Goal: Task Accomplishment & Management: Manage account settings

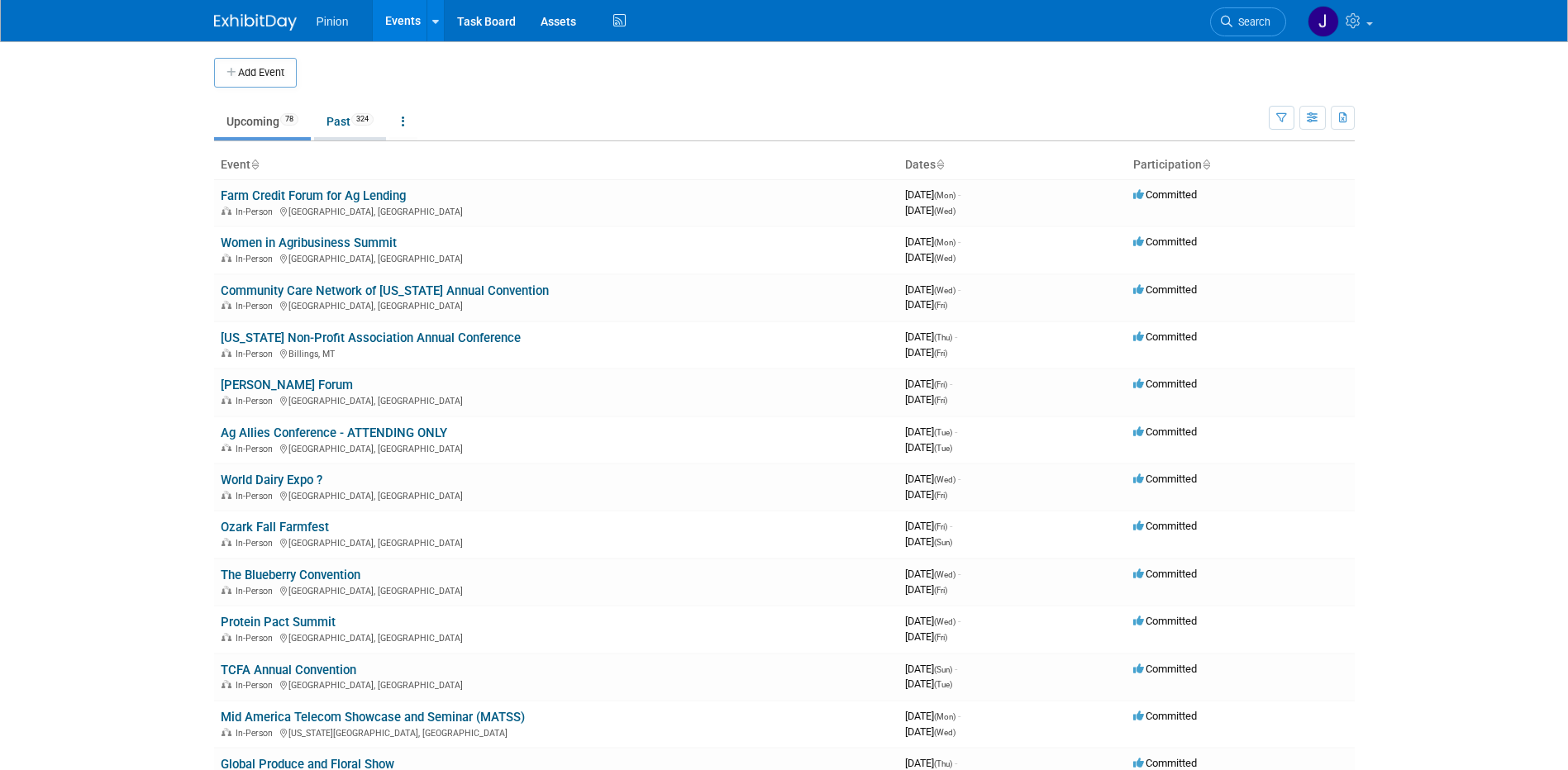
click at [337, 119] on link "Past 324" at bounding box center [350, 122] width 72 height 32
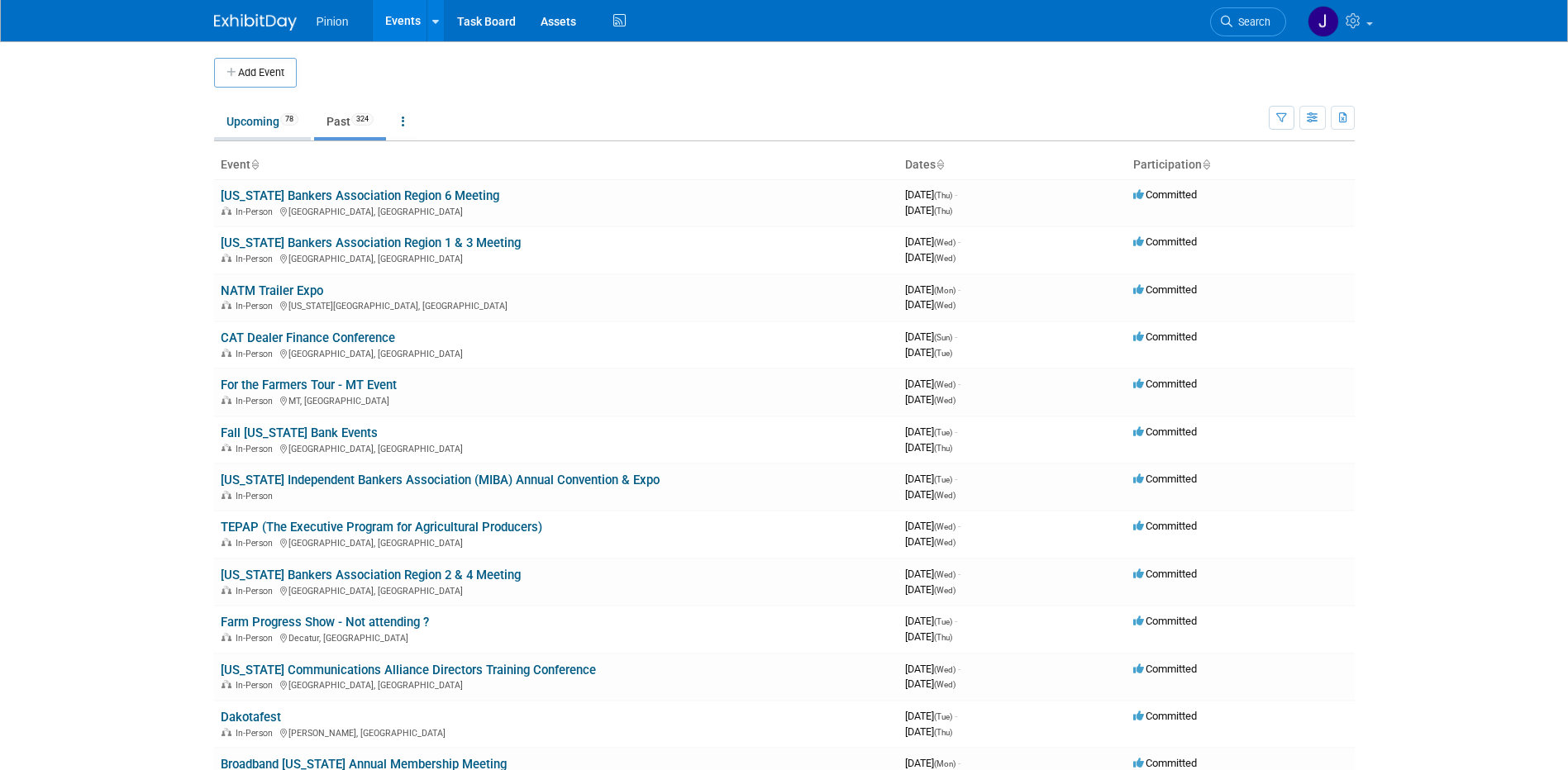
click at [241, 123] on link "Upcoming 78" at bounding box center [263, 122] width 97 height 32
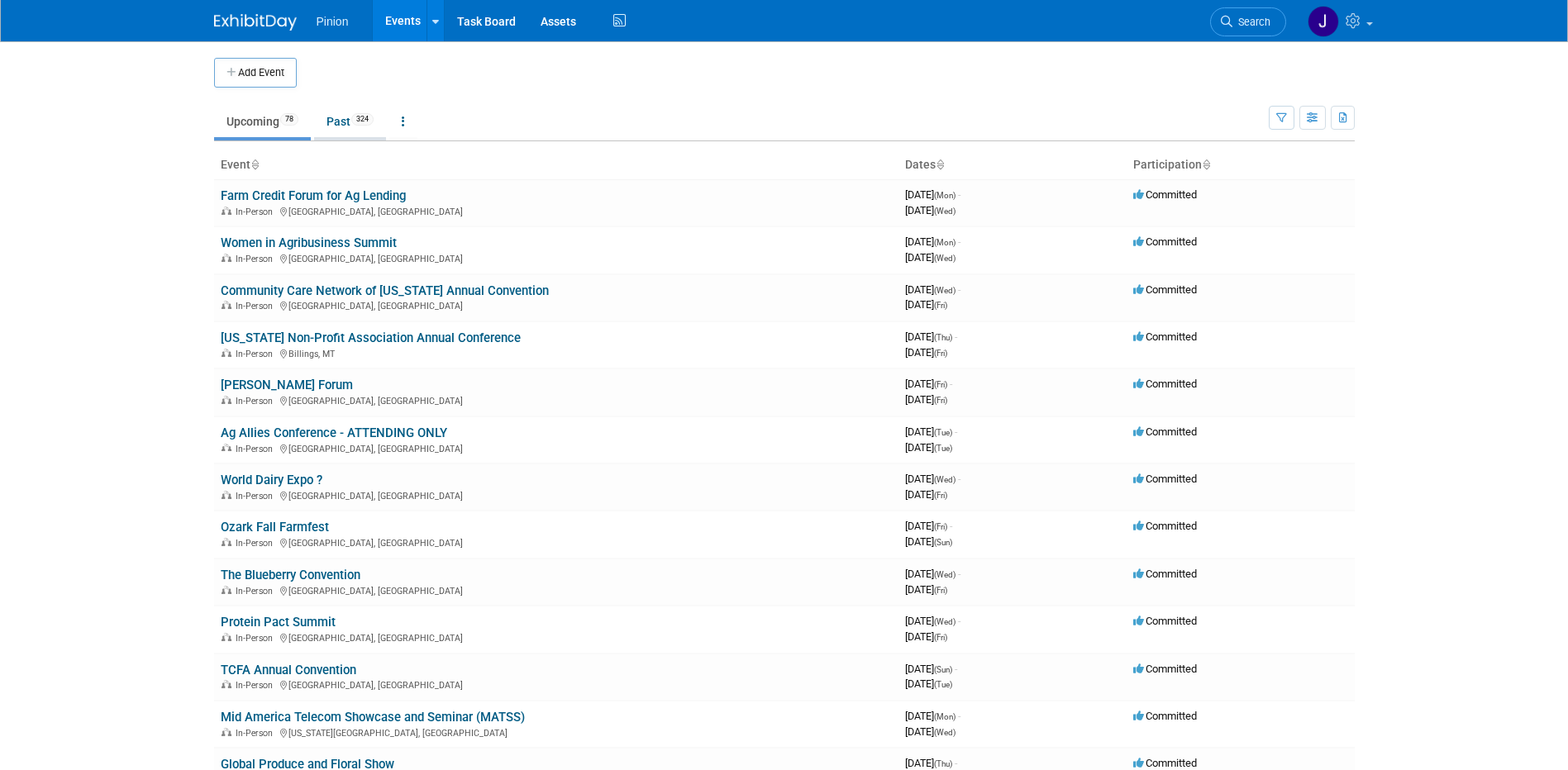
click at [334, 116] on link "Past 324" at bounding box center [350, 122] width 72 height 32
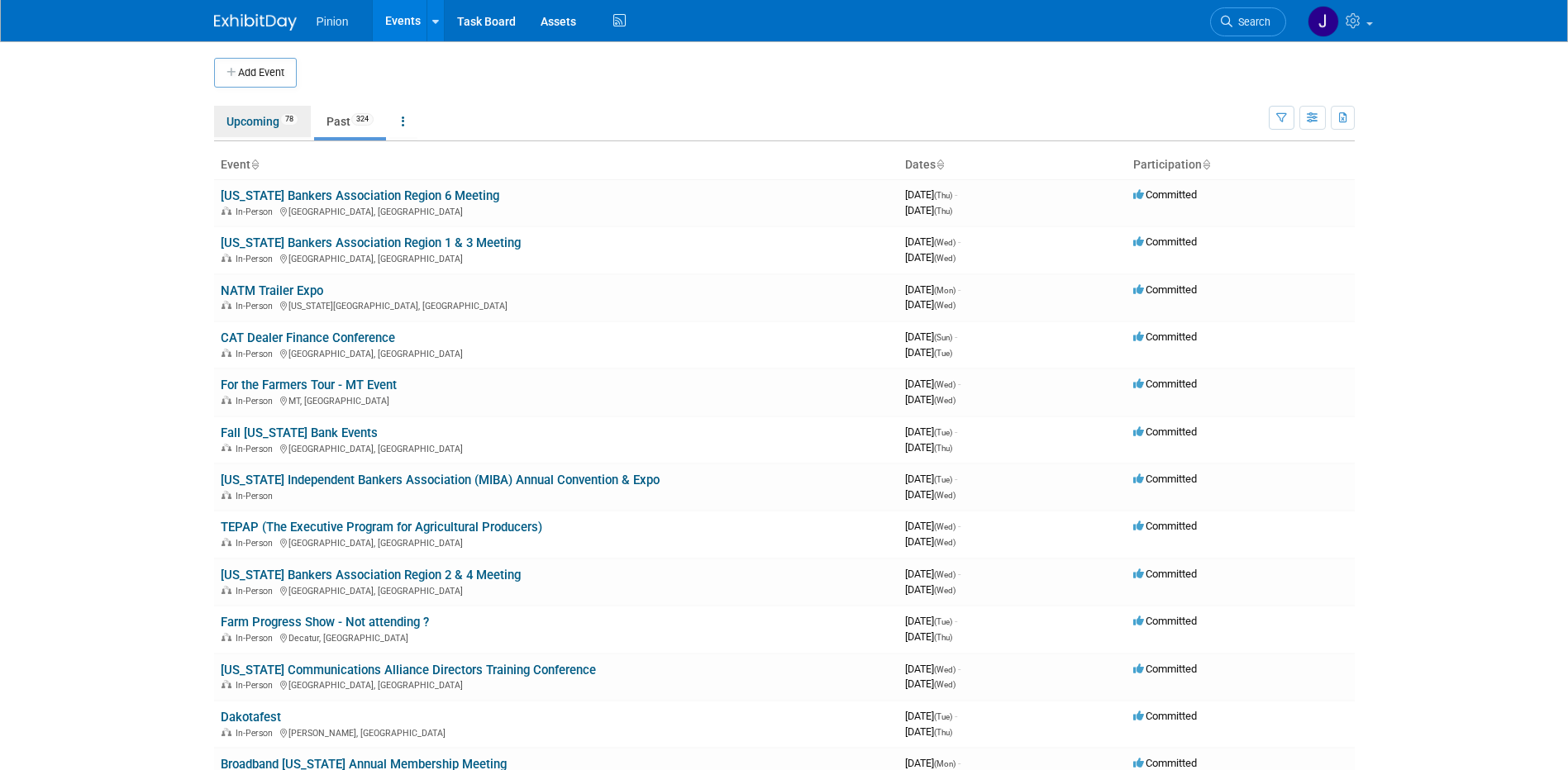
drag, startPoint x: 262, startPoint y: 116, endPoint x: 244, endPoint y: 72, distance: 47.5
click at [262, 116] on link "Upcoming 78" at bounding box center [263, 122] width 97 height 32
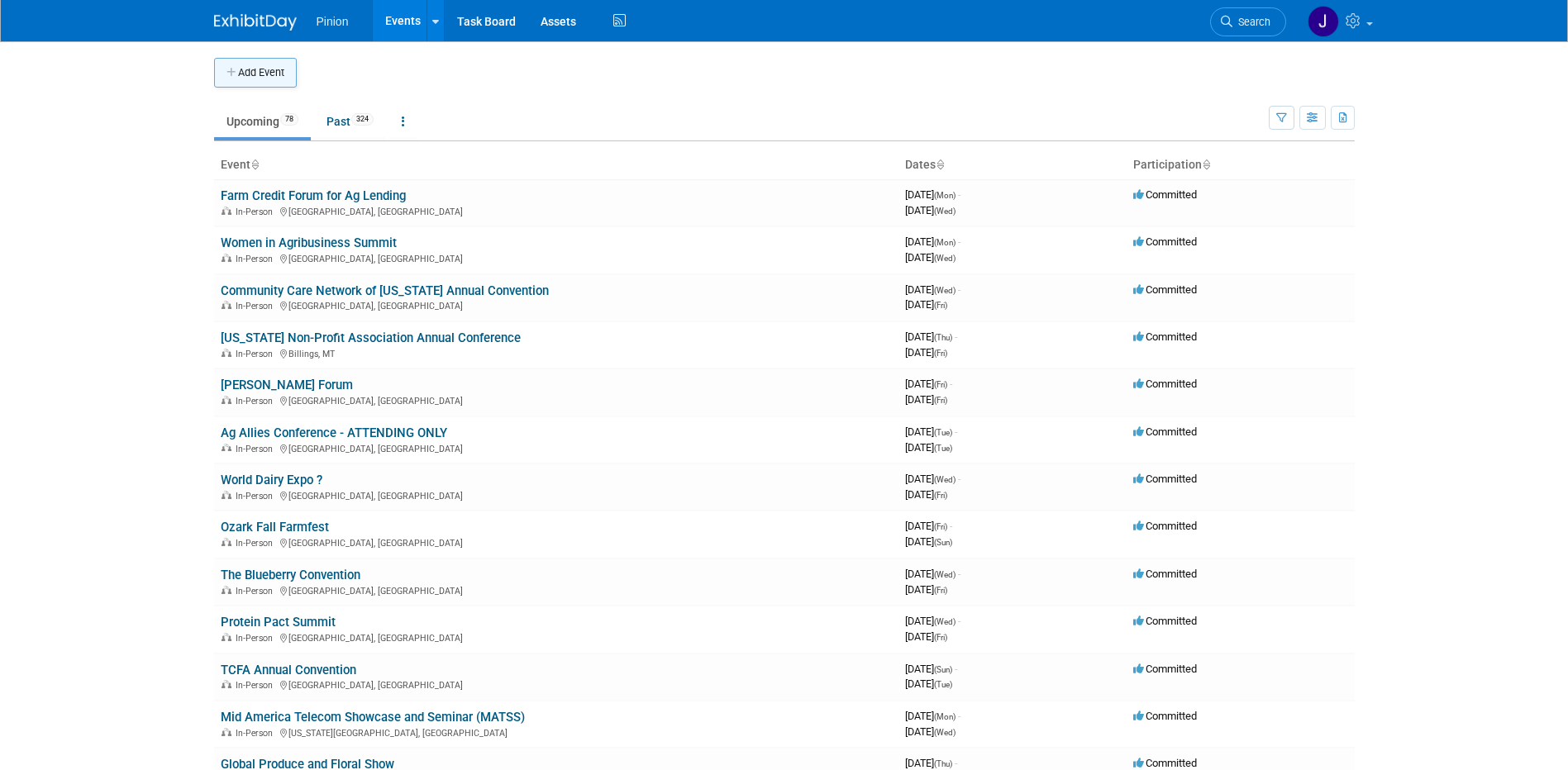
click at [263, 72] on button "Add Event" at bounding box center [256, 73] width 83 height 30
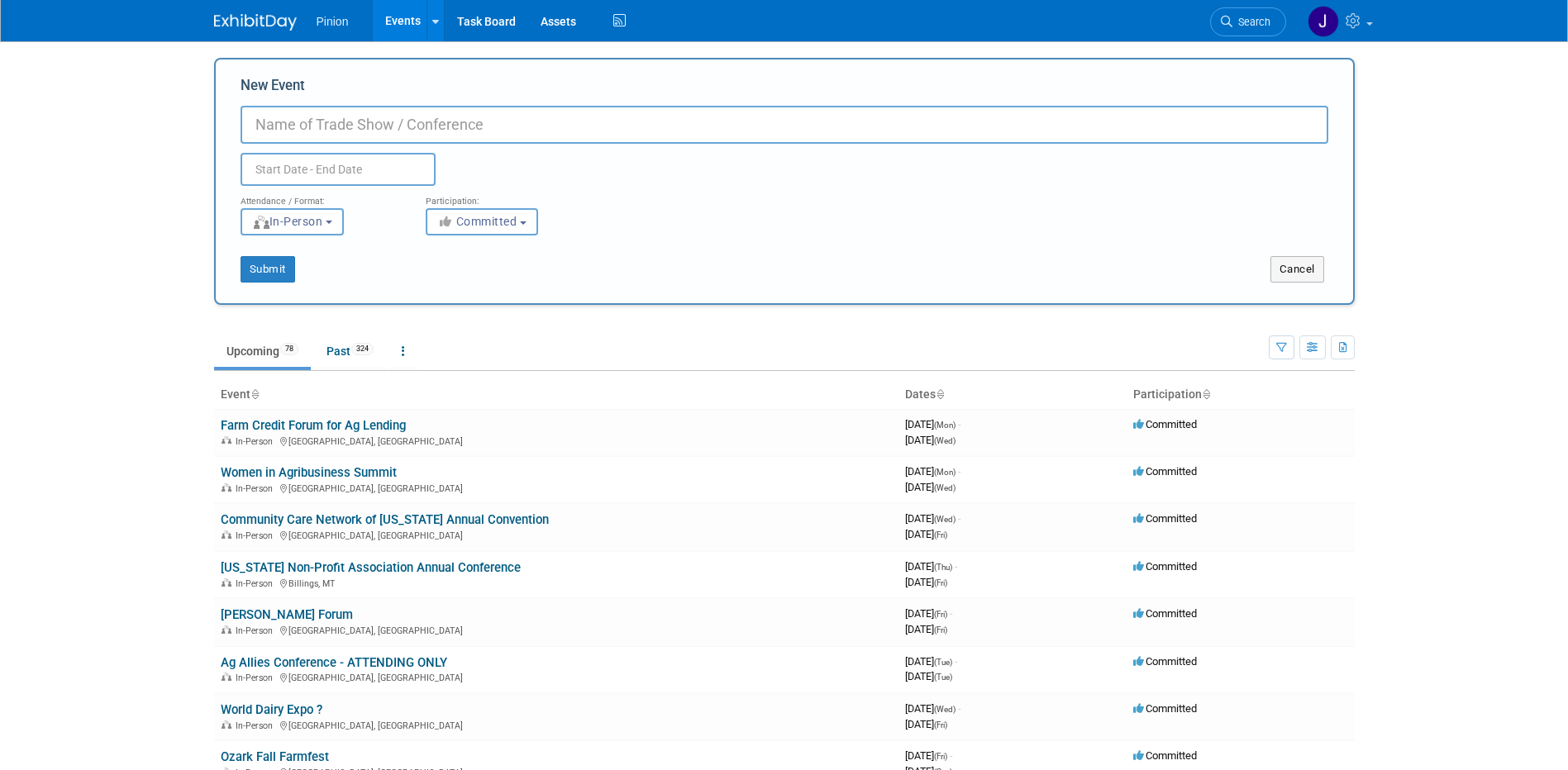
click at [479, 115] on input "New Event" at bounding box center [784, 124] width 1088 height 38
paste input "AmericanHort Impact [US_STATE] The Summit"
type input "AmericanHort Impact [US_STATE] The Summit"
click at [402, 167] on input "text" at bounding box center [338, 168] width 195 height 33
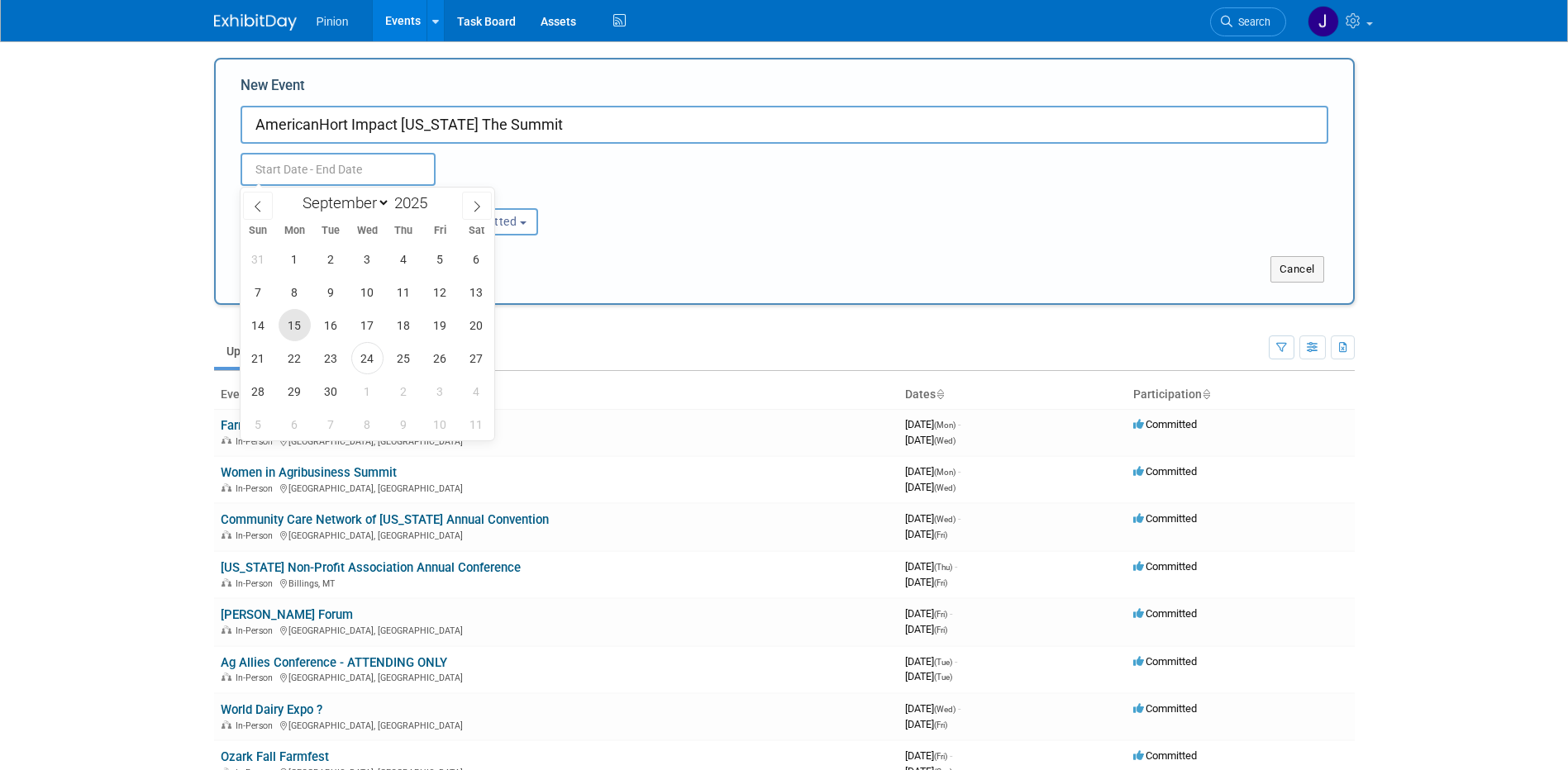
click at [295, 329] on span "15" at bounding box center [295, 325] width 33 height 33
click at [360, 327] on span "17" at bounding box center [367, 325] width 33 height 33
type input "Sep 15, 2025 to Sep 17, 2025"
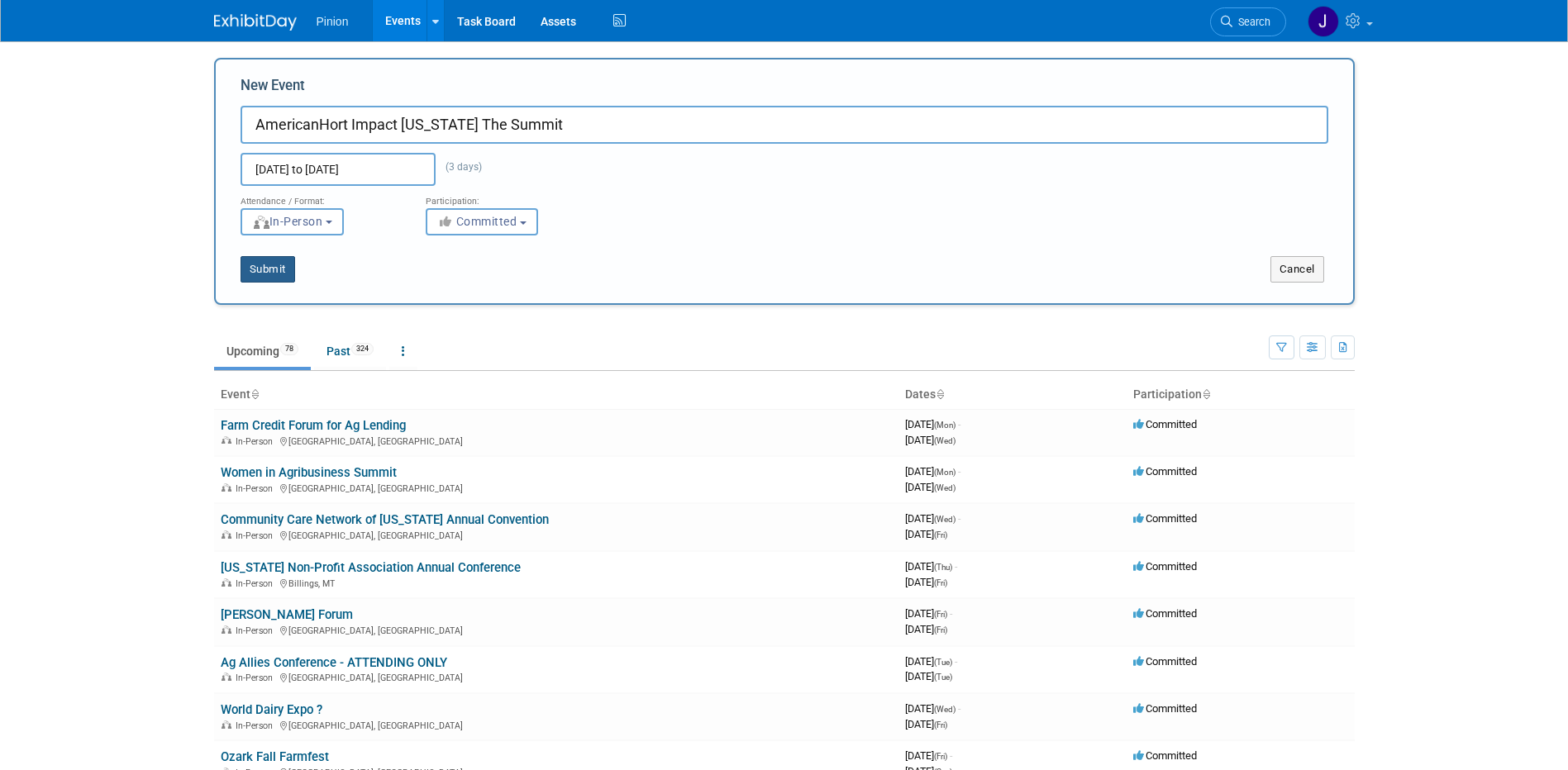
click at [279, 268] on button "Submit" at bounding box center [268, 269] width 55 height 26
type input "AmericanHort Impact [US_STATE] The Summit"
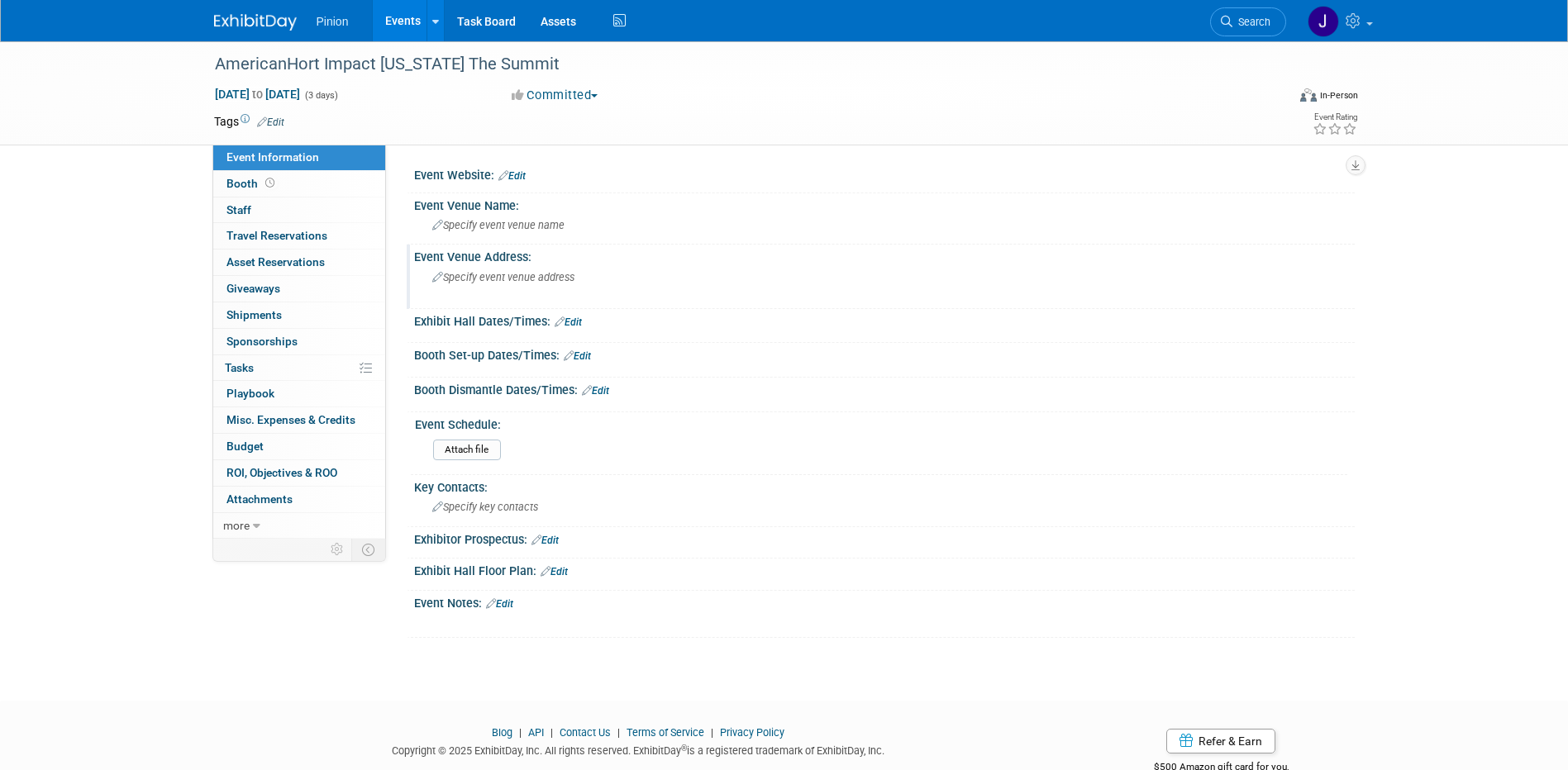
click at [544, 274] on span "Specify event venue address" at bounding box center [503, 277] width 142 height 12
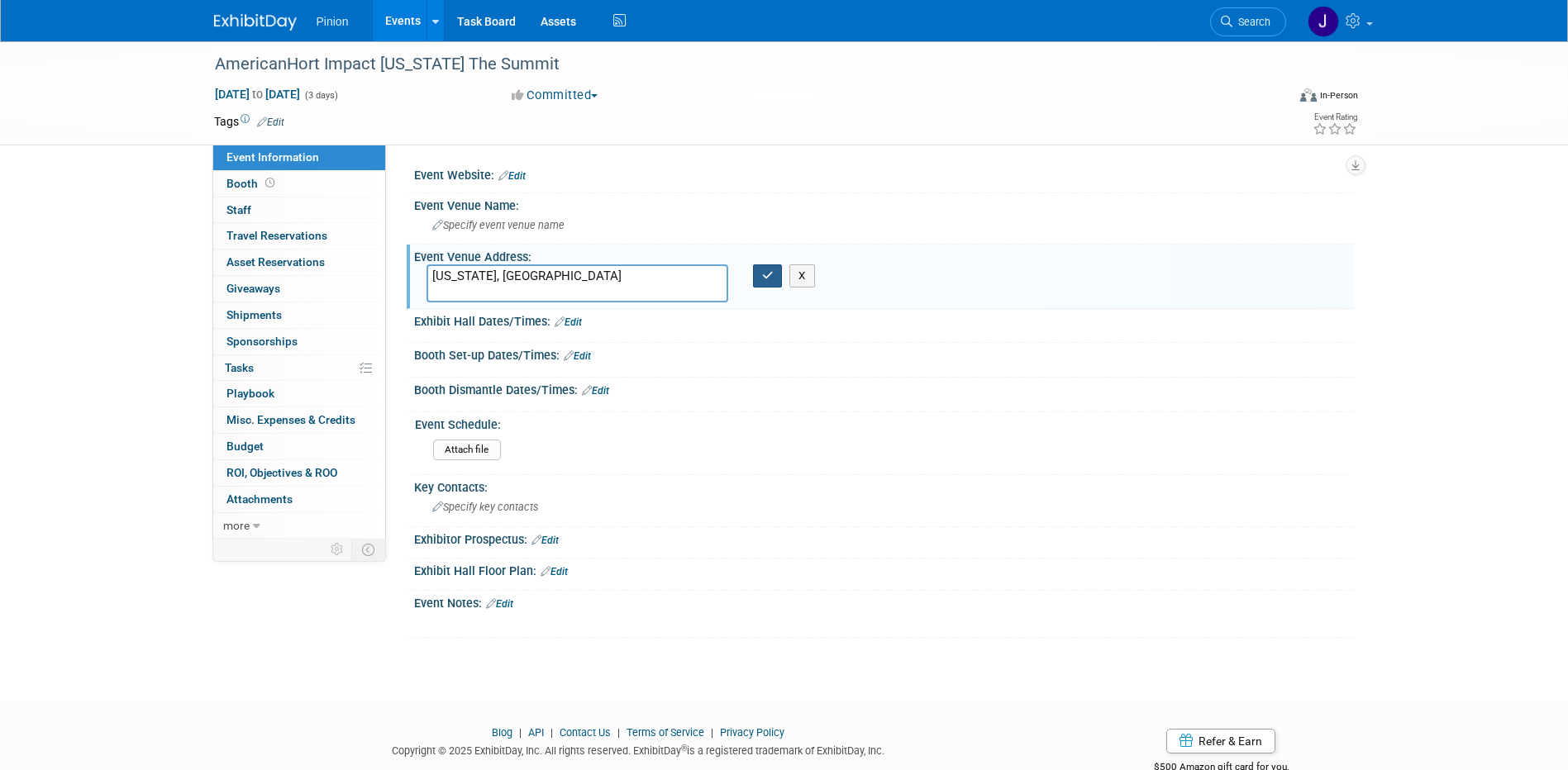
type textarea "[US_STATE], [GEOGRAPHIC_DATA]"
click at [767, 271] on icon "button" at bounding box center [768, 275] width 11 height 11
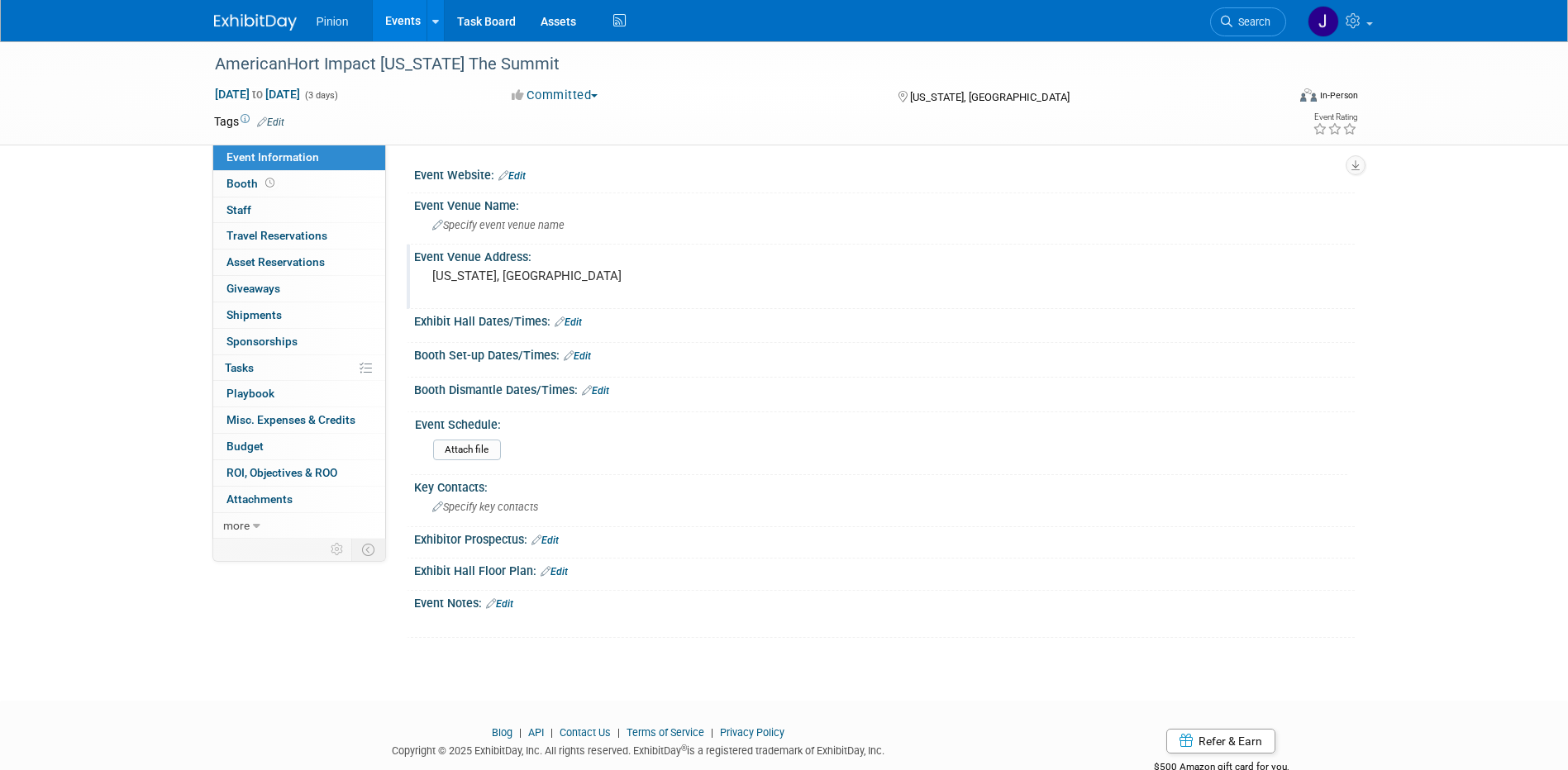
click at [521, 176] on link "Edit" at bounding box center [512, 176] width 27 height 11
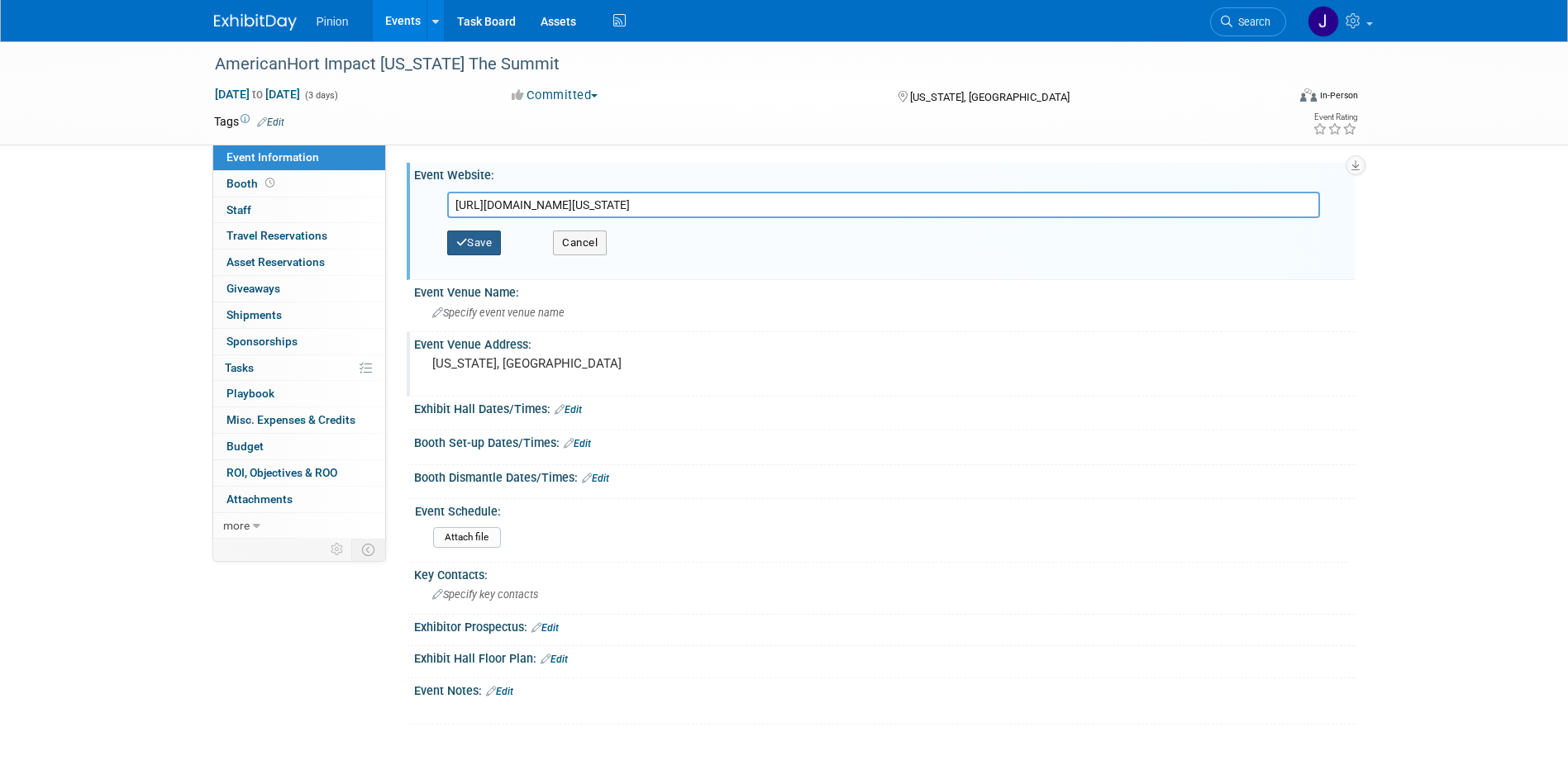
type input "https://www.americanhort.org/events-calendar/impact-washington-fly-in-summit/"
click at [480, 248] on button "Save" at bounding box center [475, 243] width 55 height 25
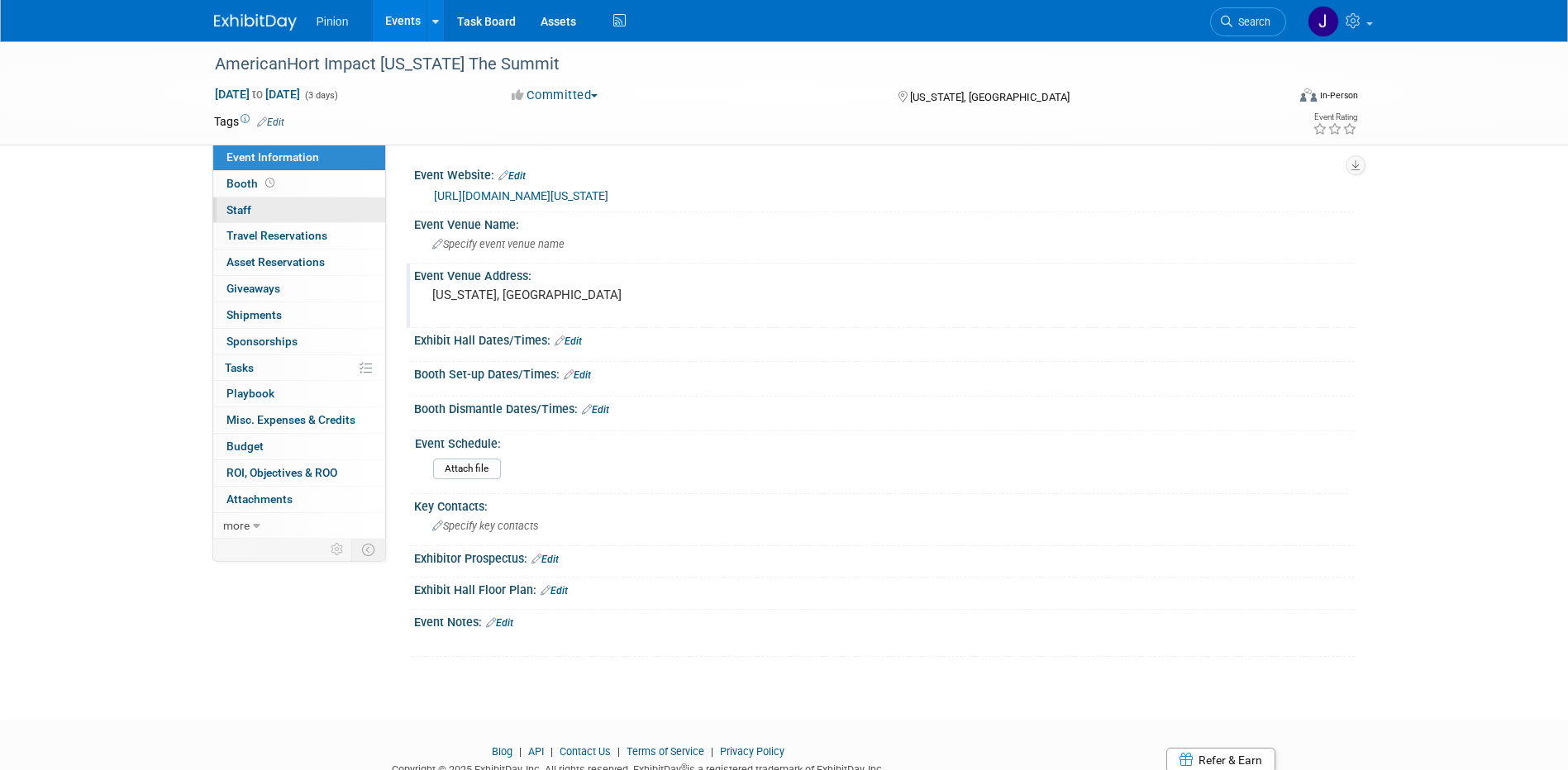
click at [235, 211] on span "Staff 0" at bounding box center [239, 209] width 25 height 13
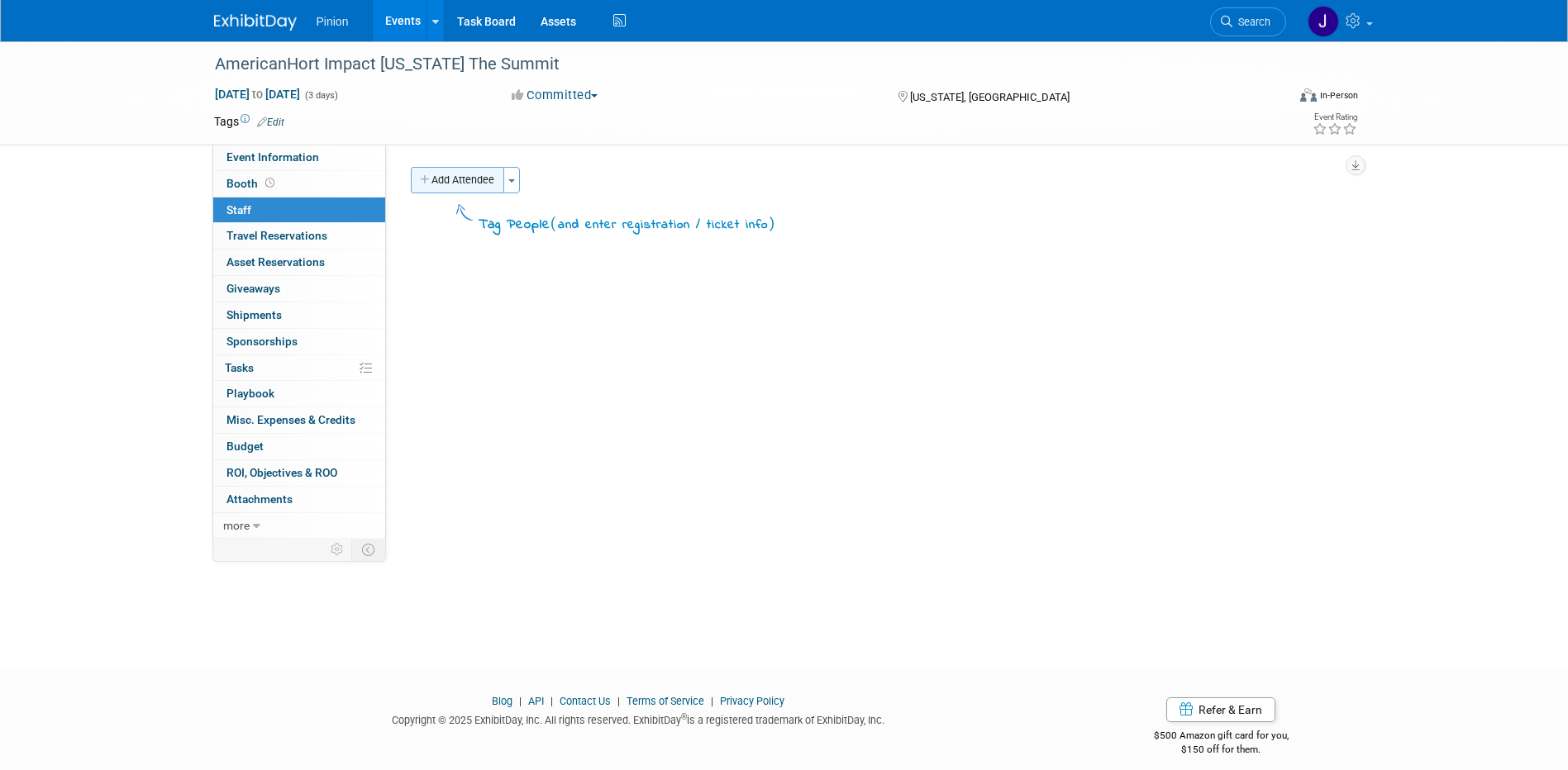
click at [468, 190] on button "Add Attendee" at bounding box center [458, 180] width 94 height 26
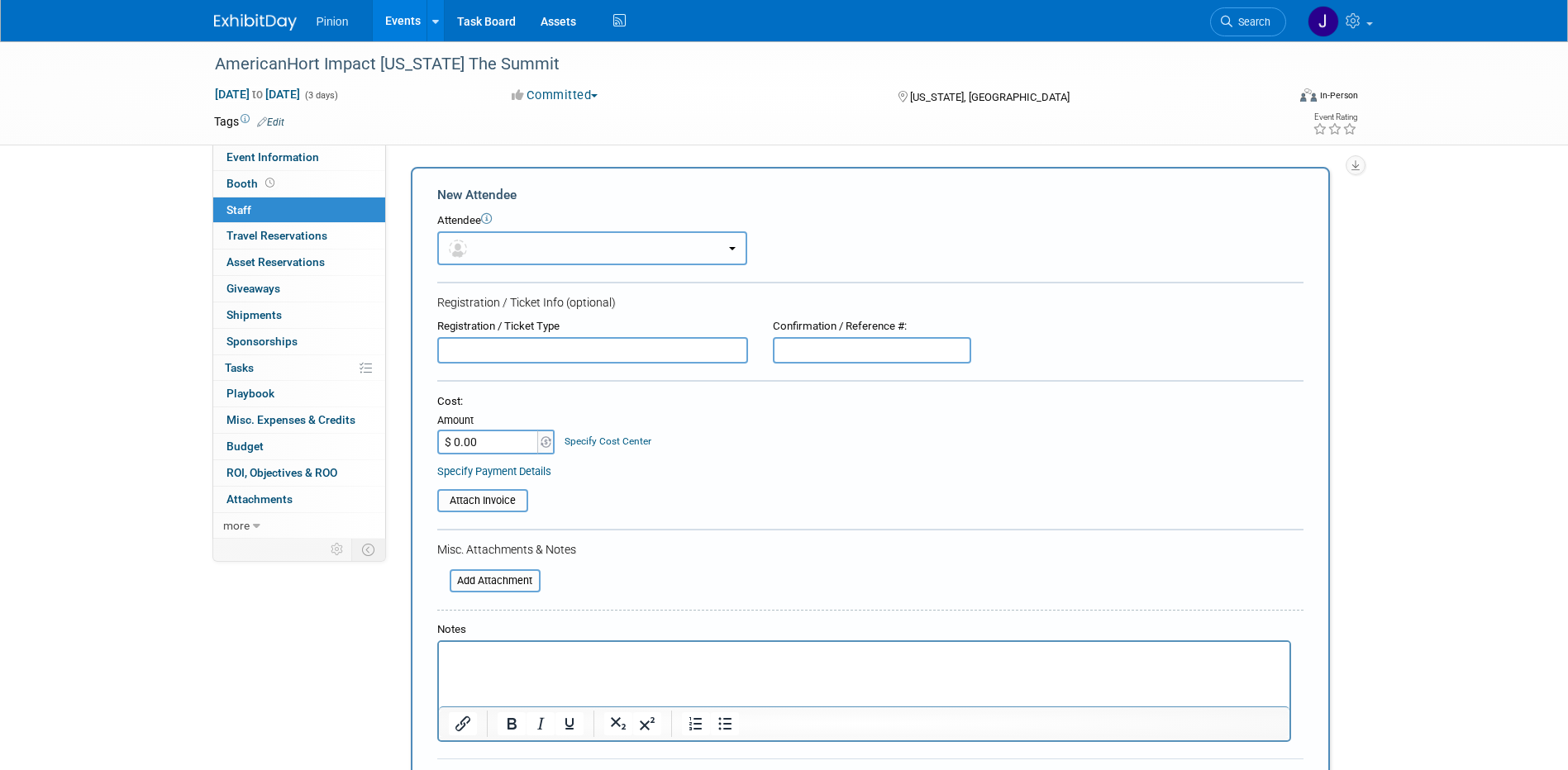
click at [485, 235] on button "button" at bounding box center [592, 248] width 310 height 34
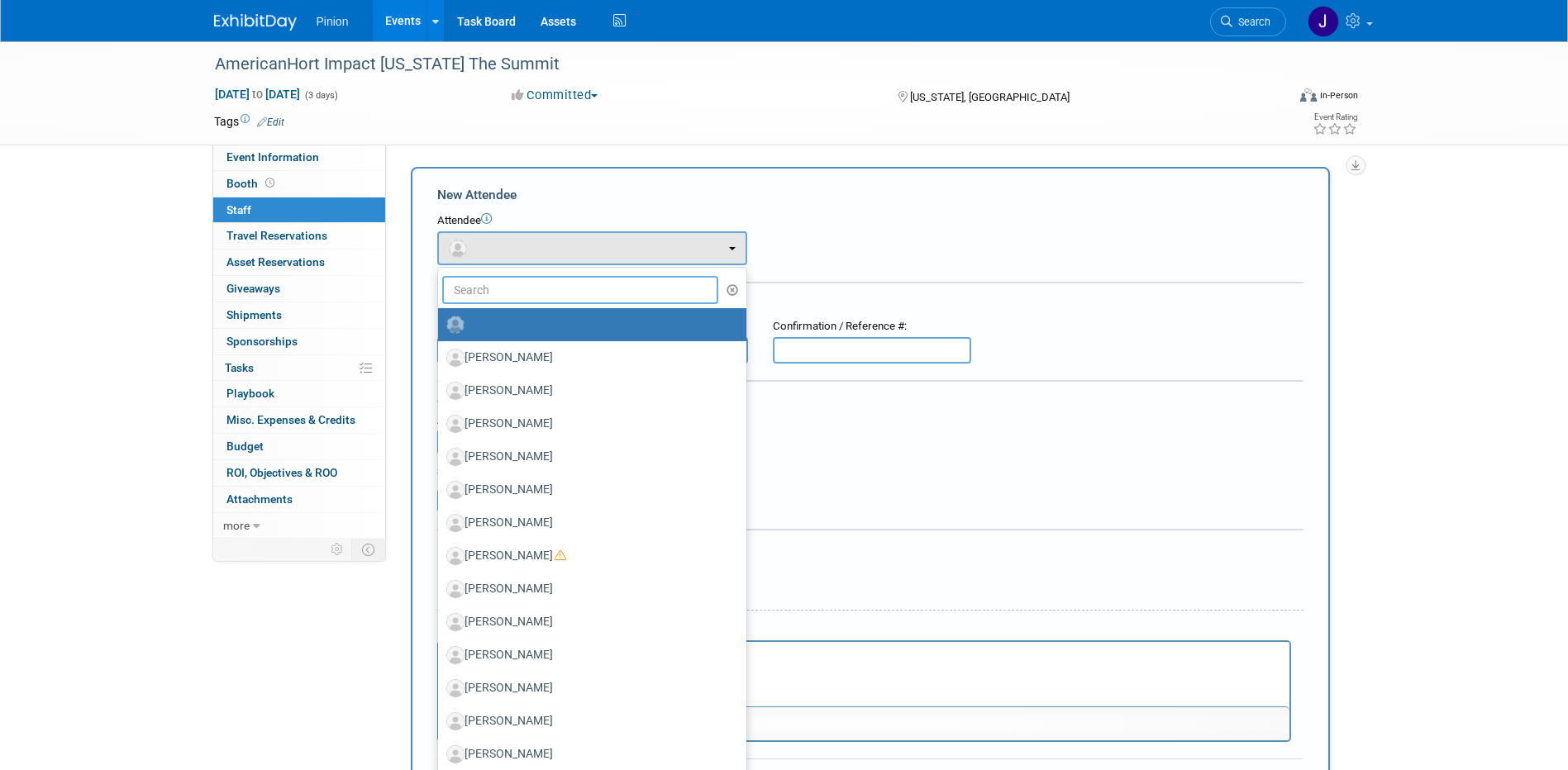
click at [514, 297] on input "text" at bounding box center [581, 290] width 277 height 28
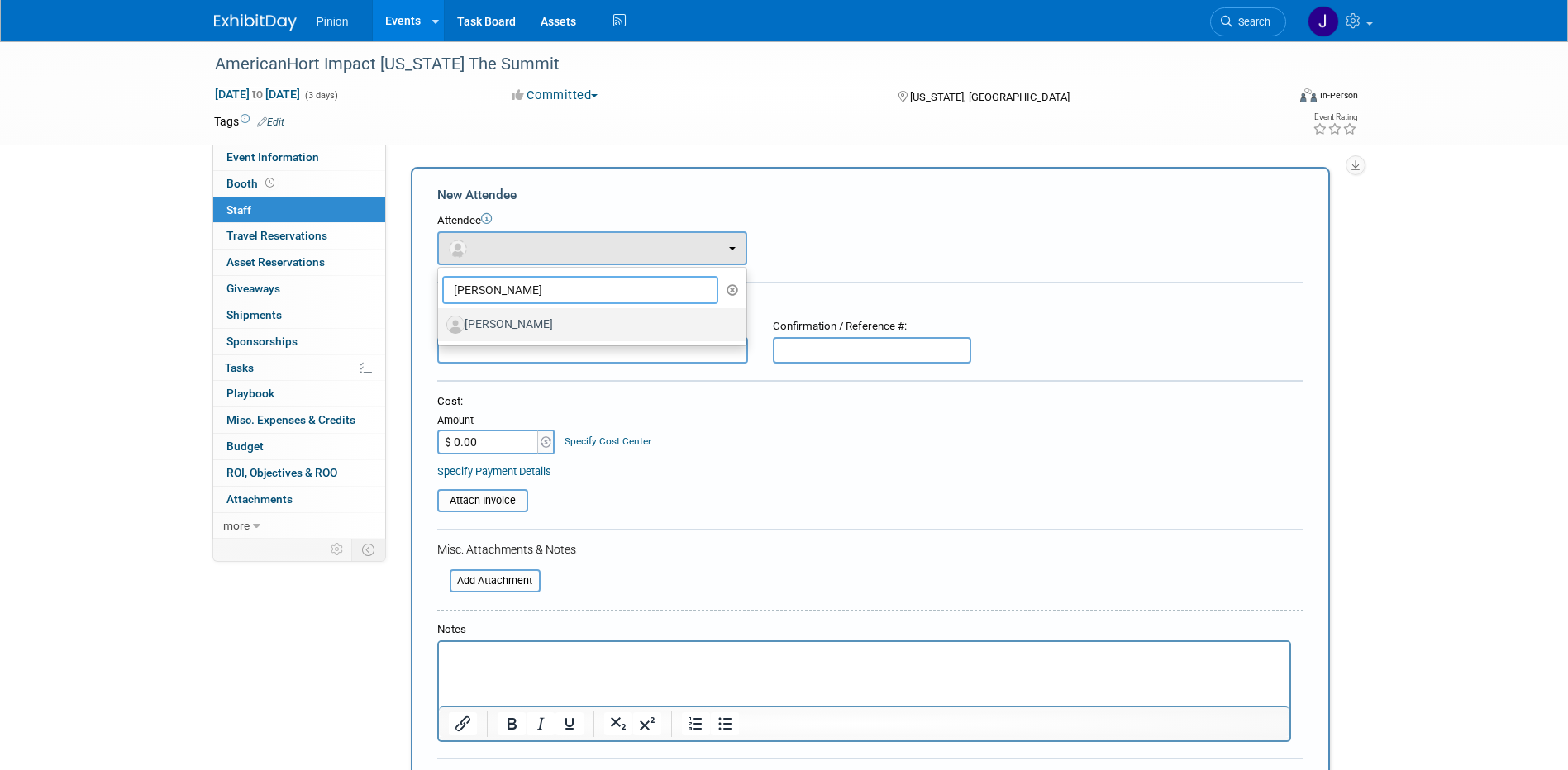
type input "Bill H"
click at [594, 326] on label "Bill Hoover" at bounding box center [588, 325] width 283 height 26
click at [440, 326] on input "Bill Hoover" at bounding box center [435, 323] width 11 height 11
select select "7ab2ed9d-3107-4c67-8335-e4d77dd4cdda"
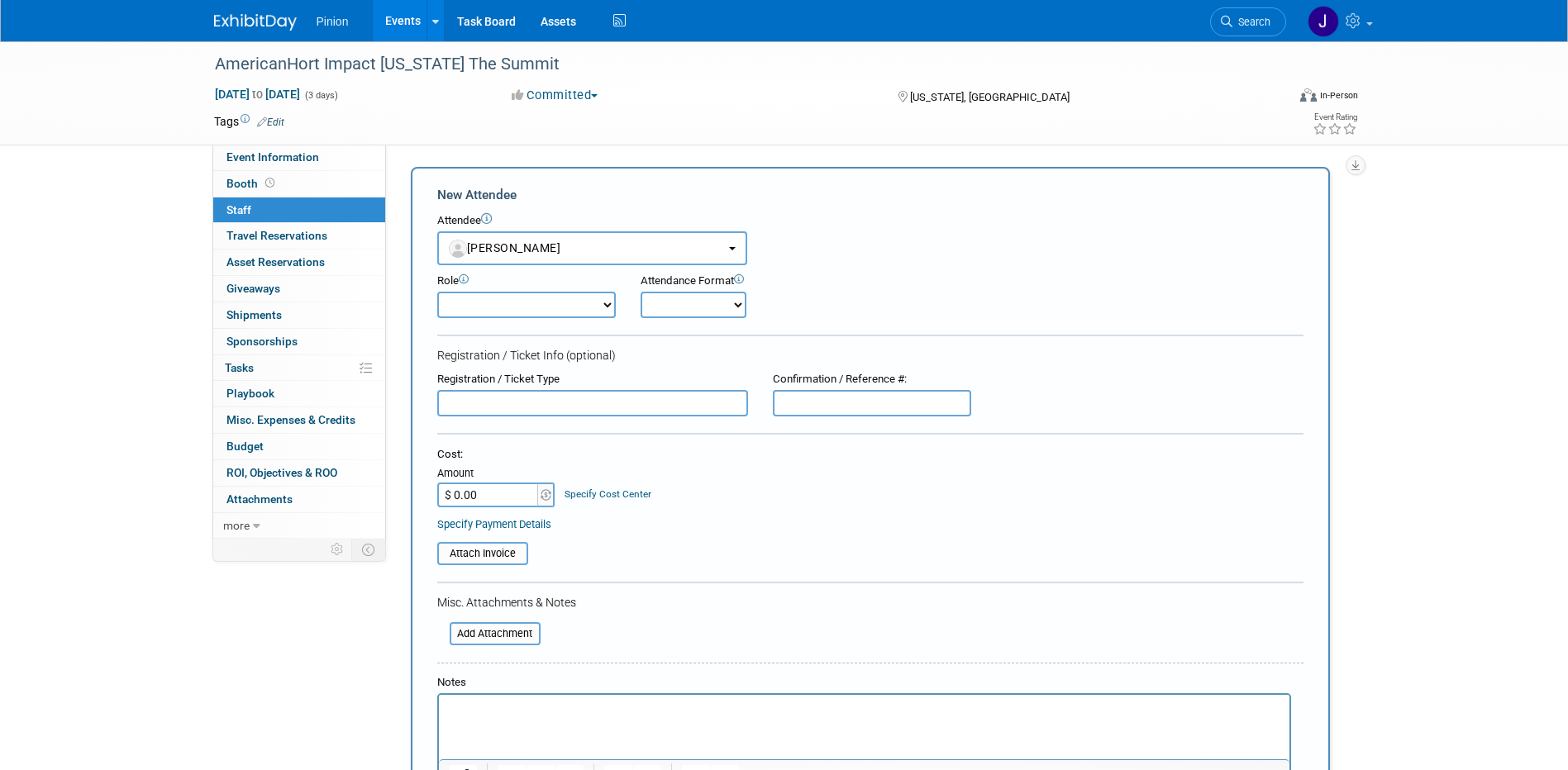
click at [544, 706] on p "Rich Text Area. Press ALT-0 for help." at bounding box center [864, 709] width 832 height 17
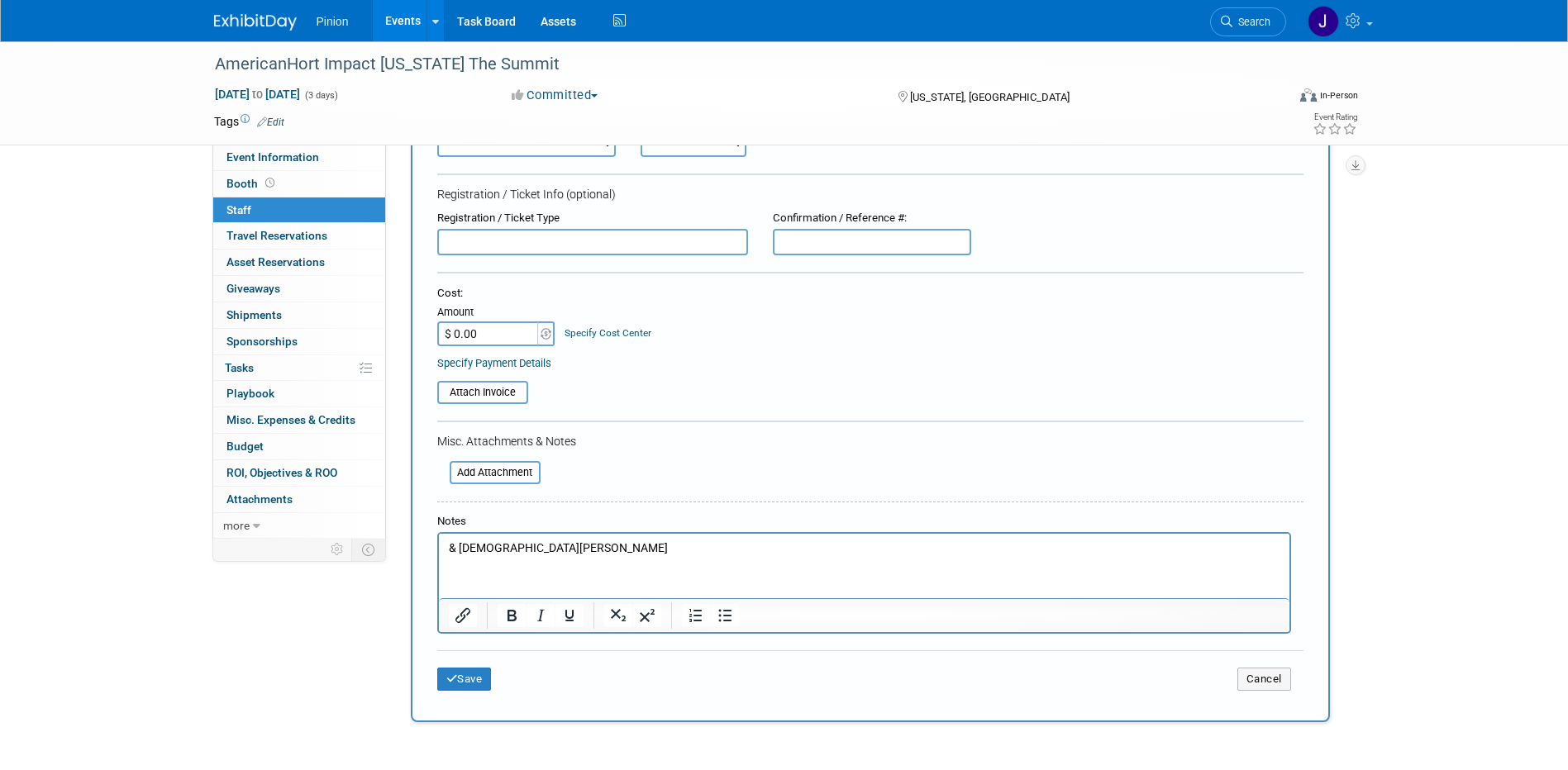
scroll to position [205, 0]
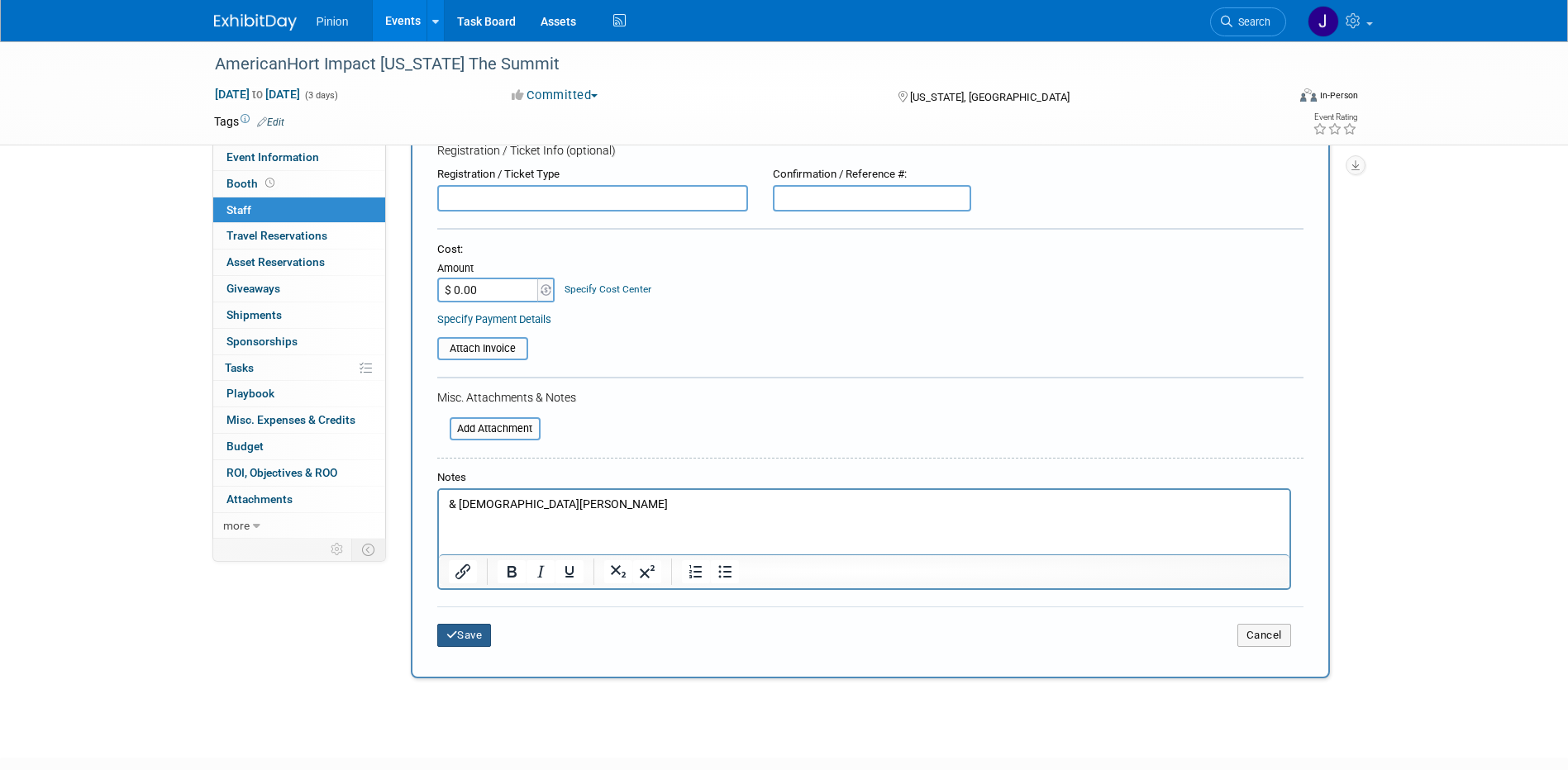
click at [483, 637] on button "Save" at bounding box center [465, 635] width 55 height 23
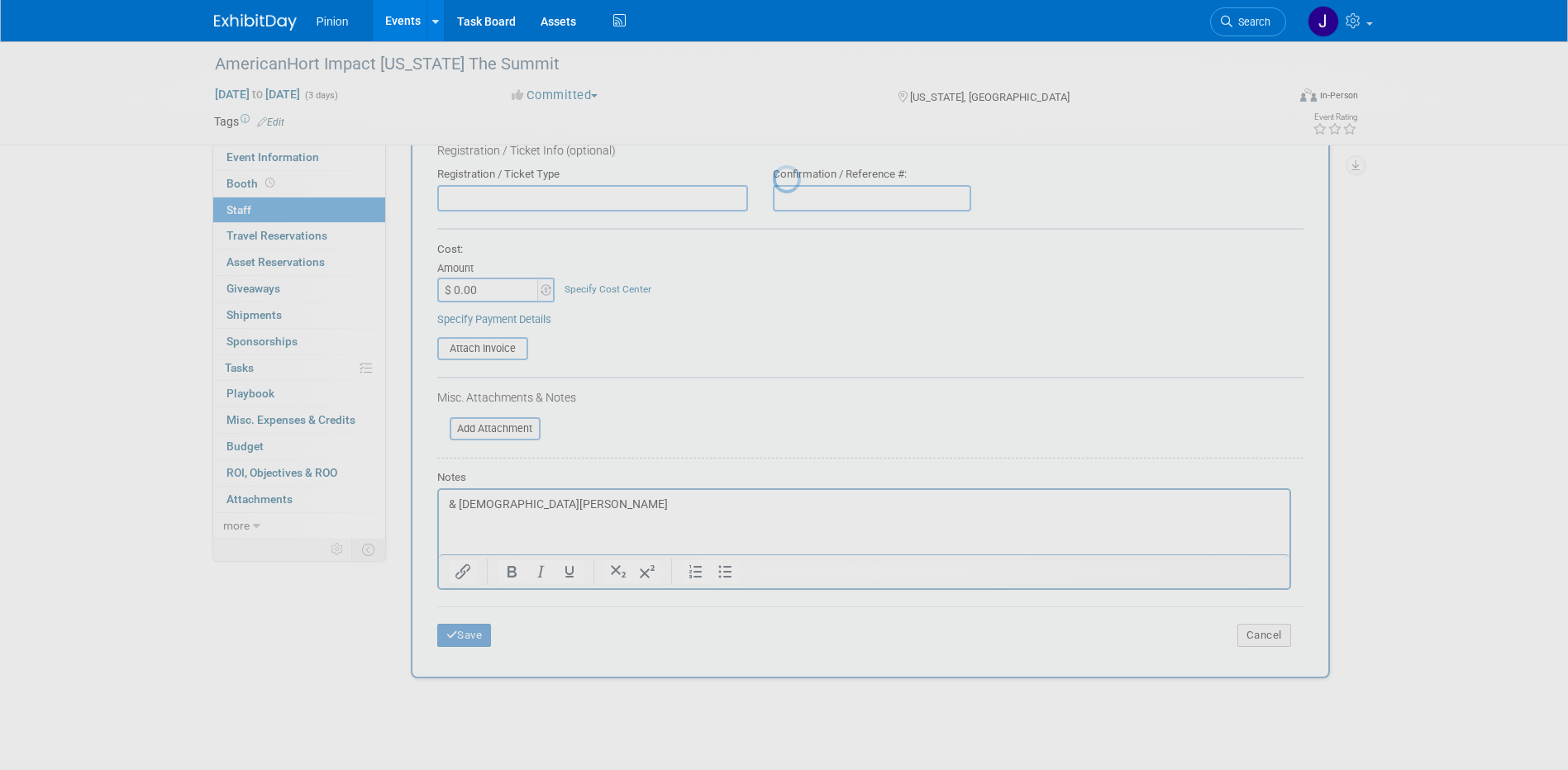
scroll to position [15, 0]
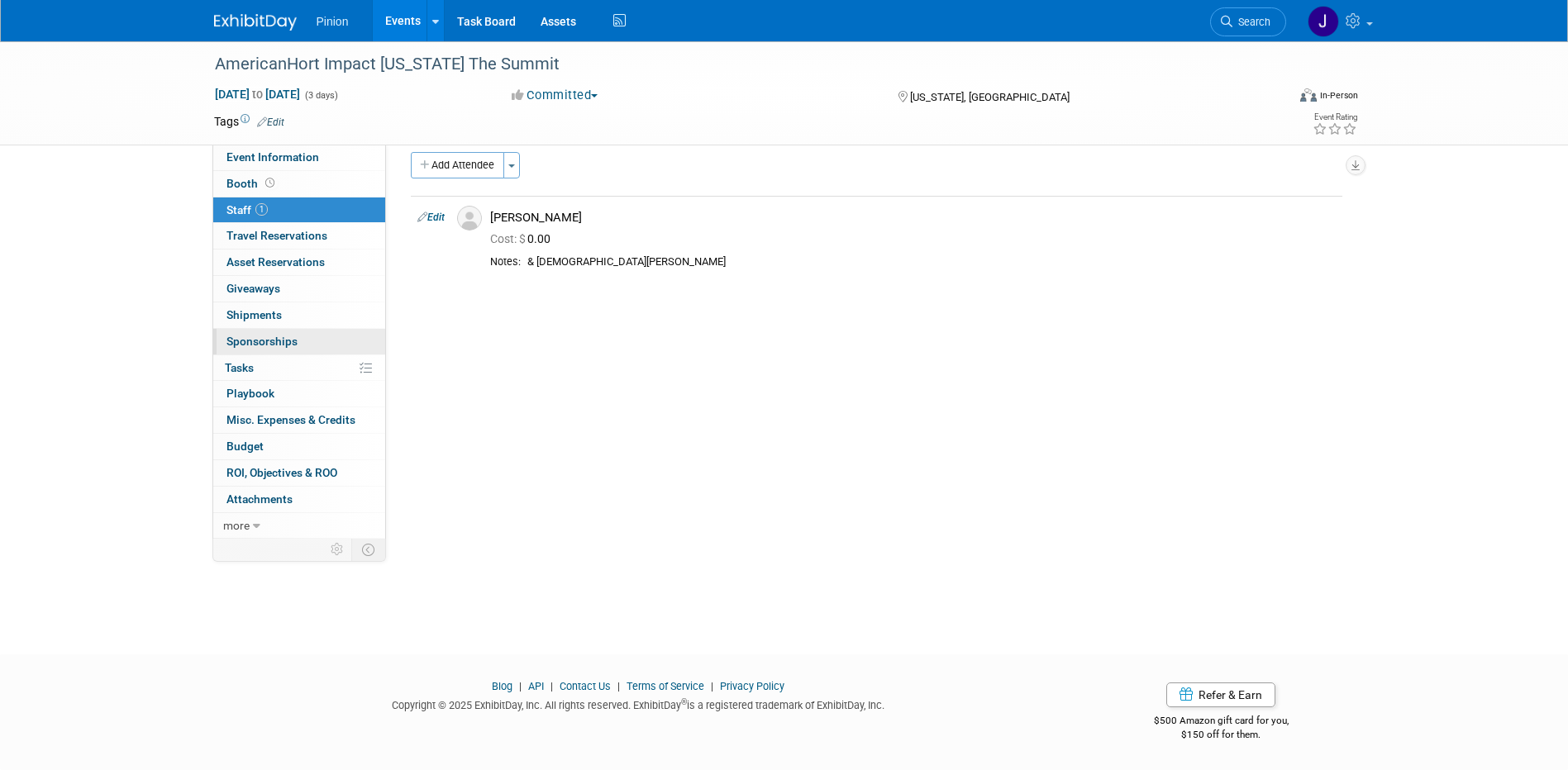
click at [262, 334] on span "Sponsorships 0" at bounding box center [262, 340] width 71 height 13
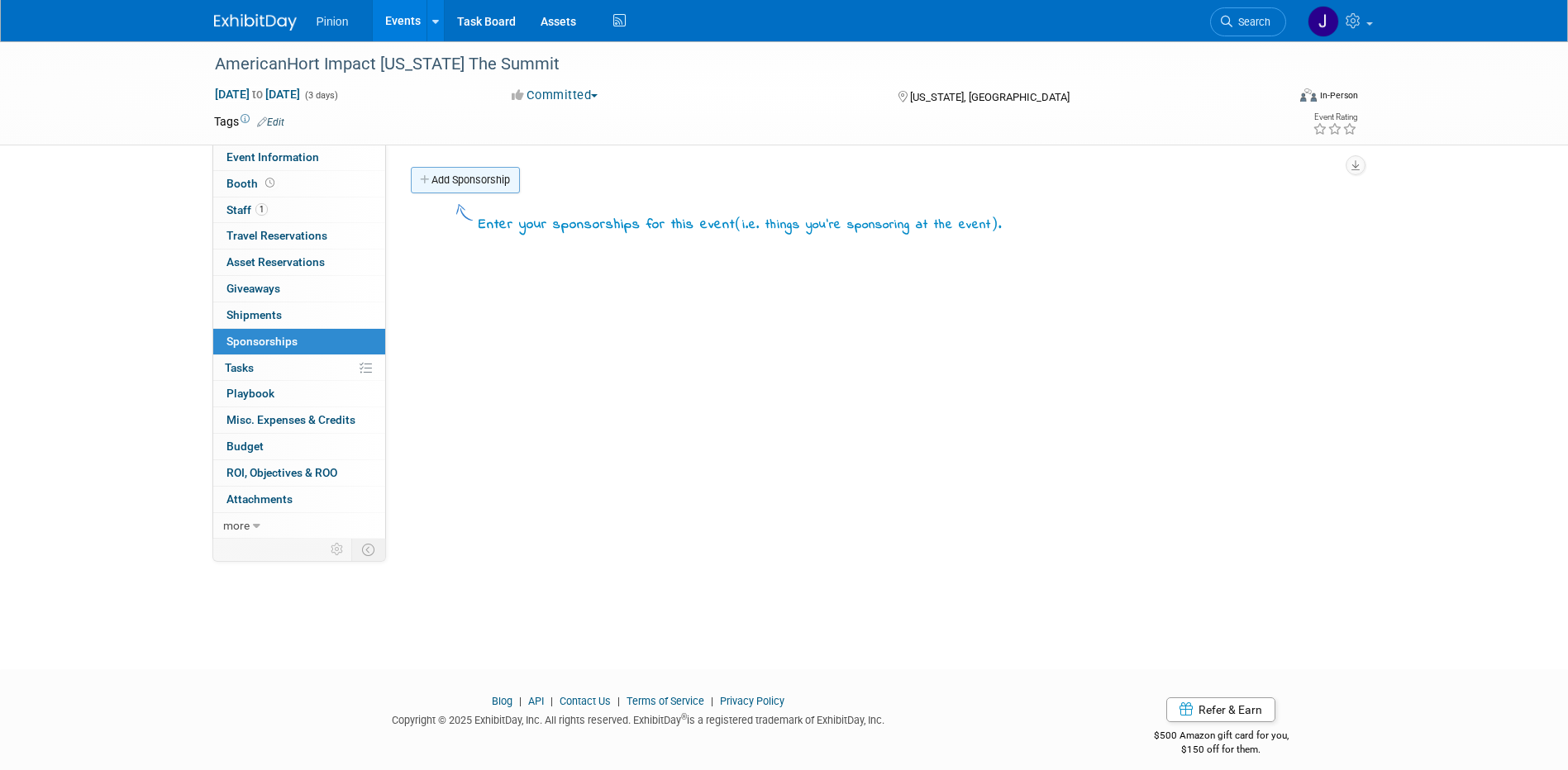
click at [462, 191] on link "Add Sponsorship" at bounding box center [466, 180] width 109 height 26
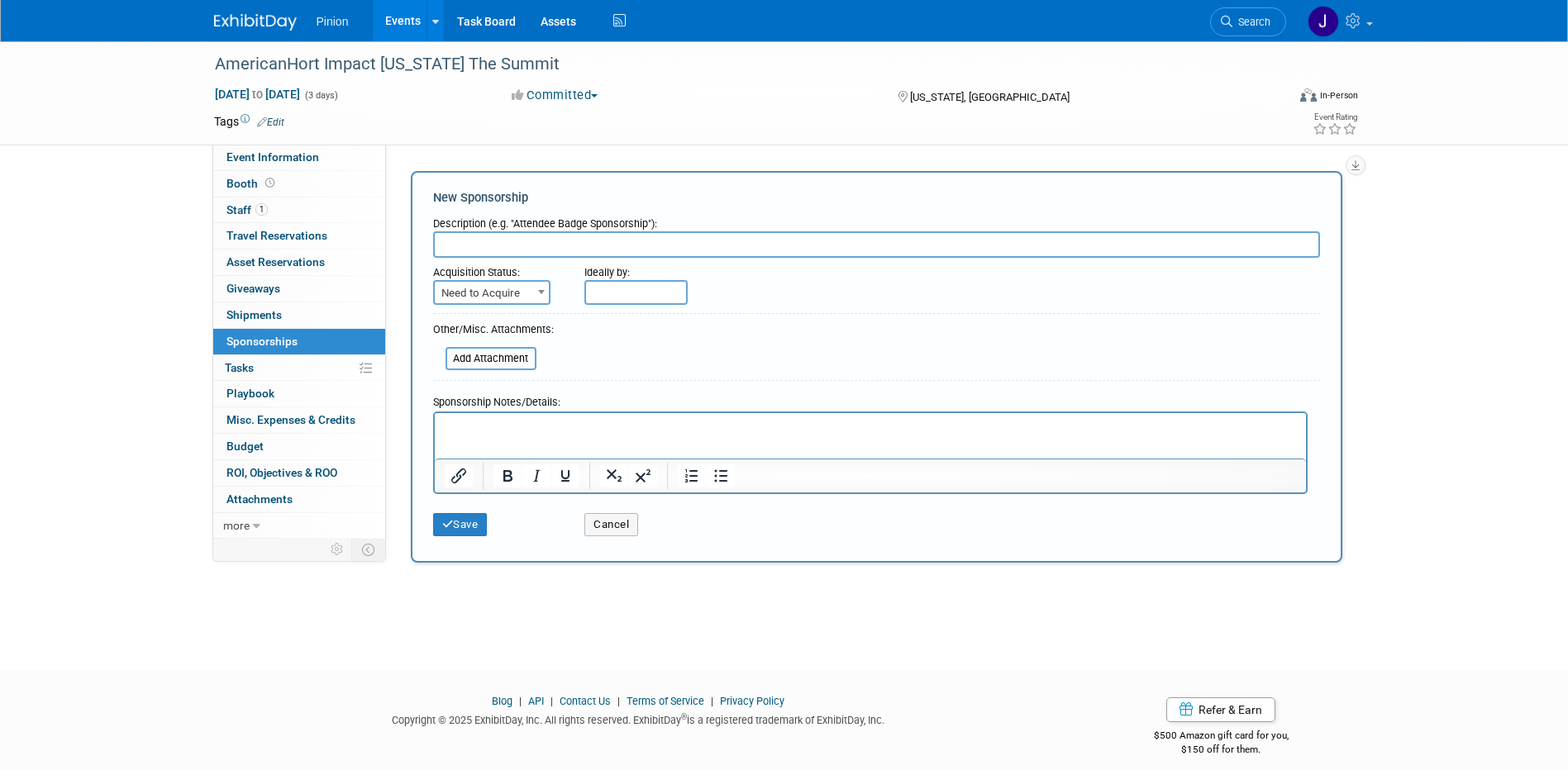
click at [479, 254] on input "text" at bounding box center [876, 244] width 887 height 26
type input "Yes"
click at [467, 528] on button "Save" at bounding box center [461, 525] width 55 height 23
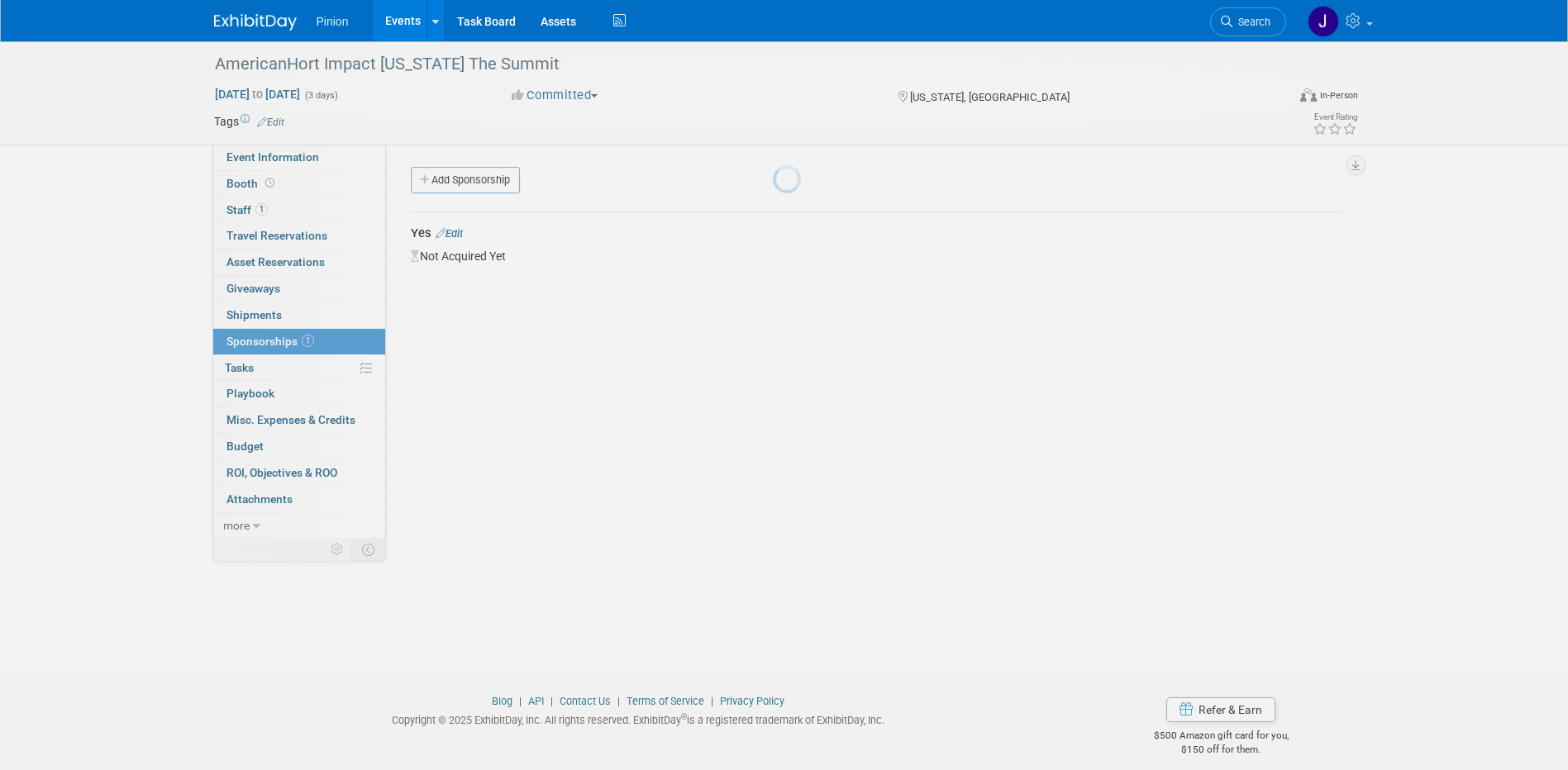
scroll to position [15, 0]
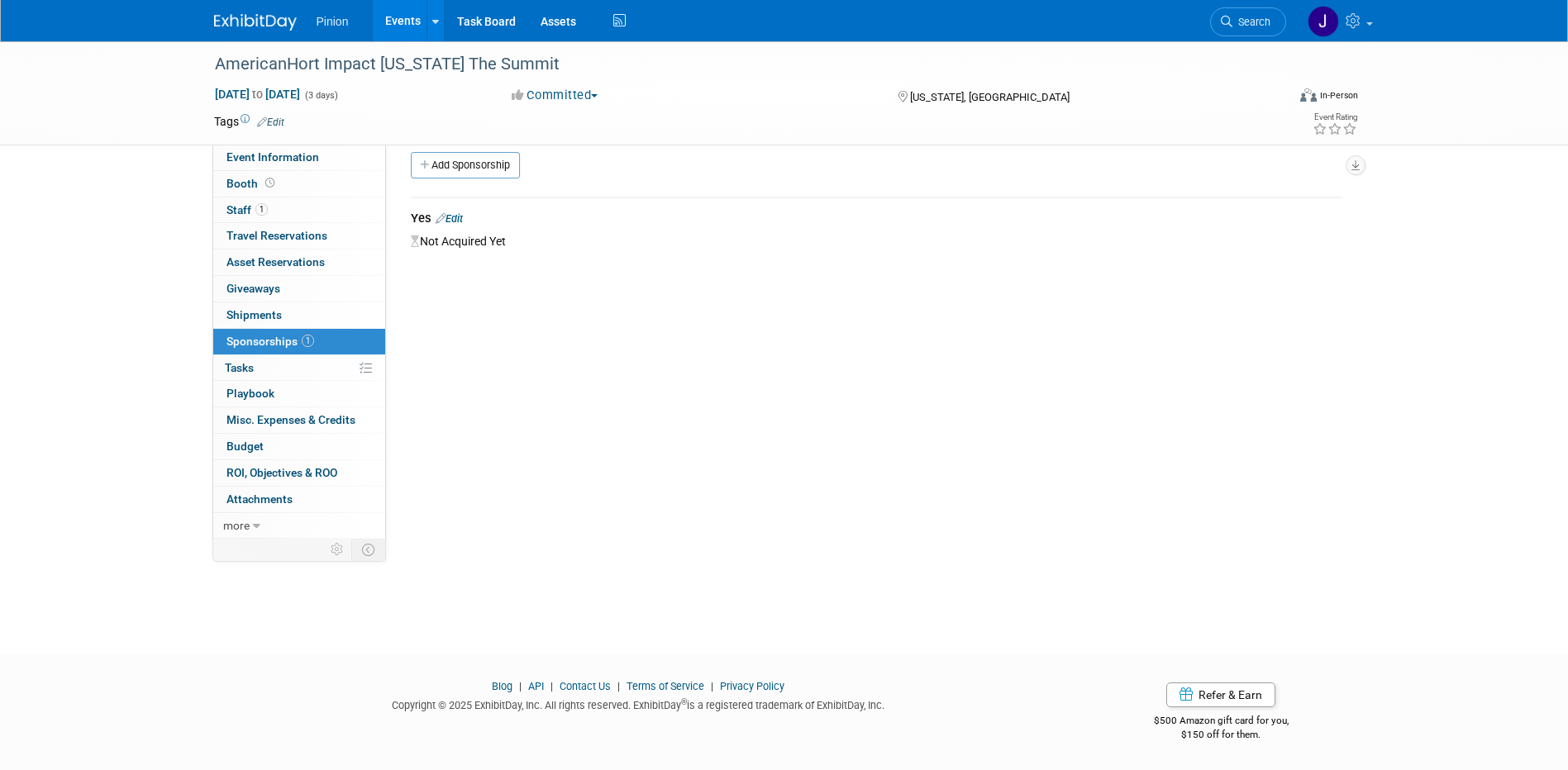
click at [249, 12] on link at bounding box center [266, 13] width 102 height 13
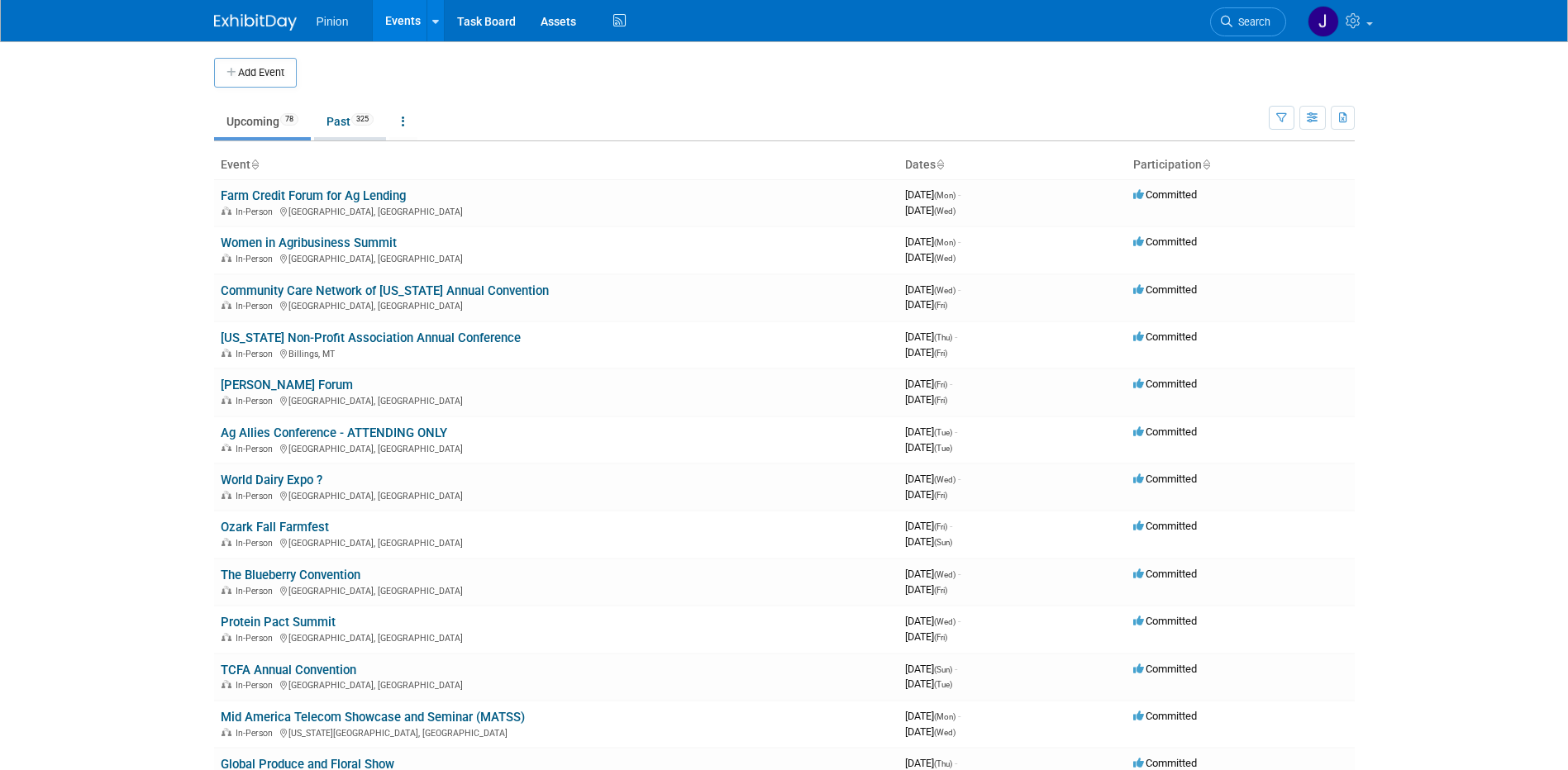
click at [349, 108] on link "Past 325" at bounding box center [350, 122] width 72 height 32
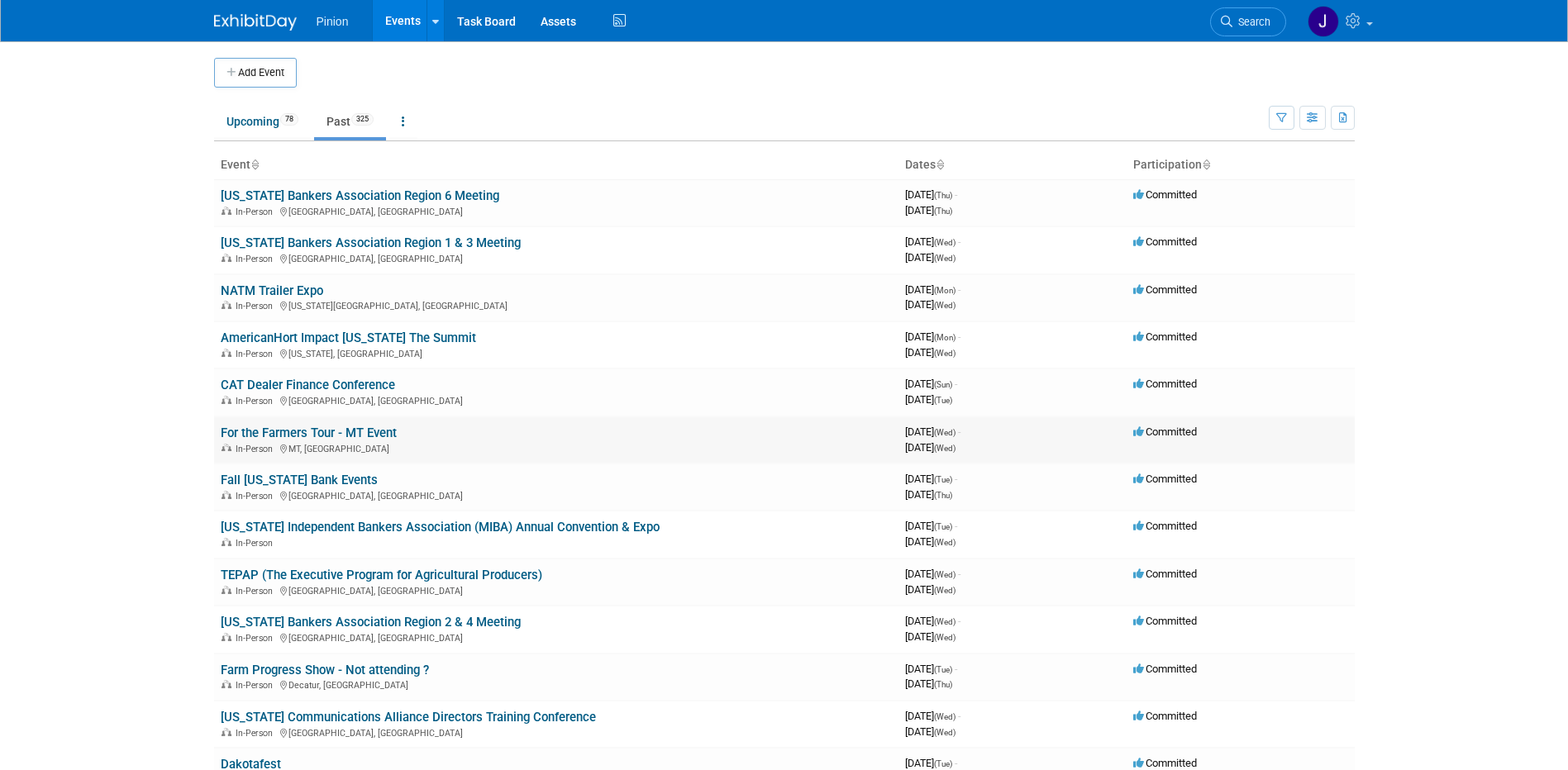
click at [312, 434] on link "For the Farmers Tour - MT Event" at bounding box center [309, 433] width 176 height 15
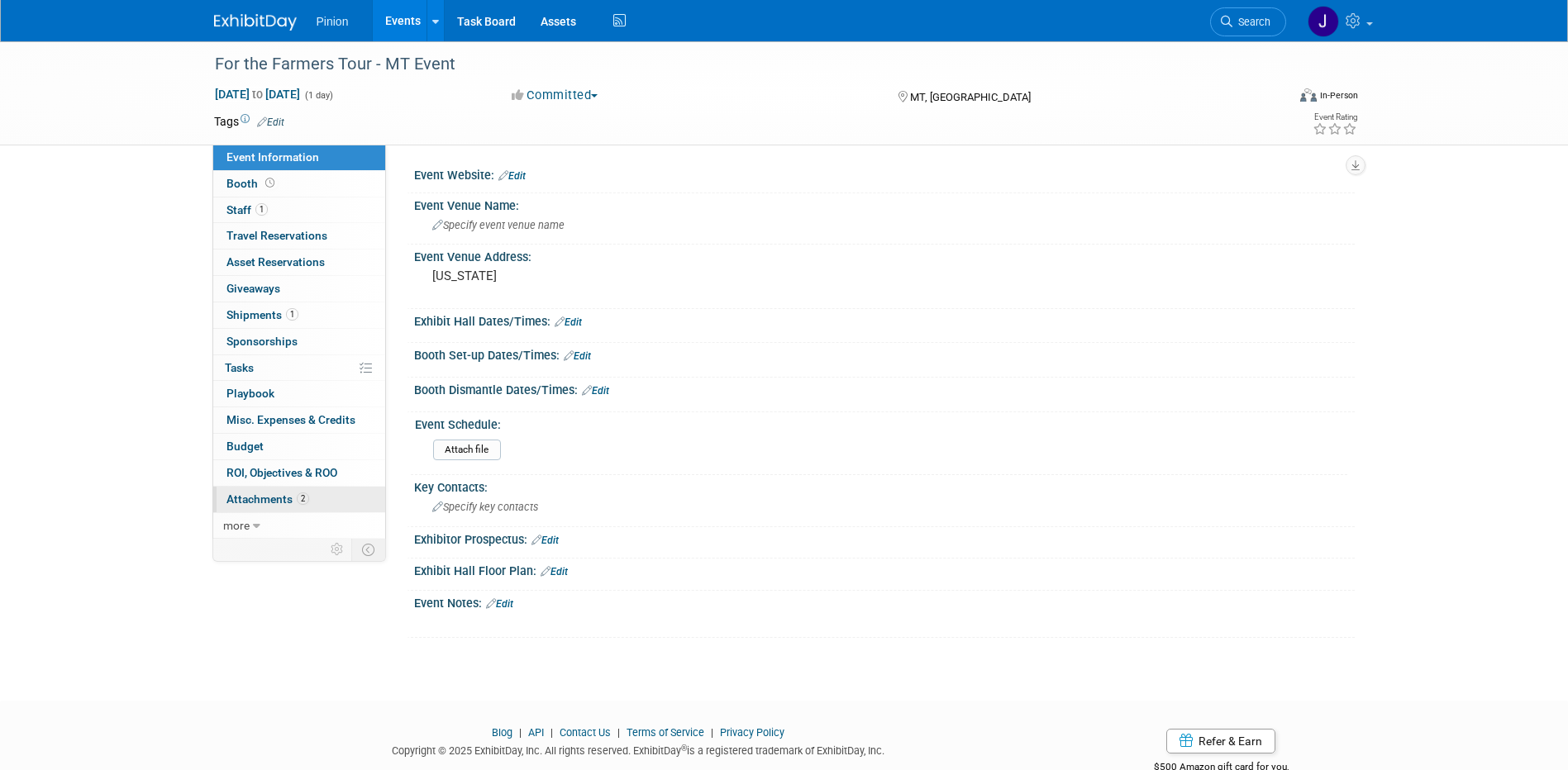
click at [285, 500] on span "Attachments 2" at bounding box center [268, 498] width 83 height 13
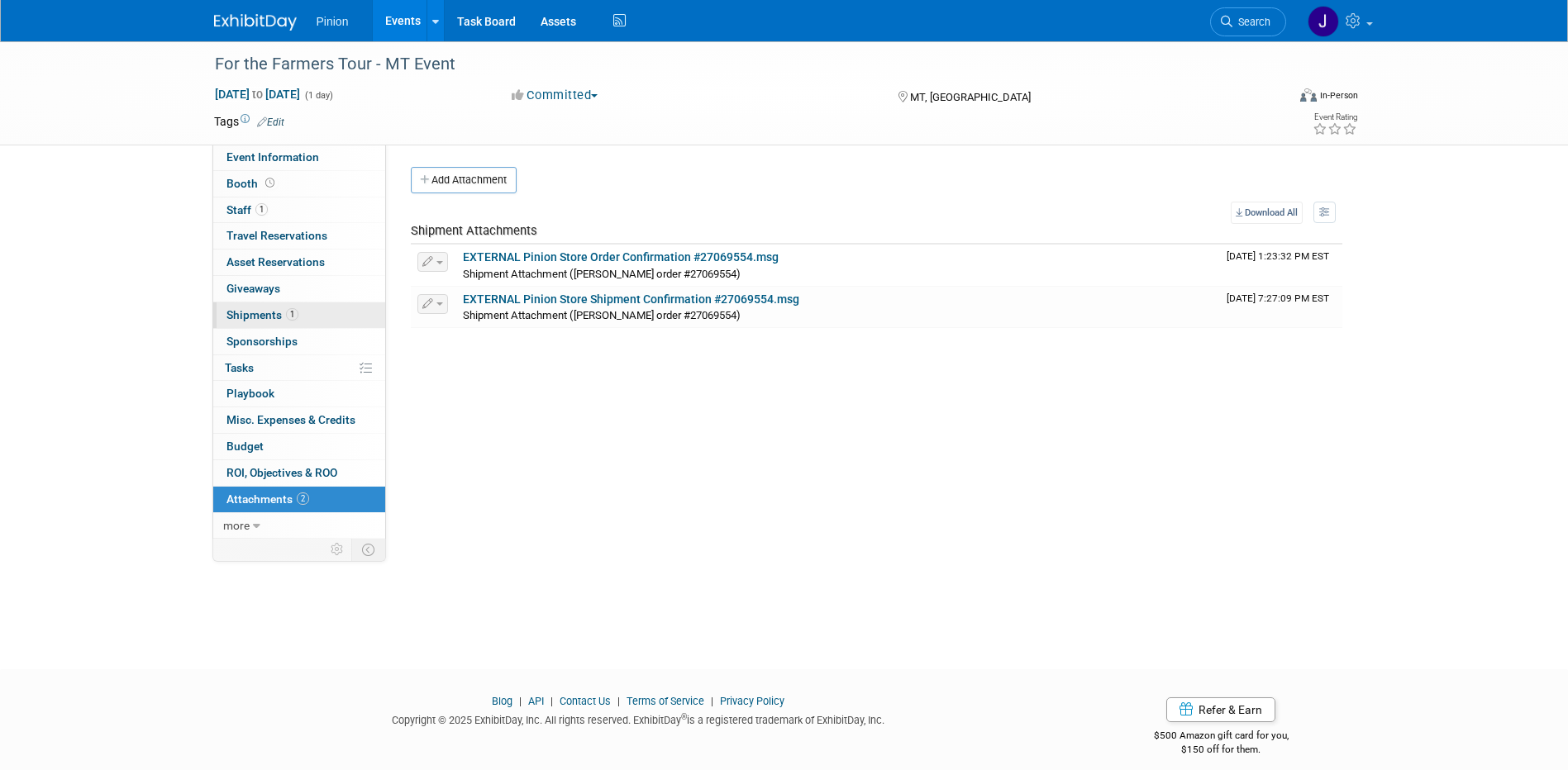
click at [286, 311] on span "1" at bounding box center [292, 314] width 12 height 12
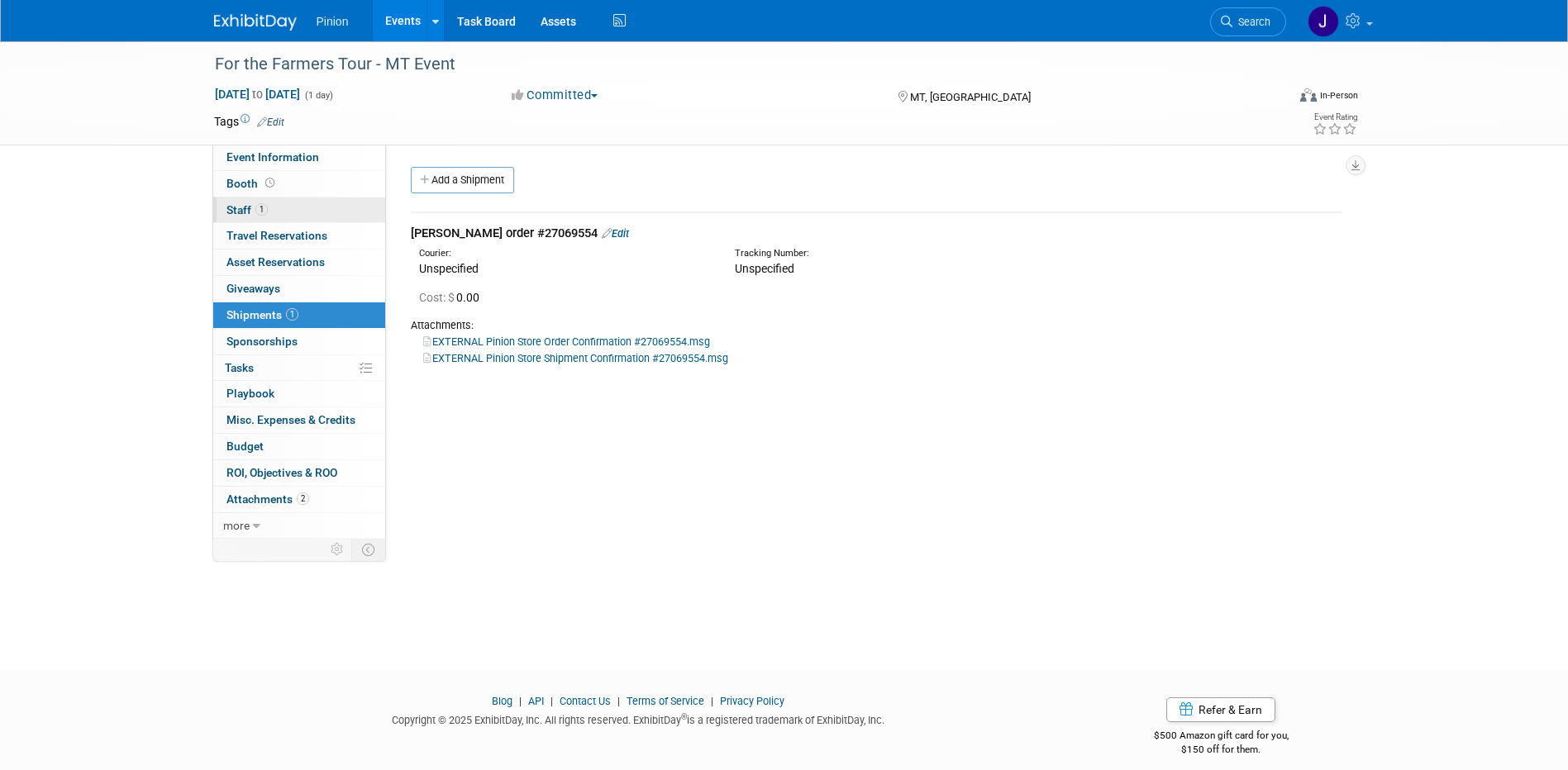
click at [265, 211] on span "1" at bounding box center [262, 209] width 12 height 12
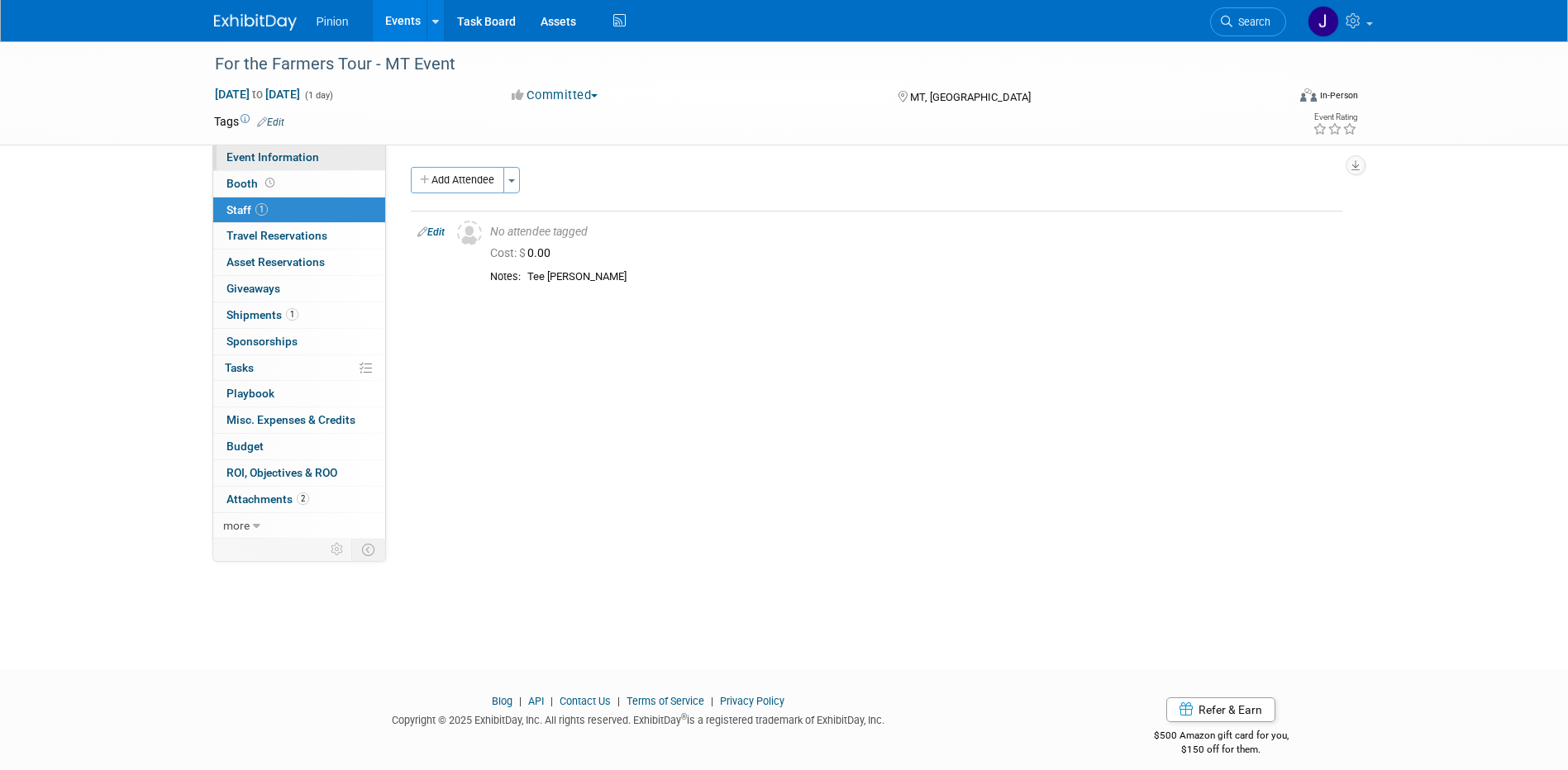
click at [258, 153] on span "Event Information" at bounding box center [273, 157] width 93 height 13
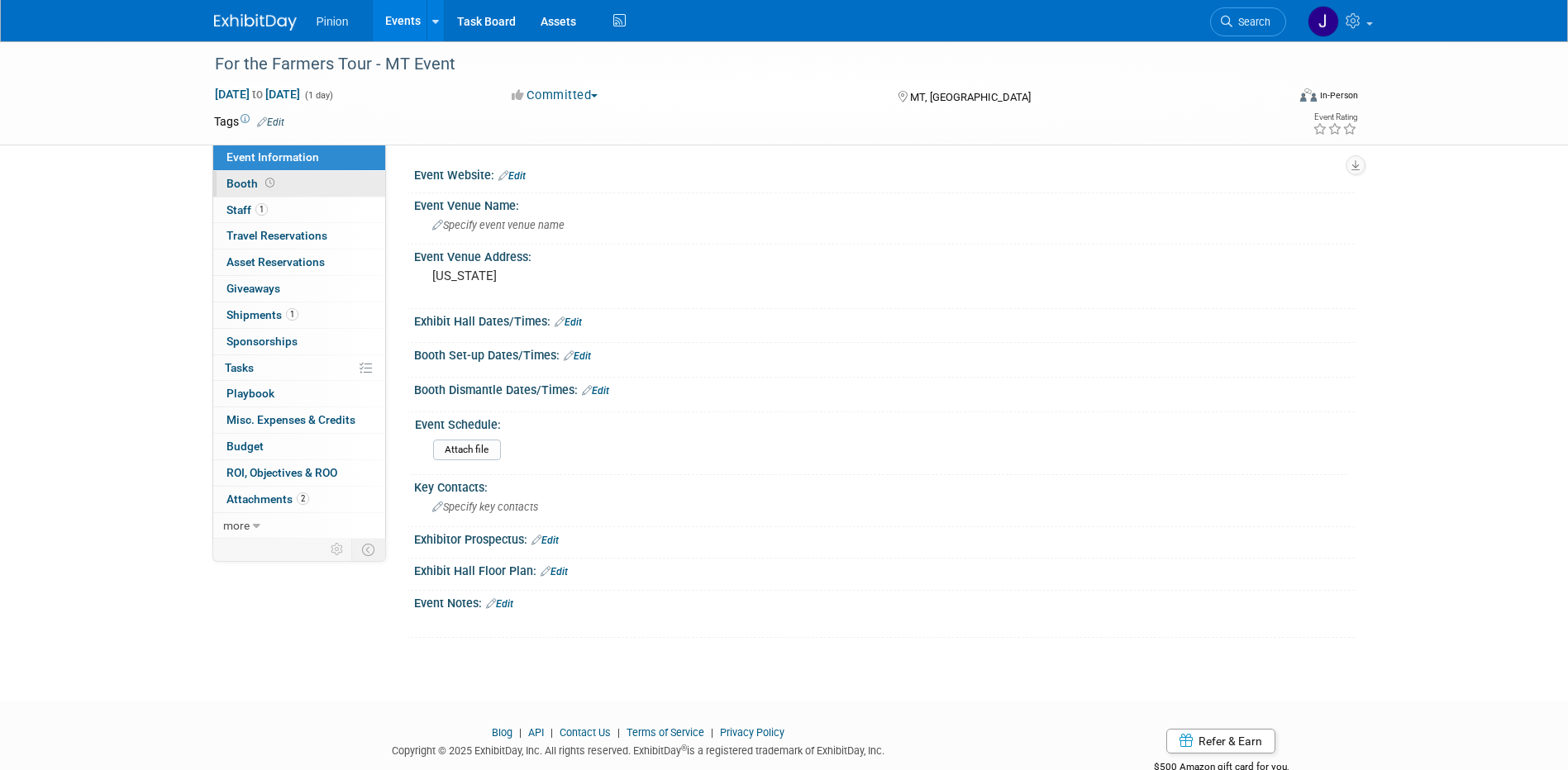
click at [272, 182] on icon at bounding box center [270, 183] width 9 height 9
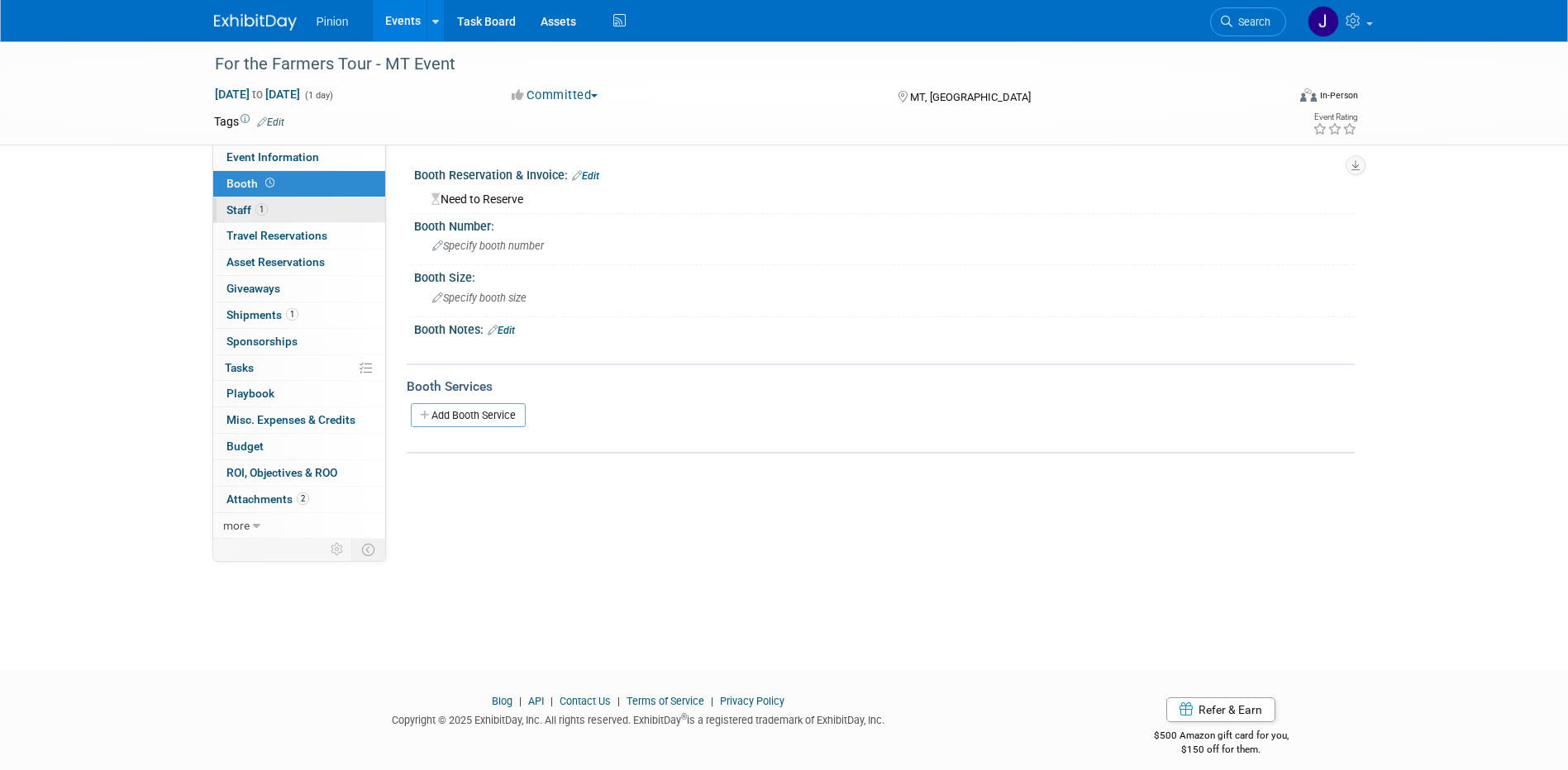
click at [272, 206] on link "1 Staff 1" at bounding box center [299, 210] width 172 height 26
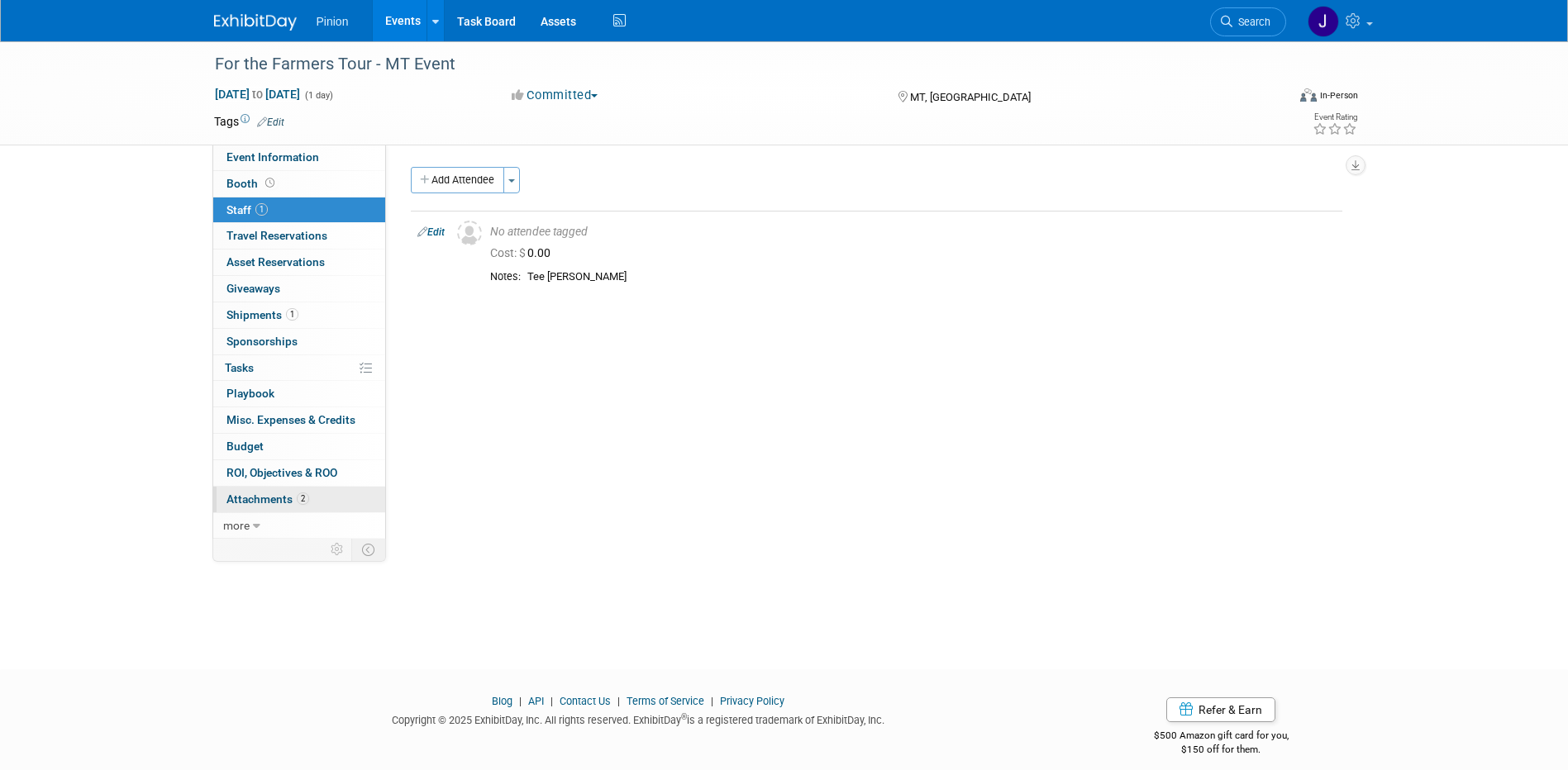
click at [304, 495] on span "2" at bounding box center [303, 498] width 12 height 12
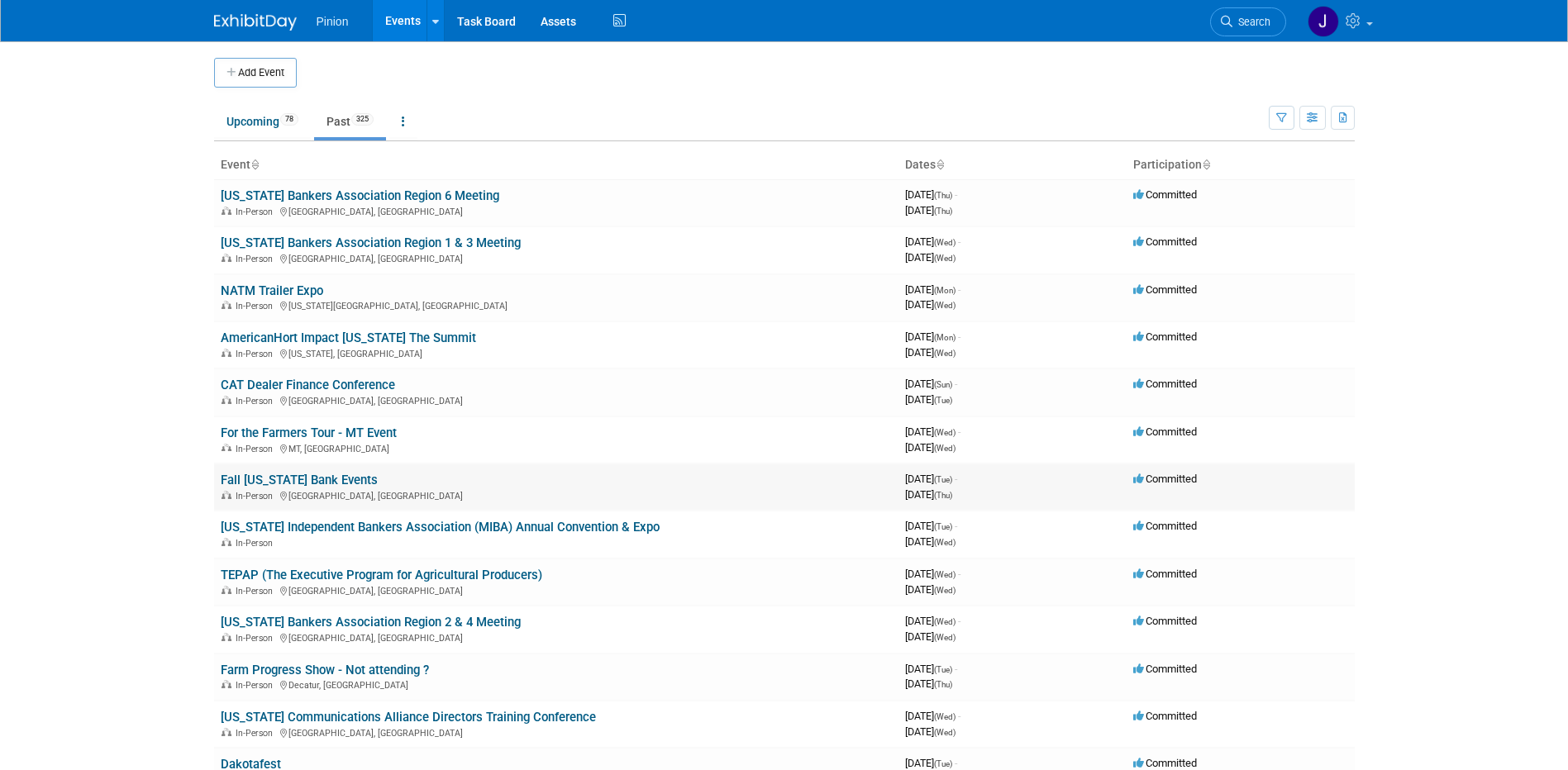
click at [302, 478] on link "Fall [US_STATE] Bank Events" at bounding box center [299, 480] width 157 height 15
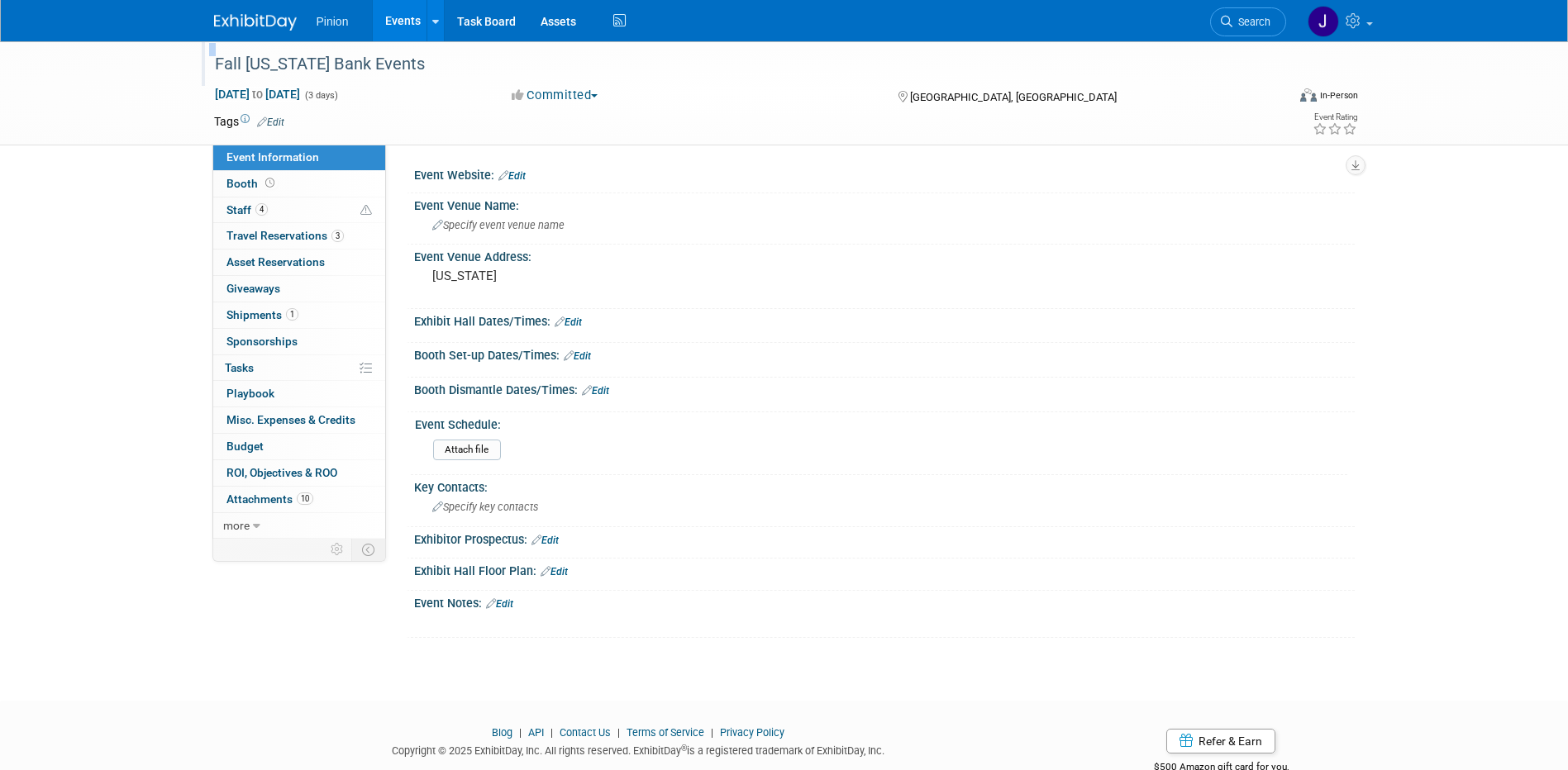
click at [211, 60] on div "Fall North Carolina Bank Events" at bounding box center [738, 64] width 1072 height 45
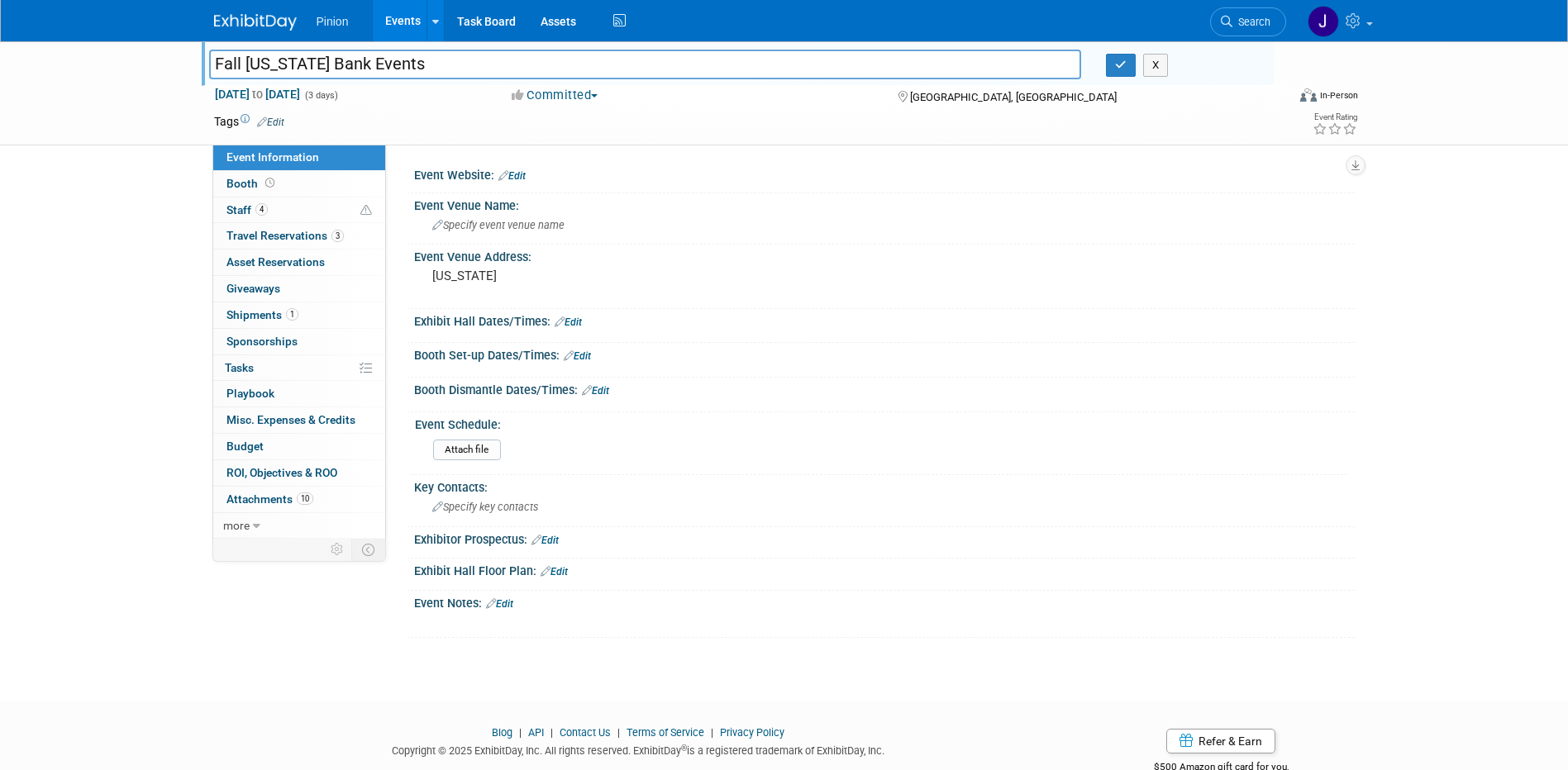
click at [212, 61] on input "Fall North Carolina Bank Events" at bounding box center [645, 64] width 873 height 29
click at [745, 64] on input "Pinion/First State Bank Watch Party (Fall North Carolina Bank Events" at bounding box center [645, 64] width 873 height 29
type input "Pinion/First State Bank Watch Party (Fall [US_STATE] Bank Events)"
click at [1117, 68] on icon "button" at bounding box center [1121, 64] width 11 height 11
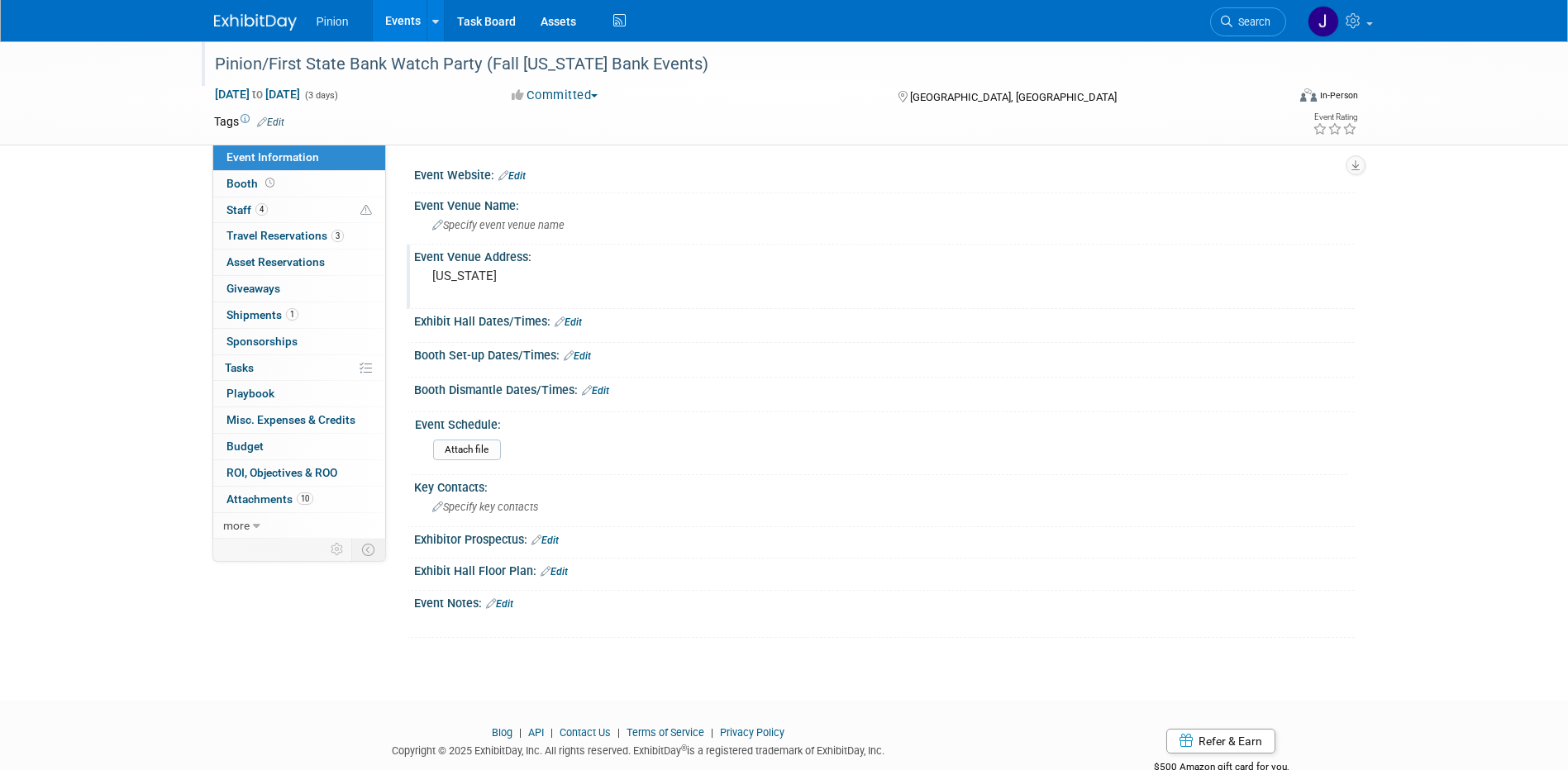
click at [436, 279] on pre "North Carolina" at bounding box center [610, 276] width 356 height 15
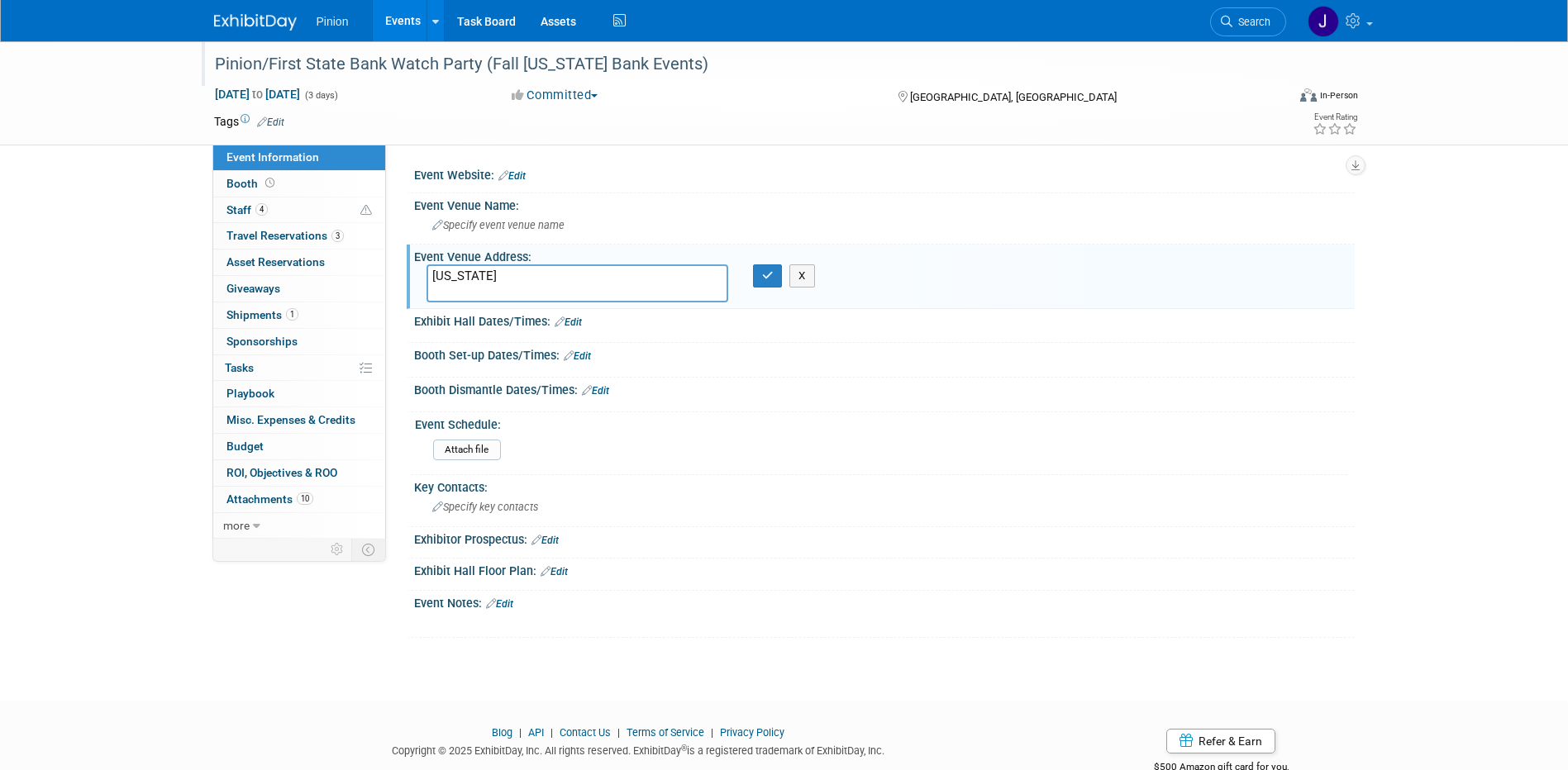
drag, startPoint x: 546, startPoint y: 284, endPoint x: 54, endPoint y: 161, distance: 507.1
click at [54, 161] on div "Pinion/First State Bank Watch Party (Fall North Carolina Bank Events) Sep 9, 20…" at bounding box center [784, 356] width 1568 height 630
type textarea "[GEOGRAPHIC_DATA], [GEOGRAPHIC_DATA]"
click at [768, 277] on icon "button" at bounding box center [768, 275] width 11 height 11
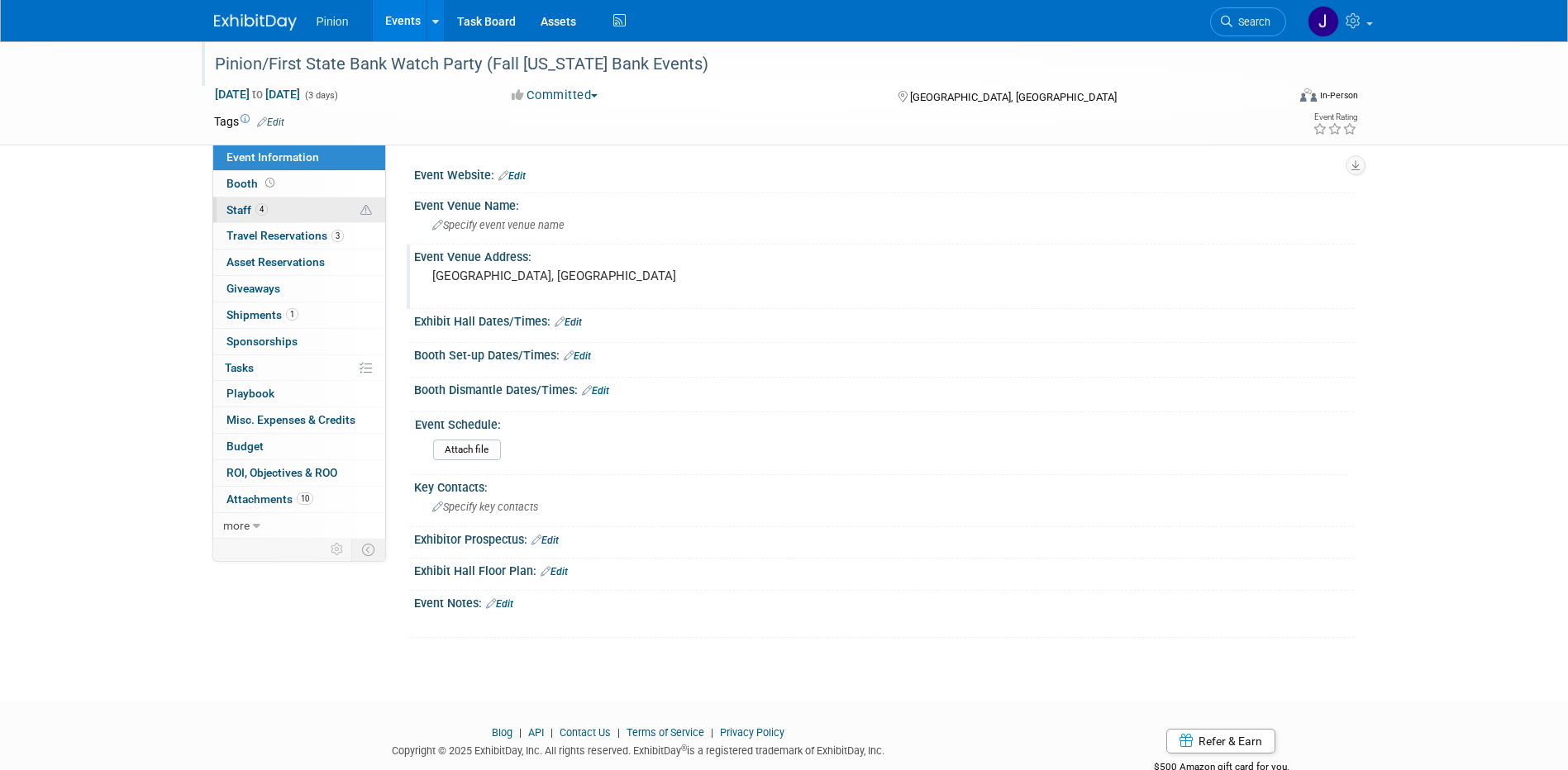
click at [259, 206] on span "4" at bounding box center [262, 209] width 12 height 12
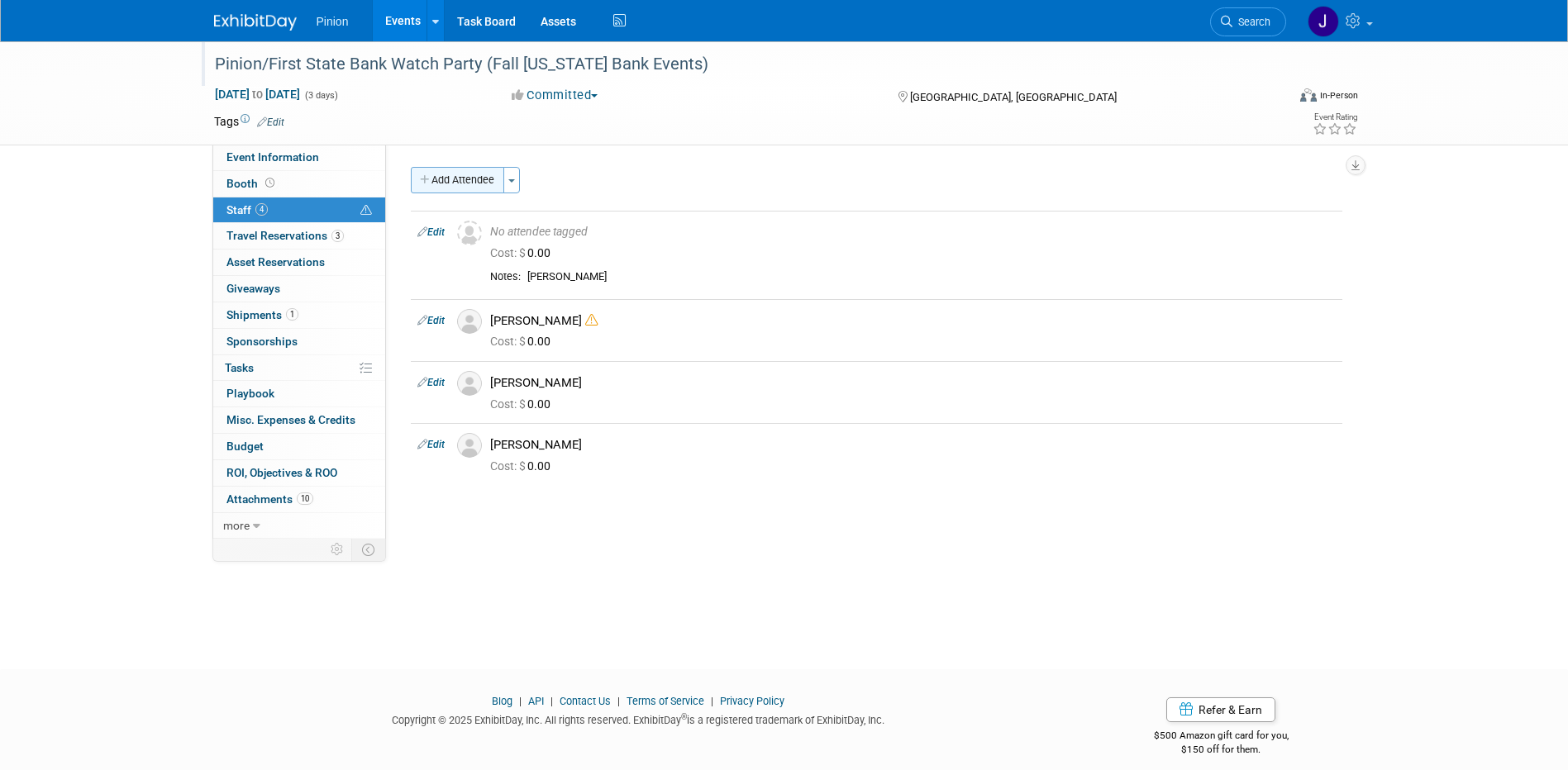
click at [454, 186] on button "Add Attendee" at bounding box center [458, 180] width 94 height 26
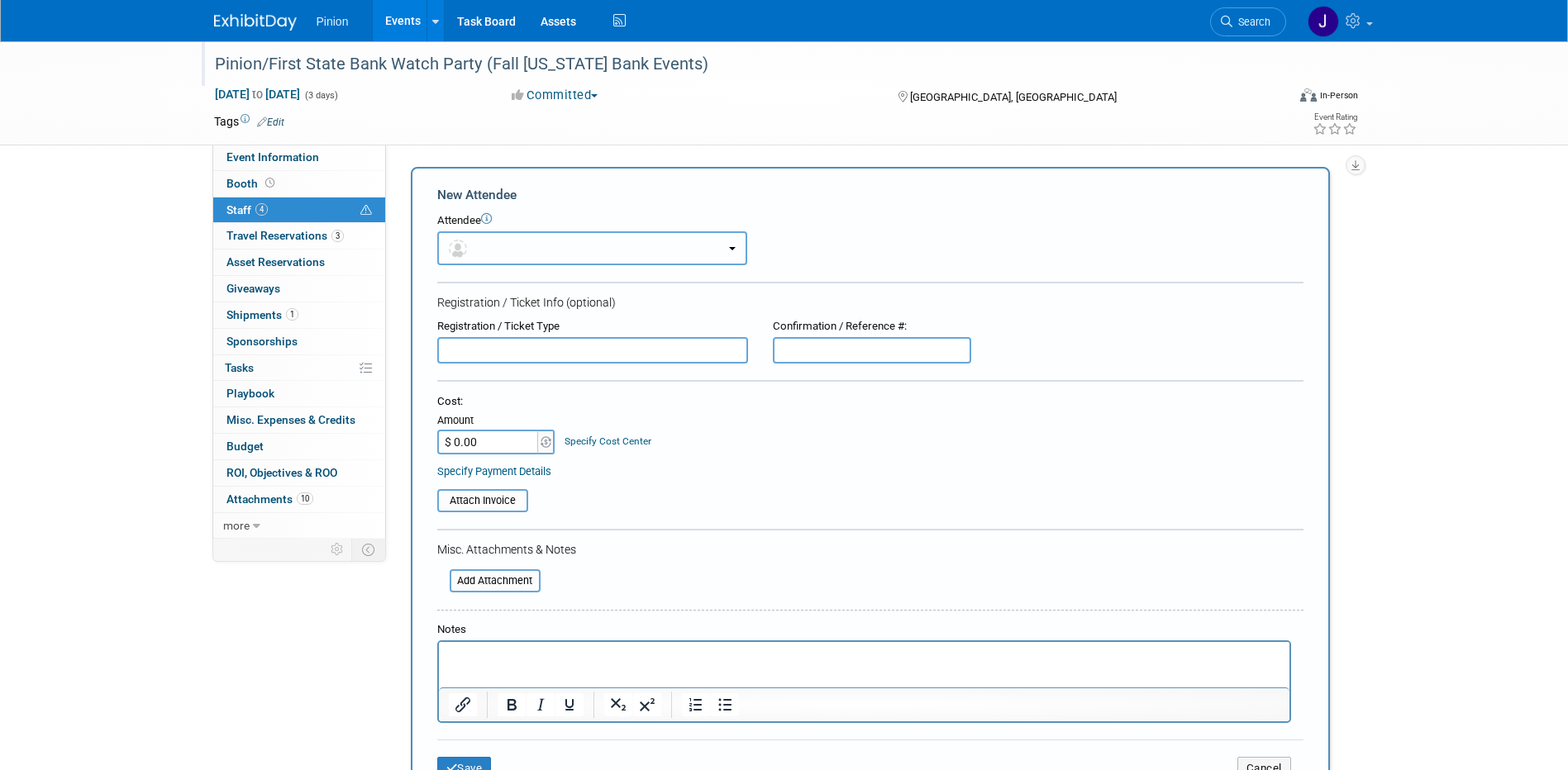
click at [507, 239] on button "button" at bounding box center [592, 248] width 310 height 34
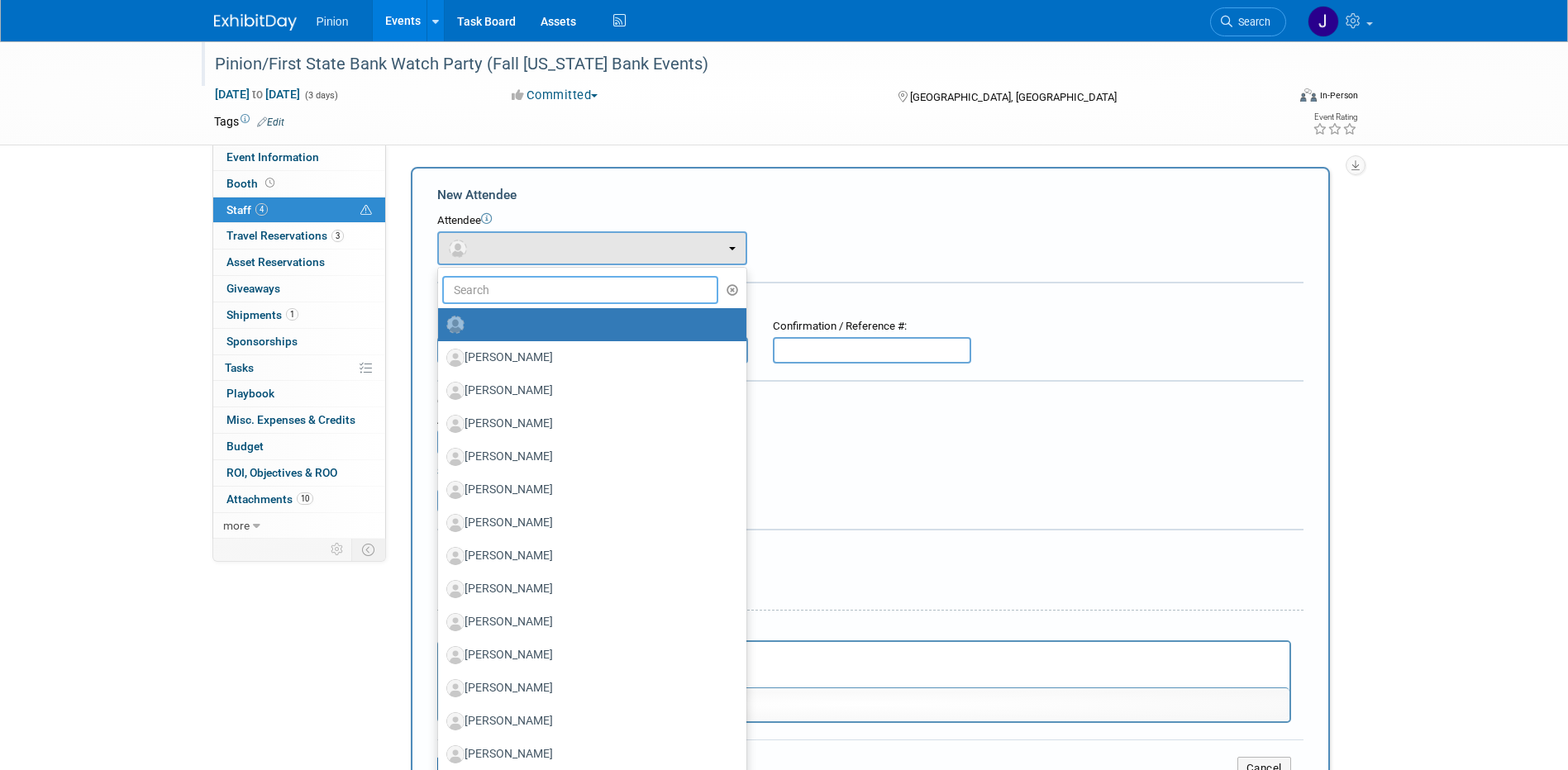
click at [513, 298] on input "text" at bounding box center [581, 290] width 277 height 28
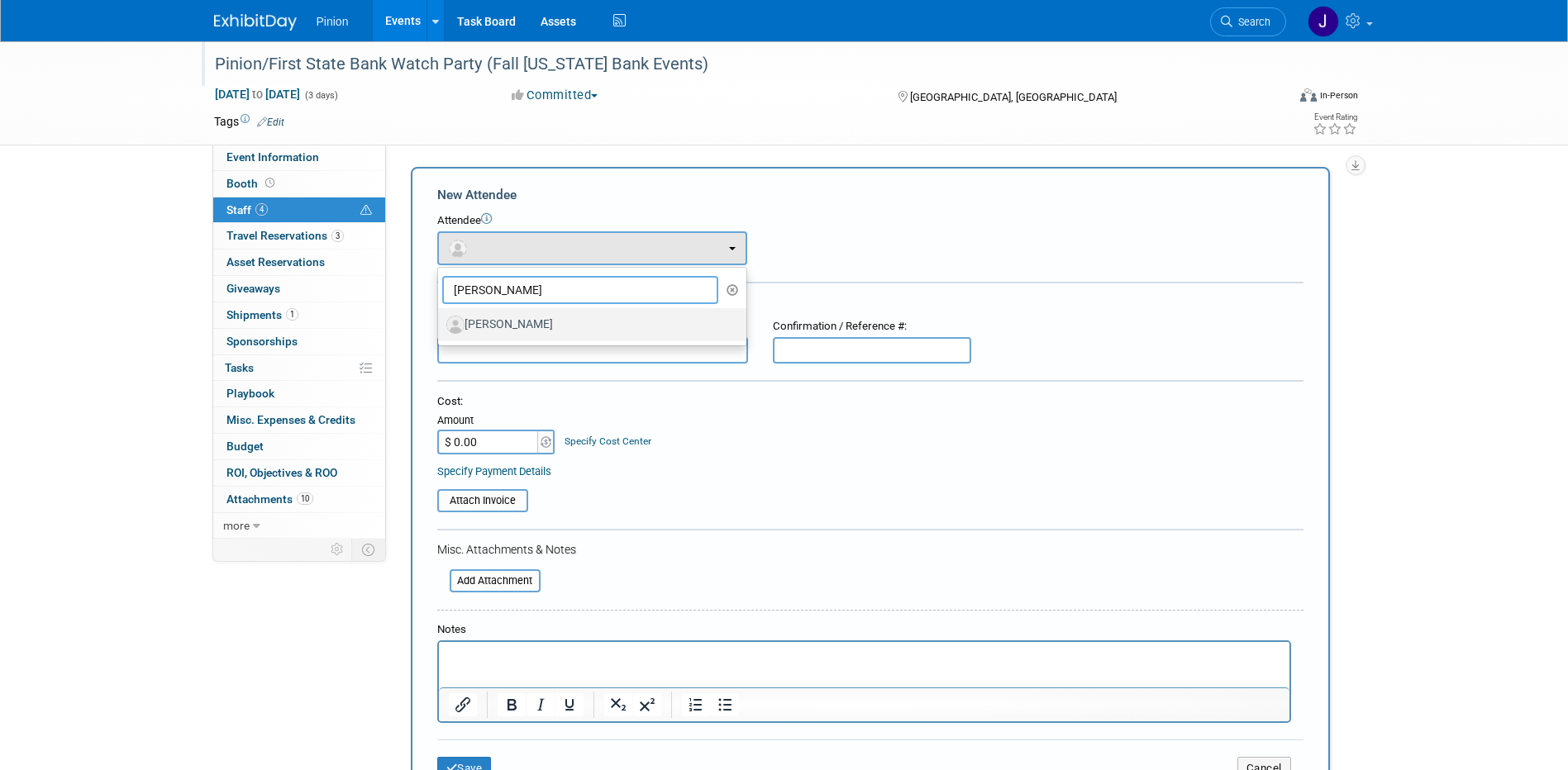
type input "Kris Thiel"
click at [515, 330] on label "Kris Thiel" at bounding box center [588, 325] width 283 height 26
click at [440, 328] on input "Kris Thiel" at bounding box center [435, 323] width 11 height 11
select select "21cf1d5a-8c0b-429b-a837-3ea3b6861169"
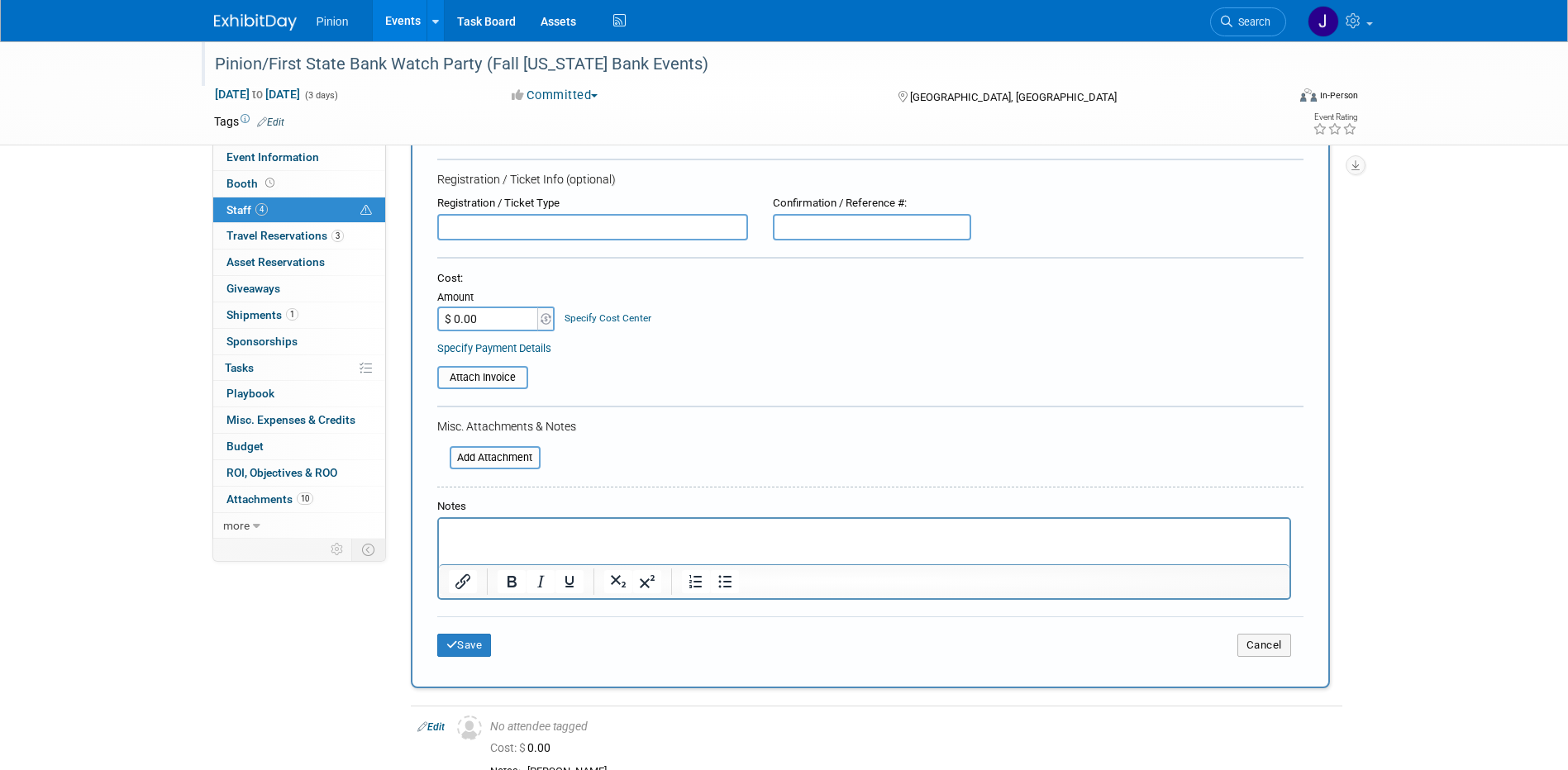
scroll to position [288, 0]
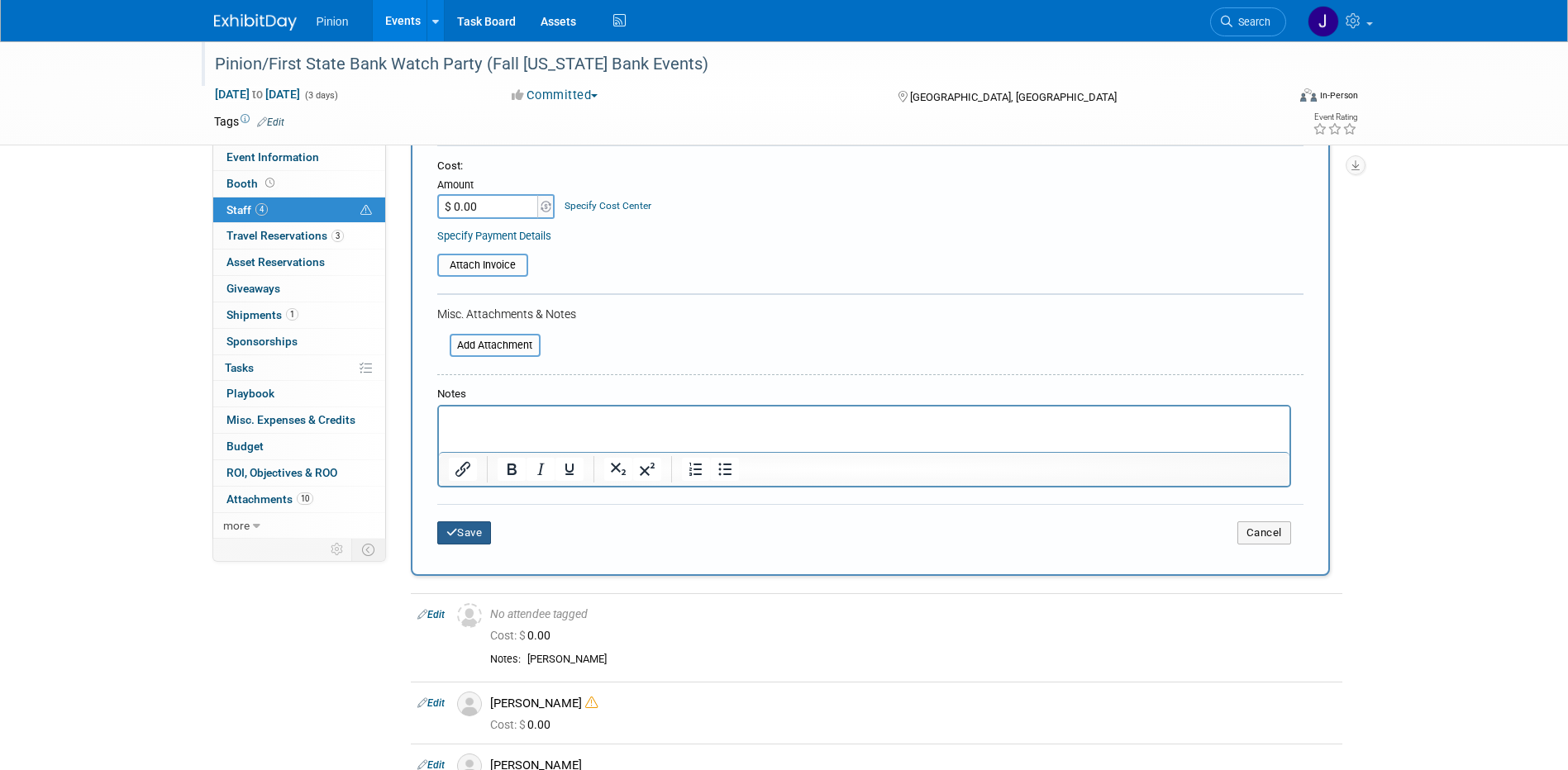
click at [456, 527] on button "Save" at bounding box center [465, 533] width 55 height 23
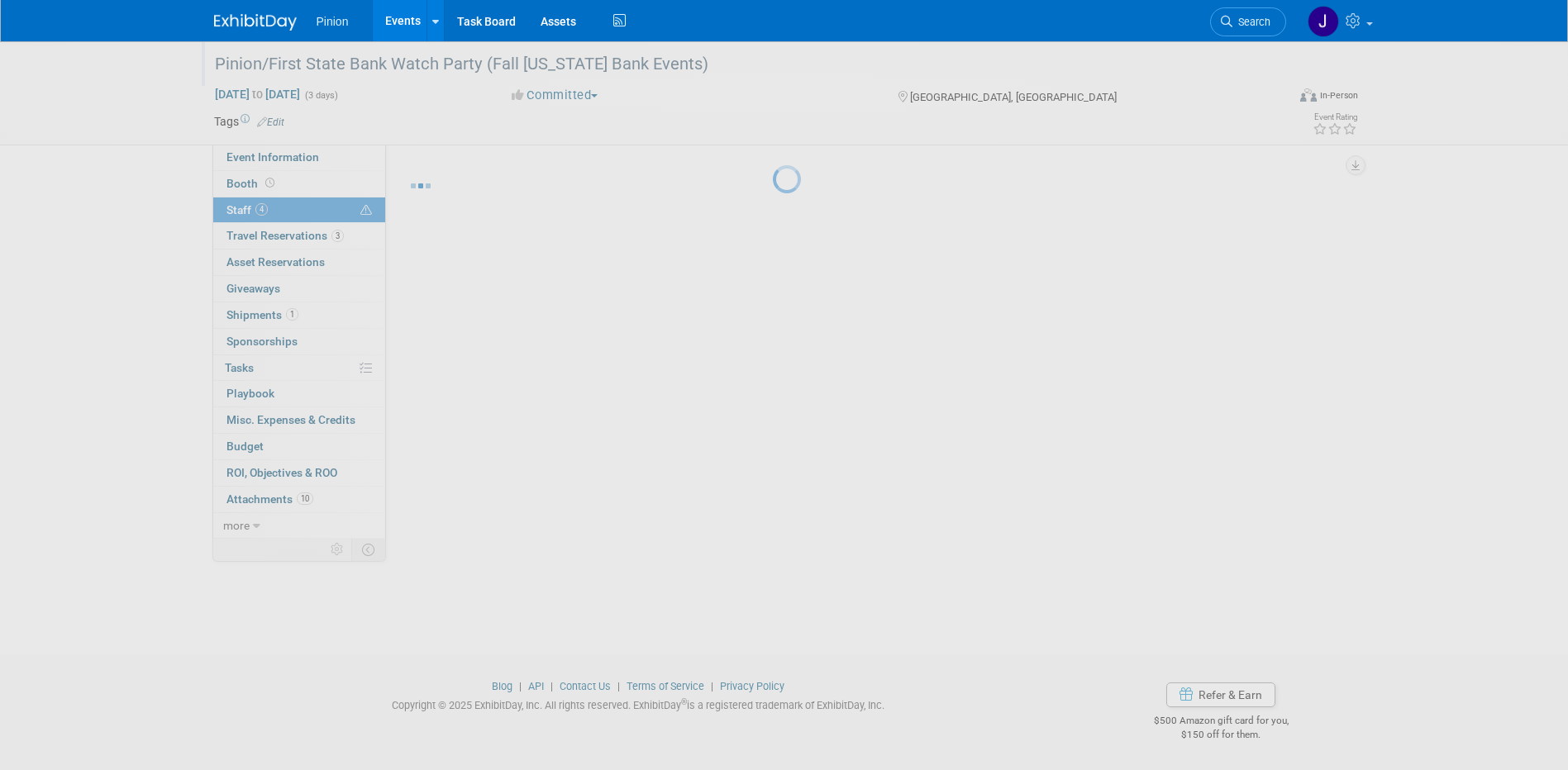
scroll to position [15, 0]
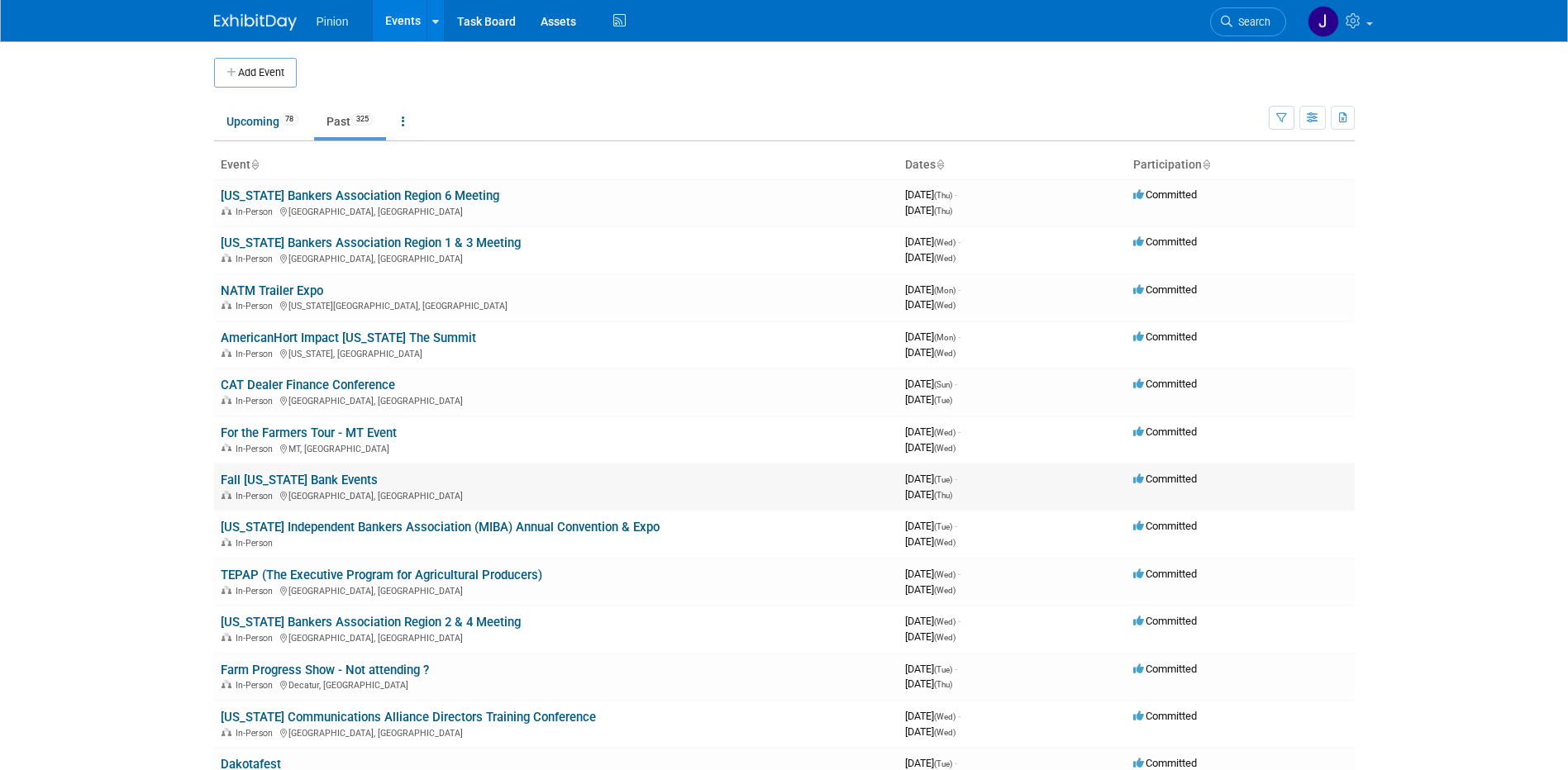
click at [298, 483] on link "Fall [US_STATE] Bank Events" at bounding box center [299, 480] width 157 height 15
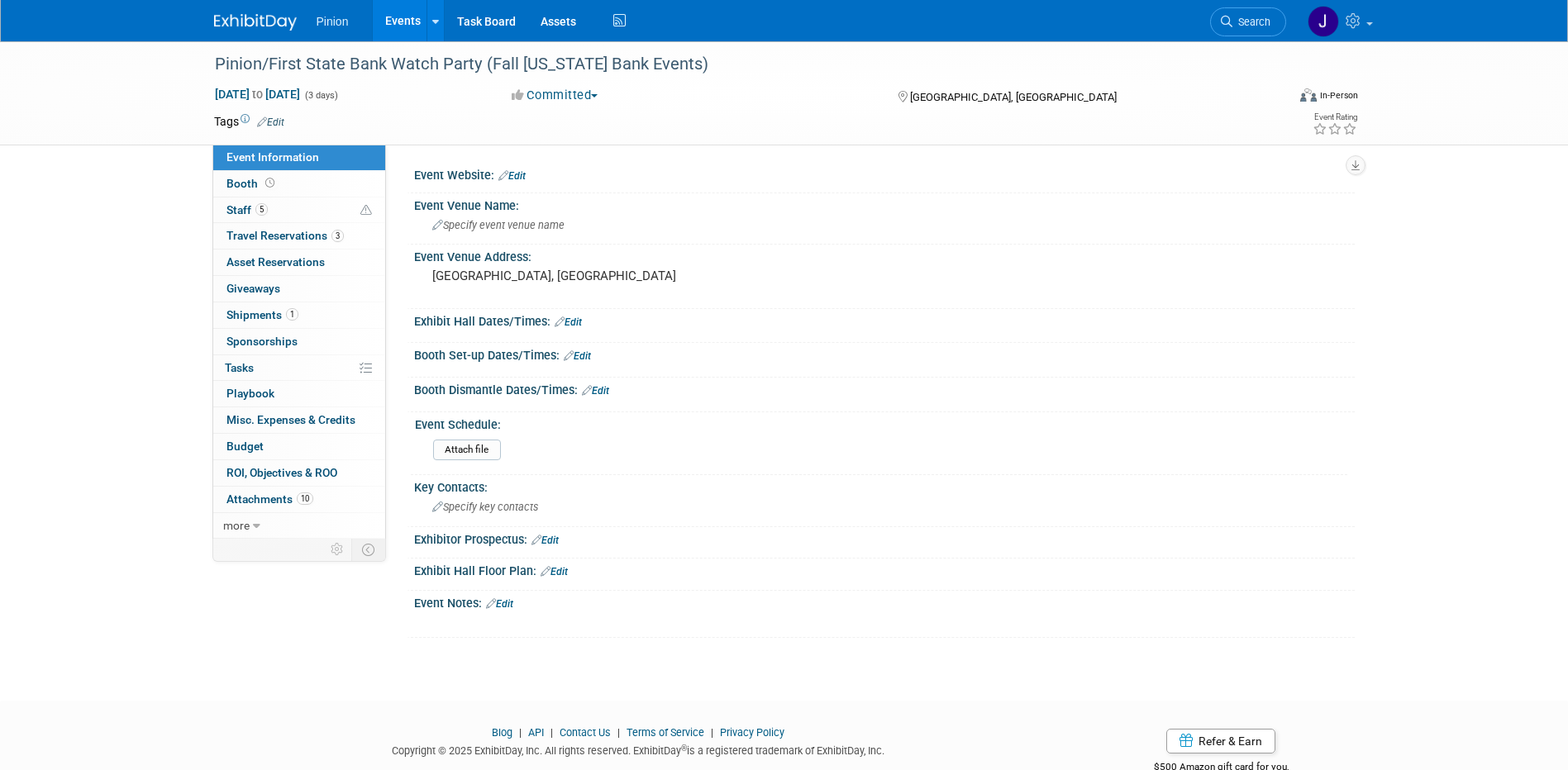
click at [278, 18] on img at bounding box center [256, 22] width 83 height 17
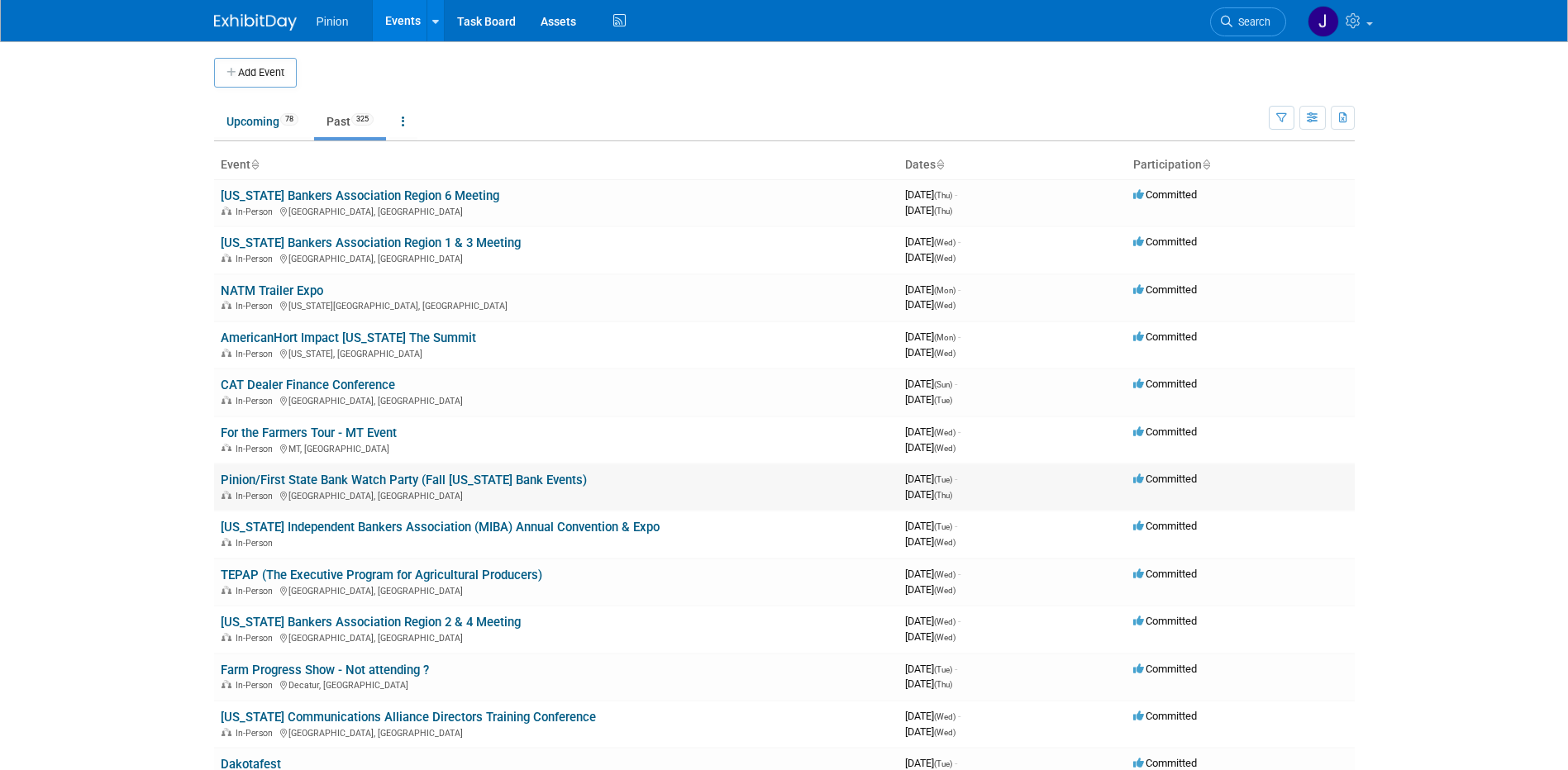
click at [378, 479] on link "Pinion/First State Bank Watch Party (Fall [US_STATE] Bank Events)" at bounding box center [403, 480] width 366 height 15
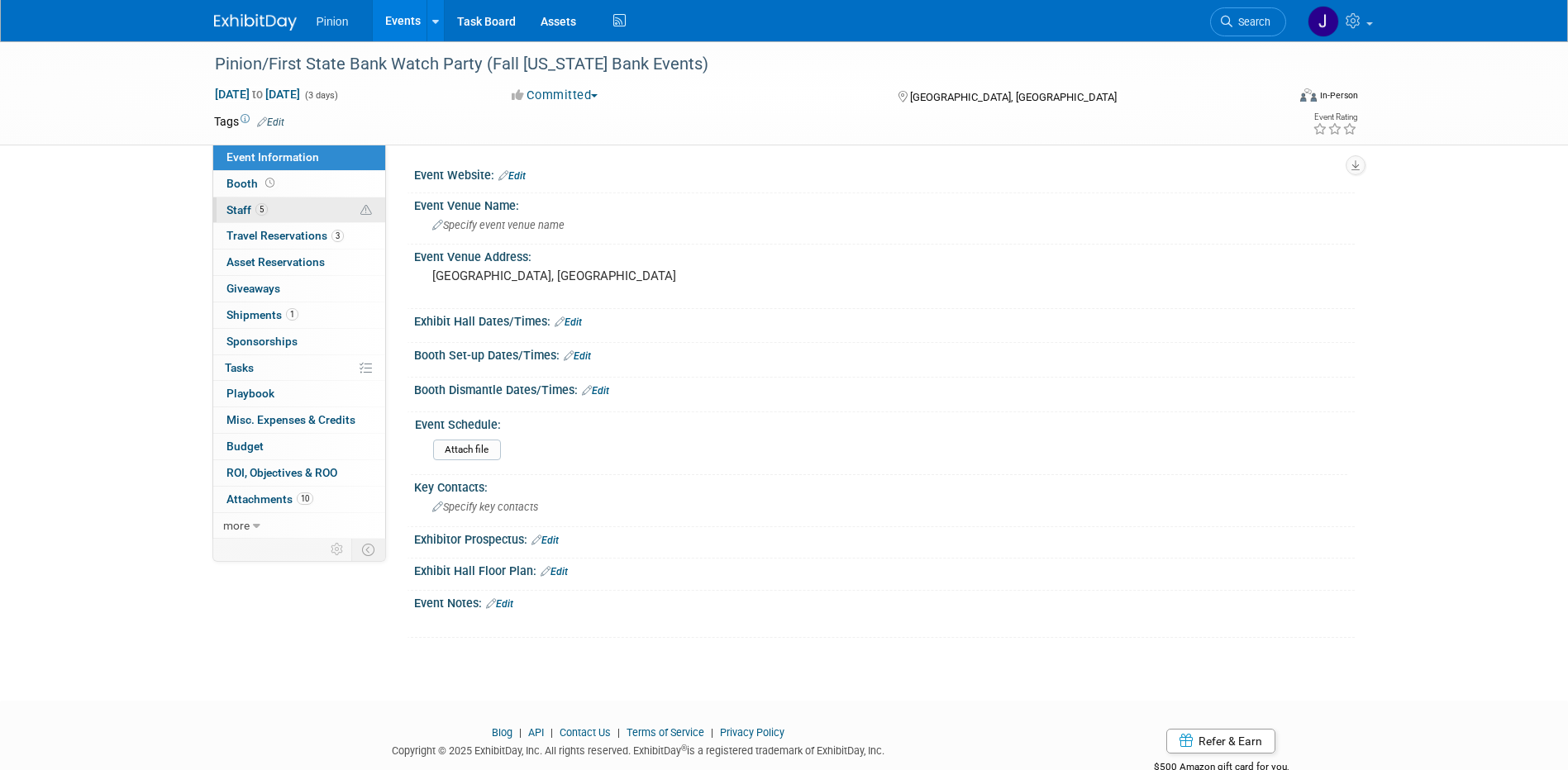
click at [266, 205] on span "5" at bounding box center [262, 209] width 12 height 12
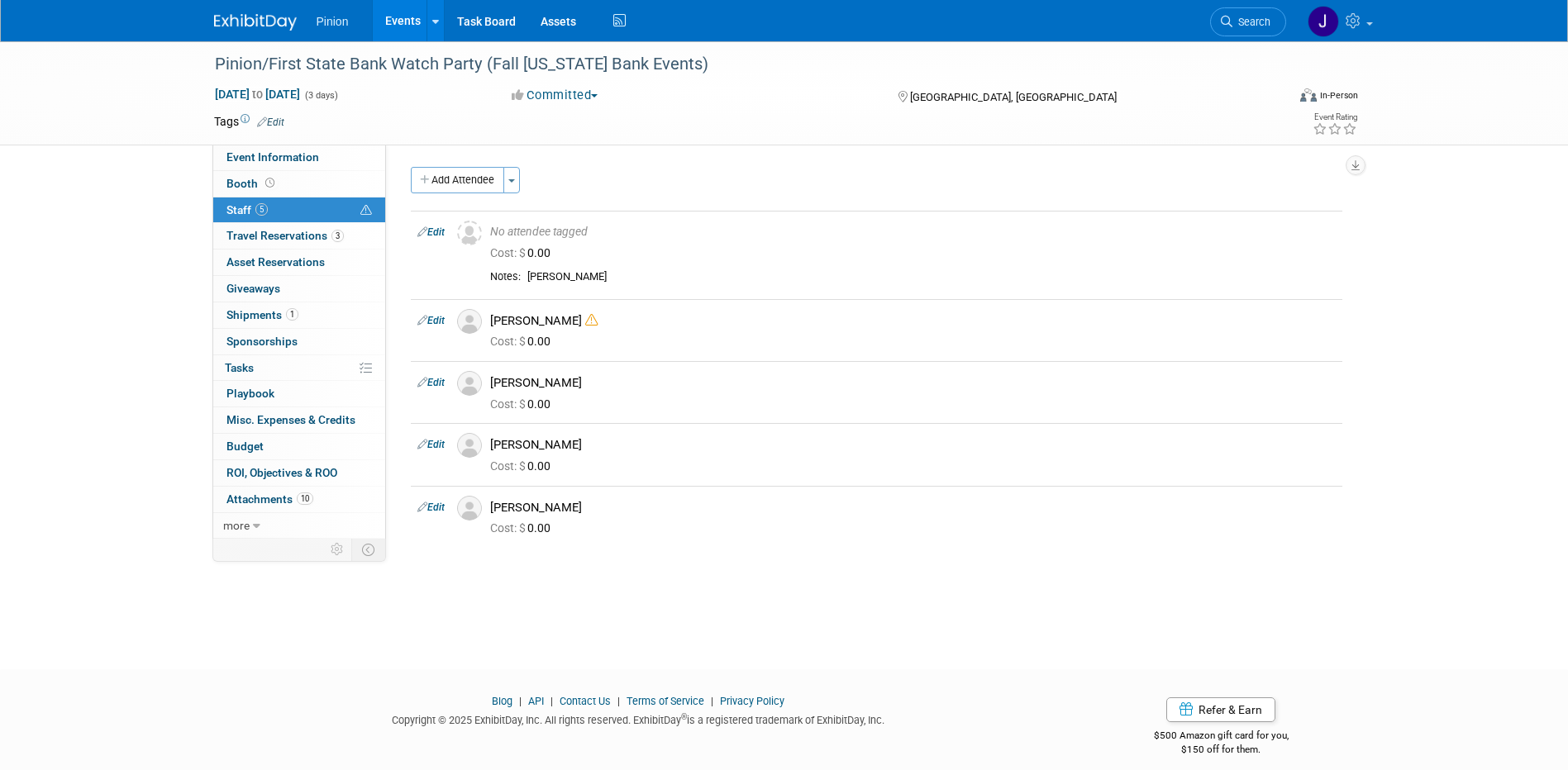
click at [281, 20] on img at bounding box center [256, 22] width 83 height 17
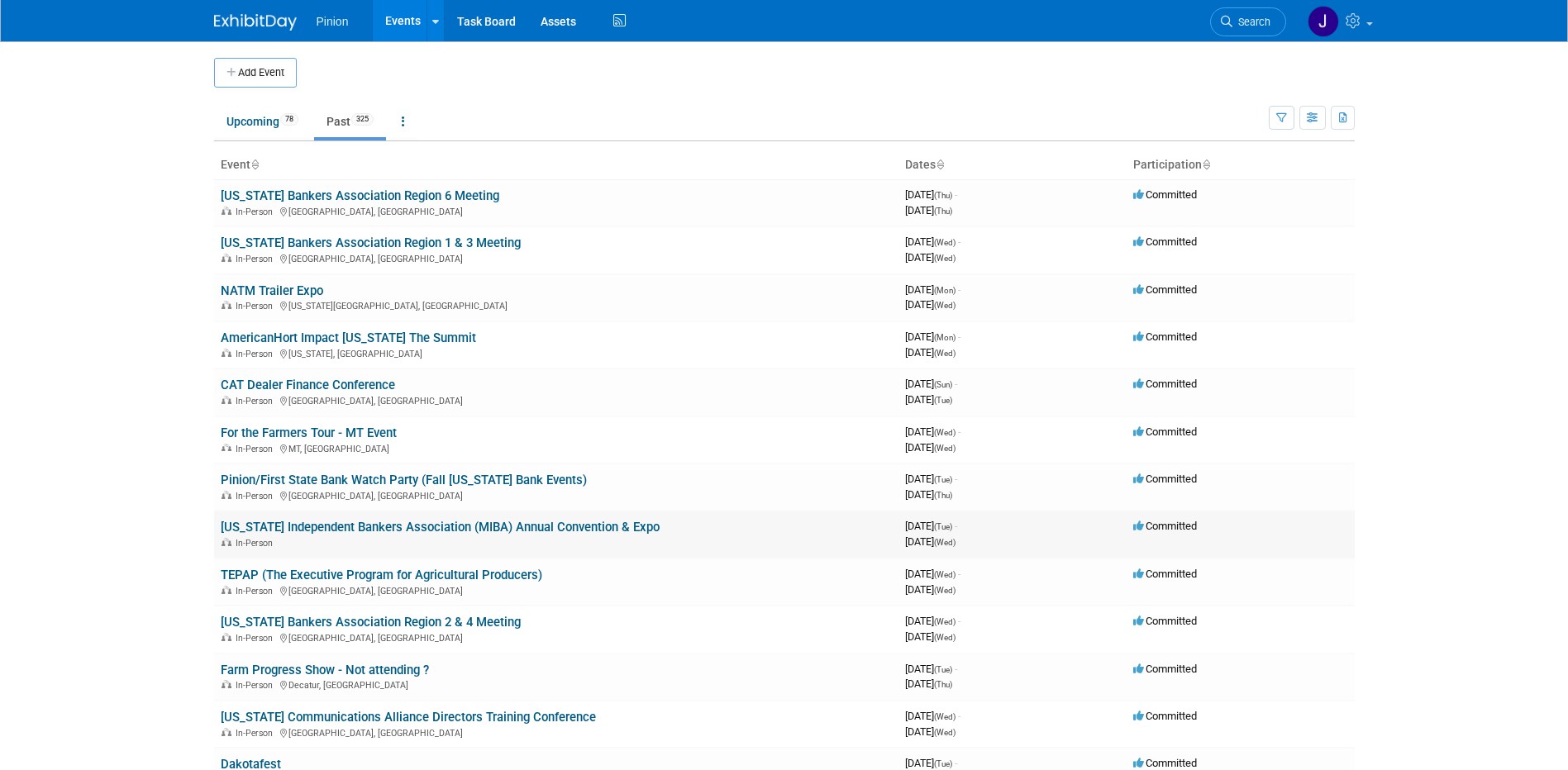
click at [398, 528] on link "[US_STATE] Independent Bankers Association (MIBA) Annual Convention & Expo" at bounding box center [440, 527] width 439 height 15
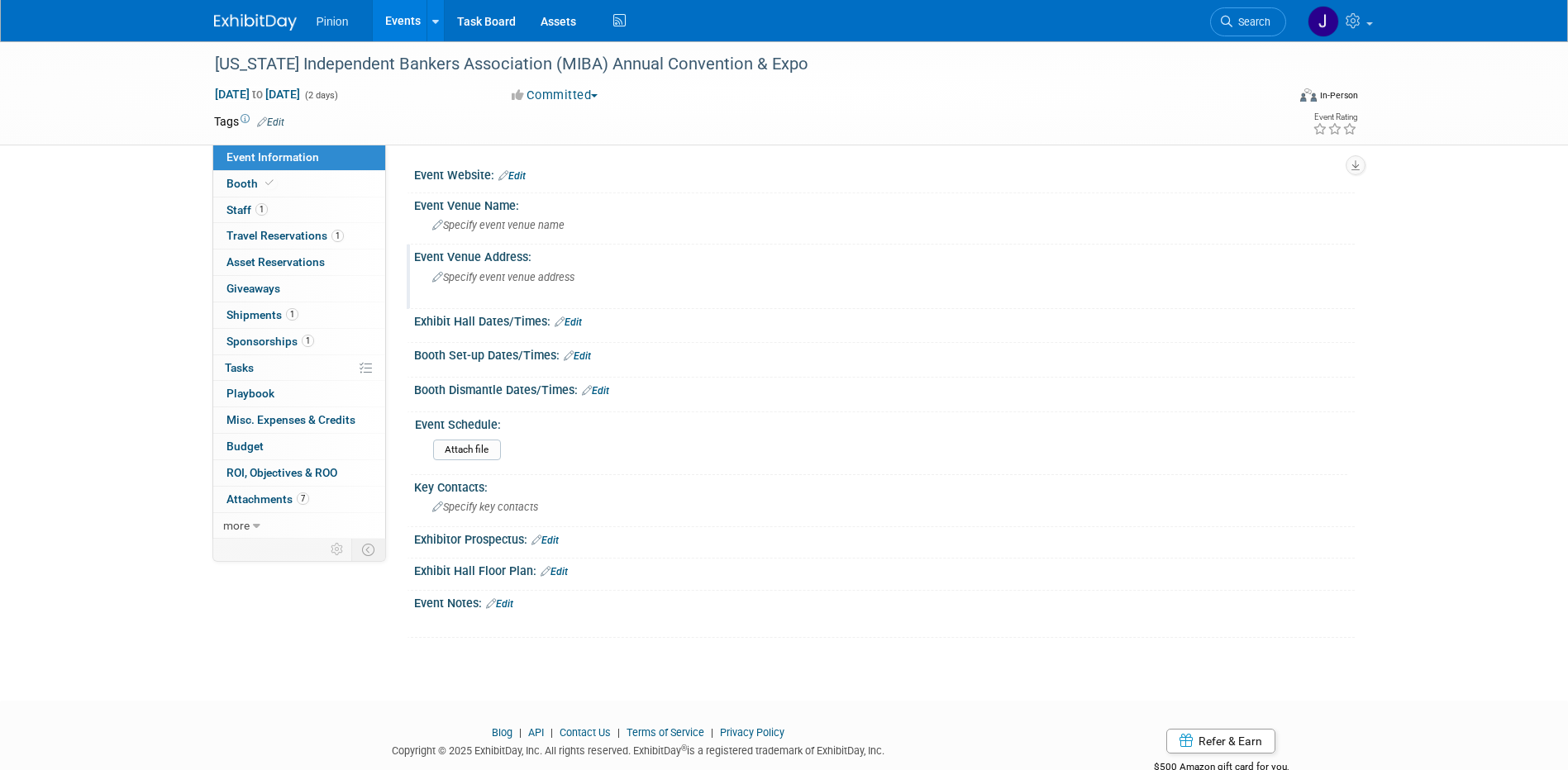
click at [535, 289] on div "Specify event venue address" at bounding box center [610, 283] width 367 height 38
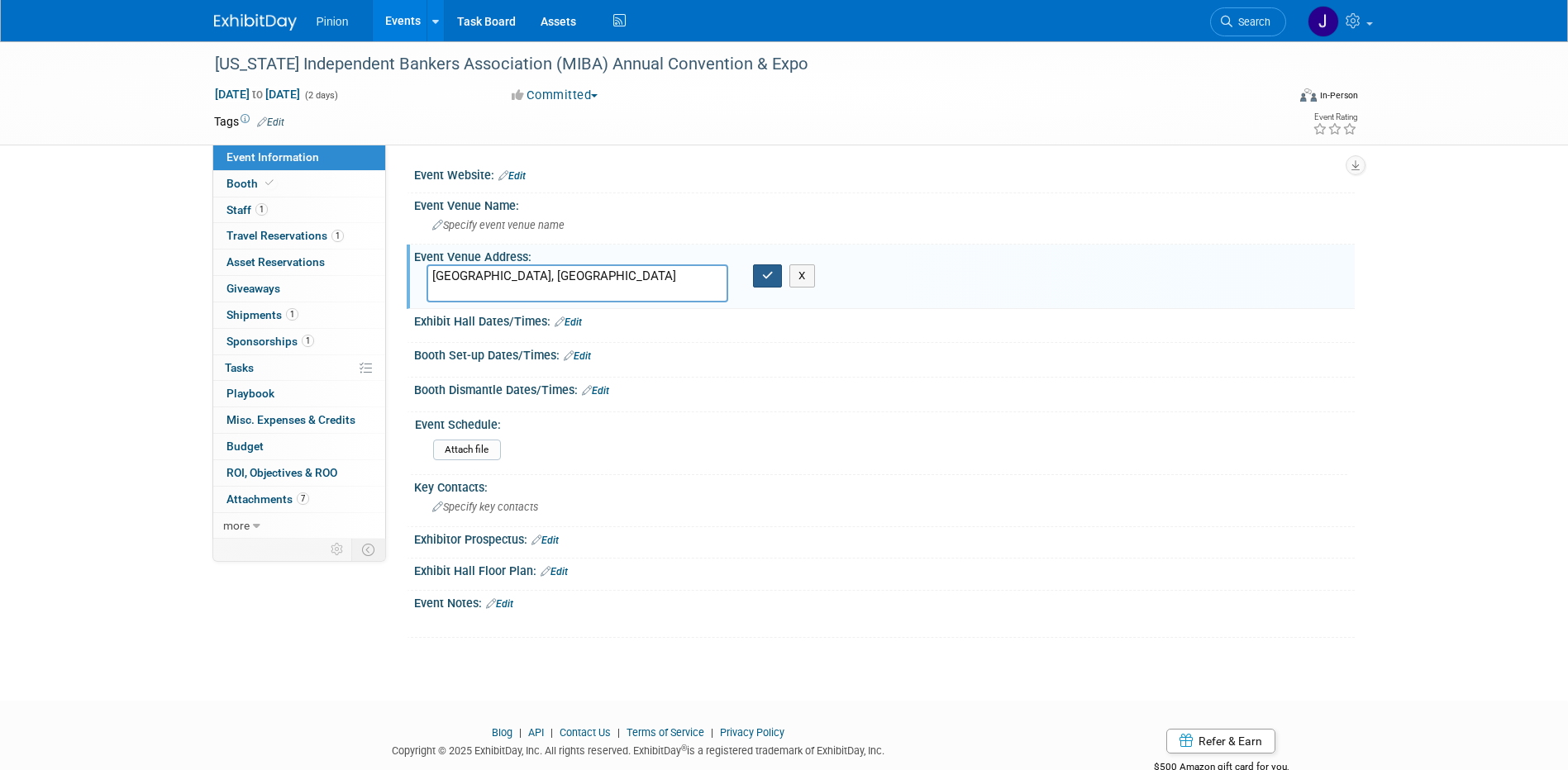
type textarea "[GEOGRAPHIC_DATA], [GEOGRAPHIC_DATA]"
click at [762, 270] on icon "button" at bounding box center [768, 275] width 11 height 11
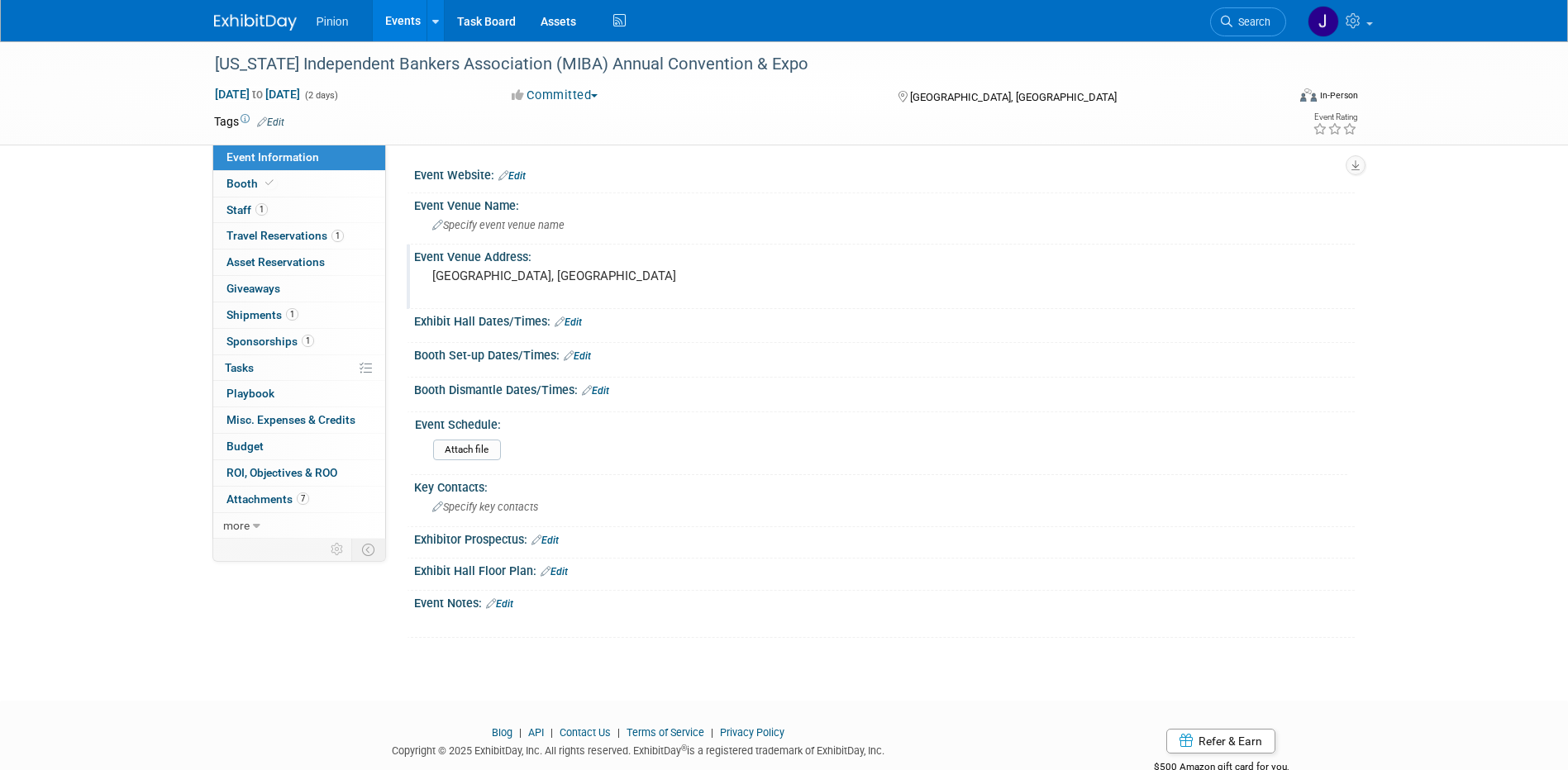
click at [519, 170] on link "Edit" at bounding box center [512, 176] width 27 height 11
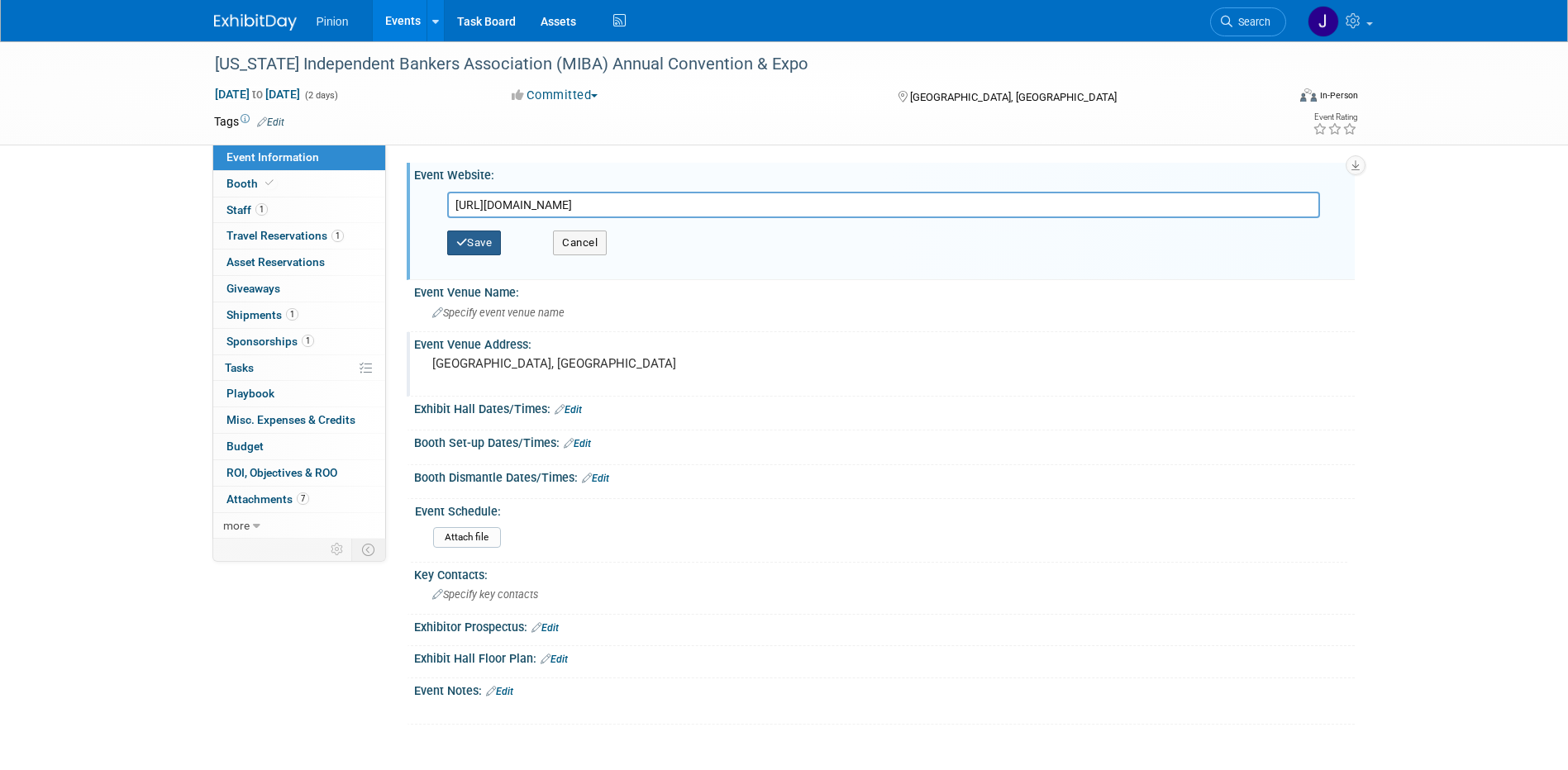
type input "https://web.miba.net/events/MIBAs48th%20Annual%20Convention%20%20Expo-253/detai…"
click at [487, 251] on button "Save" at bounding box center [475, 243] width 55 height 25
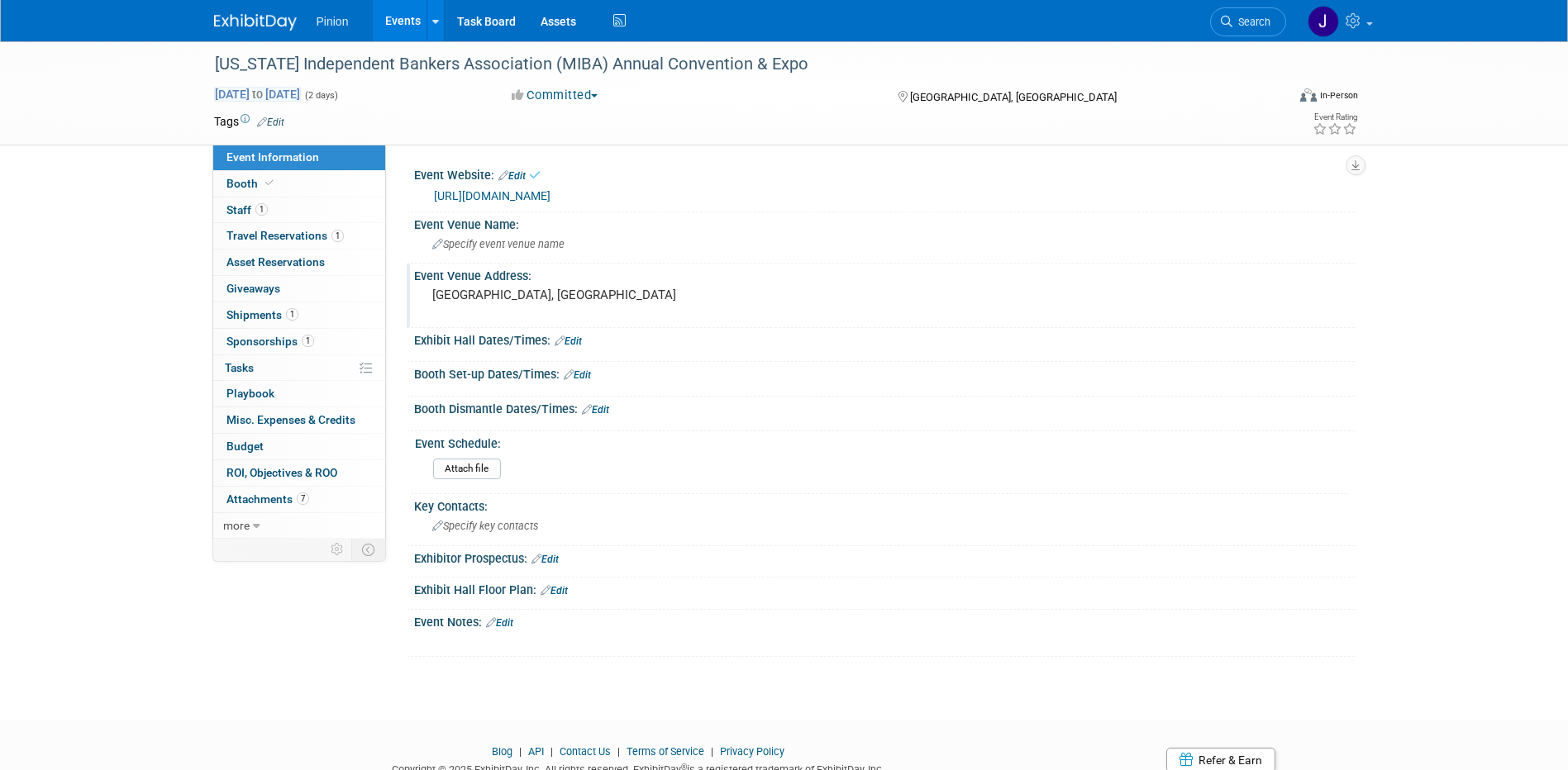
click at [258, 98] on span "Sep 9, 2025 to Sep 10, 2025" at bounding box center [258, 93] width 86 height 15
select select "8"
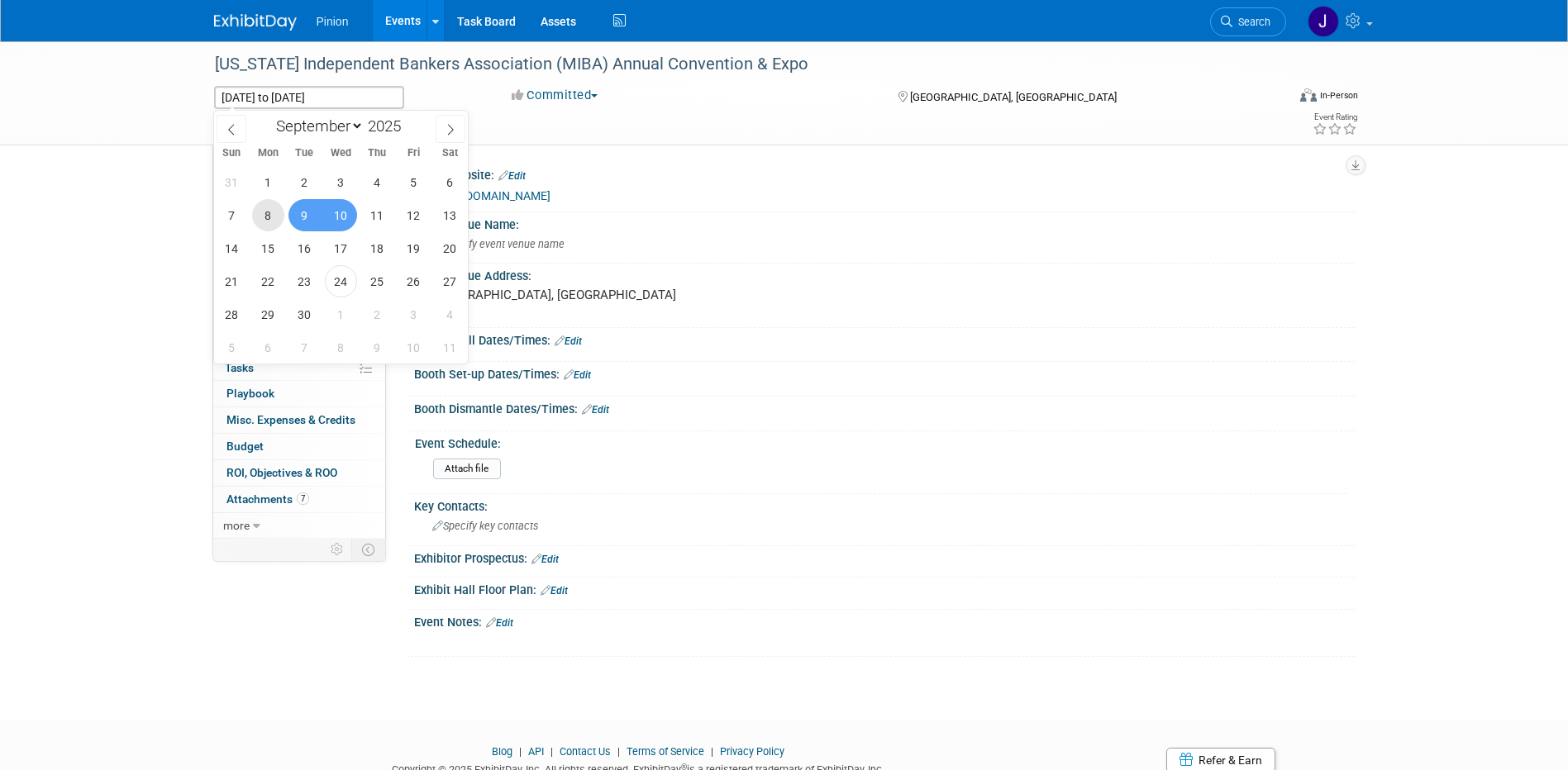
click at [274, 214] on span "8" at bounding box center [268, 215] width 33 height 33
type input "Sep 8, 2025"
click at [334, 209] on span "10" at bounding box center [341, 215] width 33 height 33
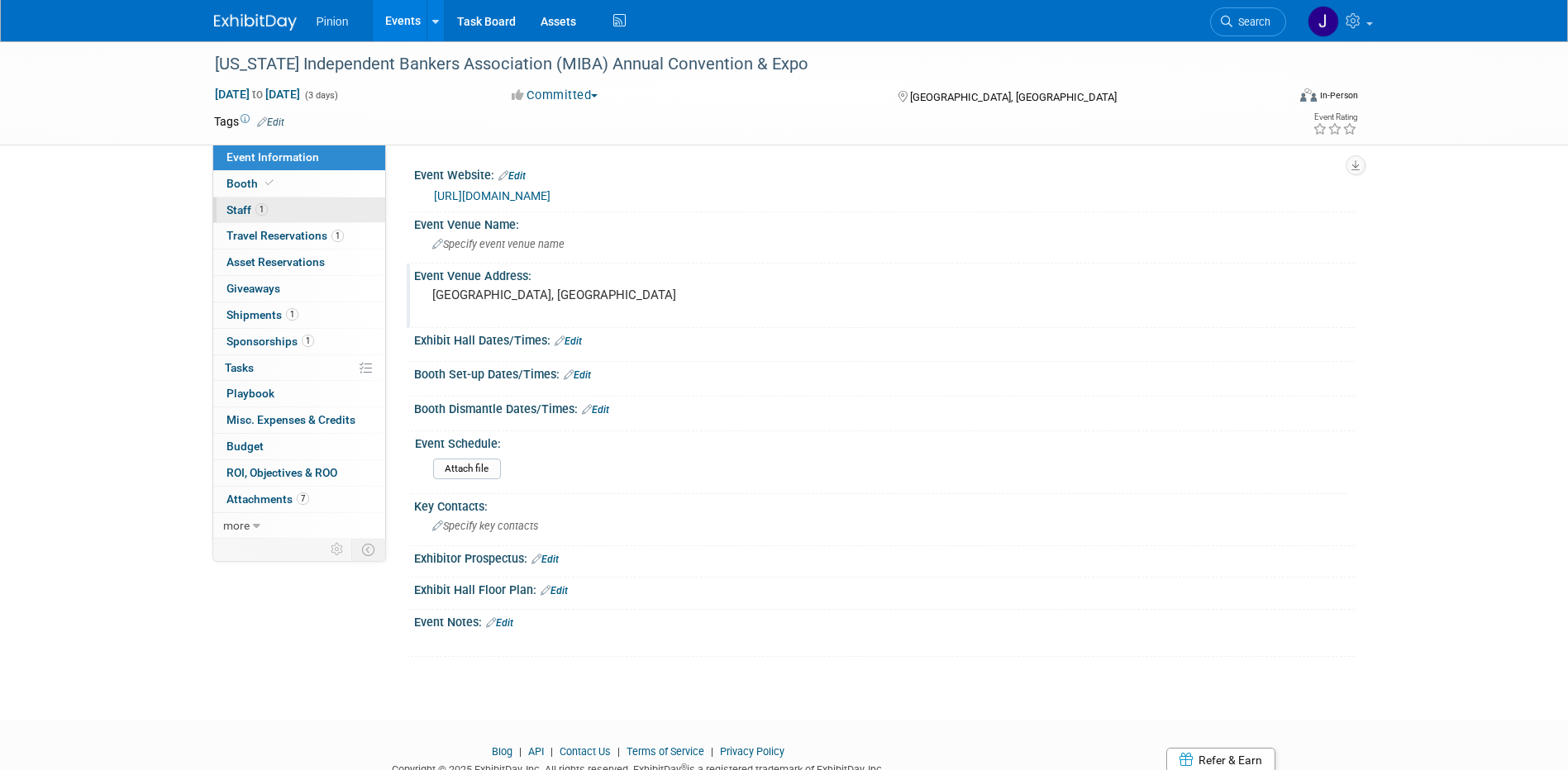
click at [271, 217] on link "1 Staff 1" at bounding box center [299, 210] width 172 height 26
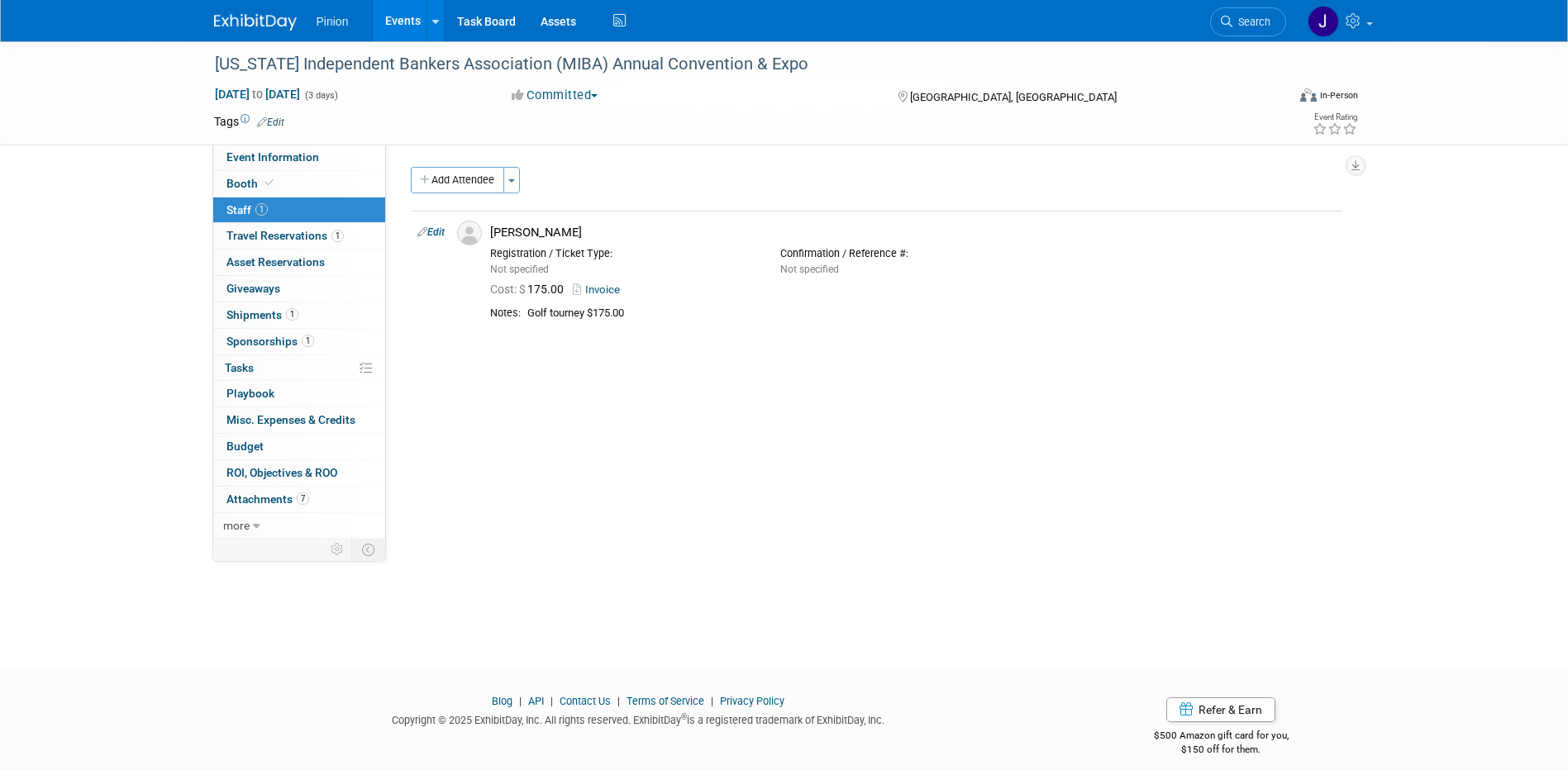
click at [281, 24] on img at bounding box center [256, 22] width 83 height 17
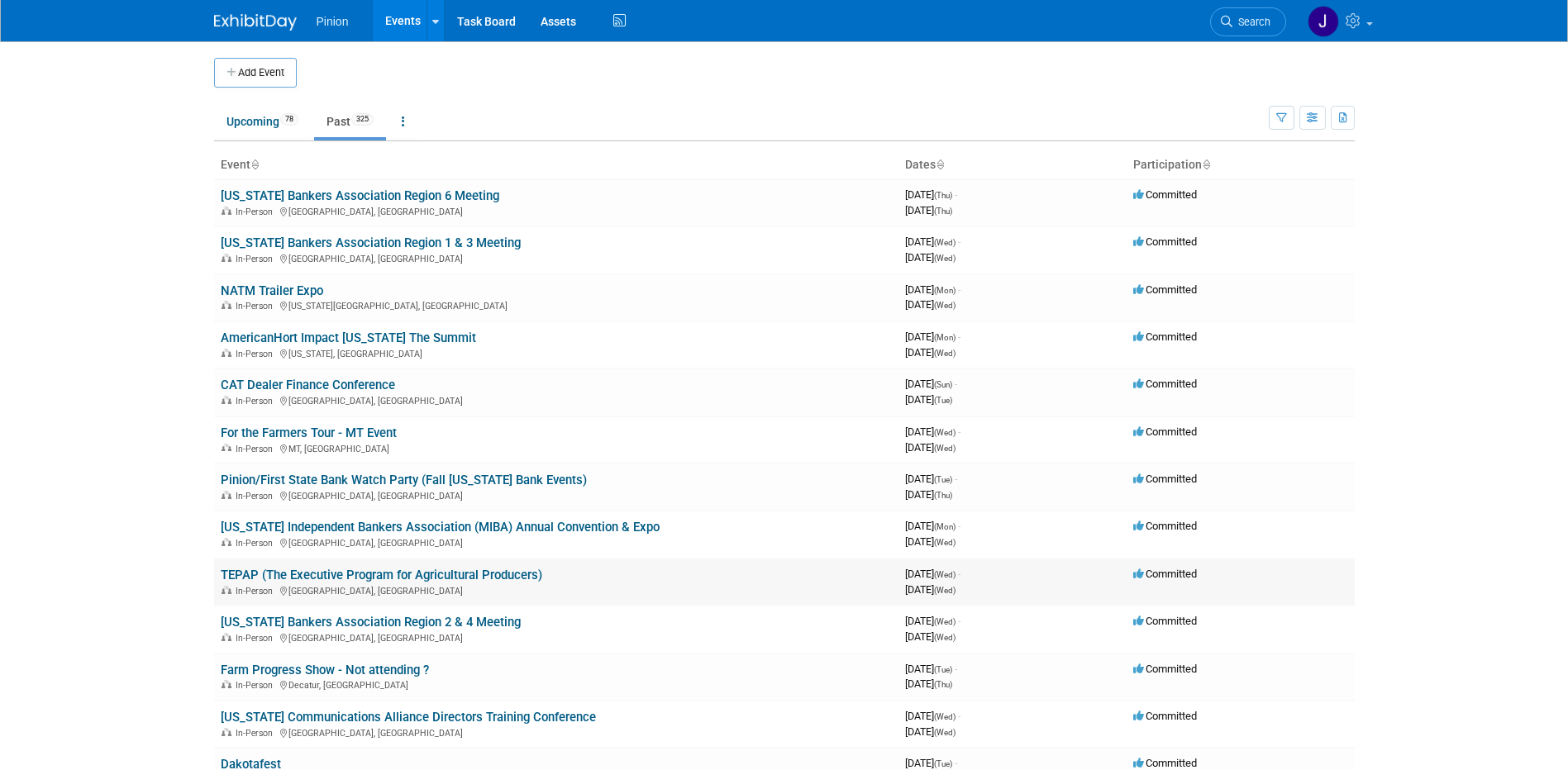
click at [373, 573] on link "TEPAP (The Executive Program for Agricultural Producers)" at bounding box center [381, 575] width 321 height 15
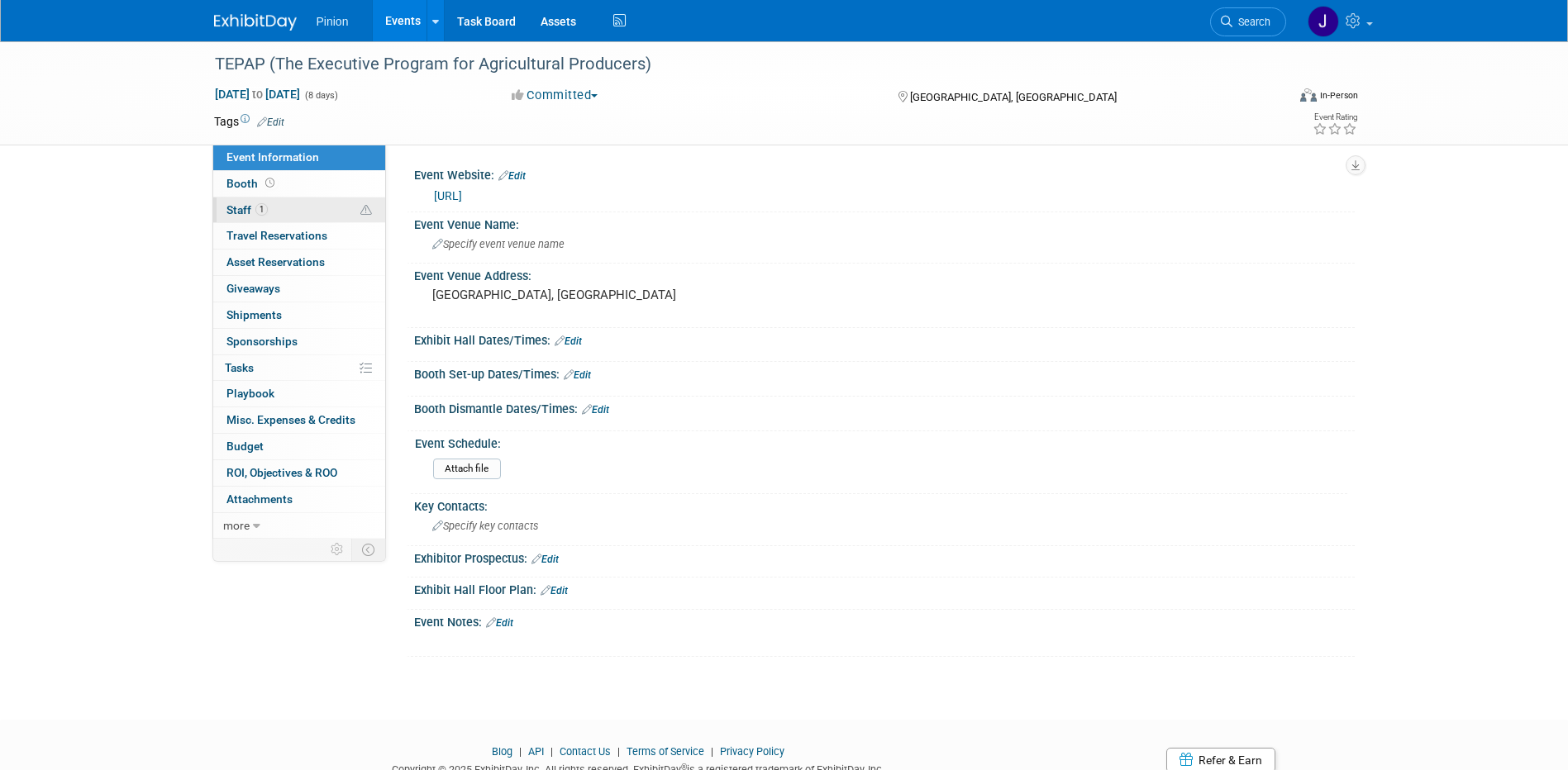
click at [281, 205] on link "1 Staff 1" at bounding box center [299, 210] width 172 height 26
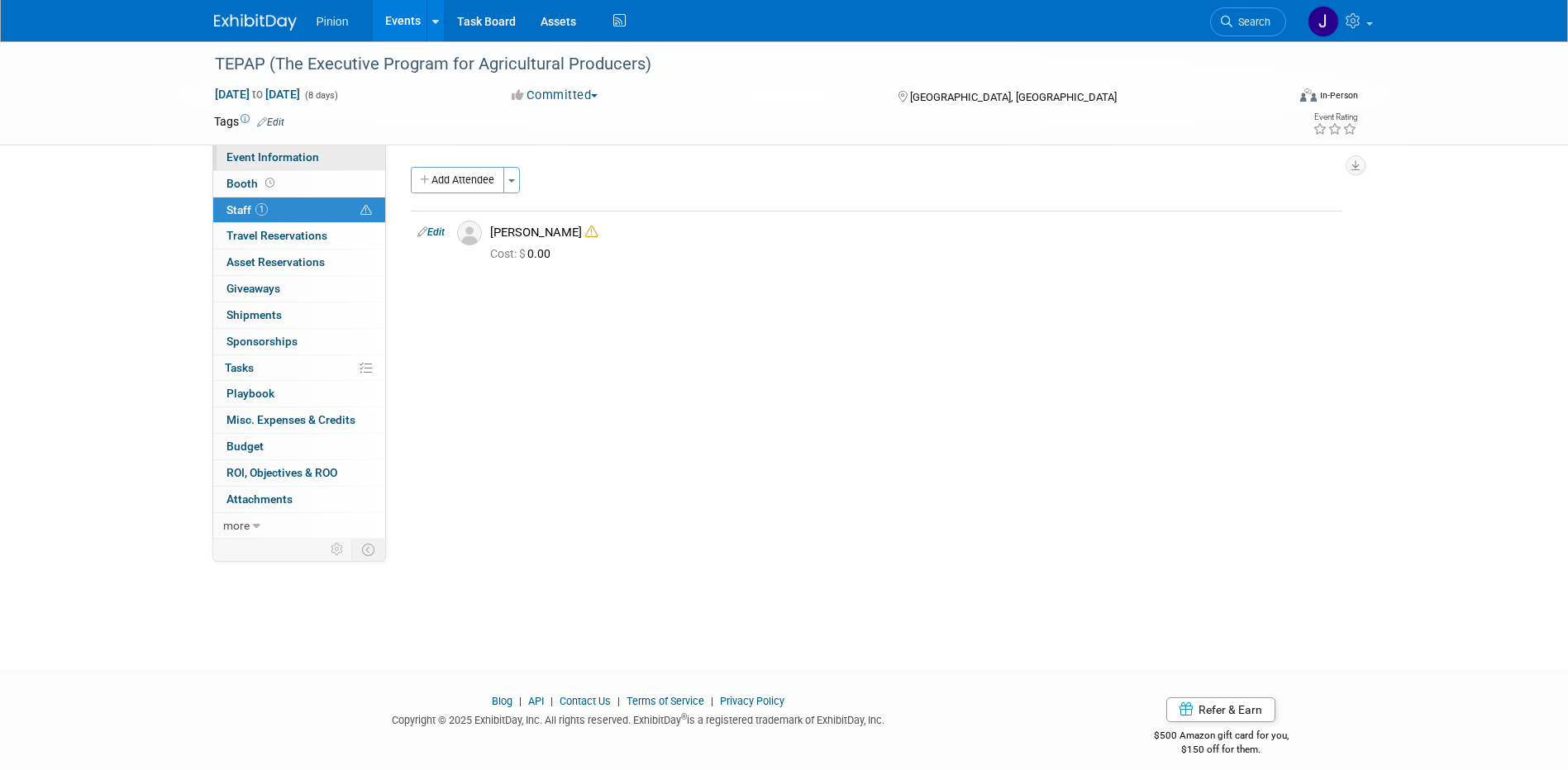
click at [254, 159] on span "Event Information" at bounding box center [273, 157] width 93 height 13
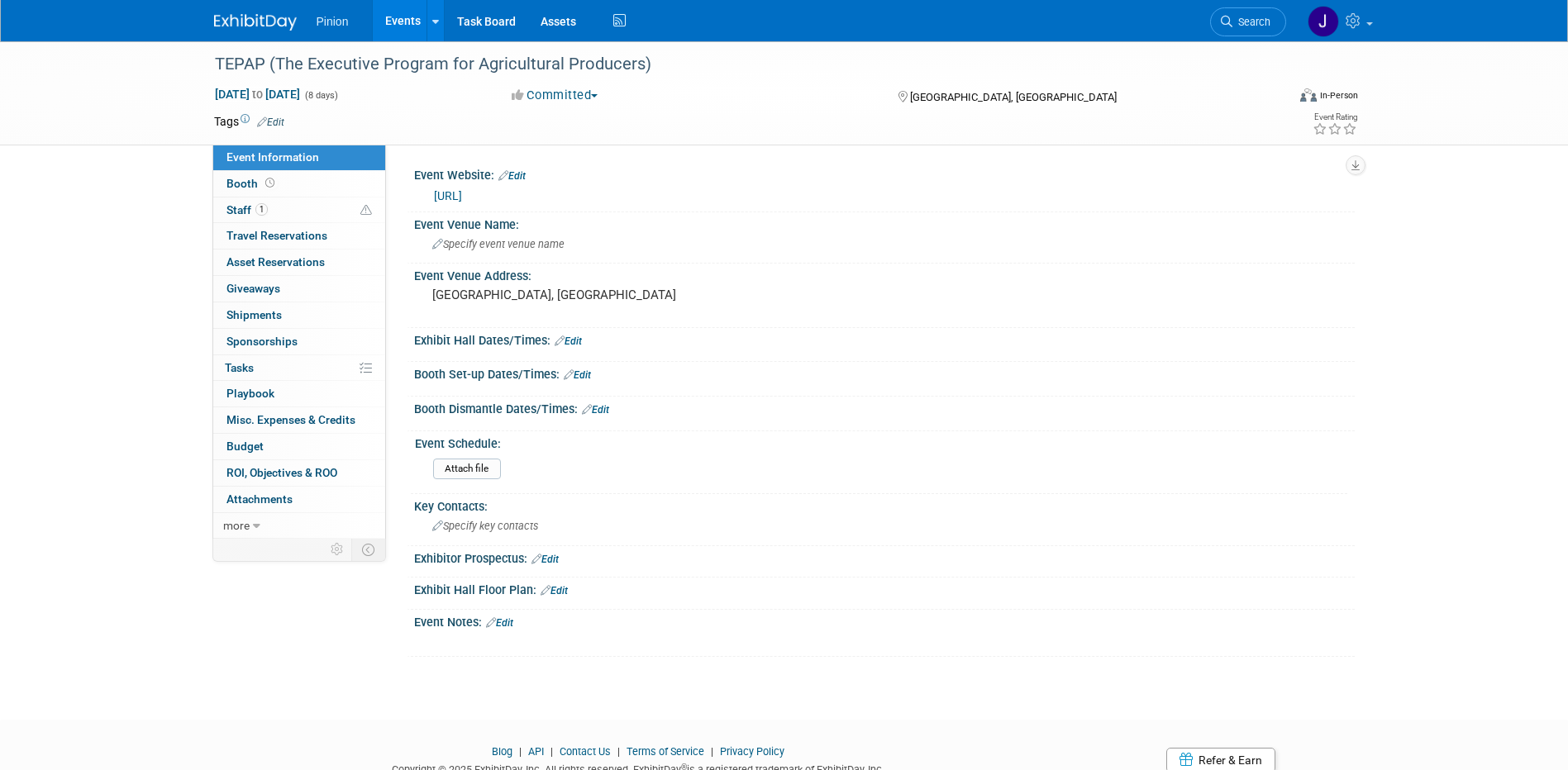
click at [462, 194] on link "[URL]" at bounding box center [448, 196] width 28 height 13
click at [285, 24] on img at bounding box center [256, 22] width 83 height 17
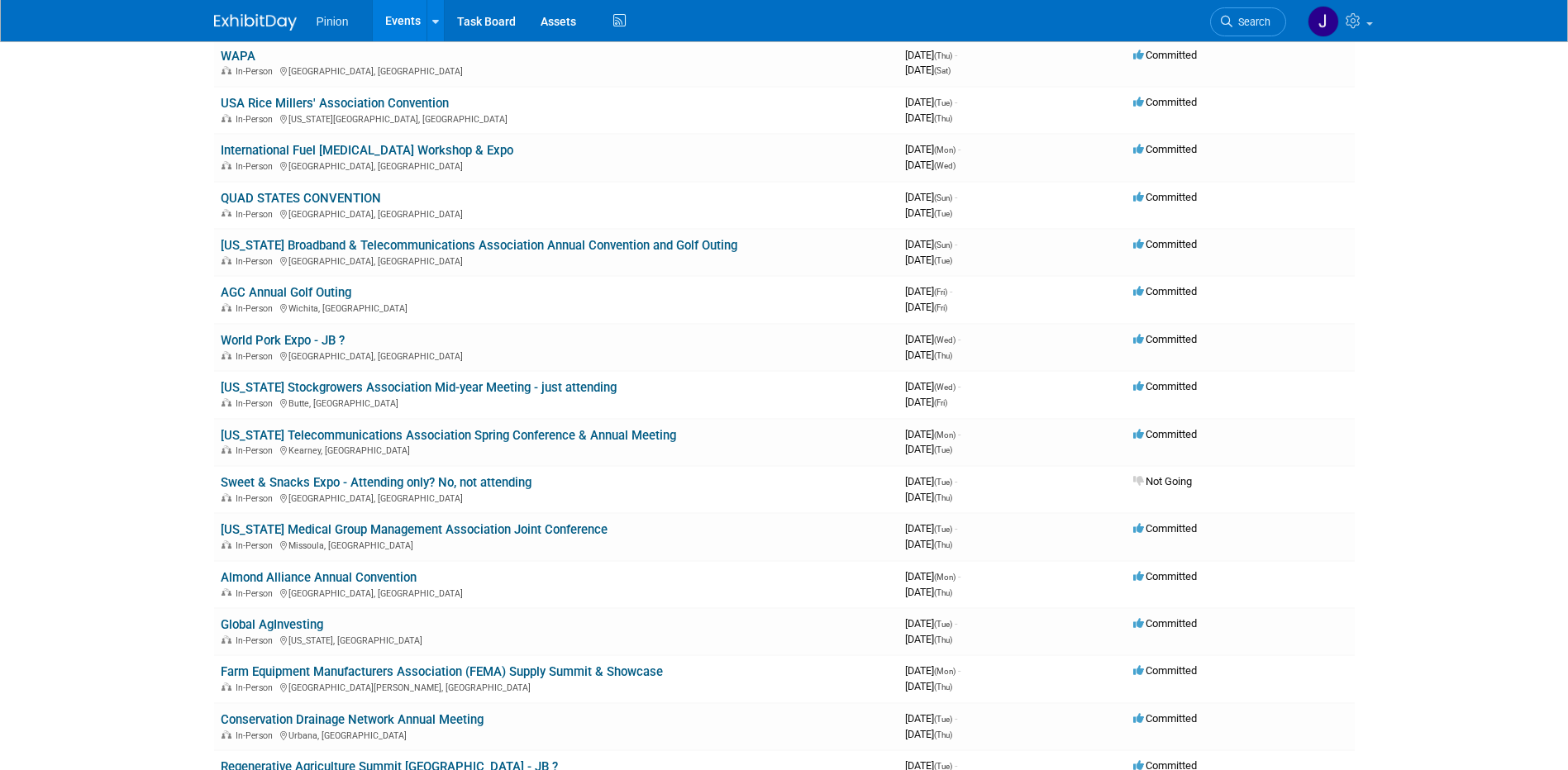
scroll to position [1356, 0]
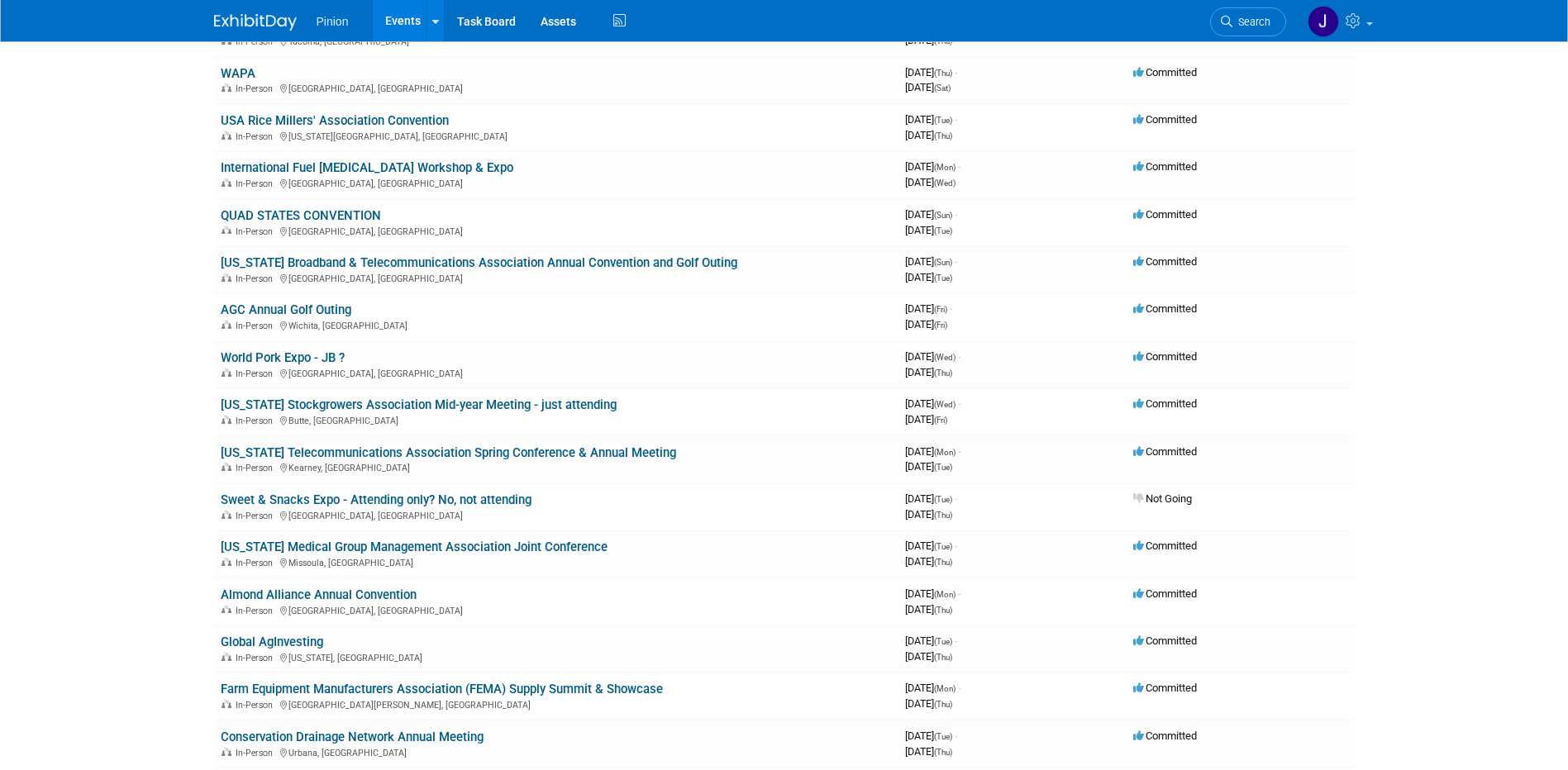
click at [462, 731] on link "Conservation Drainage Network Annual Meeting" at bounding box center [352, 736] width 263 height 15
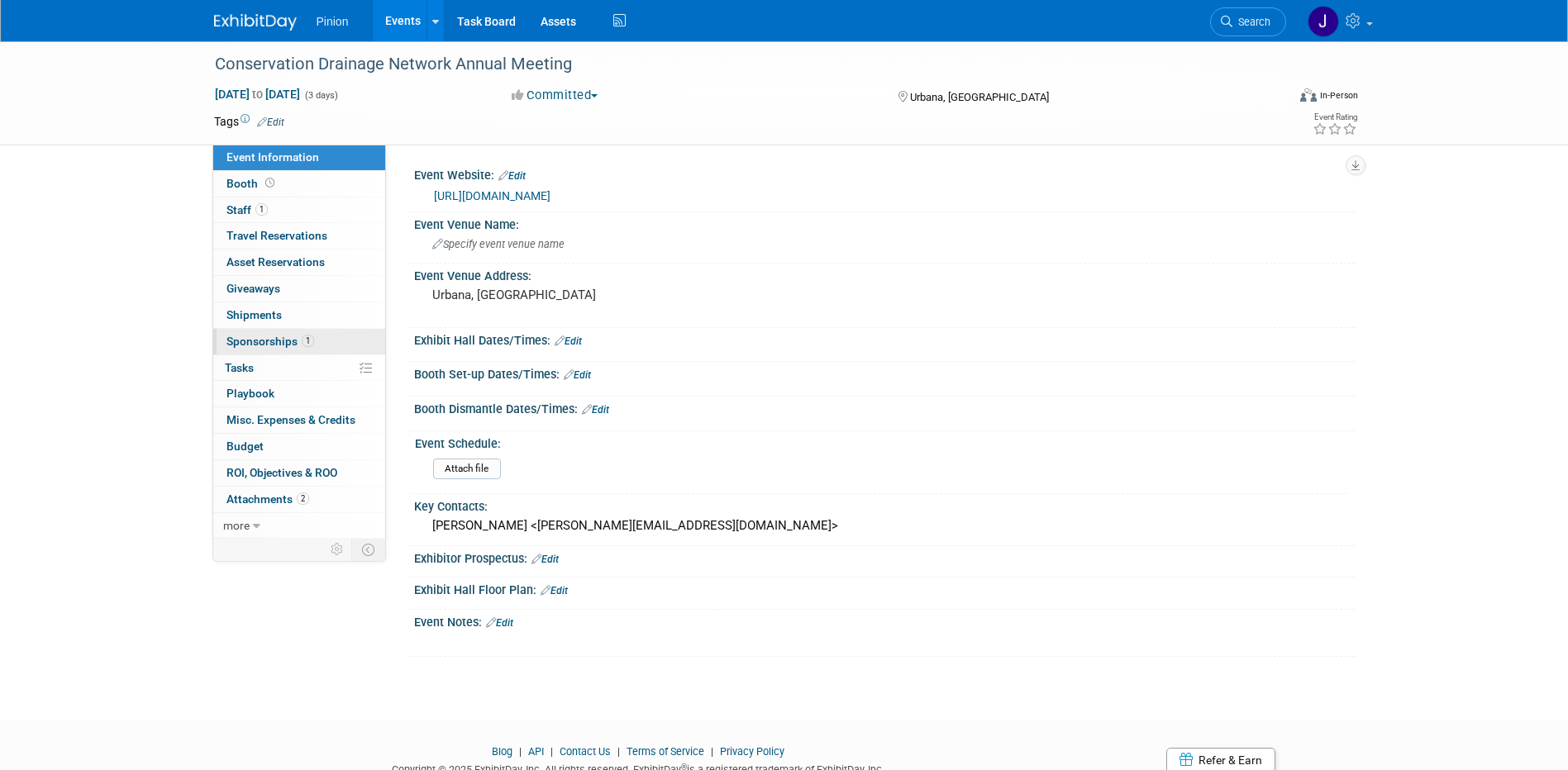
click at [270, 336] on span "Sponsorships 1" at bounding box center [270, 340] width 87 height 13
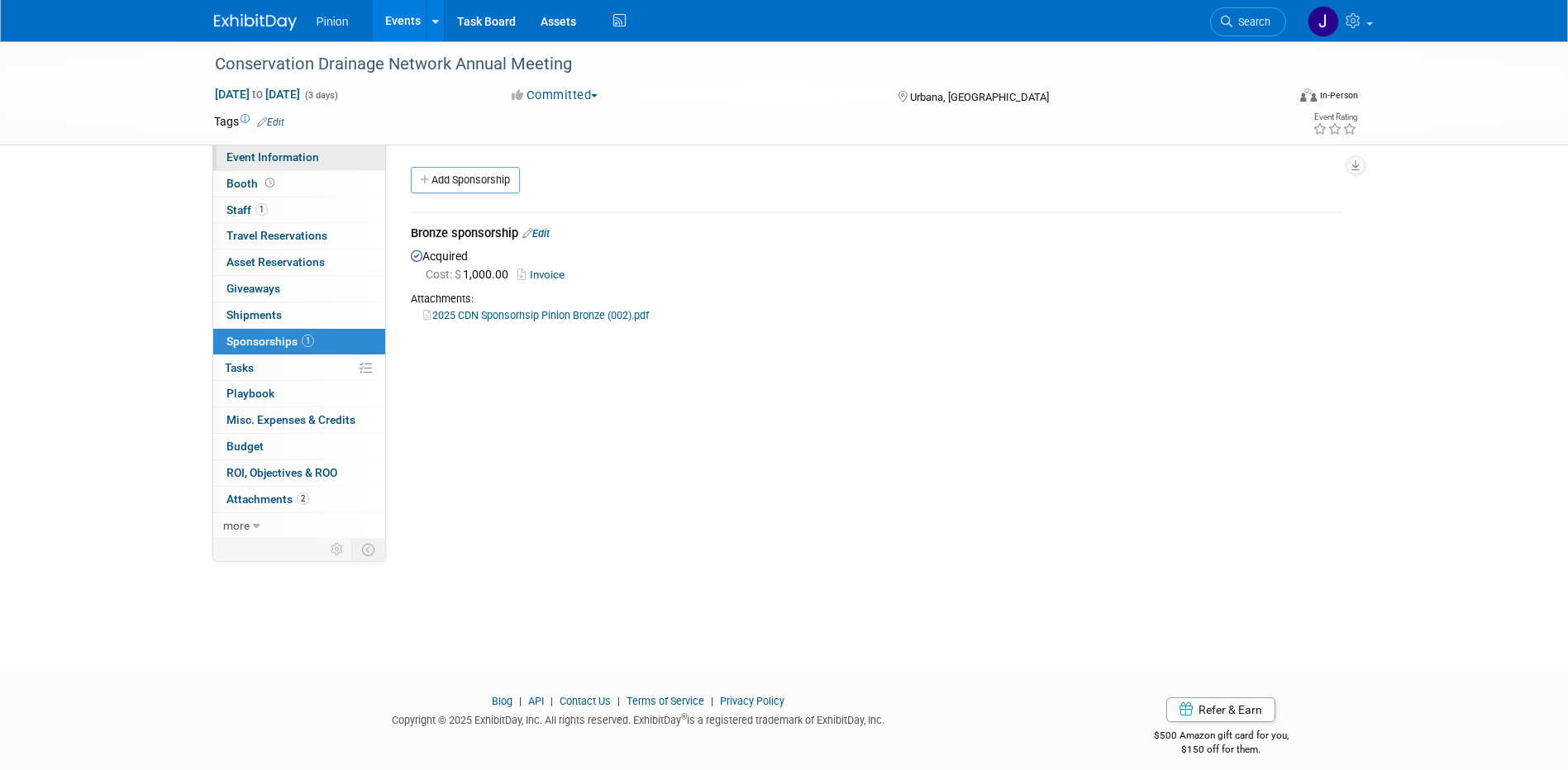
click at [291, 161] on span "Event Information" at bounding box center [273, 157] width 93 height 13
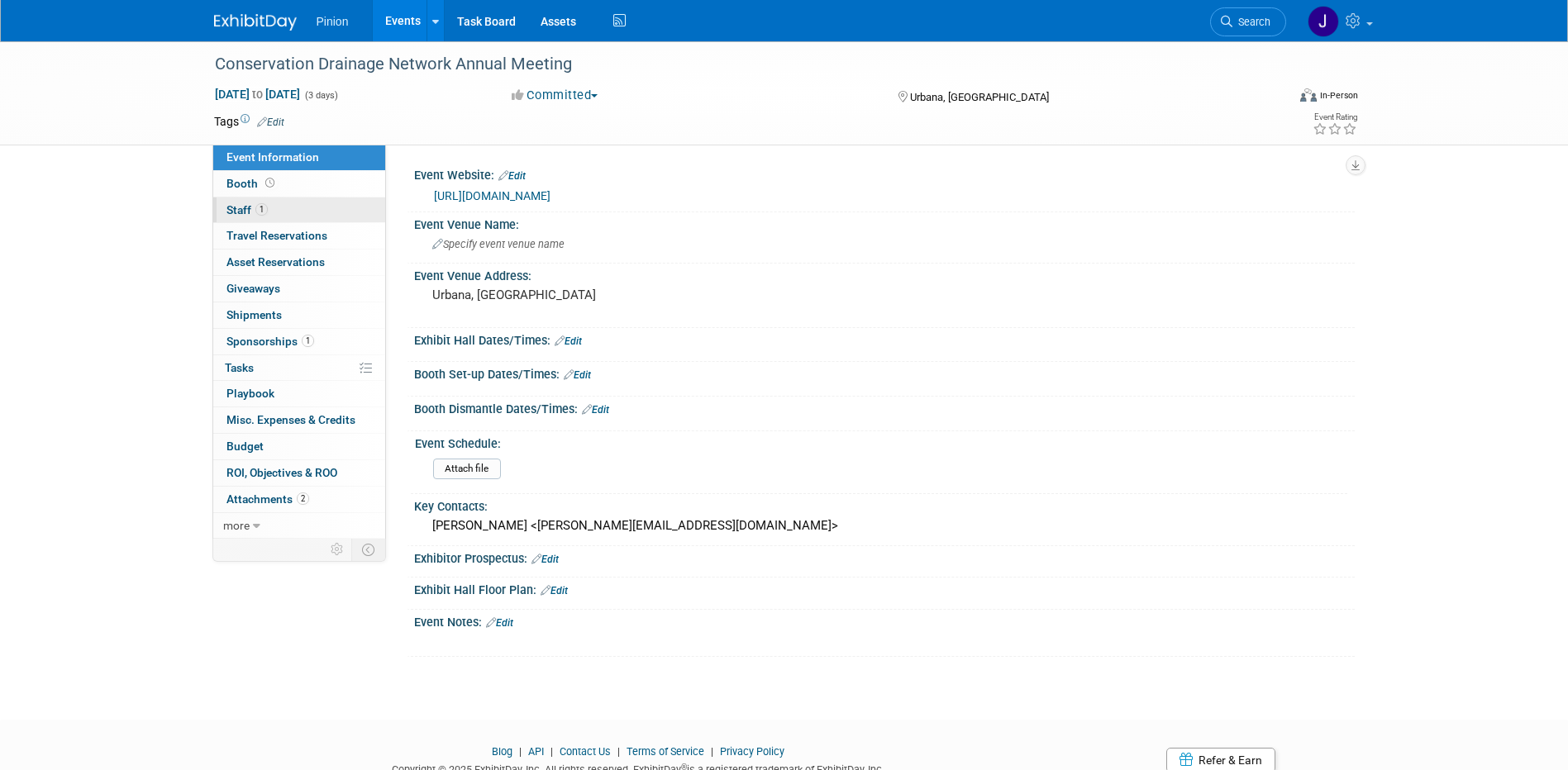
click at [256, 207] on span "1" at bounding box center [262, 209] width 12 height 12
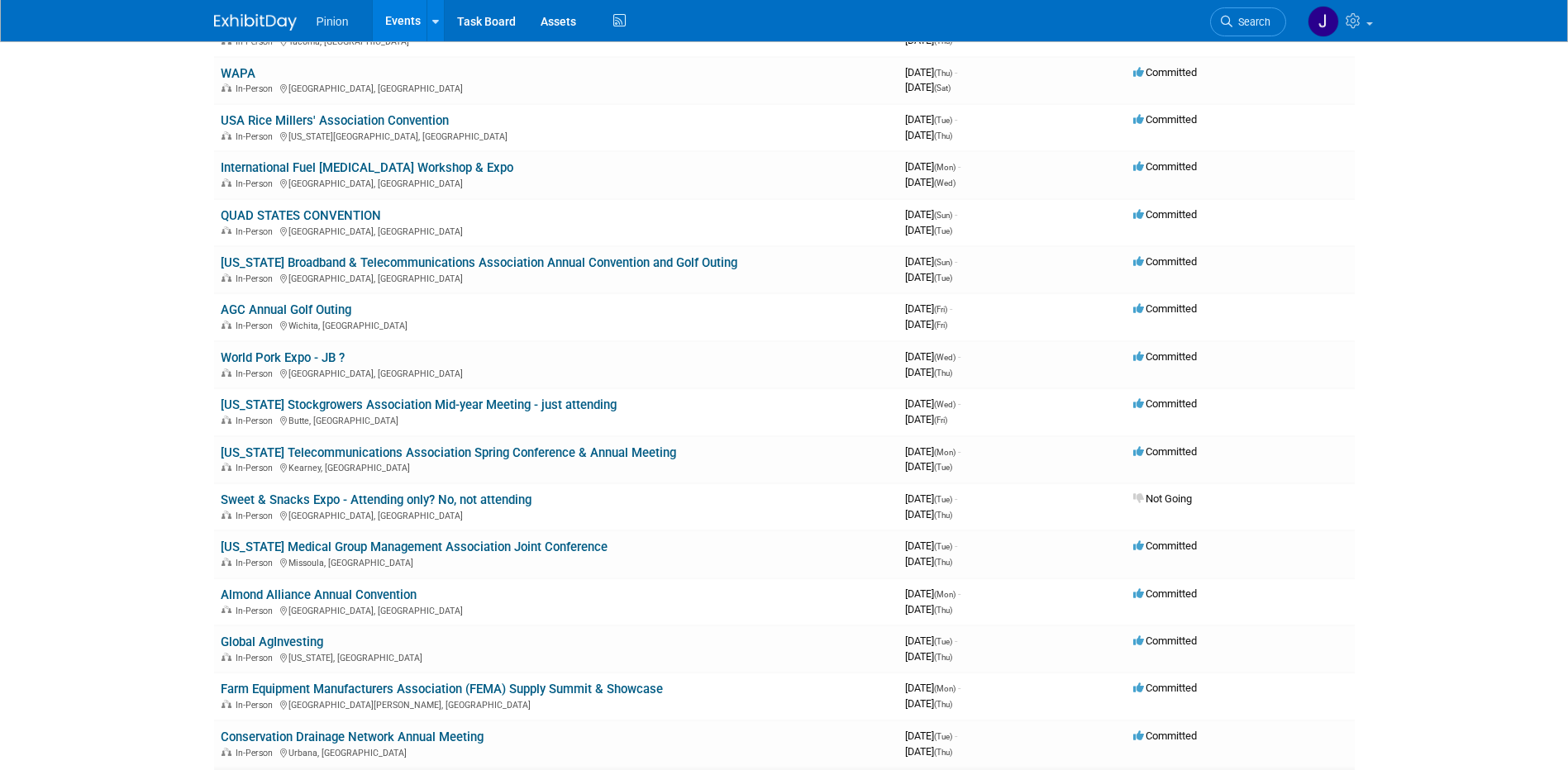
scroll to position [1356, 0]
click at [292, 689] on link "Farm Equipment Manufacturers Association (FEMA) Supply Summit & Showcase" at bounding box center [441, 689] width 442 height 15
click at [266, 644] on link "Global AgInvesting" at bounding box center [272, 642] width 102 height 15
click at [275, 642] on link "Global AgInvesting" at bounding box center [272, 642] width 102 height 15
click at [295, 594] on link "Almond Alliance Annual Convention" at bounding box center [319, 594] width 196 height 15
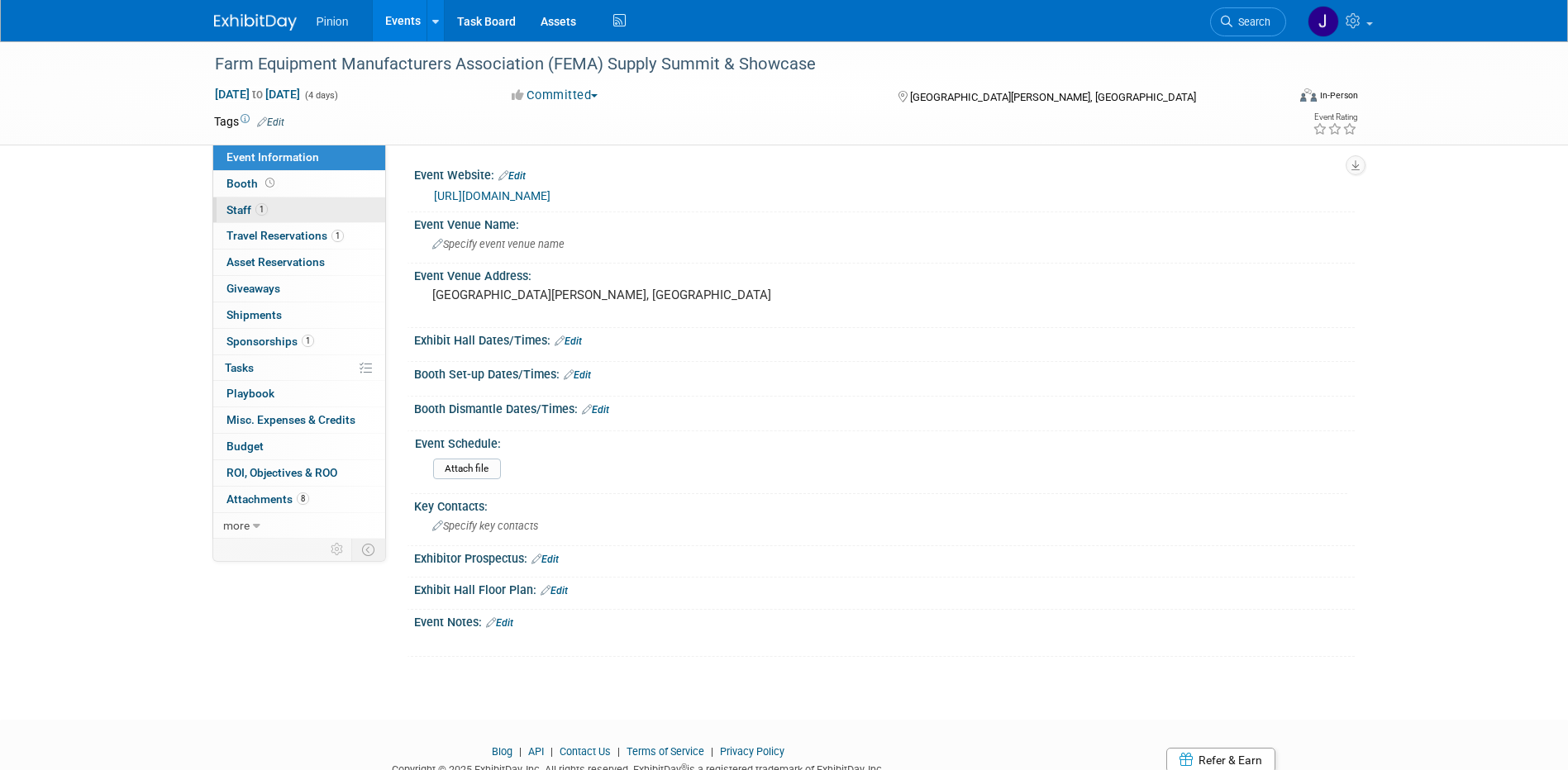
click at [274, 208] on link "1 Staff 1" at bounding box center [299, 210] width 172 height 26
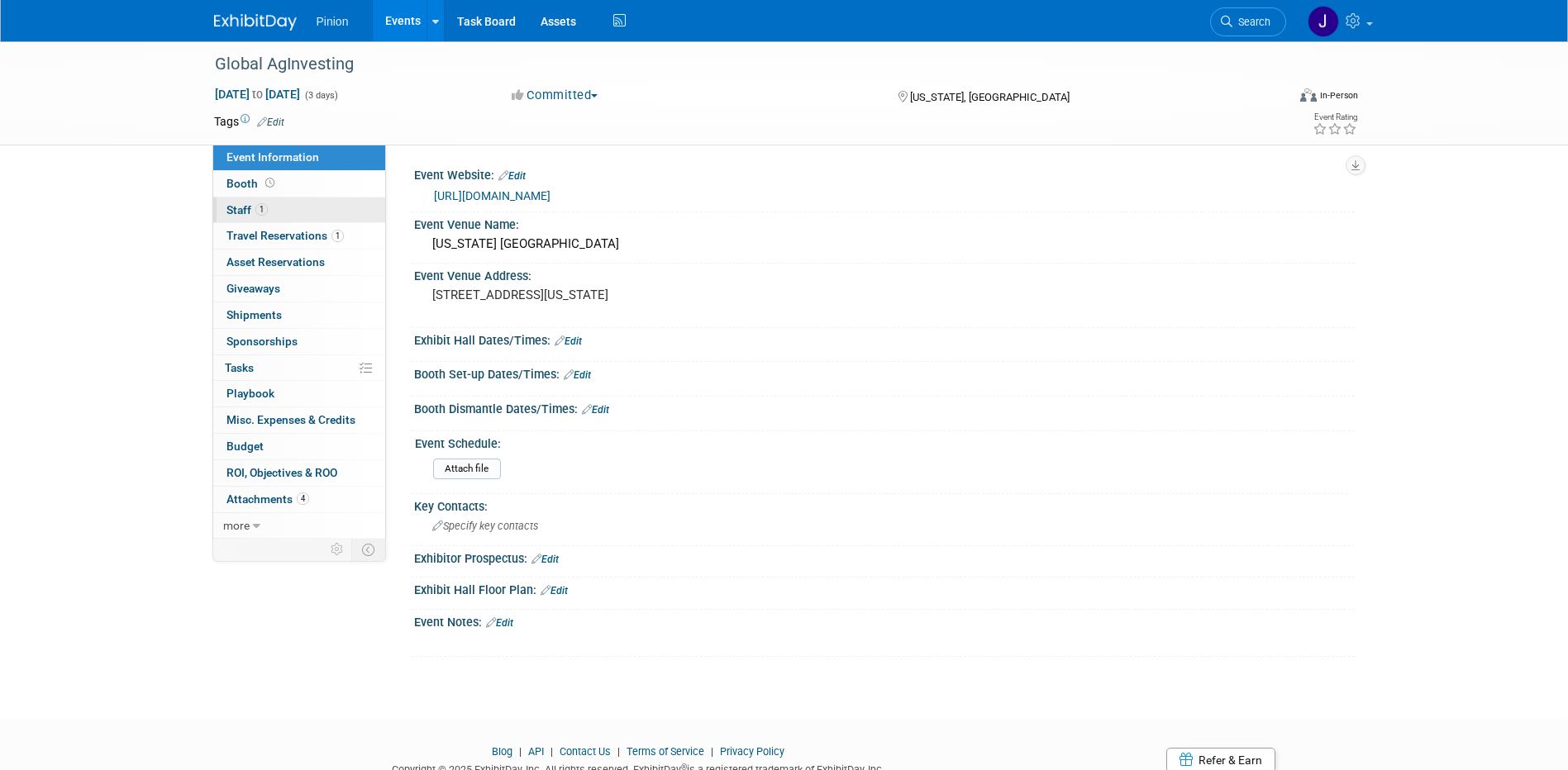
click at [242, 202] on link "1 Staff 1" at bounding box center [299, 210] width 172 height 26
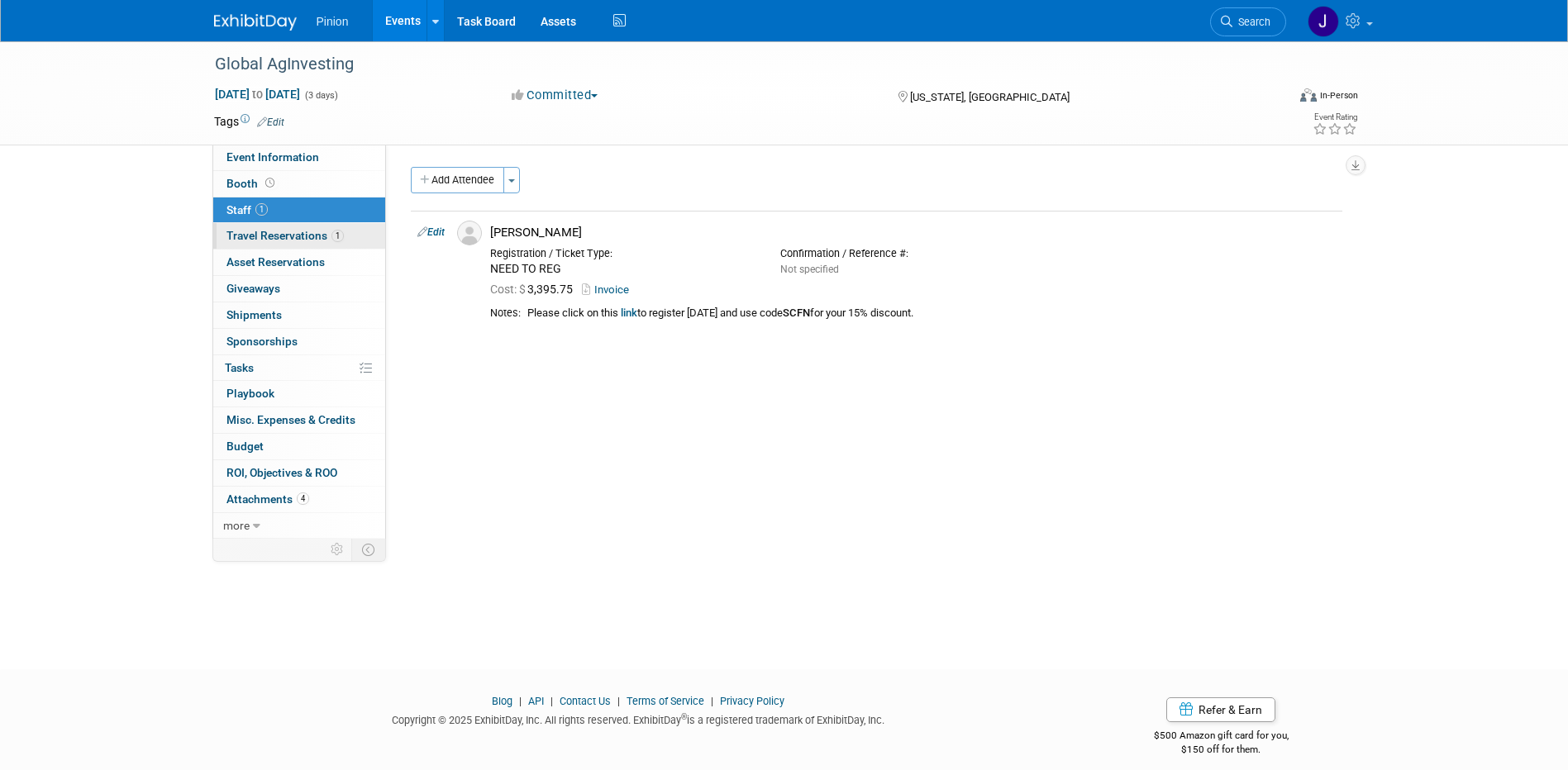
click at [238, 234] on span "Travel Reservations 1" at bounding box center [285, 235] width 117 height 13
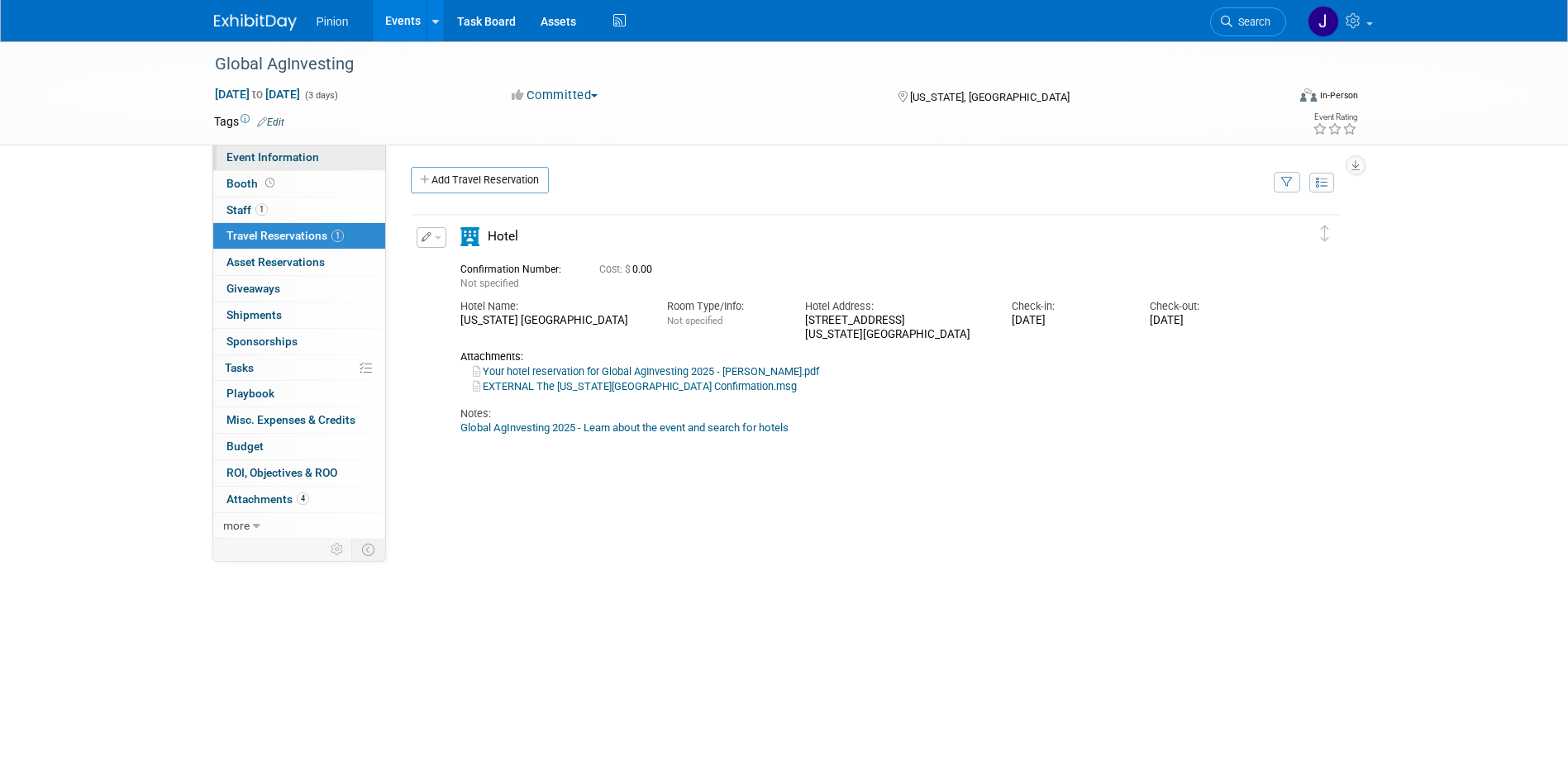
click at [281, 158] on span "Event Information" at bounding box center [273, 157] width 93 height 13
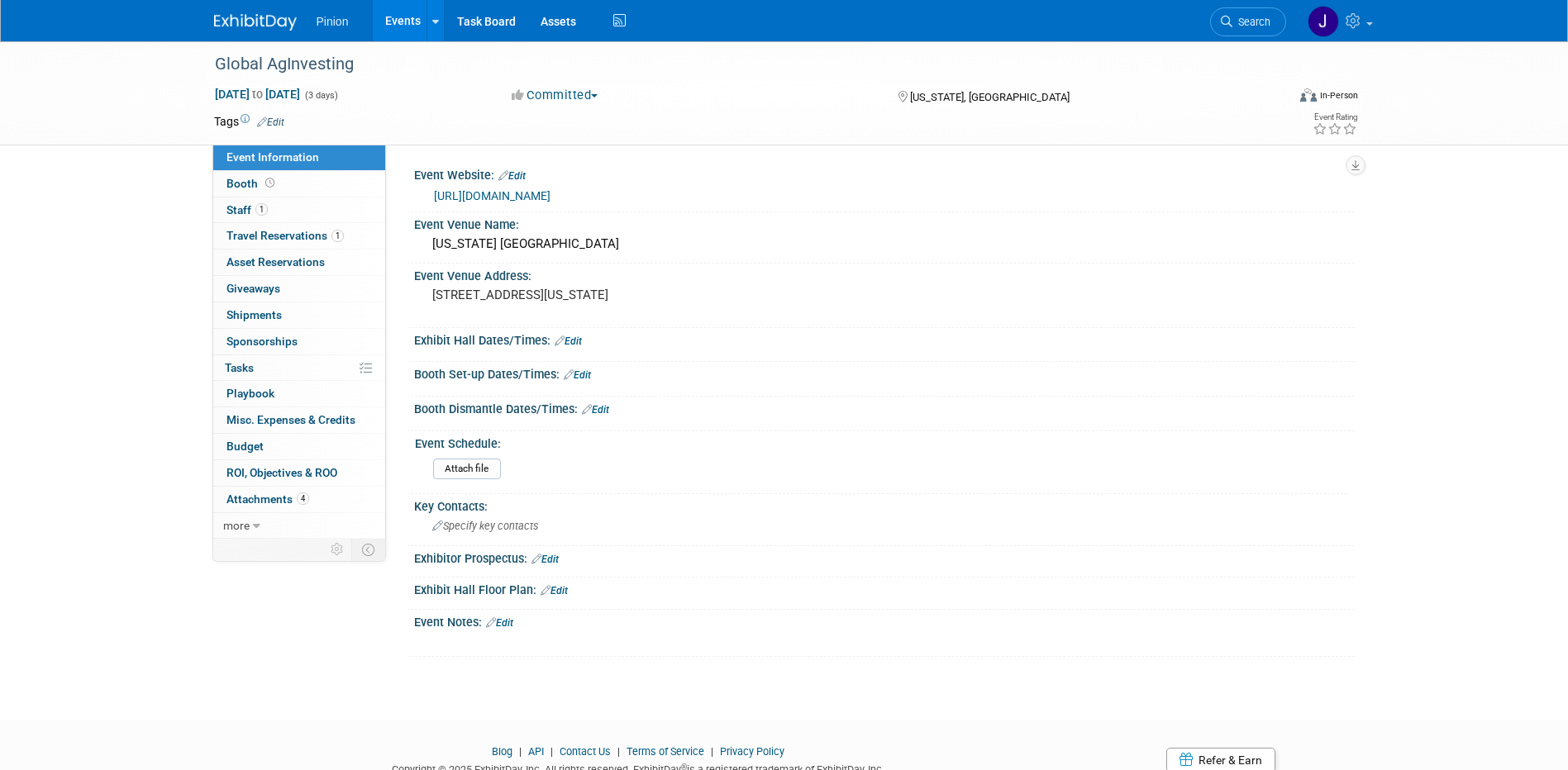
drag, startPoint x: 718, startPoint y: 191, endPoint x: 419, endPoint y: 191, distance: 299.0
click at [419, 191] on div "[URL][DOMAIN_NAME]" at bounding box center [884, 195] width 941 height 25
drag, startPoint x: 419, startPoint y: 191, endPoint x: 448, endPoint y: 196, distance: 29.4
copy link "https://na.eventscloud.com/website/78536/home/"
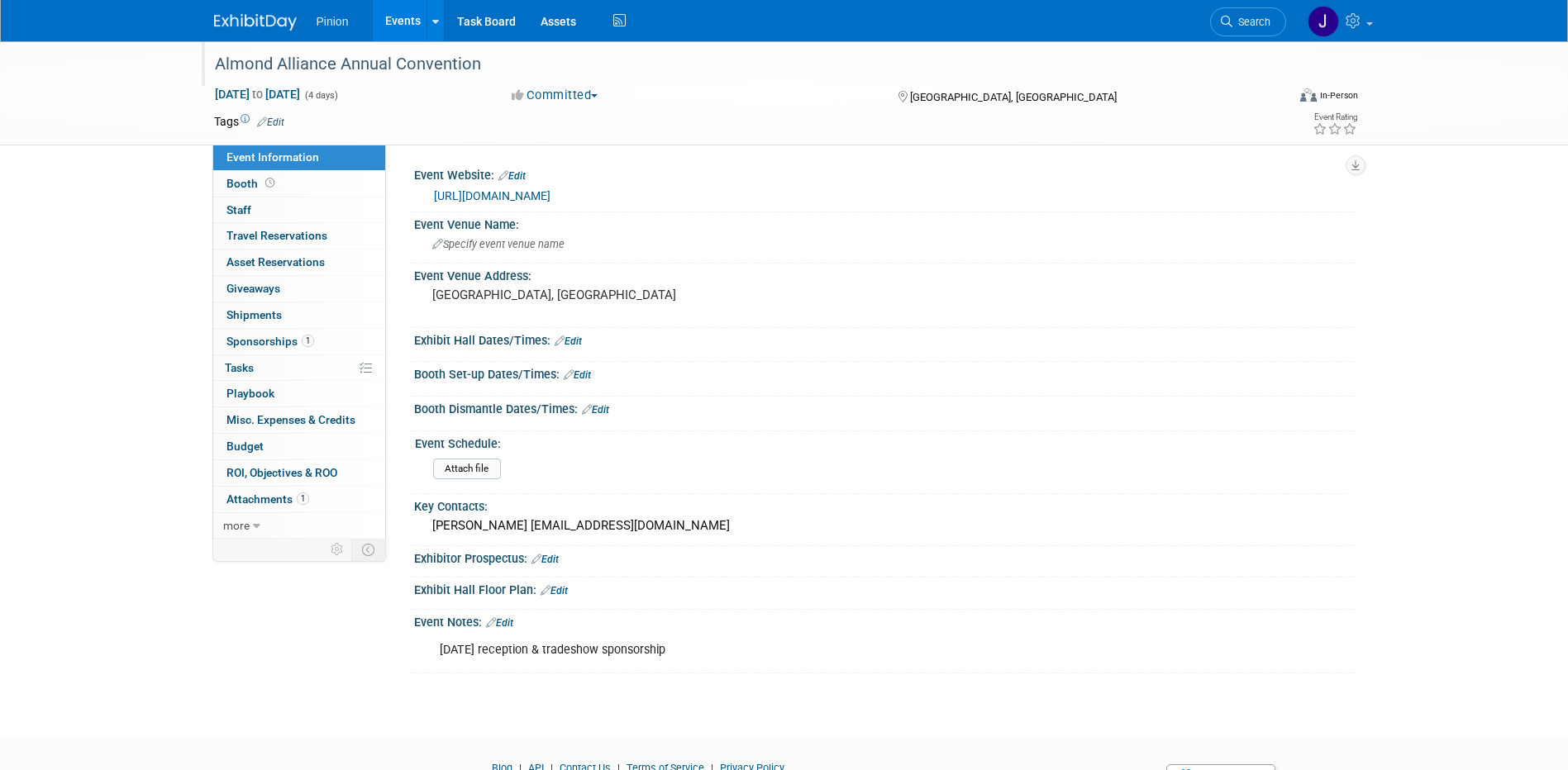
click at [491, 67] on div "Almond Alliance Annual Convention" at bounding box center [735, 64] width 1053 height 30
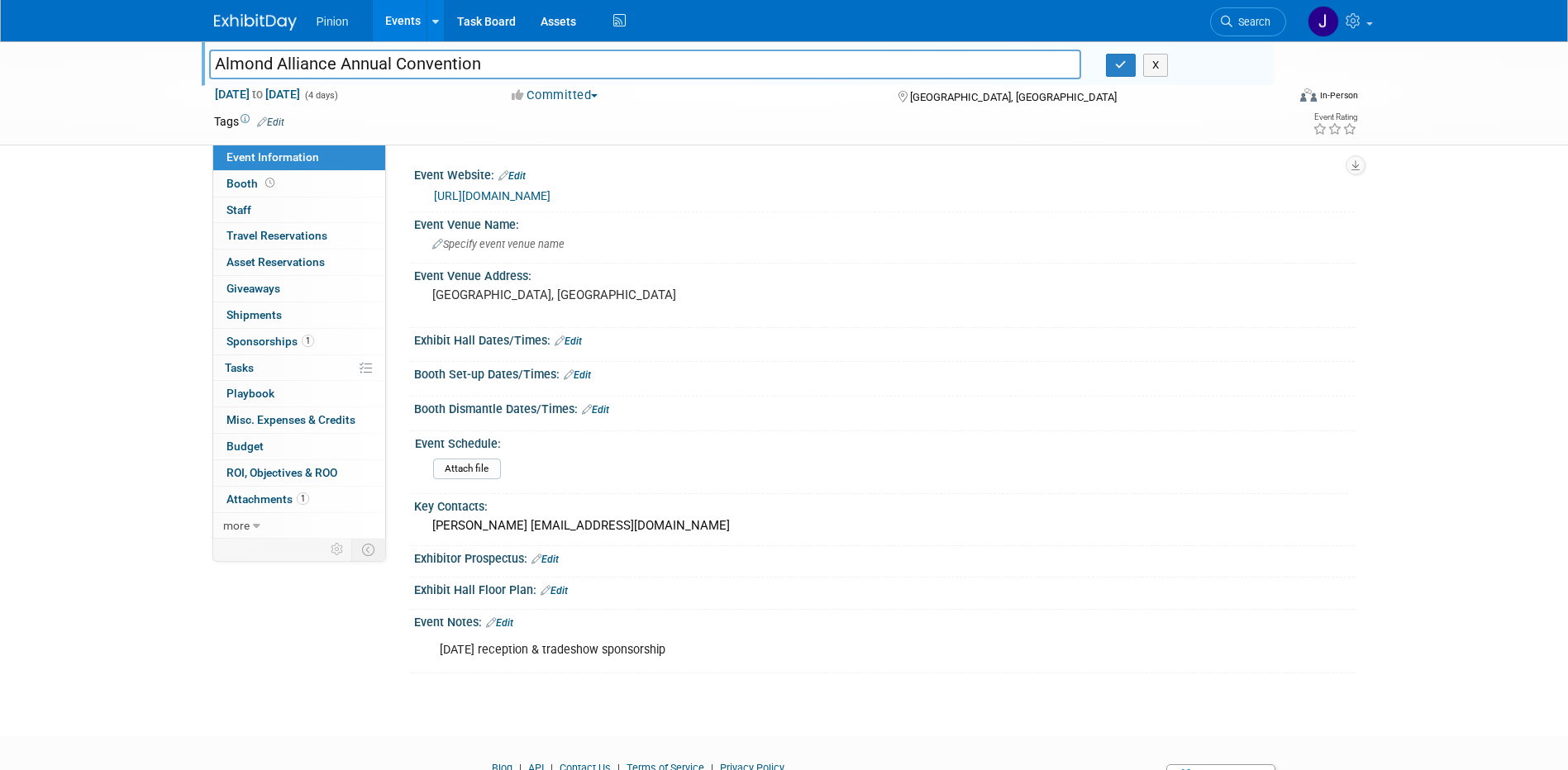
drag, startPoint x: 501, startPoint y: 62, endPoint x: 94, endPoint y: 52, distance: 407.1
click at [91, 52] on div "Almond Alliance Annual Convention Almond Alliance Annual Convention X Apr 28, 2…" at bounding box center [784, 93] width 1568 height 104
click at [1112, 76] on button "button" at bounding box center [1122, 65] width 30 height 23
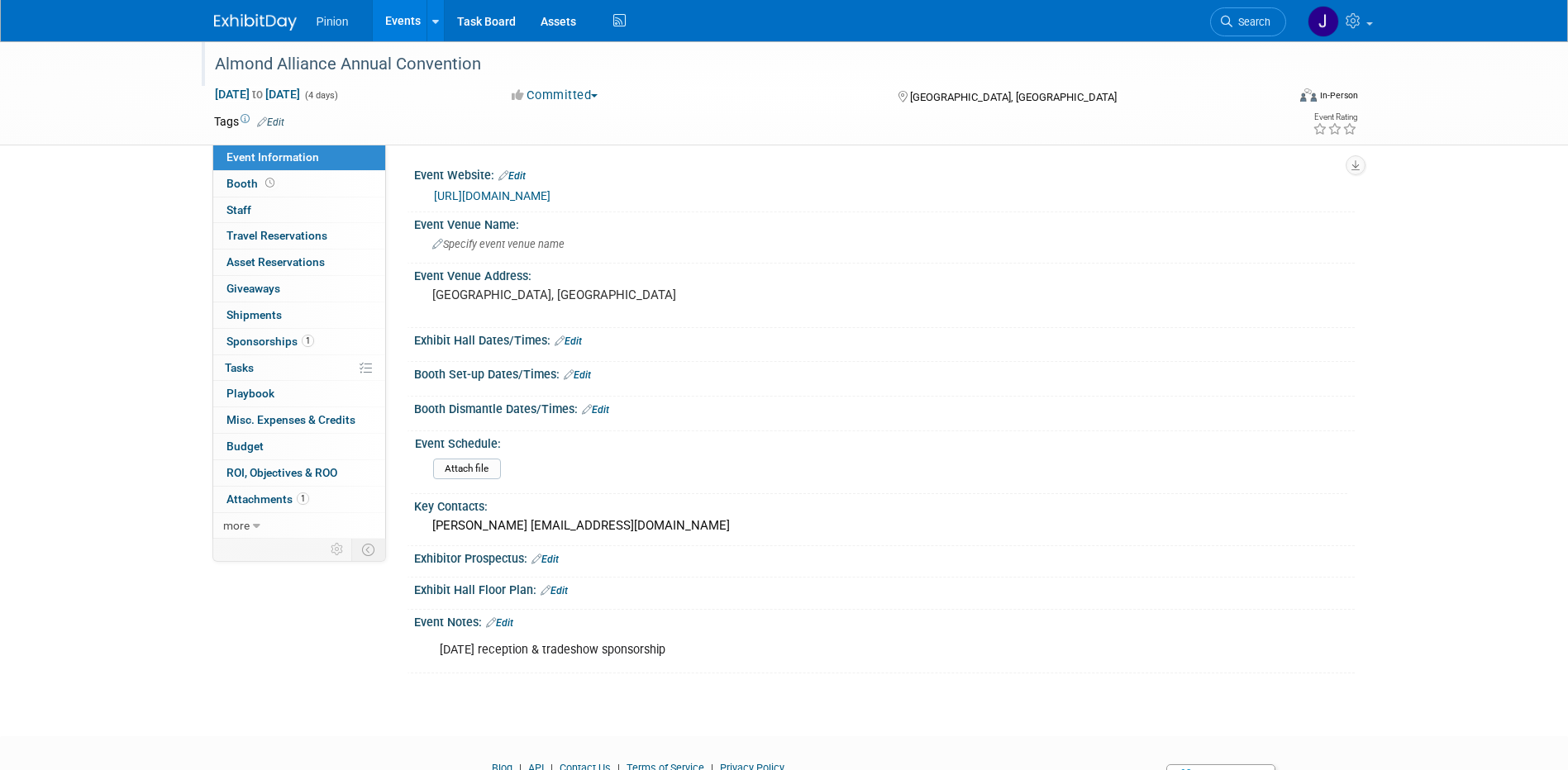
click at [228, 28] on img at bounding box center [256, 22] width 83 height 17
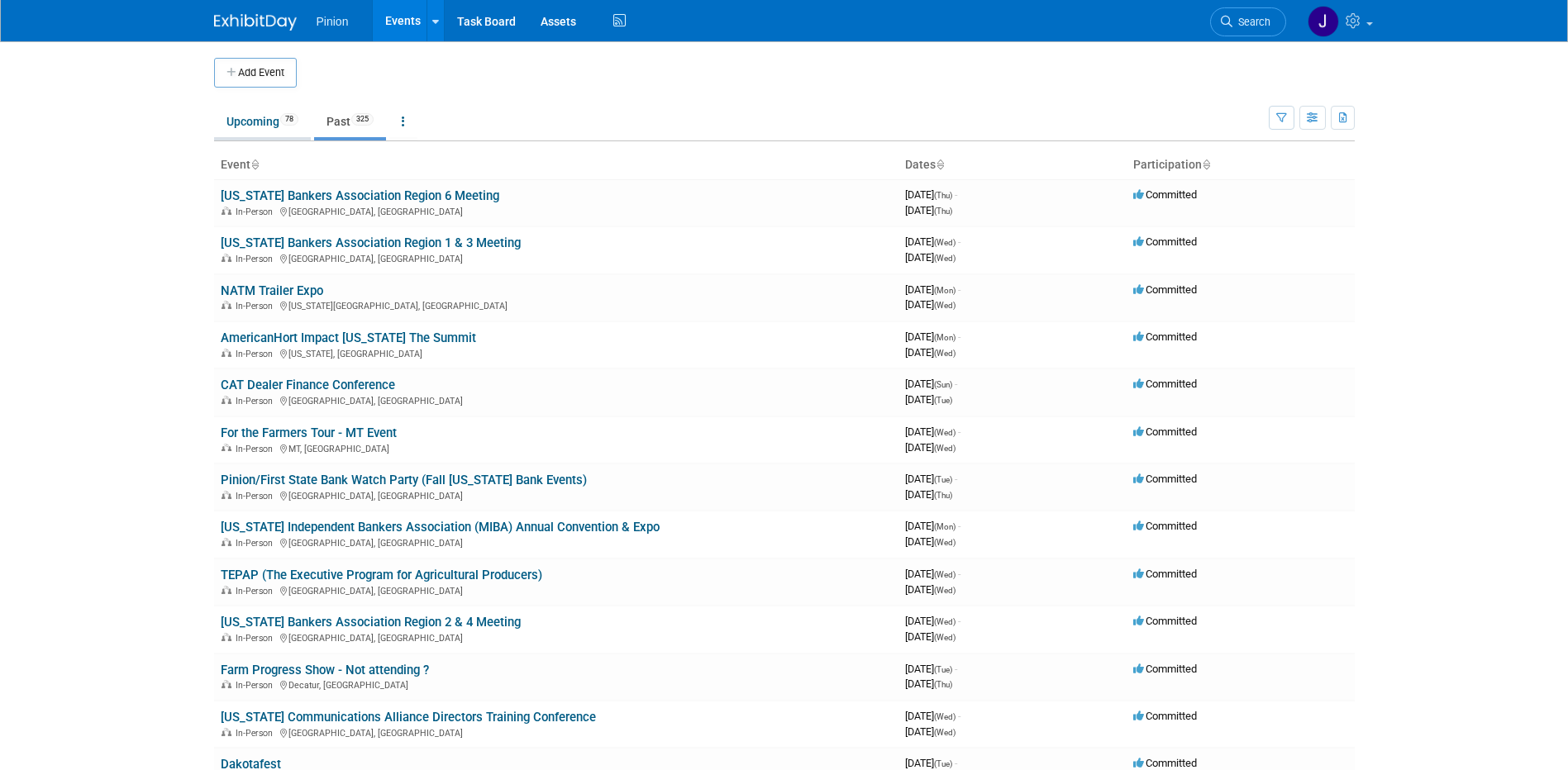
click at [263, 113] on link "Upcoming 78" at bounding box center [263, 122] width 97 height 32
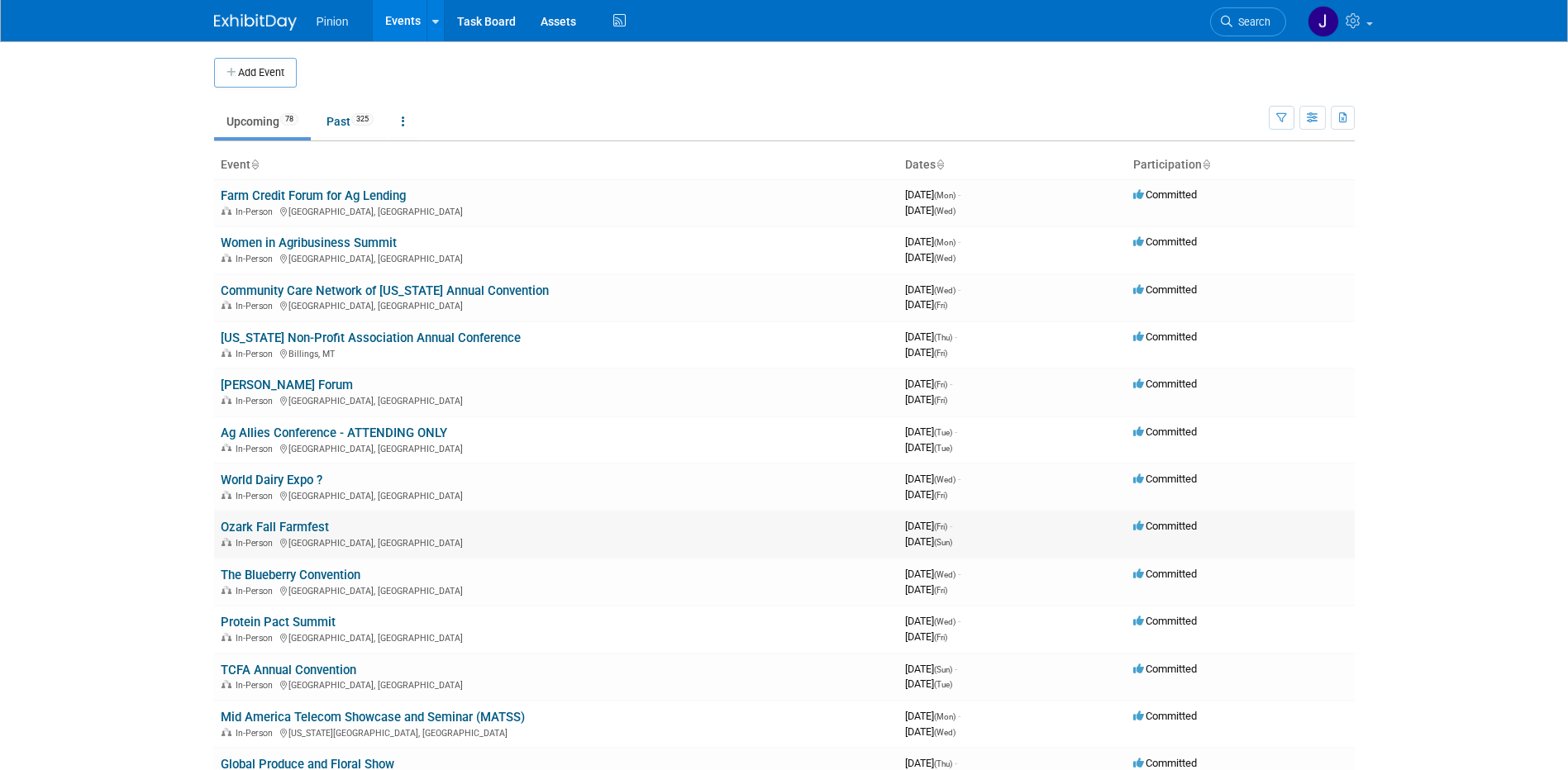
click at [299, 524] on link "Ozark Fall Farmfest" at bounding box center [274, 527] width 109 height 15
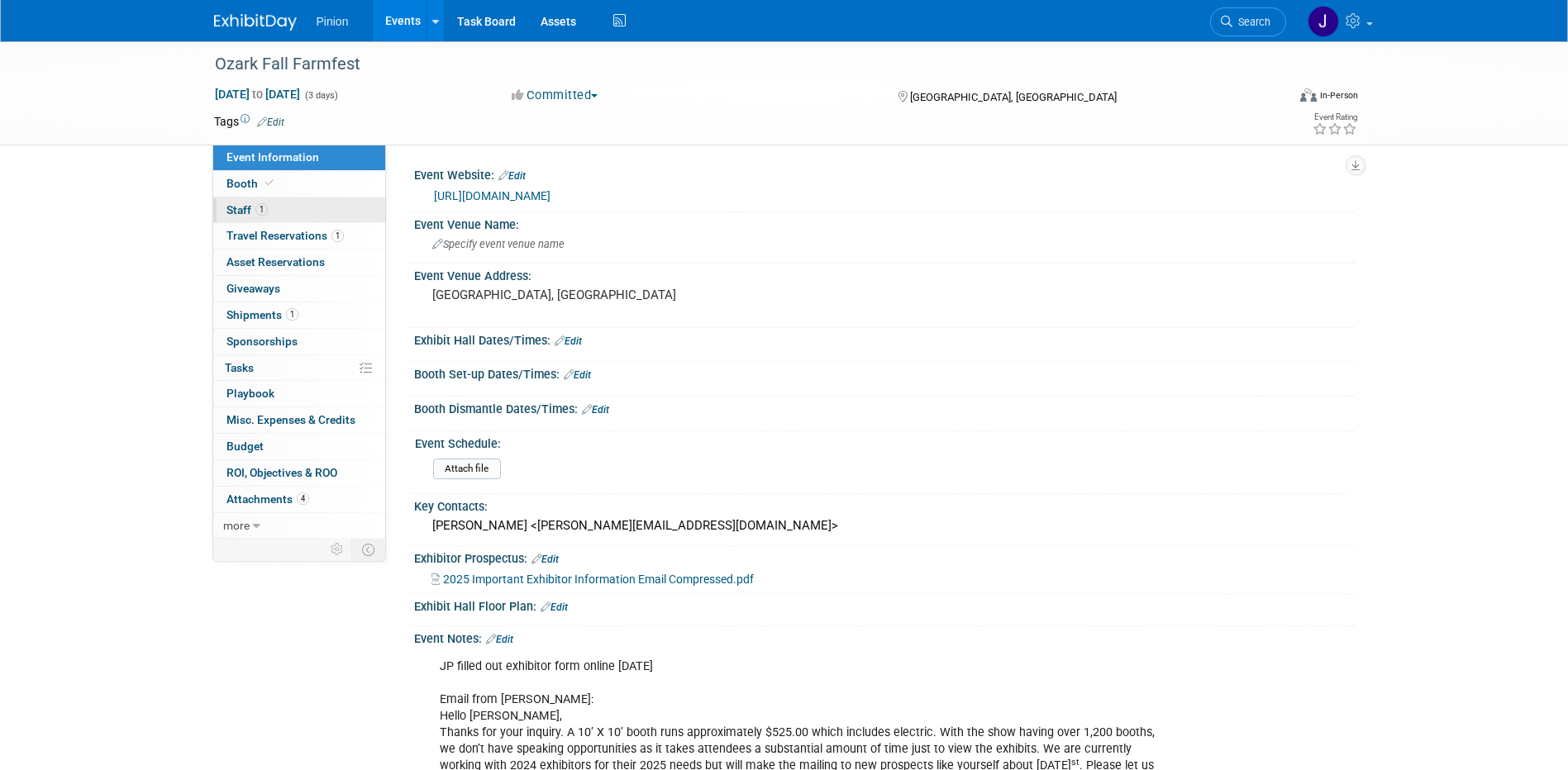
click at [245, 211] on span "Staff 1" at bounding box center [247, 209] width 41 height 13
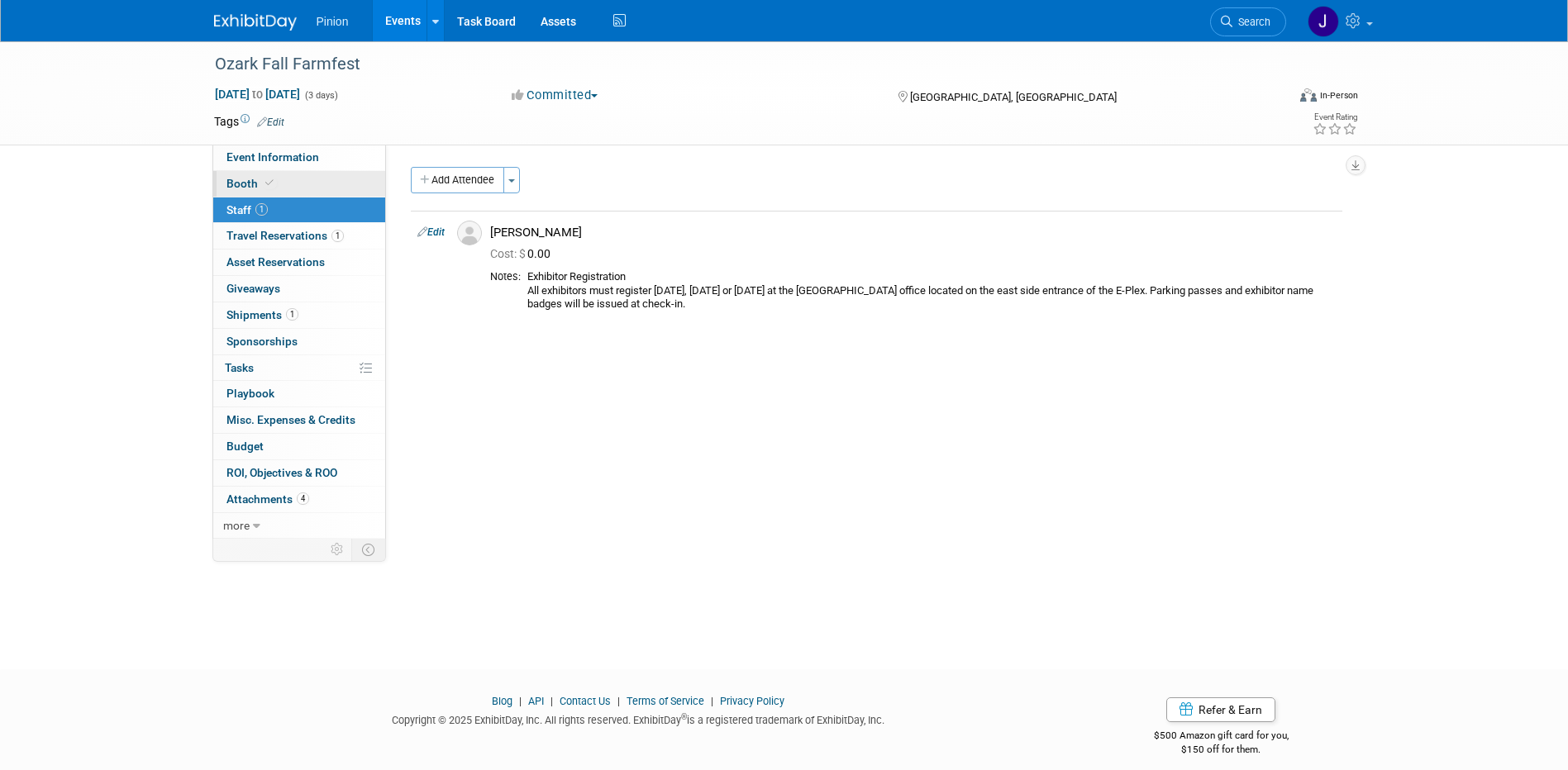
click at [266, 187] on icon at bounding box center [269, 183] width 8 height 9
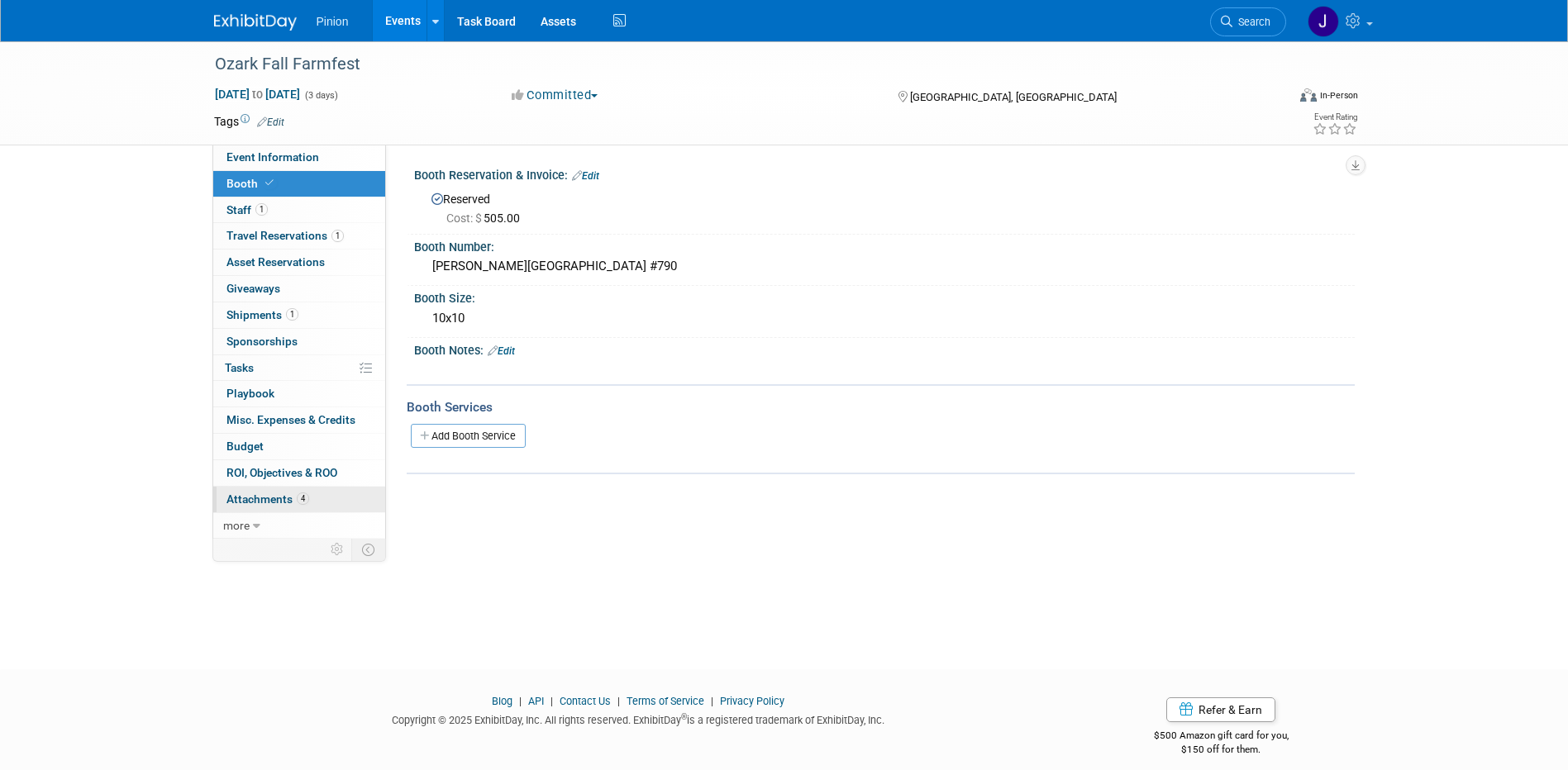
click at [260, 492] on span "Attachments 4" at bounding box center [268, 498] width 83 height 13
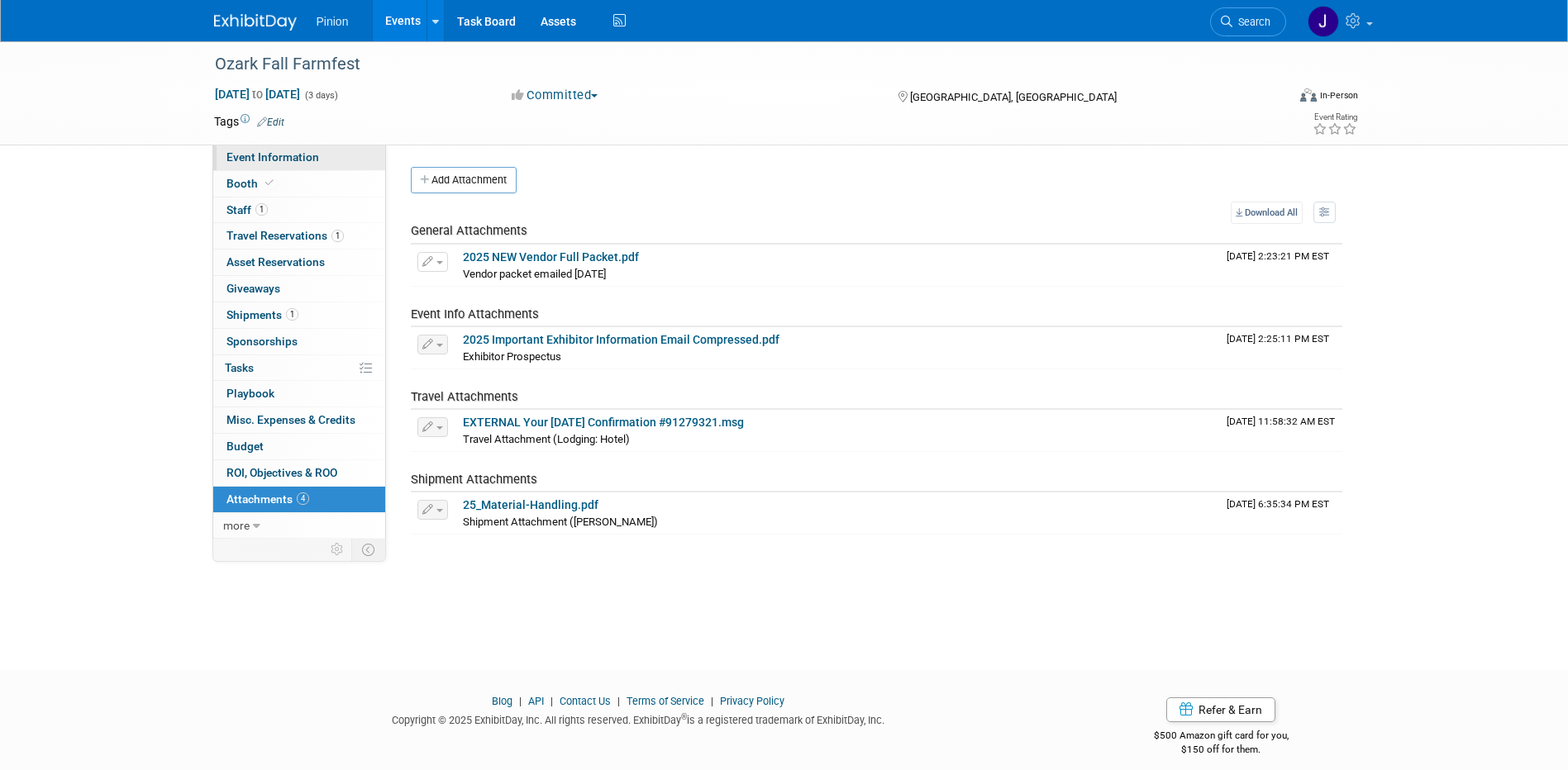
click at [308, 156] on span "Event Information" at bounding box center [273, 157] width 93 height 13
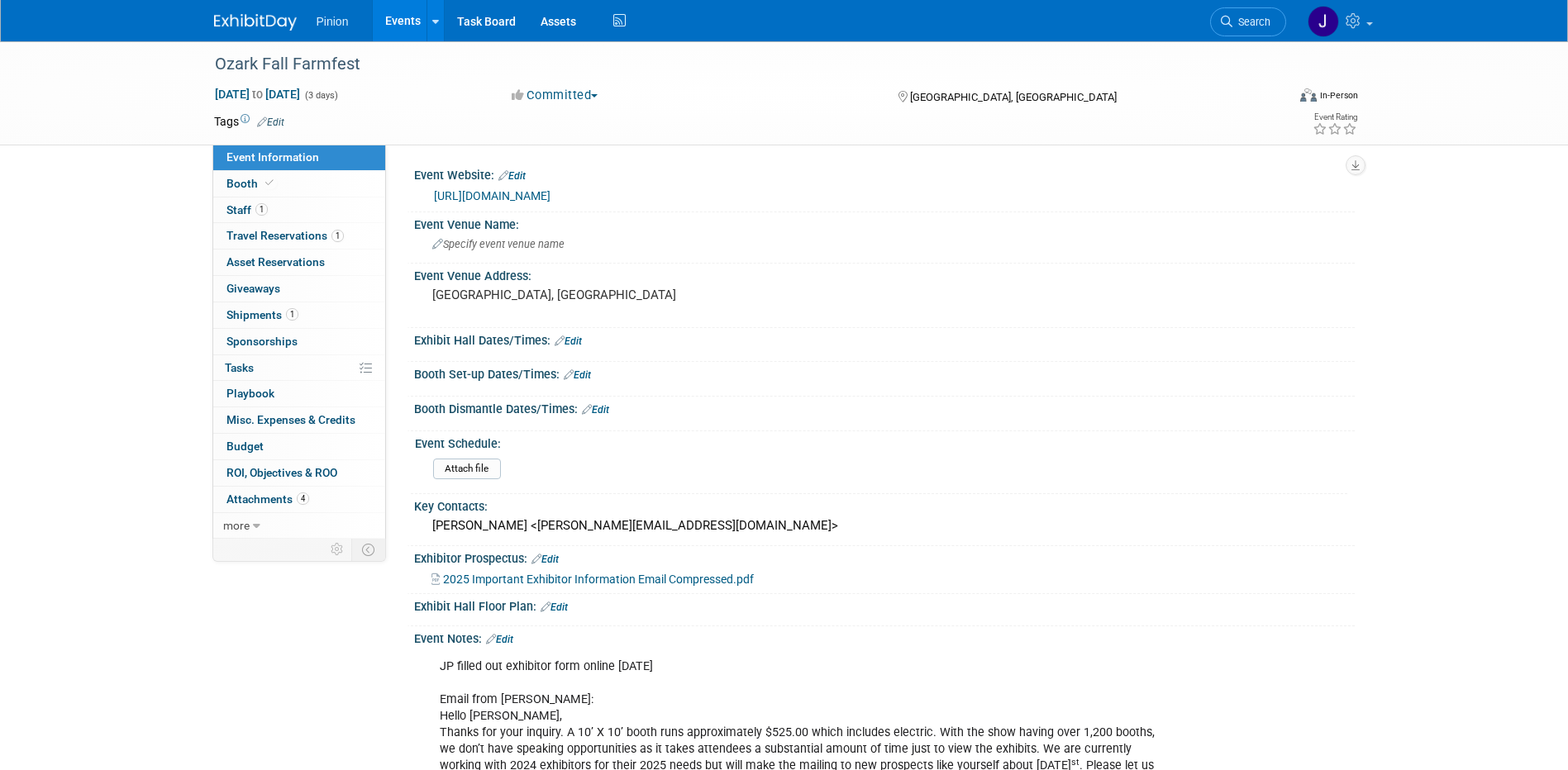
click at [514, 576] on span "2025 Important Exhibitor Information Email Compressed.pdf" at bounding box center [598, 579] width 311 height 13
click at [256, 181] on span "Booth" at bounding box center [251, 183] width 50 height 13
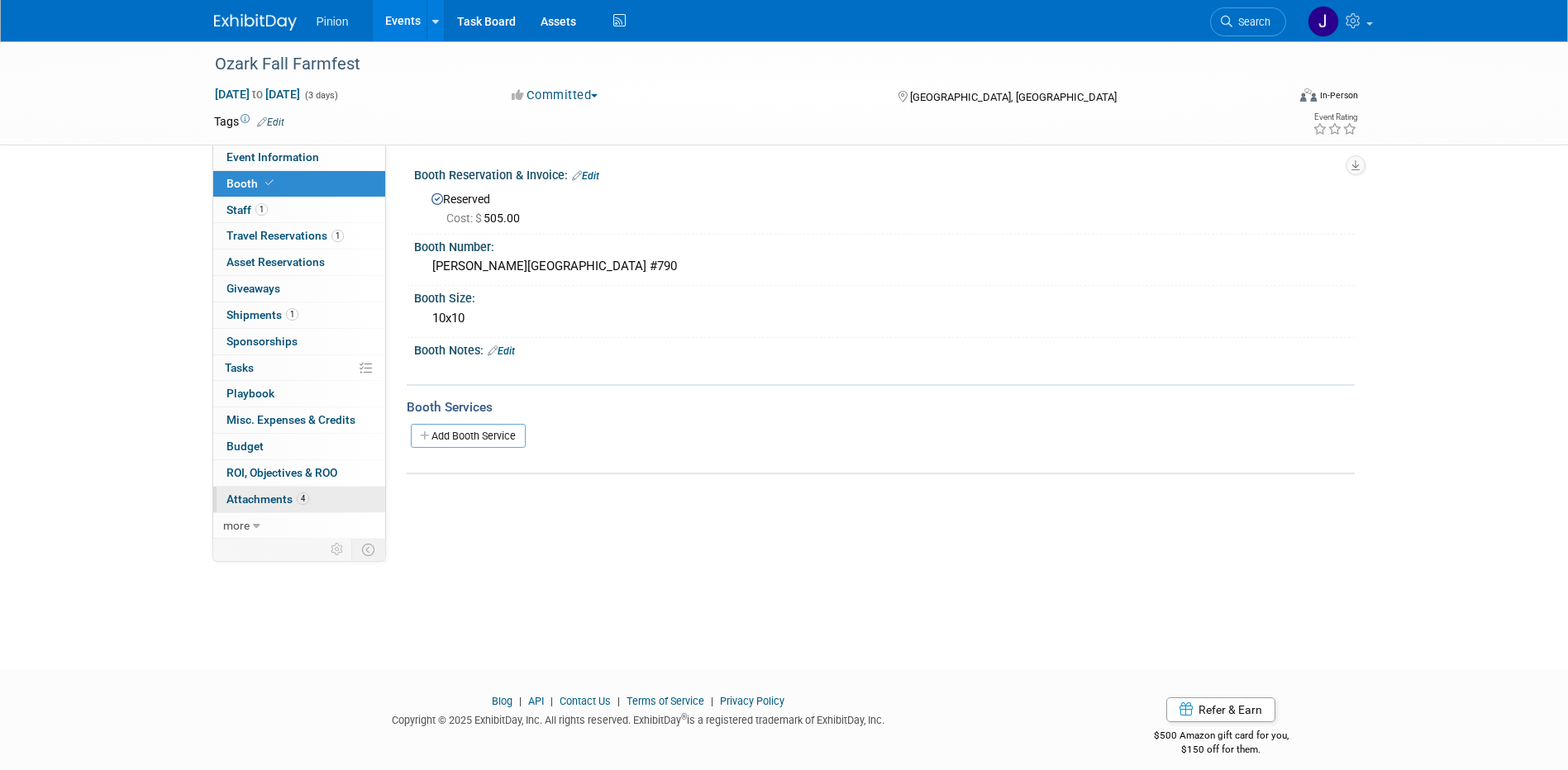
click at [295, 497] on span "Attachments 4" at bounding box center [268, 498] width 83 height 13
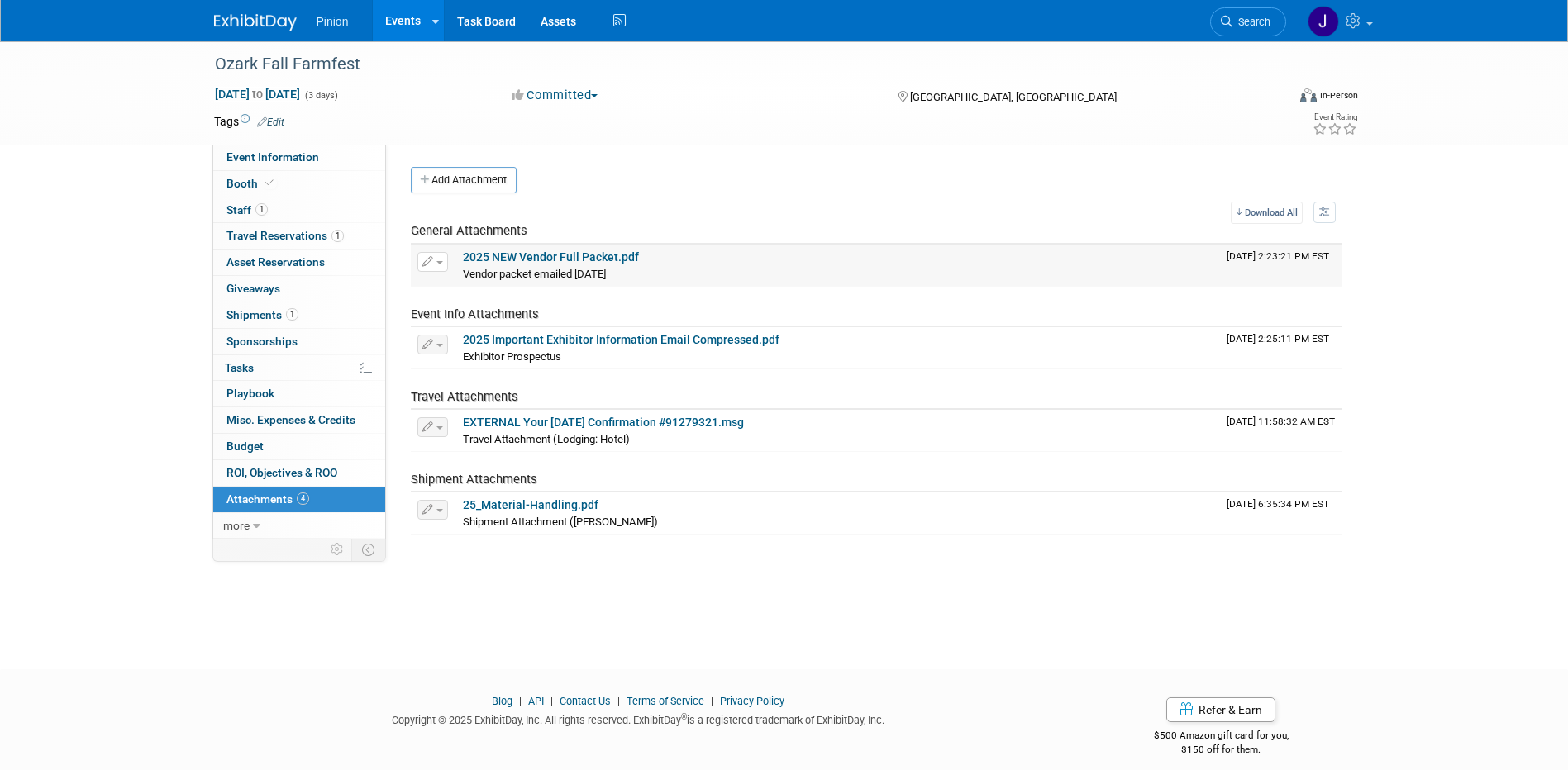
click at [544, 251] on link "2025 NEW Vendor Full Packet.pdf" at bounding box center [551, 257] width 176 height 13
click at [262, 176] on link "Booth" at bounding box center [299, 183] width 172 height 26
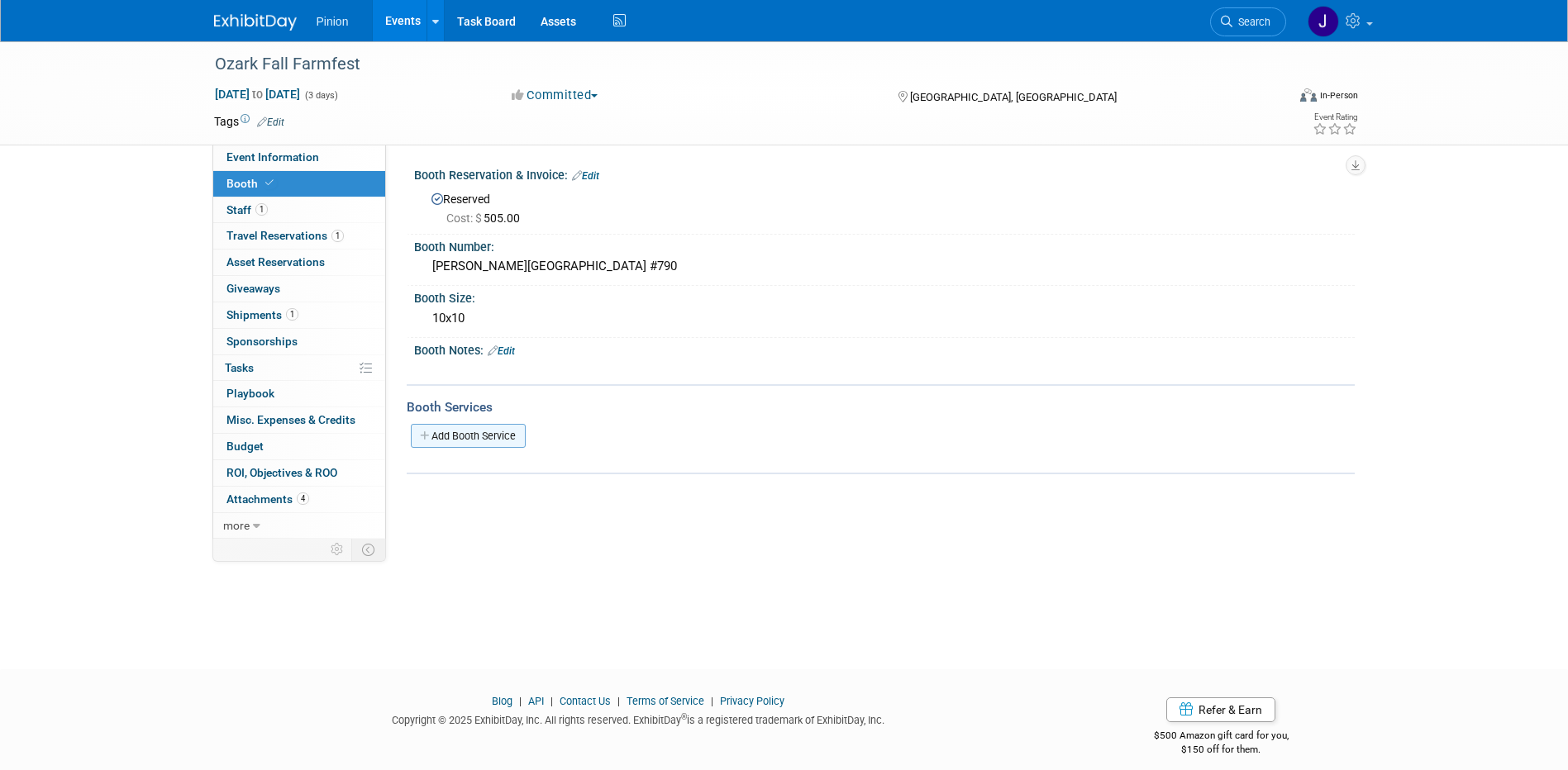
click at [454, 430] on link "Add Booth Service" at bounding box center [469, 436] width 115 height 24
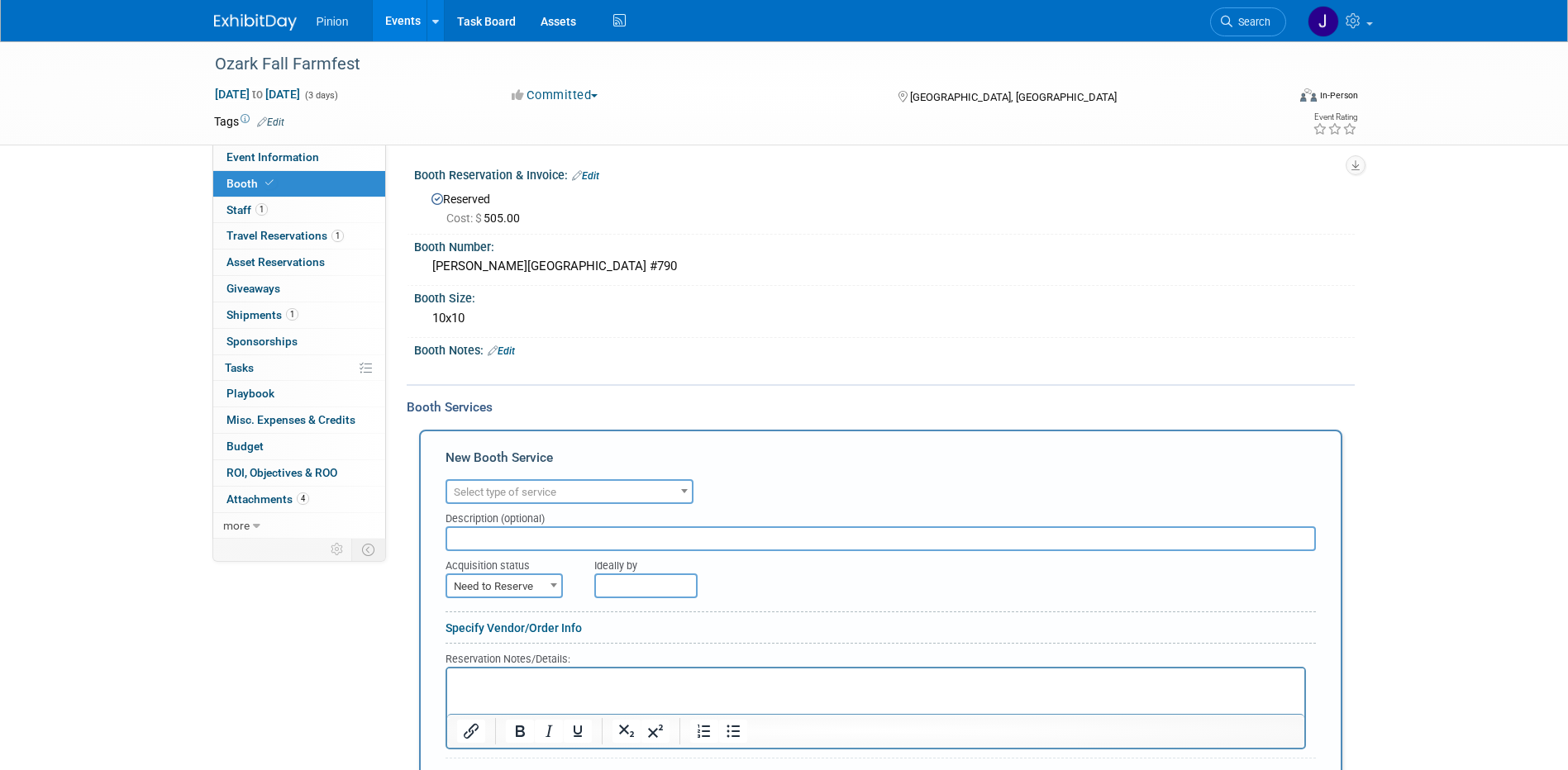
click at [491, 493] on span "Select type of service" at bounding box center [505, 492] width 102 height 12
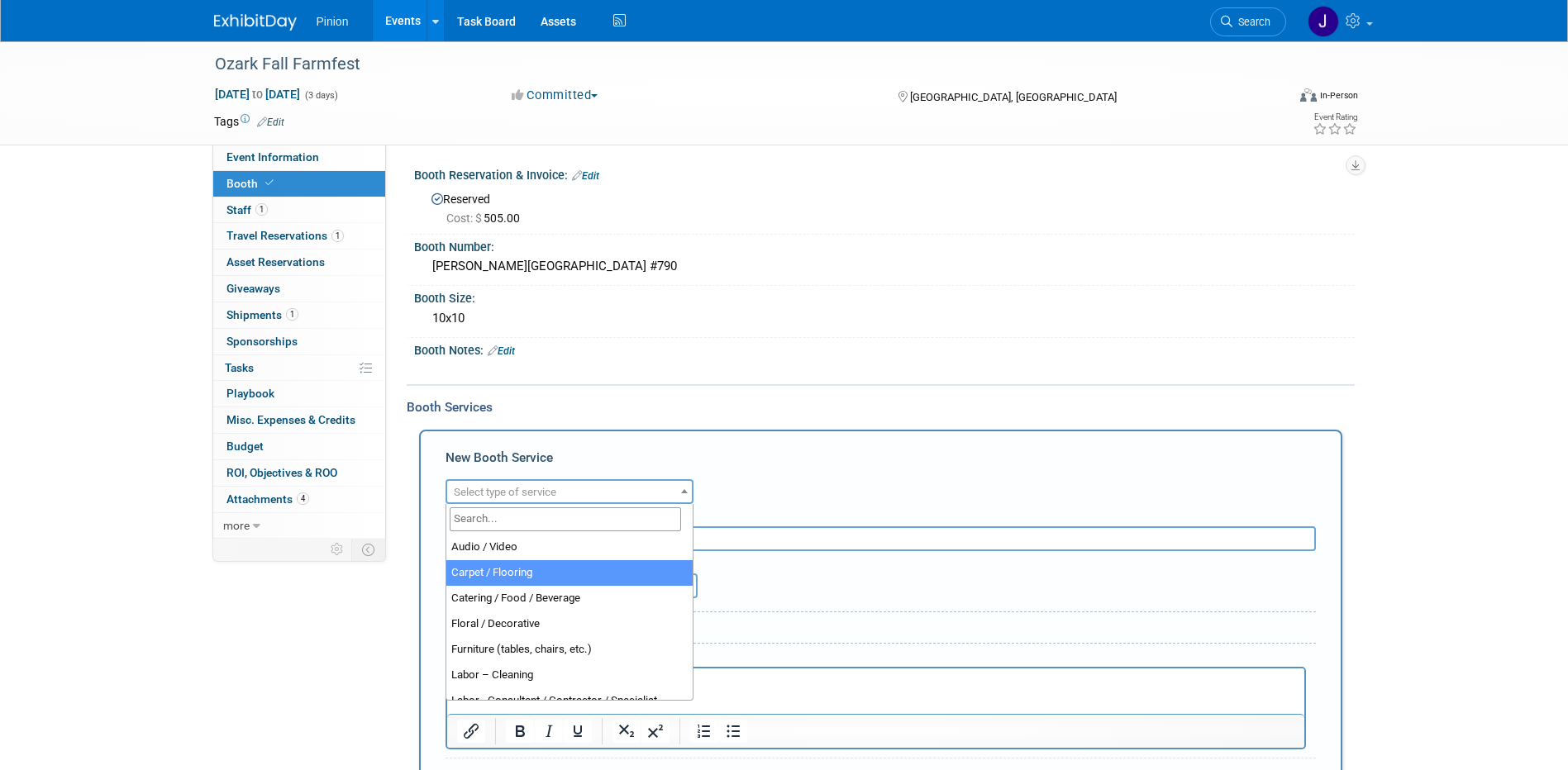
select select "4"
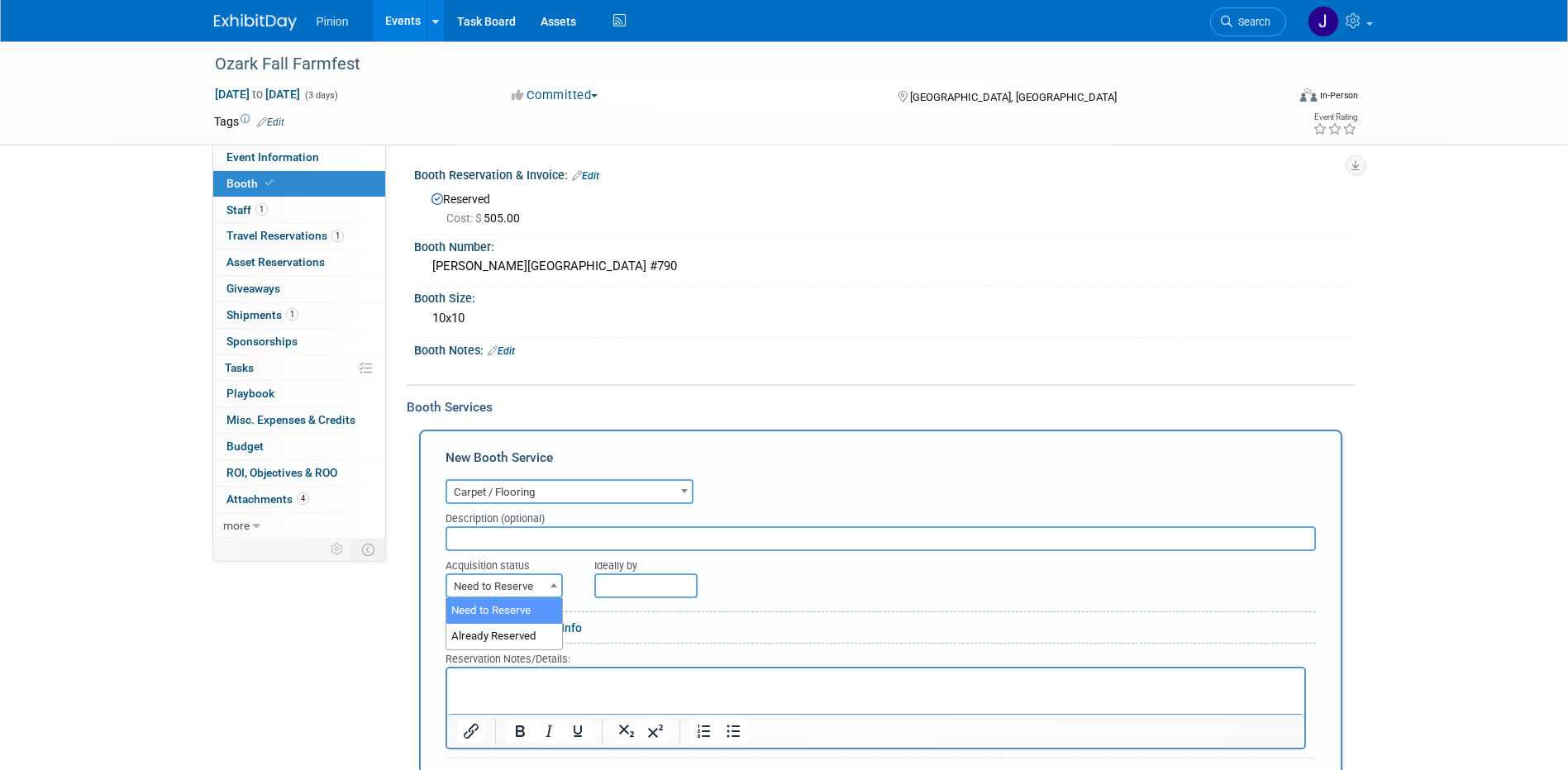
click at [533, 585] on span "Need to Reserve" at bounding box center [504, 587] width 114 height 23
select select "2"
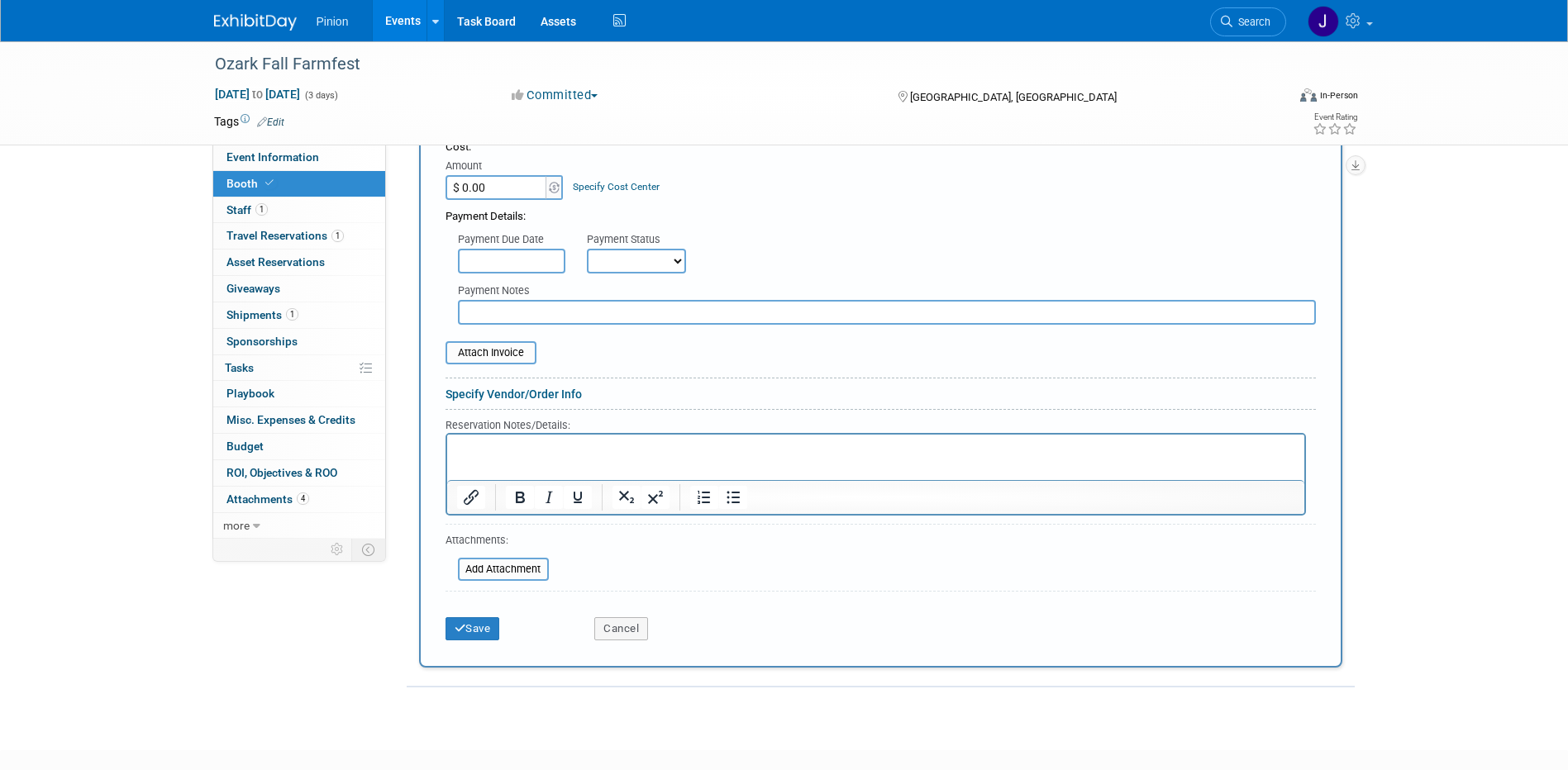
scroll to position [473, 0]
click at [480, 621] on button "Save" at bounding box center [473, 627] width 55 height 23
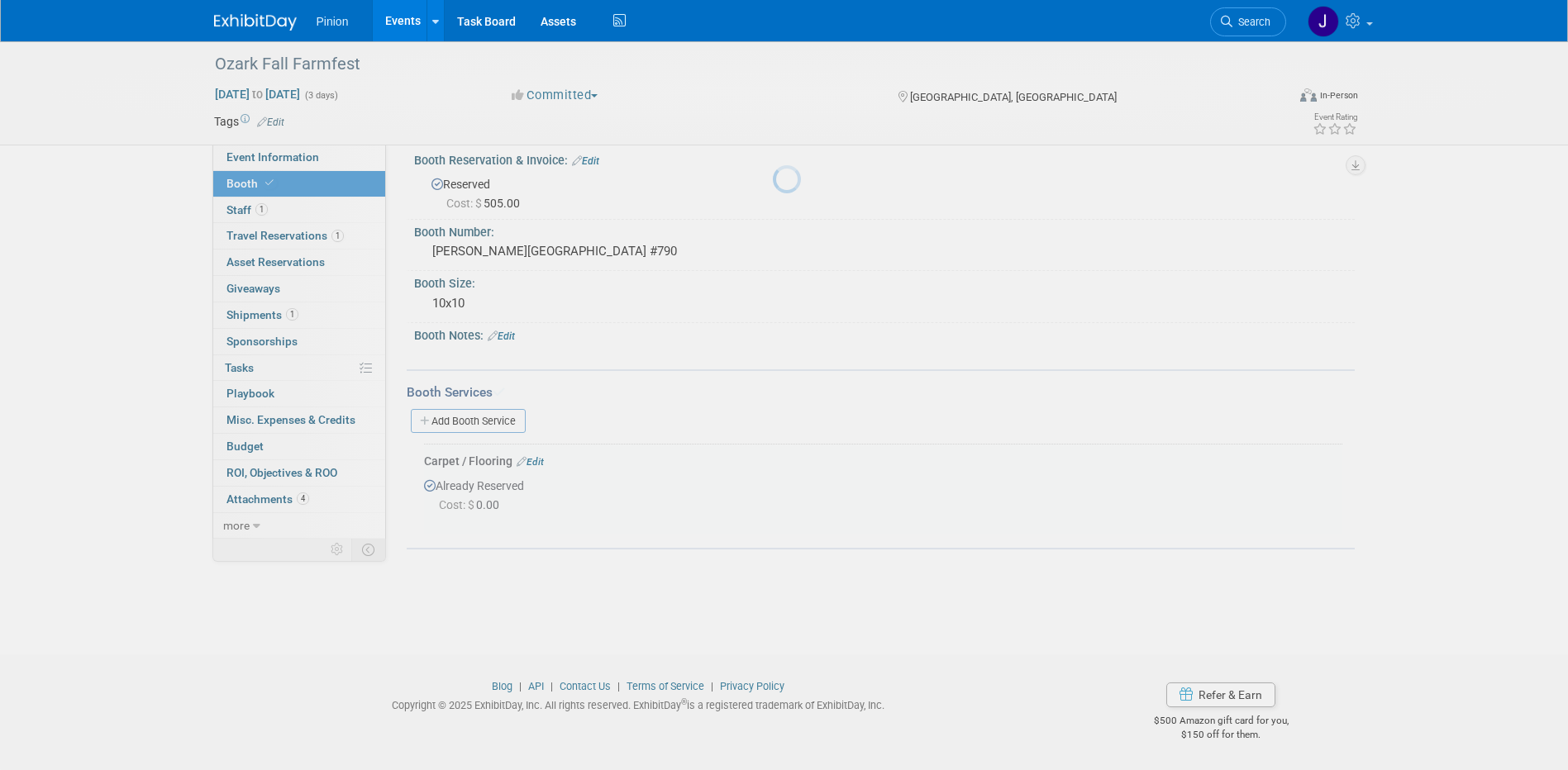
scroll to position [15, 0]
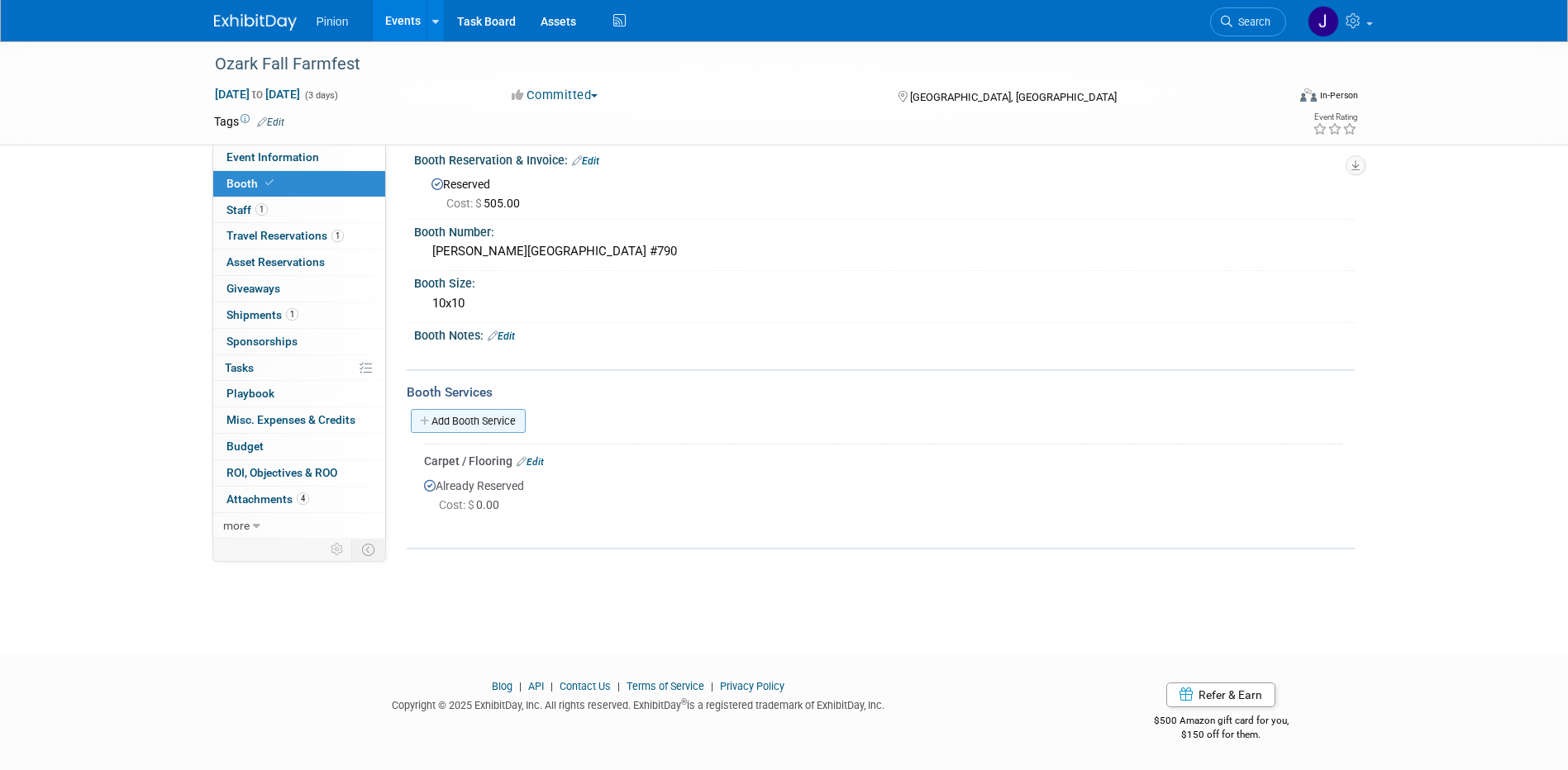
click at [510, 425] on link "Add Booth Service" at bounding box center [469, 421] width 115 height 24
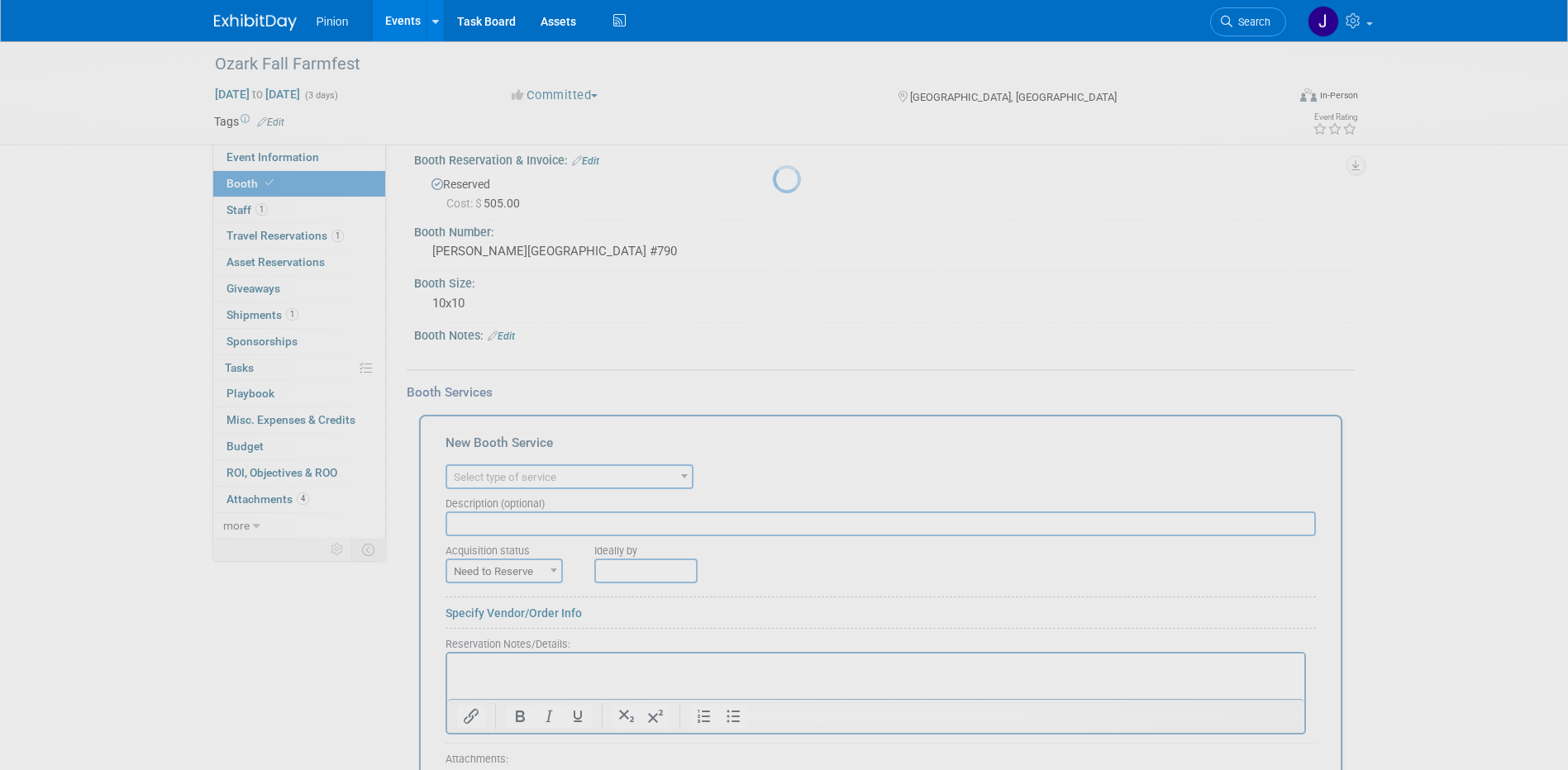
scroll to position [0, 0]
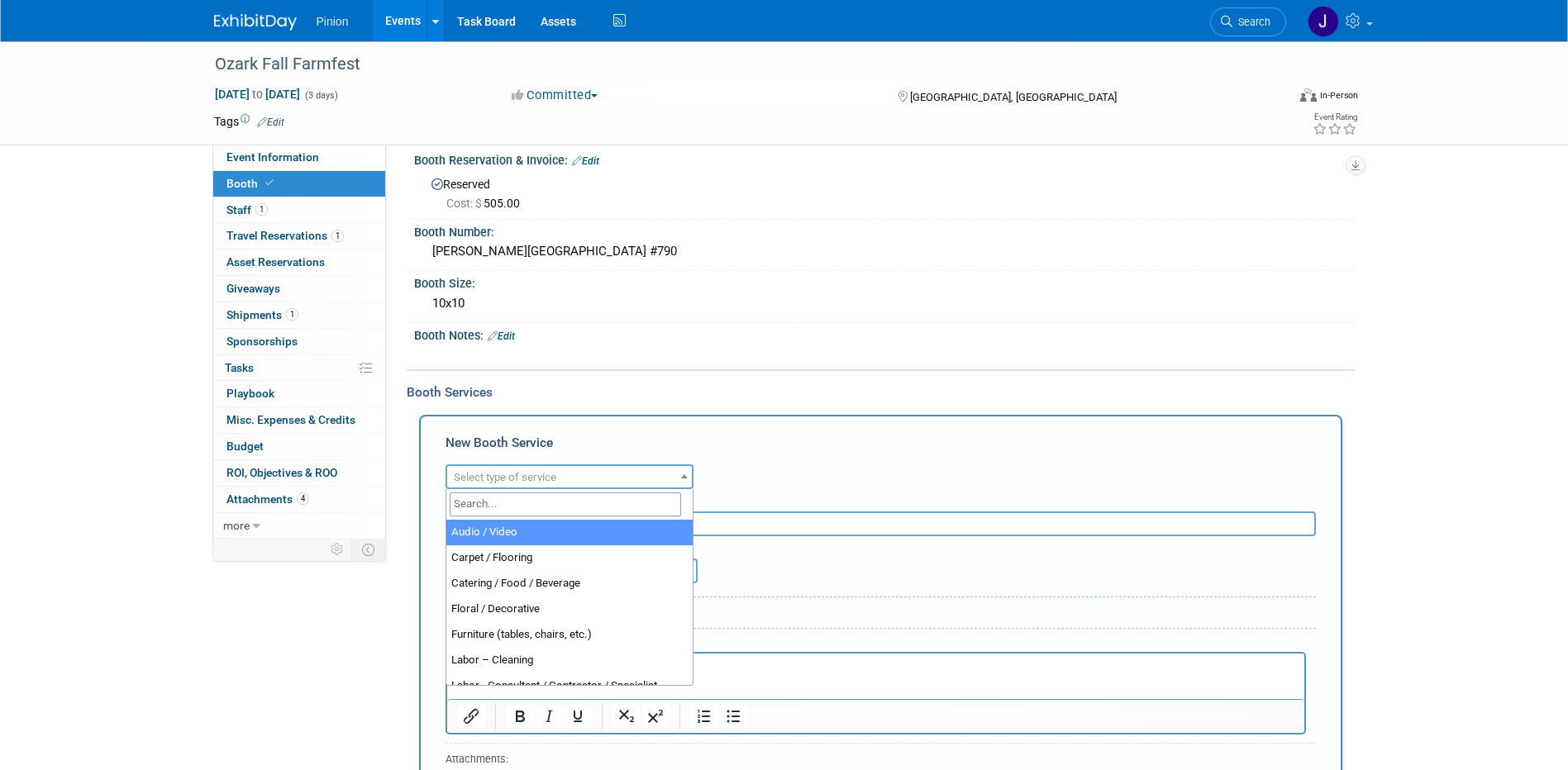
click at [507, 482] on span "Select type of service" at bounding box center [505, 477] width 102 height 12
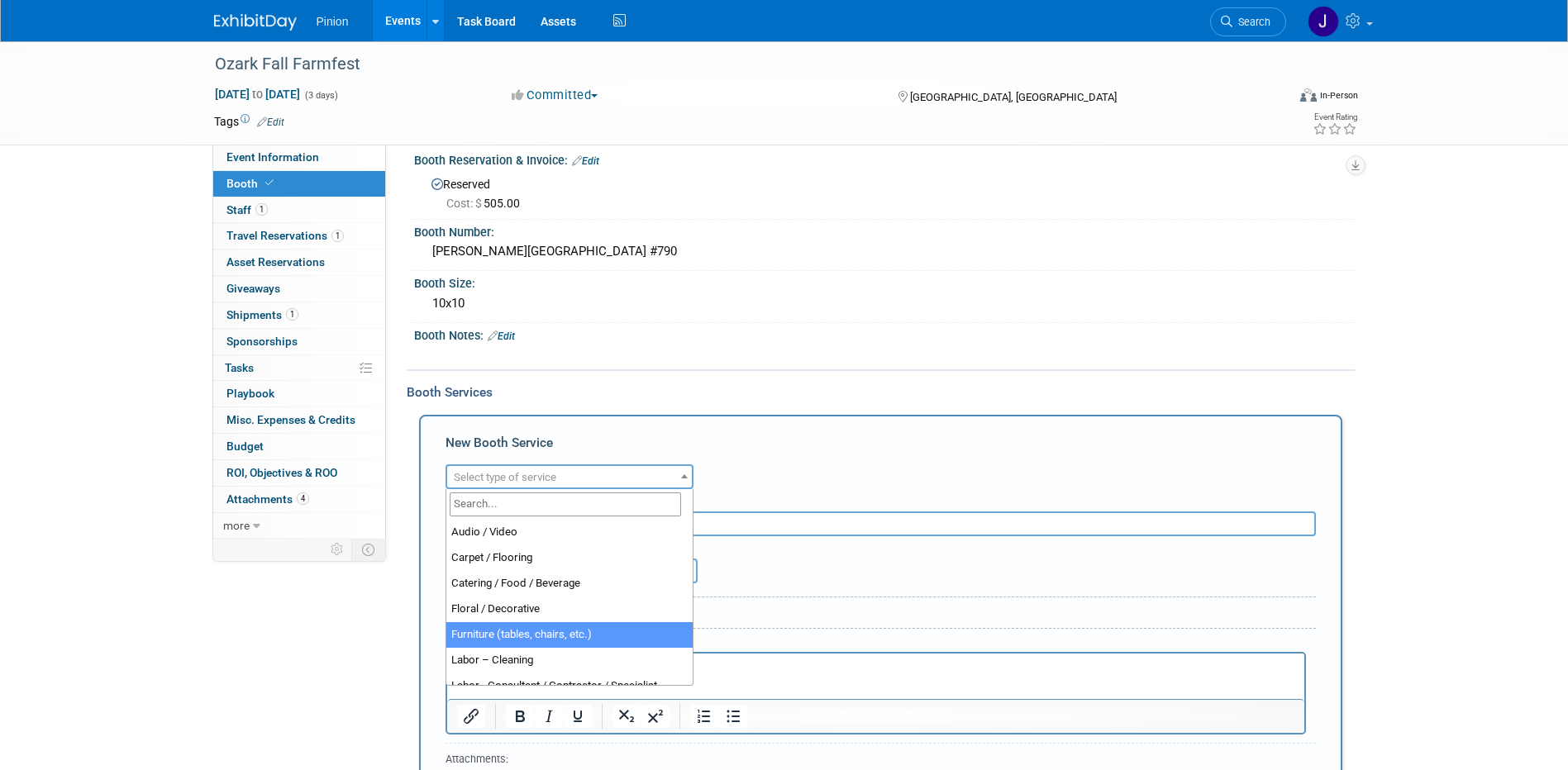
select select "6"
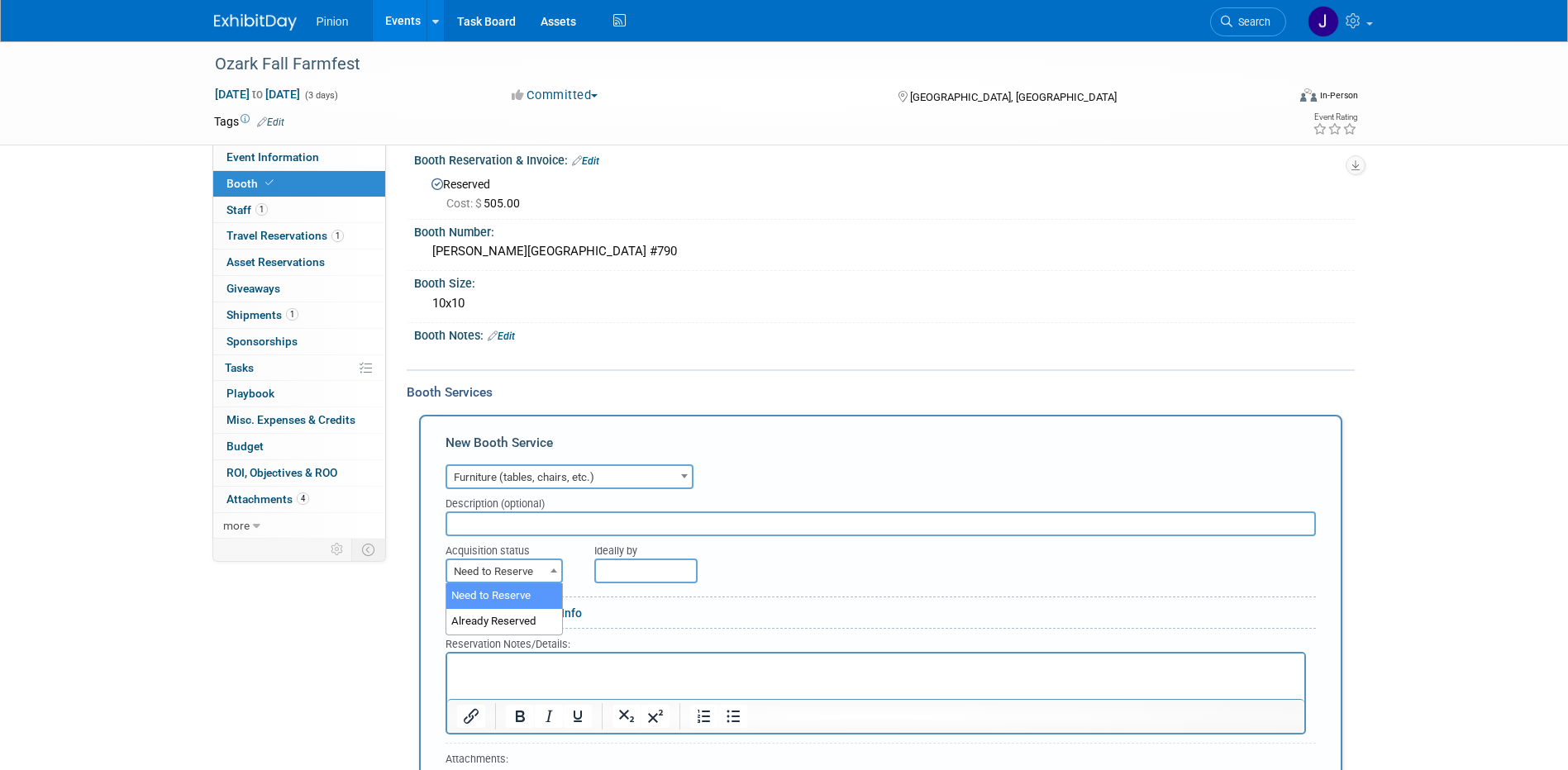
click at [530, 579] on span "Need to Reserve" at bounding box center [504, 572] width 114 height 23
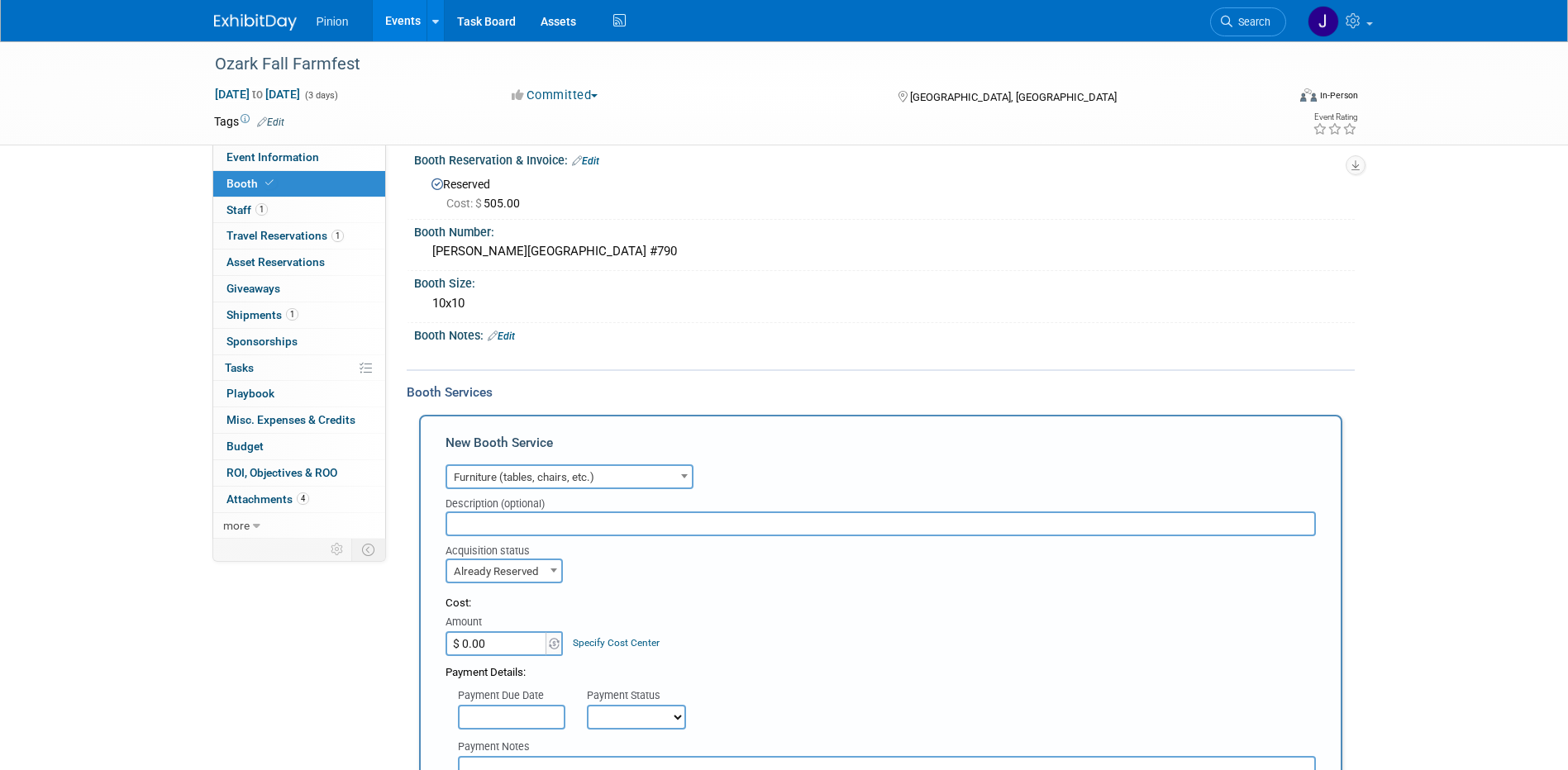
select select "2"
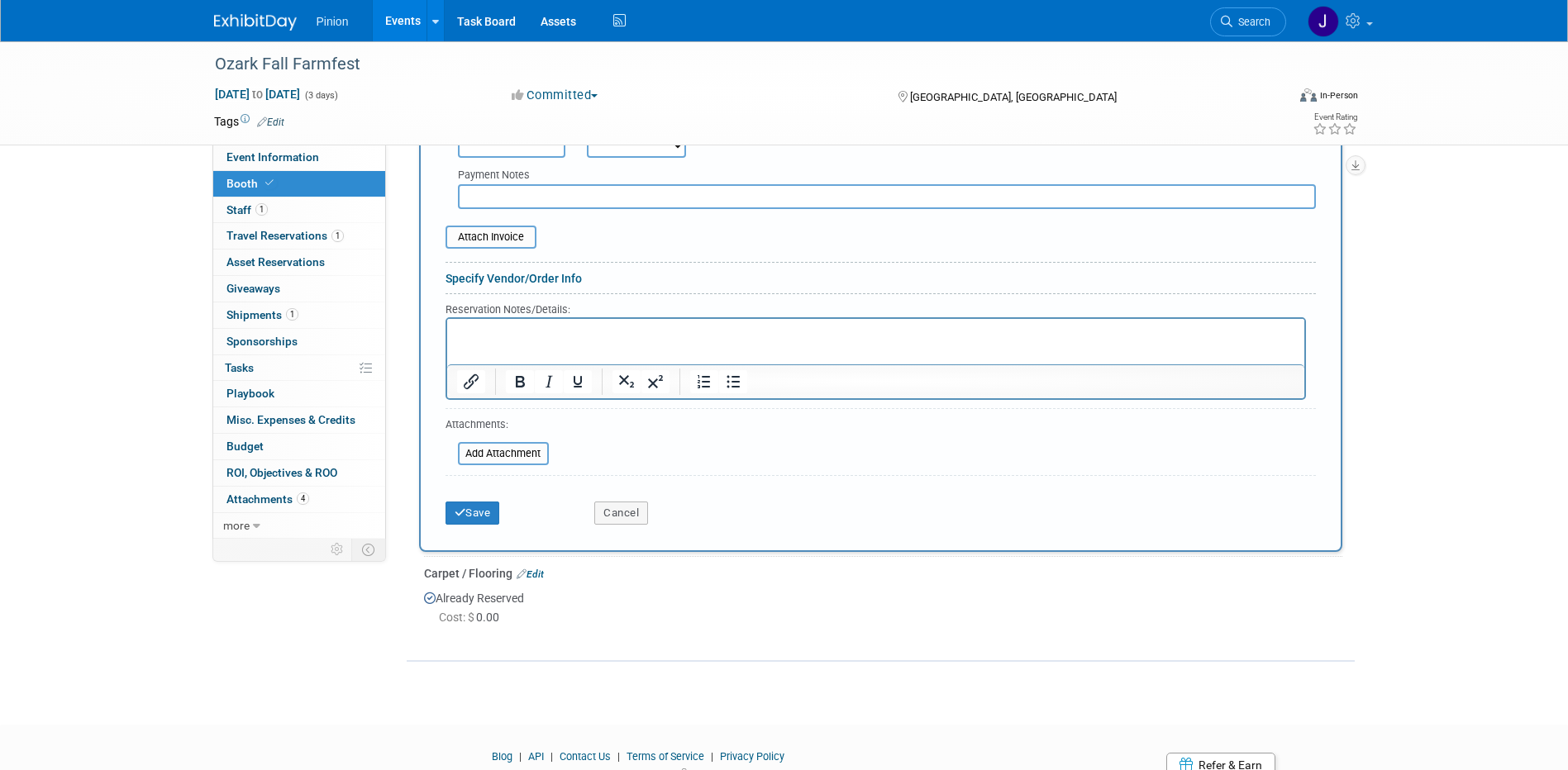
scroll to position [588, 0]
click at [475, 512] on button "Save" at bounding box center [473, 512] width 55 height 23
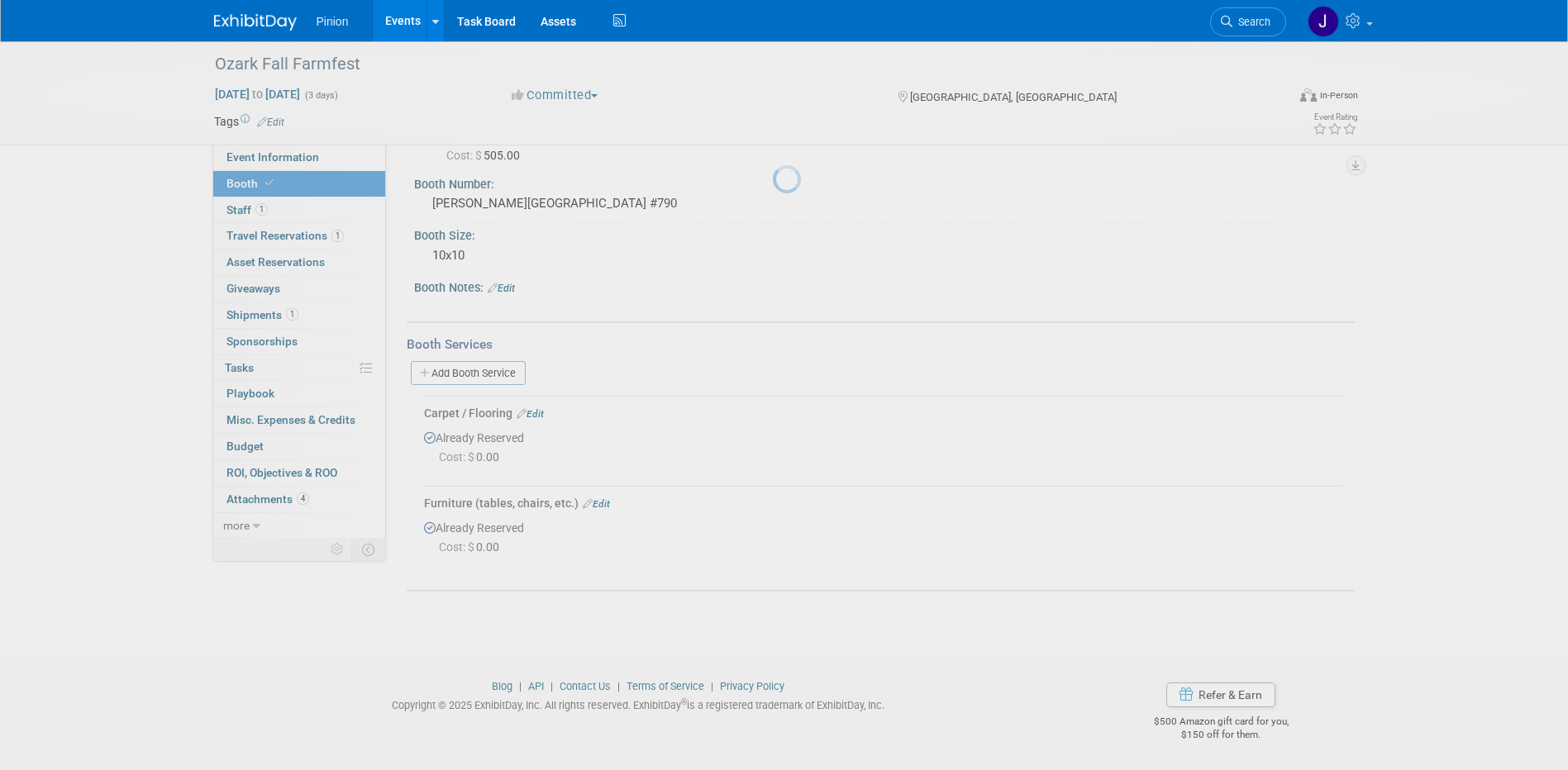
scroll to position [63, 0]
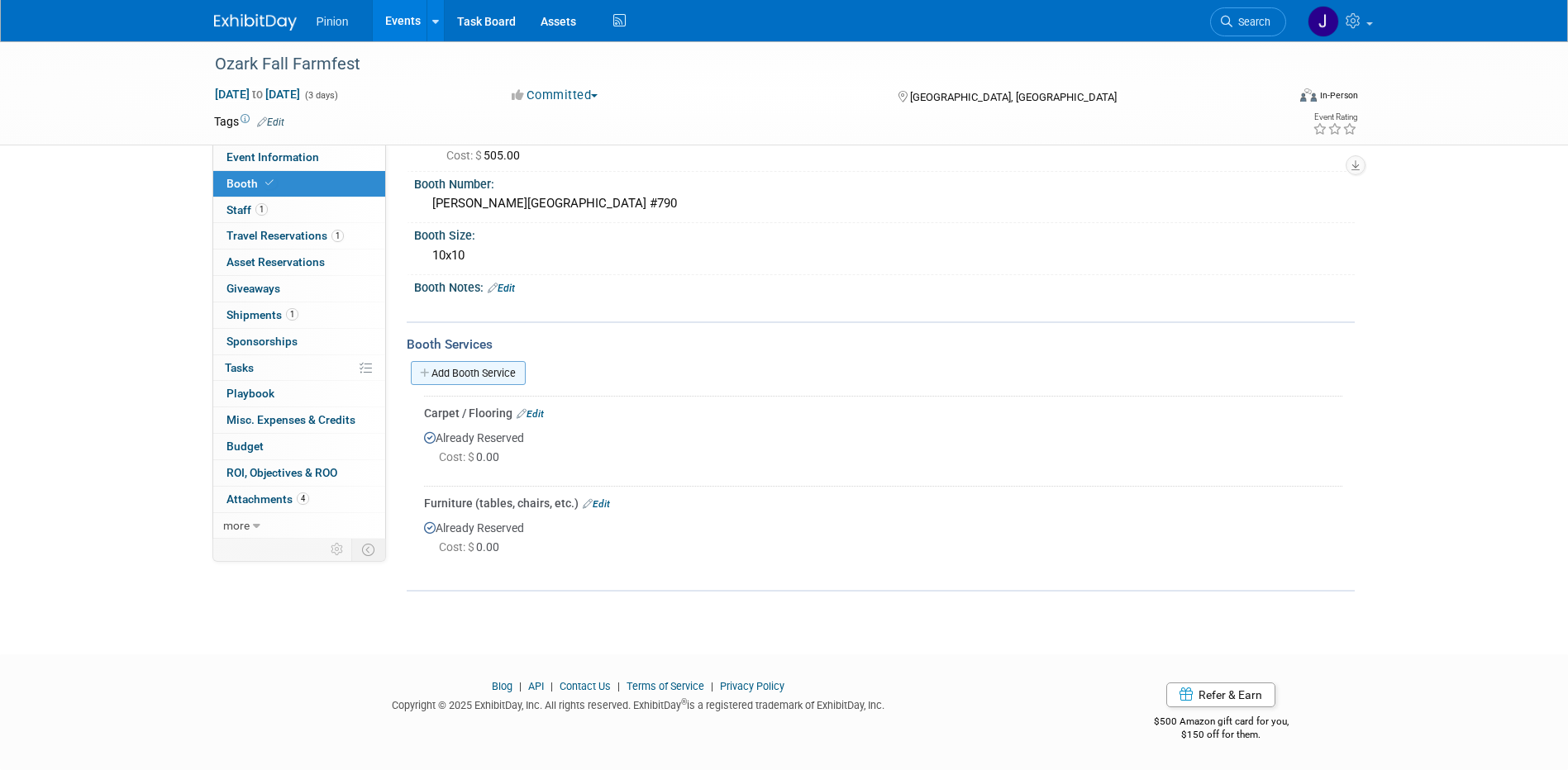
click at [450, 367] on link "Add Booth Service" at bounding box center [469, 372] width 115 height 24
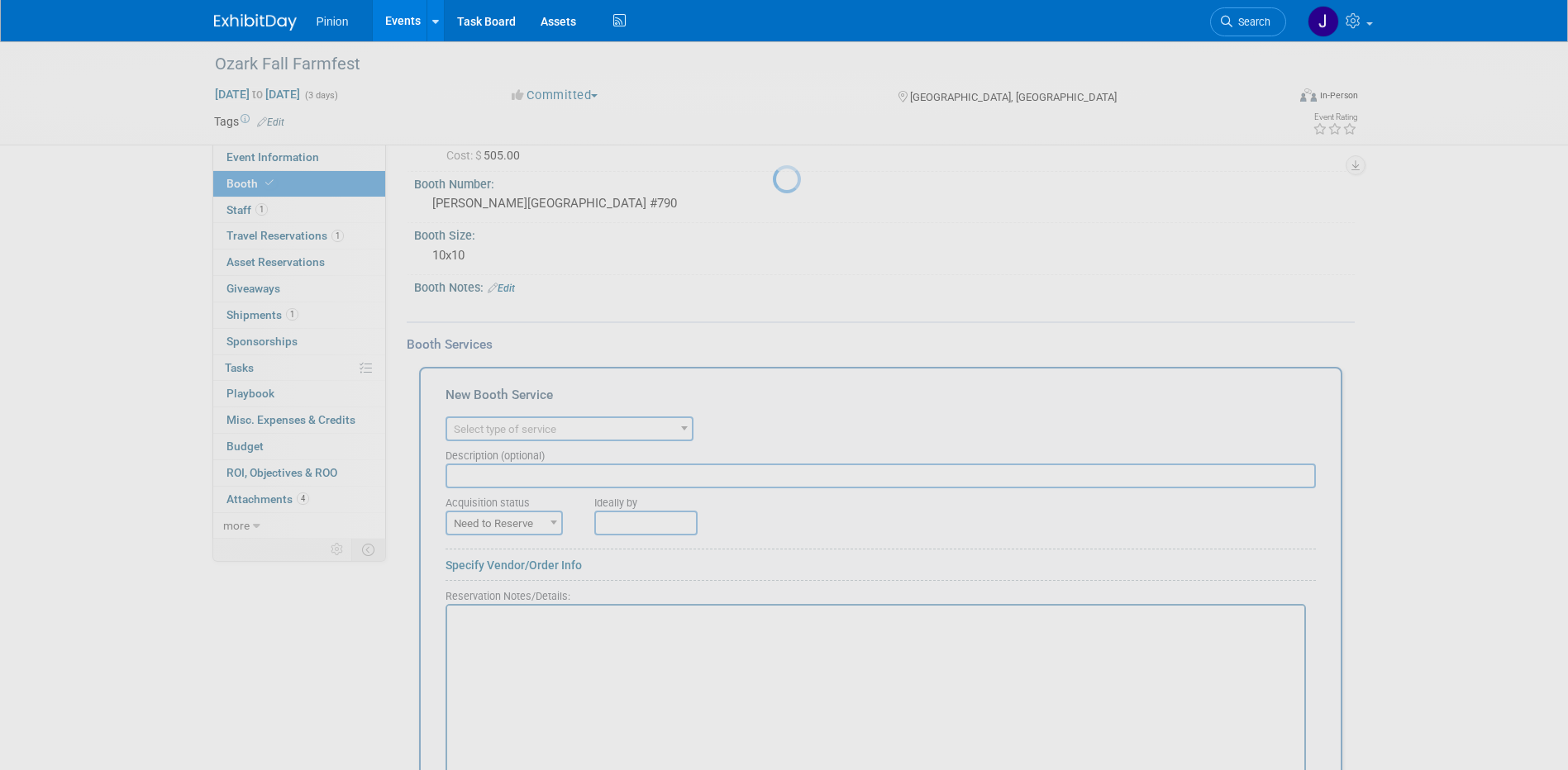
scroll to position [0, 0]
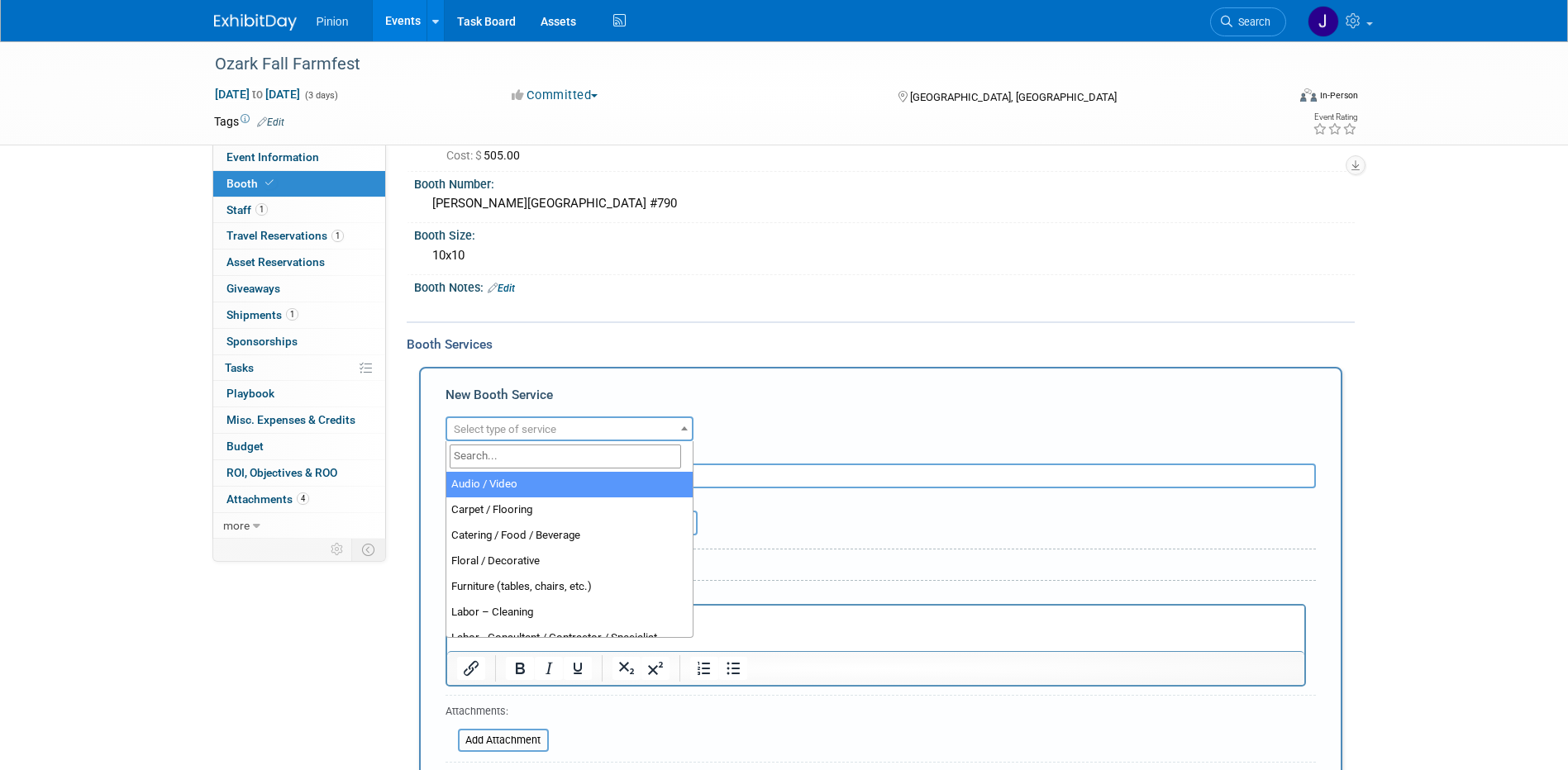
click at [661, 432] on span "Select type of service" at bounding box center [569, 430] width 244 height 23
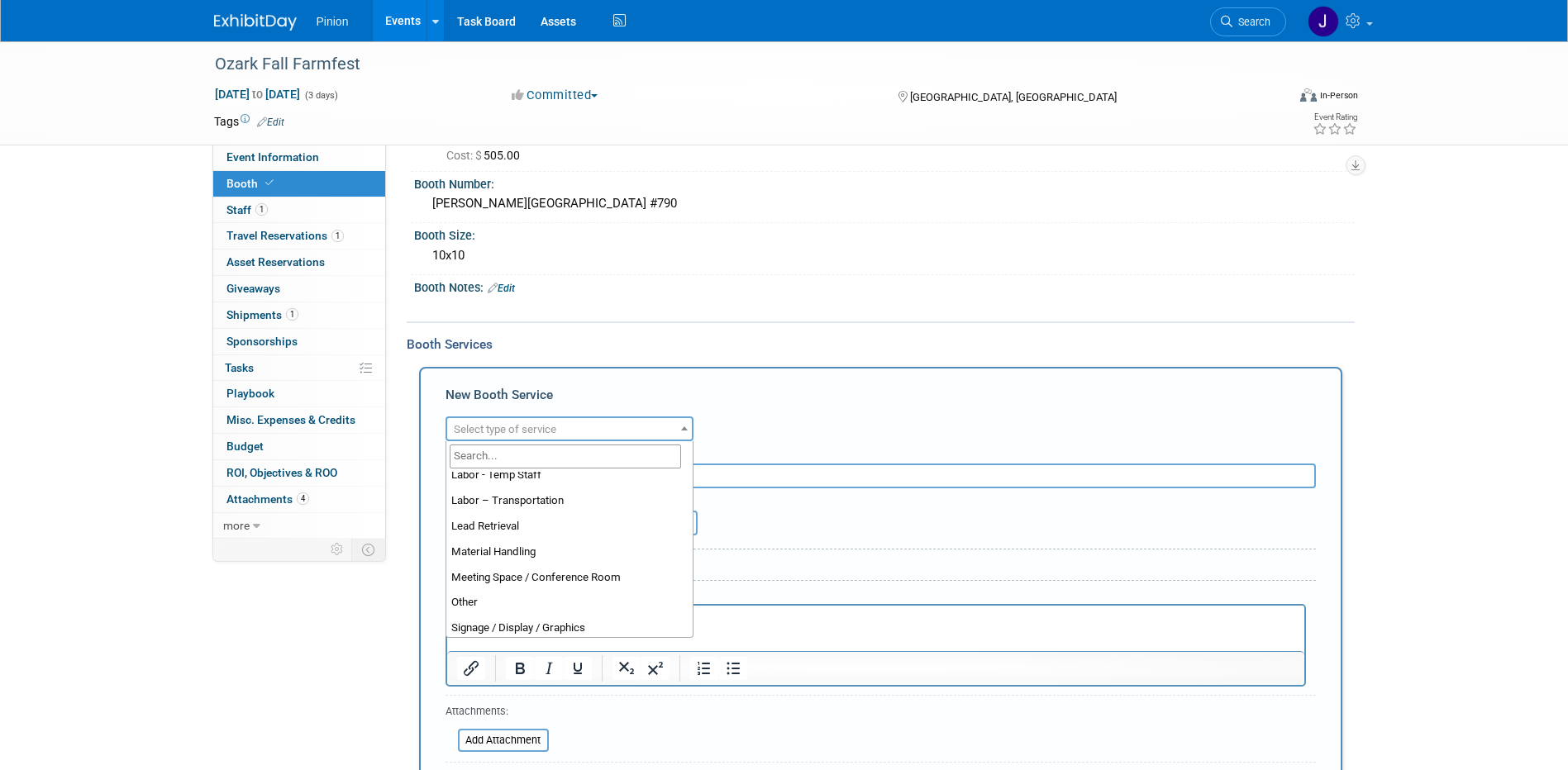
scroll to position [324, 0]
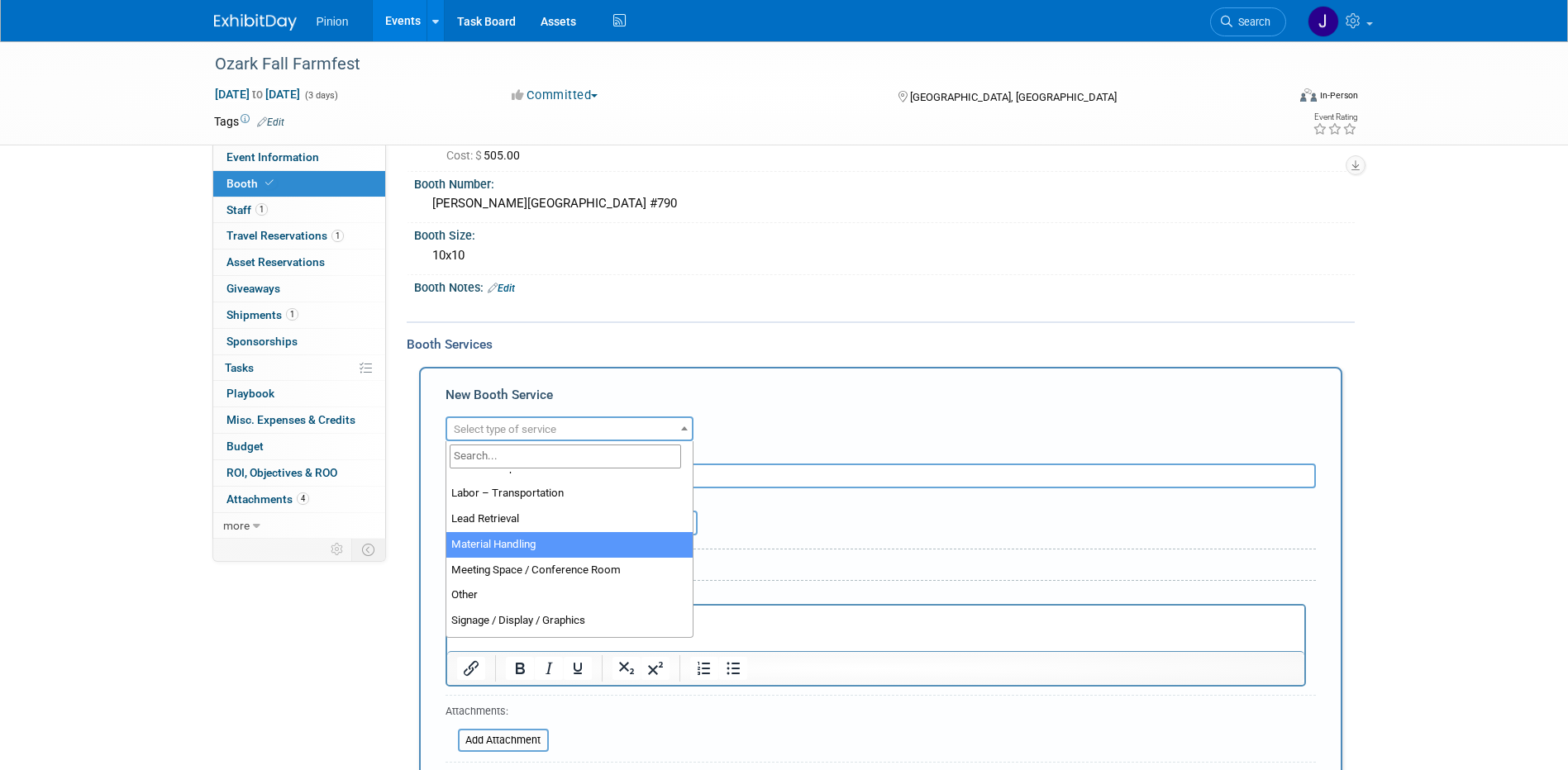
select select "10"
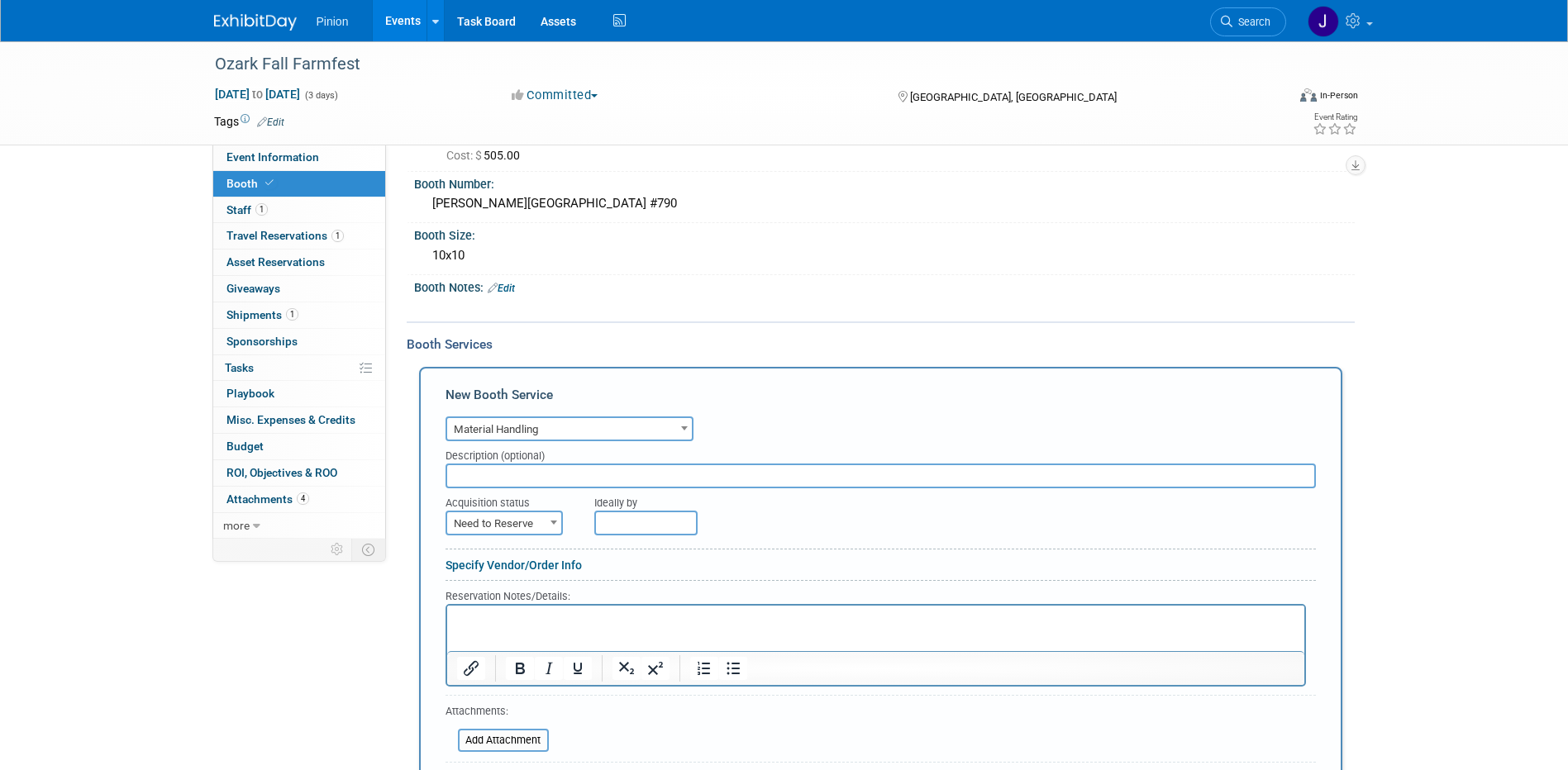
click at [563, 524] on div "Acquisition status Need to Reserve Already Reserved Need to Reserve" at bounding box center [507, 512] width 124 height 47
click at [558, 523] on span at bounding box center [553, 522] width 17 height 21
select select "2"
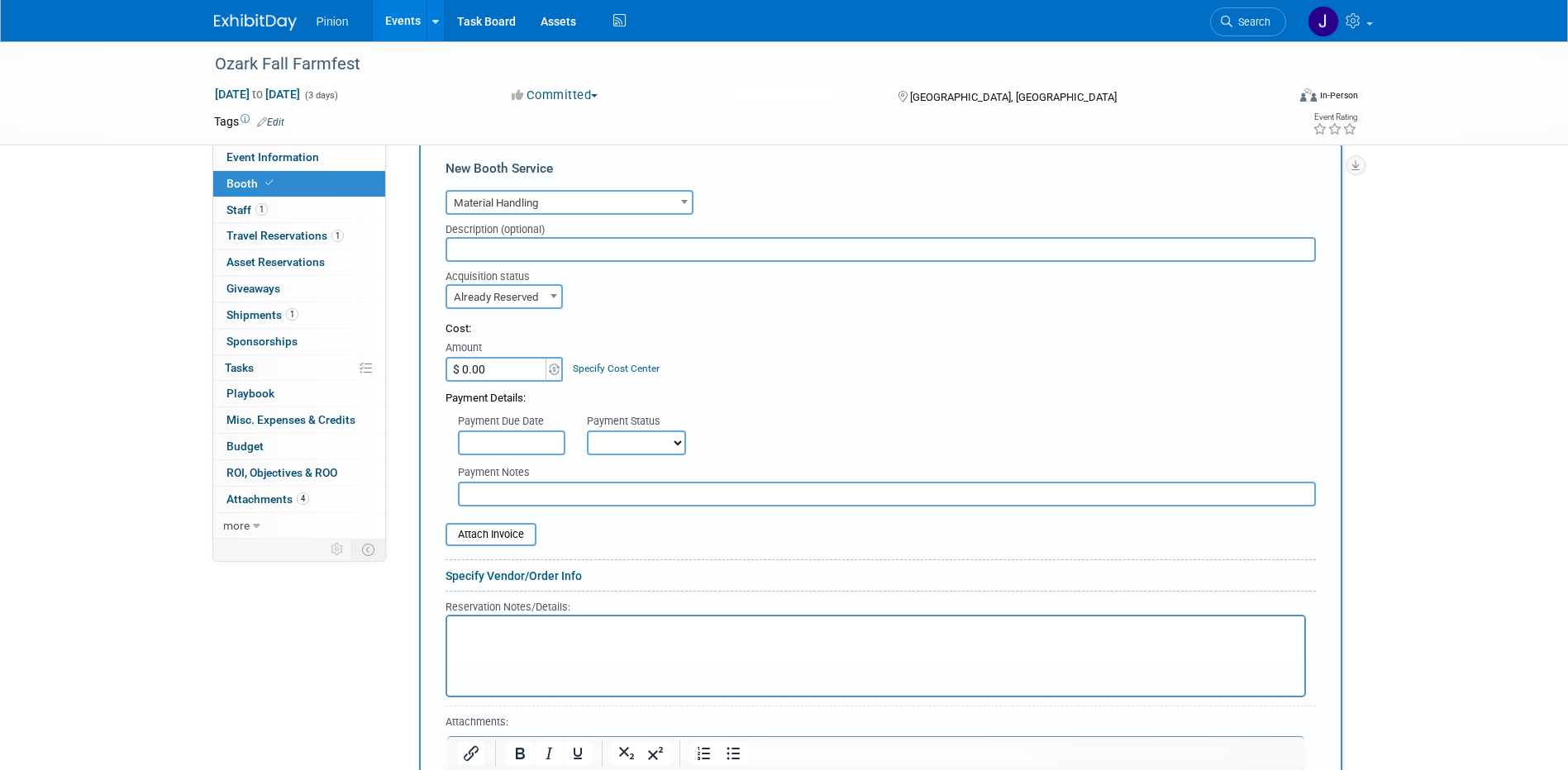
scroll to position [451, 0]
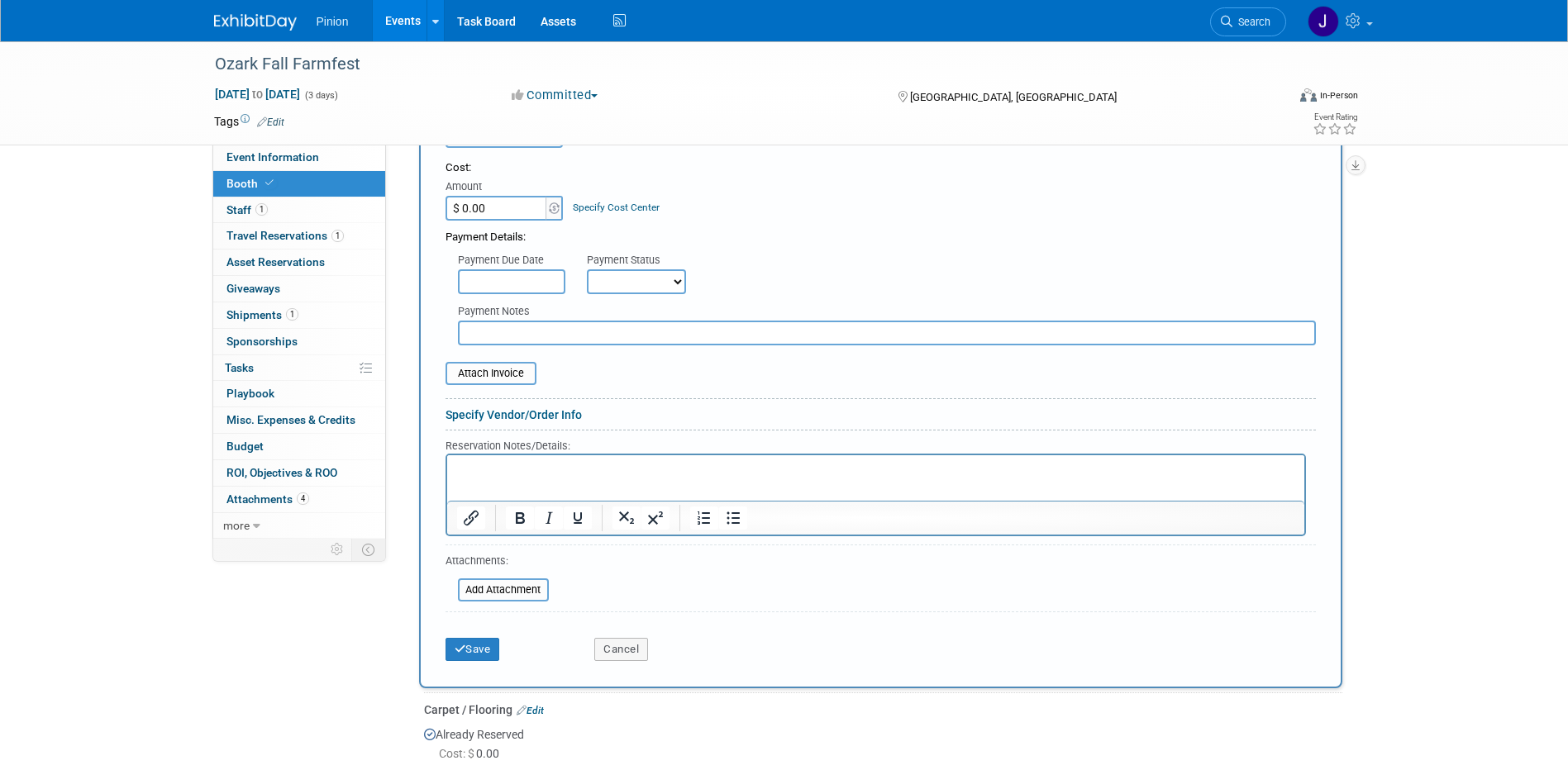
click at [504, 644] on div "Save" at bounding box center [508, 644] width 150 height 34
click at [492, 647] on button "Save" at bounding box center [473, 649] width 55 height 23
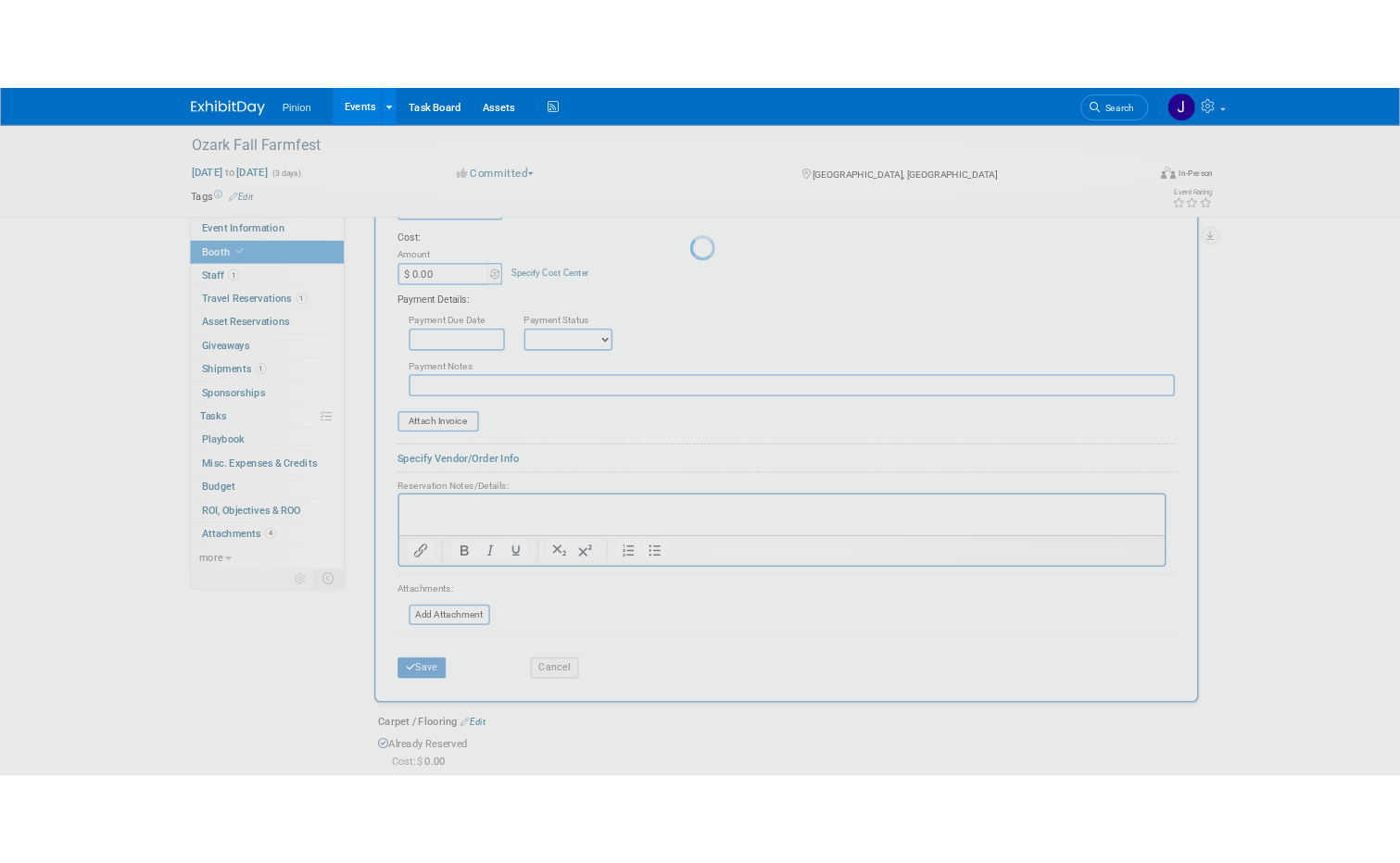
scroll to position [171, 0]
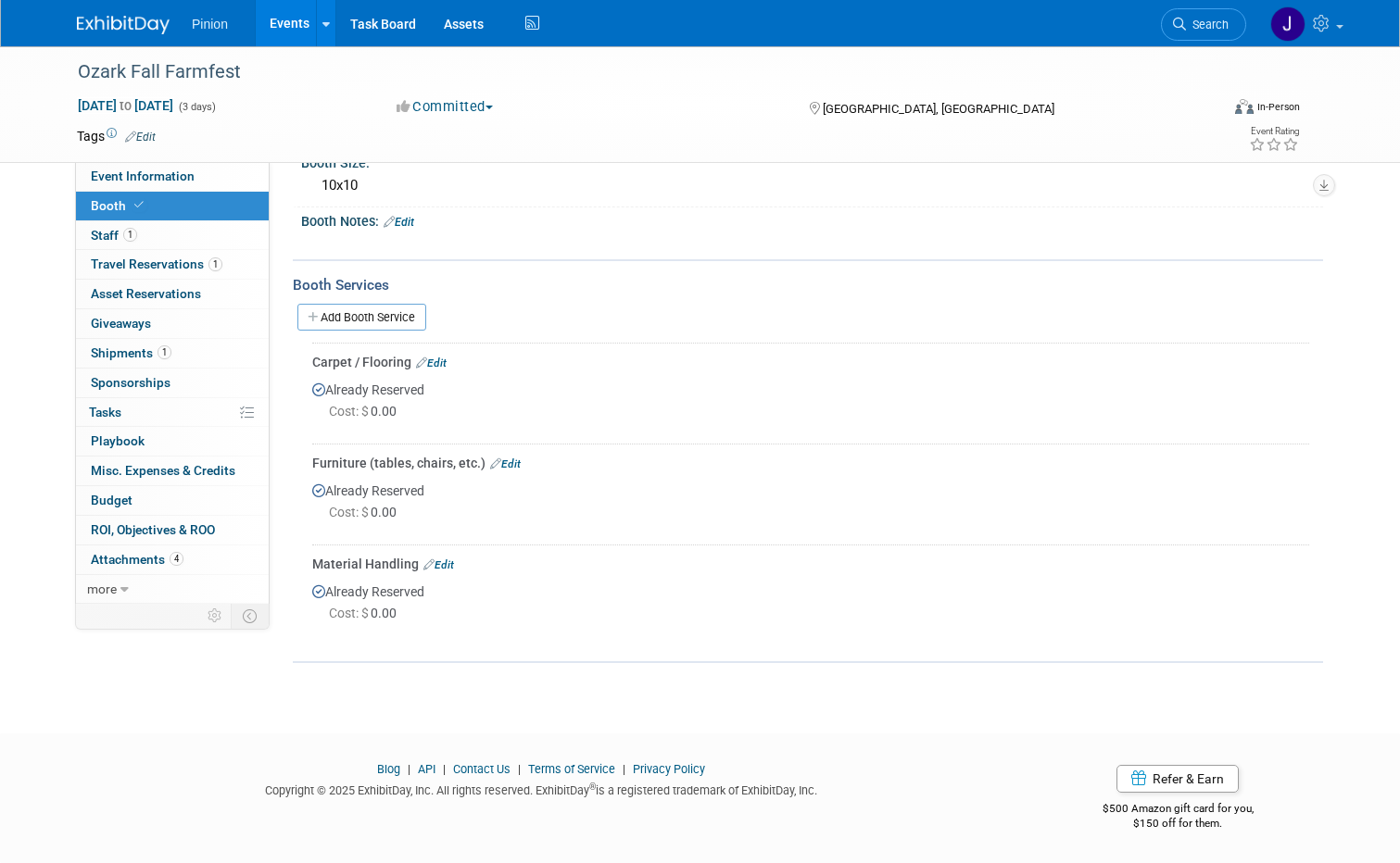
click at [435, 360] on link "Edit" at bounding box center [431, 363] width 31 height 13
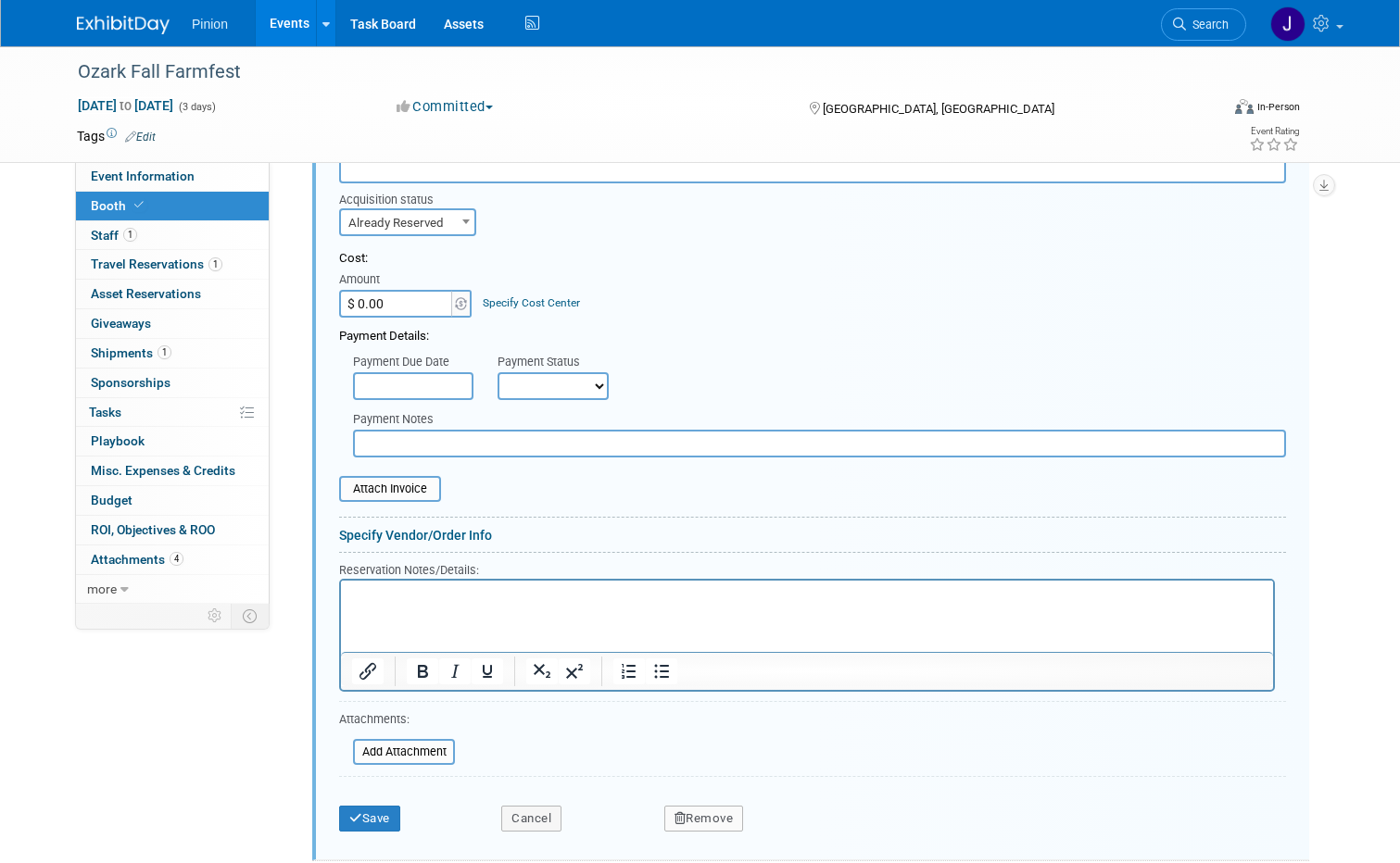
scroll to position [448, 0]
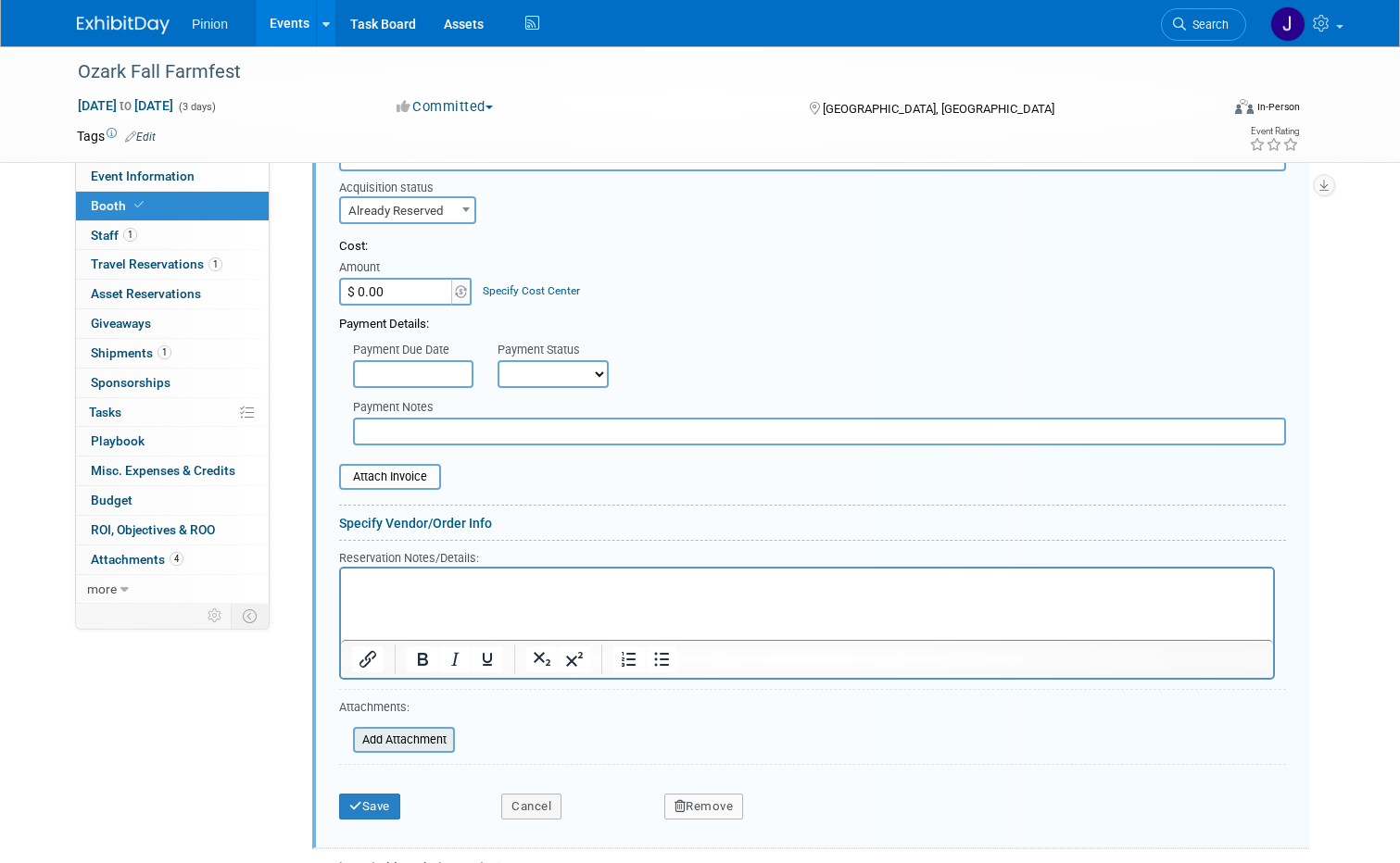
click at [410, 743] on input "file" at bounding box center [342, 739] width 220 height 22
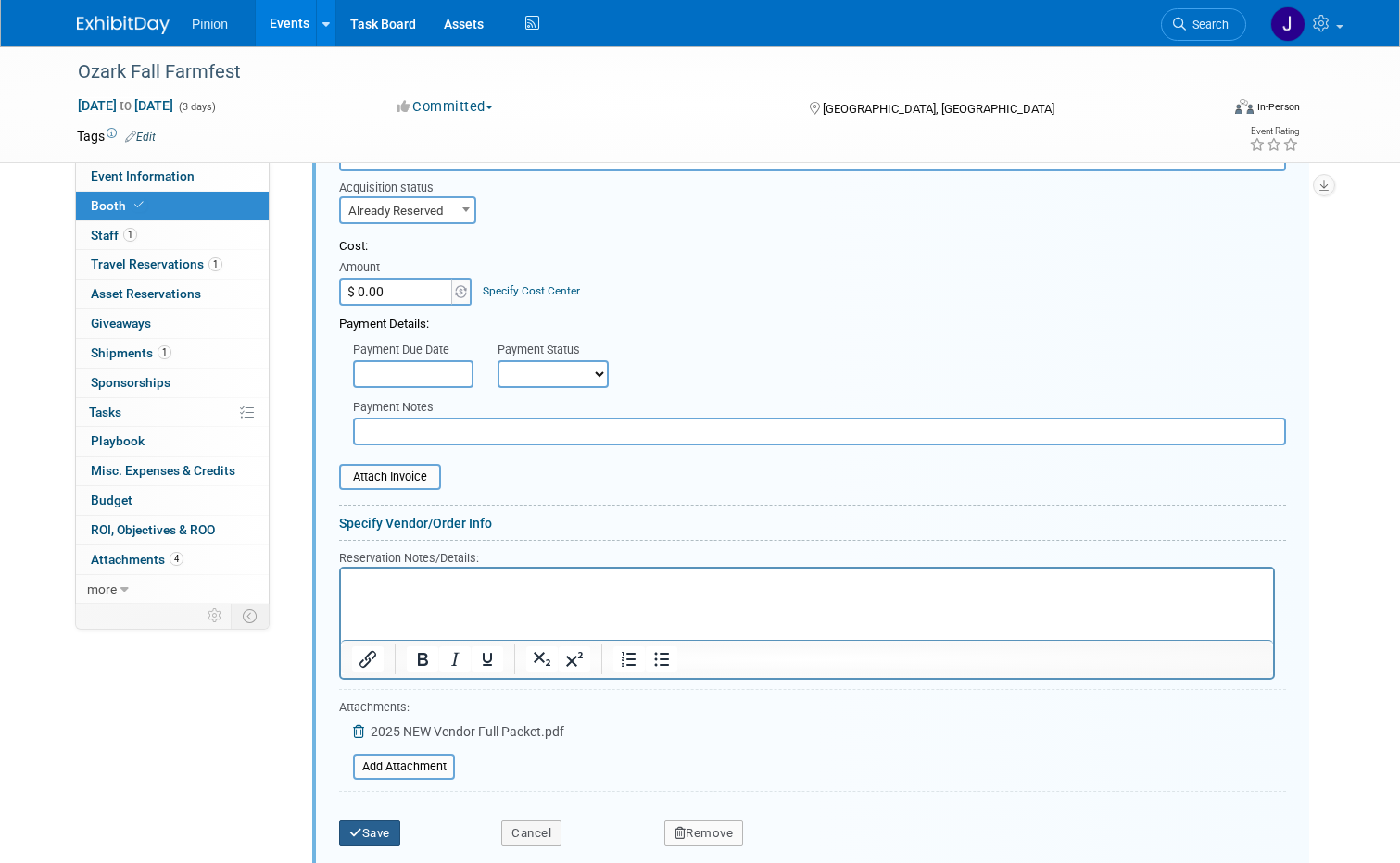
click at [360, 835] on button "Save" at bounding box center [370, 833] width 61 height 26
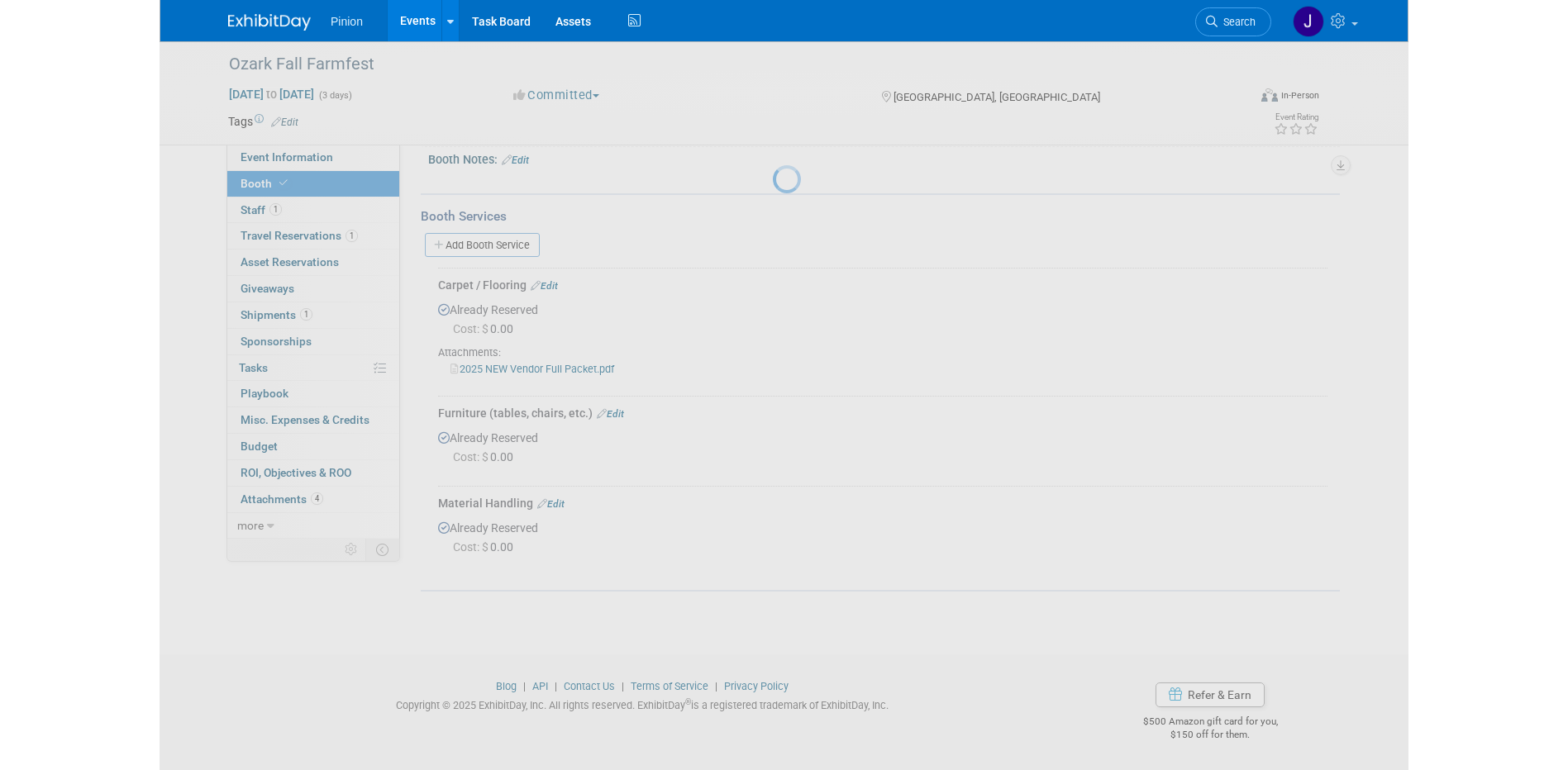
scroll to position [191, 0]
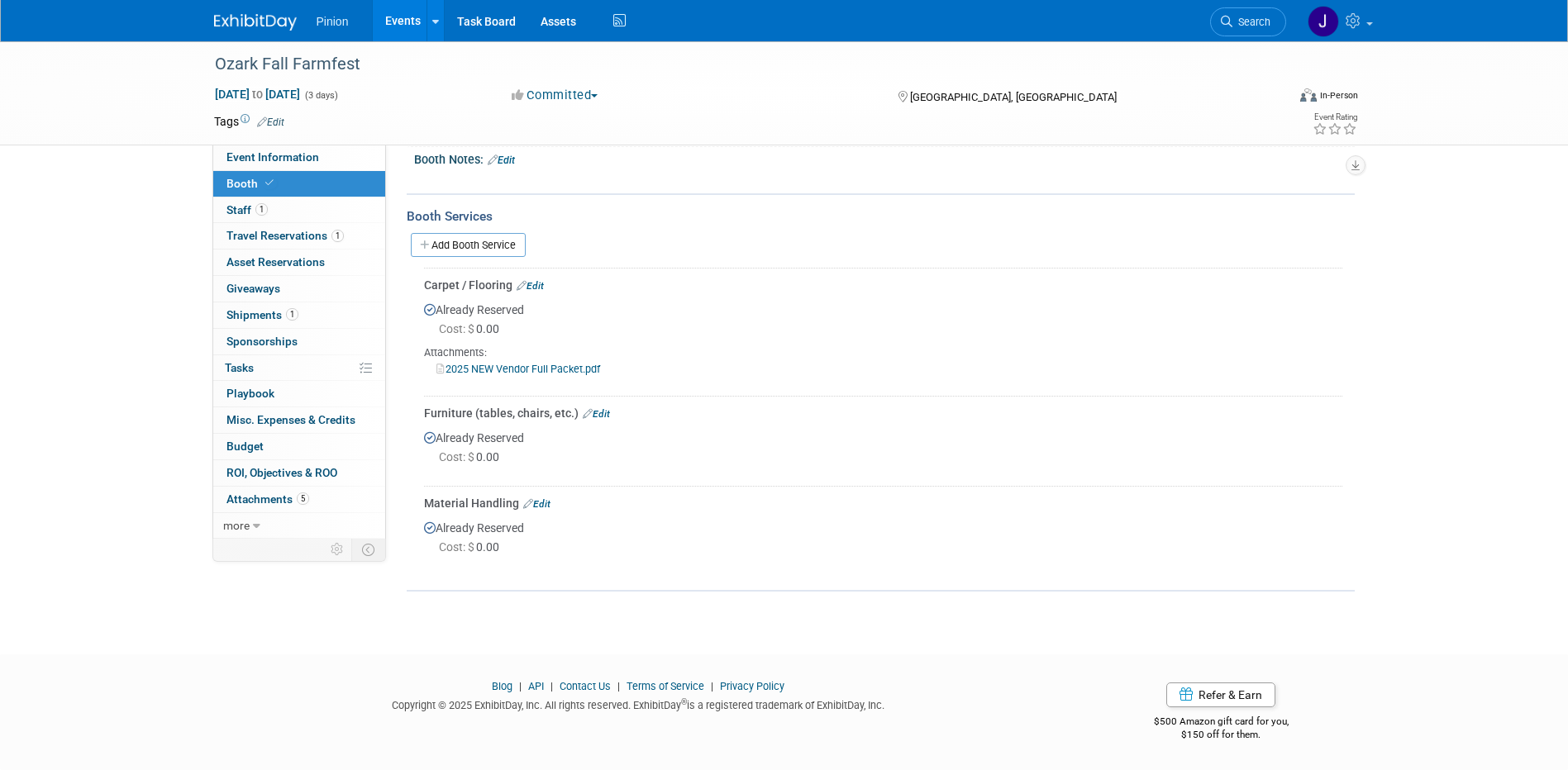
drag, startPoint x: 382, startPoint y: 69, endPoint x: 163, endPoint y: 47, distance: 220.1
click at [163, 47] on div "Ozark Fall Farmfest Oct 3, 2025 to Oct 5, 2025 (3 days) Oct 3, 2025 to Oct 5, 2…" at bounding box center [784, 93] width 1568 height 104
drag, startPoint x: 163, startPoint y: 47, endPoint x: 347, endPoint y: 61, distance: 184.5
copy div "Ozark Fall Farmfest"
click at [290, 154] on span "Event Information" at bounding box center [273, 157] width 93 height 13
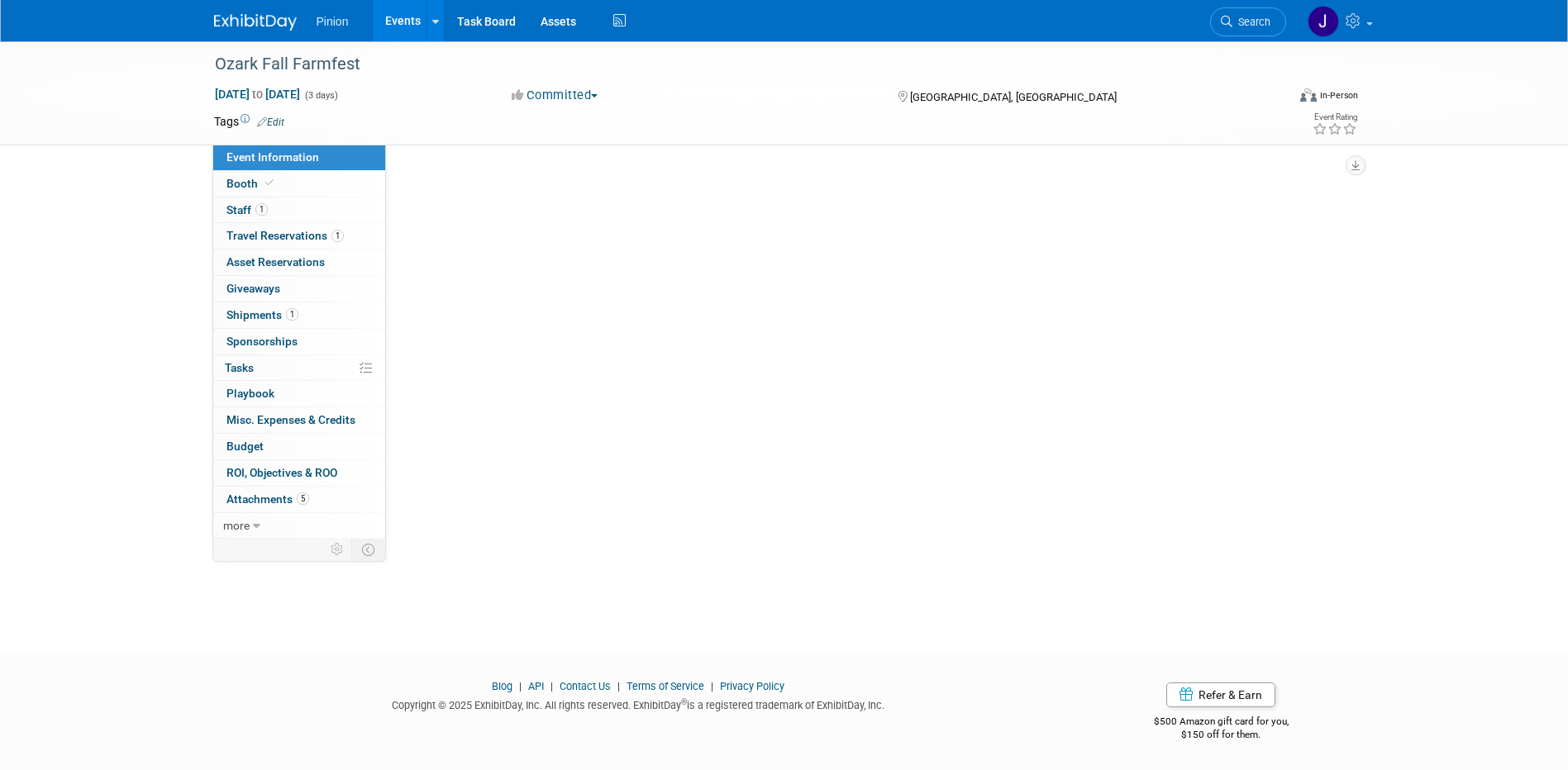
scroll to position [0, 0]
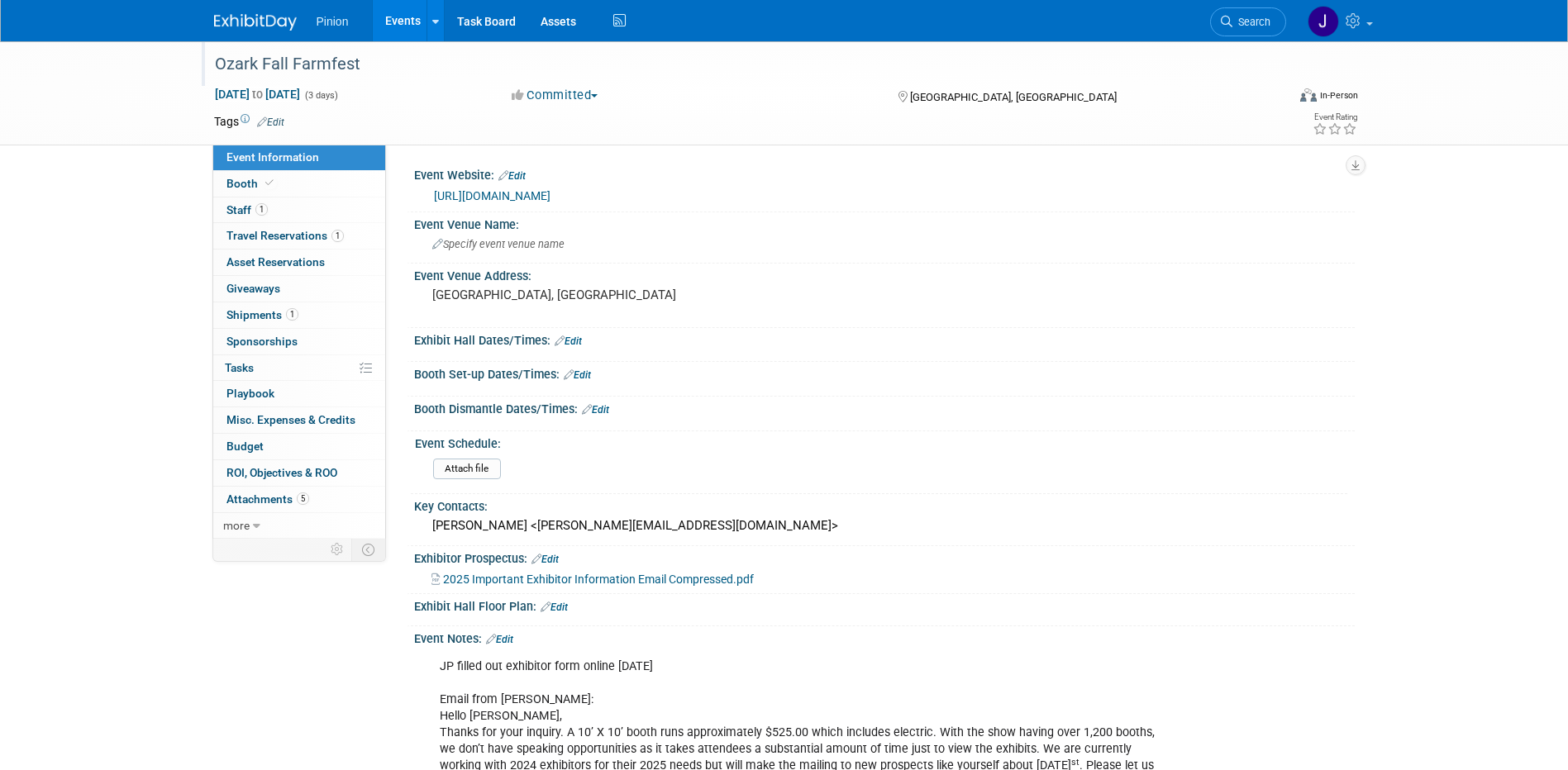
click at [376, 69] on div "Ozark Fall Farmfest" at bounding box center [735, 64] width 1053 height 30
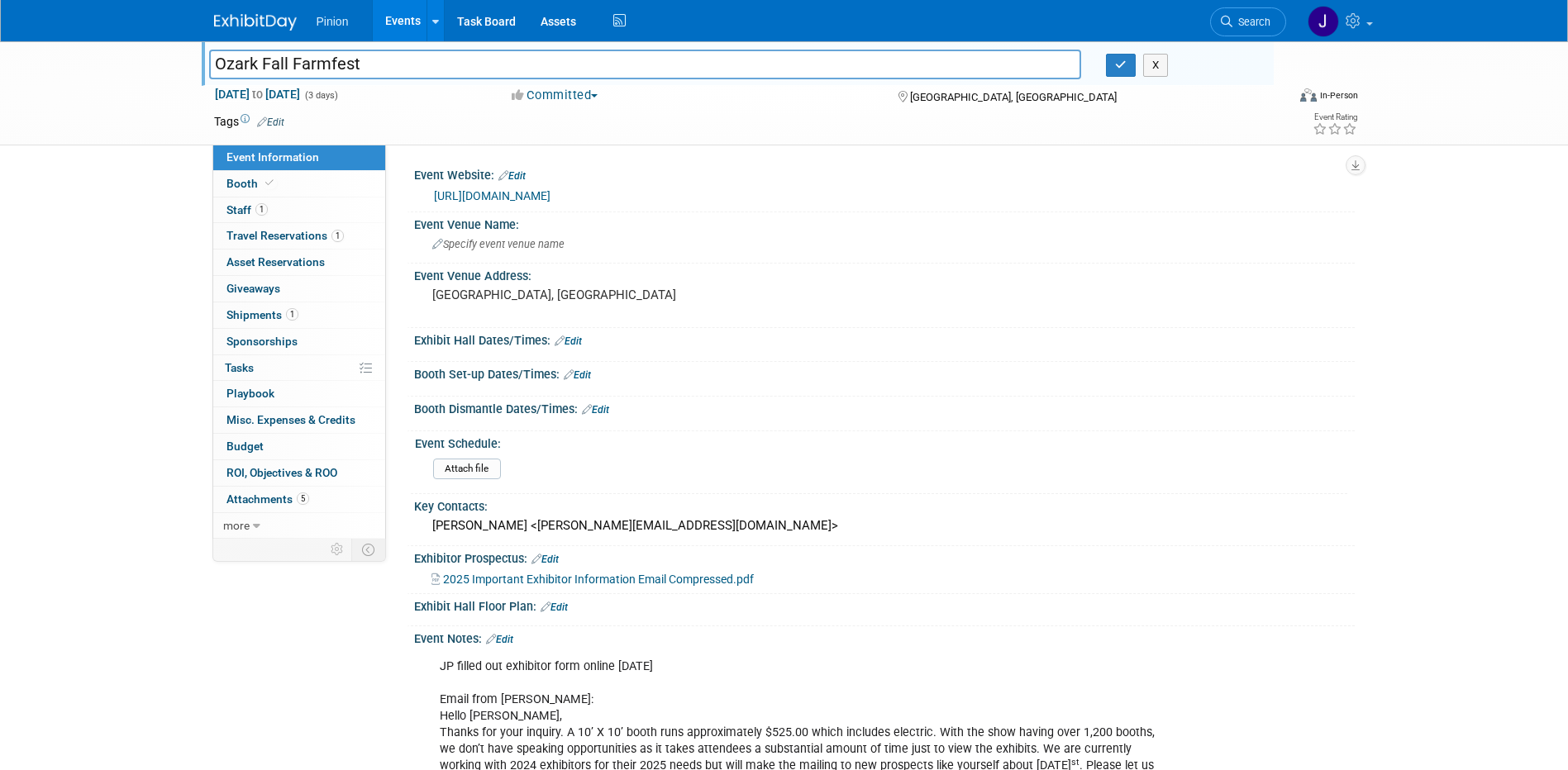
drag, startPoint x: 378, startPoint y: 66, endPoint x: 115, endPoint y: 51, distance: 263.4
click at [115, 51] on div "Ozark Fall Farmfest Ozark Fall Farmfest X Oct 3, 2025 to Oct 5, 2025 (3 days) O…" at bounding box center [784, 93] width 1568 height 104
click at [1122, 62] on icon "button" at bounding box center [1121, 64] width 11 height 11
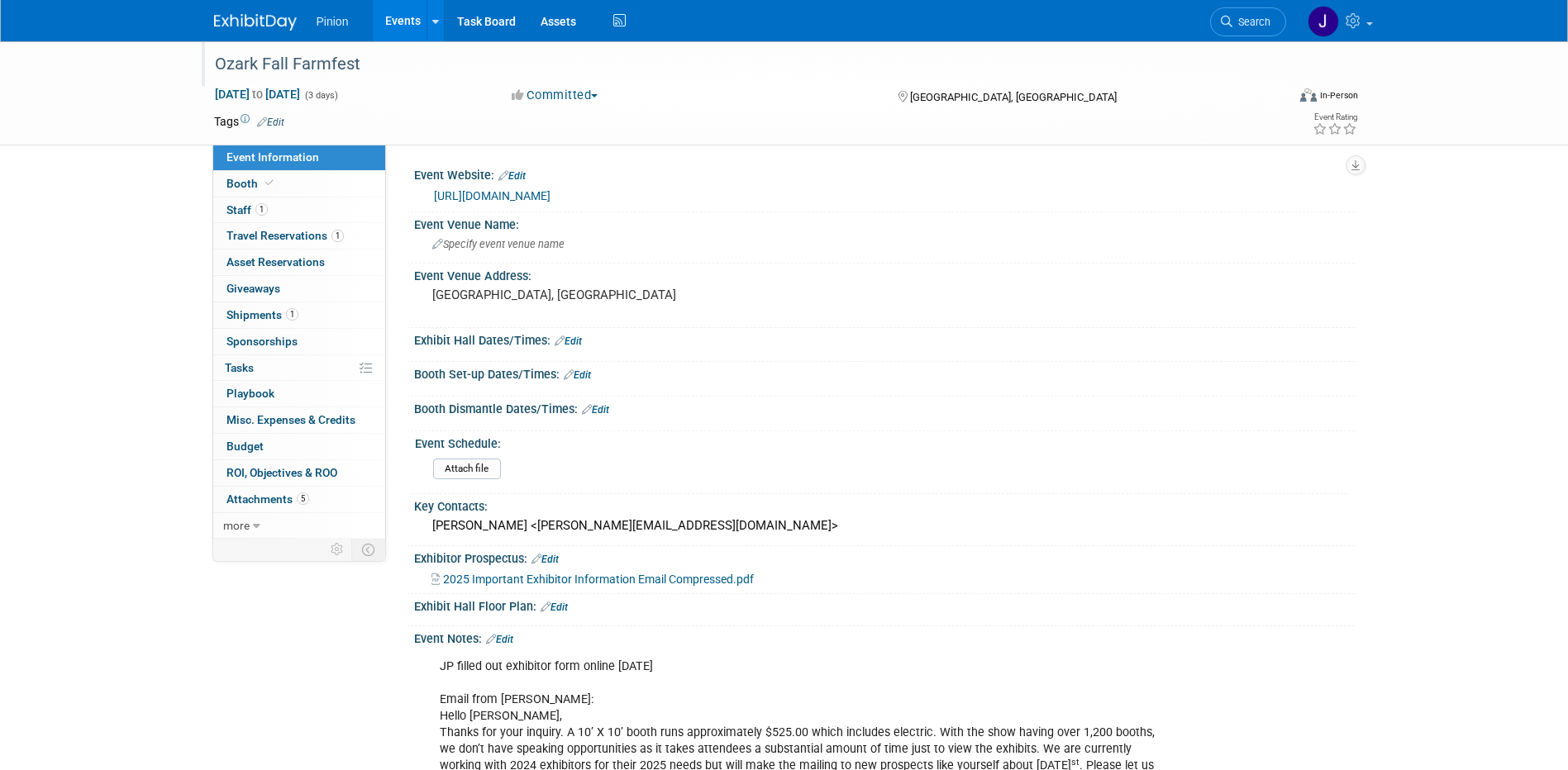
click at [236, 19] on img at bounding box center [256, 22] width 83 height 17
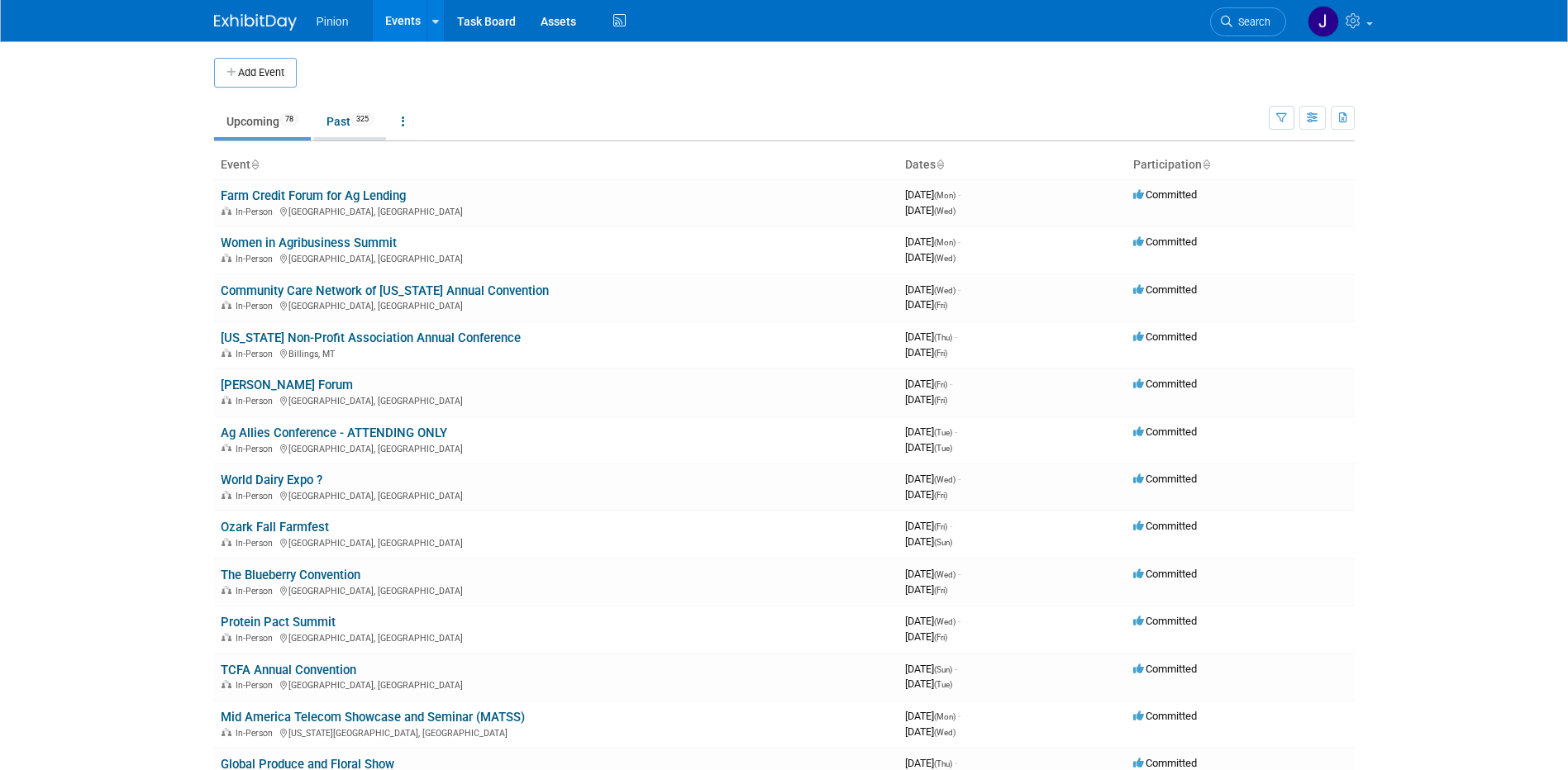
click at [342, 120] on link "Past 325" at bounding box center [350, 122] width 72 height 32
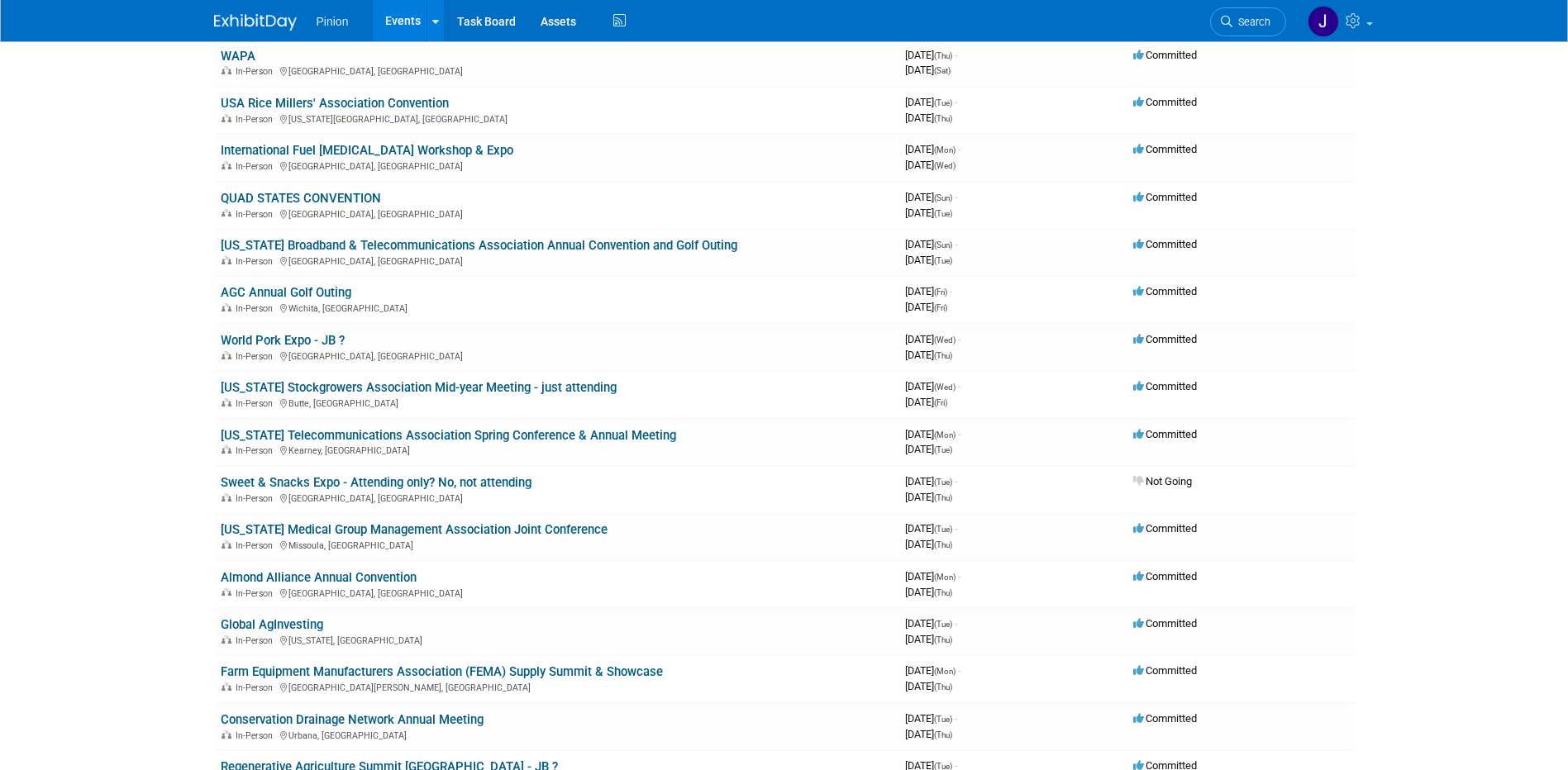
scroll to position [1356, 0]
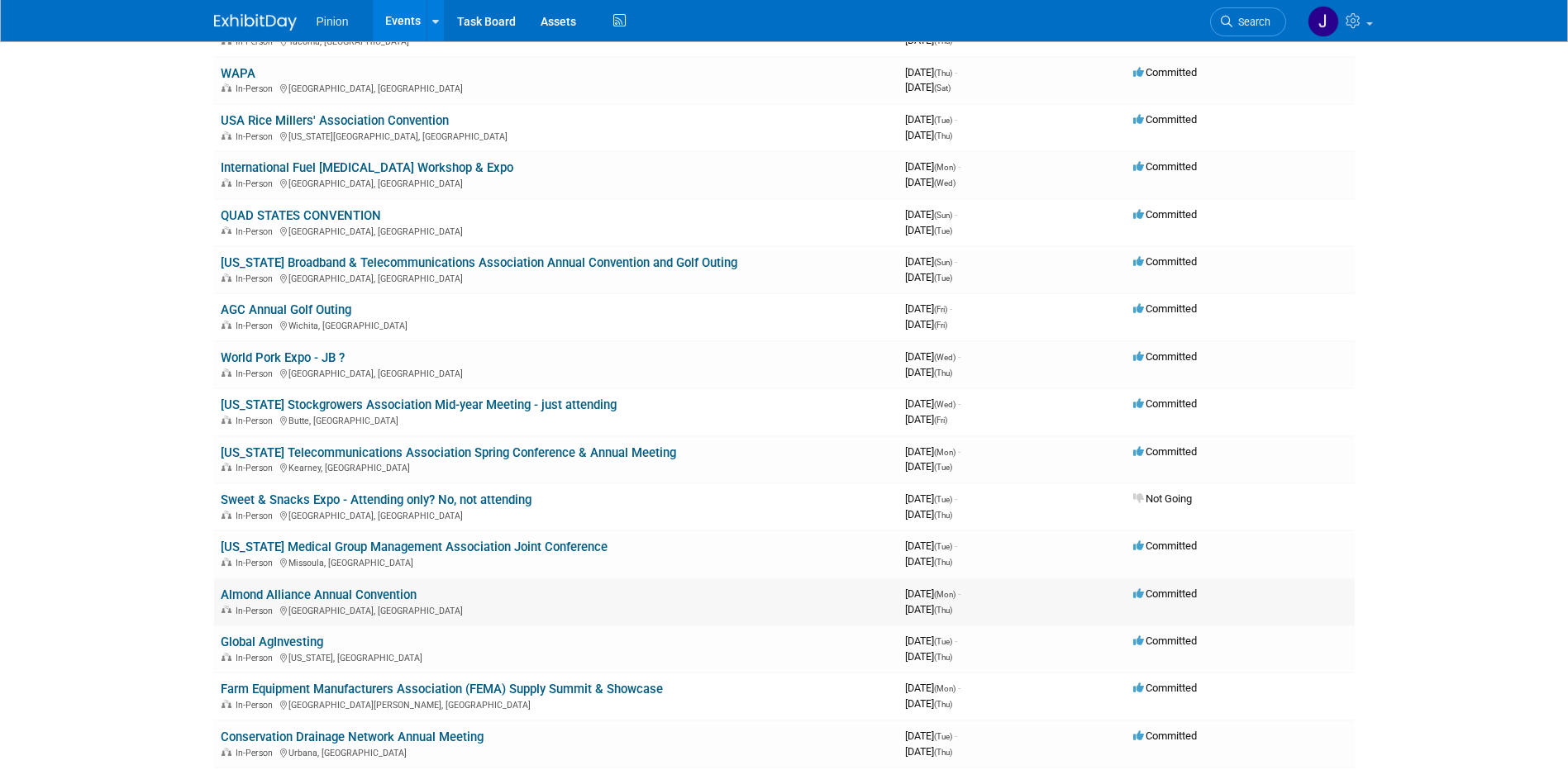
click at [304, 592] on link "Almond Alliance Annual Convention" at bounding box center [319, 594] width 196 height 15
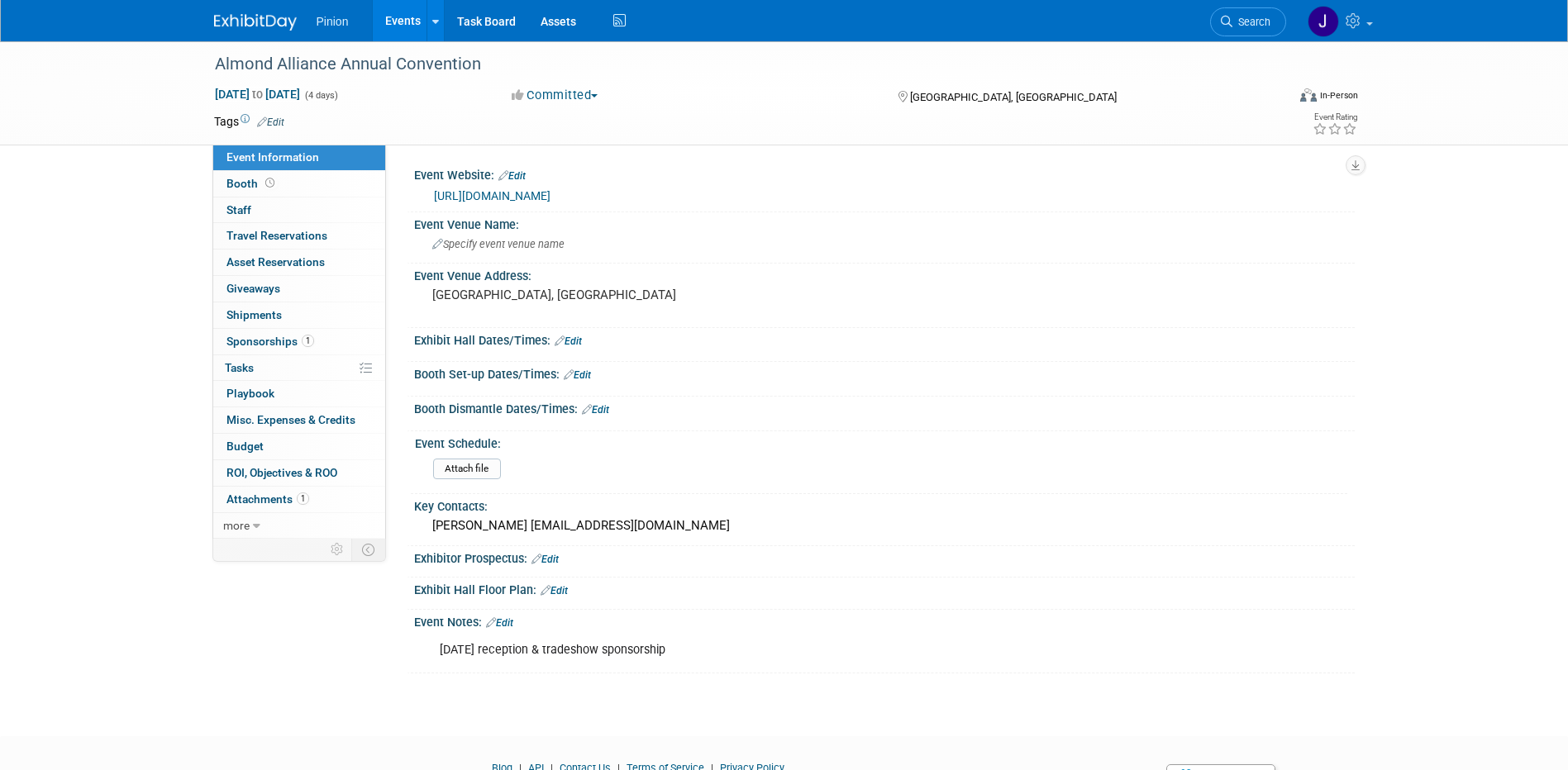
drag, startPoint x: 660, startPoint y: 191, endPoint x: 431, endPoint y: 187, distance: 229.0
click at [431, 187] on div "[URL][DOMAIN_NAME]" at bounding box center [884, 194] width 916 height 23
drag, startPoint x: 431, startPoint y: 187, endPoint x: 452, endPoint y: 191, distance: 21.4
copy link "[URL][DOMAIN_NAME]"
click at [246, 210] on span "Staff 0" at bounding box center [239, 209] width 25 height 13
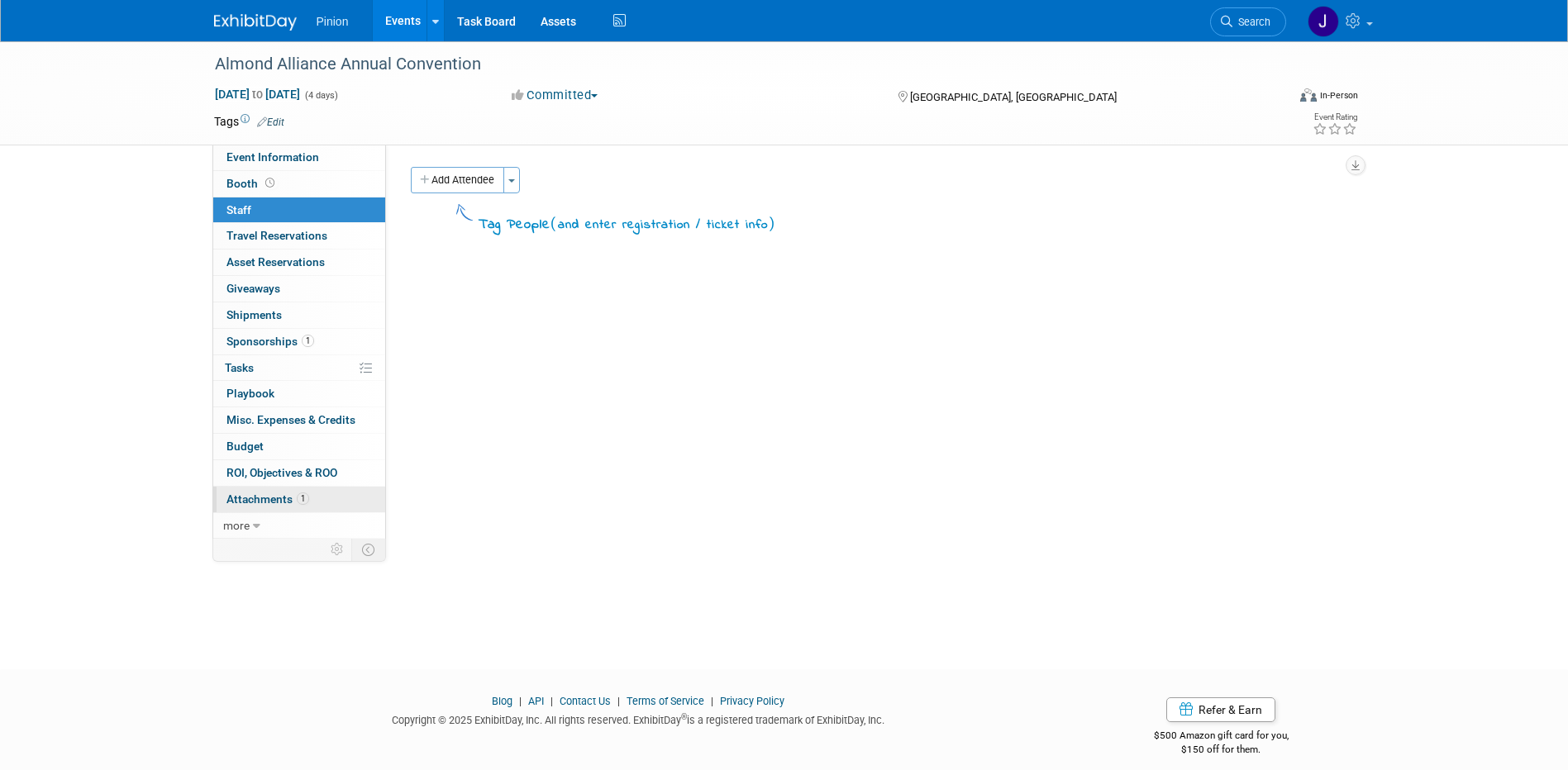
click at [258, 491] on link "1 Attachments 1" at bounding box center [299, 499] width 172 height 26
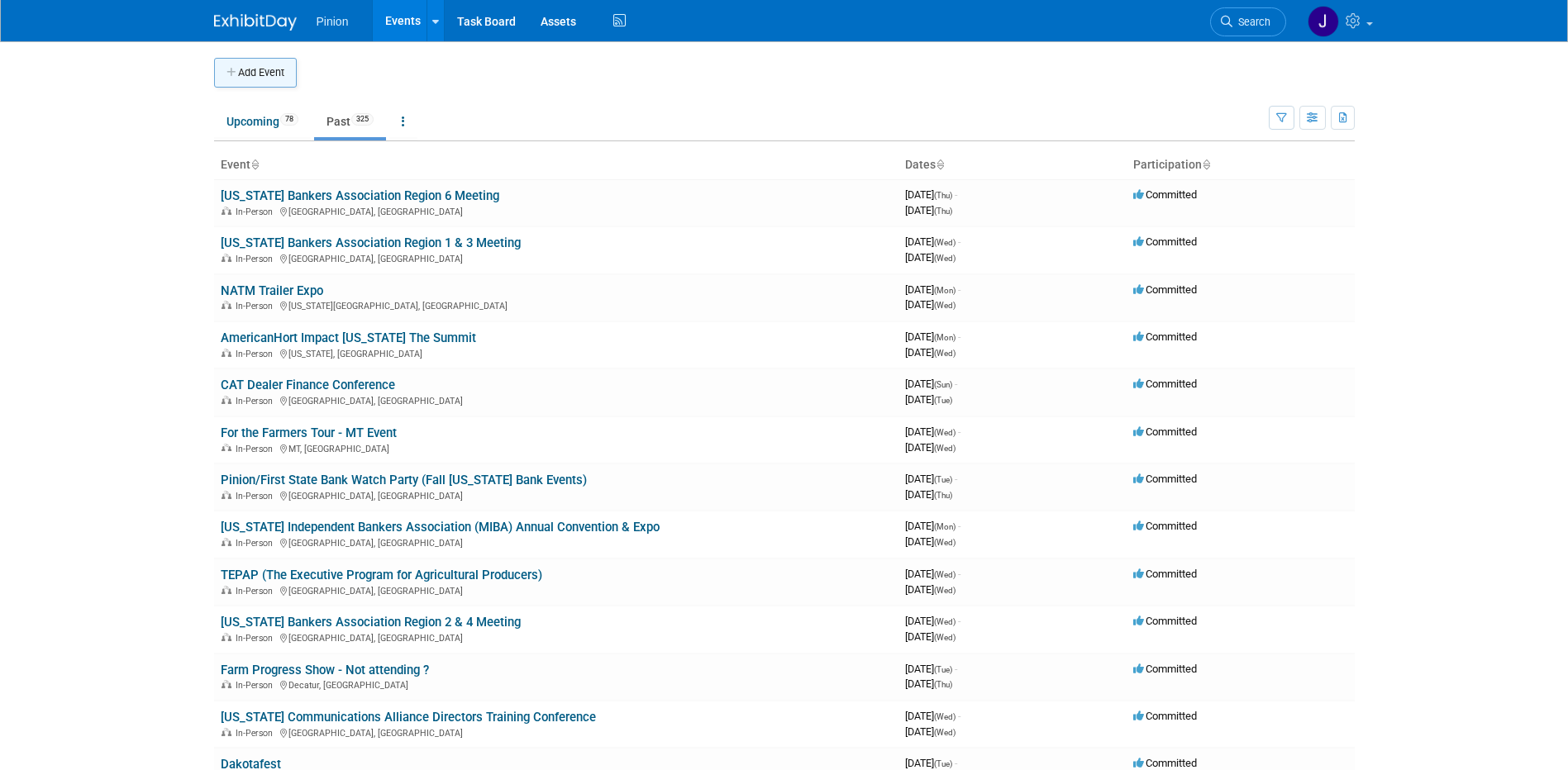
click at [266, 68] on button "Add Event" at bounding box center [256, 73] width 83 height 30
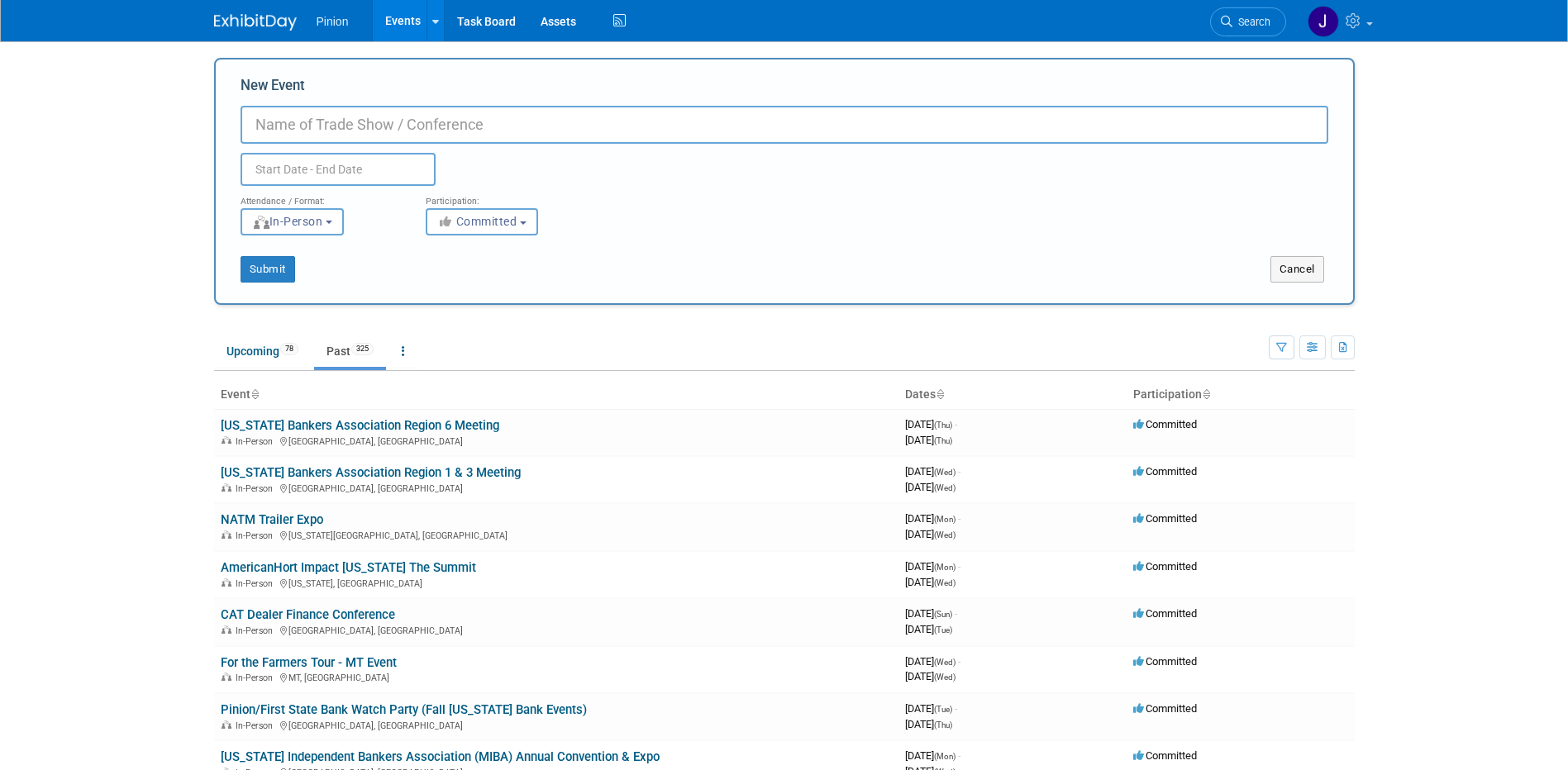
click at [351, 132] on input "New Event" at bounding box center [784, 124] width 1088 height 38
paste input "REAL [US_STATE] Foundation GALA"
type input "REAL [US_STATE] Foundation GALA"
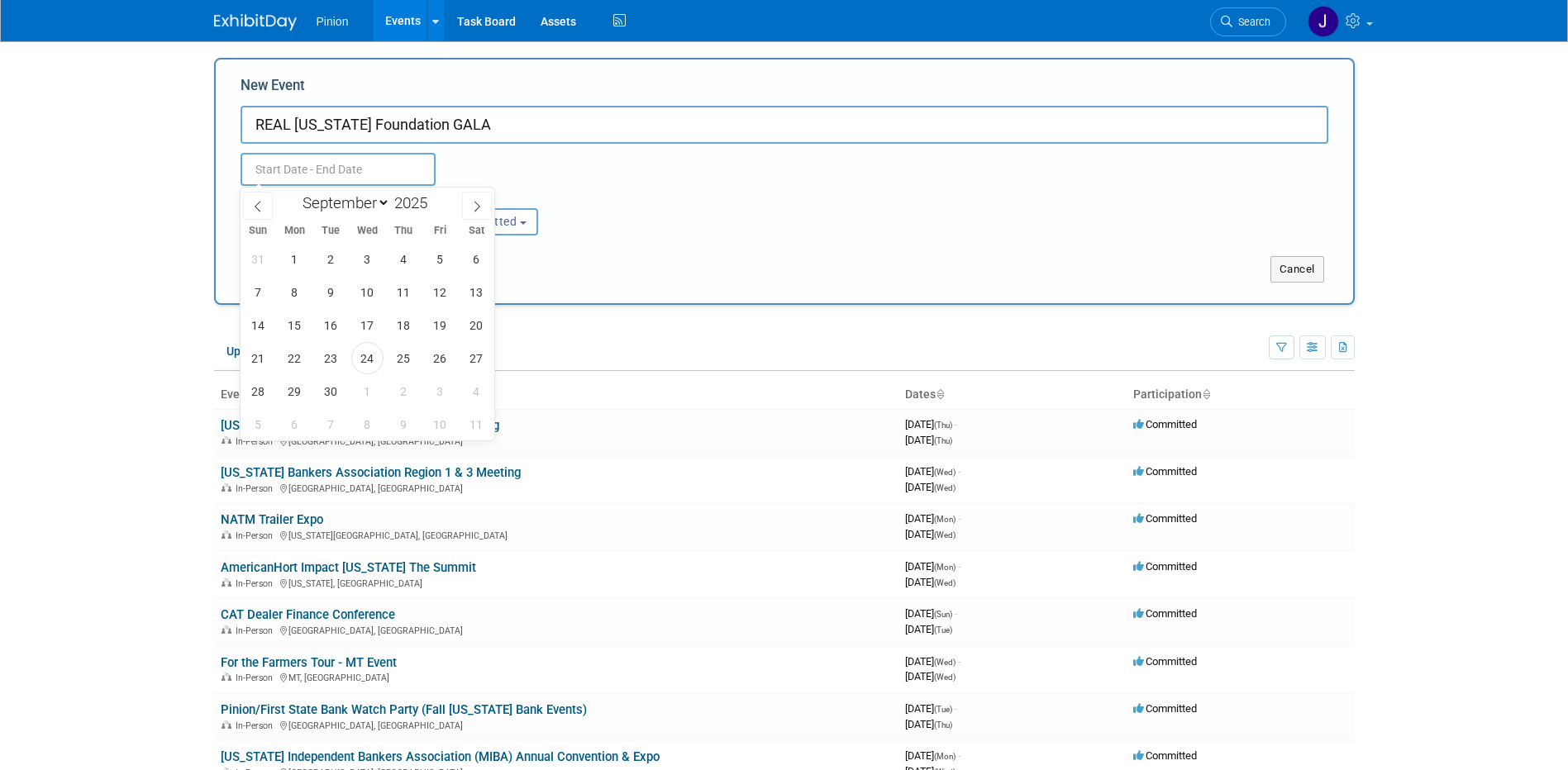
click at [307, 171] on input "text" at bounding box center [338, 168] width 195 height 33
click at [263, 207] on icon at bounding box center [258, 206] width 11 height 11
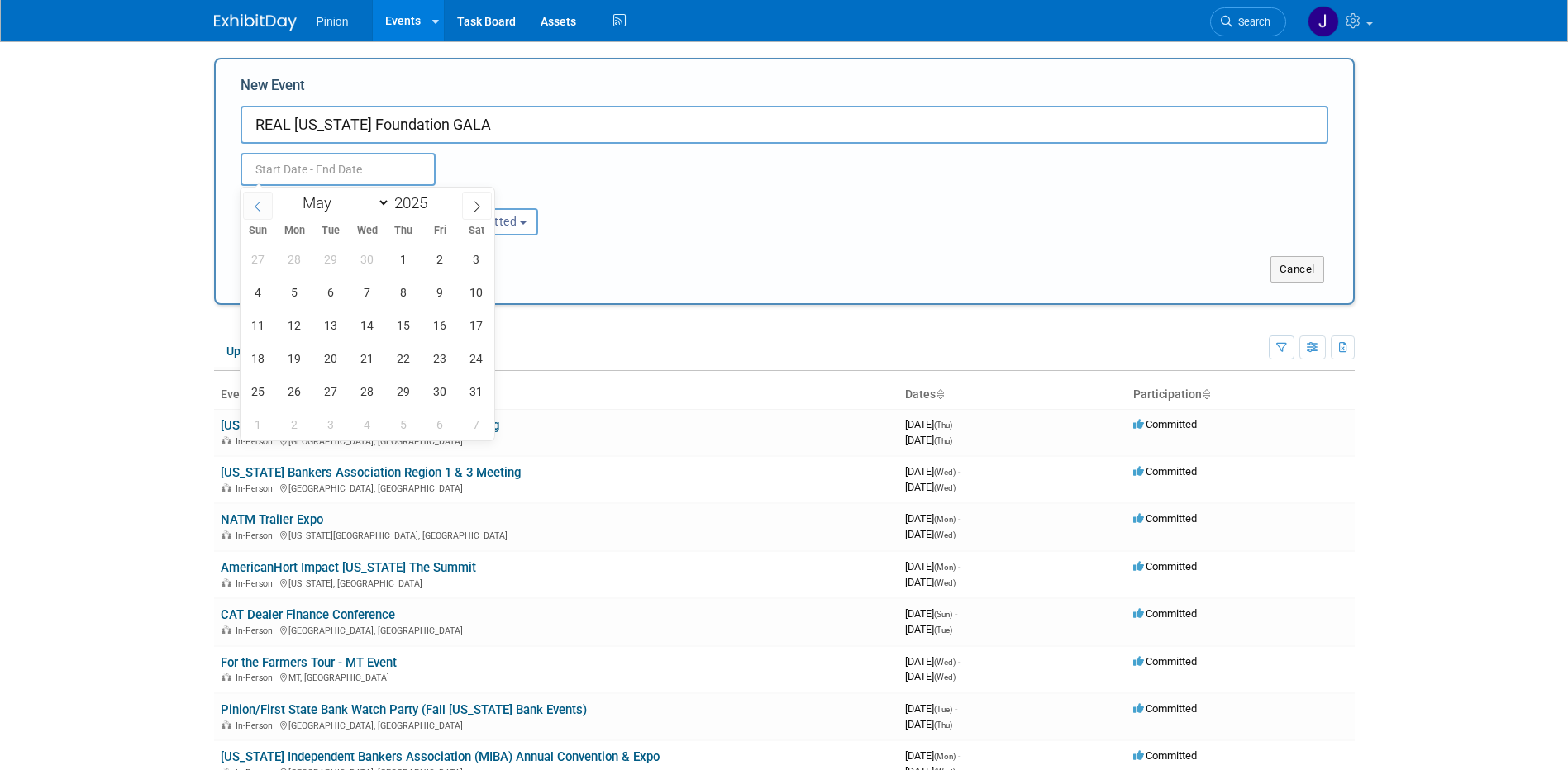
click at [263, 207] on icon at bounding box center [258, 206] width 11 height 11
click at [477, 206] on icon at bounding box center [476, 206] width 11 height 11
select select "4"
click at [436, 263] on span "2" at bounding box center [440, 258] width 33 height 33
click at [437, 262] on span "2" at bounding box center [440, 258] width 33 height 33
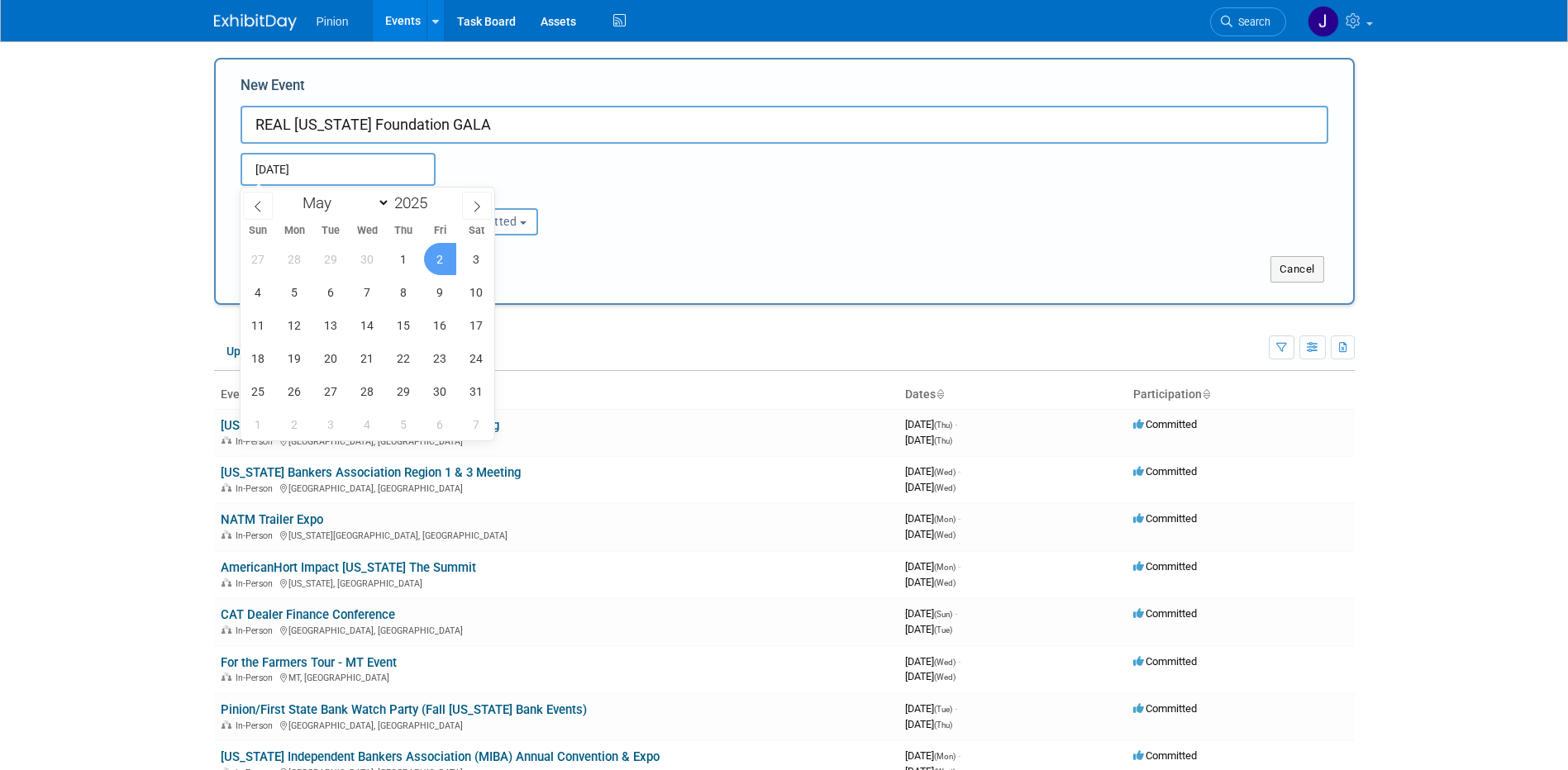
type input "May 2, 2025 to May 2, 2025"
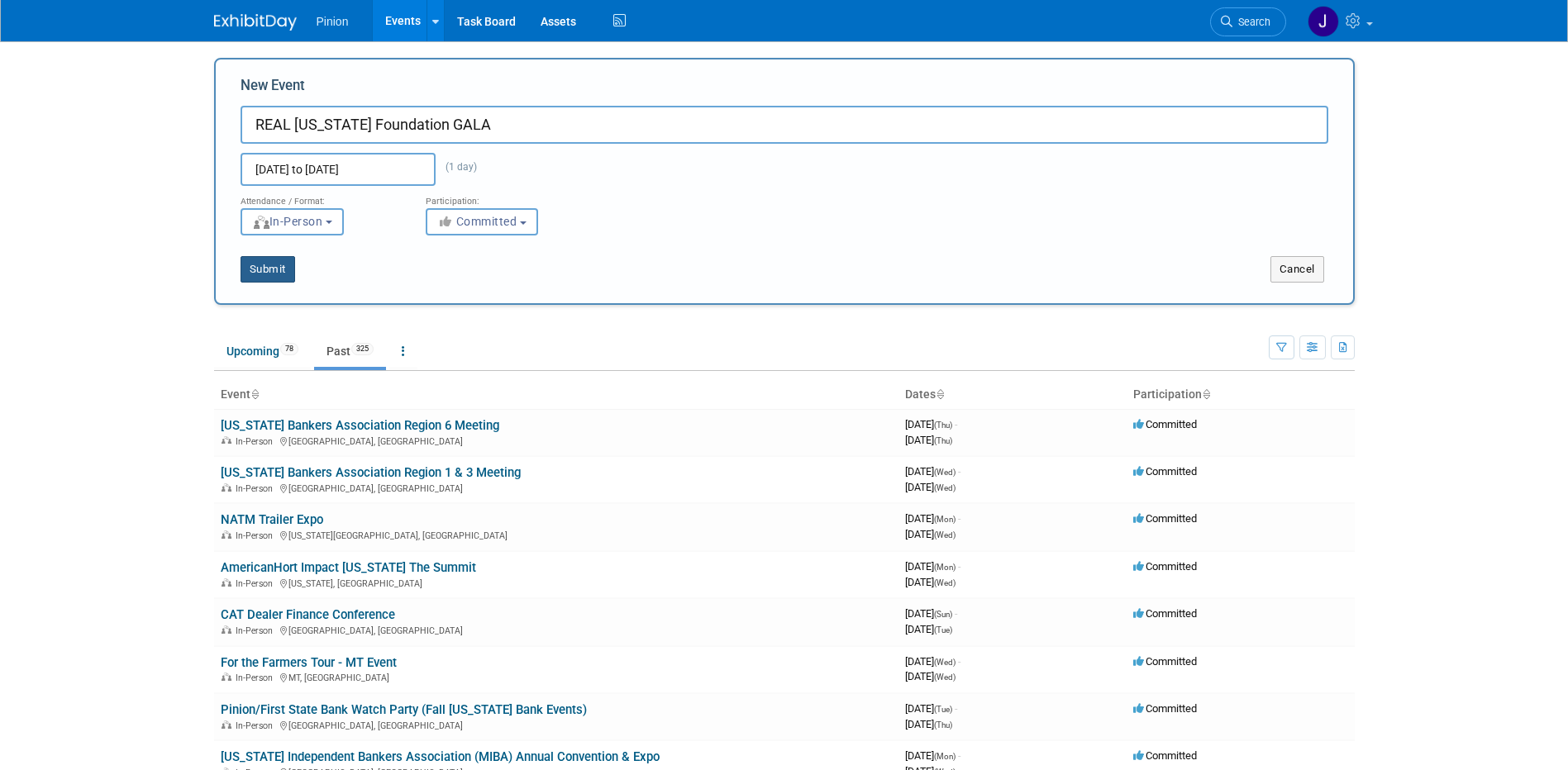
click at [256, 270] on button "Submit" at bounding box center [268, 269] width 55 height 26
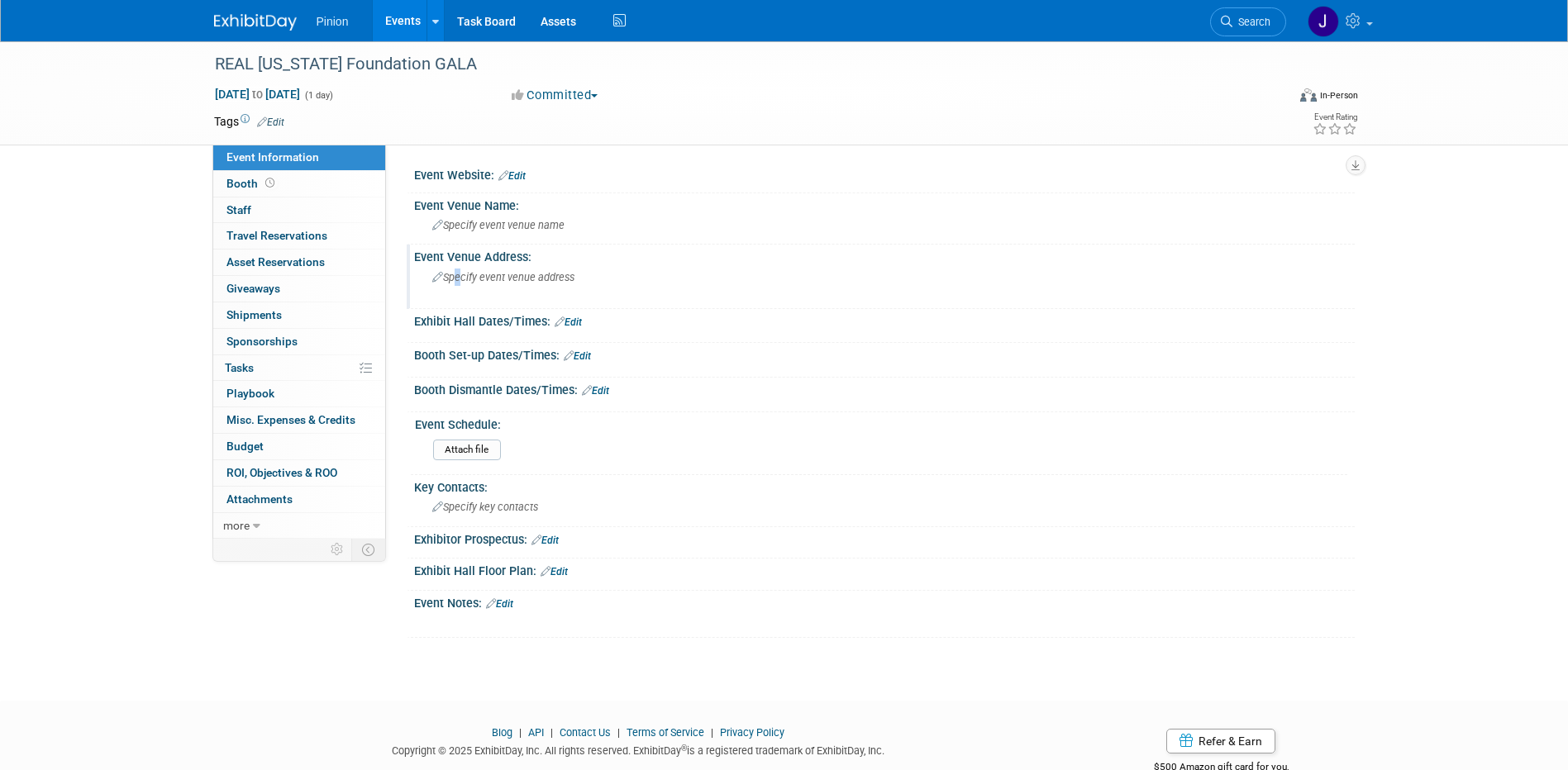
click at [454, 278] on span "Specify event venue address" at bounding box center [503, 277] width 142 height 12
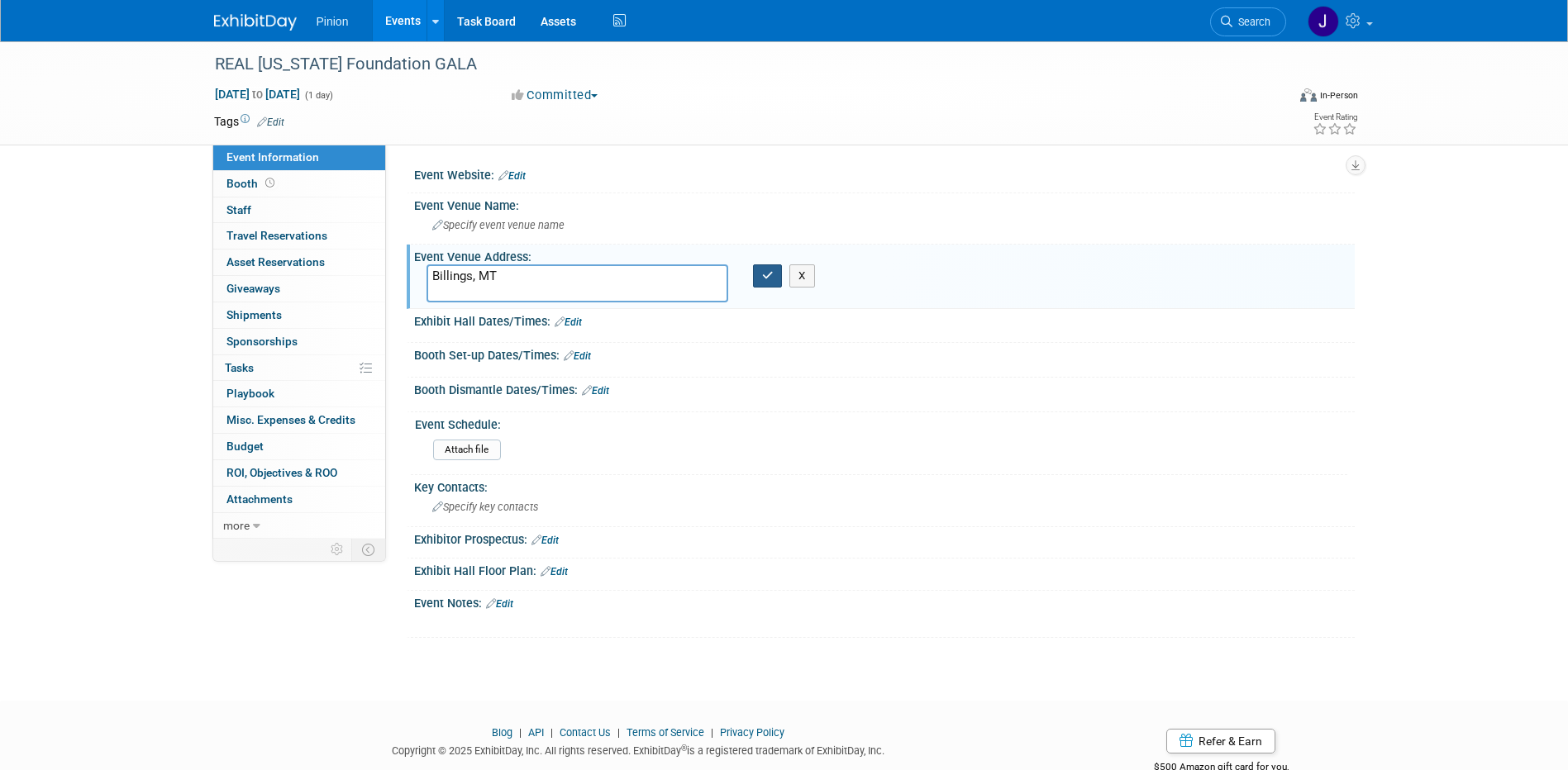
type textarea "Billings, MT"
click at [780, 285] on button "button" at bounding box center [769, 276] width 30 height 23
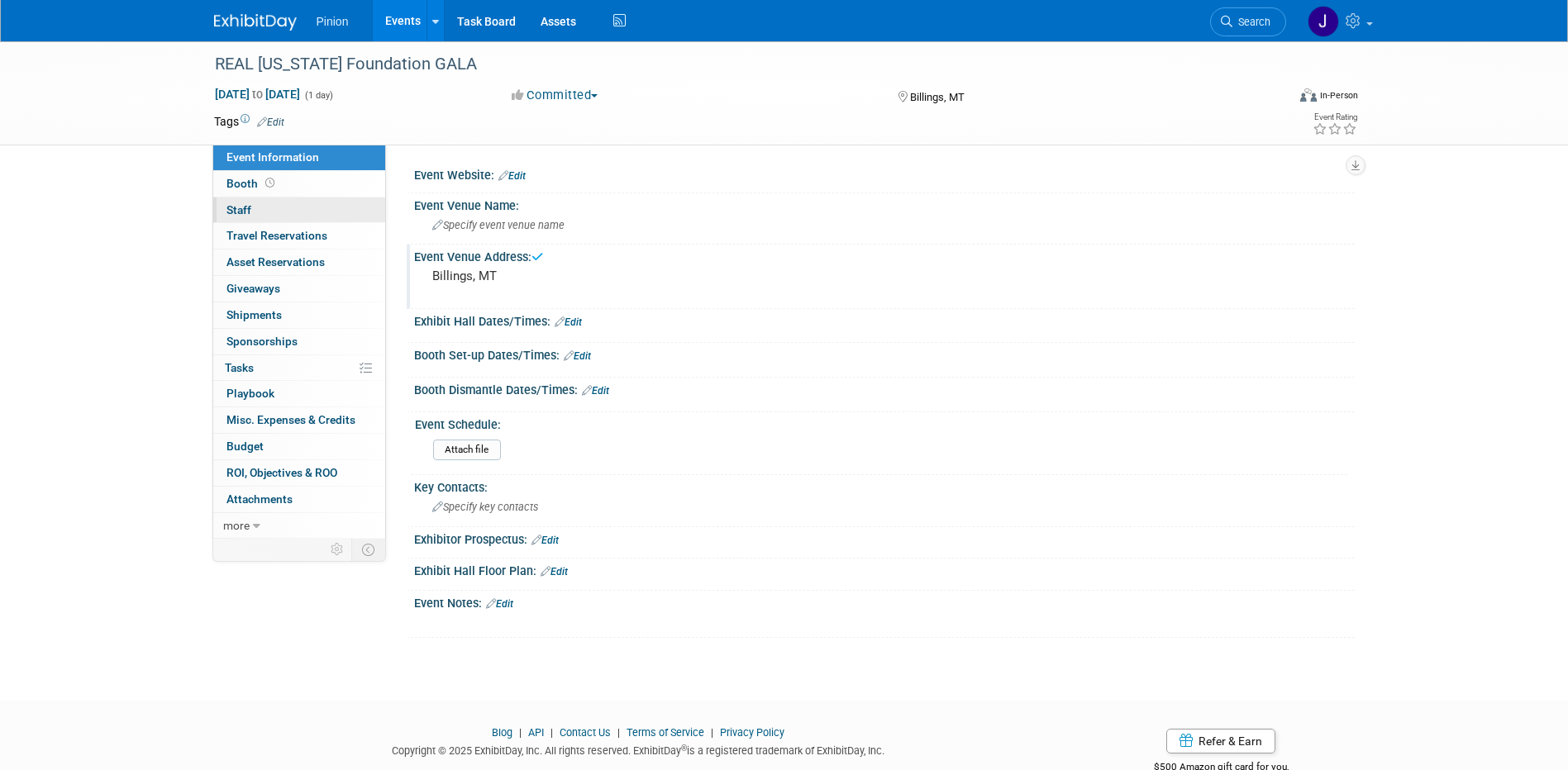
click at [244, 213] on span "Staff 0" at bounding box center [239, 209] width 25 height 13
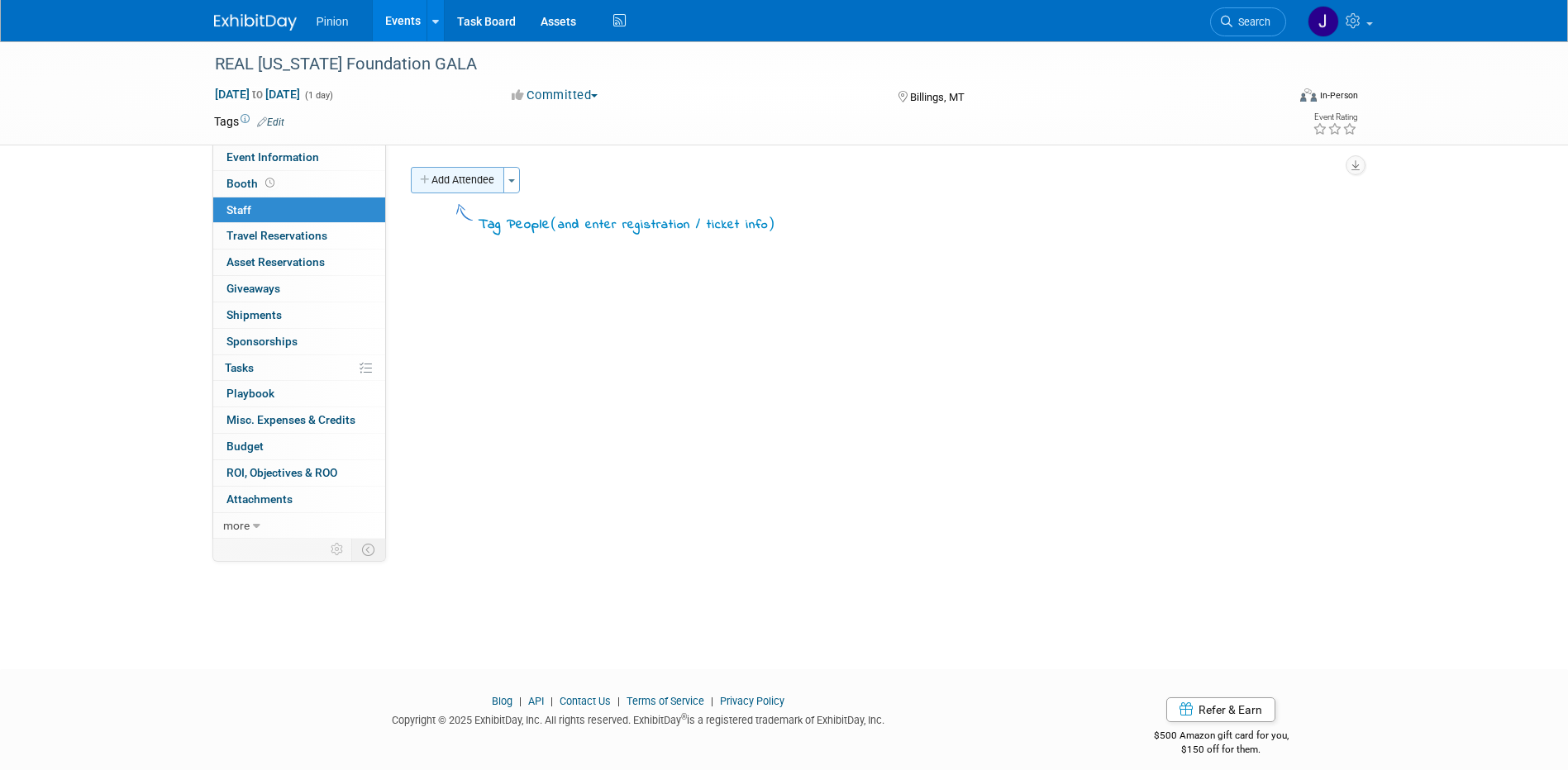
click at [462, 185] on button "Add Attendee" at bounding box center [458, 180] width 94 height 26
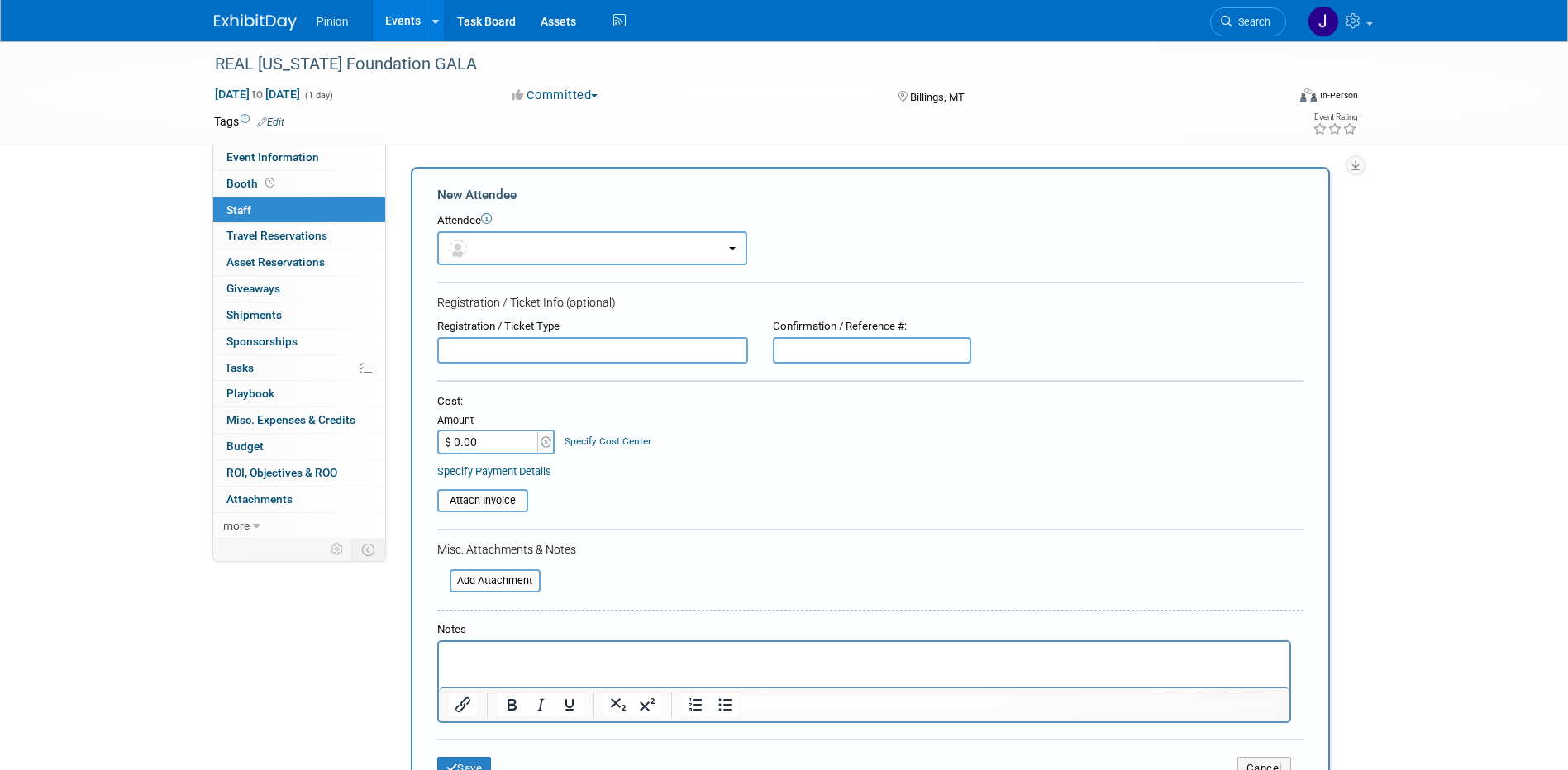
click at [454, 661] on p "Rich Text Area. Press ALT-0 for help." at bounding box center [864, 657] width 832 height 17
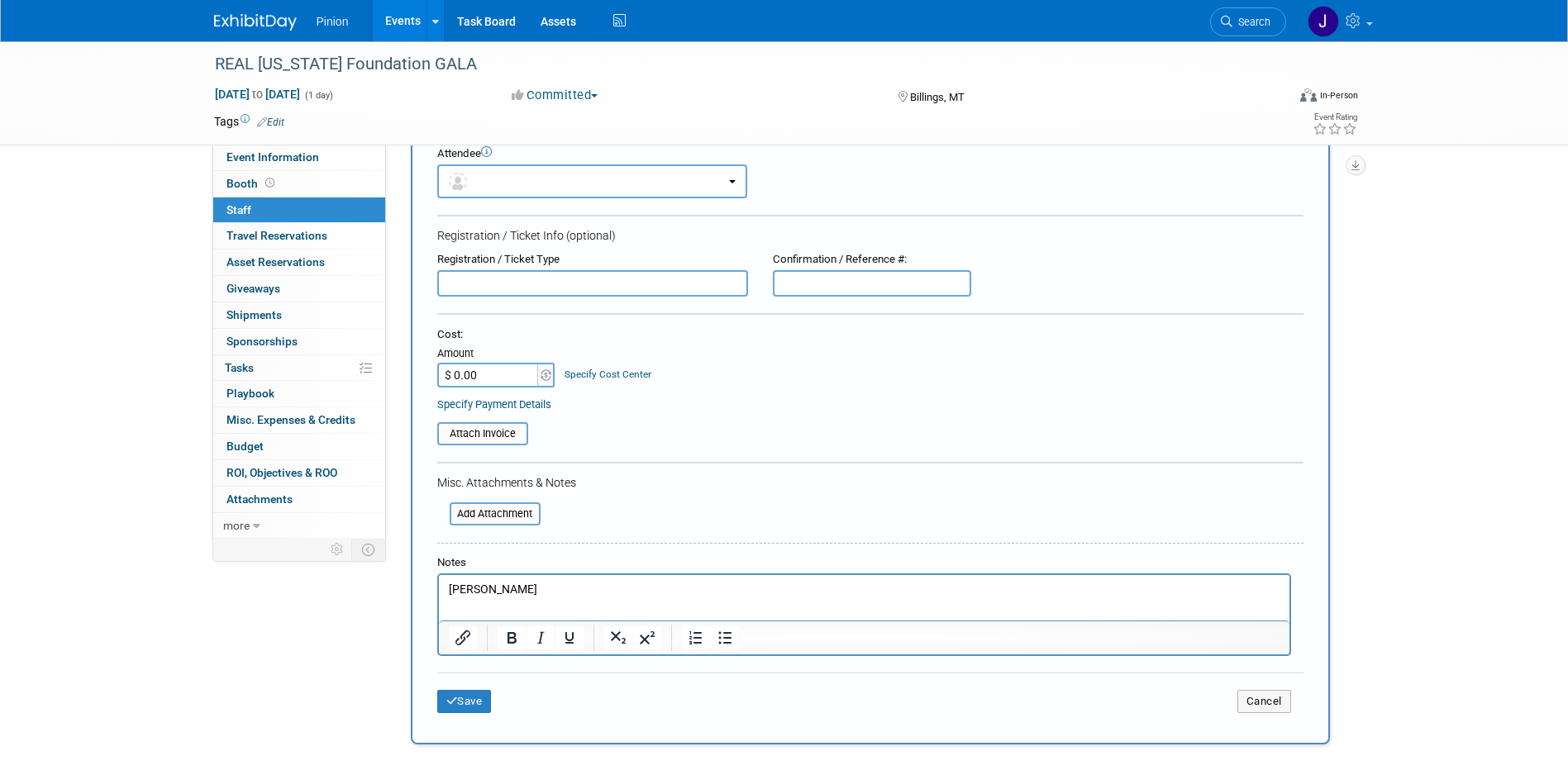
scroll to position [150, 0]
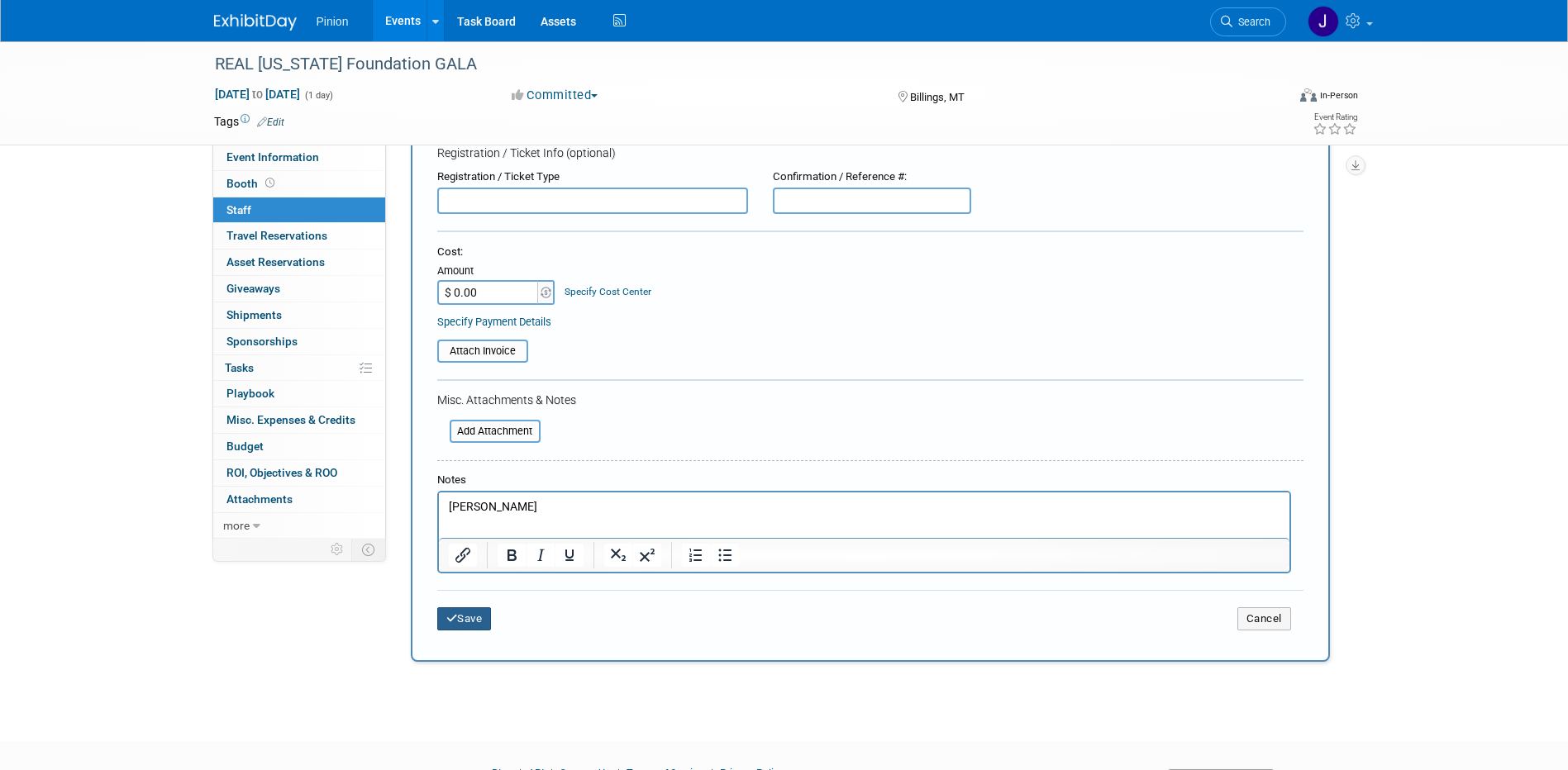
click at [482, 624] on button "Save" at bounding box center [465, 619] width 55 height 23
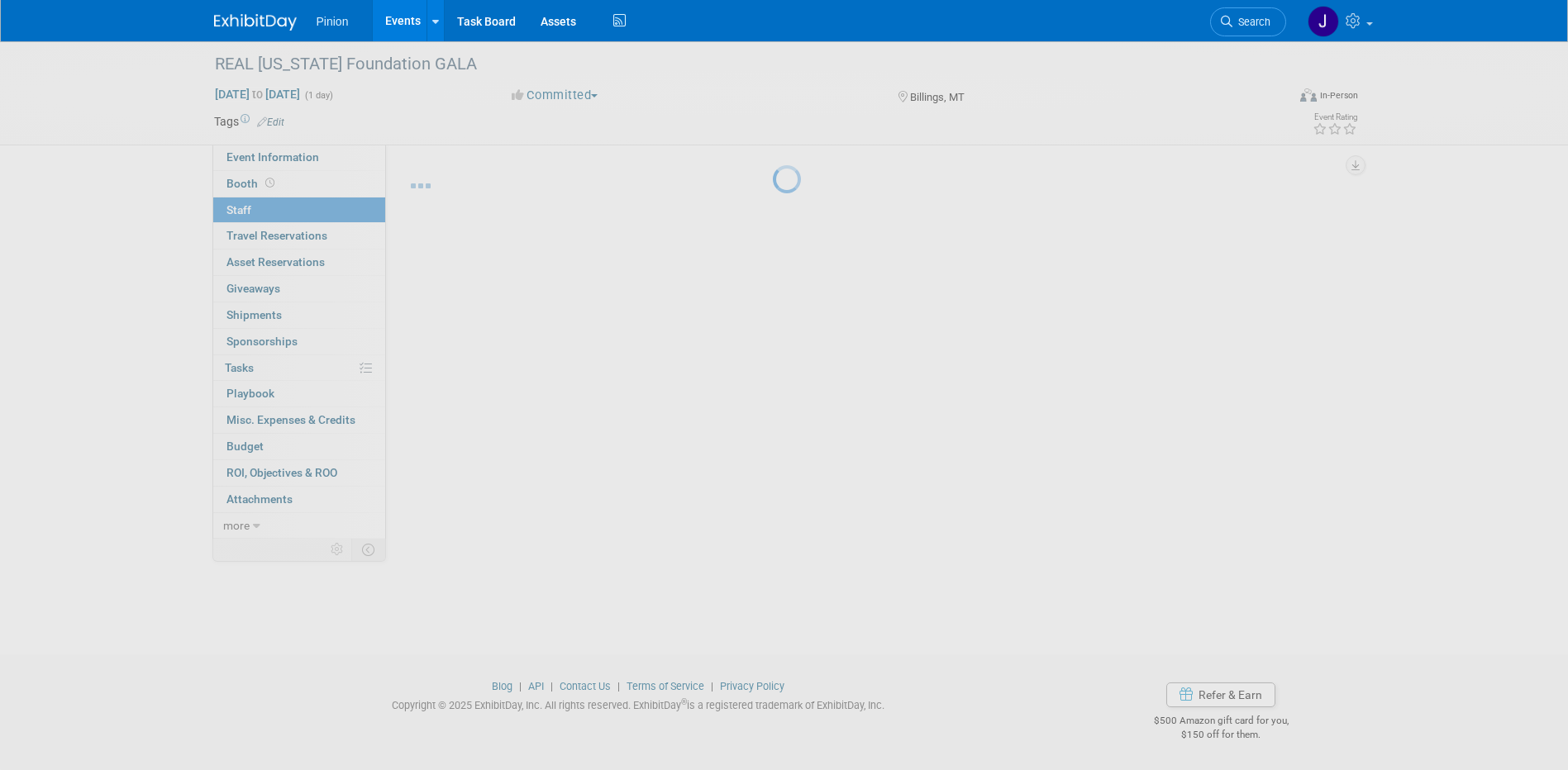
scroll to position [15, 0]
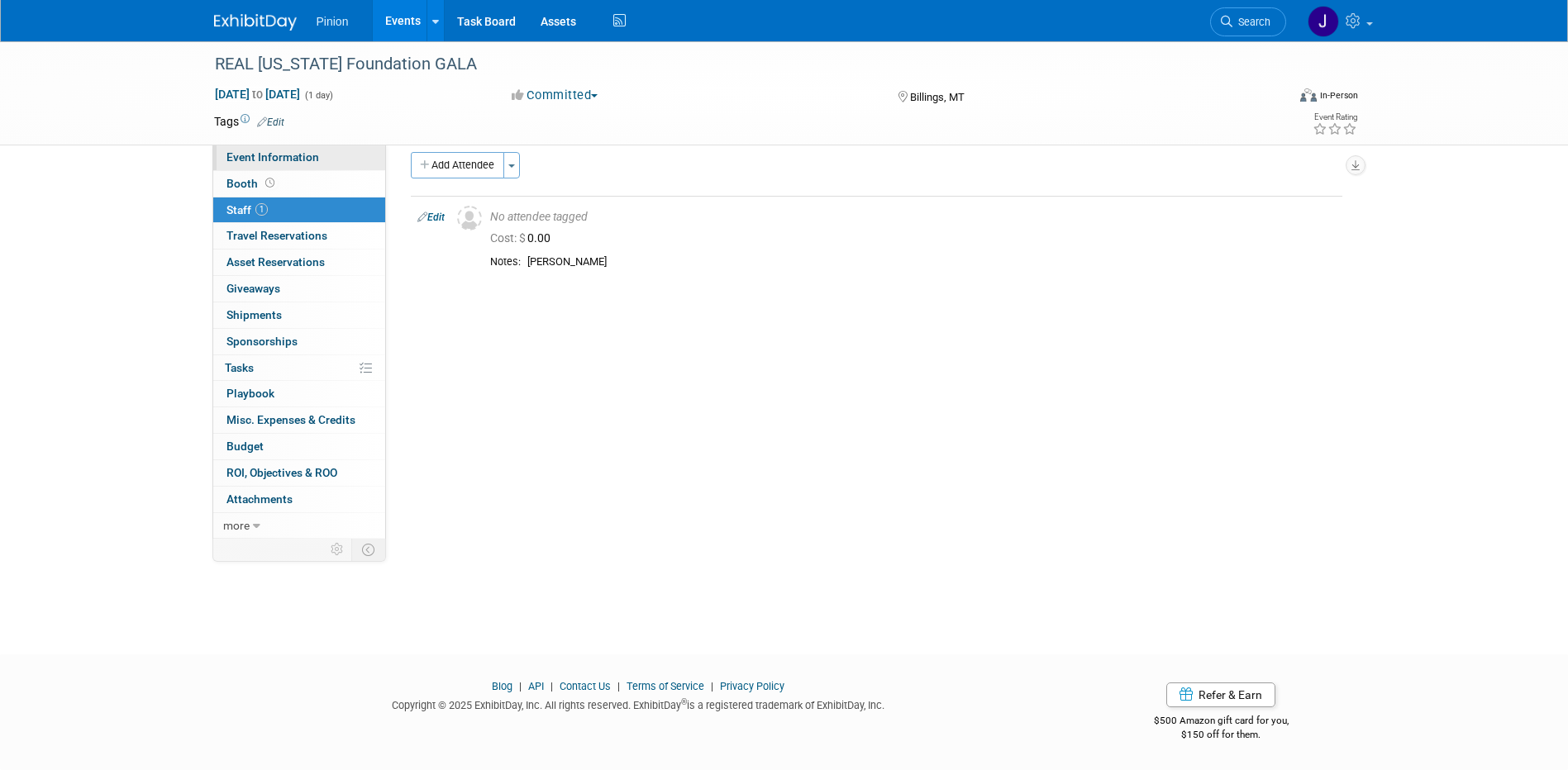
click at [304, 153] on span "Event Information" at bounding box center [273, 157] width 93 height 13
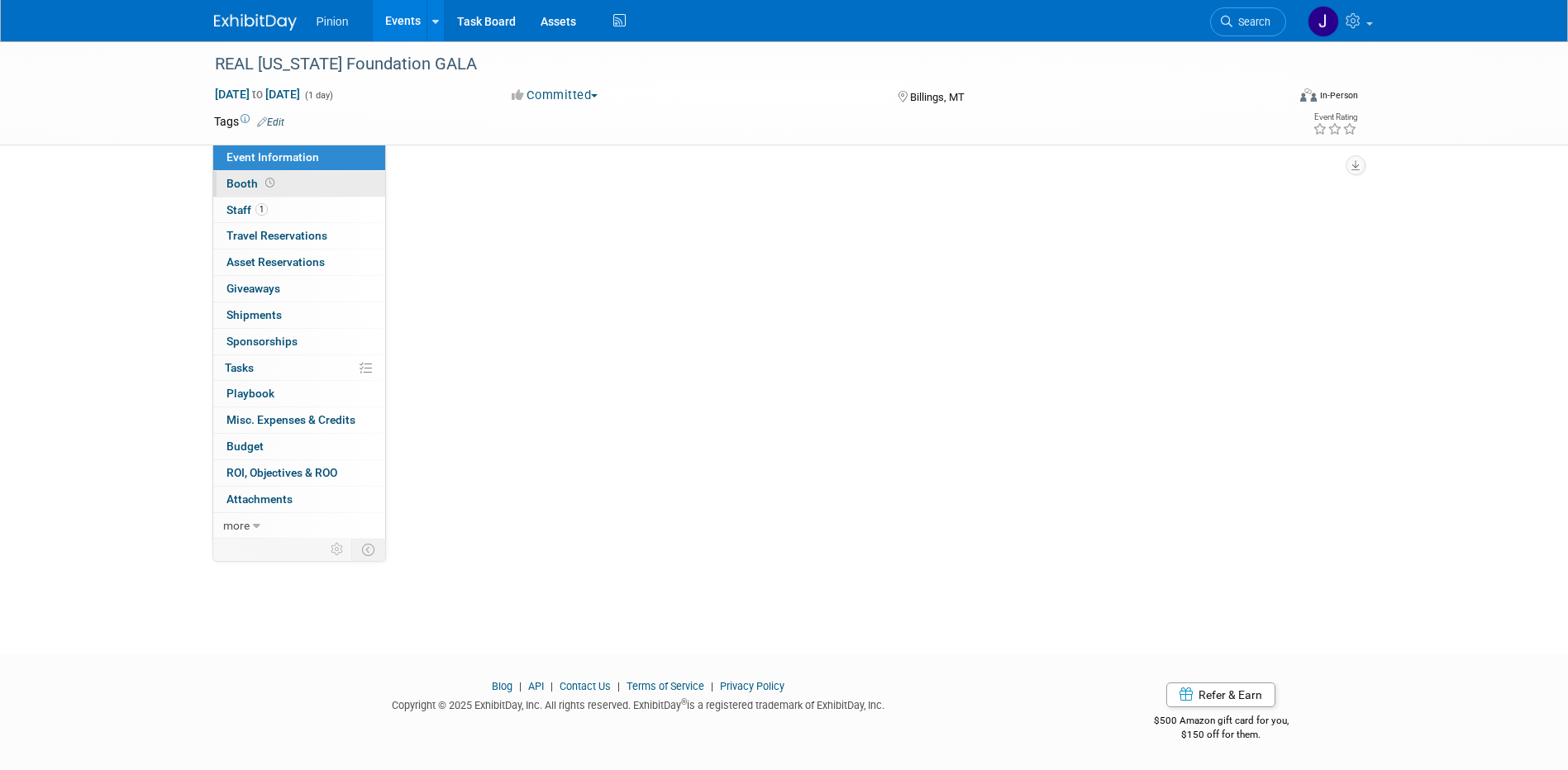
scroll to position [0, 0]
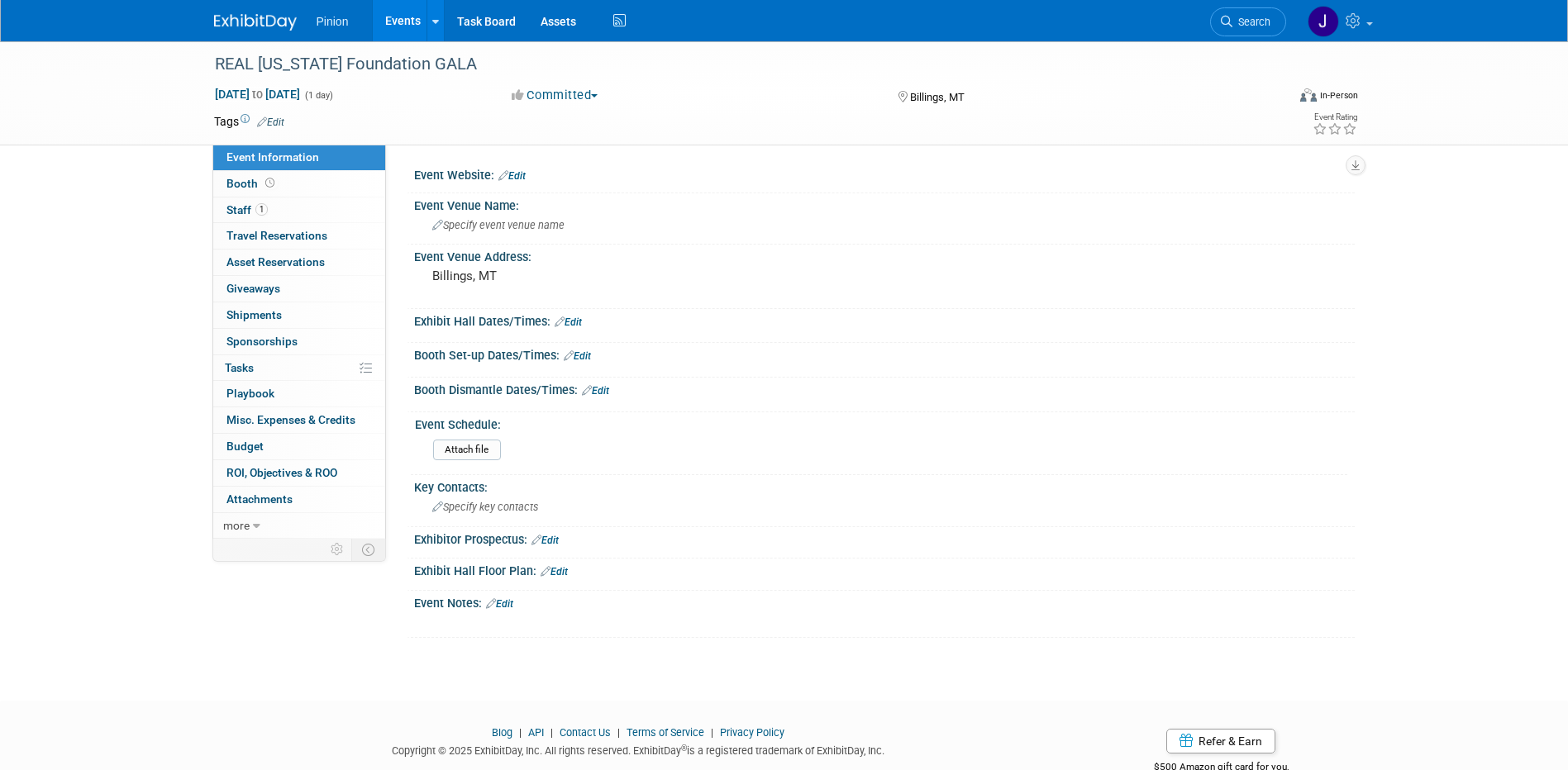
click at [71, 188] on div "REAL [US_STATE] Foundation GALA [DATE] to [DATE] (1 day) [DATE] to [DATE] Commi…" at bounding box center [784, 356] width 1568 height 630
click at [525, 174] on link "Edit" at bounding box center [512, 176] width 27 height 11
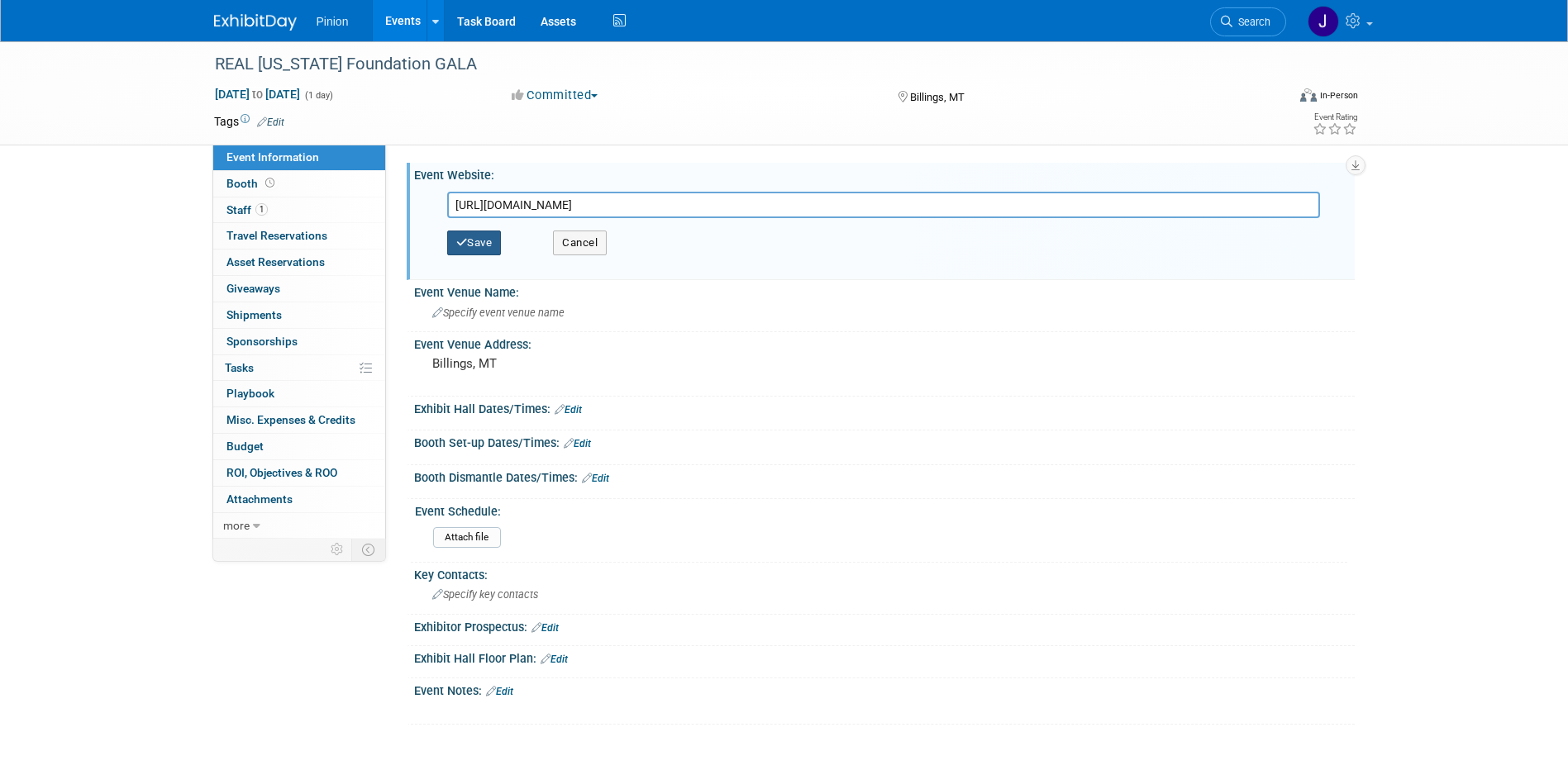
type input "[URL][DOMAIN_NAME]"
click at [499, 243] on button "Save" at bounding box center [475, 243] width 55 height 25
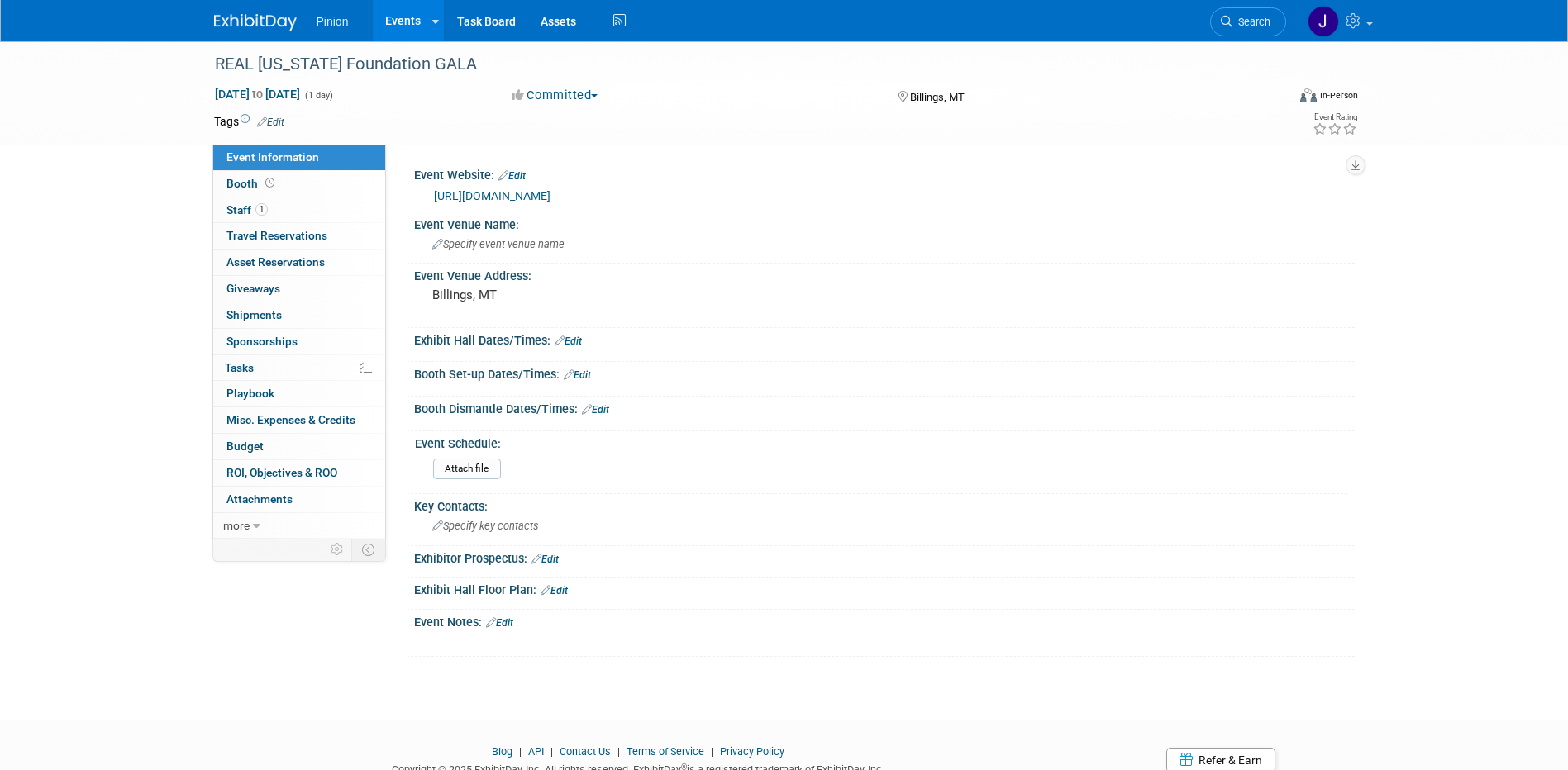
drag, startPoint x: 268, startPoint y: 16, endPoint x: 272, endPoint y: 25, distance: 9.8
click at [268, 16] on img at bounding box center [256, 22] width 83 height 17
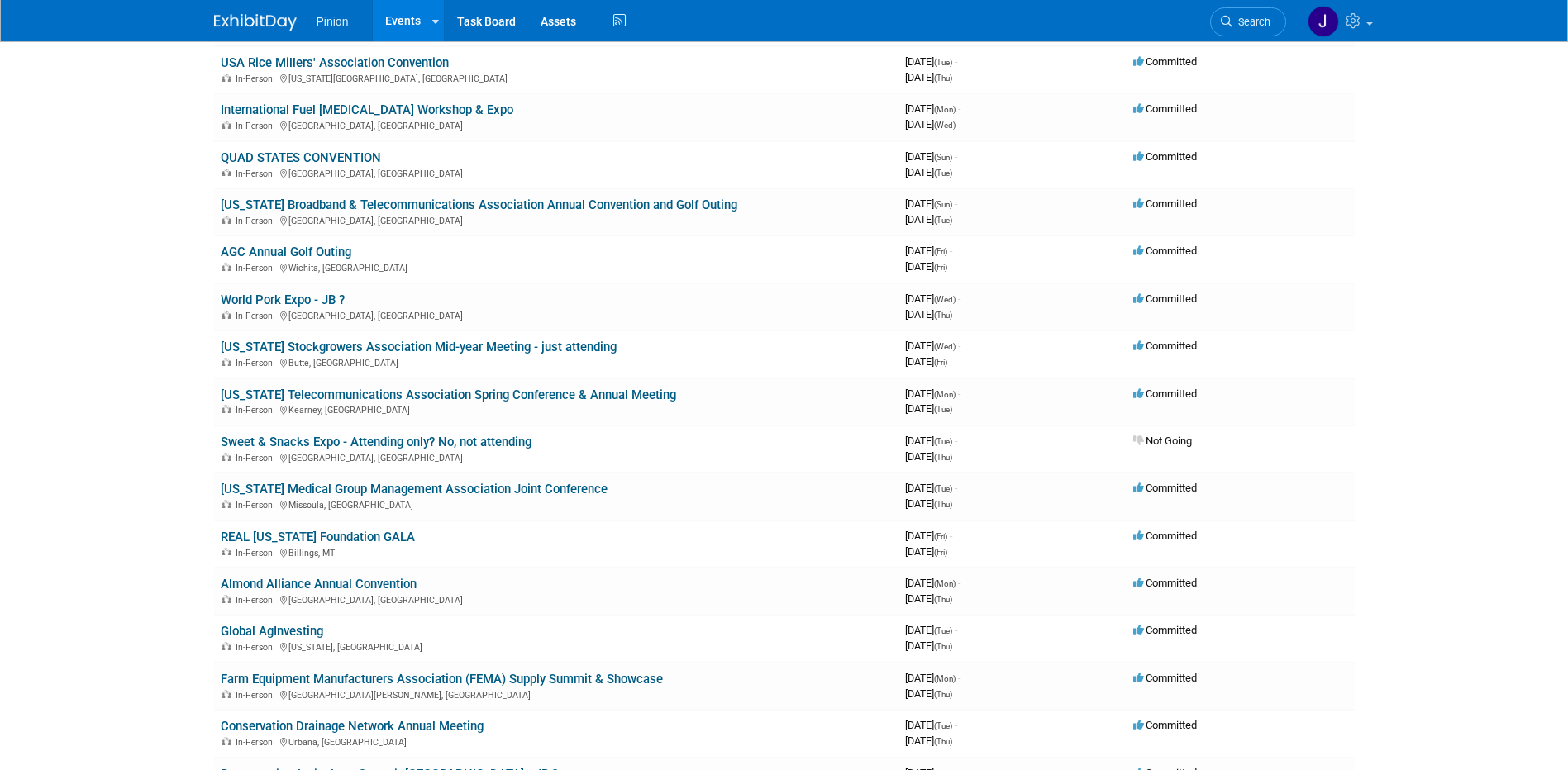
scroll to position [1395, 0]
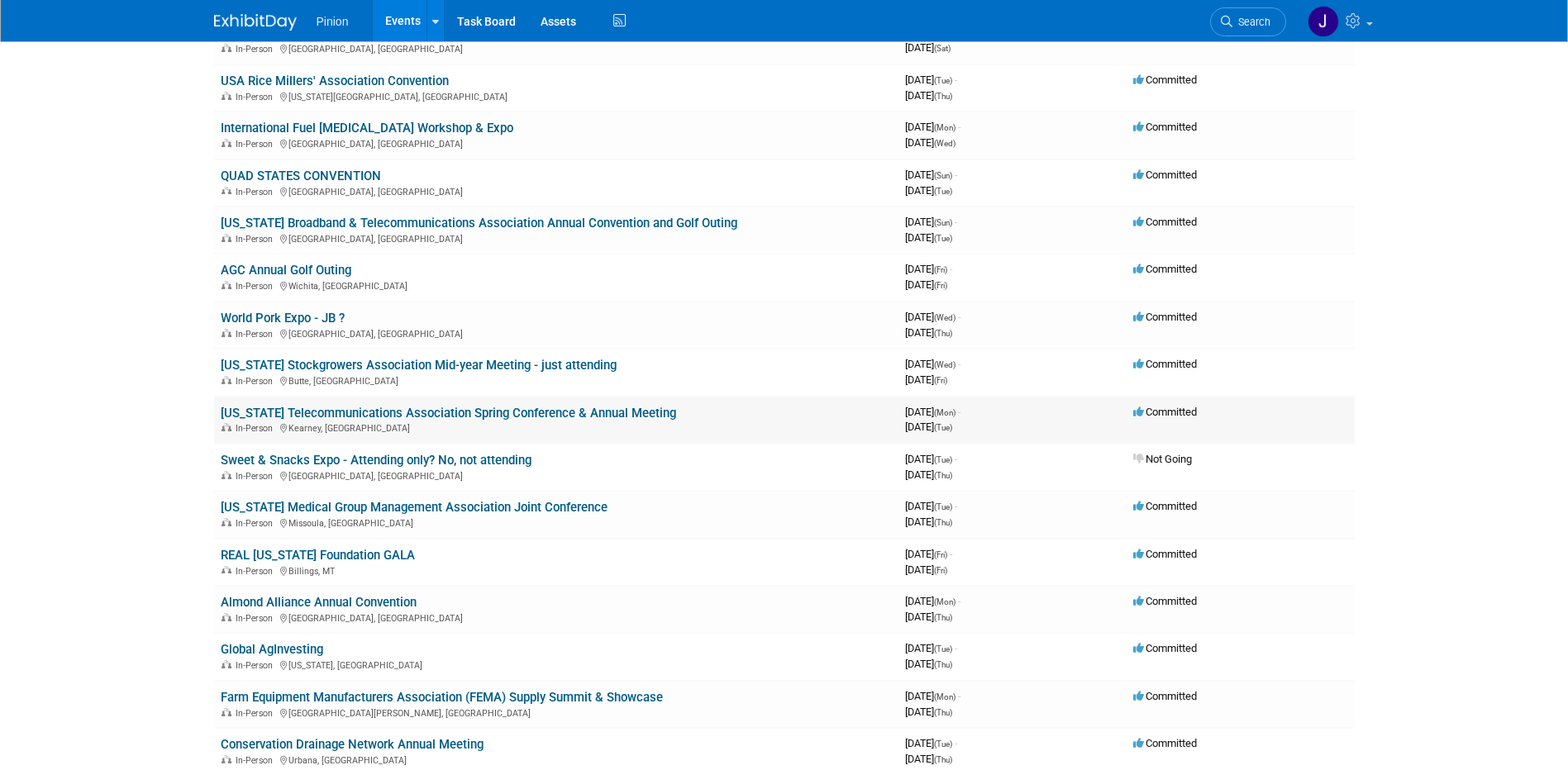
click at [287, 409] on link "[US_STATE] Telecommunications Association Spring Conference & Annual Meeting" at bounding box center [448, 413] width 455 height 15
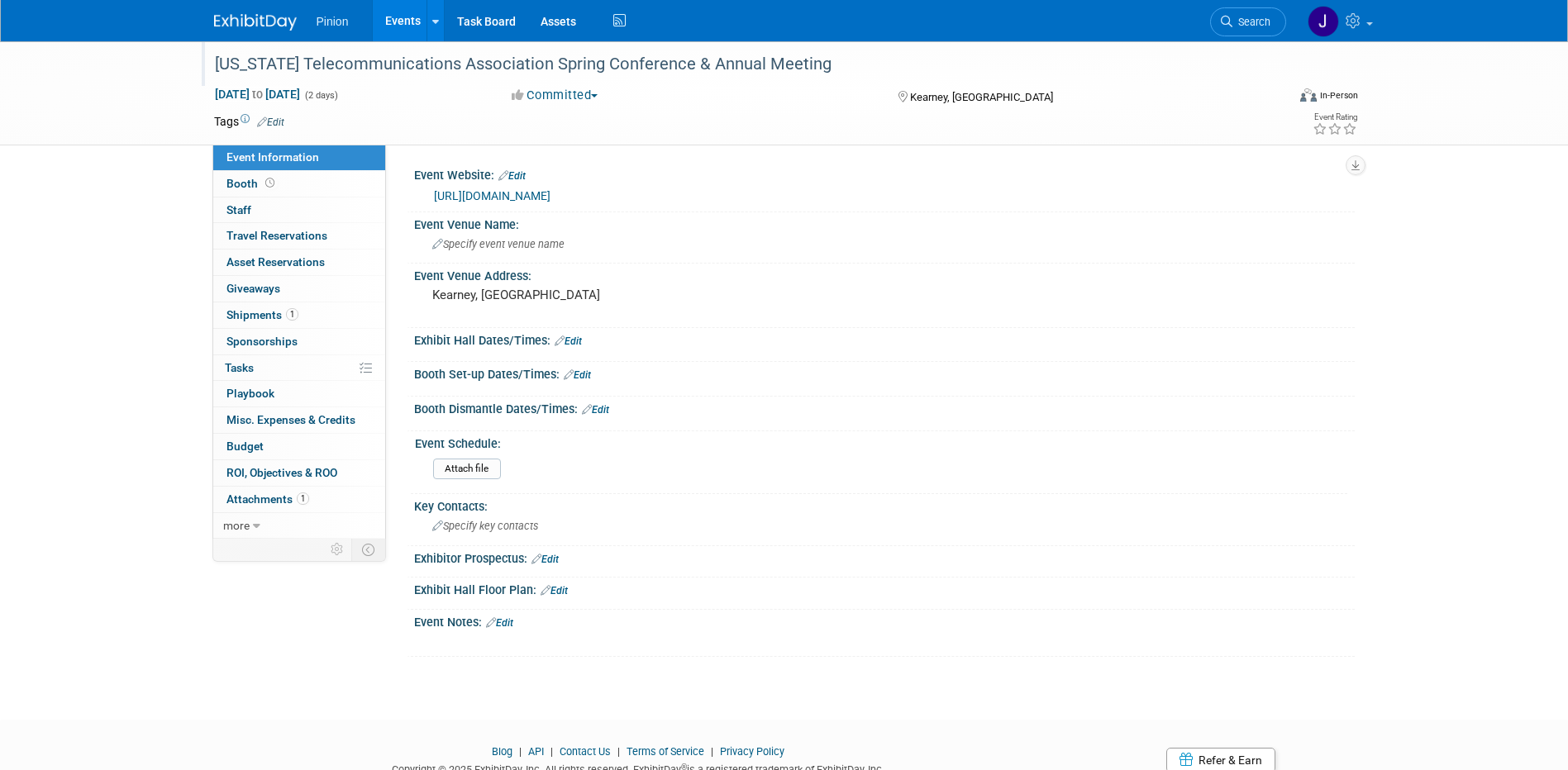
click at [832, 59] on div "[US_STATE] Telecommunications Association Spring Conference & Annual Meeting" at bounding box center [735, 64] width 1053 height 30
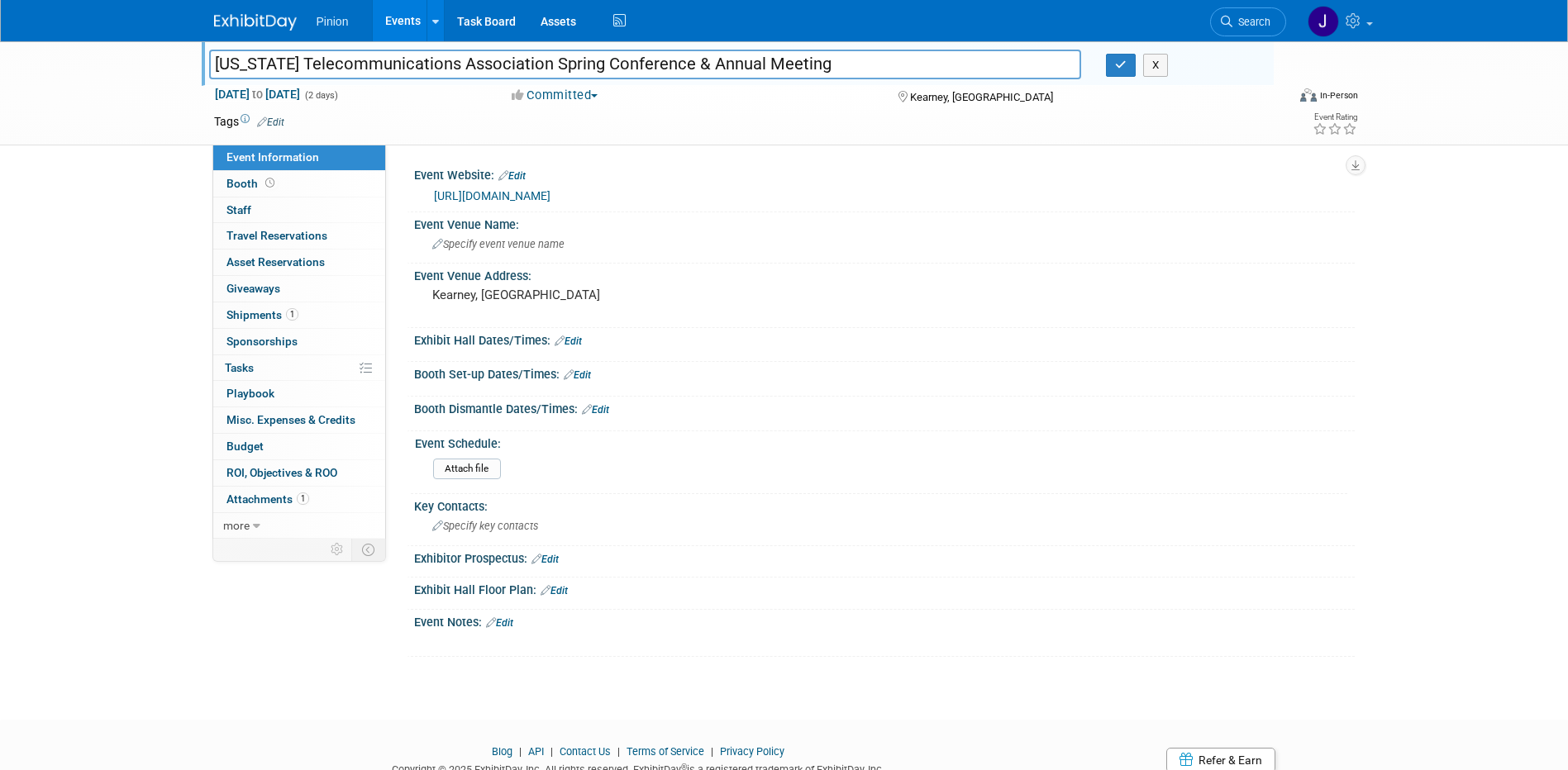
drag, startPoint x: 743, startPoint y: 72, endPoint x: 236, endPoint y: 65, distance: 507.0
click at [236, 65] on input "[US_STATE] Telecommunications Association Spring Conference & Annual Meeting" at bounding box center [645, 64] width 873 height 29
click at [1122, 67] on icon "button" at bounding box center [1121, 64] width 11 height 11
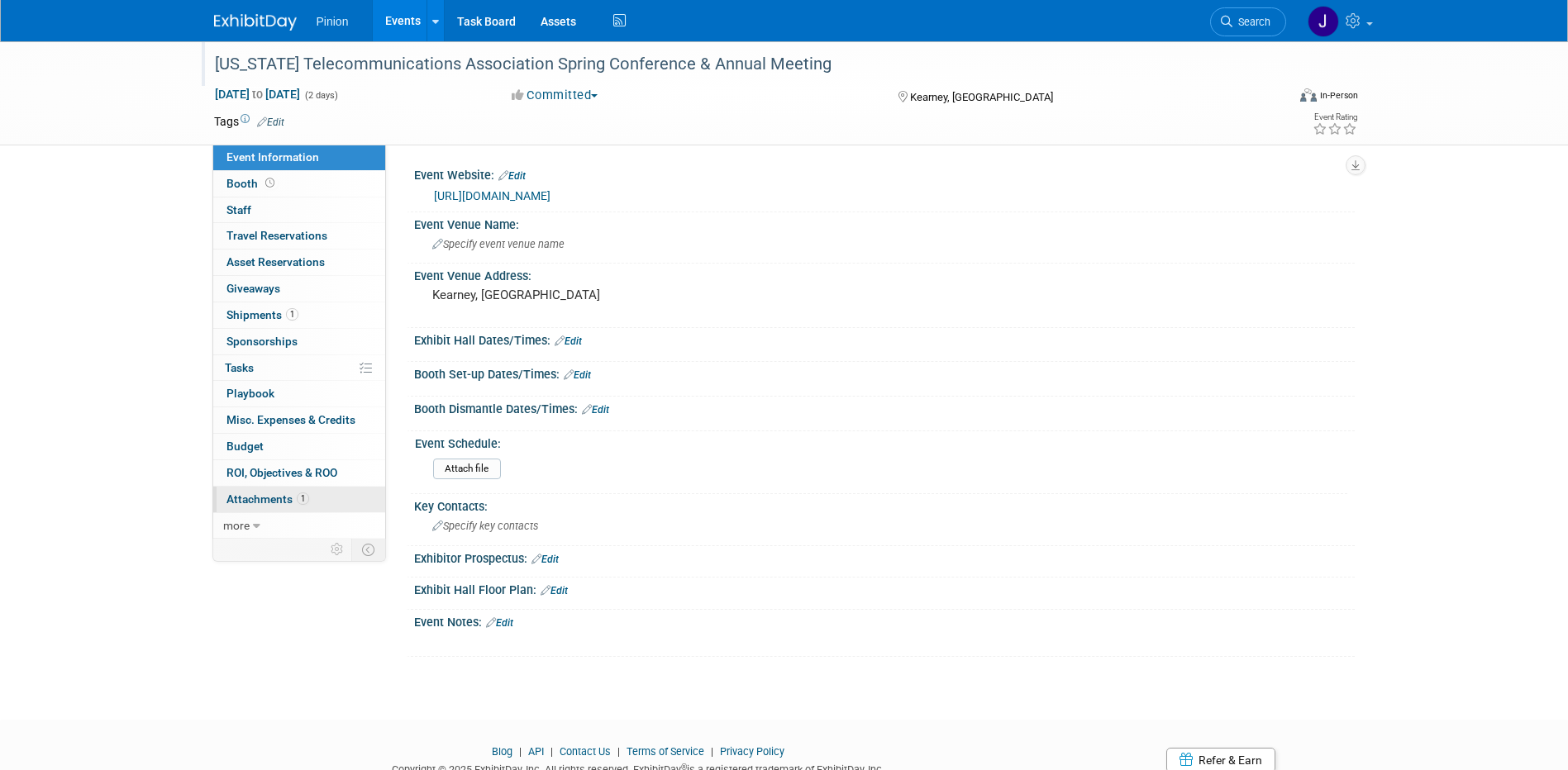
click at [270, 497] on span "Attachments 1" at bounding box center [268, 498] width 83 height 13
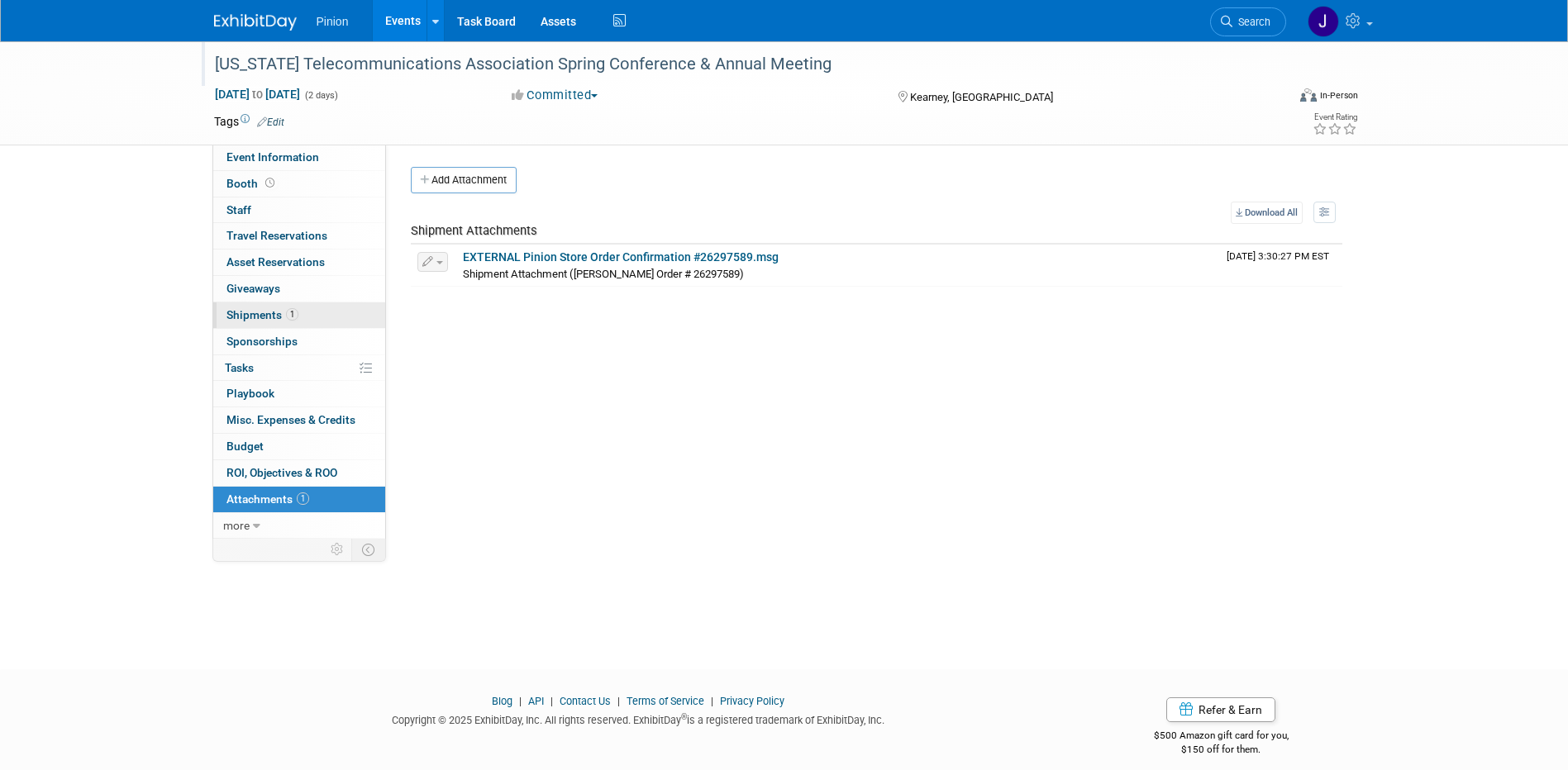
click at [254, 315] on span "Shipments 1" at bounding box center [263, 314] width 72 height 13
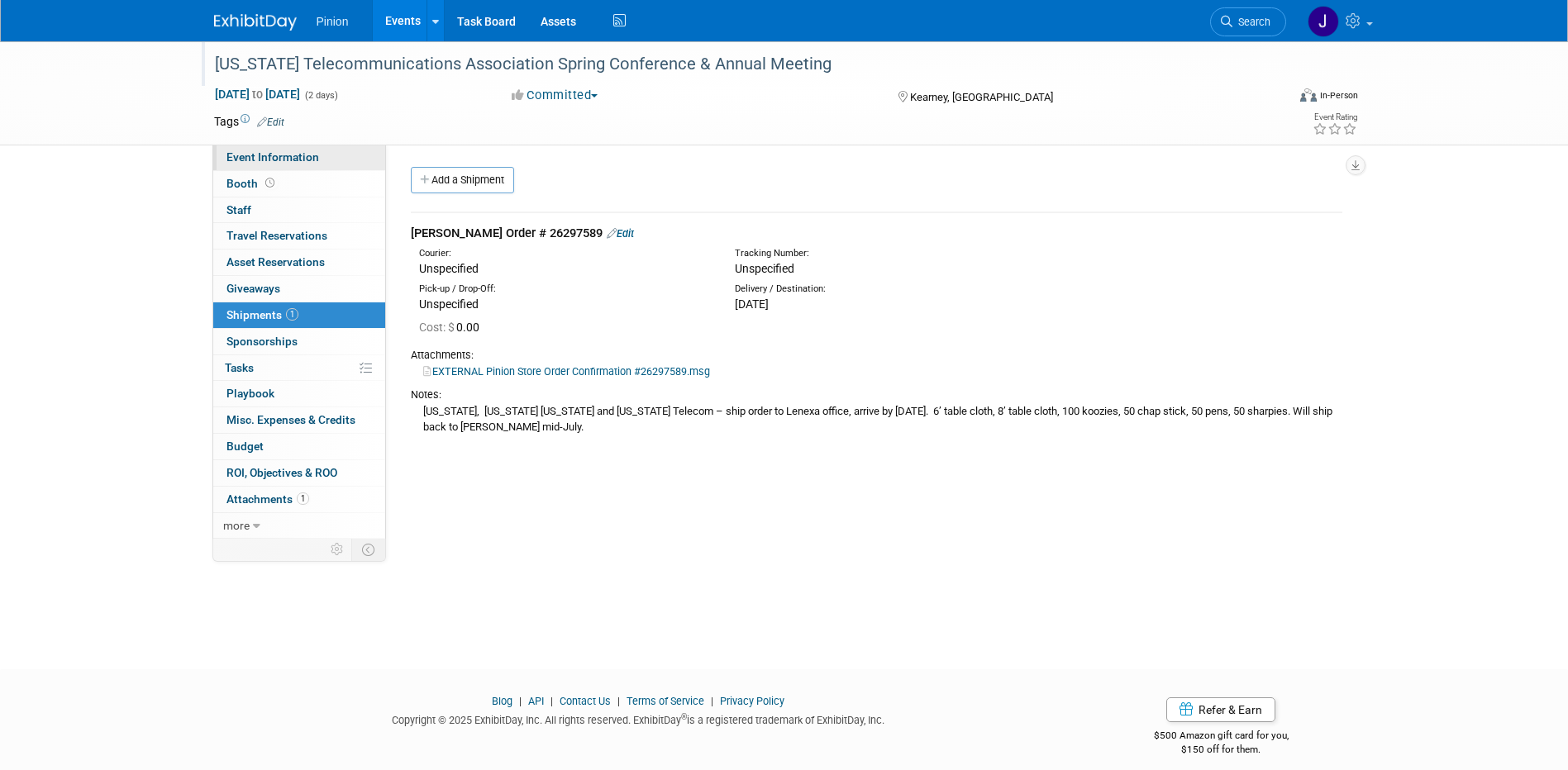
click at [299, 156] on span "Event Information" at bounding box center [273, 157] width 93 height 13
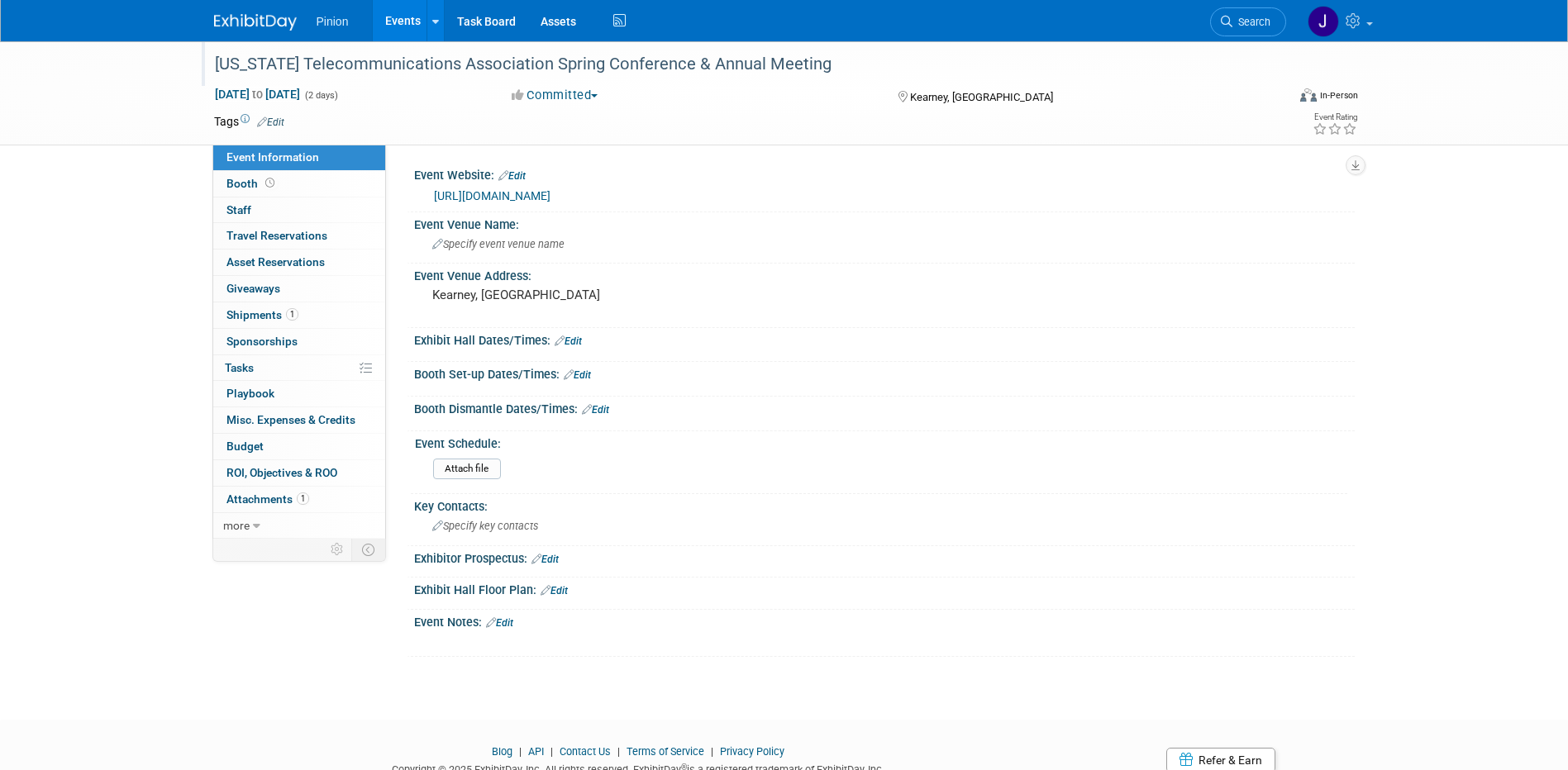
drag, startPoint x: 1203, startPoint y: 194, endPoint x: 435, endPoint y: 204, distance: 768.1
click at [435, 204] on div "https://www.eventbrite.com/e/2025-nta-spring-conference-annual-meeting-tickets-…" at bounding box center [889, 197] width 909 height 19
drag, startPoint x: 435, startPoint y: 204, endPoint x: 529, endPoint y: 191, distance: 94.9
copy link "https://www.eventbrite.com/e/2025-nta-spring-conference-annual-meeting-tickets-…"
click at [271, 338] on span "Sponsorships 0" at bounding box center [262, 340] width 71 height 13
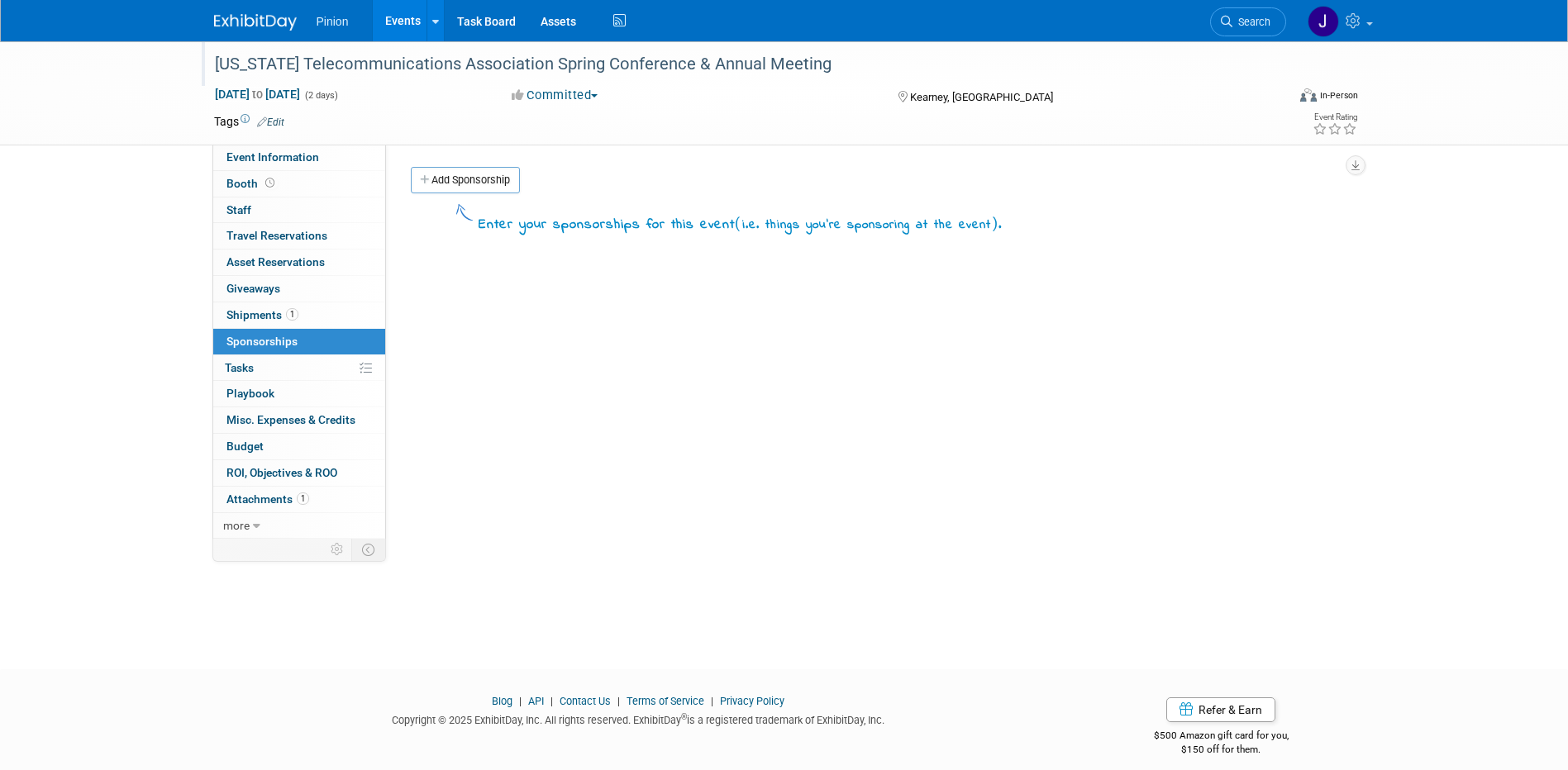
click at [281, 25] on img at bounding box center [256, 22] width 83 height 17
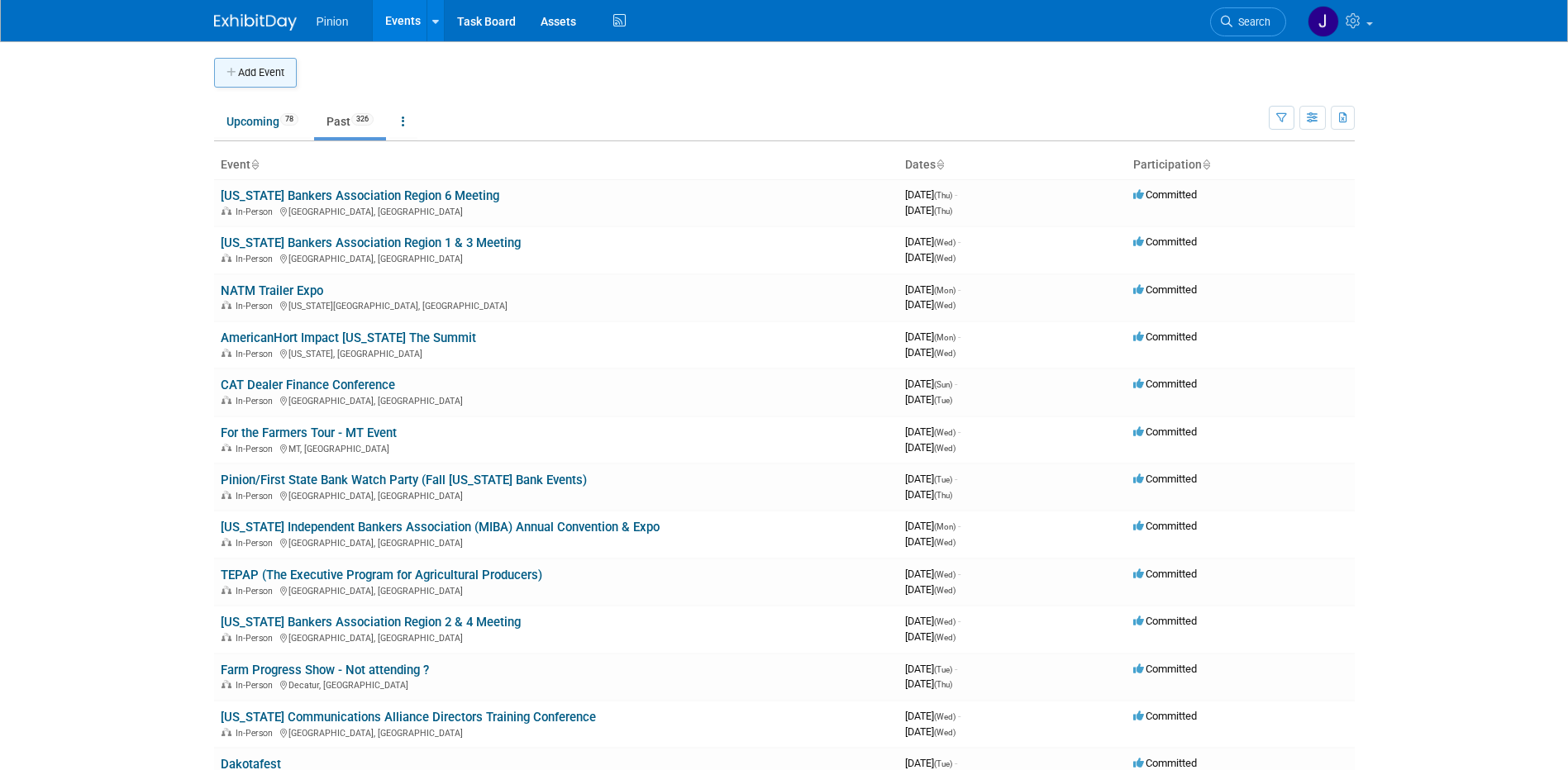
click at [287, 77] on button "Add Event" at bounding box center [256, 73] width 83 height 30
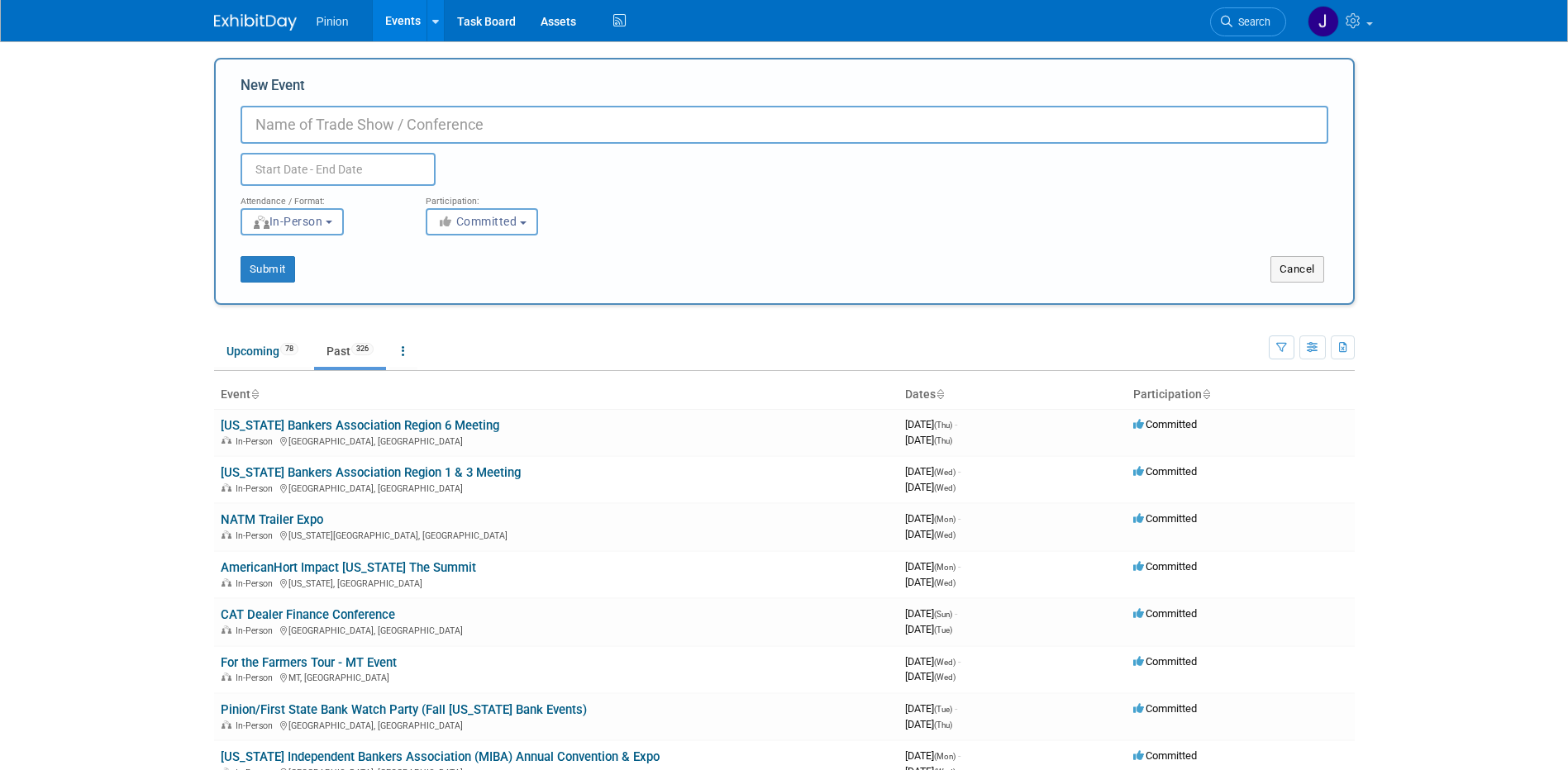
paste input "Oklahoma Bankers Assocation Annual Conference - 2026 TBD"
drag, startPoint x: 699, startPoint y: 126, endPoint x: 596, endPoint y: 139, distance: 103.8
click at [596, 139] on input "Oklahoma Bankers Assocation Annual Conference - 2026 TBD" at bounding box center [784, 124] width 1088 height 38
type input "[US_STATE] Bankers Assocation Annual Conference"
click at [286, 176] on input "text" at bounding box center [338, 168] width 195 height 33
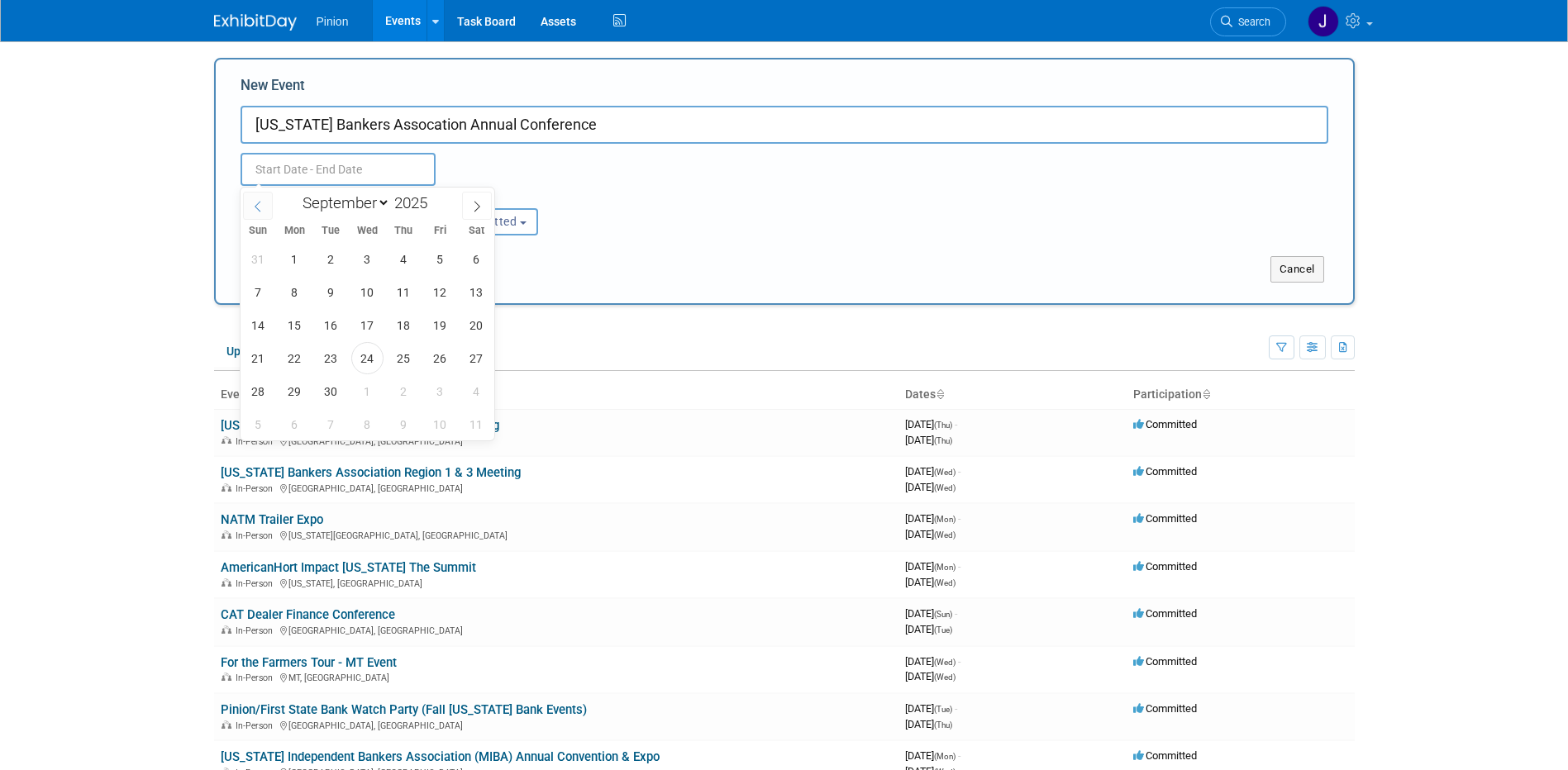
click at [264, 203] on span at bounding box center [258, 206] width 30 height 28
click at [263, 203] on icon at bounding box center [258, 206] width 11 height 11
click at [261, 203] on icon at bounding box center [258, 206] width 11 height 11
select select "4"
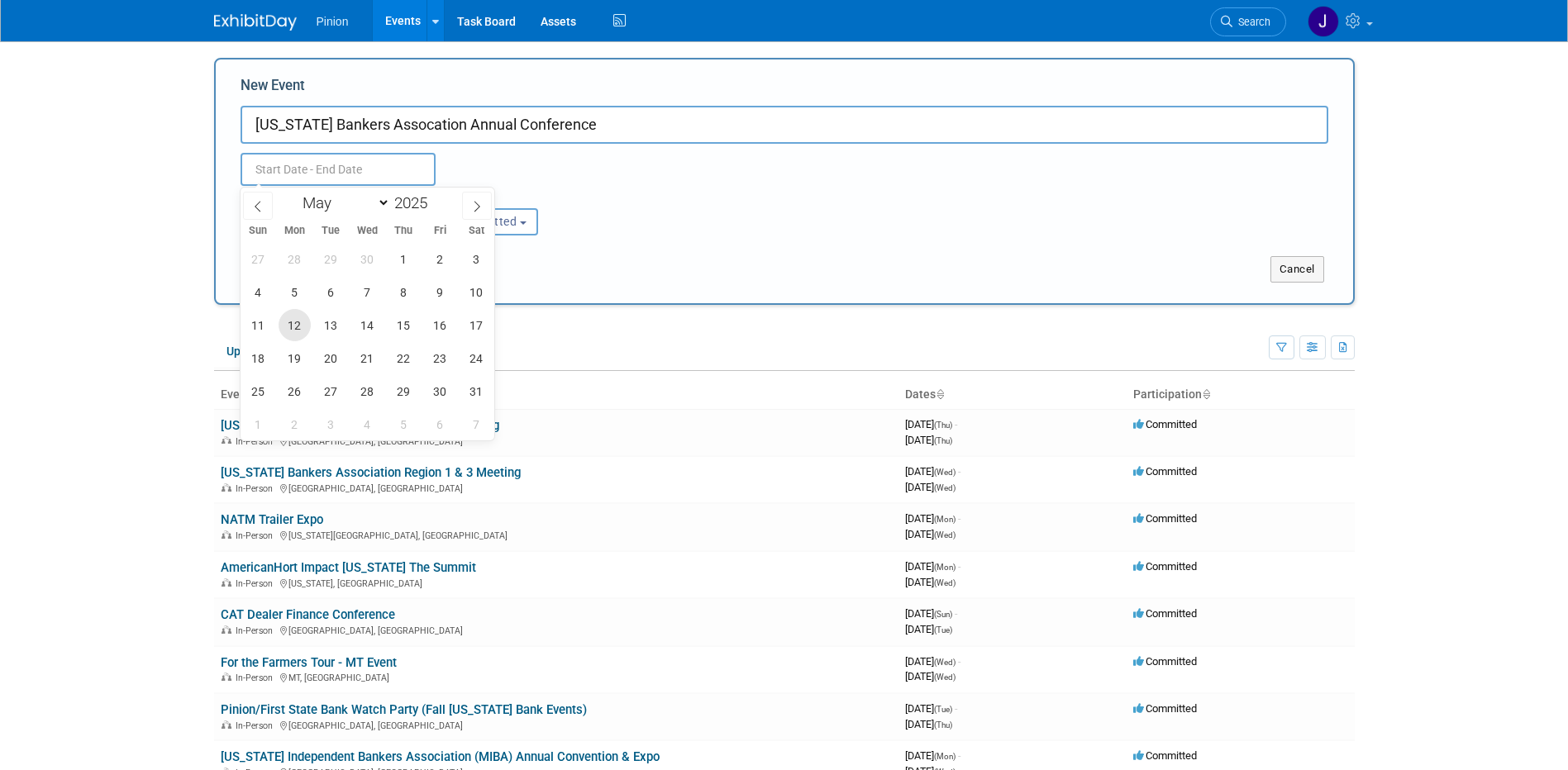
click at [296, 332] on span "12" at bounding box center [295, 325] width 33 height 33
click at [363, 330] on span "14" at bounding box center [367, 325] width 33 height 33
type input "May 12, 2025 to May 14, 2025"
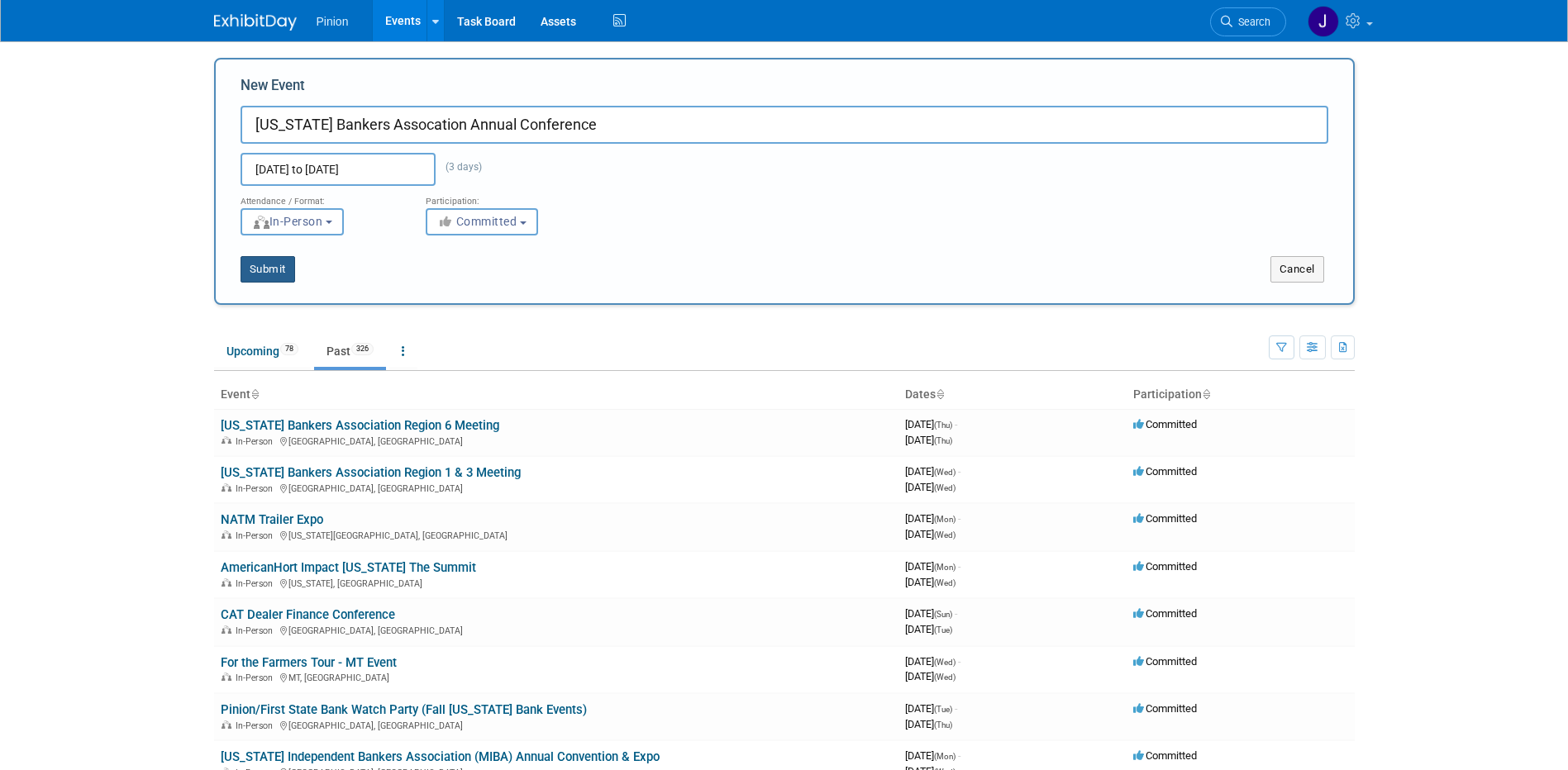
click at [279, 273] on button "Submit" at bounding box center [268, 269] width 55 height 26
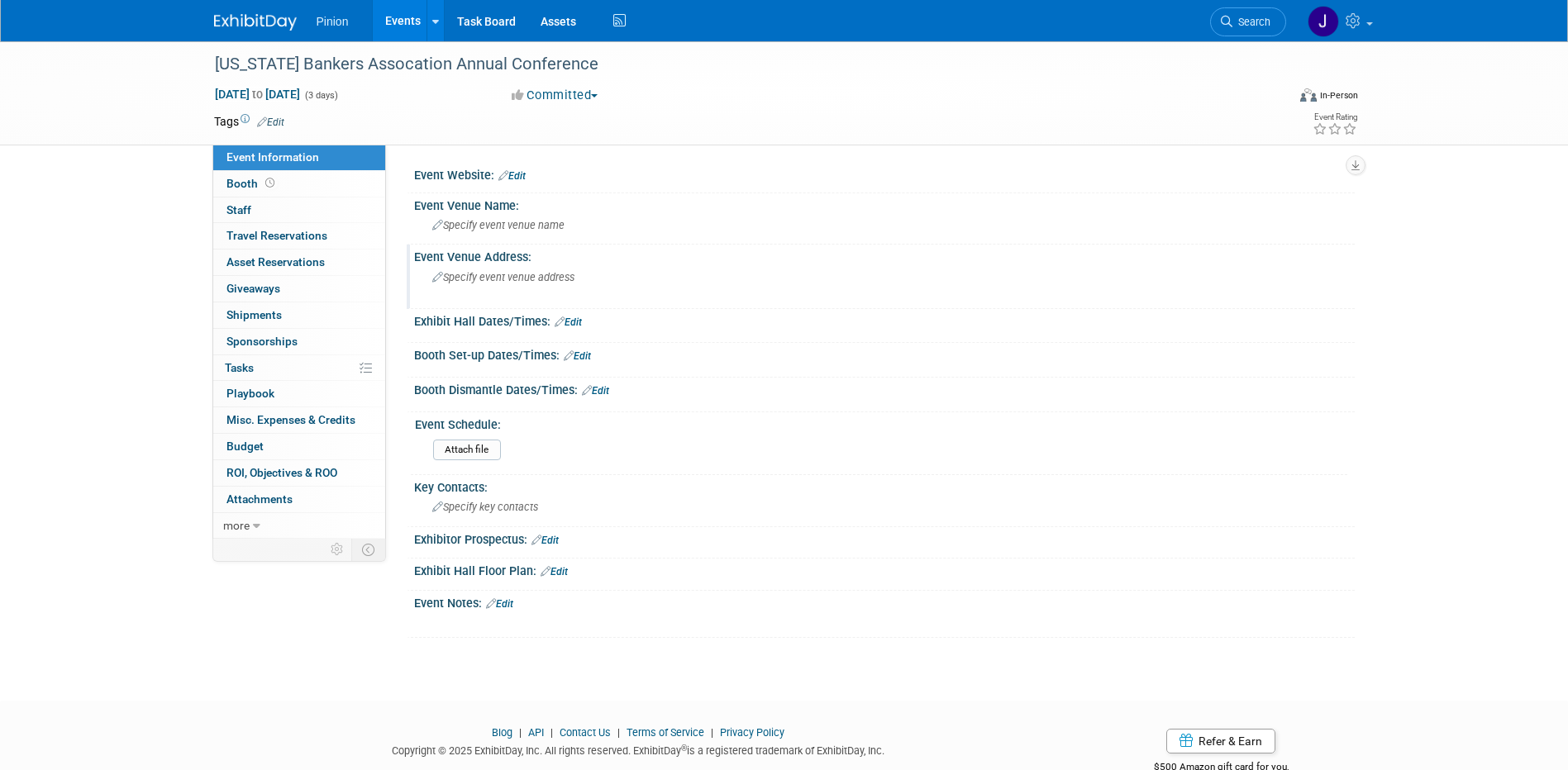
click at [559, 265] on div "Specify event venue address" at bounding box center [610, 283] width 367 height 38
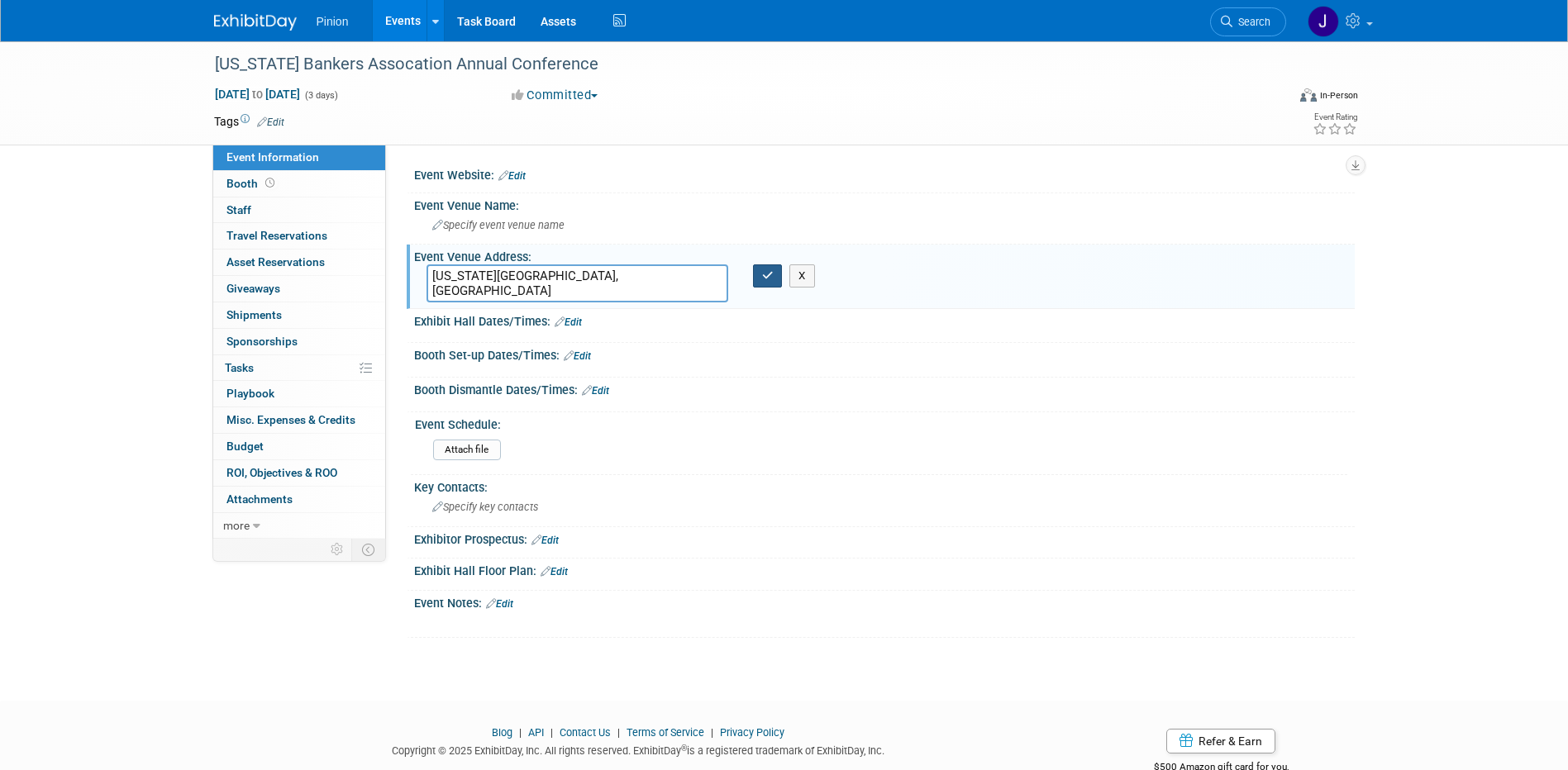
type textarea "[US_STATE][GEOGRAPHIC_DATA], [GEOGRAPHIC_DATA]"
click at [765, 283] on button "button" at bounding box center [769, 276] width 30 height 23
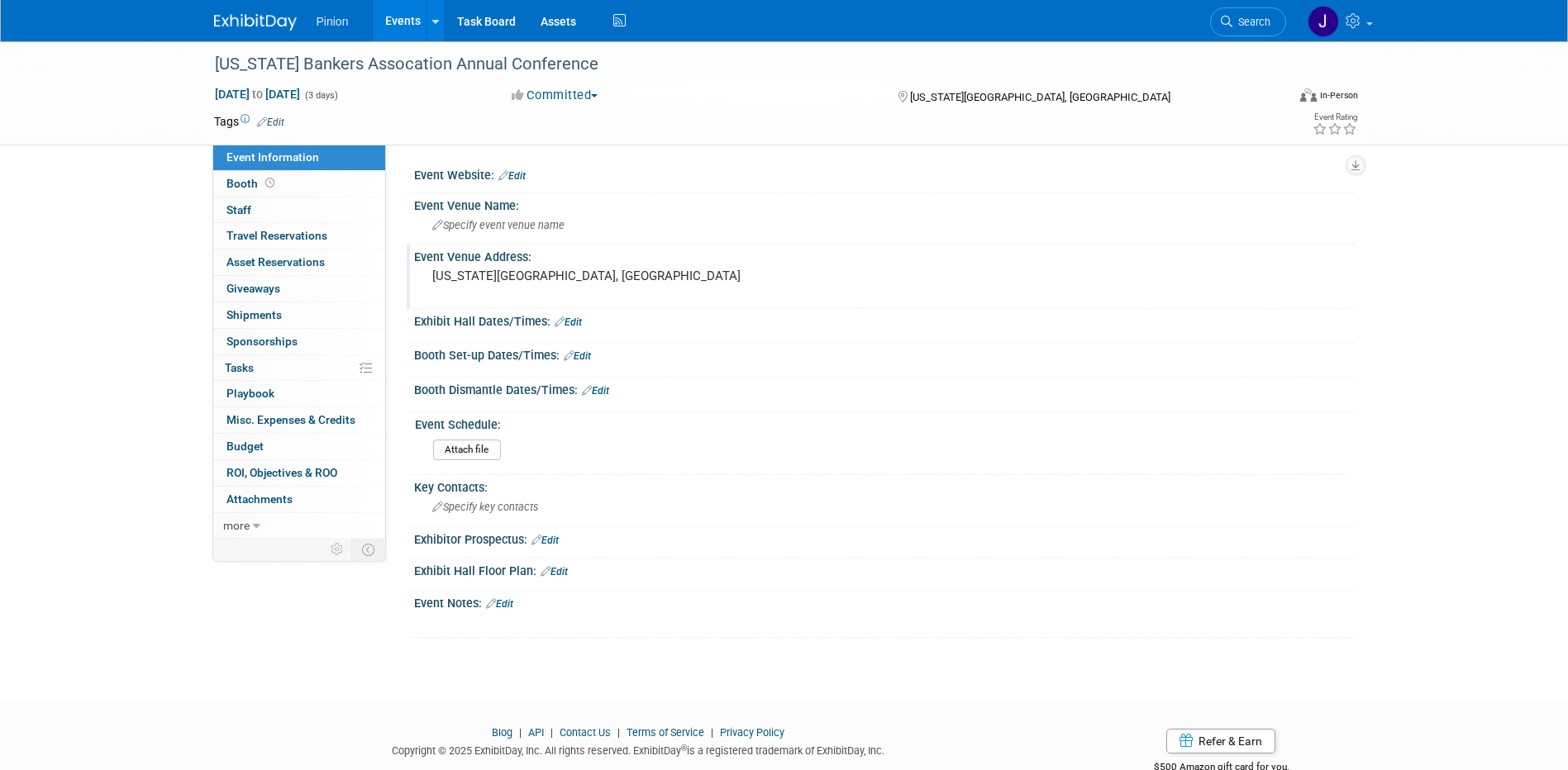
drag, startPoint x: 57, startPoint y: 415, endPoint x: 101, endPoint y: 351, distance: 77.7
click at [57, 415] on div "[US_STATE] Bankers Assocation Annual Conference [DATE] to [DATE] (3 days) [DATE…" at bounding box center [784, 356] width 1568 height 630
click at [518, 170] on link "Edit" at bounding box center [512, 176] width 27 height 11
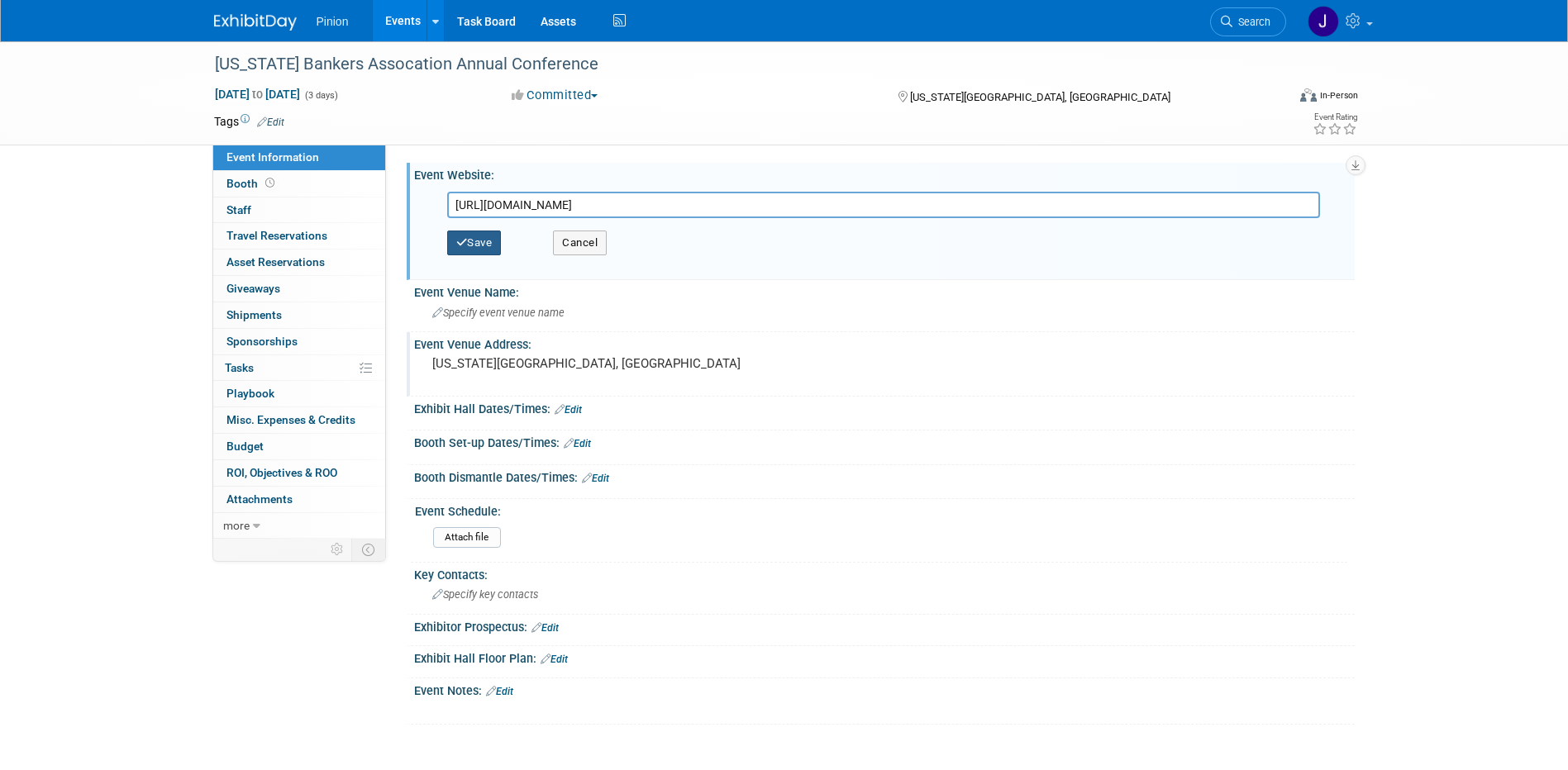
type input "[URL][DOMAIN_NAME]"
click at [481, 233] on button "Save" at bounding box center [475, 243] width 55 height 25
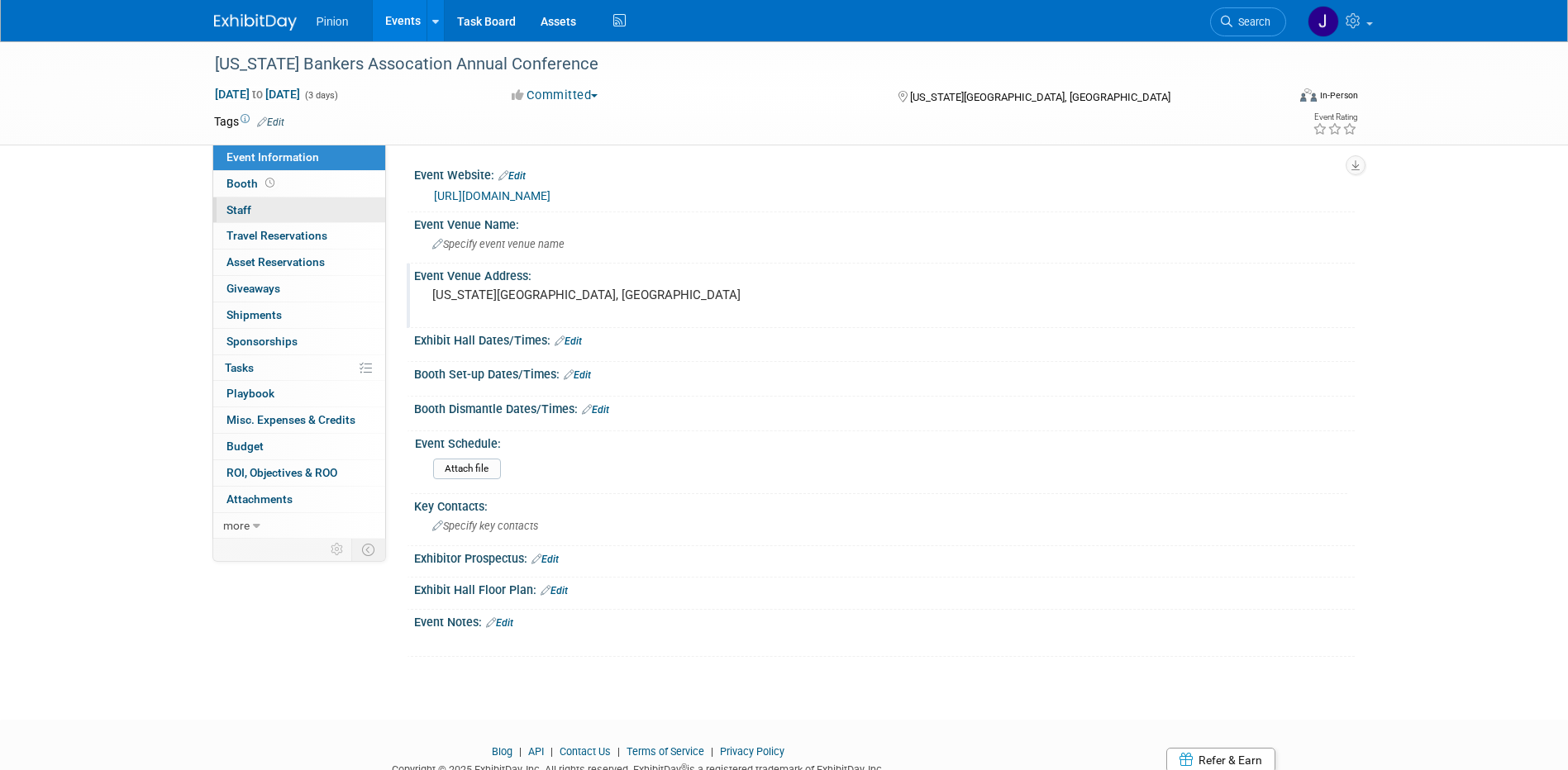
click at [244, 205] on span "Staff 0" at bounding box center [239, 209] width 25 height 13
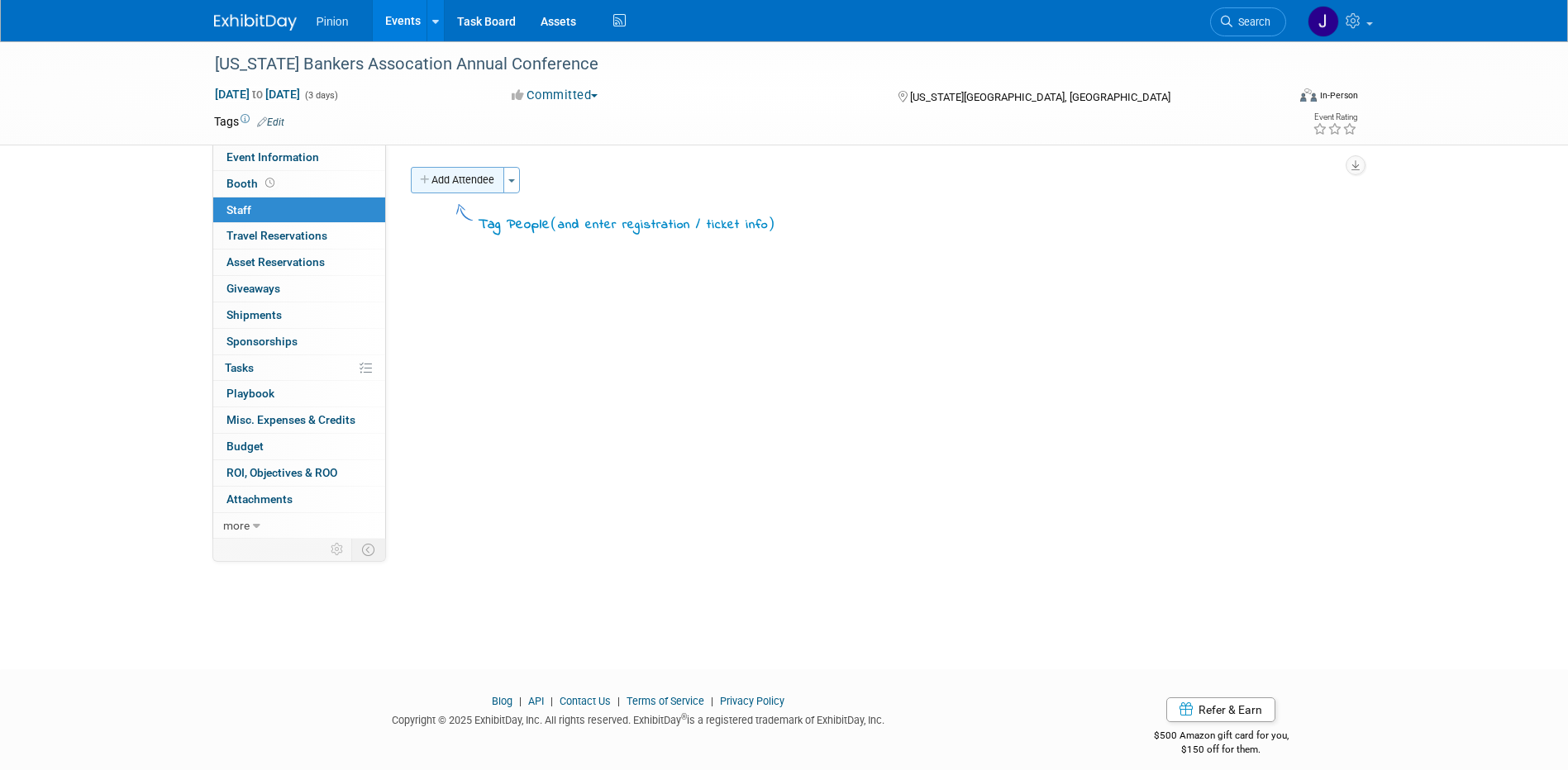
click at [465, 187] on button "Add Attendee" at bounding box center [458, 180] width 94 height 26
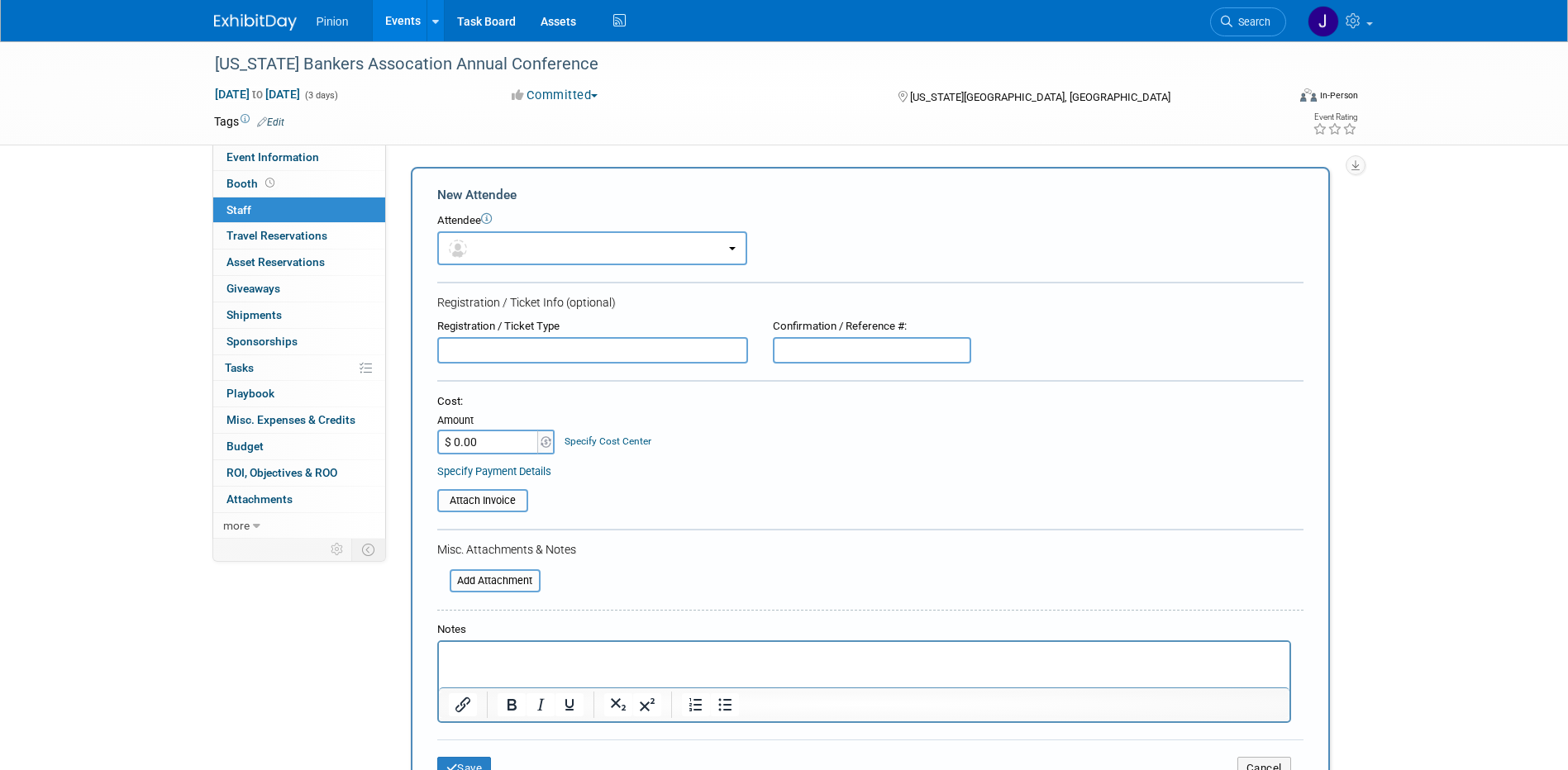
click at [560, 647] on html at bounding box center [864, 654] width 851 height 23
click at [474, 762] on button "Save" at bounding box center [465, 768] width 55 height 23
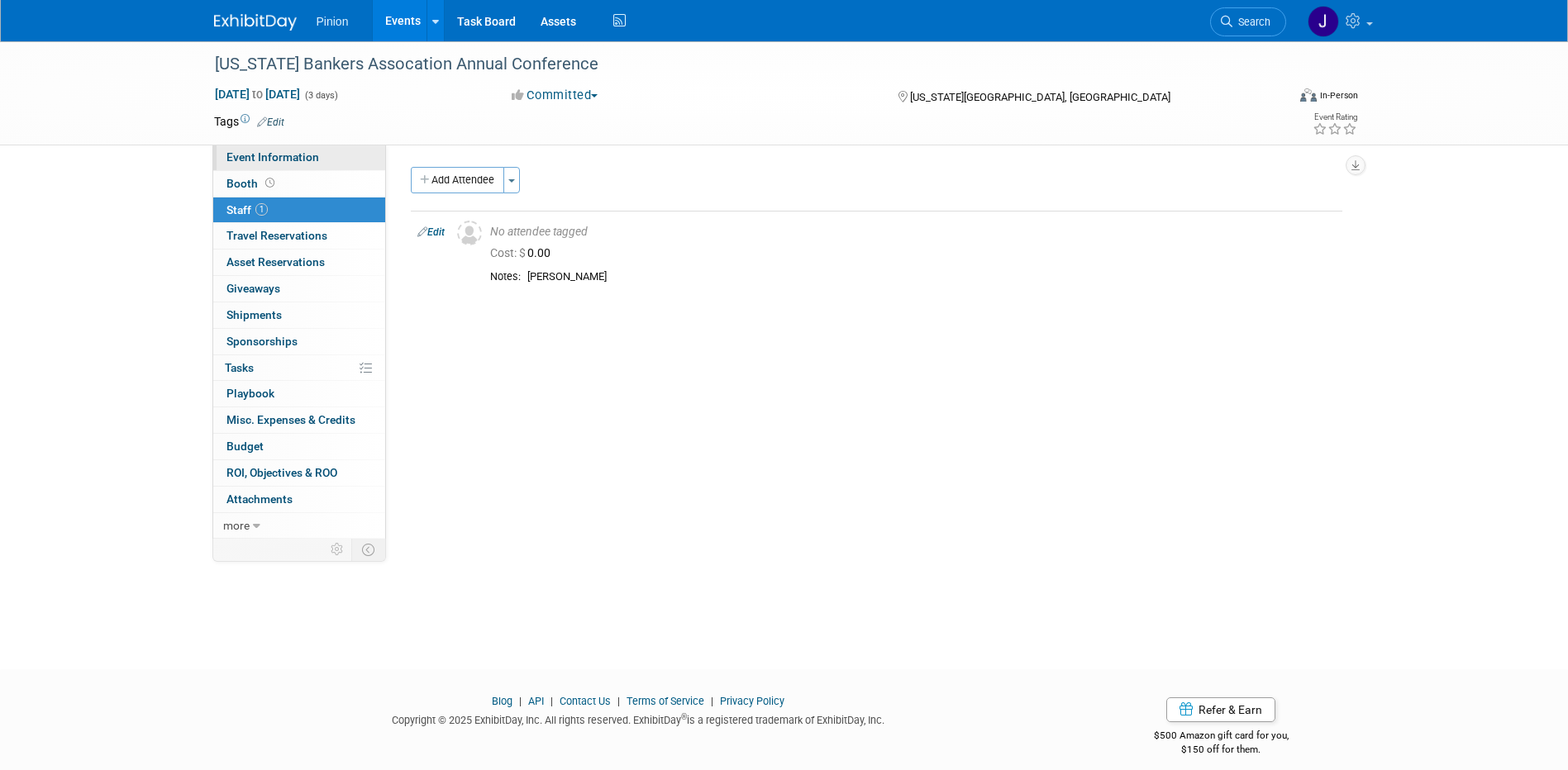
click at [308, 160] on span "Event Information" at bounding box center [273, 157] width 93 height 13
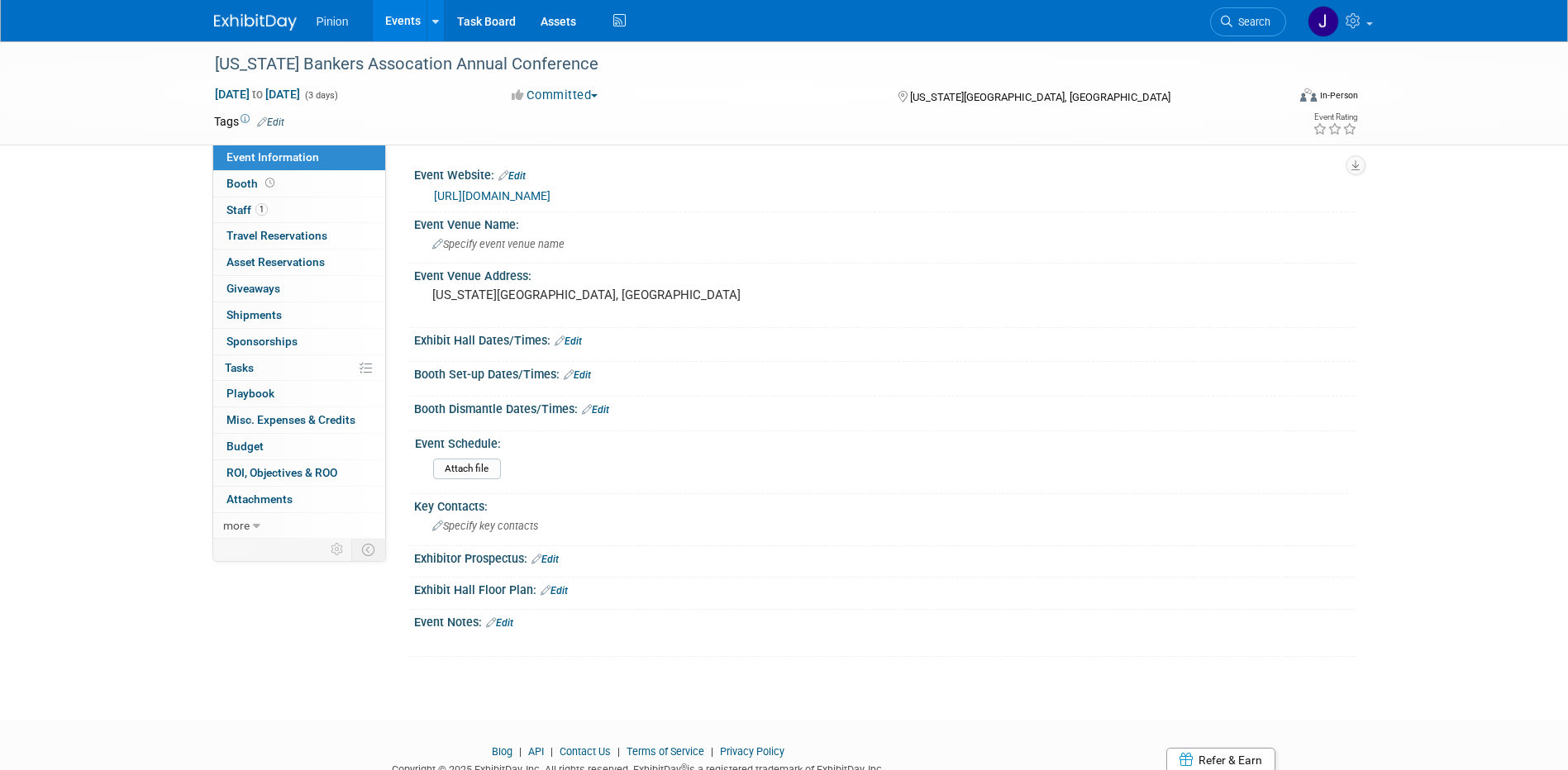
click at [256, 14] on img at bounding box center [256, 22] width 83 height 17
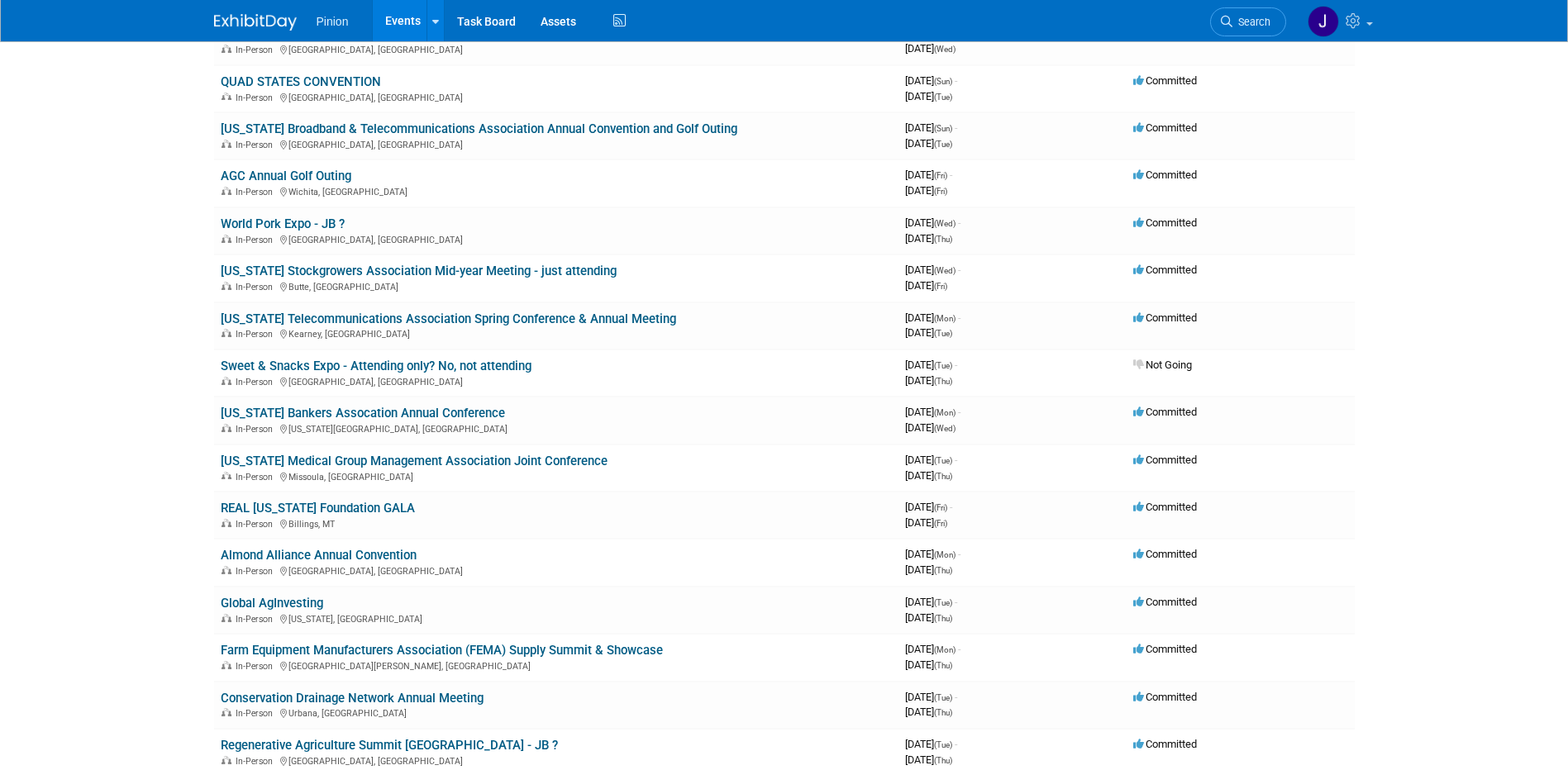
scroll to position [1454, 0]
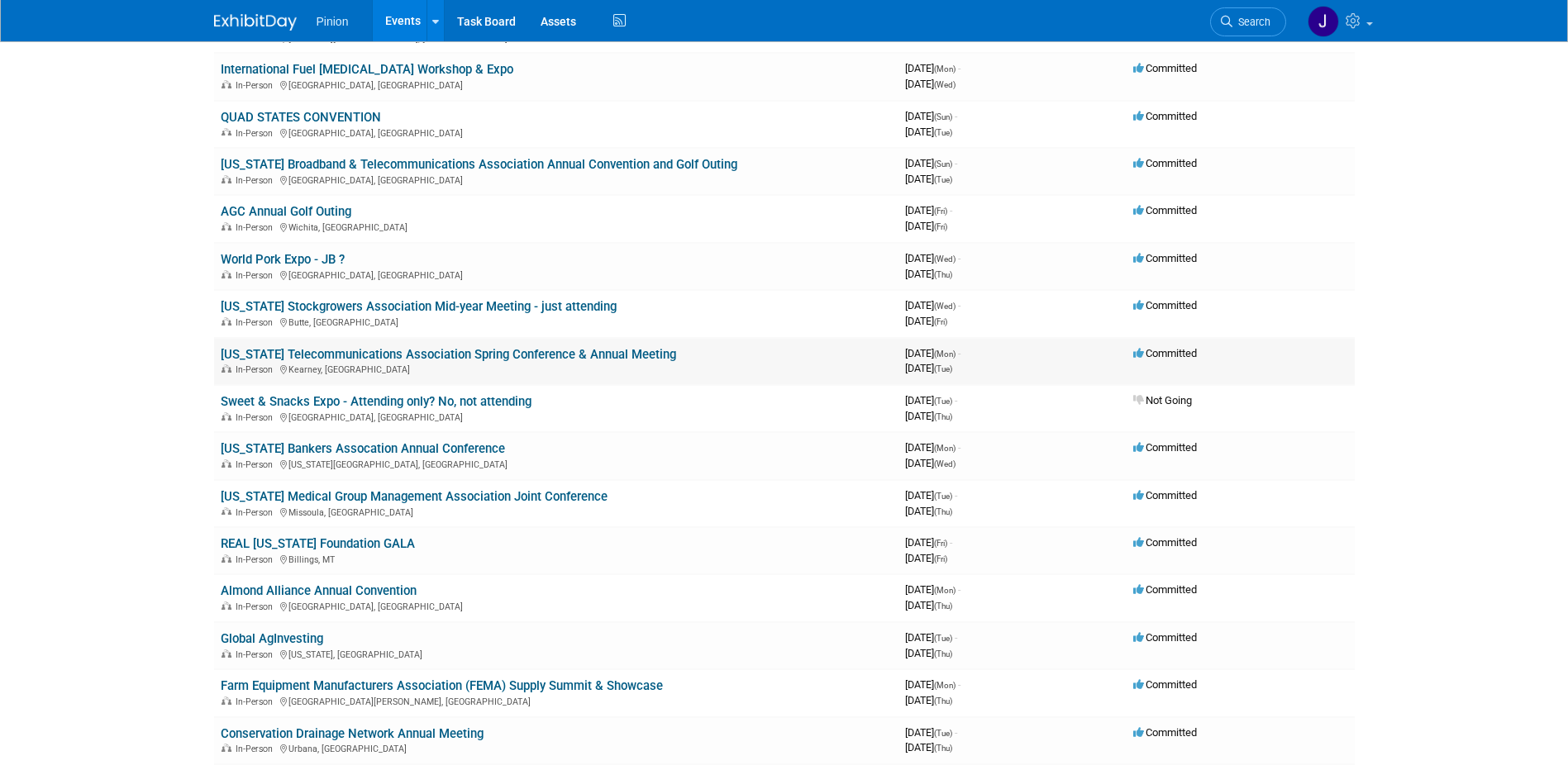
click at [301, 355] on link "[US_STATE] Telecommunications Association Spring Conference & Annual Meeting" at bounding box center [448, 355] width 455 height 15
click at [340, 301] on link "Montana Stockgrowers Association Mid-year Meeting - just attending" at bounding box center [418, 306] width 396 height 15
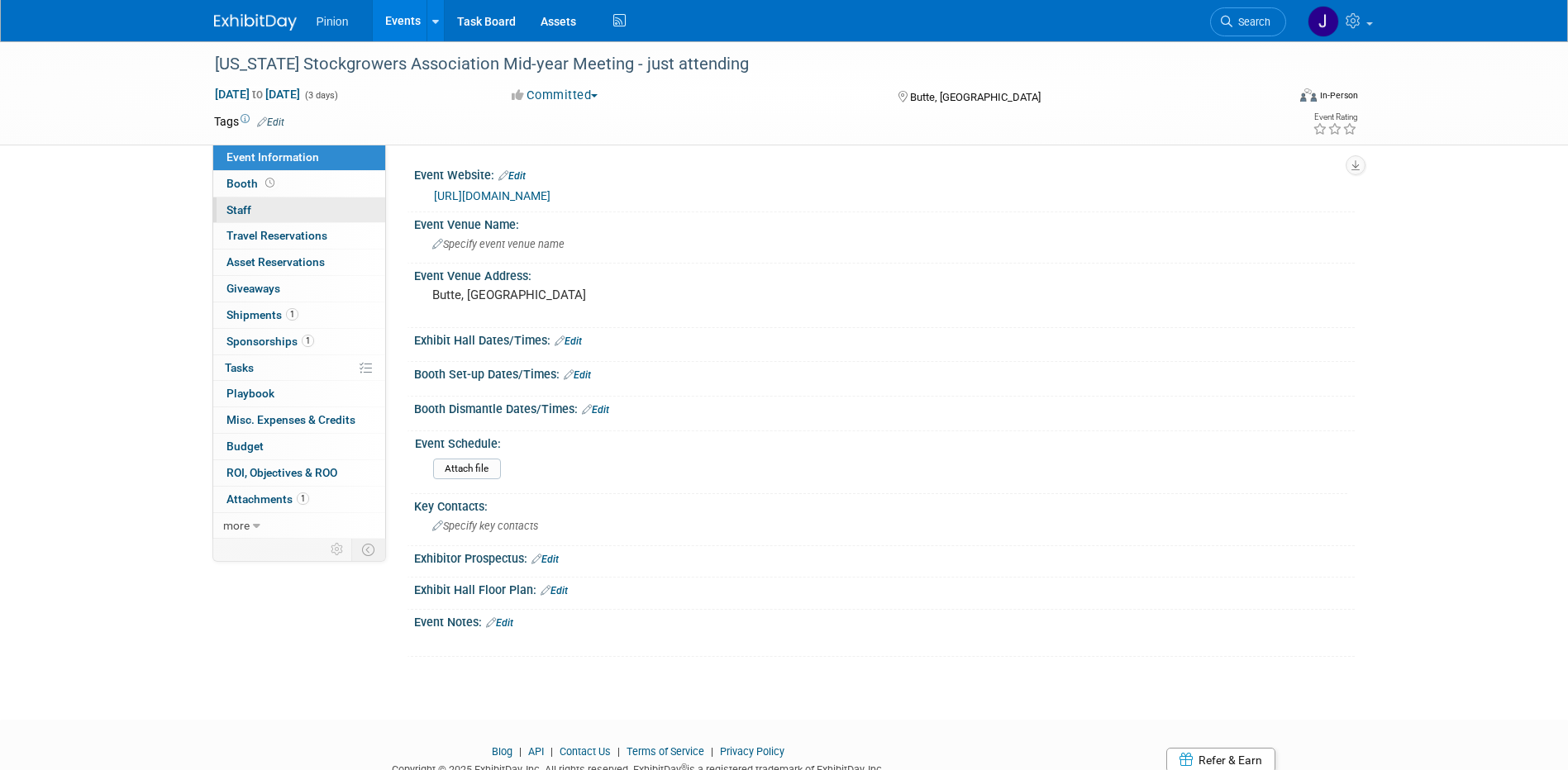
click at [248, 206] on span "Staff 0" at bounding box center [239, 209] width 25 height 13
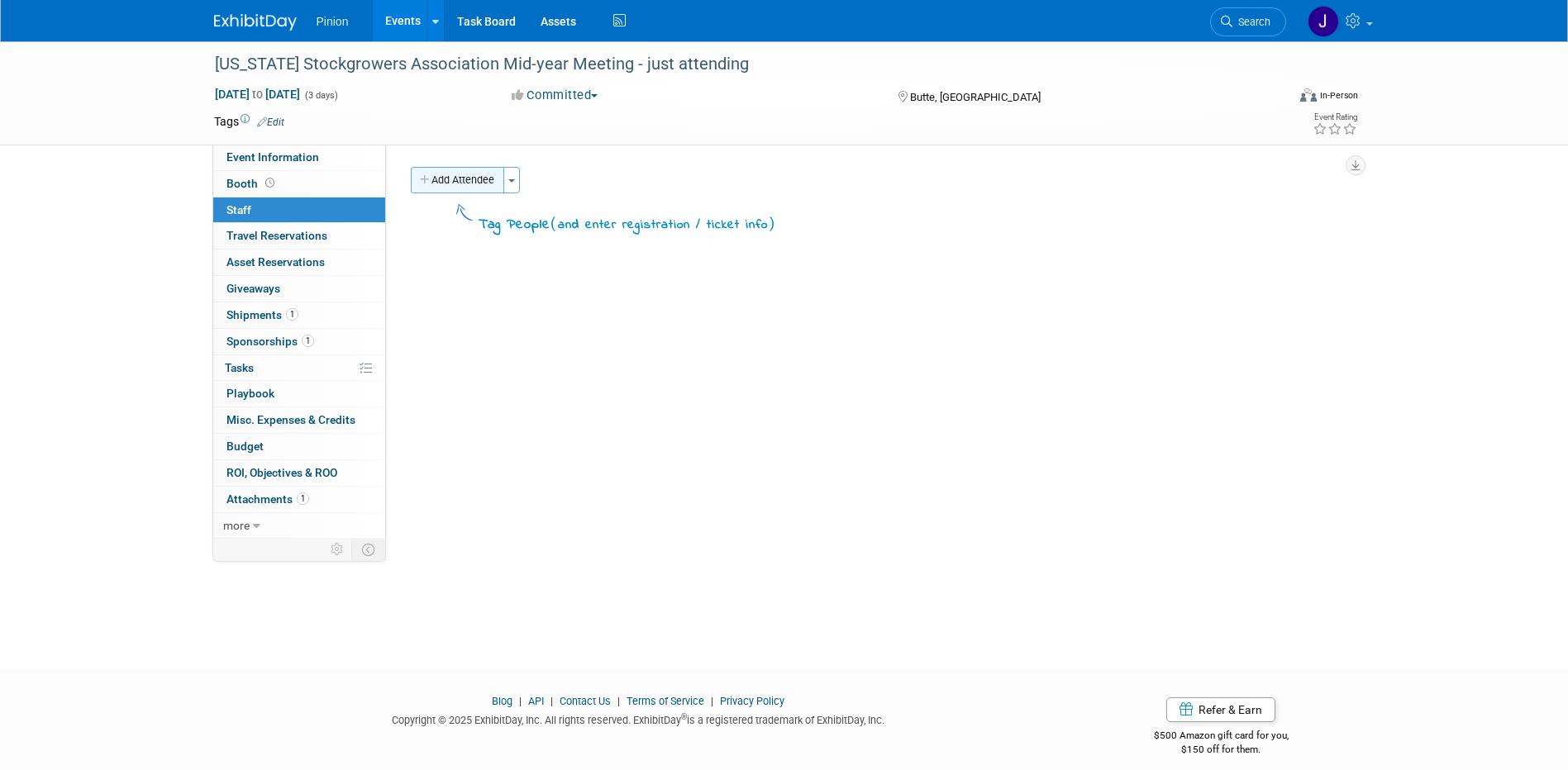
click at [465, 187] on button "Add Attendee" at bounding box center [458, 180] width 94 height 26
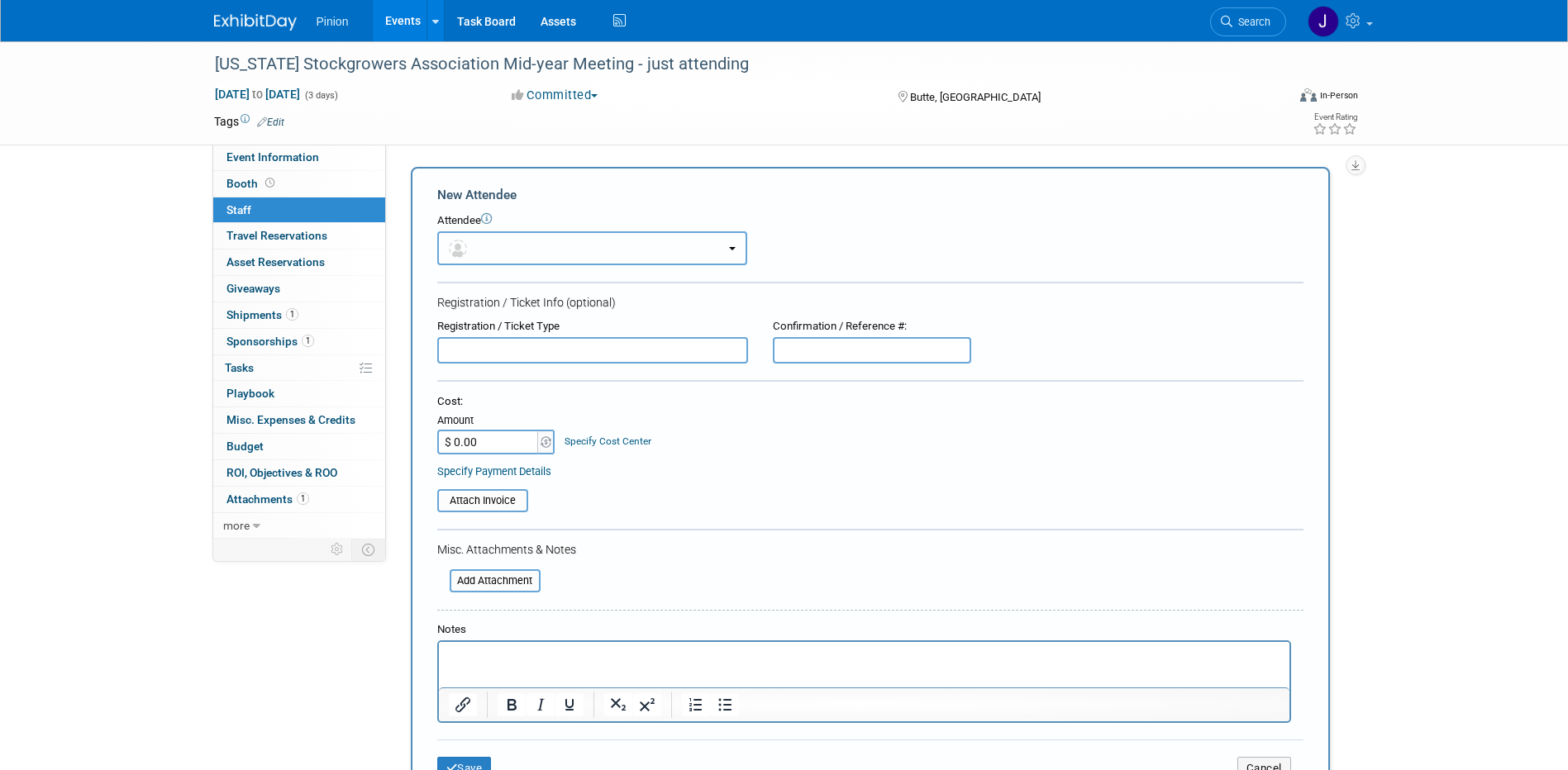
click at [512, 241] on button "button" at bounding box center [592, 248] width 310 height 34
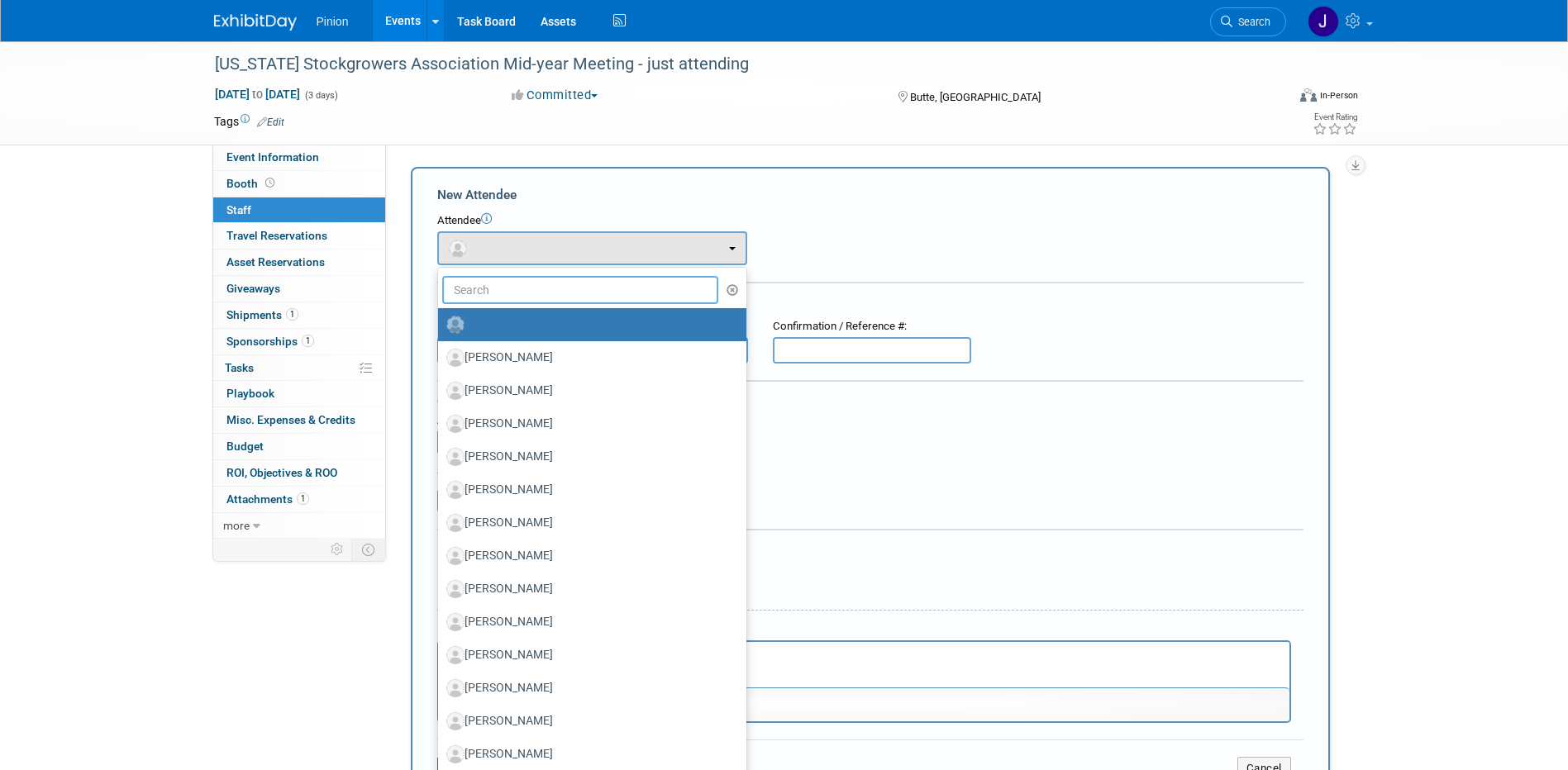
click at [523, 287] on input "text" at bounding box center [581, 290] width 277 height 28
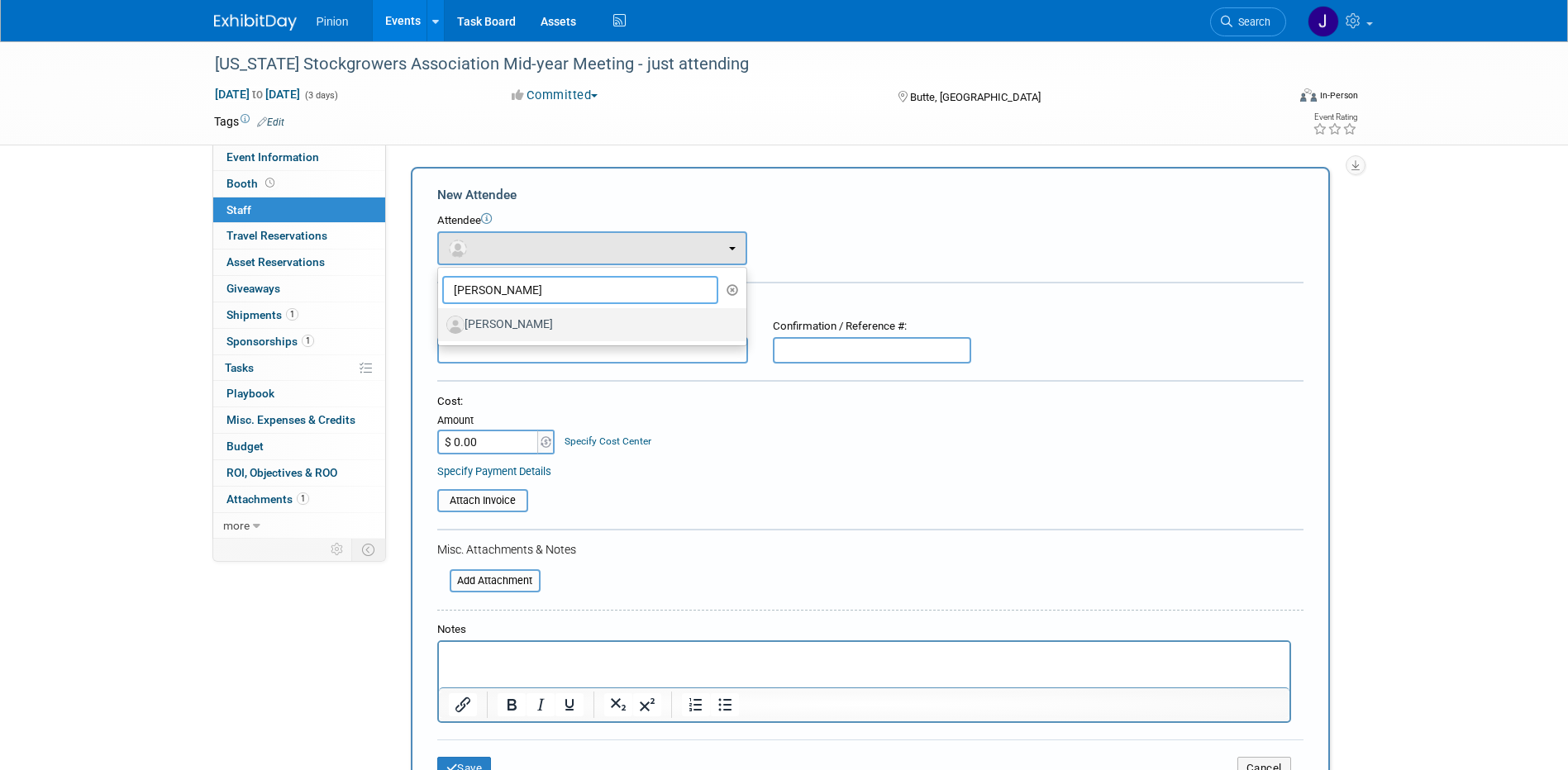
type input "sam"
click at [524, 334] on label "Sam Sterling" at bounding box center [588, 325] width 283 height 26
click at [440, 328] on input "Sam Sterling" at bounding box center [435, 323] width 11 height 11
select select "01d77032-6338-44ca-8d8b-de251e6e5f53"
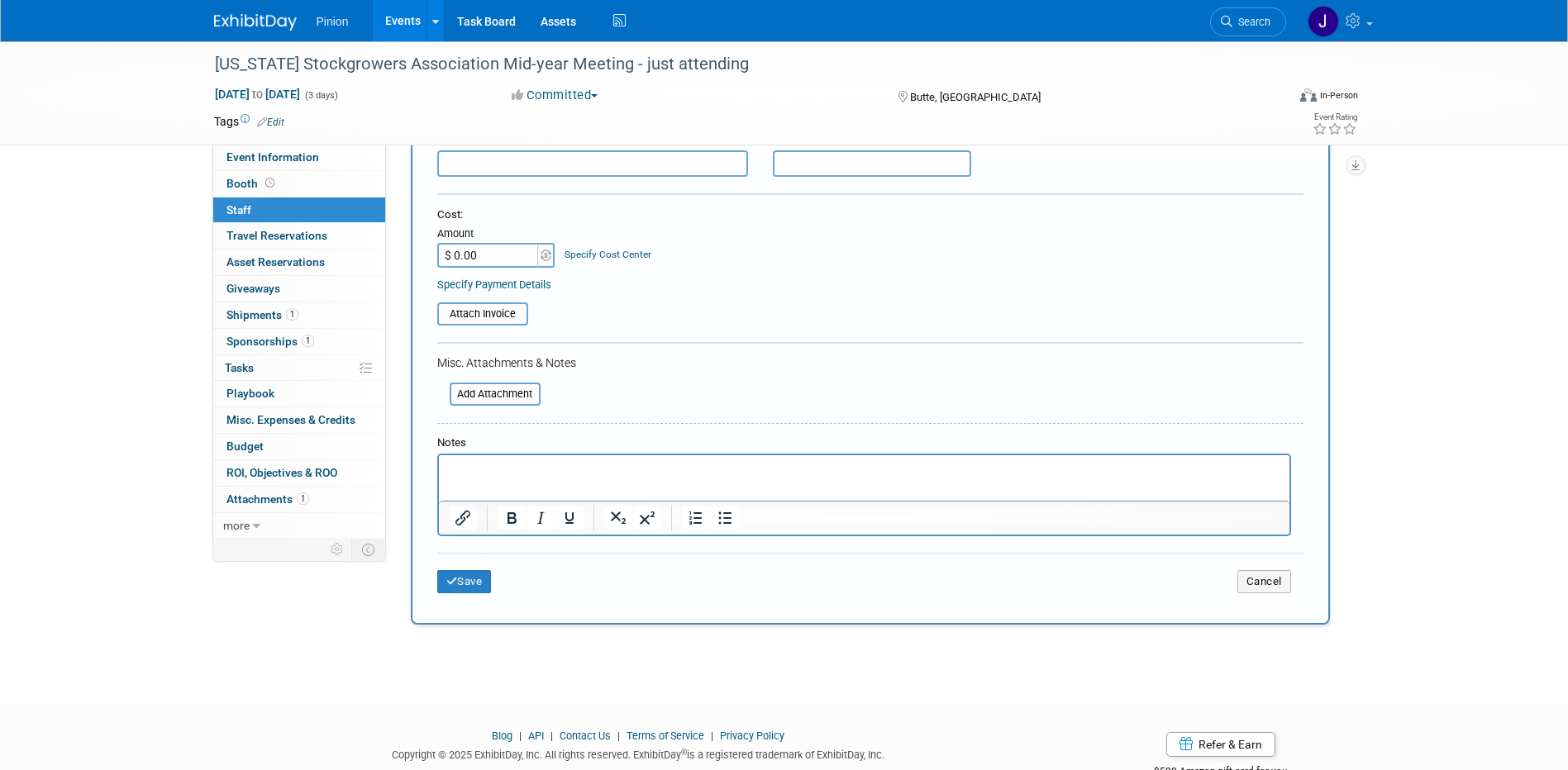
scroll to position [291, 0]
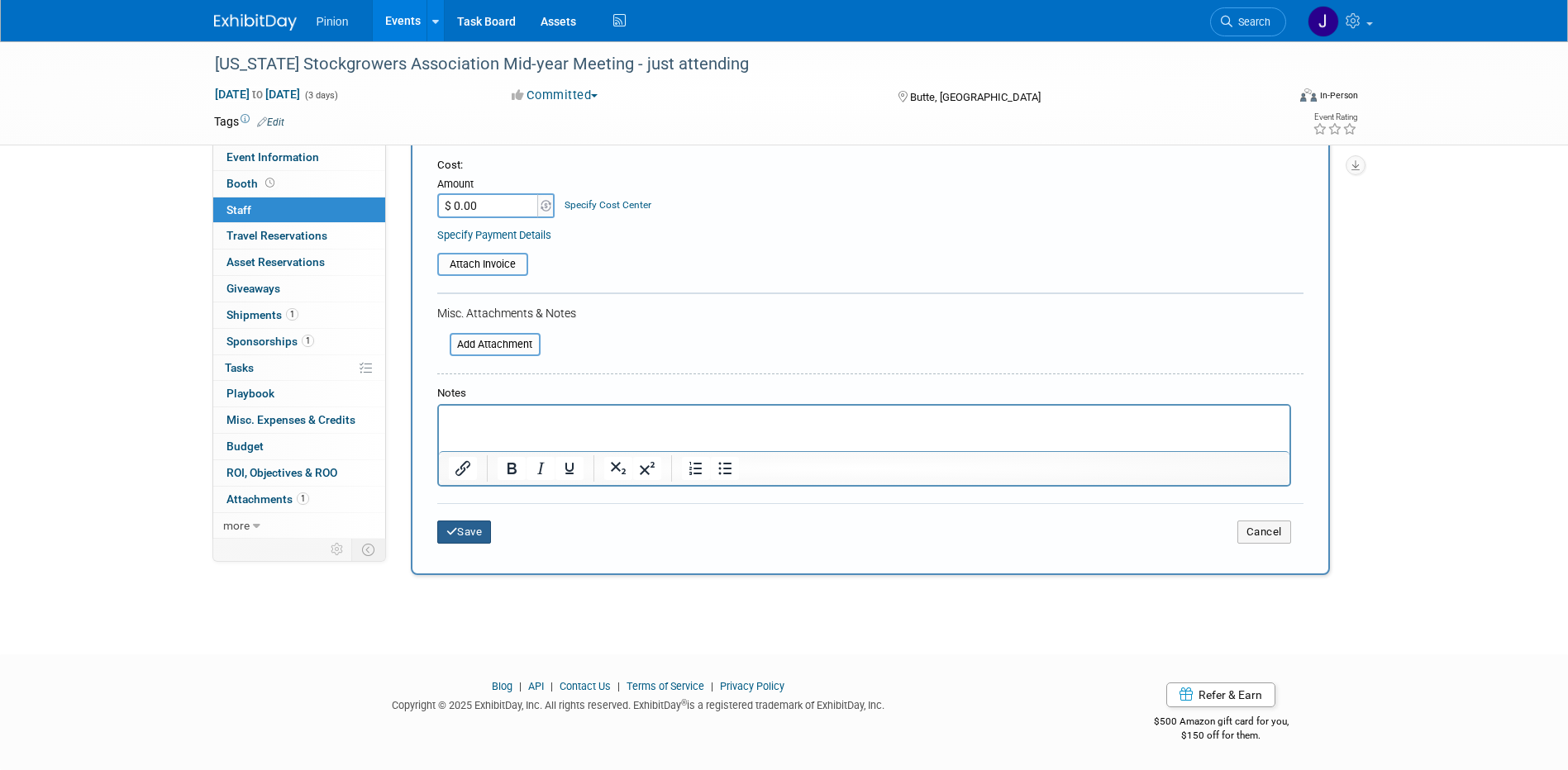
click at [484, 528] on button "Save" at bounding box center [465, 532] width 55 height 23
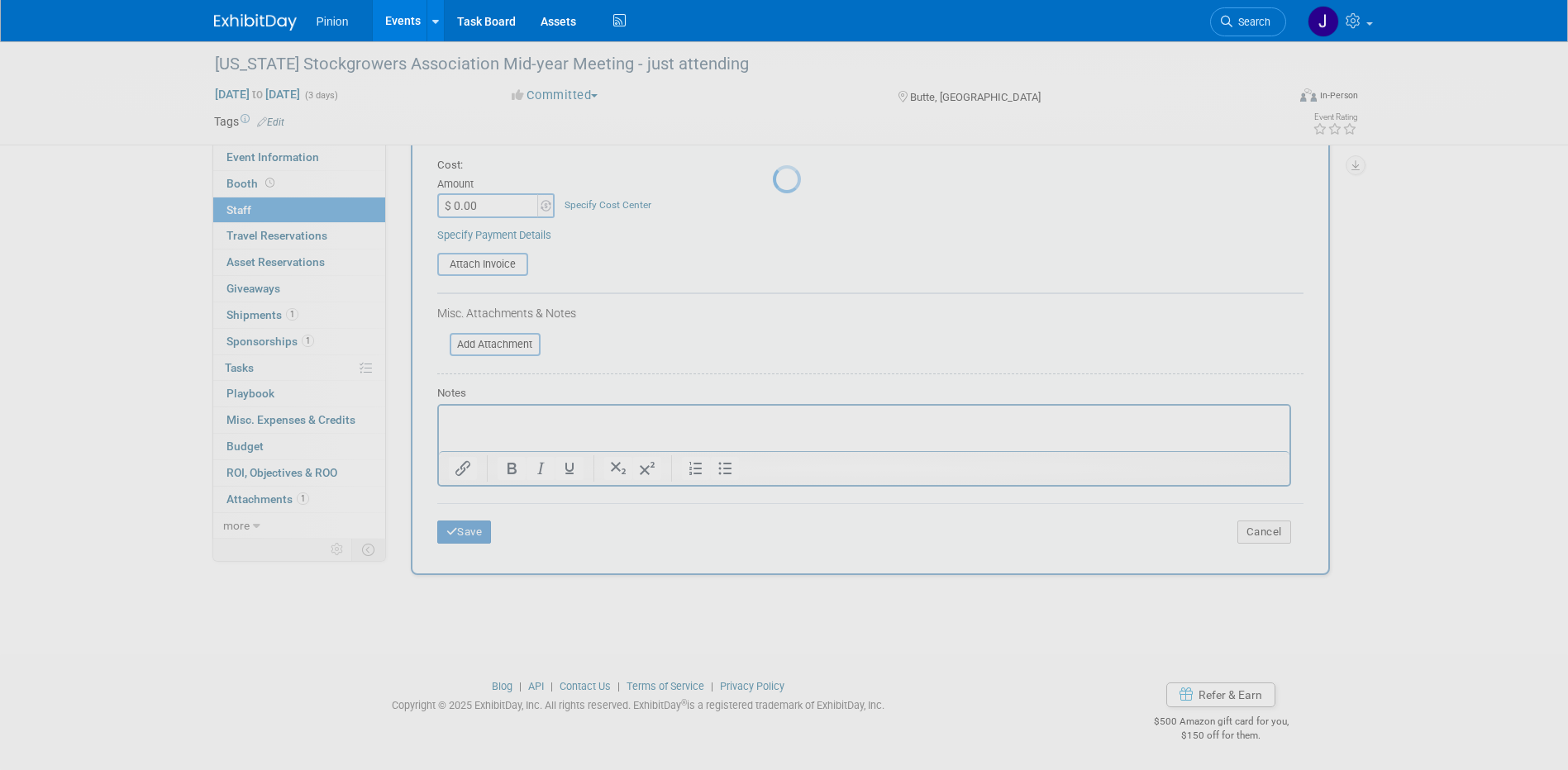
scroll to position [15, 0]
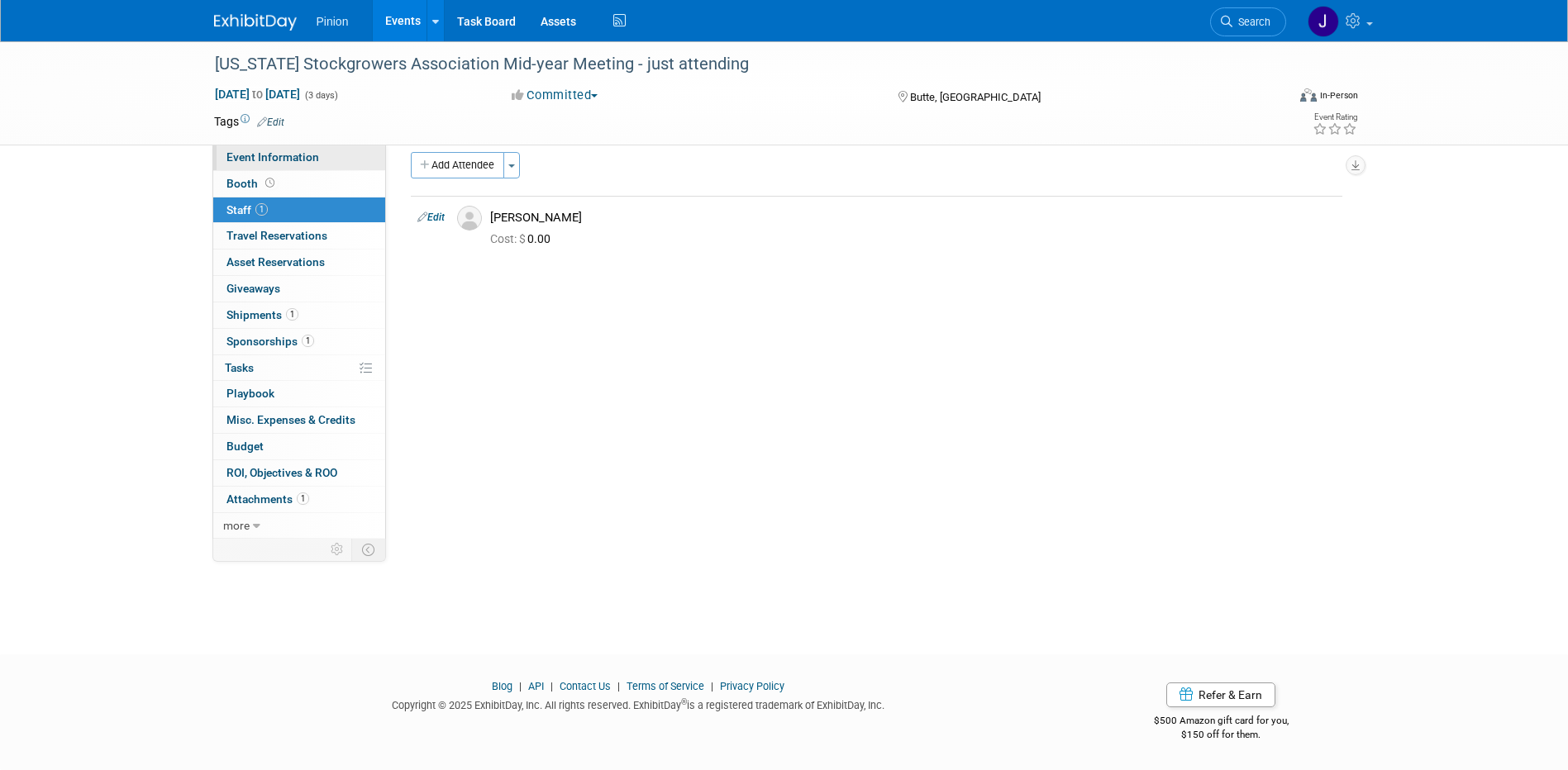
click at [266, 152] on span "Event Information" at bounding box center [273, 157] width 93 height 13
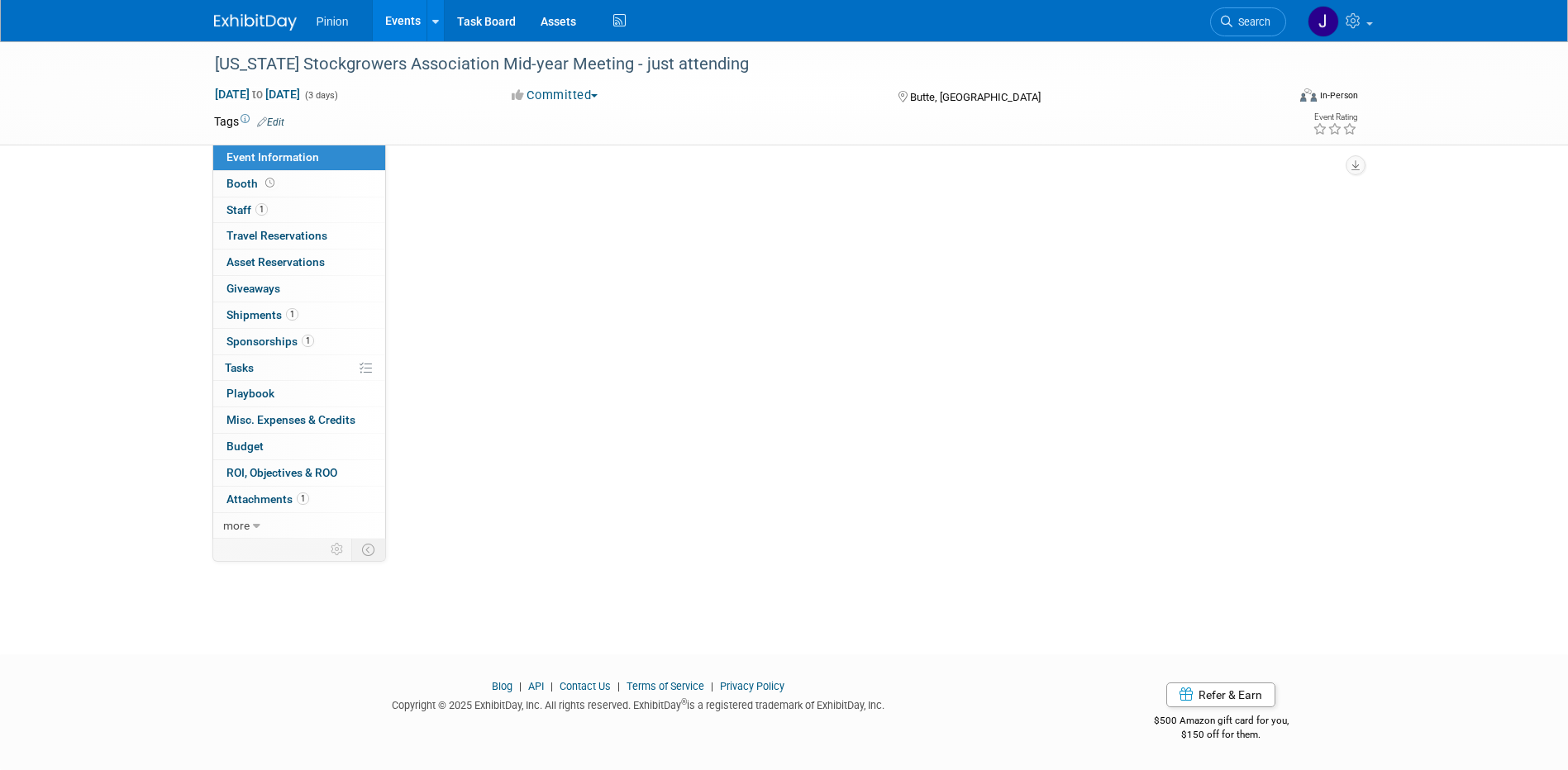
scroll to position [0, 0]
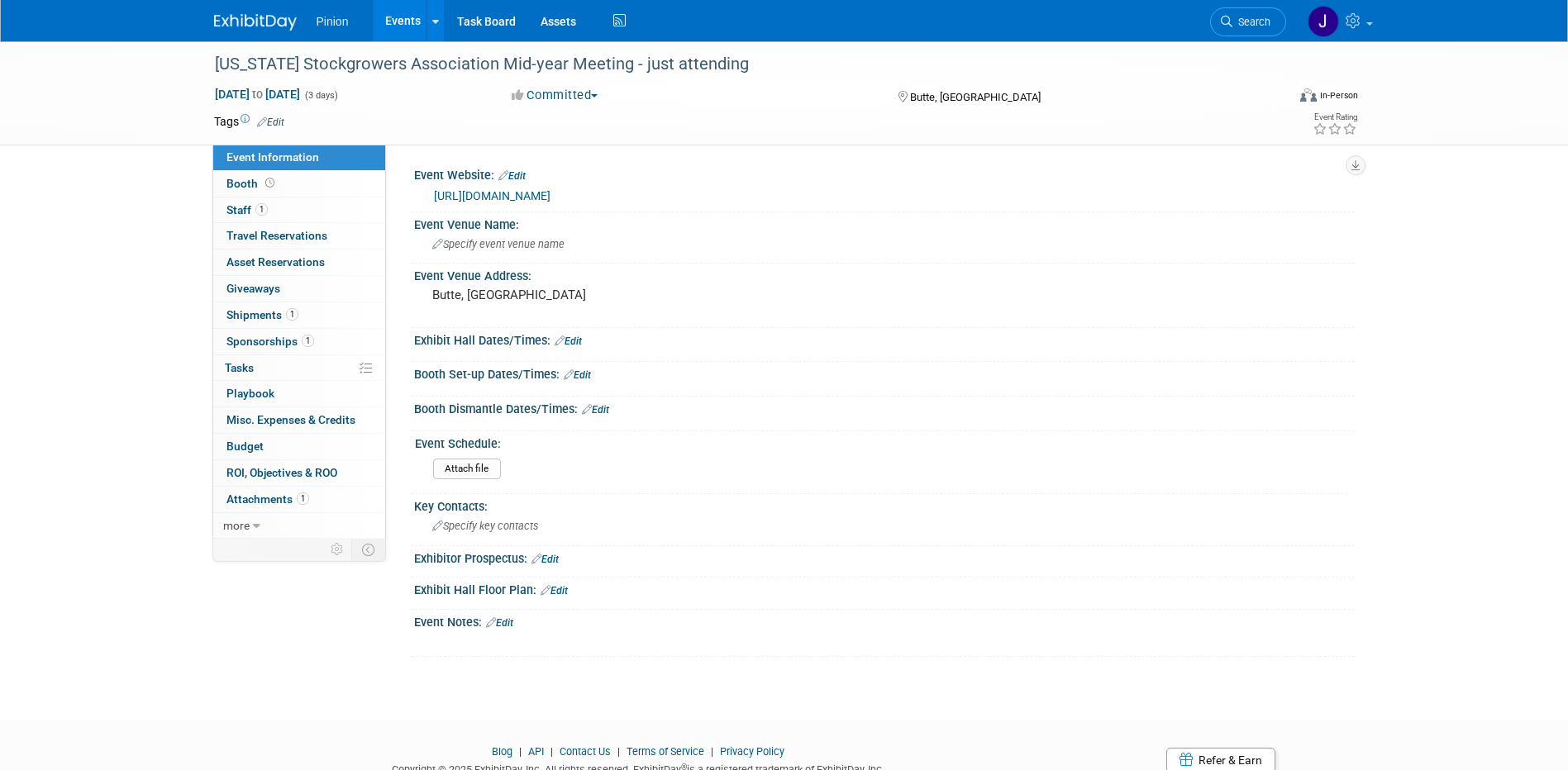
click at [244, 12] on link at bounding box center [266, 13] width 102 height 13
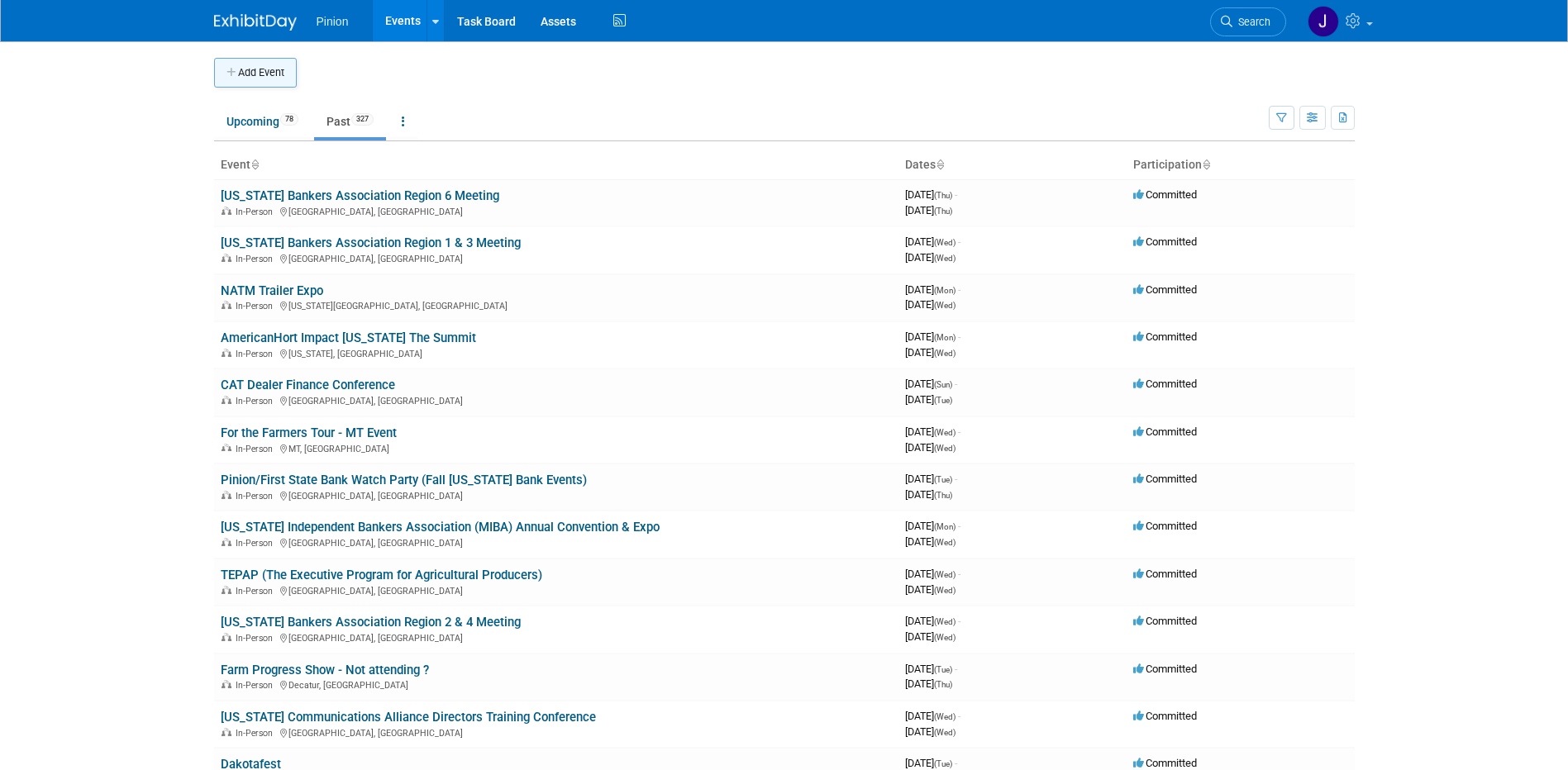
click at [252, 67] on button "Add Event" at bounding box center [256, 73] width 83 height 30
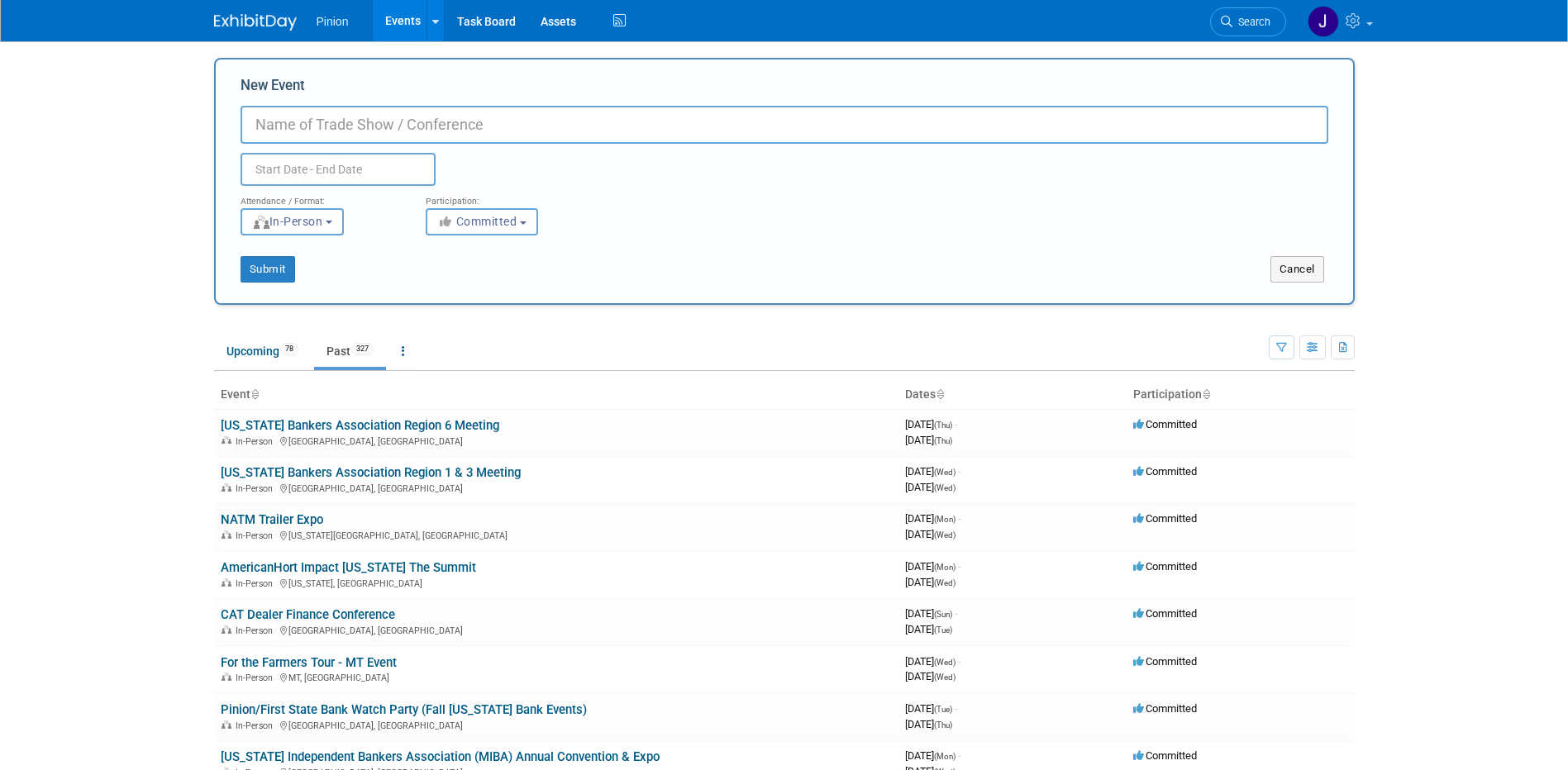
click at [335, 130] on input "New Event" at bounding box center [784, 124] width 1088 height 38
drag, startPoint x: 335, startPoint y: 130, endPoint x: 341, endPoint y: 117, distance: 14.3
click at [344, 118] on input "New Event" at bounding box center [784, 124] width 1088 height 38
click at [465, 121] on input "New Event" at bounding box center [784, 124] width 1088 height 38
paste input "[US_STATE] Contractors Association ConEd Golf Tournament"
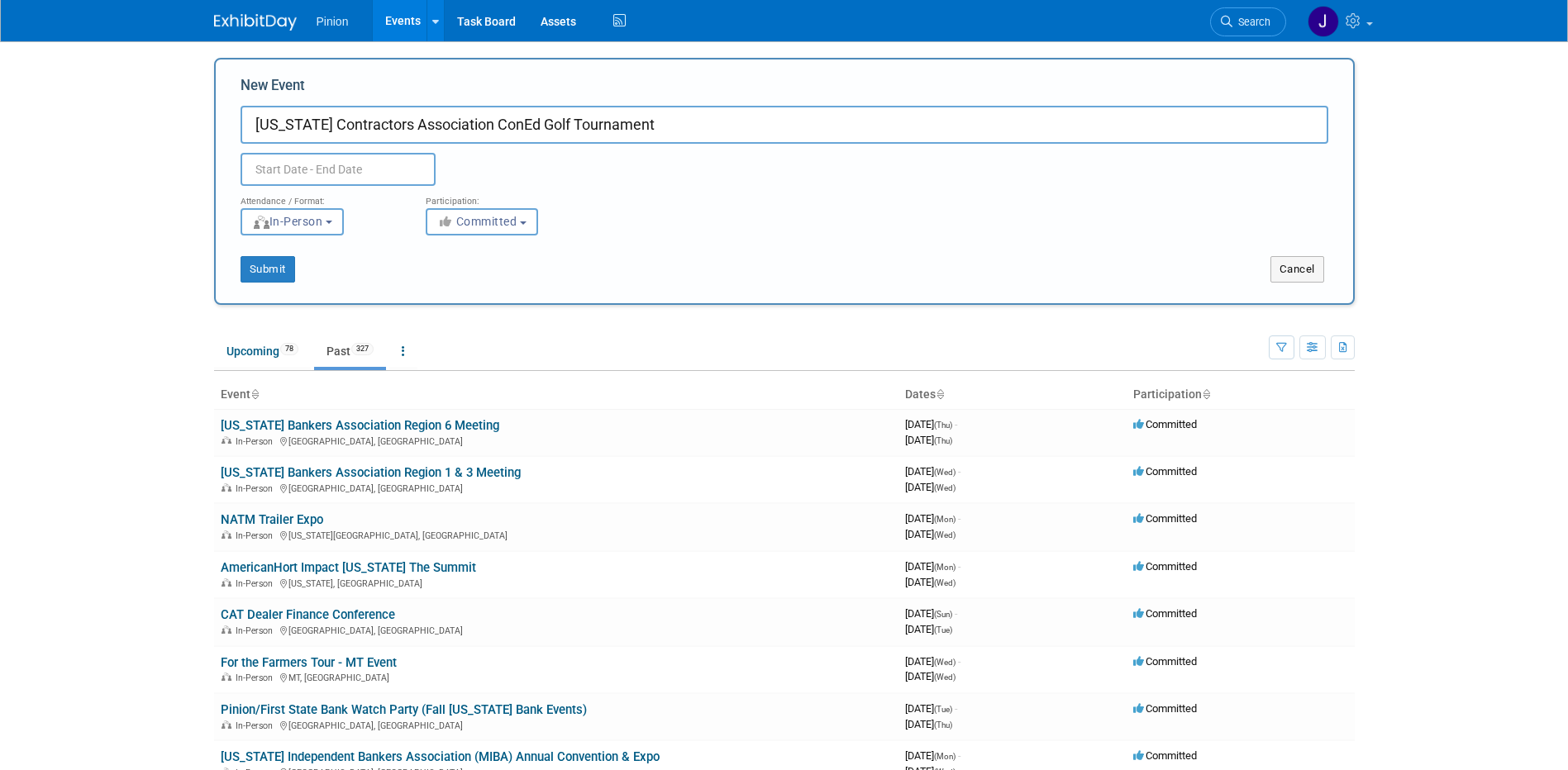
type input "[US_STATE] Contractors Association ConEd Golf Tournament"
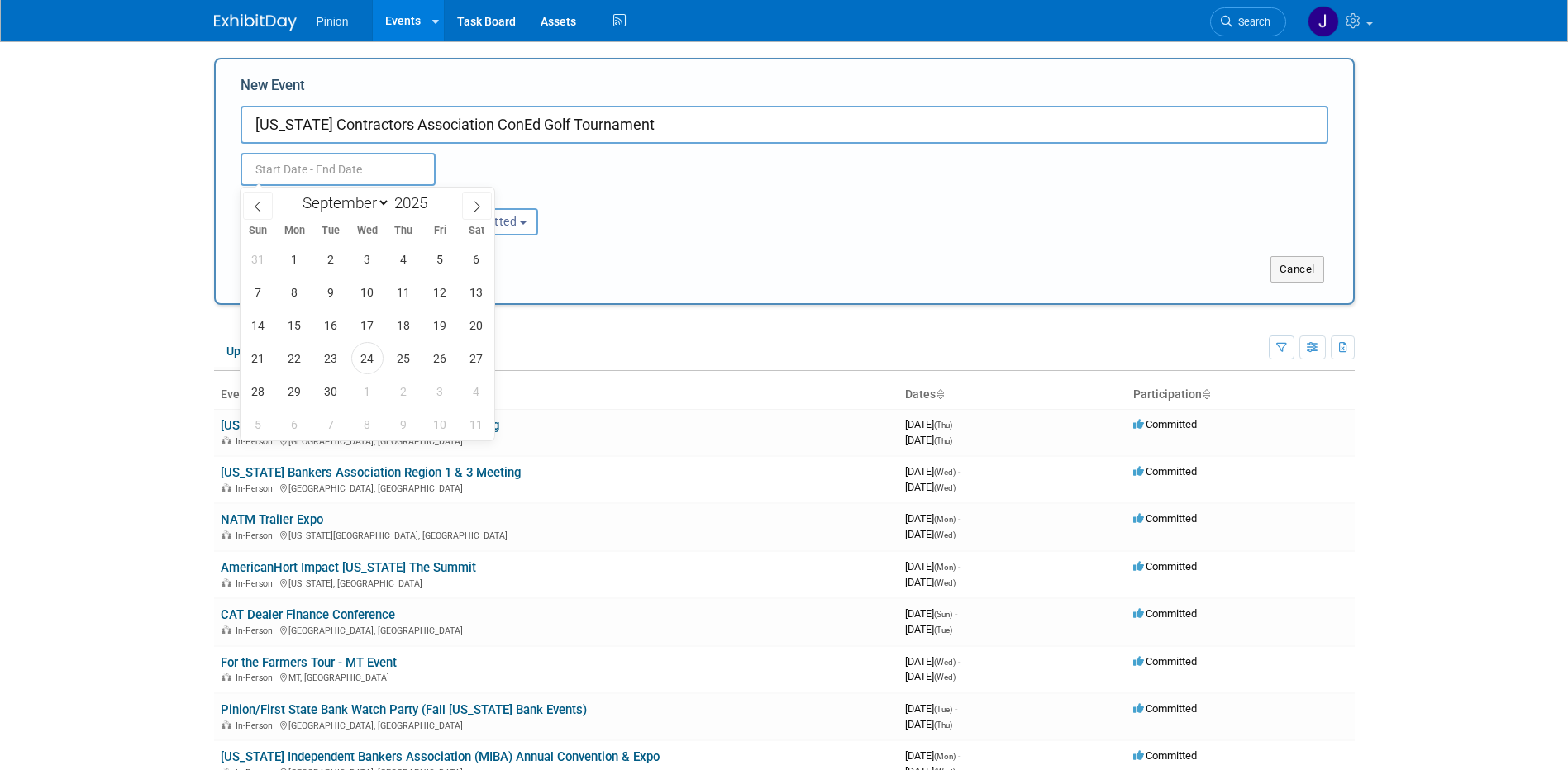
click at [298, 164] on input "text" at bounding box center [338, 168] width 195 height 33
click at [256, 203] on icon at bounding box center [258, 206] width 11 height 11
select select "5"
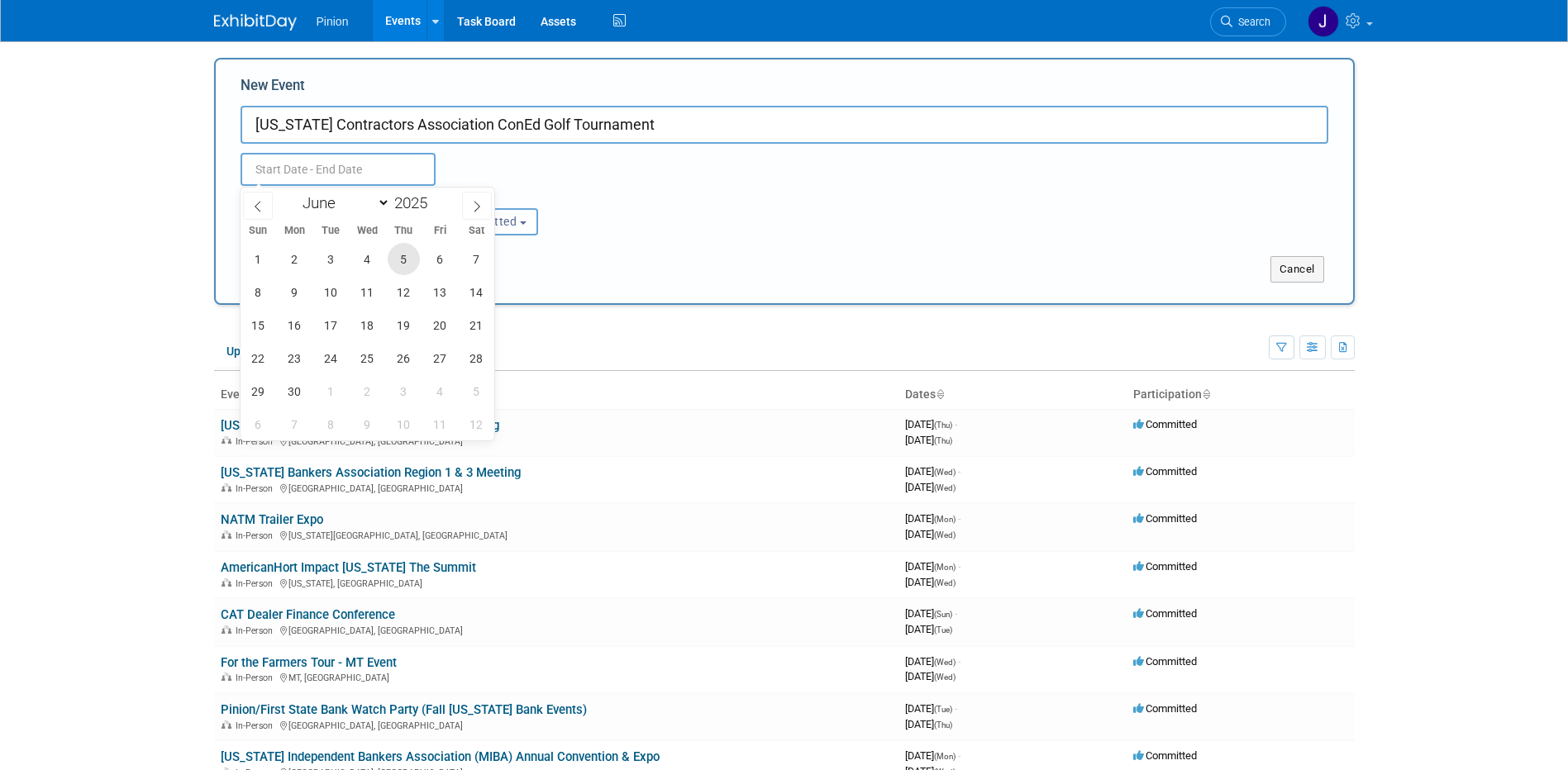
click at [403, 258] on span "5" at bounding box center [403, 258] width 33 height 33
click at [435, 262] on span "6" at bounding box center [440, 258] width 33 height 33
type input "Jun 5, 2025 to Jun 6, 2025"
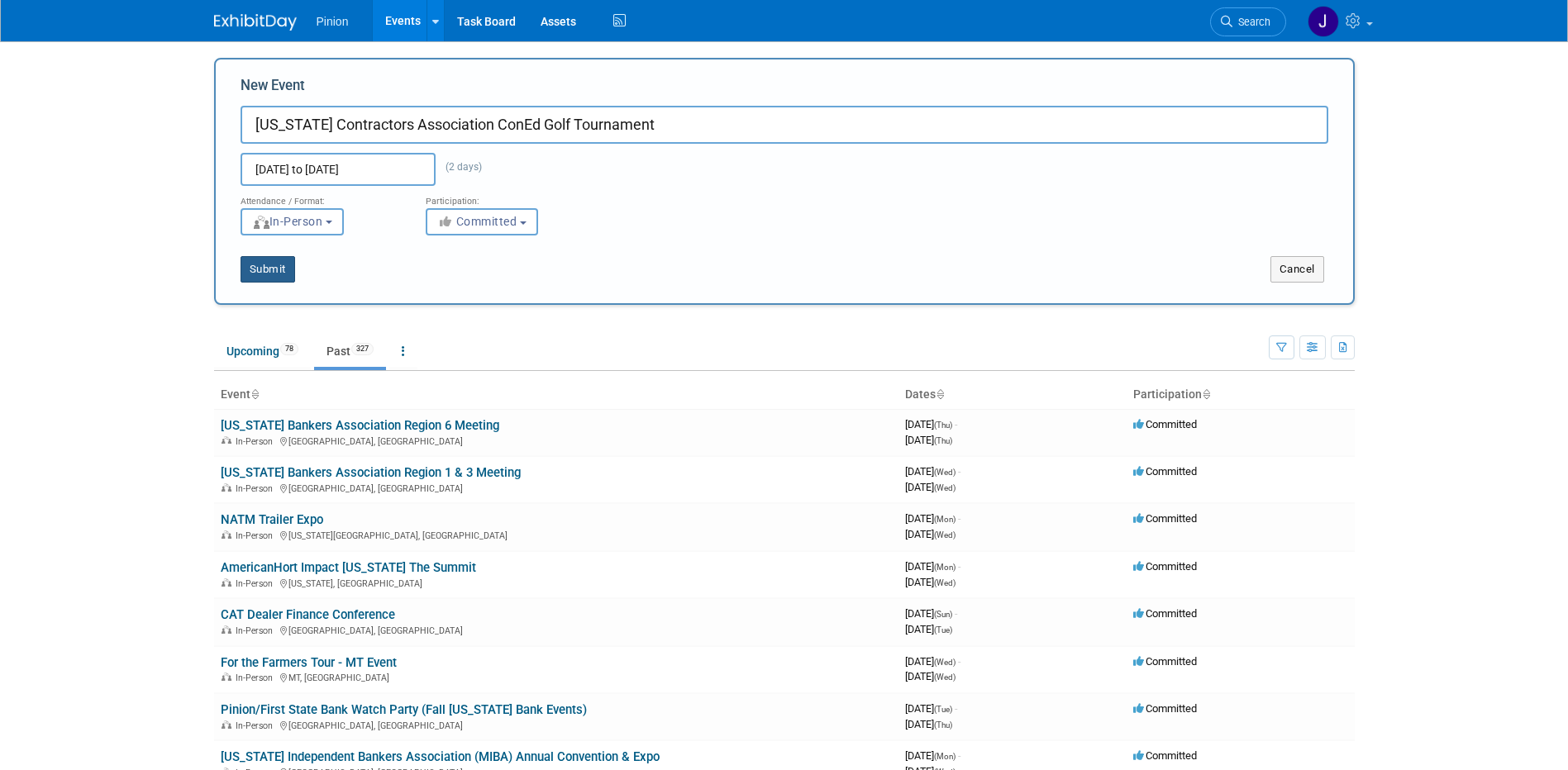
click at [272, 278] on button "Submit" at bounding box center [268, 269] width 55 height 26
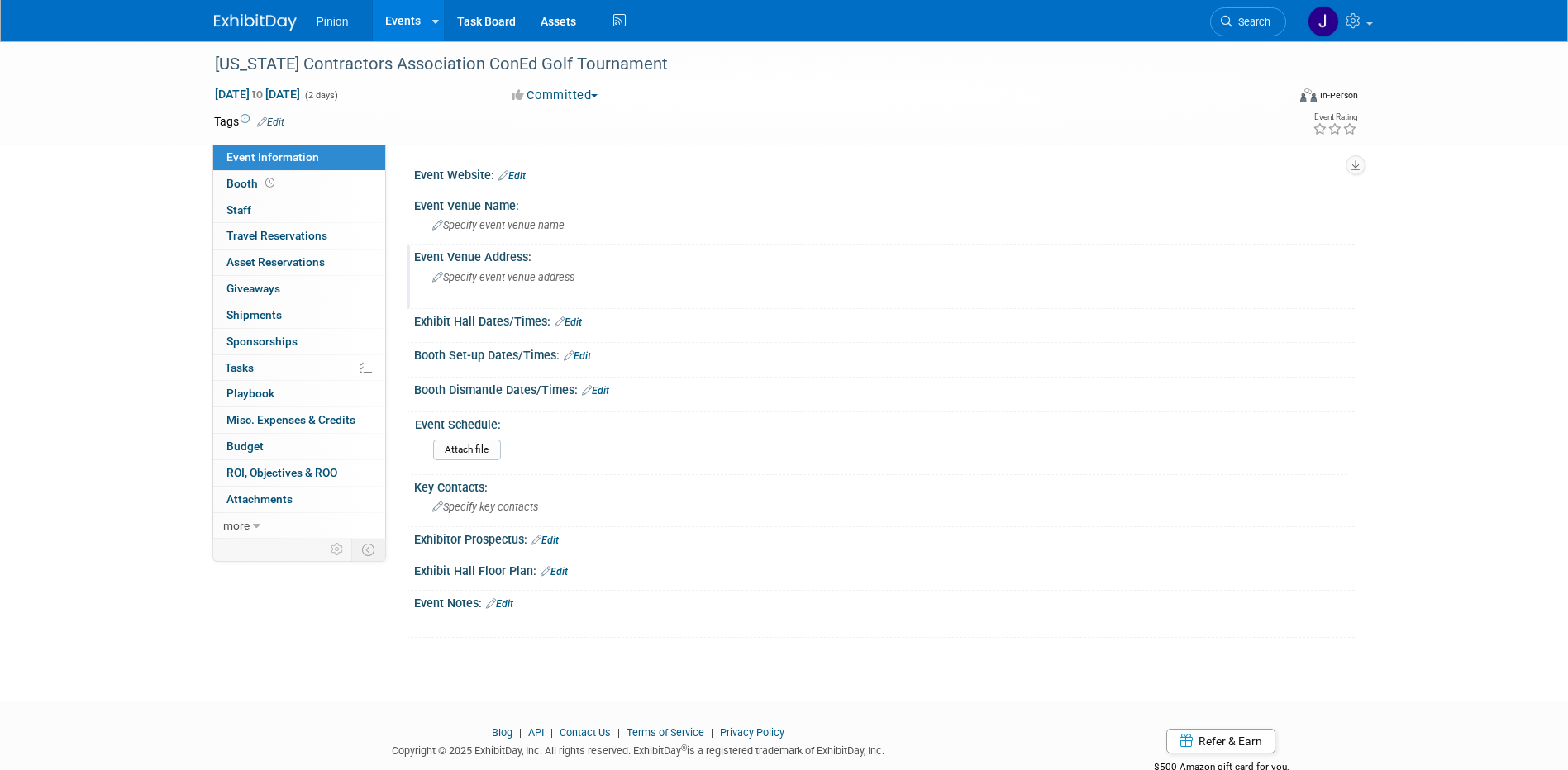
click at [485, 282] on span "Specify event venue address" at bounding box center [503, 277] width 142 height 12
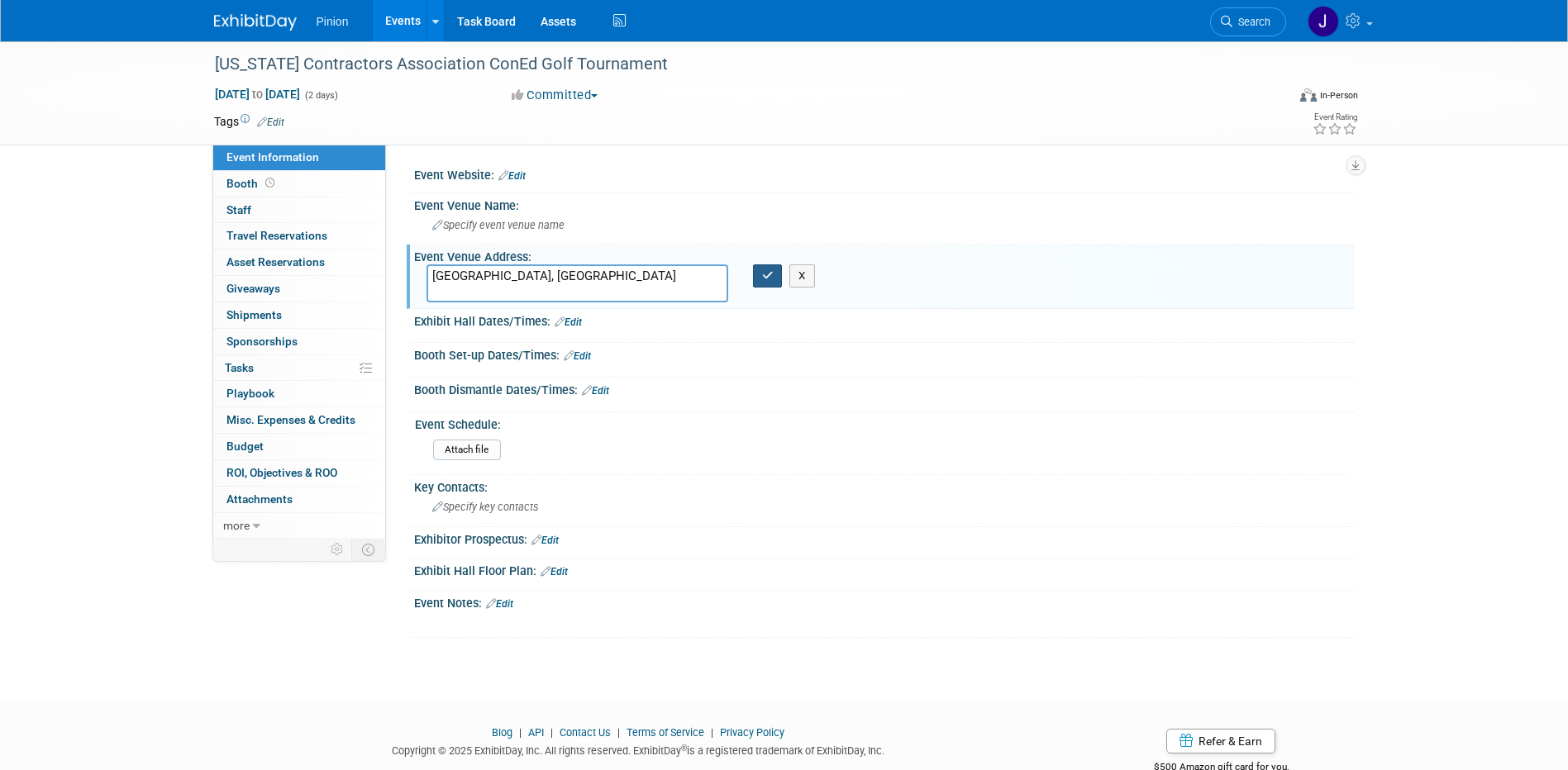
type textarea "[GEOGRAPHIC_DATA], [GEOGRAPHIC_DATA]"
click at [762, 280] on icon "button" at bounding box center [768, 275] width 11 height 11
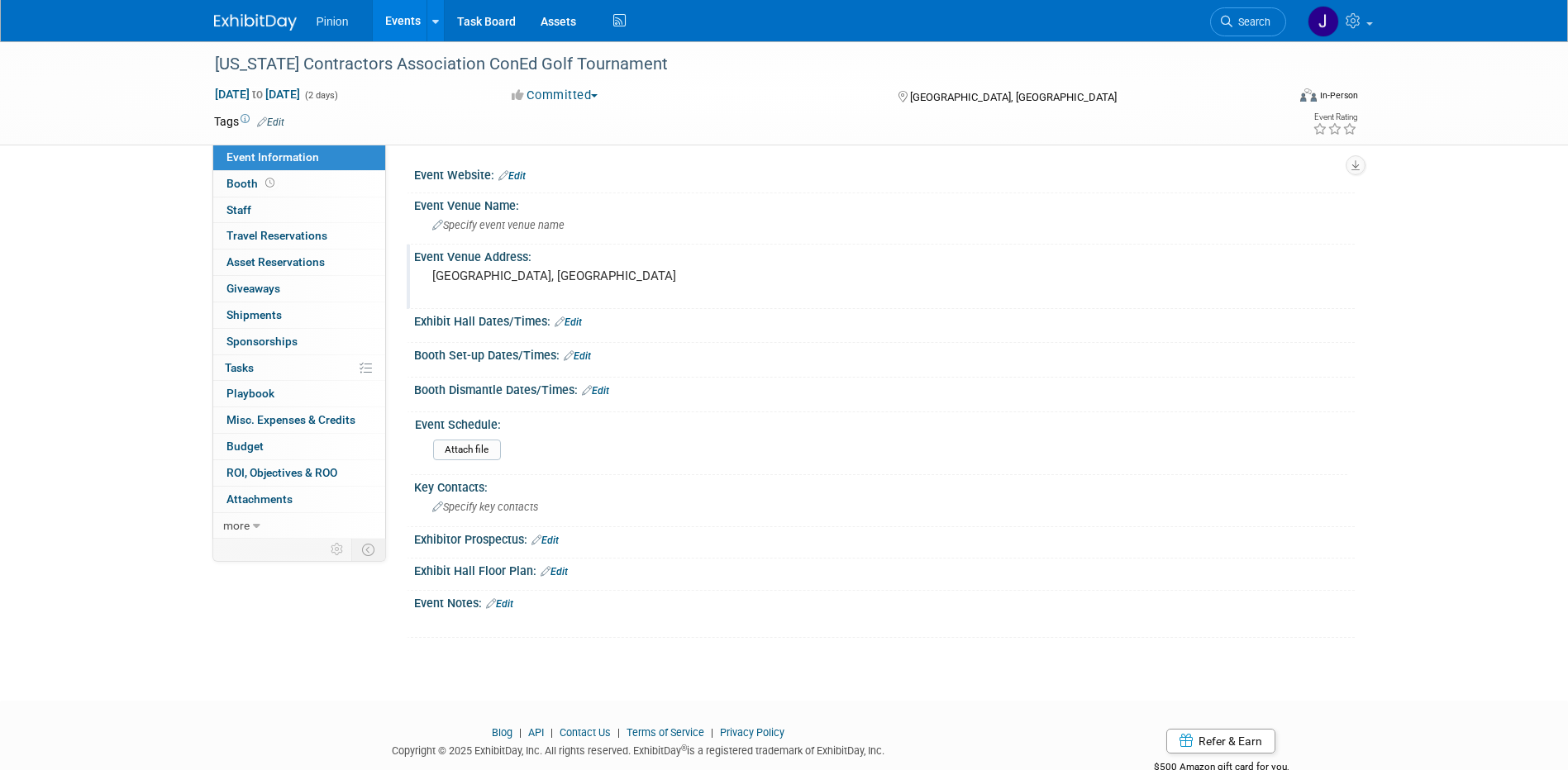
click at [519, 174] on link "Edit" at bounding box center [512, 176] width 27 height 11
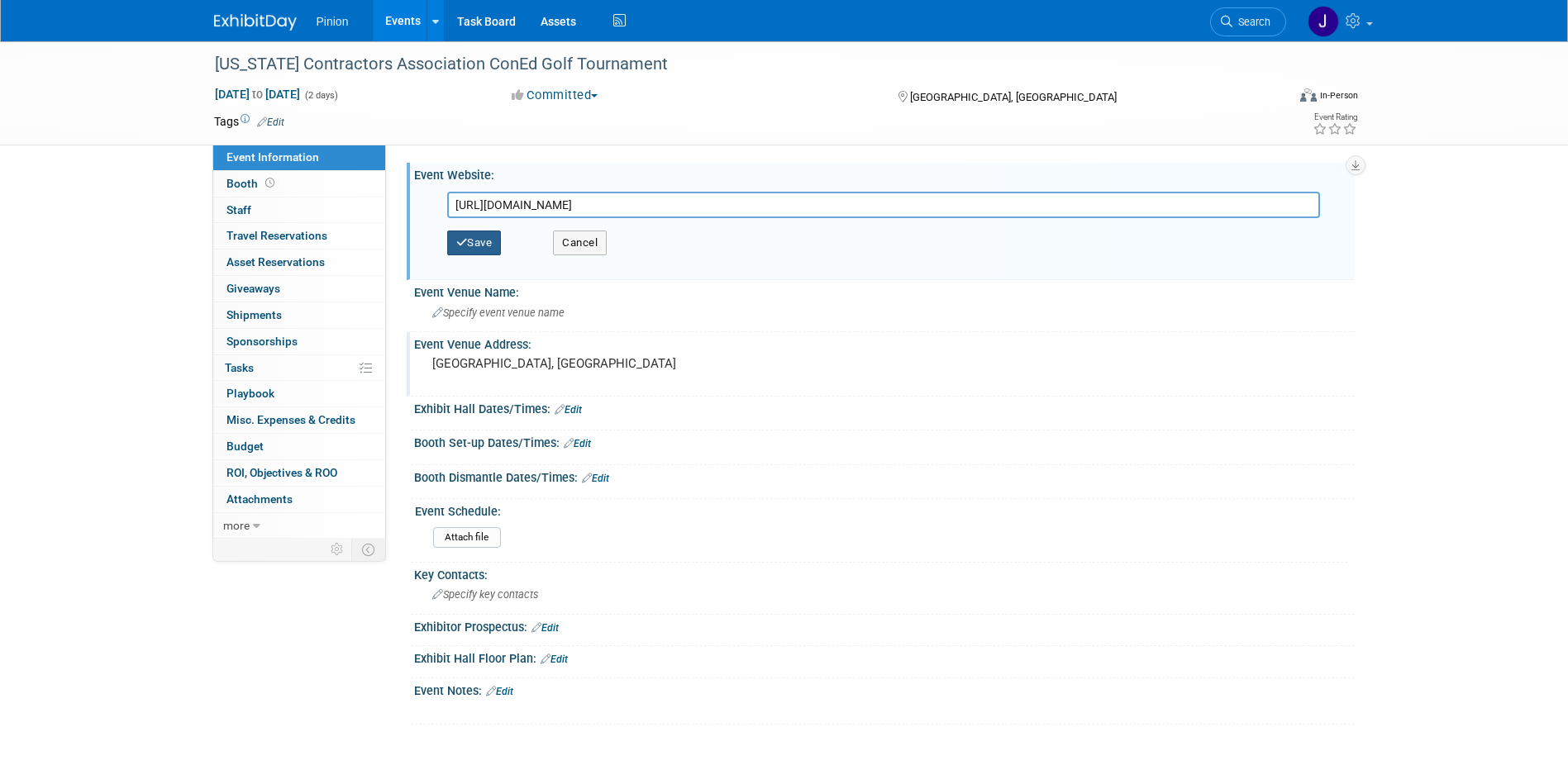
type input "[URL][DOMAIN_NAME]"
click at [487, 253] on button "Save" at bounding box center [475, 243] width 55 height 25
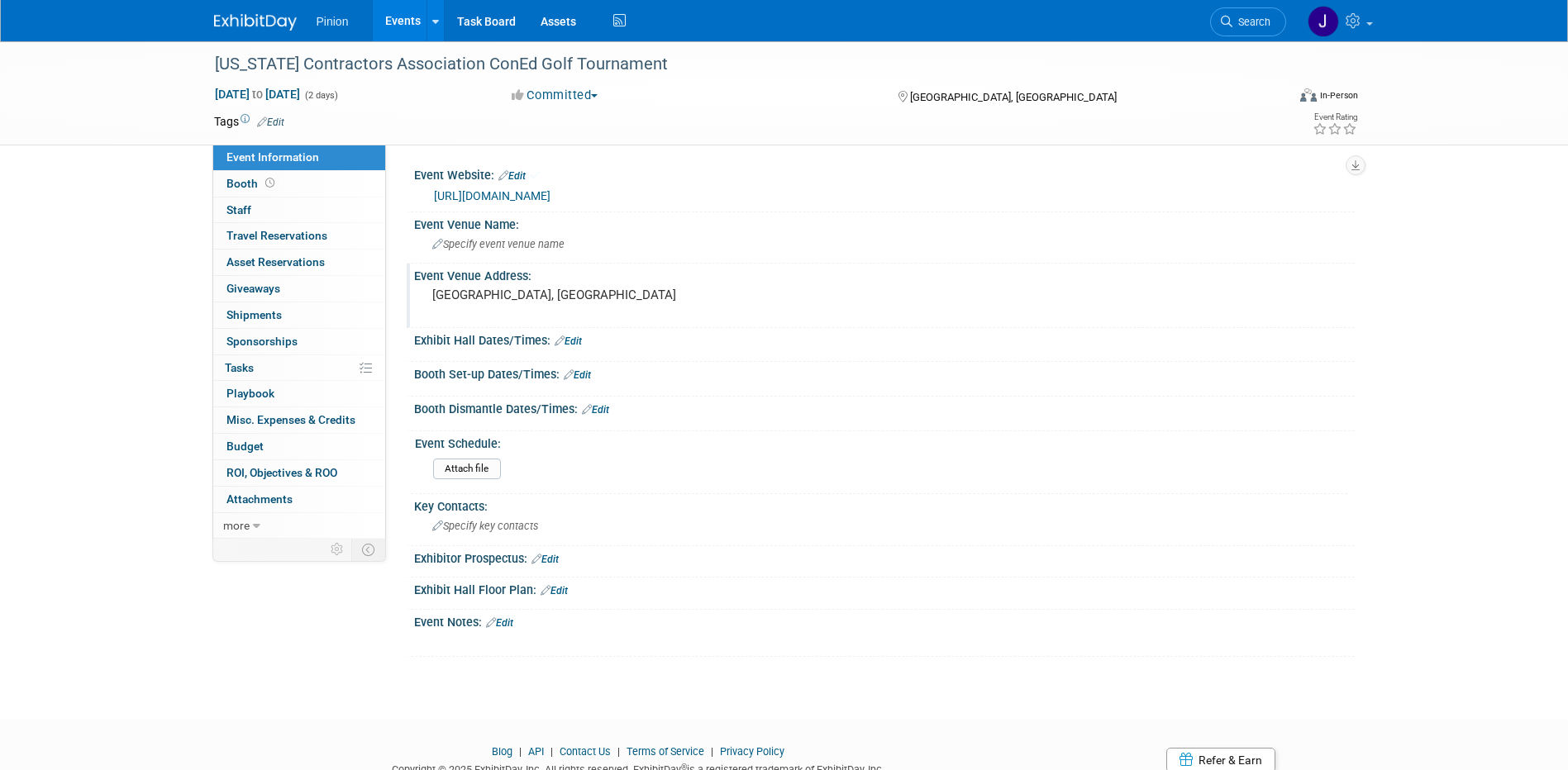
click at [252, 19] on img at bounding box center [256, 22] width 83 height 17
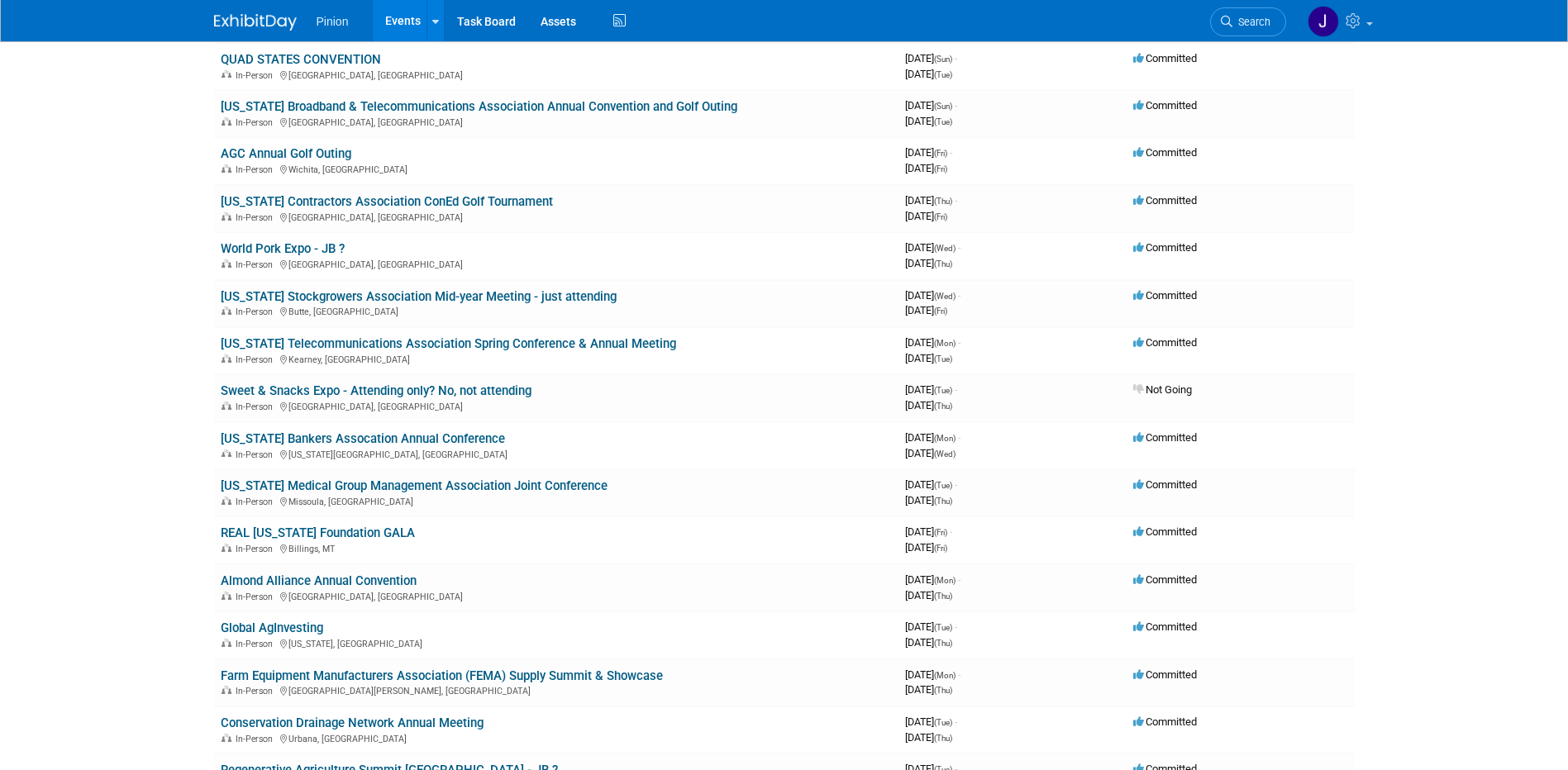
scroll to position [1494, 0]
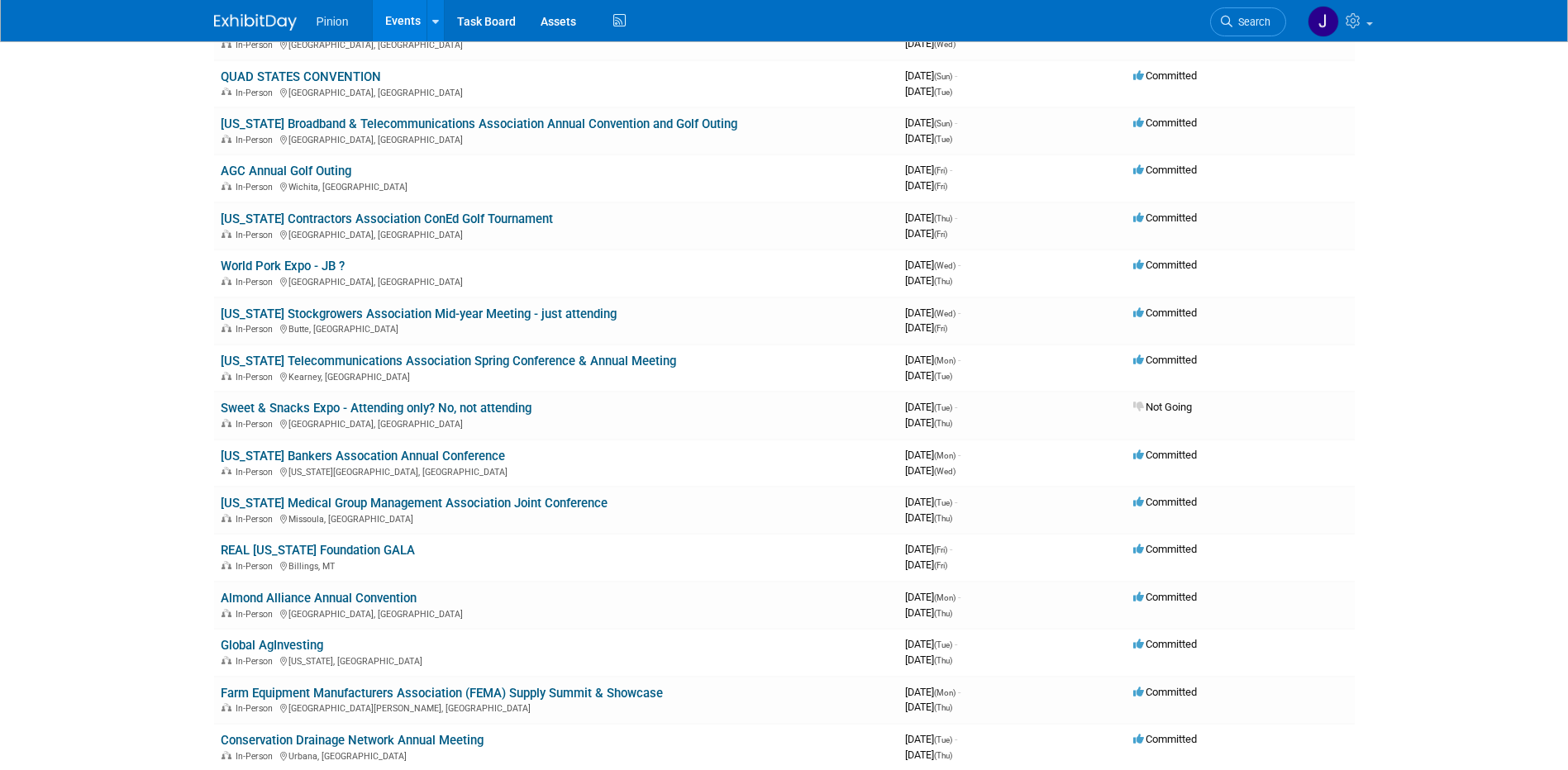
drag, startPoint x: 288, startPoint y: 174, endPoint x: 310, endPoint y: 192, distance: 28.4
click at [288, 174] on link "AGC Annual Golf Outing" at bounding box center [286, 171] width 131 height 15
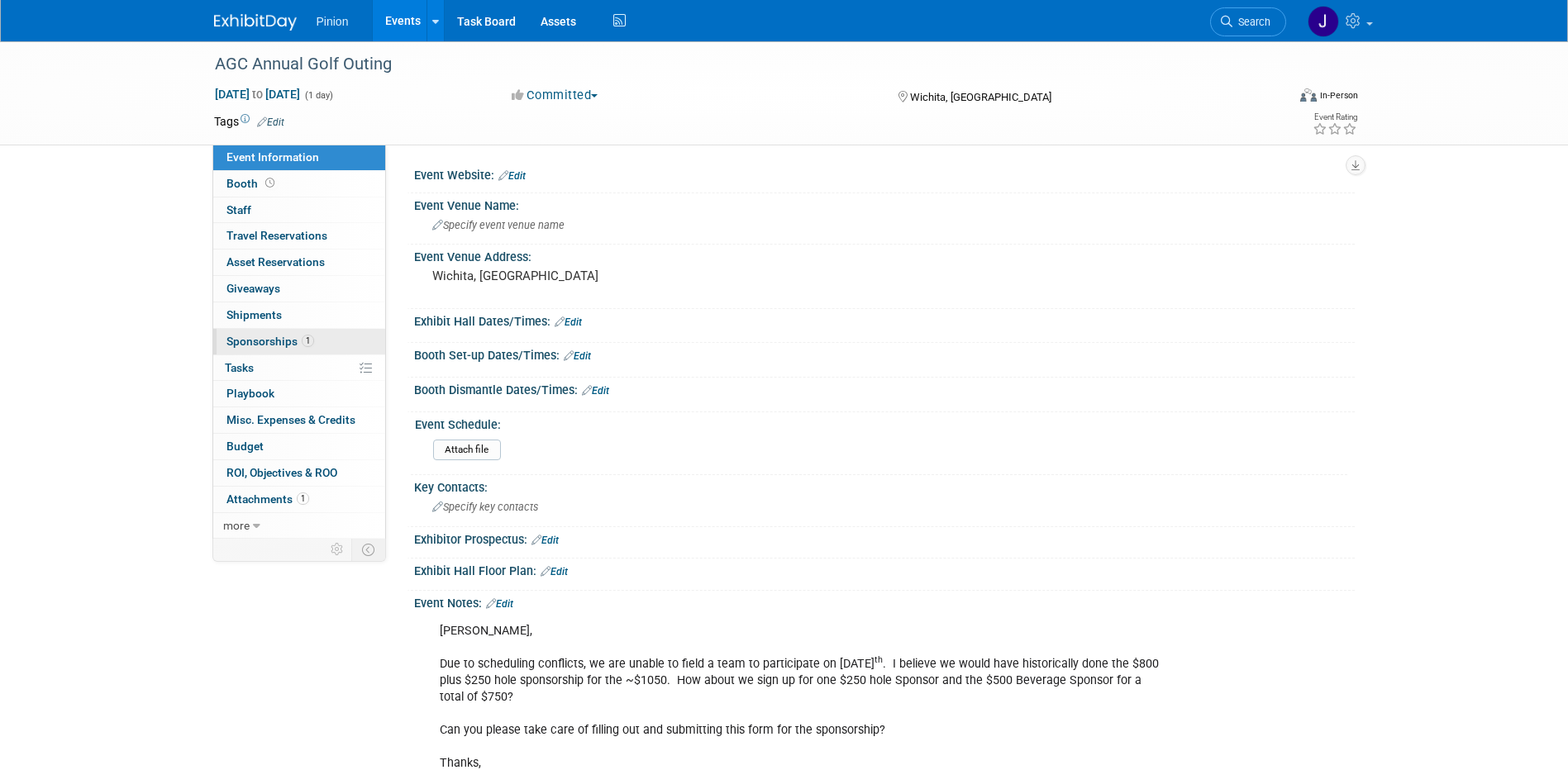
click at [251, 340] on span "Sponsorships 1" at bounding box center [270, 340] width 87 height 13
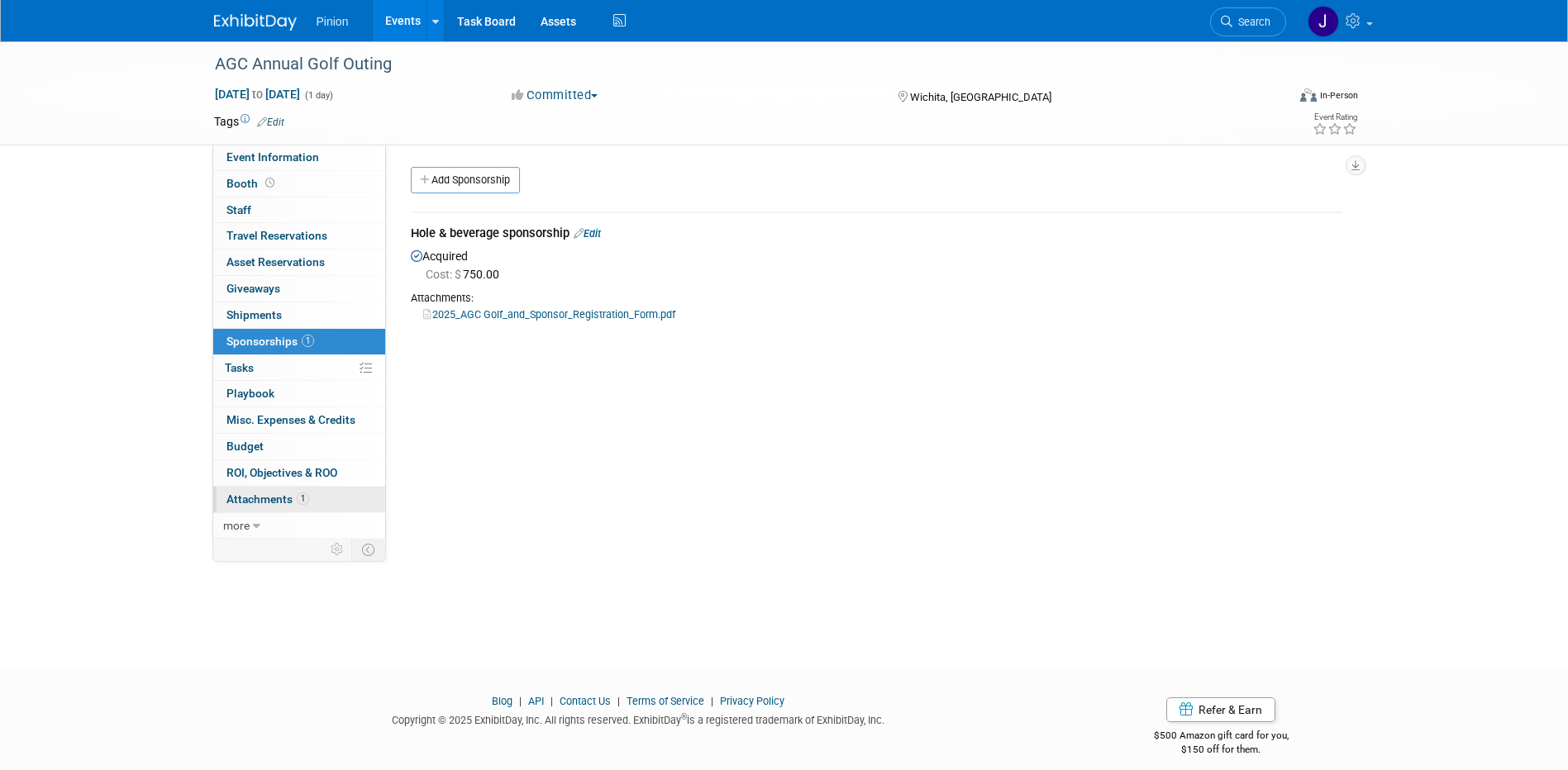
click at [288, 498] on span "Attachments 1" at bounding box center [268, 498] width 83 height 13
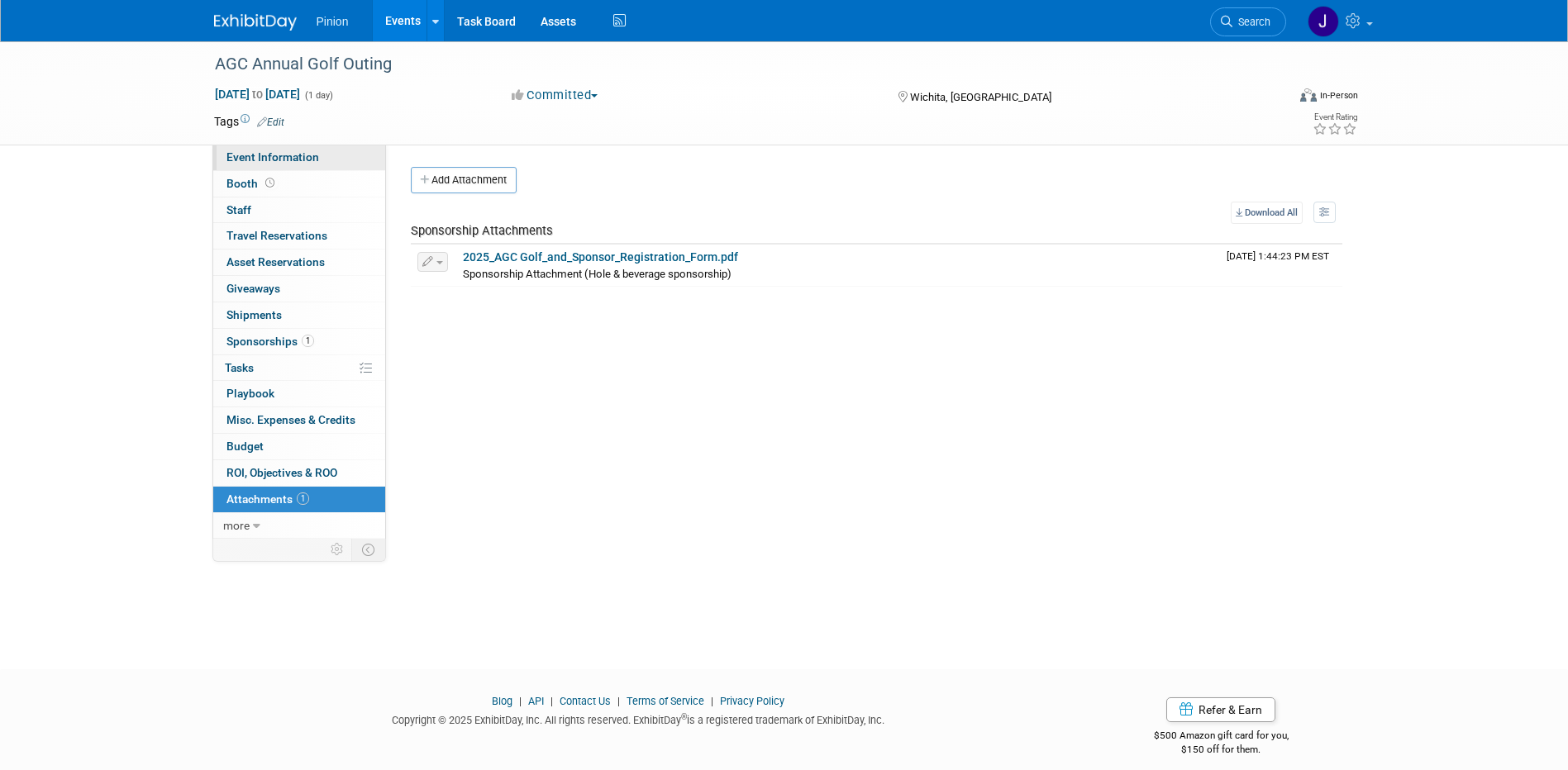
click at [263, 156] on span "Event Information" at bounding box center [273, 157] width 93 height 13
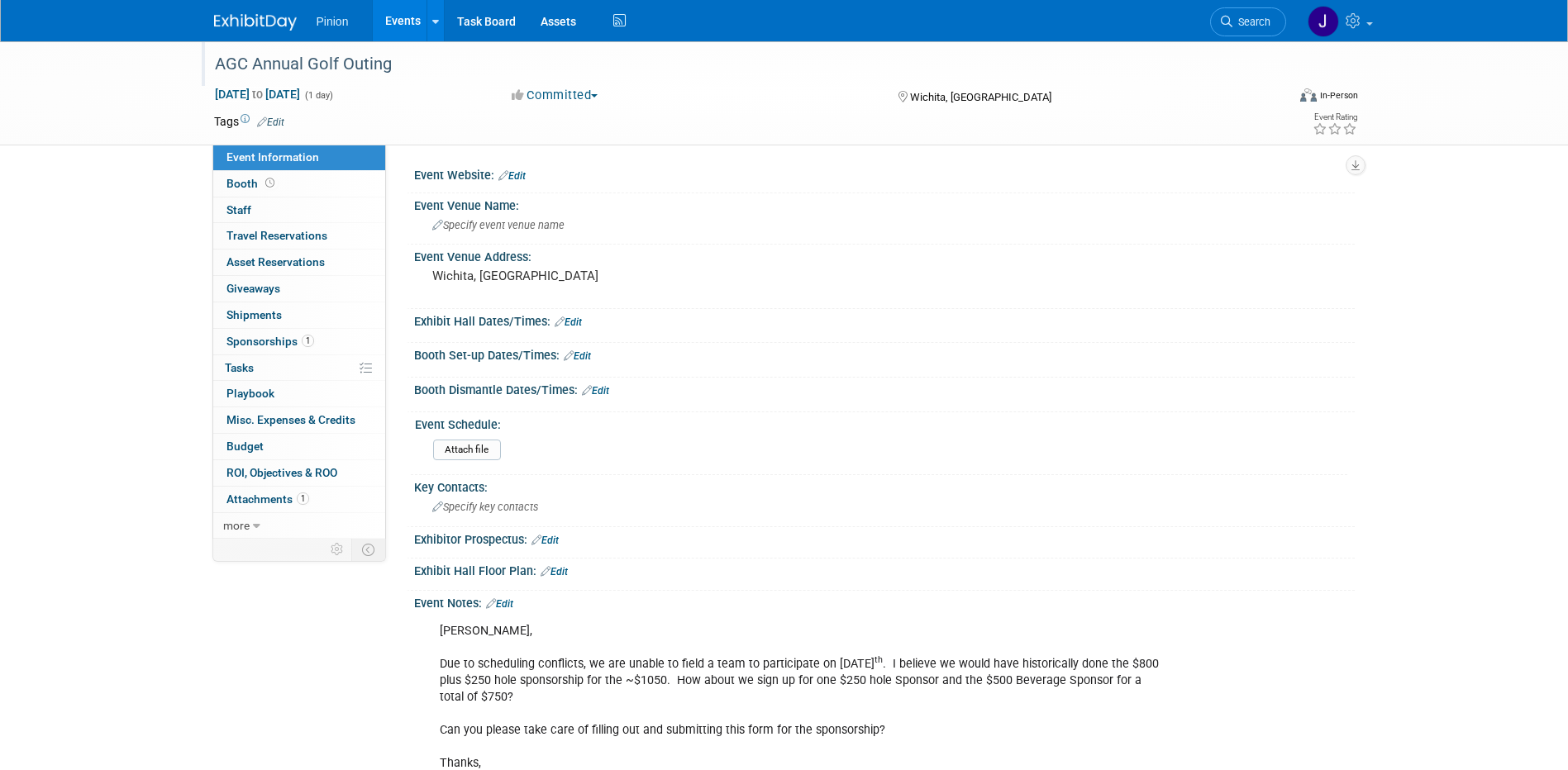
click at [338, 69] on div "AGC Annual Golf Outing" at bounding box center [735, 64] width 1053 height 30
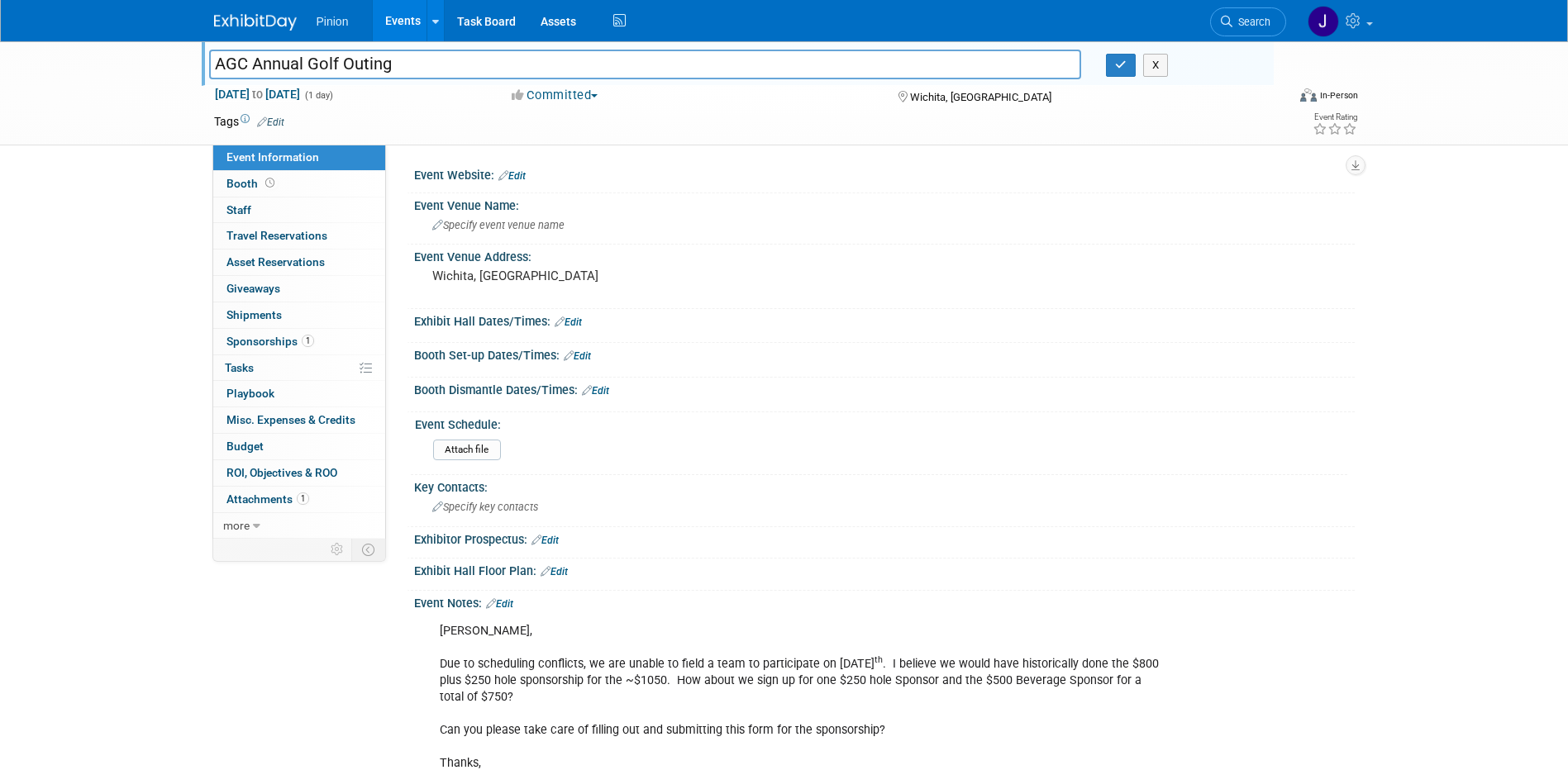
drag, startPoint x: 419, startPoint y: 66, endPoint x: 181, endPoint y: 91, distance: 239.3
click at [181, 91] on div "AGC Annual Golf Outing AGC Annual Golf Outing X Jun 6, 2025 to Jun 6, 2025 (1 d…" at bounding box center [784, 93] width 1568 height 104
click at [1125, 64] on icon "button" at bounding box center [1121, 64] width 11 height 11
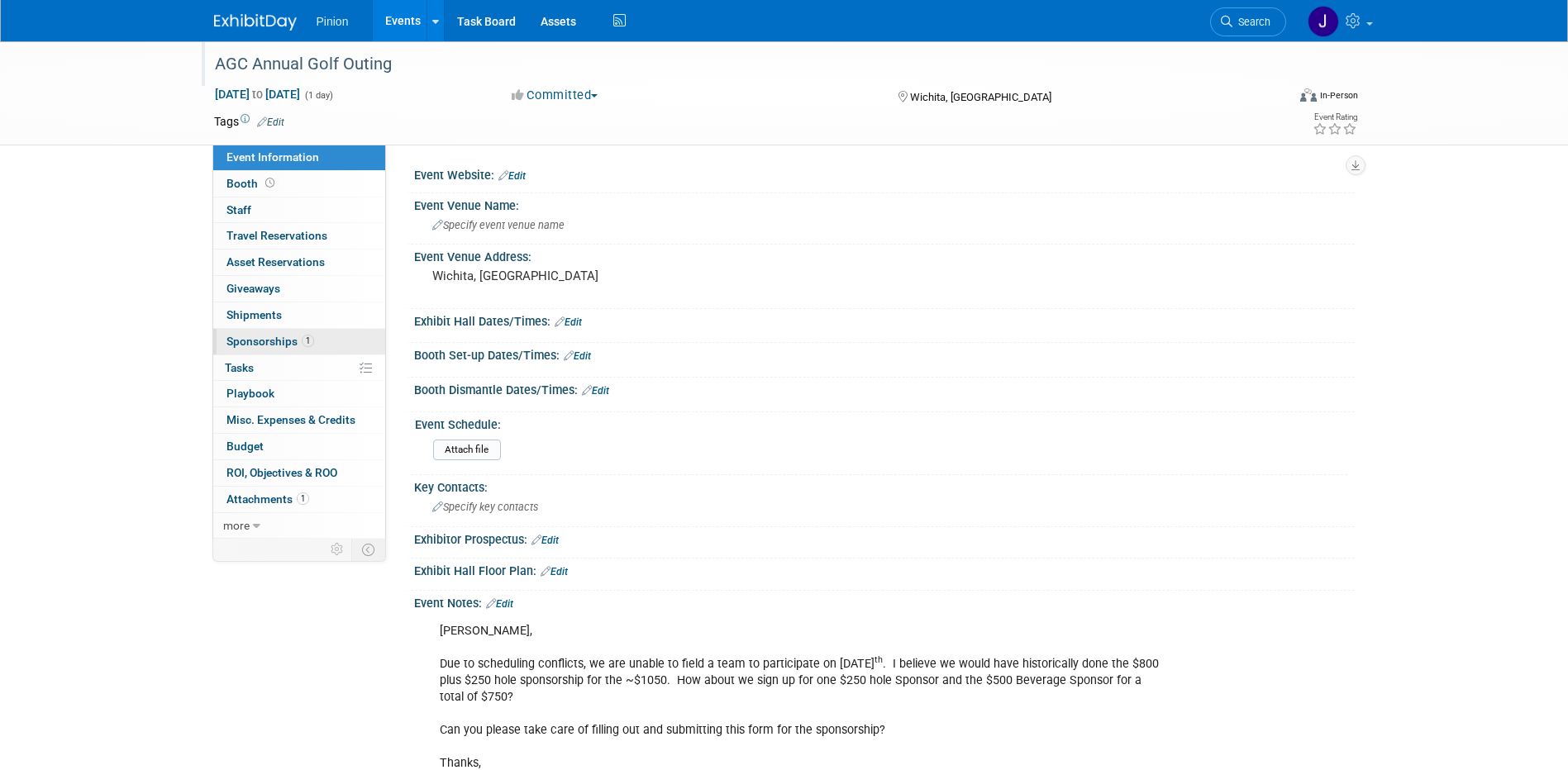
click at [302, 340] on span "1" at bounding box center [308, 340] width 12 height 12
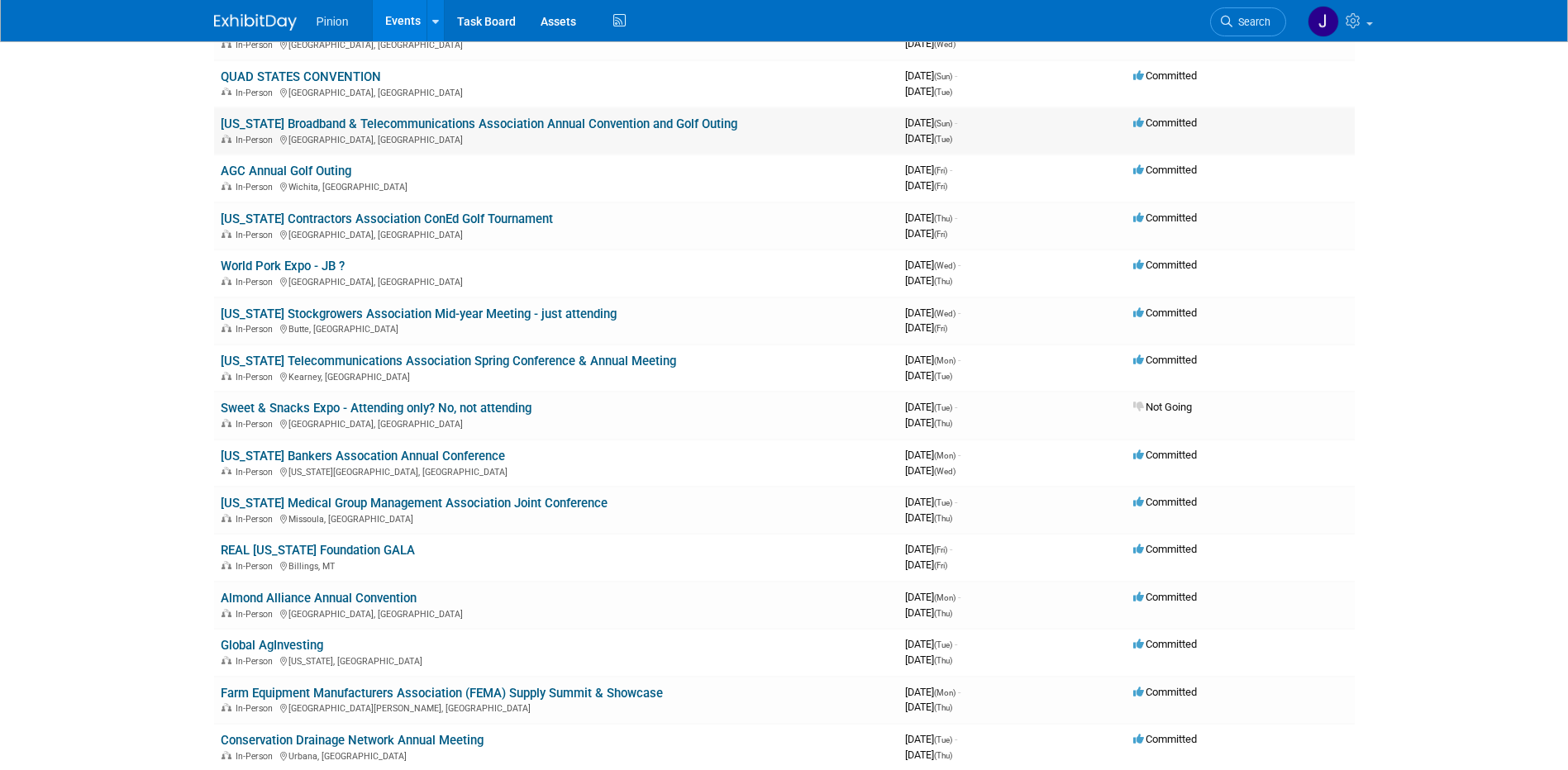
click at [520, 124] on link "[US_STATE] Broadband & Telecommunications Association Annual Convention and Gol…" at bounding box center [479, 123] width 517 height 15
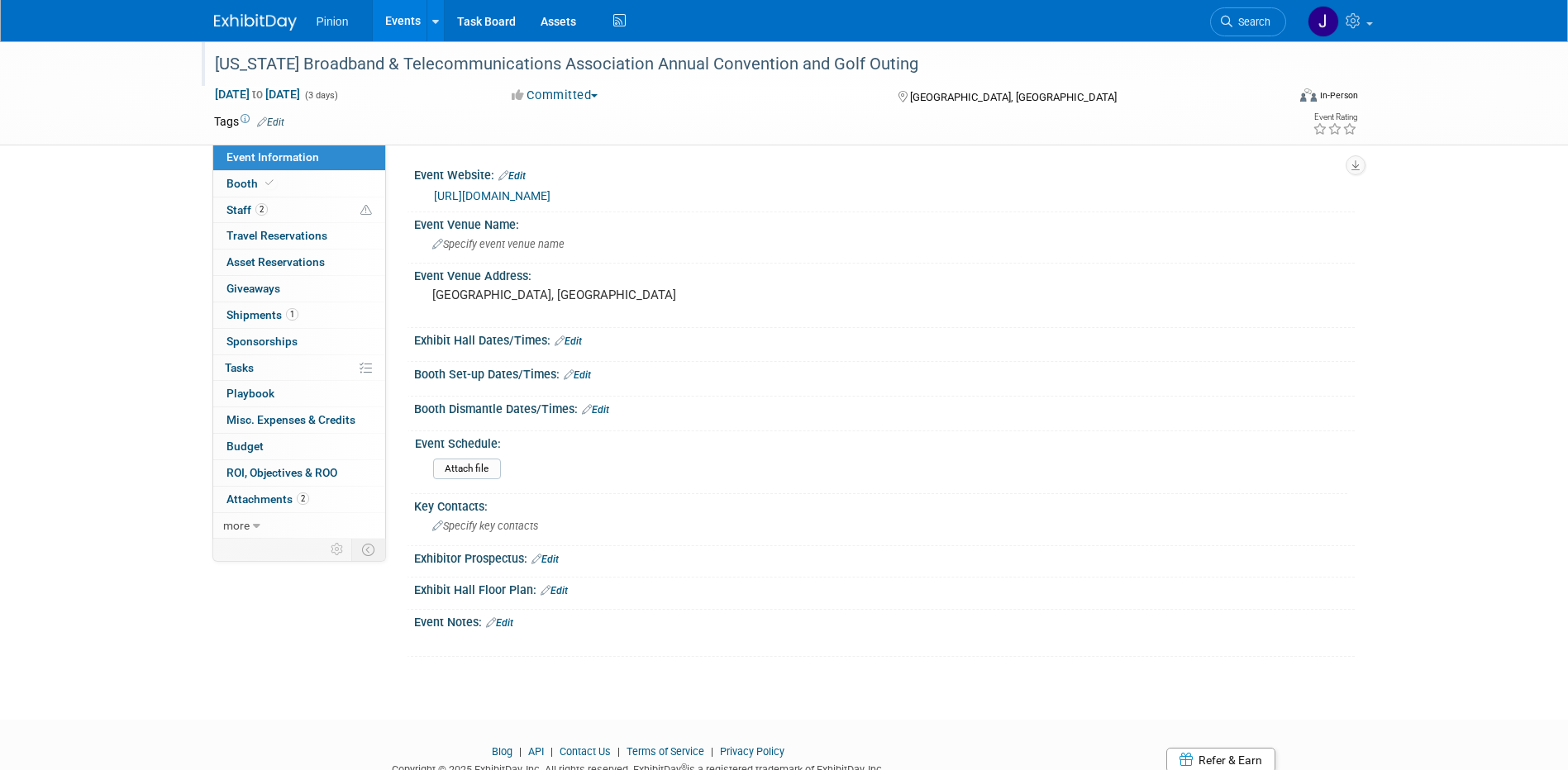
click at [900, 59] on div "[US_STATE] Broadband & Telecommunications Association Annual Convention and Gol…" at bounding box center [735, 64] width 1053 height 30
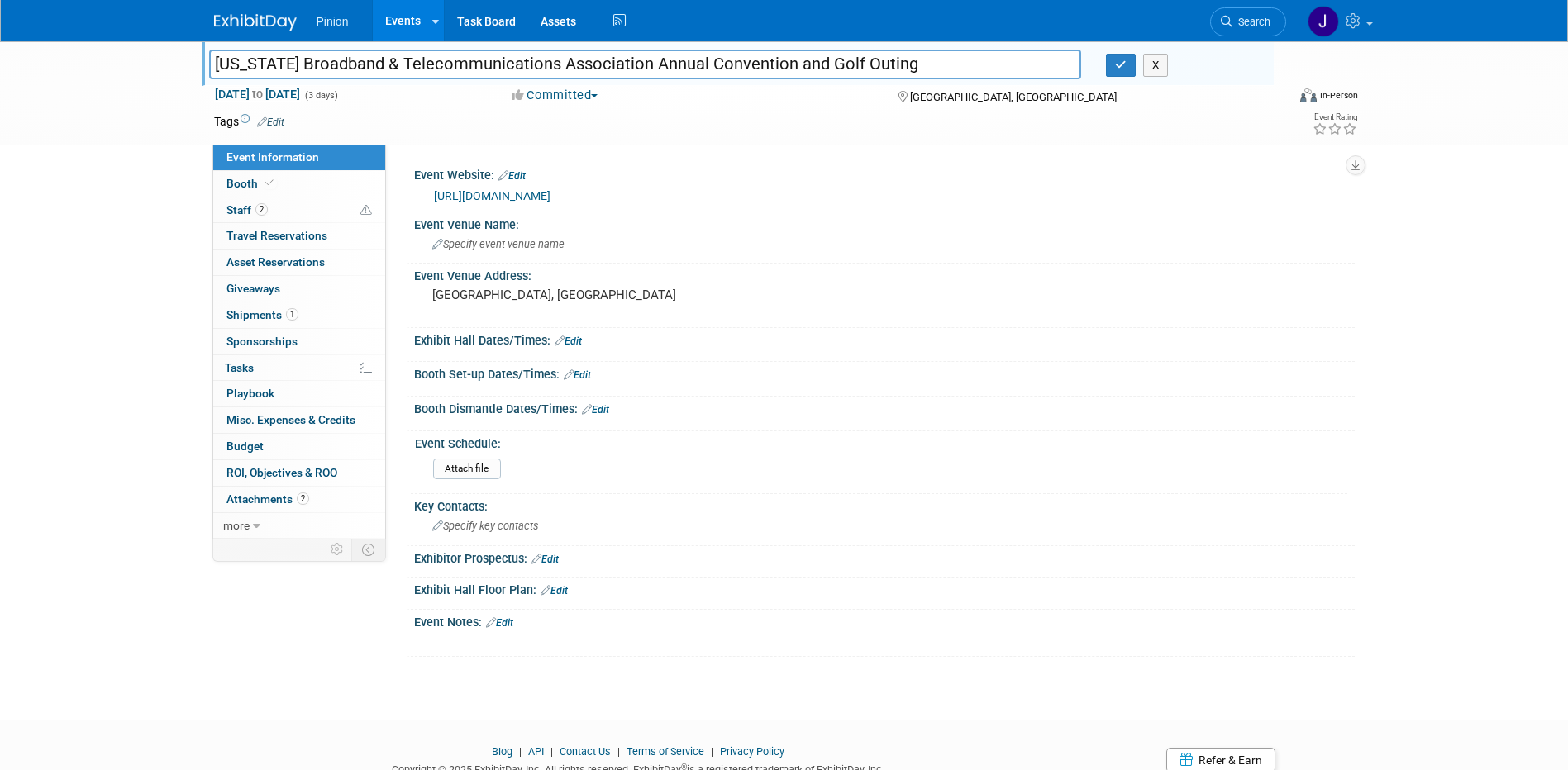
drag, startPoint x: 795, startPoint y: 63, endPoint x: 192, endPoint y: 53, distance: 603.1
click at [186, 53] on div "[US_STATE] Broadband & Telecommunications Association Annual Convention and Gol…" at bounding box center [784, 93] width 1568 height 104
click at [1127, 74] on button "button" at bounding box center [1122, 65] width 30 height 23
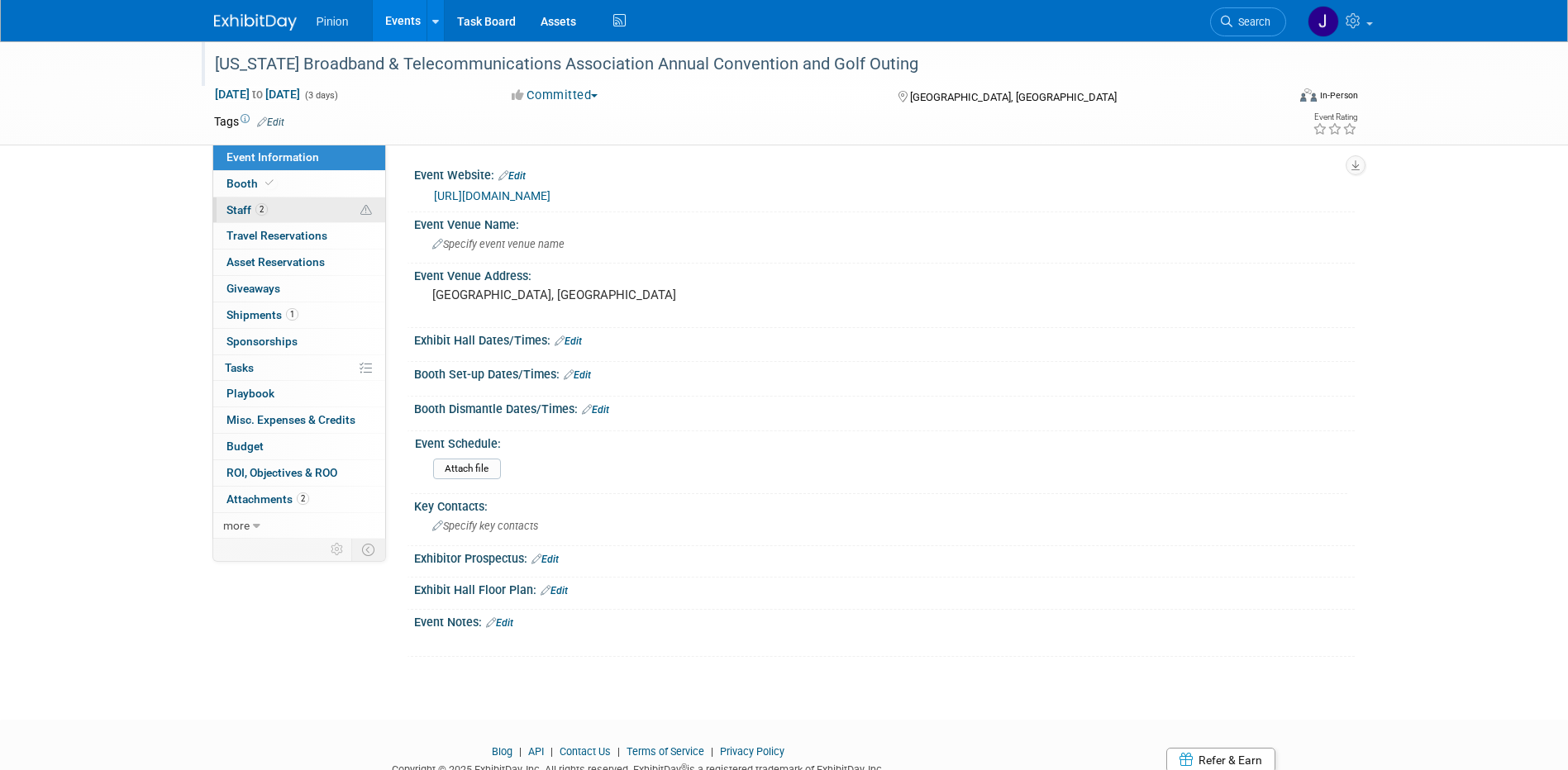
click at [256, 213] on span "2" at bounding box center [262, 209] width 12 height 12
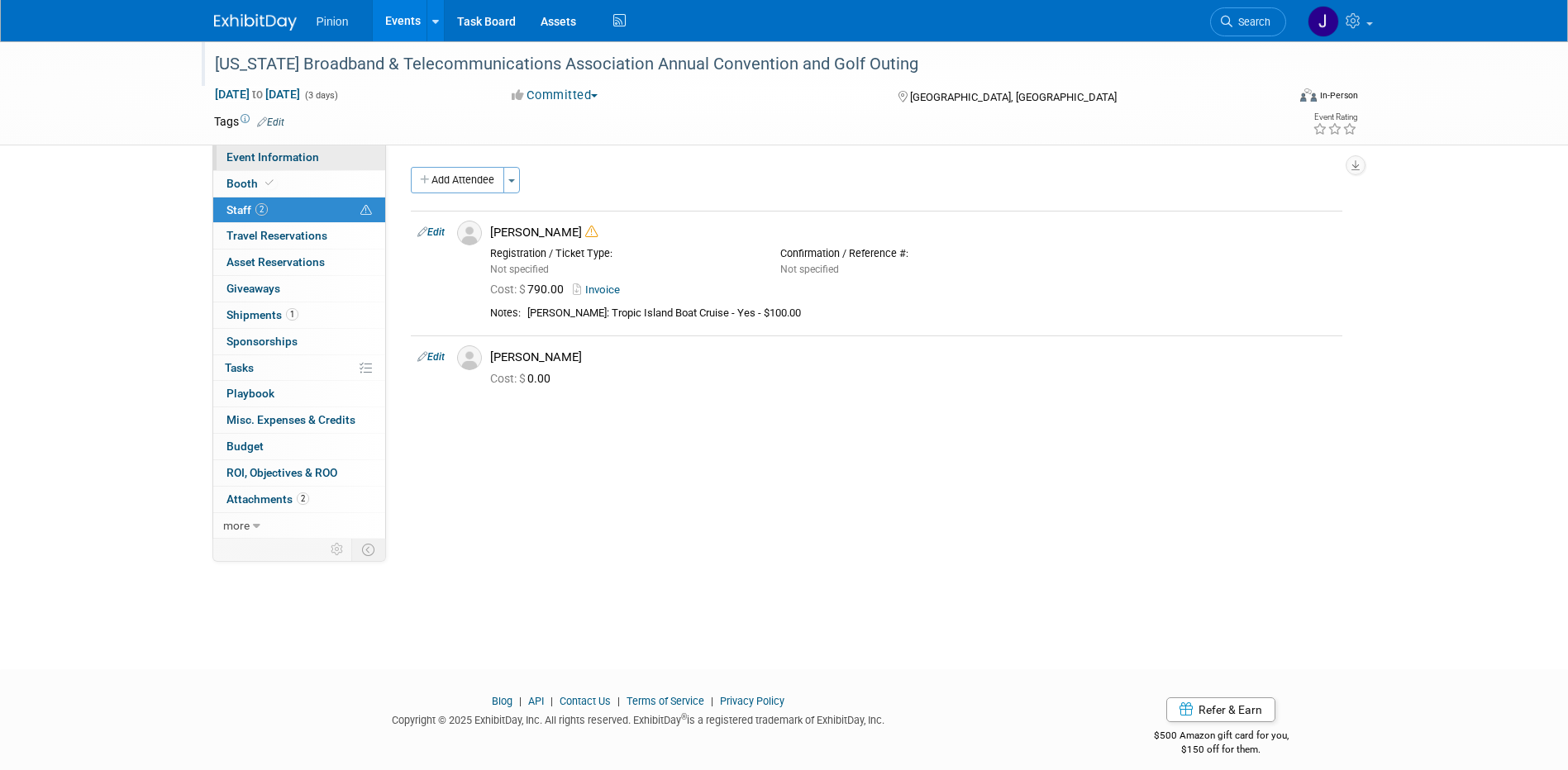
click at [277, 150] on link "Event Information" at bounding box center [299, 157] width 172 height 26
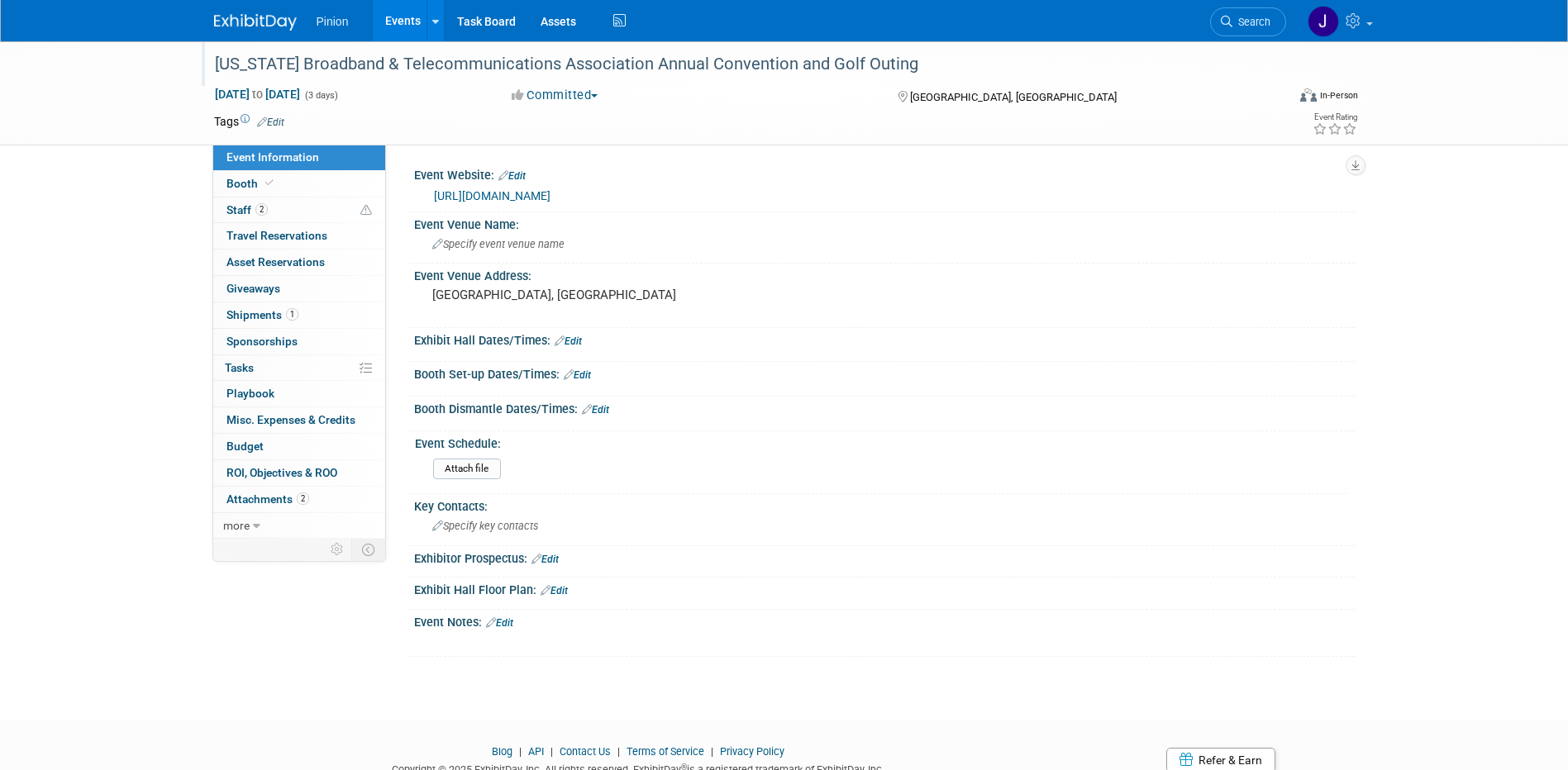
drag, startPoint x: 736, startPoint y: 201, endPoint x: 431, endPoint y: 198, distance: 305.0
click at [431, 198] on div "[URL][DOMAIN_NAME]" at bounding box center [884, 194] width 916 height 23
drag, startPoint x: 431, startPoint y: 198, endPoint x: 439, endPoint y: 197, distance: 8.1
copy link "[URL][DOMAIN_NAME]"
click at [275, 15] on img at bounding box center [256, 22] width 83 height 17
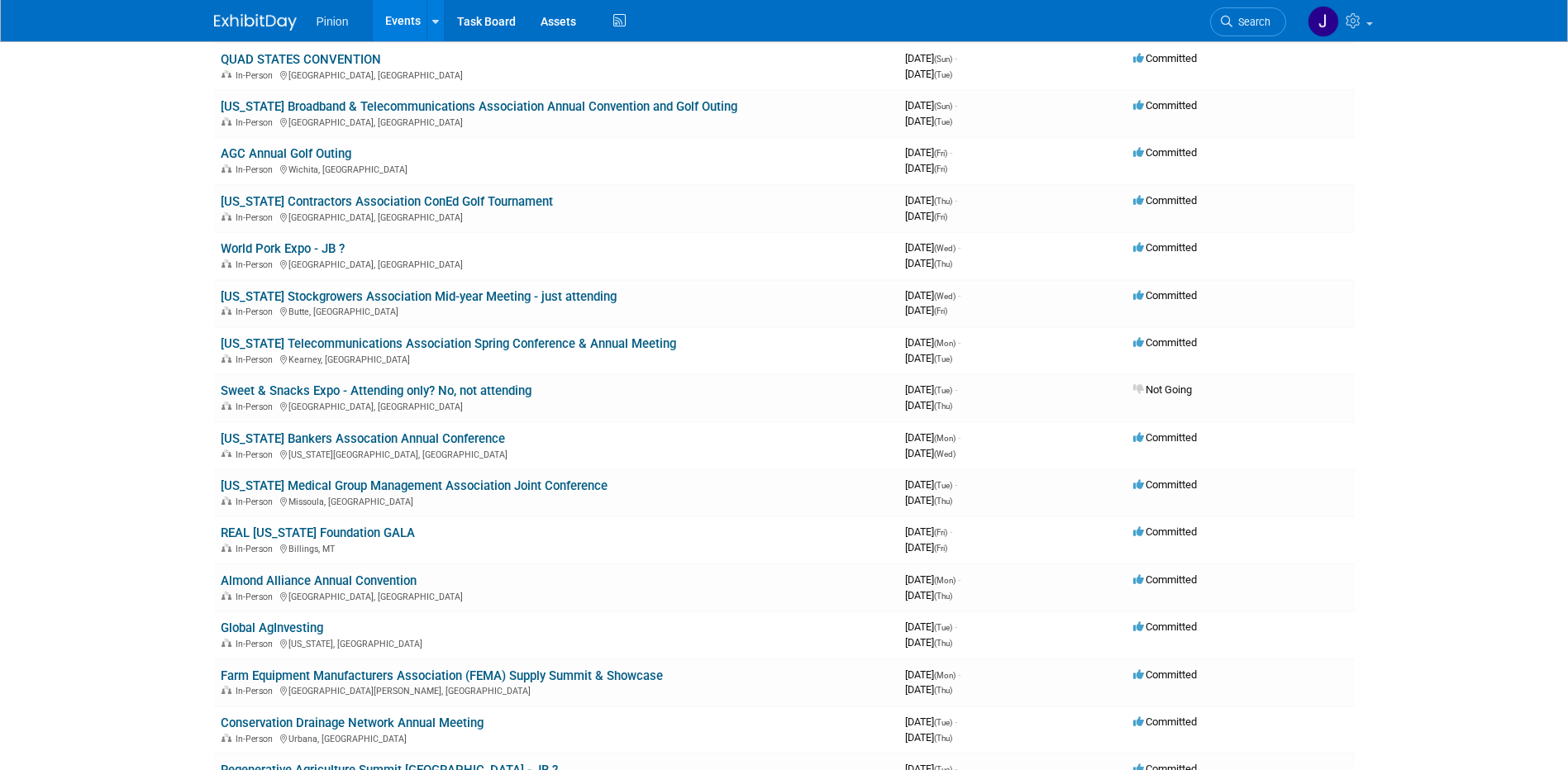
scroll to position [1494, 0]
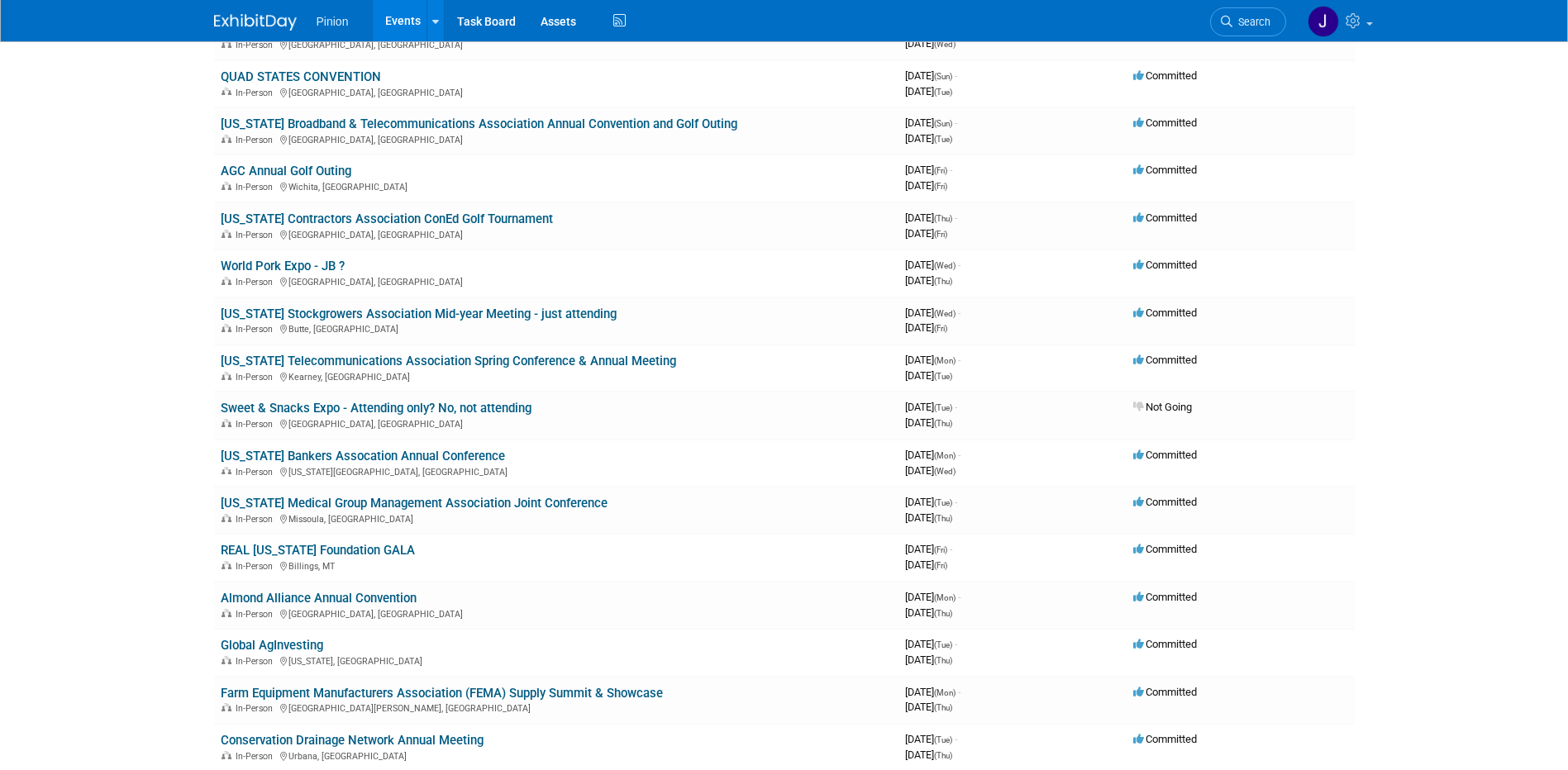
click at [349, 74] on link "QUAD STATES CONVENTION" at bounding box center [301, 77] width 161 height 15
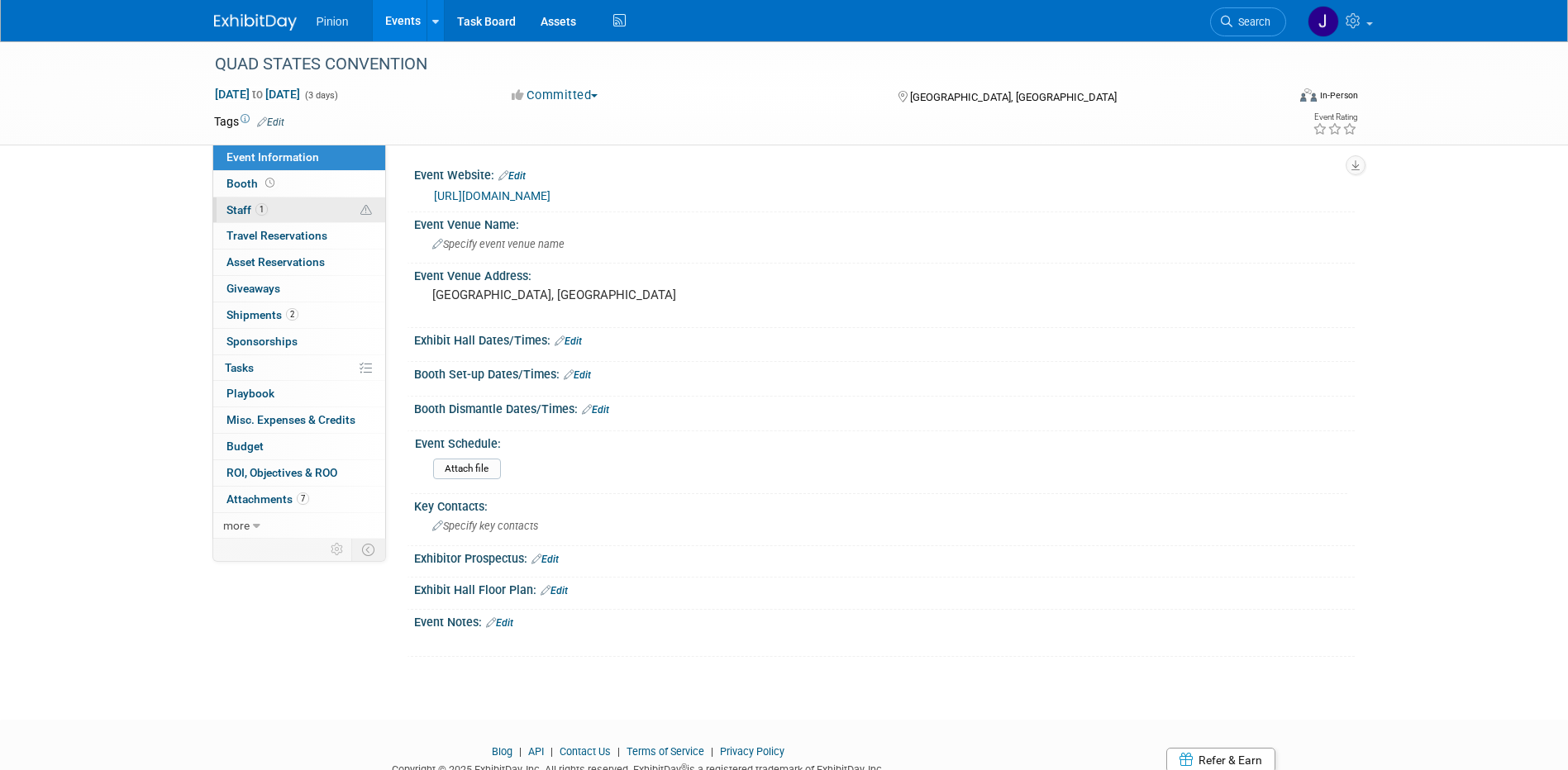
click at [253, 201] on link "1 Staff 1" at bounding box center [299, 210] width 172 height 26
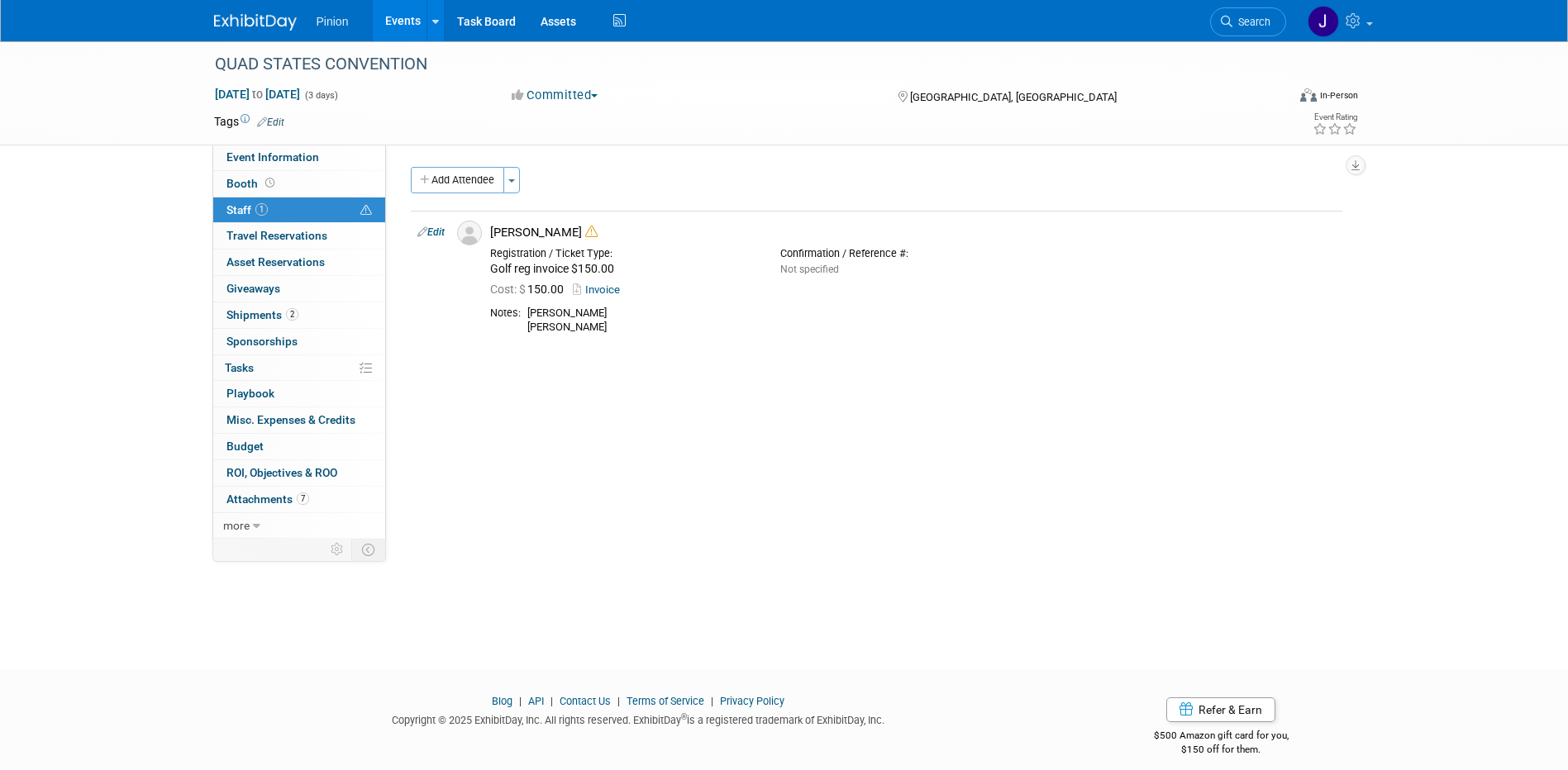
click at [236, 20] on img at bounding box center [256, 22] width 83 height 17
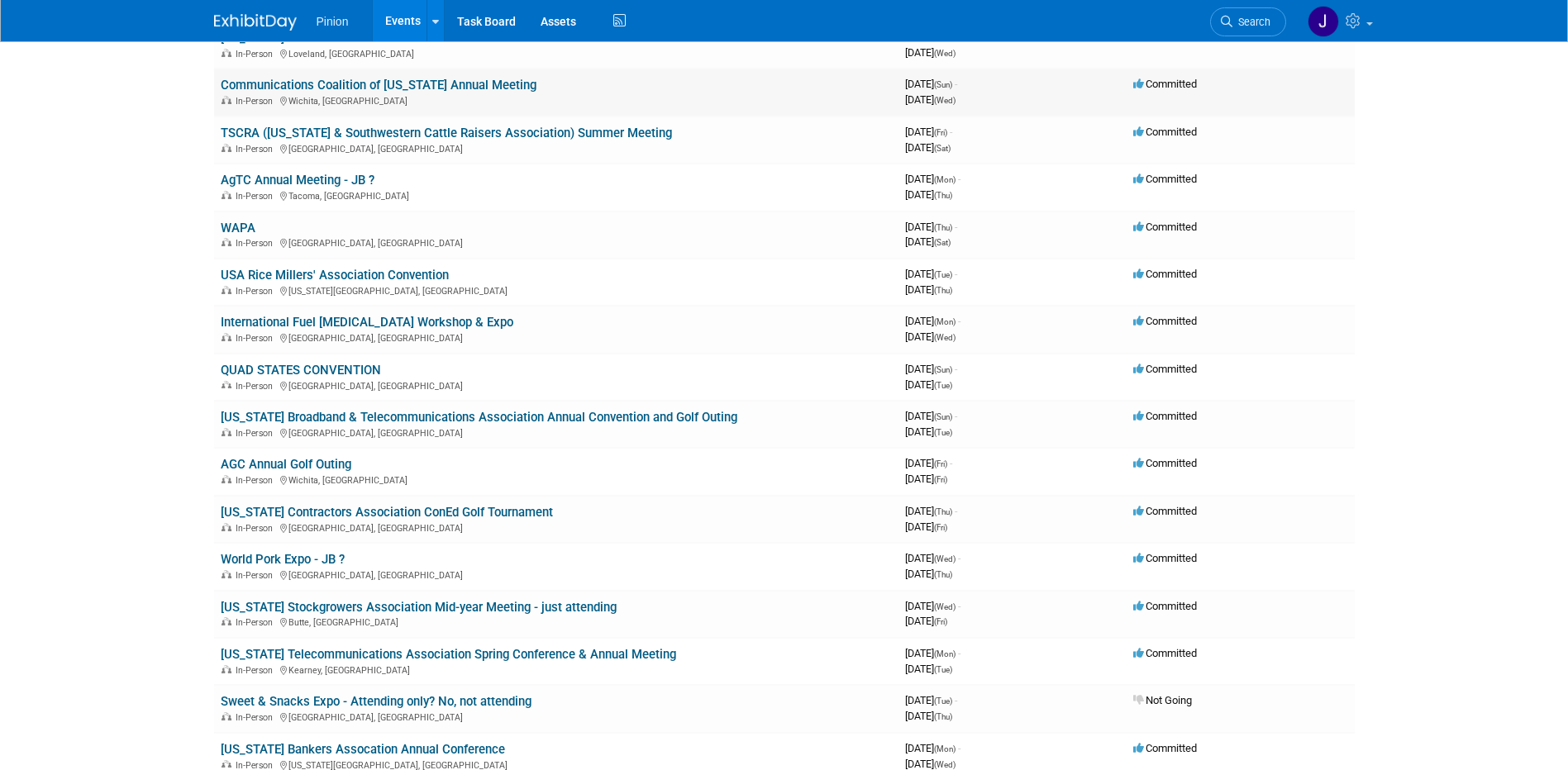
scroll to position [1197, 0]
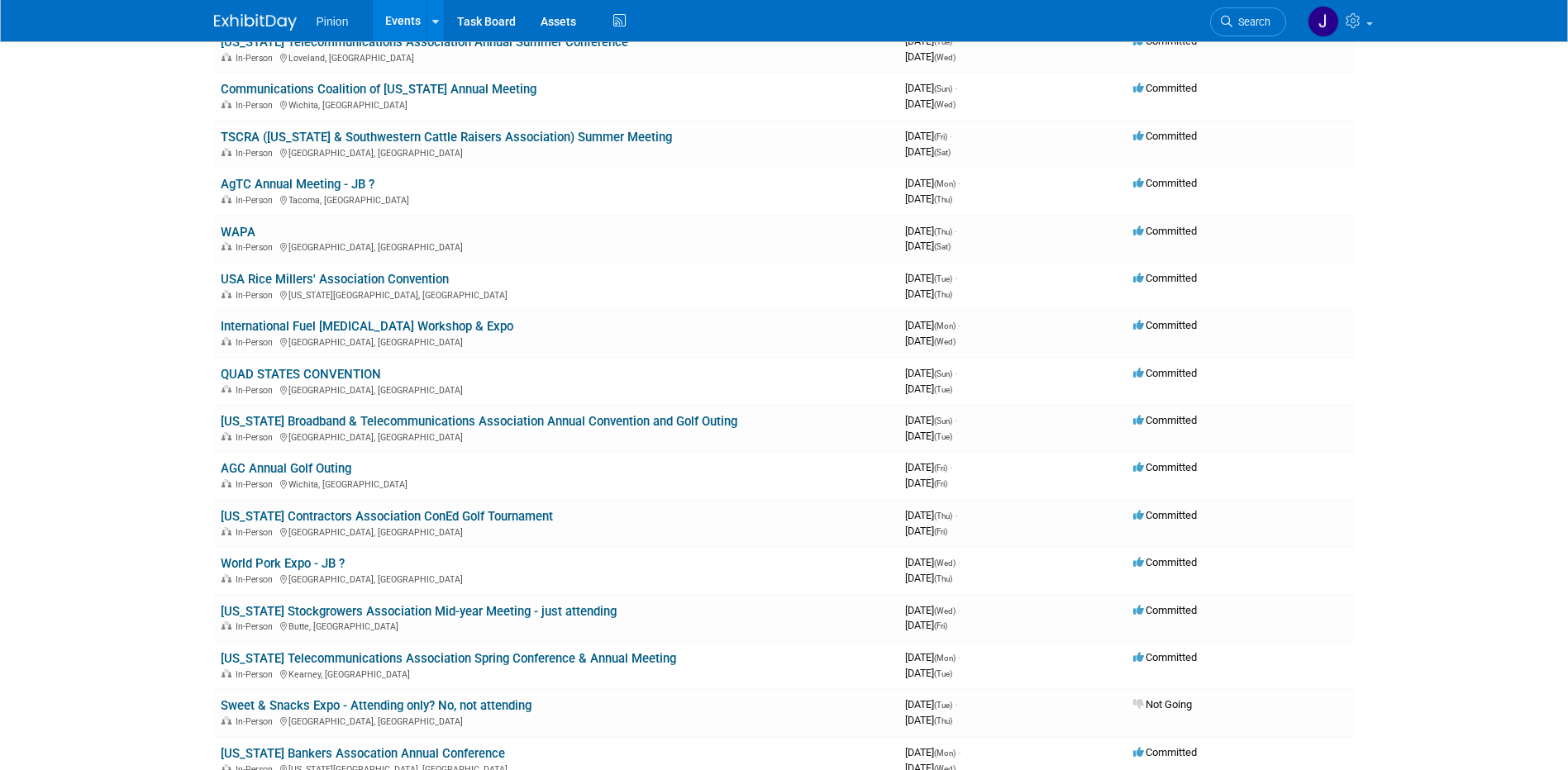
click at [340, 322] on link "International Fuel [MEDICAL_DATA] Workshop & Expo" at bounding box center [367, 326] width 293 height 15
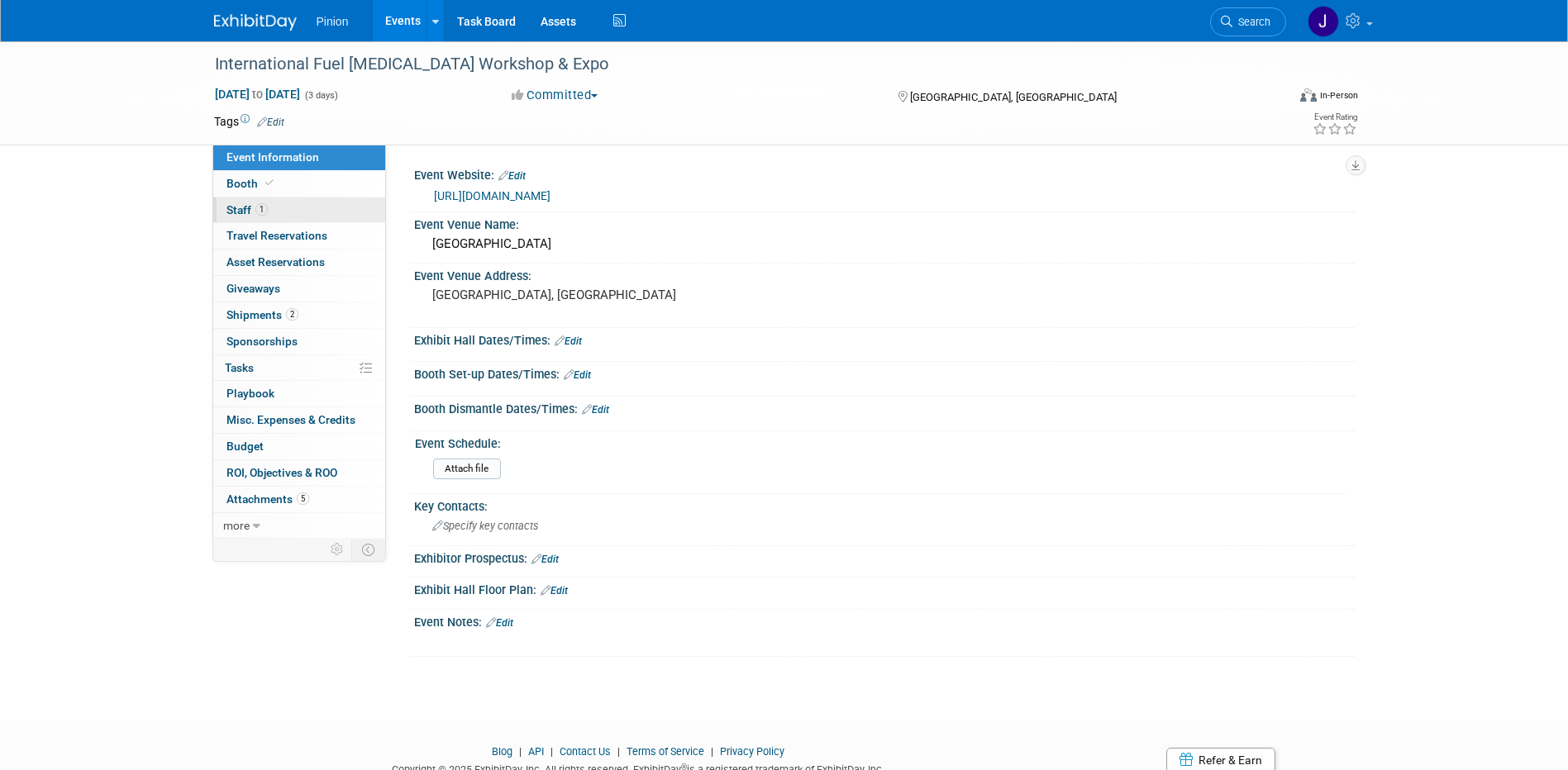
click span "Staff 1"
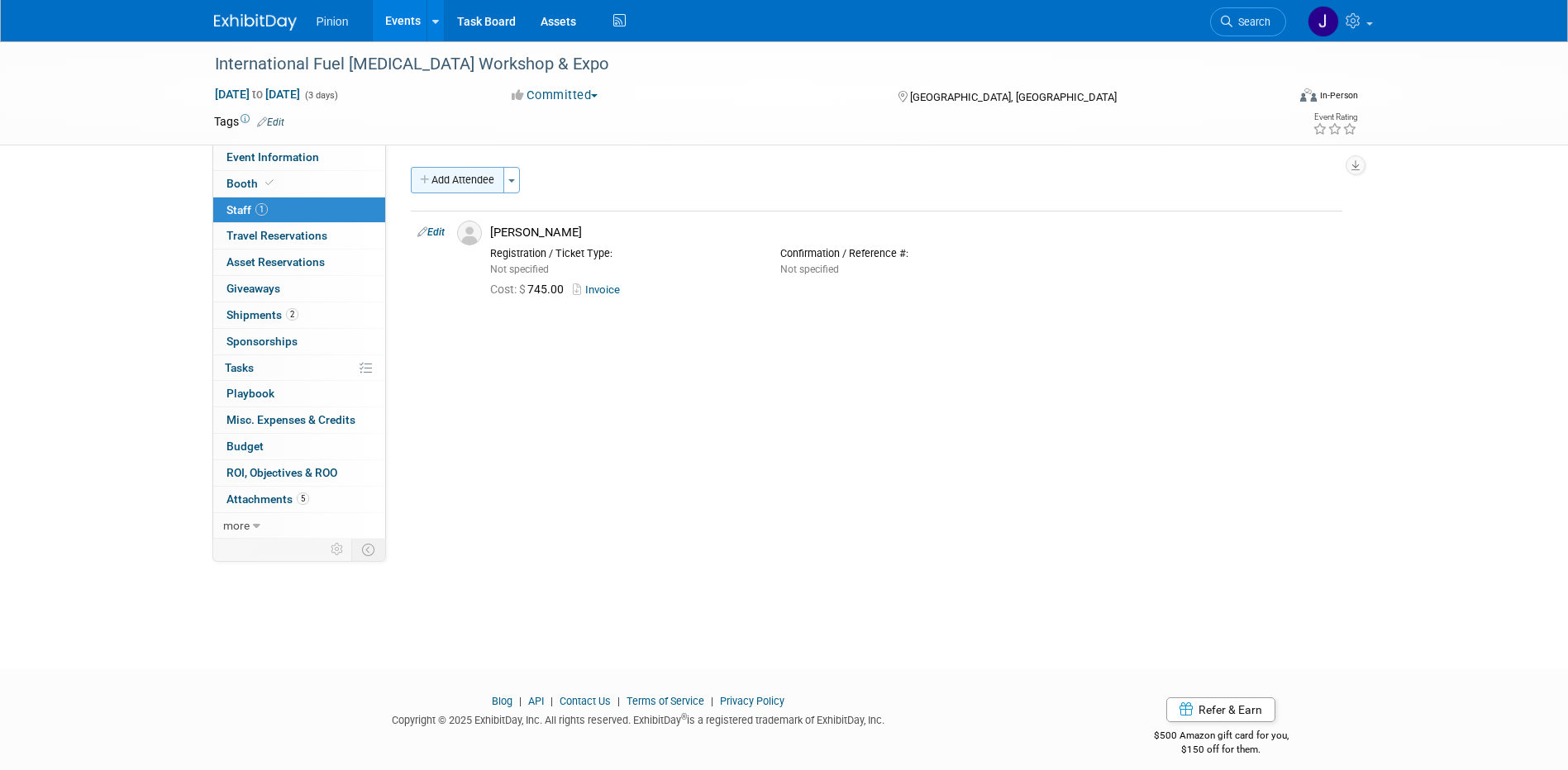
click button "Add Attendee"
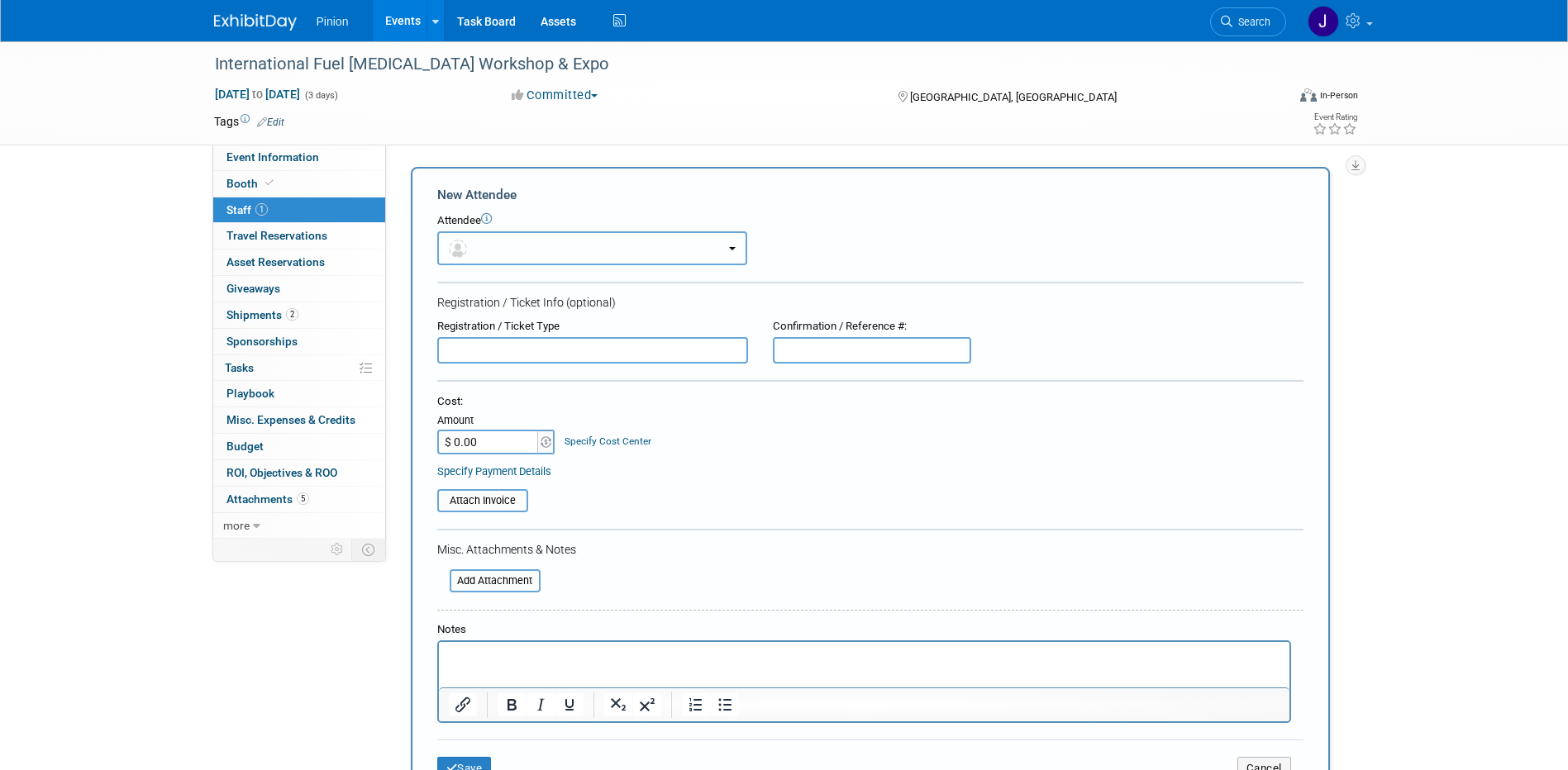
click button "button"
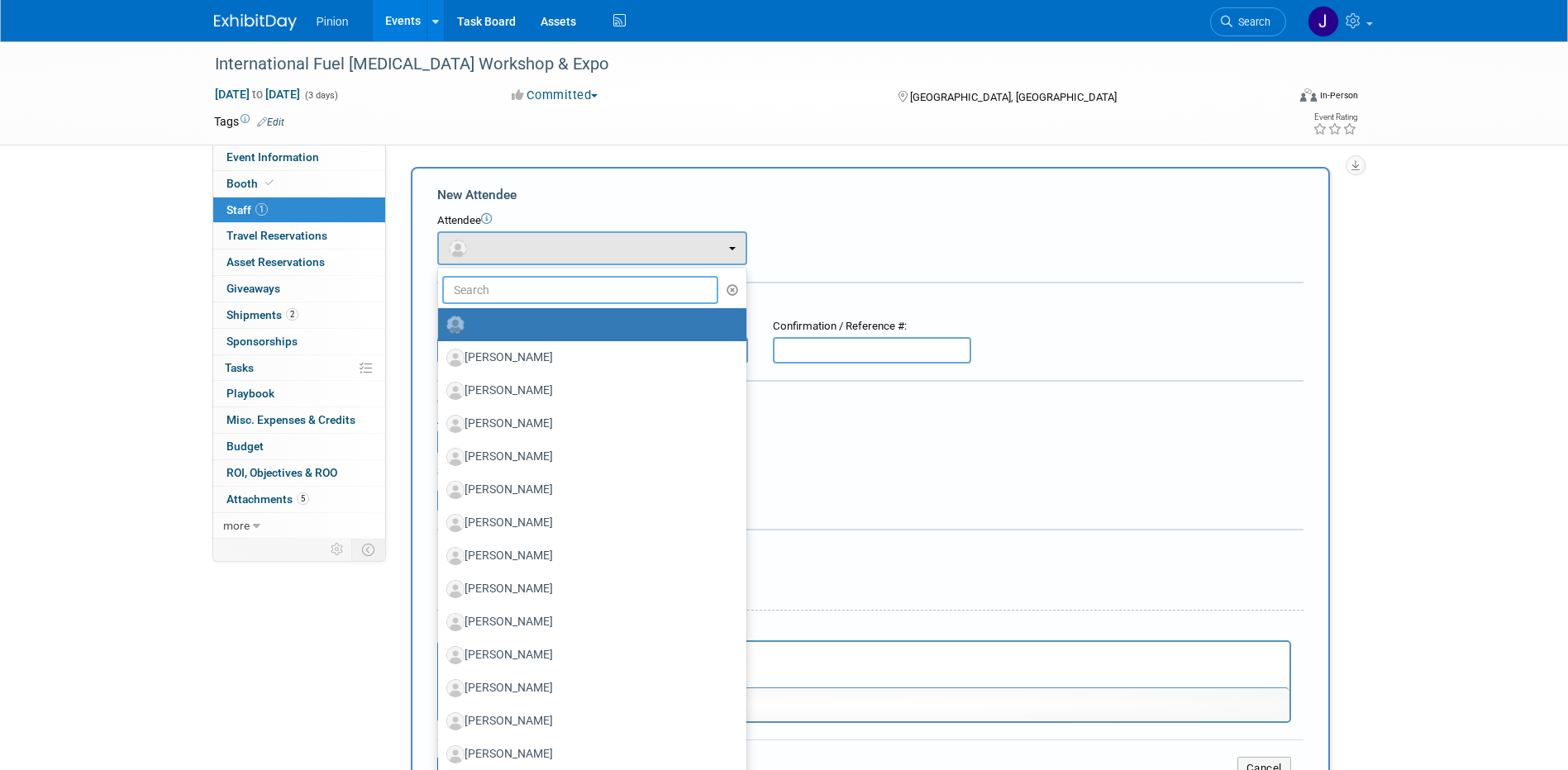
click input "text"
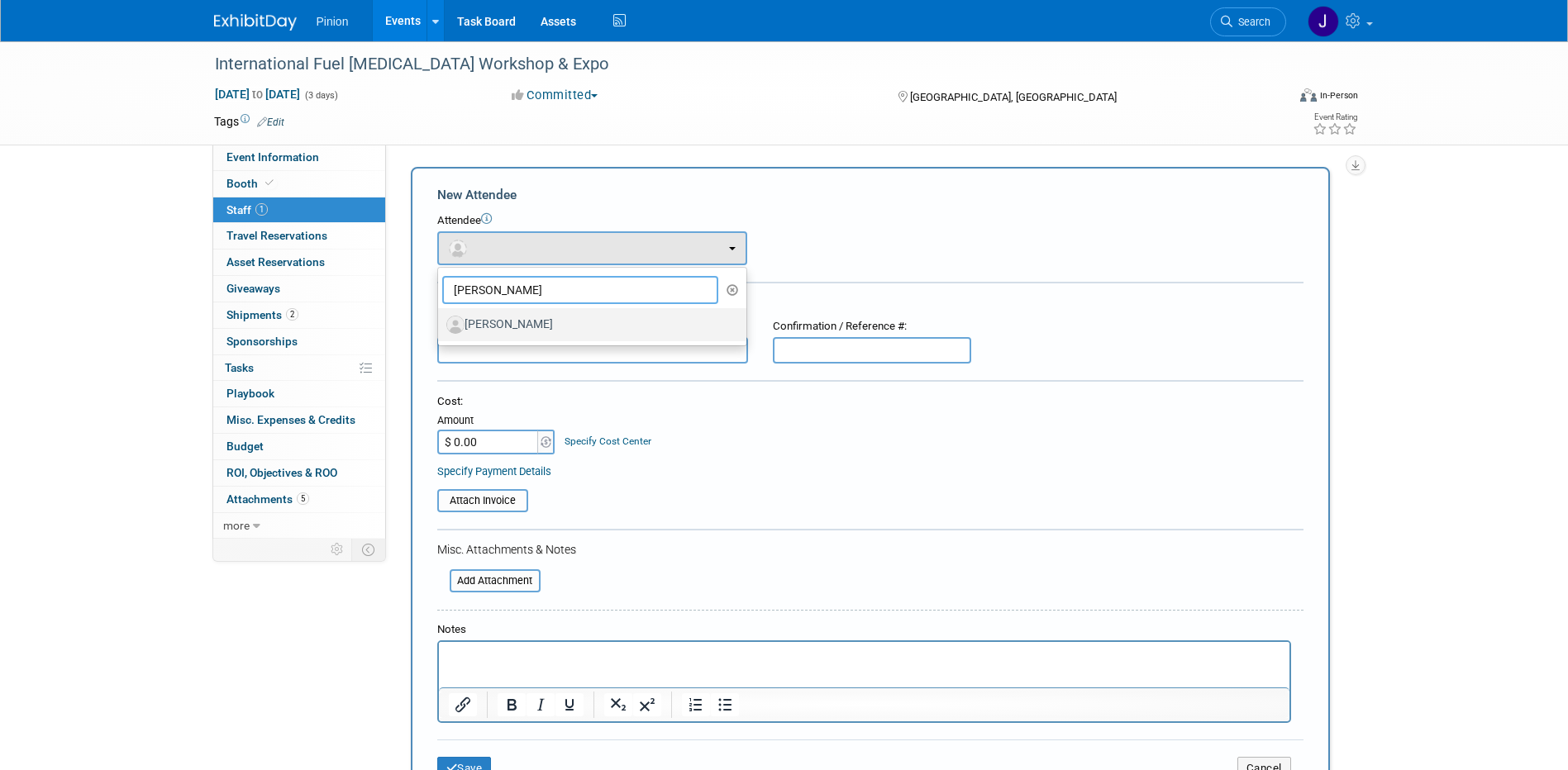
type input "derek W"
click label "[PERSON_NAME]"
click input "[PERSON_NAME]"
select select "fdfb6997-9eb5-4d9e-8c14-06abaab73b80"
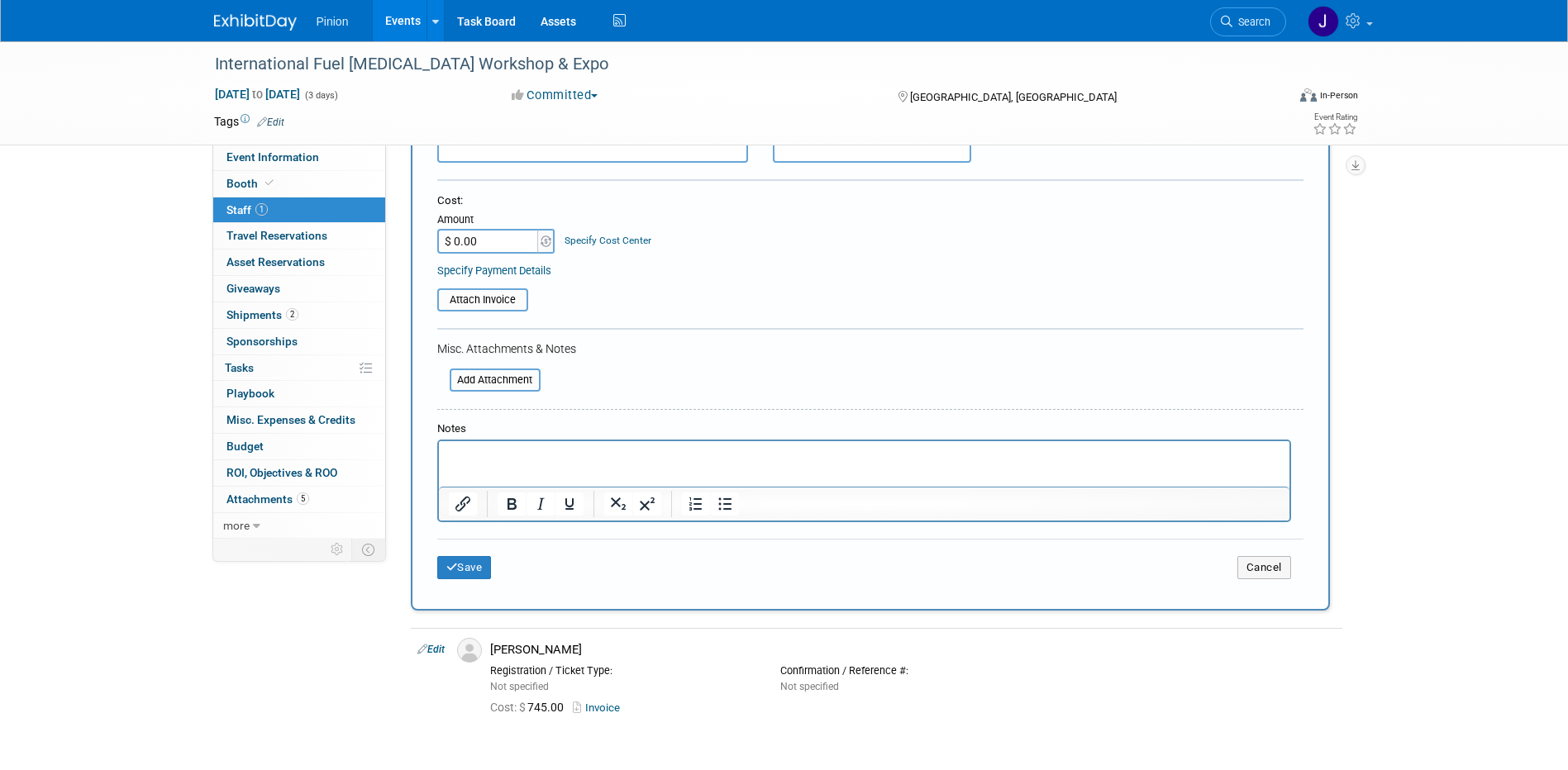
scroll to position [256, 0]
drag, startPoint x: 465, startPoint y: 564, endPoint x: 473, endPoint y: 565, distance: 8.1
click button "Save"
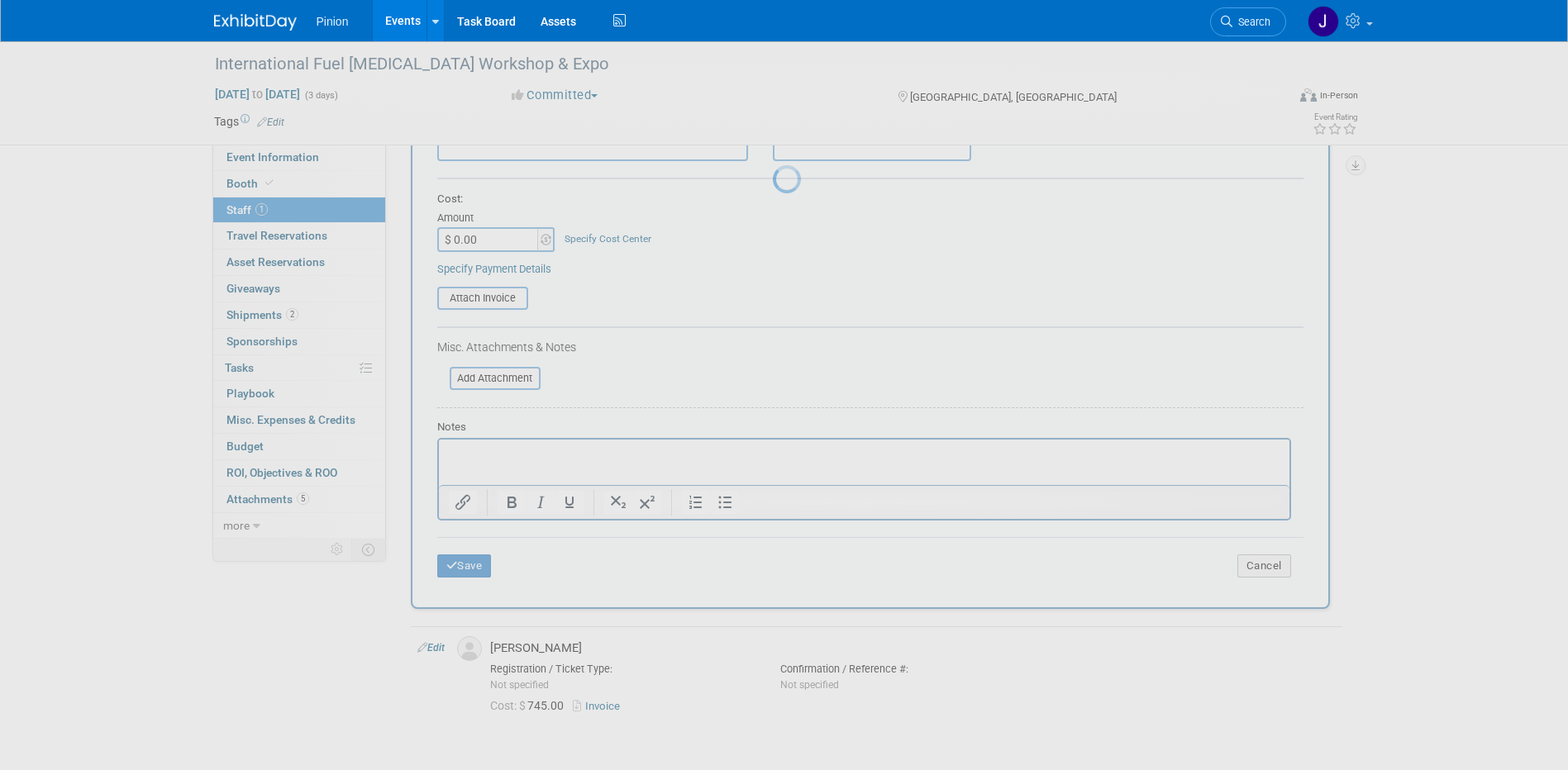
scroll to position [15, 0]
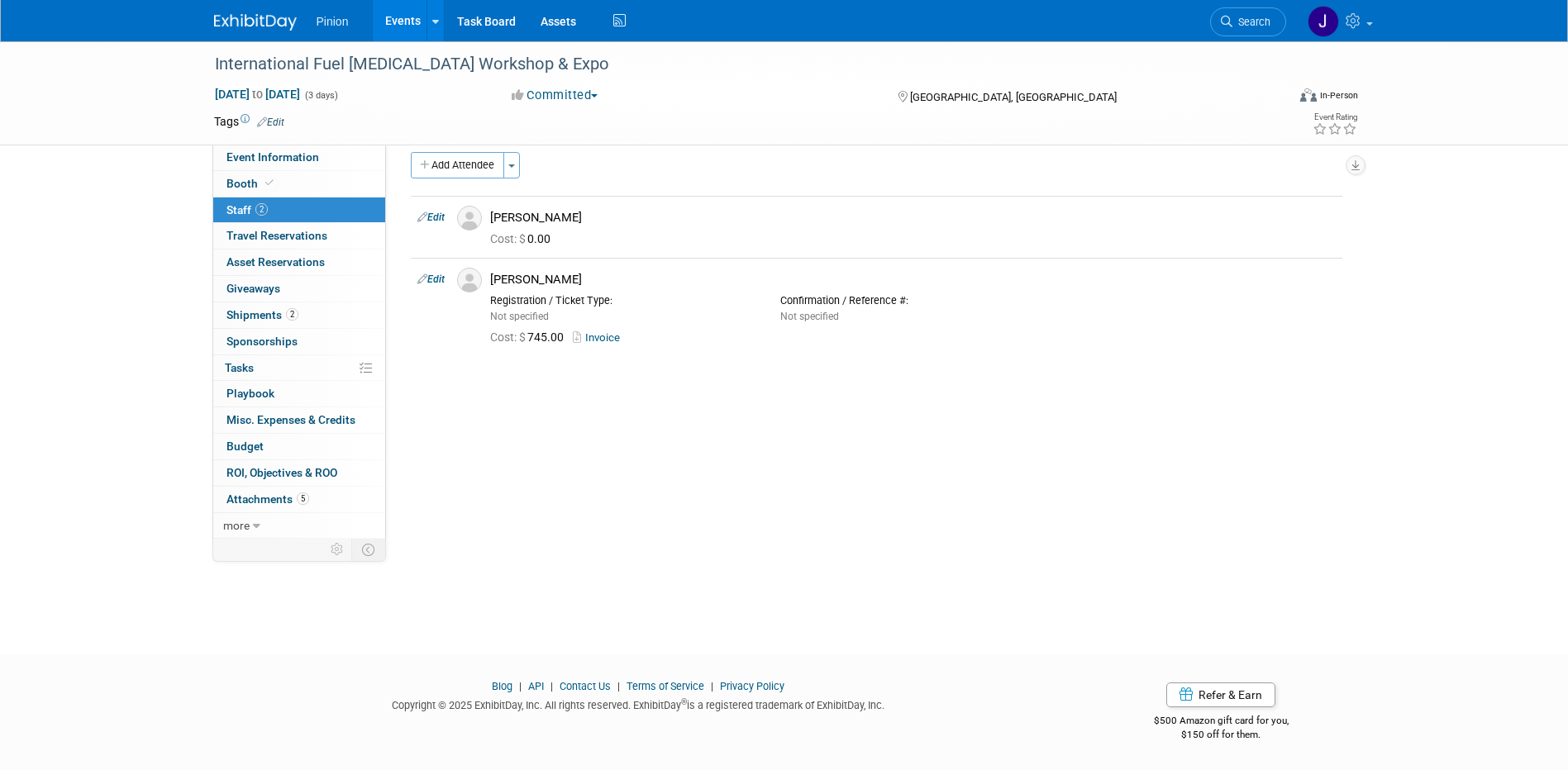
click img
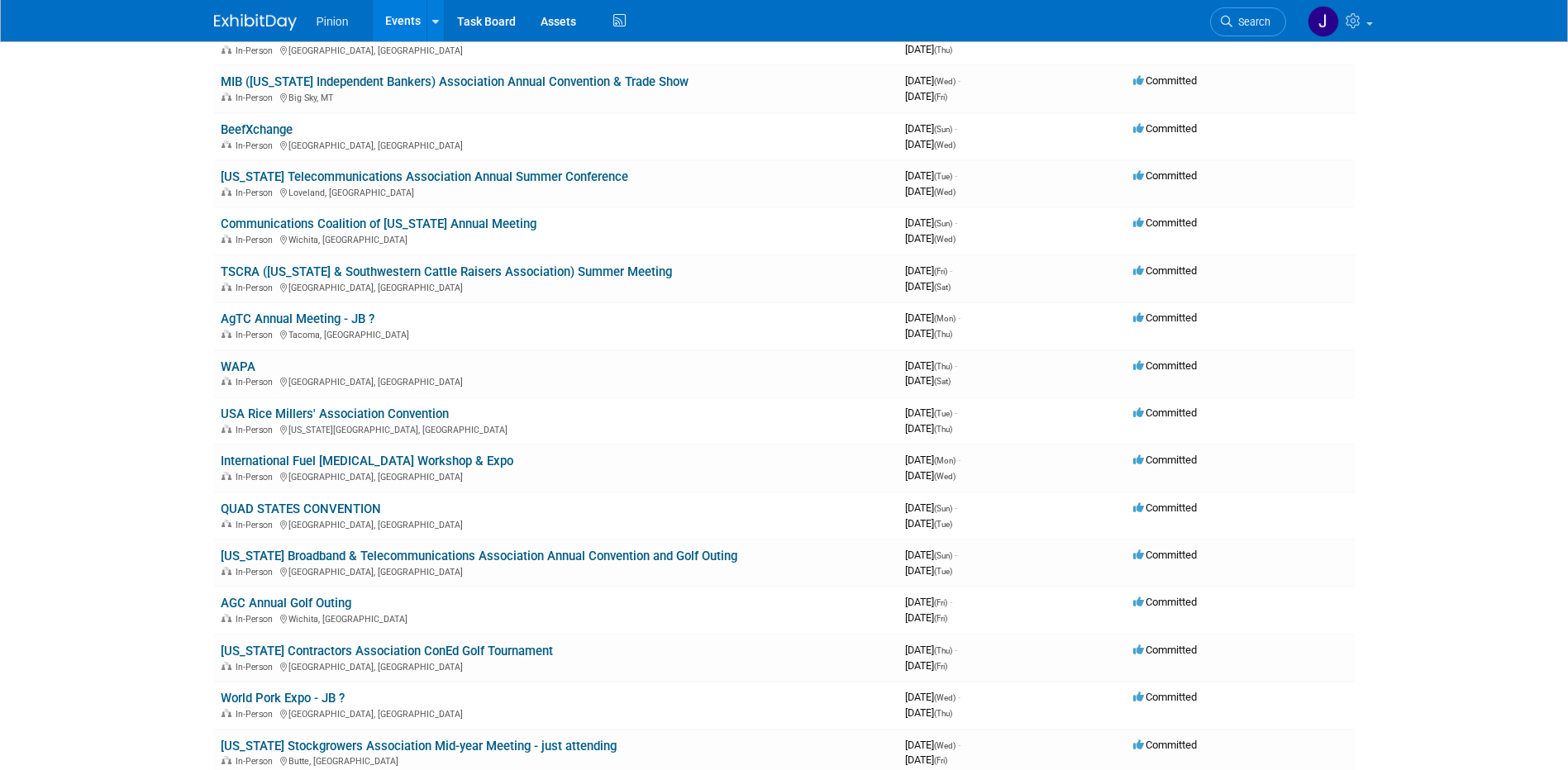
scroll to position [1008, 0]
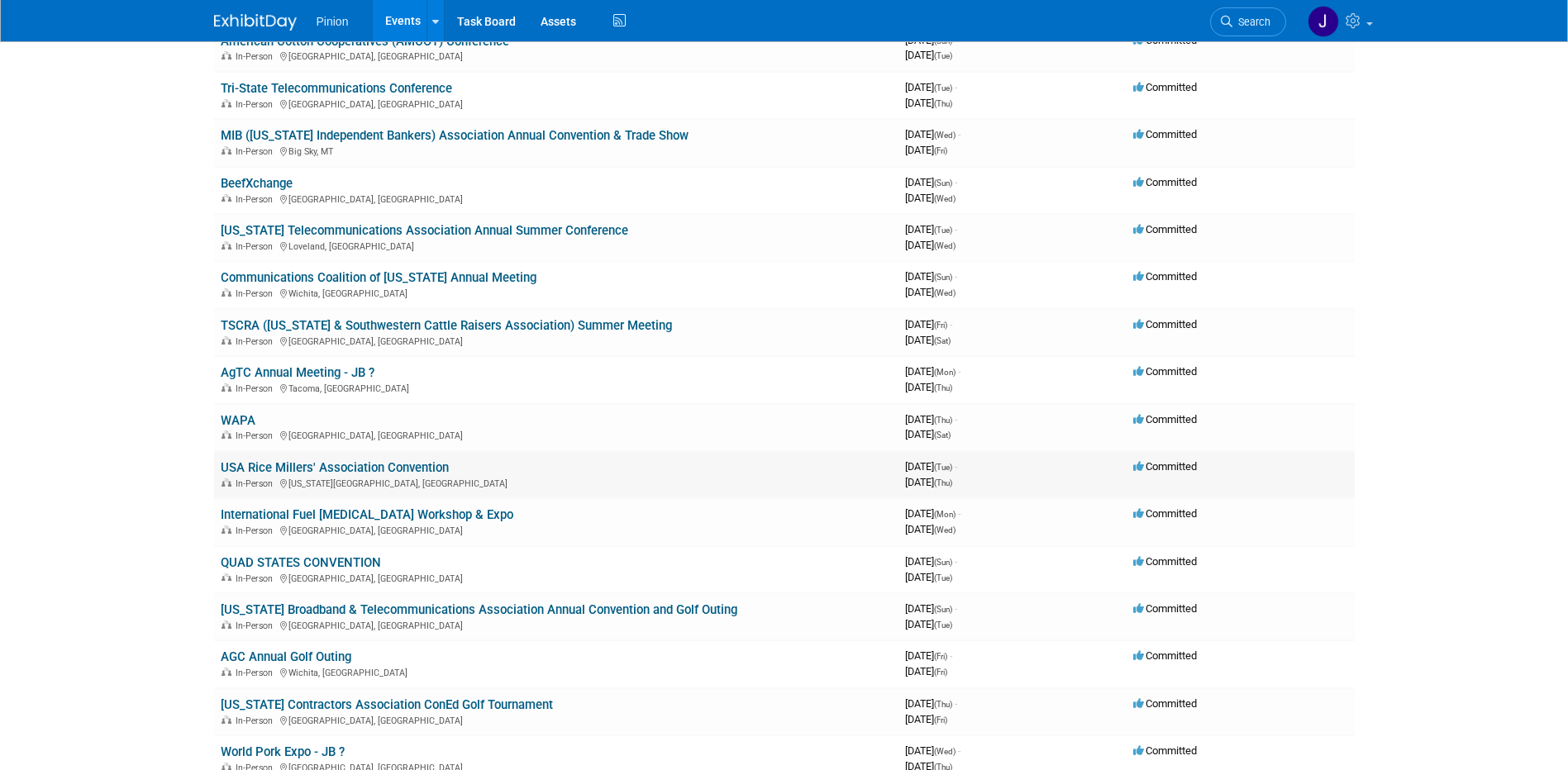
click at [281, 467] on link "USA Rice Millers' Association Convention" at bounding box center [334, 467] width 229 height 15
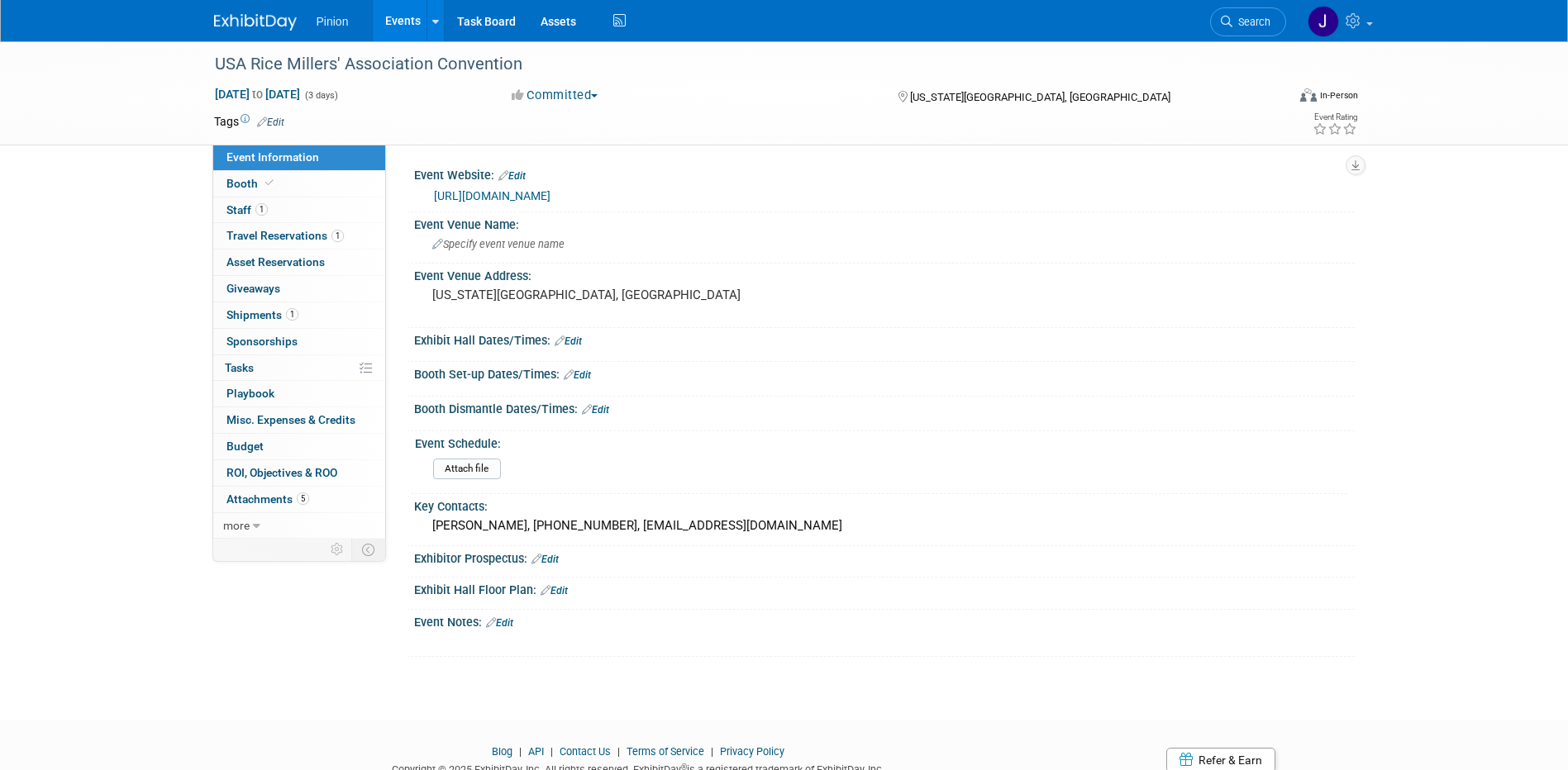
click at [551, 196] on link "[URL][DOMAIN_NAME]" at bounding box center [492, 196] width 116 height 13
click at [236, 213] on span "Staff 1" at bounding box center [247, 209] width 41 height 13
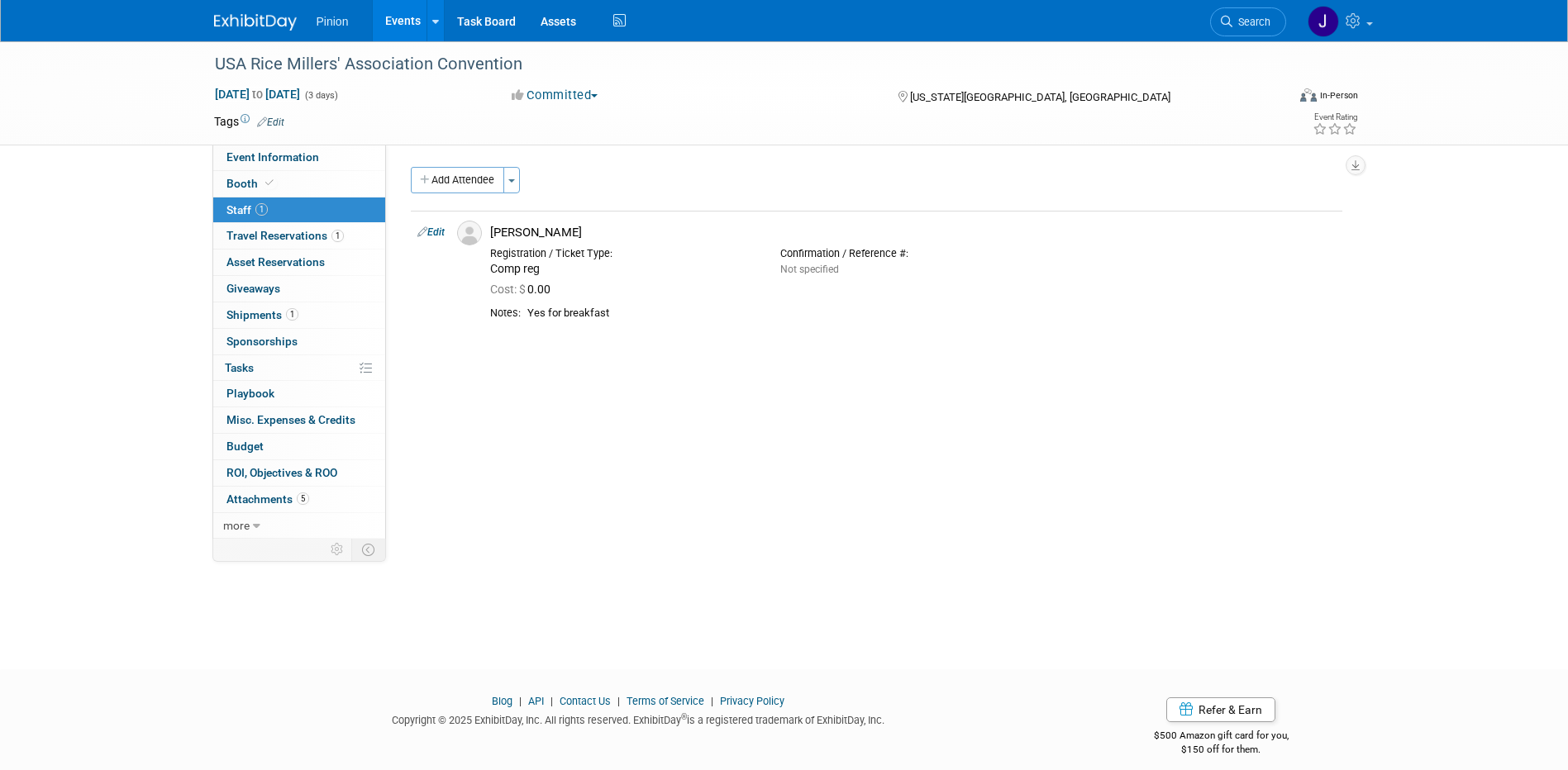
click at [240, 25] on img at bounding box center [256, 22] width 83 height 17
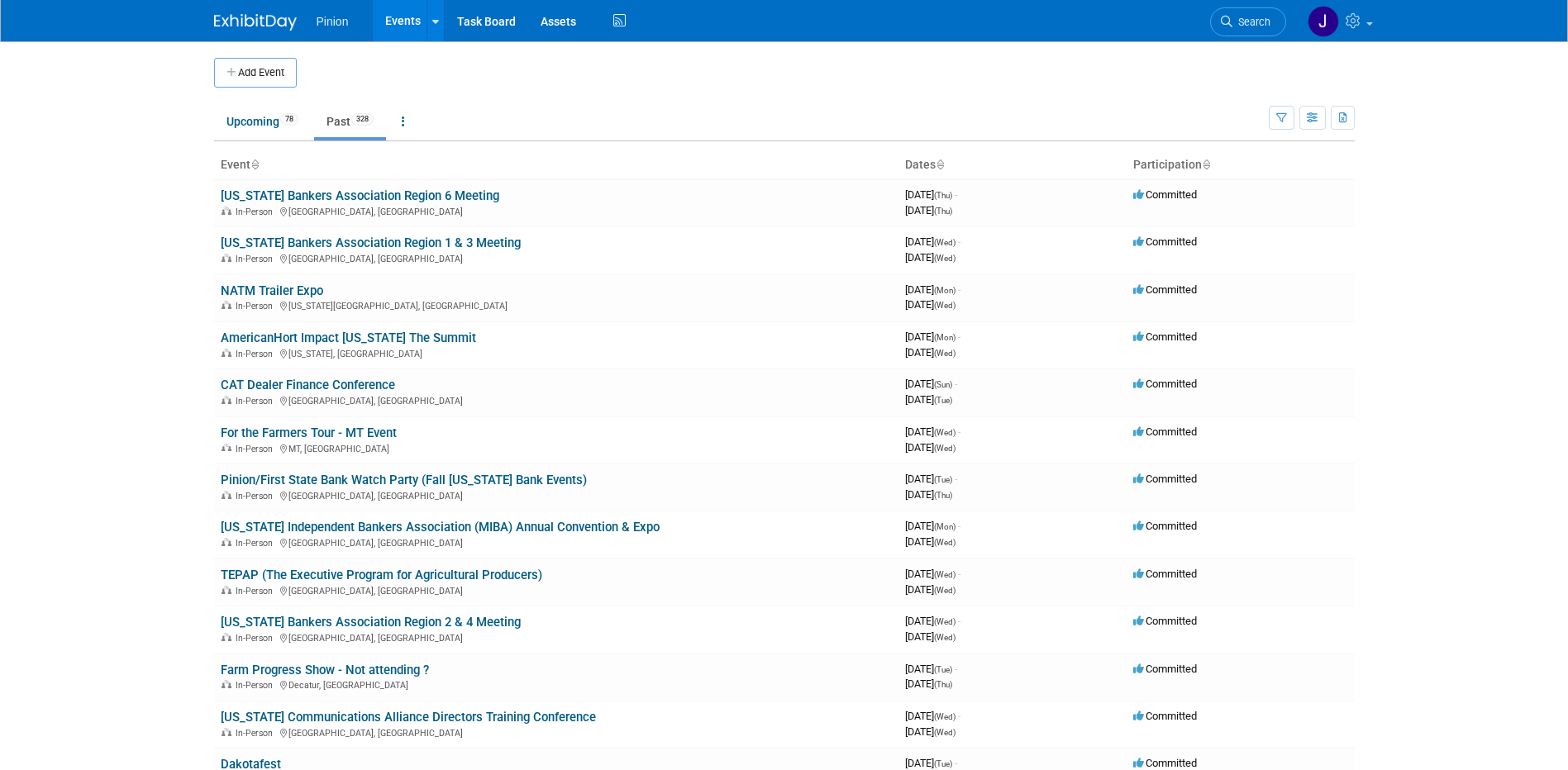
click at [243, 71] on button "Add Event" at bounding box center [256, 73] width 83 height 30
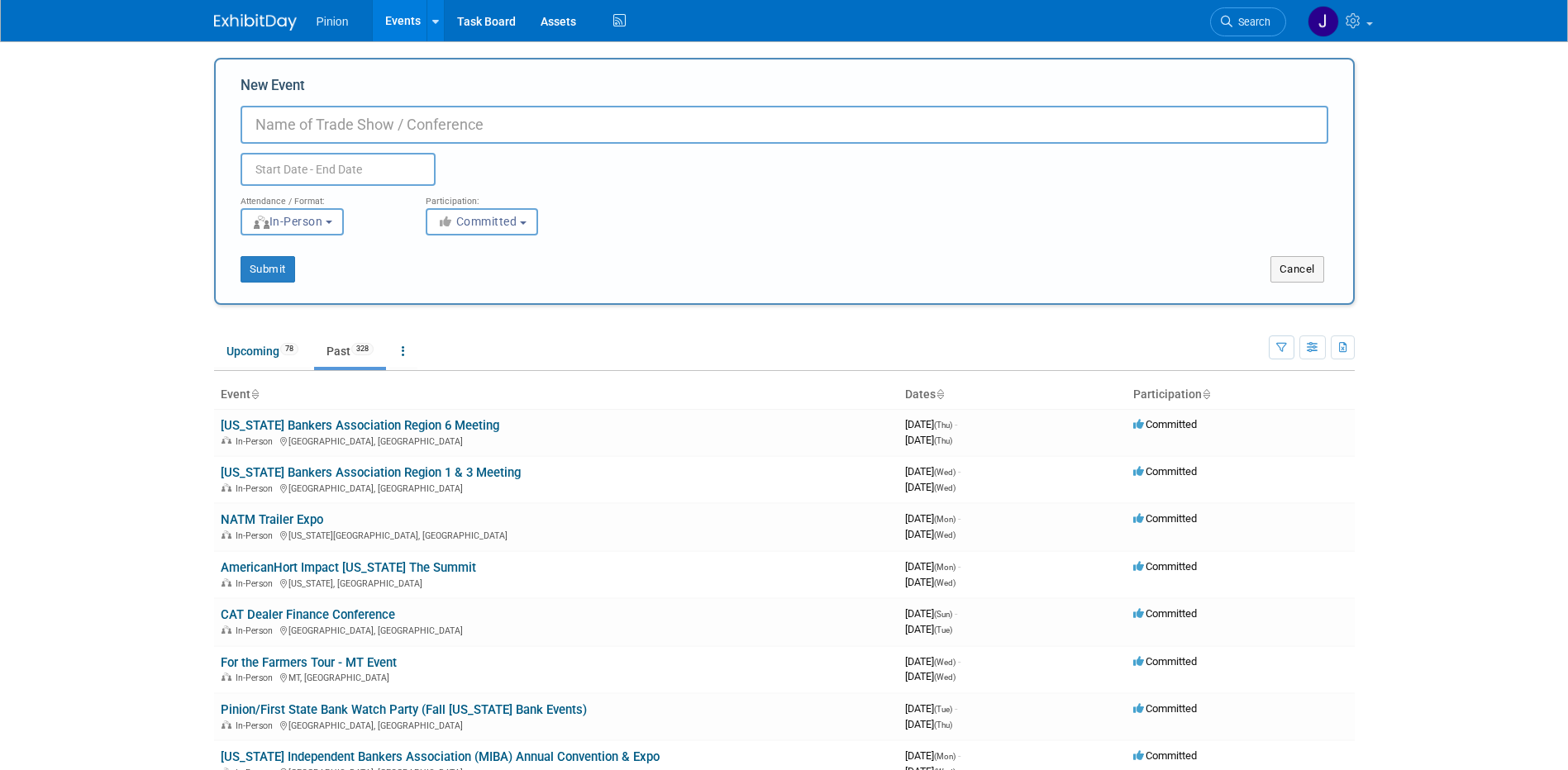
paste input "[US_STATE] Bankers Assocation Annual Conference"
type input "[US_STATE] Bankers Assocation Annual Conference"
click at [280, 171] on input "text" at bounding box center [338, 168] width 195 height 33
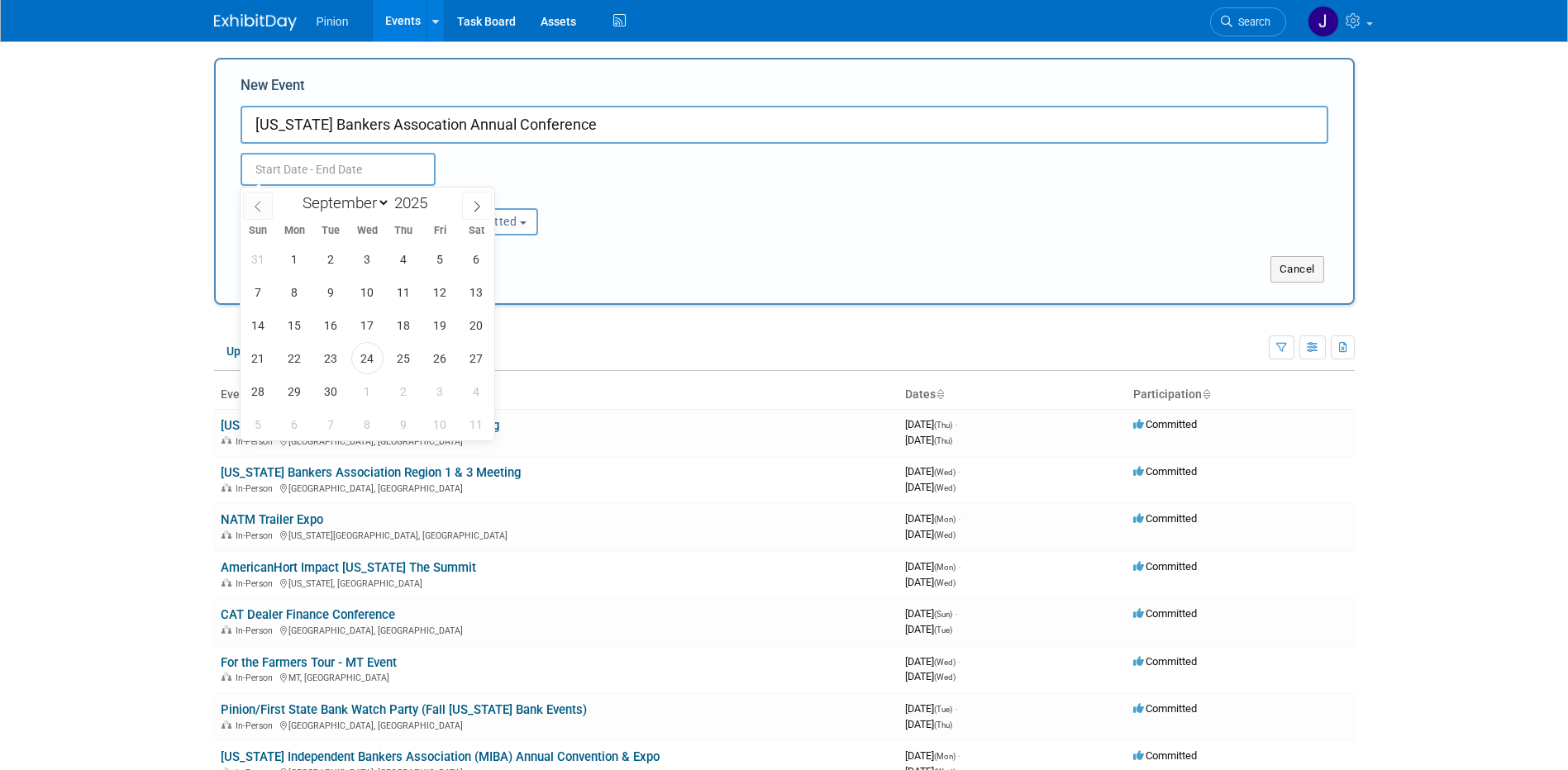
click at [261, 207] on icon at bounding box center [258, 206] width 11 height 11
click at [259, 207] on icon at bounding box center [258, 206] width 11 height 11
select select "5"
click at [330, 290] on span "10" at bounding box center [331, 292] width 33 height 33
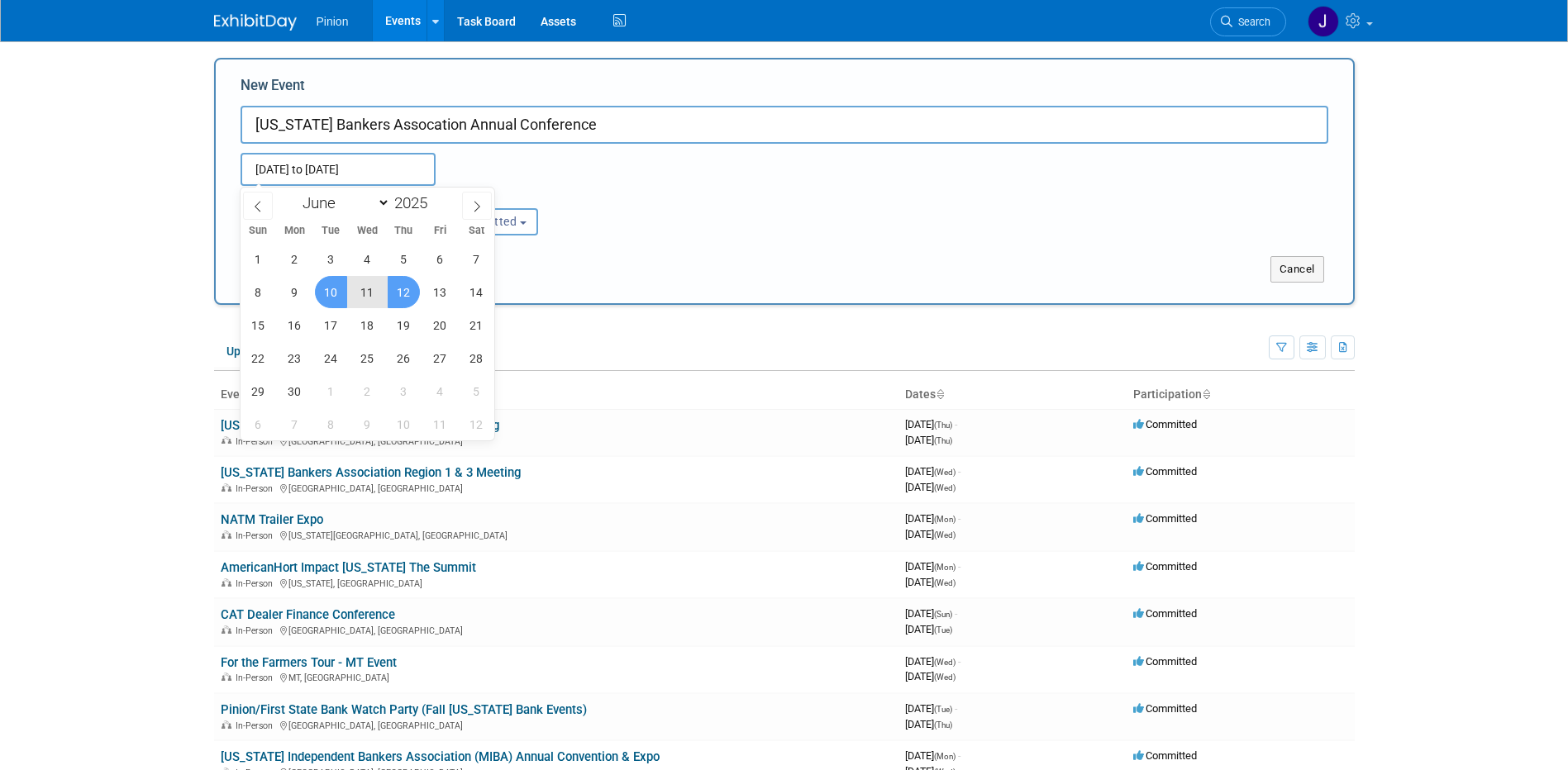
click at [400, 288] on span "12" at bounding box center [403, 292] width 33 height 33
type input "Jun 10, 2025 to Jun 12, 2025"
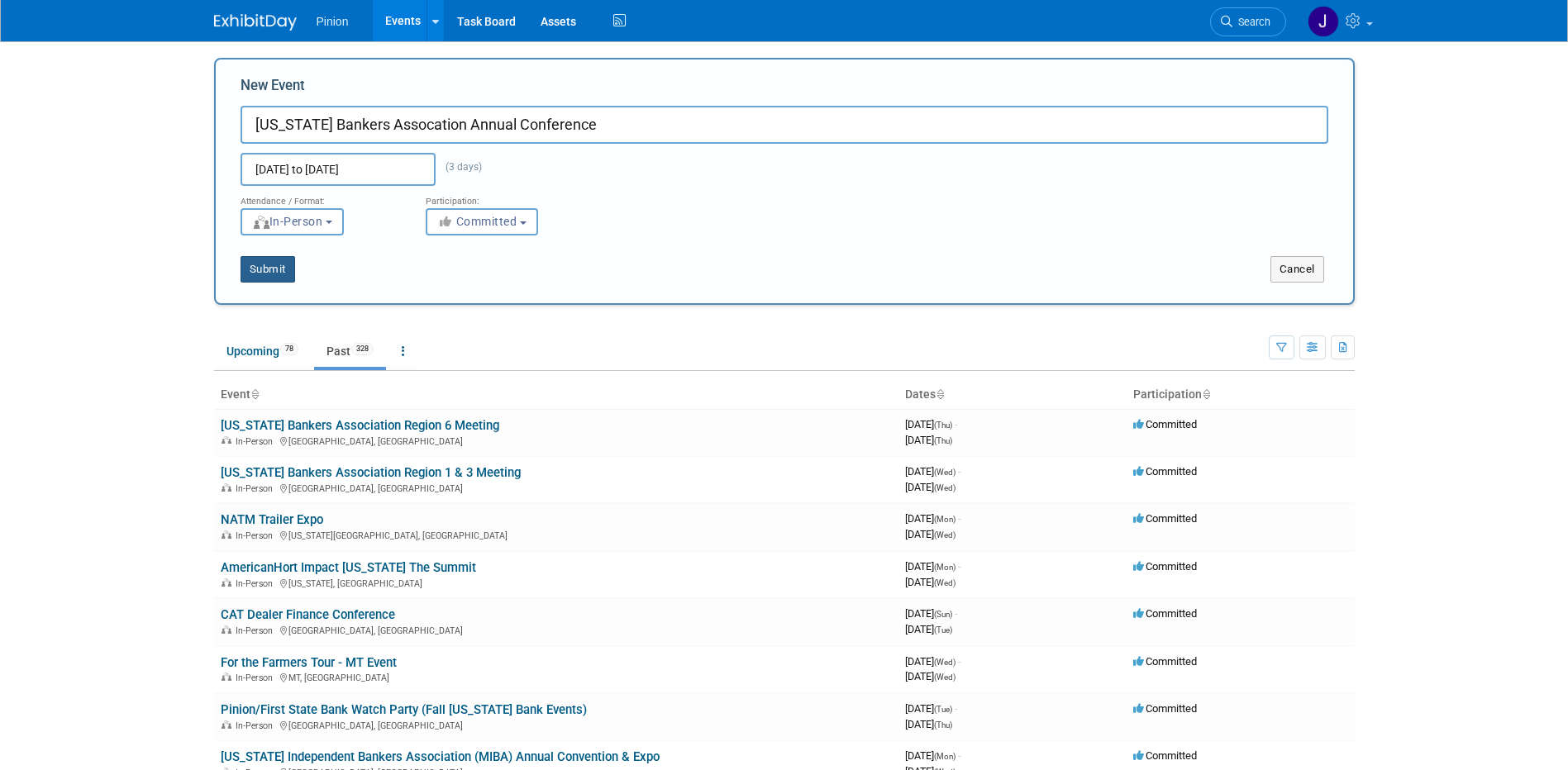
click at [279, 270] on button "Submit" at bounding box center [268, 269] width 55 height 26
type input "[US_STATE] Bankers Assocation Annual Conference"
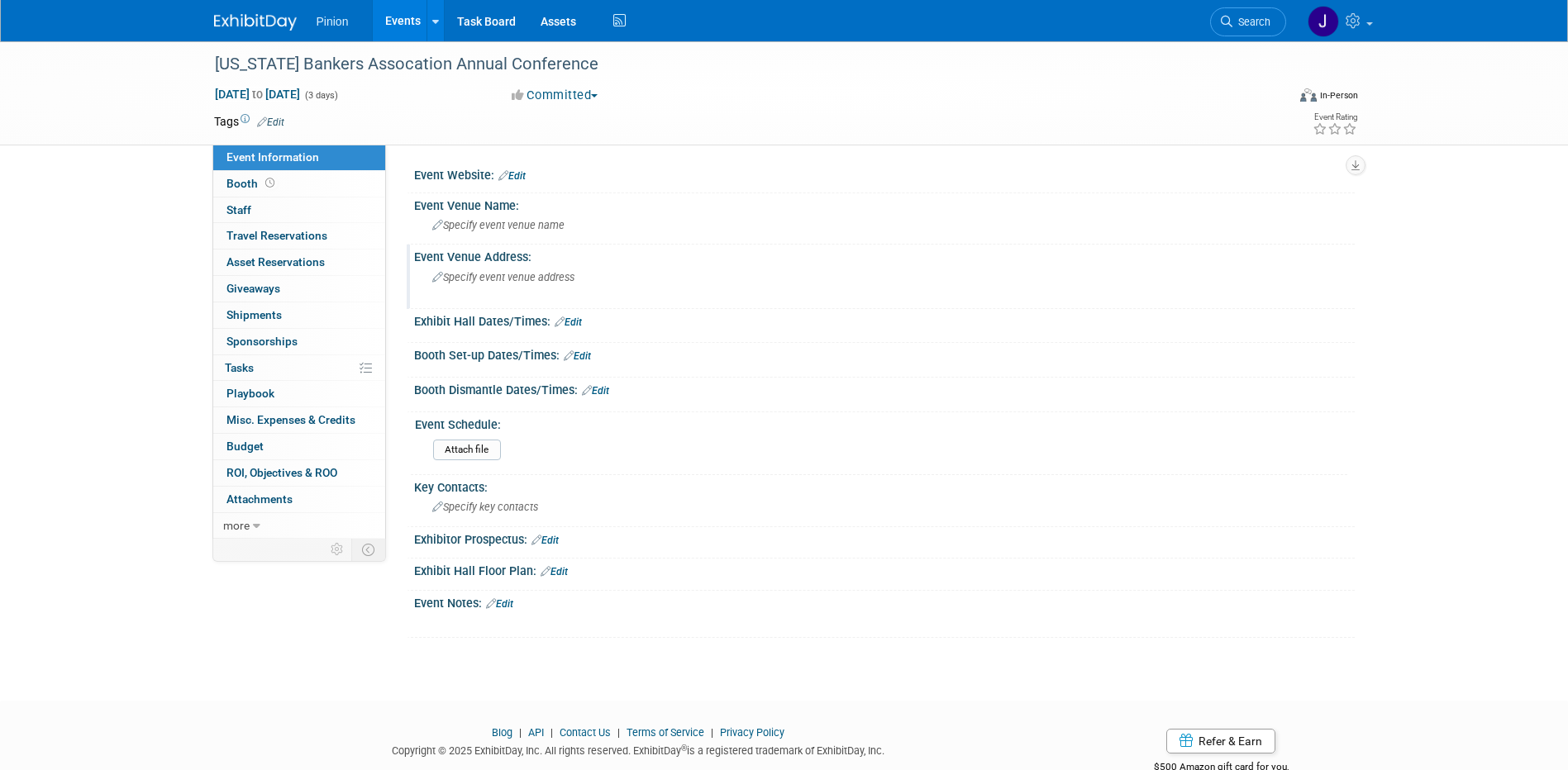
click at [518, 295] on div "Specify event venue address" at bounding box center [610, 283] width 367 height 38
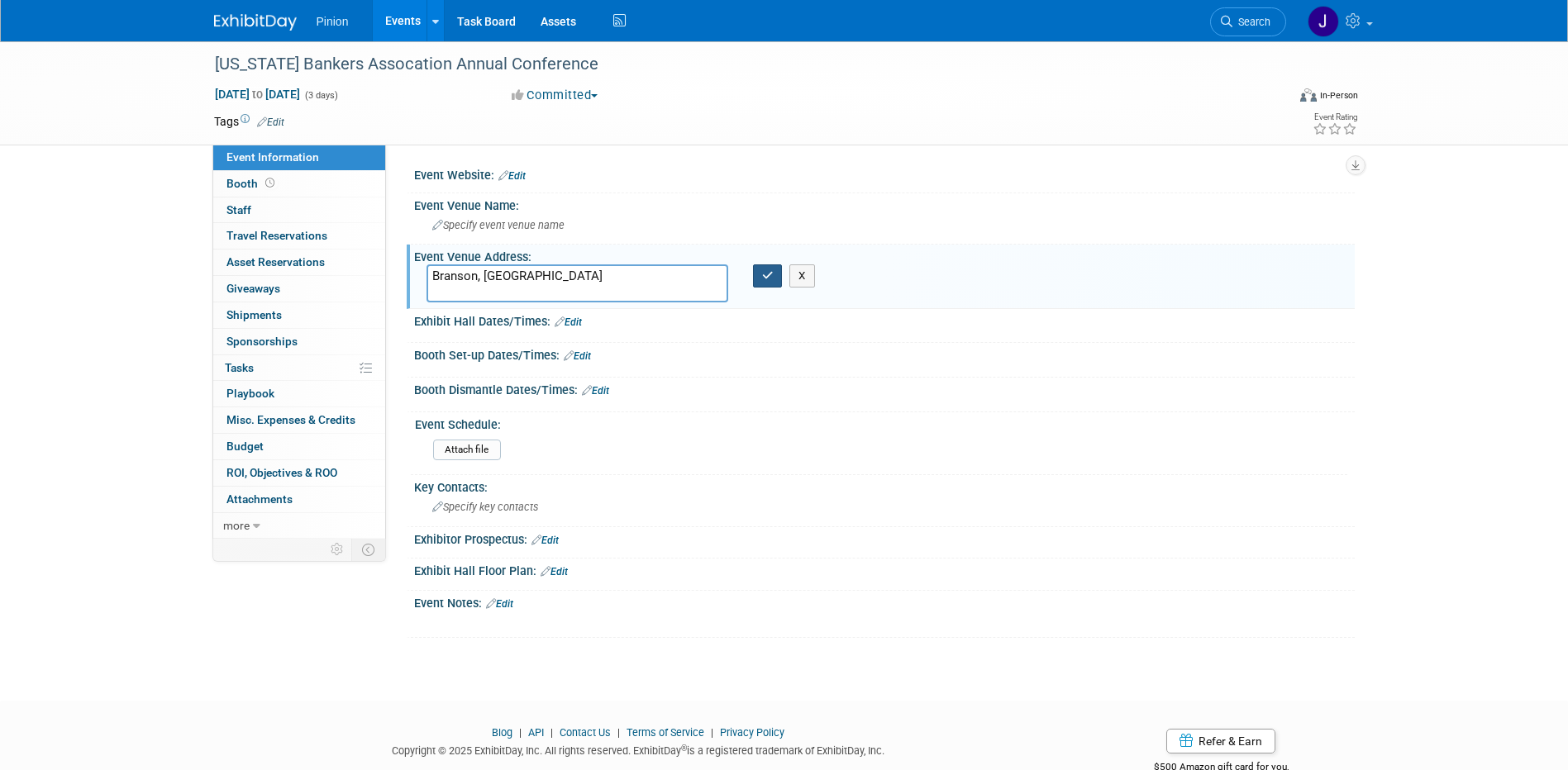
type textarea "Branson, [GEOGRAPHIC_DATA]"
click at [773, 279] on icon "button" at bounding box center [768, 275] width 11 height 11
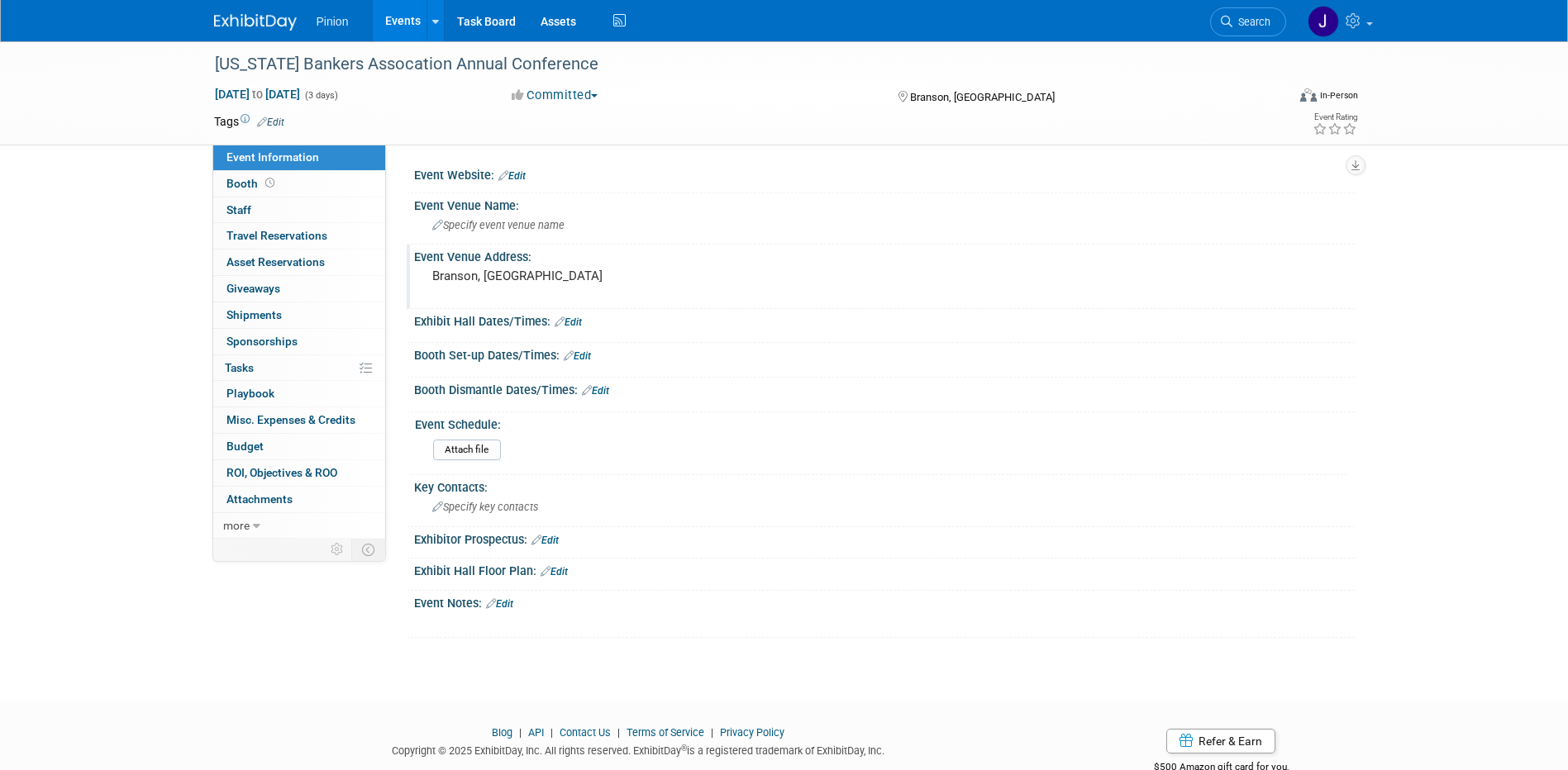
click at [43, 258] on div "[US_STATE] Bankers Assocation Annual Conference [DATE] to [DATE] (3 days) [DATE…" at bounding box center [784, 356] width 1568 height 630
click at [522, 174] on link "Edit" at bounding box center [512, 176] width 27 height 11
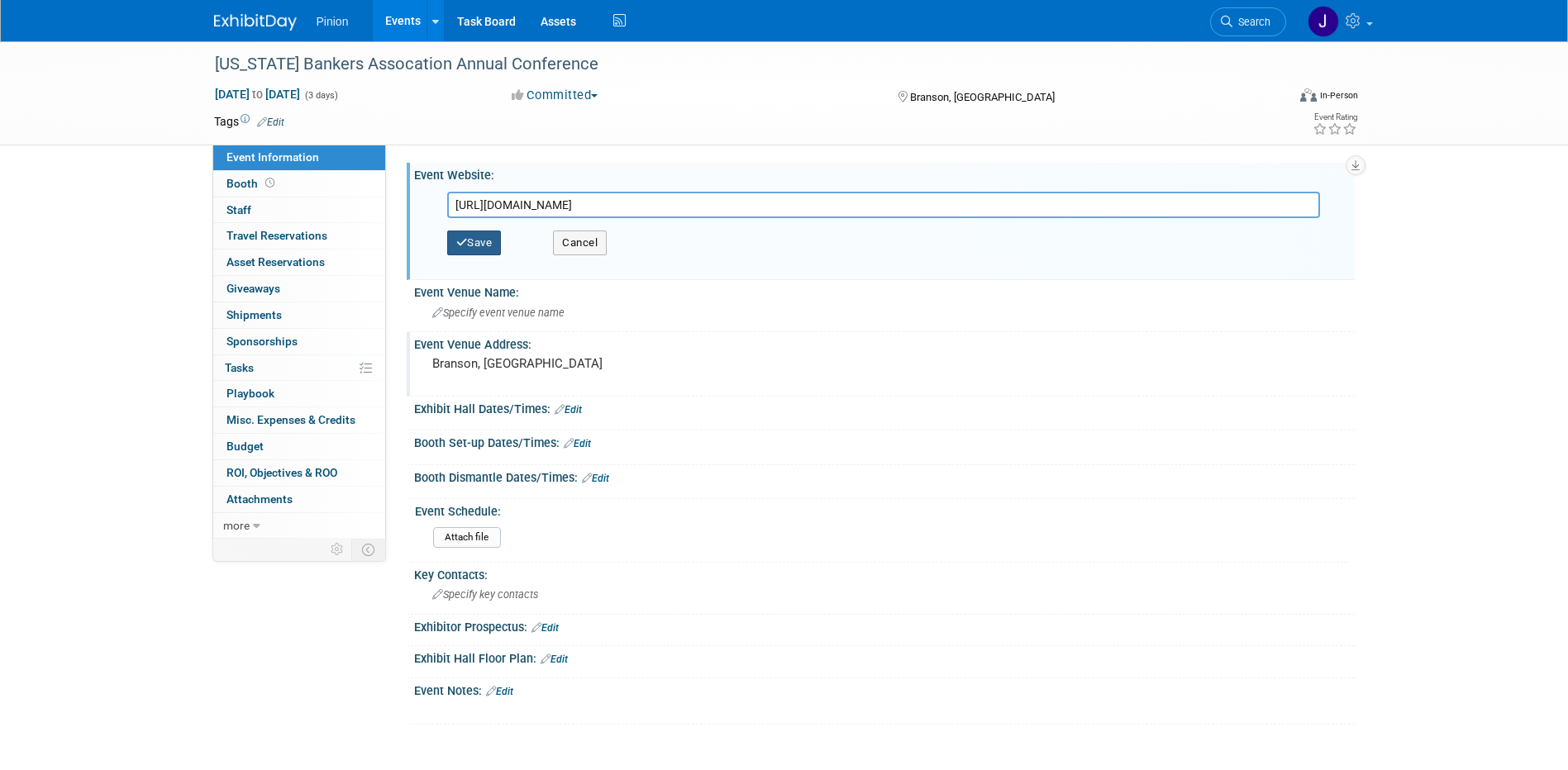
type input "[URL][DOMAIN_NAME]"
click at [475, 242] on button "Save" at bounding box center [475, 243] width 55 height 25
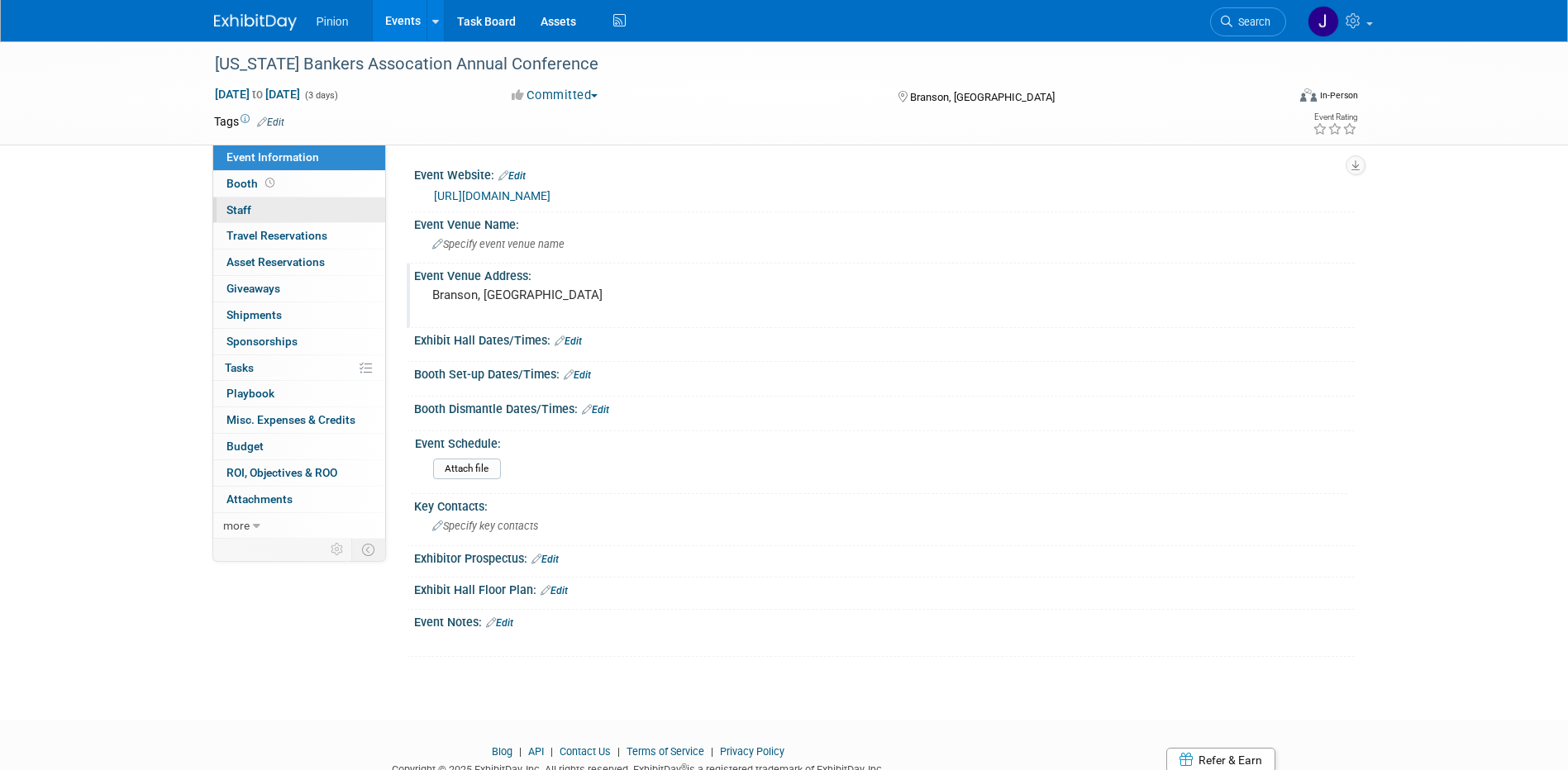
click at [238, 215] on span "Staff 0" at bounding box center [239, 209] width 25 height 13
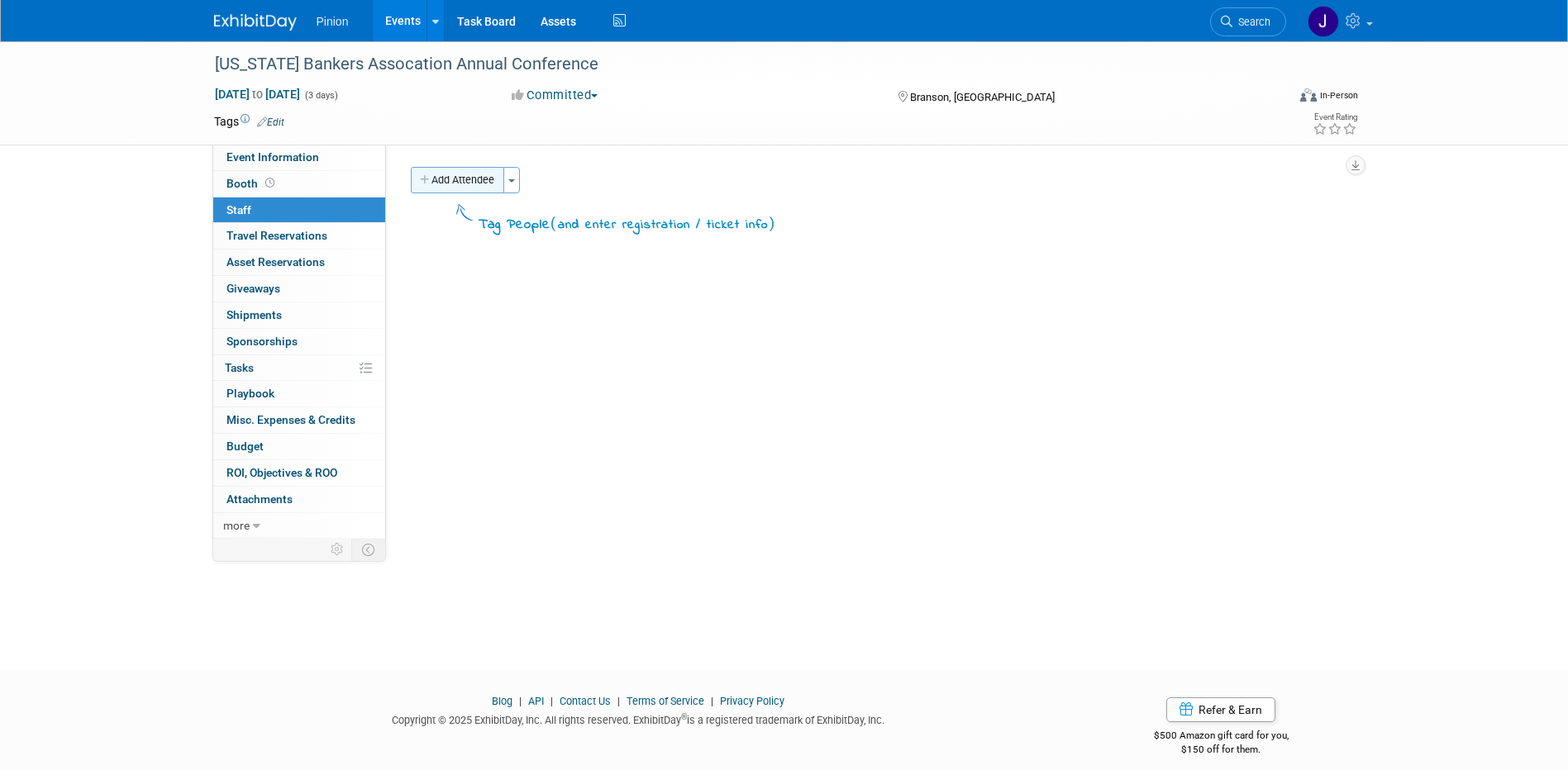
click at [491, 182] on button "Add Attendee" at bounding box center [458, 180] width 94 height 26
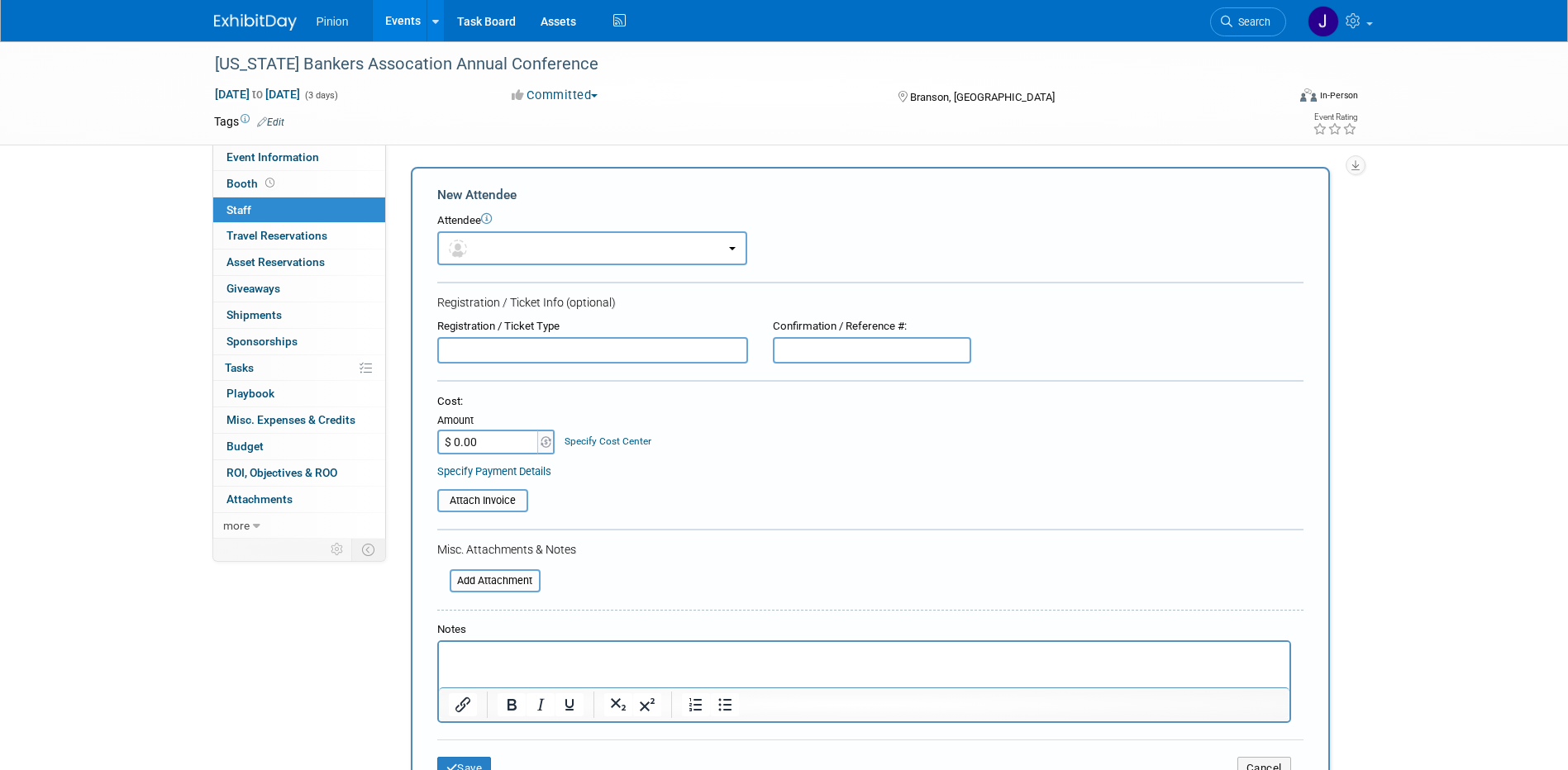
click at [529, 655] on p "Rich Text Area. Press ALT-0 for help." at bounding box center [864, 657] width 832 height 17
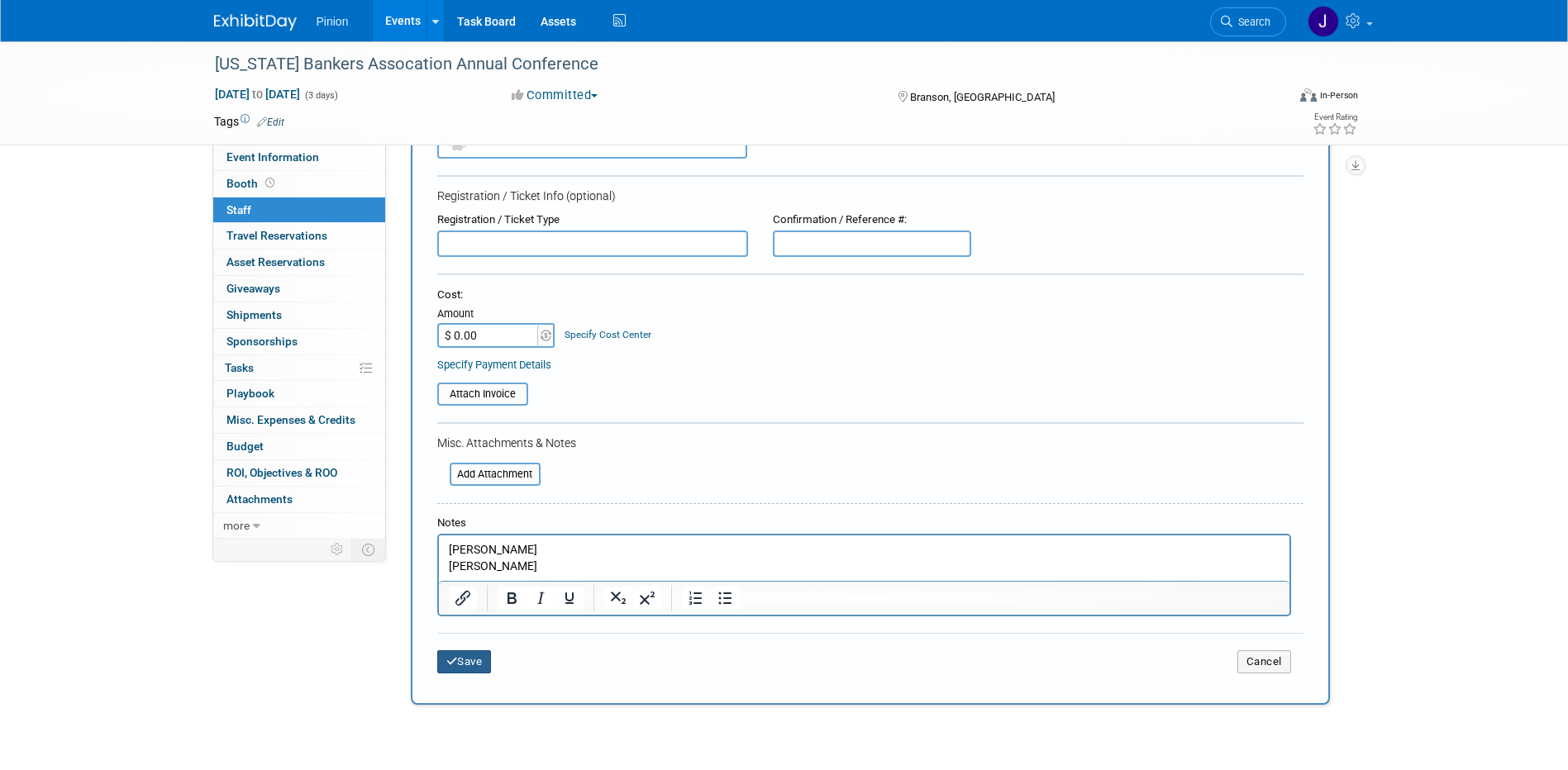
click at [456, 667] on icon "submit" at bounding box center [452, 662] width 11 height 11
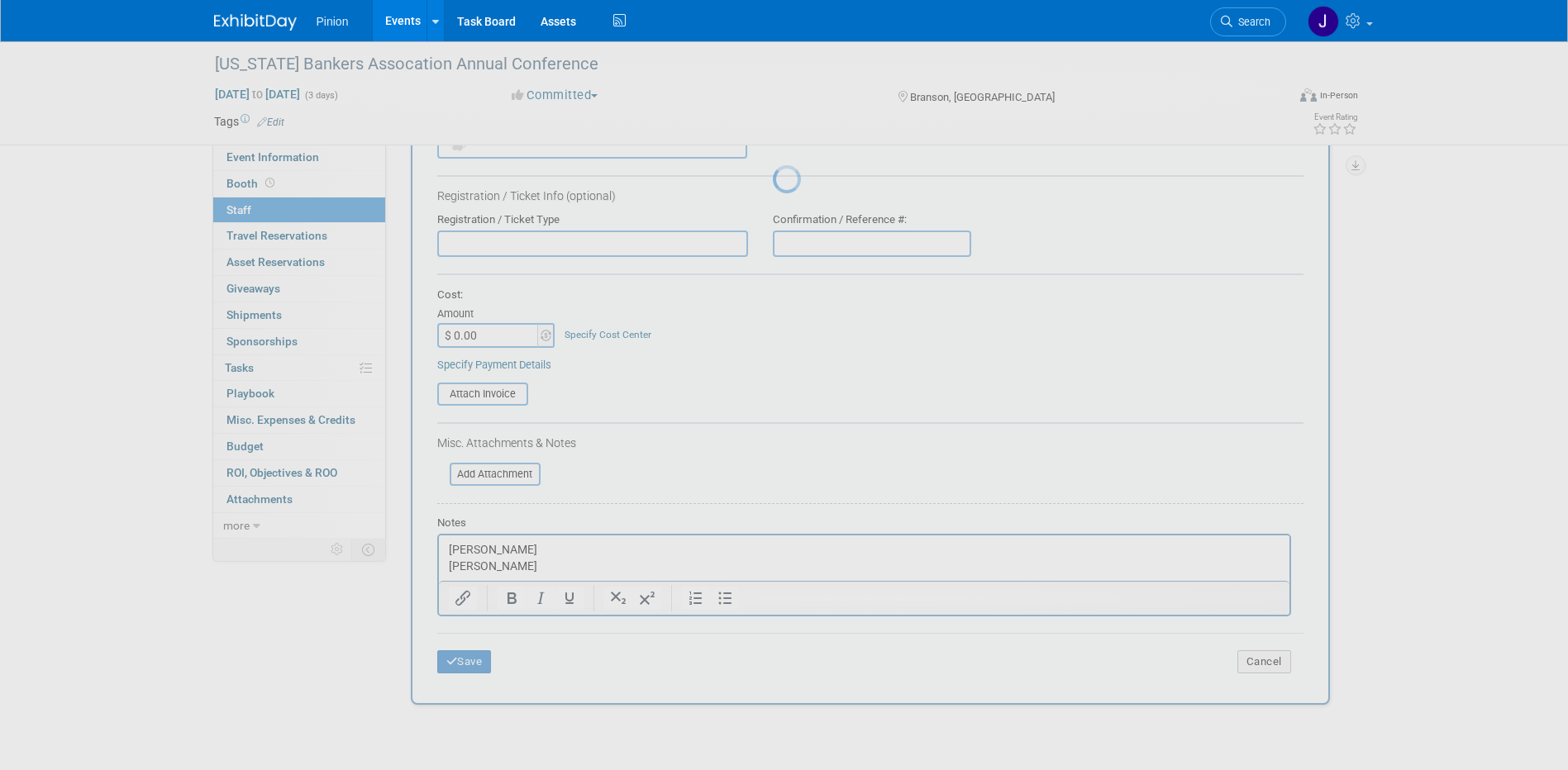
scroll to position [15, 0]
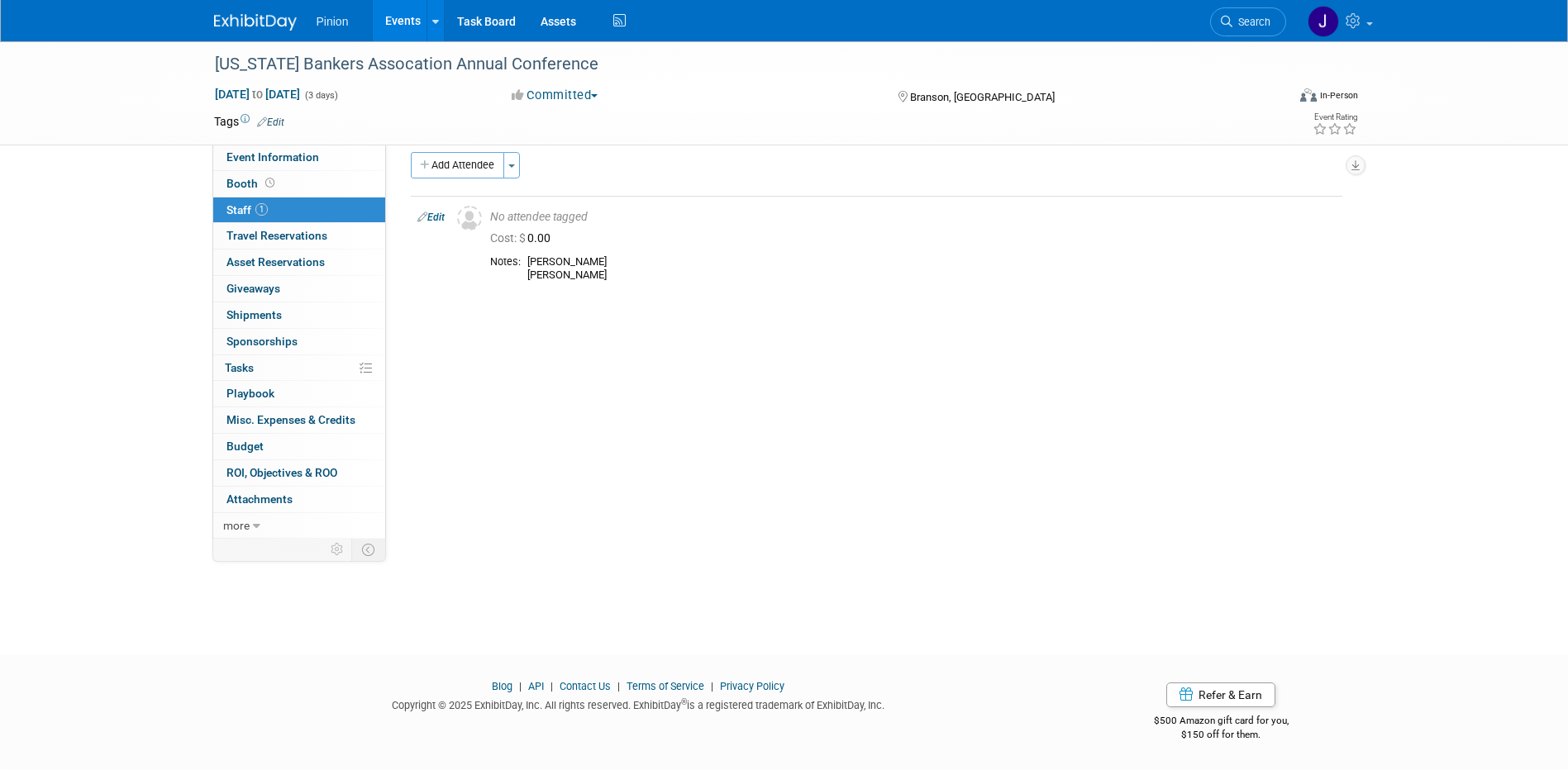
click at [282, 21] on img at bounding box center [256, 22] width 83 height 17
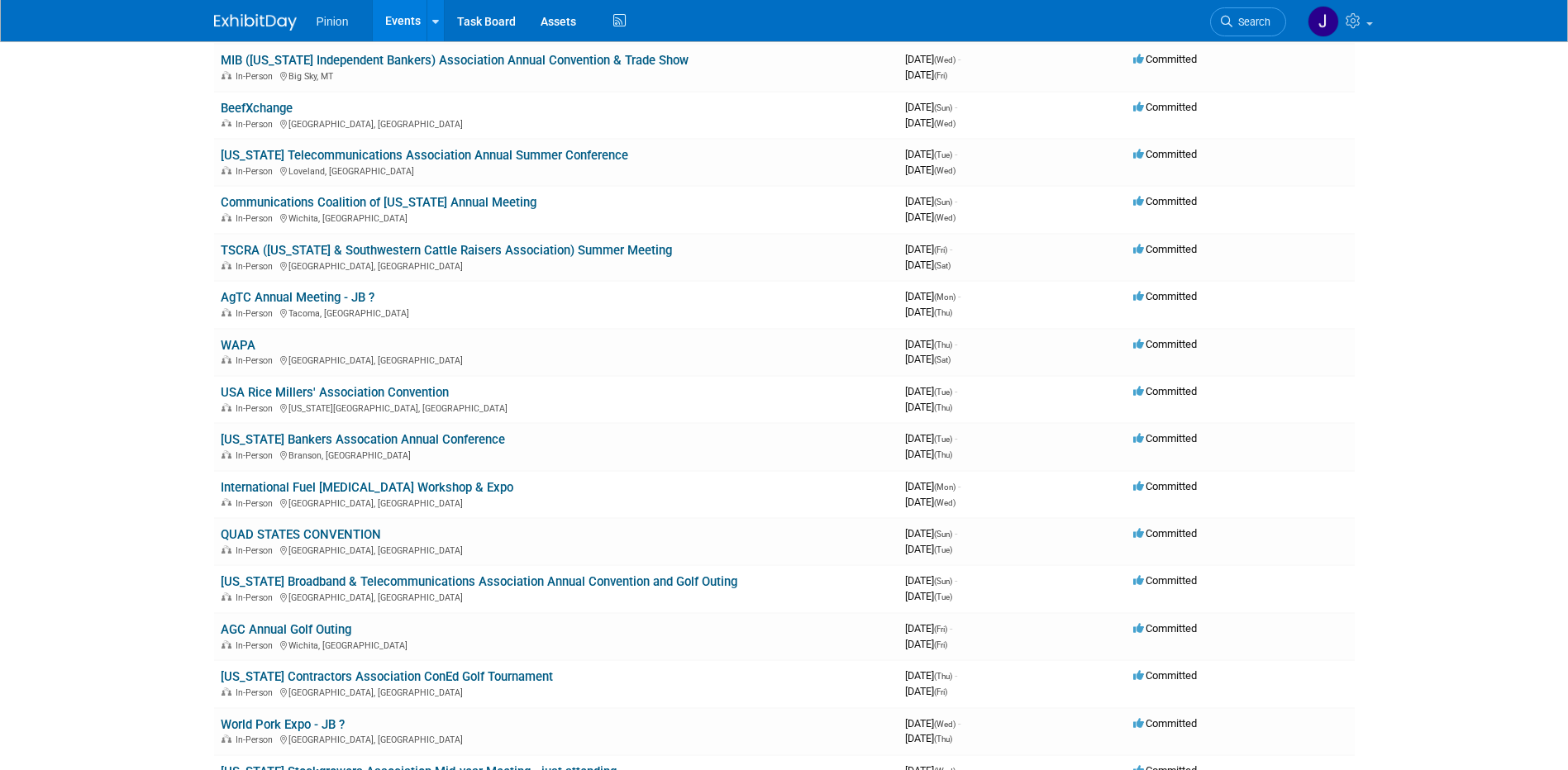
scroll to position [1065, 0]
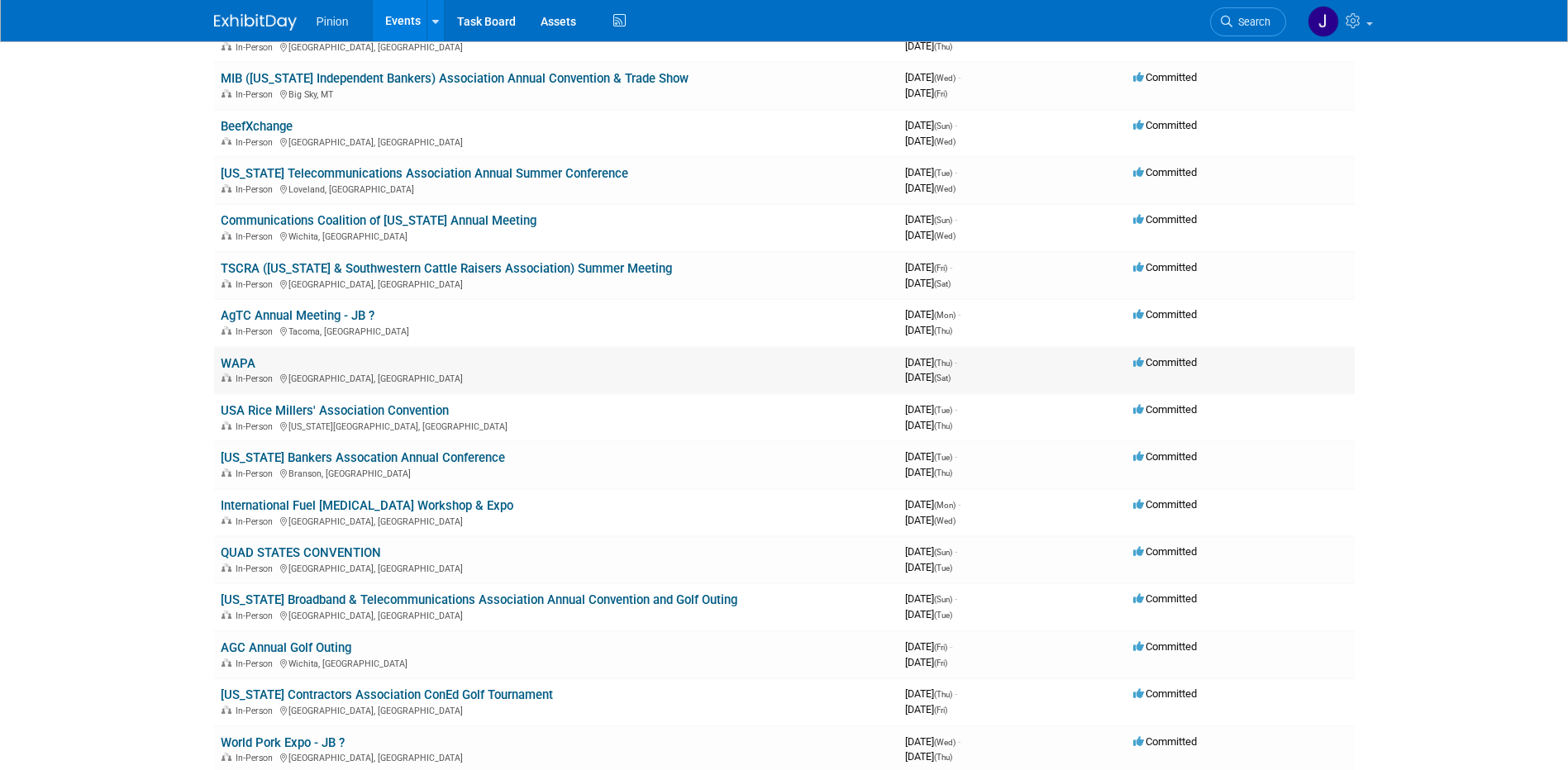
click at [236, 362] on link "WAPA" at bounding box center [237, 363] width 34 height 15
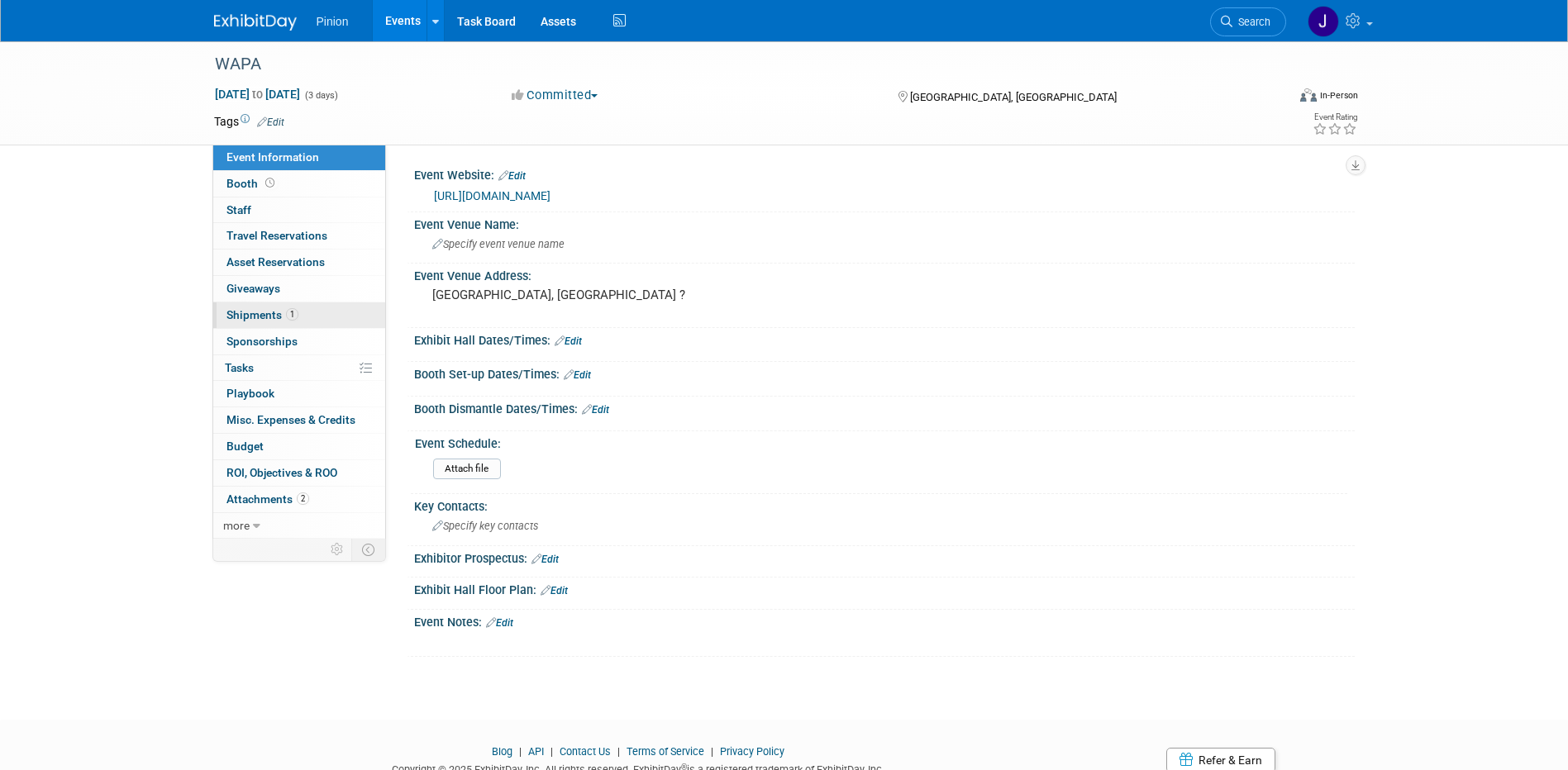
click at [251, 310] on span "Shipments 1" at bounding box center [263, 314] width 72 height 13
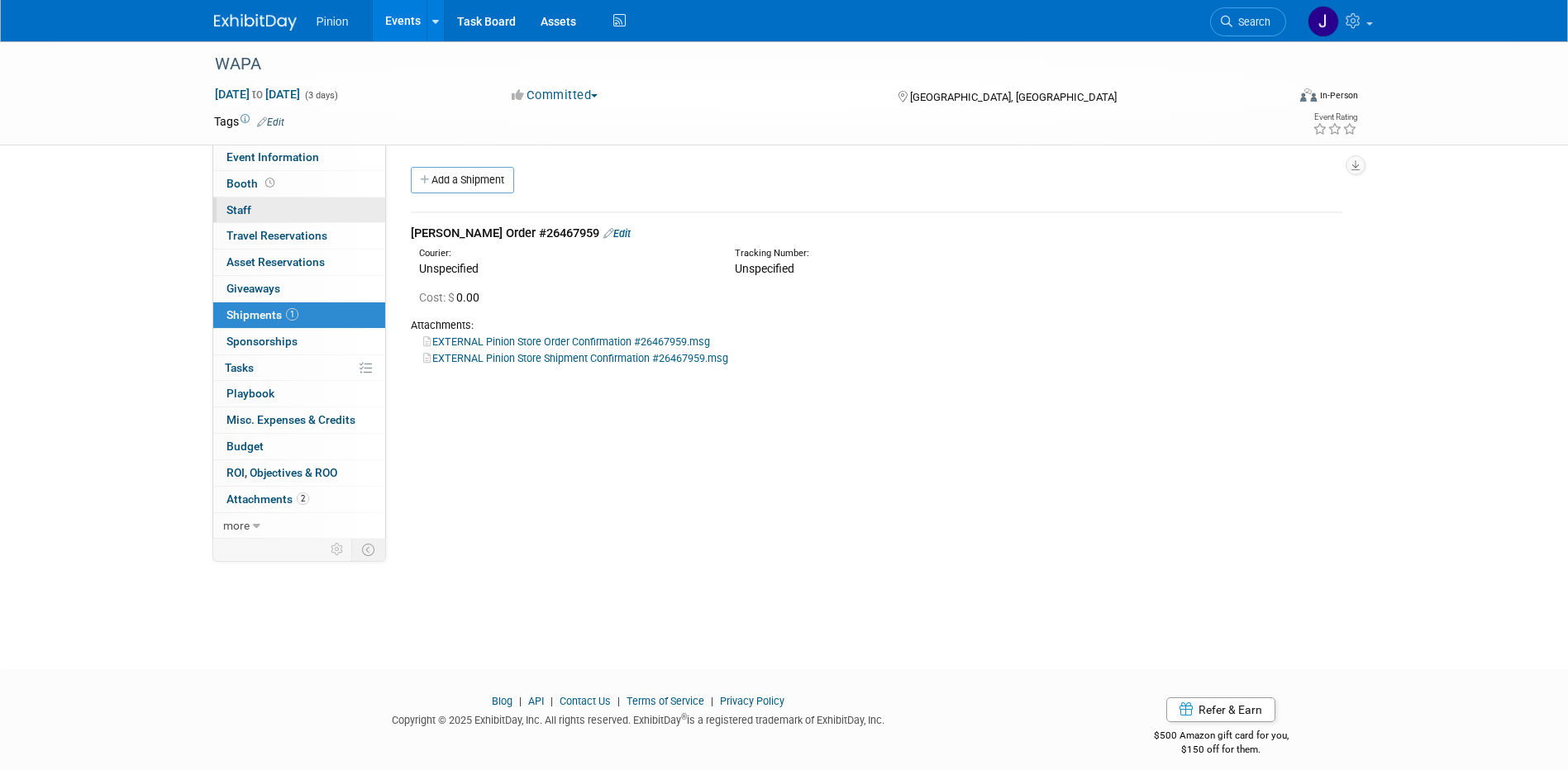
click at [257, 214] on link "0 Staff 0" at bounding box center [299, 210] width 172 height 26
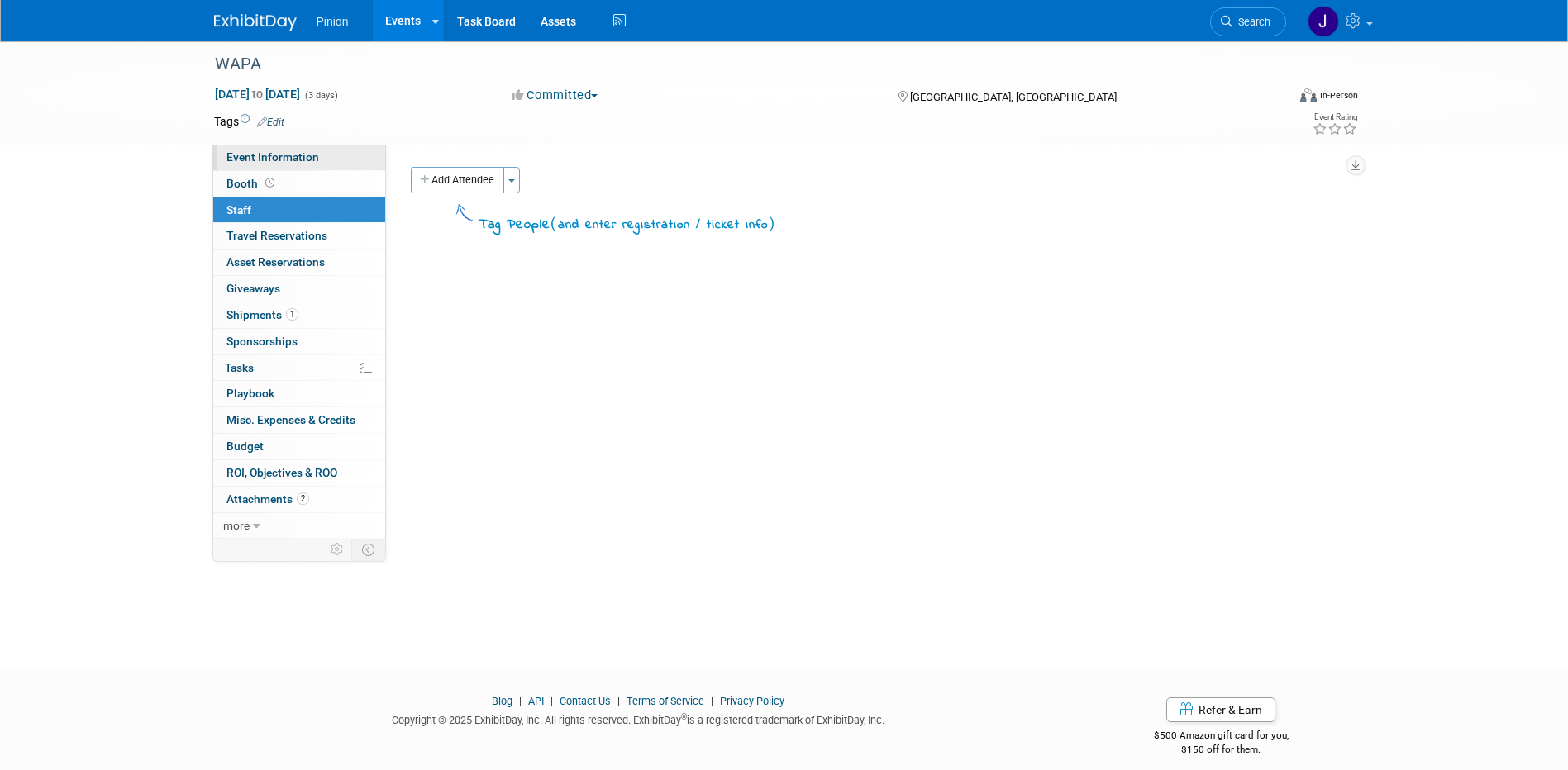
click at [255, 153] on span "Event Information" at bounding box center [273, 157] width 93 height 13
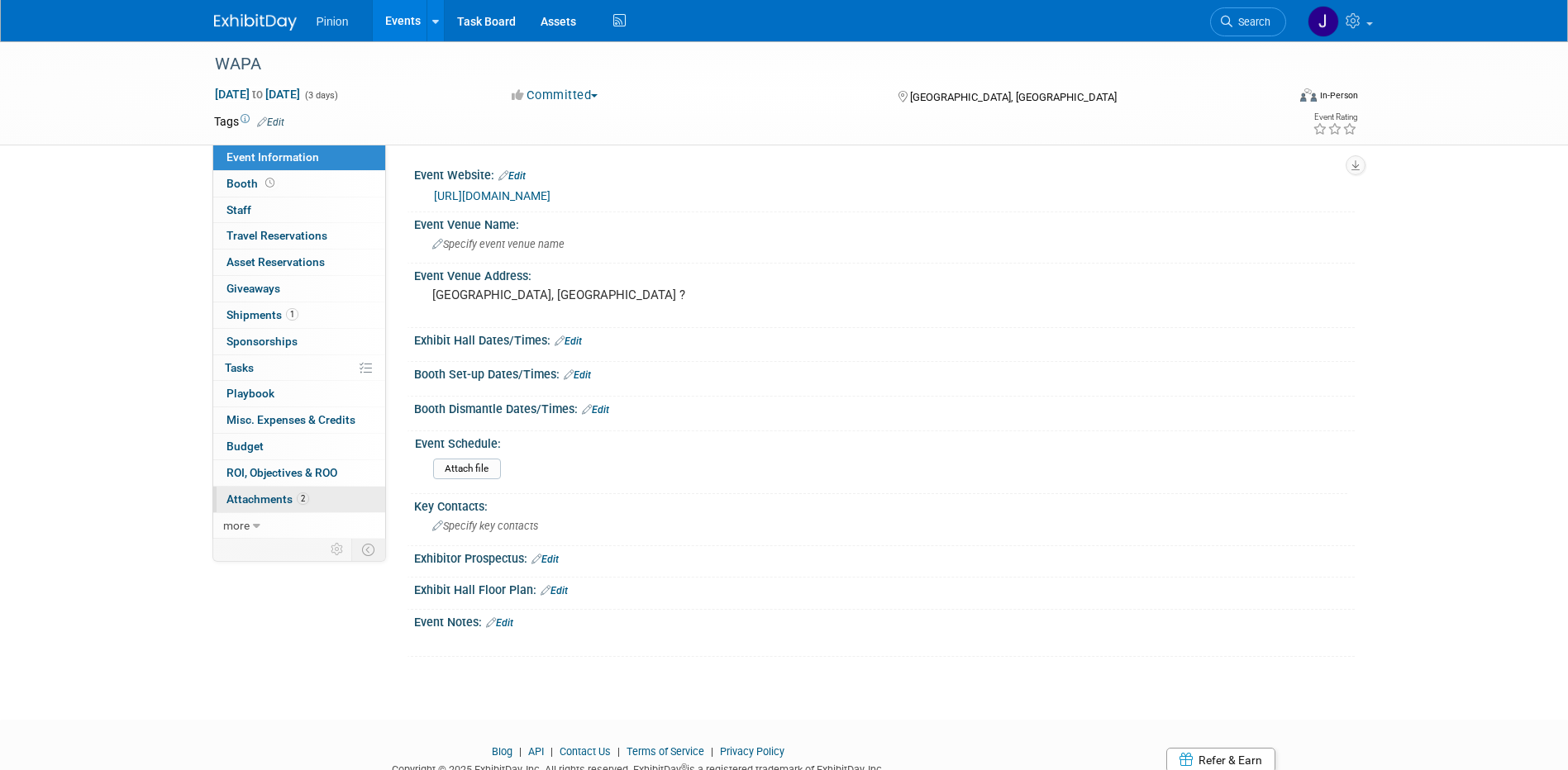
click at [291, 494] on span "Attachments 2" at bounding box center [268, 498] width 83 height 13
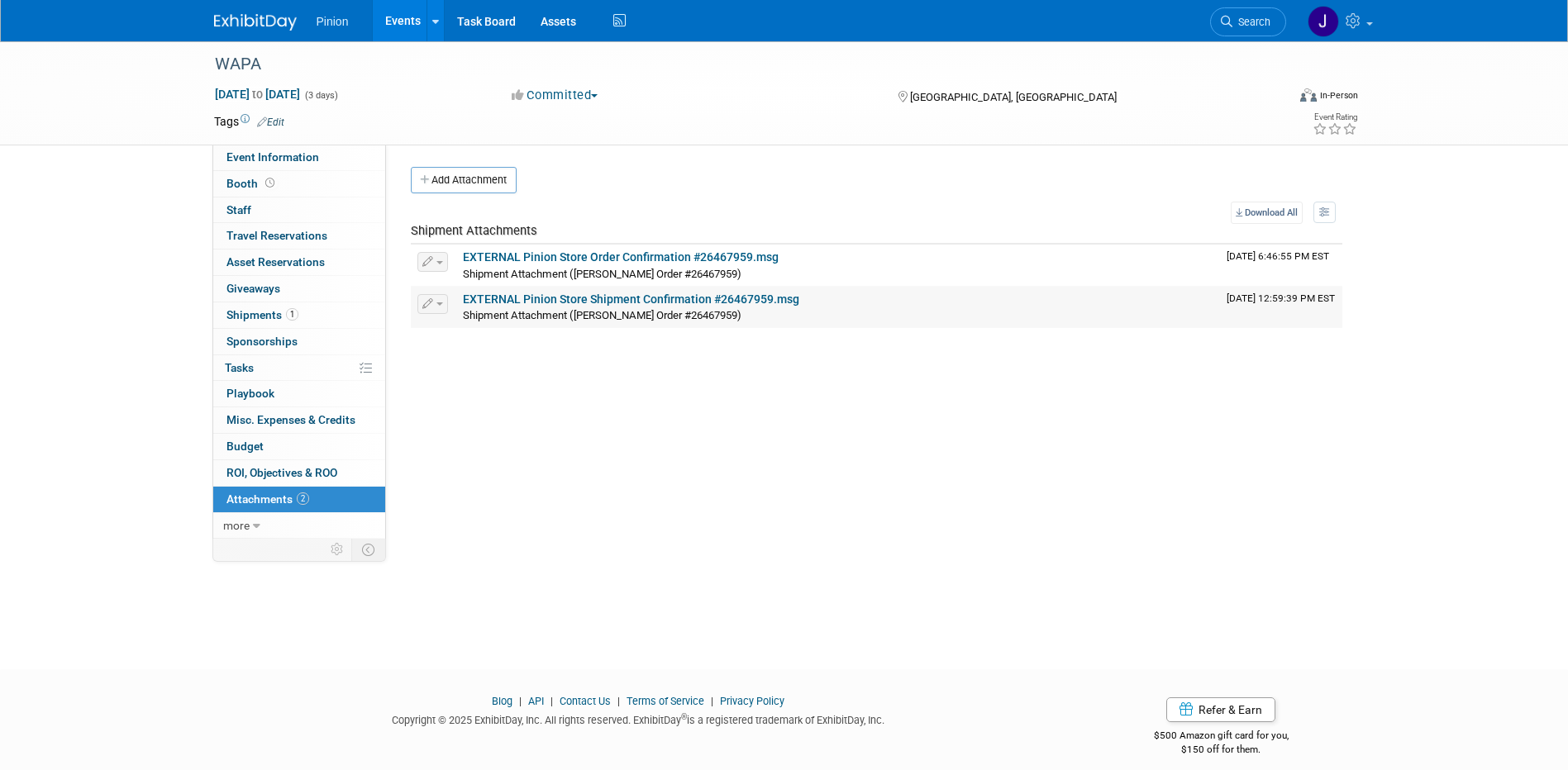
click at [546, 295] on link "EXTERNAL Pinion Store Shipment Confirmation #26467959.msg" at bounding box center [631, 299] width 336 height 13
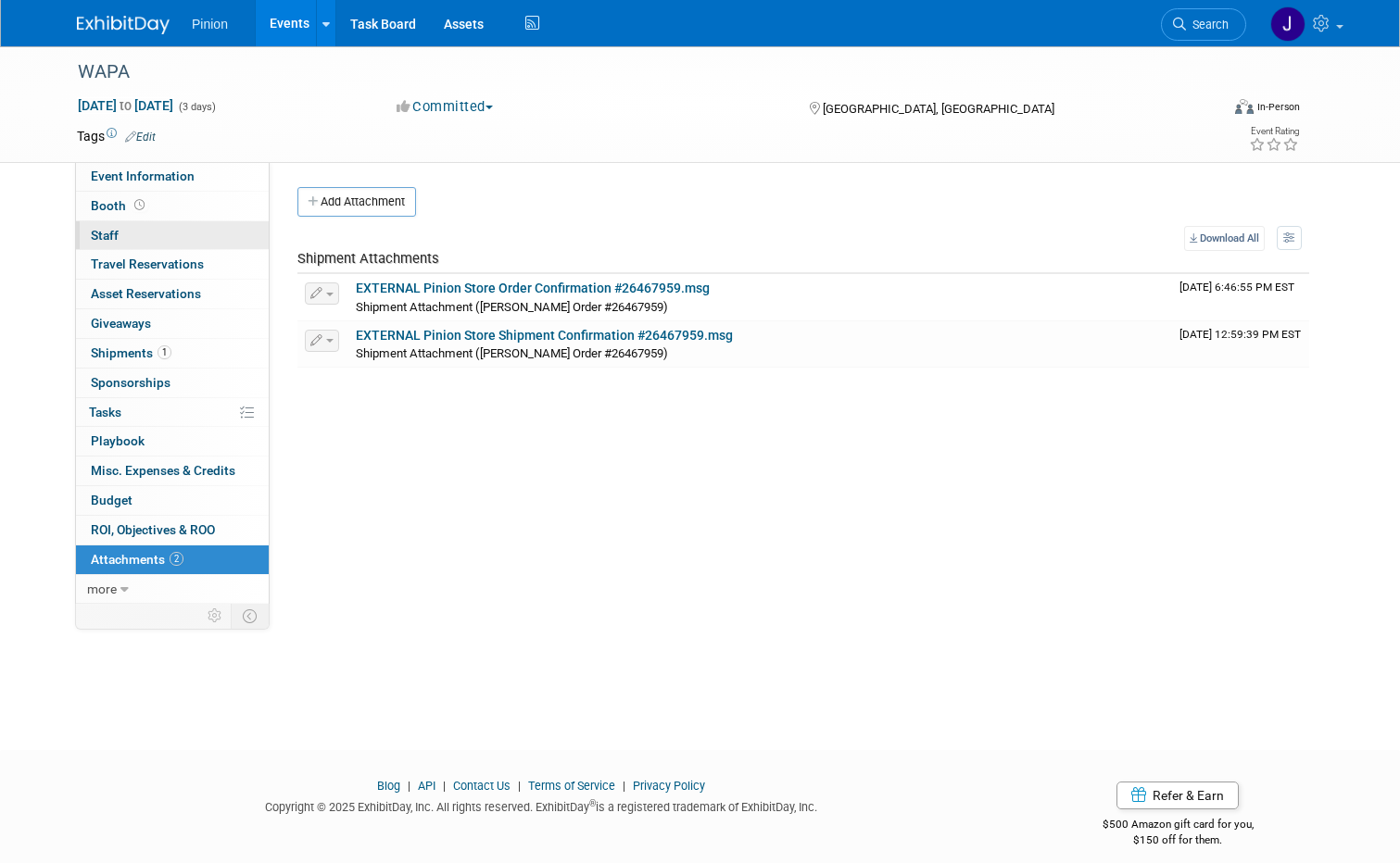
click at [131, 233] on link "0 Staff 0" at bounding box center [172, 235] width 193 height 29
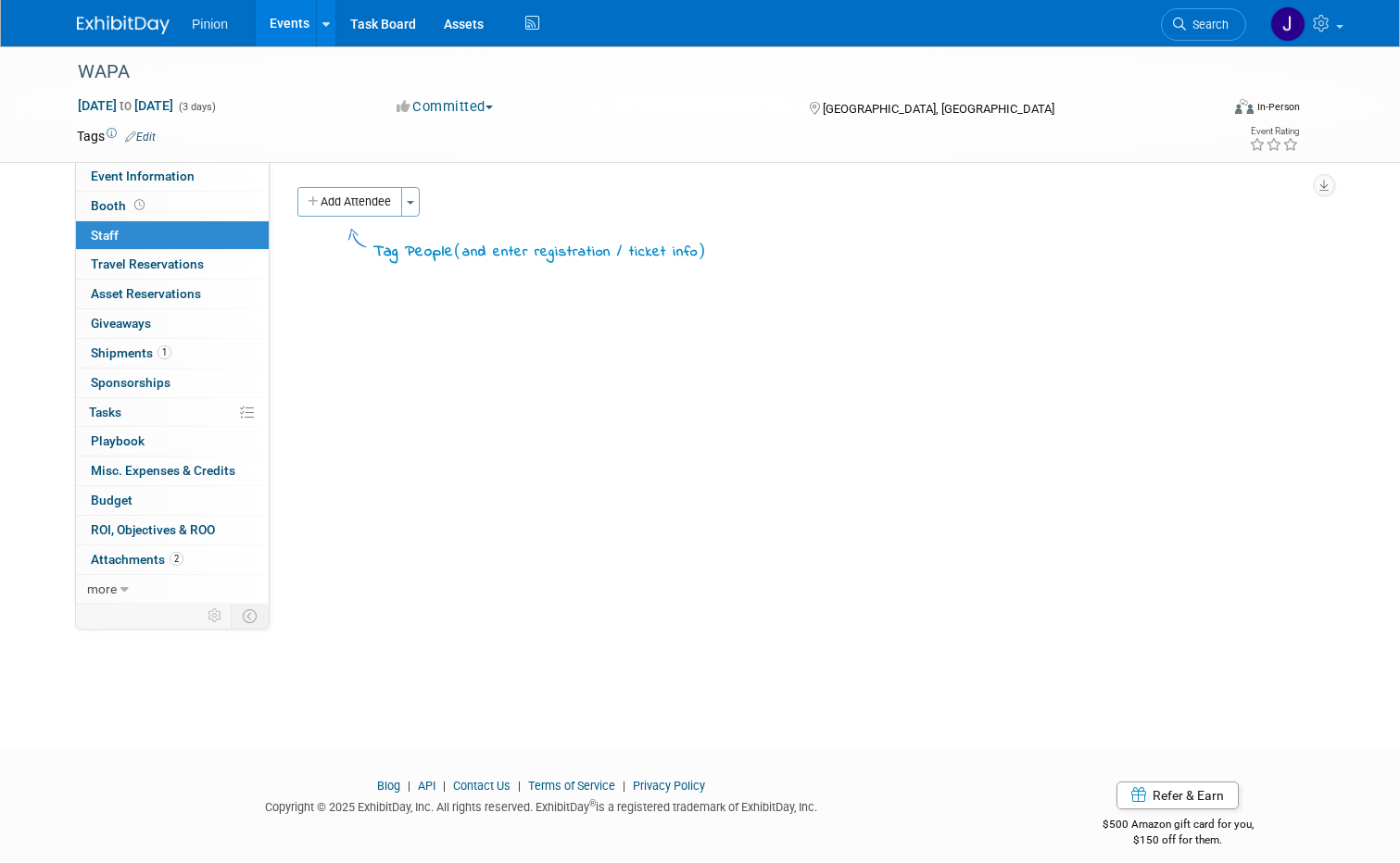
drag, startPoint x: 305, startPoint y: 211, endPoint x: 317, endPoint y: 214, distance: 12.4
click at [306, 211] on button "Add Attendee" at bounding box center [350, 202] width 105 height 30
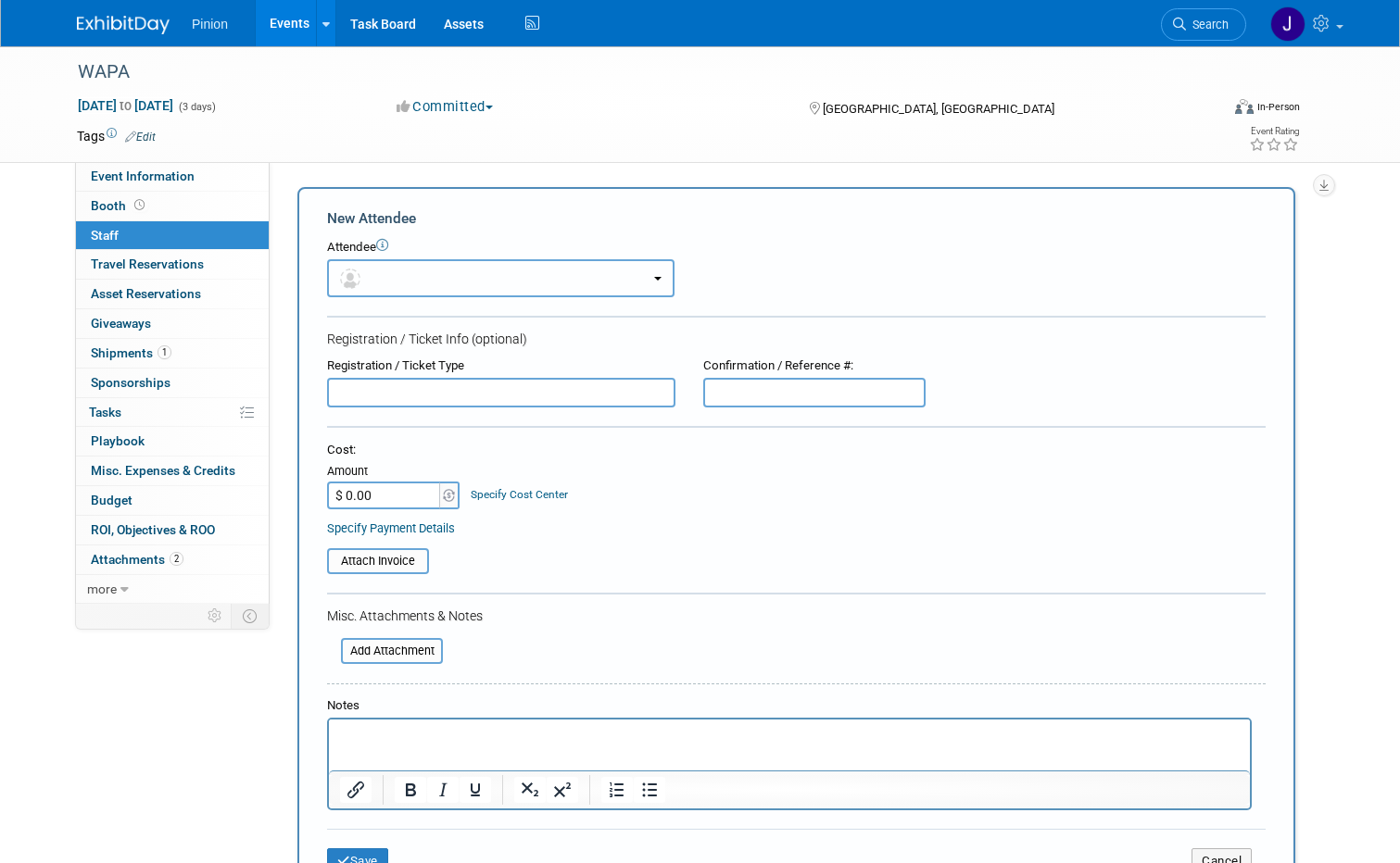
click at [360, 284] on button "button" at bounding box center [500, 278] width 347 height 38
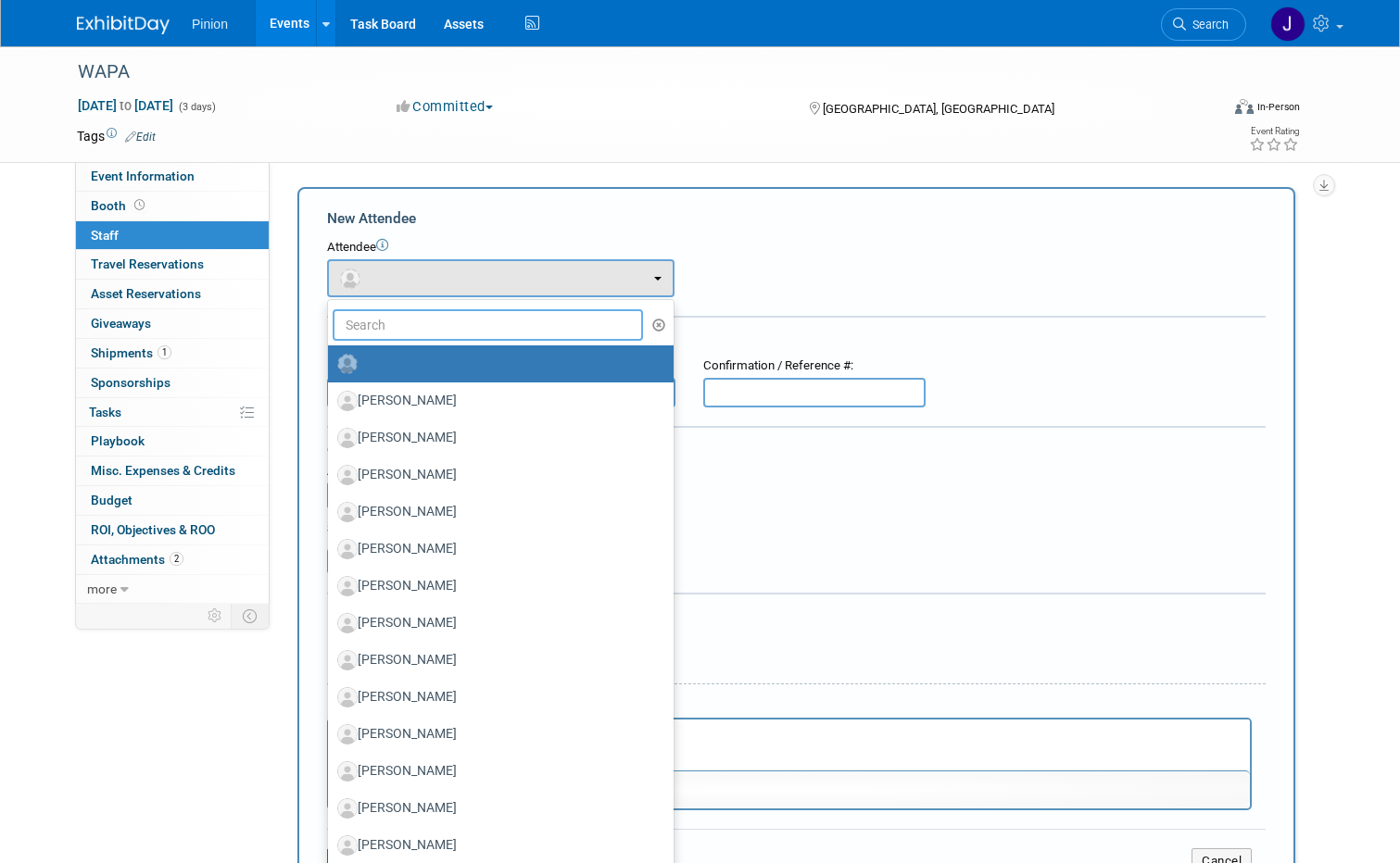
click at [366, 335] on input "text" at bounding box center [487, 325] width 310 height 32
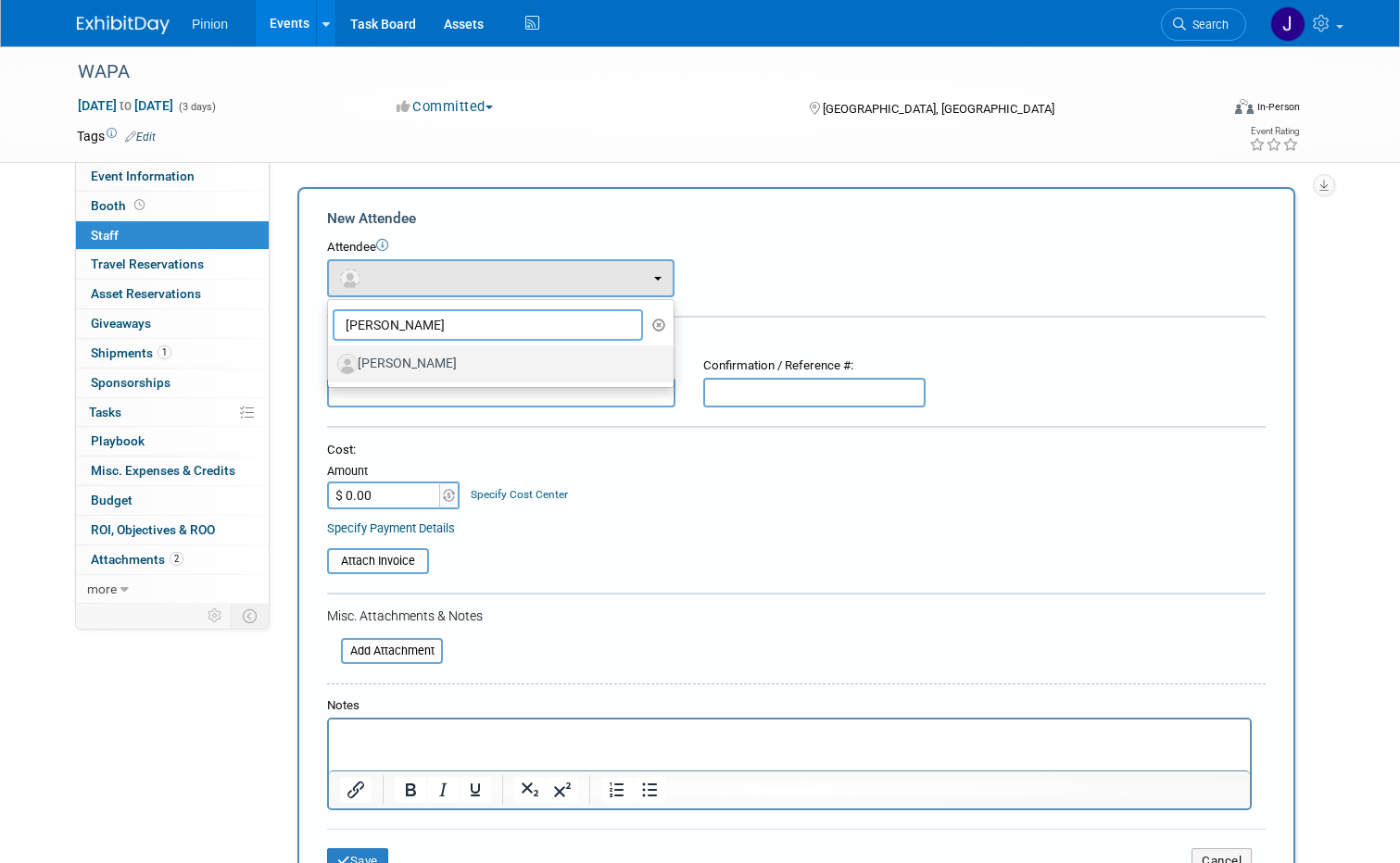
type input "Bill h"
click at [379, 368] on label "Bill Hoover" at bounding box center [495, 364] width 317 height 30
click at [400, 375] on label "Bill Hoover" at bounding box center [495, 364] width 317 height 30
click at [330, 368] on input "Bill Hoover" at bounding box center [324, 362] width 12 height 12
select select "7ab2ed9d-3107-4c67-8335-e4d77dd4cdda"
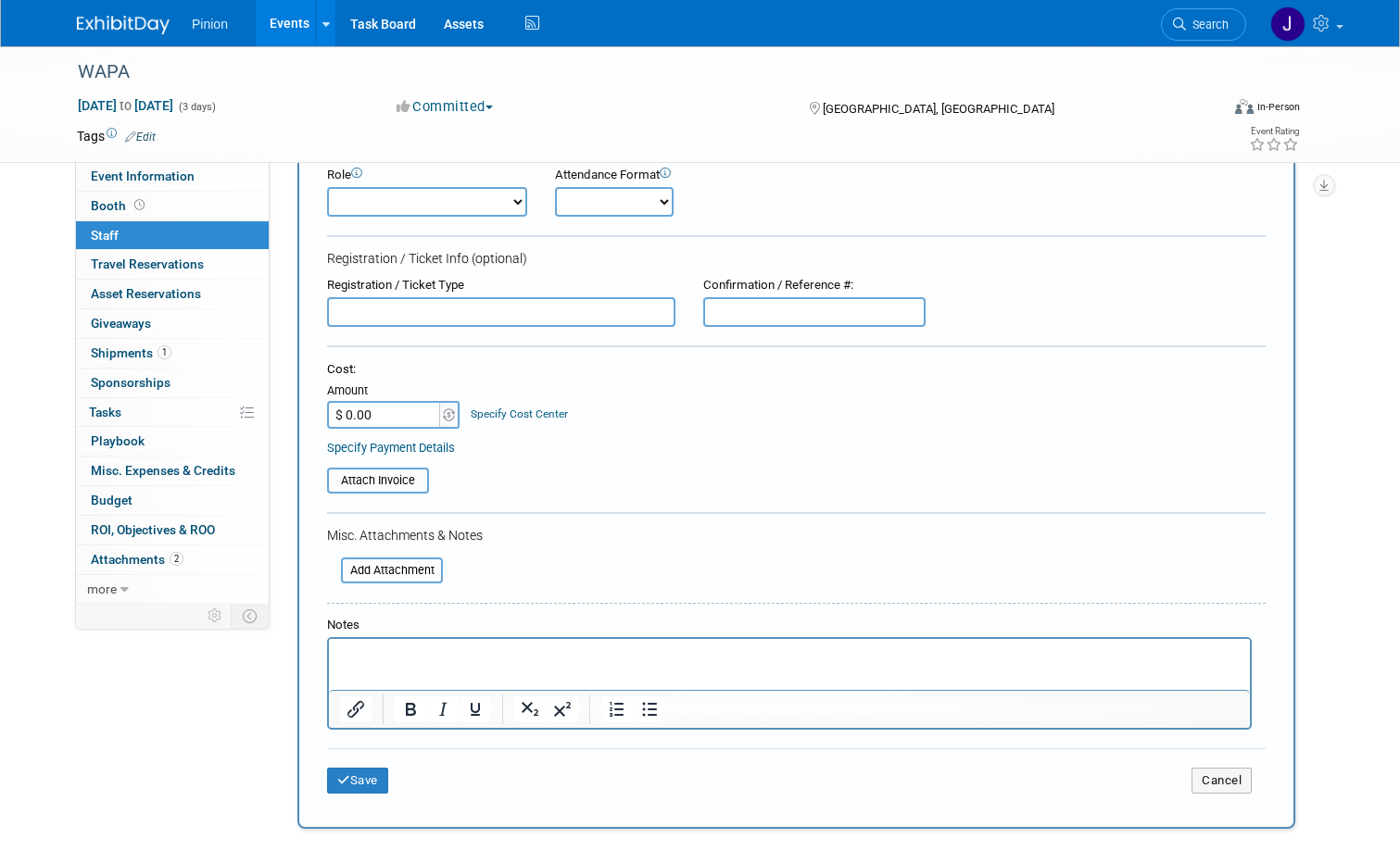
scroll to position [249, 0]
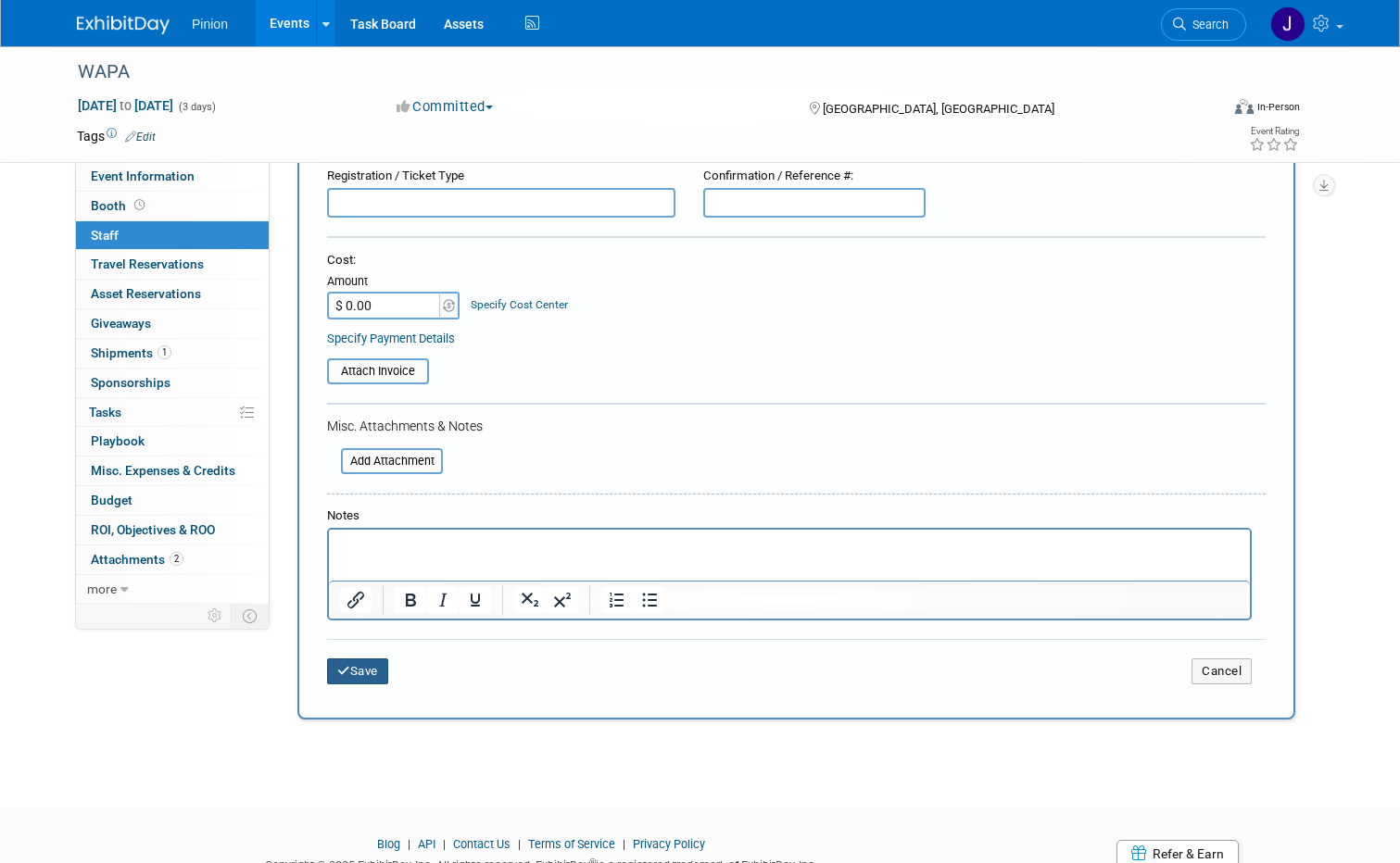
click at [360, 674] on button "Save" at bounding box center [358, 671] width 61 height 26
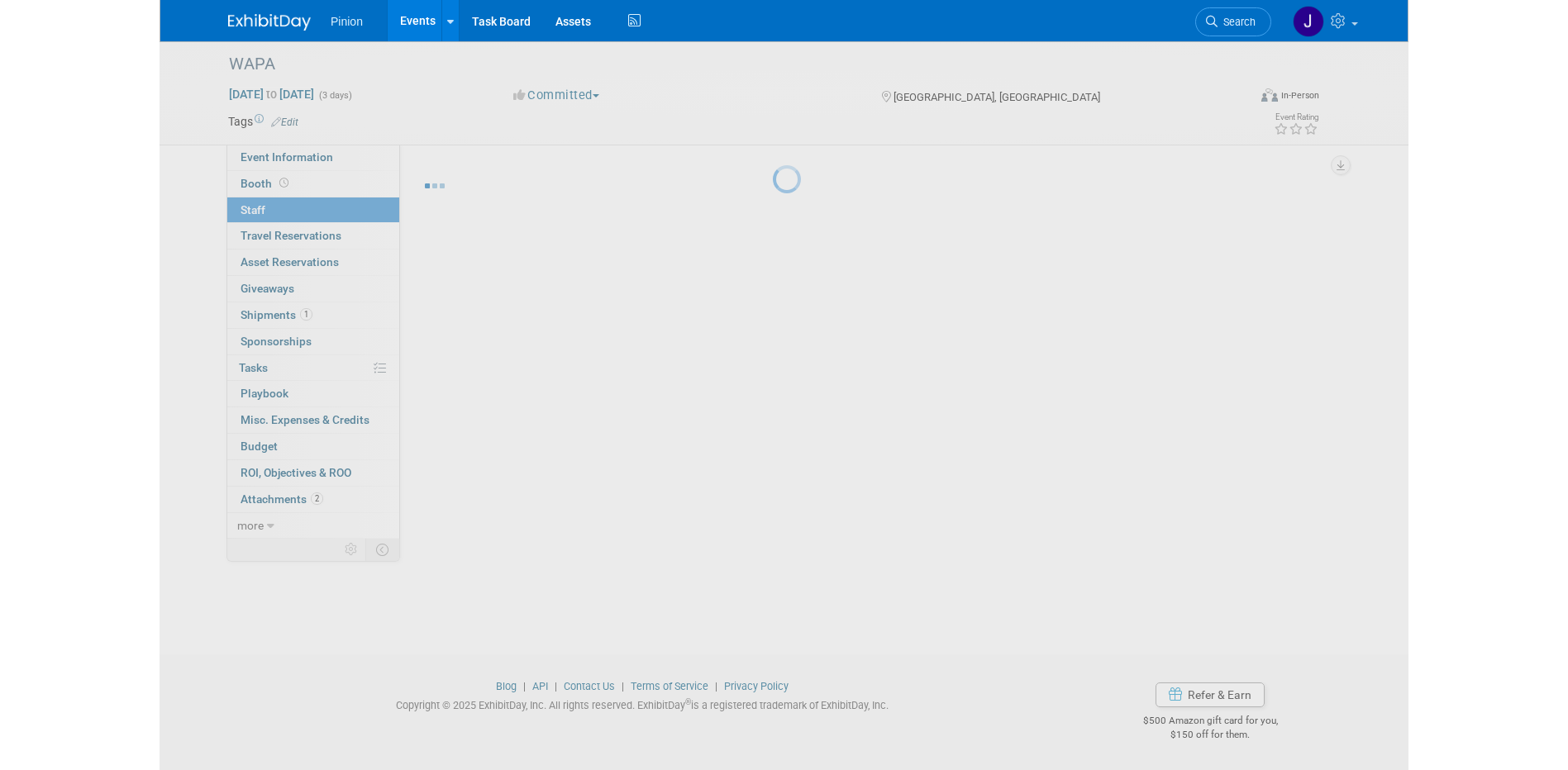
scroll to position [15, 0]
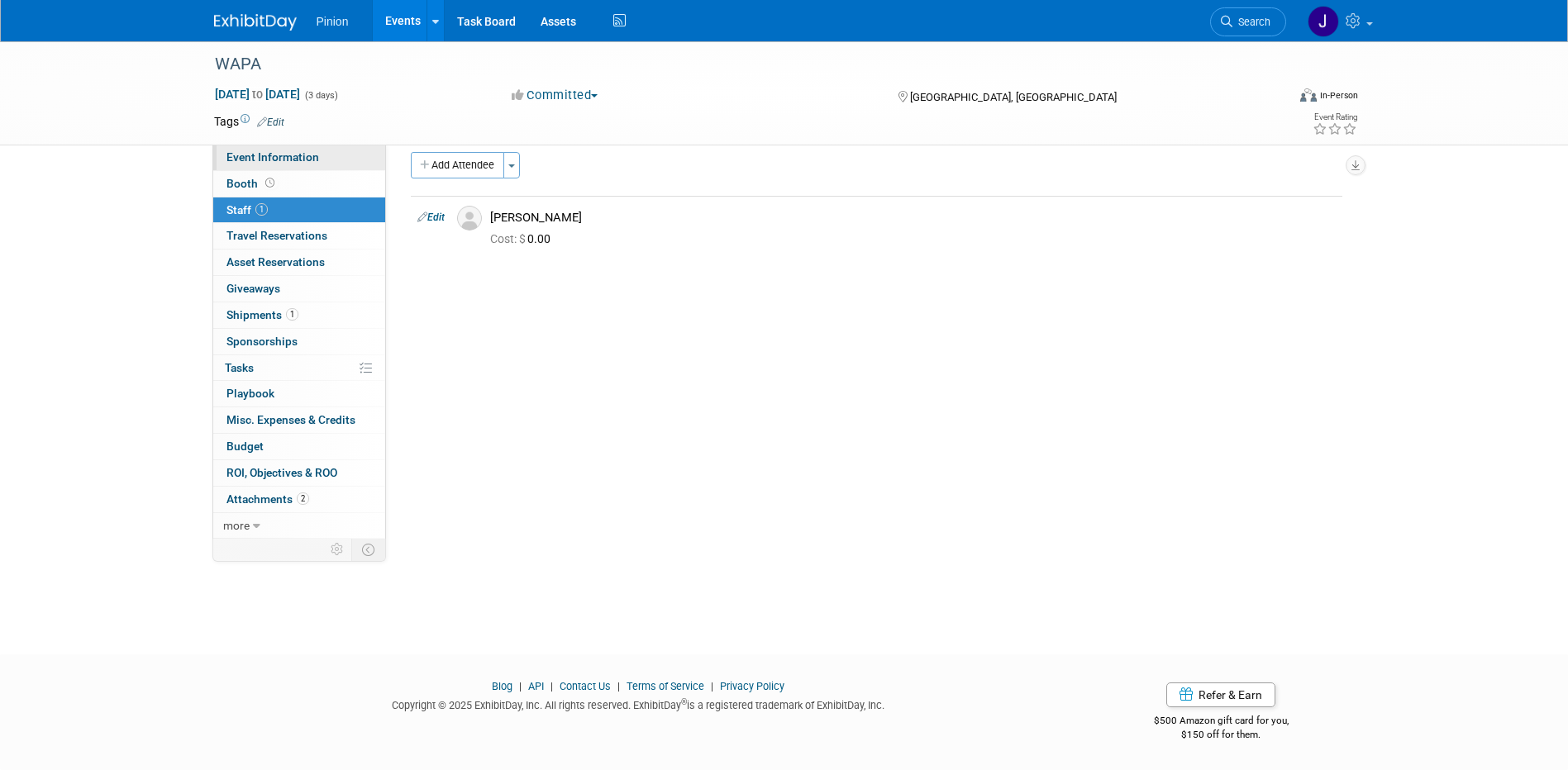
click at [263, 161] on span "Event Information" at bounding box center [273, 157] width 93 height 13
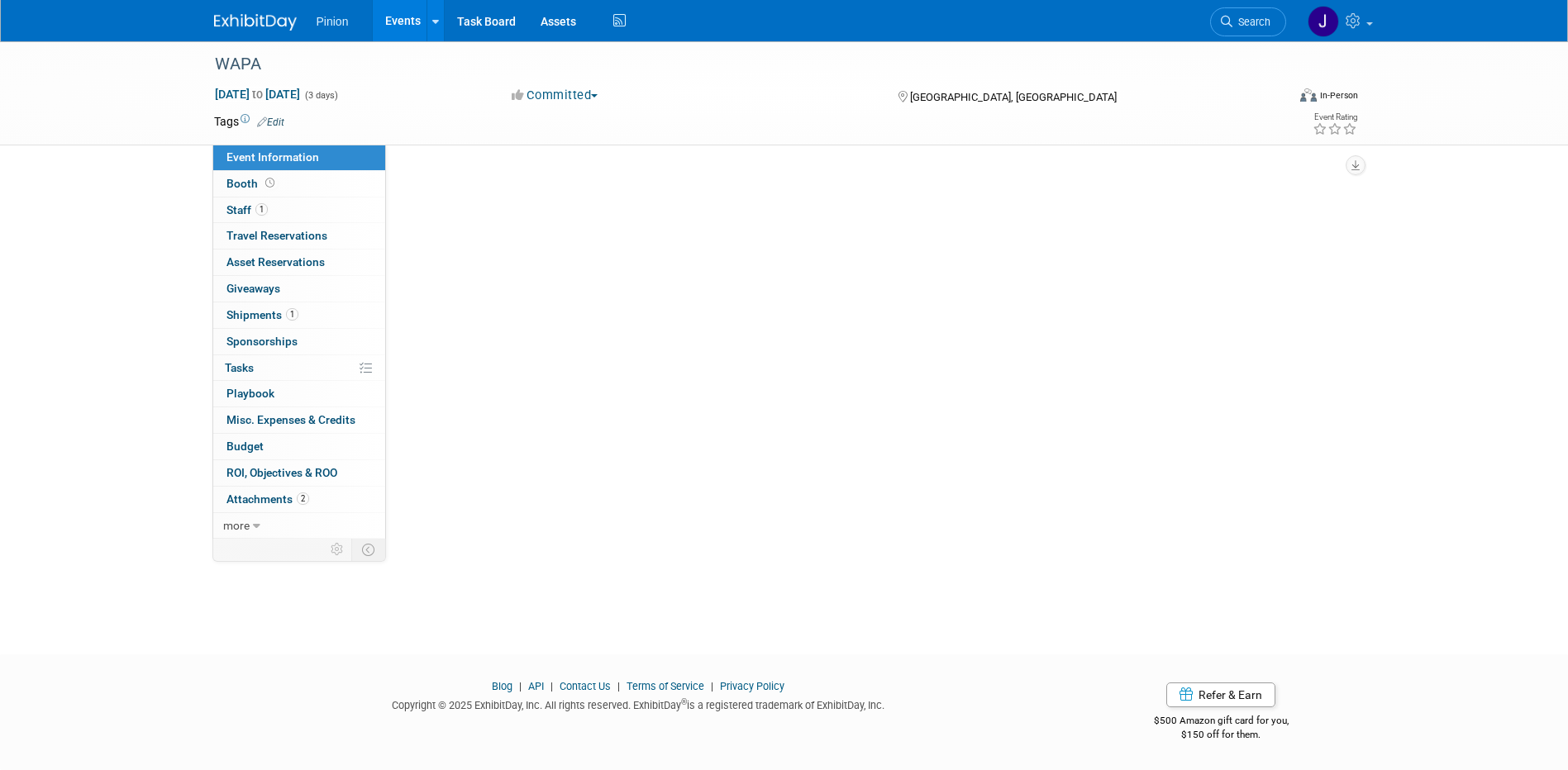
scroll to position [0, 0]
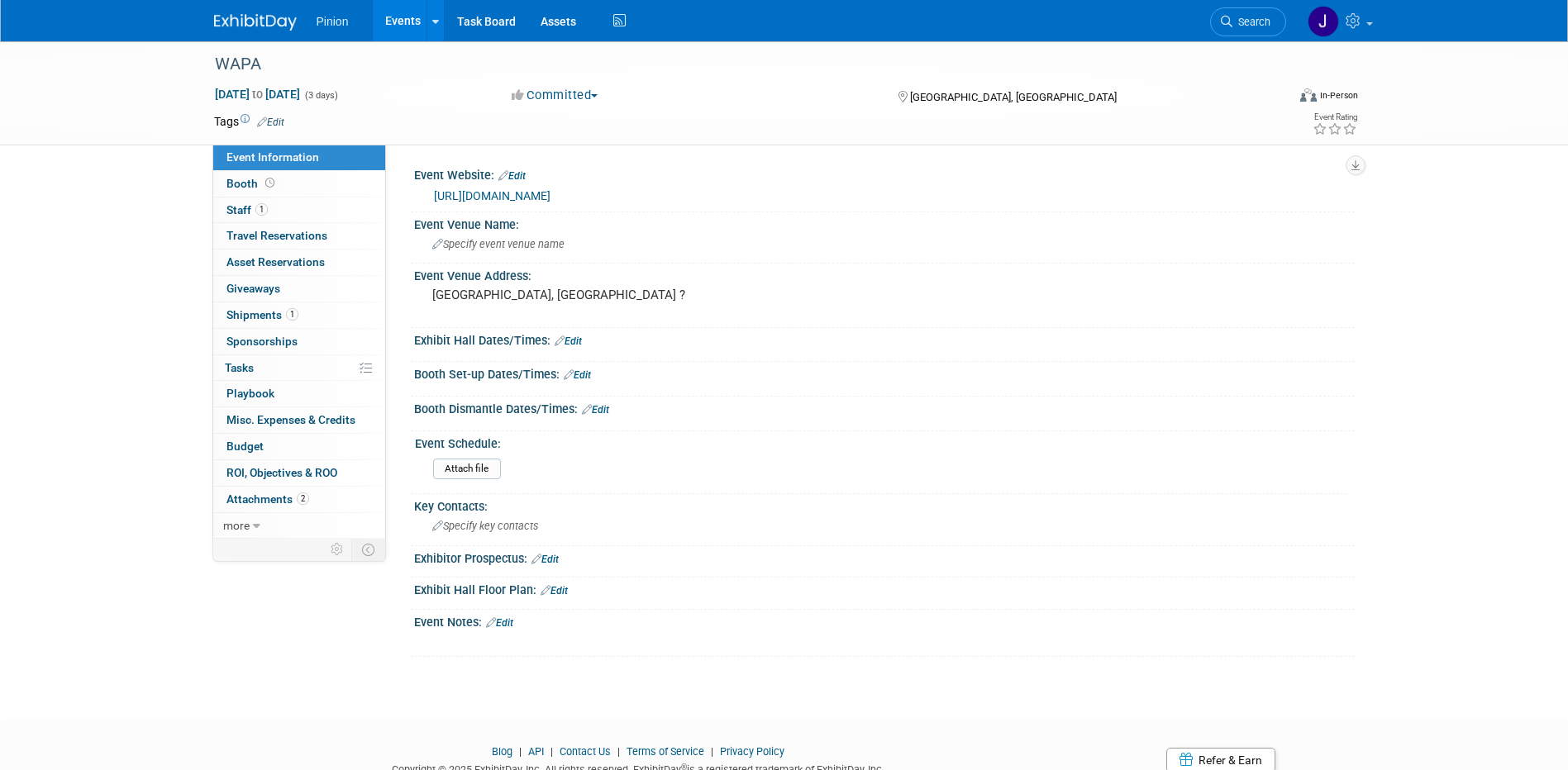
click at [754, 187] on div "https://www.eventcreate.com/e/wapa-events/?aid=3897b556-251a-454c-98bd-3587f406…" at bounding box center [889, 197] width 909 height 19
click at [551, 200] on link "https://www.eventcreate.com/e/wapa-events/?aid=3897b556-251a-454c-98bd-3587f406…" at bounding box center [492, 196] width 116 height 13
click at [253, 19] on img at bounding box center [256, 22] width 83 height 17
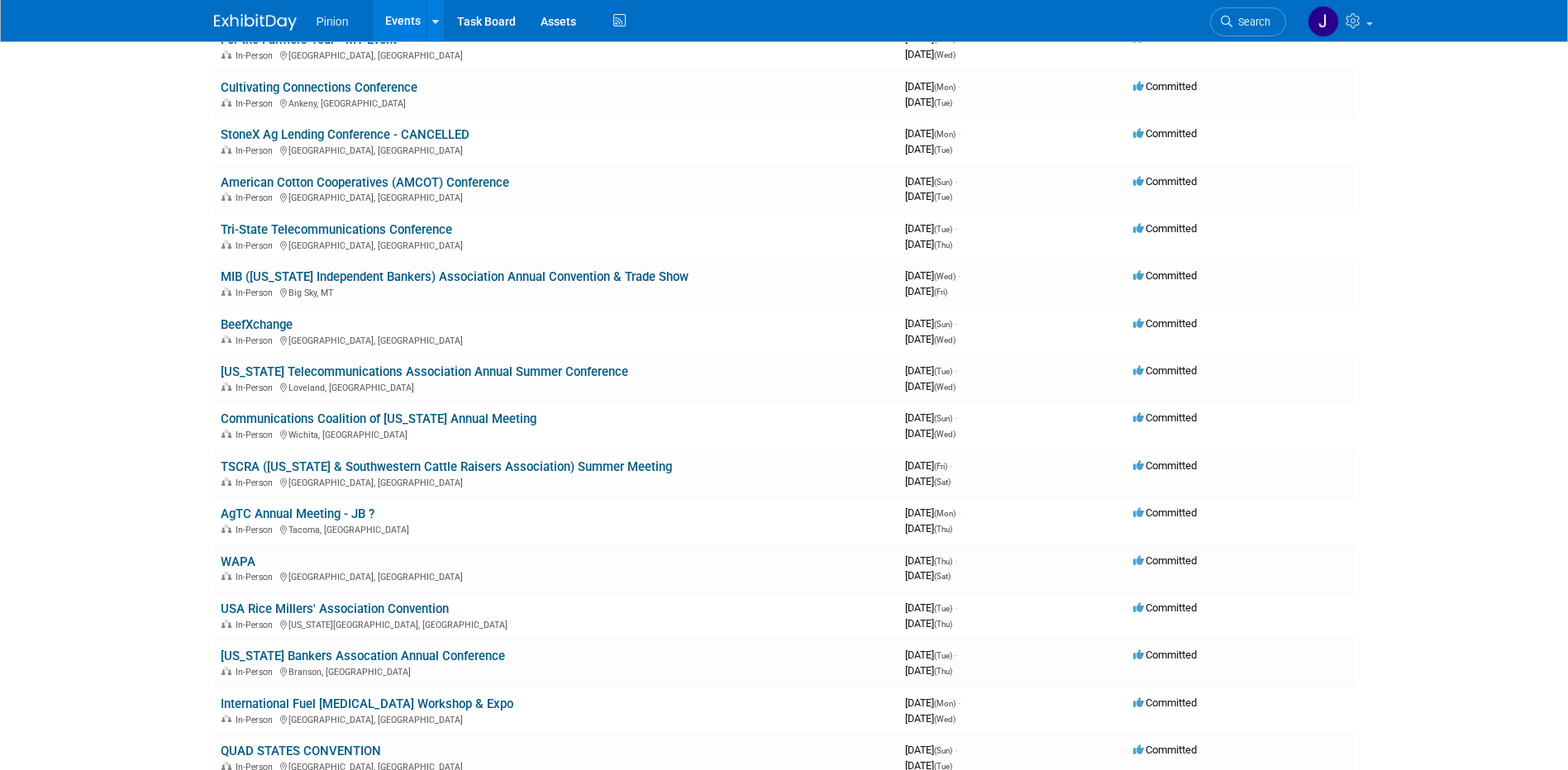
scroll to position [794, 0]
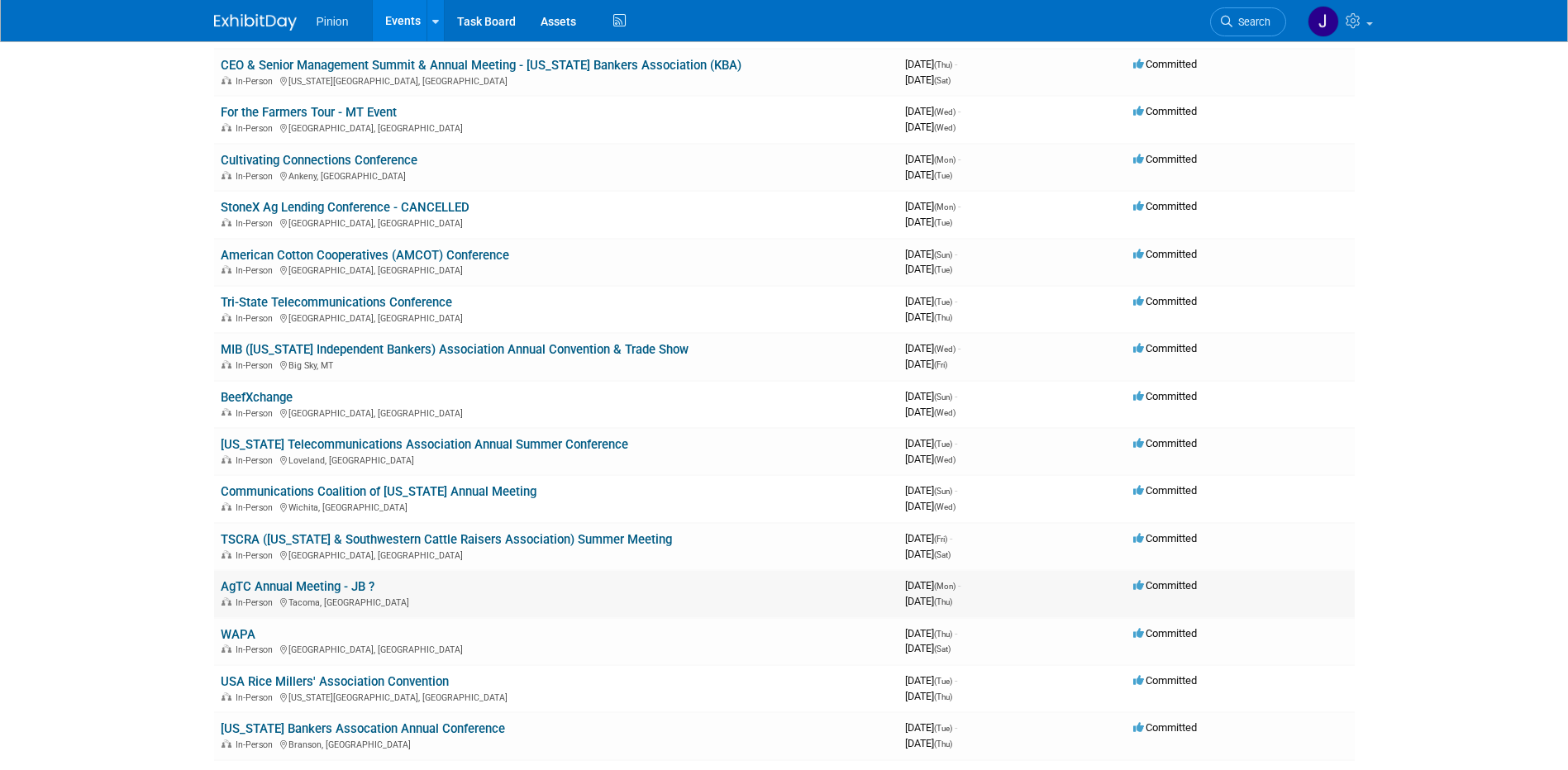
click at [300, 588] on link "AgTC Annual Meeting - JB ?" at bounding box center [297, 587] width 154 height 15
click at [412, 492] on link "Communications Coalition of [US_STATE] Annual Meeting" at bounding box center [379, 491] width 316 height 15
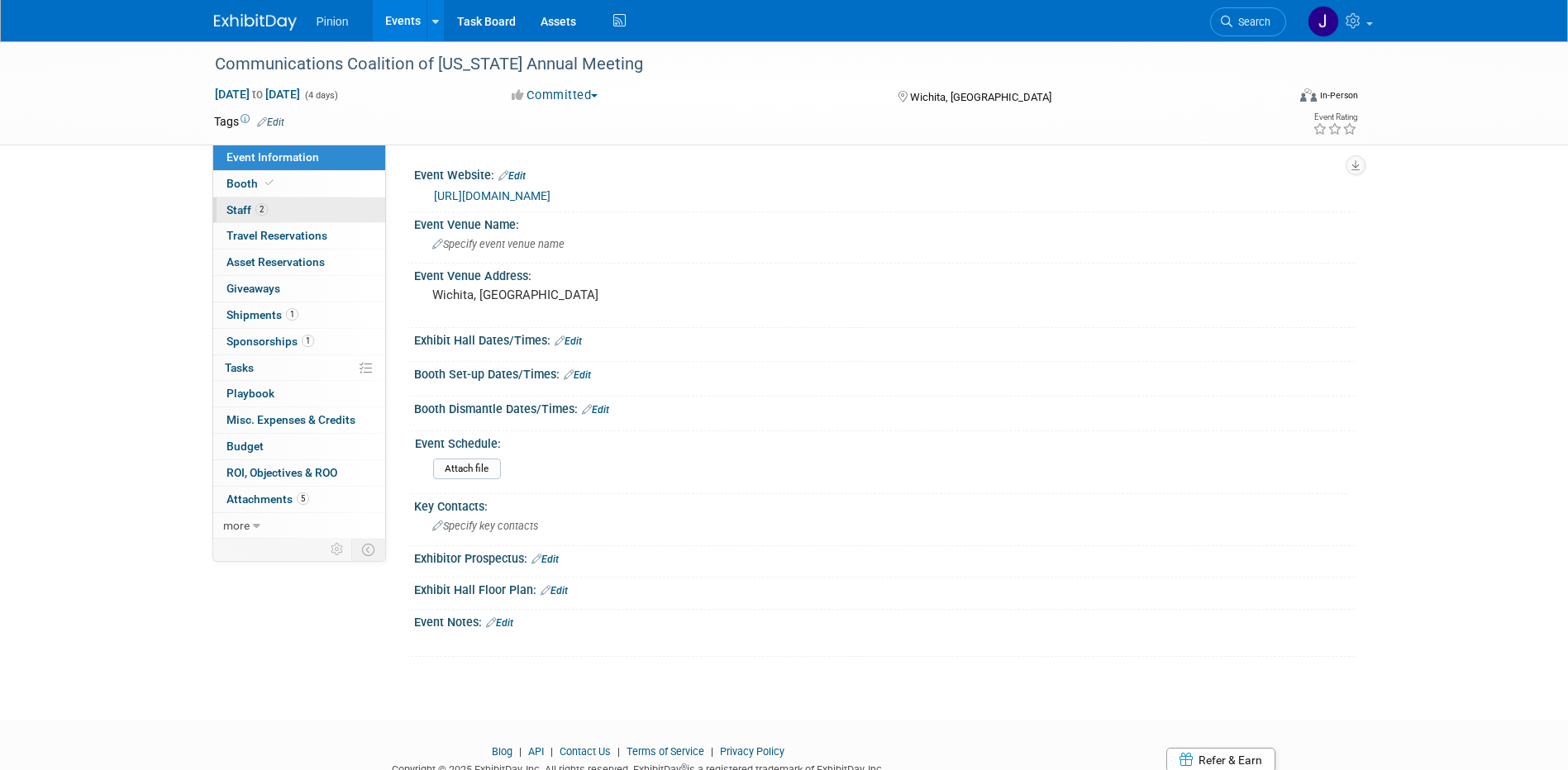
click at [263, 215] on span "2" at bounding box center [262, 209] width 12 height 12
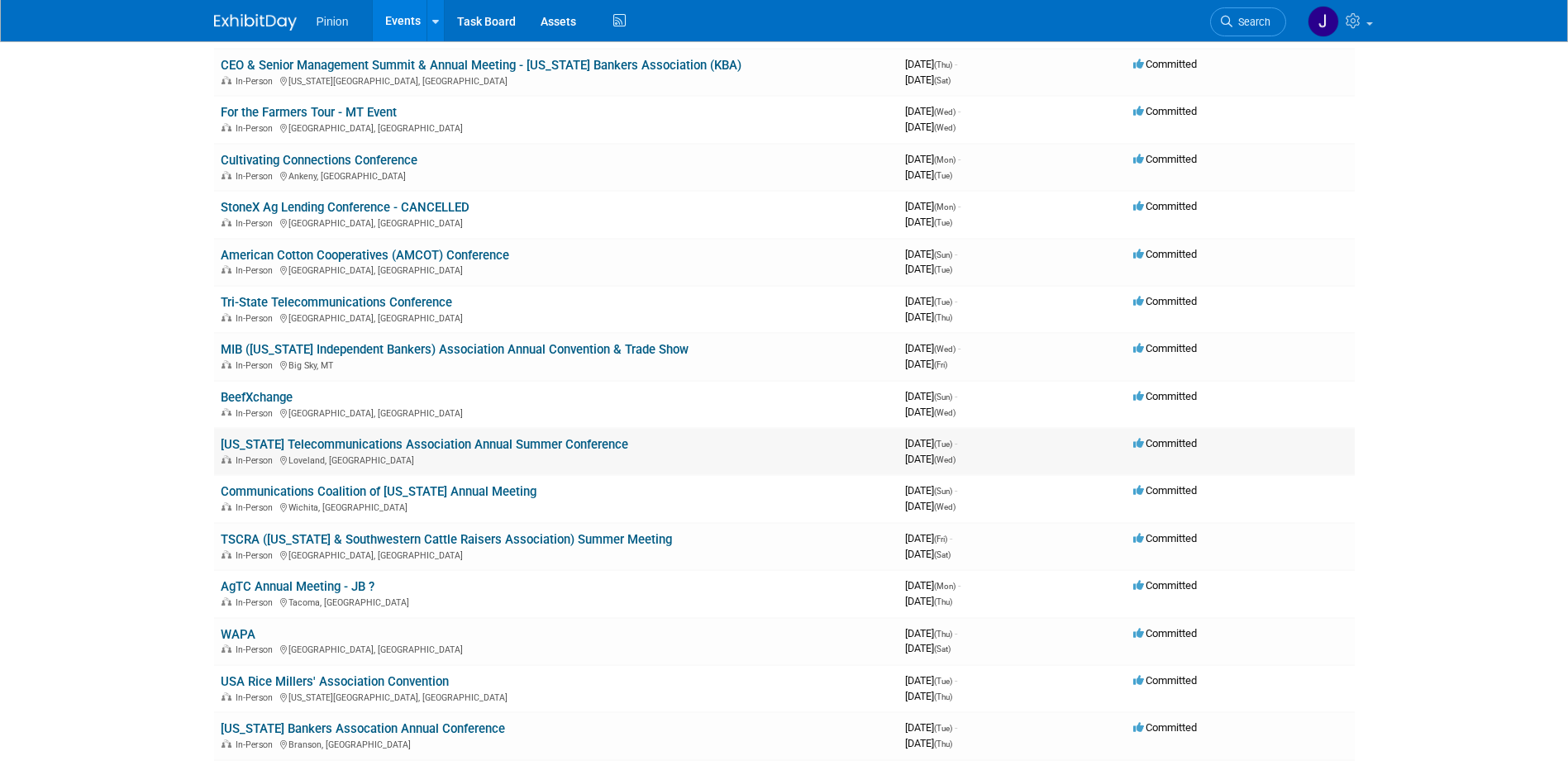
click at [377, 441] on link "[US_STATE] Telecommunications Association Annual Summer Conference" at bounding box center [424, 445] width 408 height 15
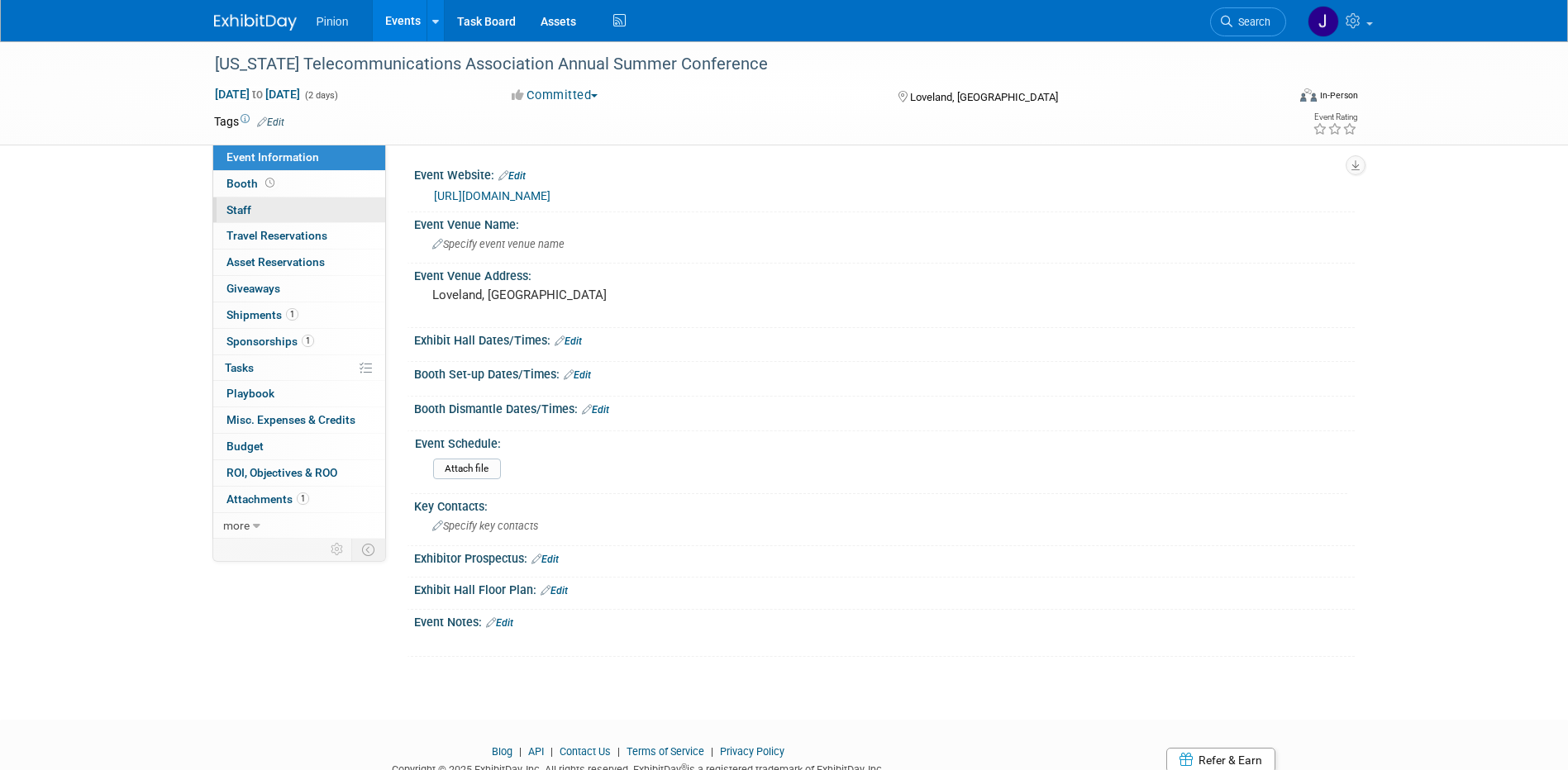
drag, startPoint x: 246, startPoint y: 203, endPoint x: 373, endPoint y: 194, distance: 127.3
click at [246, 203] on span "Staff 0" at bounding box center [239, 209] width 25 height 13
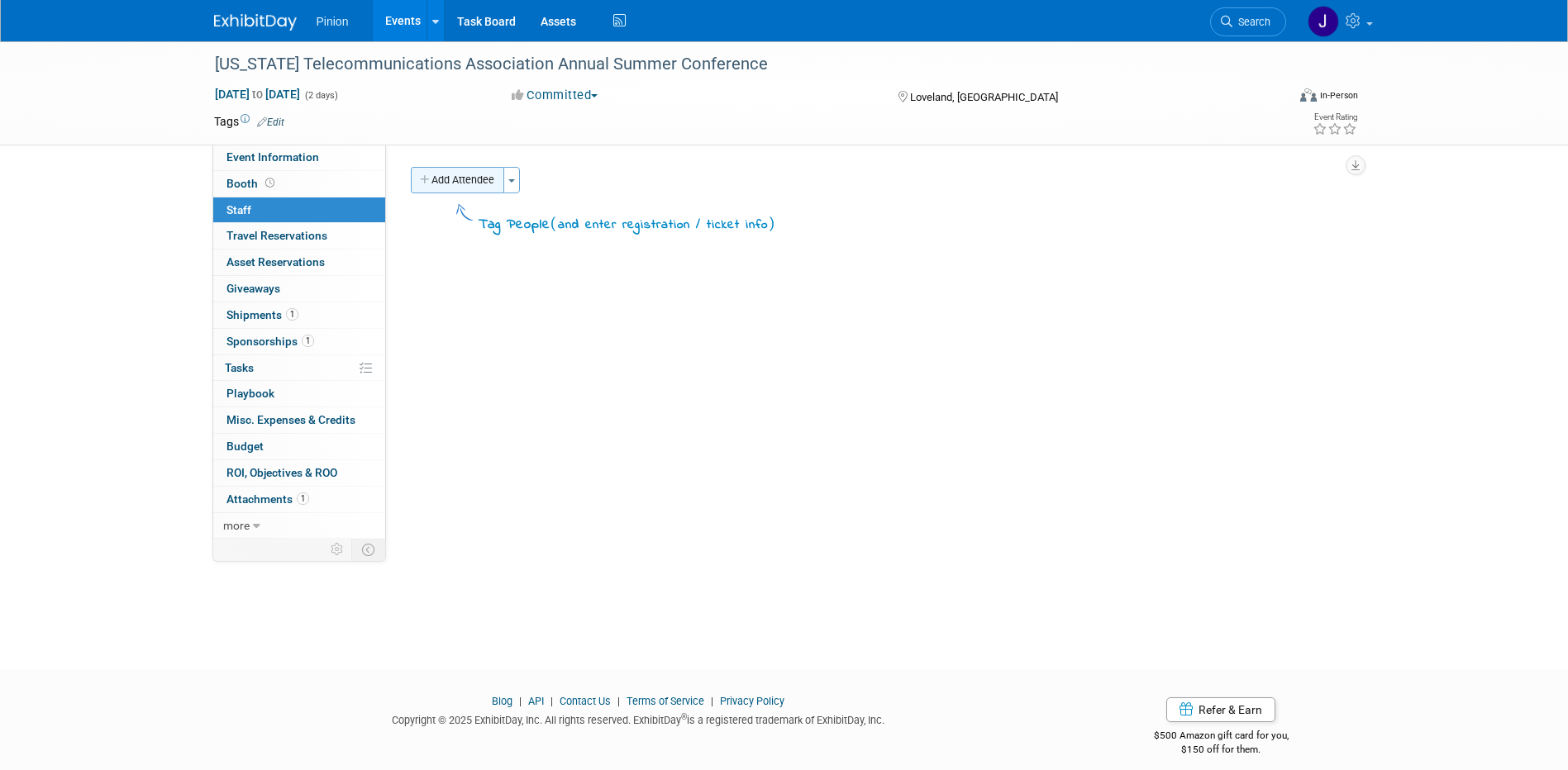
click at [497, 189] on button "Add Attendee" at bounding box center [458, 180] width 94 height 26
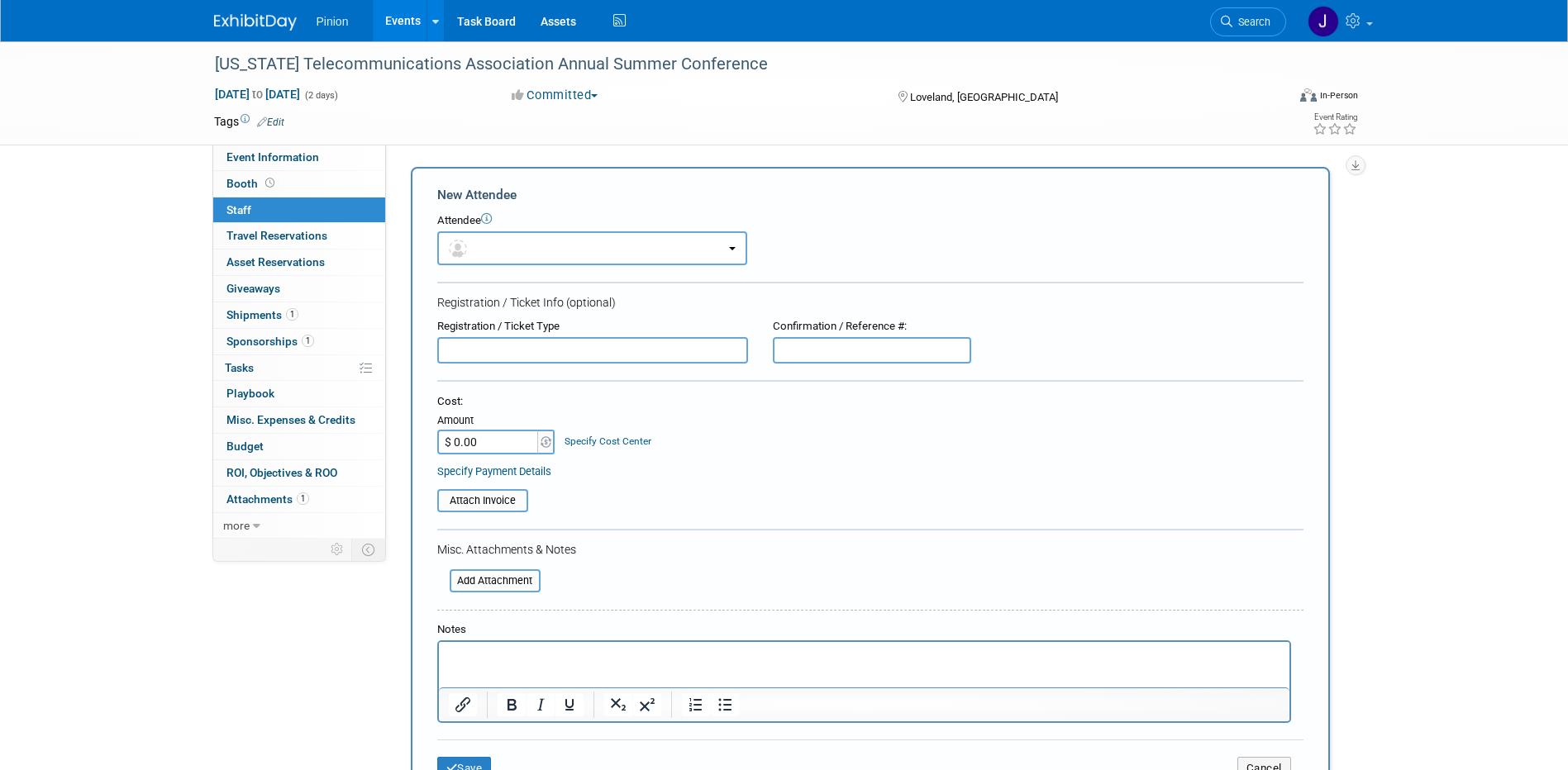
click at [502, 654] on p "Rich Text Area. Press ALT-0 for help." at bounding box center [864, 657] width 832 height 17
drag, startPoint x: 1567, startPoint y: 339, endPoint x: 1556, endPoint y: 409, distance: 70.9
click at [1556, 409] on div "Colorado Telecommunications Association Annual Summer Conference Jul 8, 2025 to…" at bounding box center [784, 451] width 1568 height 819
drag, startPoint x: 1556, startPoint y: 409, endPoint x: 1515, endPoint y: 407, distance: 41.0
click at [1471, 389] on div "Colorado Telecommunications Association Annual Summer Conference Jul 8, 2025 to…" at bounding box center [784, 451] width 1568 height 819
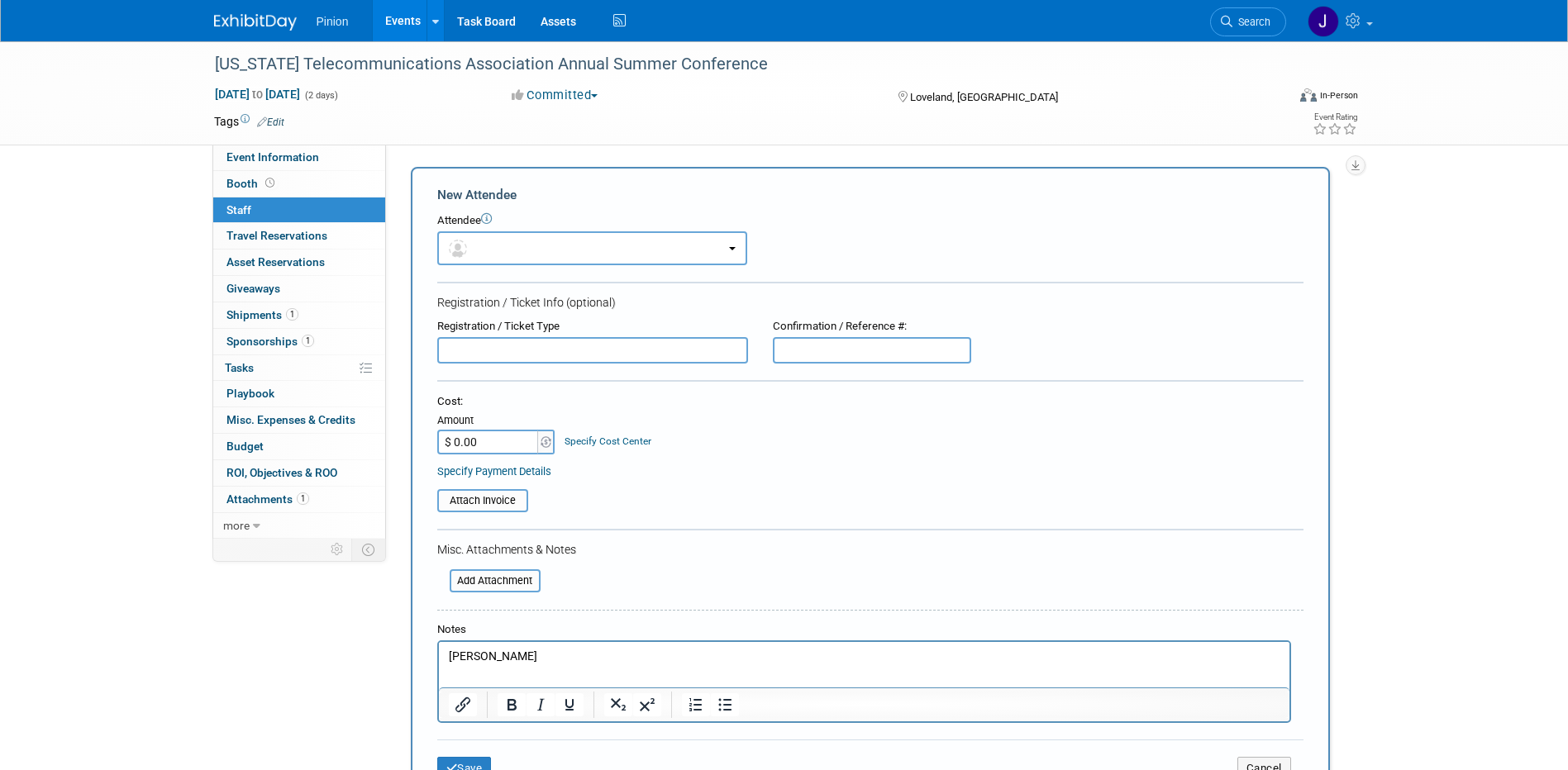
scroll to position [131, 0]
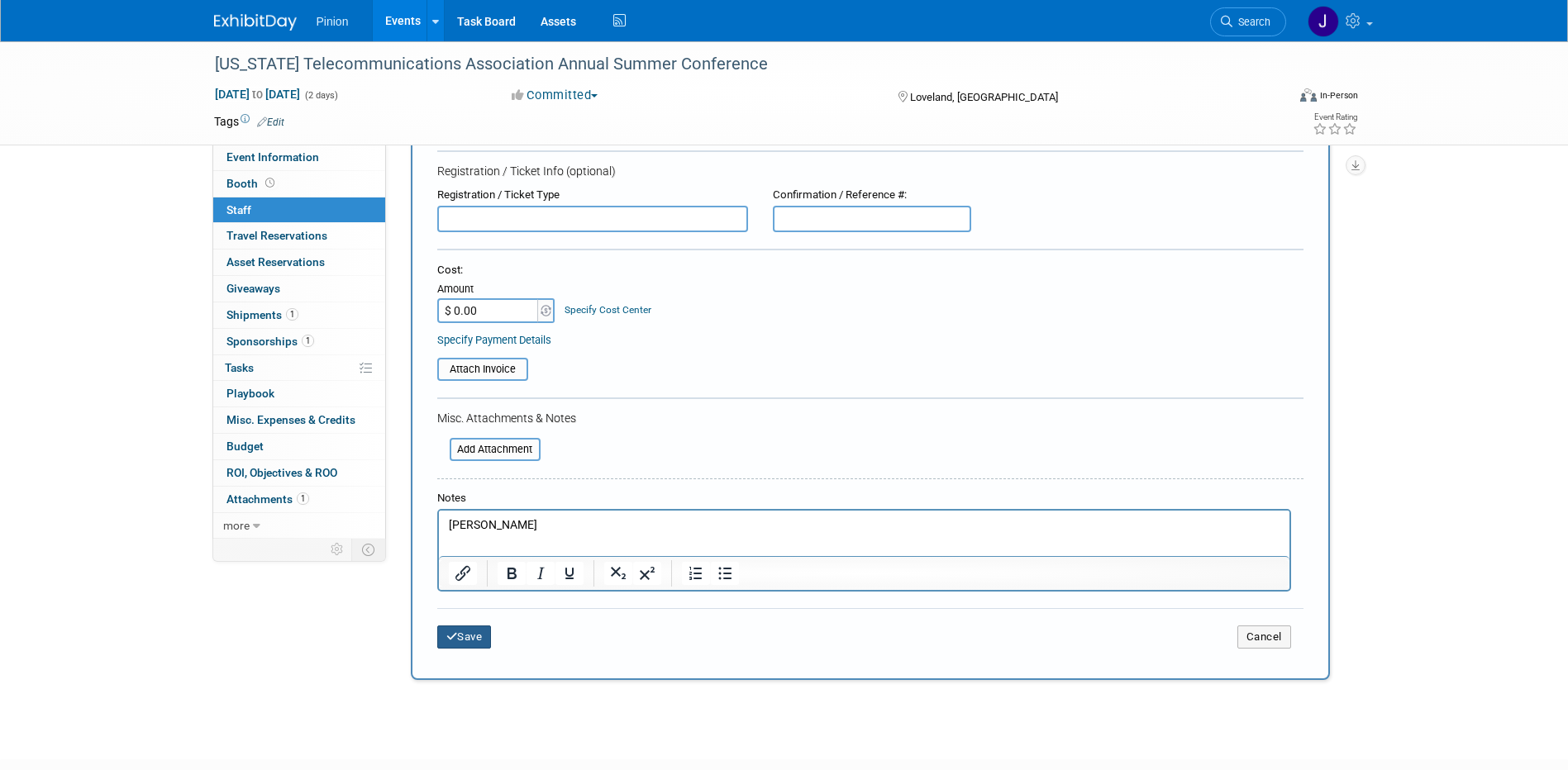
drag, startPoint x: 446, startPoint y: 644, endPoint x: 426, endPoint y: 639, distance: 20.6
click at [446, 644] on button "Save" at bounding box center [465, 637] width 55 height 23
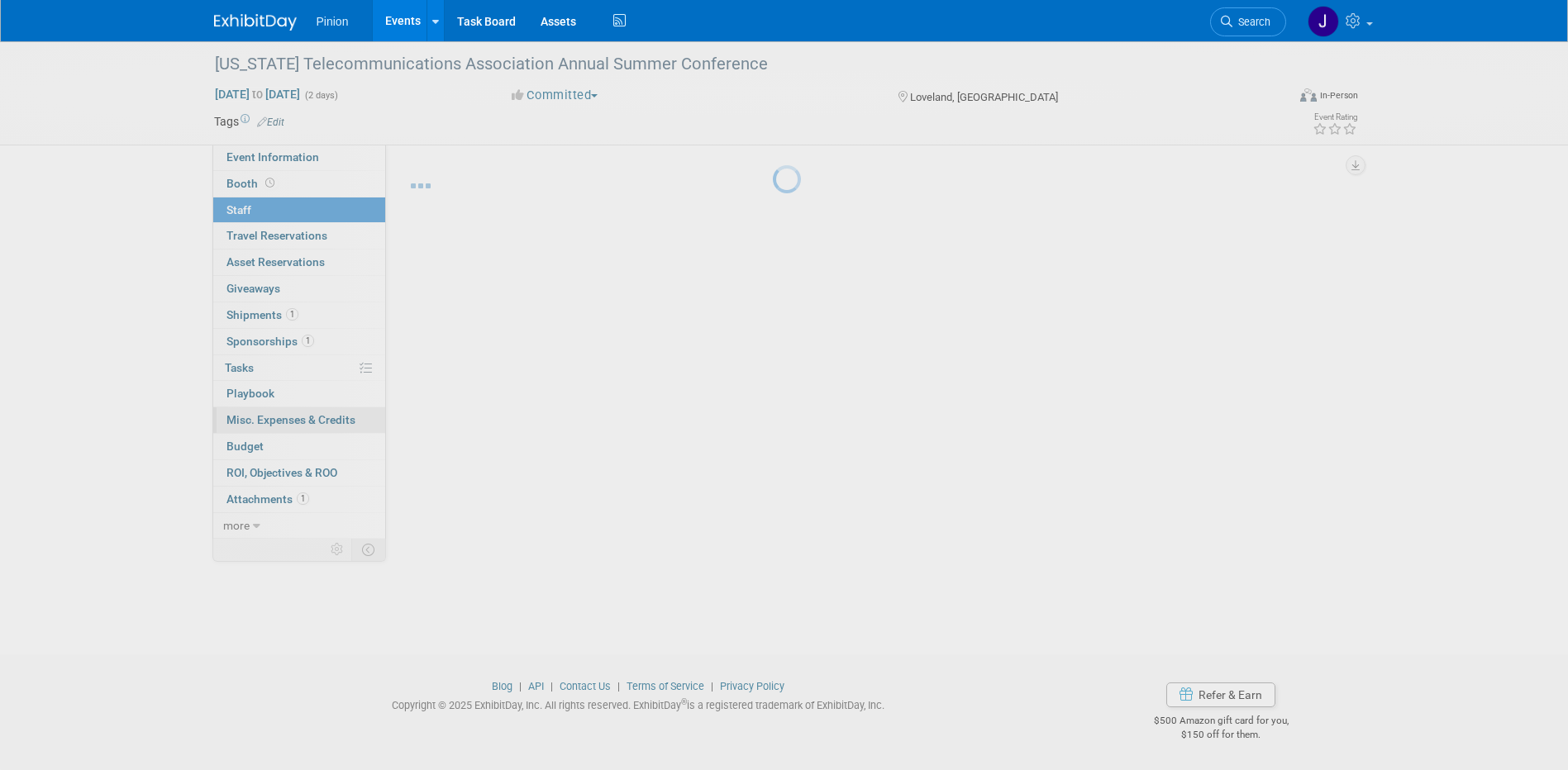
scroll to position [15, 0]
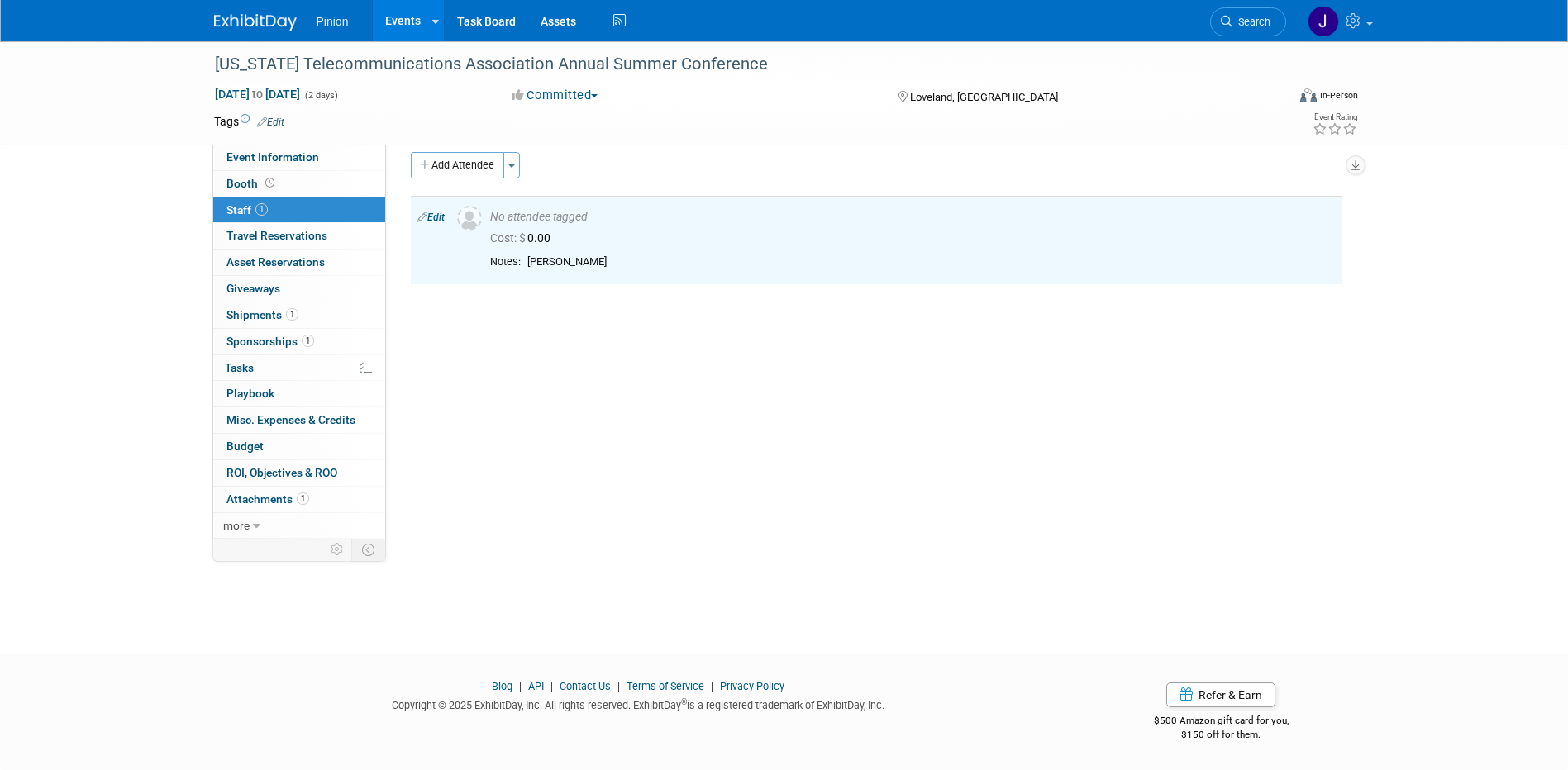
click at [263, 19] on img at bounding box center [256, 22] width 83 height 17
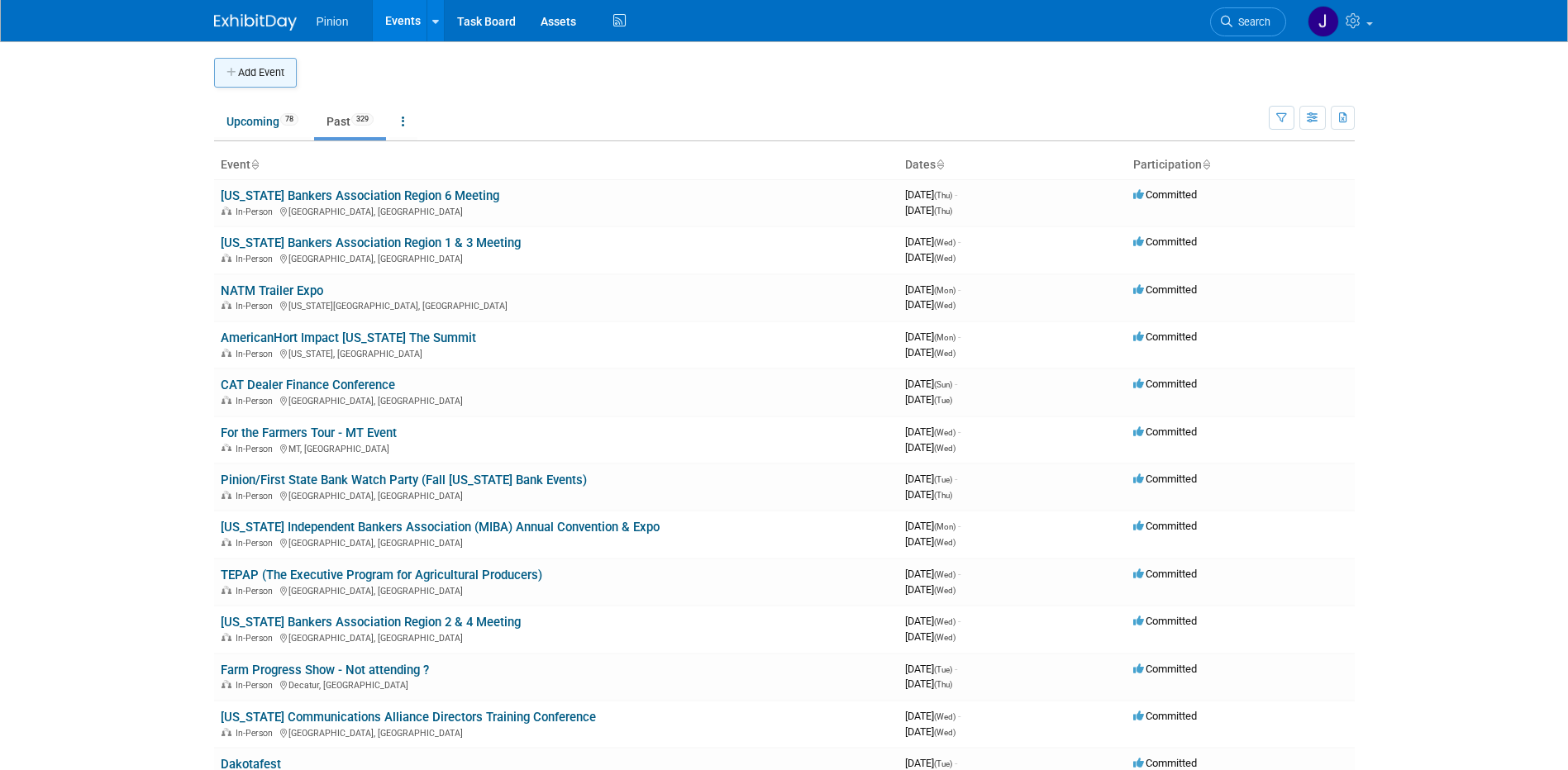
click at [269, 71] on button "Add Event" at bounding box center [256, 73] width 83 height 30
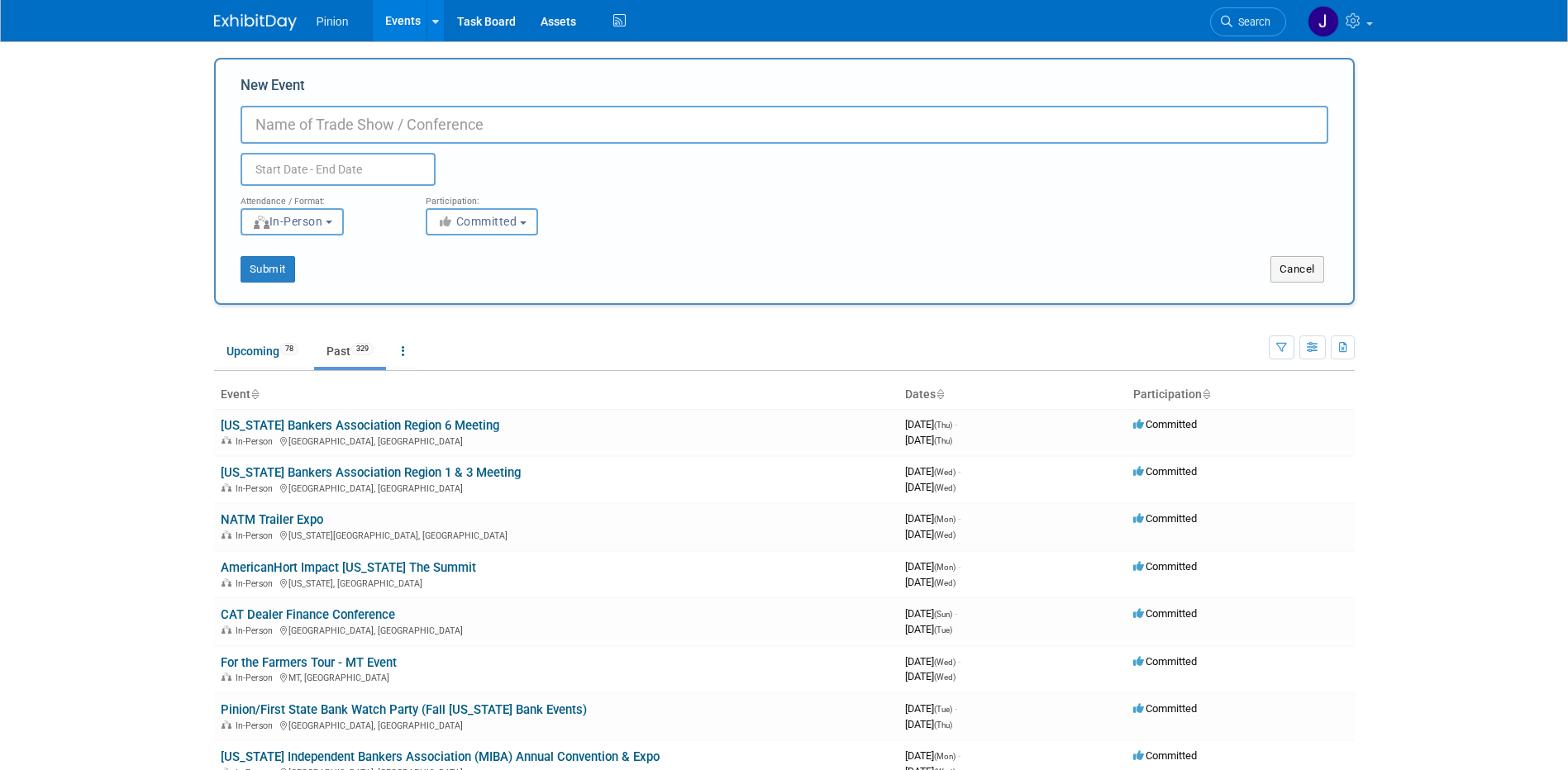
click at [631, 116] on input "New Event" at bounding box center [784, 124] width 1088 height 38
paste input "American Hort Cultivate - Attending only"
type input "American Hort Cultivate - Attending only"
click at [288, 161] on input "text" at bounding box center [338, 168] width 195 height 33
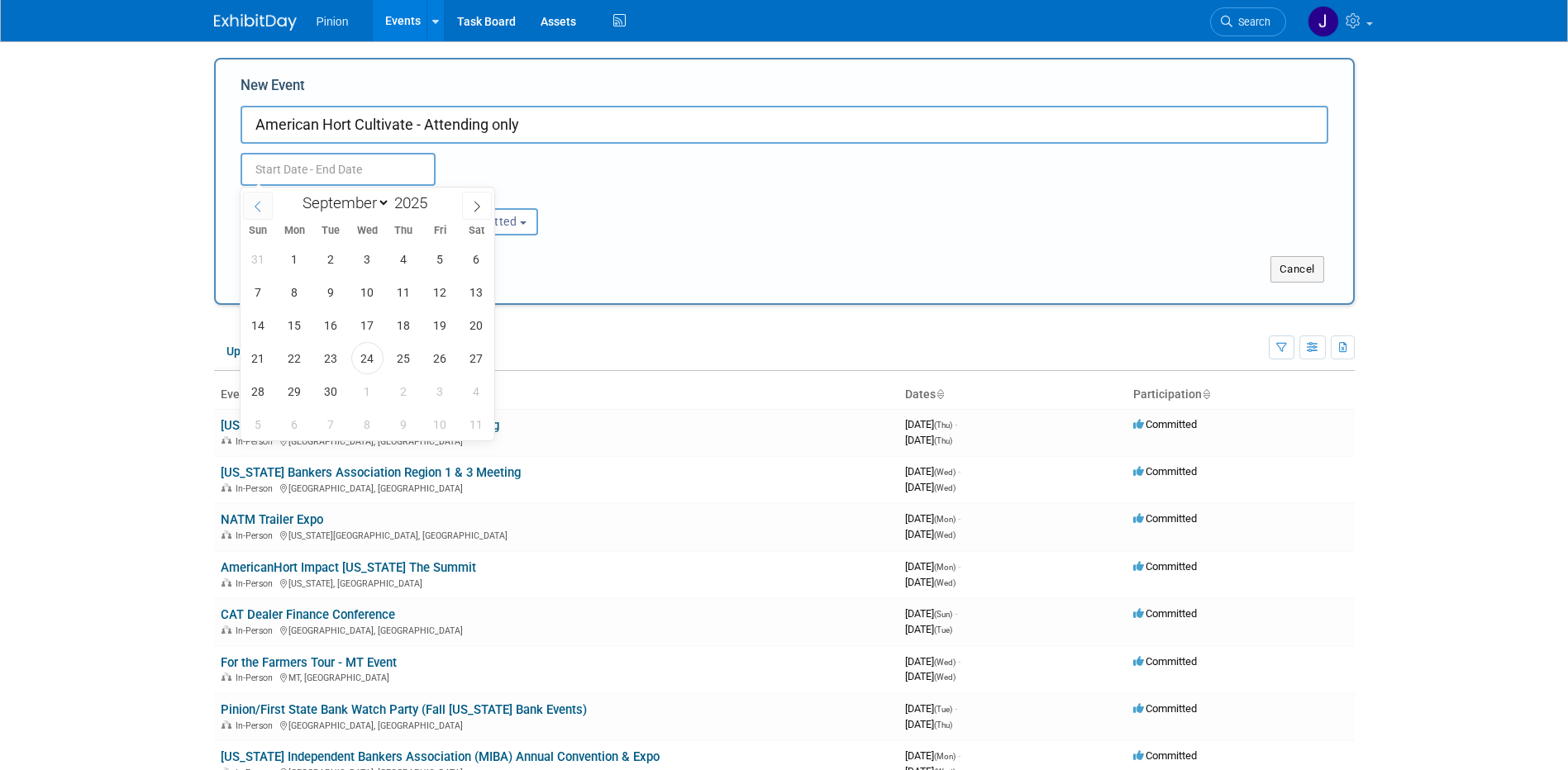
click at [259, 207] on icon at bounding box center [258, 206] width 11 height 11
click at [259, 207] on icon at bounding box center [258, 206] width 11 height 11
select select "6"
click at [474, 291] on span "12" at bounding box center [476, 292] width 33 height 33
click at [331, 321] on span "15" at bounding box center [331, 325] width 33 height 33
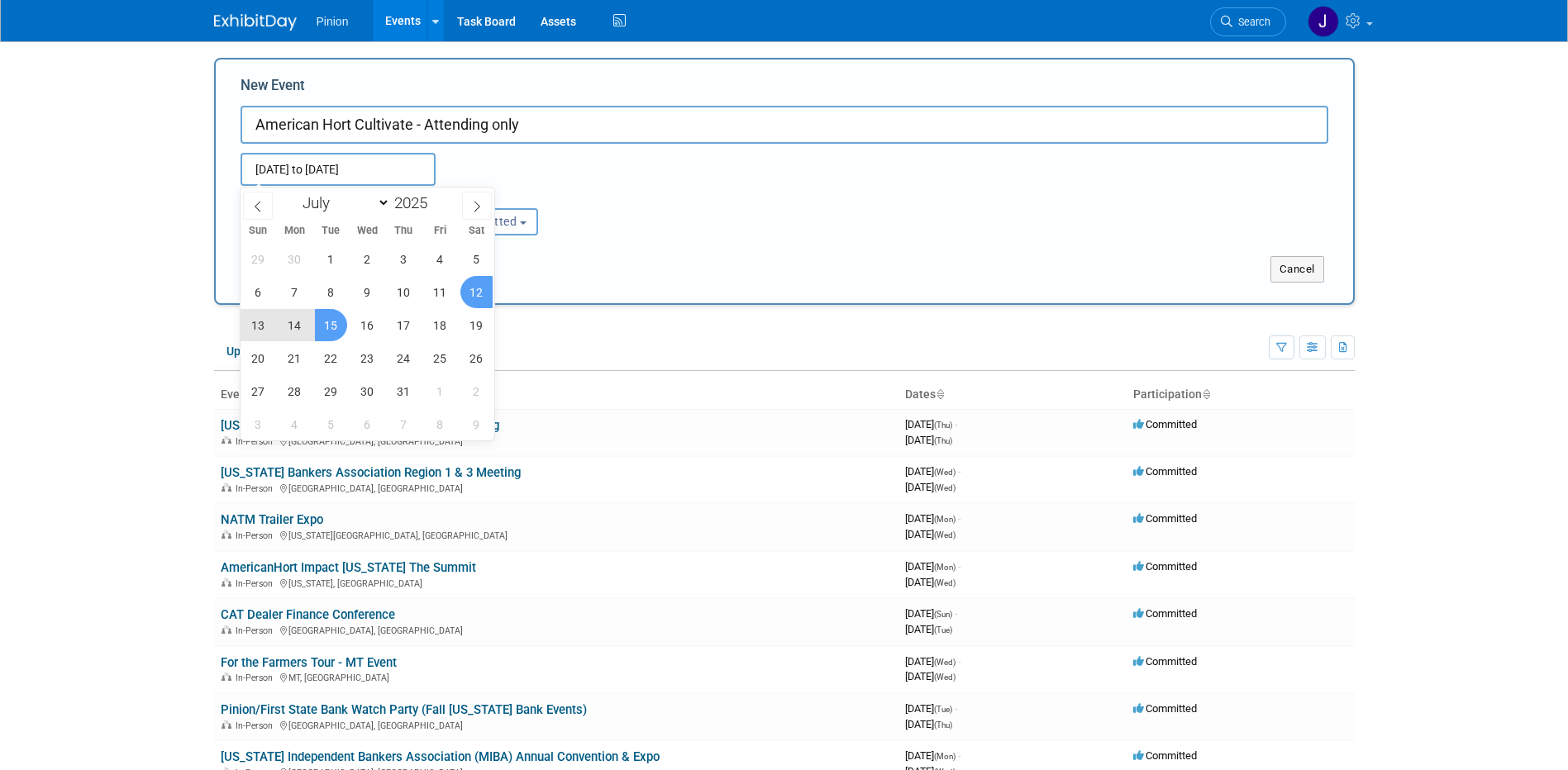
type input "Jul 12, 2025 to Jul 15, 2025"
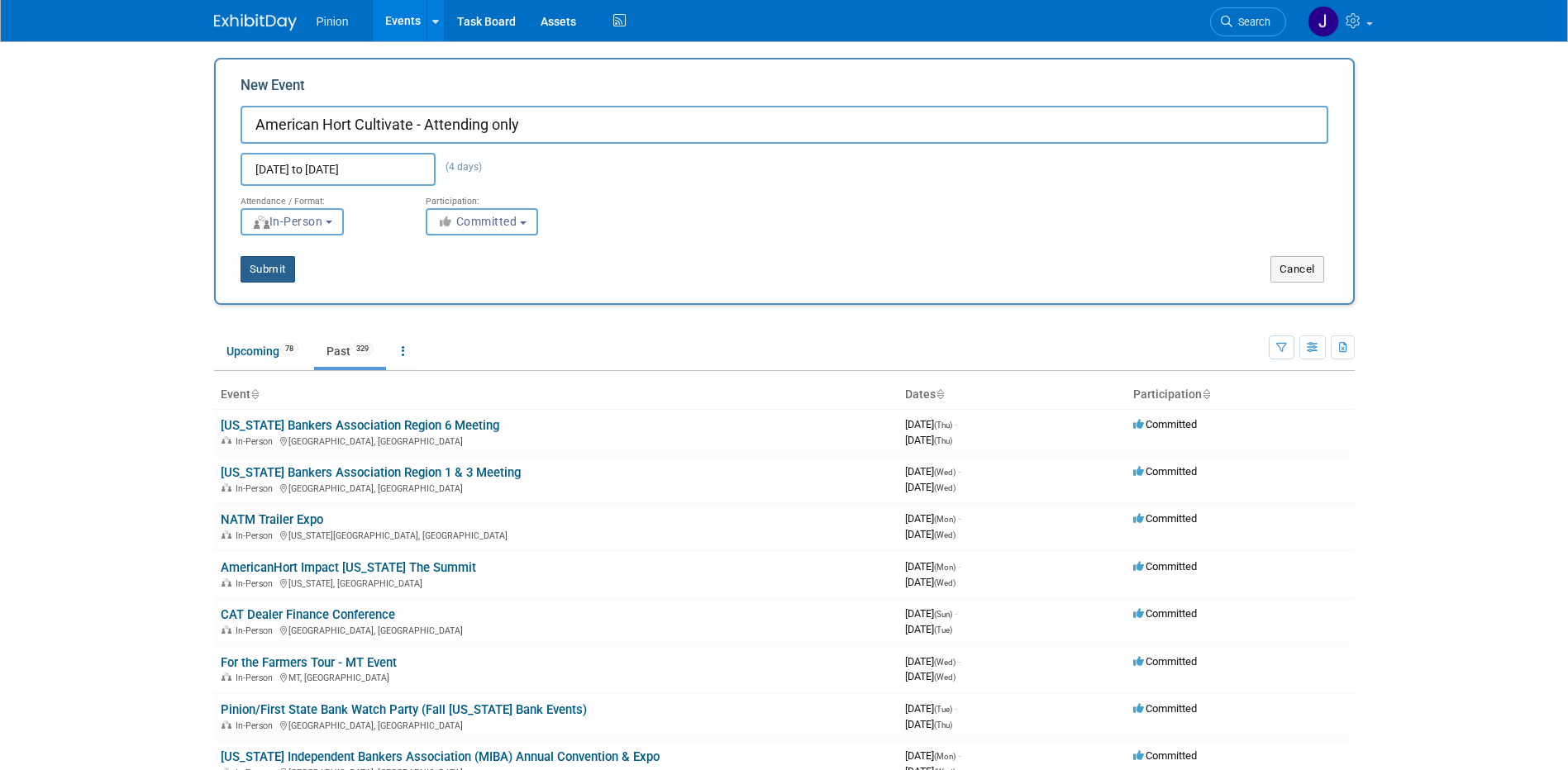
click at [264, 266] on button "Submit" at bounding box center [268, 269] width 55 height 26
type input "American Hort Cultivate - Attending only"
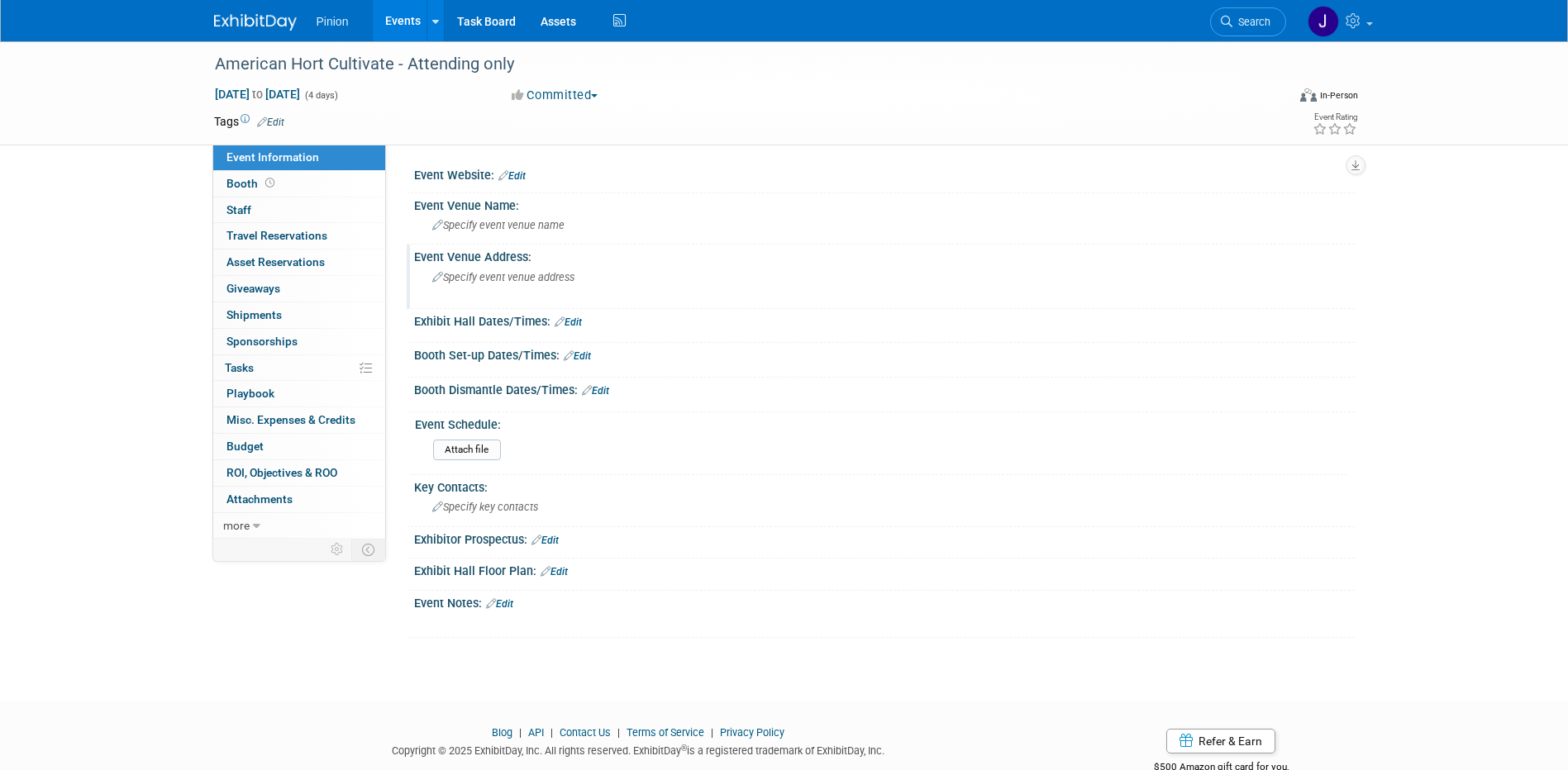
click at [514, 289] on div "Specify event venue address" at bounding box center [610, 283] width 367 height 38
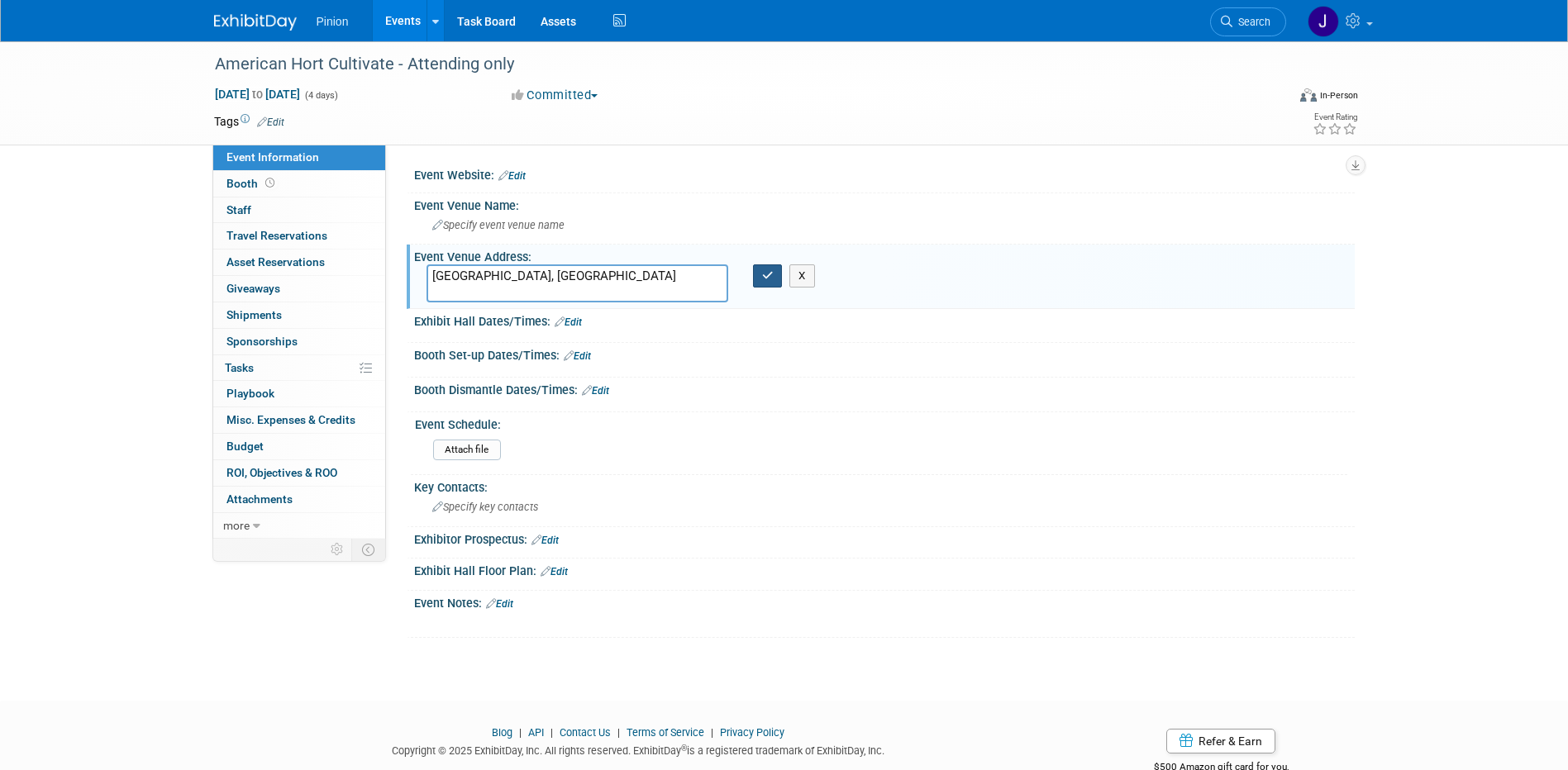
type textarea "[GEOGRAPHIC_DATA], [GEOGRAPHIC_DATA]"
click at [763, 281] on icon "button" at bounding box center [768, 275] width 11 height 11
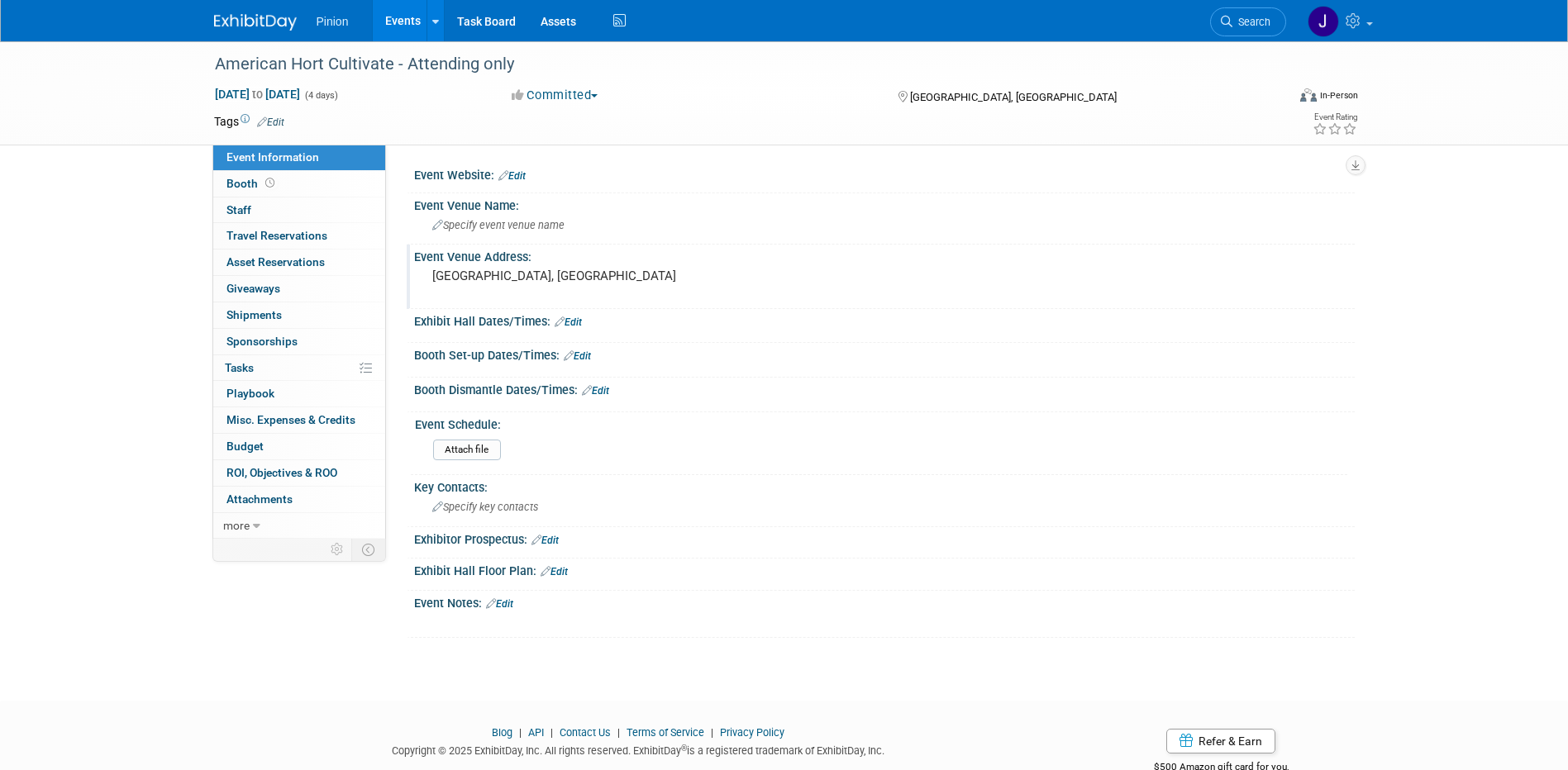
click at [523, 177] on link "Edit" at bounding box center [512, 176] width 27 height 11
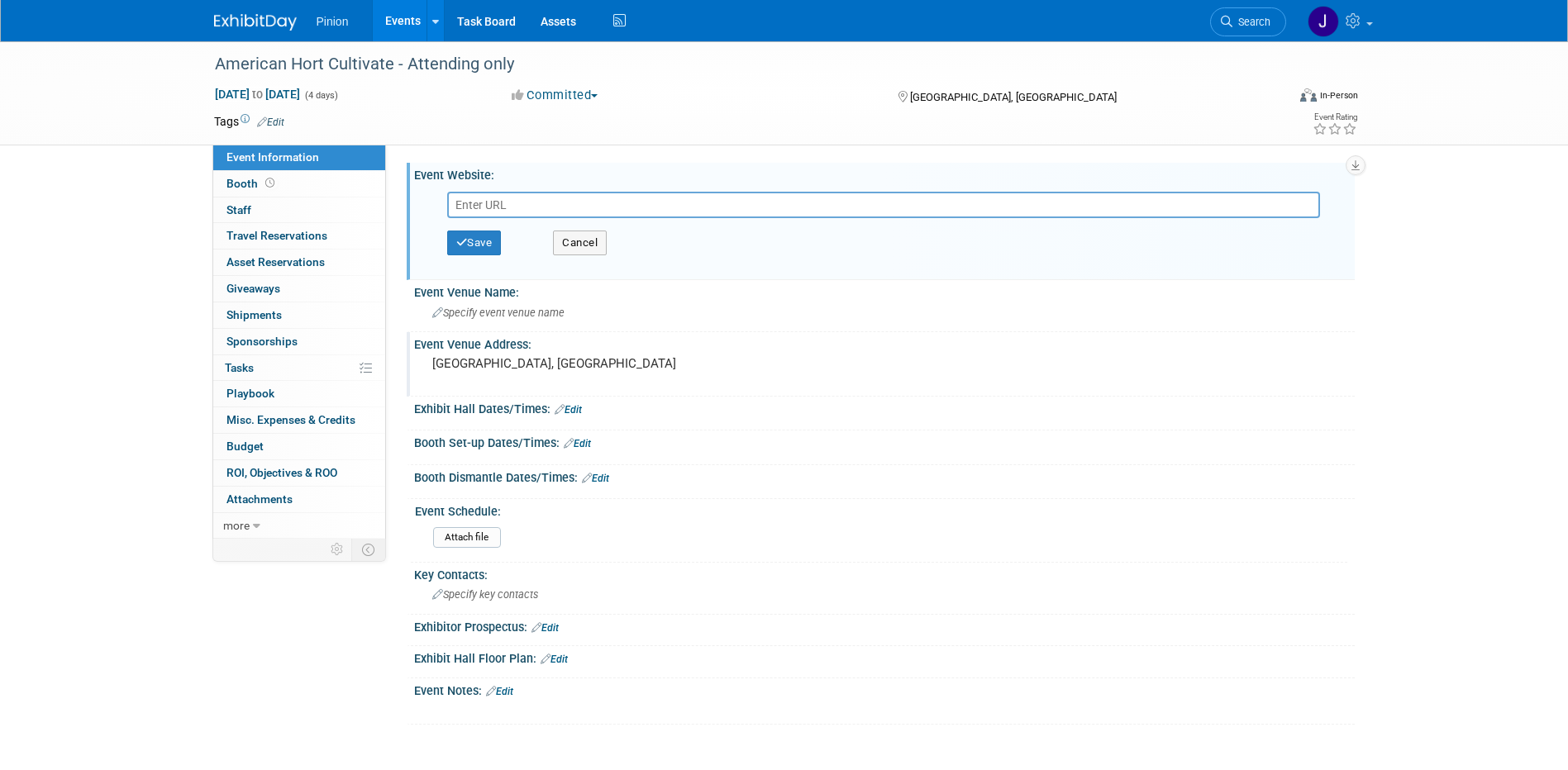
click at [497, 210] on input "text" at bounding box center [883, 205] width 873 height 26
type input "[URL][DOMAIN_NAME]"
click at [461, 242] on icon "button" at bounding box center [461, 243] width 11 height 11
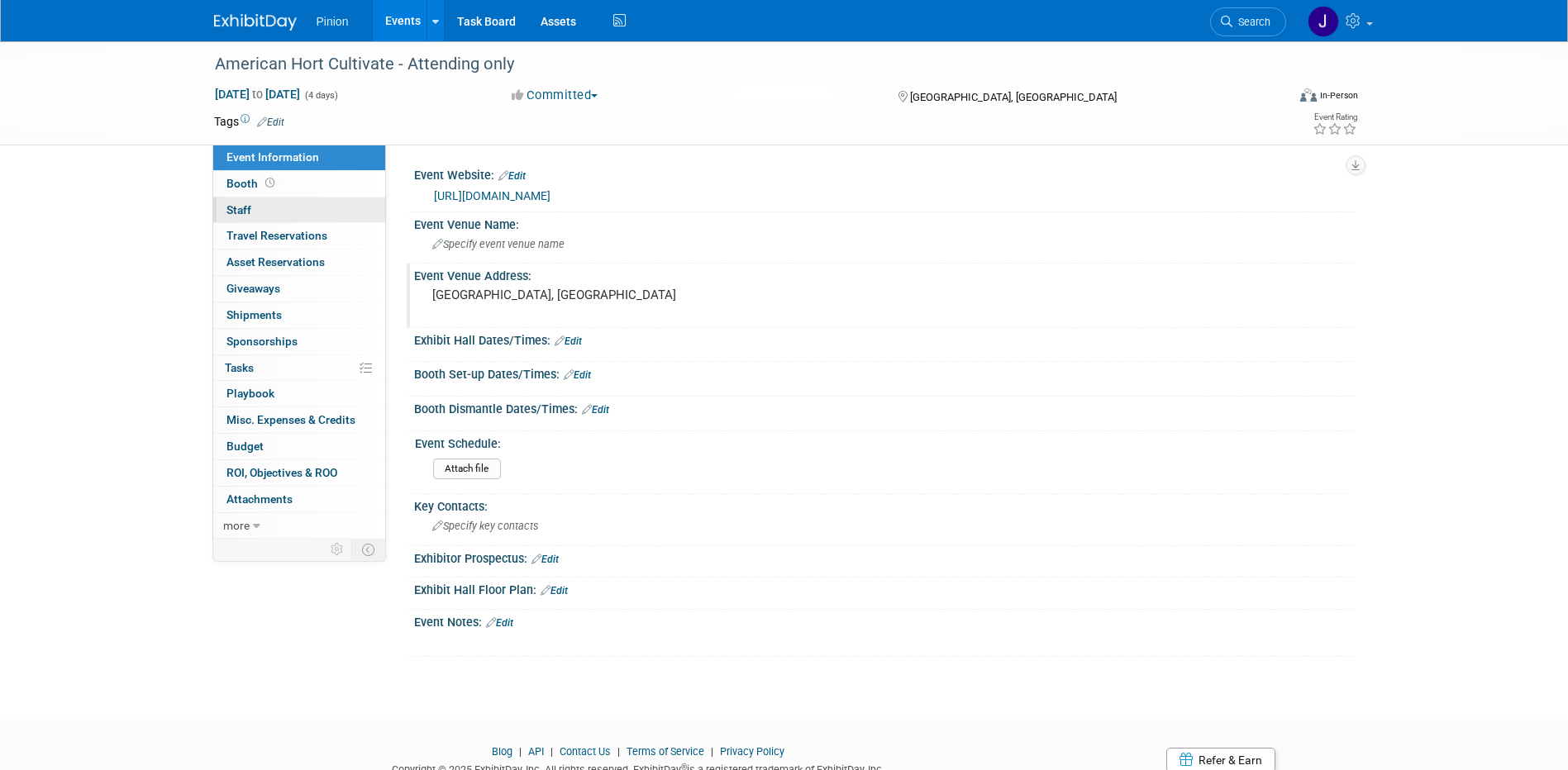
click at [242, 212] on span "Staff 0" at bounding box center [239, 209] width 25 height 13
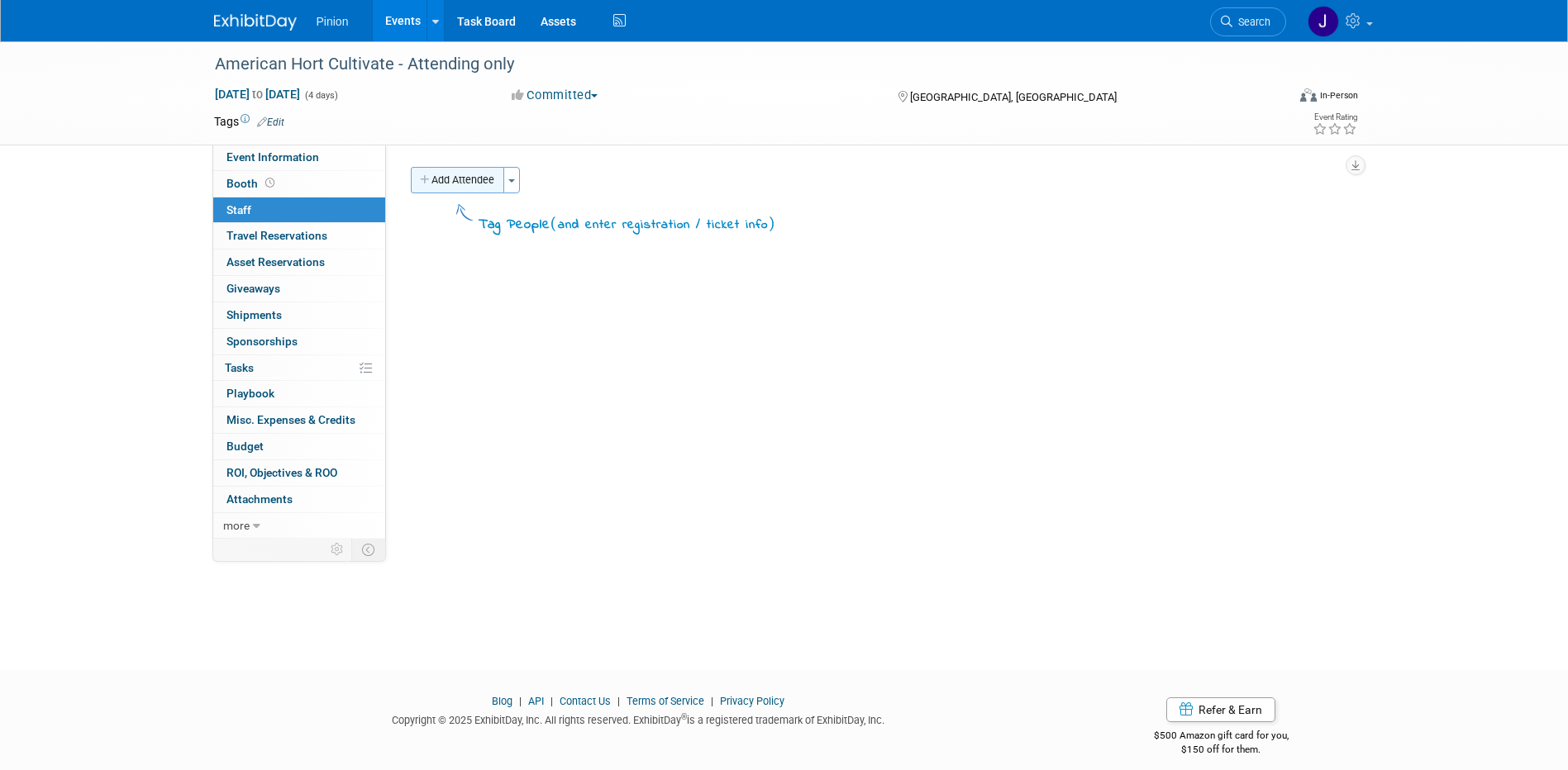
click at [446, 183] on button "Add Attendee" at bounding box center [458, 180] width 94 height 26
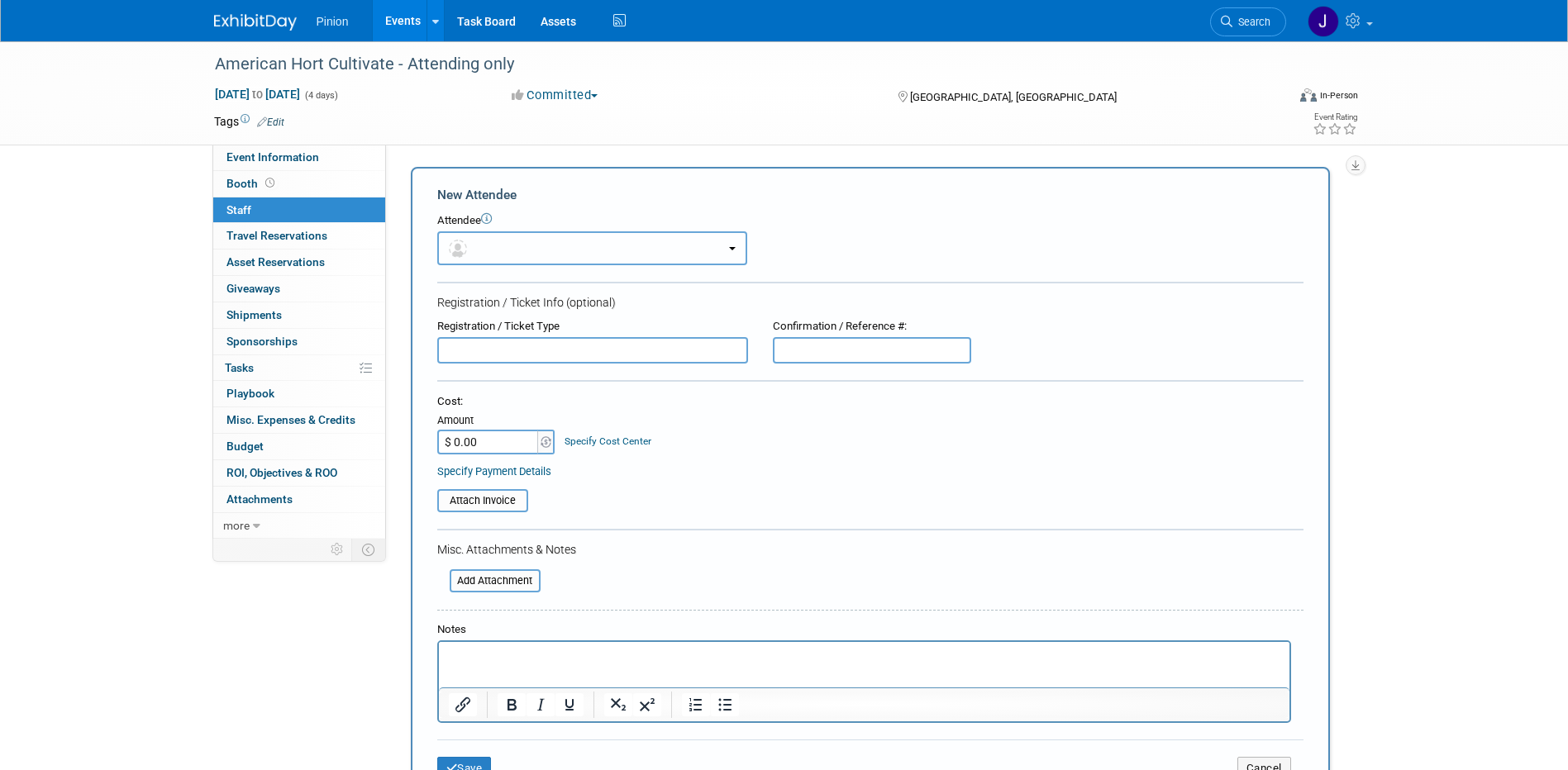
click at [483, 243] on button "button" at bounding box center [592, 248] width 310 height 34
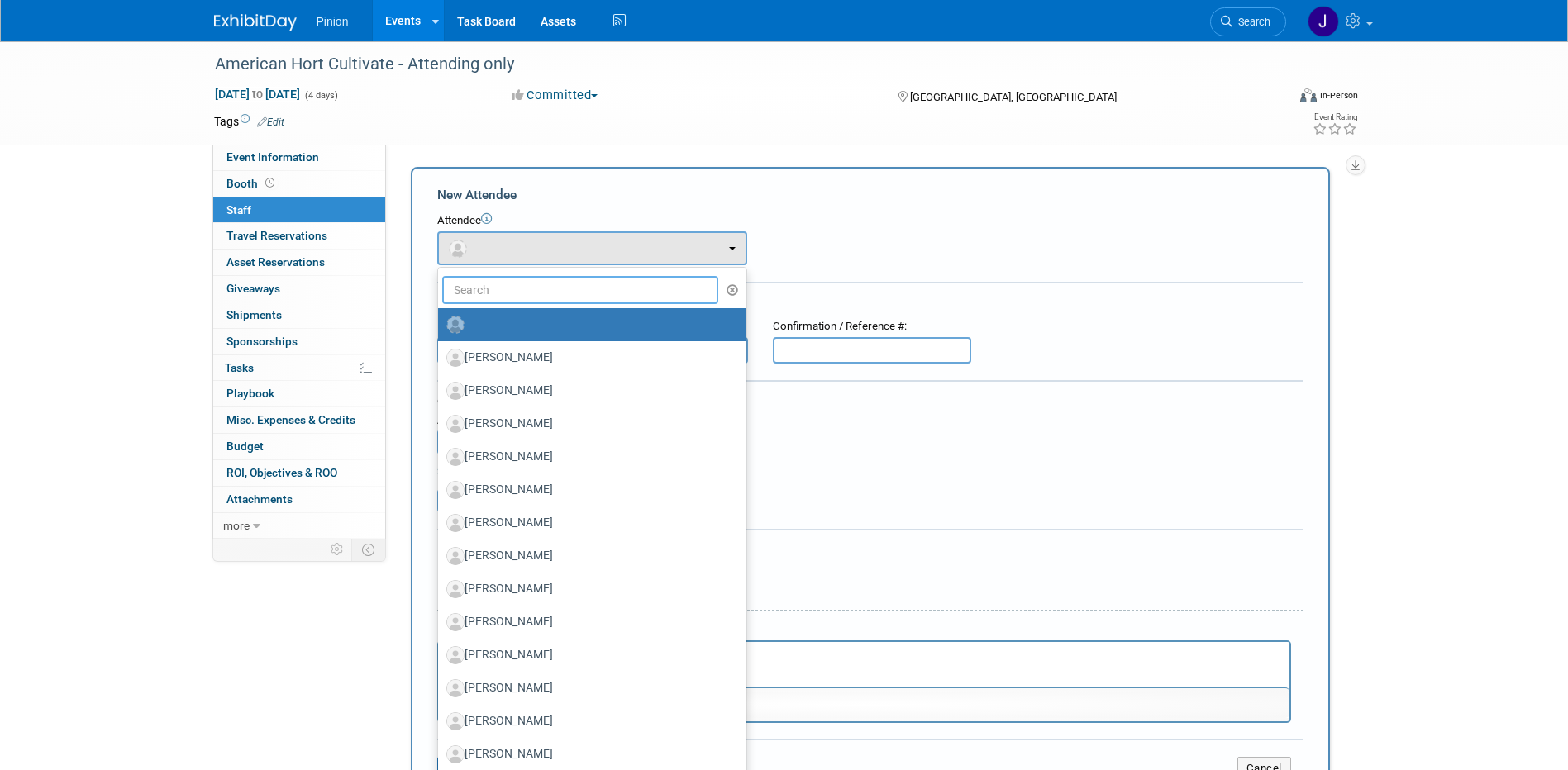
drag, startPoint x: 503, startPoint y: 297, endPoint x: 479, endPoint y: 293, distance: 24.3
click at [503, 298] on input "text" at bounding box center [581, 290] width 277 height 28
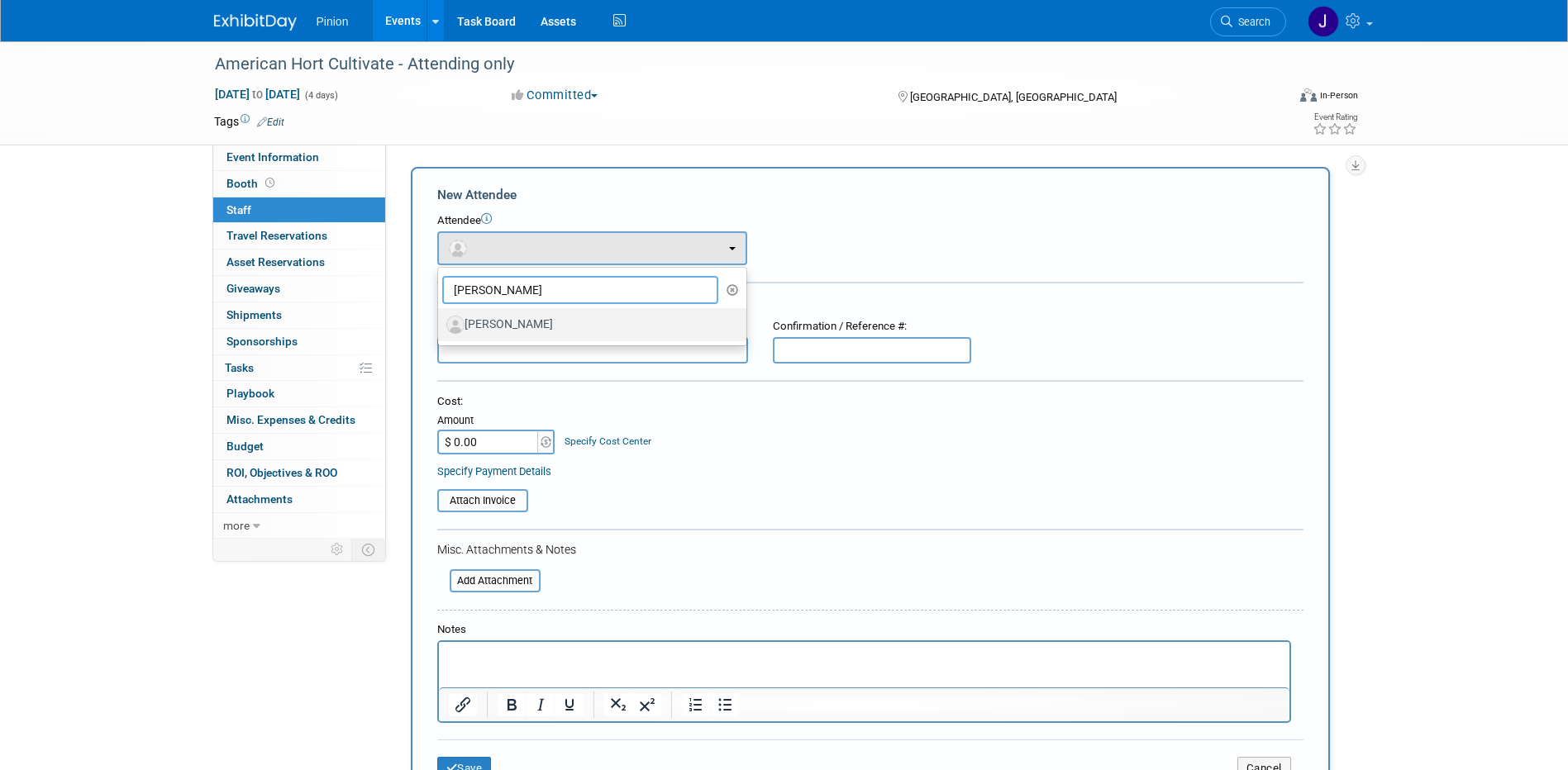
type input "Bill H"
click at [524, 325] on label "Bill Hoover" at bounding box center [588, 325] width 283 height 26
click at [496, 326] on label "Bill Hoover" at bounding box center [588, 325] width 283 height 26
click at [440, 326] on input "Bill Hoover" at bounding box center [435, 323] width 11 height 11
select select "7ab2ed9d-3107-4c67-8335-e4d77dd4cdda"
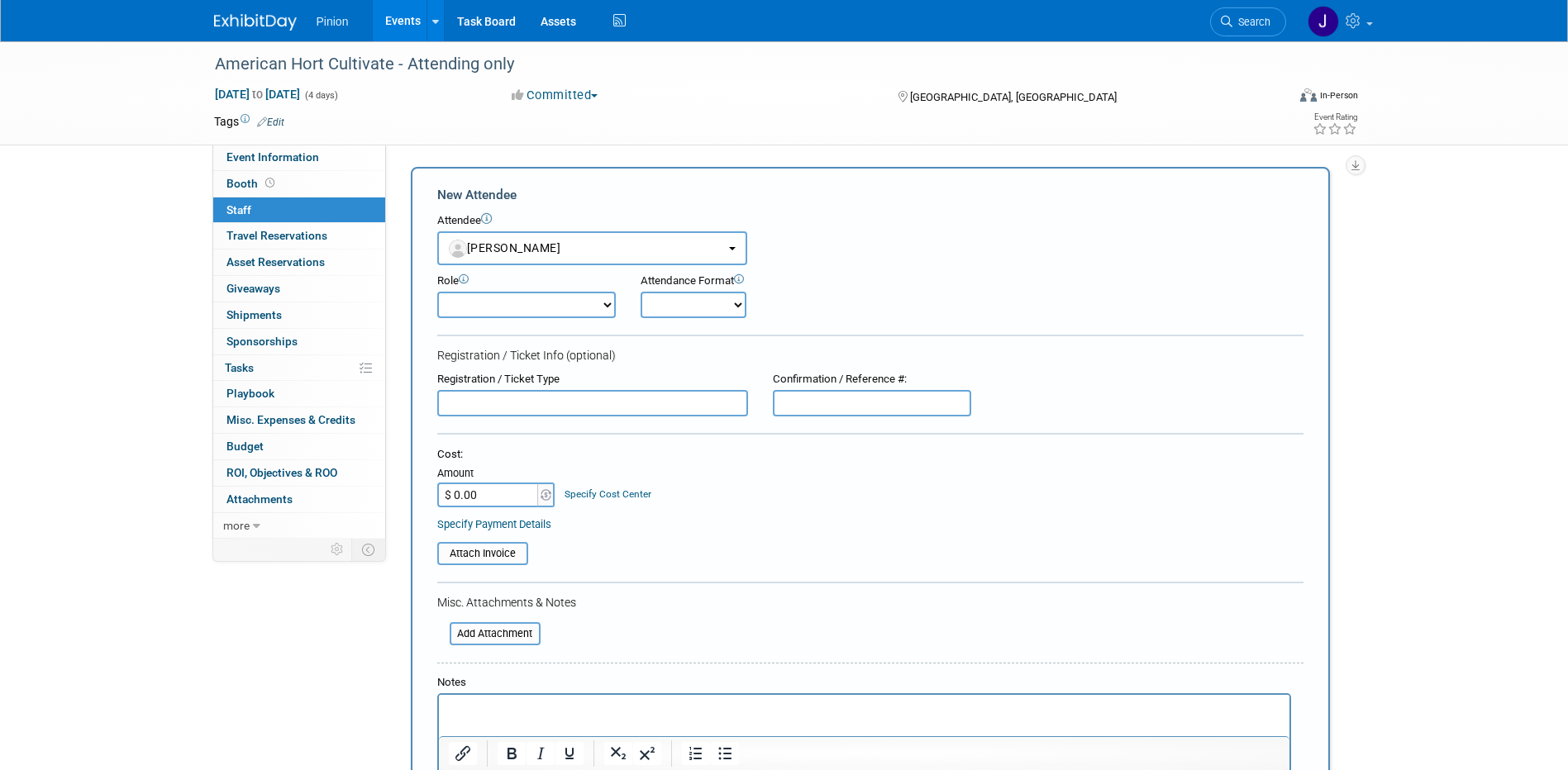
scroll to position [291, 0]
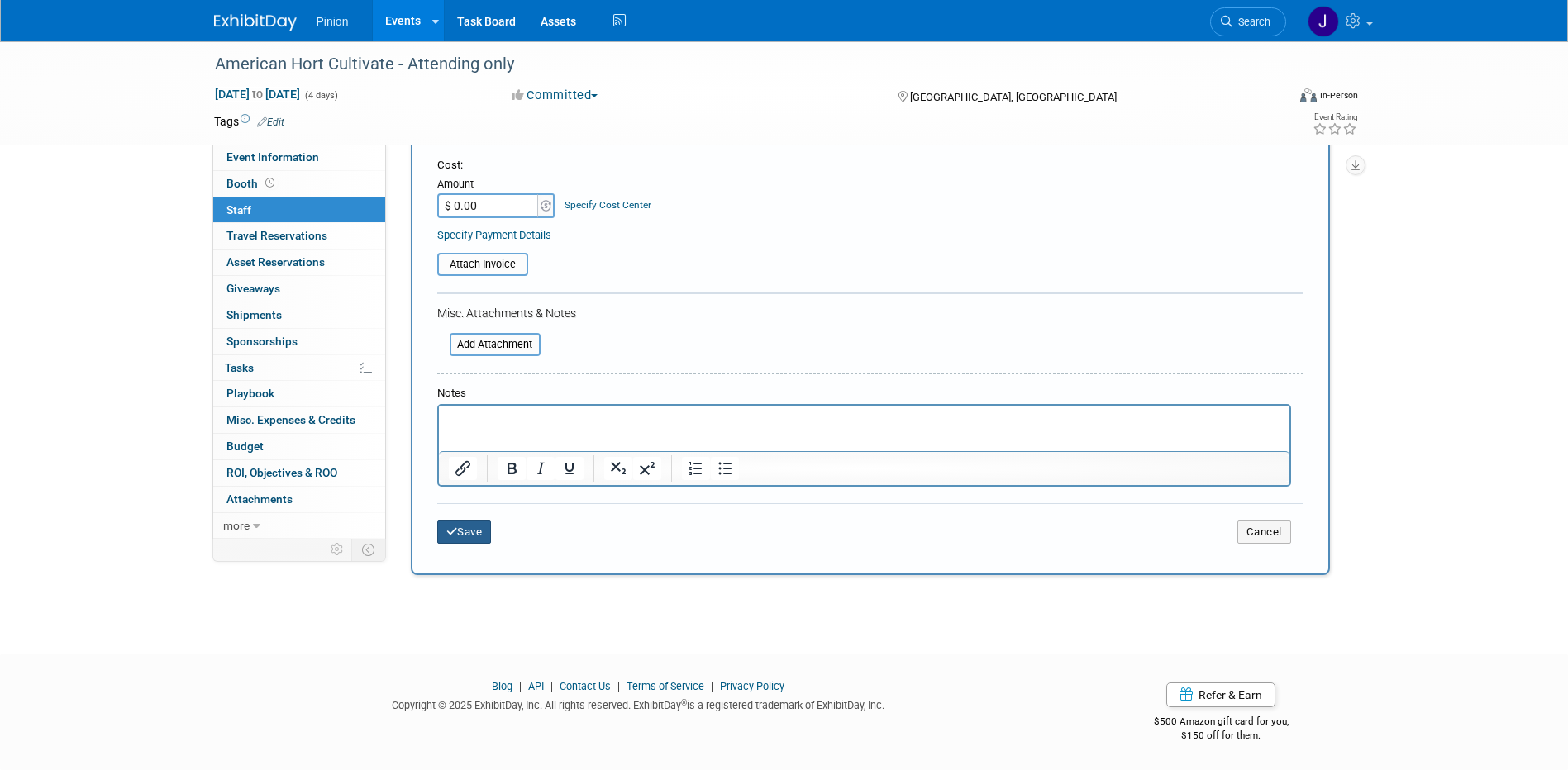
click at [476, 538] on button "Save" at bounding box center [465, 532] width 55 height 23
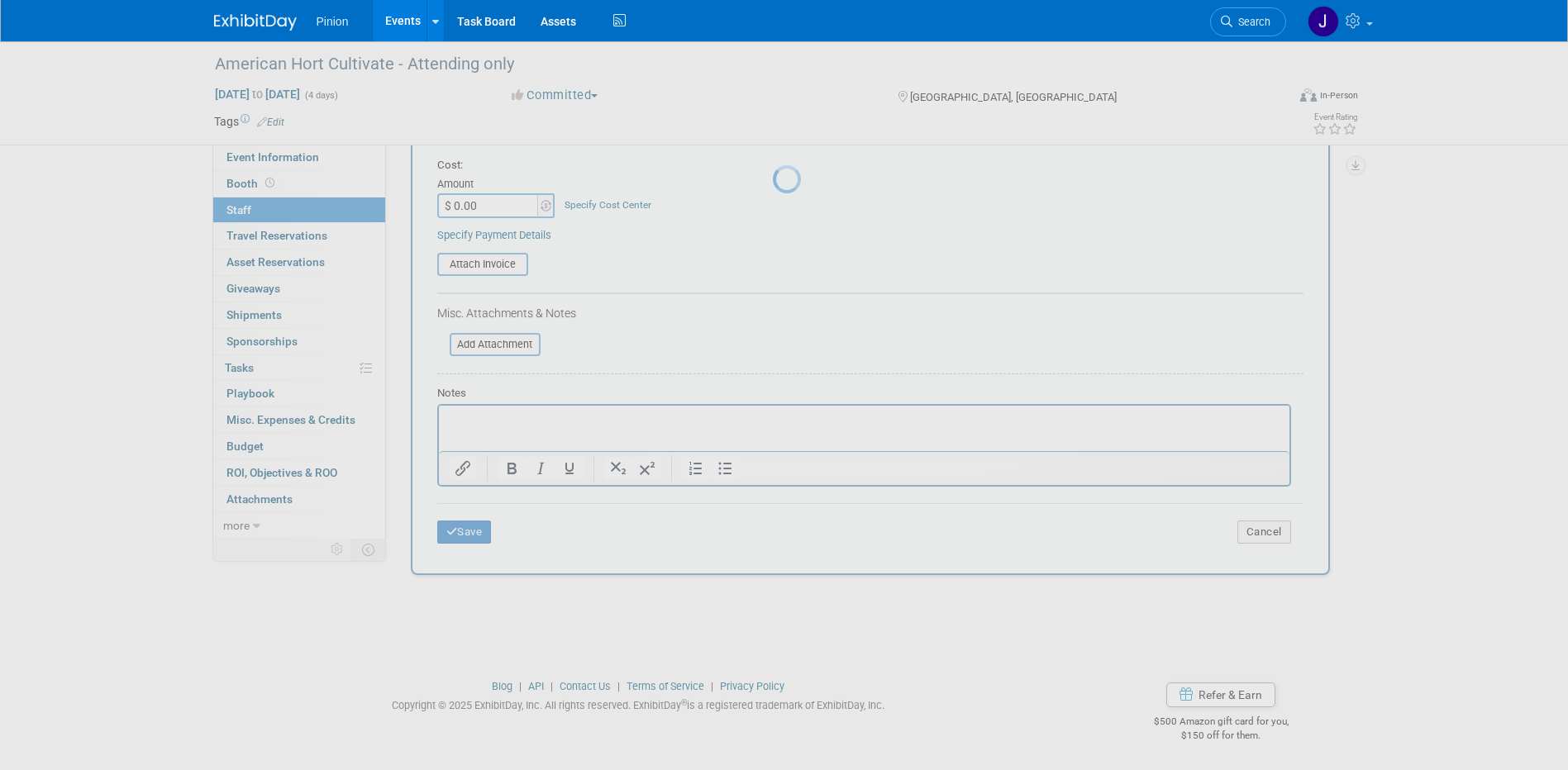
scroll to position [15, 0]
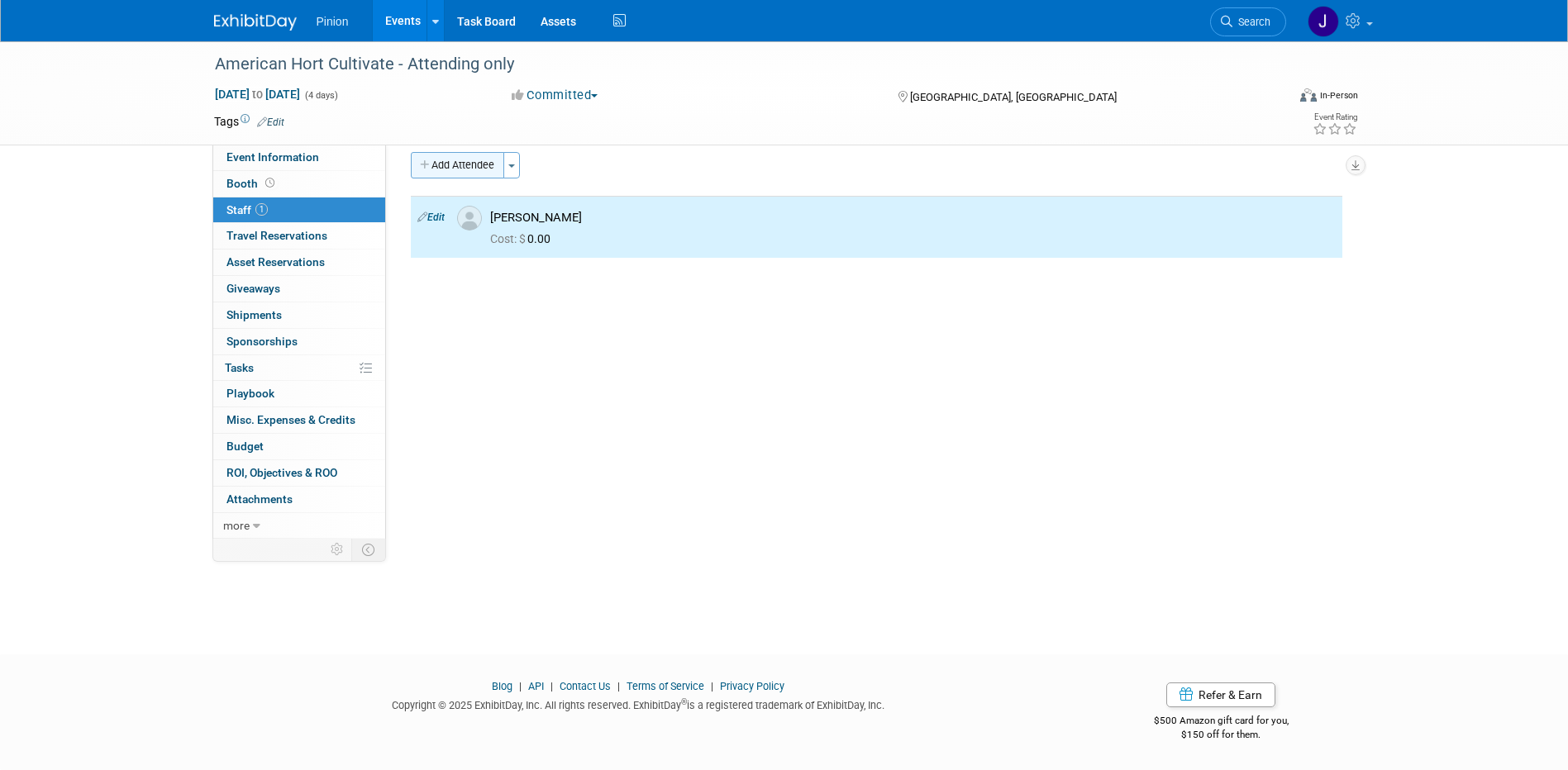
click at [479, 164] on button "Add Attendee" at bounding box center [458, 165] width 94 height 26
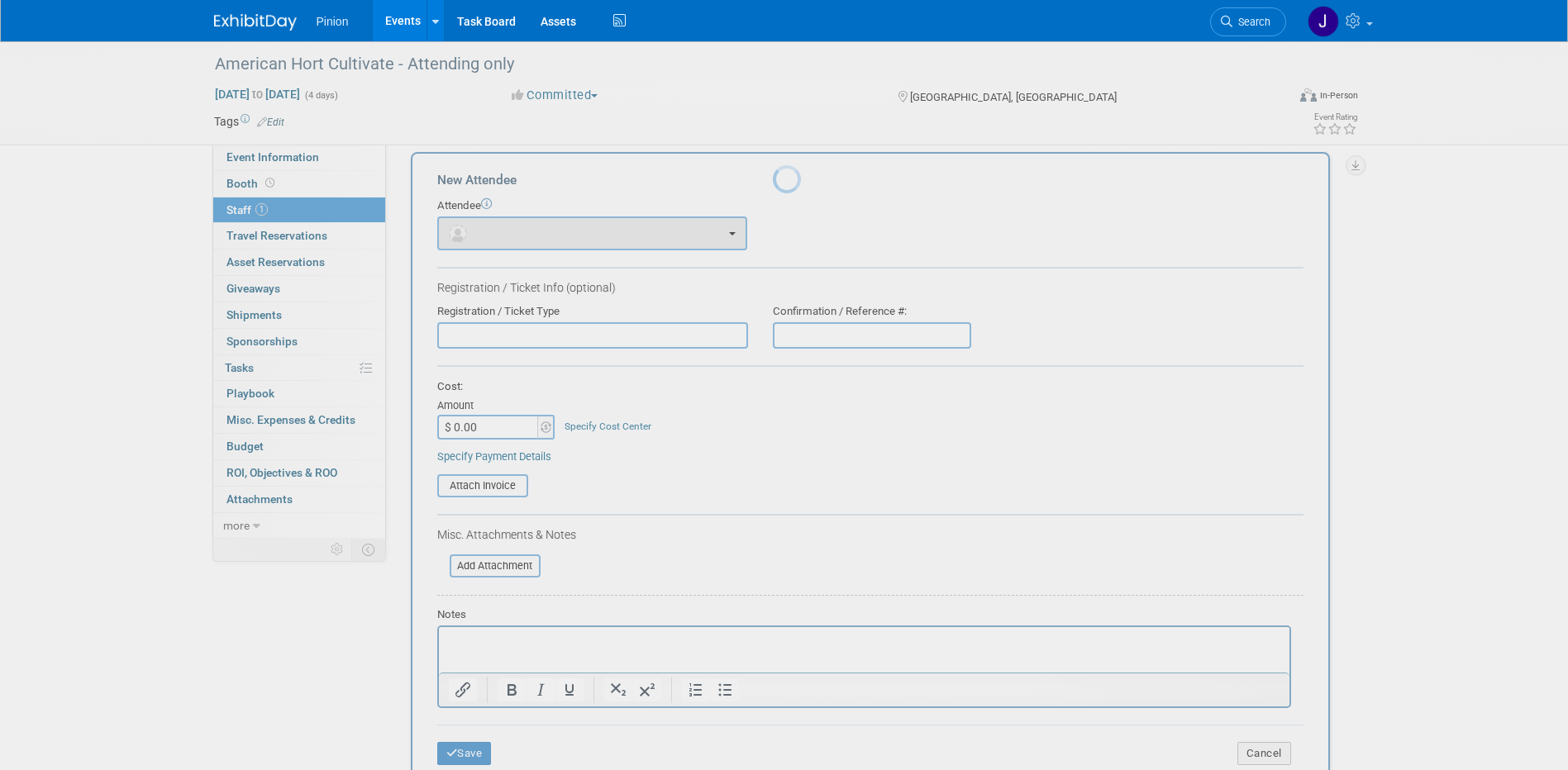
scroll to position [0, 0]
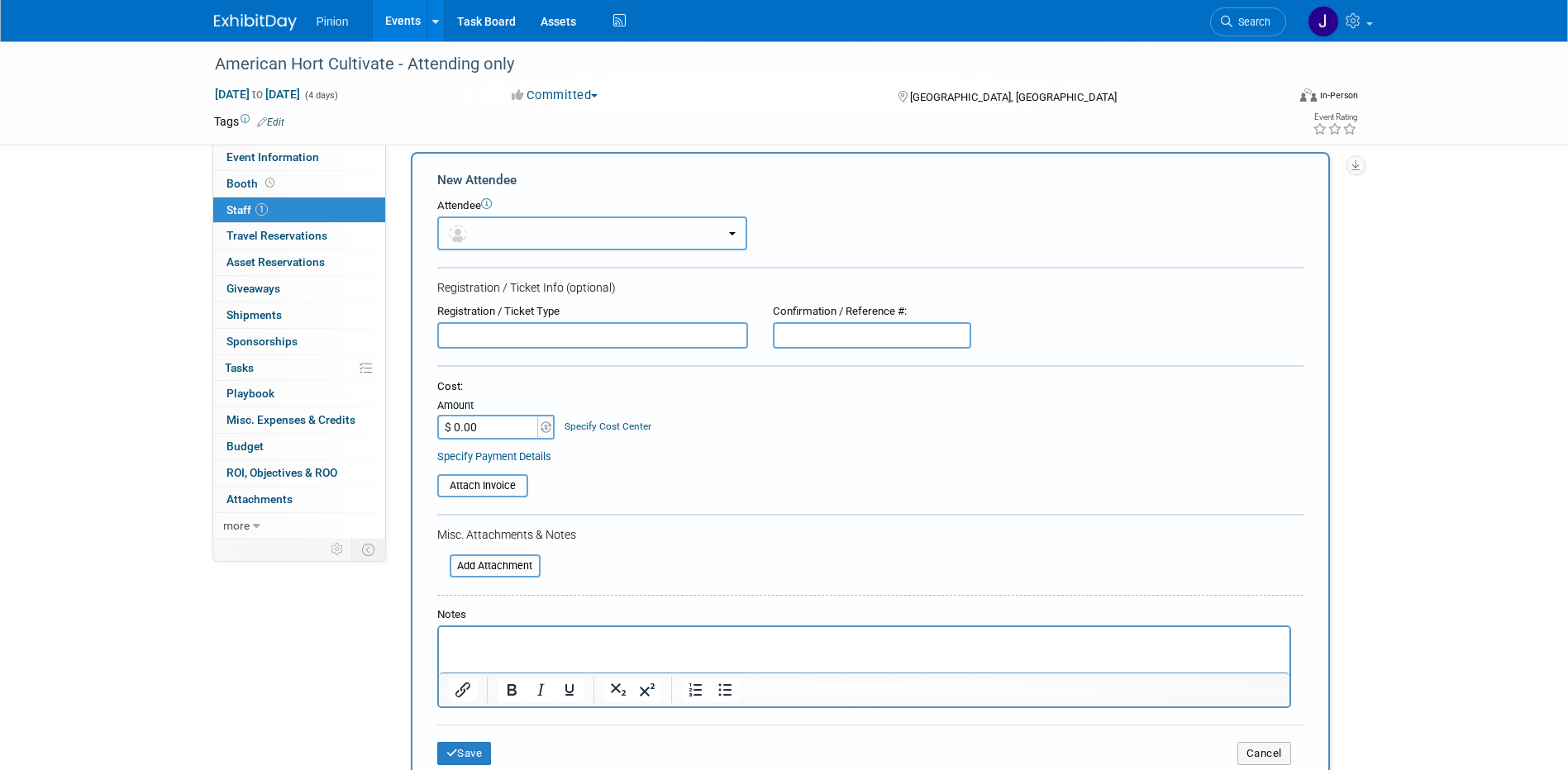
click at [569, 233] on button "button" at bounding box center [592, 233] width 310 height 34
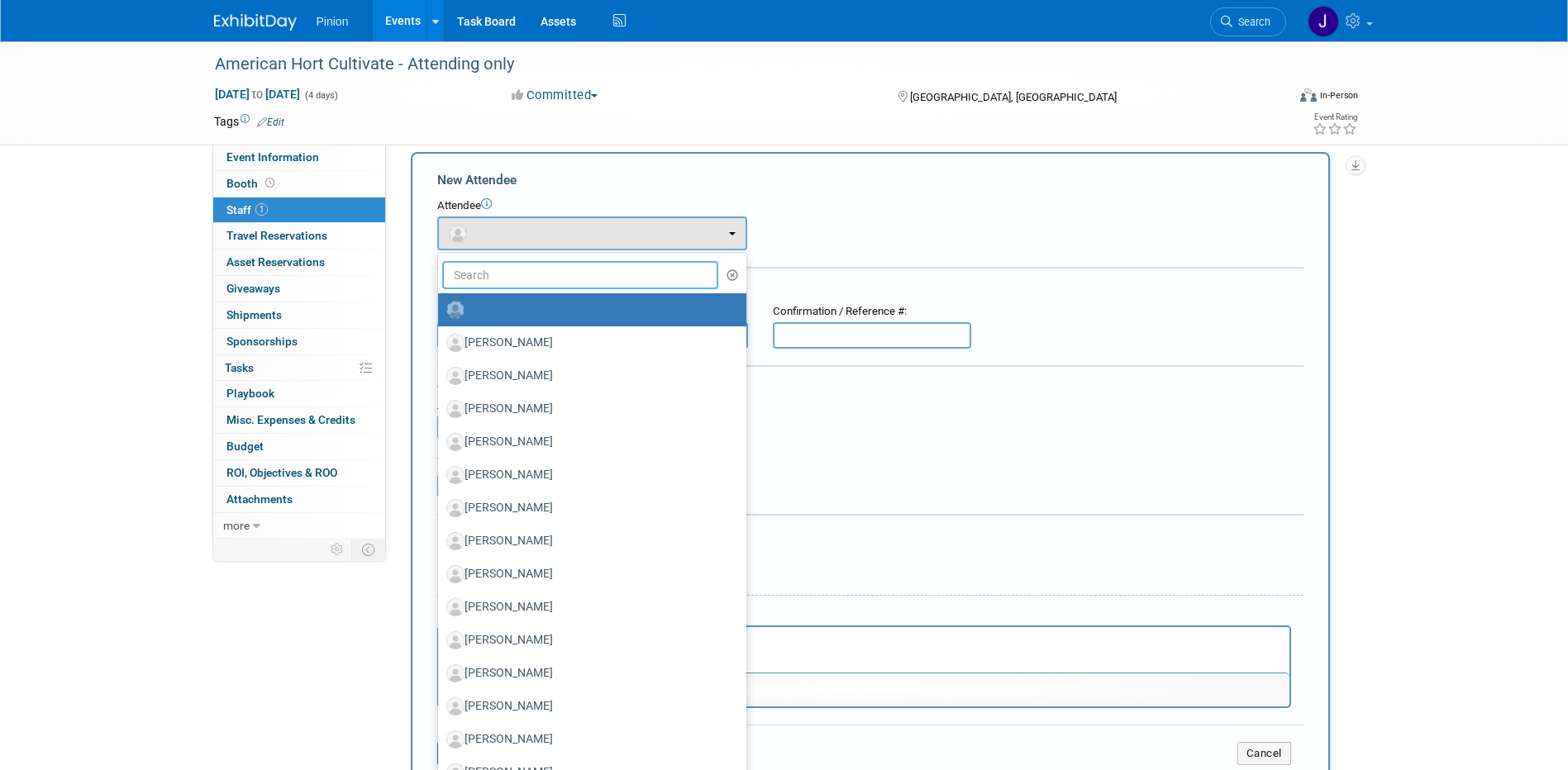
click at [547, 266] on input "text" at bounding box center [581, 275] width 277 height 28
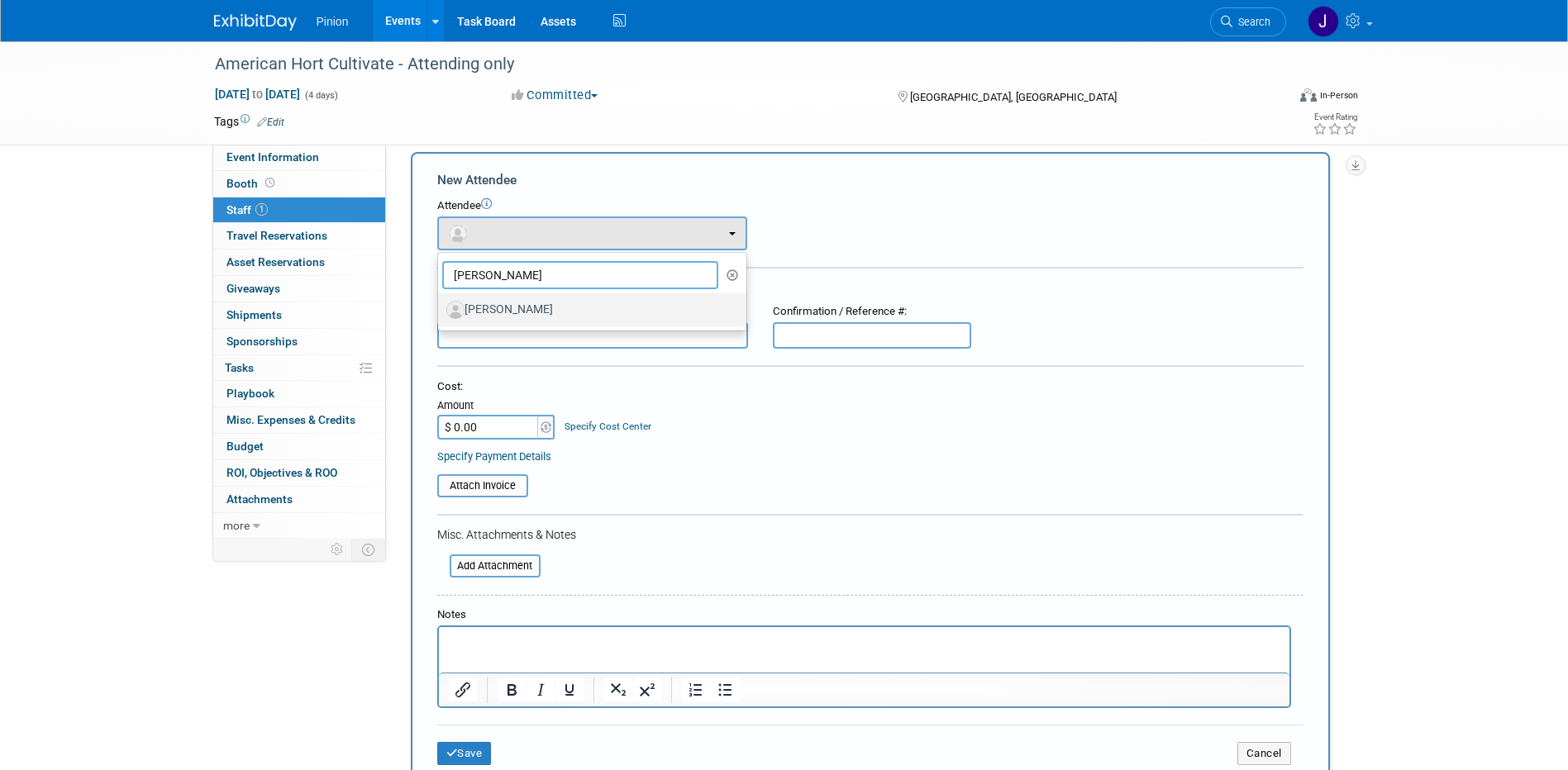
type input "Tommy I"
click at [523, 309] on label "Tommy Irvine" at bounding box center [588, 310] width 283 height 26
click at [440, 309] on input "Tommy Irvine" at bounding box center [435, 308] width 11 height 11
select select "f6e31e78-c5c9-4023-989e-6eb88a66ed04"
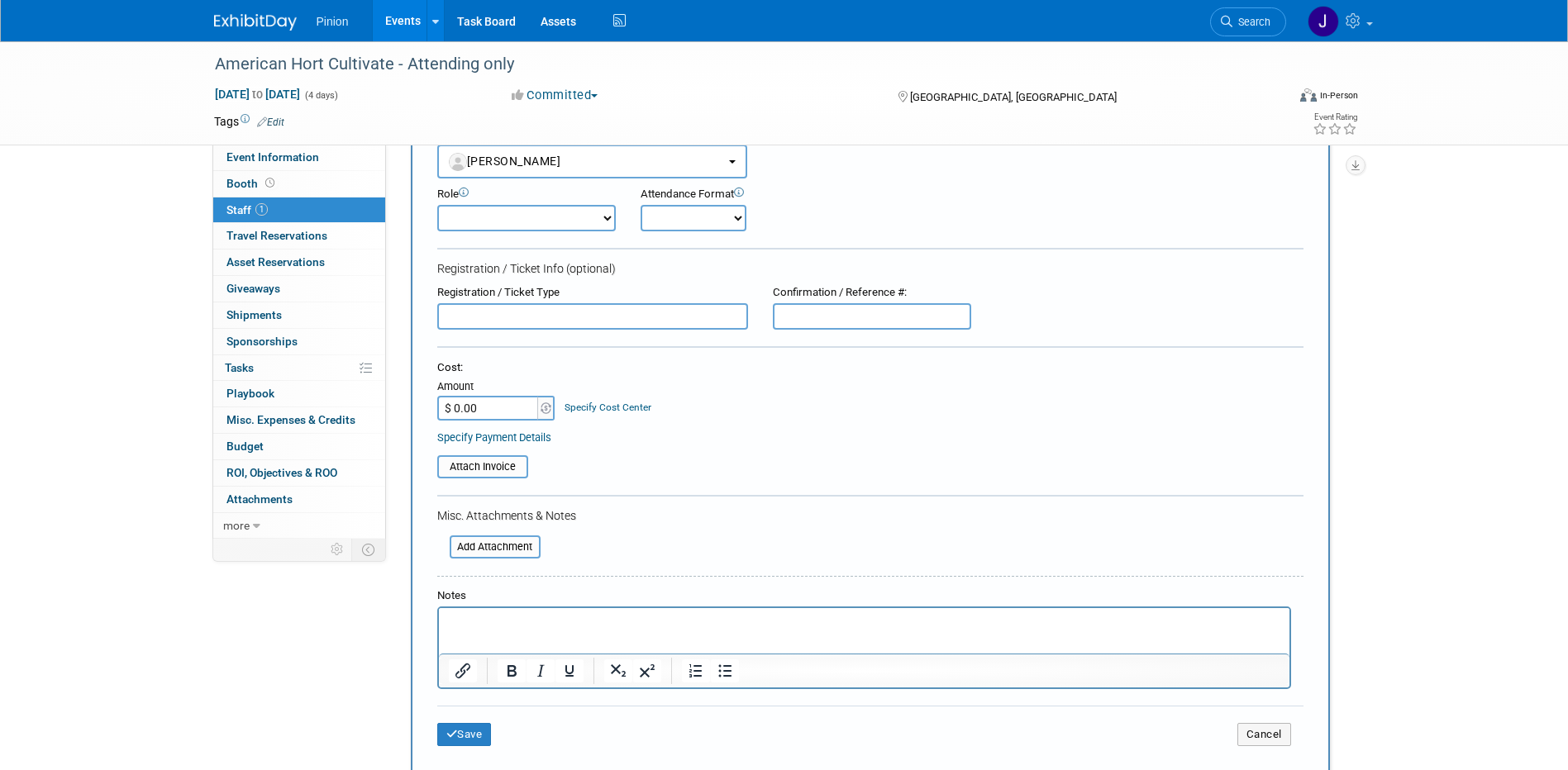
scroll to position [370, 0]
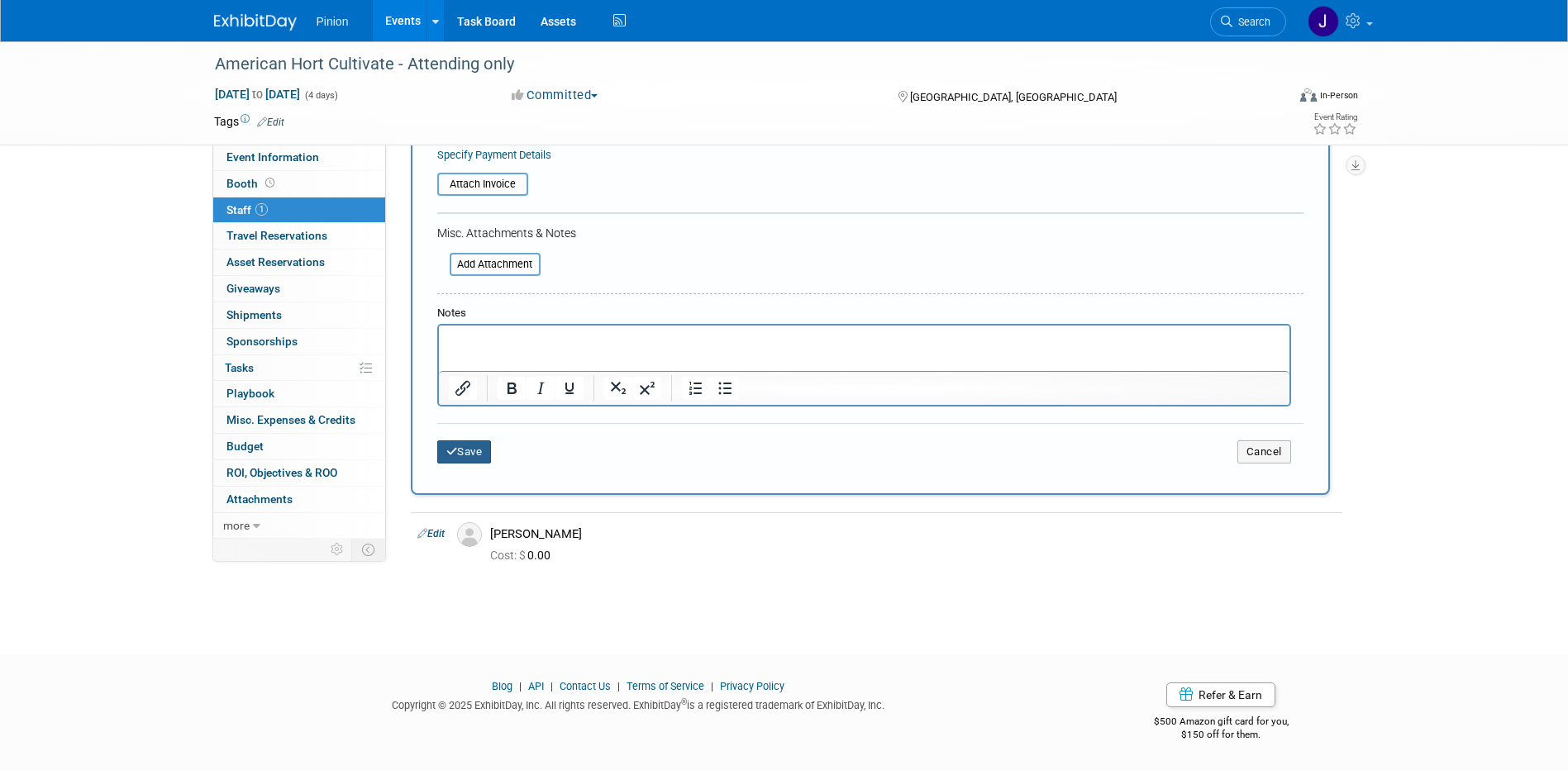
click at [483, 454] on button "Save" at bounding box center [465, 452] width 55 height 23
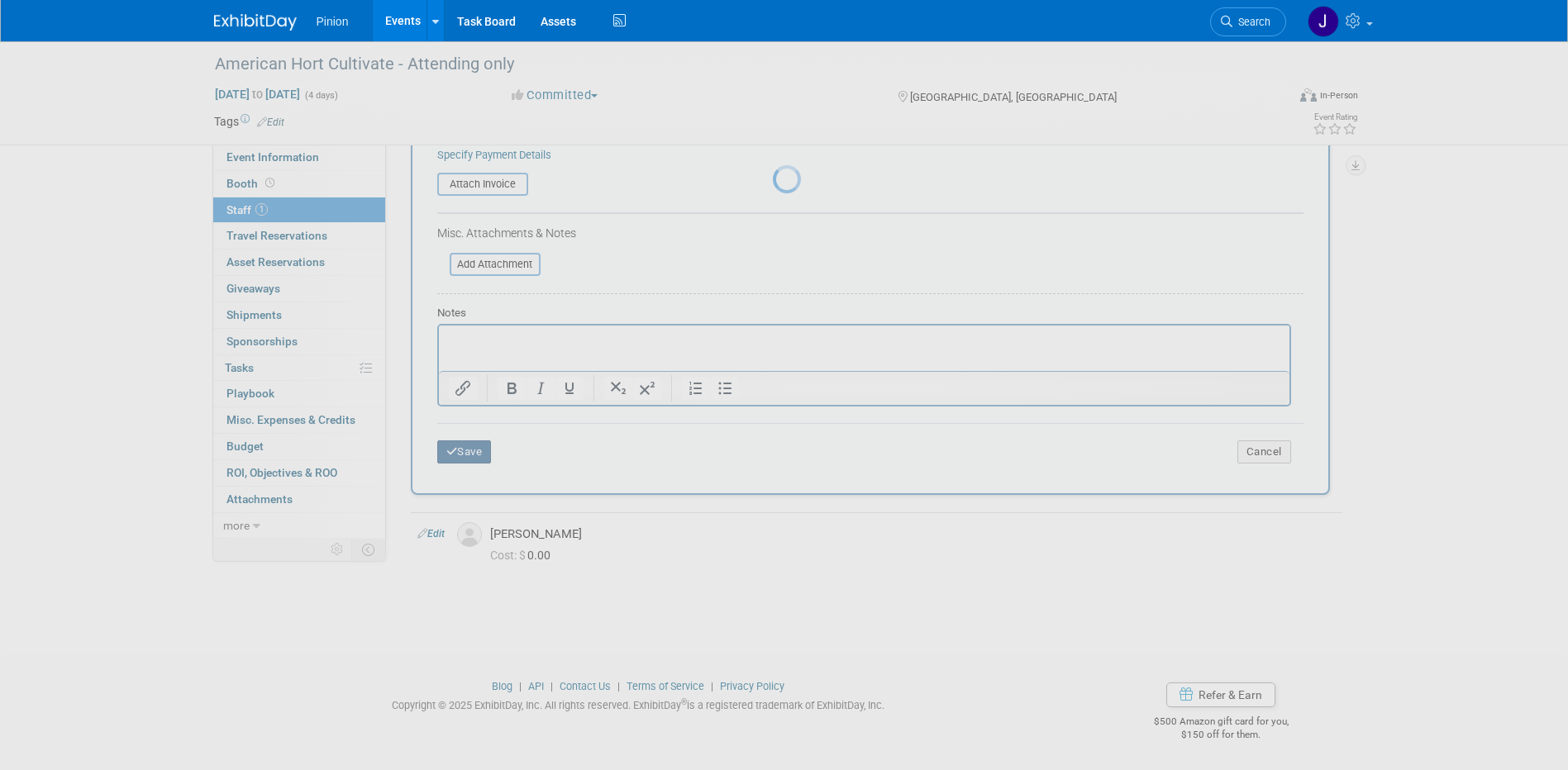
scroll to position [15, 0]
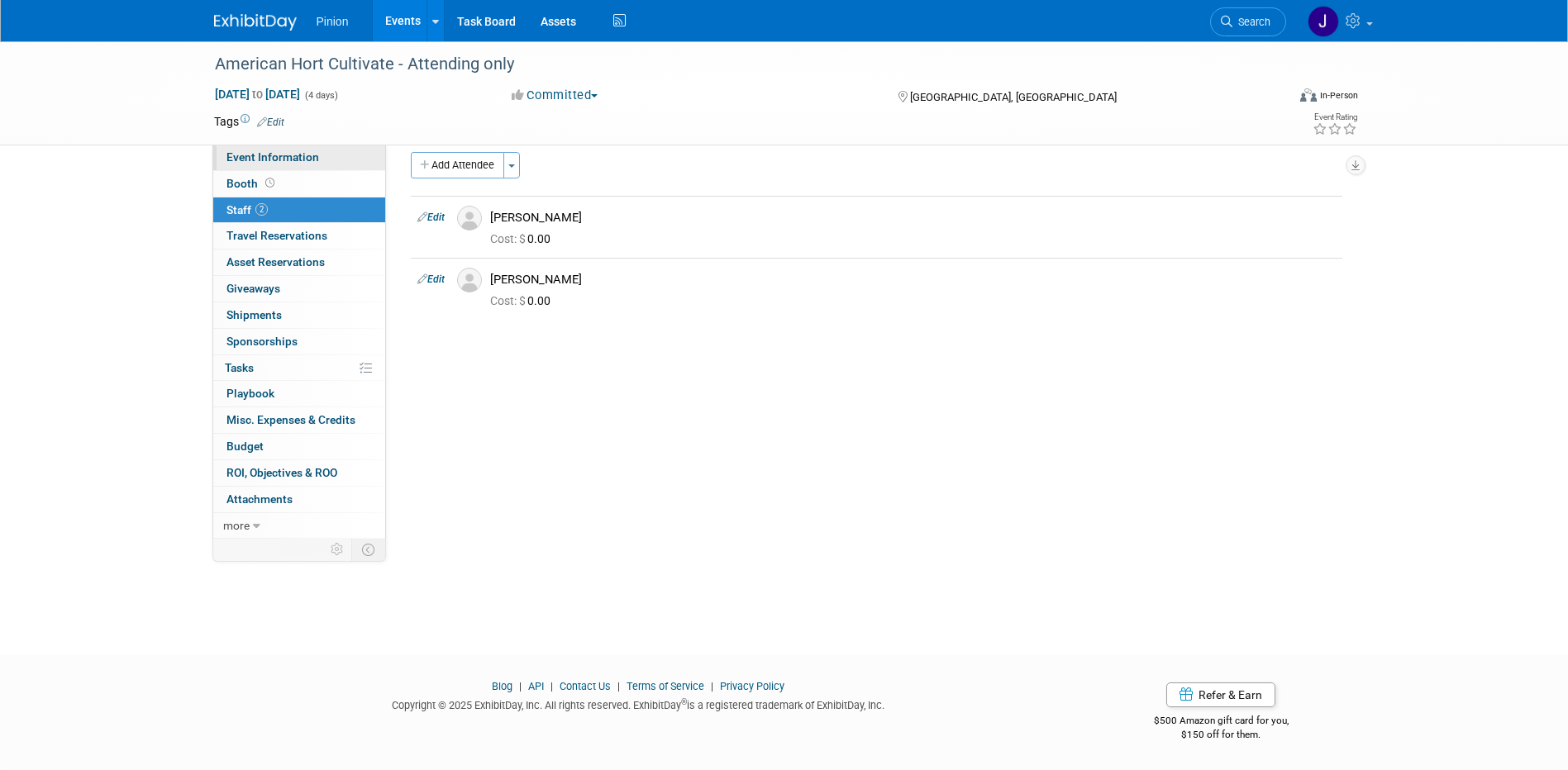
click at [259, 162] on span "Event Information" at bounding box center [273, 157] width 93 height 13
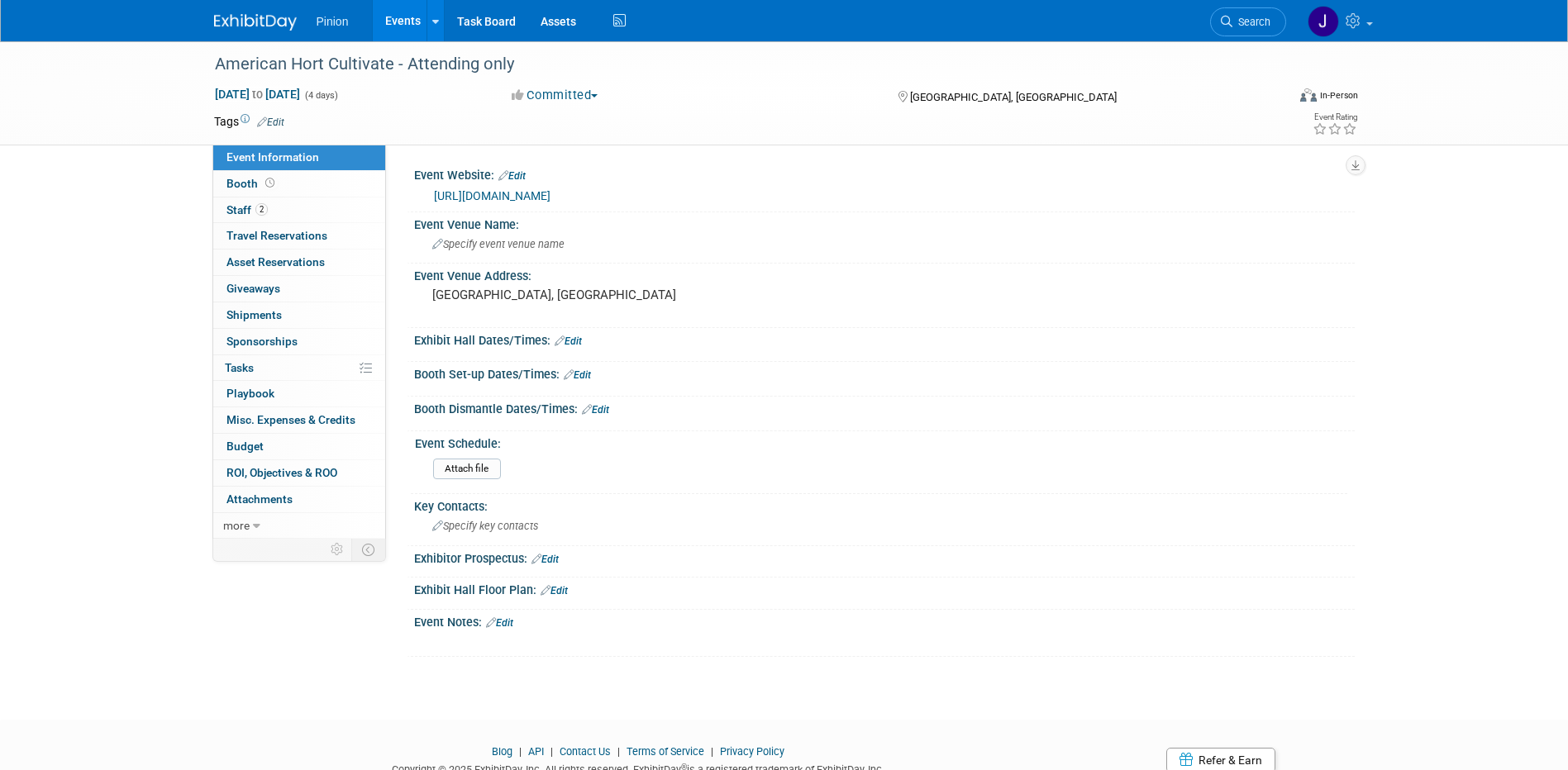
click at [281, 17] on img at bounding box center [256, 22] width 83 height 17
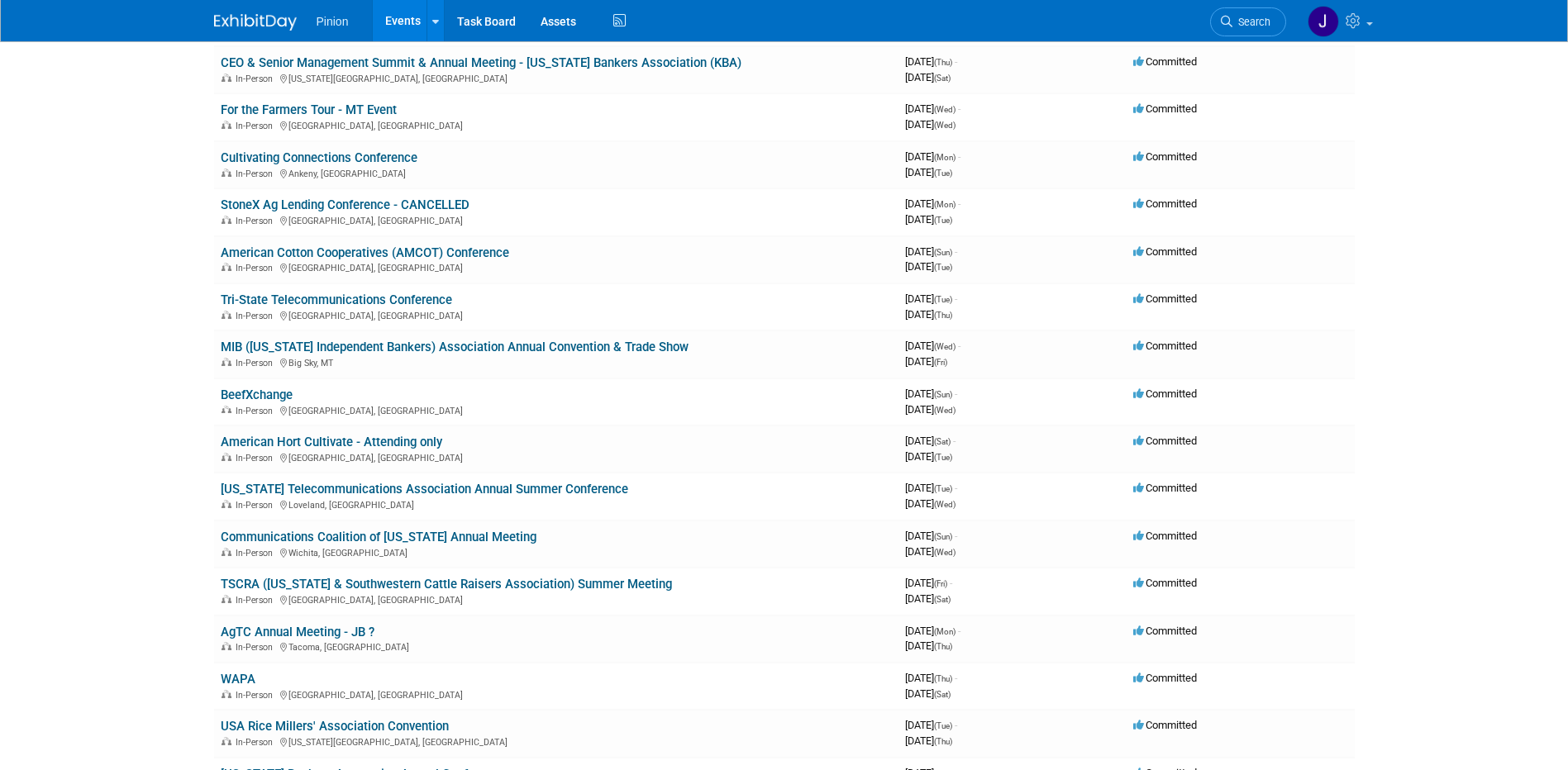
scroll to position [924, 0]
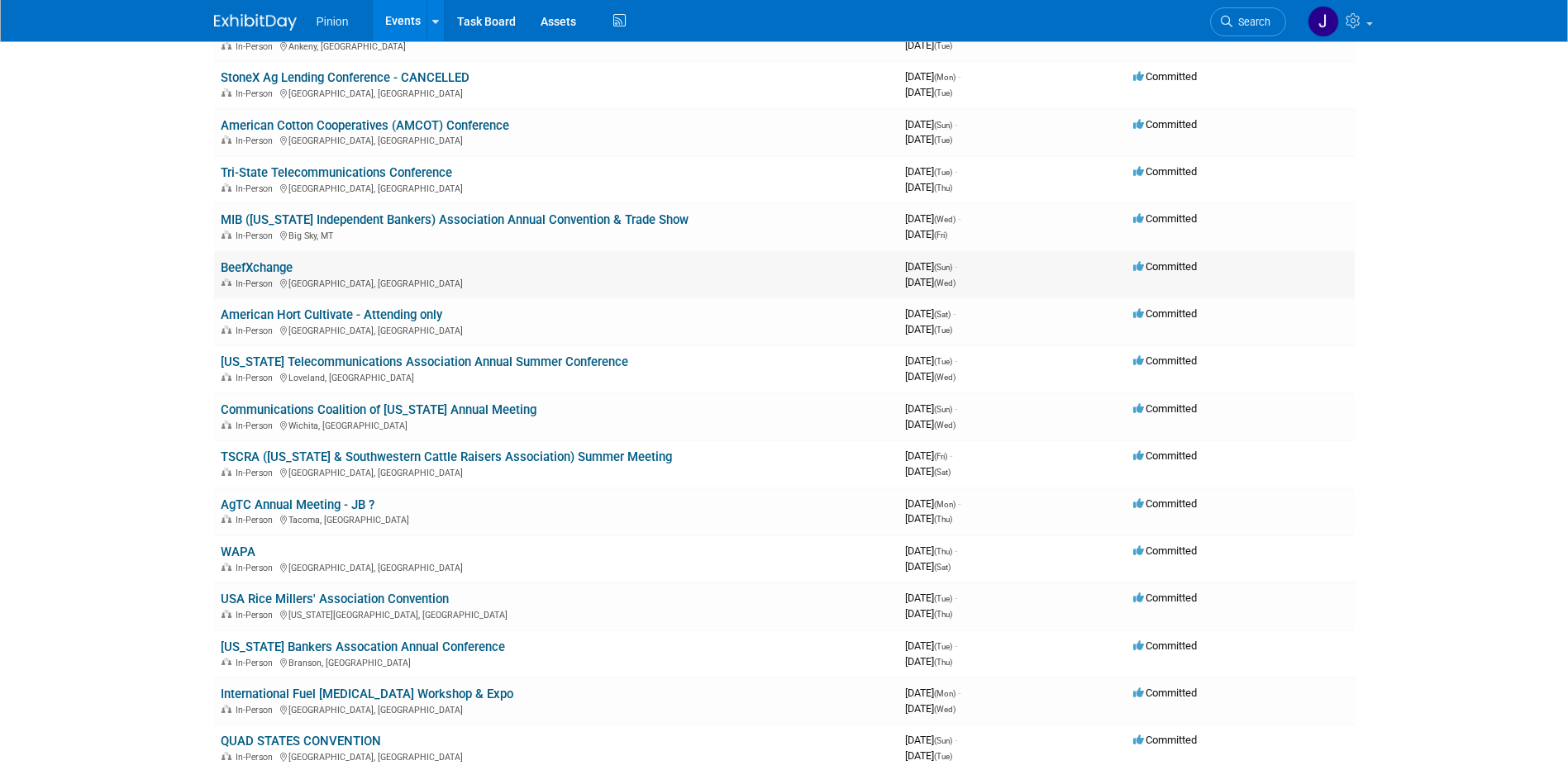
click at [281, 264] on link "BeefXchange" at bounding box center [257, 267] width 72 height 15
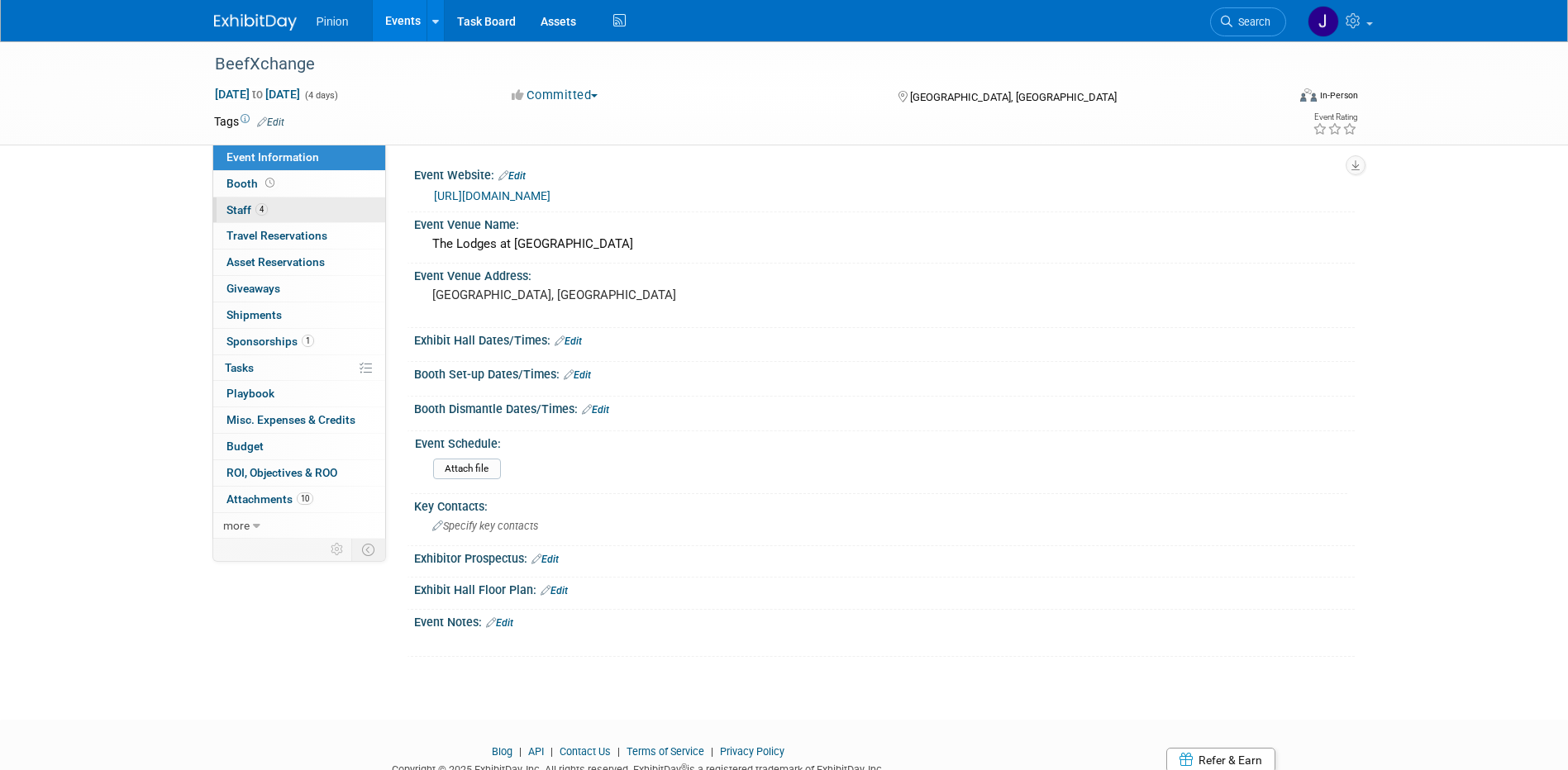
click at [268, 206] on link "4 Staff 4" at bounding box center [299, 210] width 172 height 26
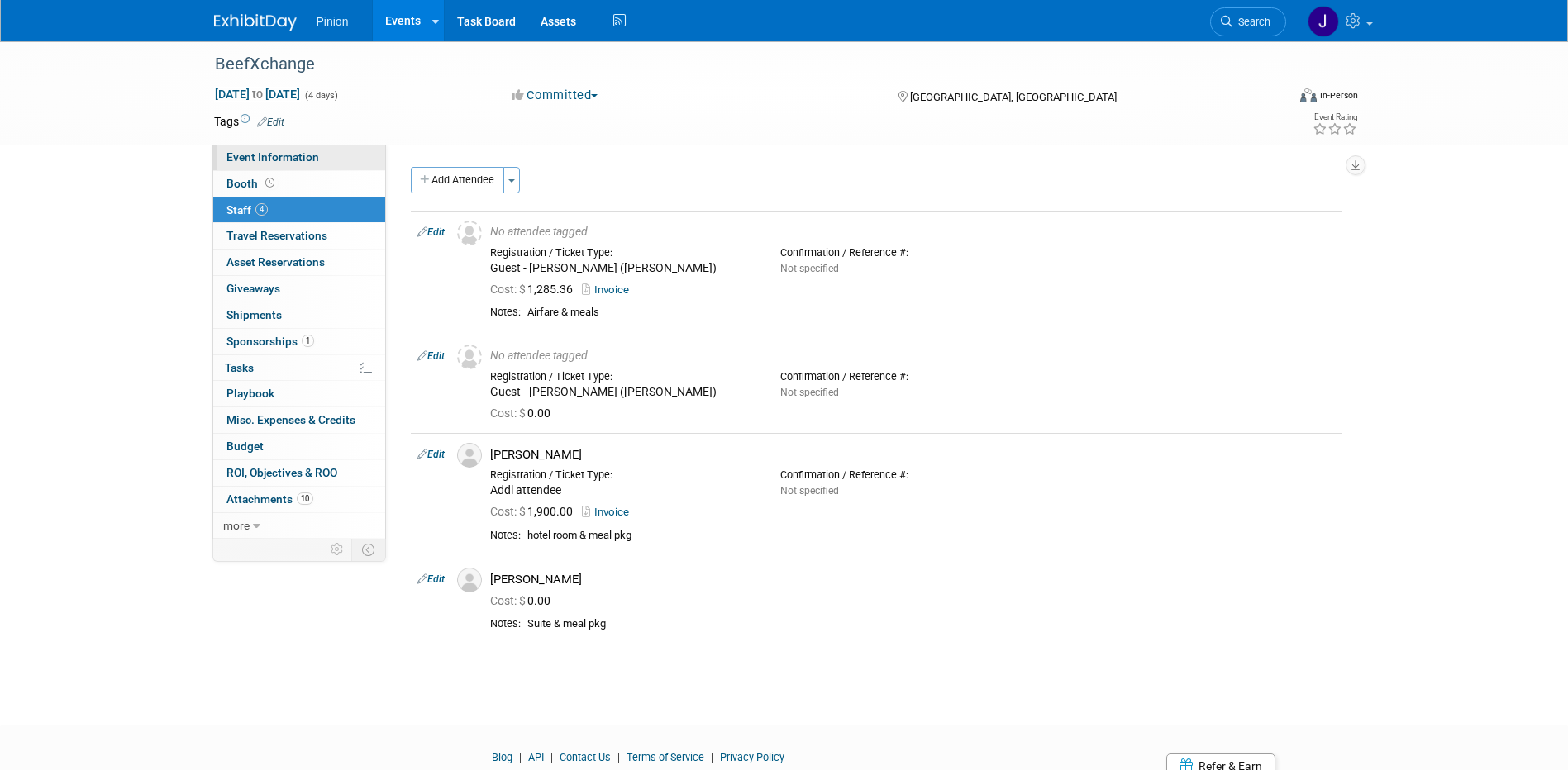
click at [281, 151] on span "Event Information" at bounding box center [273, 157] width 93 height 13
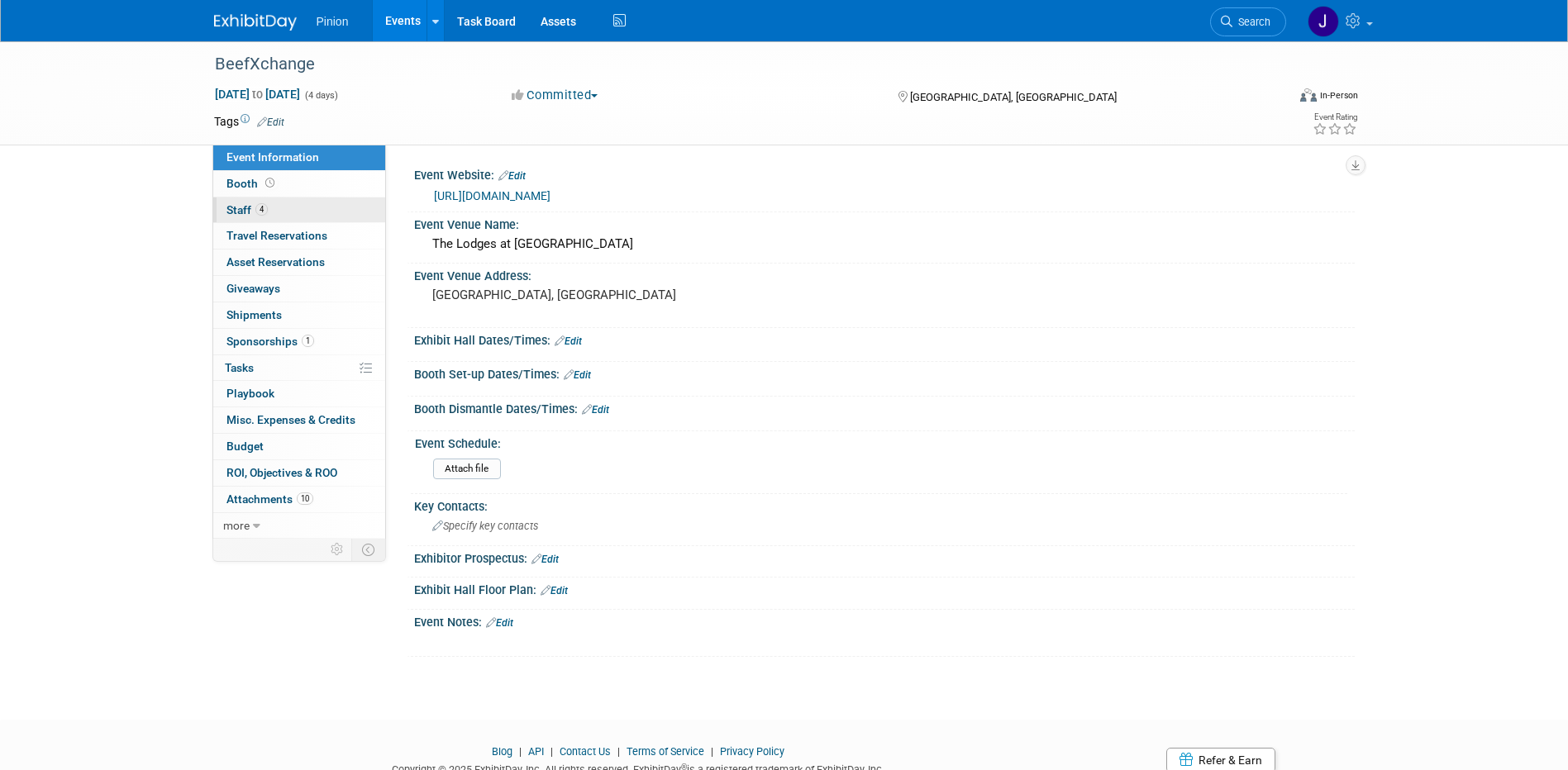
click at [300, 211] on link "4 Staff 4" at bounding box center [299, 210] width 172 height 26
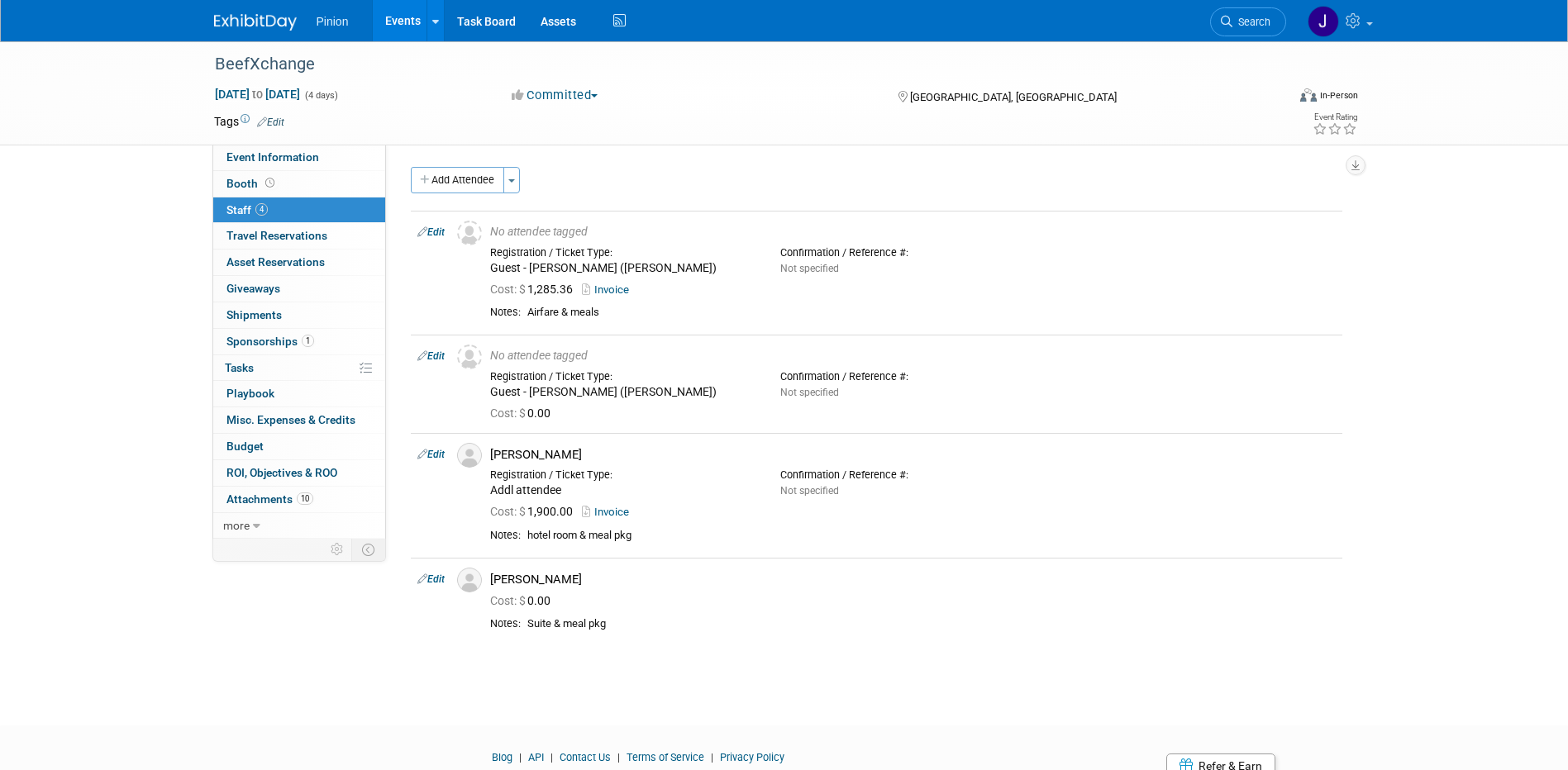
click at [238, 19] on img at bounding box center [256, 22] width 83 height 17
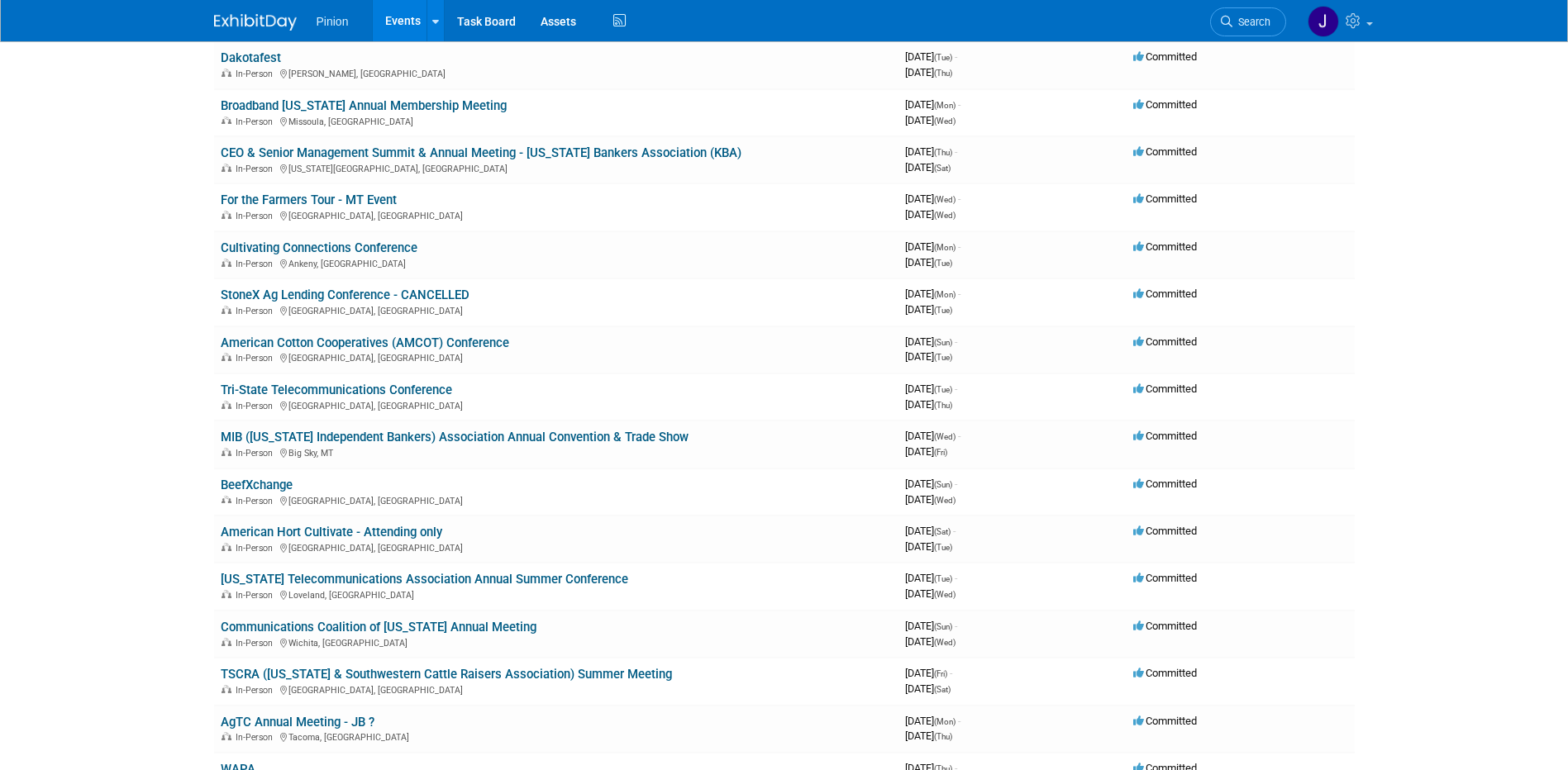
scroll to position [742, 0]
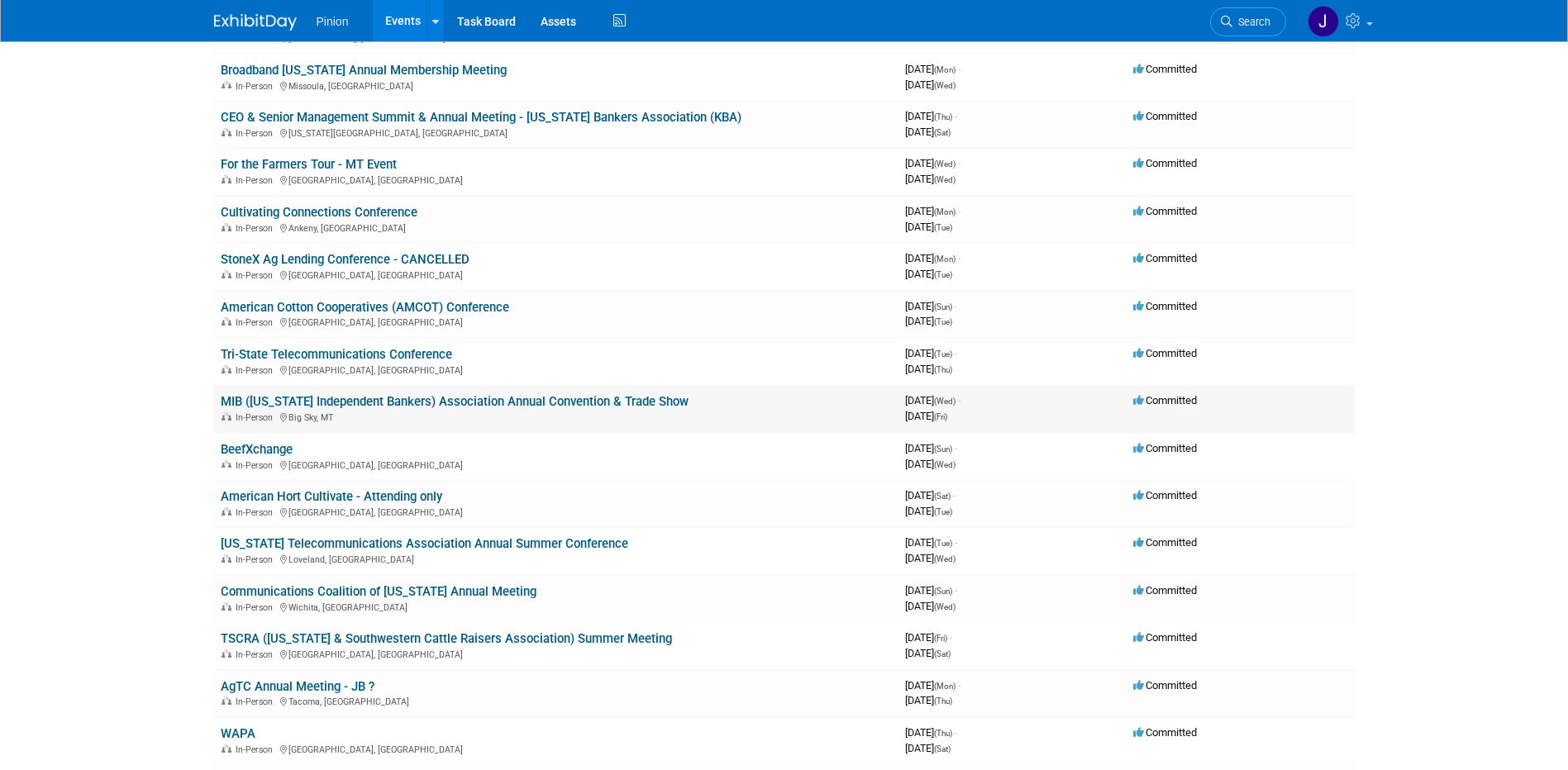
click at [474, 400] on link "MIB ([US_STATE] Independent Bankers) Association Annual Convention & Trade Show" at bounding box center [454, 401] width 468 height 15
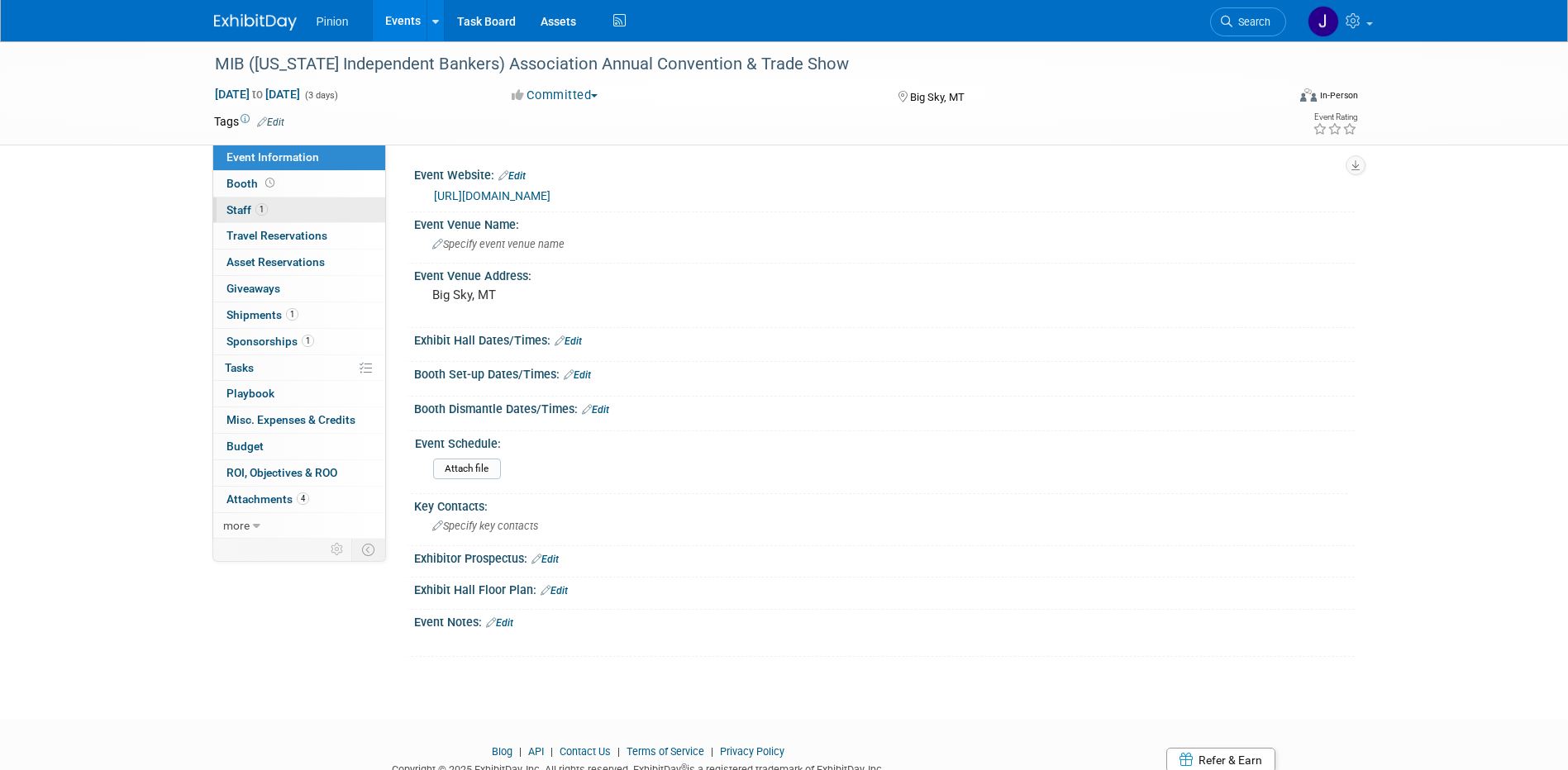
click at [239, 212] on span "Staff 1" at bounding box center [247, 209] width 41 height 13
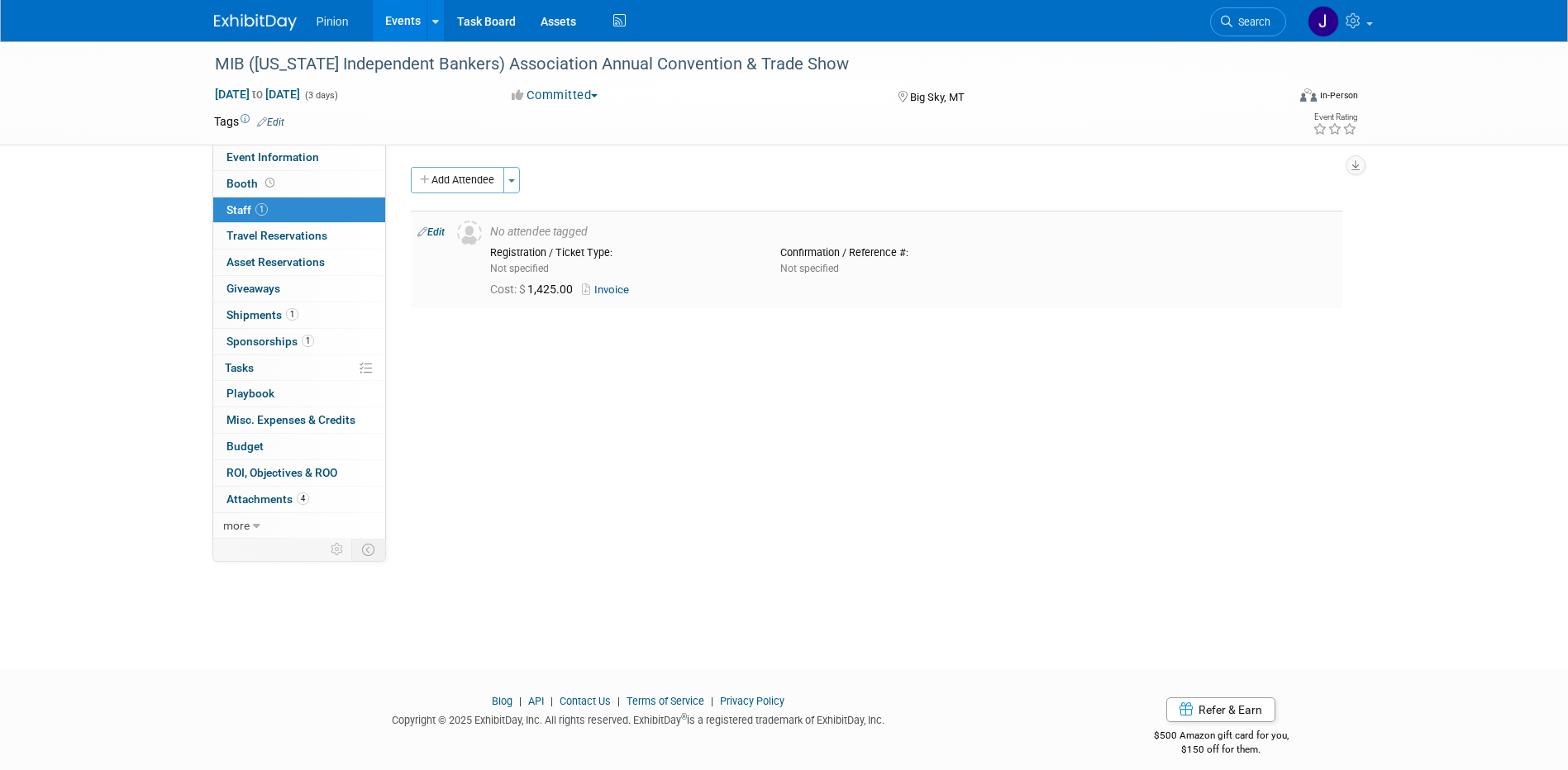
click at [611, 293] on link "Invoice" at bounding box center [609, 289] width 54 height 12
click at [436, 232] on link "Edit" at bounding box center [431, 232] width 27 height 11
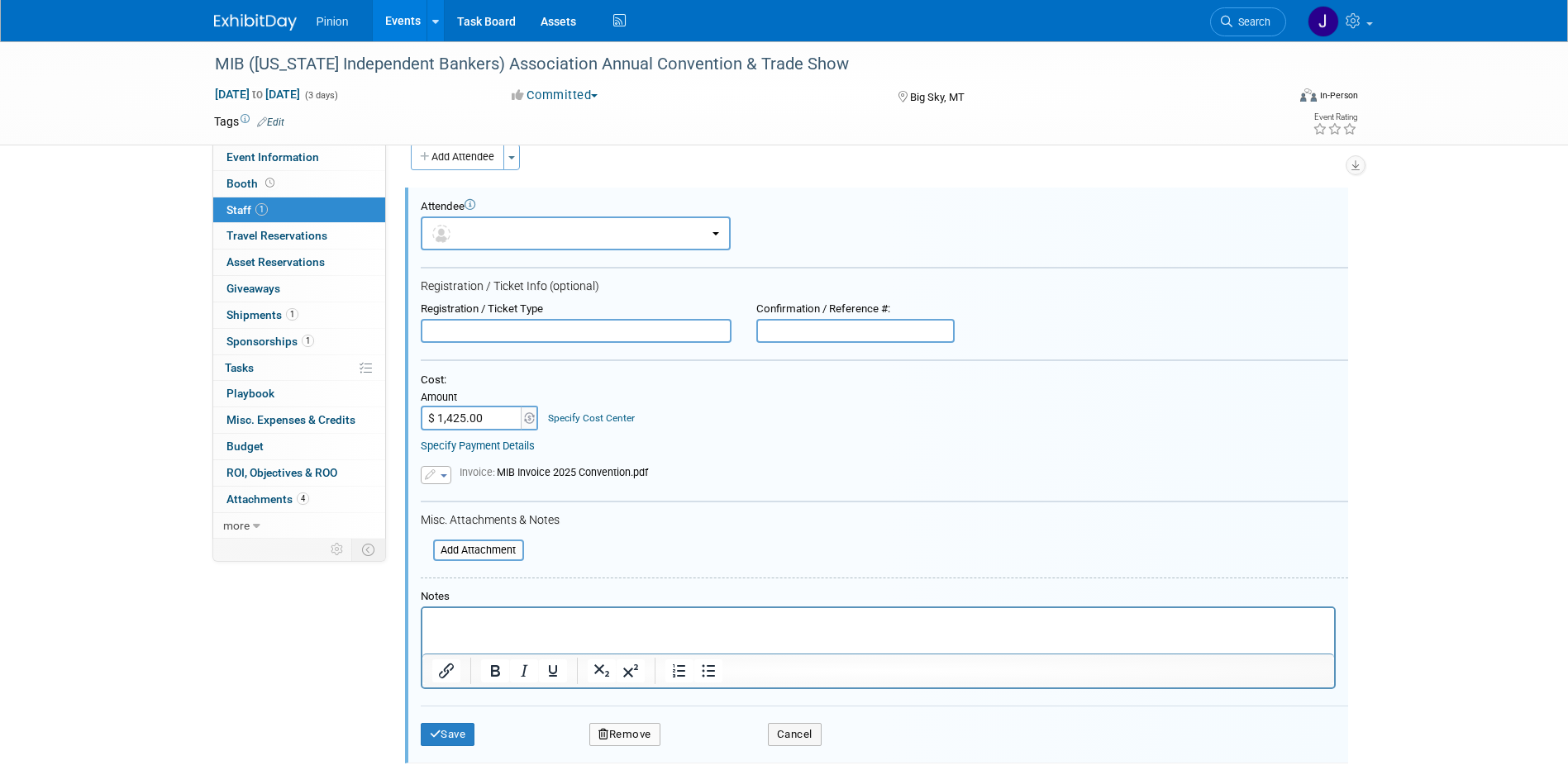
click at [563, 625] on p "Rich Text Area. Press ALT-0 for help." at bounding box center [878, 623] width 893 height 17
click at [457, 728] on button "Save" at bounding box center [448, 735] width 55 height 23
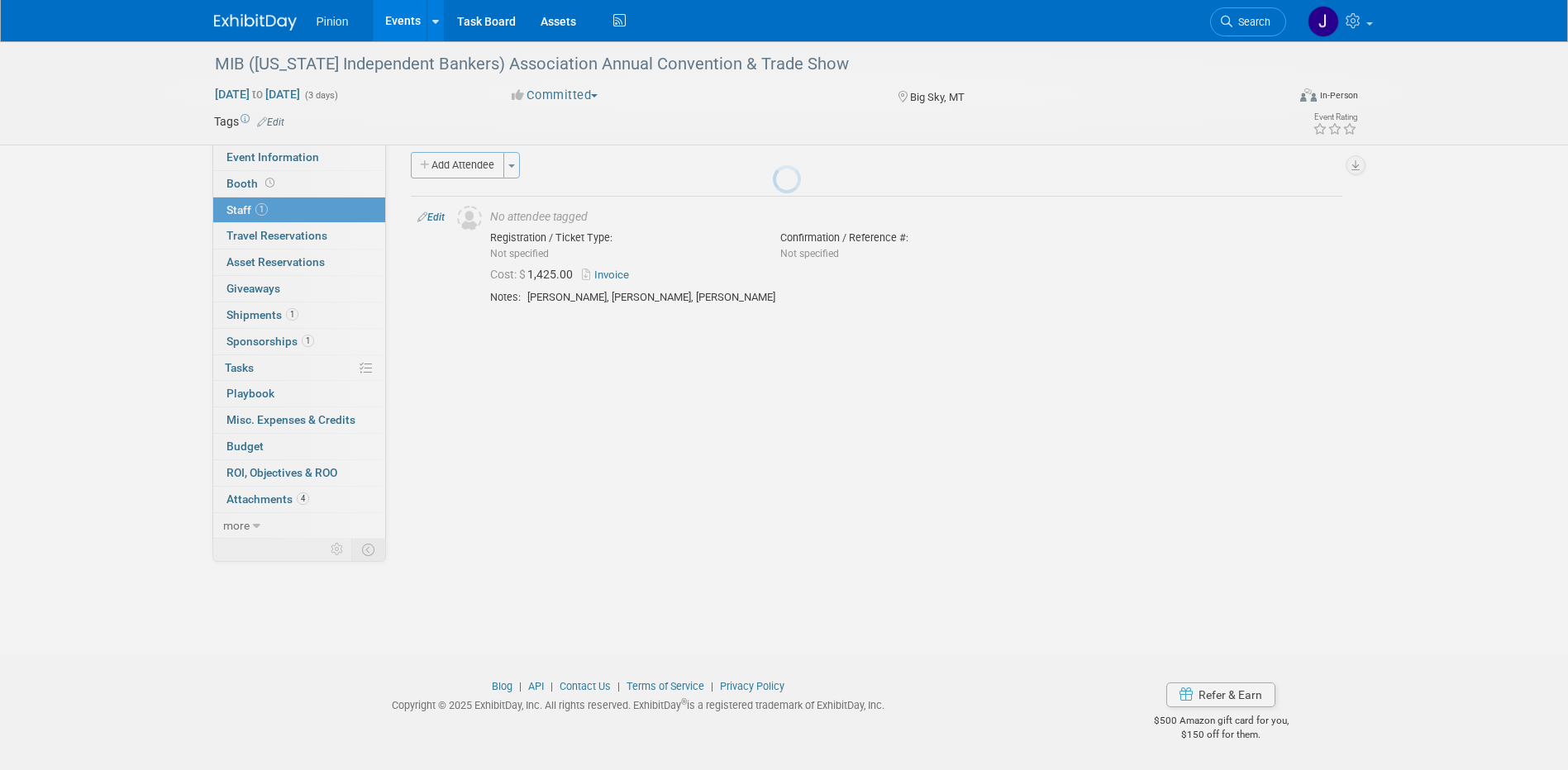
scroll to position [15, 0]
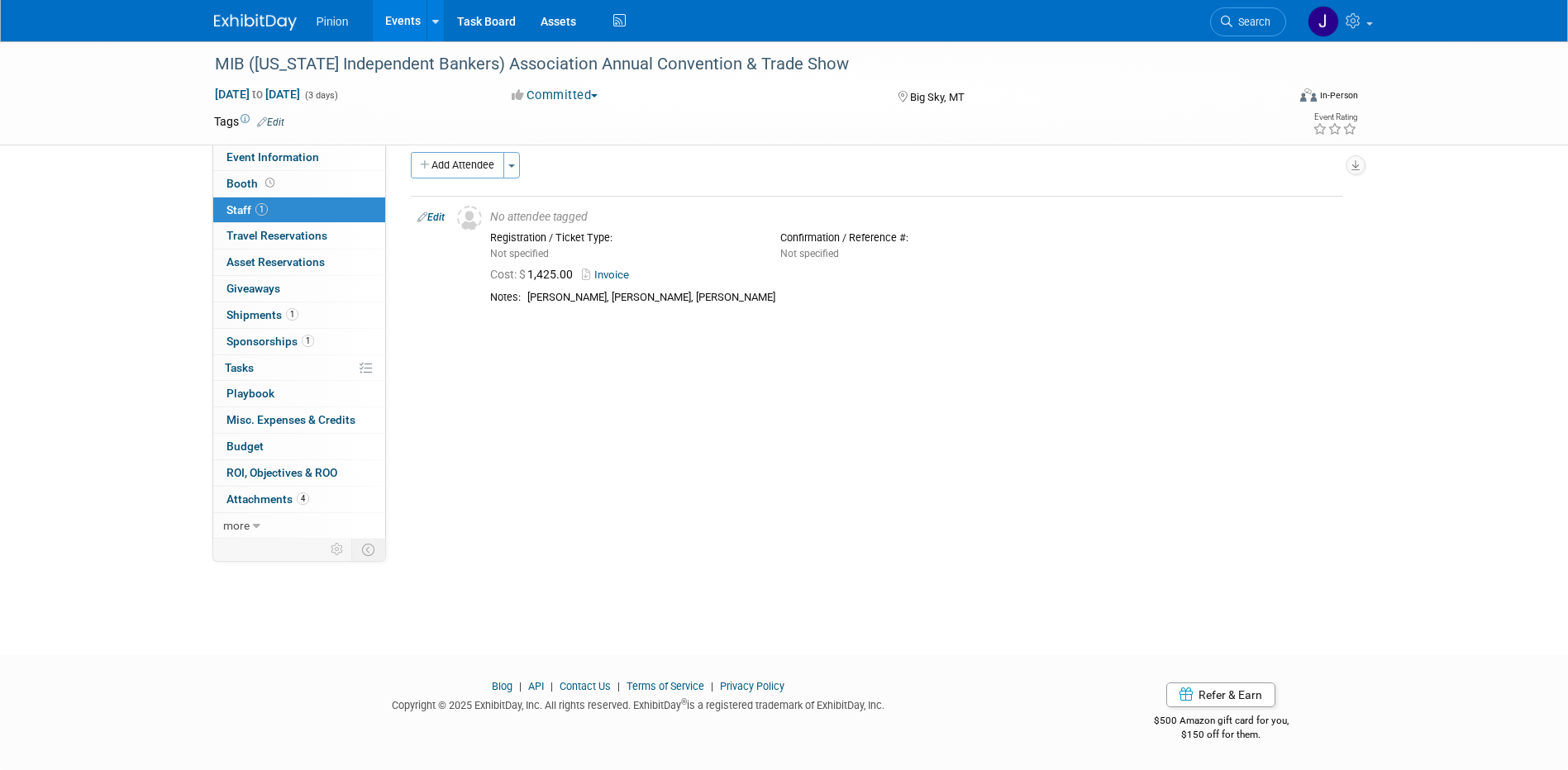
click at [287, 13] on link at bounding box center [266, 13] width 102 height 13
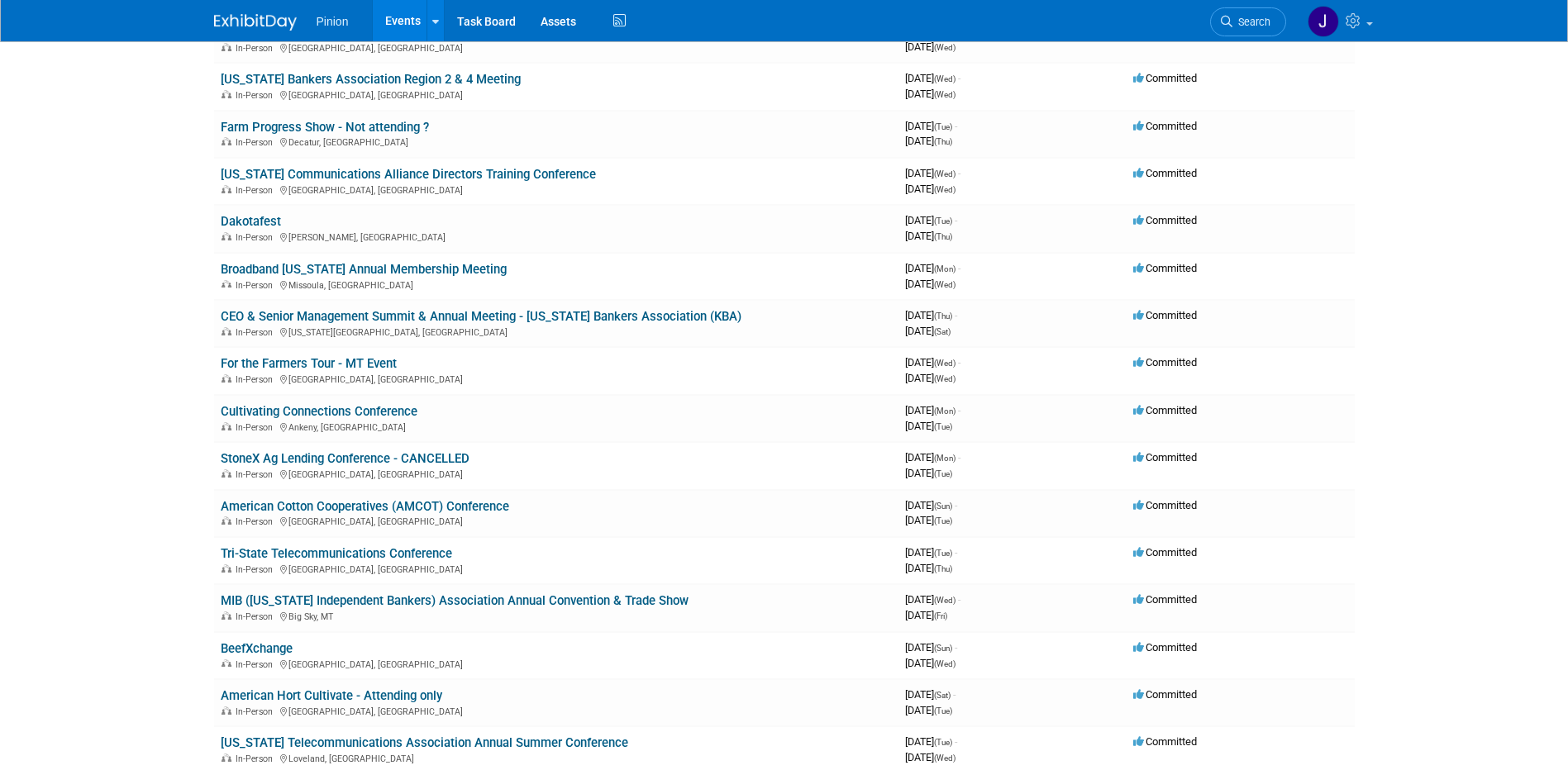
scroll to position [561, 0]
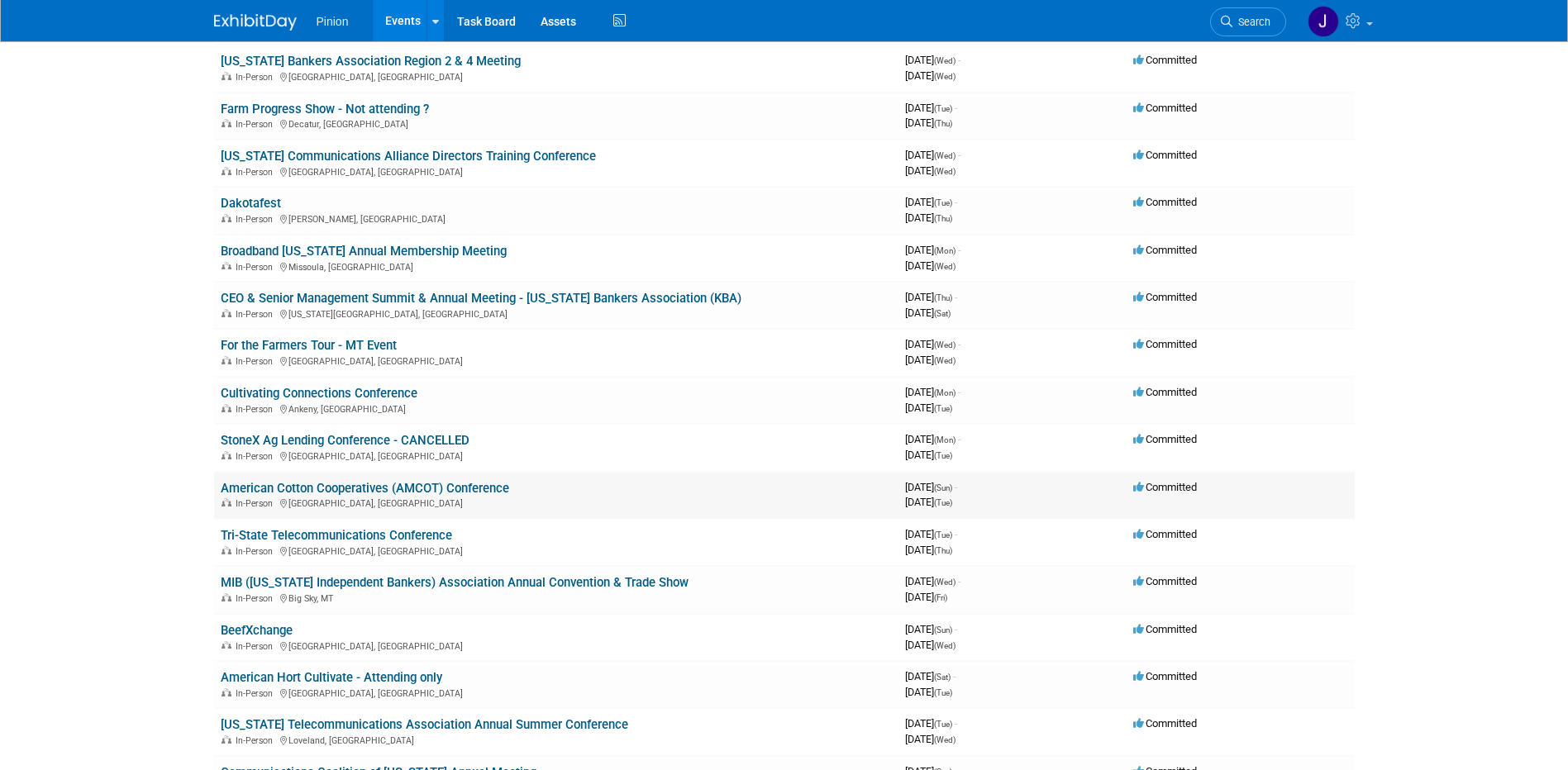
click at [433, 481] on link "American Cotton Cooperatives (AMCOT) Conference" at bounding box center [364, 488] width 289 height 15
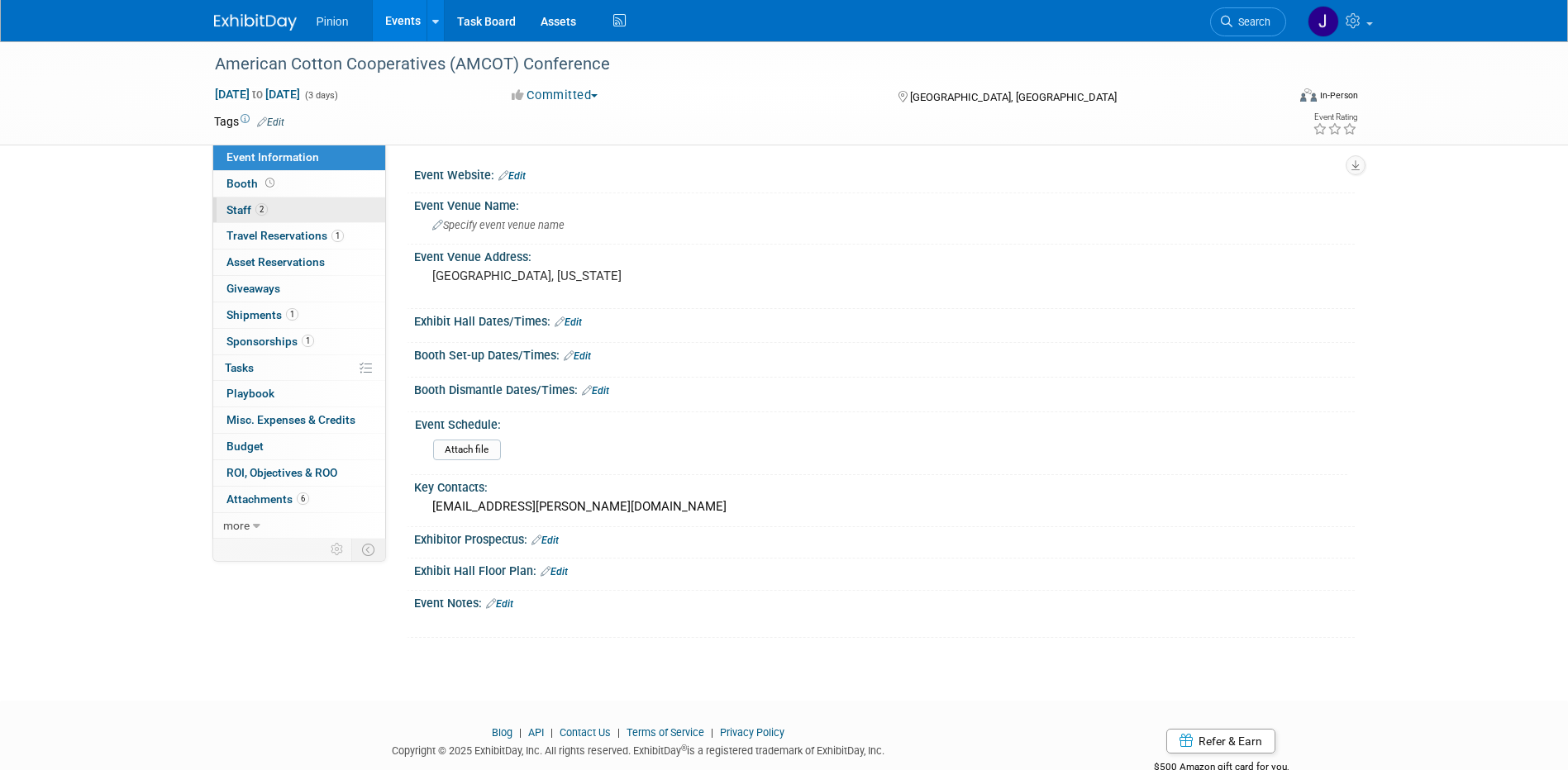
click at [239, 212] on span "Staff 2" at bounding box center [247, 209] width 41 height 13
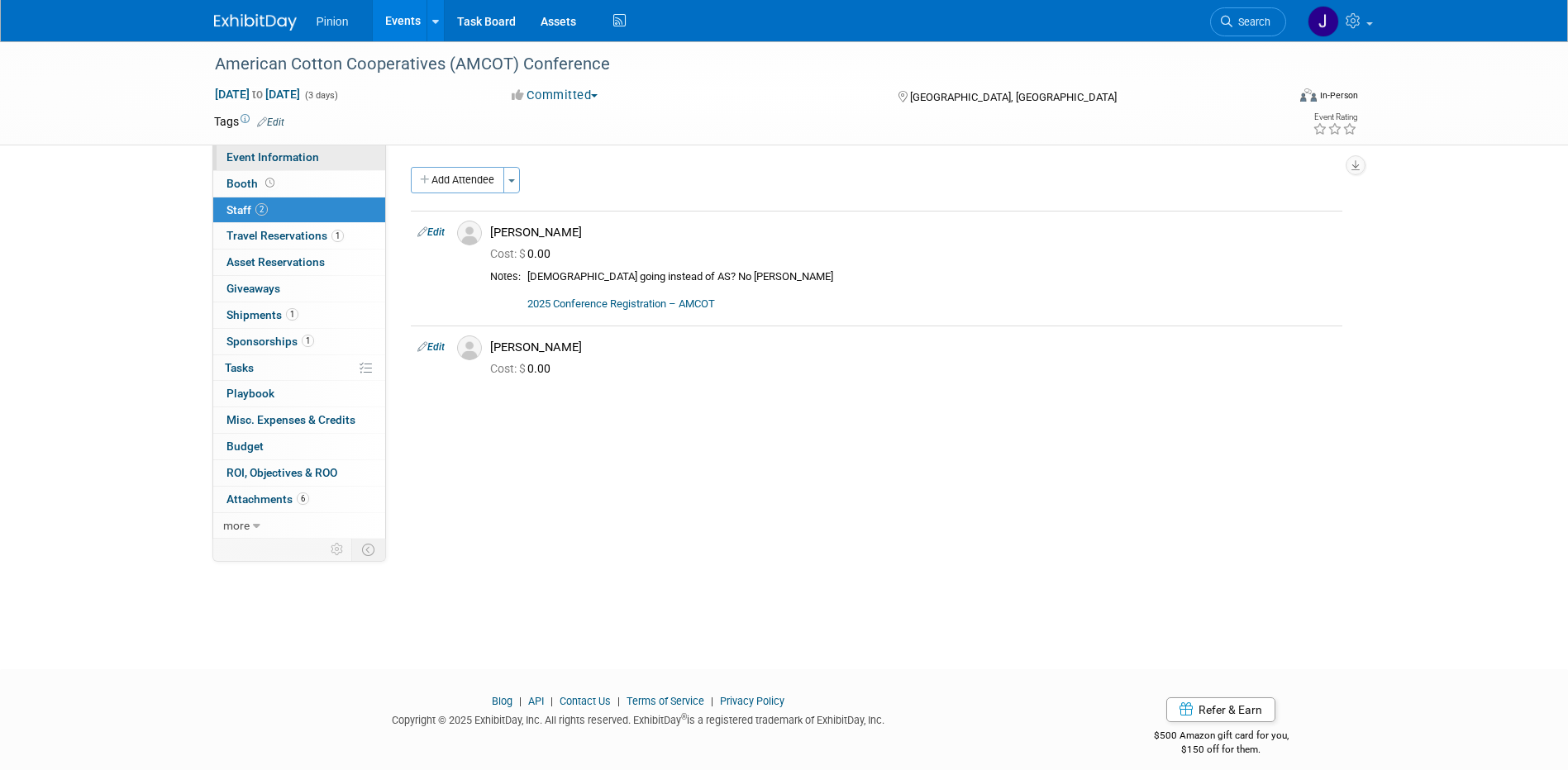
click at [269, 157] on span "Event Information" at bounding box center [273, 157] width 93 height 13
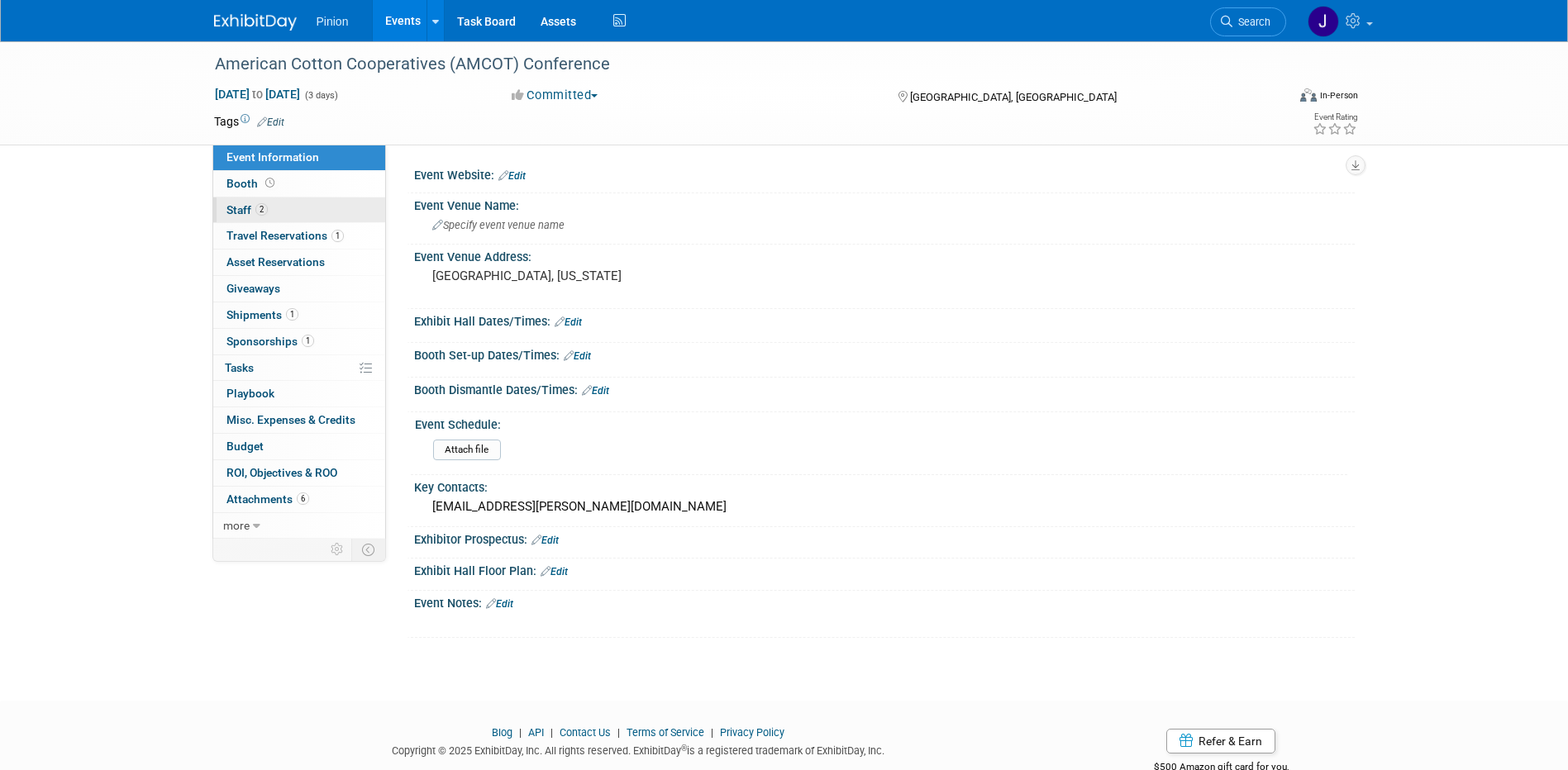
click at [259, 211] on span "2" at bounding box center [262, 209] width 12 height 12
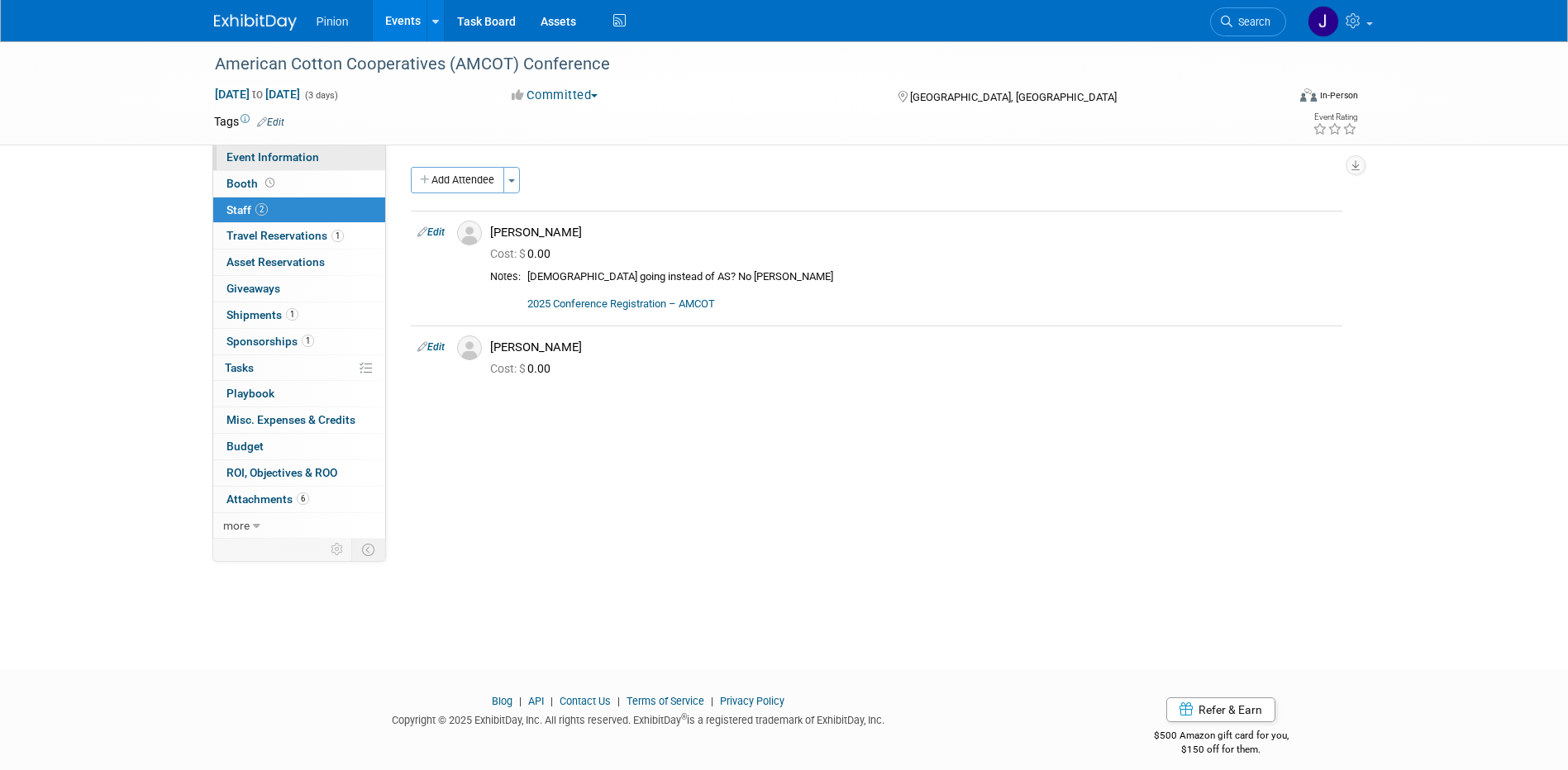
click at [242, 153] on span "Event Information" at bounding box center [273, 157] width 93 height 13
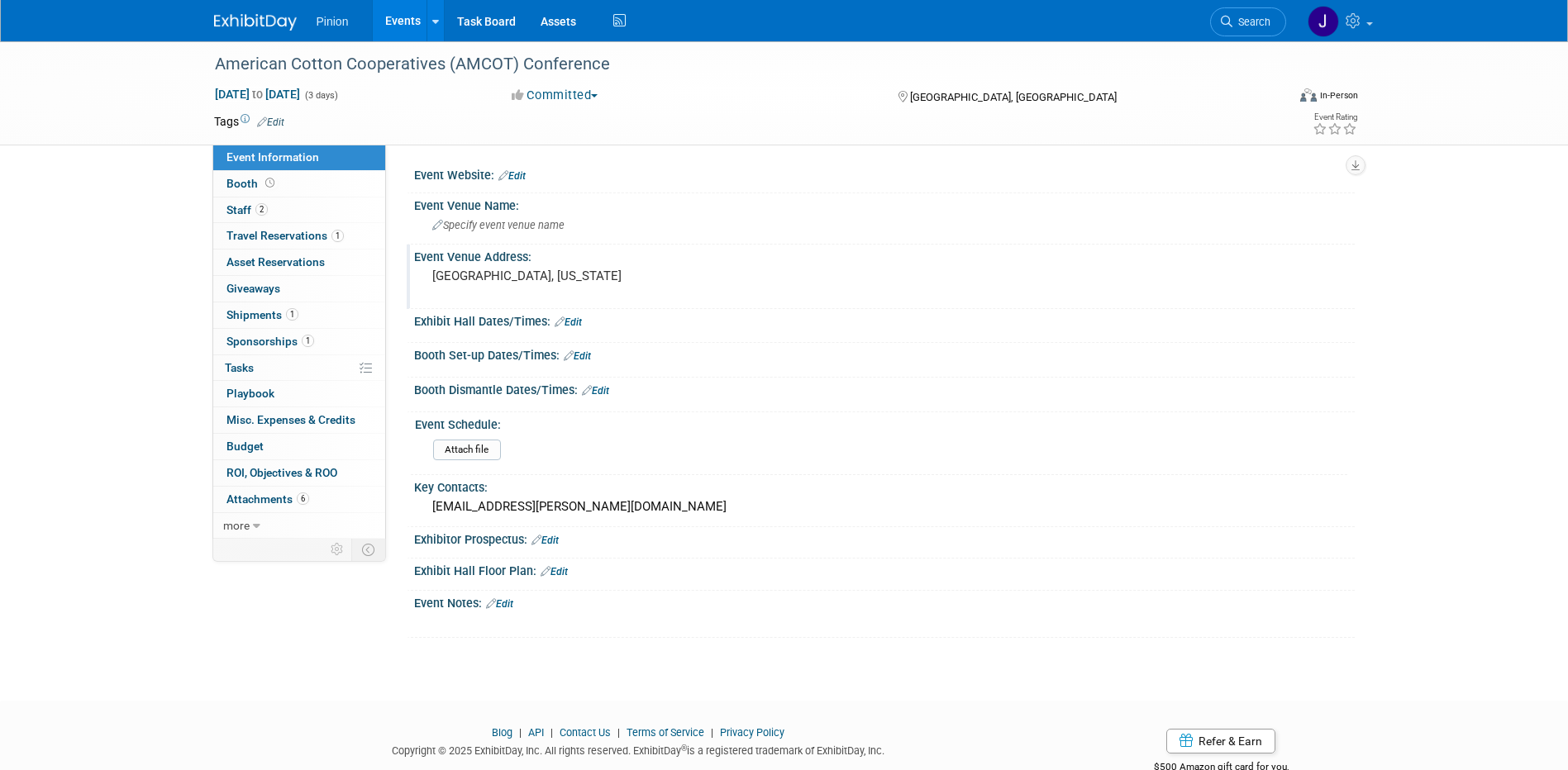
click at [474, 285] on div "Deer Valley, Utah" at bounding box center [610, 283] width 367 height 38
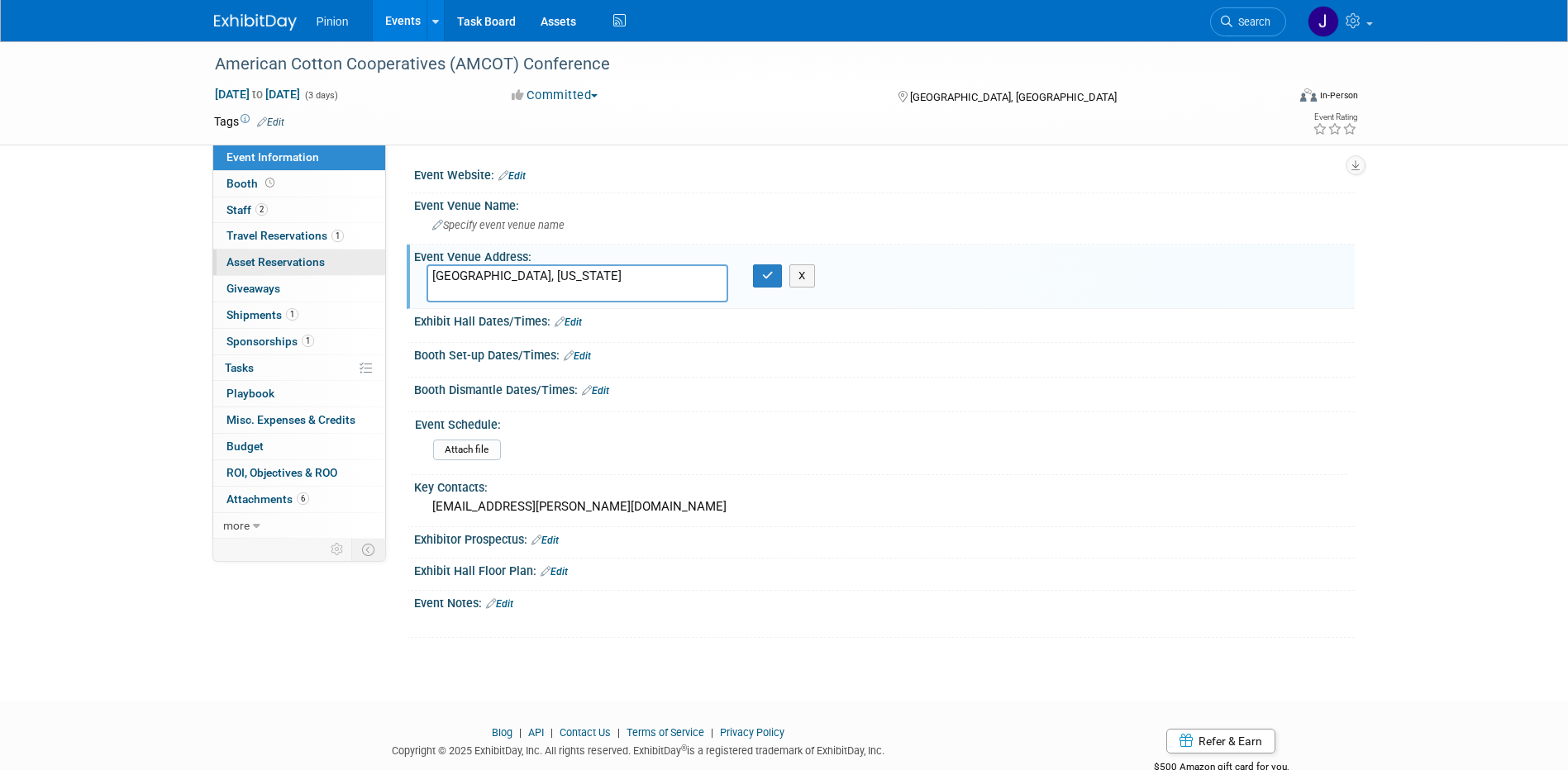
drag, startPoint x: 491, startPoint y: 277, endPoint x: 328, endPoint y: 269, distance: 163.2
click at [328, 269] on div "Event Information Event Info Booth Booth 2 Staff 2 Staff 1 Travel Reservations …" at bounding box center [784, 340] width 1166 height 596
type textarea "Salt Lake City, Utah"
click at [763, 281] on icon "button" at bounding box center [768, 275] width 11 height 11
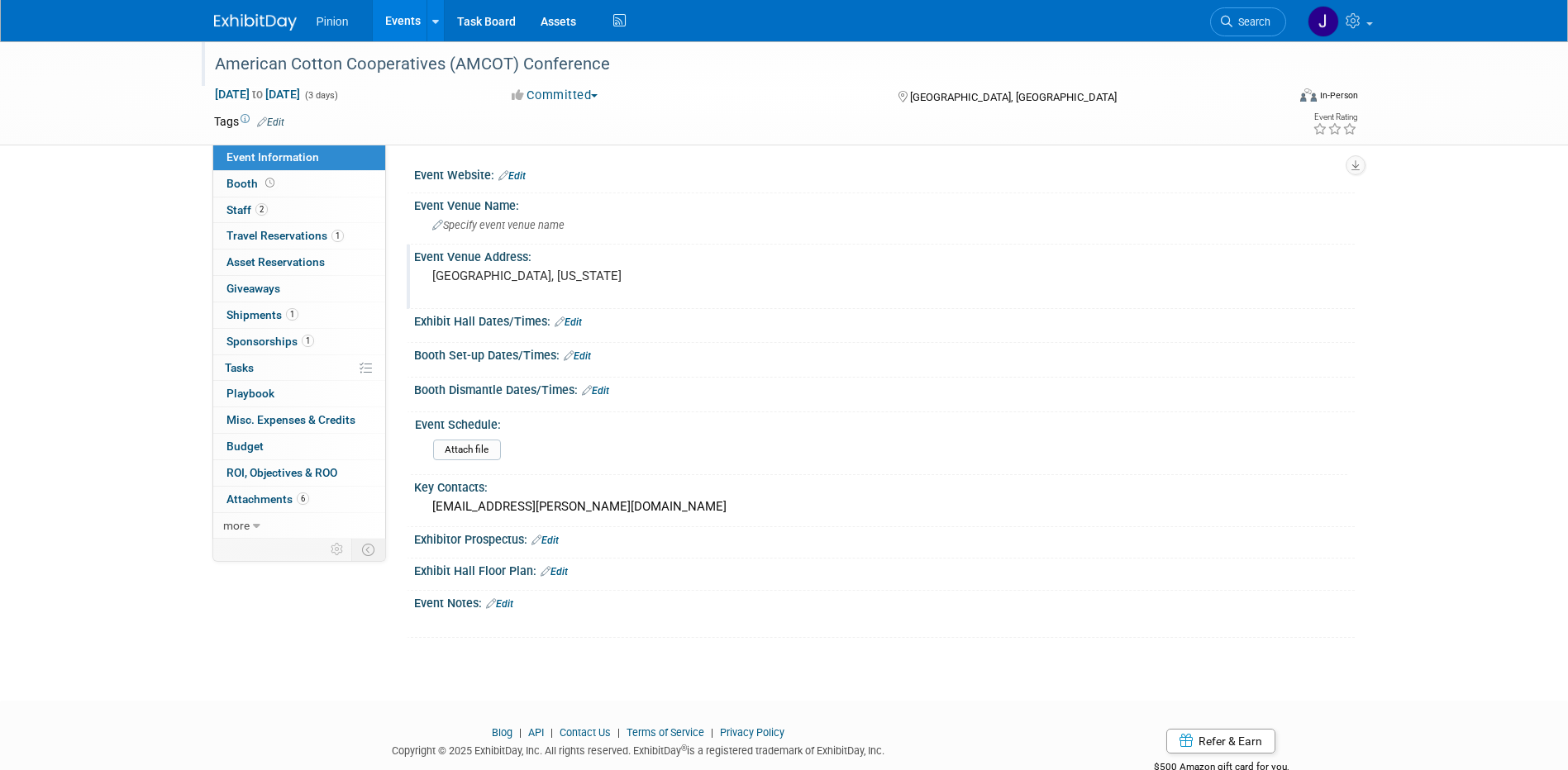
click at [617, 59] on div "American Cotton Cooperatives (AMCOT) Conference" at bounding box center [735, 64] width 1053 height 30
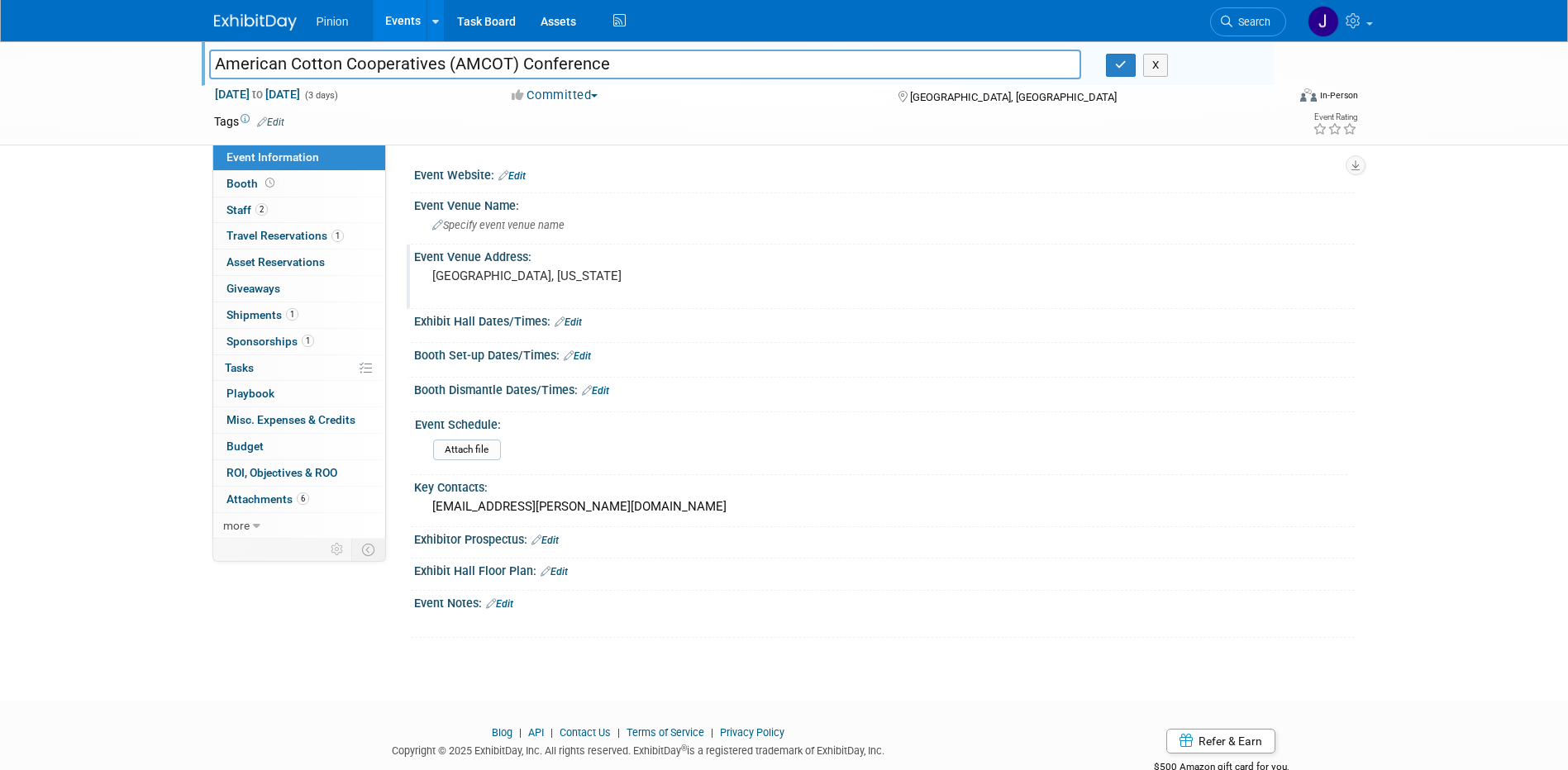
drag, startPoint x: 613, startPoint y: 64, endPoint x: 193, endPoint y: 49, distance: 420.3
click at [193, 49] on div "American Cotton Cooperatives (AMCOT) Conference American Cotton Cooperatives (A…" at bounding box center [784, 93] width 1568 height 104
click at [1118, 63] on icon "button" at bounding box center [1121, 64] width 11 height 11
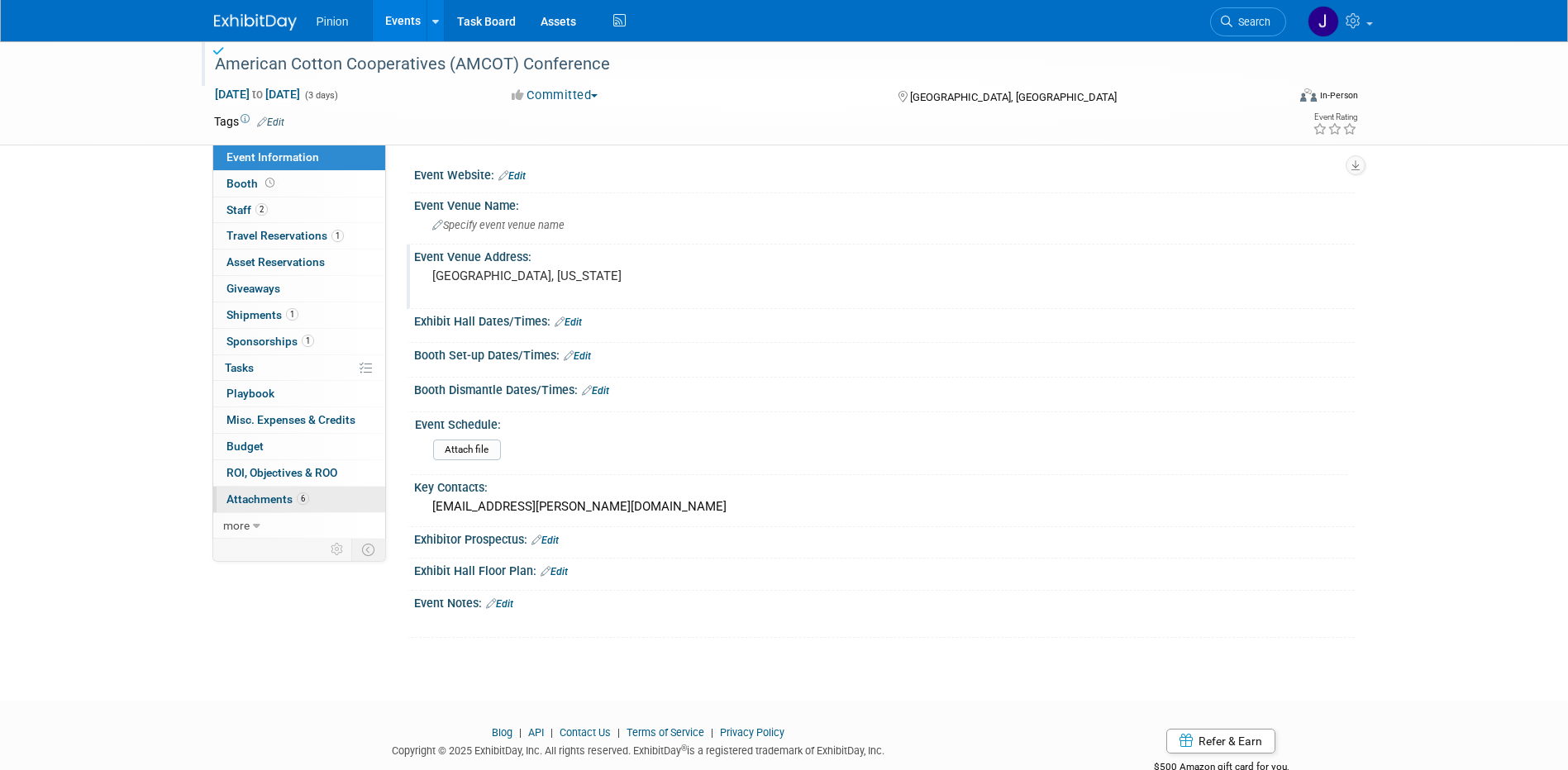
click at [249, 499] on span "Attachments 6" at bounding box center [268, 498] width 83 height 13
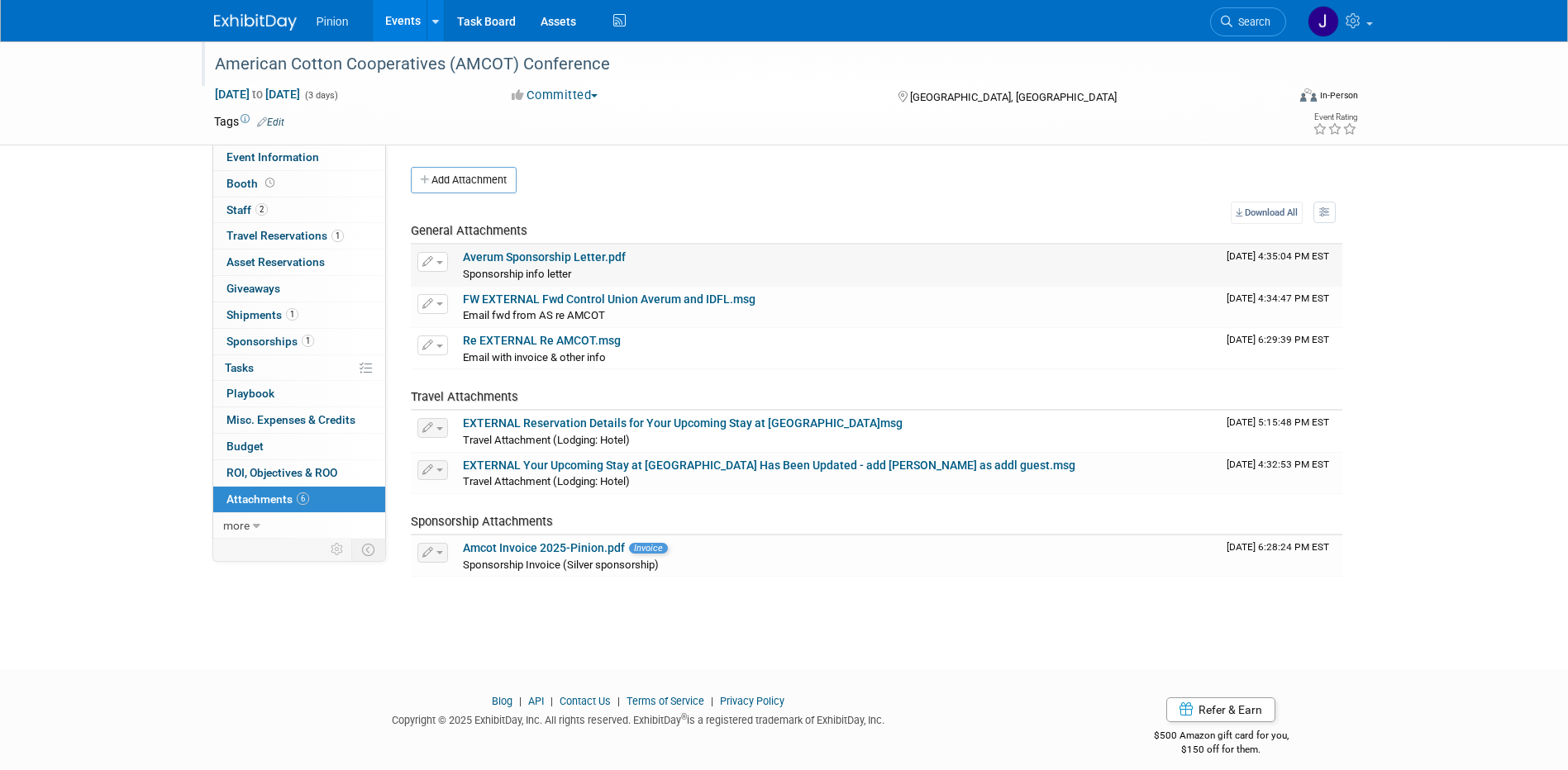
click at [541, 256] on link "Averum Sponsorship Letter.pdf" at bounding box center [544, 257] width 163 height 13
click at [528, 302] on link "FW EXTERNAL Fwd Control Union Averum and IDFL.msg" at bounding box center [610, 299] width 293 height 13
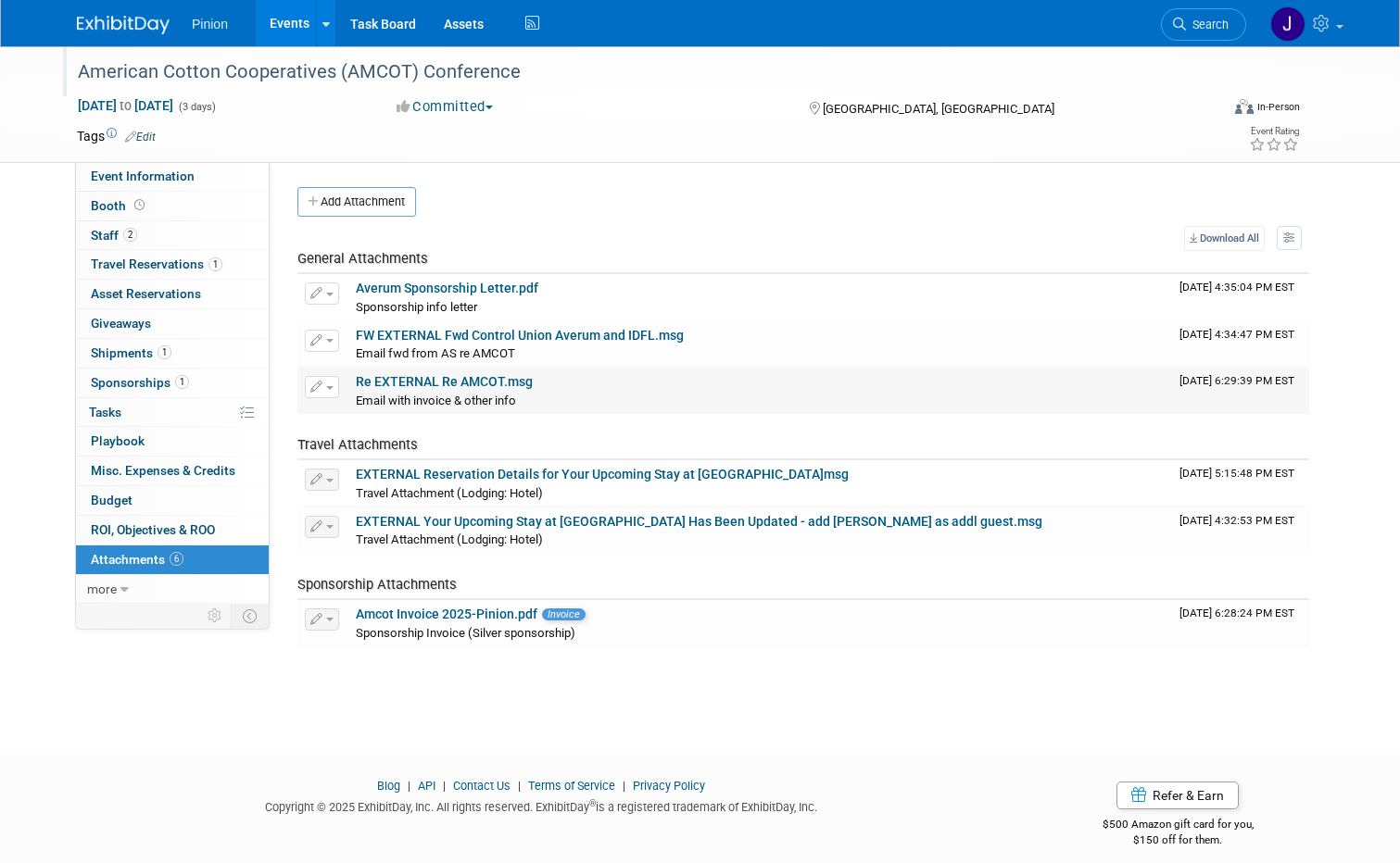
click at [403, 382] on link "Re EXTERNAL Re AMCOT.msg" at bounding box center [444, 382] width 177 height 15
click at [140, 173] on span "Event Information" at bounding box center [142, 176] width 104 height 15
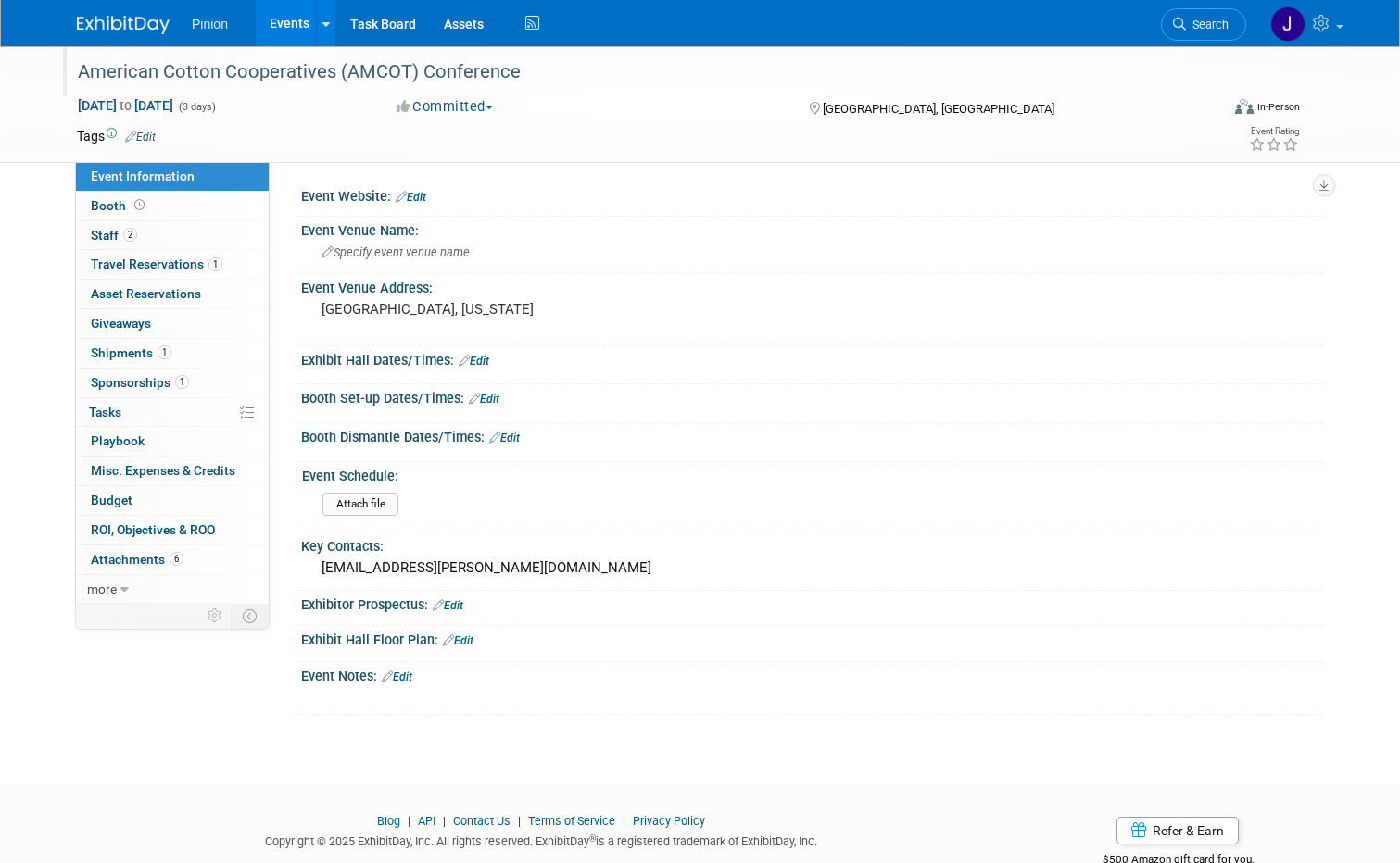
click at [407, 201] on link "Edit" at bounding box center [410, 197] width 31 height 13
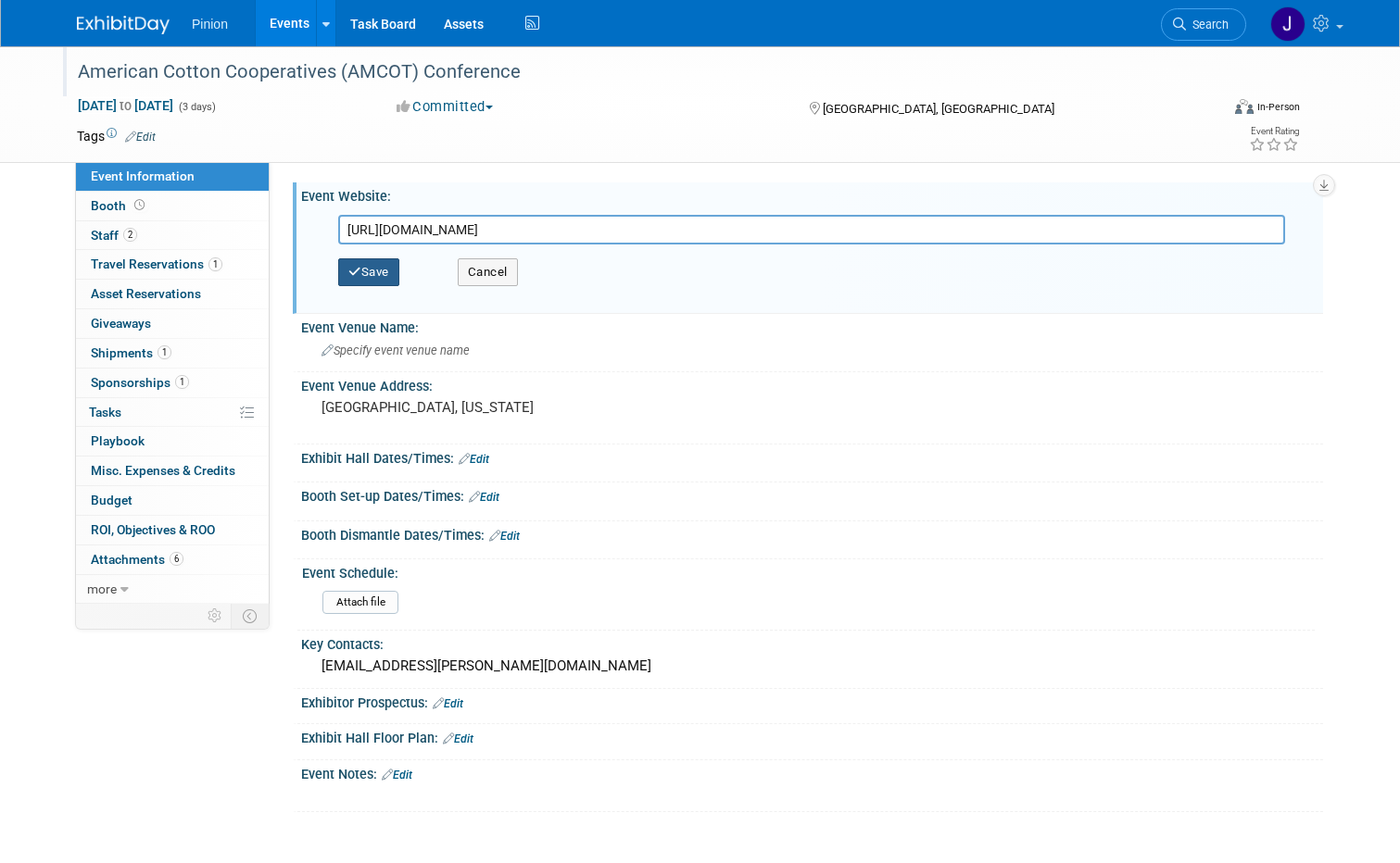
type input "https://amcot.org/2025-conference-registration/"
click at [372, 262] on button "Save" at bounding box center [369, 272] width 61 height 28
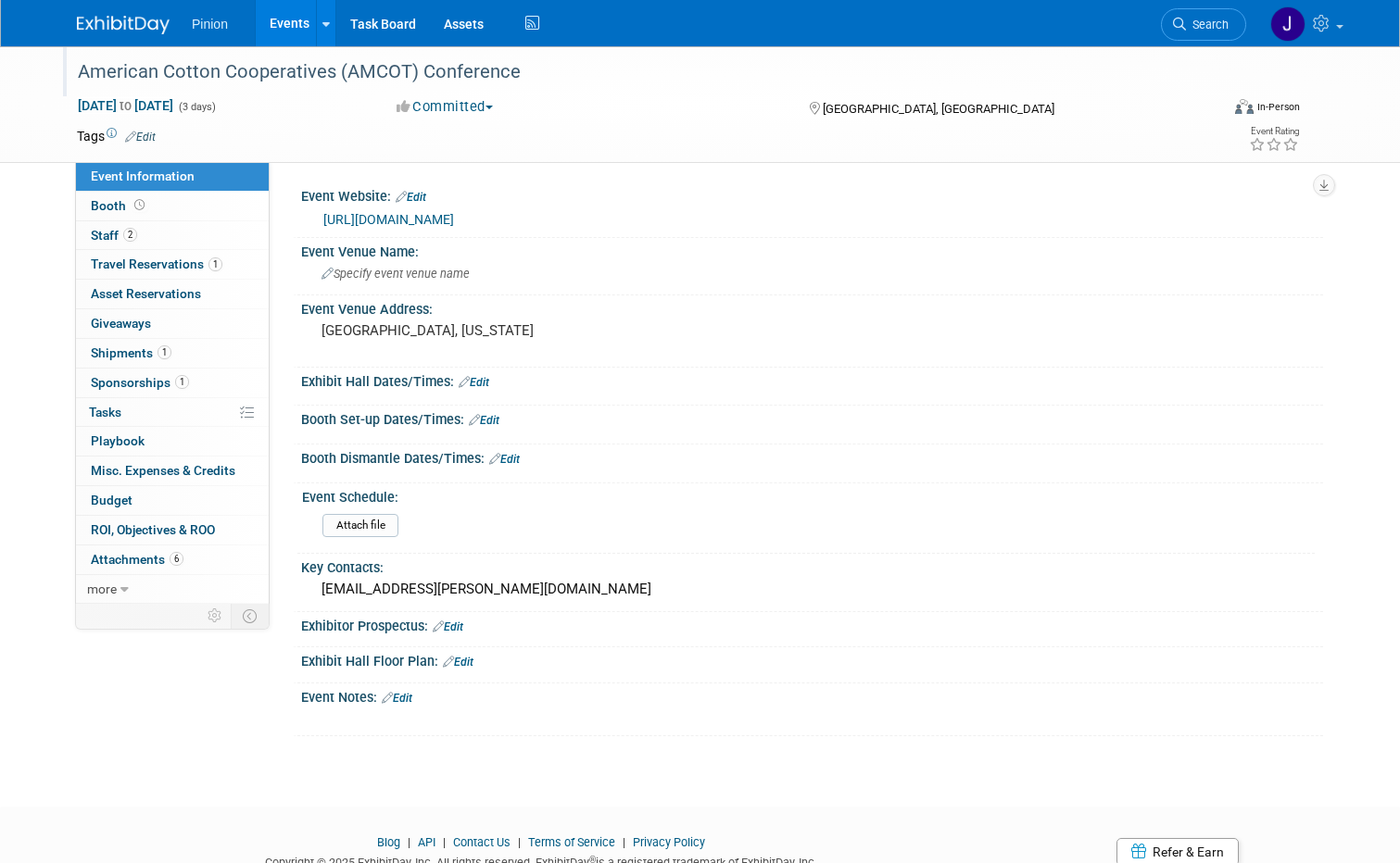
click at [414, 192] on link "Edit" at bounding box center [410, 197] width 31 height 13
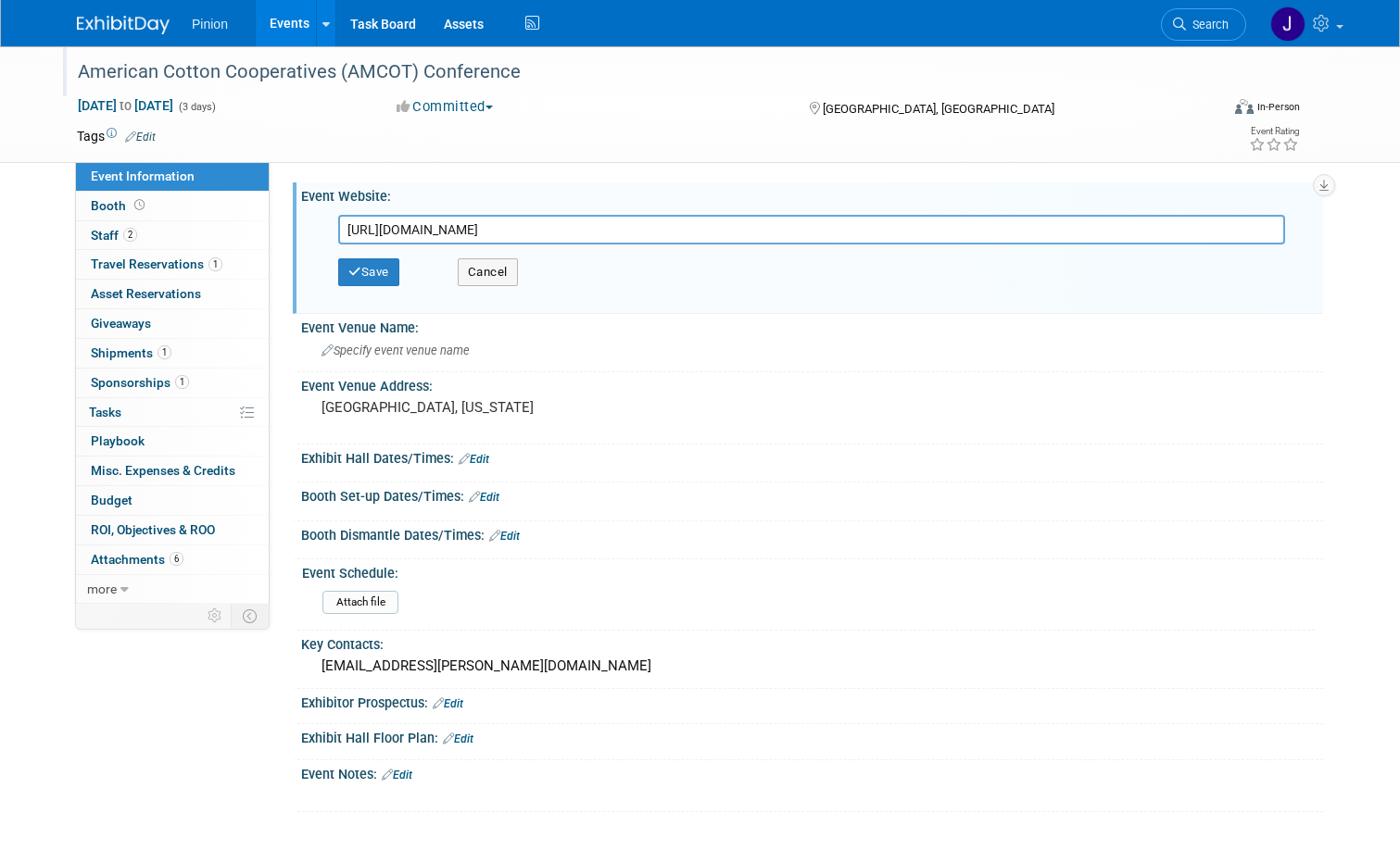
drag, startPoint x: 630, startPoint y: 227, endPoint x: 61, endPoint y: 172, distance: 571.7
click at [63, 172] on div "Event Information Event Info Booth Booth 2 Staff 2 Staff 1 Travel Reservations …" at bounding box center [700, 429] width 1273 height 766
type input "https://amcot.org/"
click at [367, 272] on button "Save" at bounding box center [369, 272] width 61 height 28
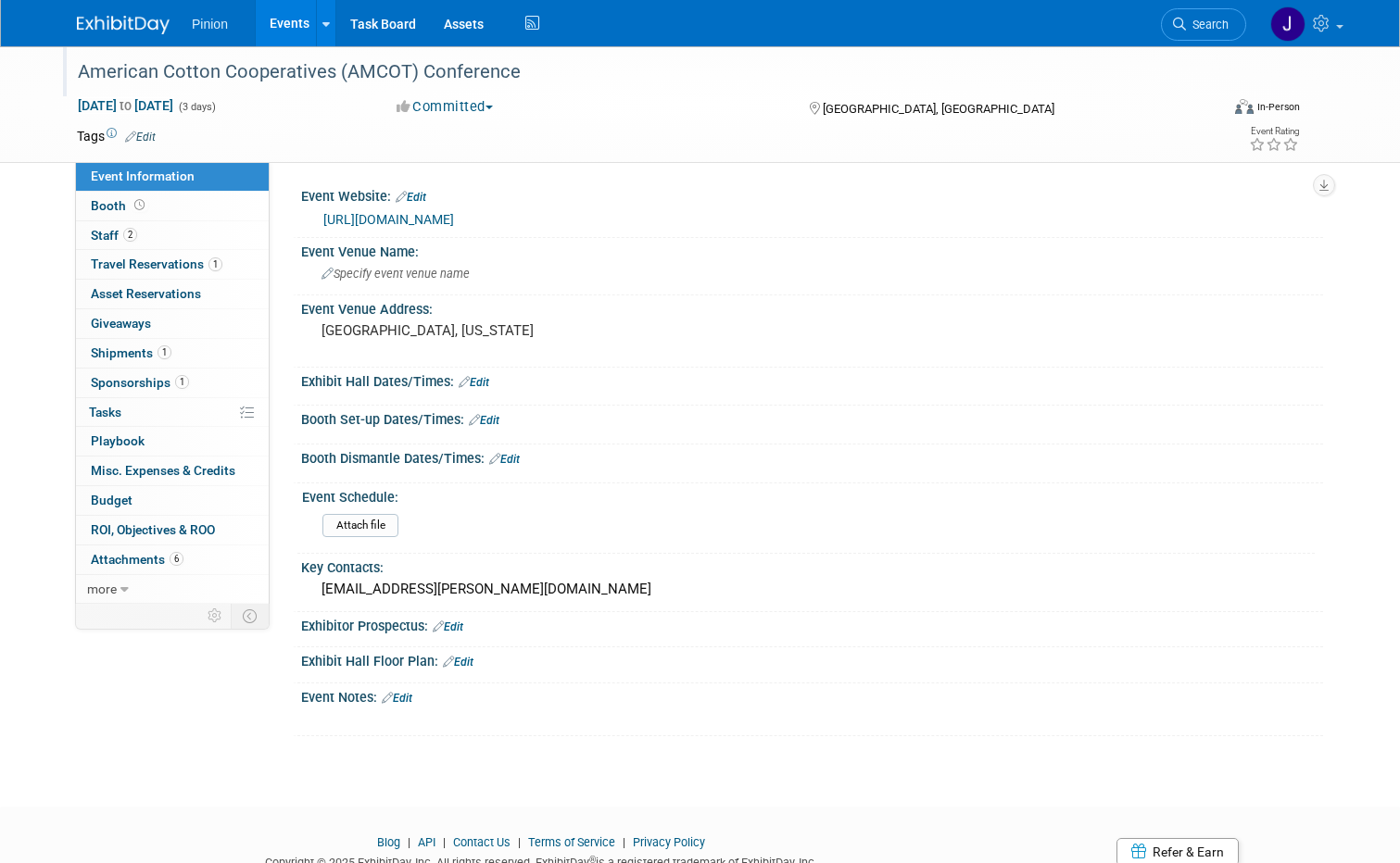
click at [106, 16] on link at bounding box center [134, 15] width 115 height 15
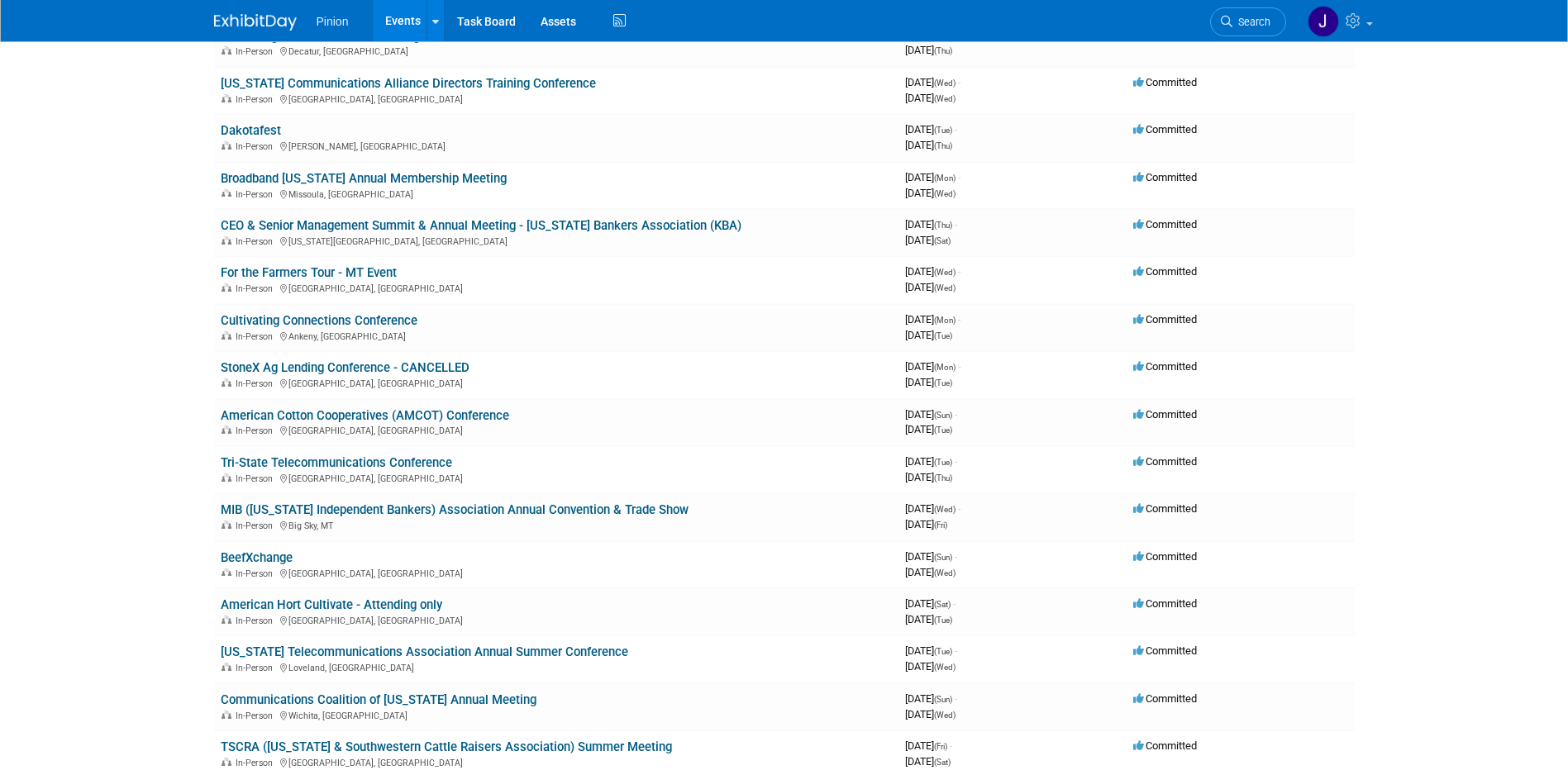
scroll to position [688, 0]
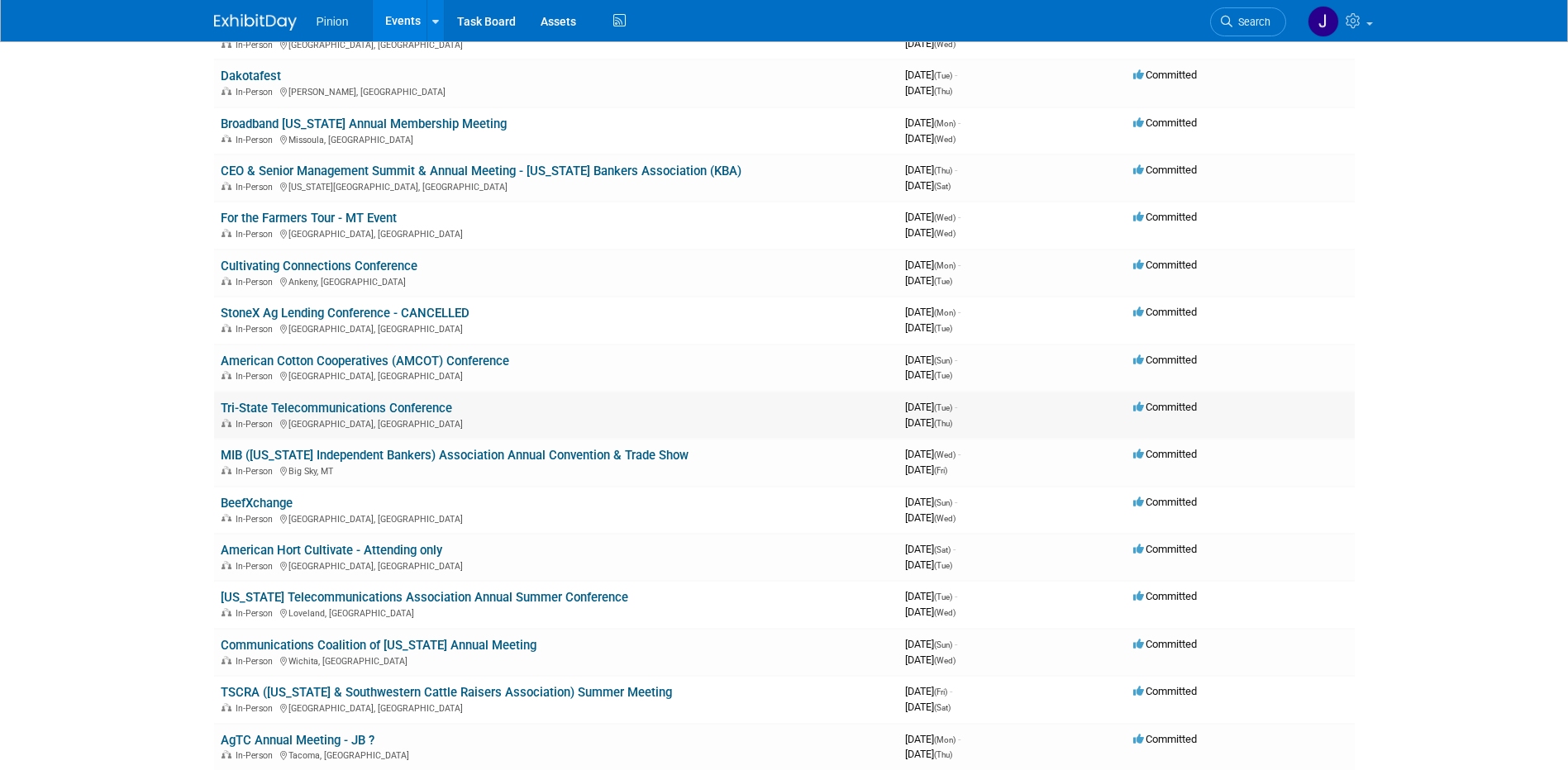
click at [409, 408] on link "Tri-State Telecommunications Conference" at bounding box center [336, 407] width 231 height 15
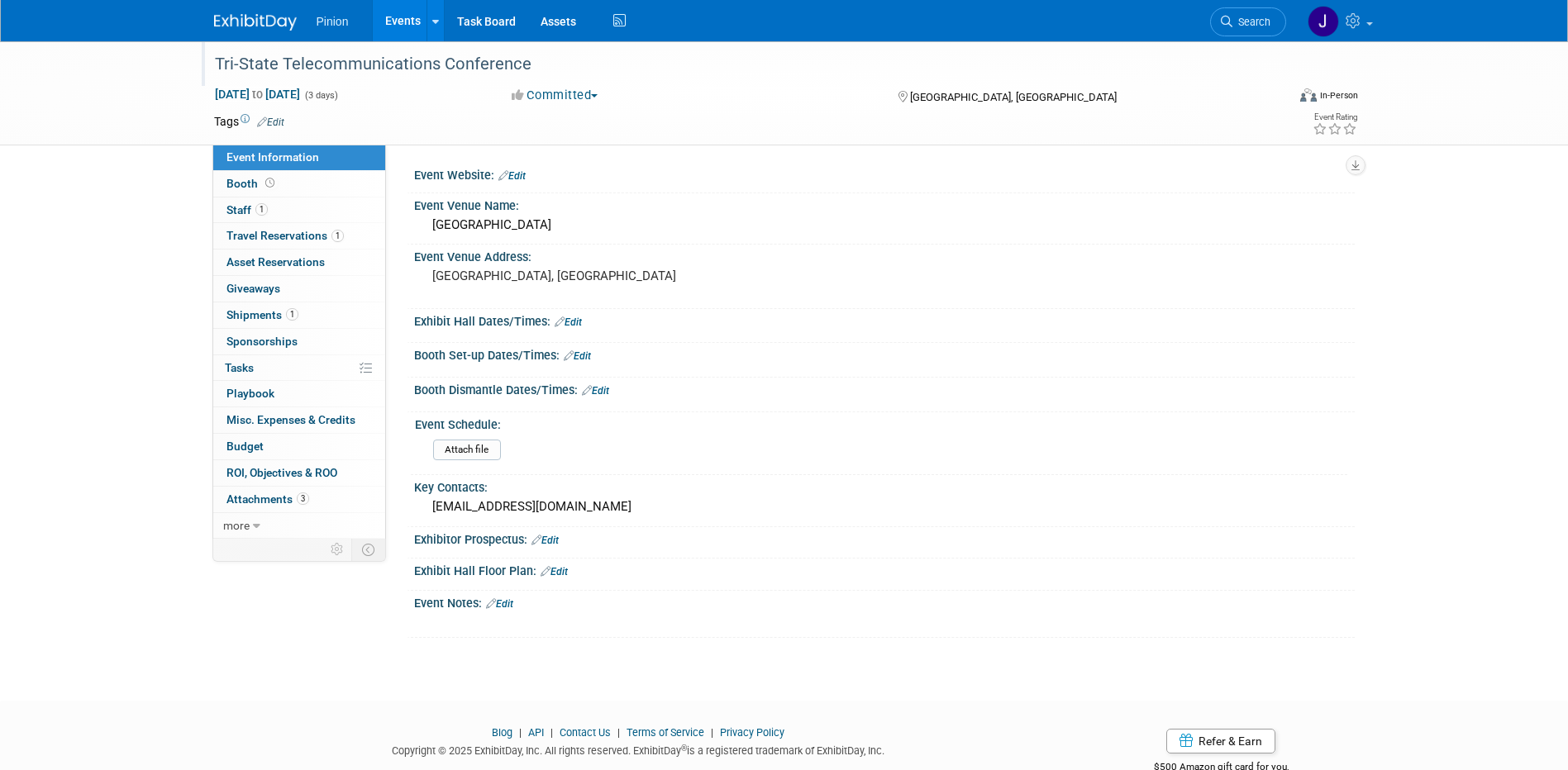
click at [550, 48] on div at bounding box center [741, 49] width 1065 height 14
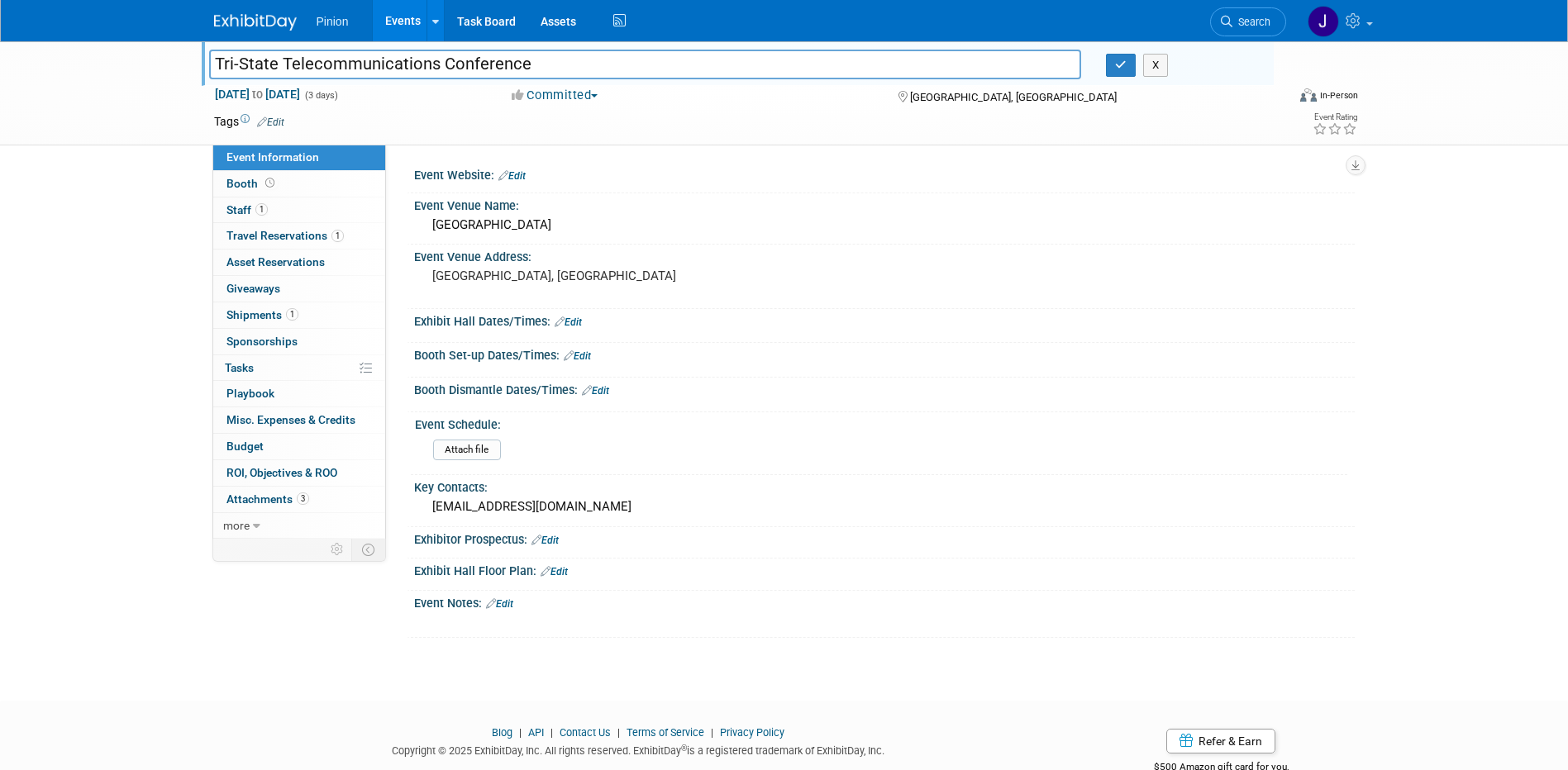
drag, startPoint x: 549, startPoint y: 59, endPoint x: 146, endPoint y: 34, distance: 403.8
click at [146, 34] on body "Pinion Events Add Event Bulk Upload Events Shareable Event Boards Recently View…" at bounding box center [784, 385] width 1568 height 770
click at [1129, 71] on button "button" at bounding box center [1122, 65] width 30 height 23
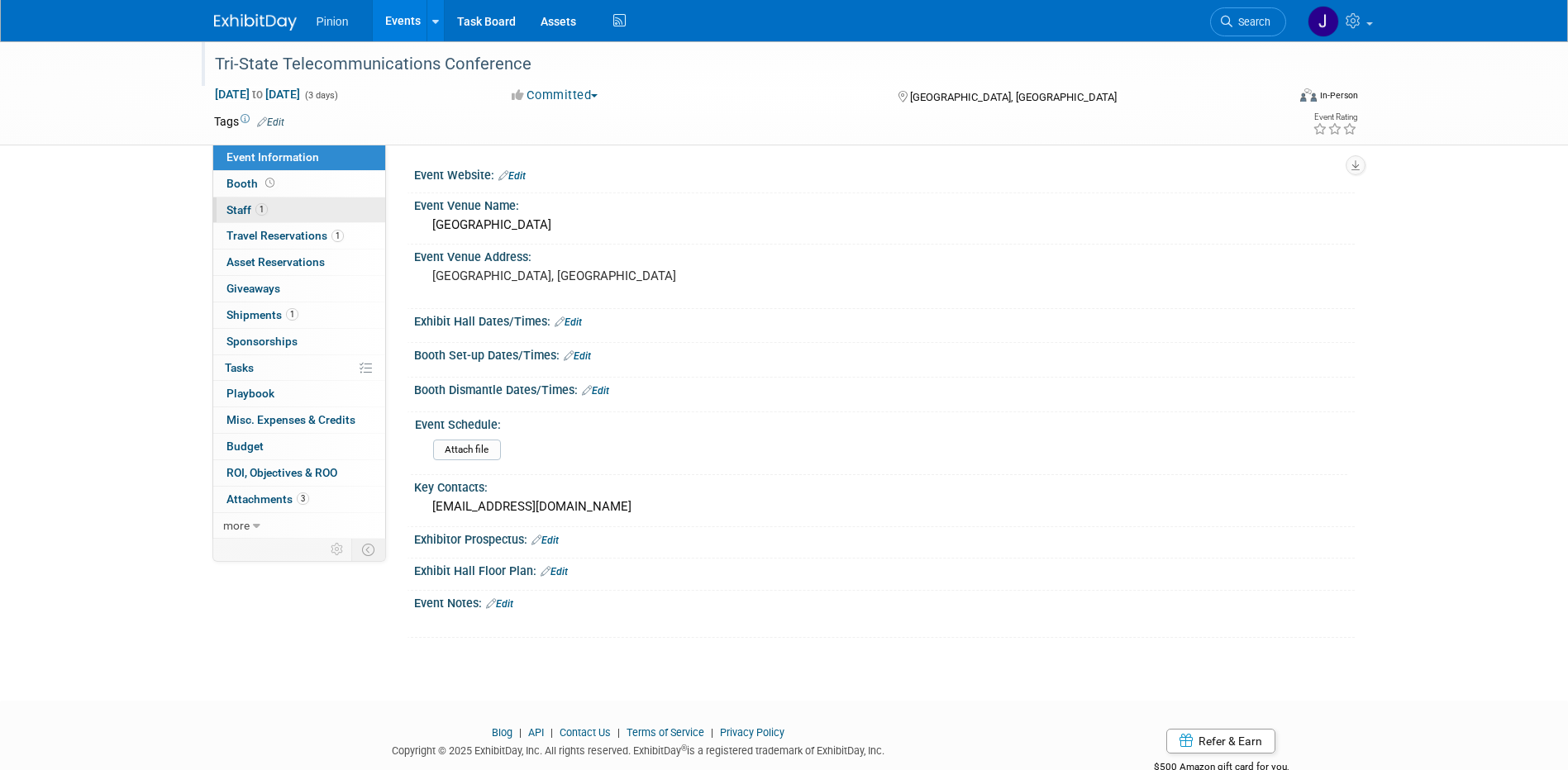
click at [251, 213] on span "Staff 1" at bounding box center [247, 209] width 41 height 13
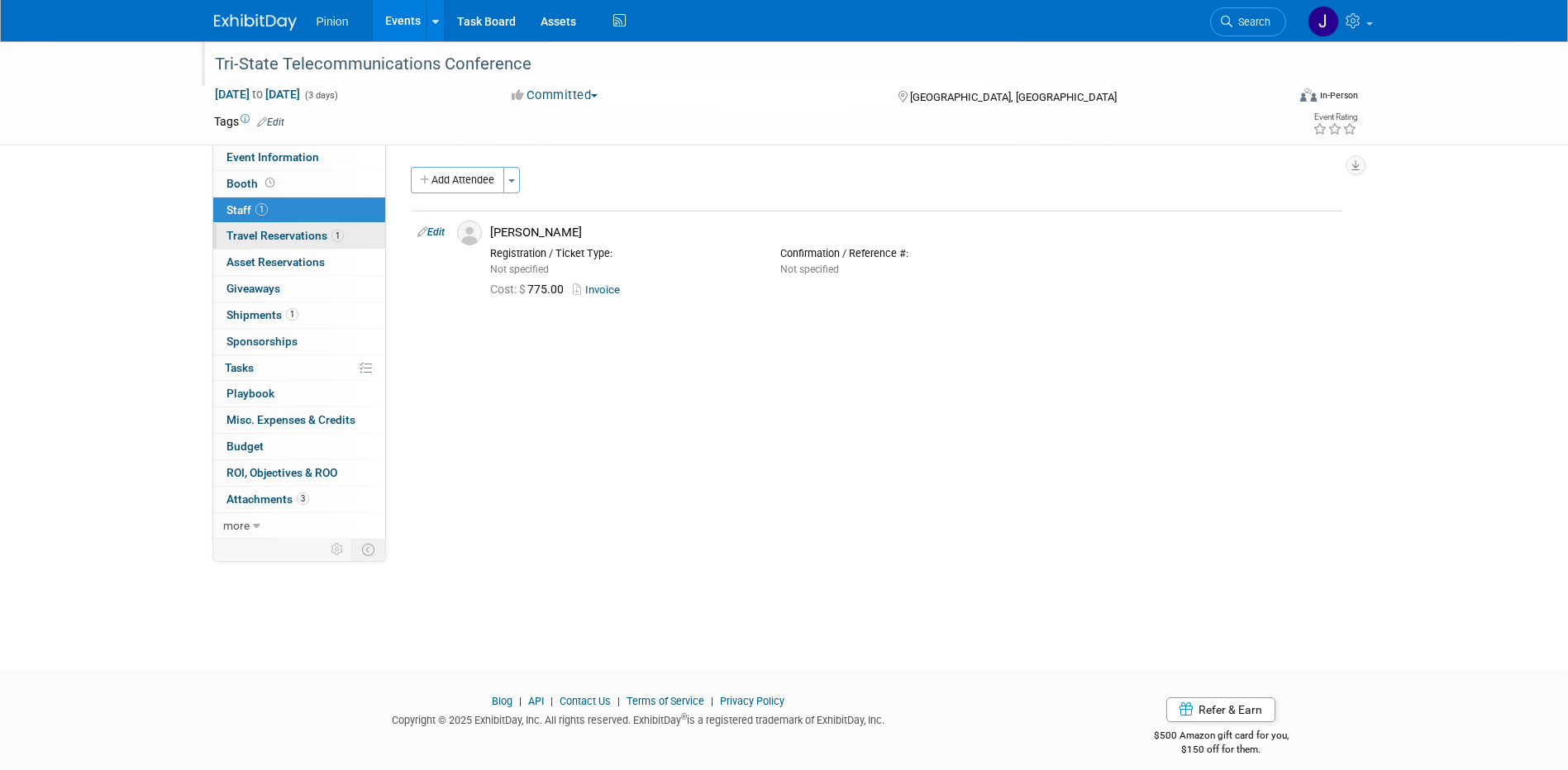
click at [256, 229] on span "Travel Reservations 1" at bounding box center [285, 235] width 117 height 13
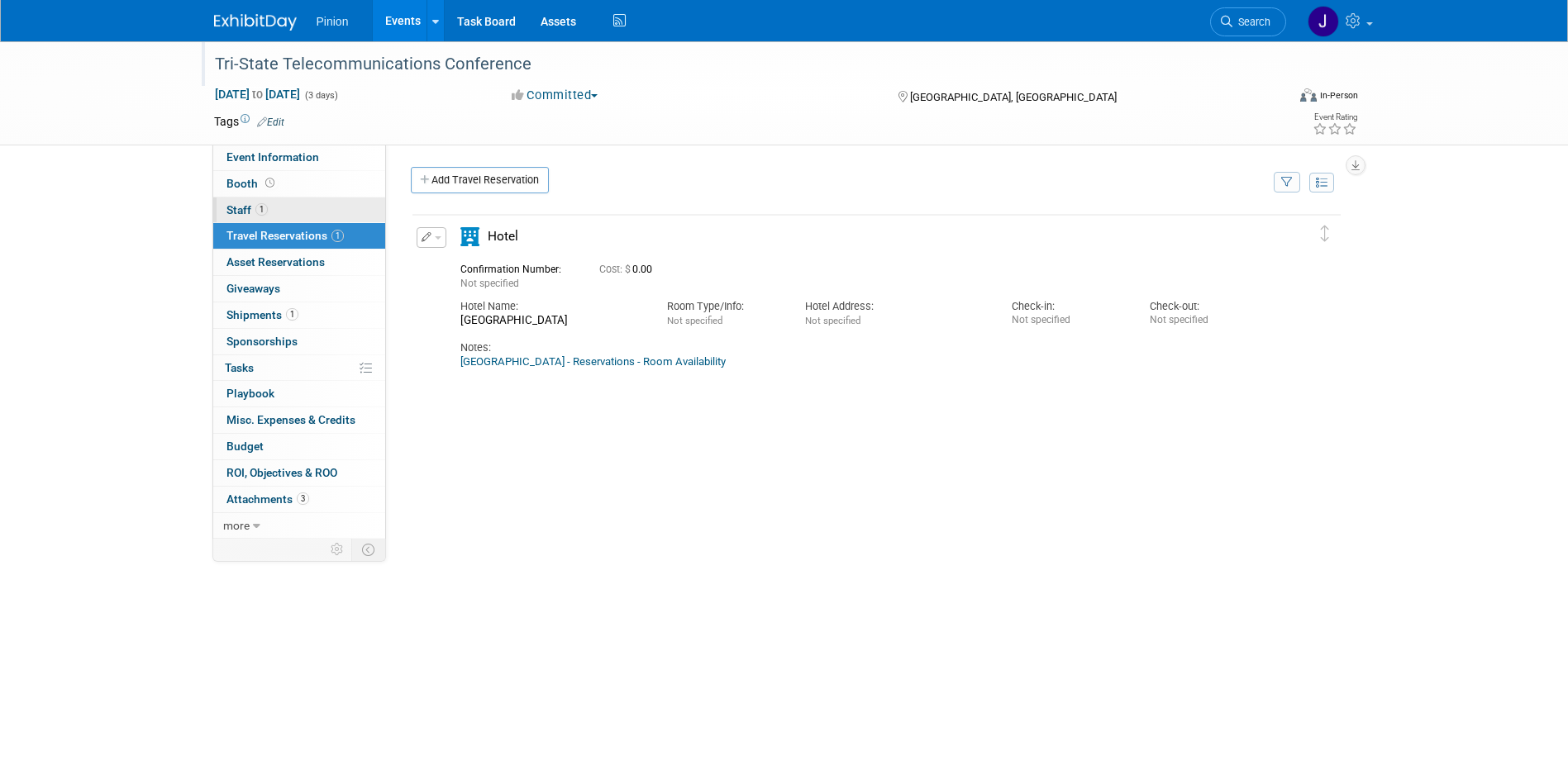
click at [244, 212] on span "Staff 1" at bounding box center [247, 209] width 41 height 13
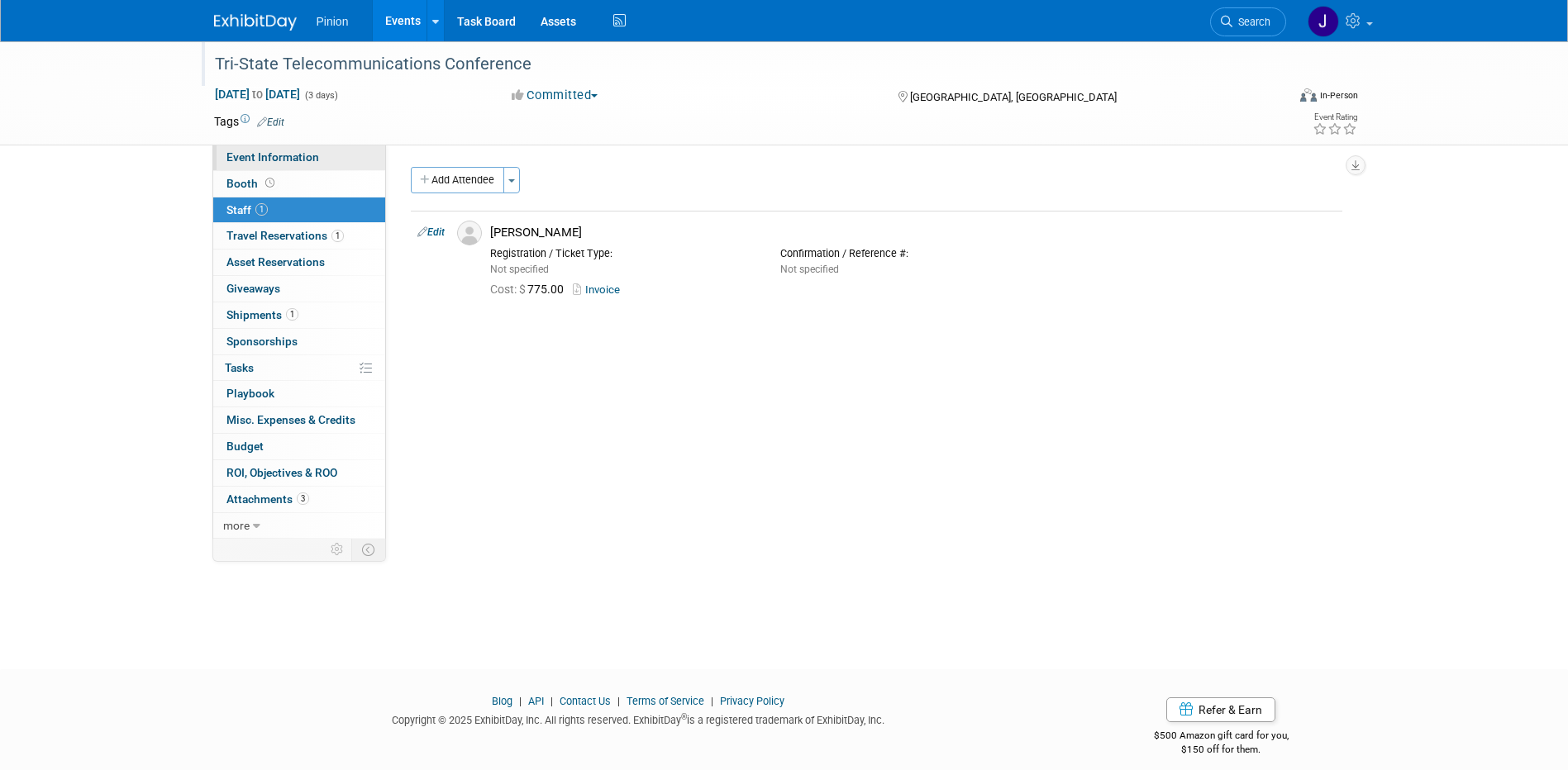
click at [245, 153] on span "Event Information" at bounding box center [273, 157] width 93 height 13
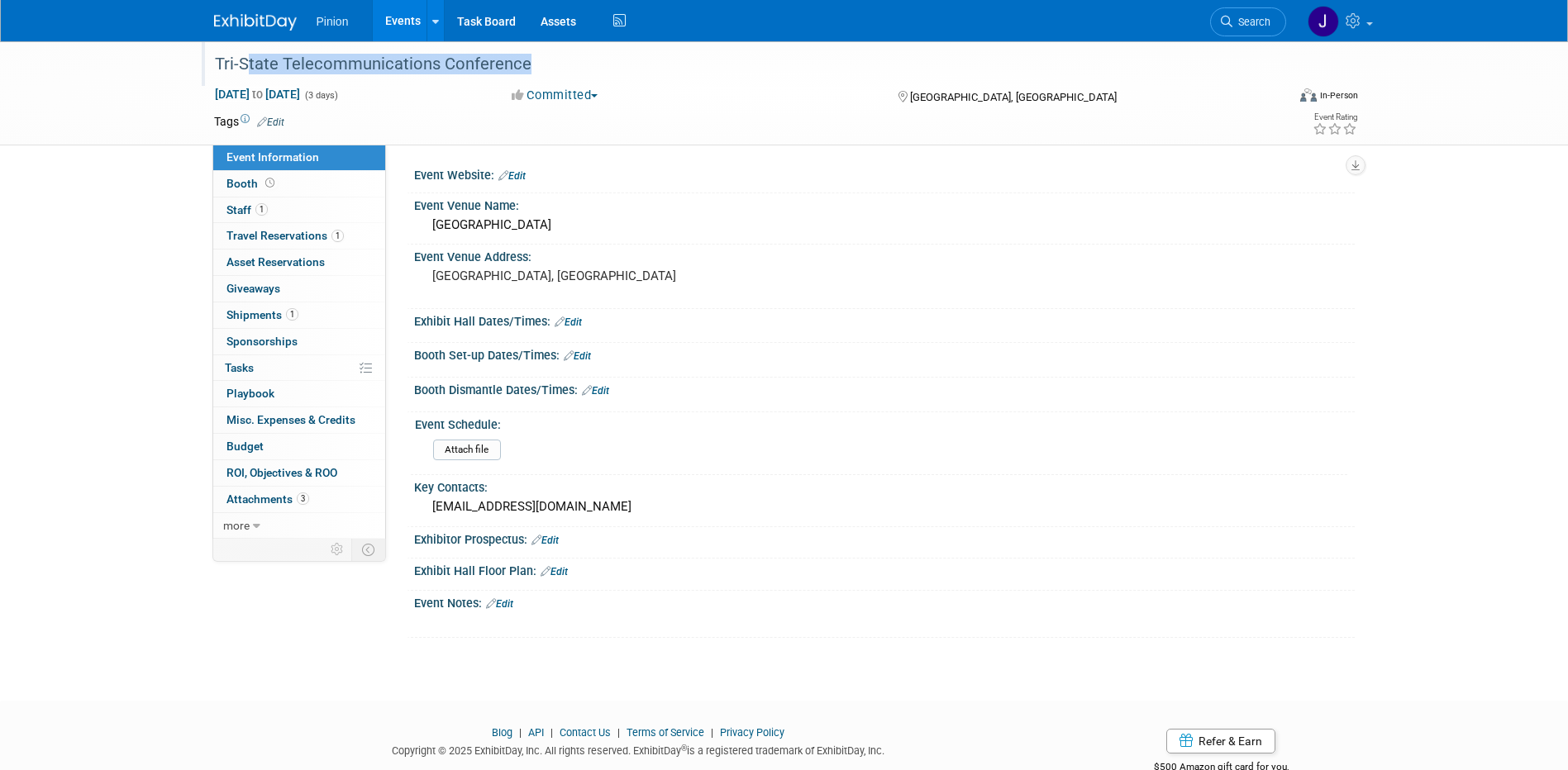
drag, startPoint x: 540, startPoint y: 57, endPoint x: 251, endPoint y: 49, distance: 289.1
click at [251, 49] on div "Tri-State Telecommunications Conference" at bounding box center [735, 64] width 1053 height 30
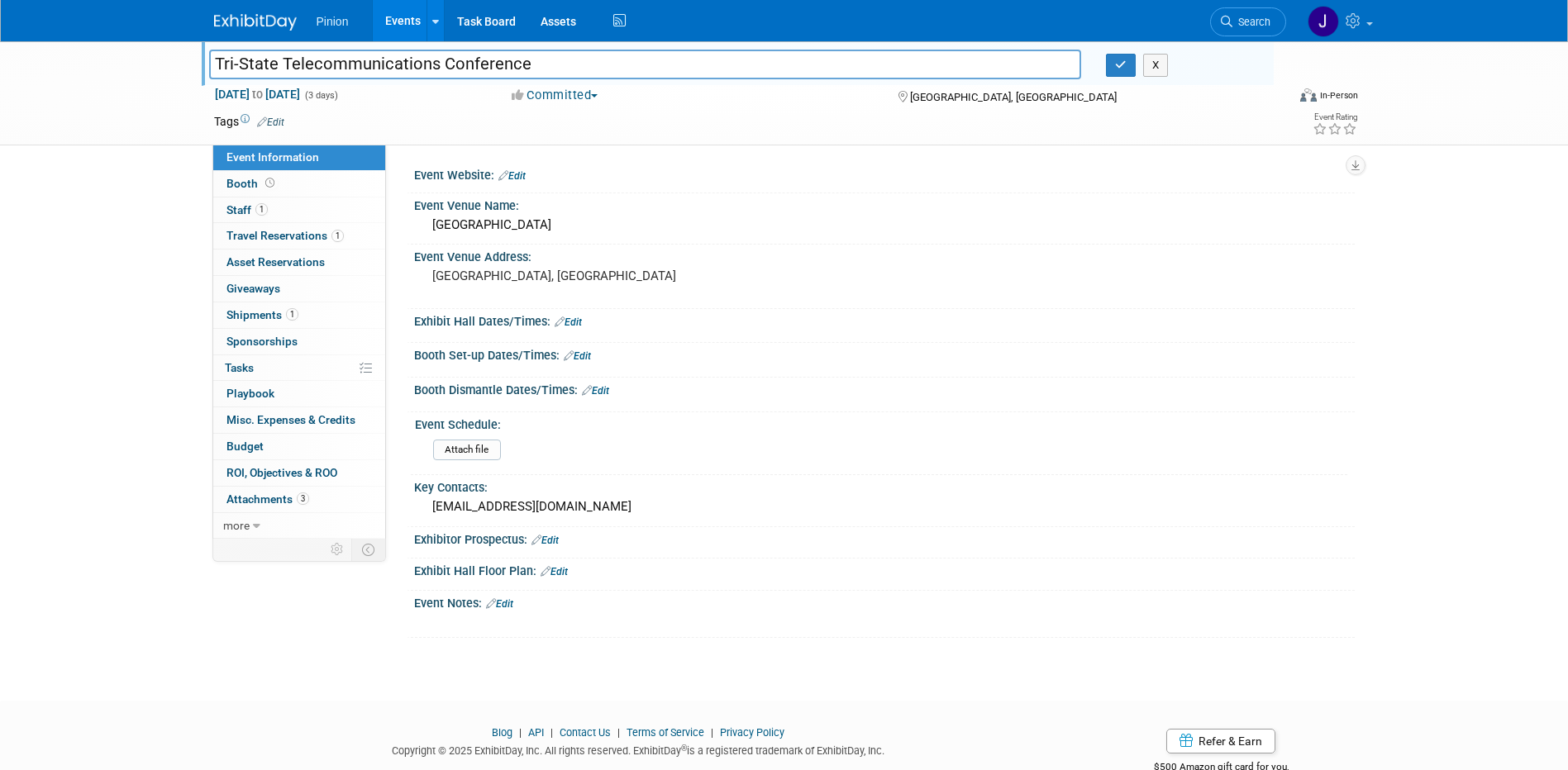
drag, startPoint x: 251, startPoint y: 49, endPoint x: 669, endPoint y: 55, distance: 418.0
click at [670, 55] on input "Tri-State Telecommunications Conference" at bounding box center [645, 64] width 873 height 29
drag, startPoint x: 625, startPoint y: 70, endPoint x: 292, endPoint y: 59, distance: 333.2
click at [292, 59] on input "Tri-State Telecommunications Conference" at bounding box center [645, 64] width 873 height 29
click at [525, 64] on input "elecommunications ConferenceTri-State T" at bounding box center [645, 64] width 873 height 29
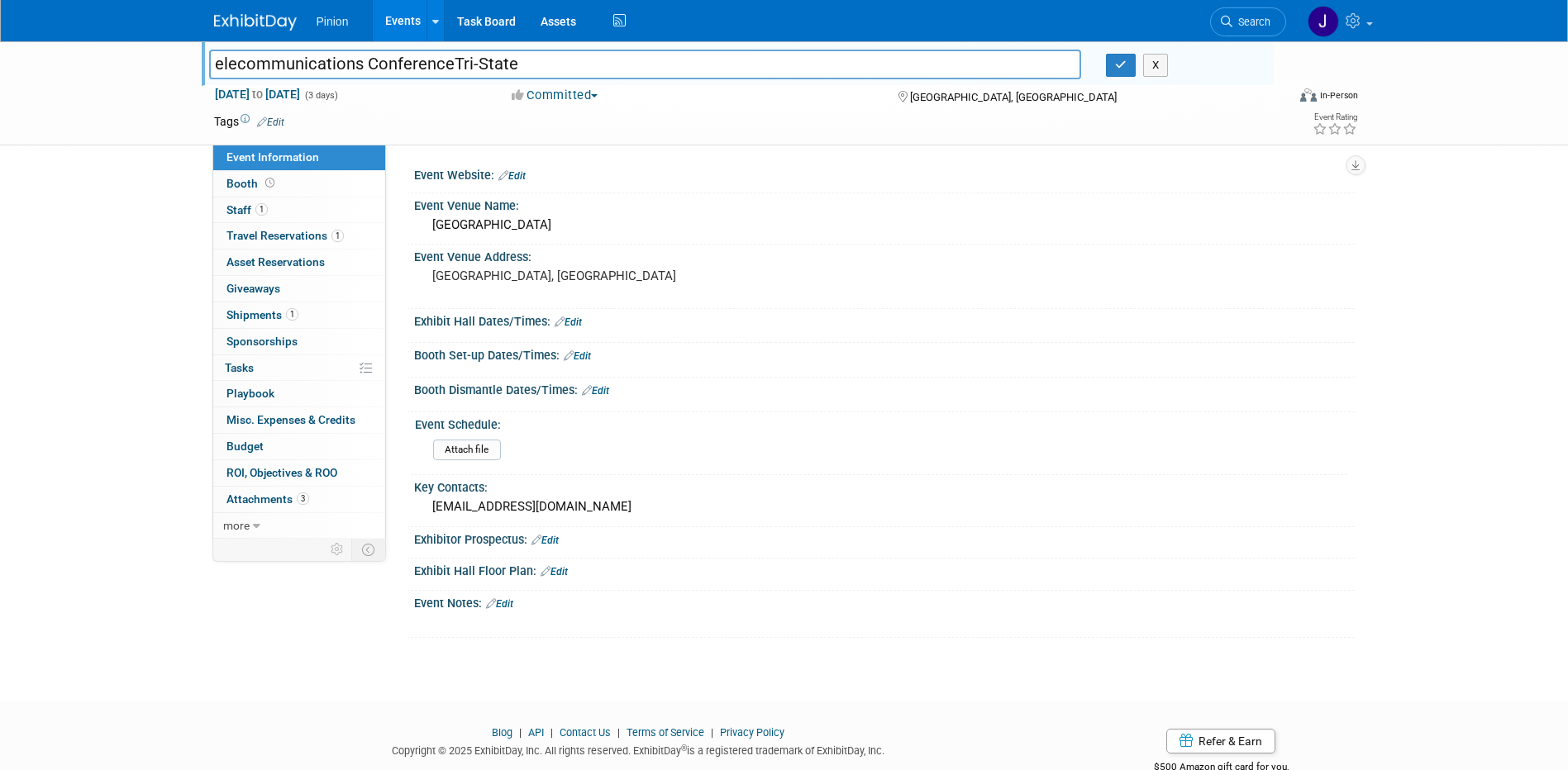
drag, startPoint x: 515, startPoint y: 64, endPoint x: 453, endPoint y: 59, distance: 62.2
click at [453, 59] on input "elecommunications ConferenceTri-State" at bounding box center [645, 64] width 873 height 29
type input "Tri-State Telecommunications Conference"
drag, startPoint x: 545, startPoint y: 64, endPoint x: 216, endPoint y: 61, distance: 329.0
click at [216, 61] on input "Tri-State Telecommunications Conference" at bounding box center [645, 64] width 873 height 29
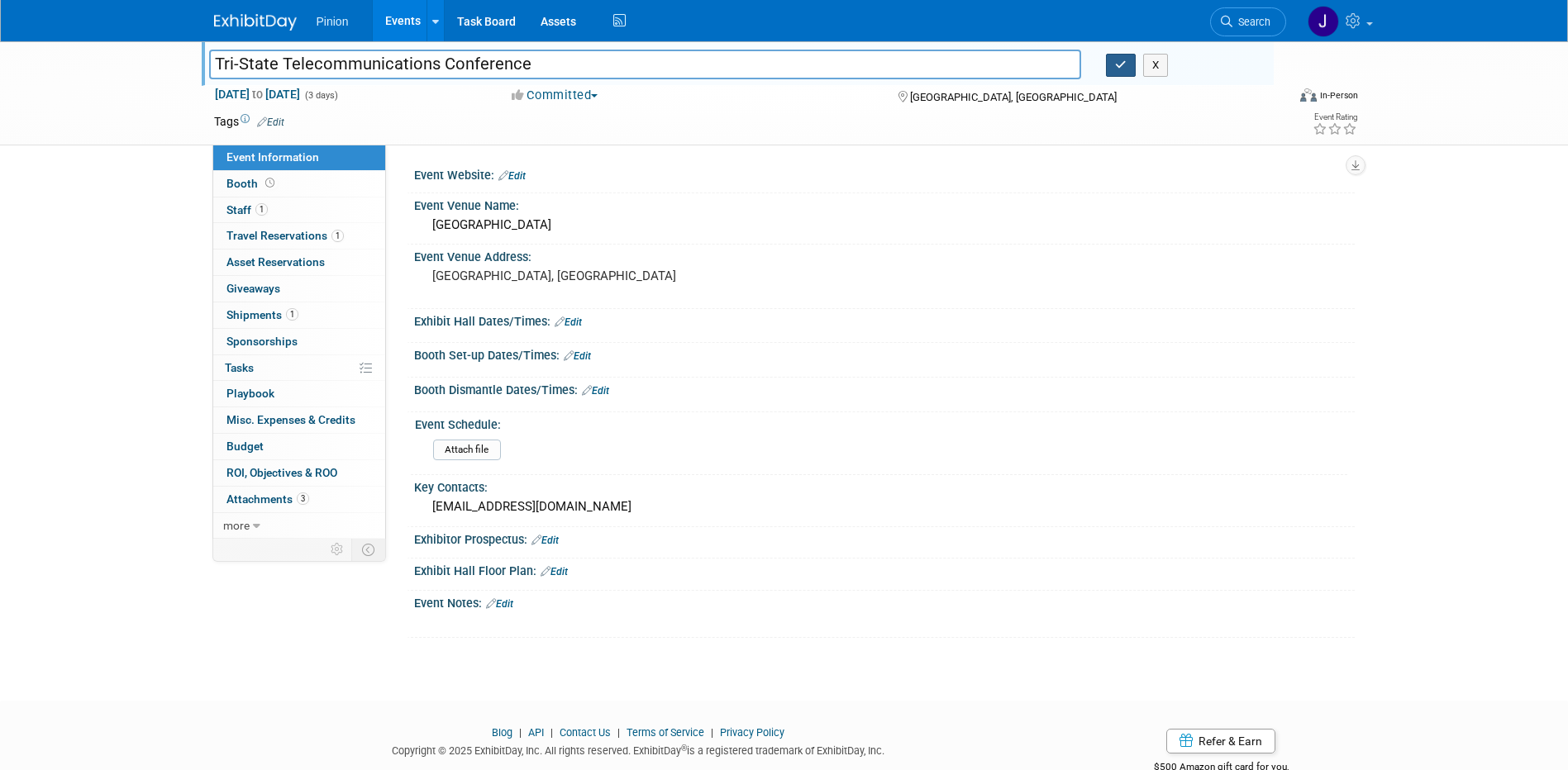
click at [1118, 72] on button "button" at bounding box center [1122, 65] width 30 height 23
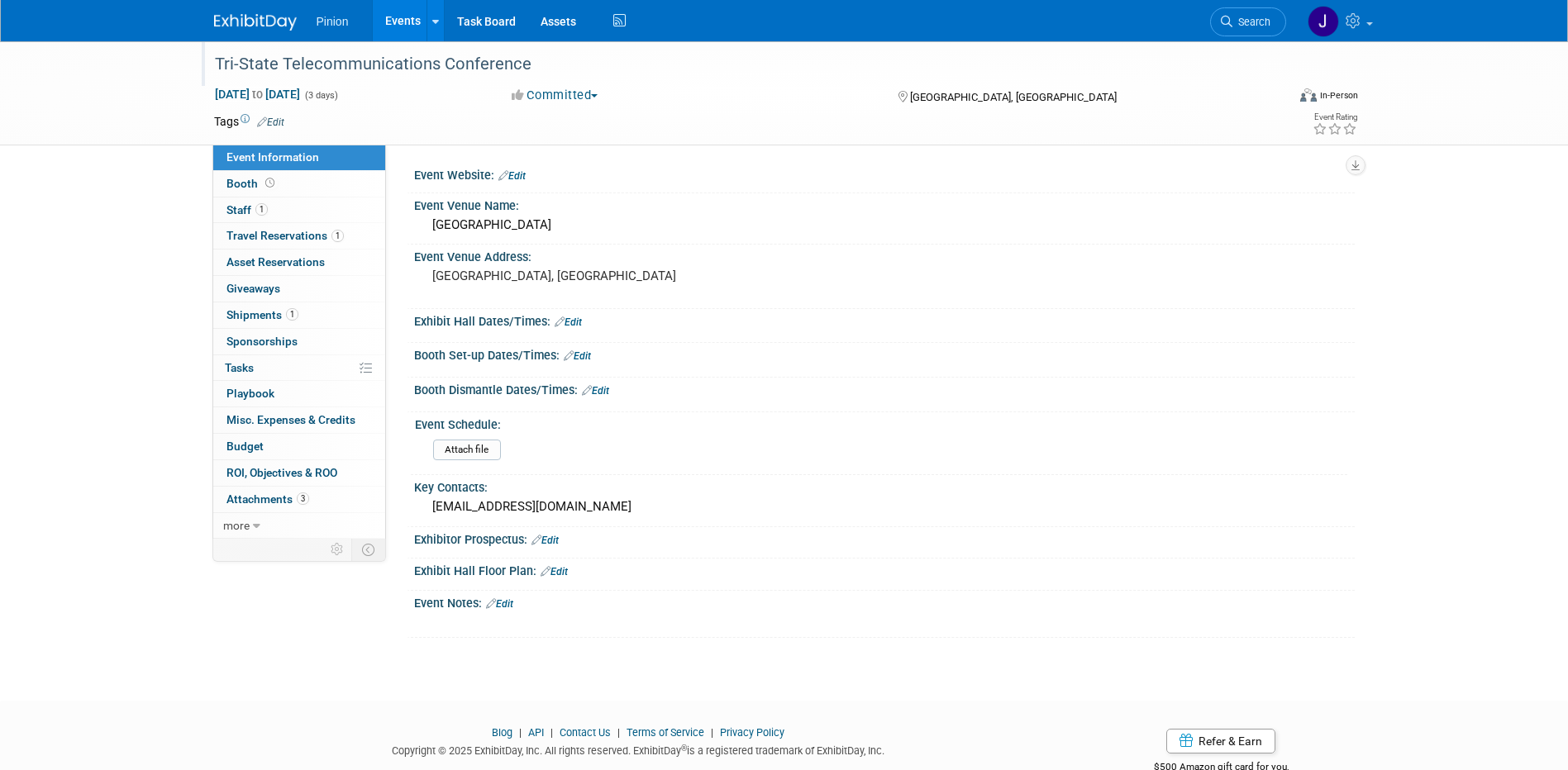
click at [522, 176] on link "Edit" at bounding box center [512, 176] width 27 height 11
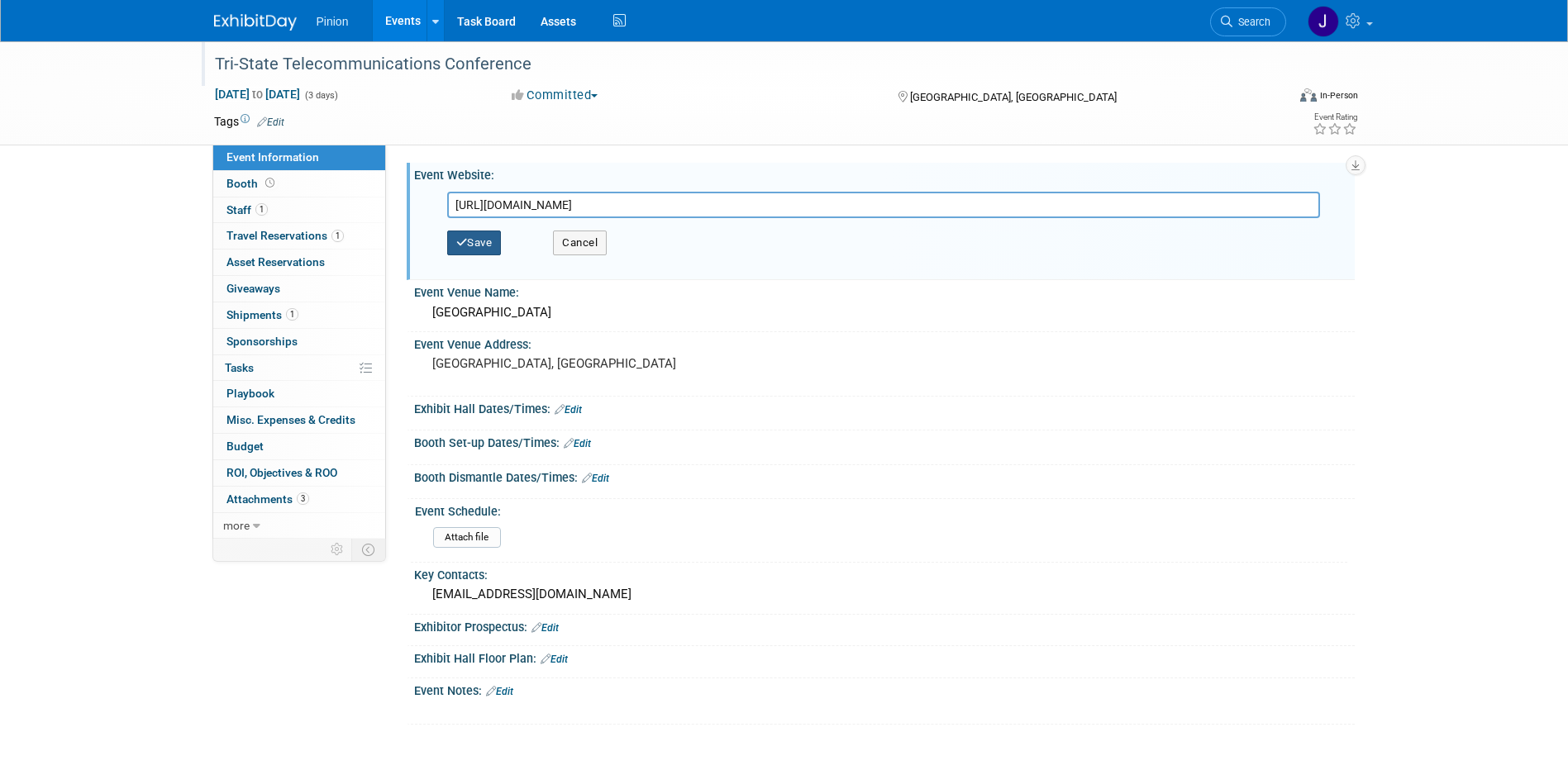
type input "https://www.tristatetel.org/"
click at [480, 236] on button "Save" at bounding box center [475, 243] width 55 height 25
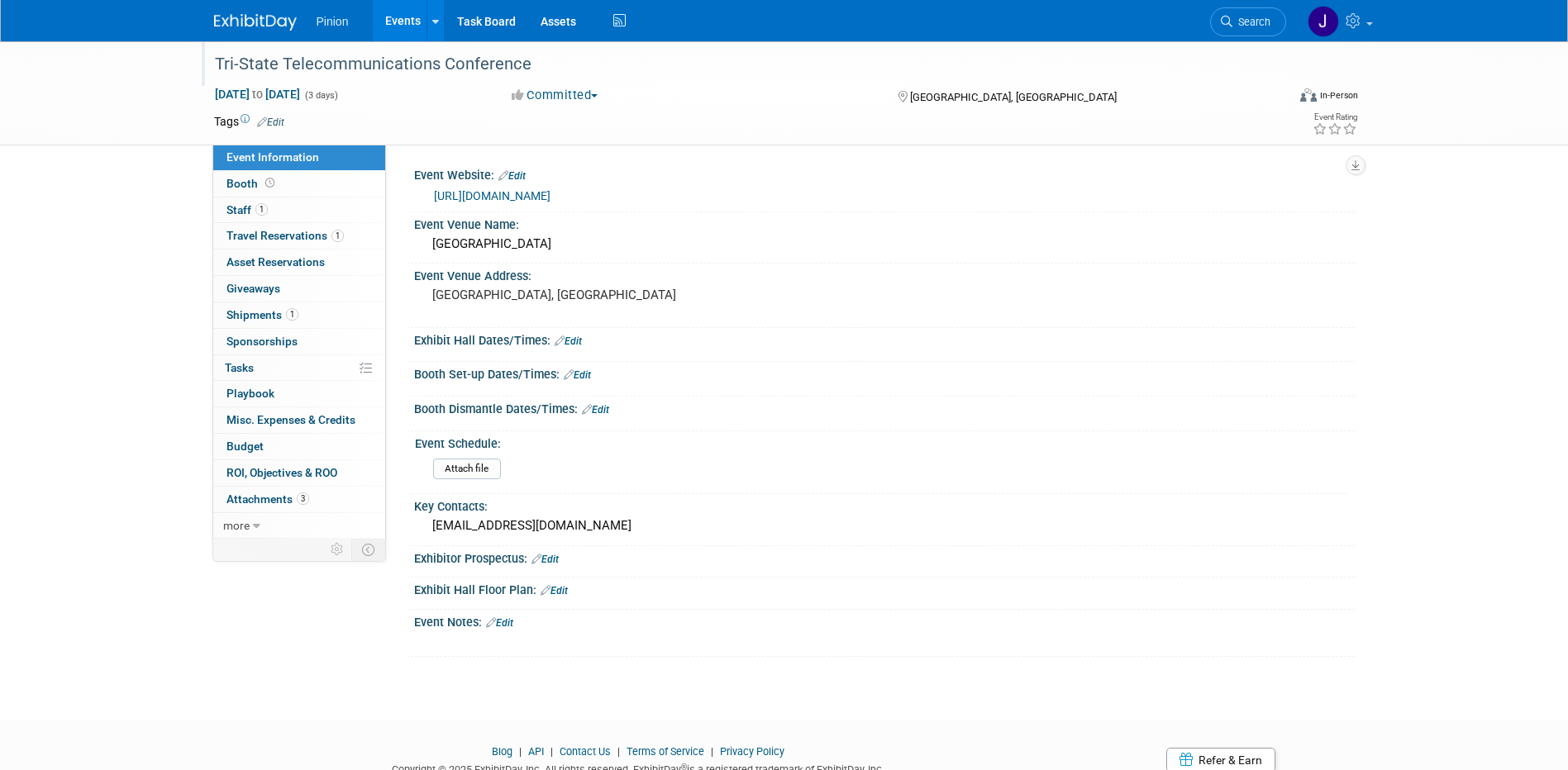
click at [235, 16] on img at bounding box center [256, 22] width 83 height 17
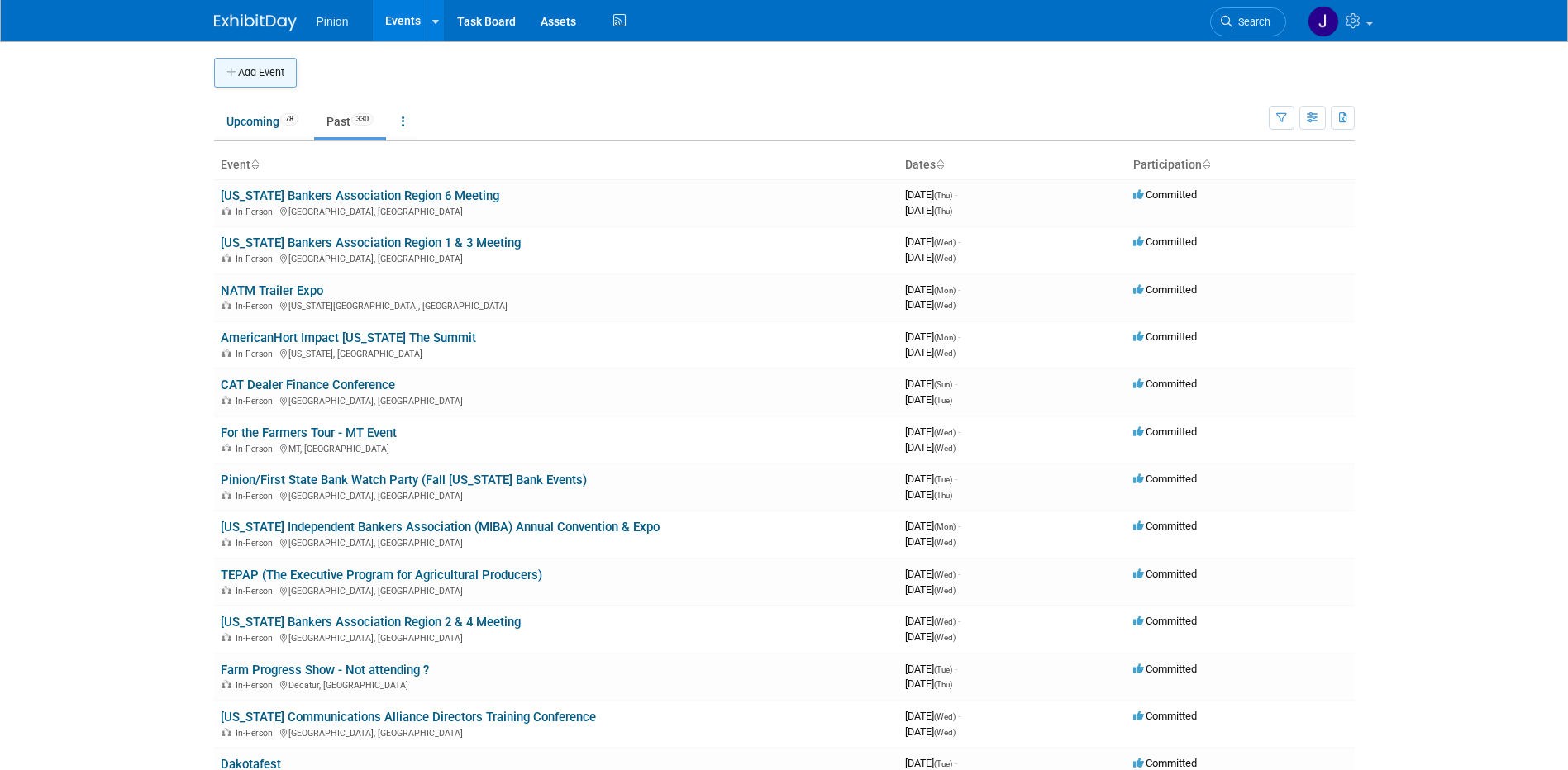
click at [251, 81] on button "Add Event" at bounding box center [256, 73] width 83 height 30
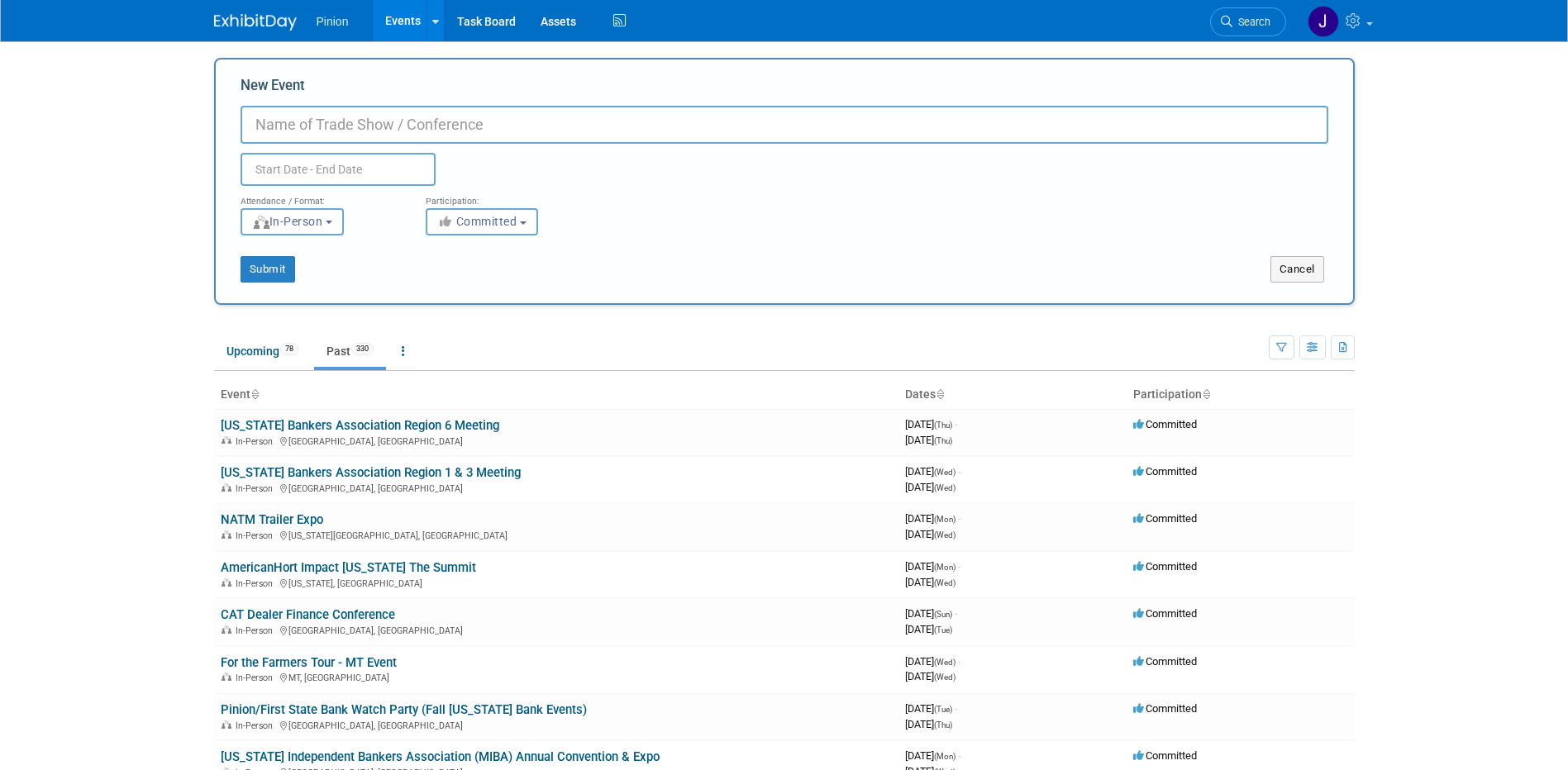
paste input "ISPFMRA ([US_STATE] Society of Professional Farm Managers and Rural Appraisers)…"
type input "ISPFMRA ([US_STATE] Society of Professional Farm Managers and Rural Appraisers)…"
click at [307, 168] on input "text" at bounding box center [338, 168] width 195 height 33
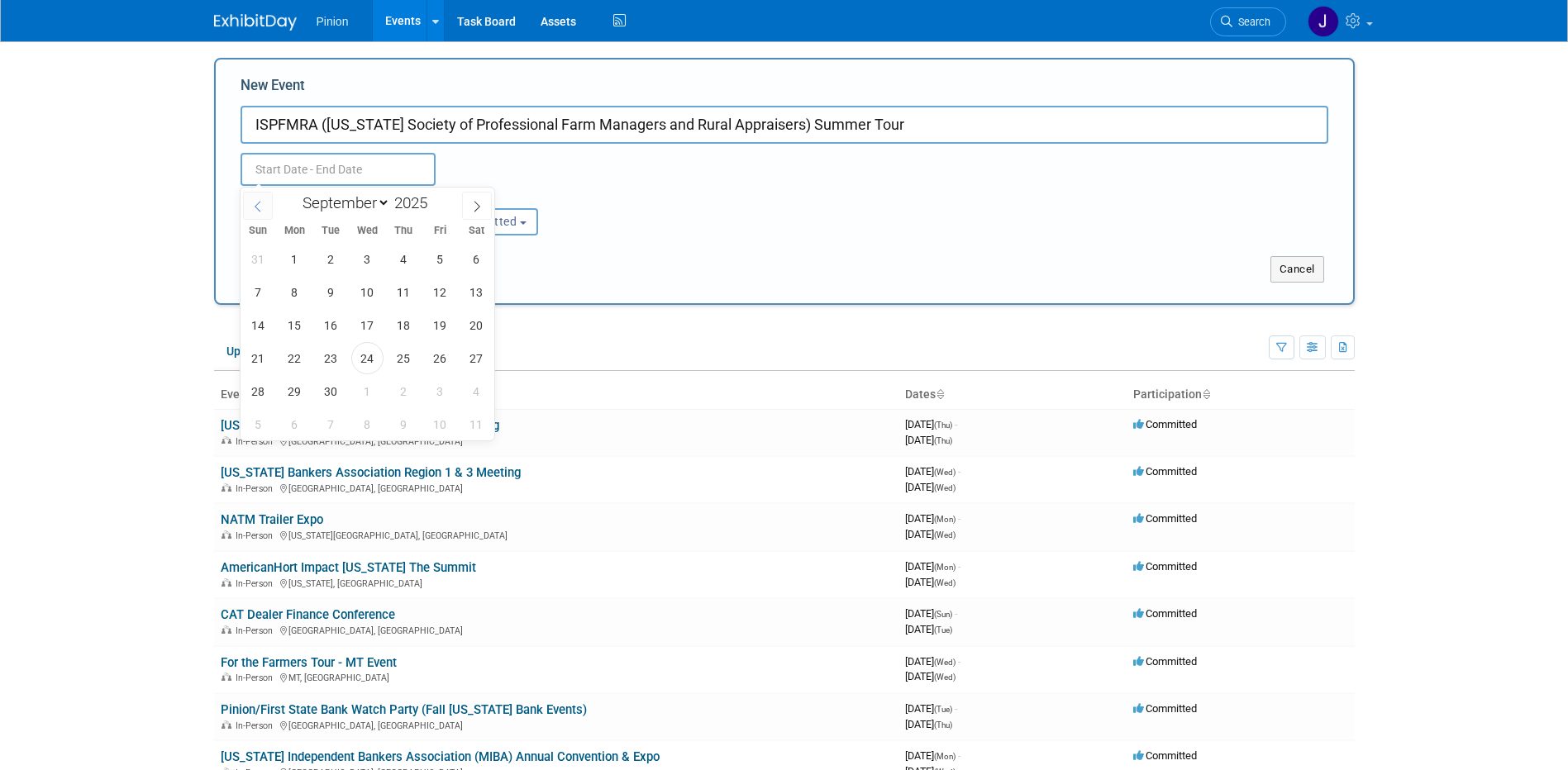
click at [266, 206] on span at bounding box center [258, 206] width 30 height 28
select select "7"
click at [366, 294] on span "6" at bounding box center [367, 292] width 33 height 33
click at [437, 300] on span "8" at bounding box center [440, 292] width 33 height 33
type input "[DATE] to [DATE]"
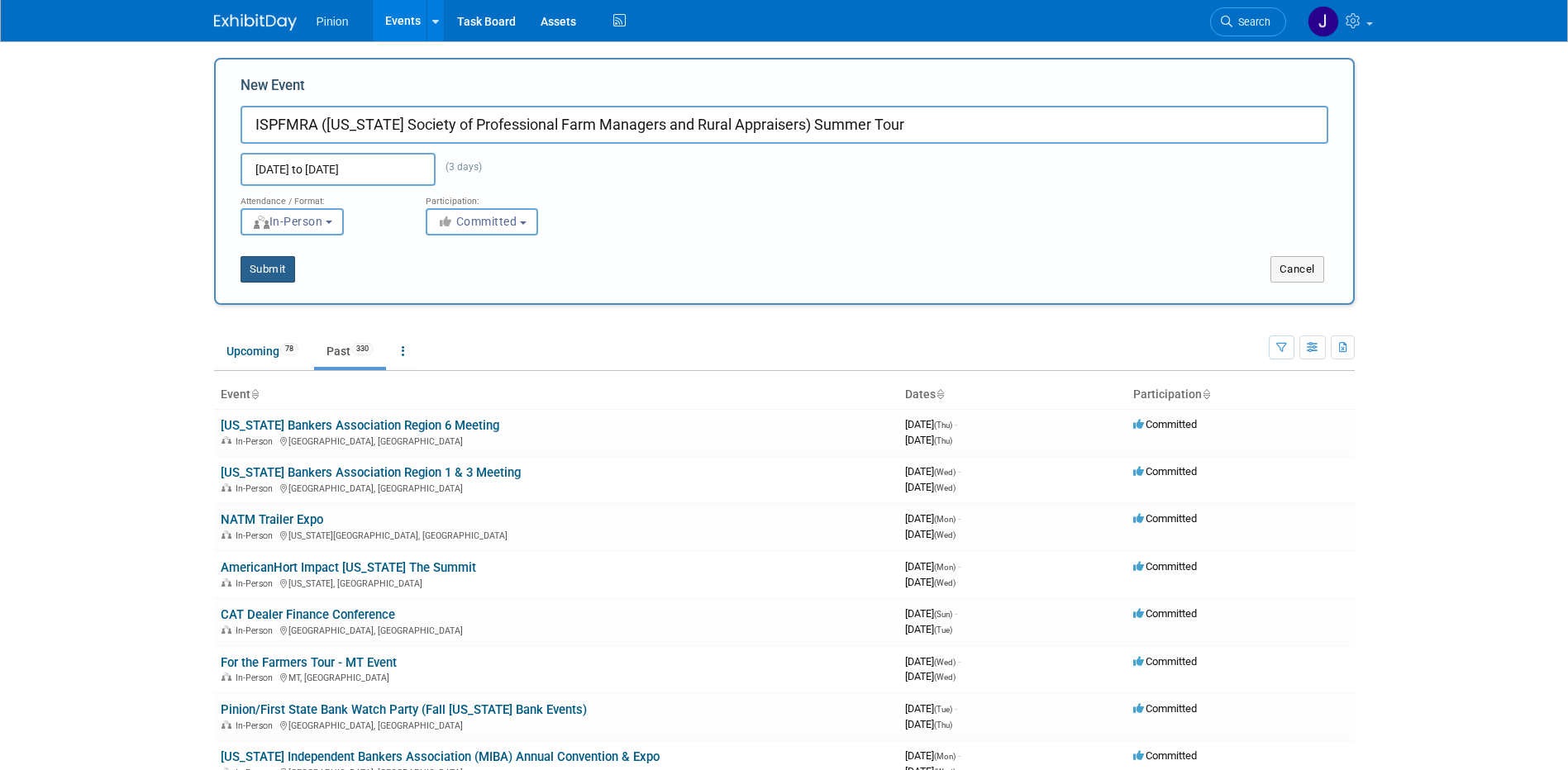
click at [266, 265] on button "Submit" at bounding box center [268, 269] width 55 height 26
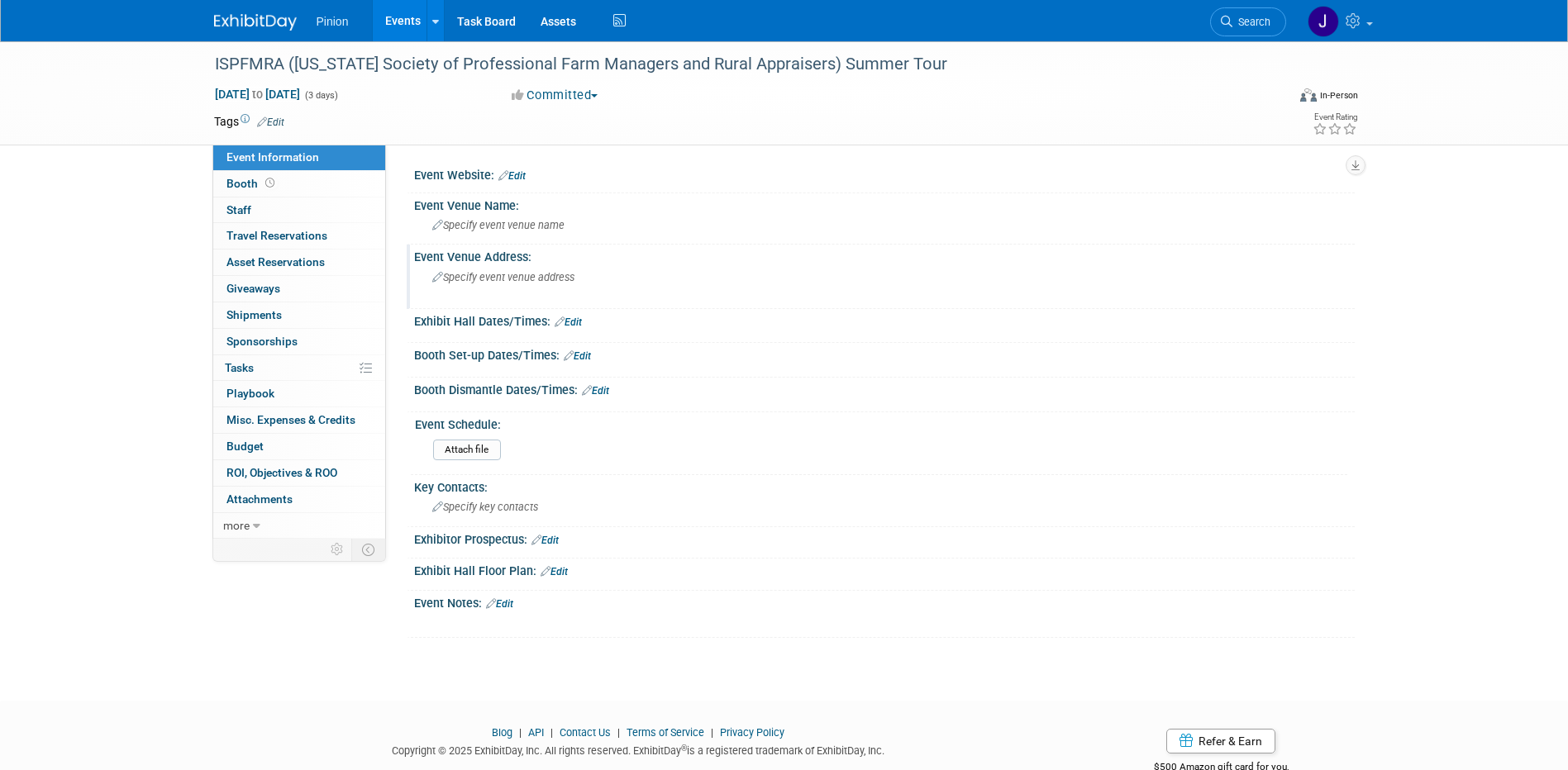
click at [476, 269] on div "Specify event venue address" at bounding box center [610, 283] width 367 height 38
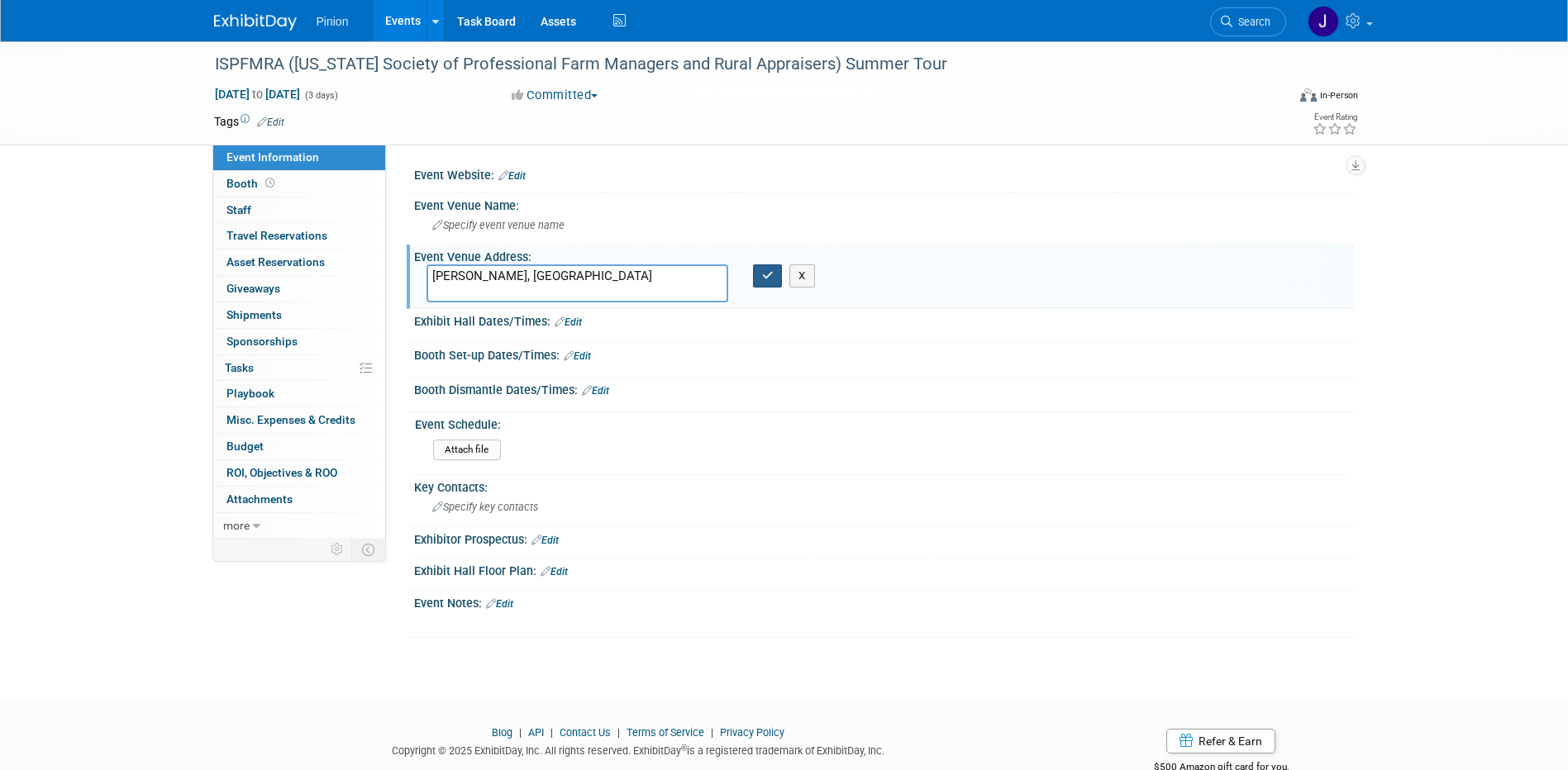
type textarea "[PERSON_NAME], [GEOGRAPHIC_DATA]"
click at [771, 278] on icon "button" at bounding box center [768, 275] width 11 height 11
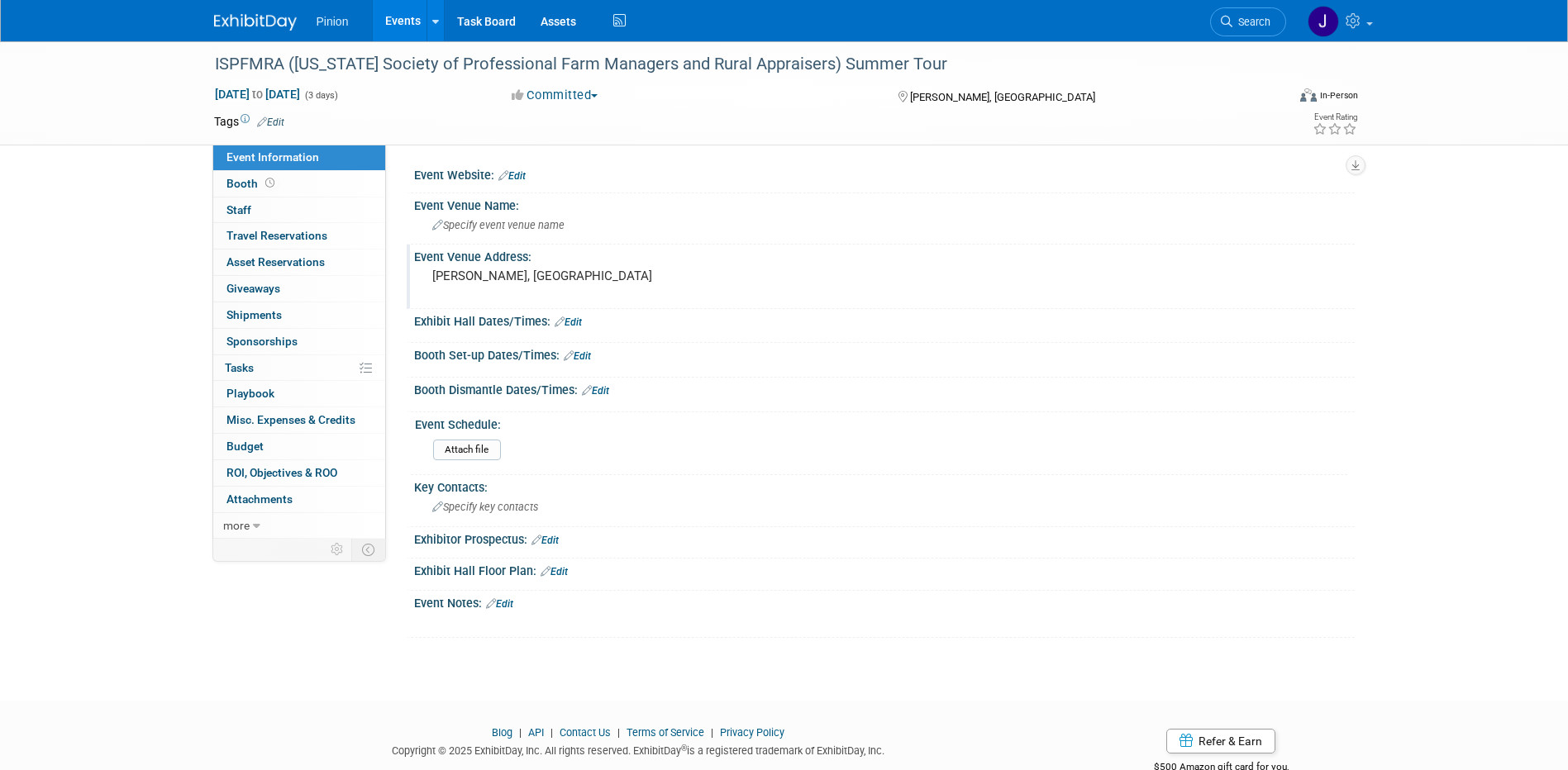
click at [55, 226] on div "ISPFMRA ([US_STATE] Society of Professional Farm Managers and Rural Appraisers)…" at bounding box center [784, 356] width 1568 height 630
click at [521, 178] on link "Edit" at bounding box center [512, 176] width 27 height 11
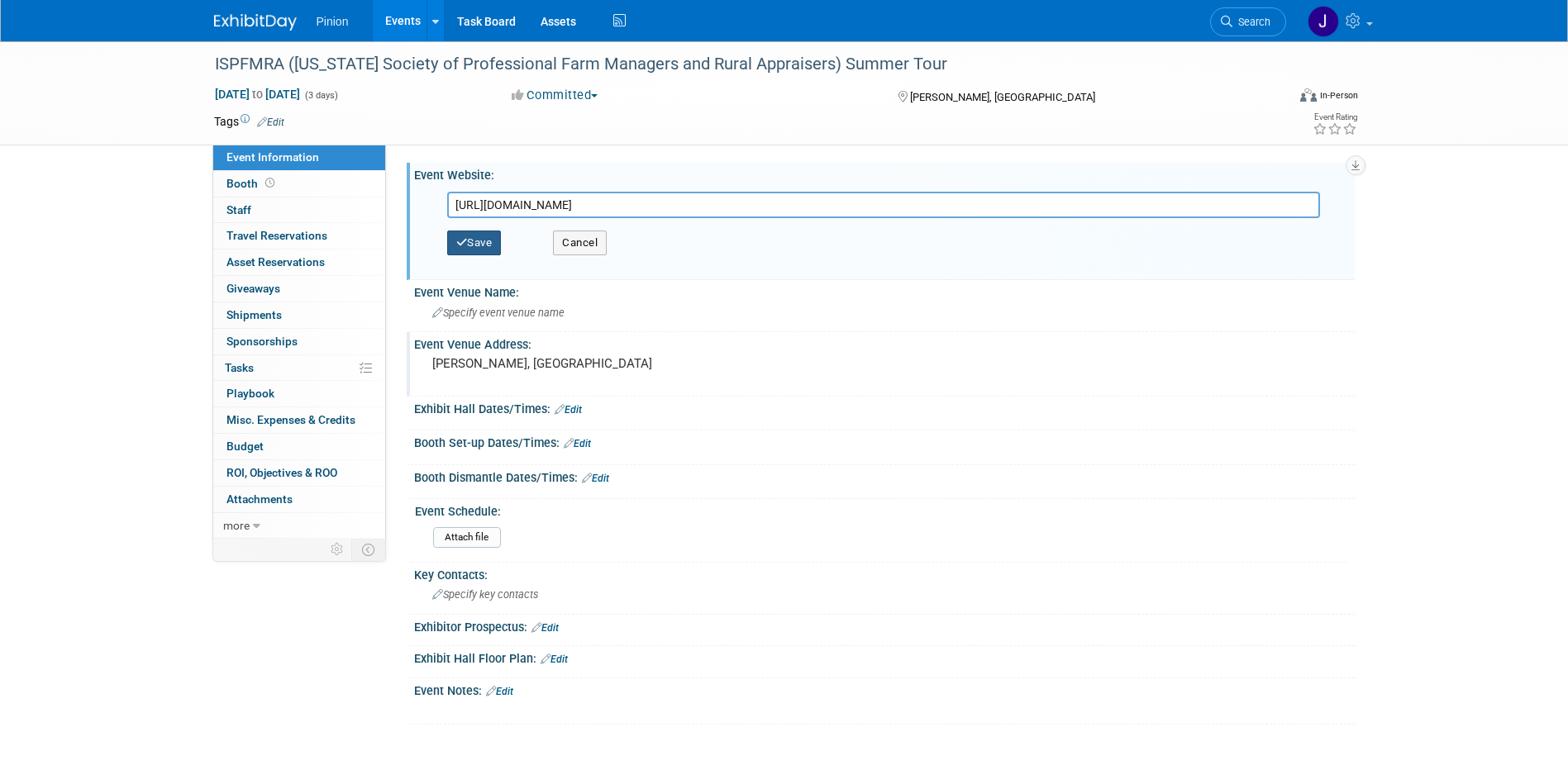
type input "[URL][DOMAIN_NAME]"
click at [479, 252] on button "Save" at bounding box center [475, 243] width 55 height 25
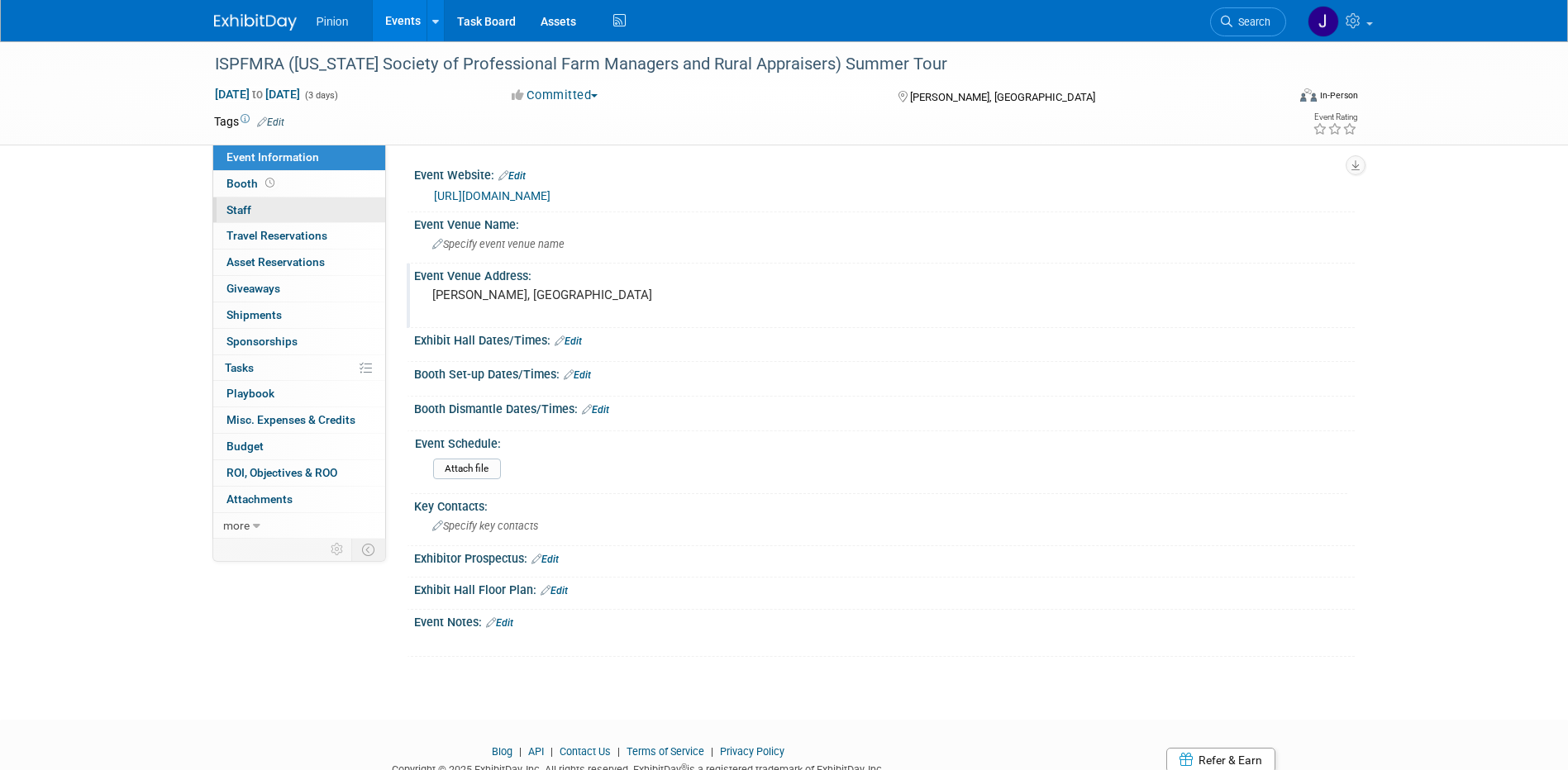
click at [258, 204] on link "0 Staff 0" at bounding box center [299, 210] width 172 height 26
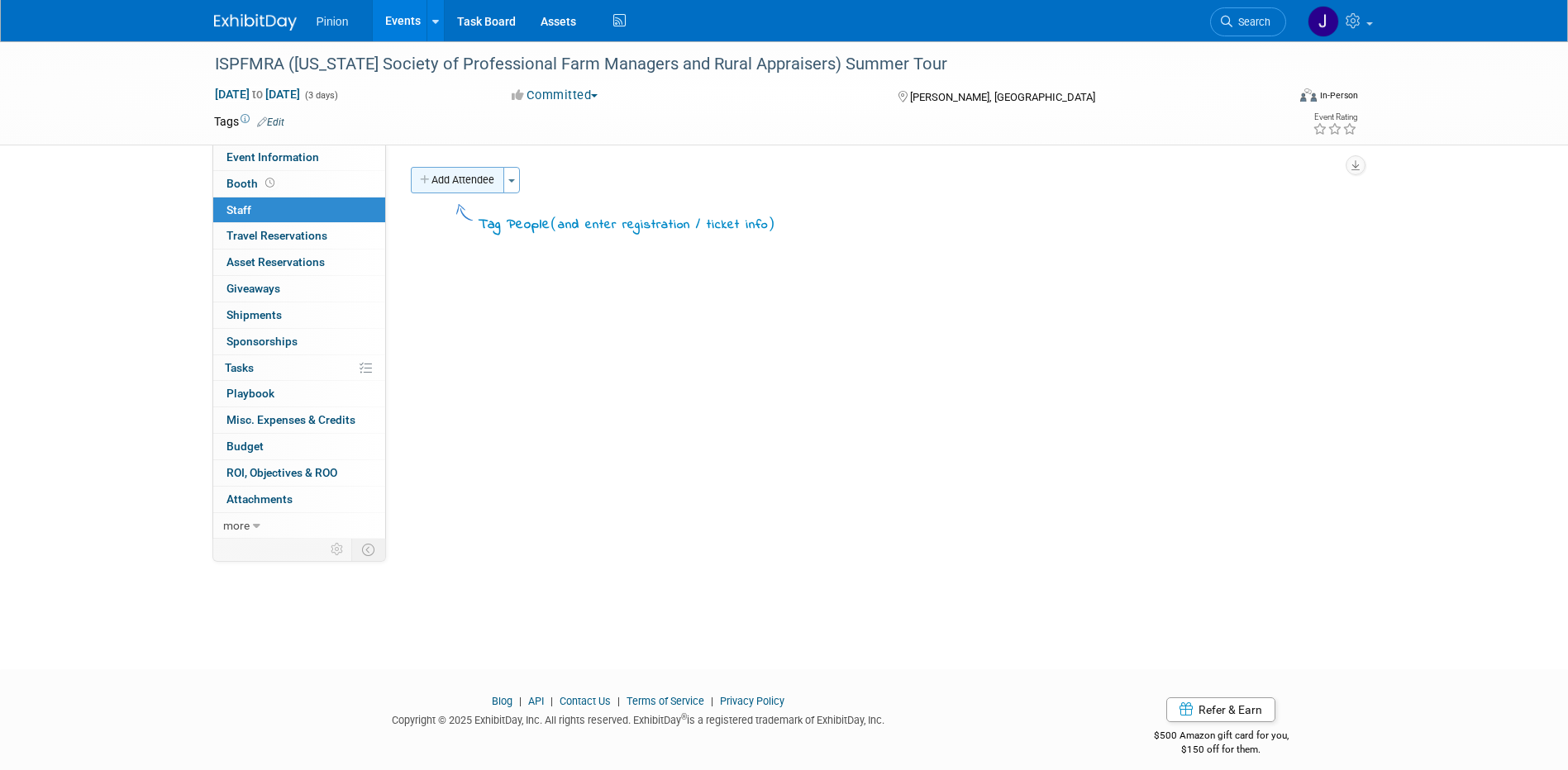
click at [457, 187] on button "Add Attendee" at bounding box center [458, 180] width 94 height 26
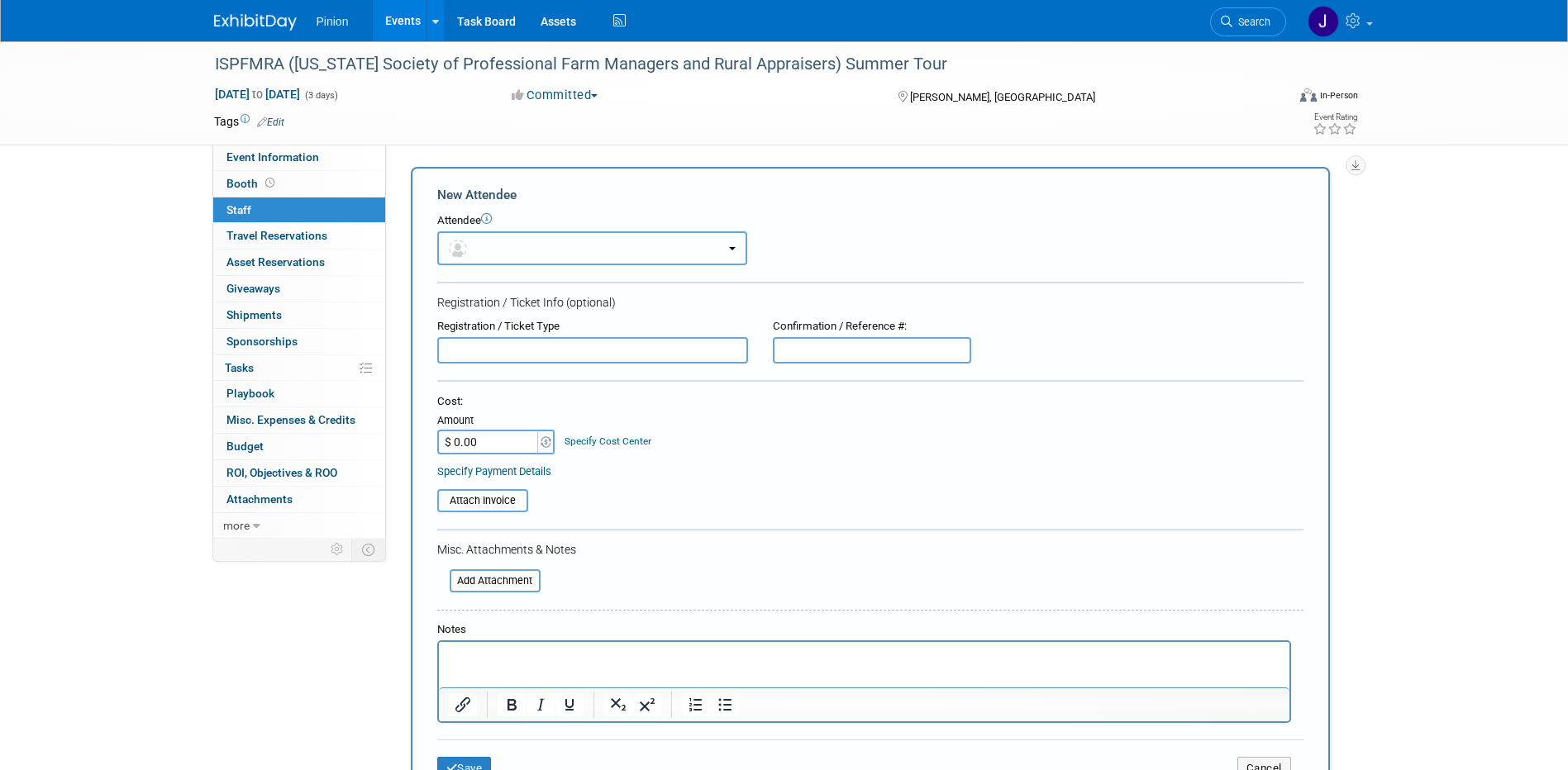
click at [502, 250] on button "button" at bounding box center [592, 248] width 310 height 34
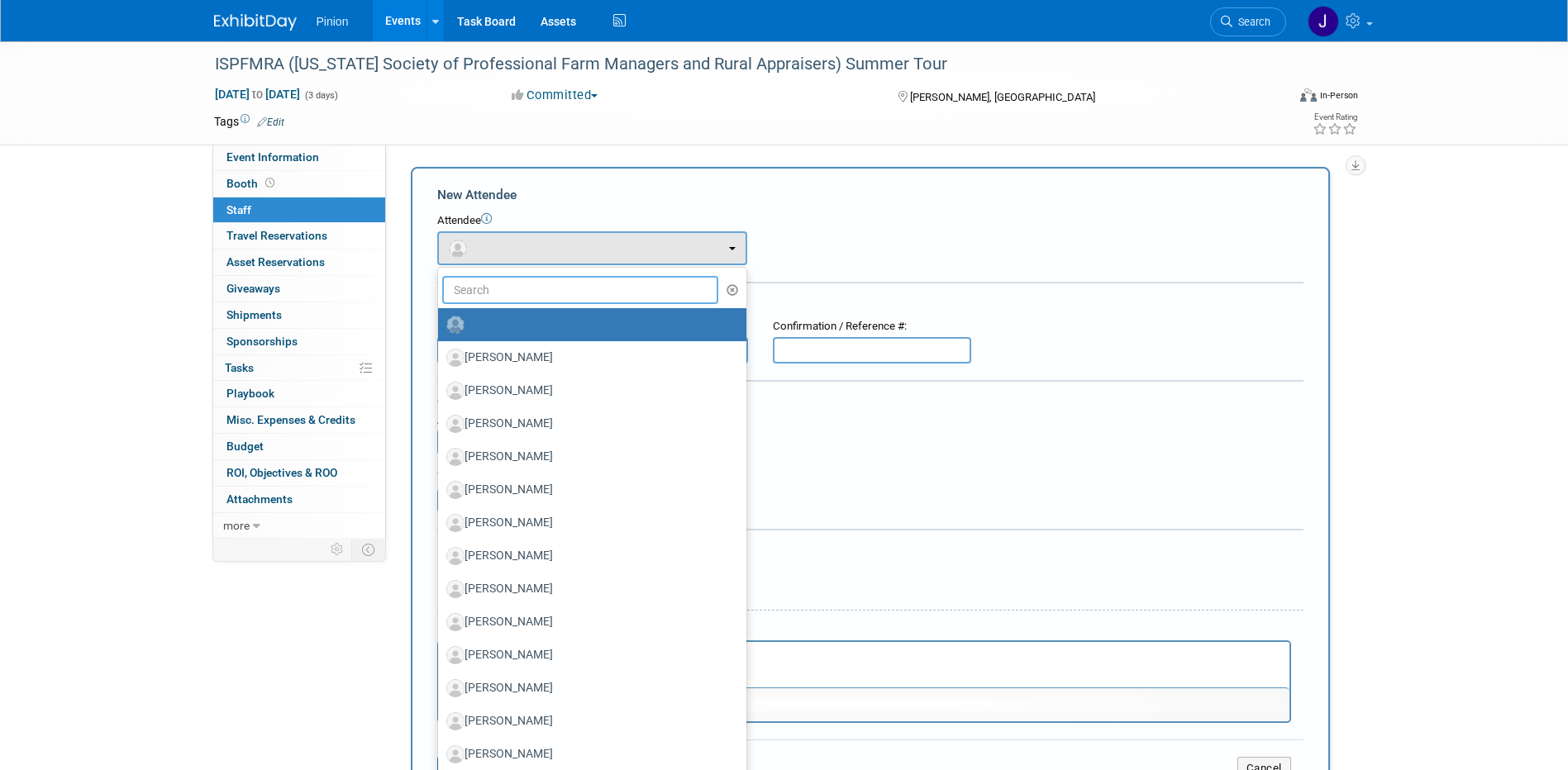
click at [525, 285] on input "text" at bounding box center [581, 290] width 277 height 28
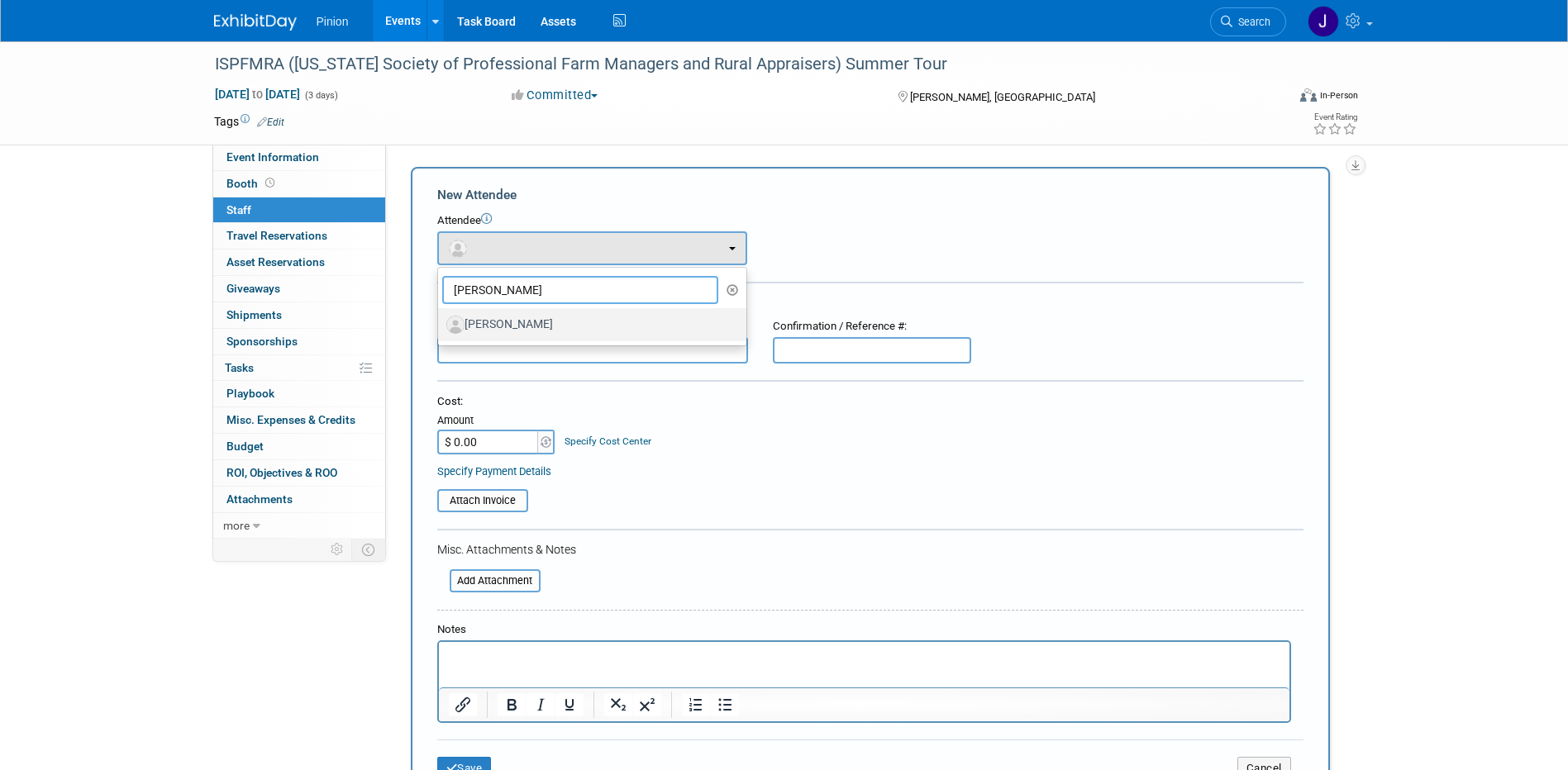
type input "cody g"
click at [510, 319] on label "Cody Gass" at bounding box center [588, 325] width 283 height 26
click at [440, 319] on input "[PERSON_NAME]" at bounding box center [435, 323] width 11 height 11
select select "759b880e-c4c8-4662-906d-ec363cf72e13"
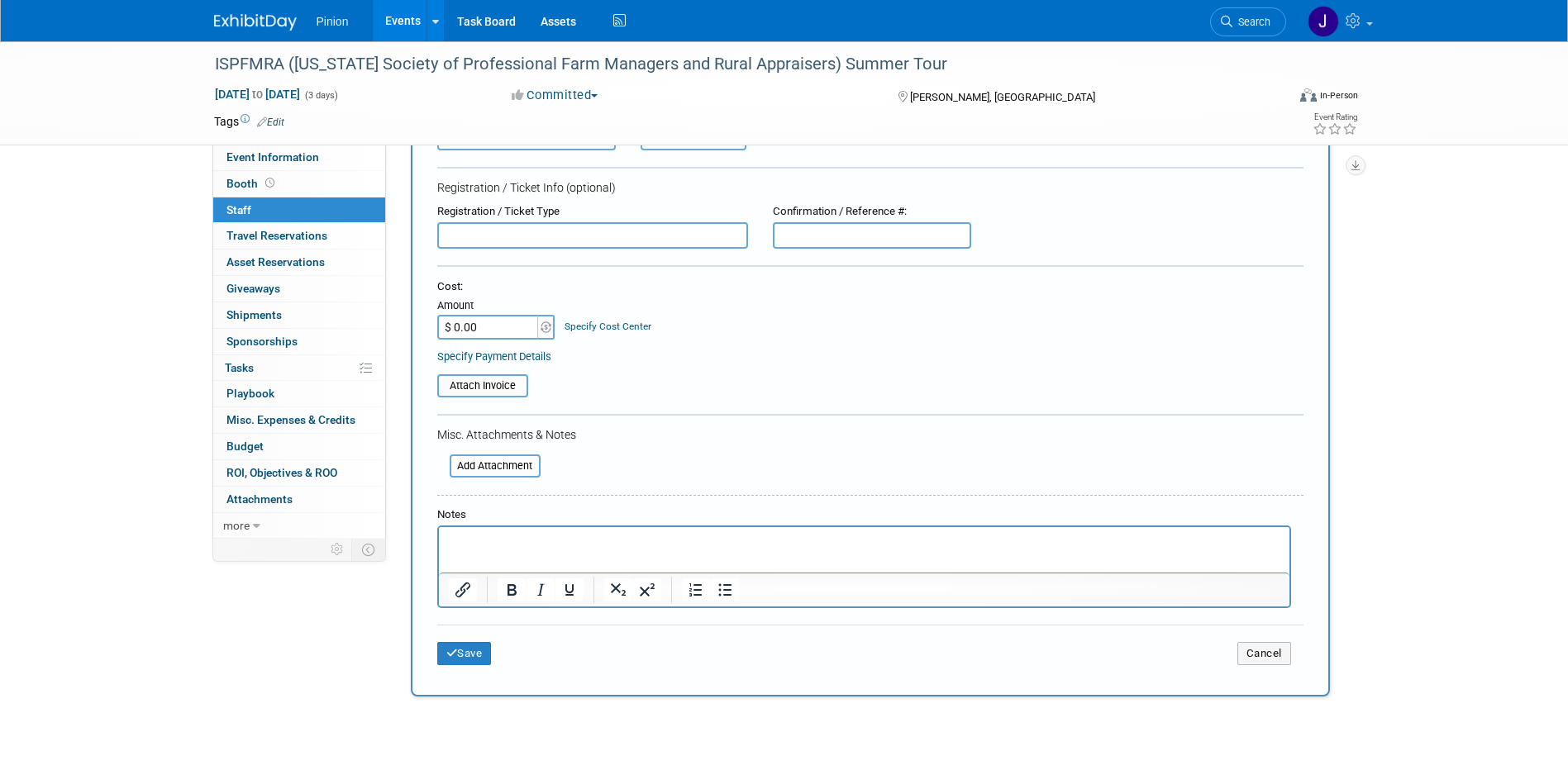
scroll to position [221, 0]
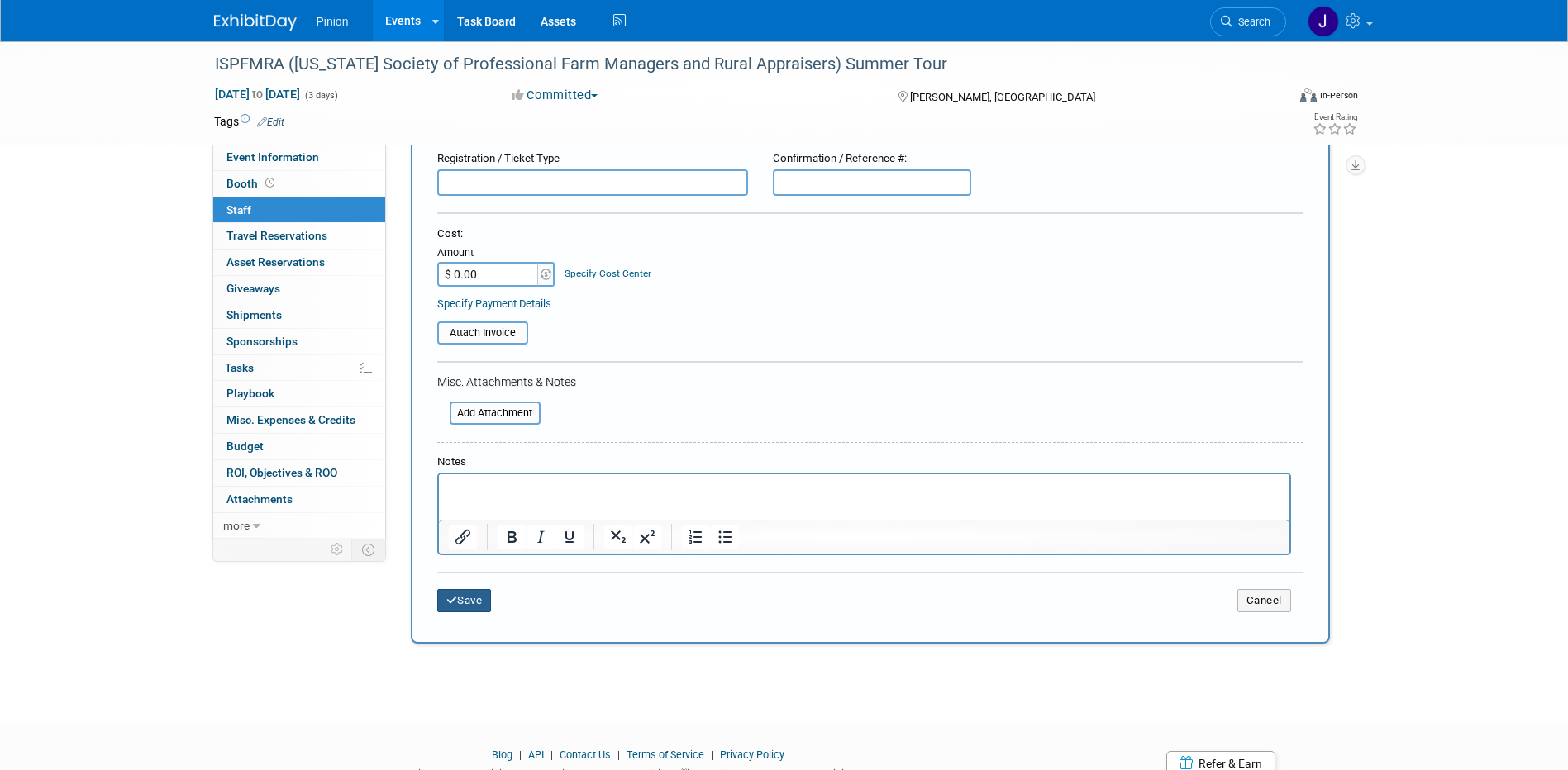
click at [482, 604] on button "Save" at bounding box center [465, 601] width 55 height 23
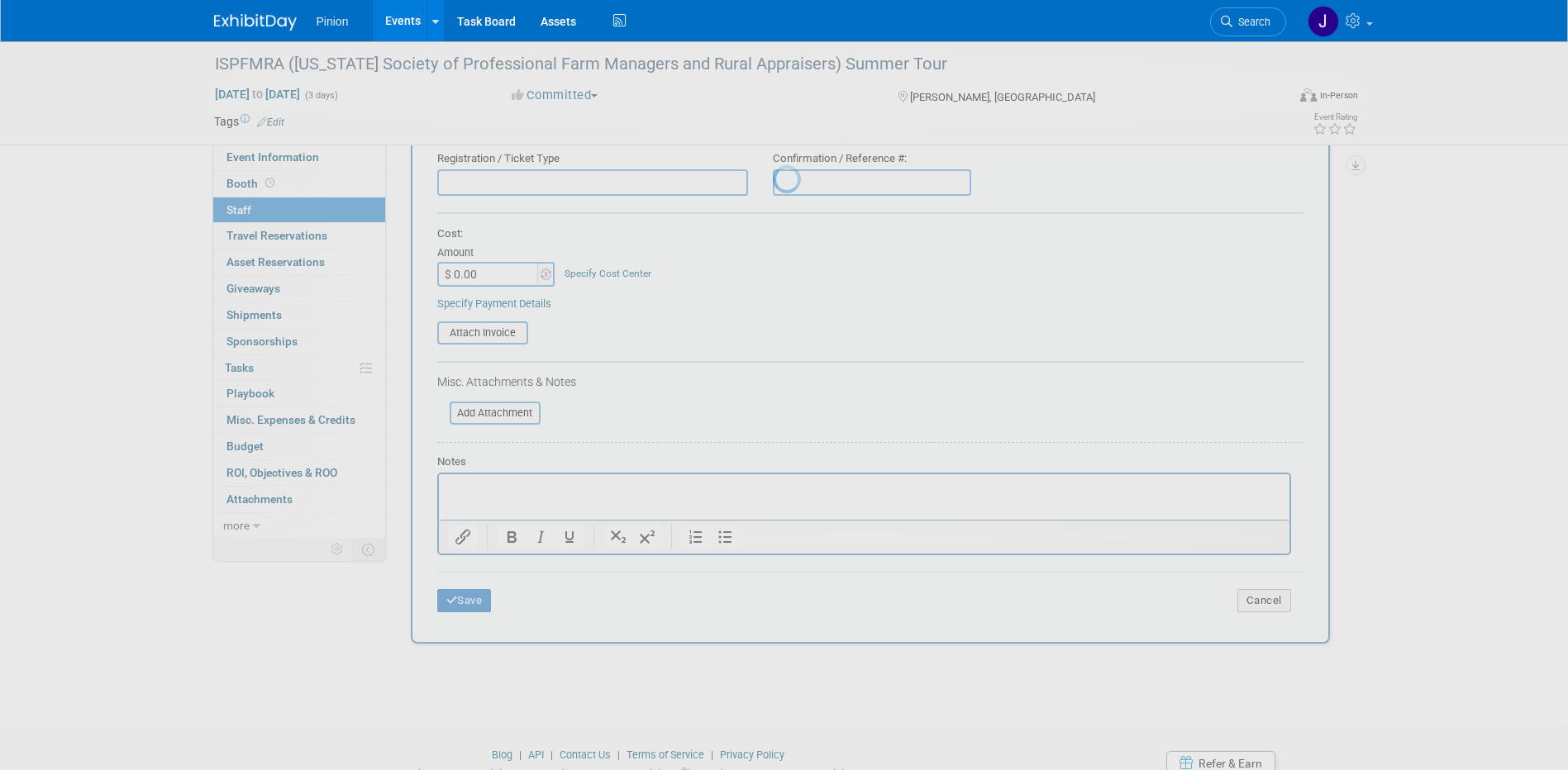
scroll to position [15, 0]
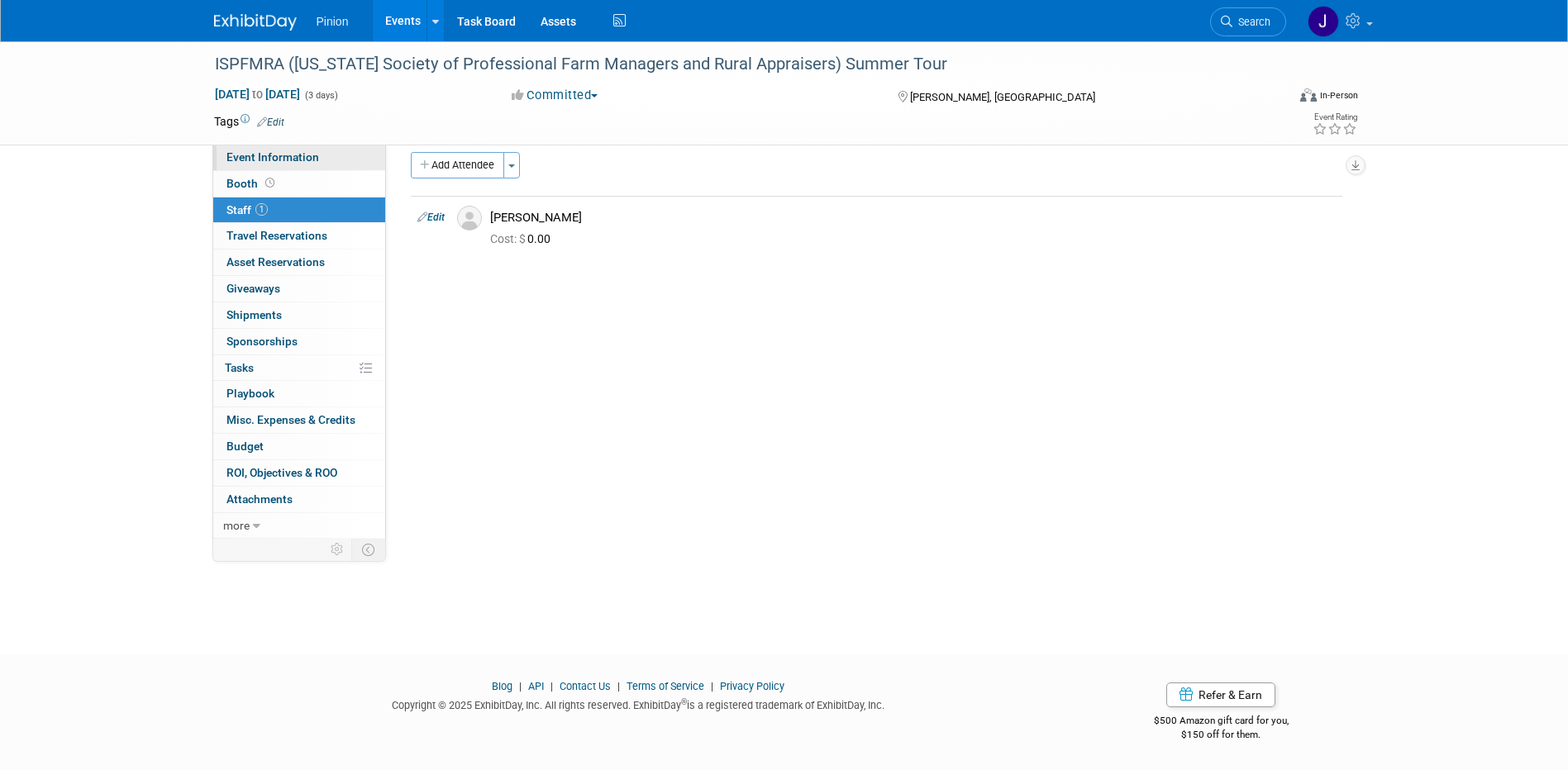
click at [301, 162] on span "Event Information" at bounding box center [273, 157] width 93 height 13
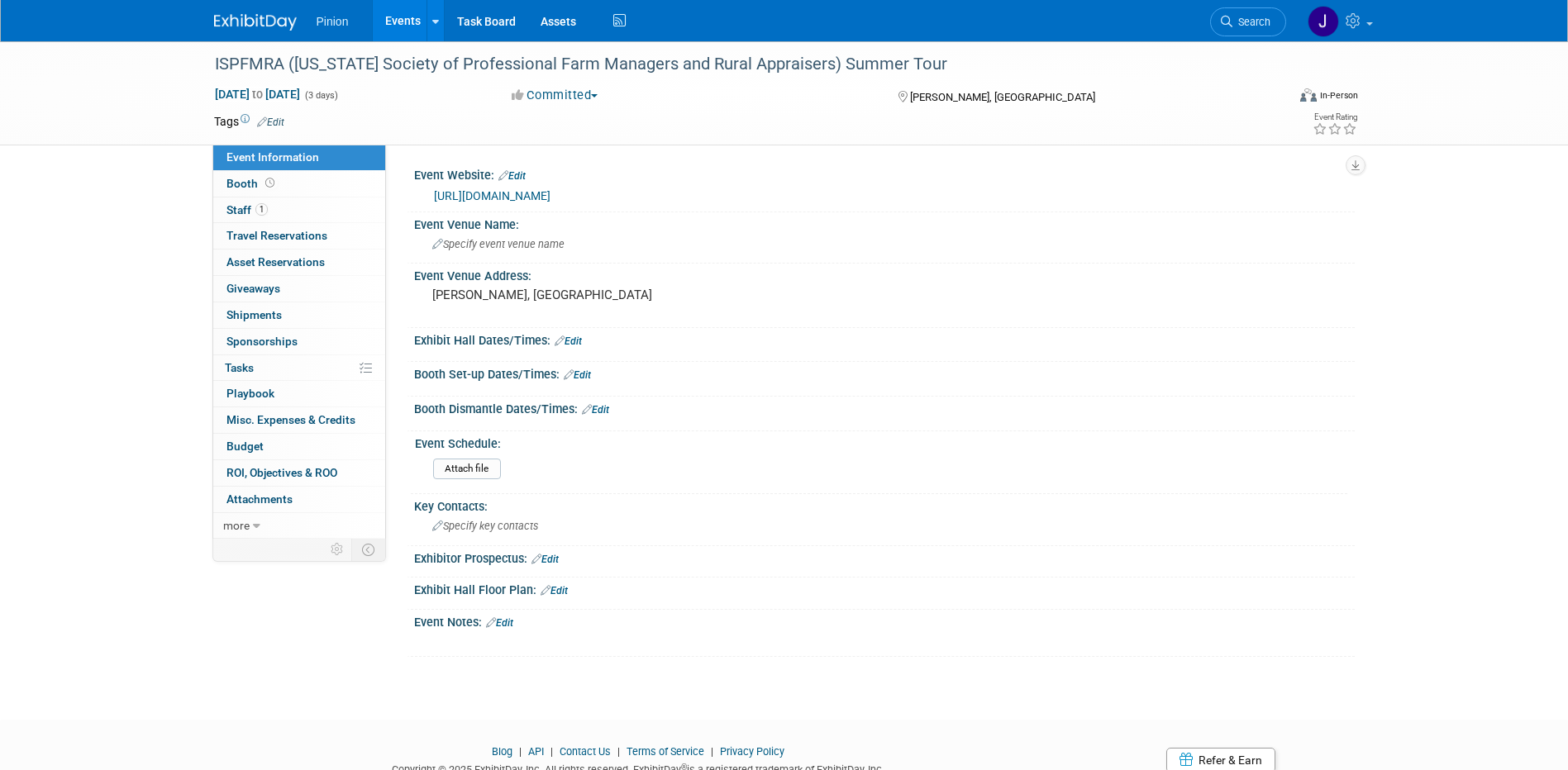
click at [260, 17] on img at bounding box center [256, 22] width 83 height 17
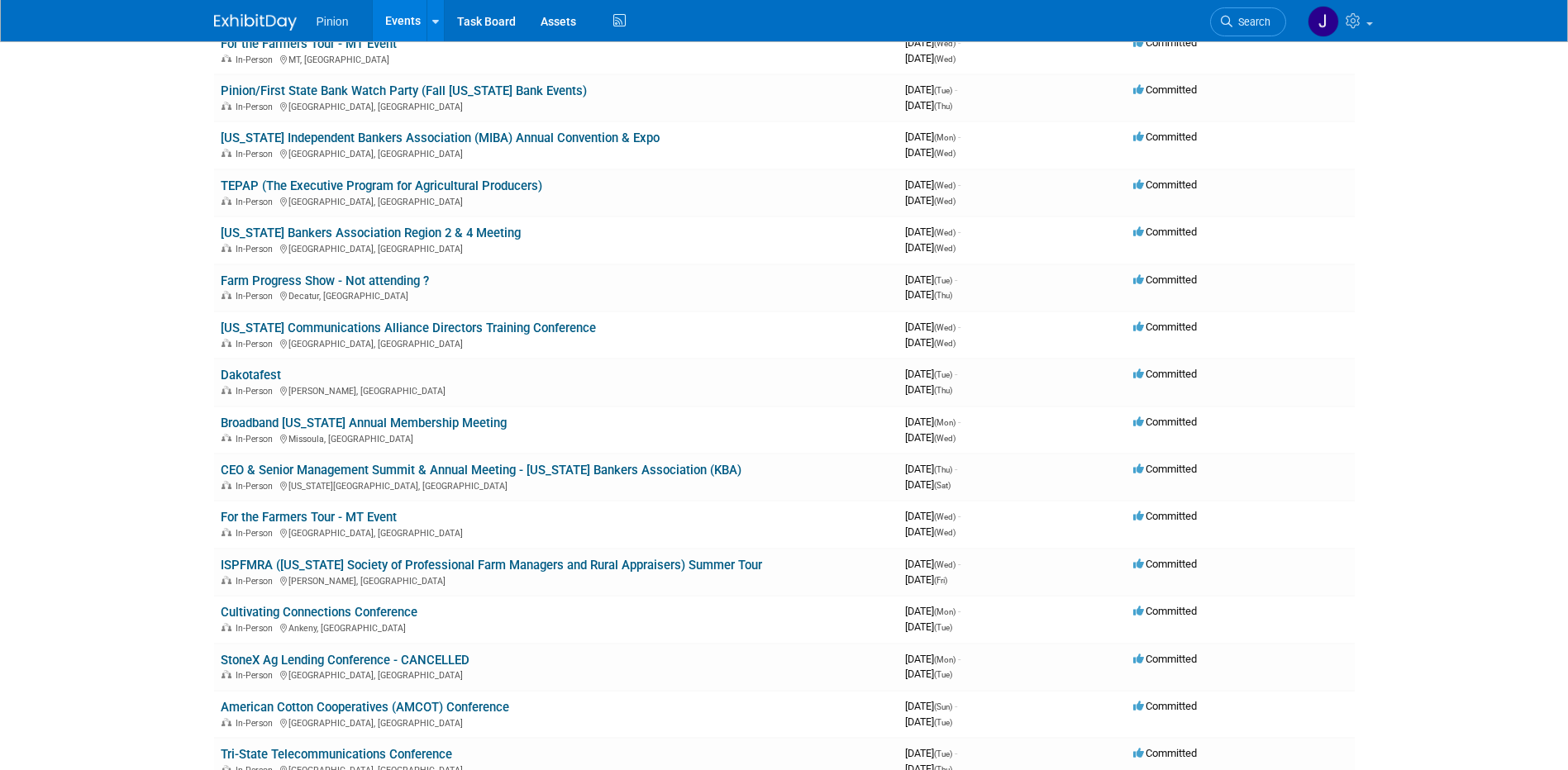
scroll to position [422, 0]
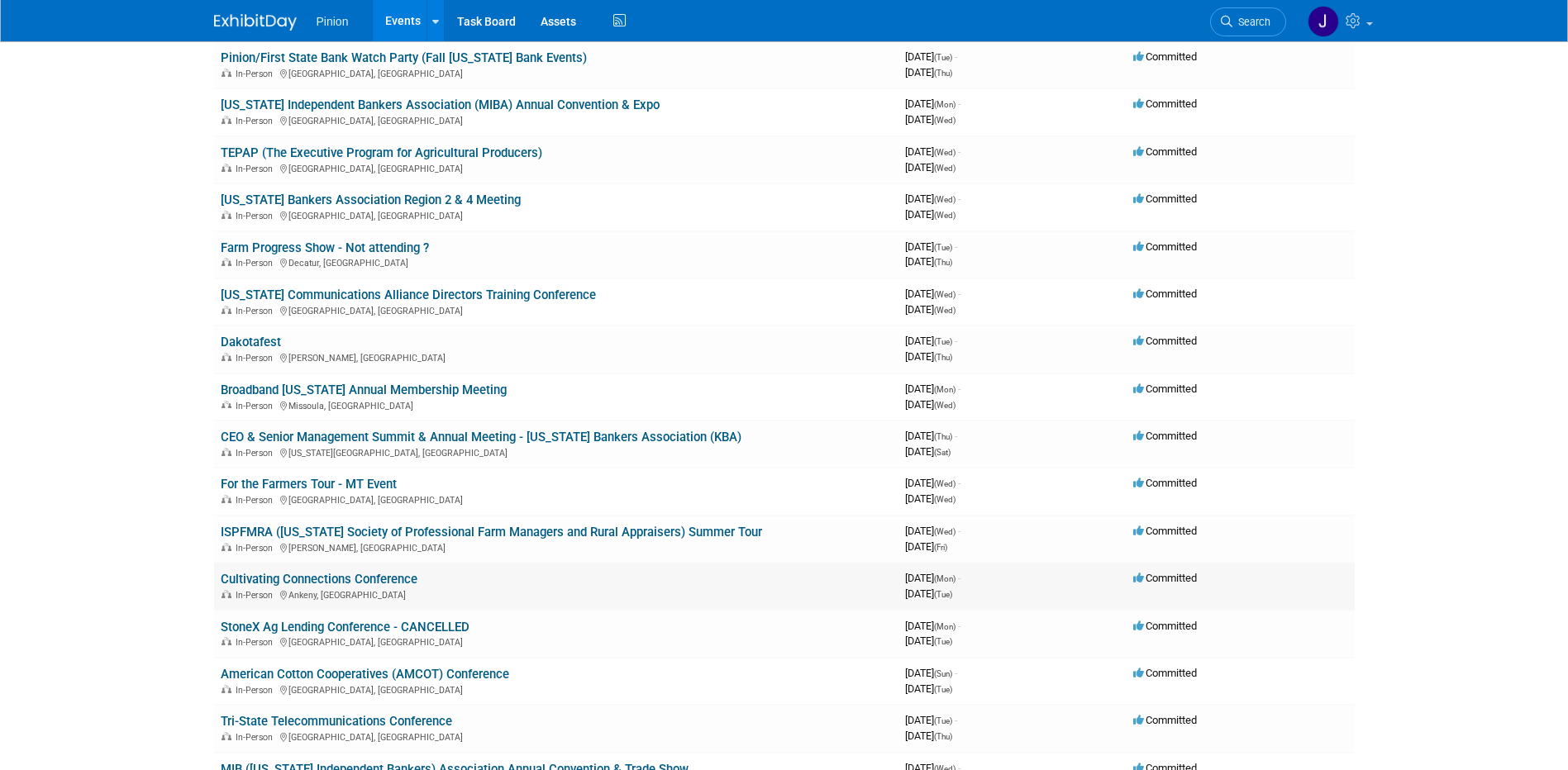
click at [330, 579] on link "Cultivating Connections Conference" at bounding box center [319, 579] width 197 height 15
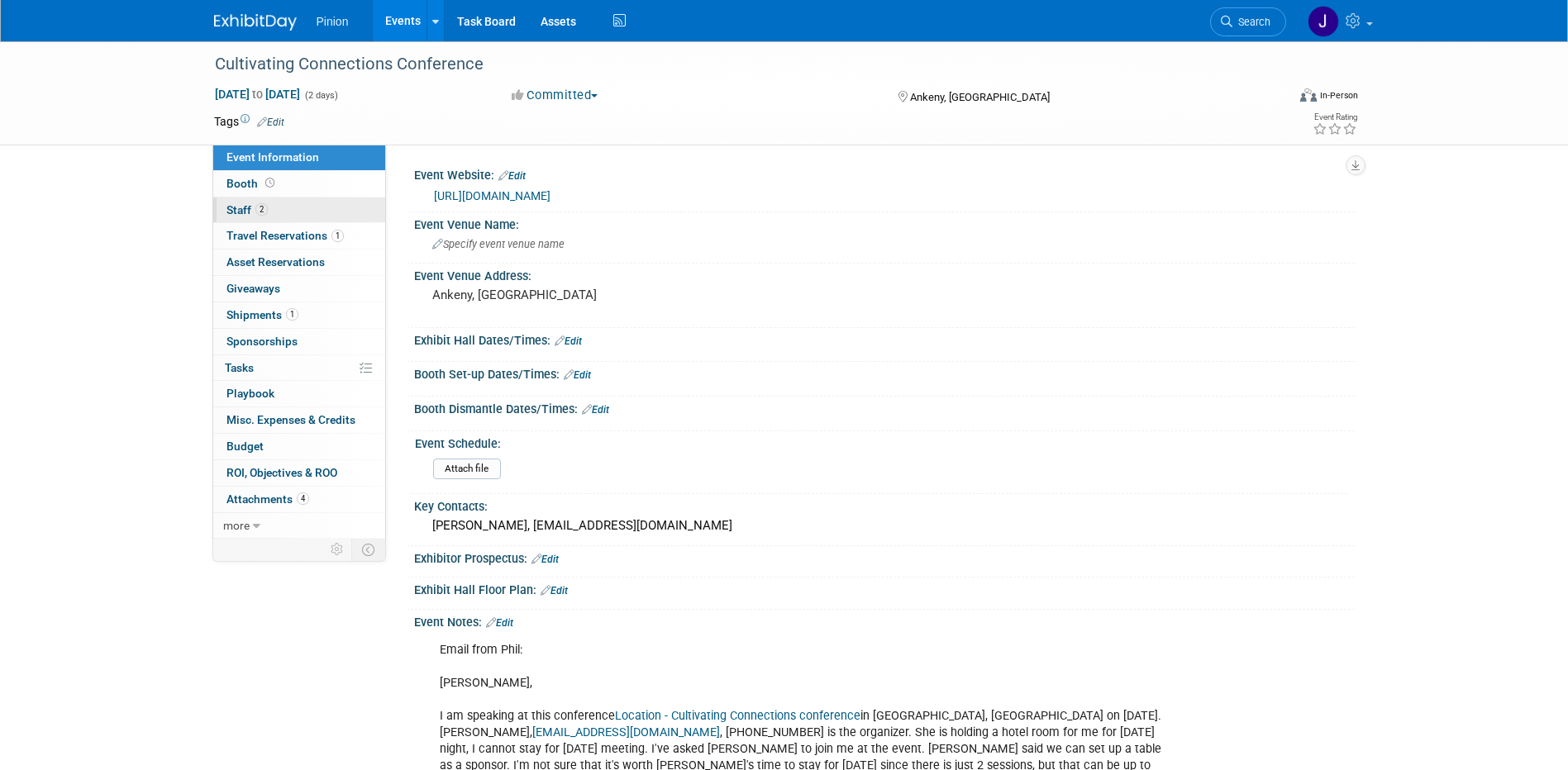
click at [233, 206] on span "Staff 2" at bounding box center [247, 209] width 41 height 13
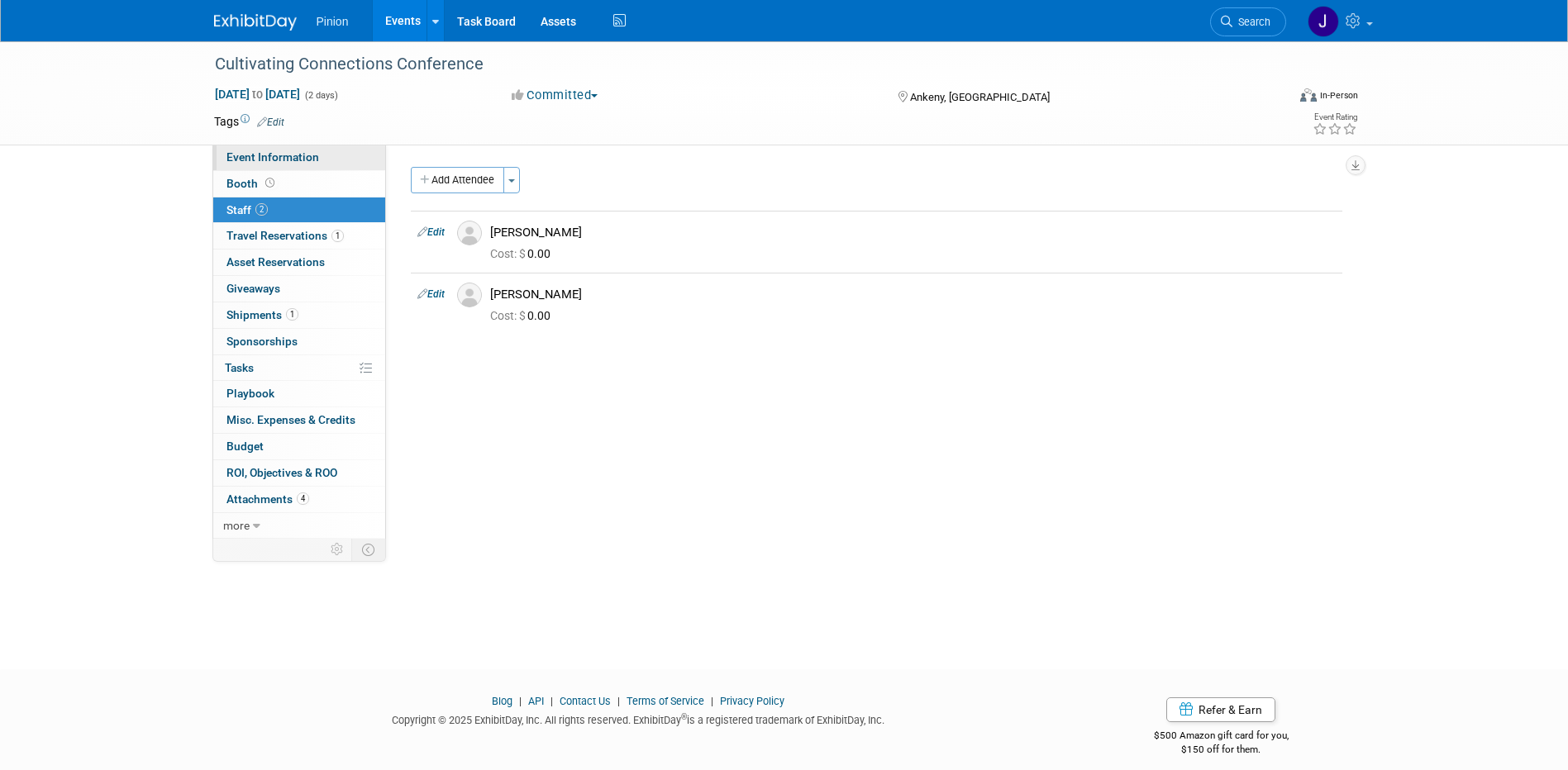
click at [266, 153] on span "Event Information" at bounding box center [273, 157] width 93 height 13
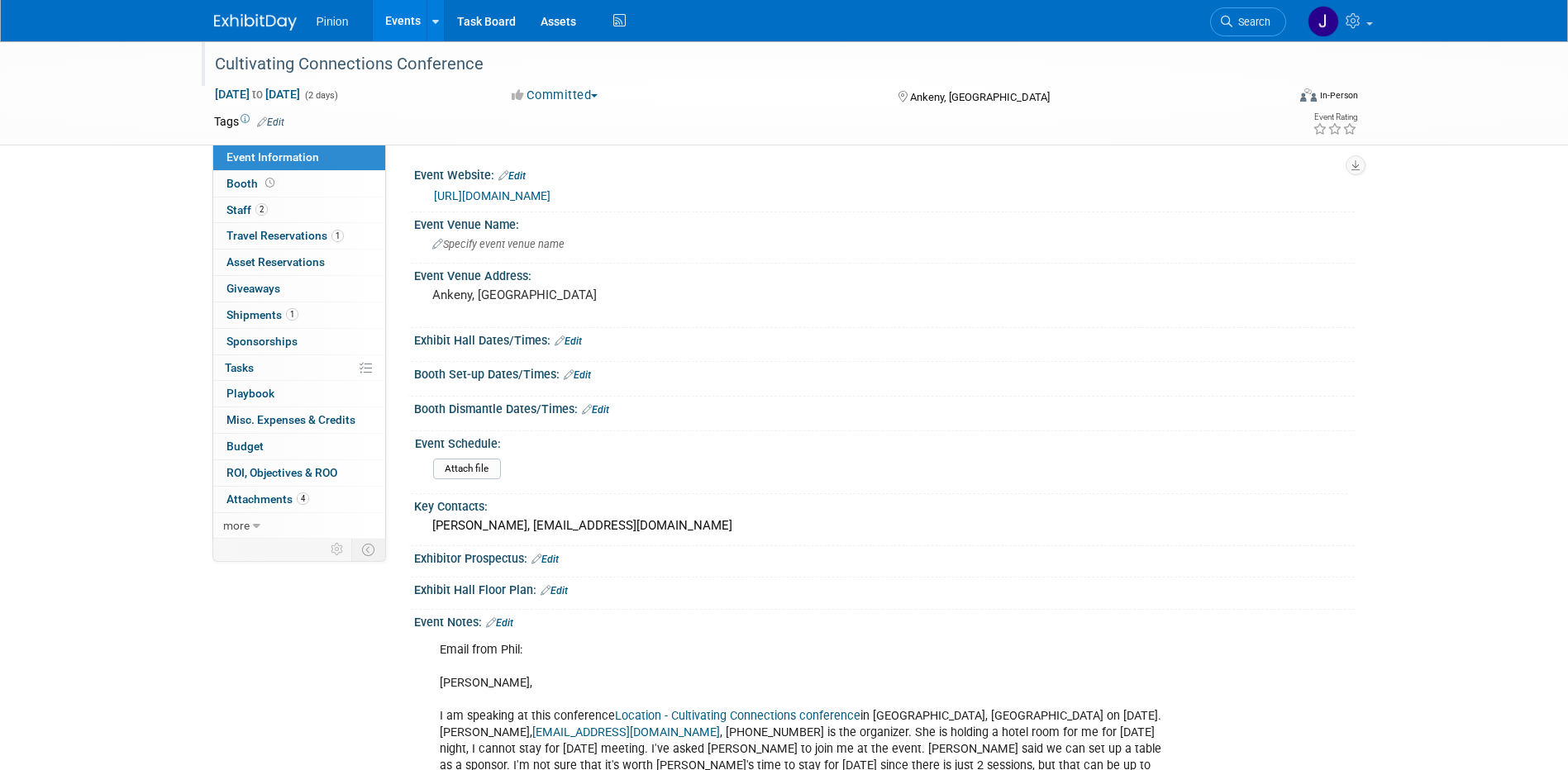
click at [492, 60] on div "Cultivating Connections Conference" at bounding box center [735, 64] width 1053 height 30
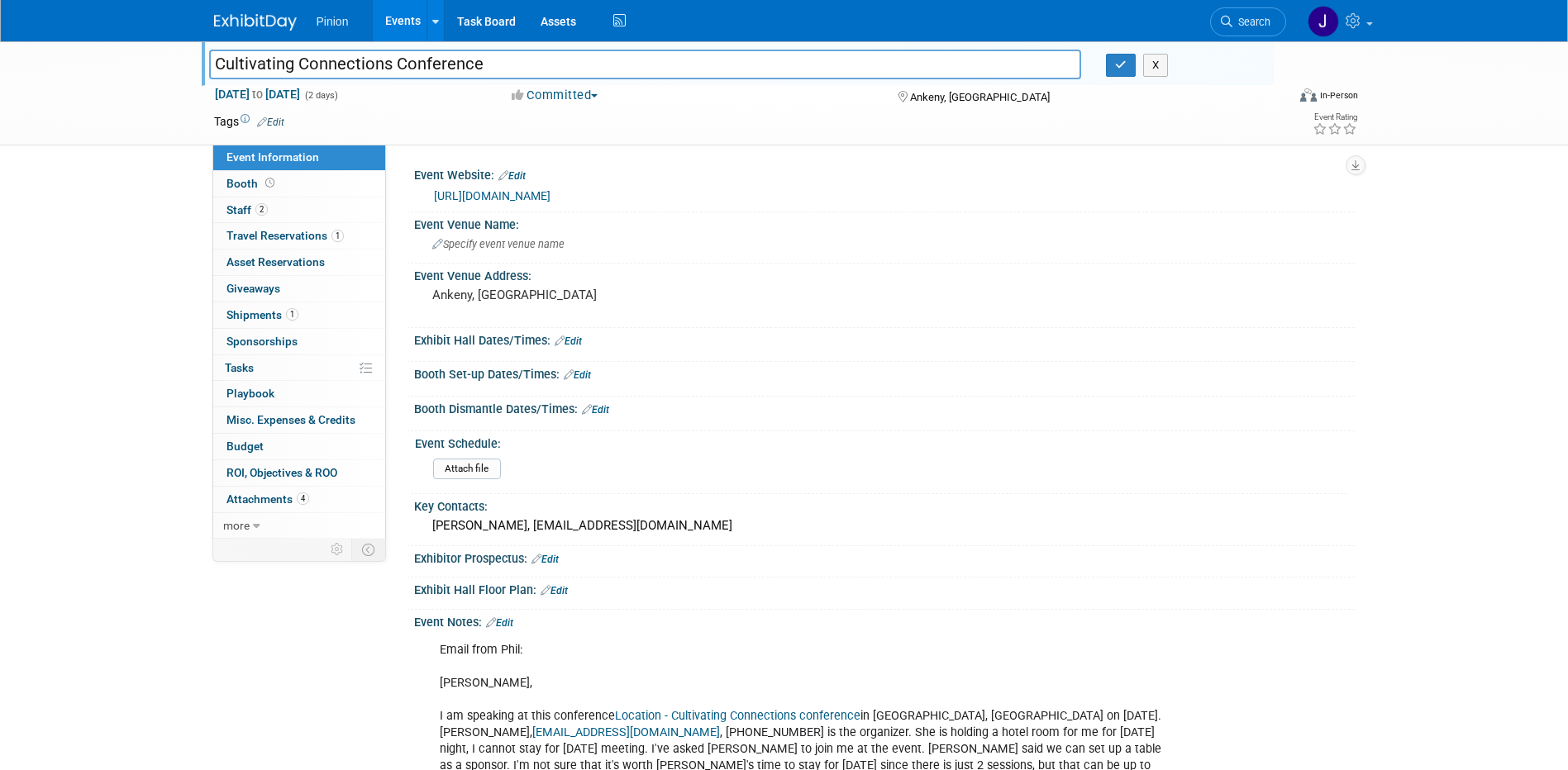
drag, startPoint x: 504, startPoint y: 60, endPoint x: 209, endPoint y: 55, distance: 295.0
click at [209, 55] on input "Cultivating Connections Conference" at bounding box center [645, 64] width 873 height 29
click at [1118, 64] on icon "button" at bounding box center [1121, 64] width 11 height 11
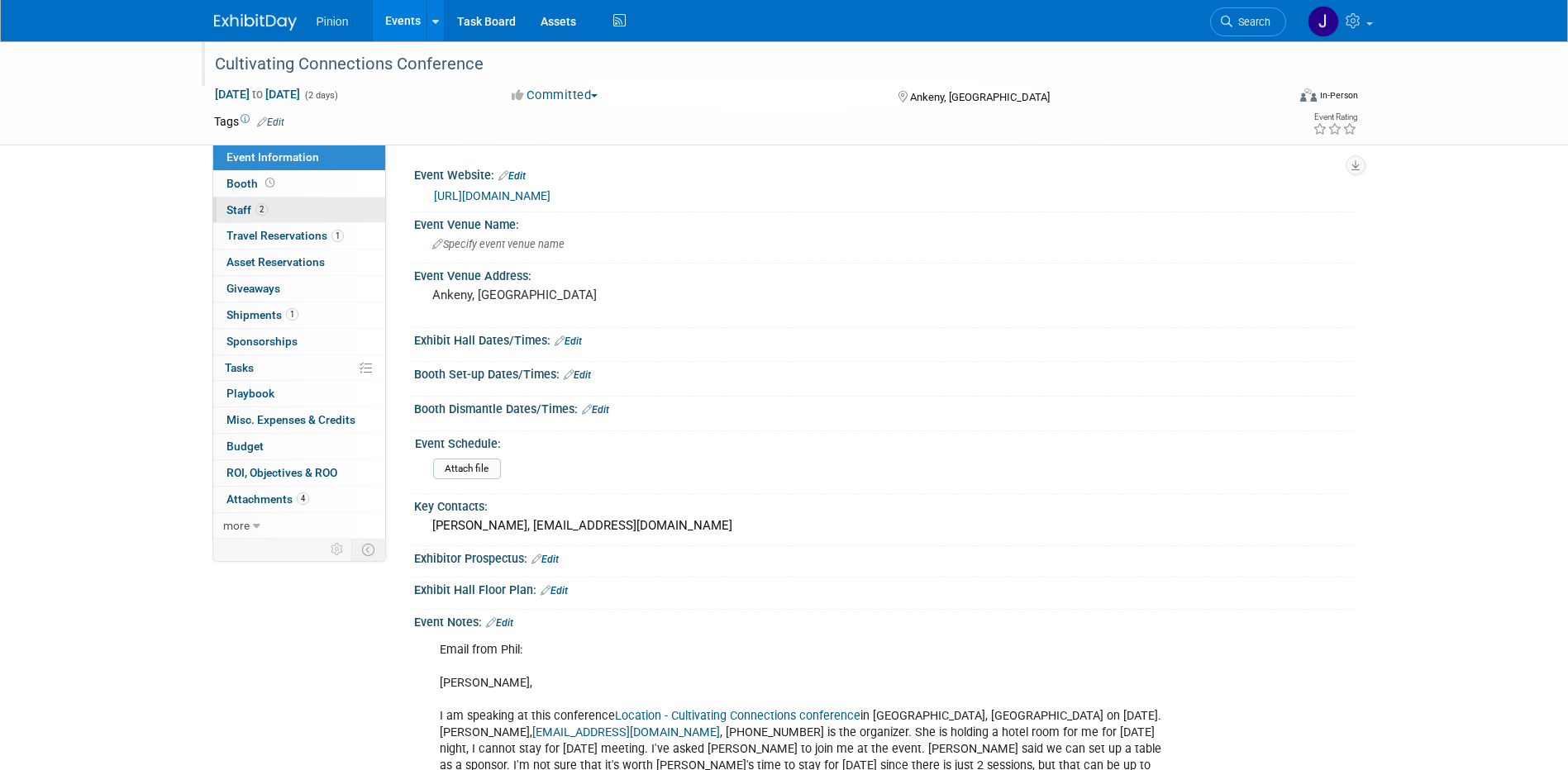
click at [249, 206] on span "Staff 2" at bounding box center [247, 209] width 41 height 13
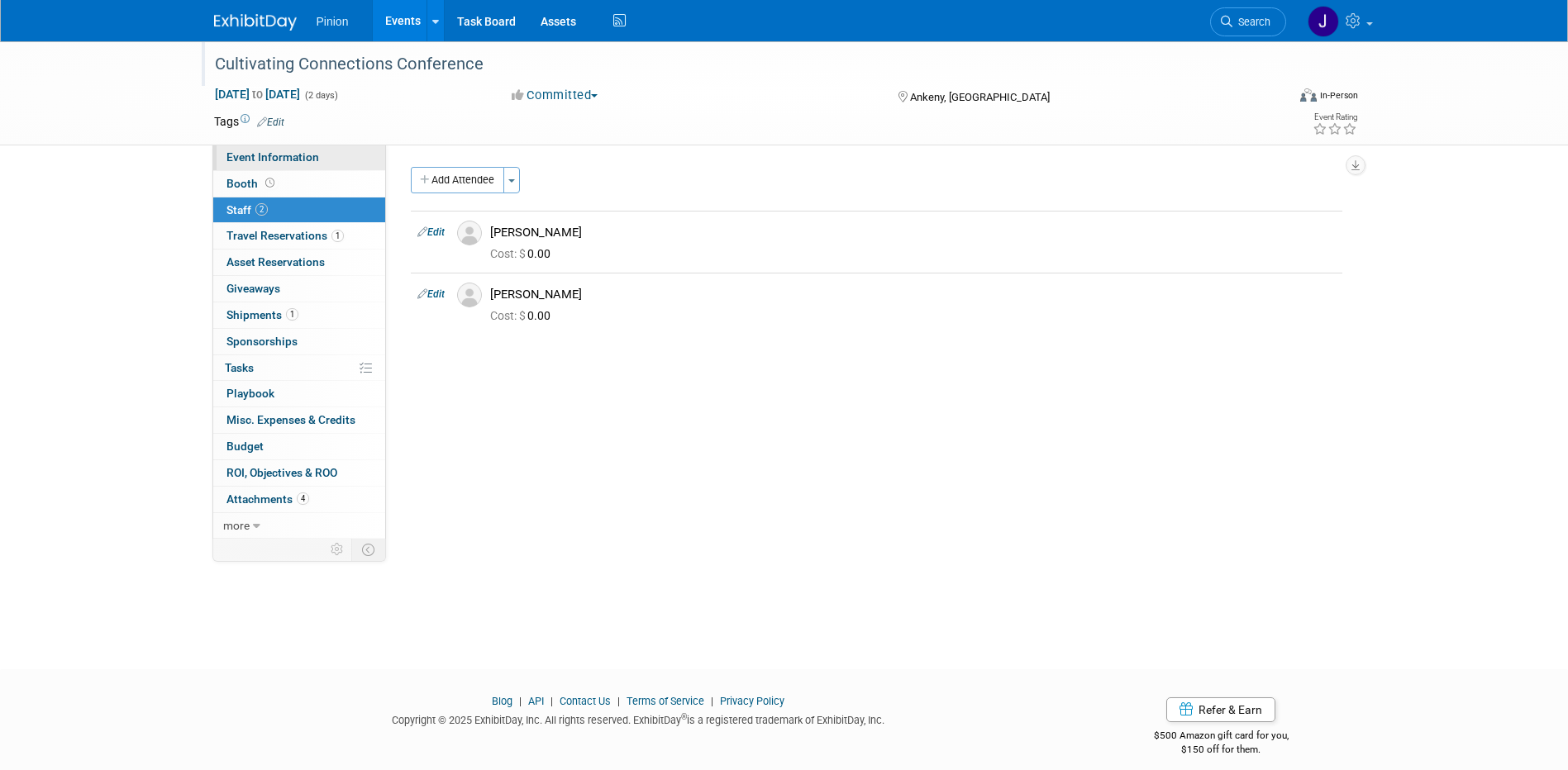
click at [270, 159] on span "Event Information" at bounding box center [273, 157] width 93 height 13
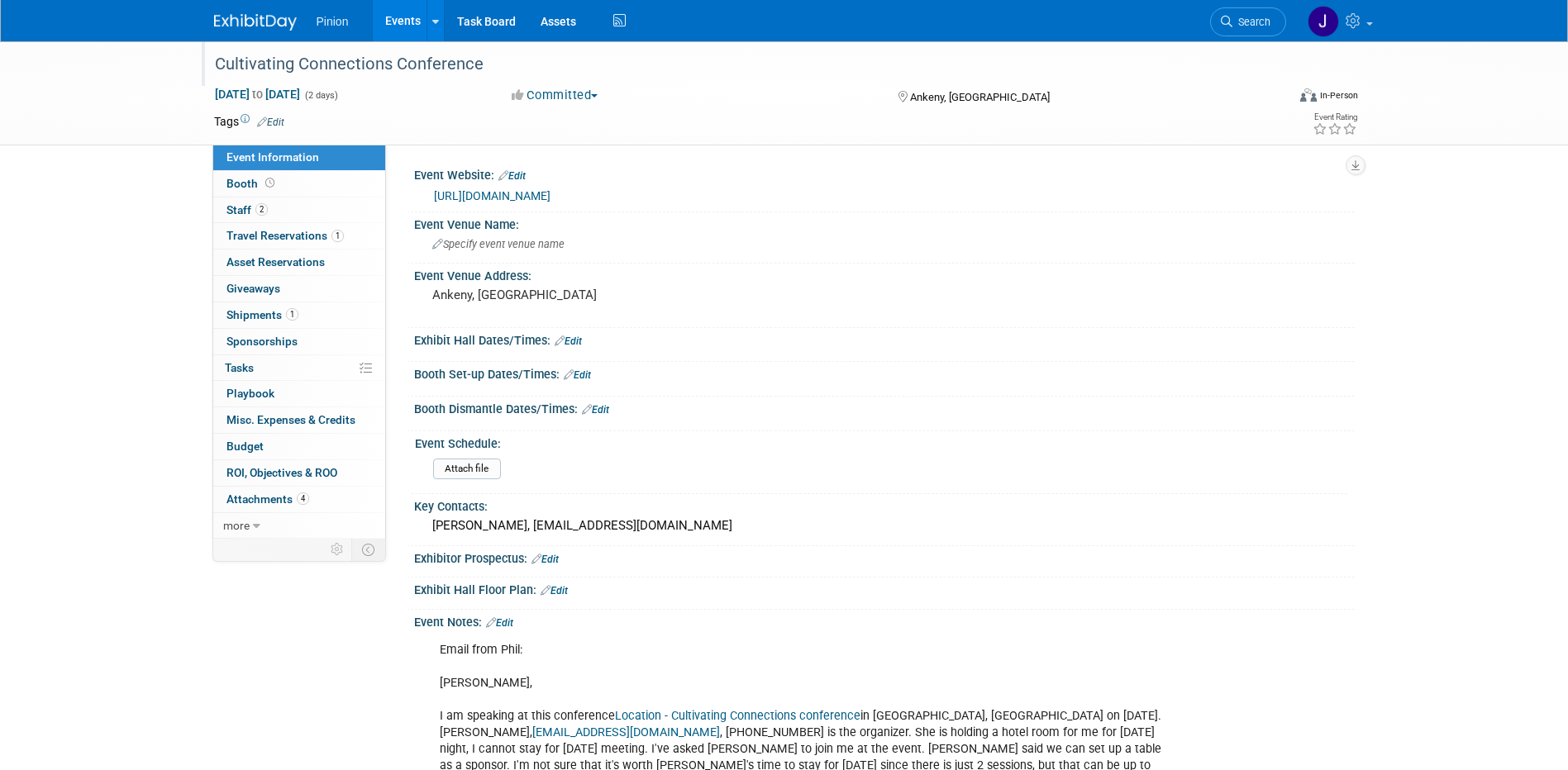
click at [551, 191] on link "[URL][DOMAIN_NAME]" at bounding box center [492, 196] width 116 height 13
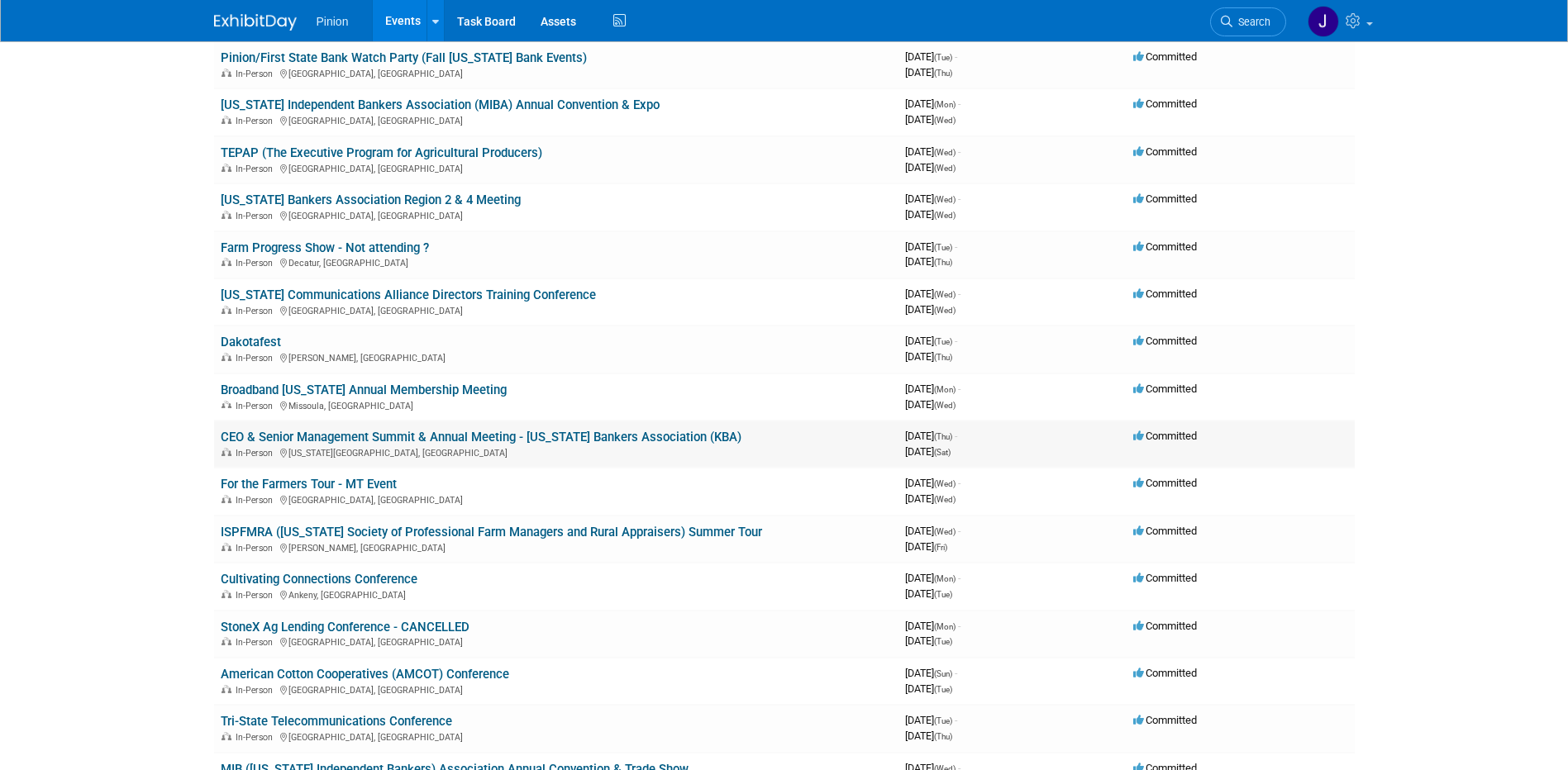
click at [300, 437] on link "CEO & Senior Management Summit & Annual Meeting - [US_STATE] Bankers Associatio…" at bounding box center [481, 437] width 521 height 15
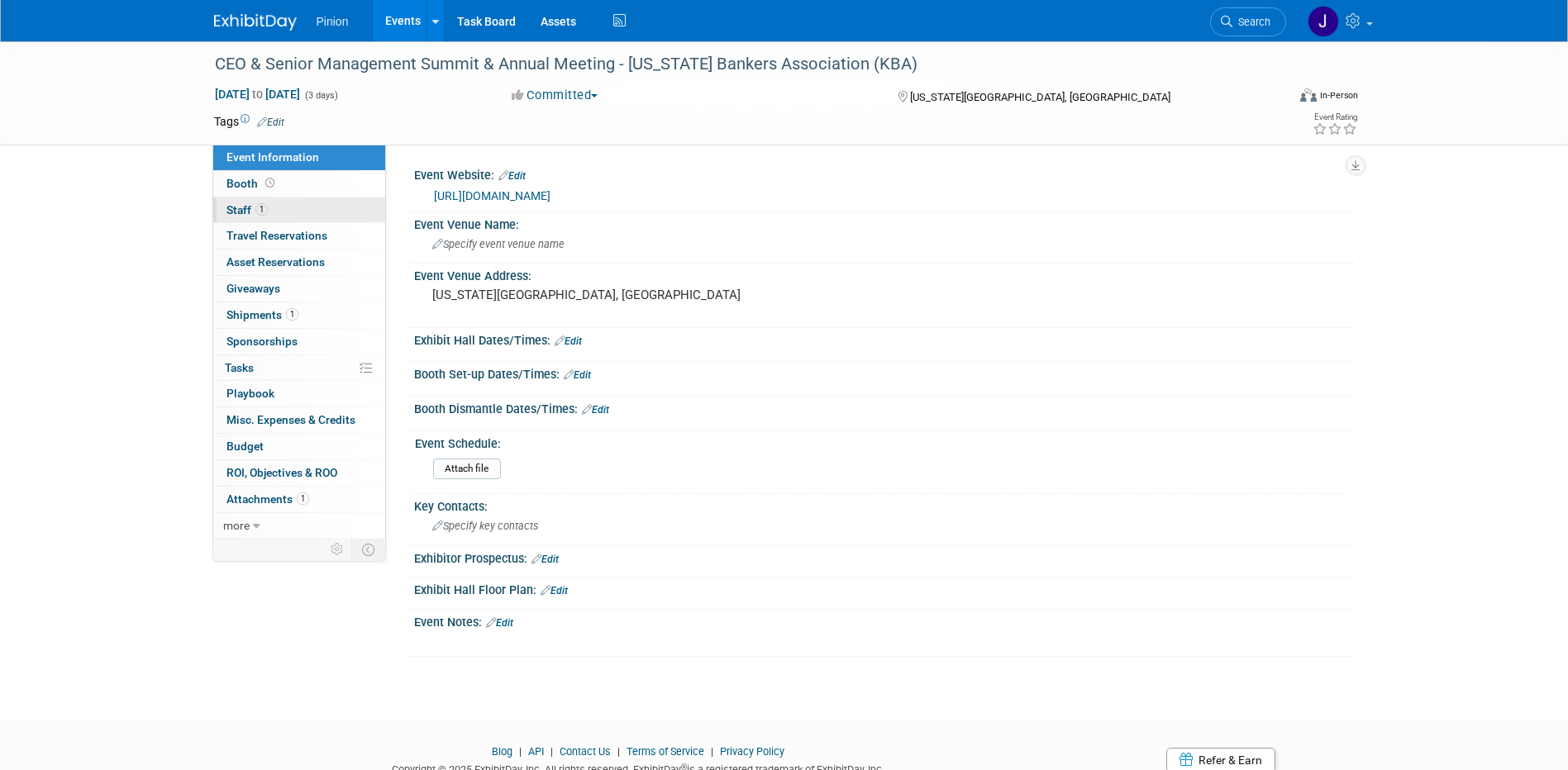
click at [274, 202] on link "1 Staff 1" at bounding box center [299, 210] width 172 height 26
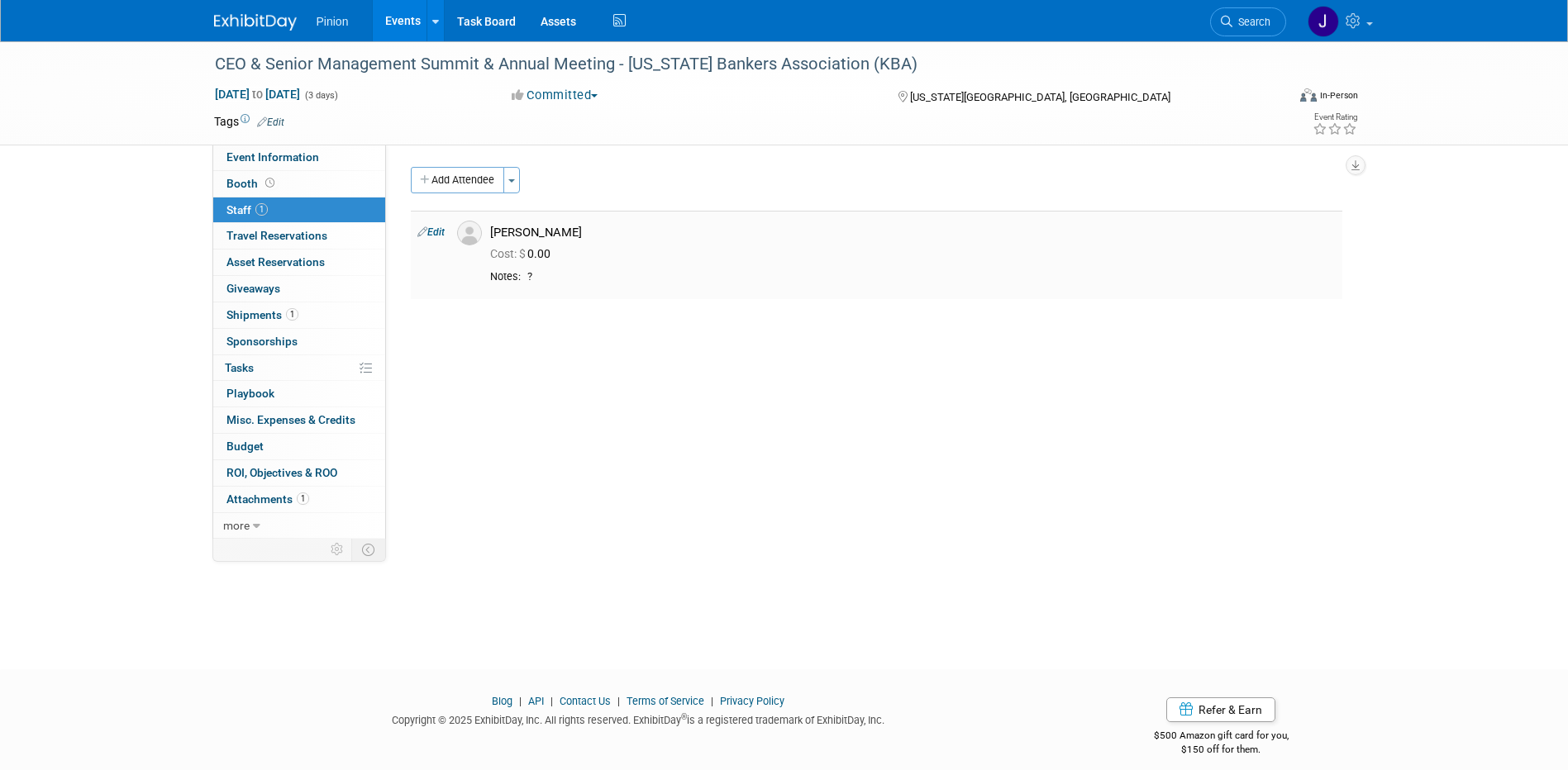
click at [441, 230] on link "Edit" at bounding box center [431, 232] width 27 height 11
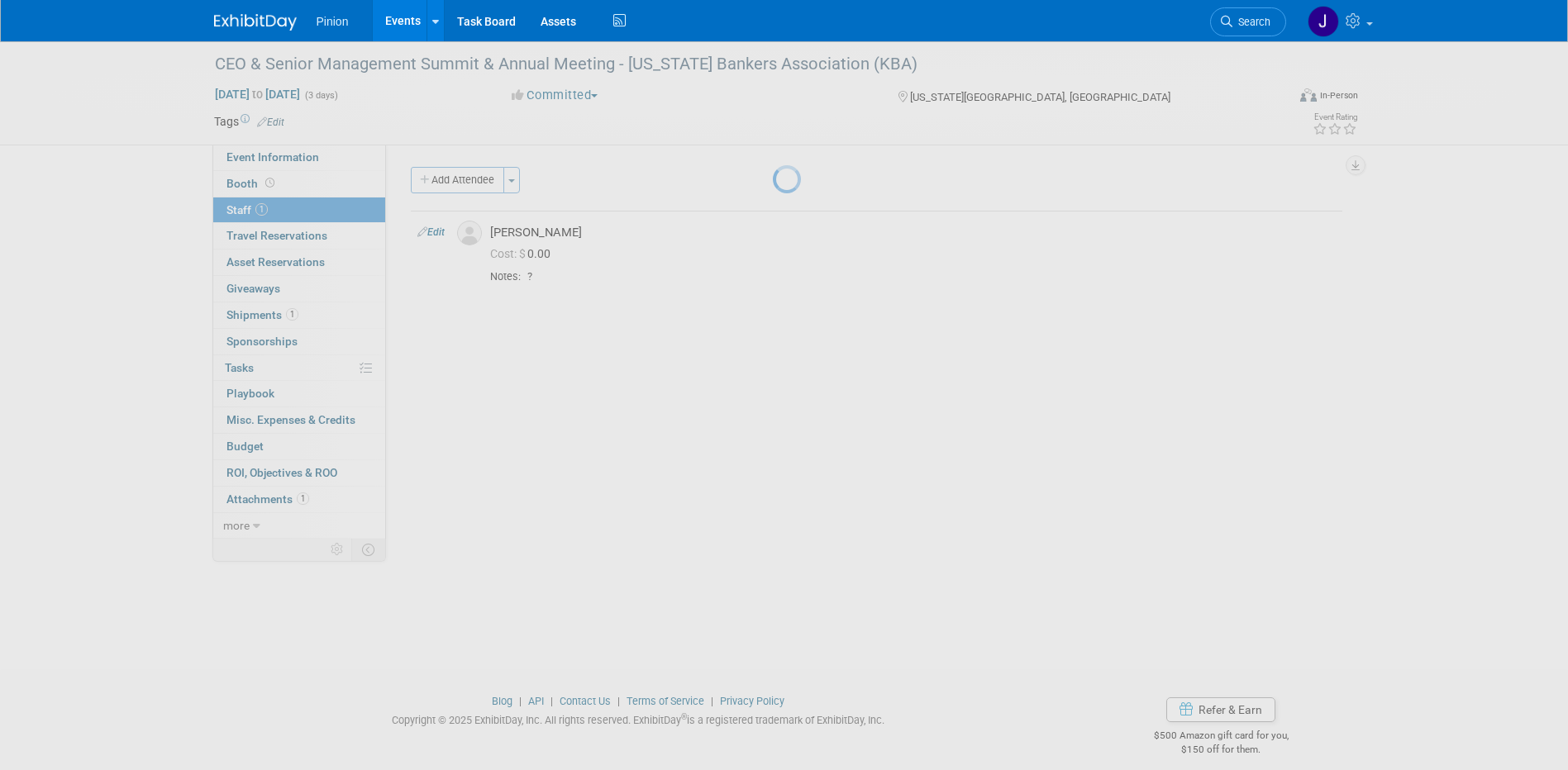
select select "285714ee-3373-41e2-9667-c14c99b6dae6"
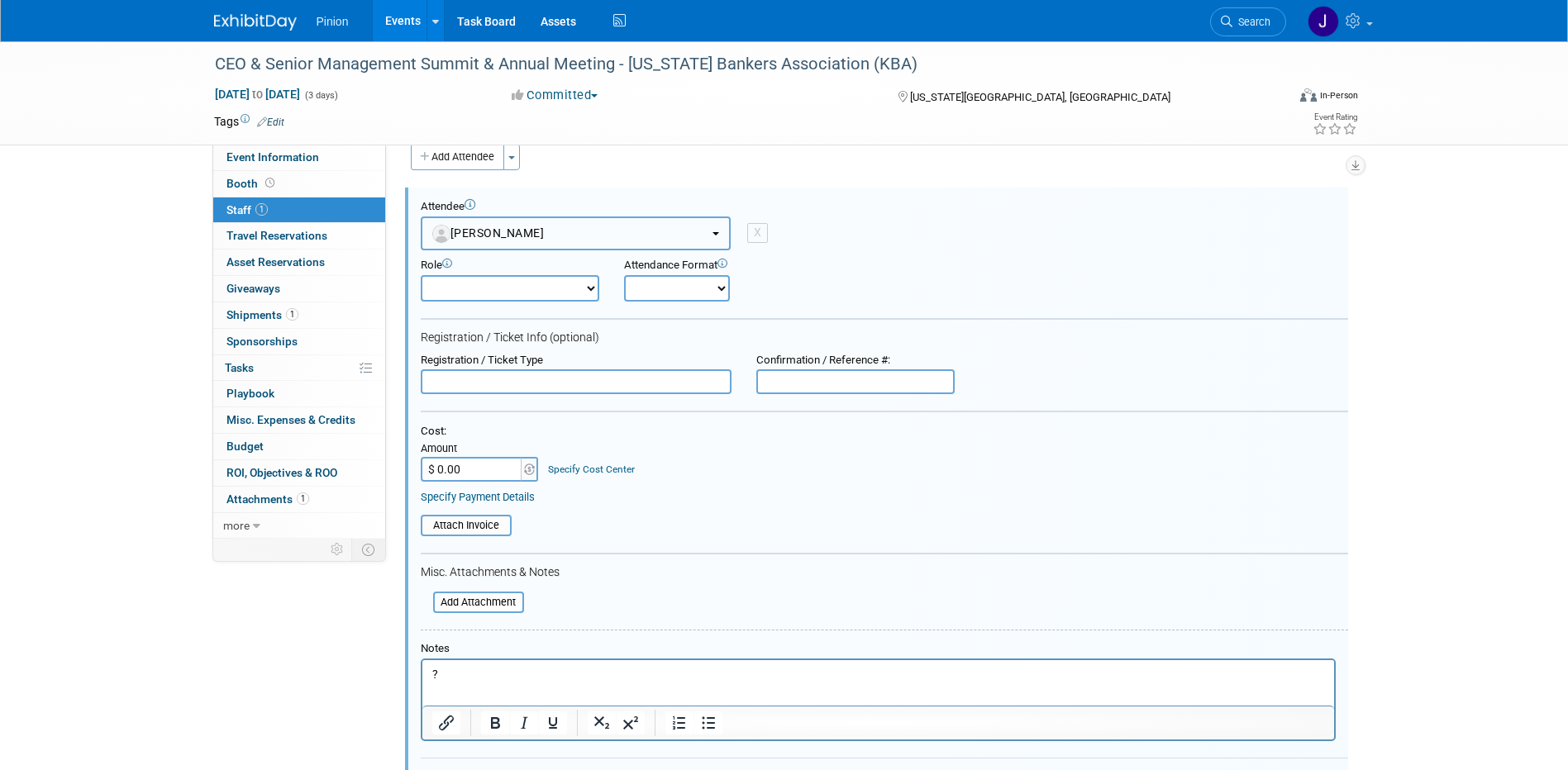
click at [565, 240] on button "[PERSON_NAME]" at bounding box center [575, 233] width 310 height 34
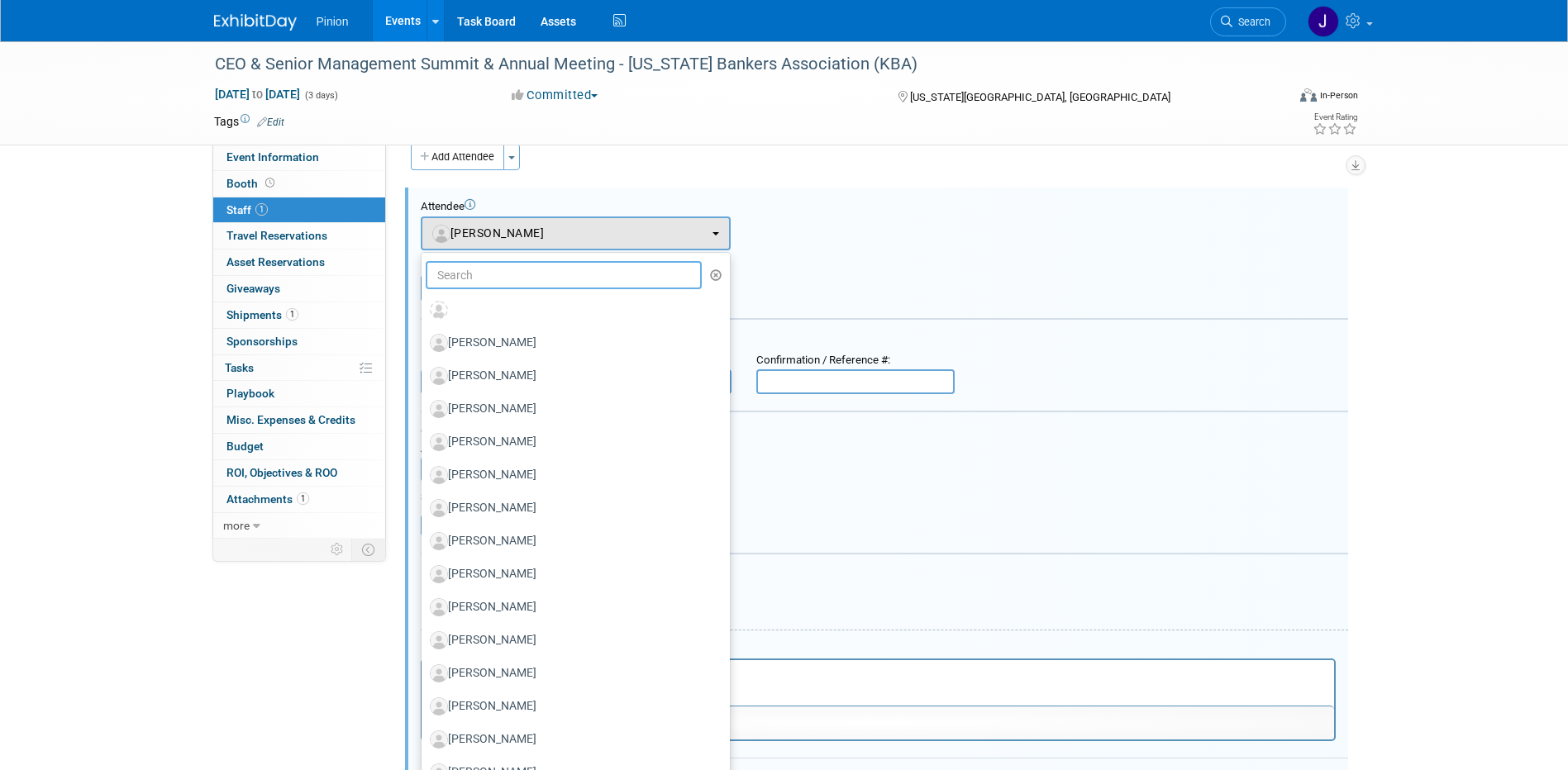
click at [530, 279] on input "text" at bounding box center [565, 275] width 277 height 28
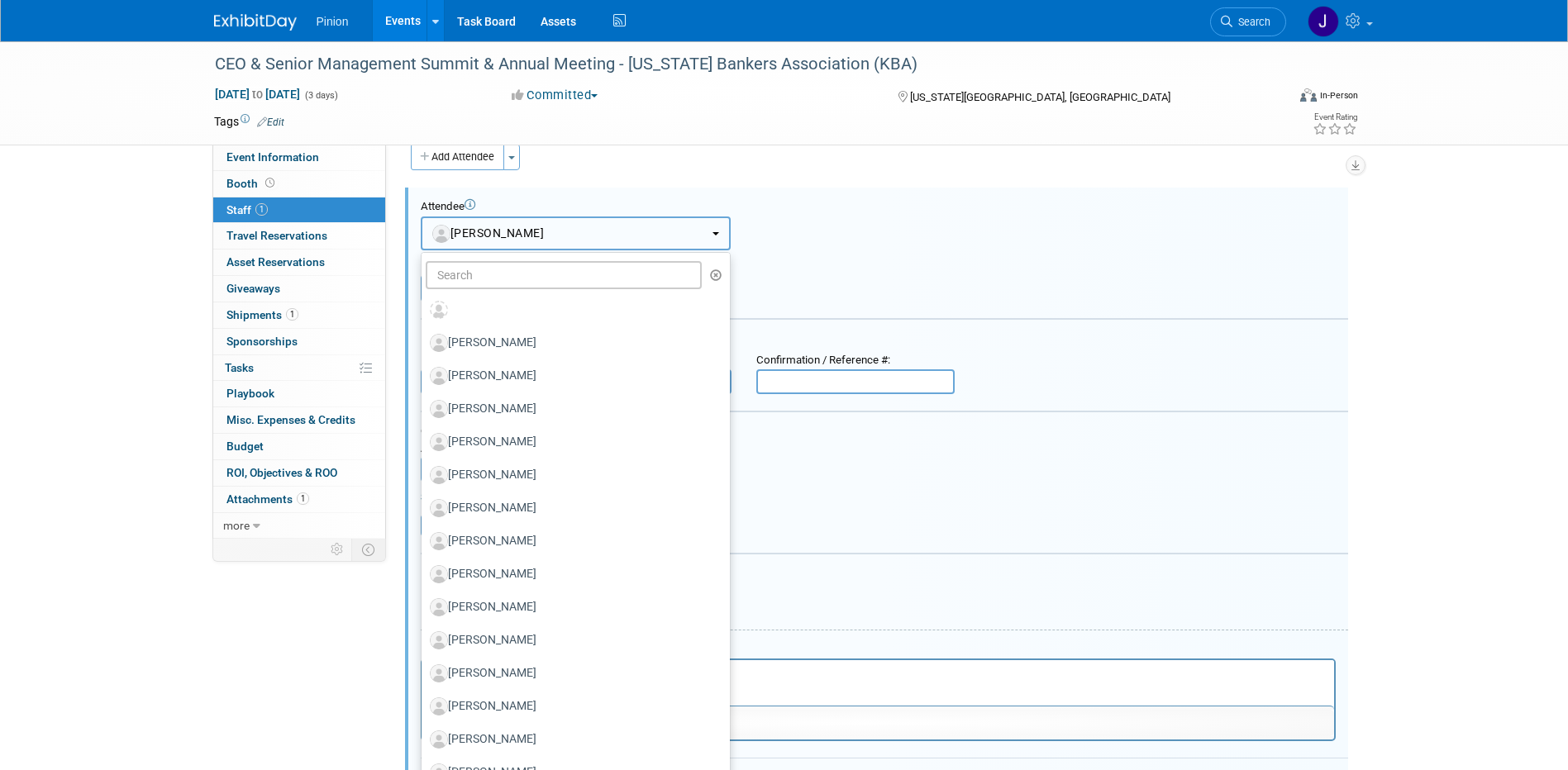
click at [551, 232] on button "[PERSON_NAME]" at bounding box center [575, 233] width 310 height 34
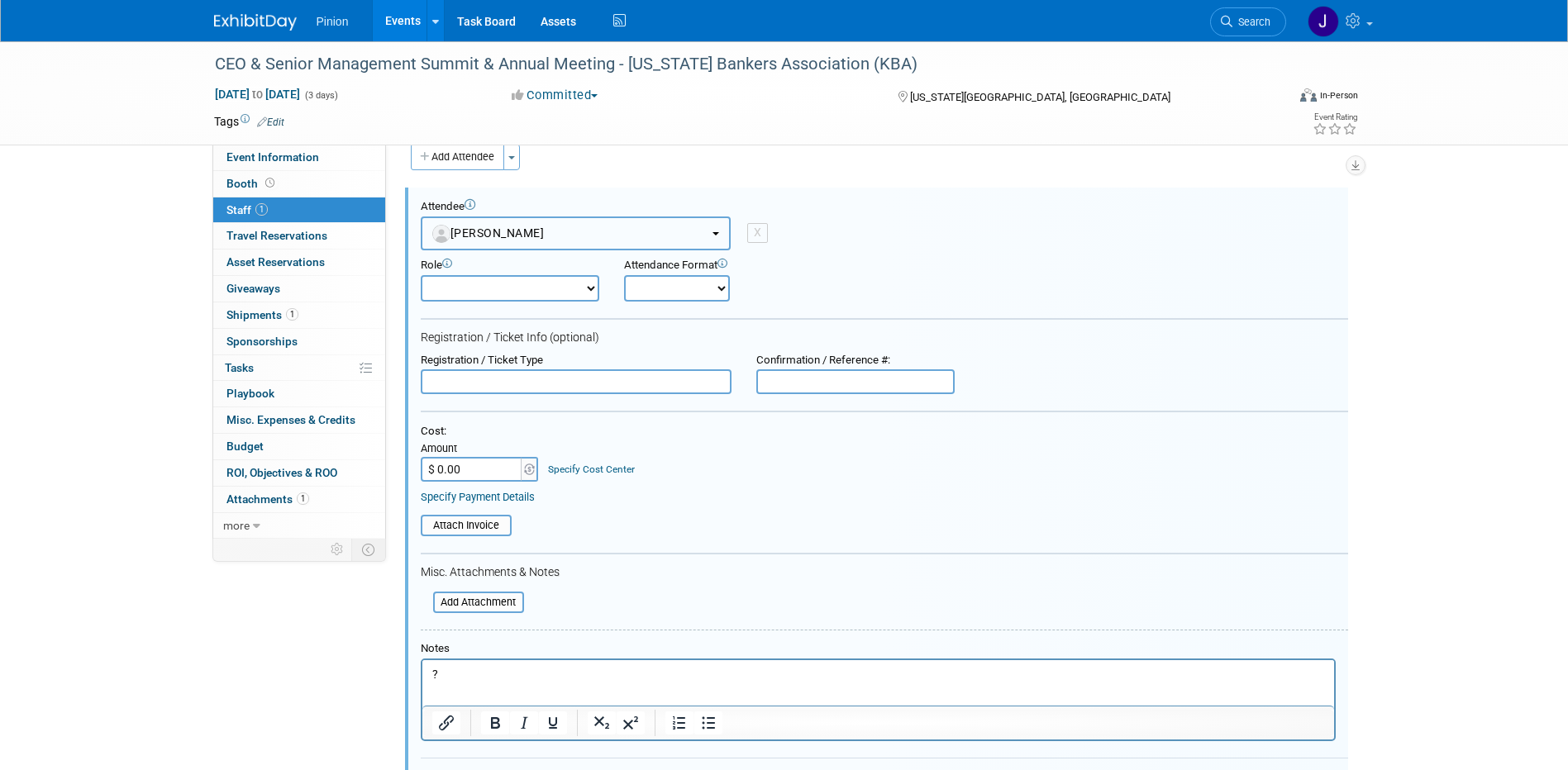
click at [717, 232] on b "button" at bounding box center [716, 234] width 6 height 4
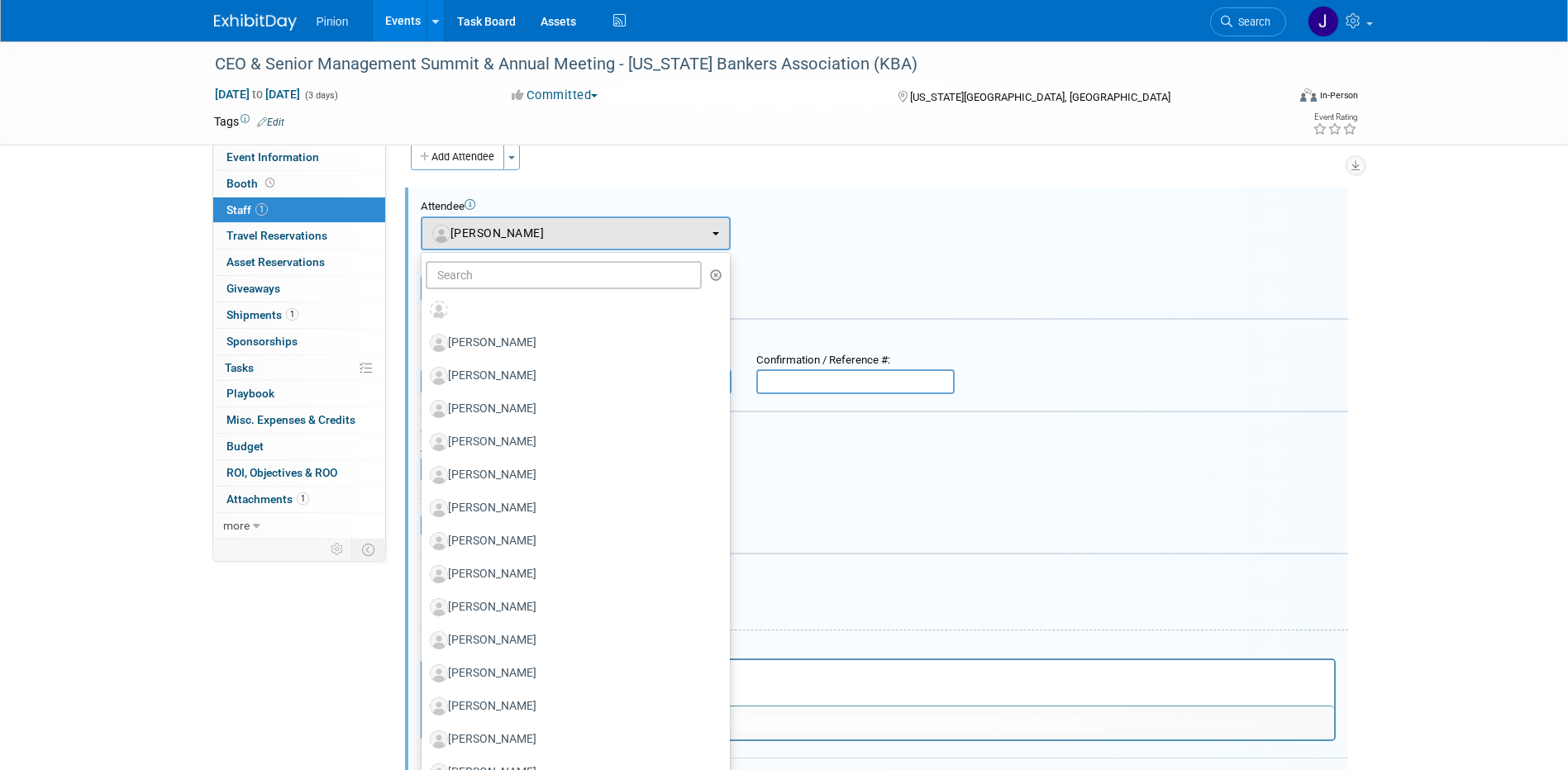
click at [710, 275] on icon "button" at bounding box center [716, 274] width 12 height 11
click at [710, 270] on icon "button" at bounding box center [716, 274] width 12 height 11
click at [898, 225] on div "Attendee <img src="[URL][DOMAIN_NAME]" style="width: 22px; height: 22px; border…" at bounding box center [884, 225] width 927 height 50
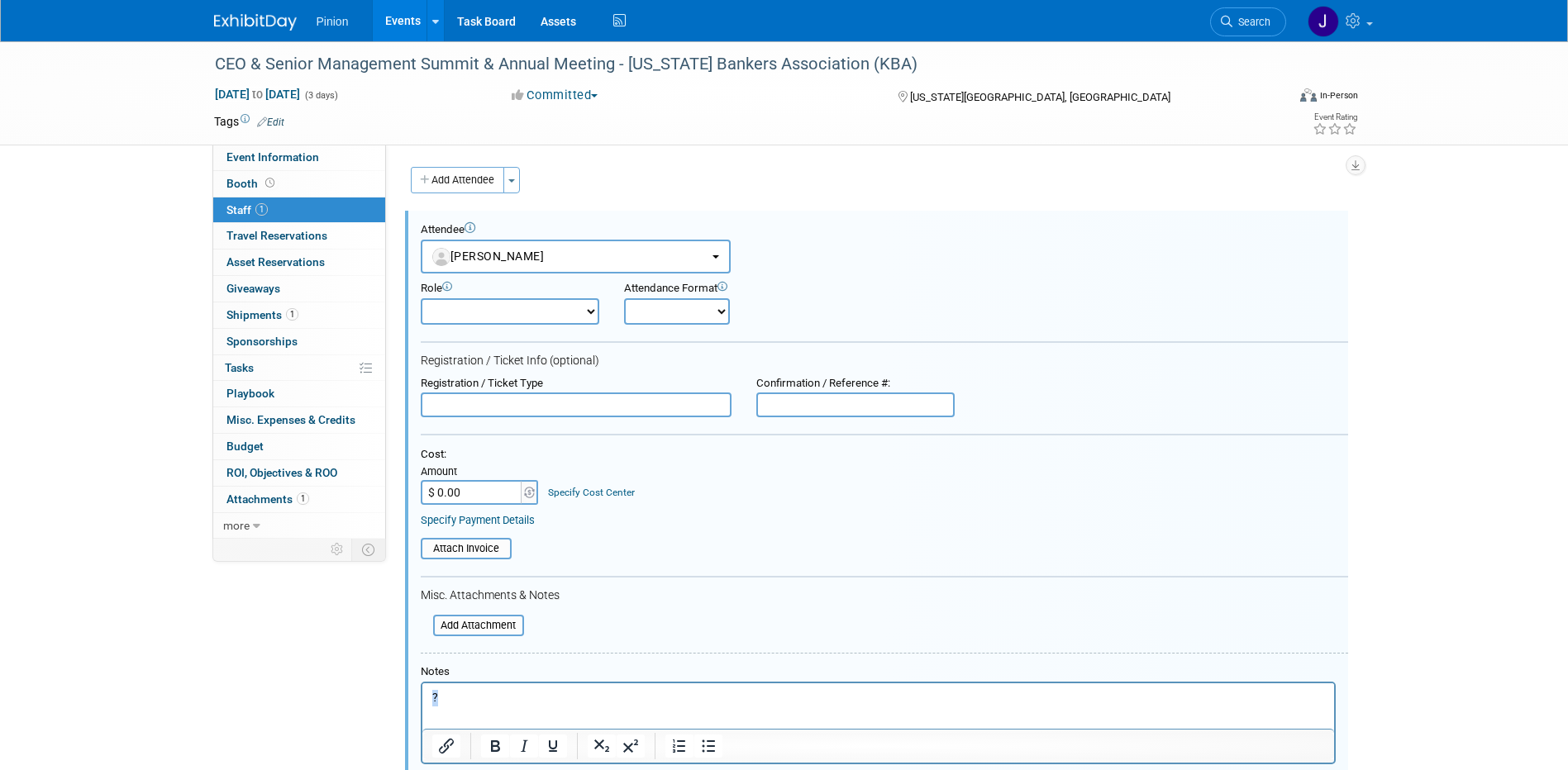
drag, startPoint x: 448, startPoint y: 699, endPoint x: 241, endPoint y: 701, distance: 207.0
click at [422, 701] on html "?" at bounding box center [877, 695] width 912 height 23
click at [705, 245] on button "Michael Ropp" at bounding box center [575, 257] width 310 height 34
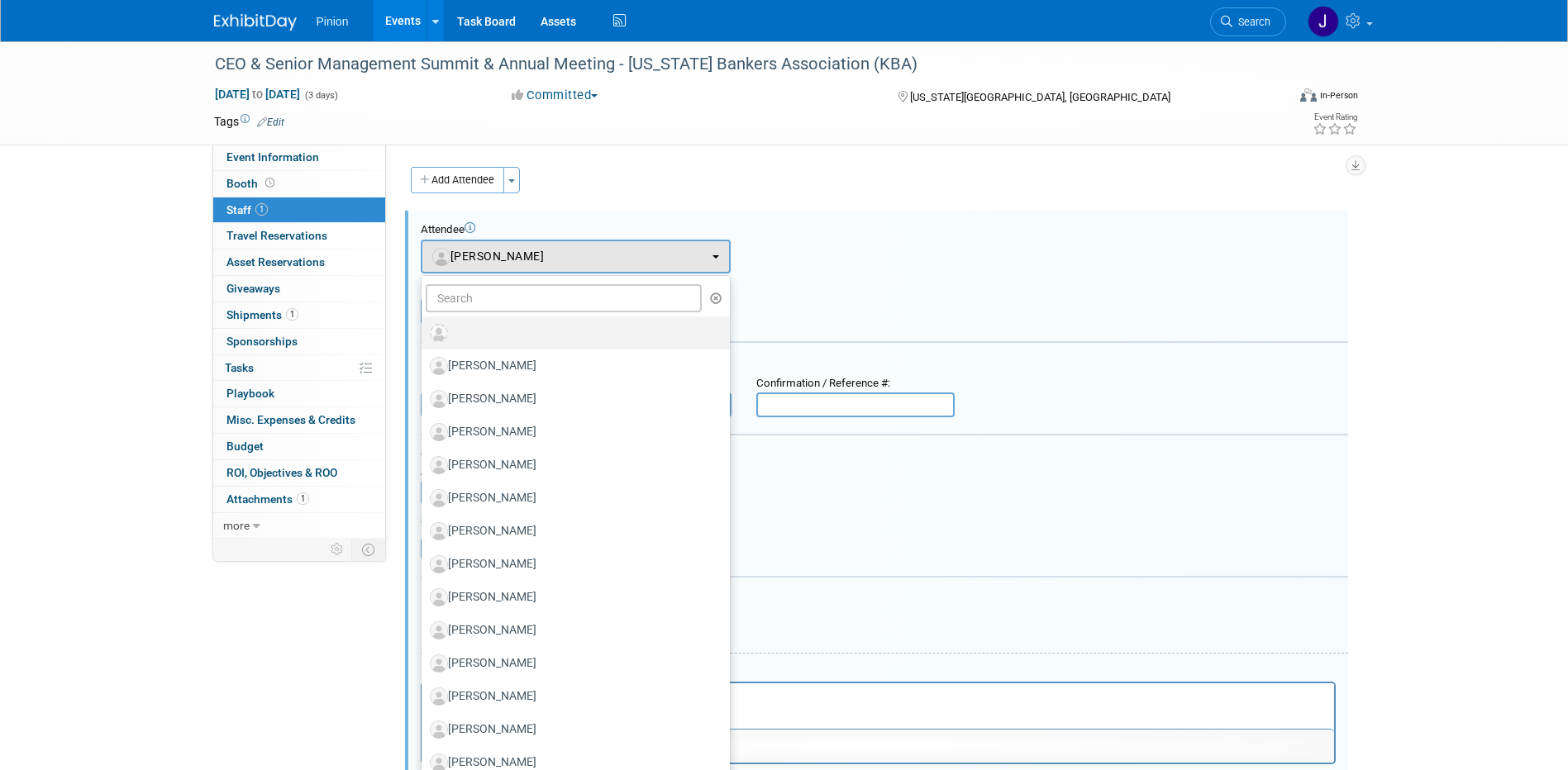
click at [551, 328] on label at bounding box center [571, 333] width 283 height 26
click at [424, 328] on input "radio" at bounding box center [418, 331] width 11 height 11
select select
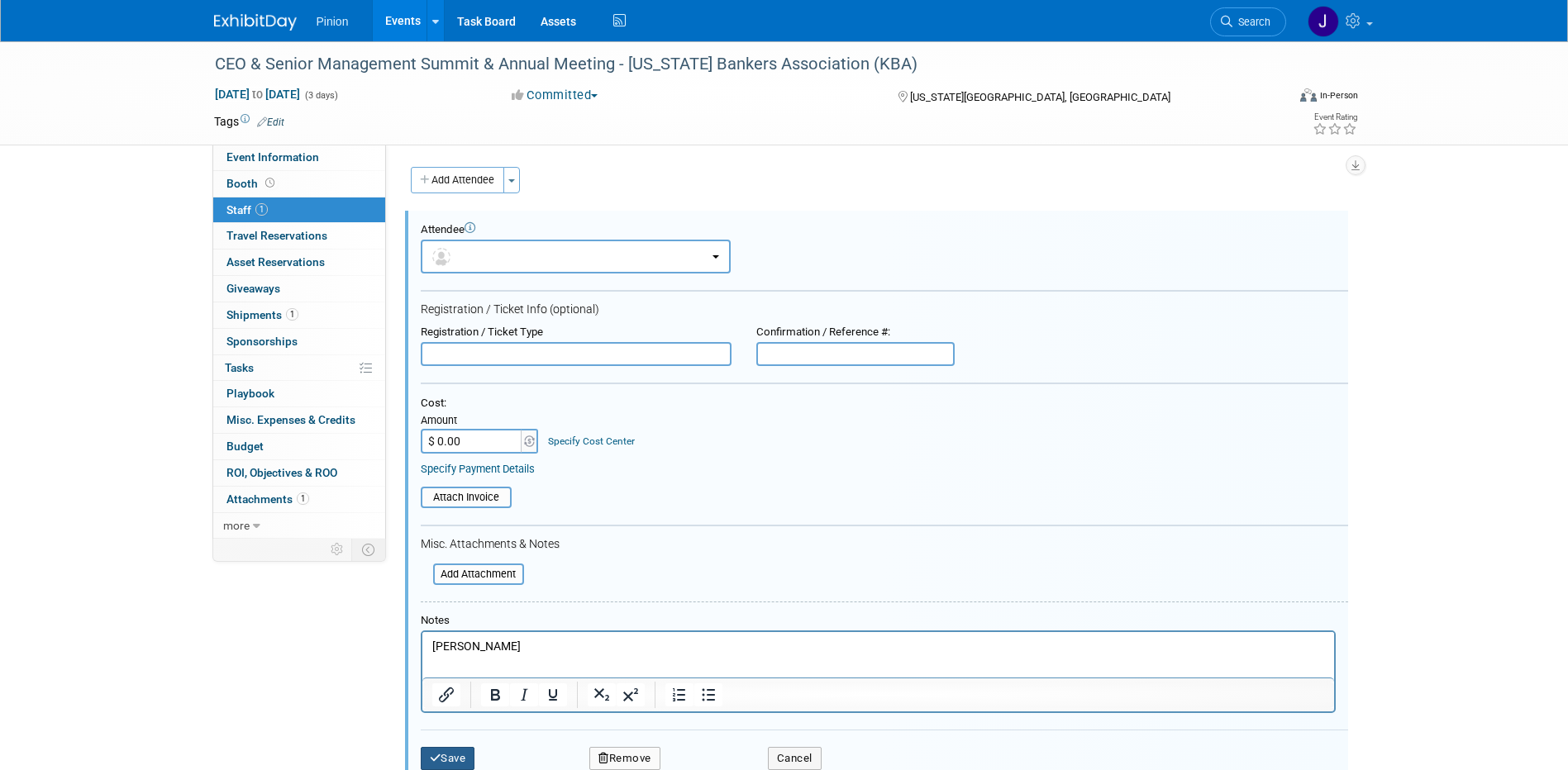
click at [461, 759] on button "Save" at bounding box center [448, 759] width 55 height 23
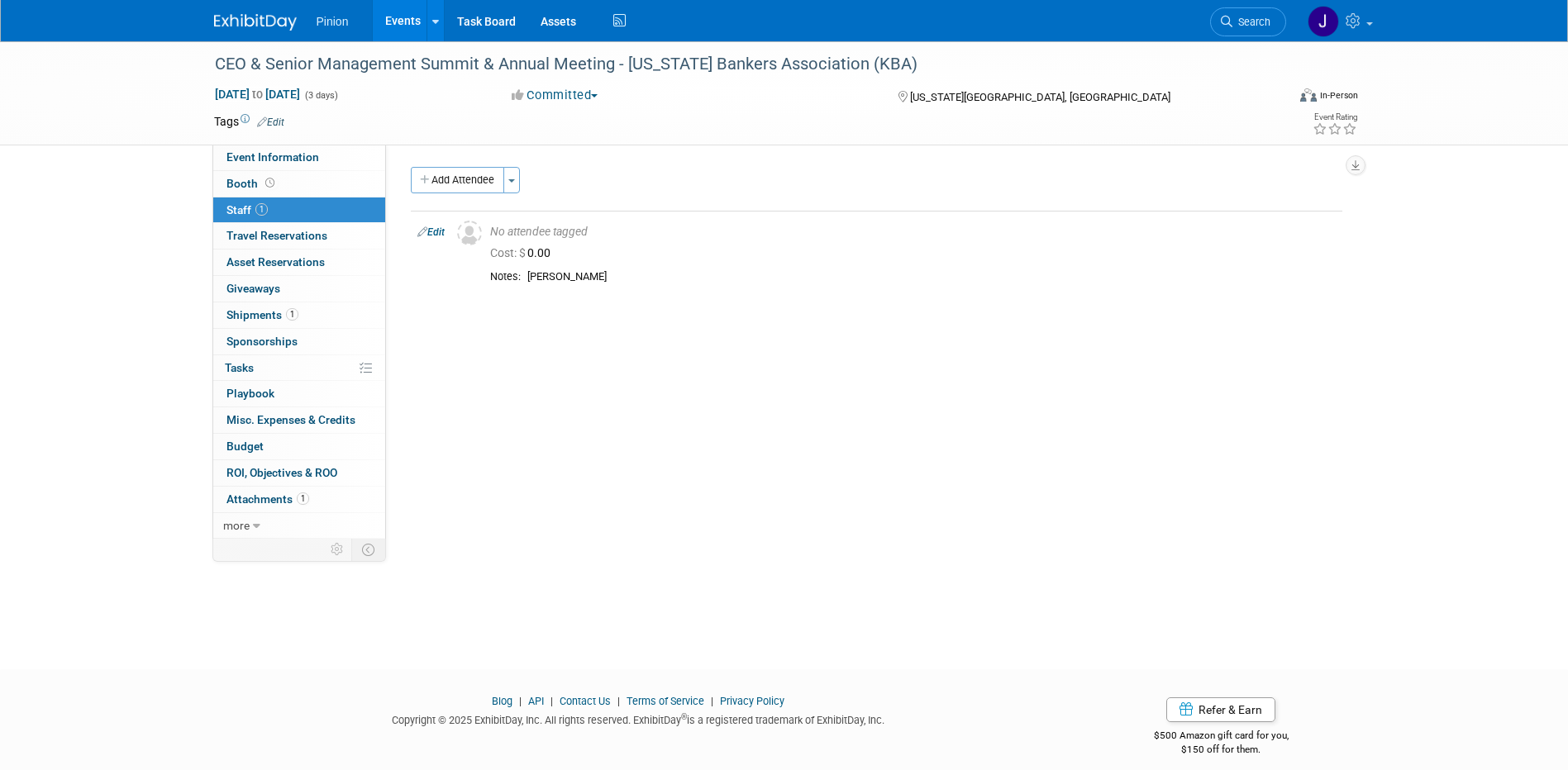
click at [262, 24] on img at bounding box center [256, 22] width 83 height 17
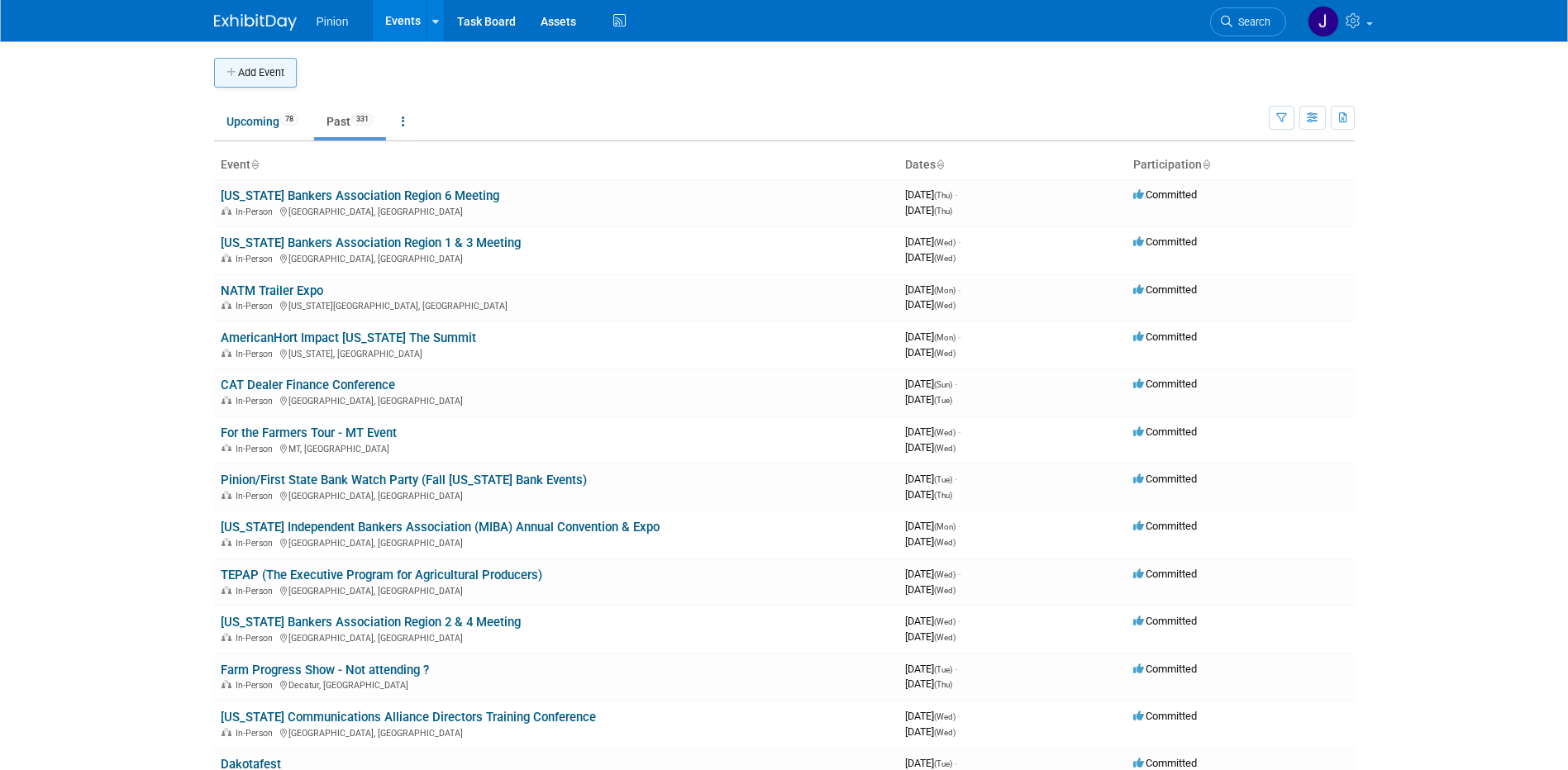
click at [281, 71] on button "Add Event" at bounding box center [256, 73] width 83 height 30
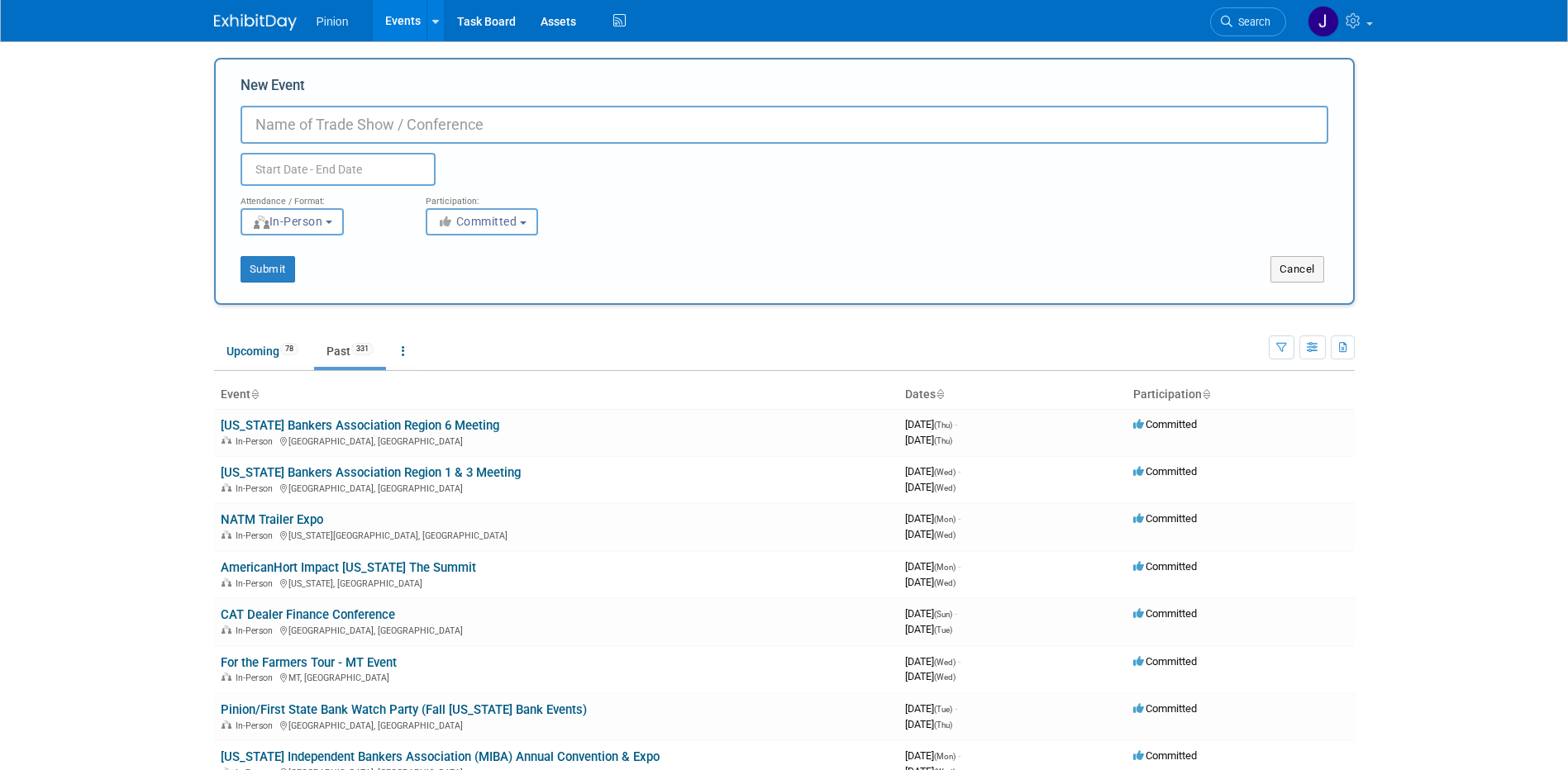
paste input "[US_STATE] Contractors Assocation Summer Outing"
type input "[US_STATE] Contractors Assocation Summer Outing"
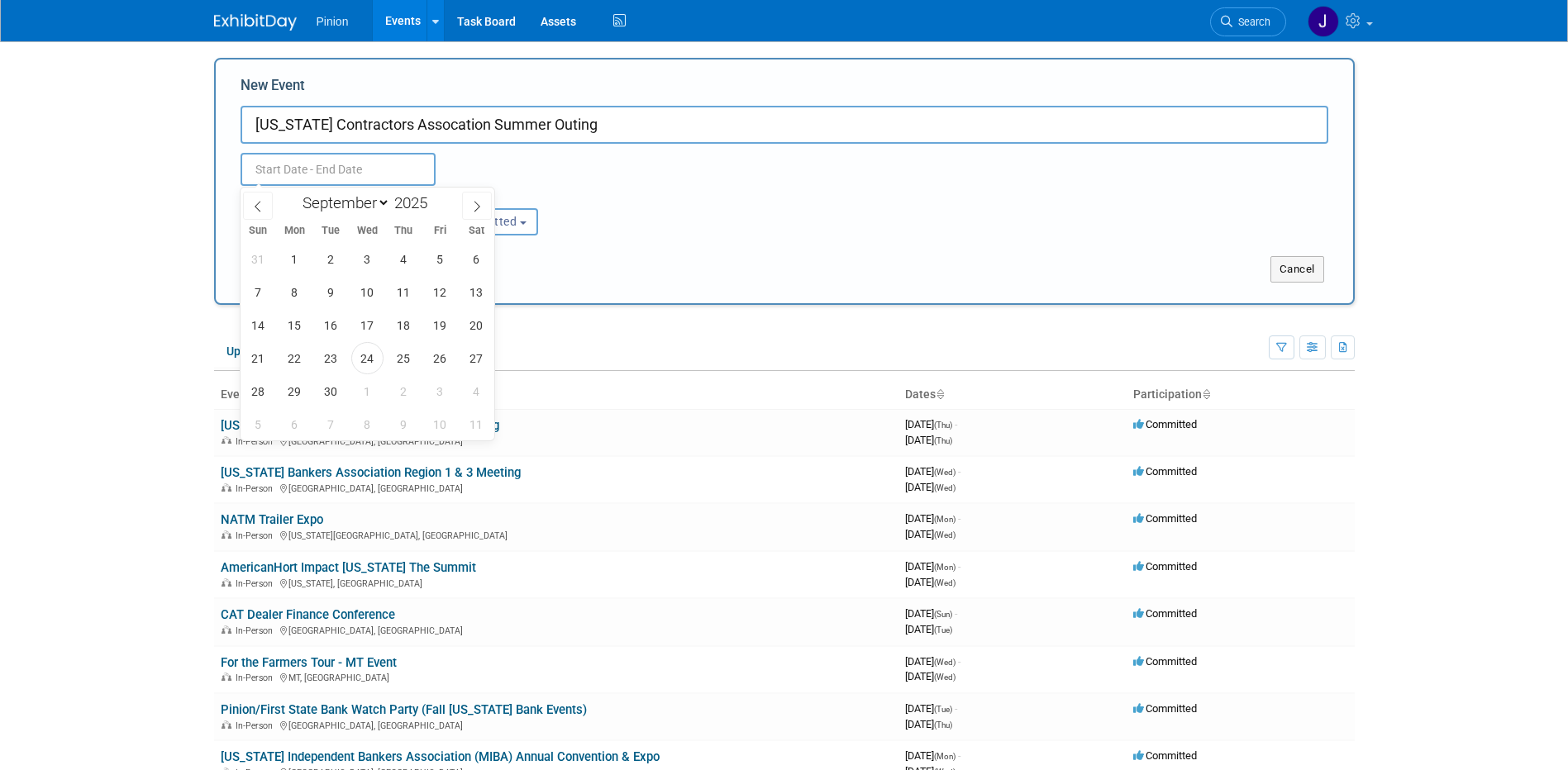
click at [321, 176] on input "text" at bounding box center [338, 168] width 195 height 33
click at [256, 201] on icon at bounding box center [258, 206] width 11 height 11
select select "7"
click at [334, 325] on span "12" at bounding box center [331, 325] width 33 height 33
click at [397, 319] on span "14" at bounding box center [403, 325] width 33 height 33
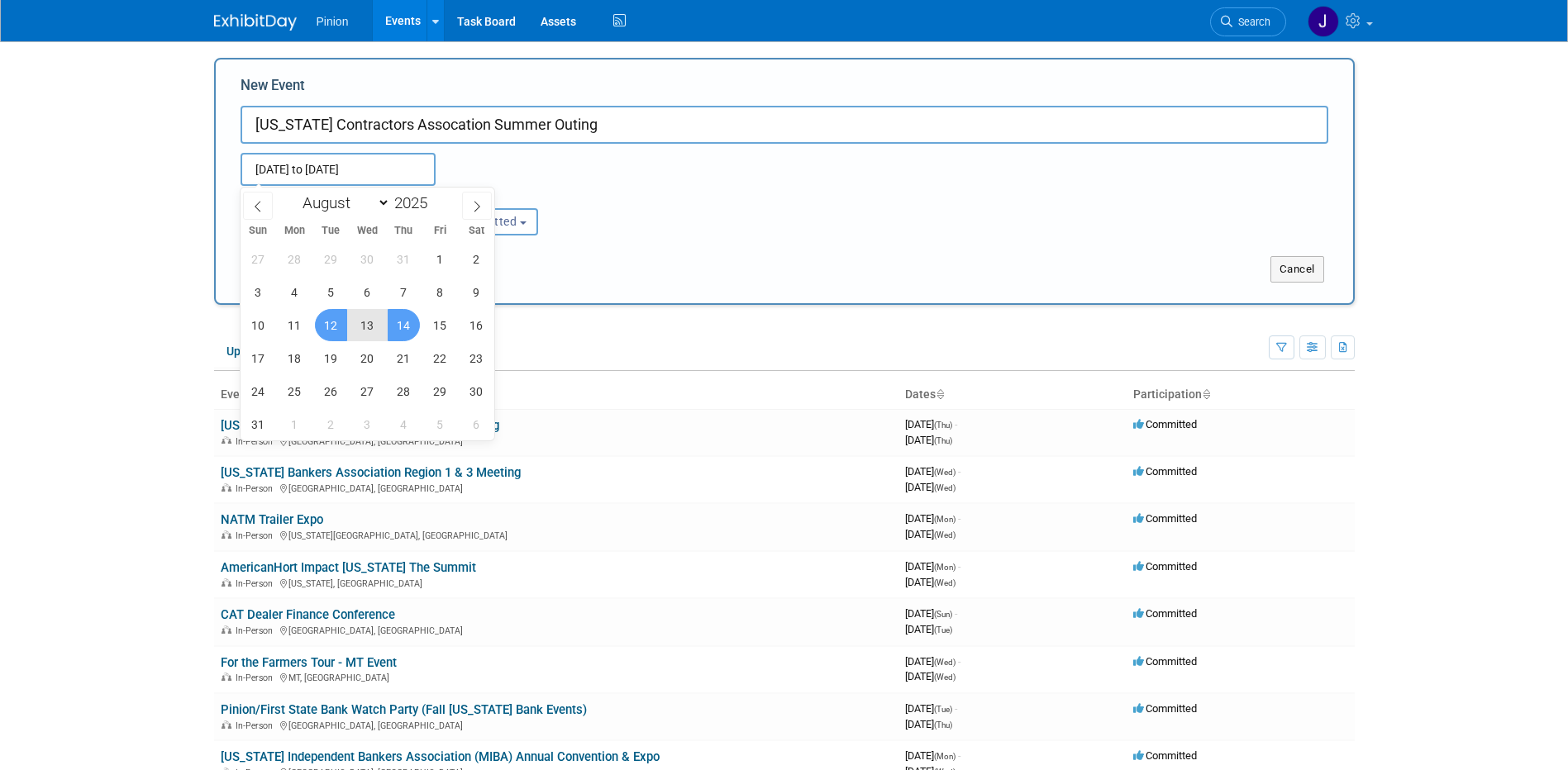
type input "Aug 12, 2025 to Aug 14, 2025"
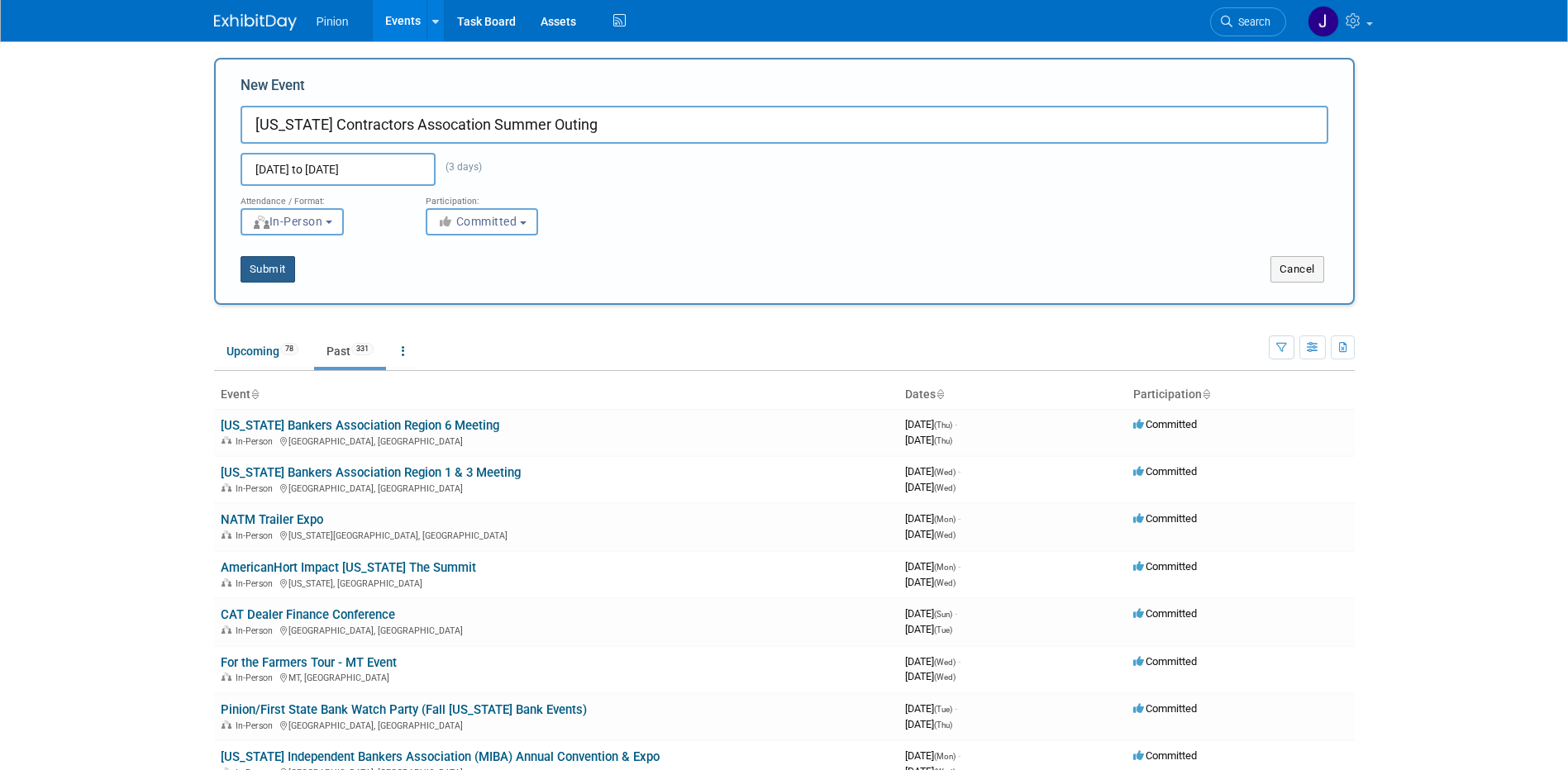
click at [273, 265] on button "Submit" at bounding box center [268, 269] width 55 height 26
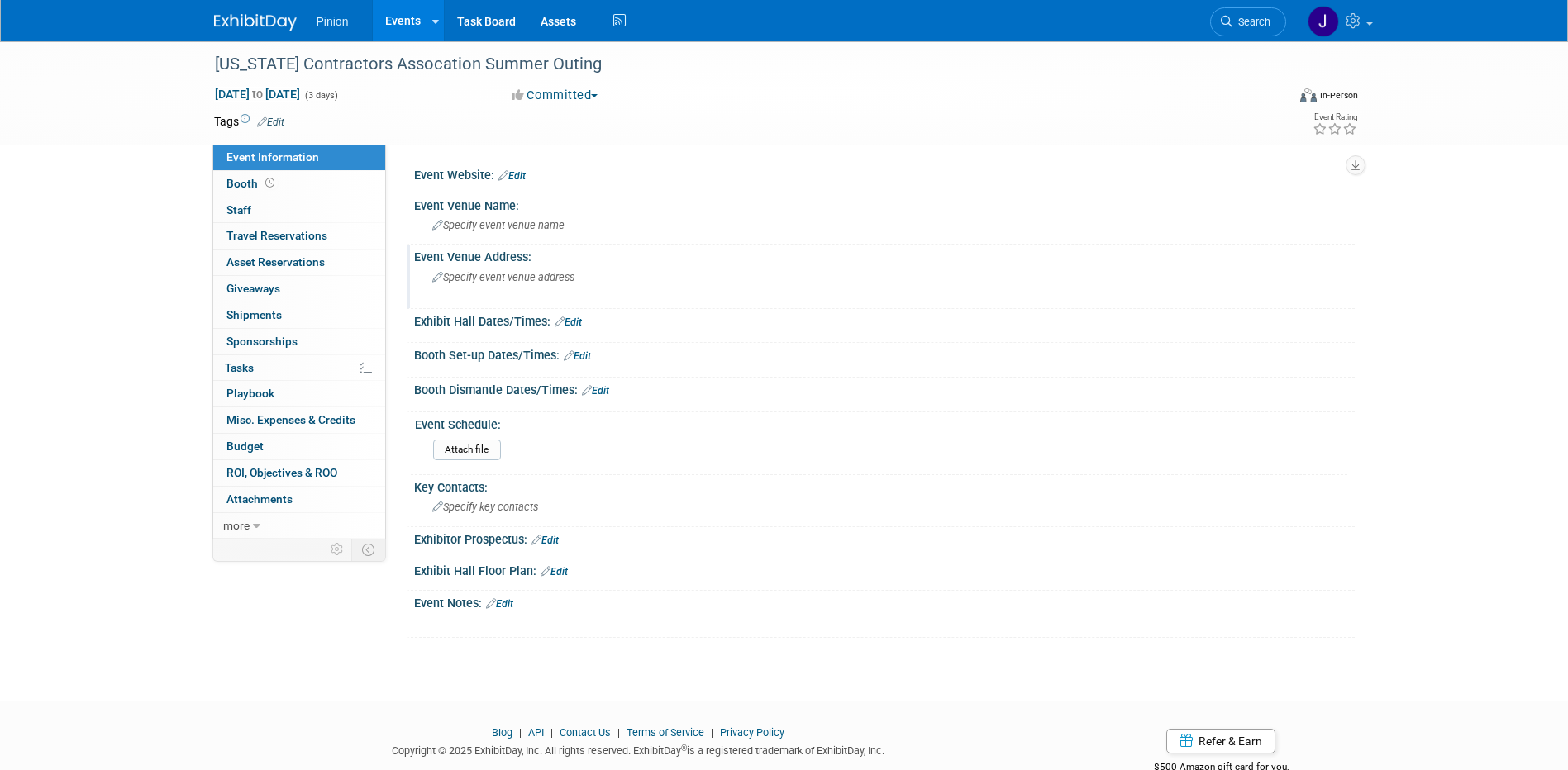
click at [561, 276] on span "Specify event venue address" at bounding box center [503, 277] width 142 height 12
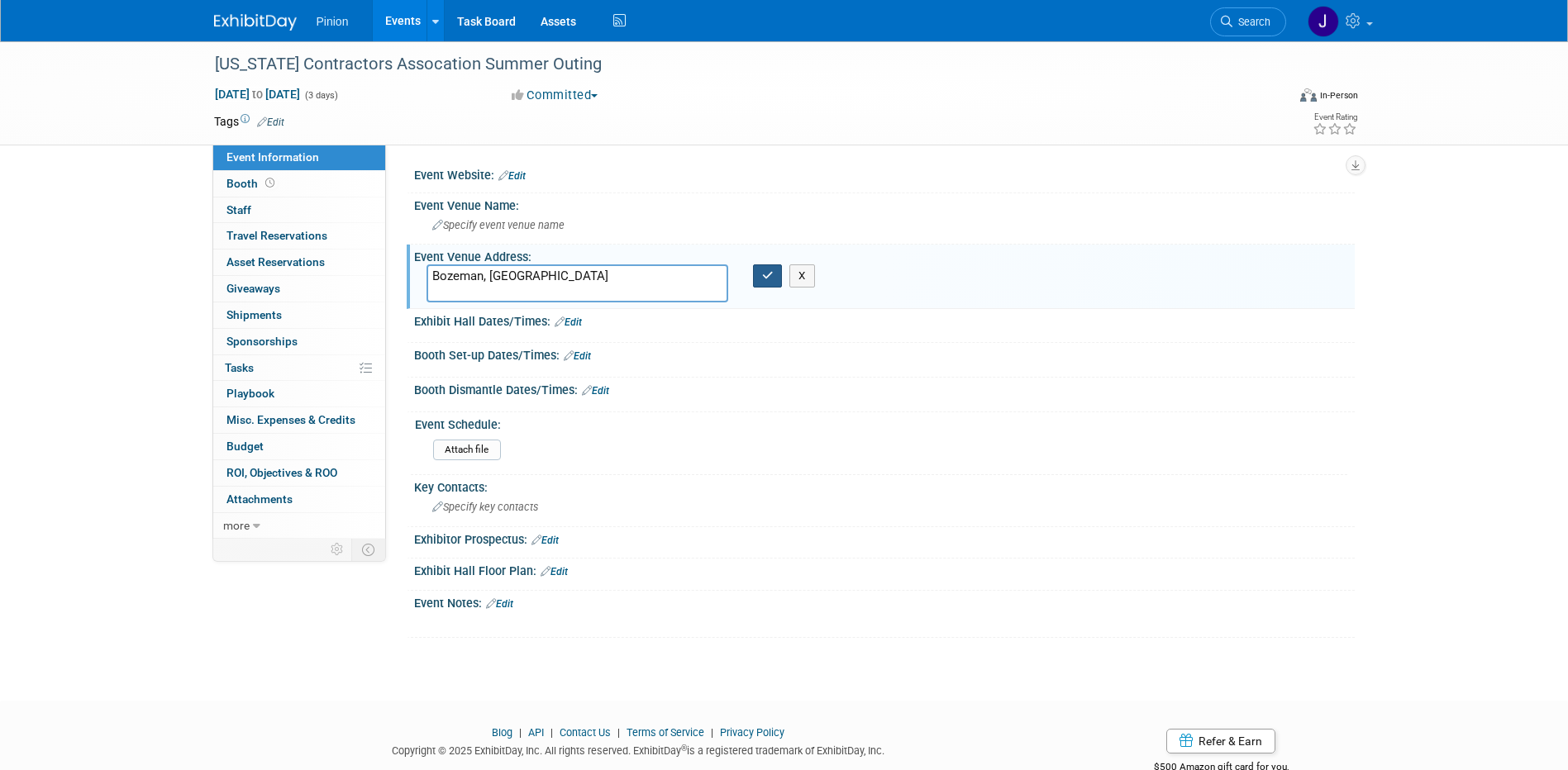
type textarea "Bozeman, [GEOGRAPHIC_DATA]"
click at [761, 266] on button "button" at bounding box center [769, 276] width 30 height 23
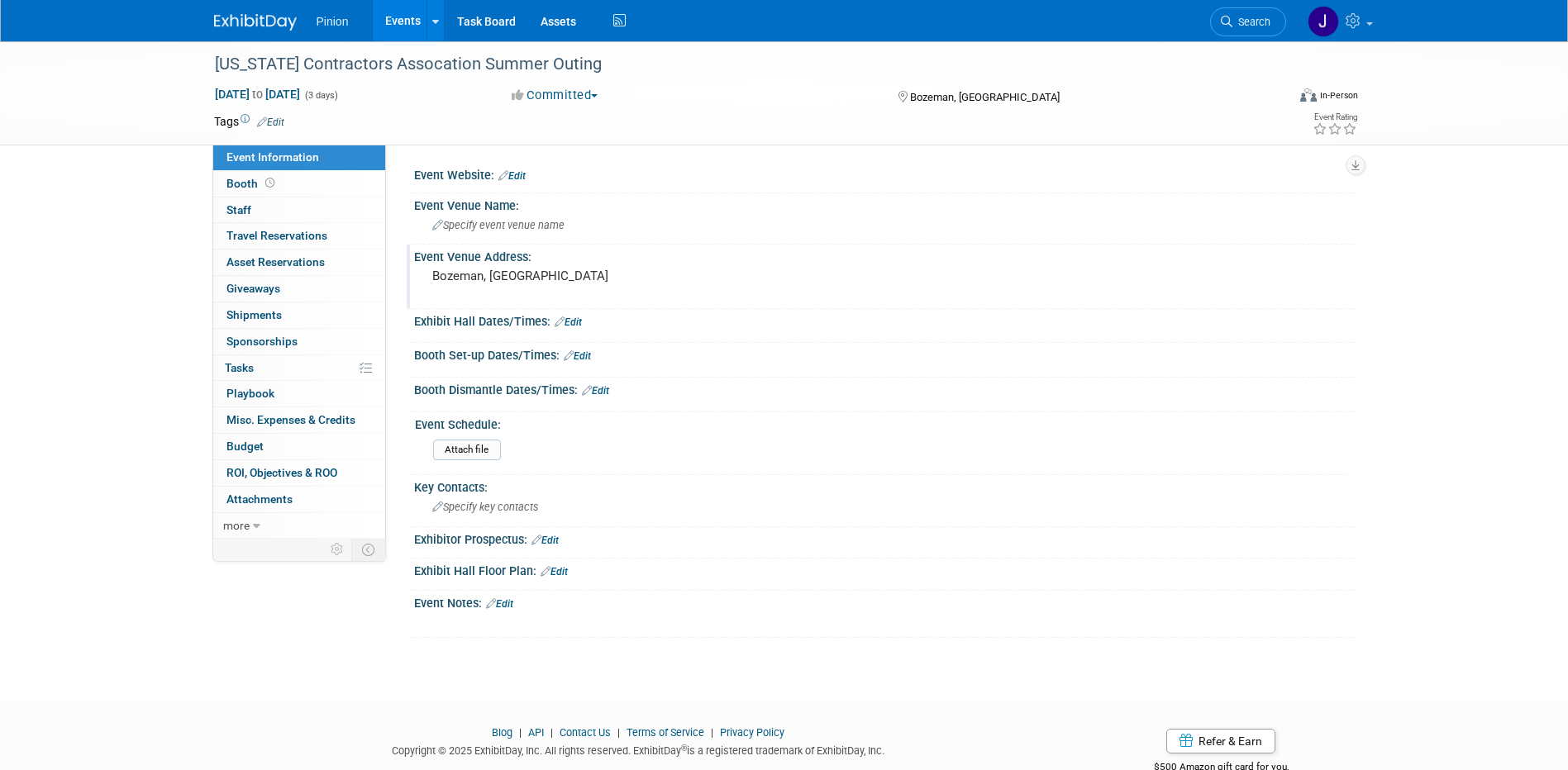
click at [521, 176] on link "Edit" at bounding box center [512, 176] width 27 height 11
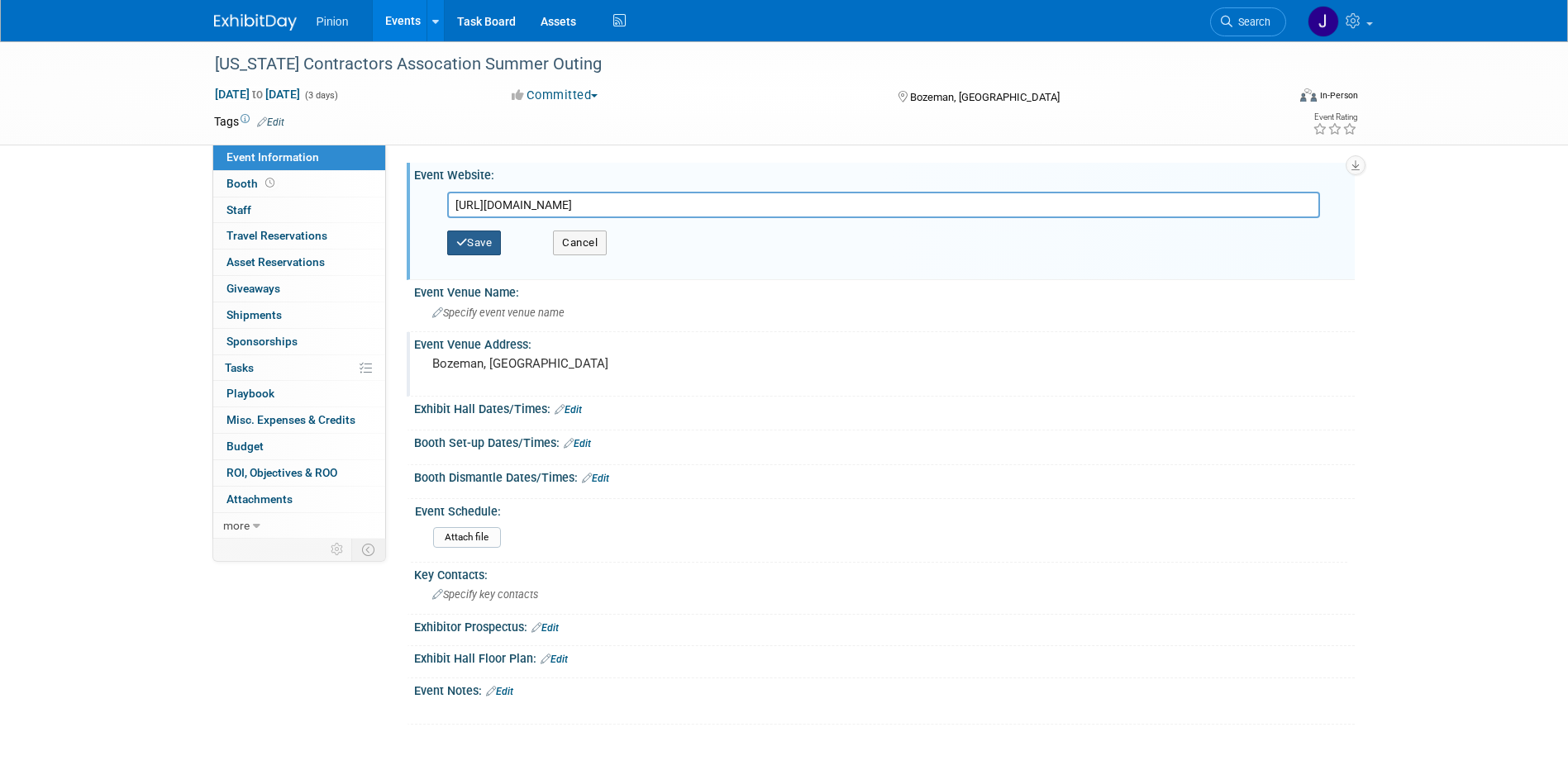
type input "[URL][DOMAIN_NAME]"
click at [475, 248] on button "Save" at bounding box center [475, 243] width 55 height 25
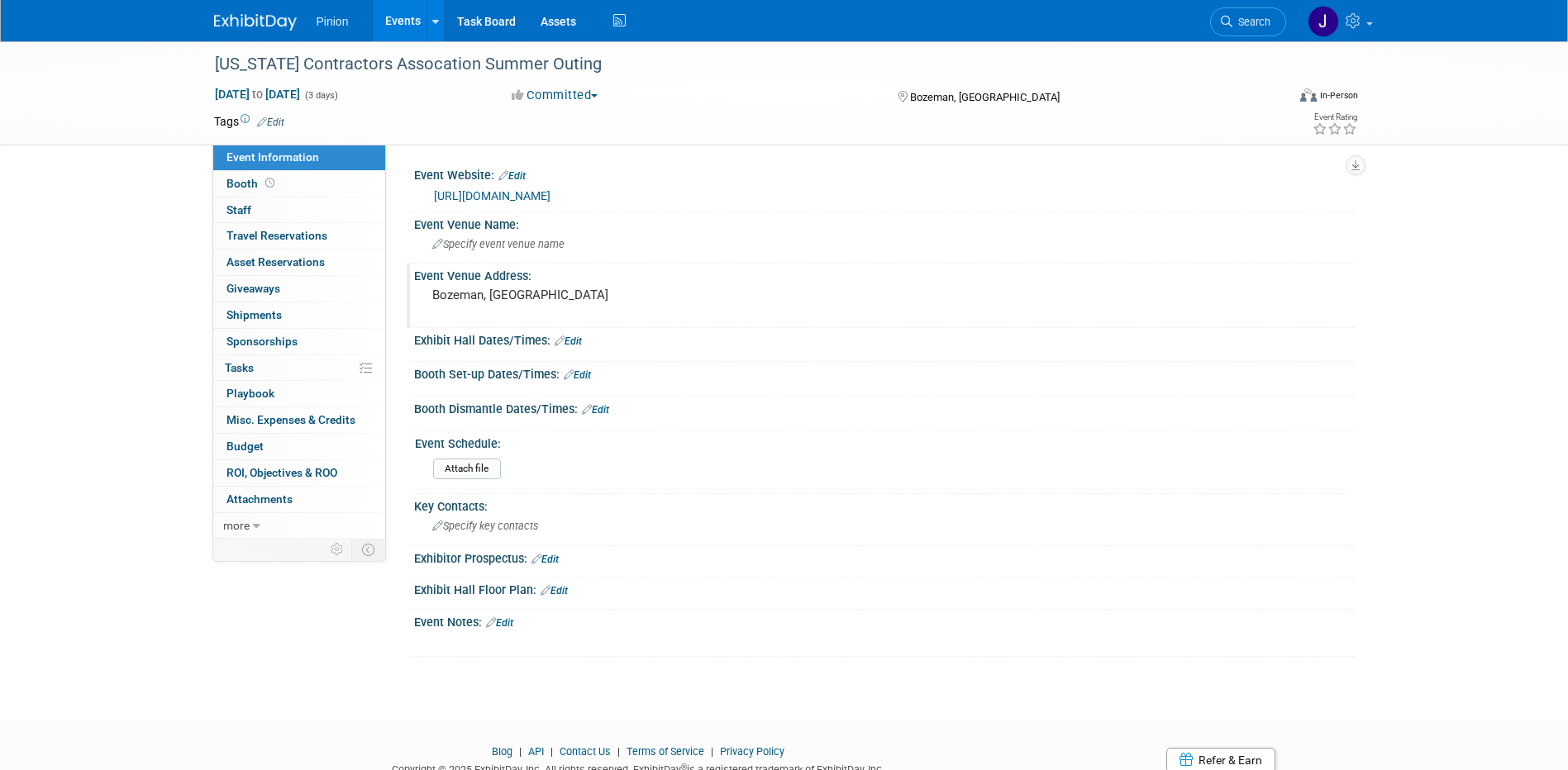
click at [271, 20] on img at bounding box center [256, 22] width 83 height 17
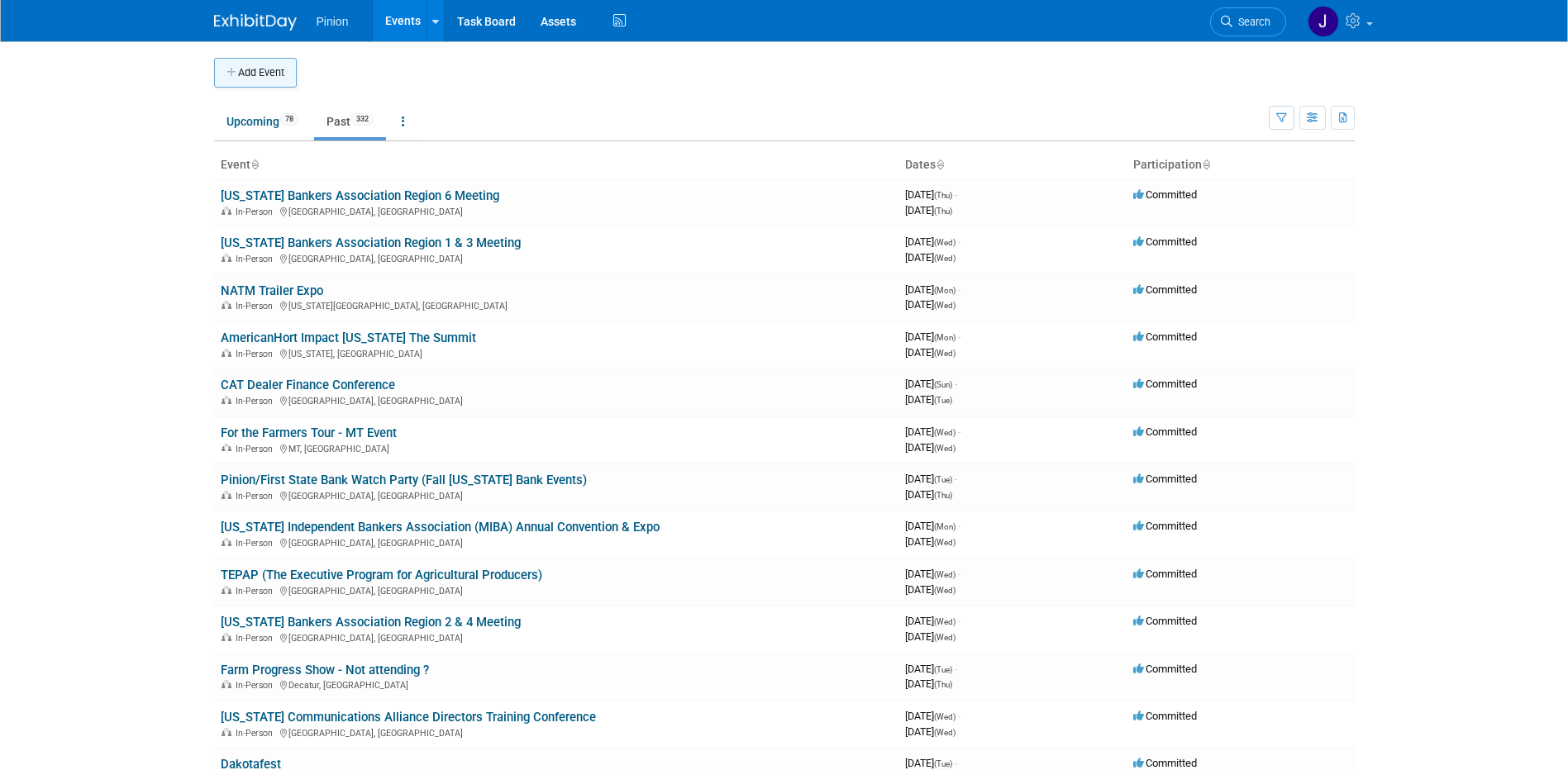
click at [273, 74] on button "Add Event" at bounding box center [256, 73] width 83 height 30
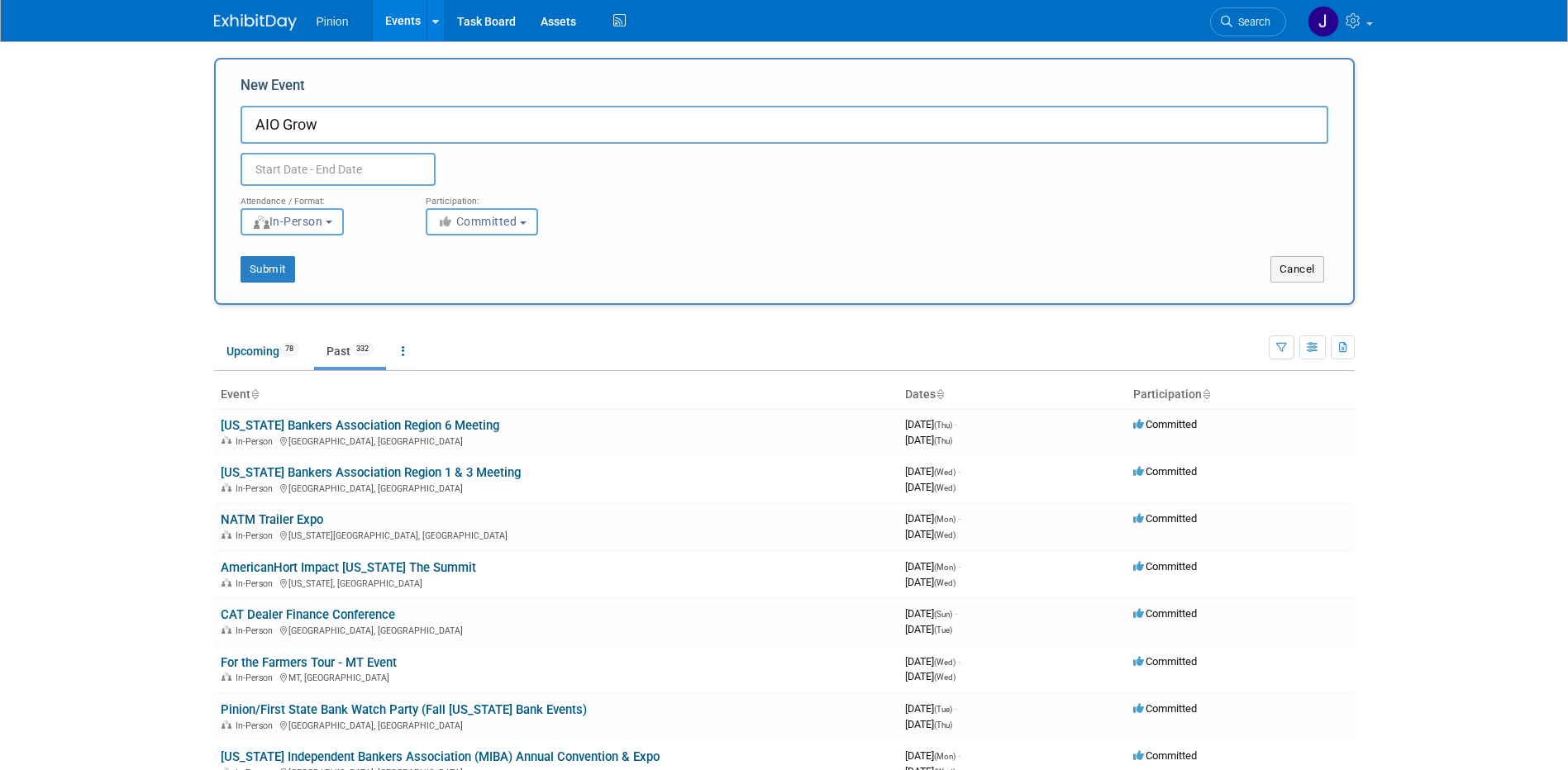
type input "AIO Grow"
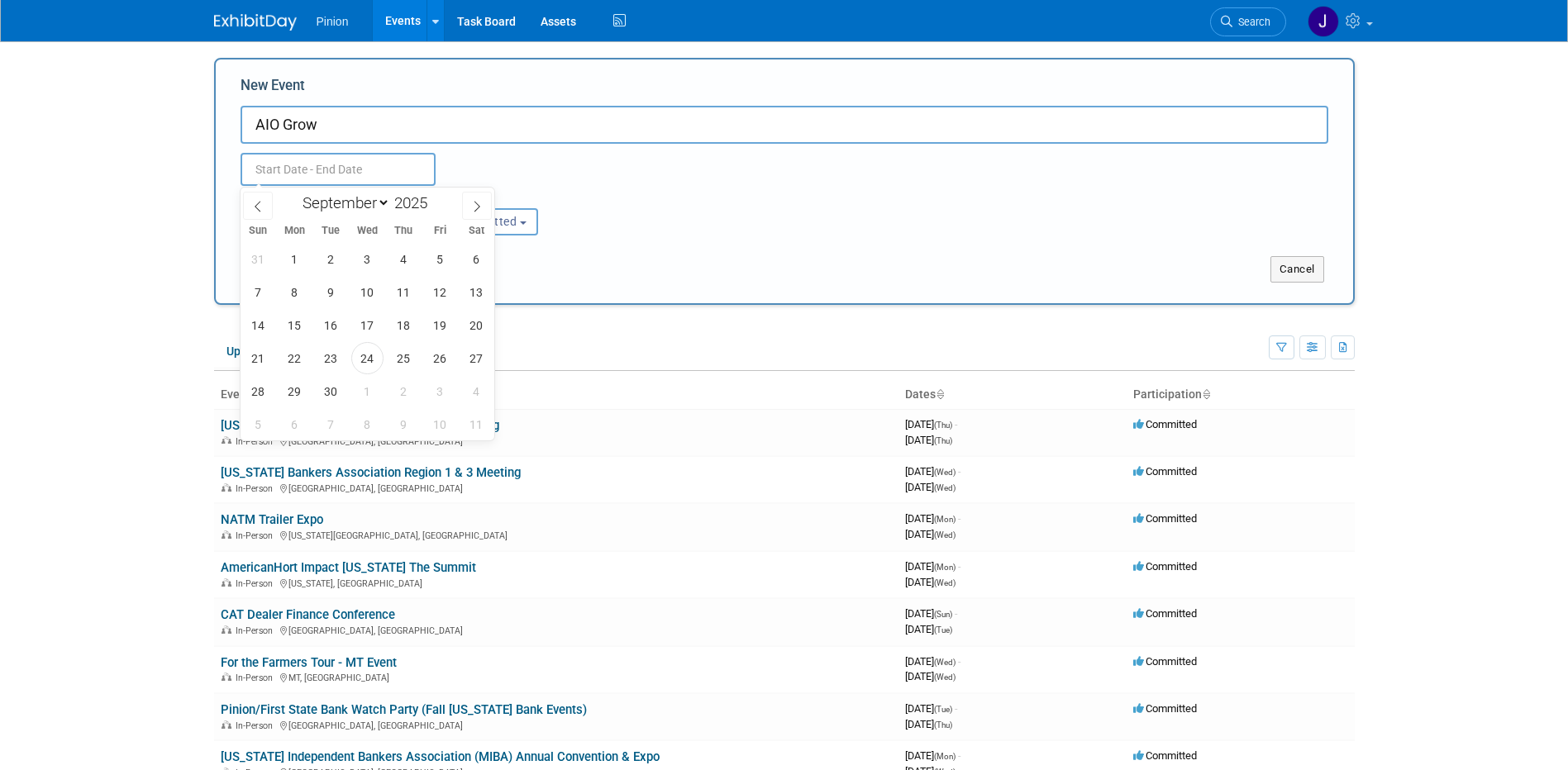
click at [296, 169] on input "text" at bounding box center [338, 168] width 195 height 33
click at [261, 206] on icon at bounding box center [258, 206] width 11 height 11
select select "7"
click at [290, 361] on span "18" at bounding box center [295, 358] width 33 height 33
click at [361, 359] on span "20" at bounding box center [367, 358] width 33 height 33
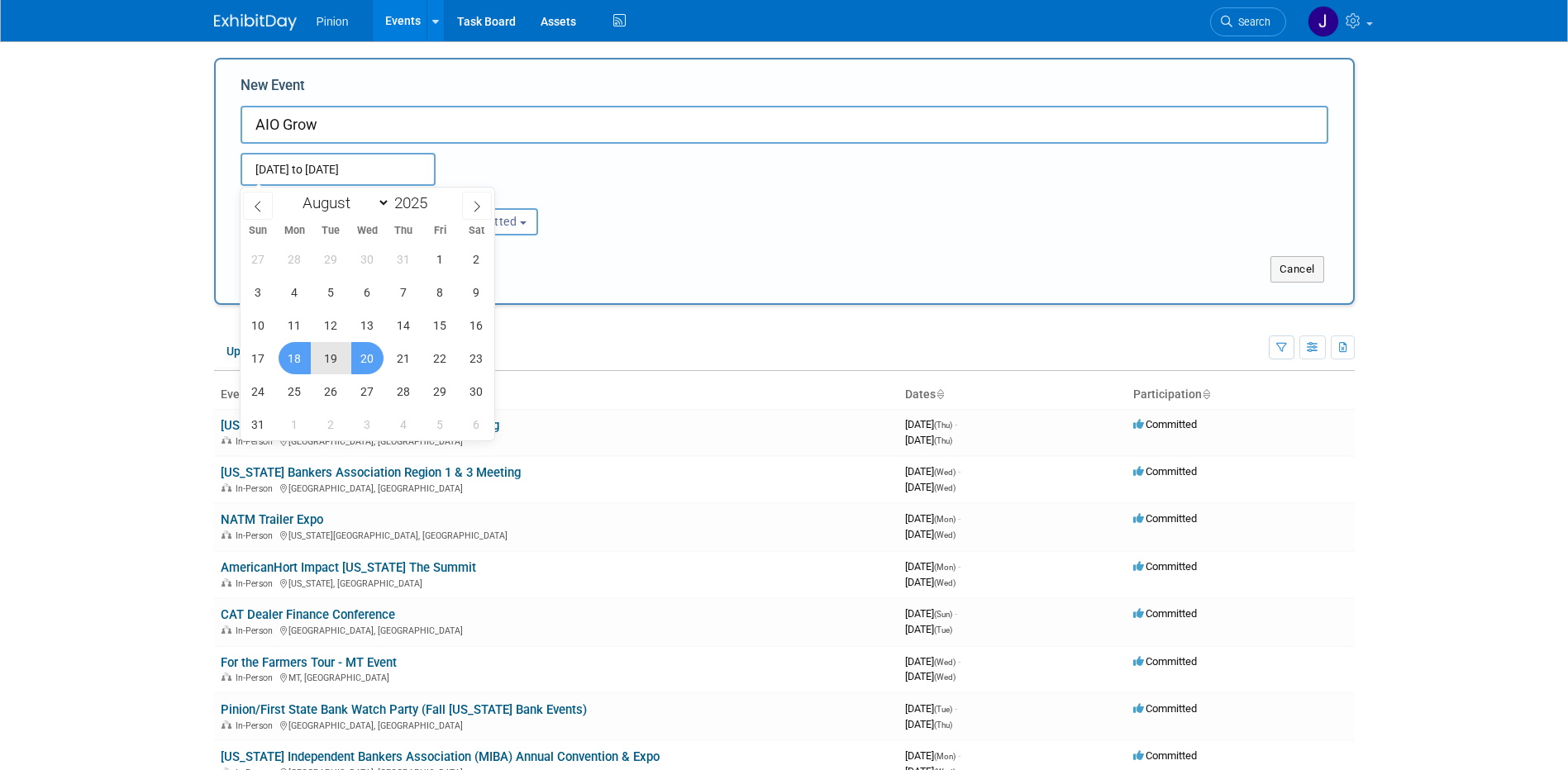
type input "[DATE] to [DATE]"
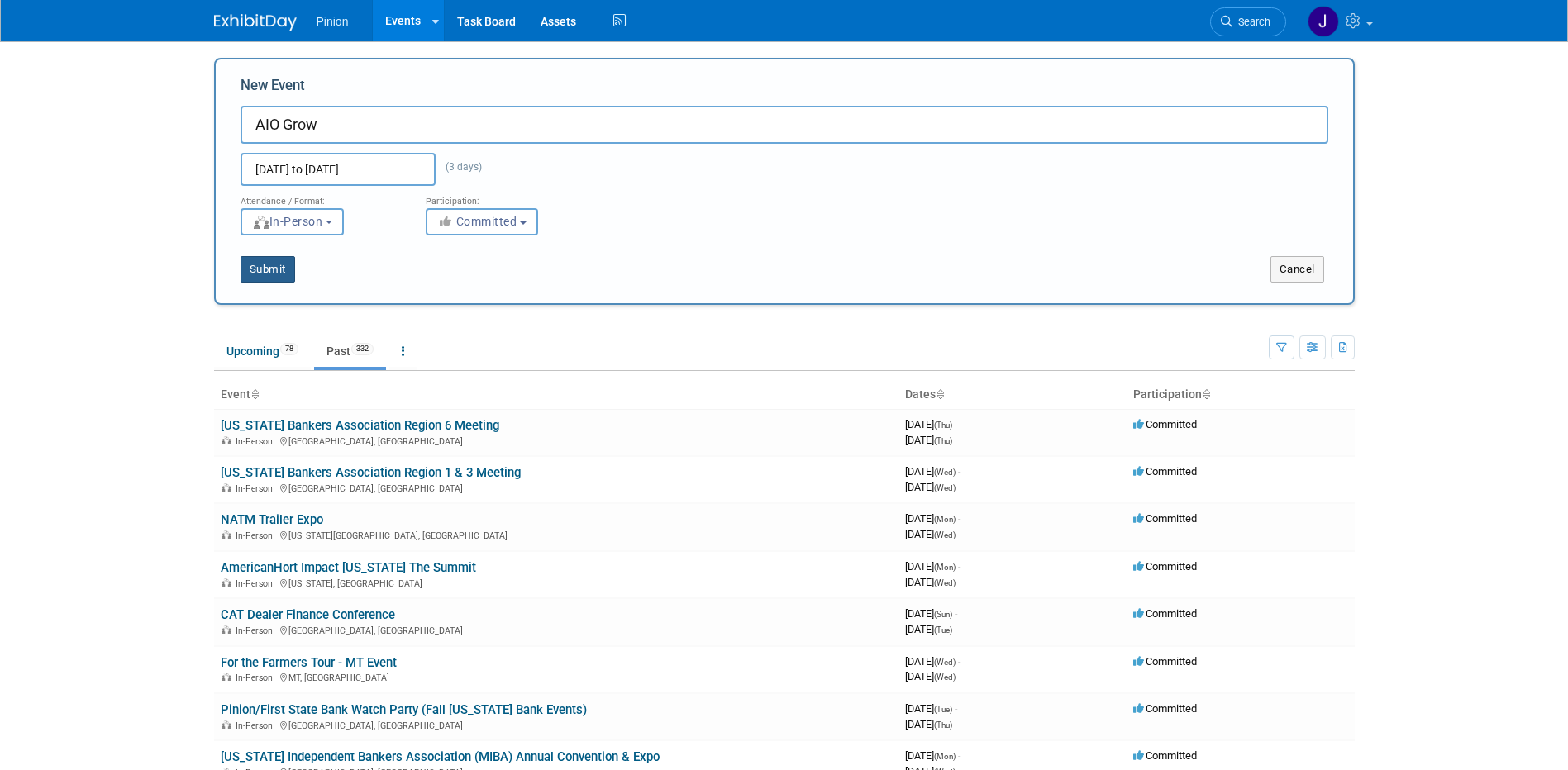
click at [267, 270] on button "Submit" at bounding box center [268, 269] width 55 height 26
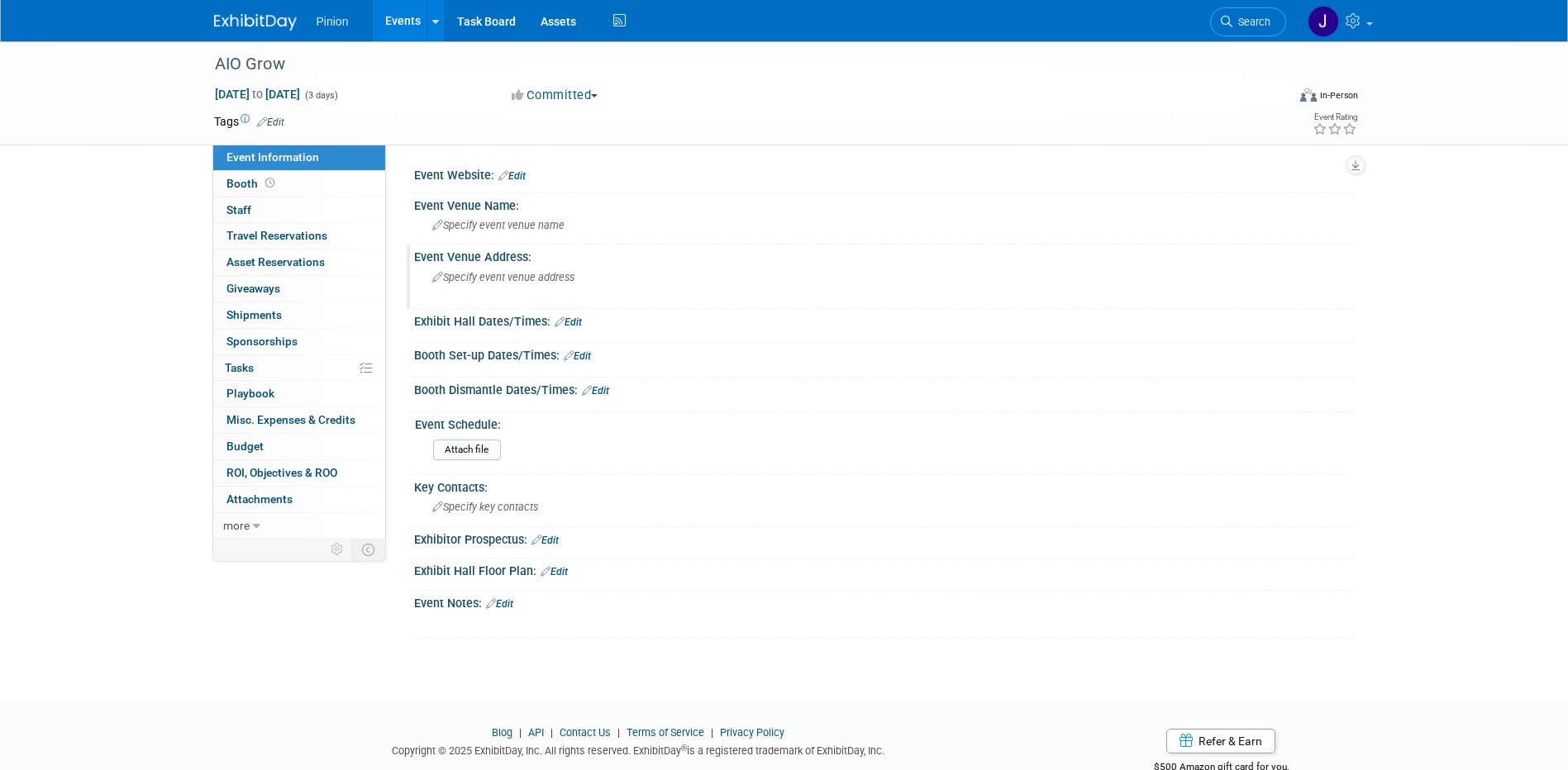
click at [547, 288] on div "Specify event venue address" at bounding box center [610, 283] width 367 height 38
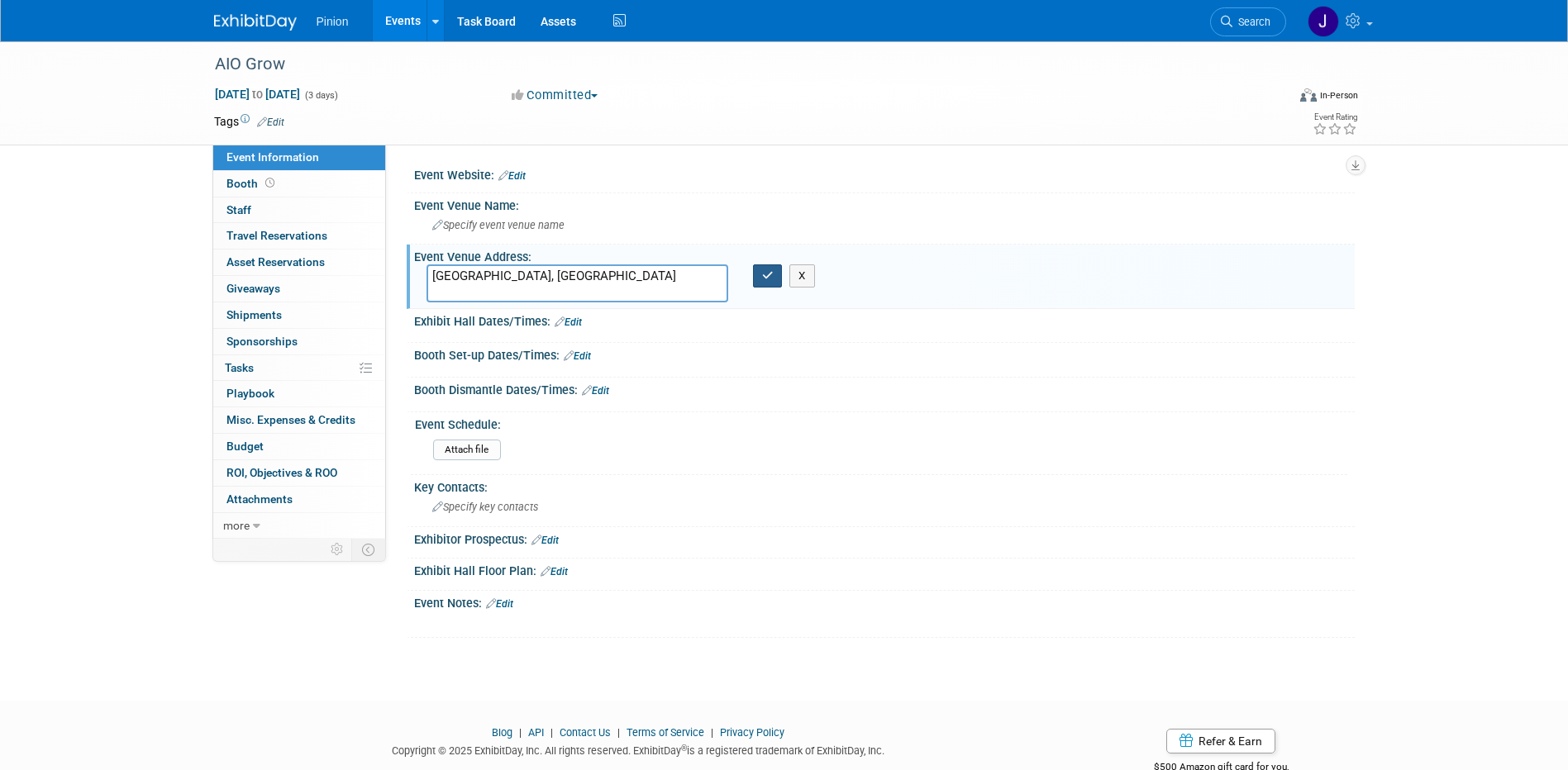
type textarea "[GEOGRAPHIC_DATA], [GEOGRAPHIC_DATA]"
click at [769, 275] on icon "button" at bounding box center [768, 275] width 11 height 11
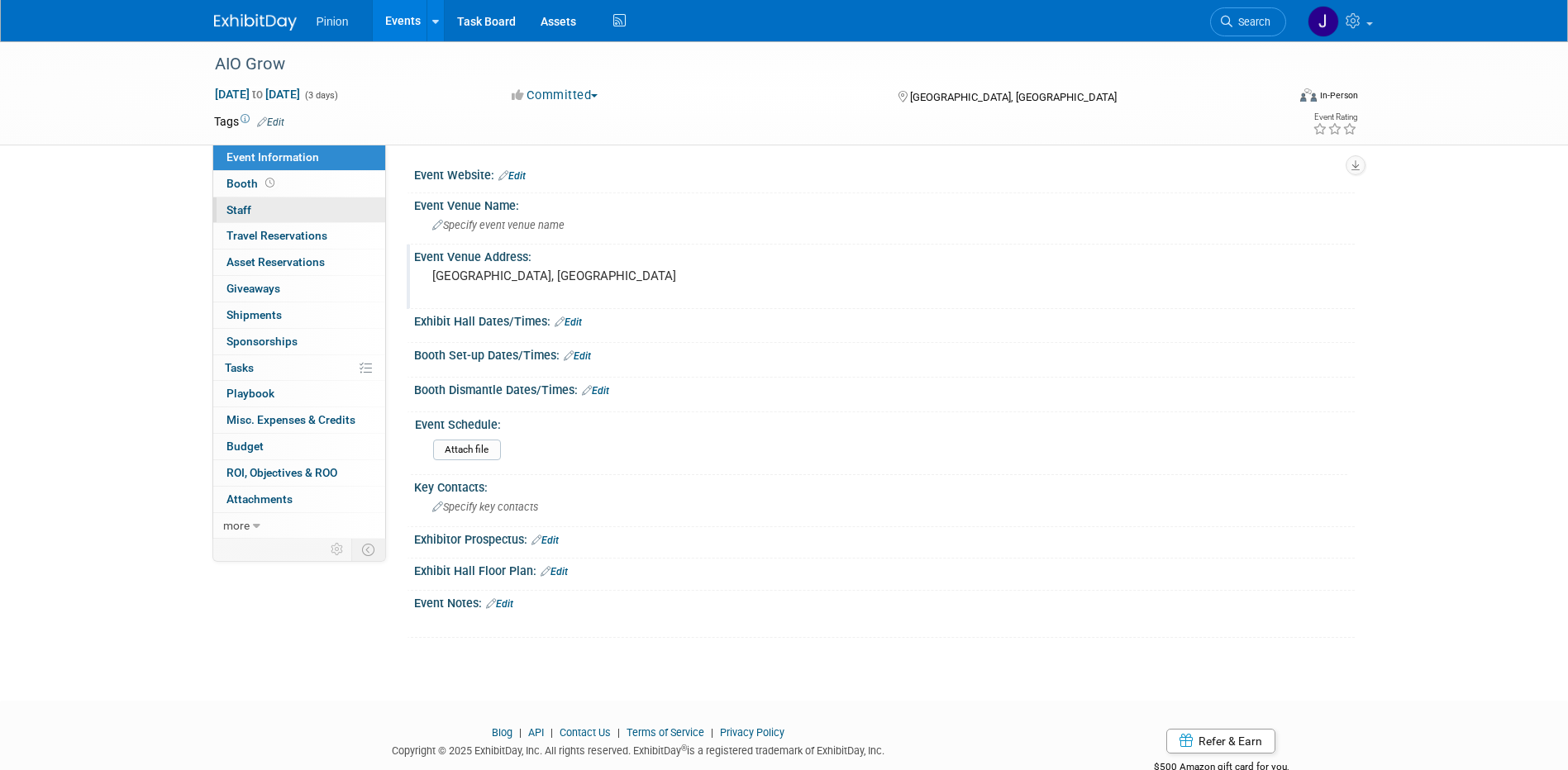
click at [241, 207] on span "Staff 0" at bounding box center [239, 209] width 25 height 13
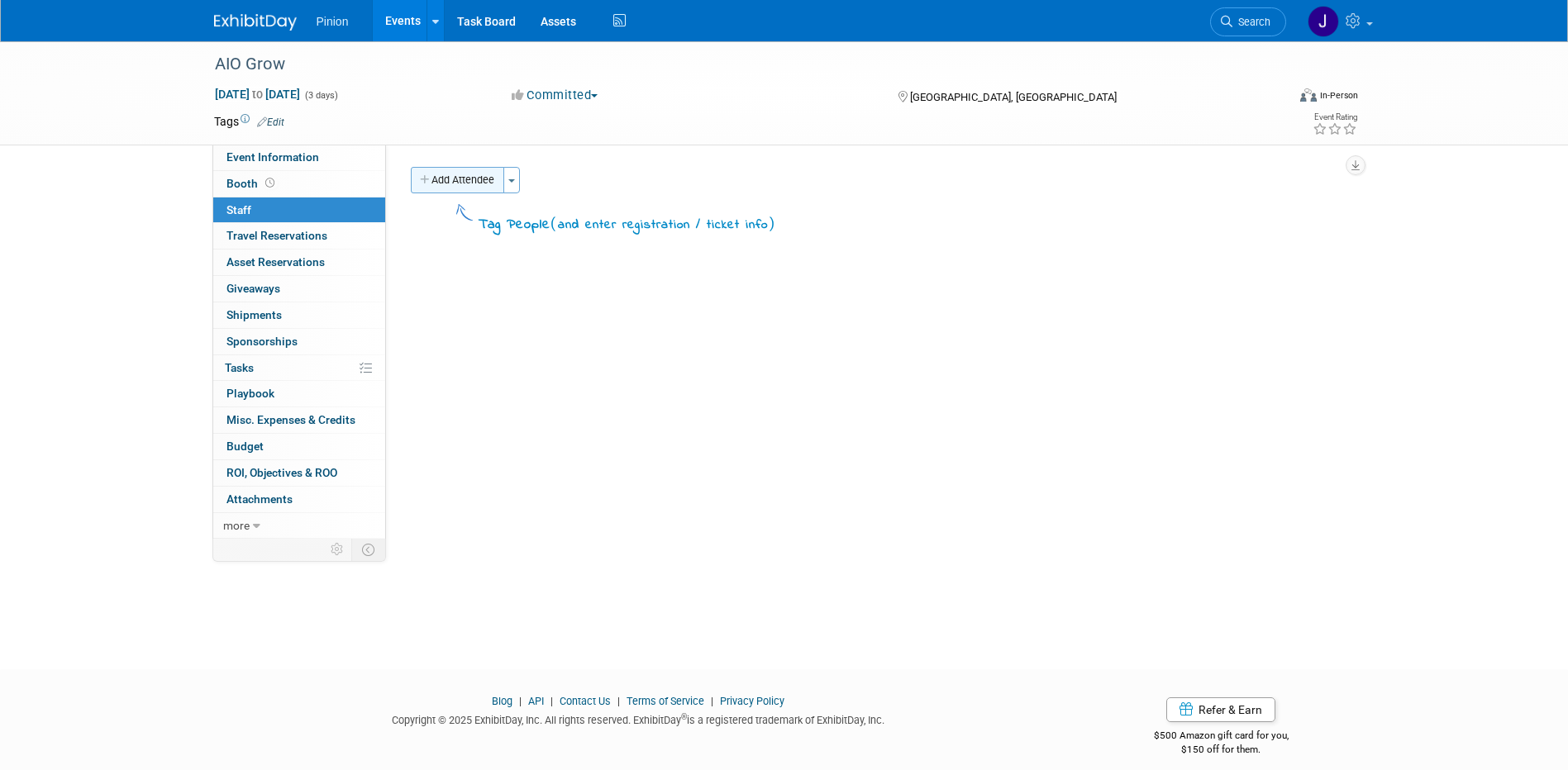
click at [491, 181] on button "Add Attendee" at bounding box center [458, 180] width 94 height 26
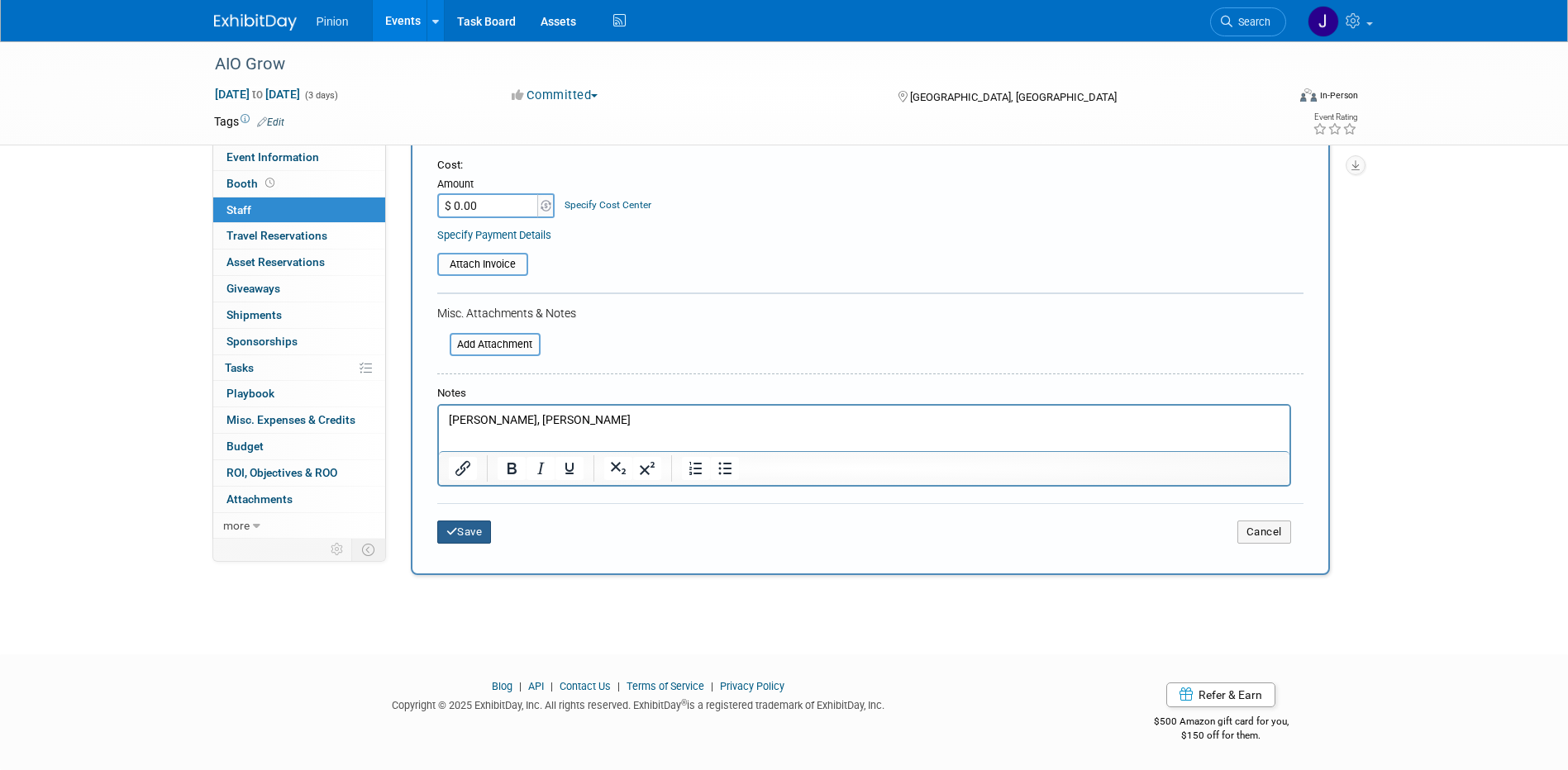
click at [479, 532] on button "Save" at bounding box center [465, 532] width 55 height 23
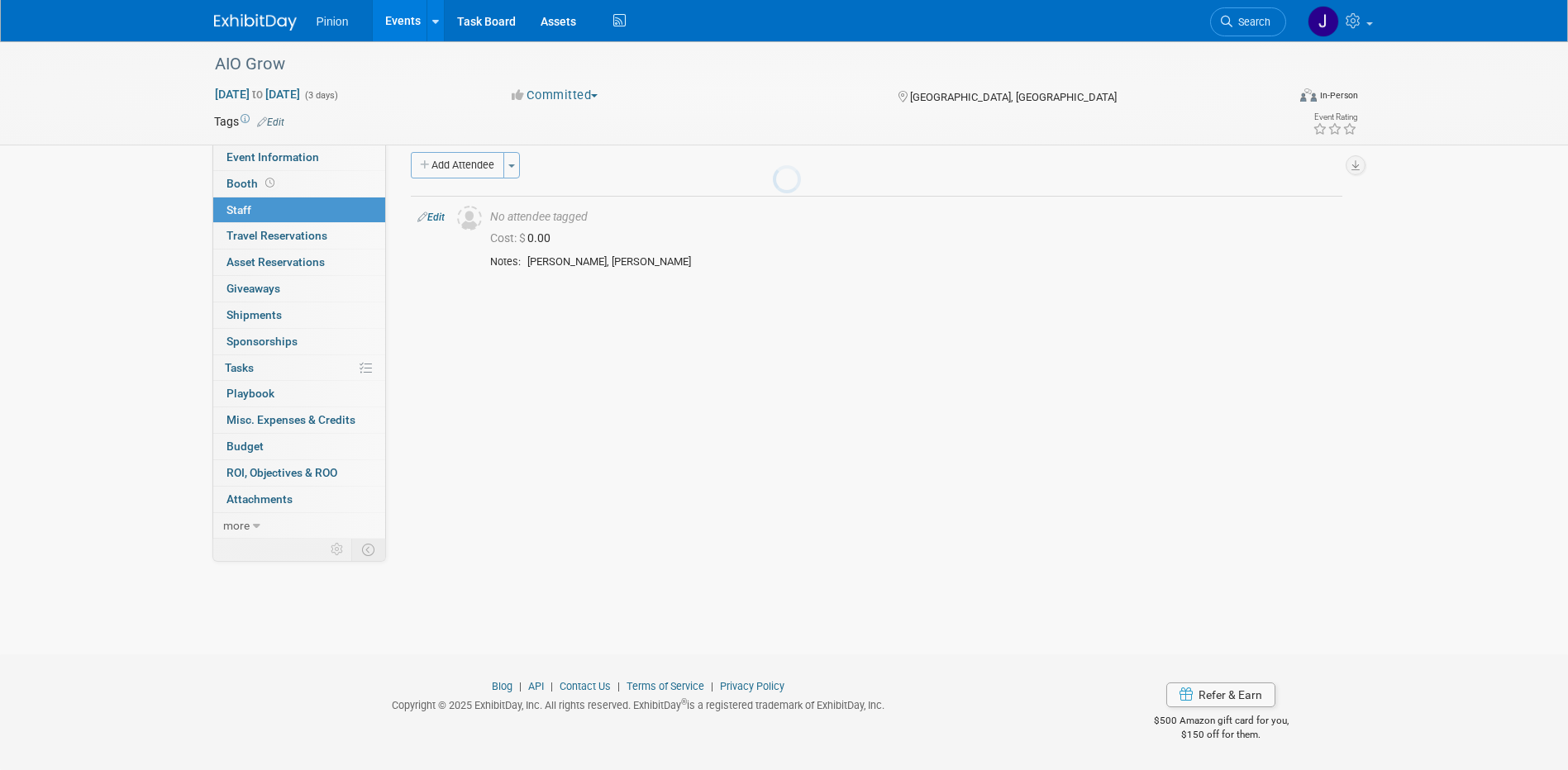
scroll to position [15, 0]
click at [299, 153] on span "Event Information" at bounding box center [273, 157] width 93 height 13
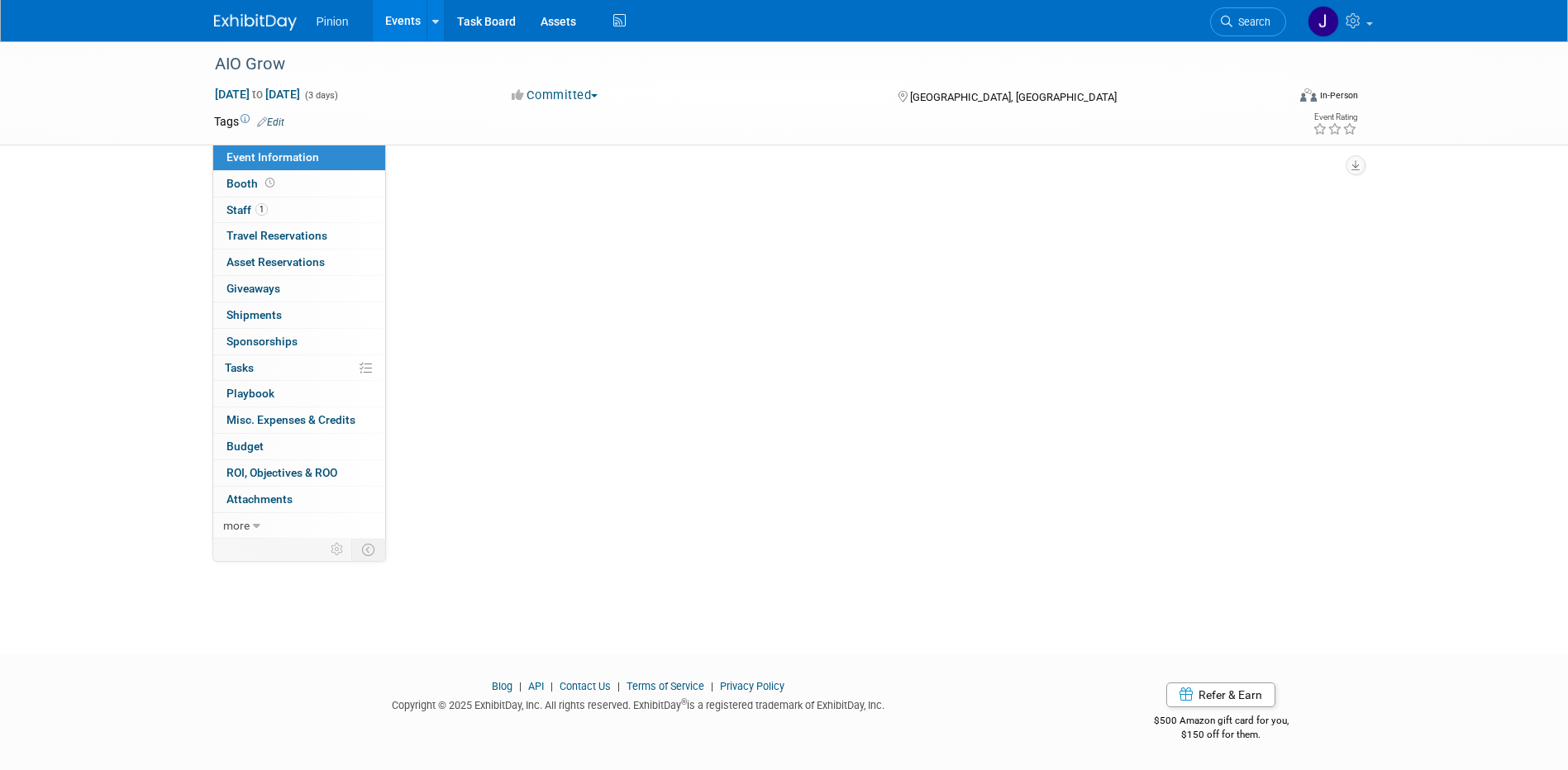
scroll to position [0, 0]
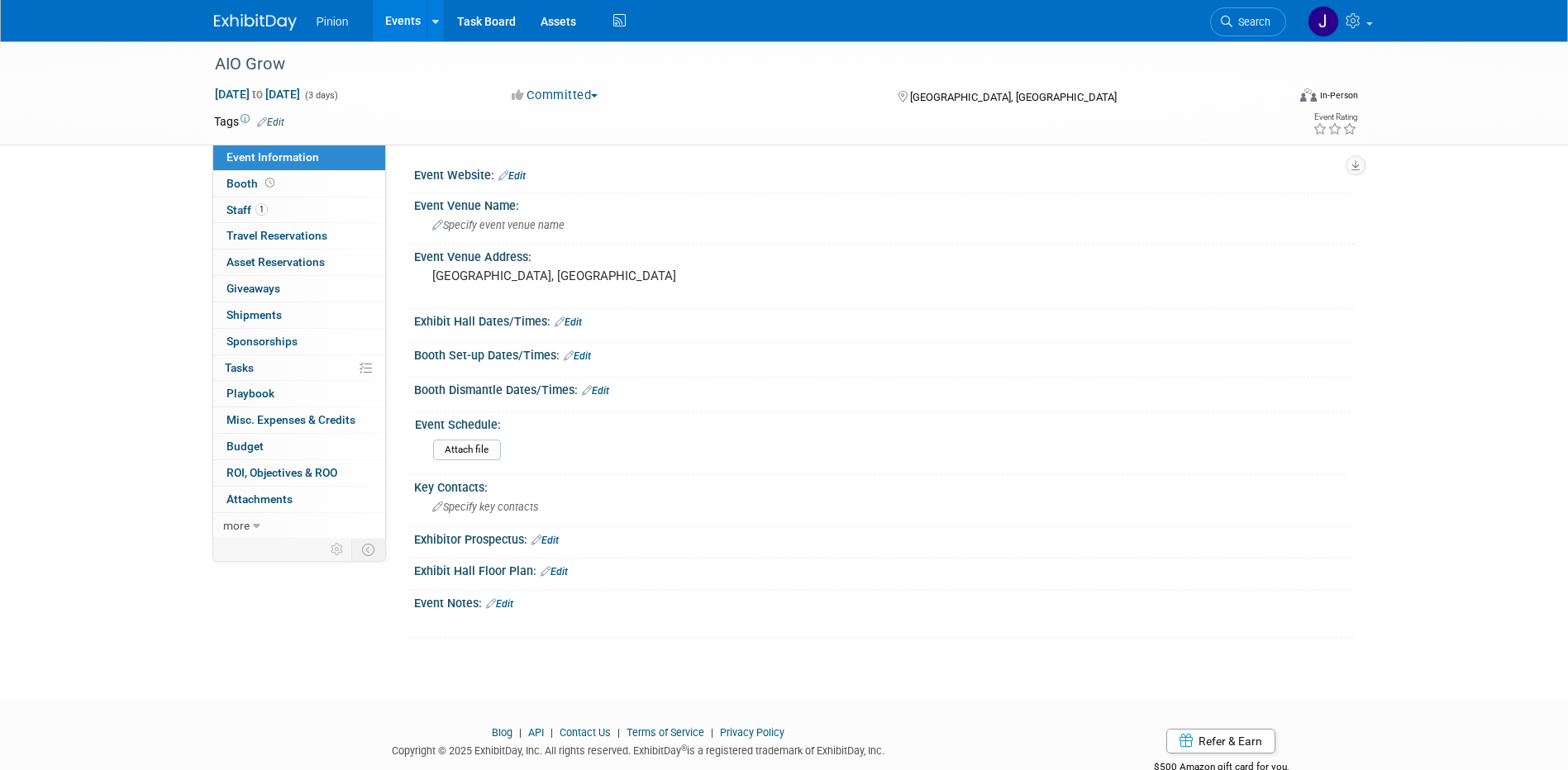
click at [521, 175] on link "Edit" at bounding box center [512, 176] width 27 height 11
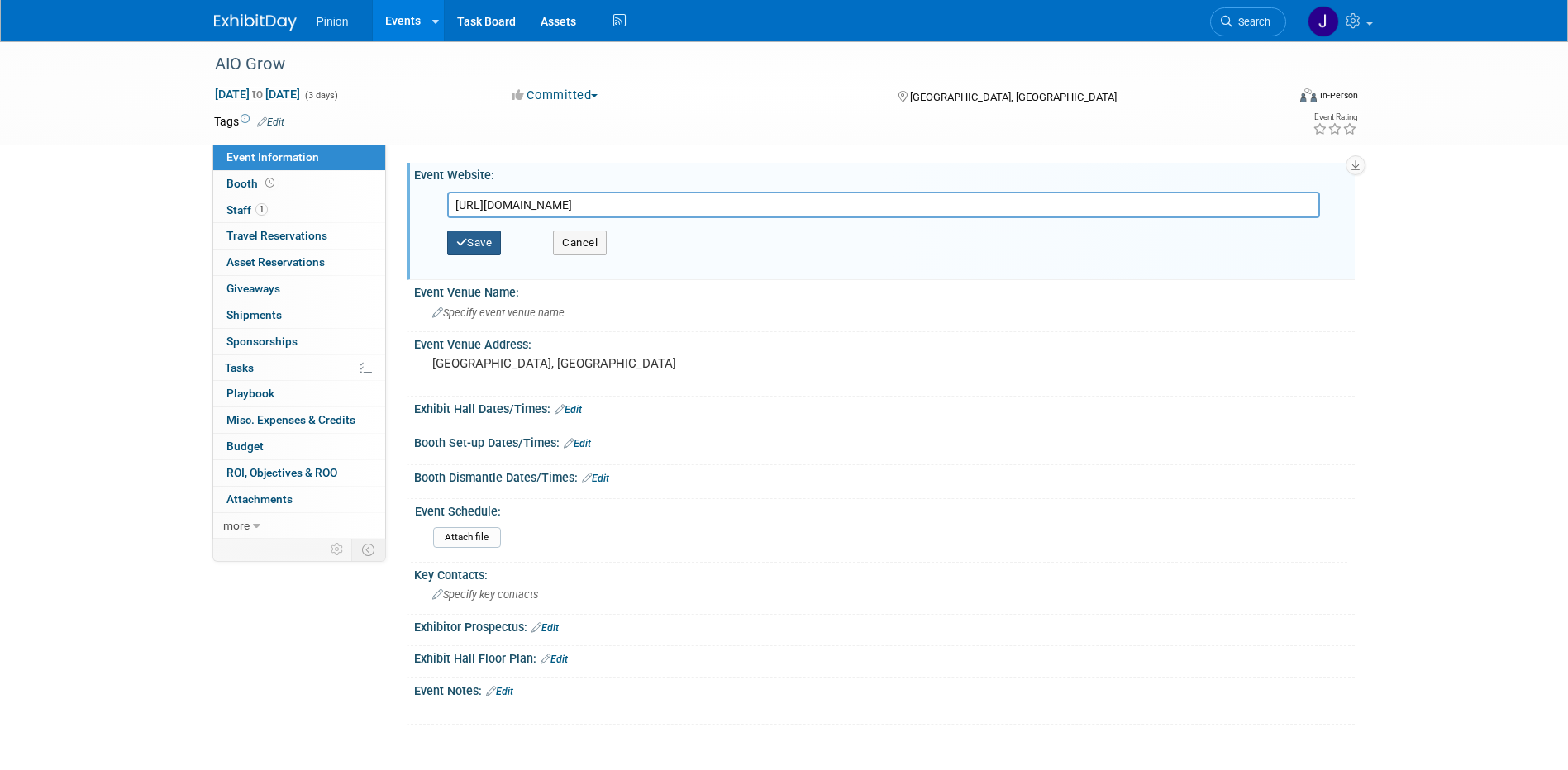
type input "[URL][DOMAIN_NAME]"
click at [471, 243] on button "Save" at bounding box center [475, 243] width 55 height 25
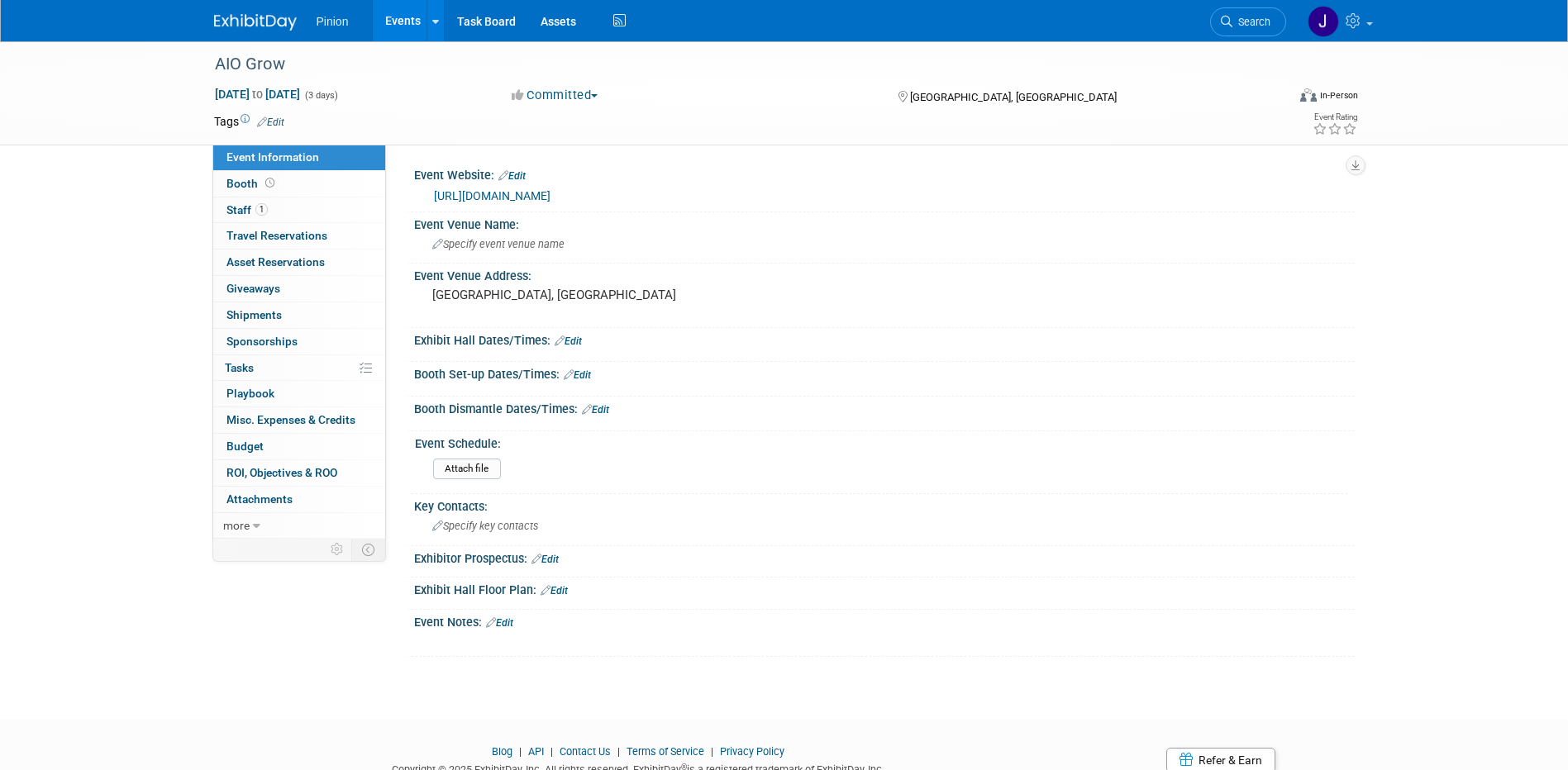
click at [288, 19] on img at bounding box center [256, 22] width 83 height 17
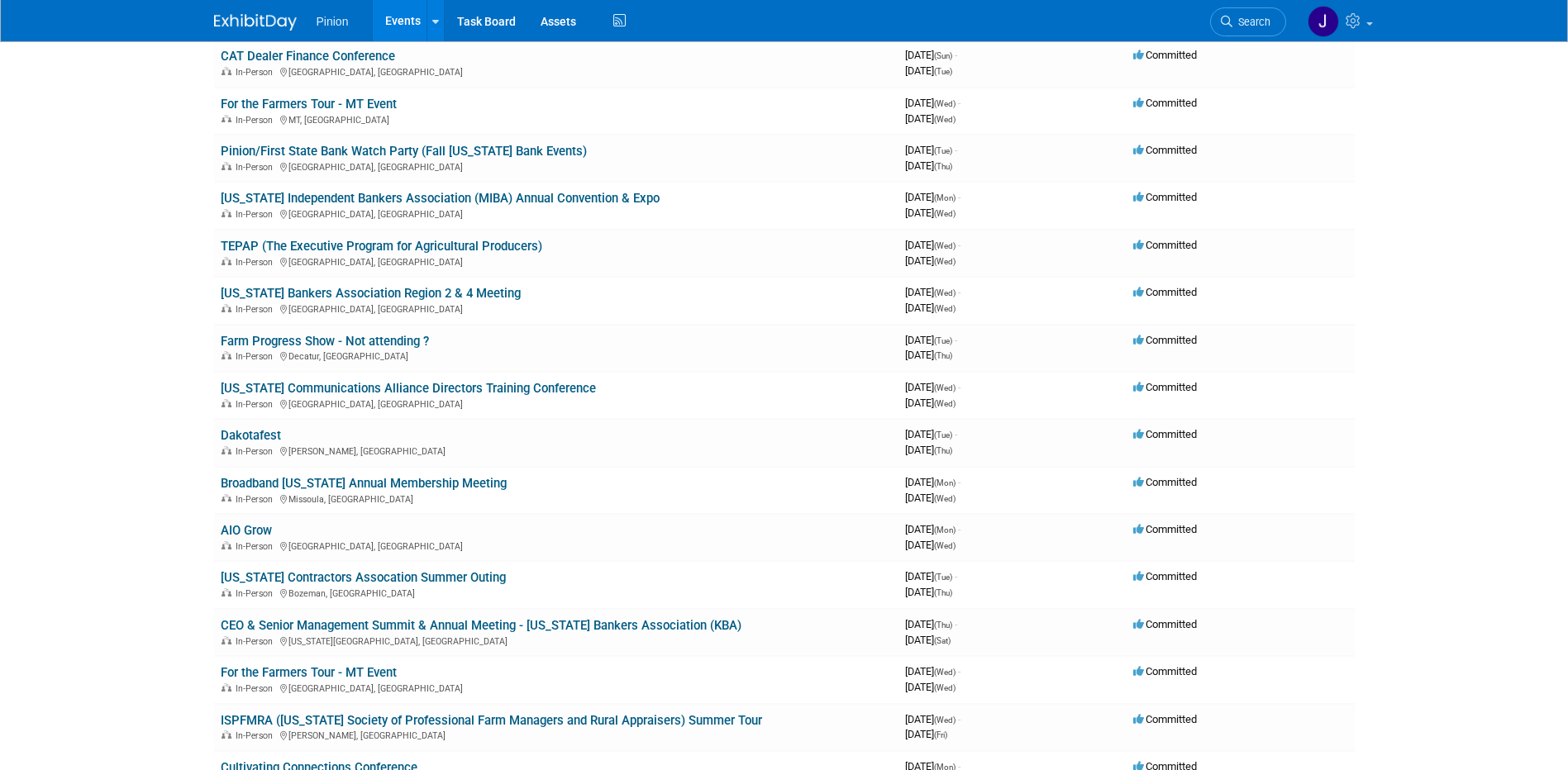
scroll to position [348, 0]
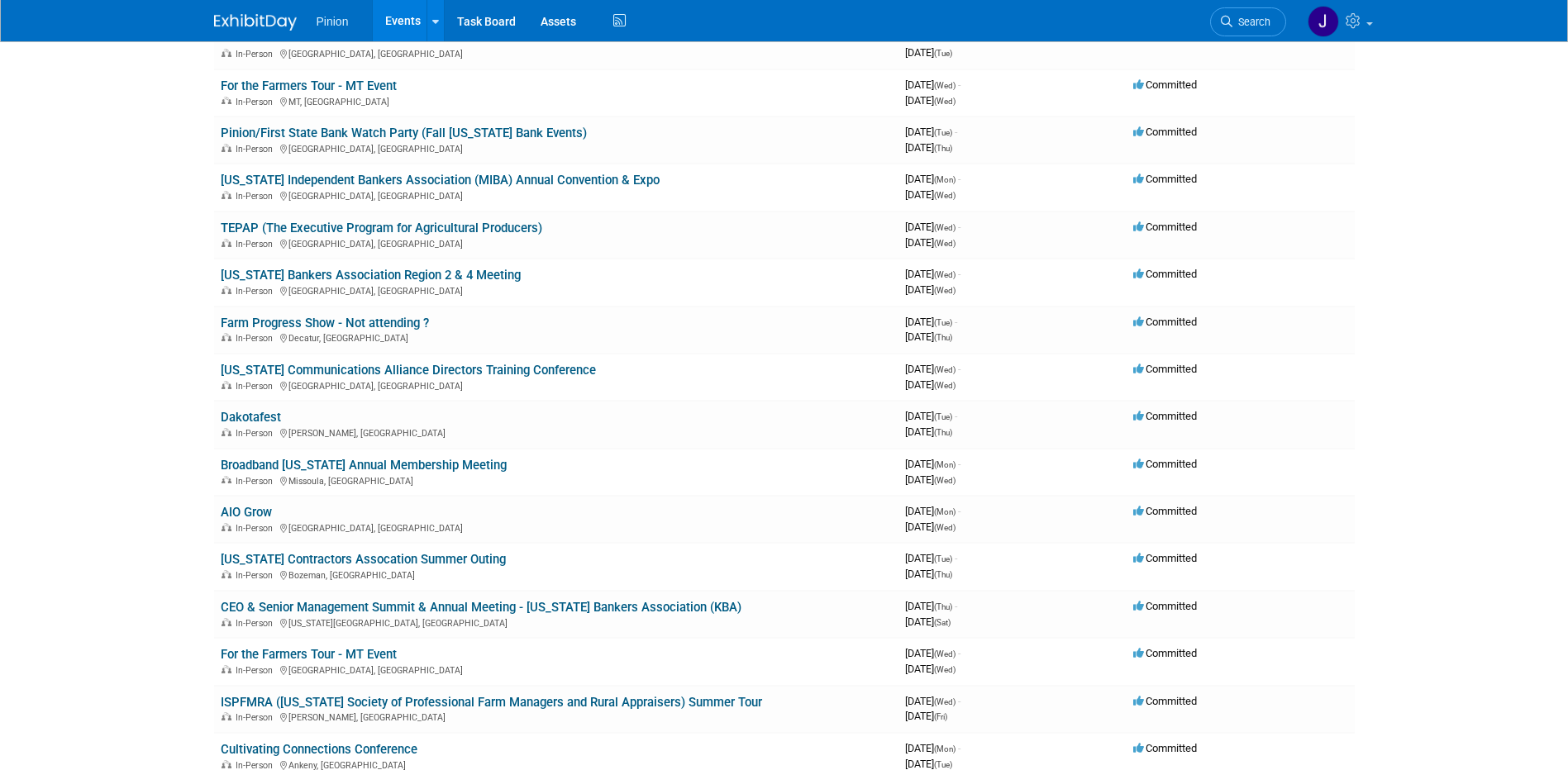
click at [455, 460] on link "Broadband [US_STATE] Annual Membership Meeting" at bounding box center [364, 465] width 286 height 15
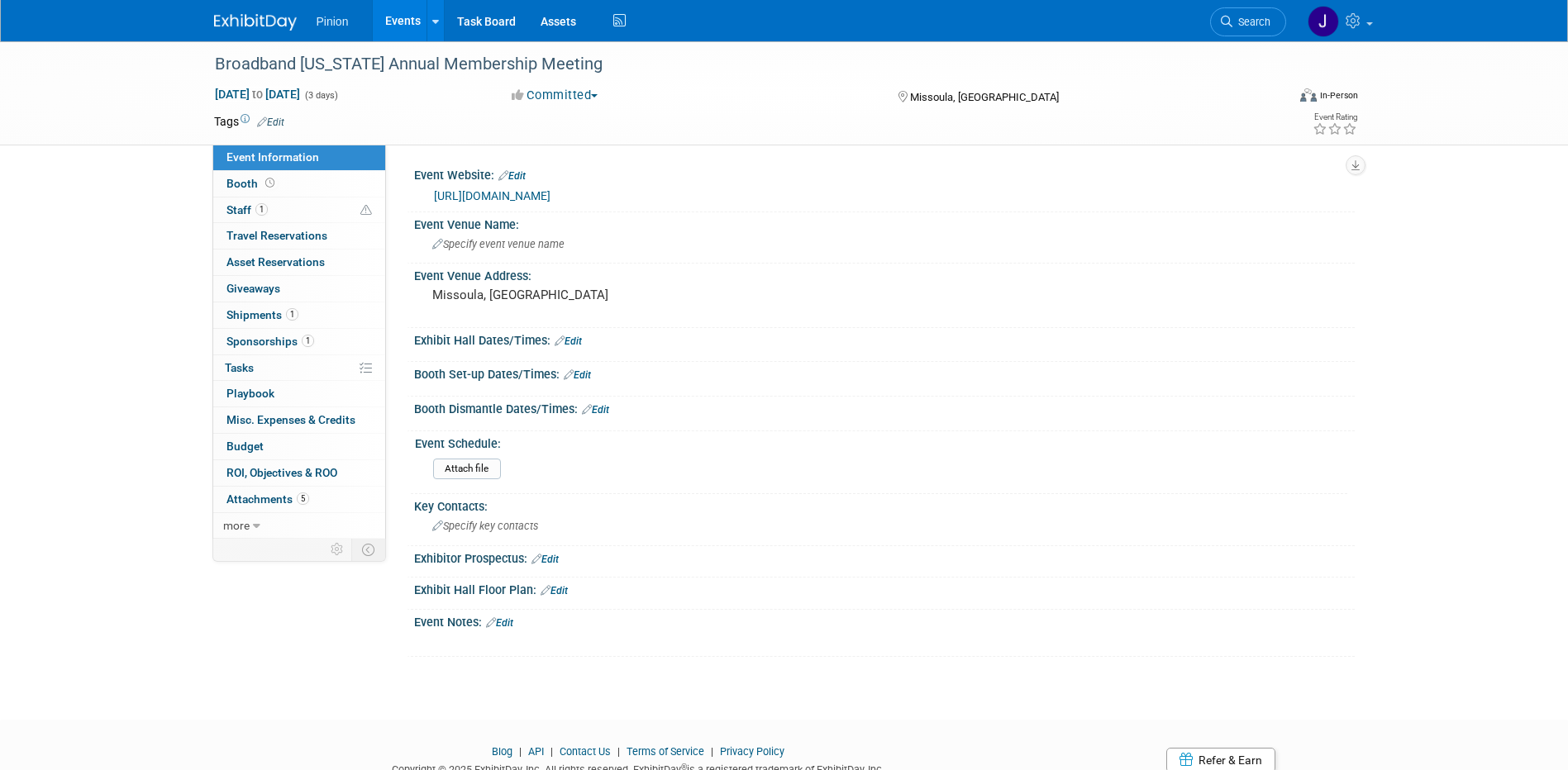
drag, startPoint x: 239, startPoint y: 206, endPoint x: 179, endPoint y: 258, distance: 79.4
click at [240, 206] on span "Staff 1" at bounding box center [247, 209] width 41 height 13
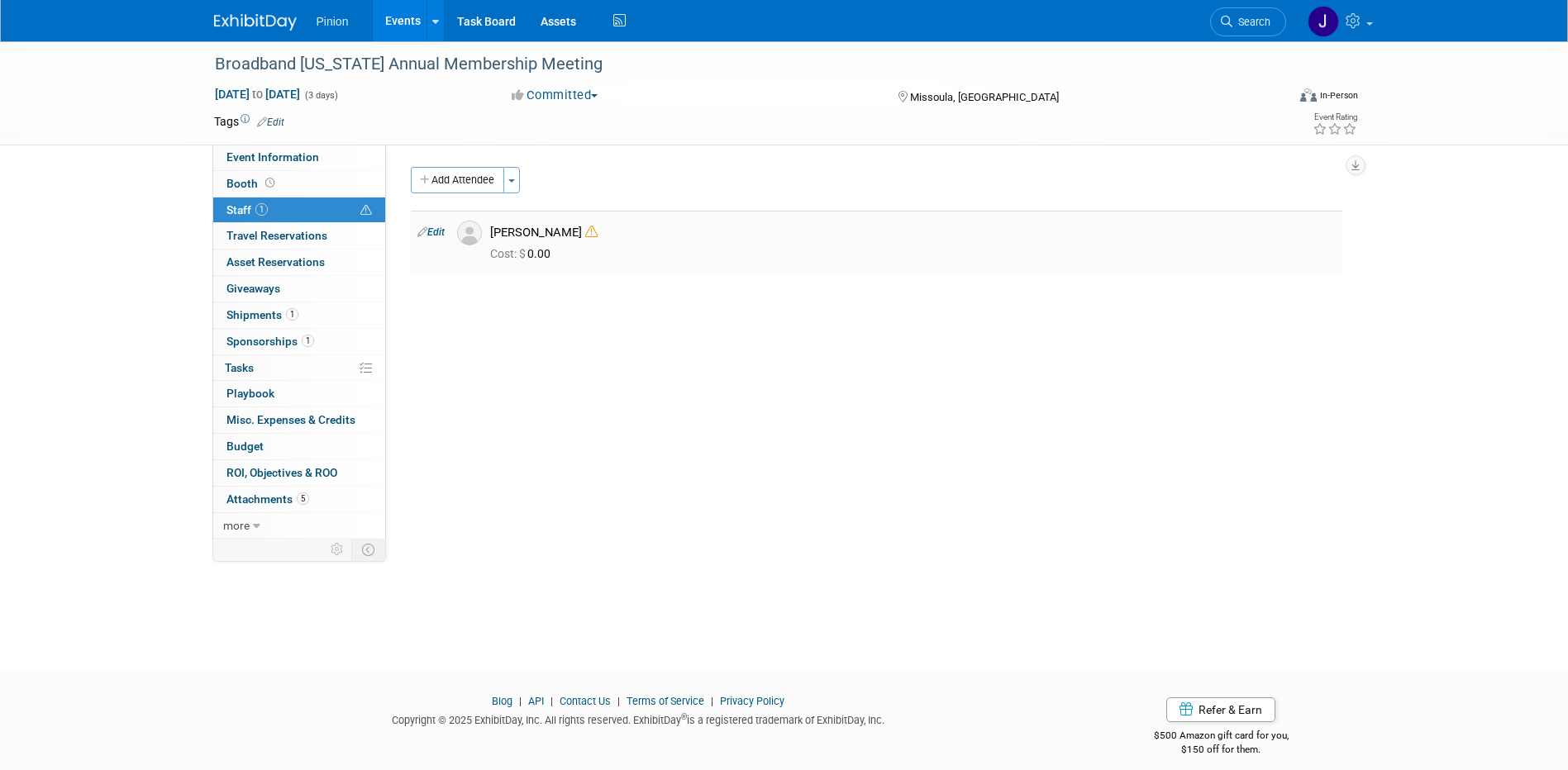
click at [437, 235] on link "Edit" at bounding box center [431, 232] width 27 height 11
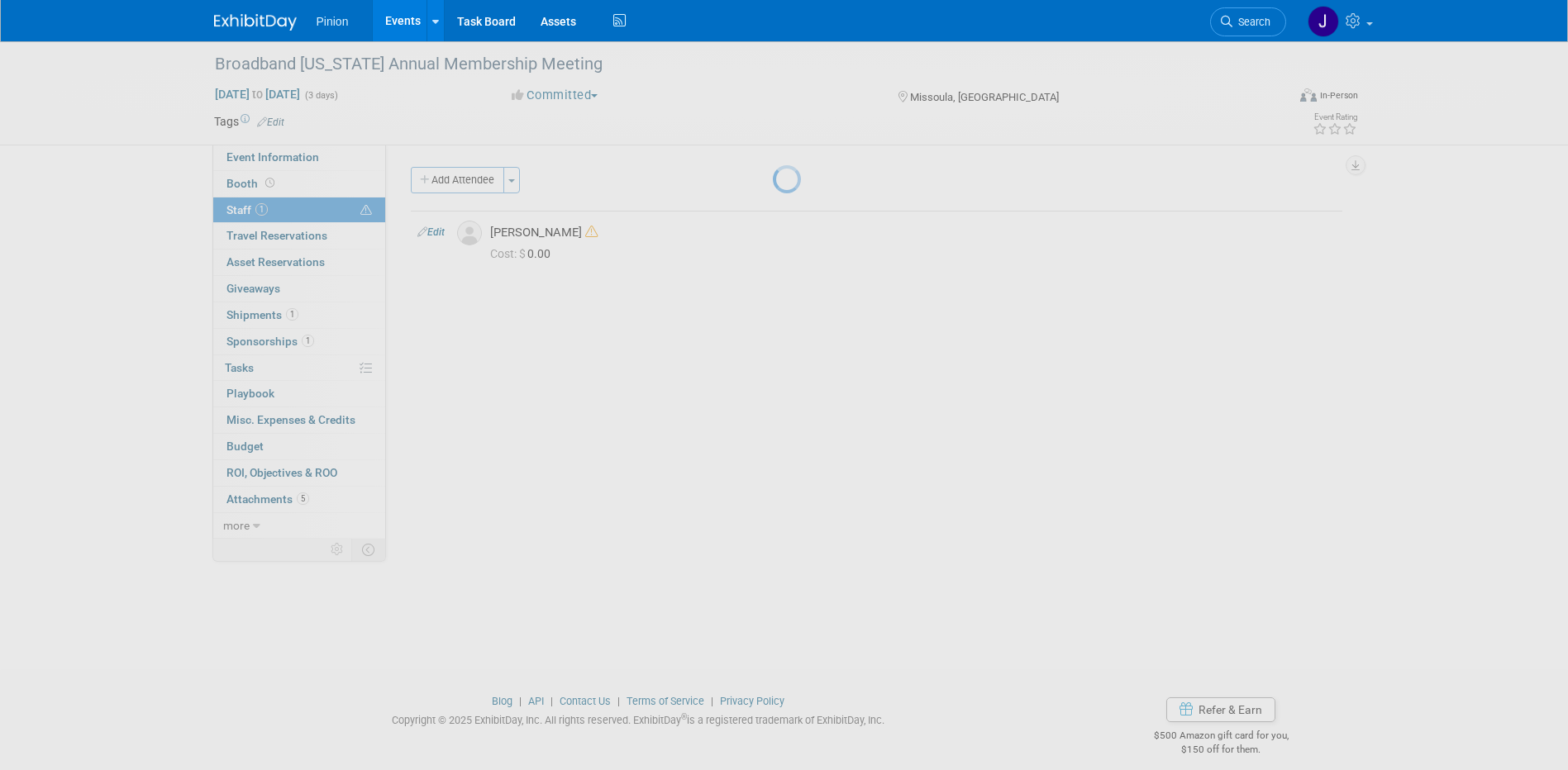
select select "285714ee-3373-41e2-9667-c14c99b6dae6"
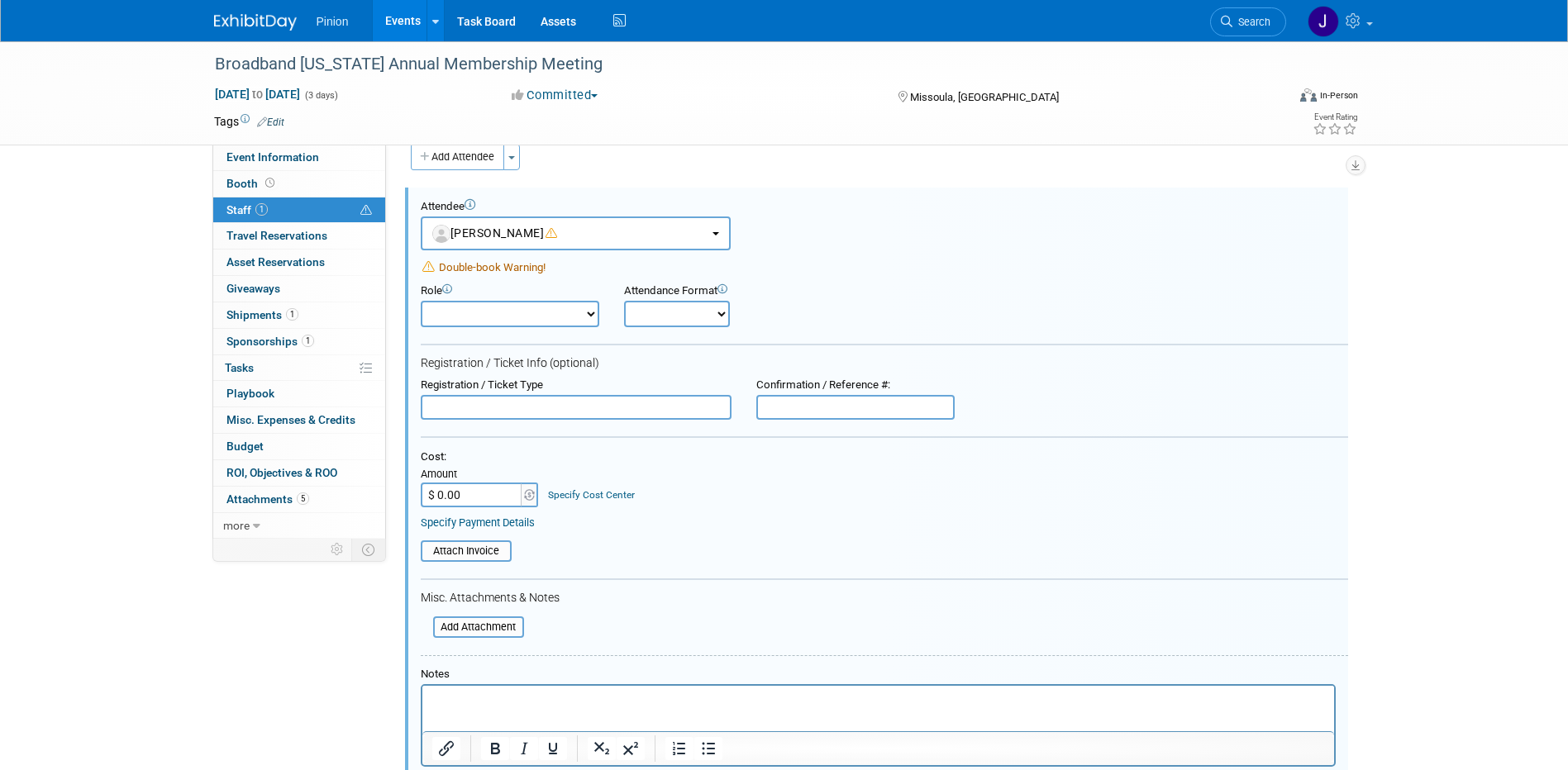
click at [491, 701] on p "Rich Text Area. Press ALT-0 for help." at bounding box center [878, 700] width 893 height 17
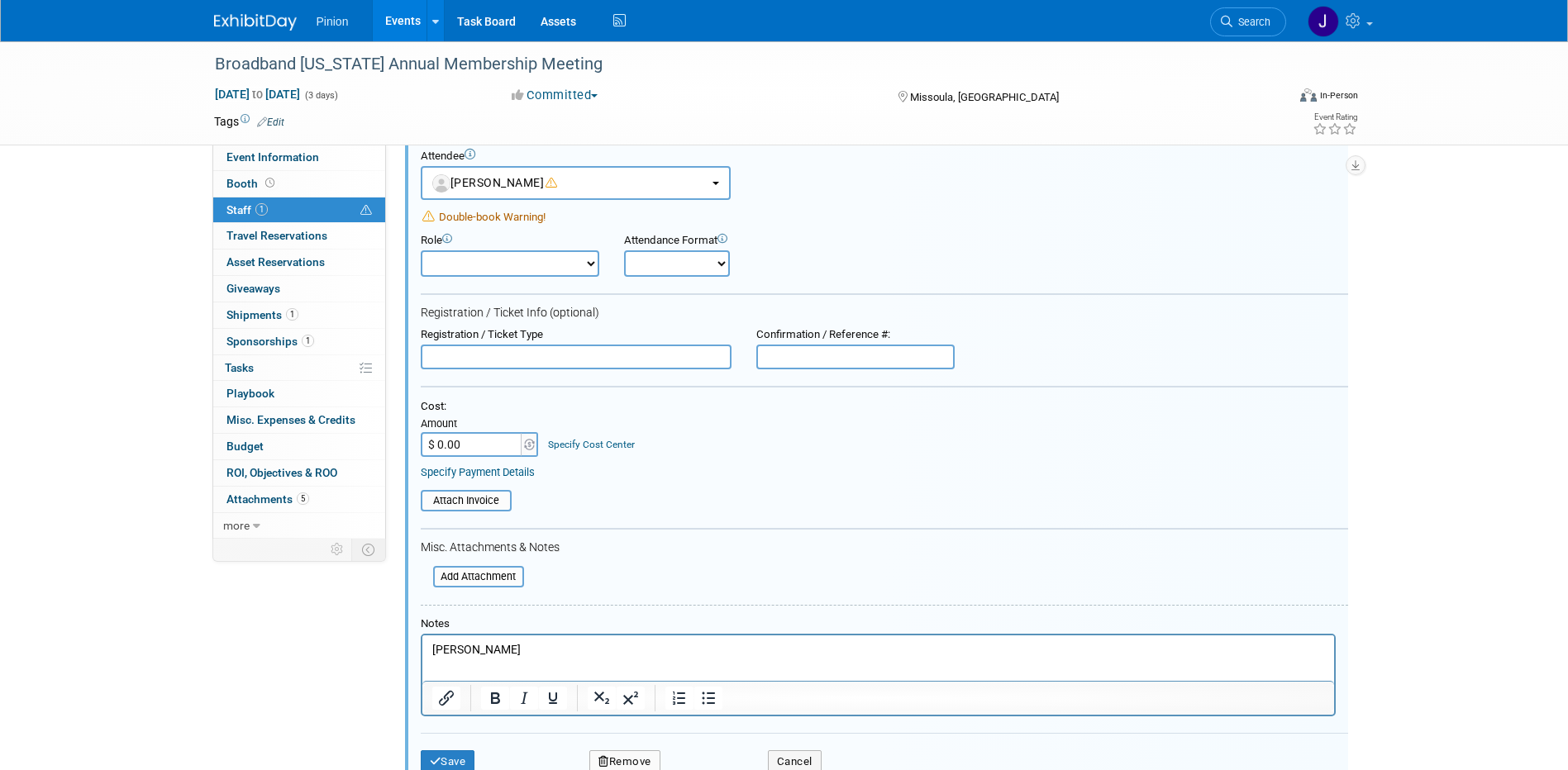
scroll to position [139, 0]
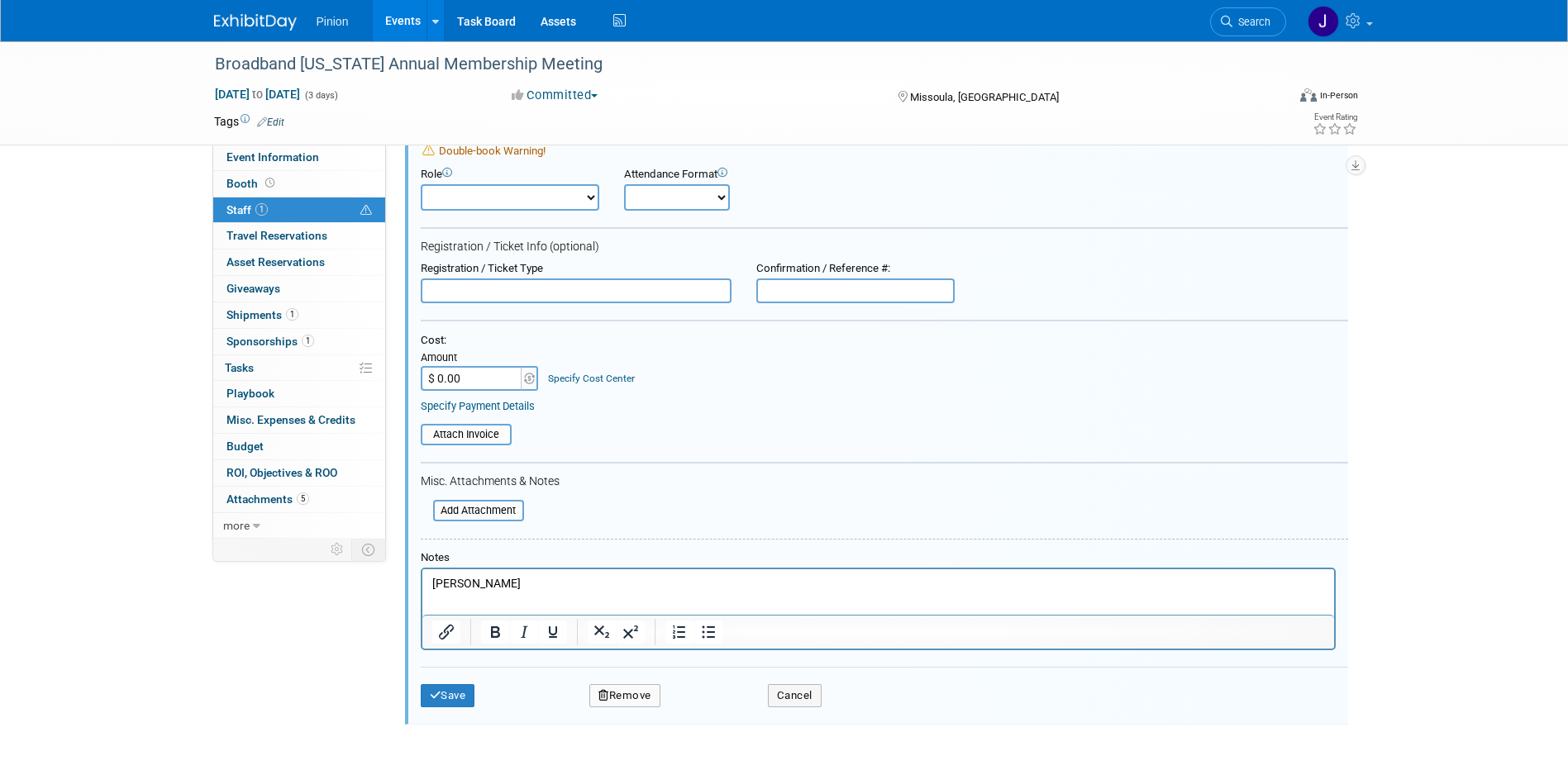
drag, startPoint x: 1572, startPoint y: 467, endPoint x: 898, endPoint y: 43, distance: 796.3
click at [458, 701] on button "Save" at bounding box center [448, 696] width 55 height 23
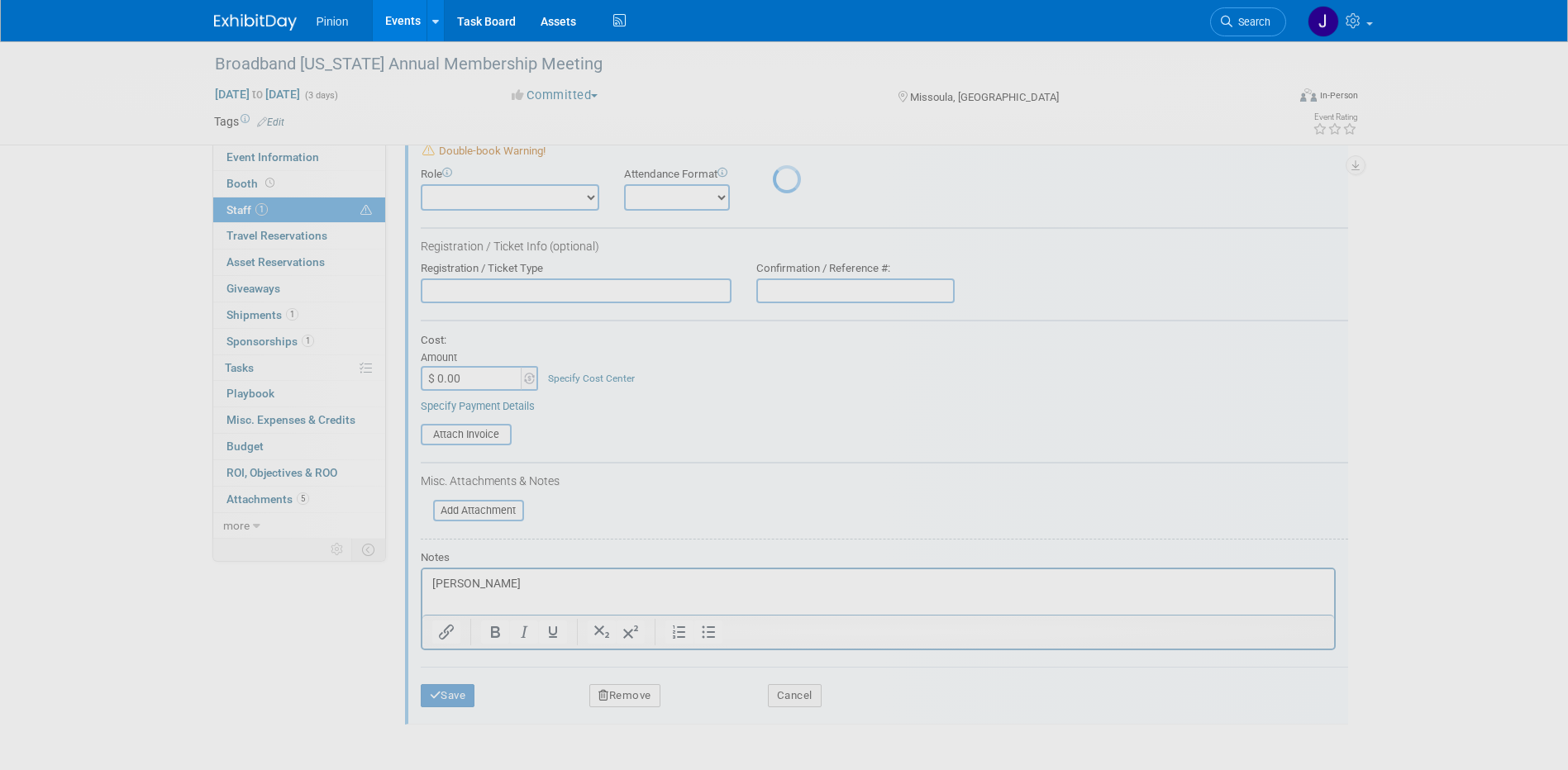
scroll to position [15, 0]
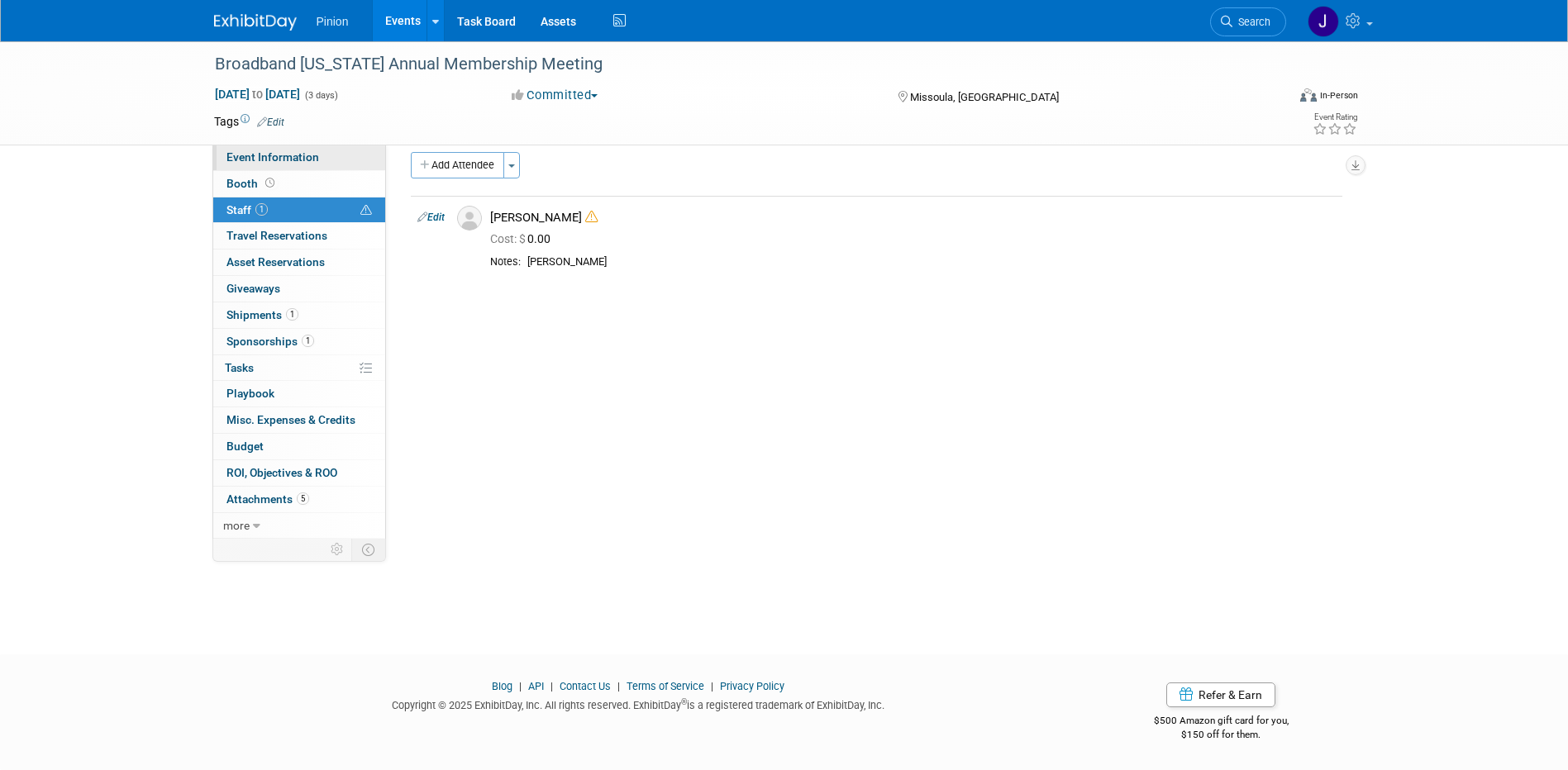
click at [265, 157] on span "Event Information" at bounding box center [273, 157] width 93 height 13
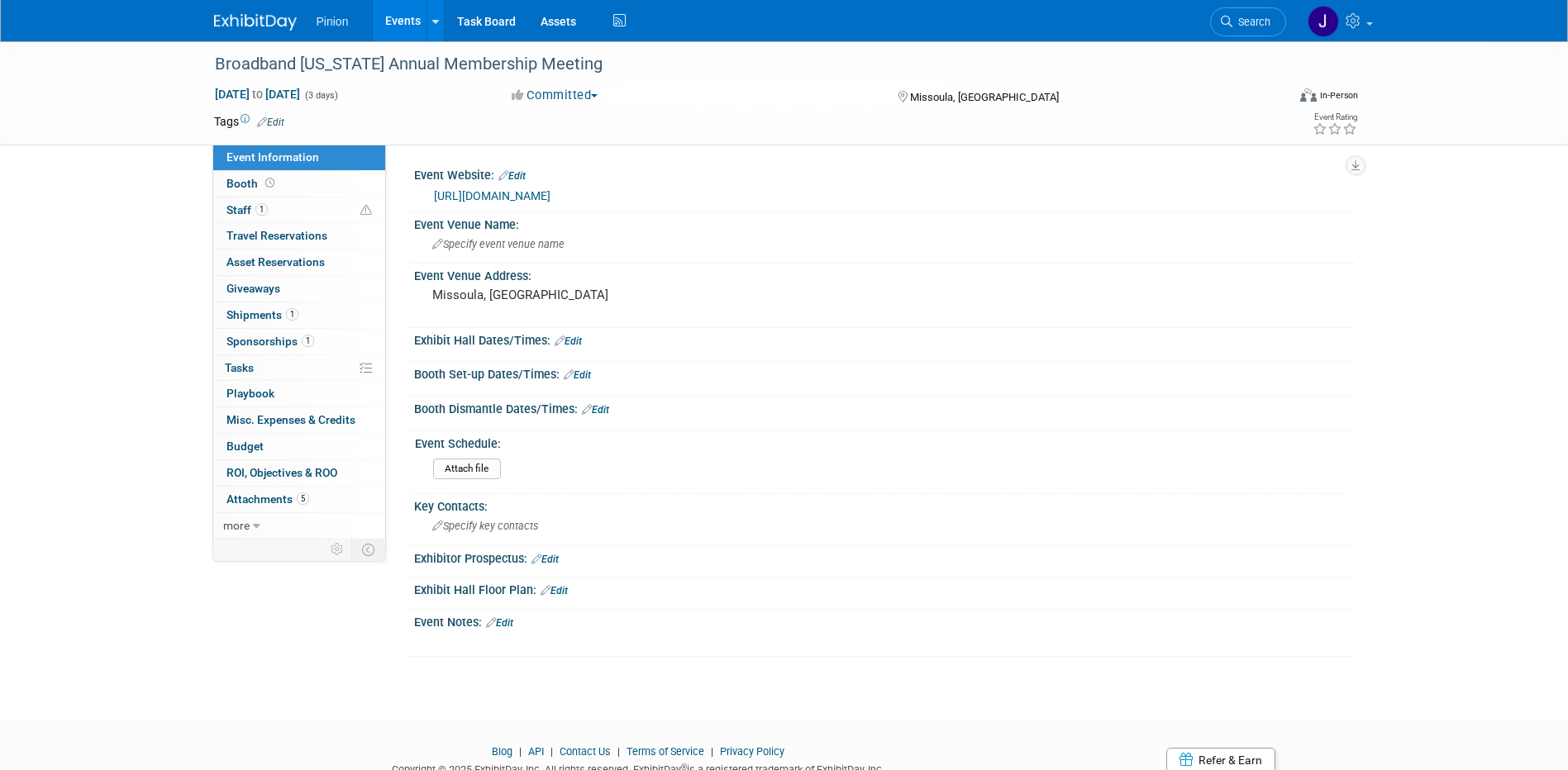
click at [238, 20] on img at bounding box center [256, 22] width 83 height 17
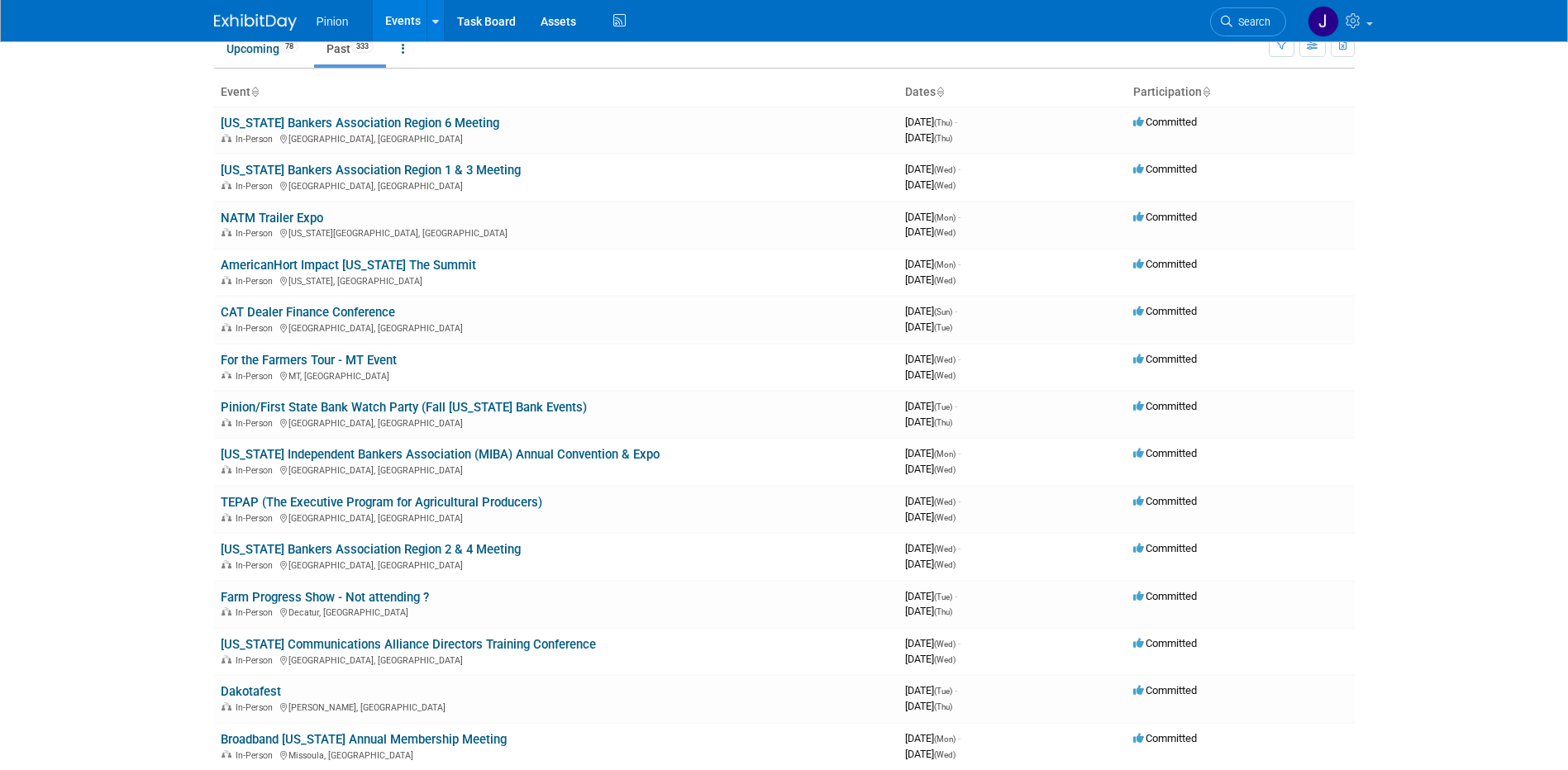
scroll to position [91, 0]
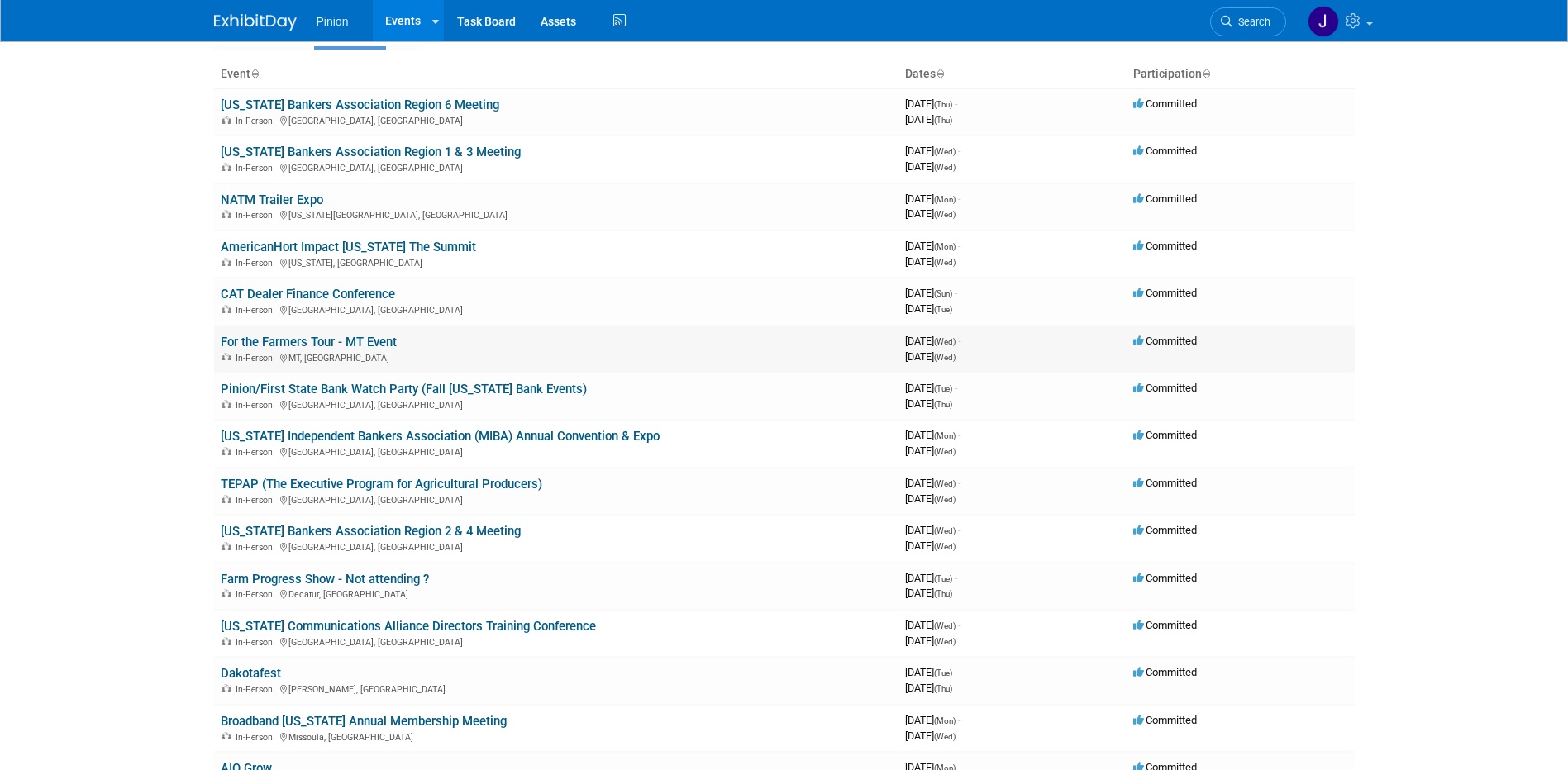
click at [402, 329] on td "For the Farmers Tour - MT Event In-Person MT, [GEOGRAPHIC_DATA]" at bounding box center [557, 348] width 685 height 47
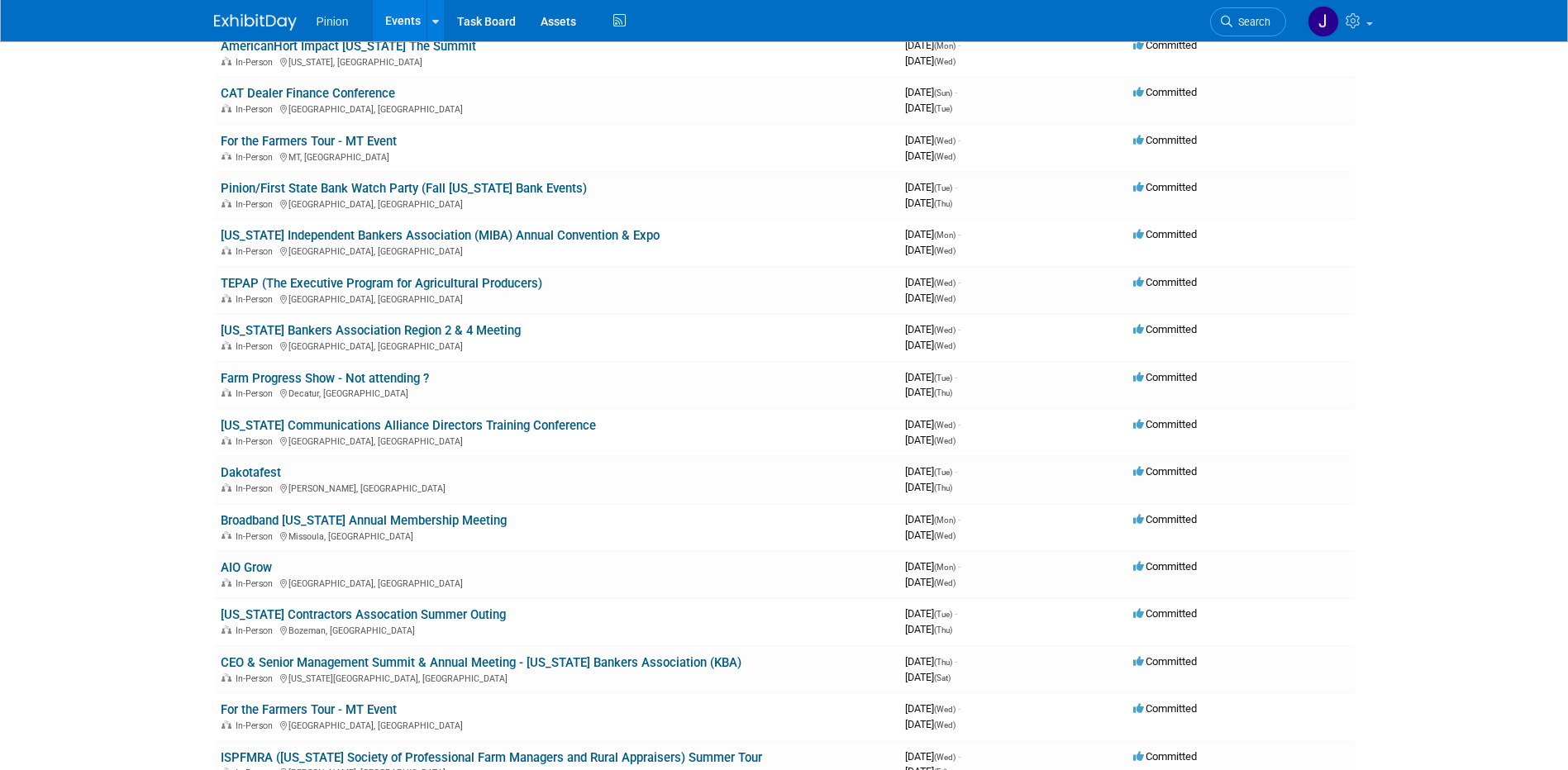
scroll to position [329, 0]
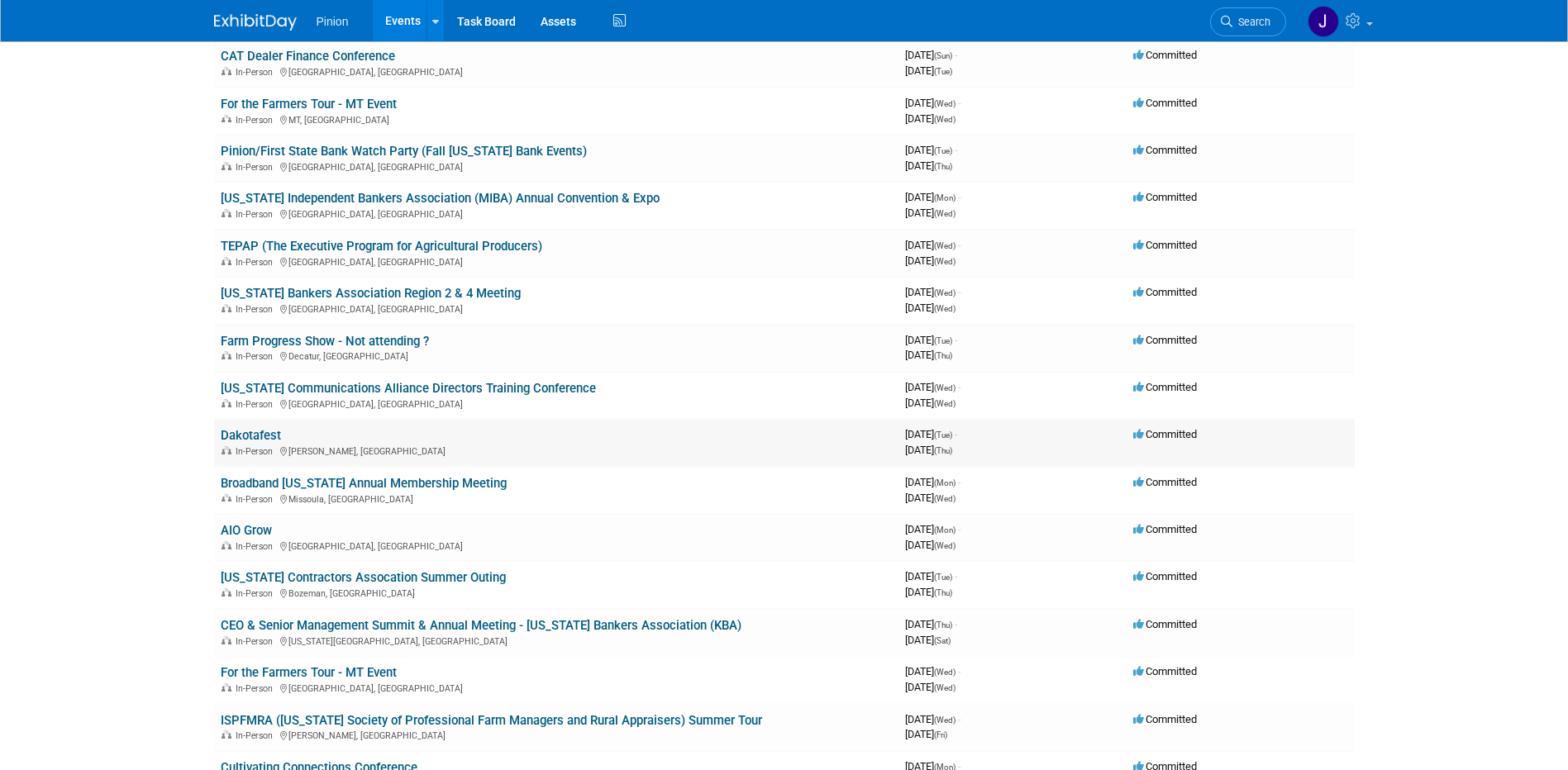
click at [266, 435] on link "Dakotafest" at bounding box center [251, 435] width 60 height 15
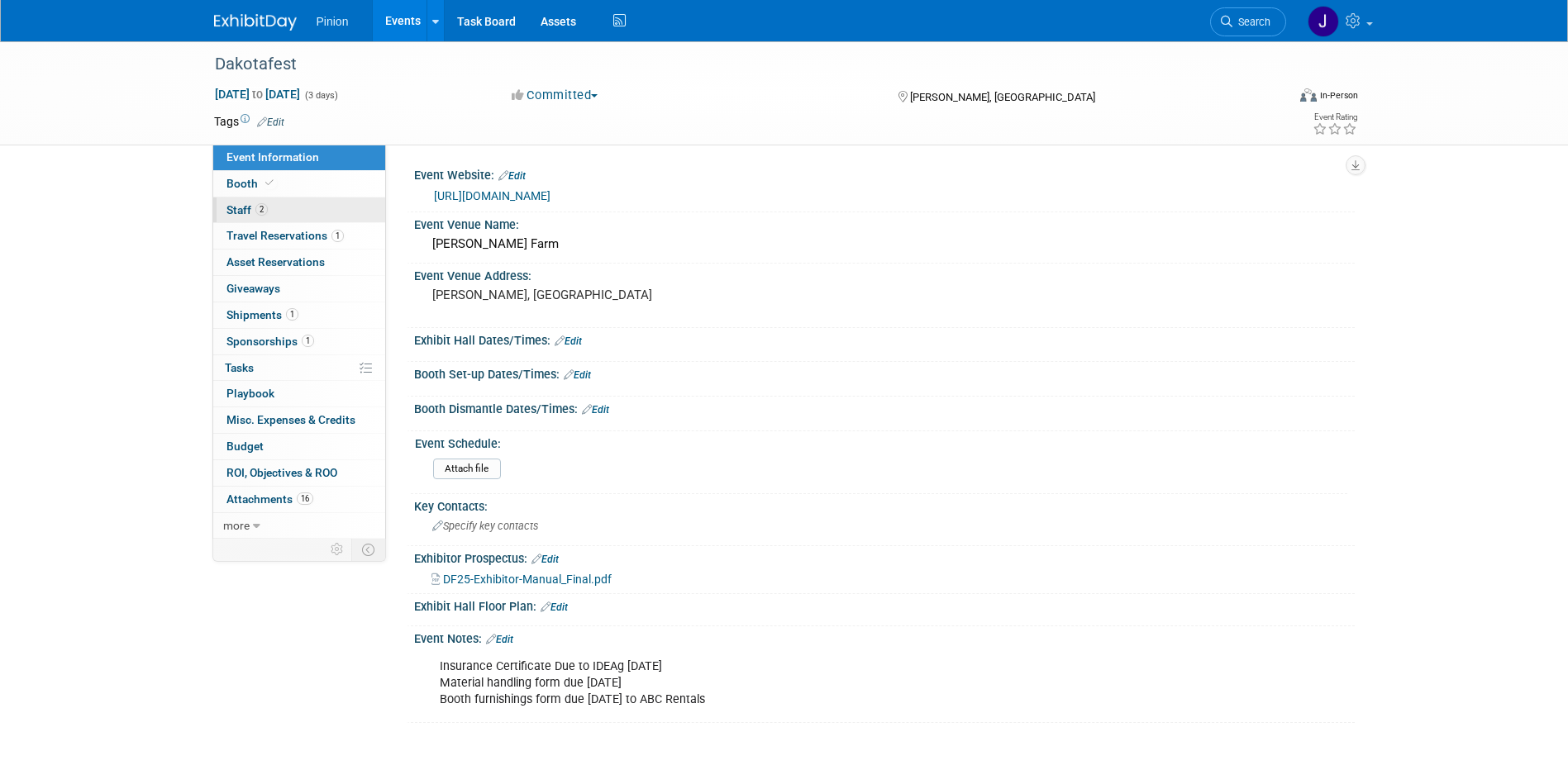
click at [262, 212] on span "2" at bounding box center [262, 209] width 12 height 12
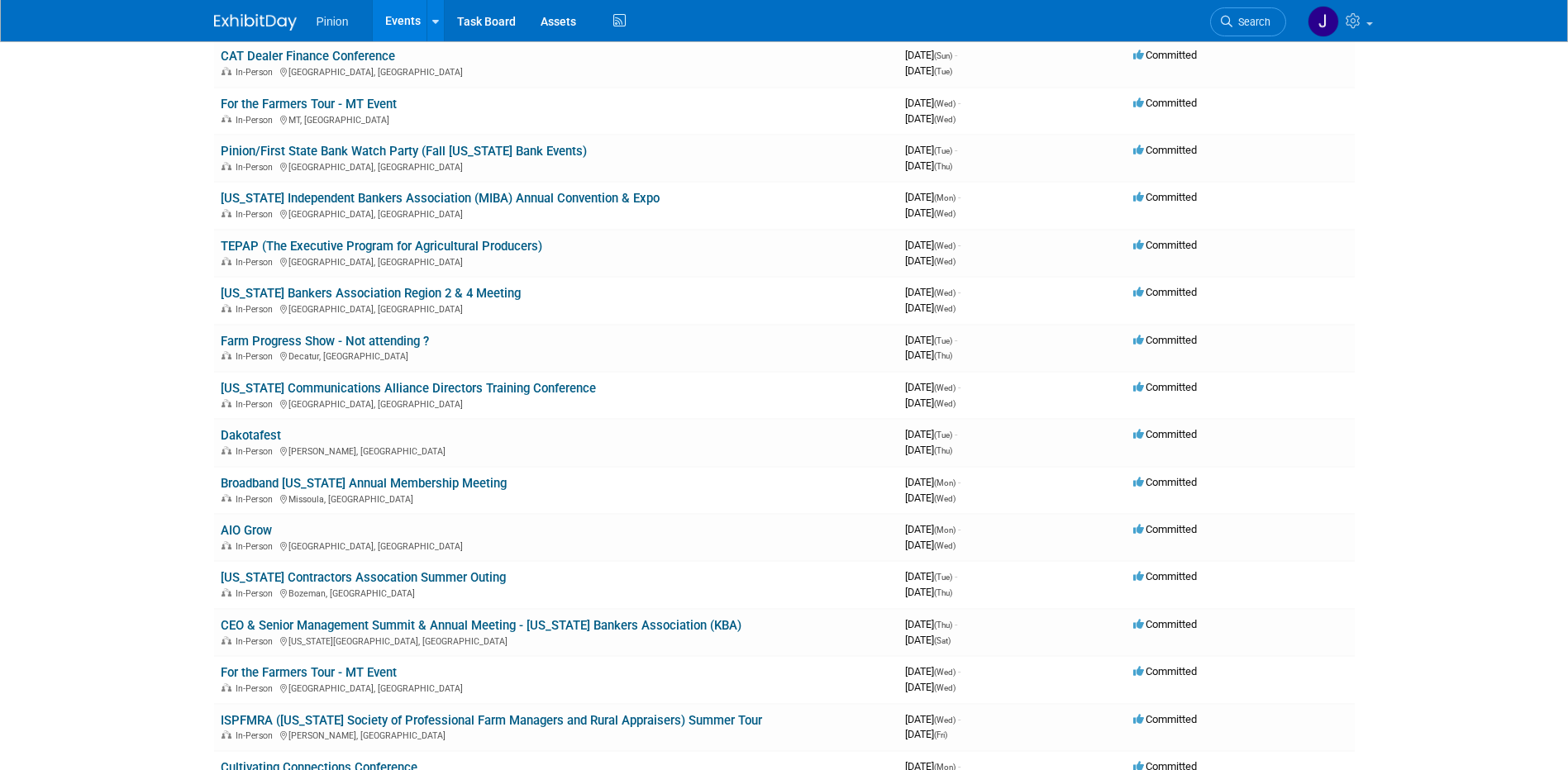
drag, startPoint x: 269, startPoint y: 383, endPoint x: 279, endPoint y: 388, distance: 11.2
click at [269, 383] on link "[US_STATE] Communications Alliance Directors Training Conference" at bounding box center [408, 388] width 375 height 15
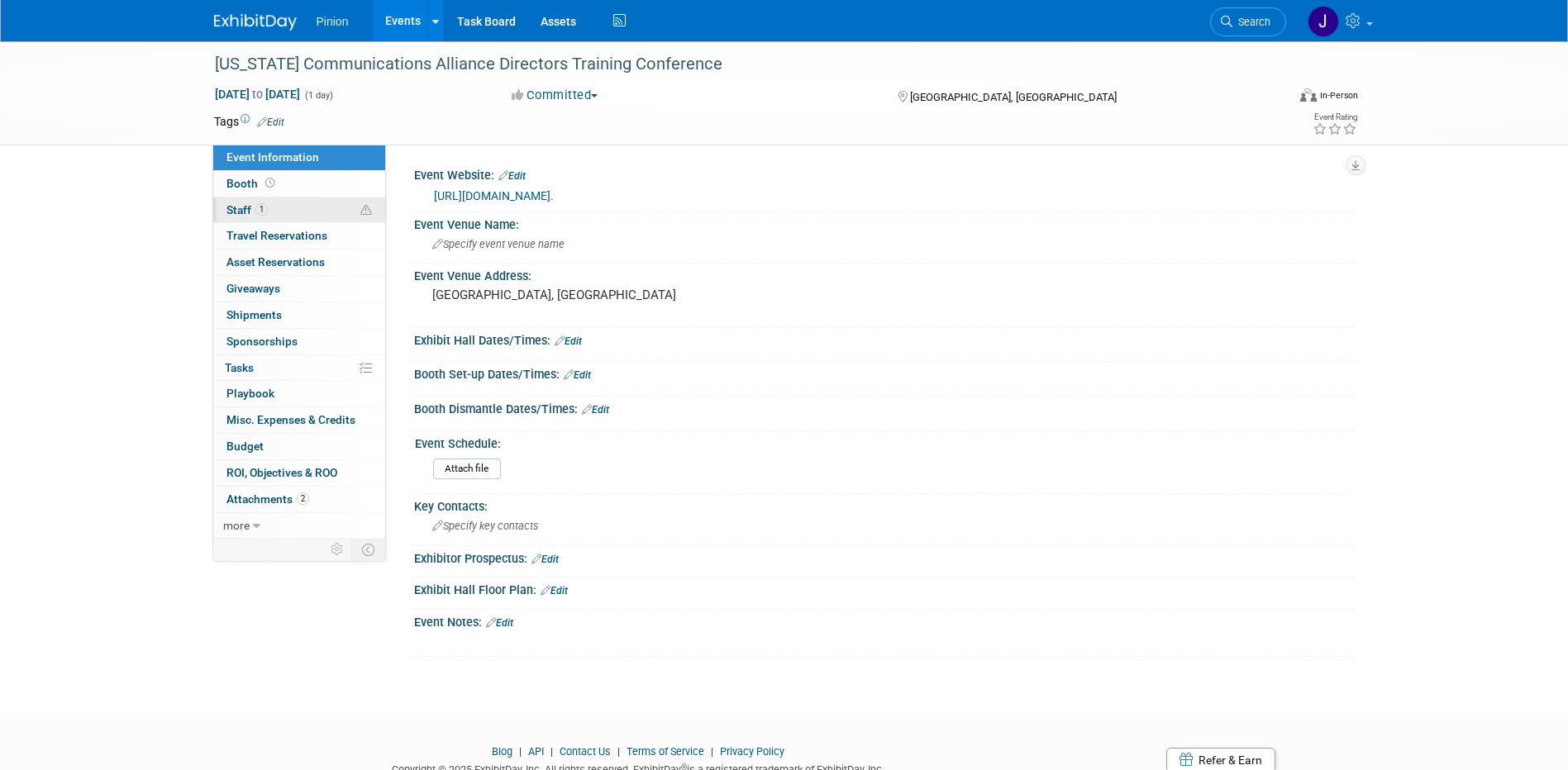
click at [245, 203] on span "Staff 1" at bounding box center [247, 209] width 41 height 13
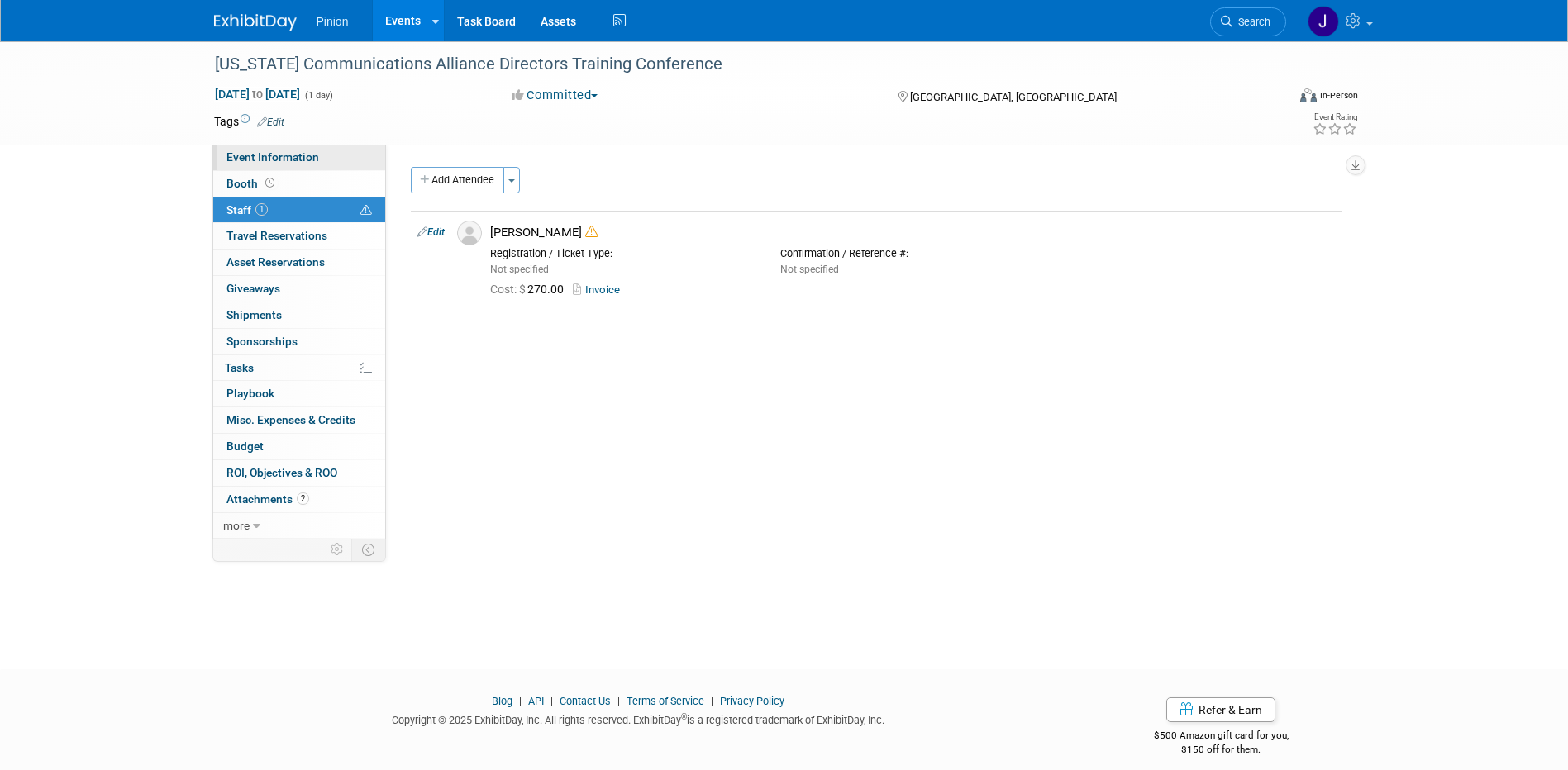
click at [247, 153] on span "Event Information" at bounding box center [273, 157] width 93 height 13
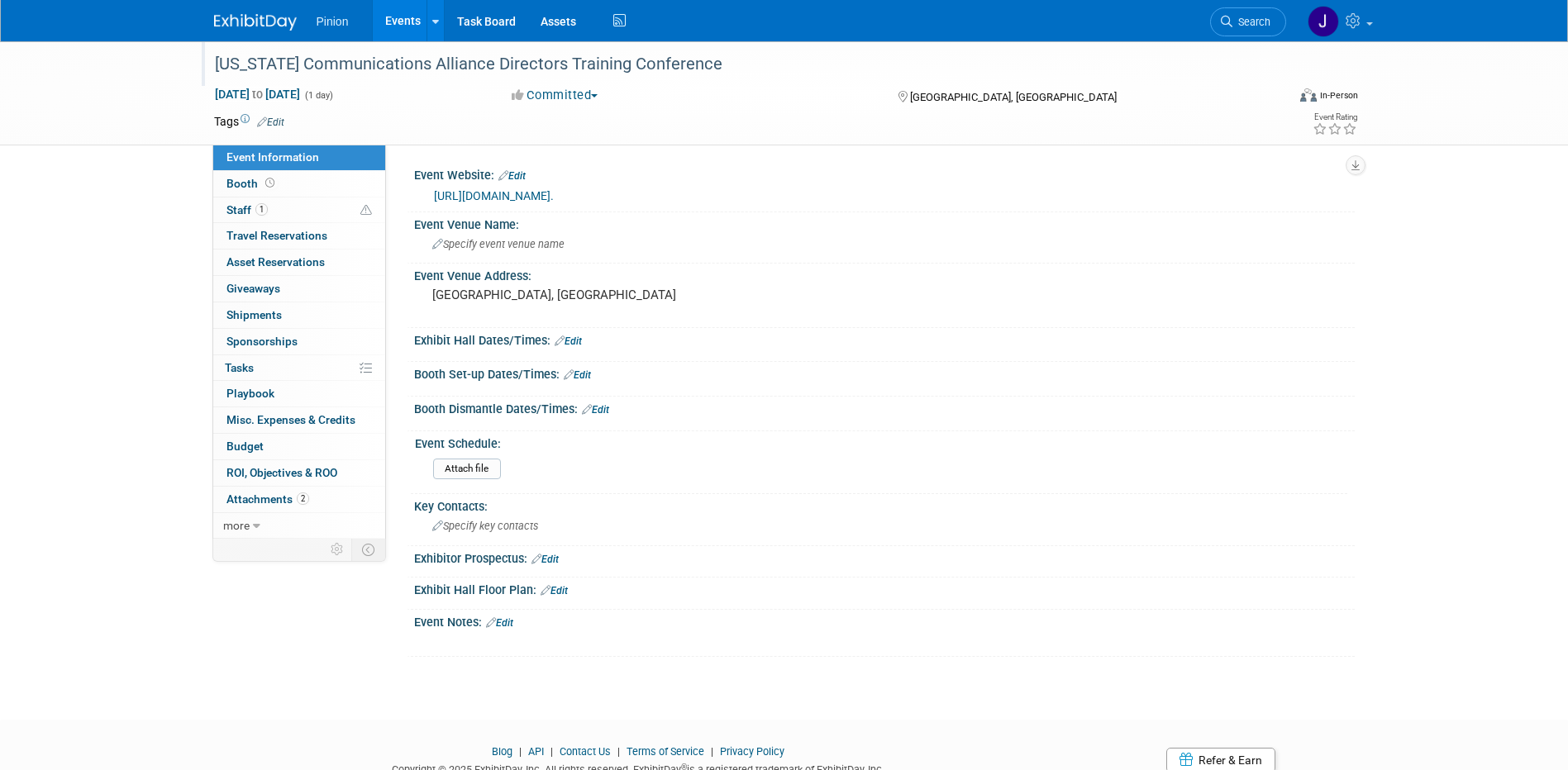
click at [694, 56] on div "[US_STATE] Communications Alliance Directors Training Conference" at bounding box center [735, 64] width 1053 height 30
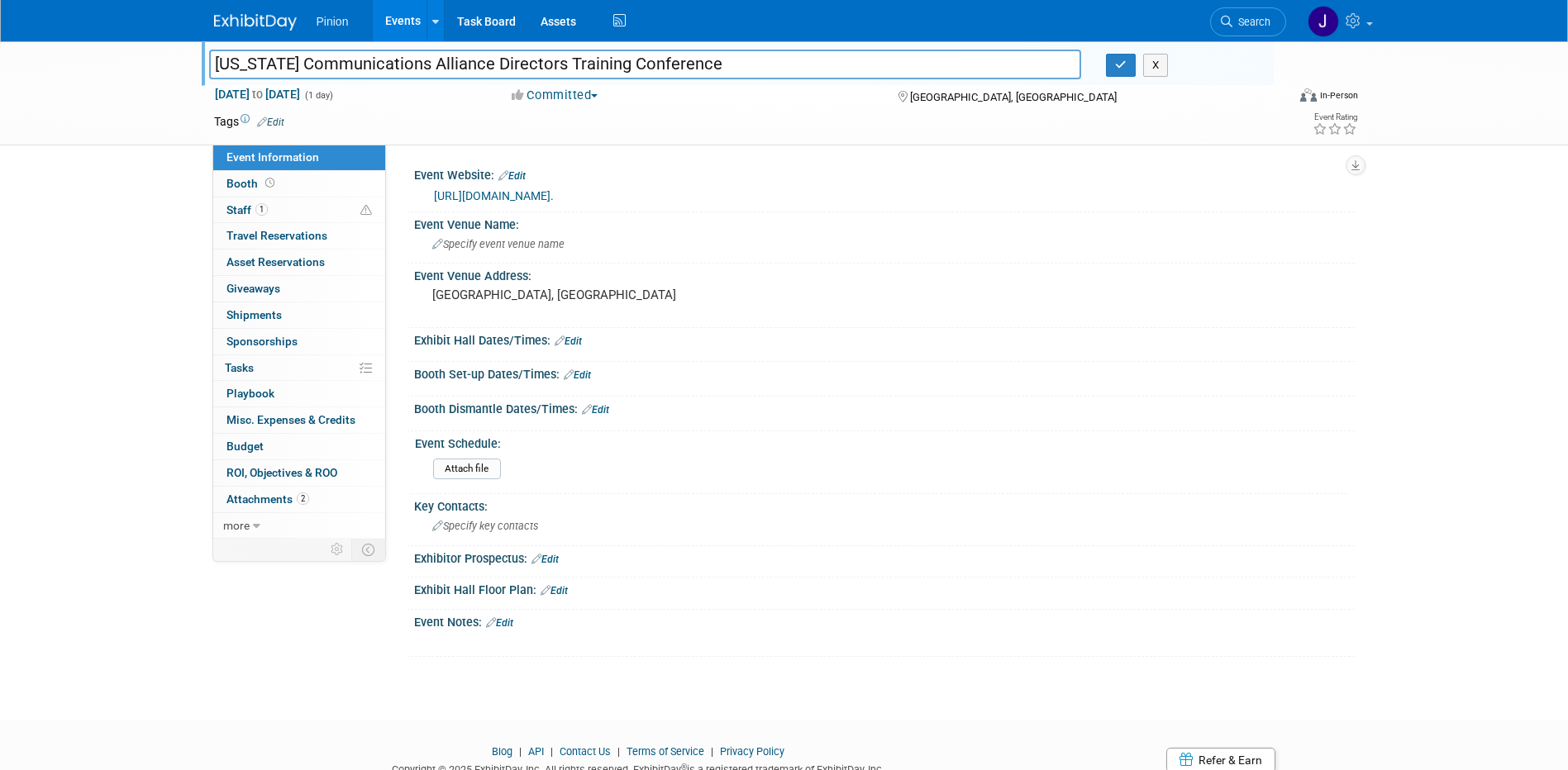
drag, startPoint x: 670, startPoint y: 61, endPoint x: 98, endPoint y: 74, distance: 572.1
click at [98, 74] on div "[US_STATE] Communications Alliance Directors Training Conference [US_STATE] Com…" at bounding box center [784, 93] width 1568 height 104
click at [1123, 61] on icon "button" at bounding box center [1121, 64] width 11 height 11
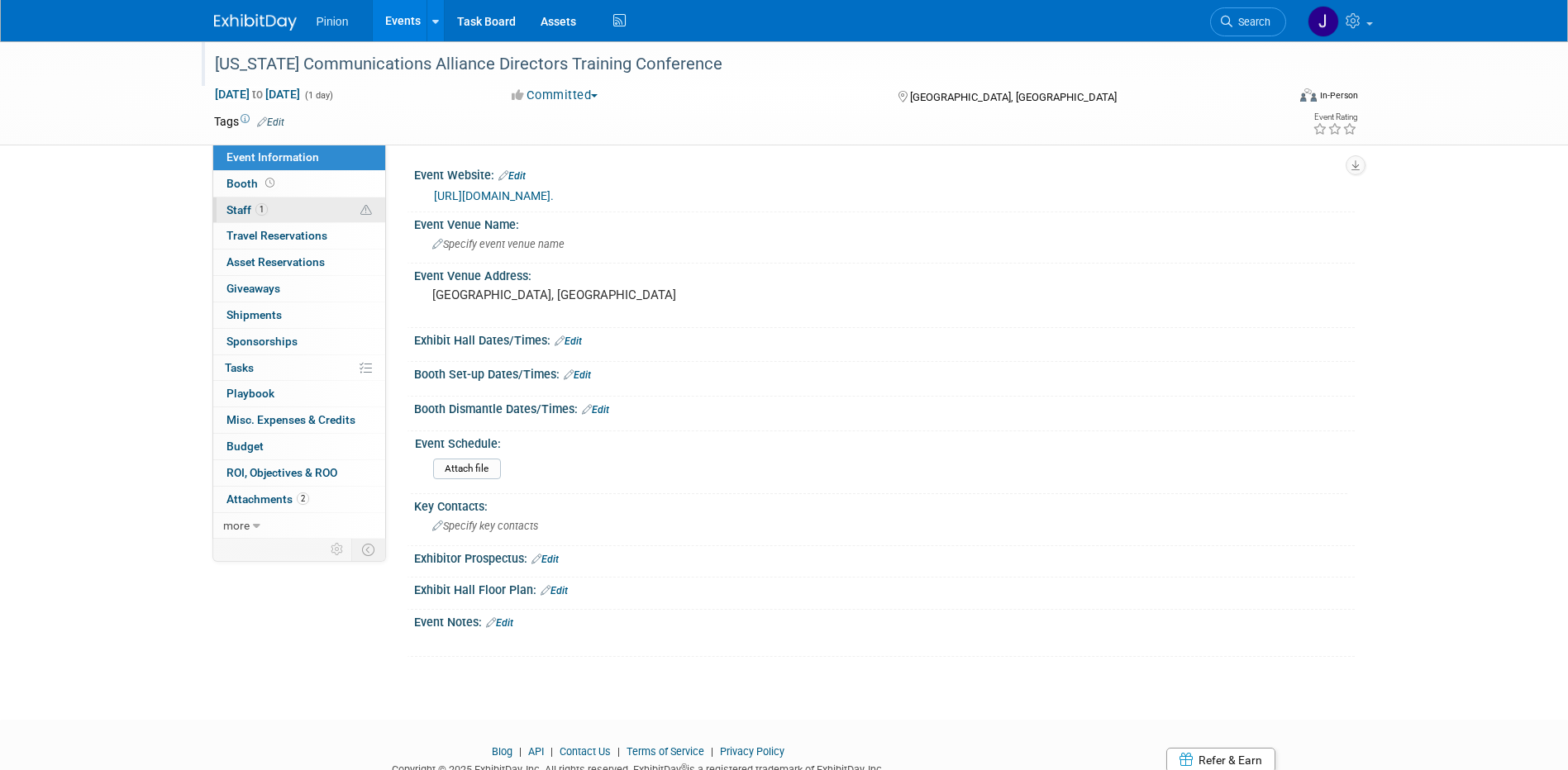
click at [251, 203] on span "Staff 1" at bounding box center [247, 209] width 41 height 13
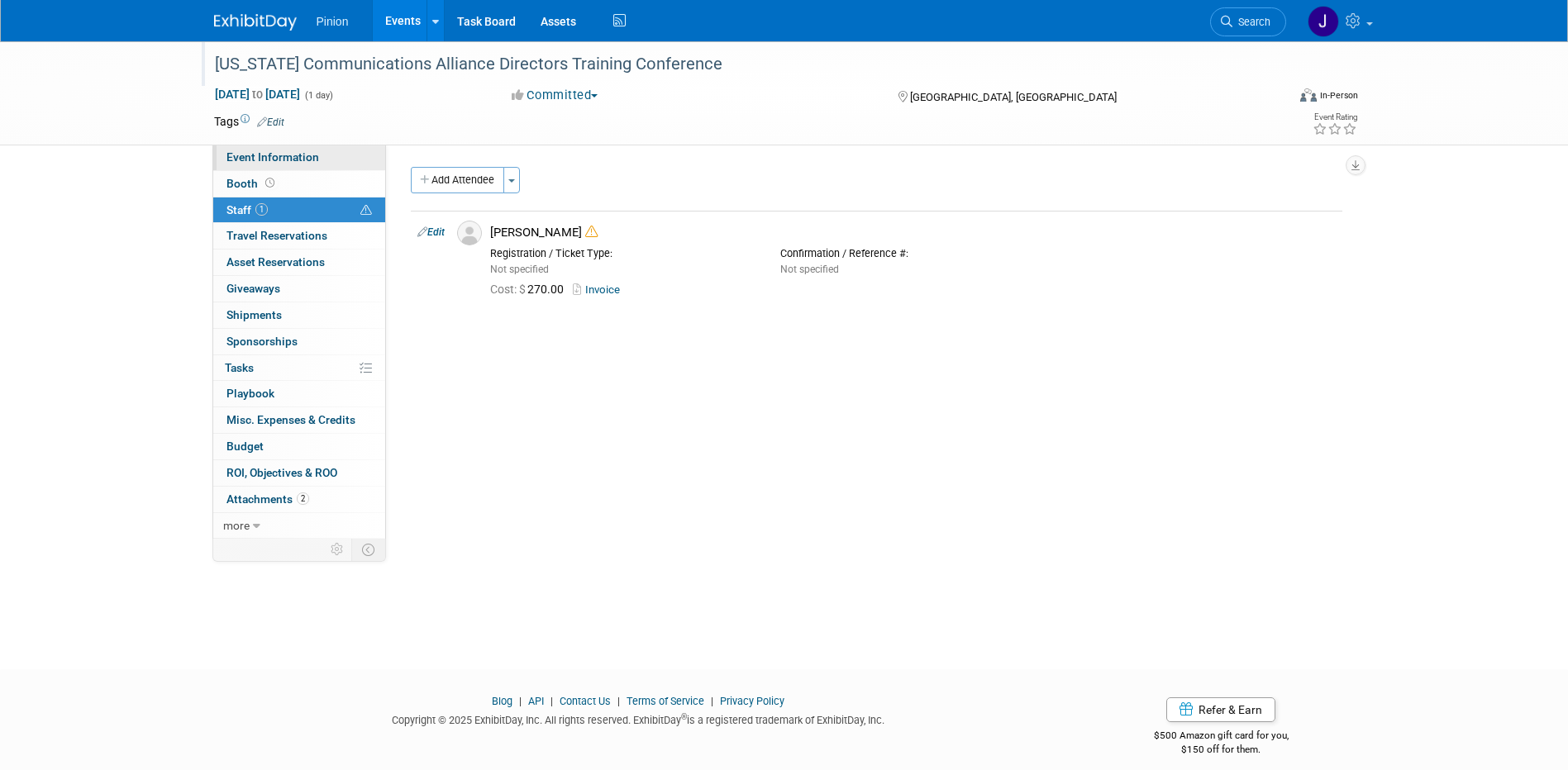
click at [259, 148] on link "Event Information" at bounding box center [299, 157] width 172 height 26
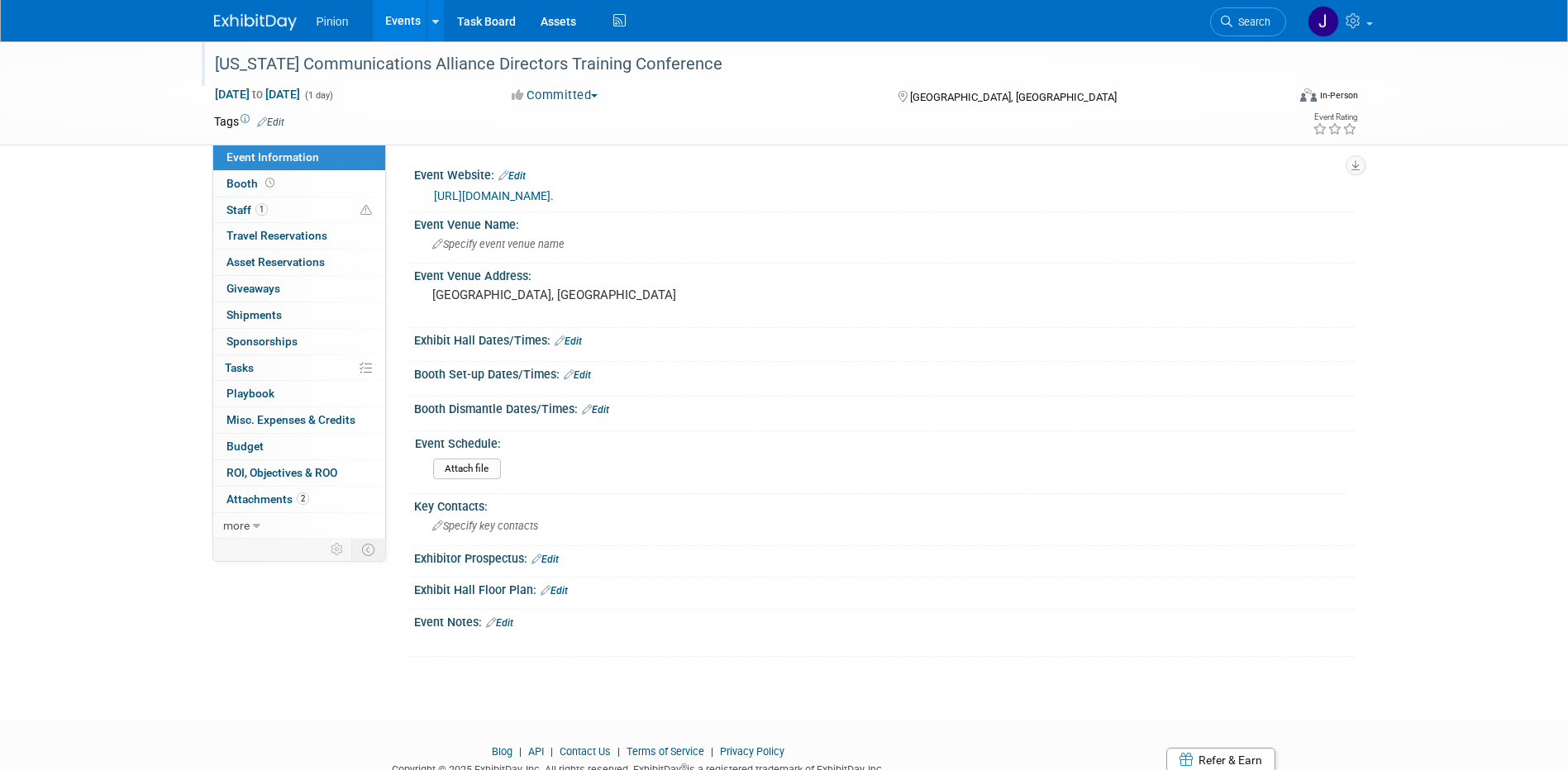
click at [554, 195] on link "[URL][DOMAIN_NAME]." at bounding box center [494, 196] width 120 height 13
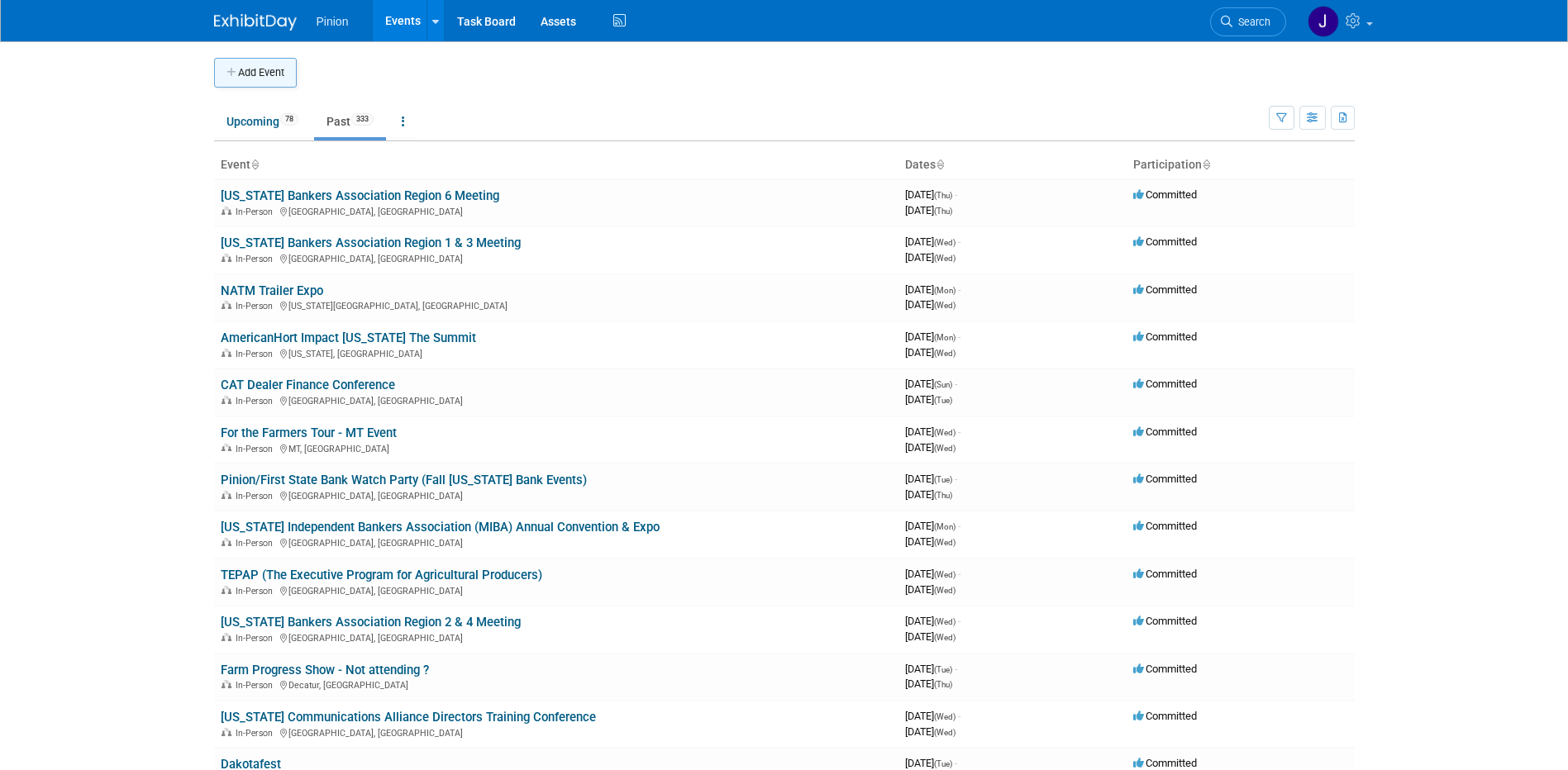
click at [258, 72] on button "Add Event" at bounding box center [256, 73] width 83 height 30
select select "8"
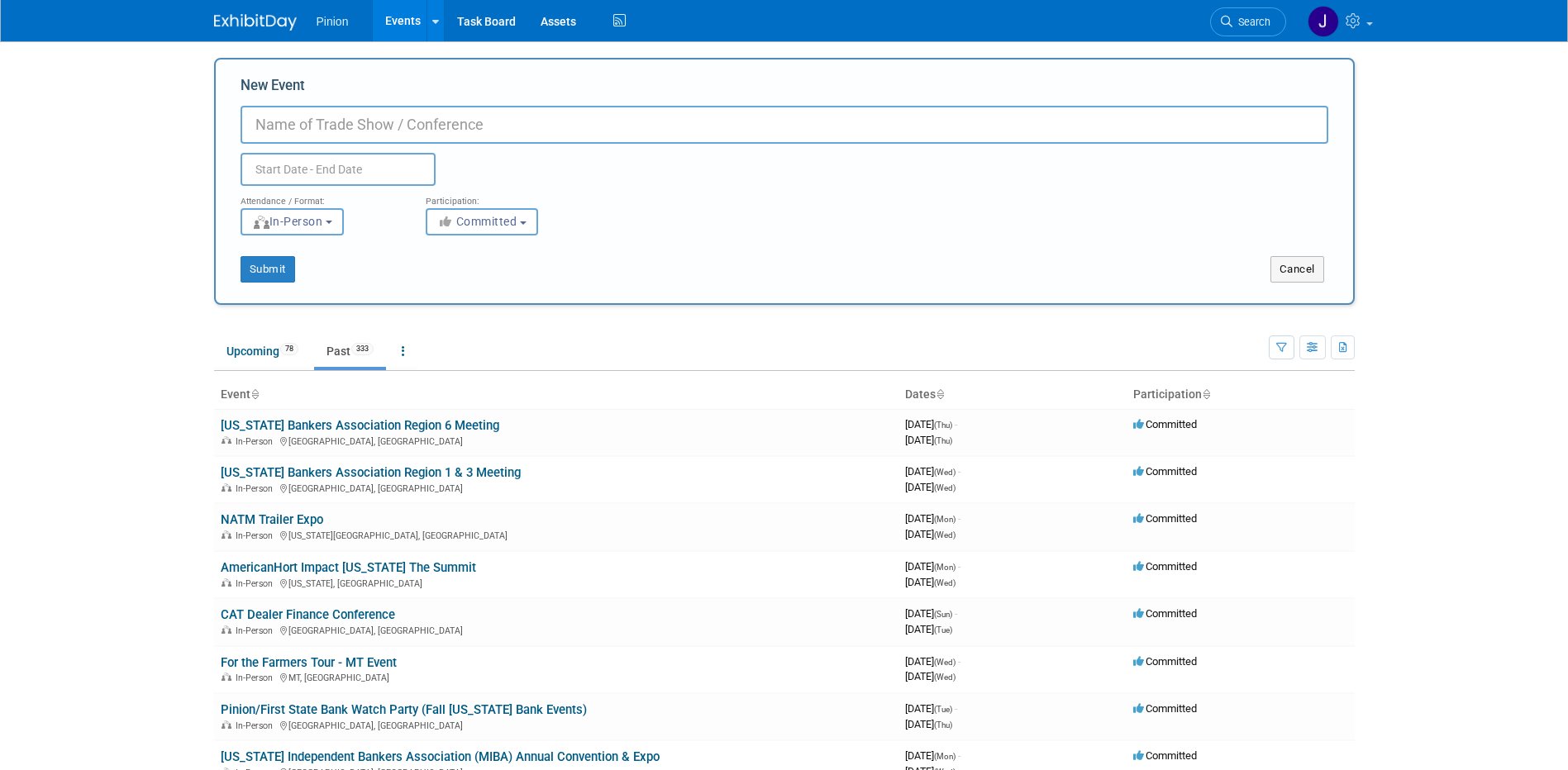
paste input "FARWEST Show"
type input "FARWEST Show"
click at [309, 170] on input "text" at bounding box center [338, 168] width 195 height 33
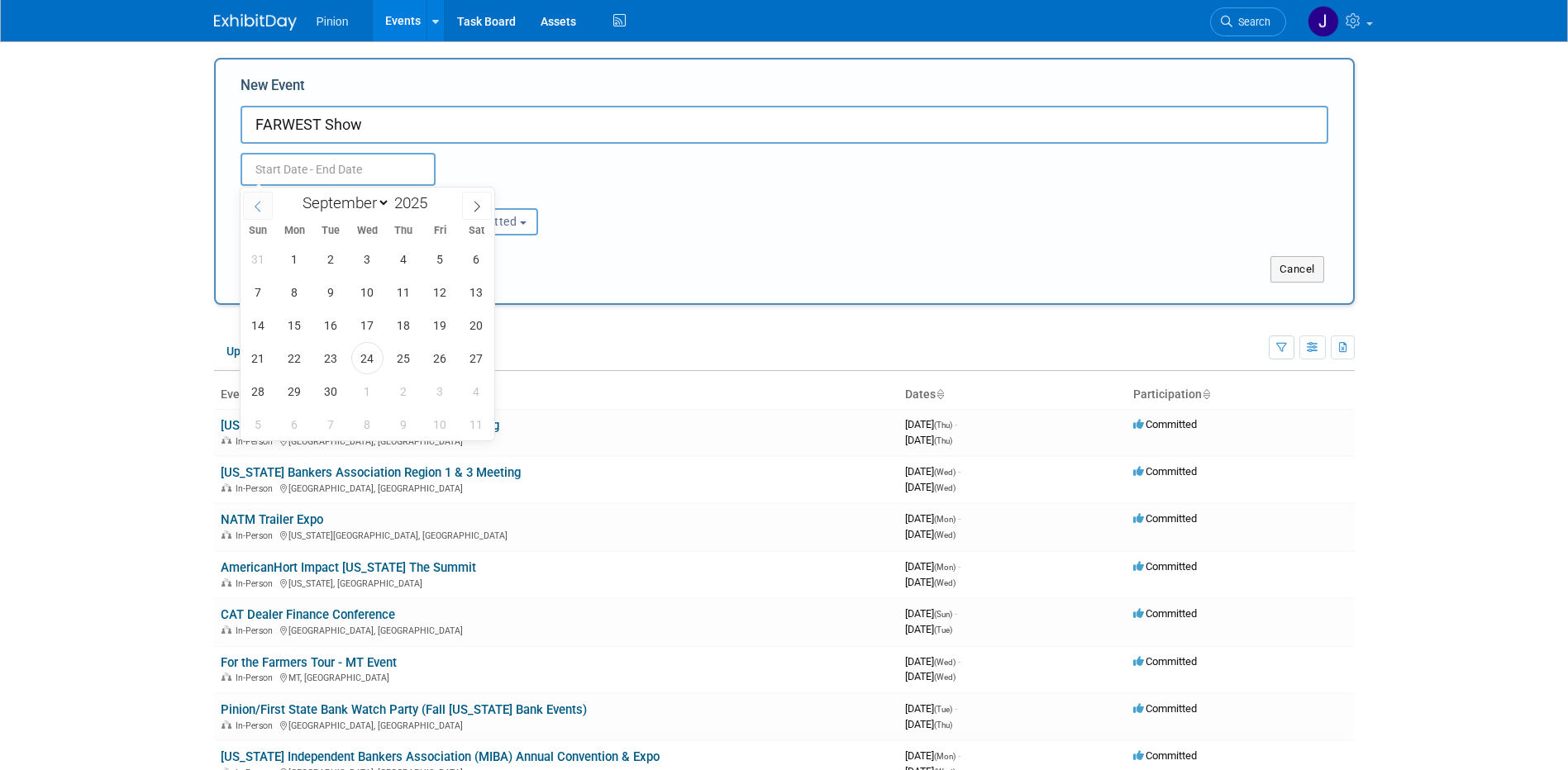
click at [258, 204] on icon at bounding box center [258, 206] width 11 height 11
select select "7"
click at [366, 362] on span "20" at bounding box center [367, 358] width 33 height 33
click at [439, 360] on span "22" at bounding box center [440, 358] width 33 height 33
type input "[DATE] to [DATE]"
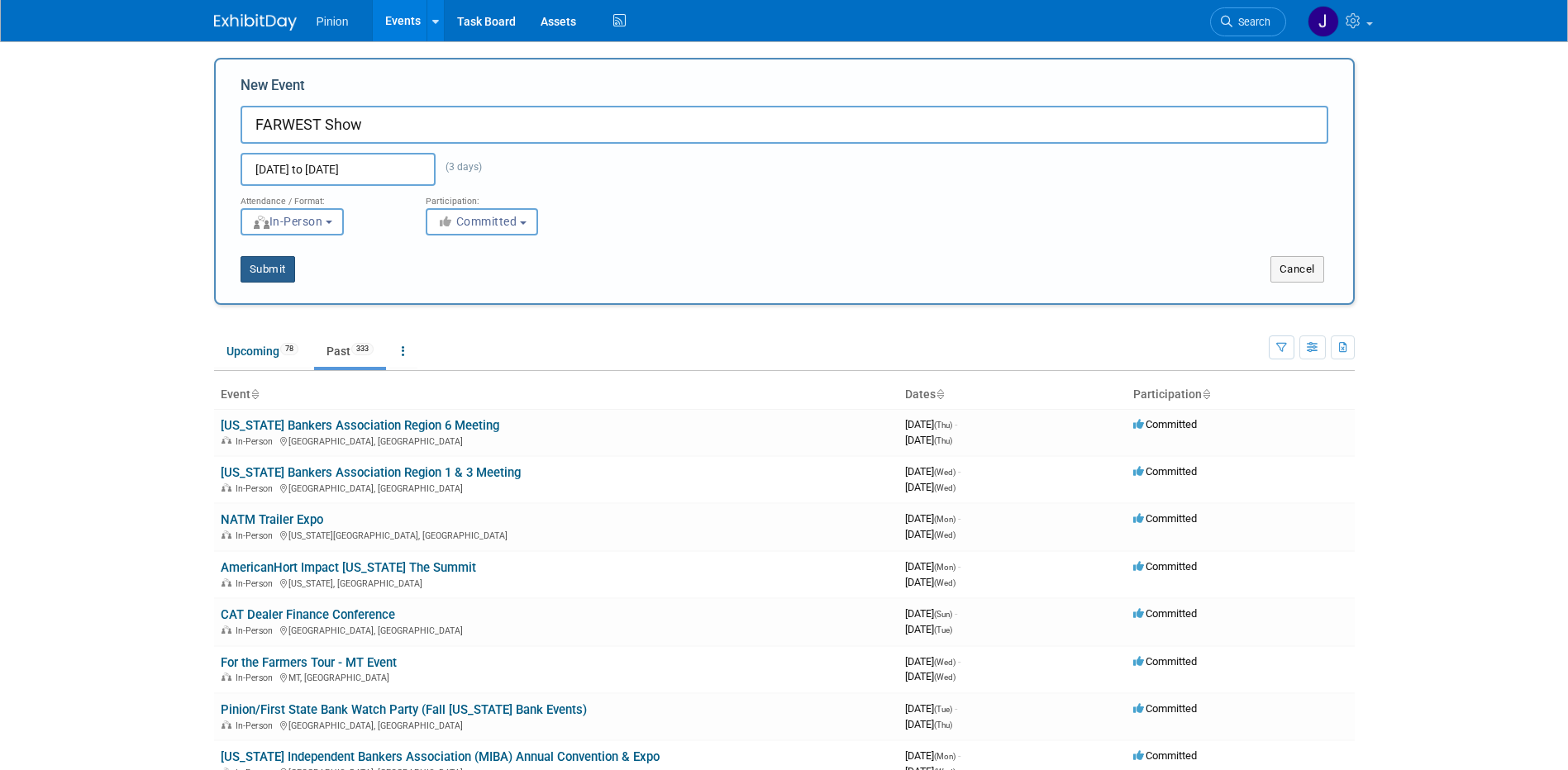
click at [277, 265] on button "Submit" at bounding box center [268, 269] width 55 height 26
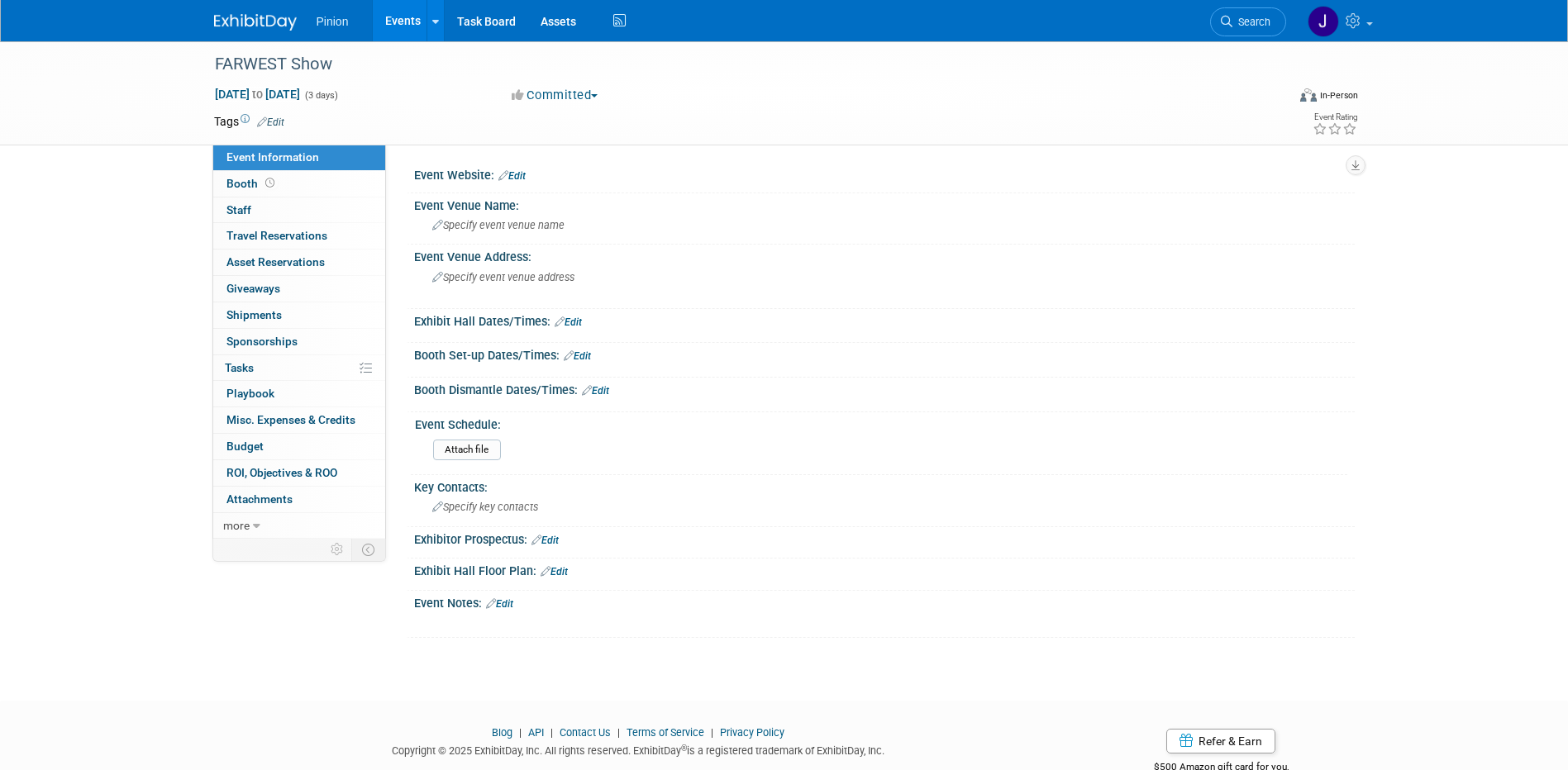
click at [529, 177] on div "Event Website: Edit" at bounding box center [884, 174] width 941 height 21
click at [523, 174] on link "Edit" at bounding box center [512, 176] width 27 height 11
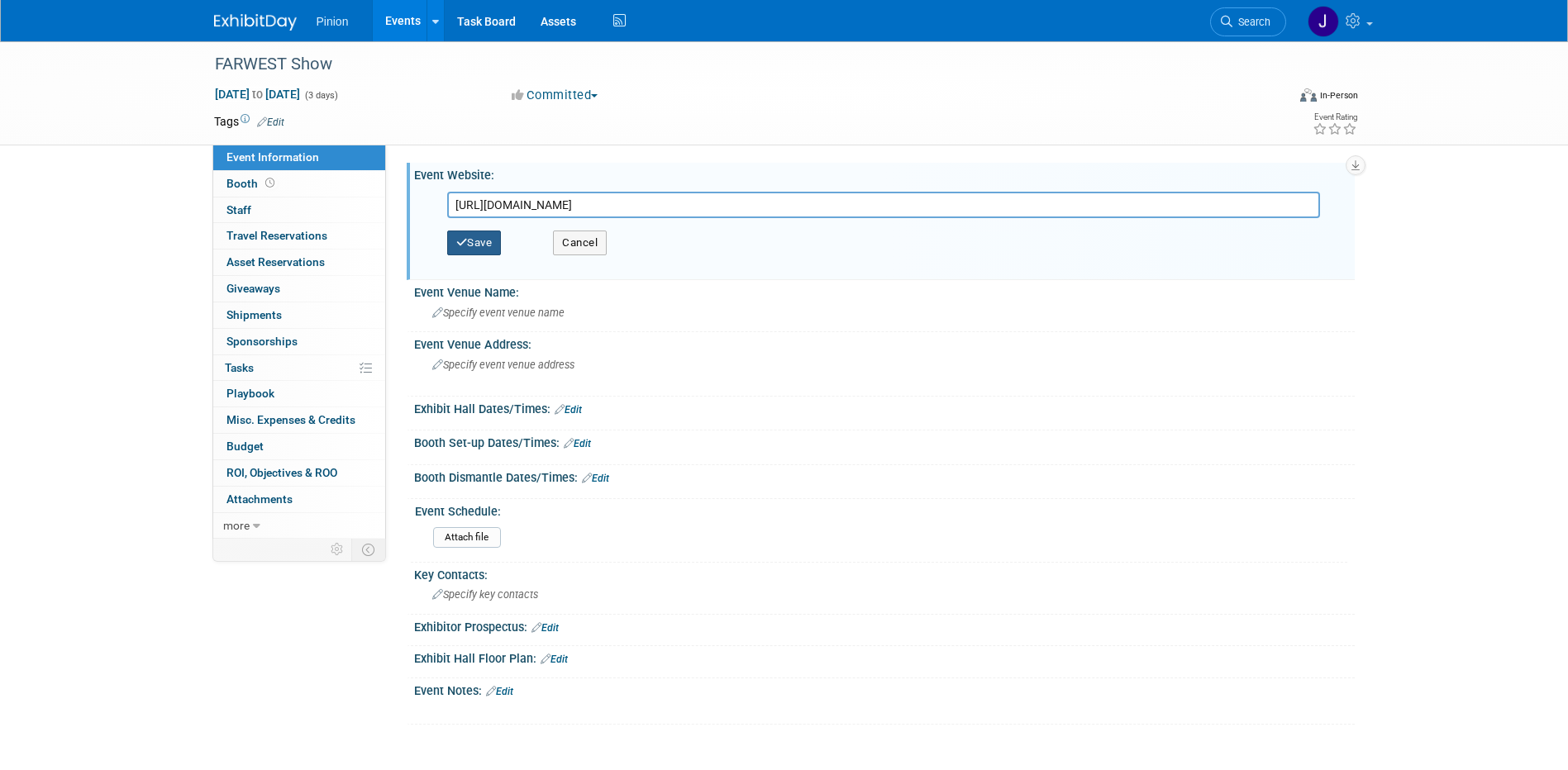
type input "[URL][DOMAIN_NAME]"
click at [495, 256] on button "Save" at bounding box center [475, 243] width 55 height 25
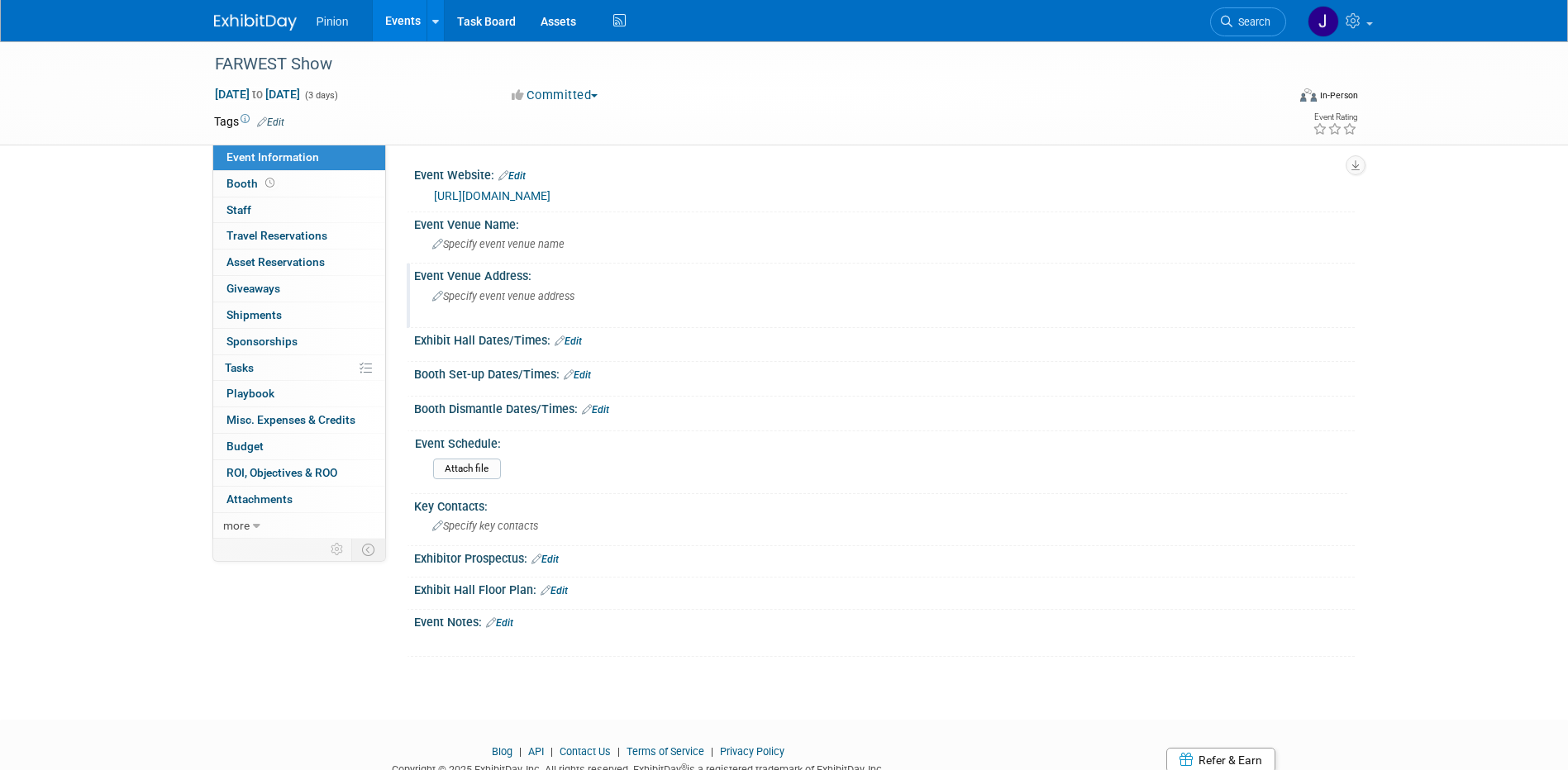
click at [491, 307] on div "Specify event venue address" at bounding box center [610, 302] width 367 height 38
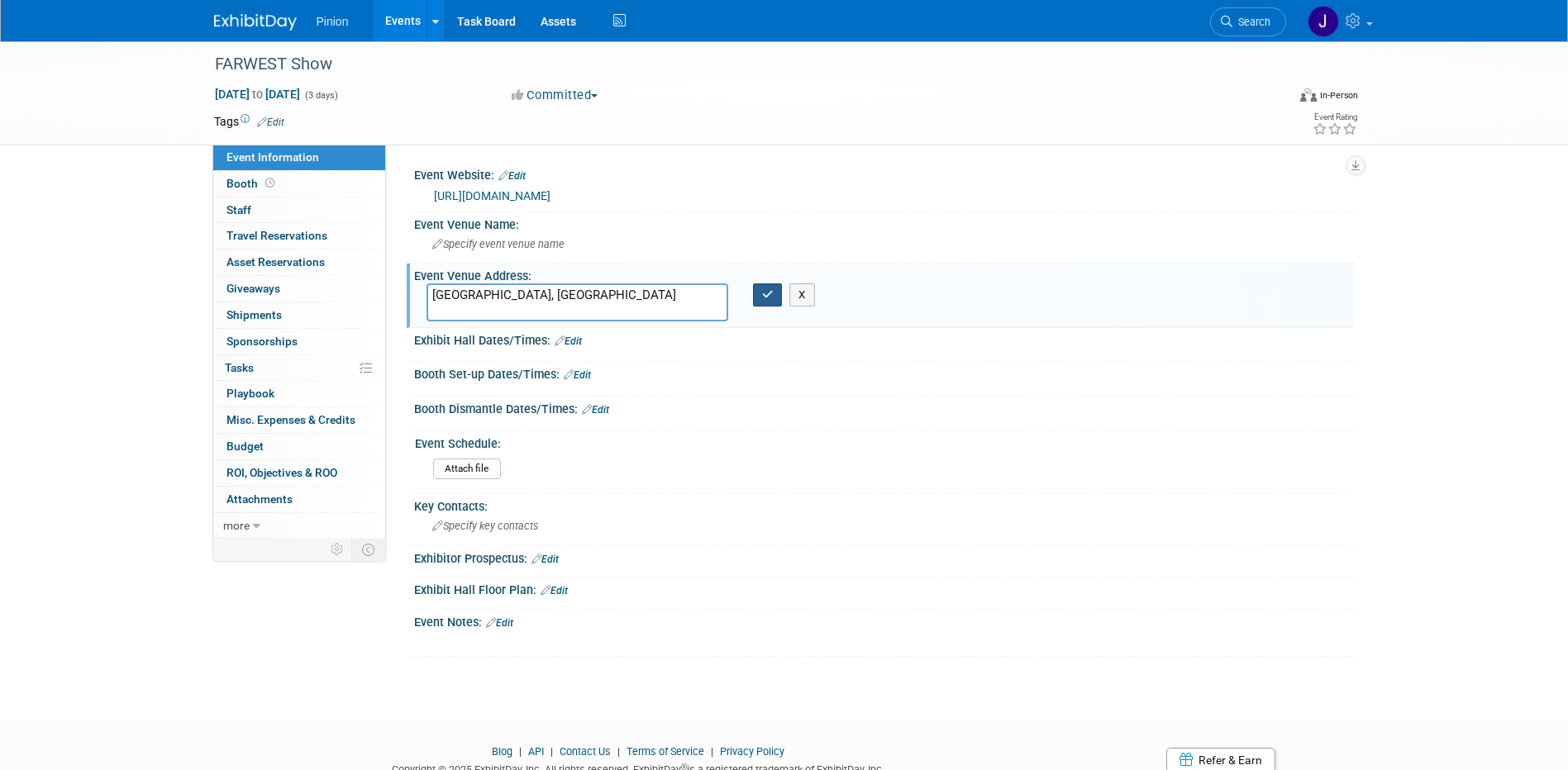
type textarea "[GEOGRAPHIC_DATA], [GEOGRAPHIC_DATA]"
click at [770, 295] on icon "button" at bounding box center [768, 295] width 11 height 11
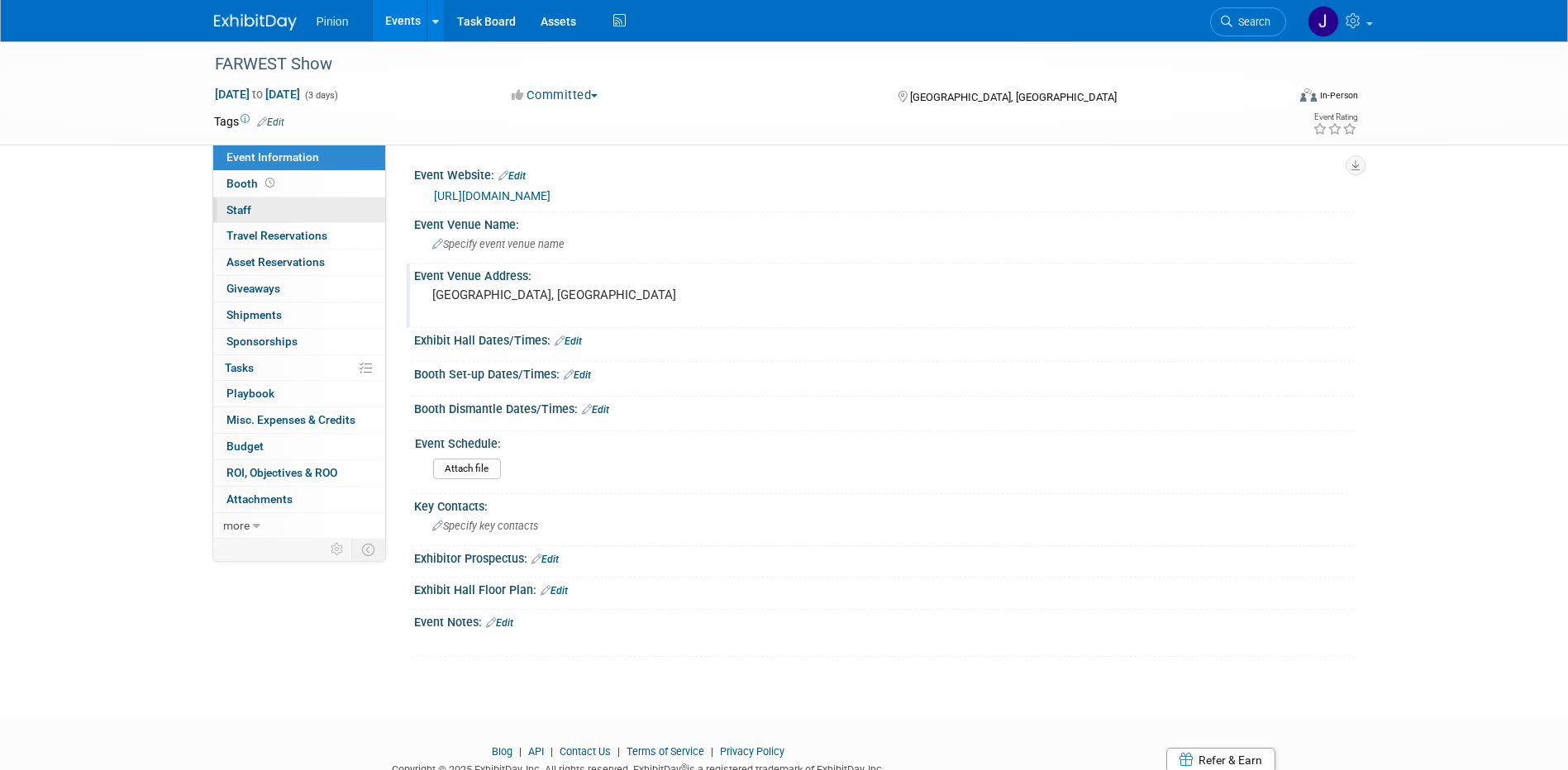
drag, startPoint x: 242, startPoint y: 212, endPoint x: 290, endPoint y: 199, distance: 49.7
click at [243, 212] on span "Staff 0" at bounding box center [239, 209] width 25 height 13
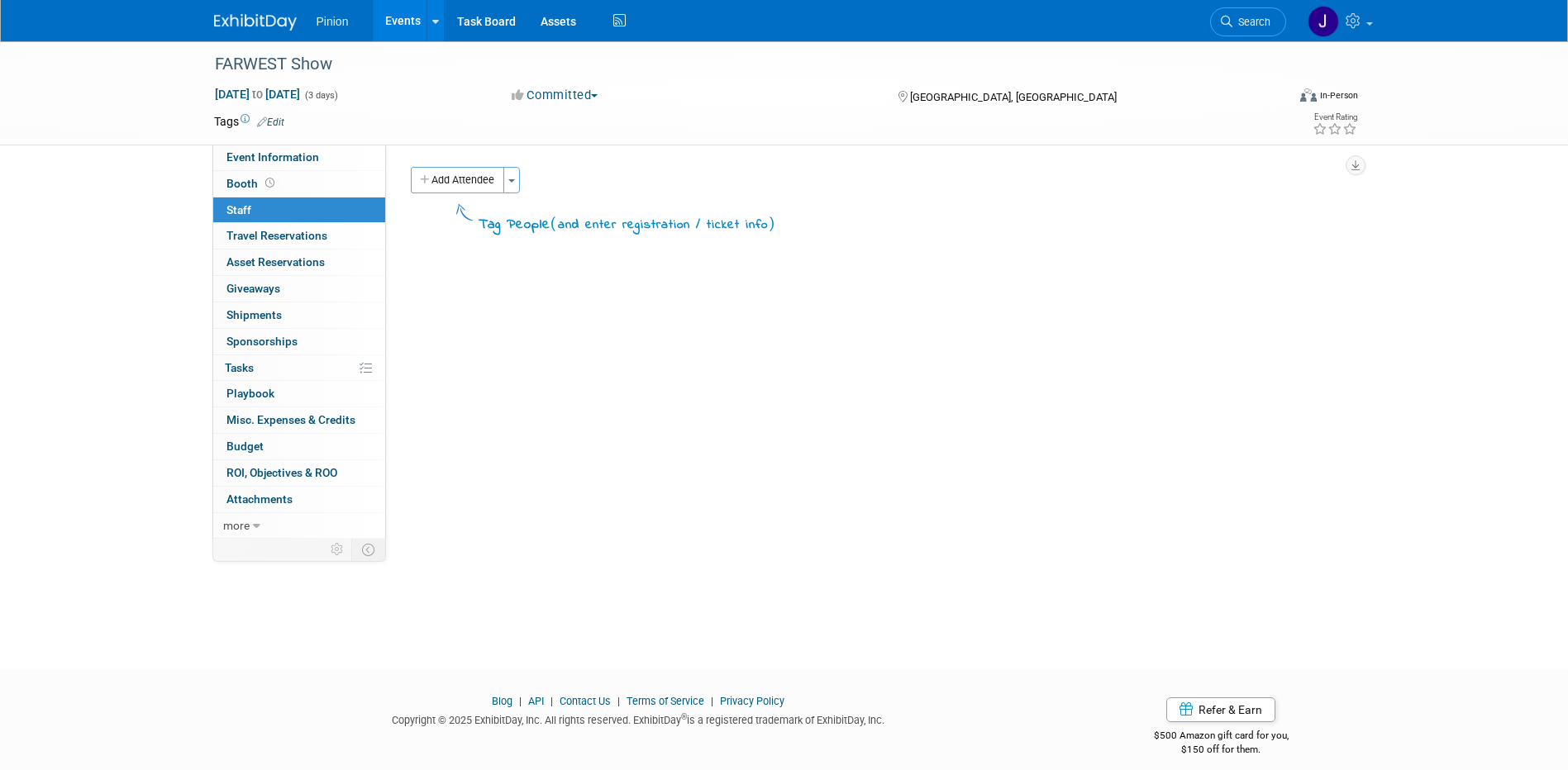
click at [421, 172] on button "Add Attendee" at bounding box center [458, 180] width 94 height 26
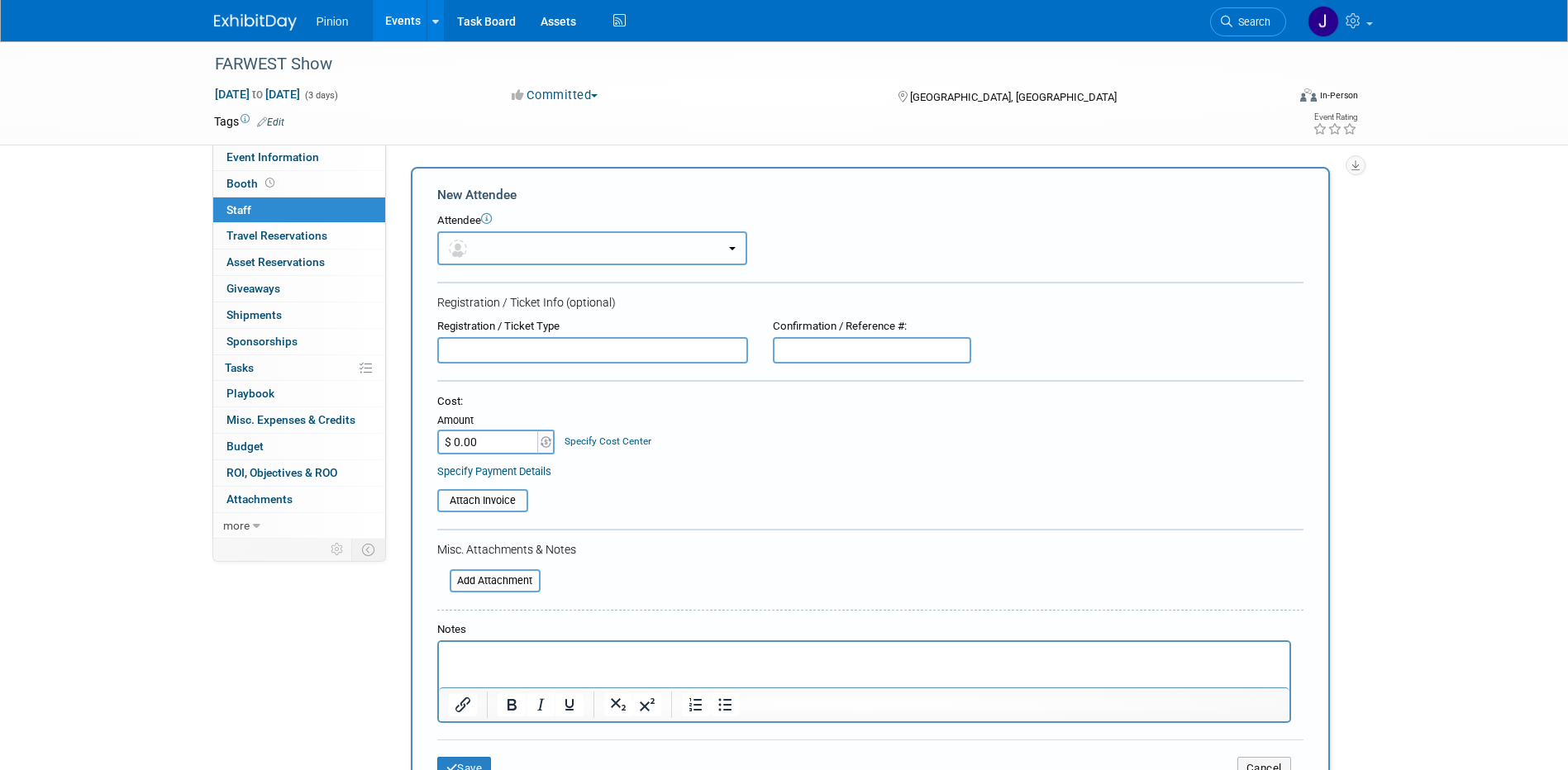
click at [479, 242] on button "button" at bounding box center [592, 248] width 310 height 34
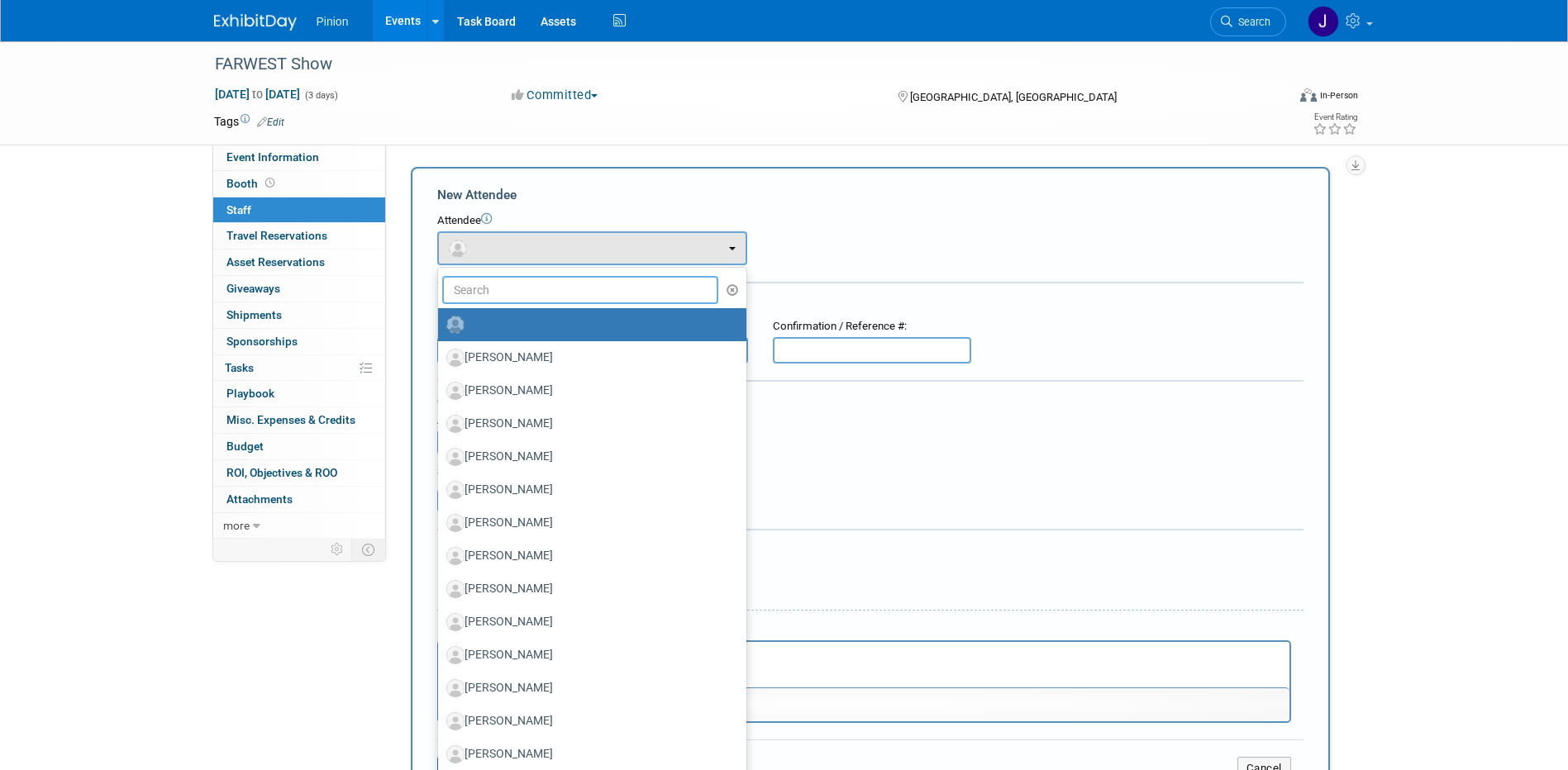
click at [513, 297] on input "text" at bounding box center [581, 290] width 277 height 28
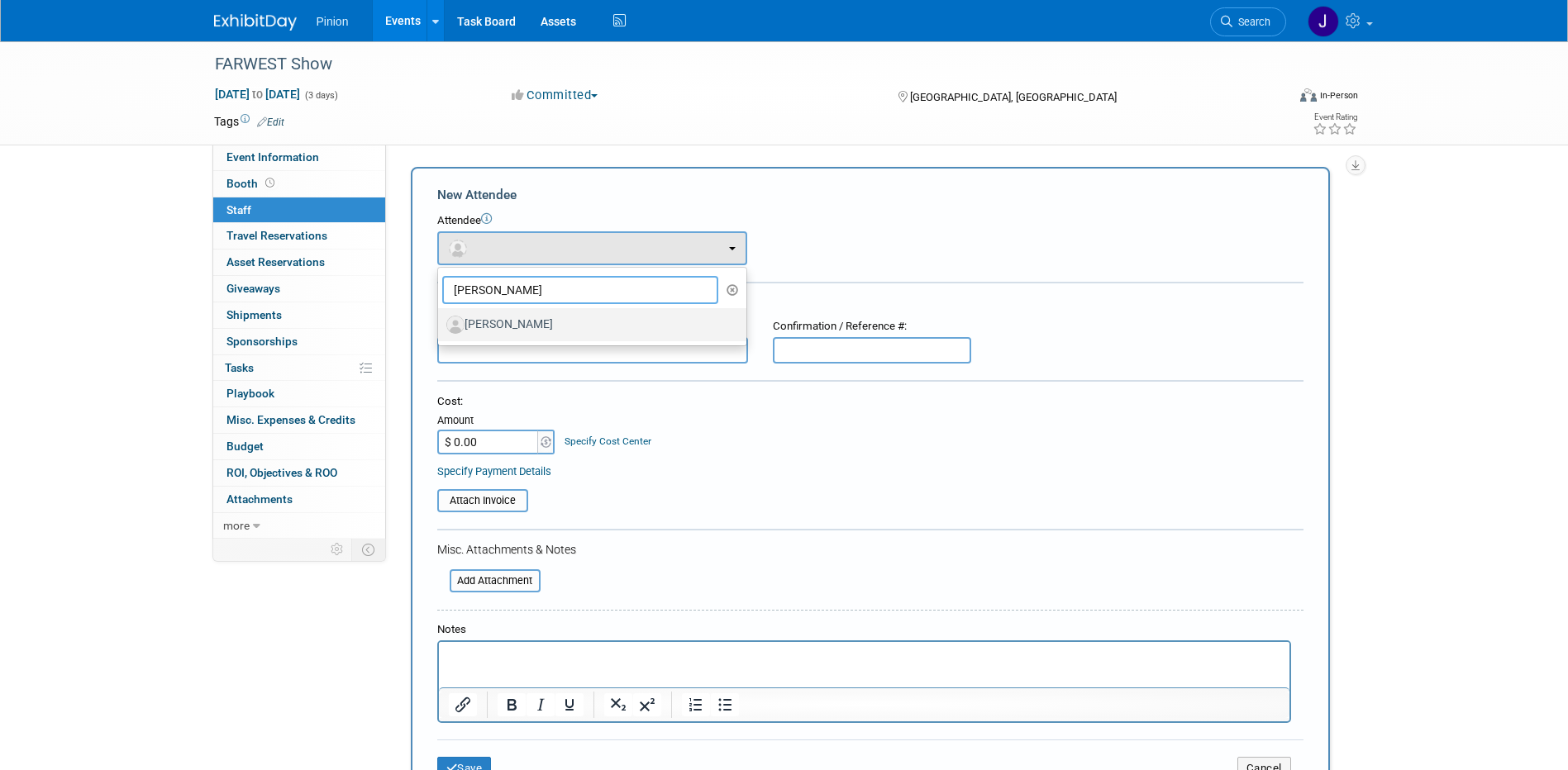
type input "[PERSON_NAME]"
click at [516, 319] on label "[PERSON_NAME]" at bounding box center [588, 325] width 283 height 26
click at [440, 319] on input "[PERSON_NAME]" at bounding box center [435, 323] width 11 height 11
select select "7ab2ed9d-3107-4c67-8335-e4d77dd4cdda"
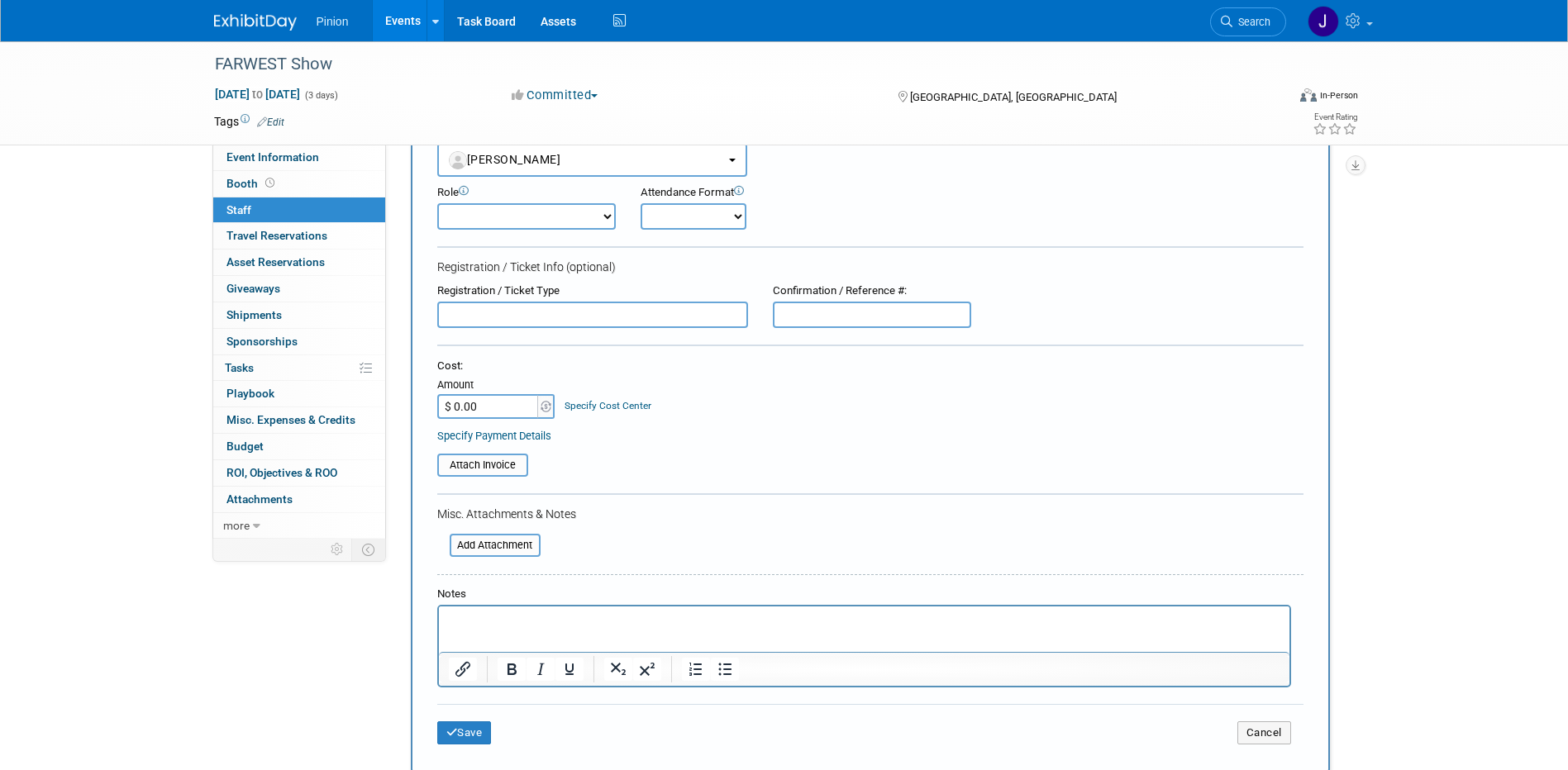
scroll to position [197, 0]
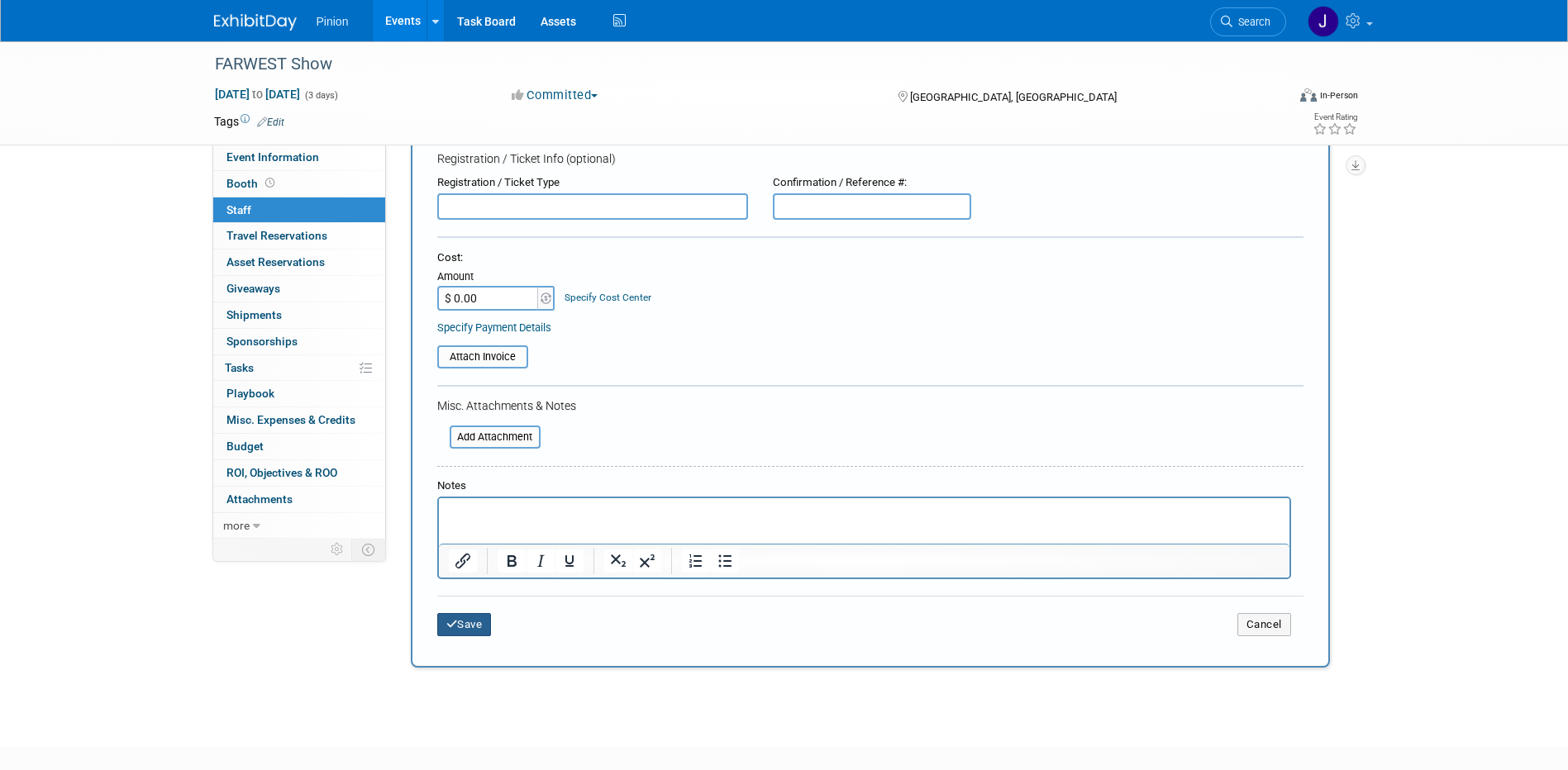
click at [477, 625] on button "Save" at bounding box center [465, 624] width 55 height 23
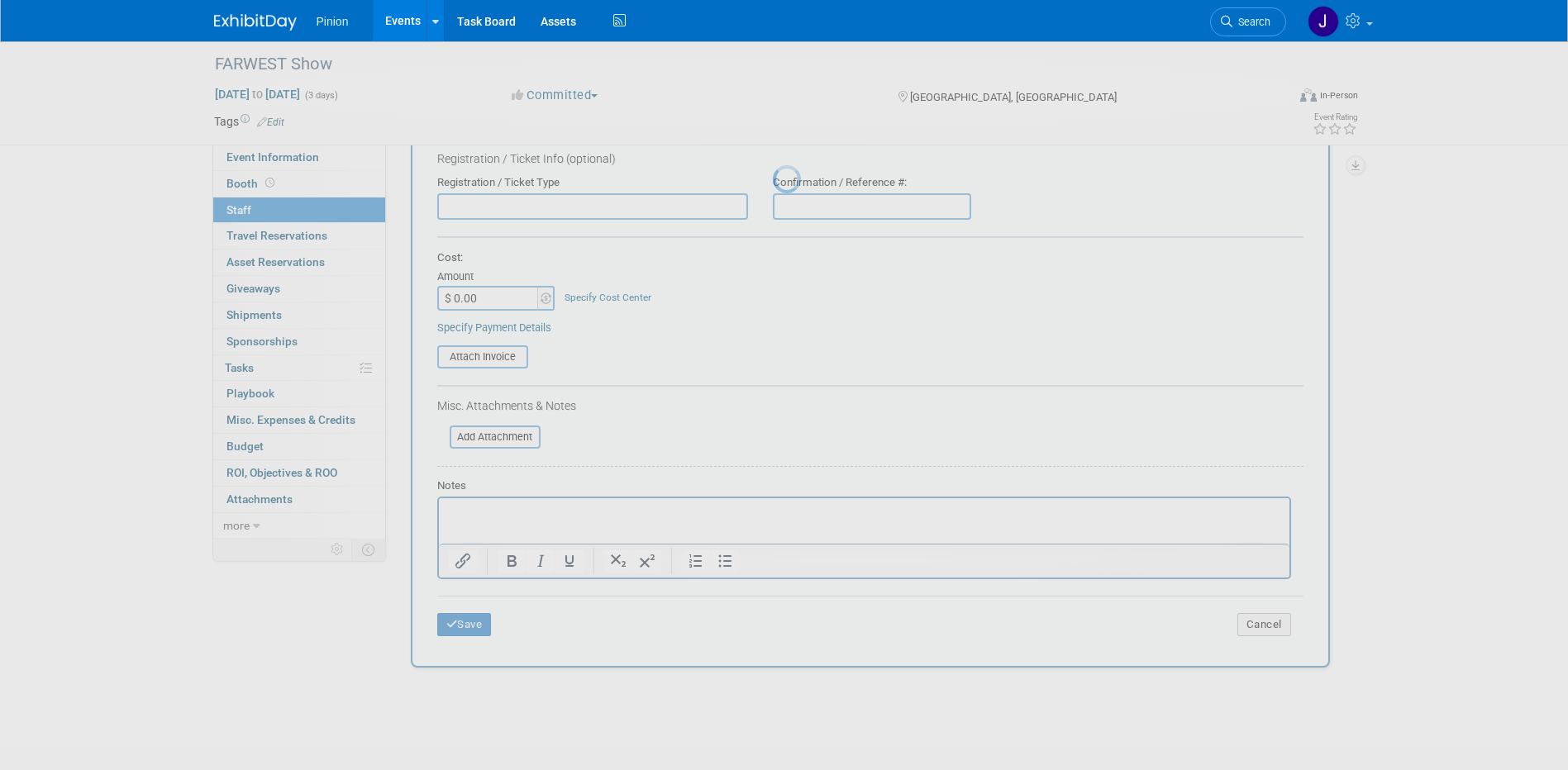
scroll to position [15, 0]
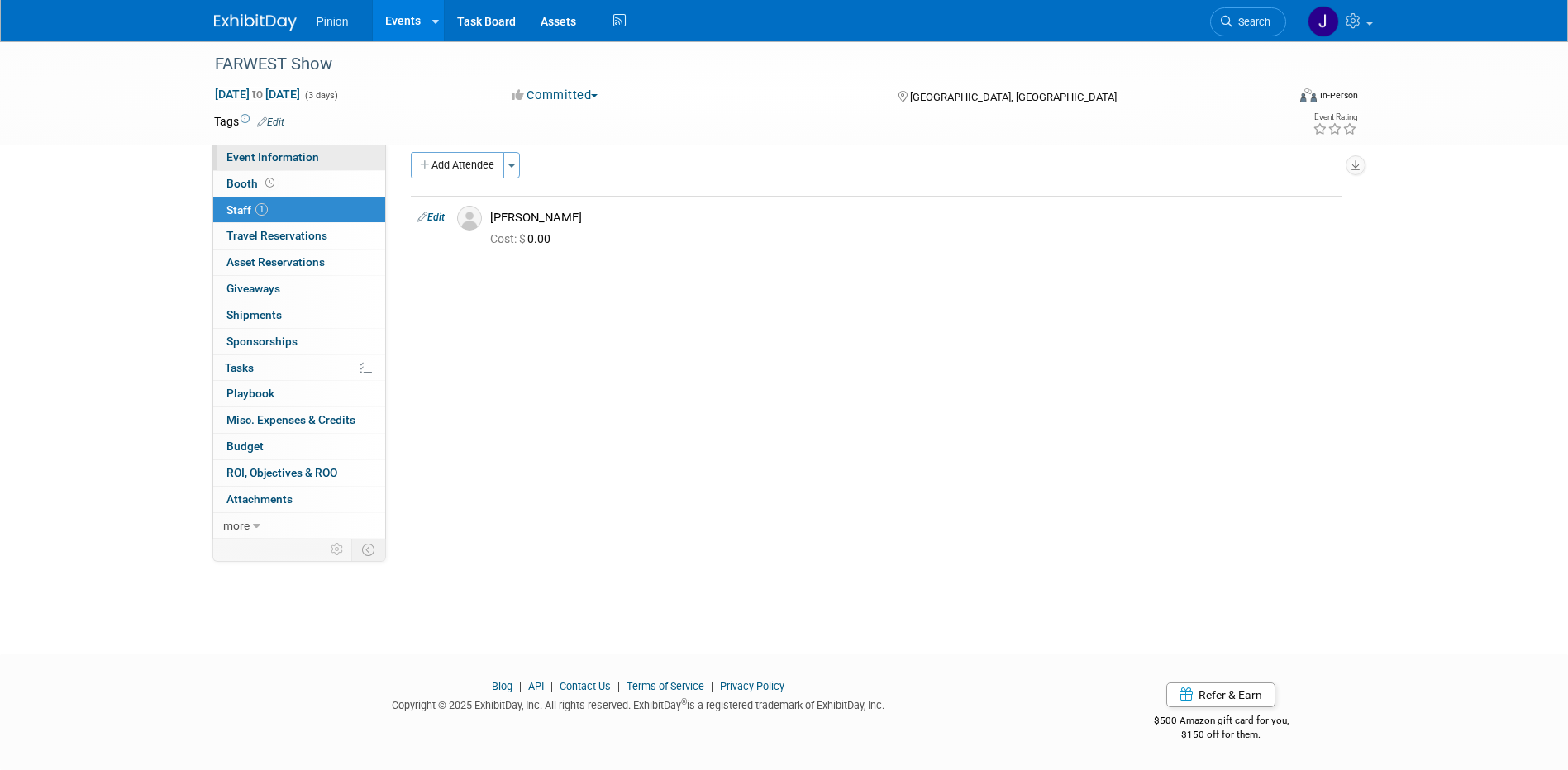
click at [298, 152] on span "Event Information" at bounding box center [273, 157] width 93 height 13
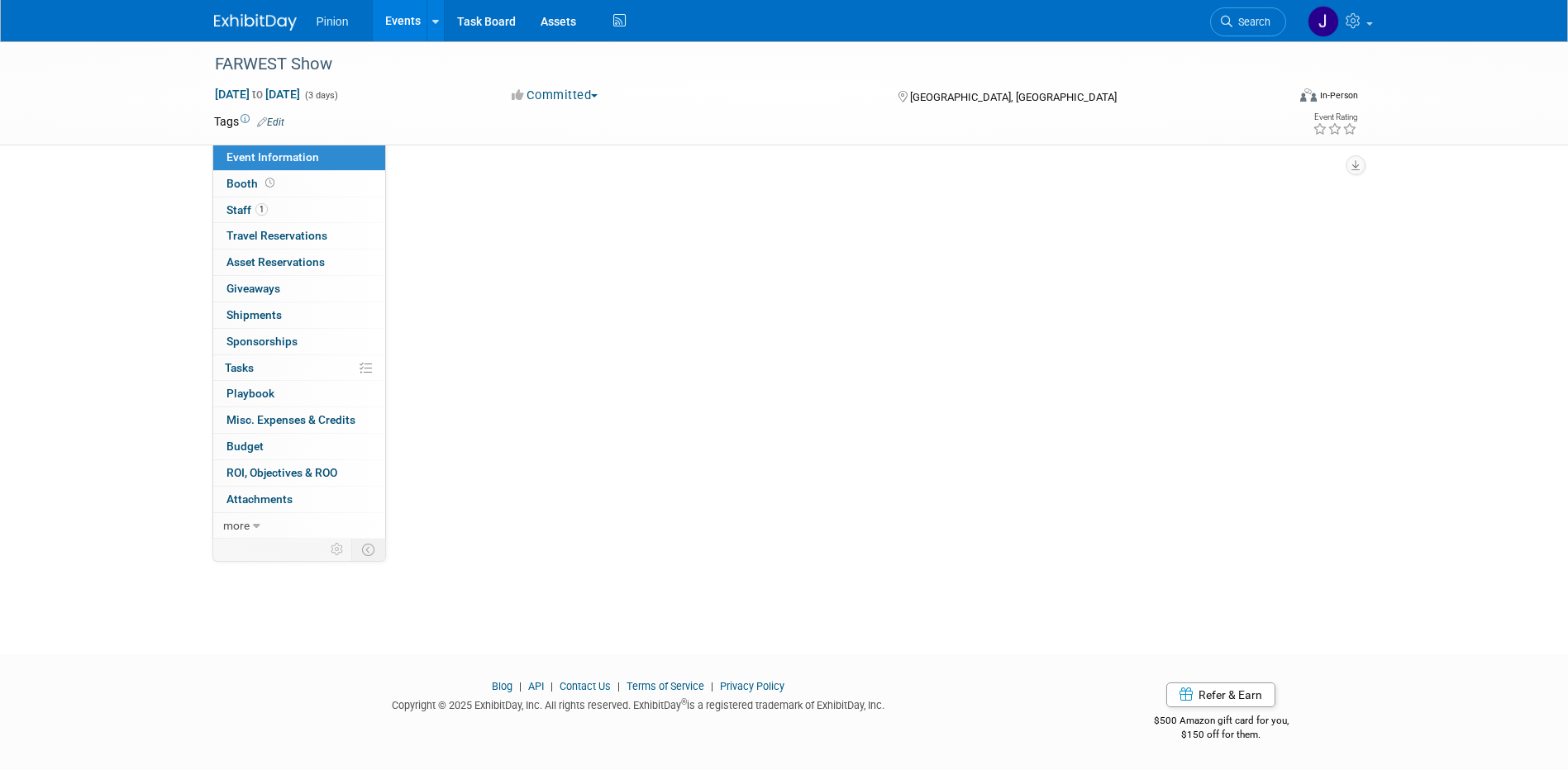
scroll to position [0, 0]
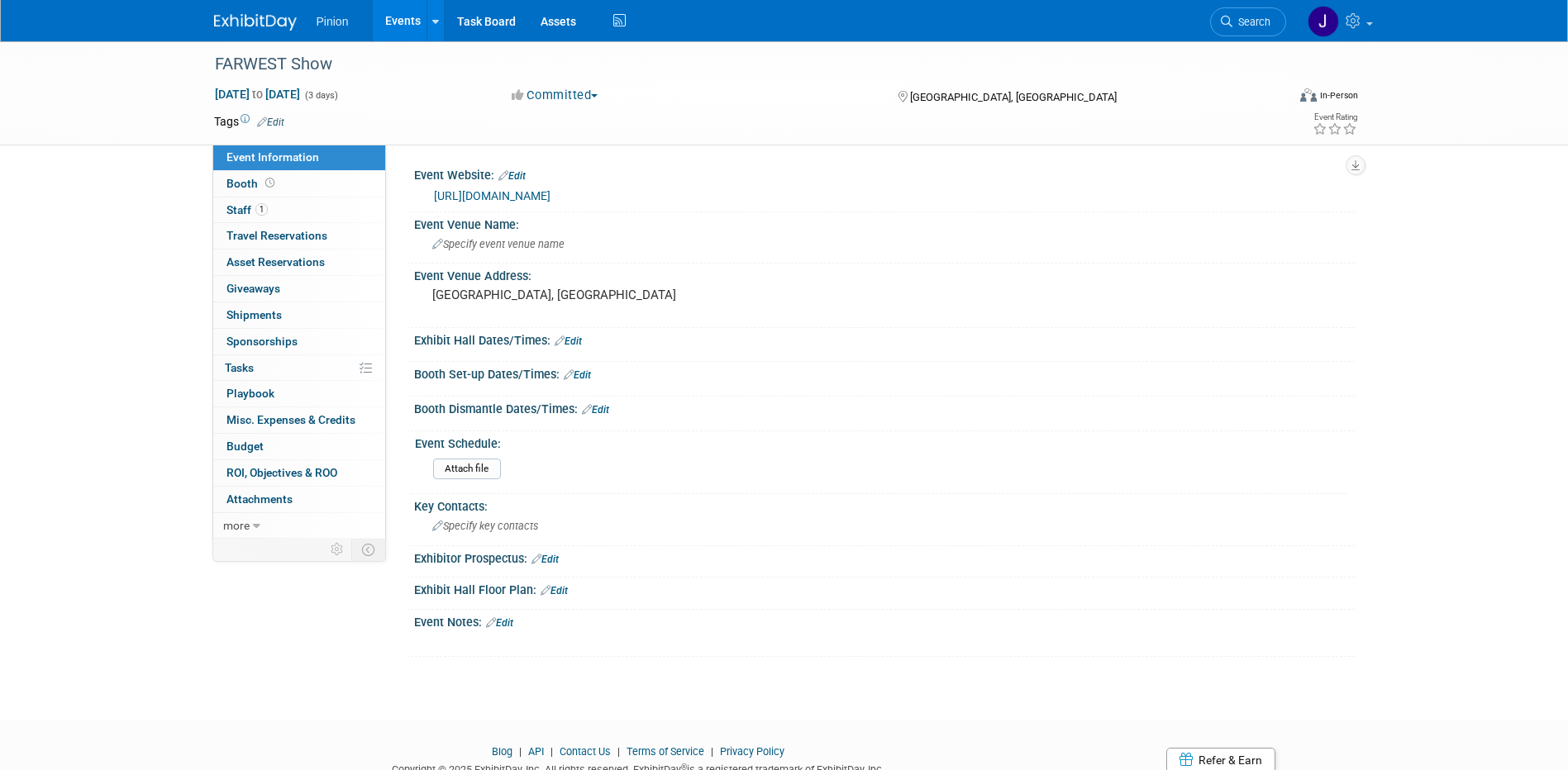
click at [268, 24] on img at bounding box center [256, 22] width 83 height 17
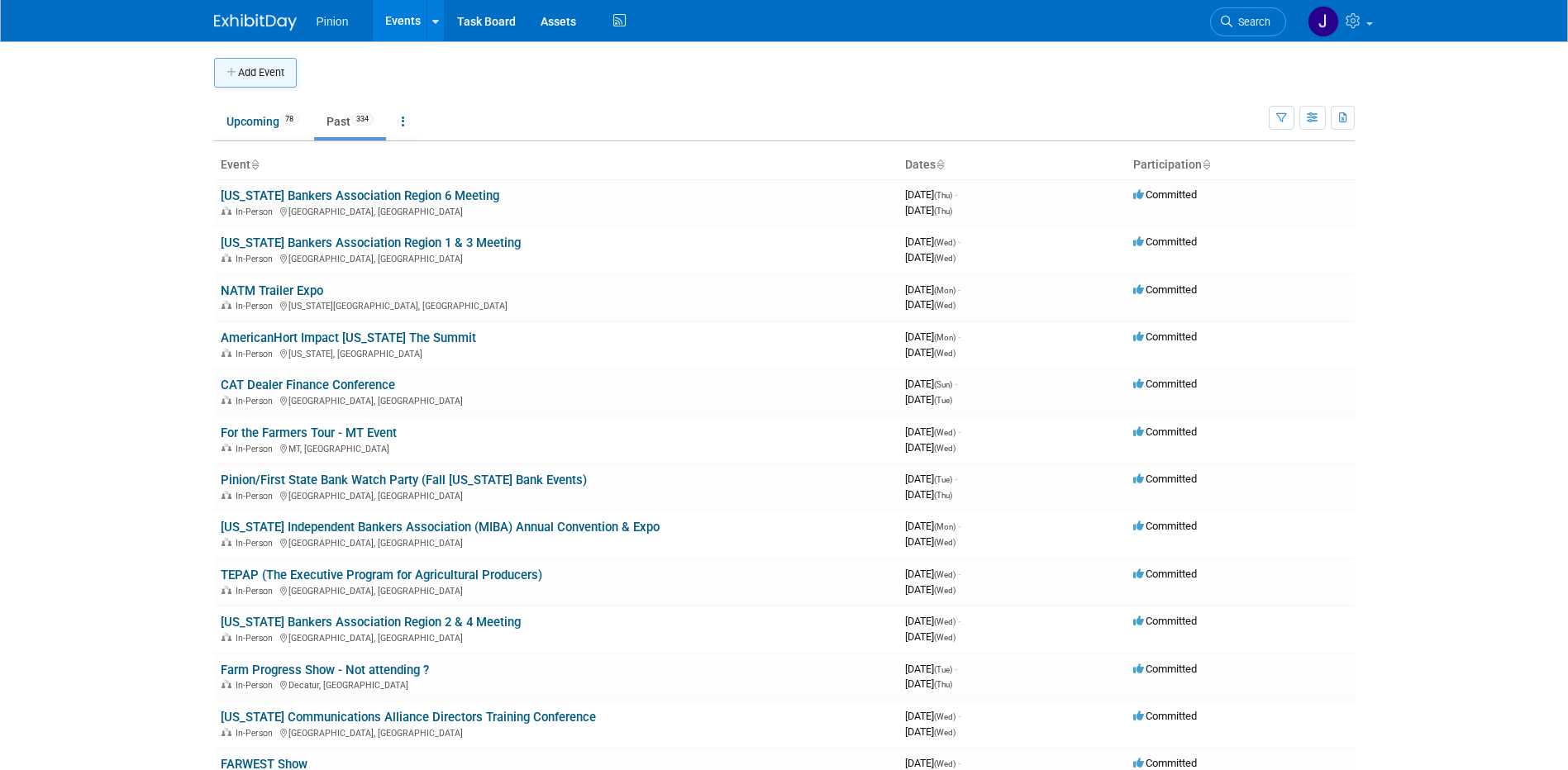
click at [274, 60] on button "Add Event" at bounding box center [256, 73] width 83 height 30
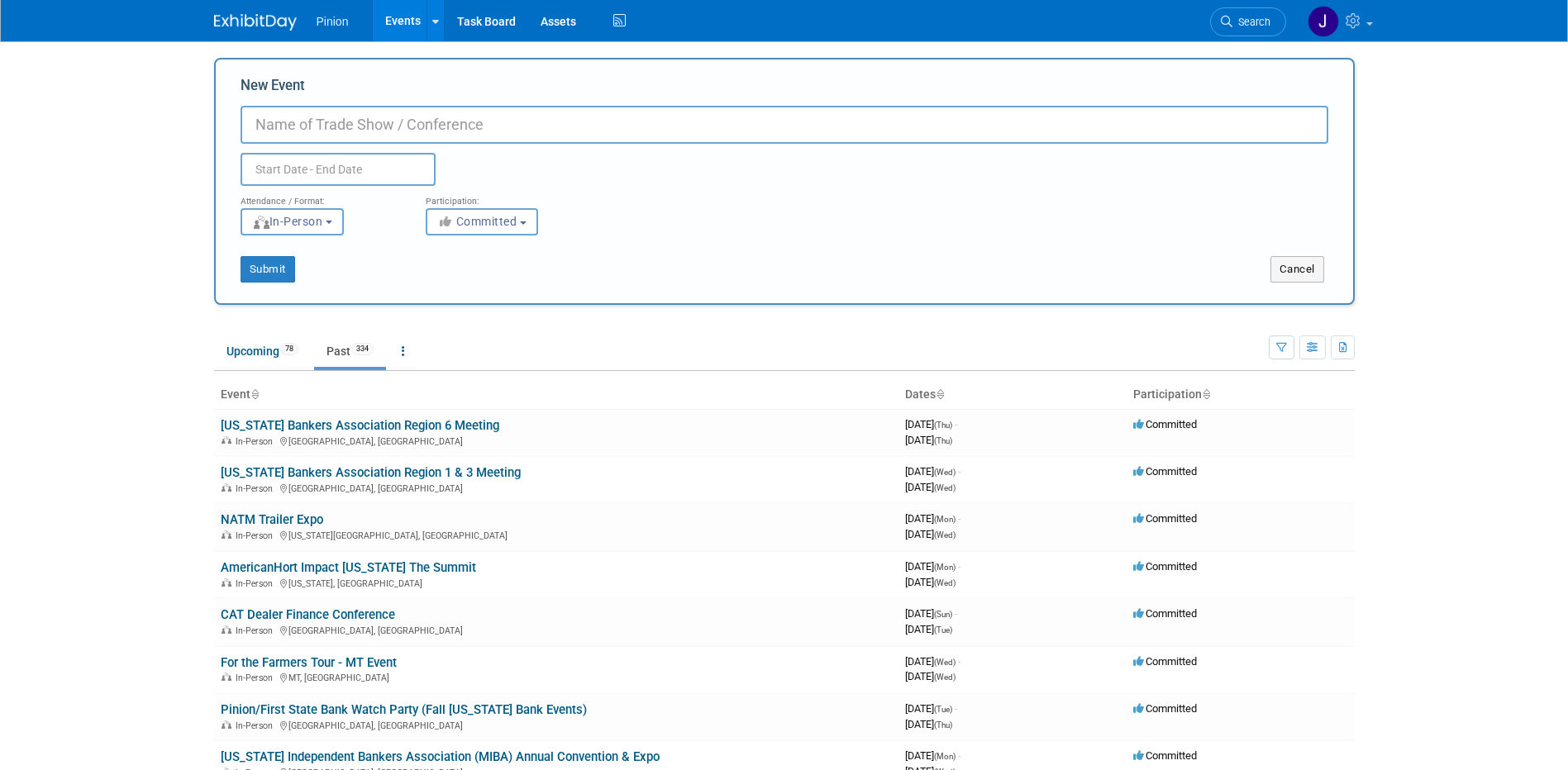
click at [429, 130] on input "New Event" at bounding box center [784, 124] width 1088 height 38
paste input "Land Pro LLC Fall Seminar"
type input "Land Pro LLC Fall Seminar"
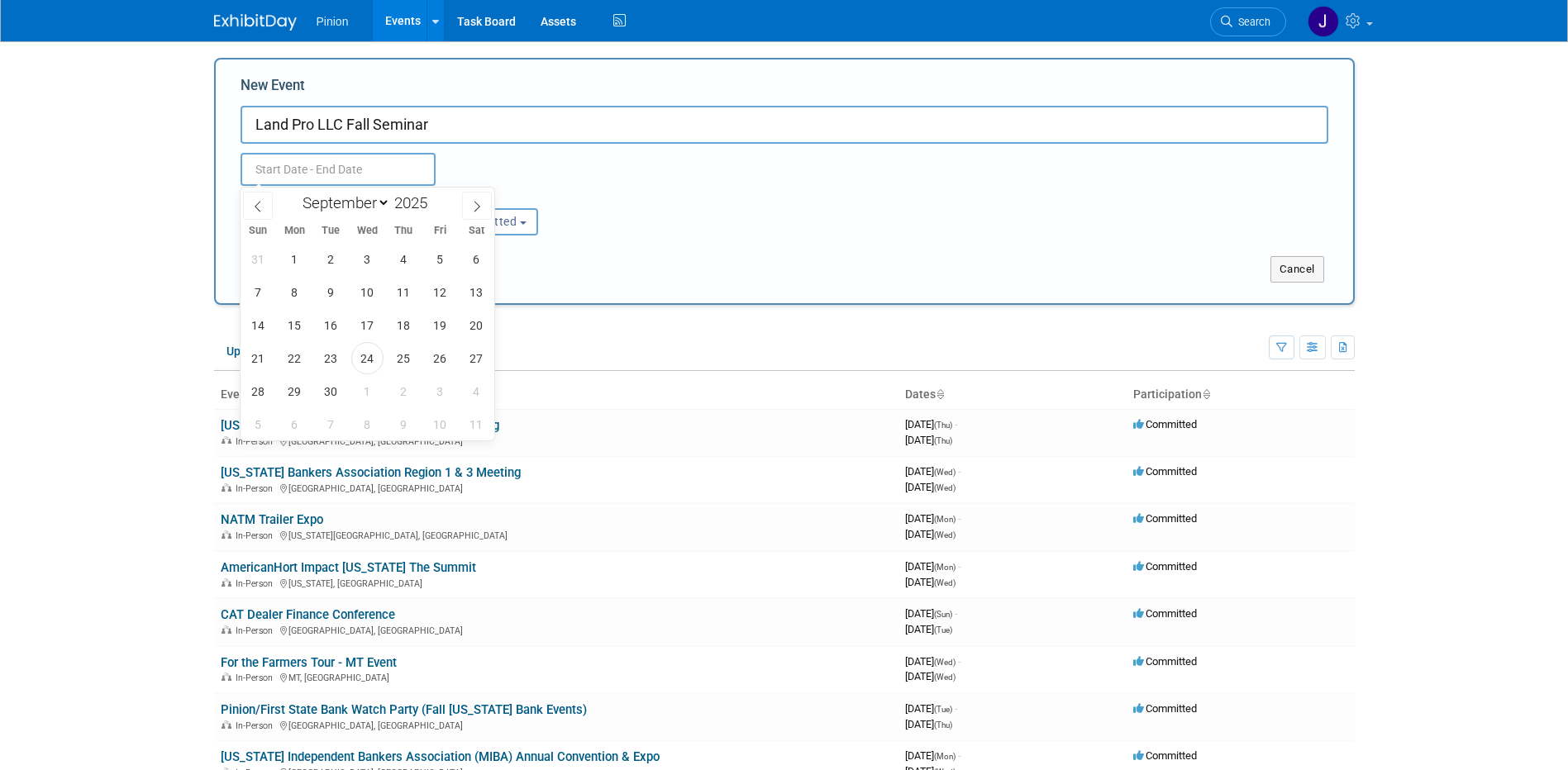
click at [329, 178] on body "Pinion Events Add Event Bulk Upload Events Shareable Event Boards Recently View…" at bounding box center [784, 385] width 1568 height 770
click at [363, 261] on span "3" at bounding box center [367, 258] width 33 height 33
type input "Sep 3, 2025 to Sep 3, 2025"
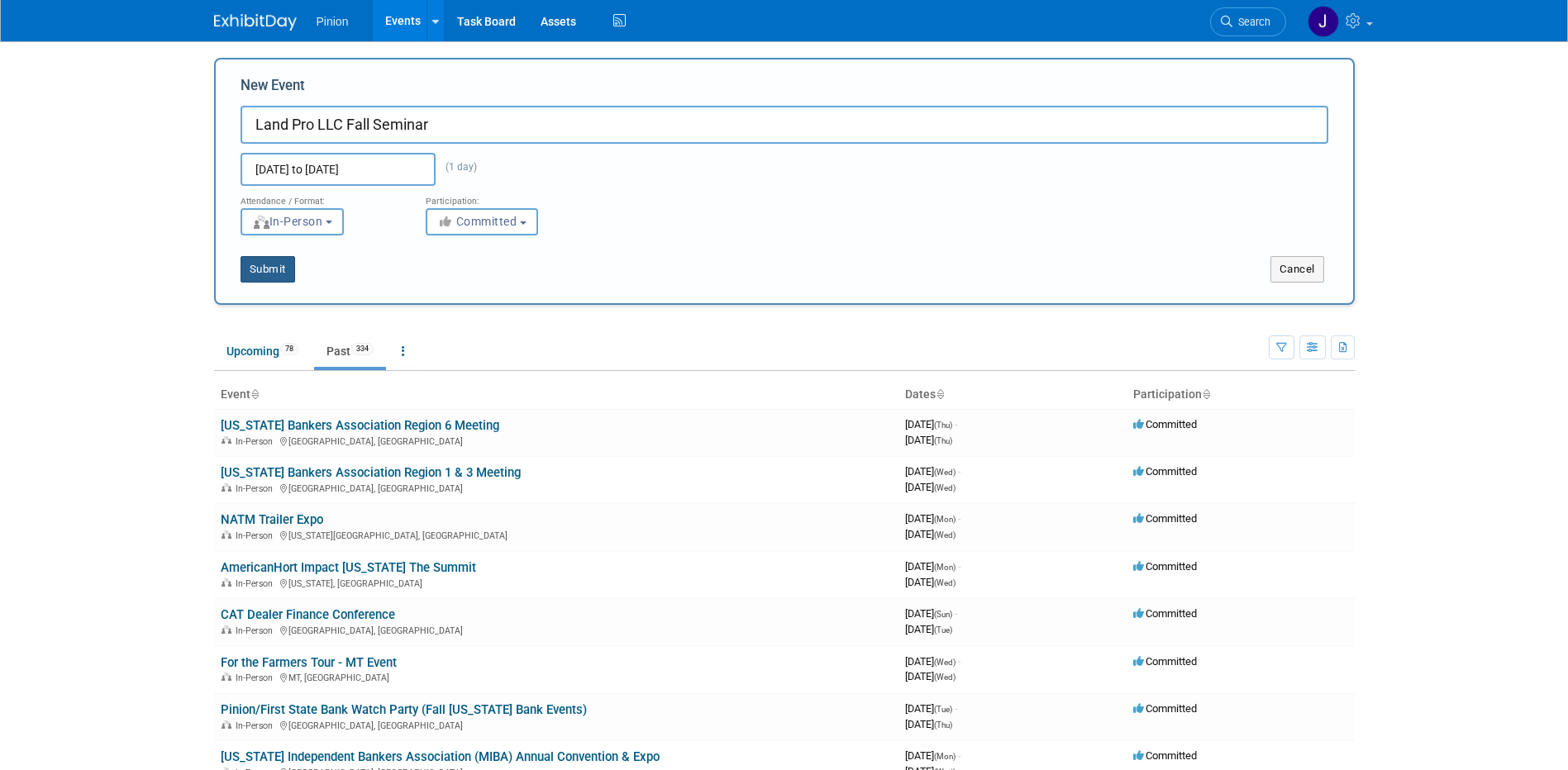
click at [262, 269] on button "Submit" at bounding box center [268, 269] width 55 height 26
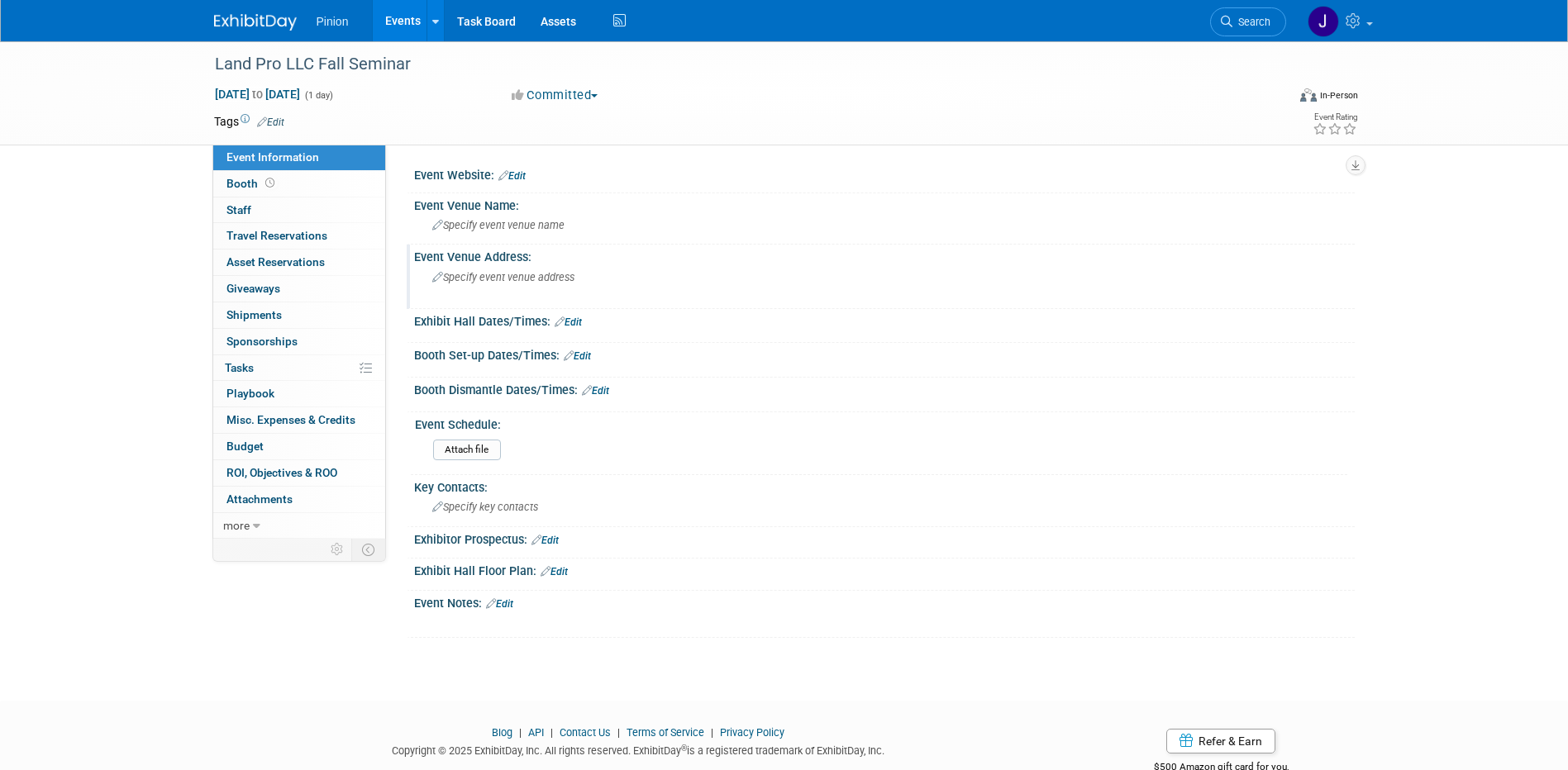
click at [589, 279] on div "Specify event venue address" at bounding box center [610, 283] width 367 height 38
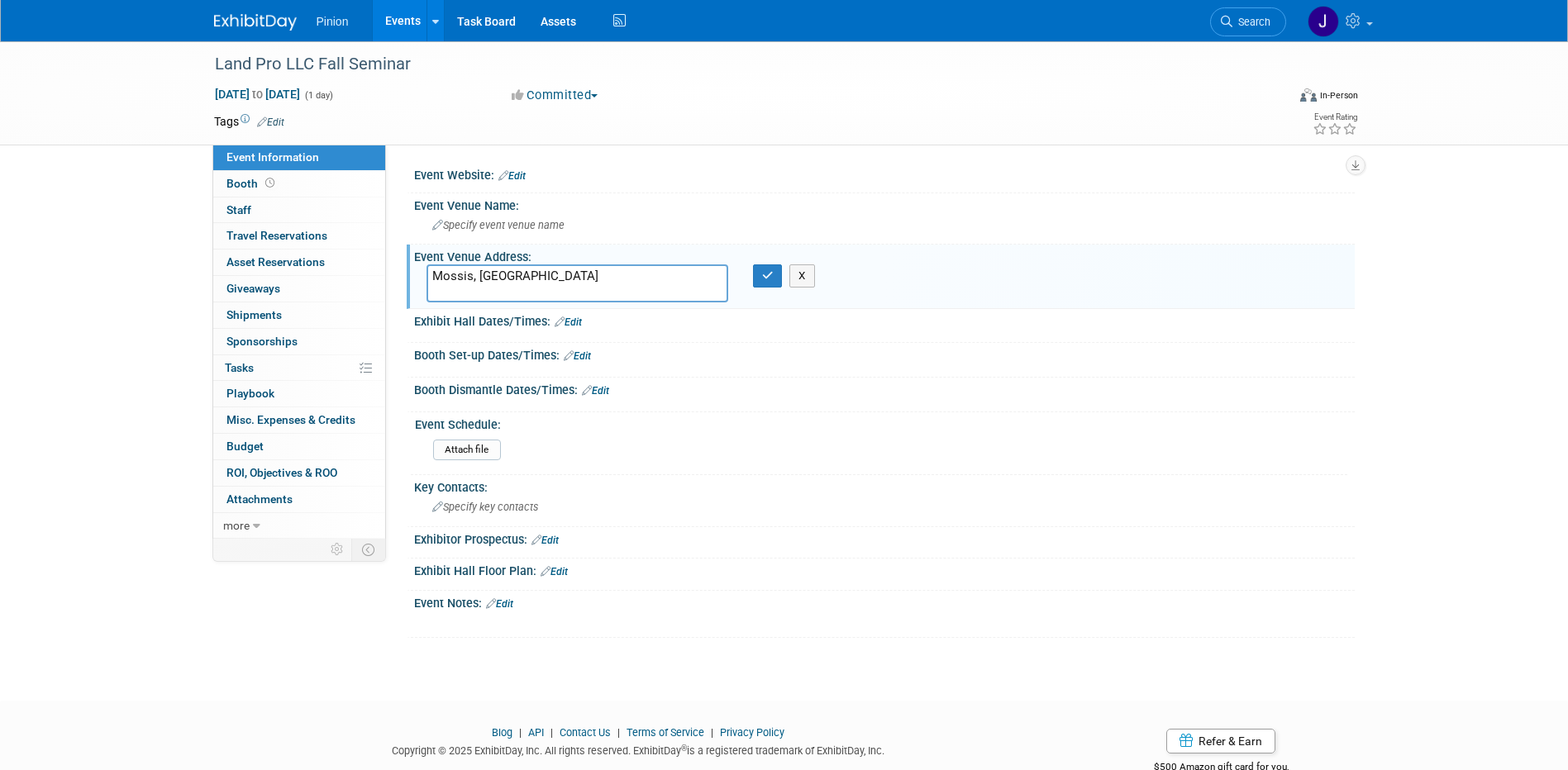
click at [461, 279] on textarea "Mossis, IL" at bounding box center [577, 283] width 302 height 38
click at [566, 277] on textarea "Morris, [GEOGRAPHIC_DATA]" at bounding box center [577, 283] width 302 height 38
type textarea "Morris, [GEOGRAPHIC_DATA]"
click at [762, 280] on icon "button" at bounding box center [768, 275] width 11 height 11
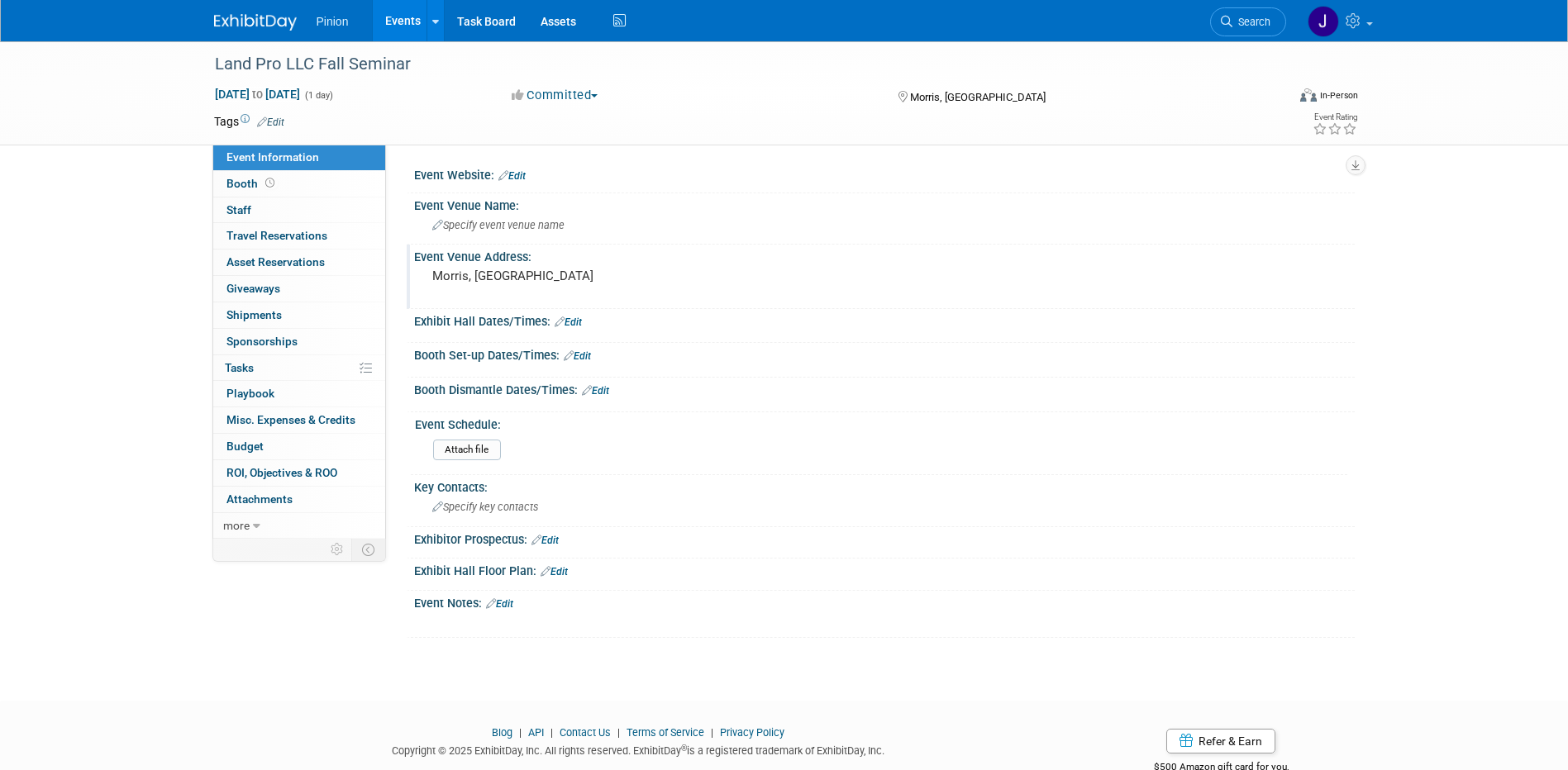
click at [19, 253] on div "Land Pro LLC Fall Seminar Sep 3, 2025 to Sep 3, 2025 (1 day) Sep 3, 2025 to Sep…" at bounding box center [784, 356] width 1568 height 630
click at [525, 173] on link "Edit" at bounding box center [512, 176] width 27 height 11
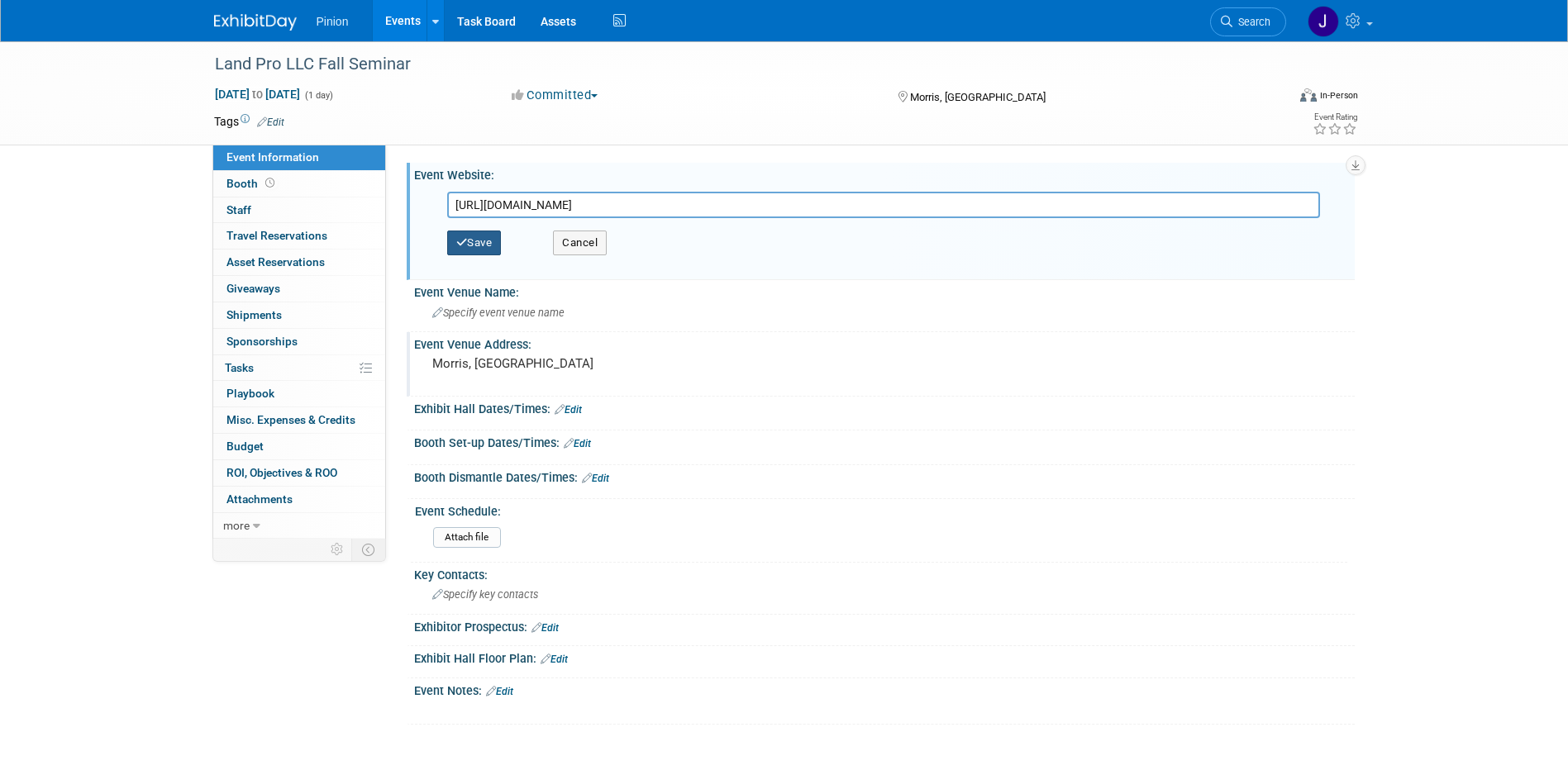
type input "https://landprollc.us/seminar/2025-fall-seminar"
click at [489, 243] on button "Save" at bounding box center [475, 243] width 55 height 25
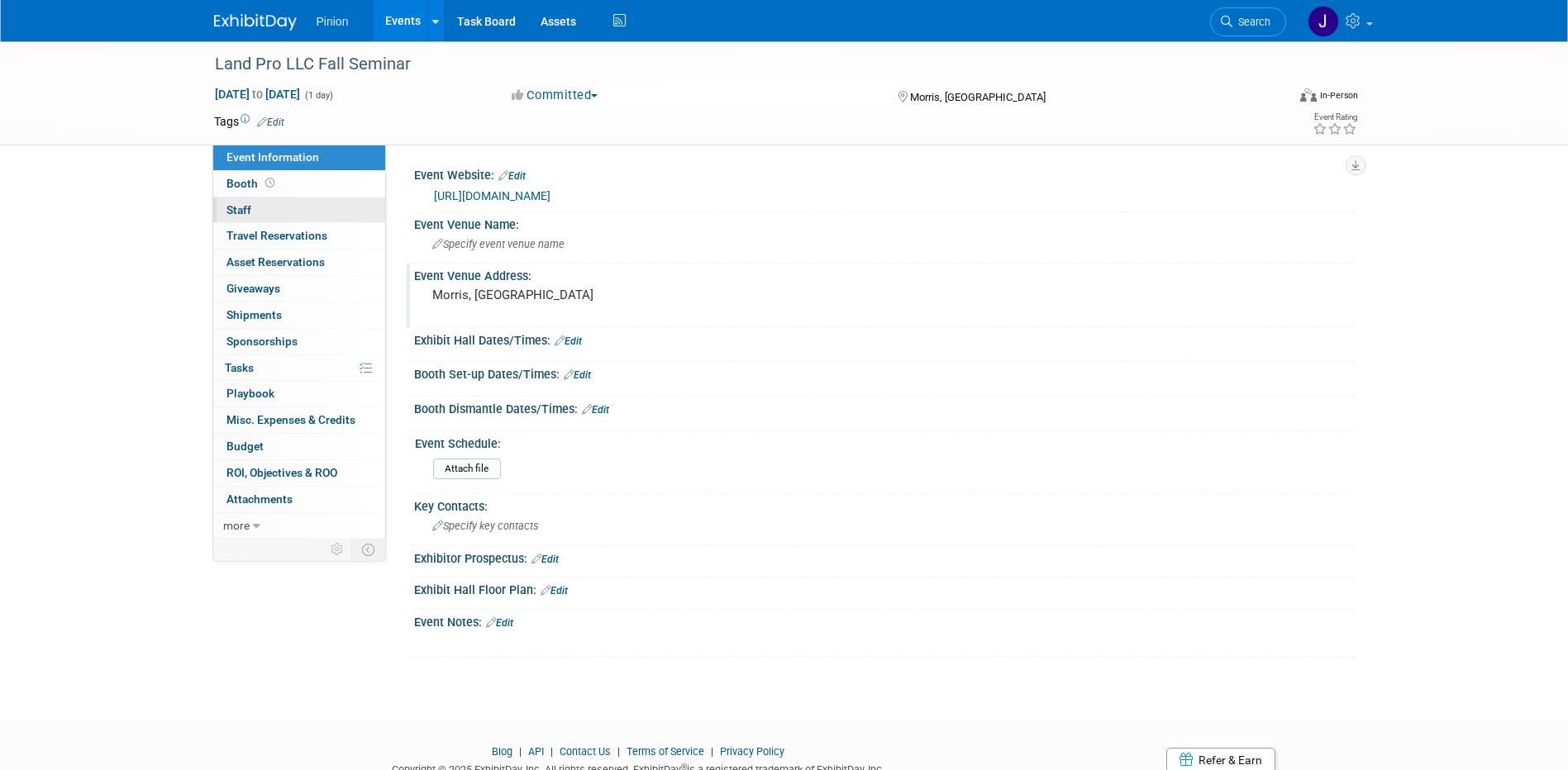
drag, startPoint x: 243, startPoint y: 206, endPoint x: 272, endPoint y: 207, distance: 29.0
click at [243, 206] on span "Staff 0" at bounding box center [239, 209] width 25 height 13
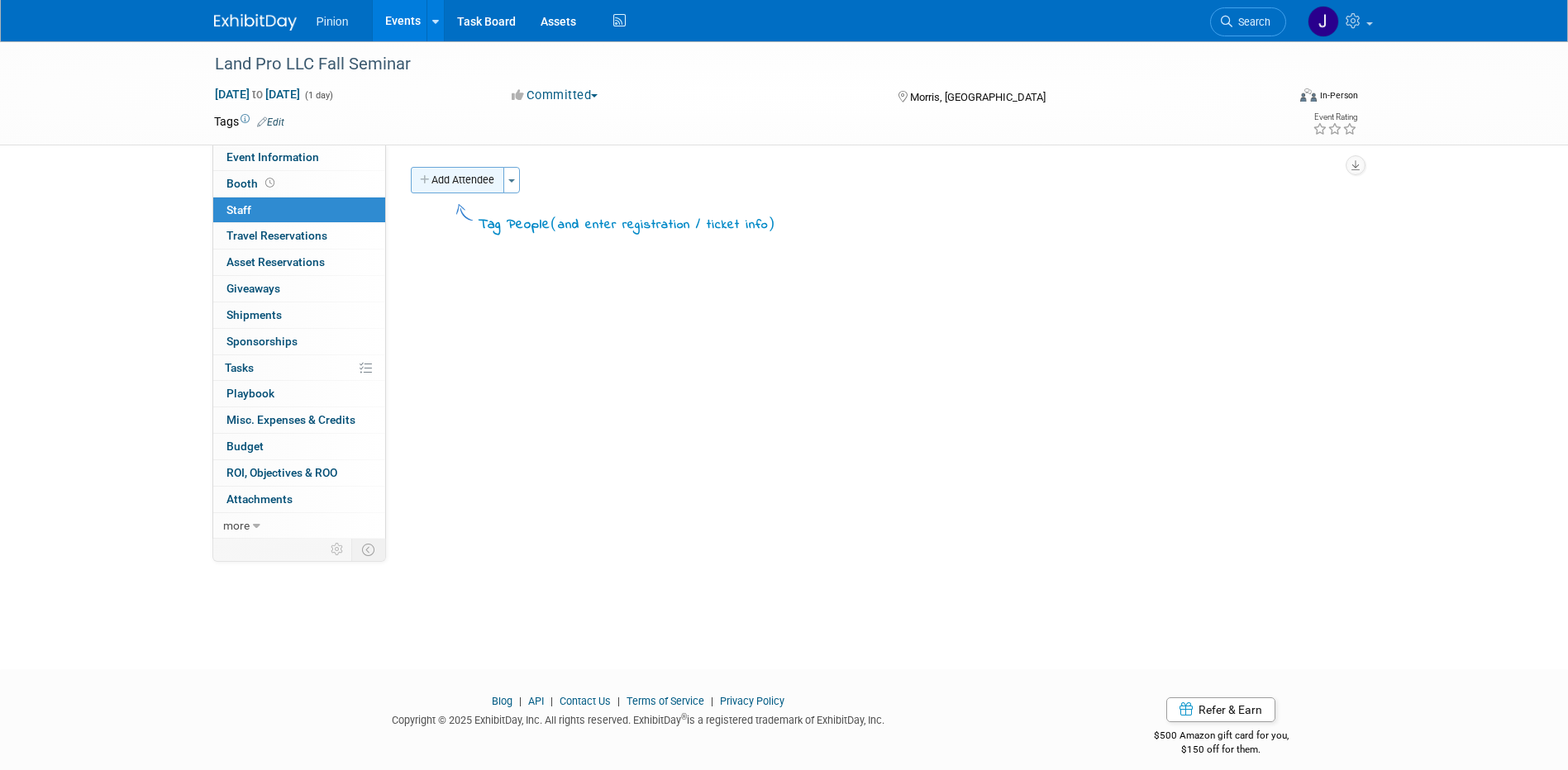
click at [486, 191] on button "Add Attendee" at bounding box center [458, 180] width 94 height 26
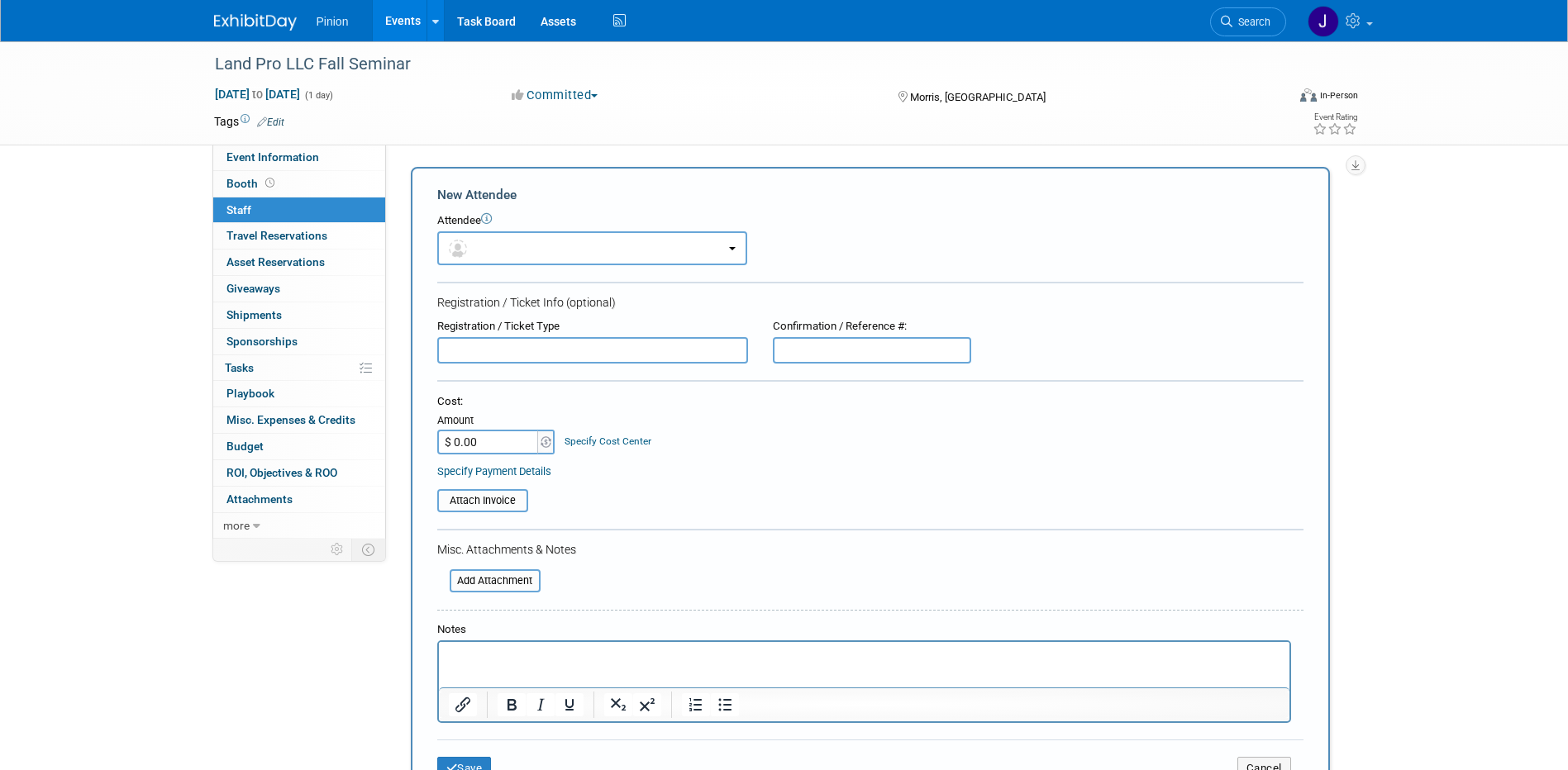
click at [527, 665] on html at bounding box center [864, 654] width 851 height 23
click at [487, 765] on button "Save" at bounding box center [465, 768] width 55 height 23
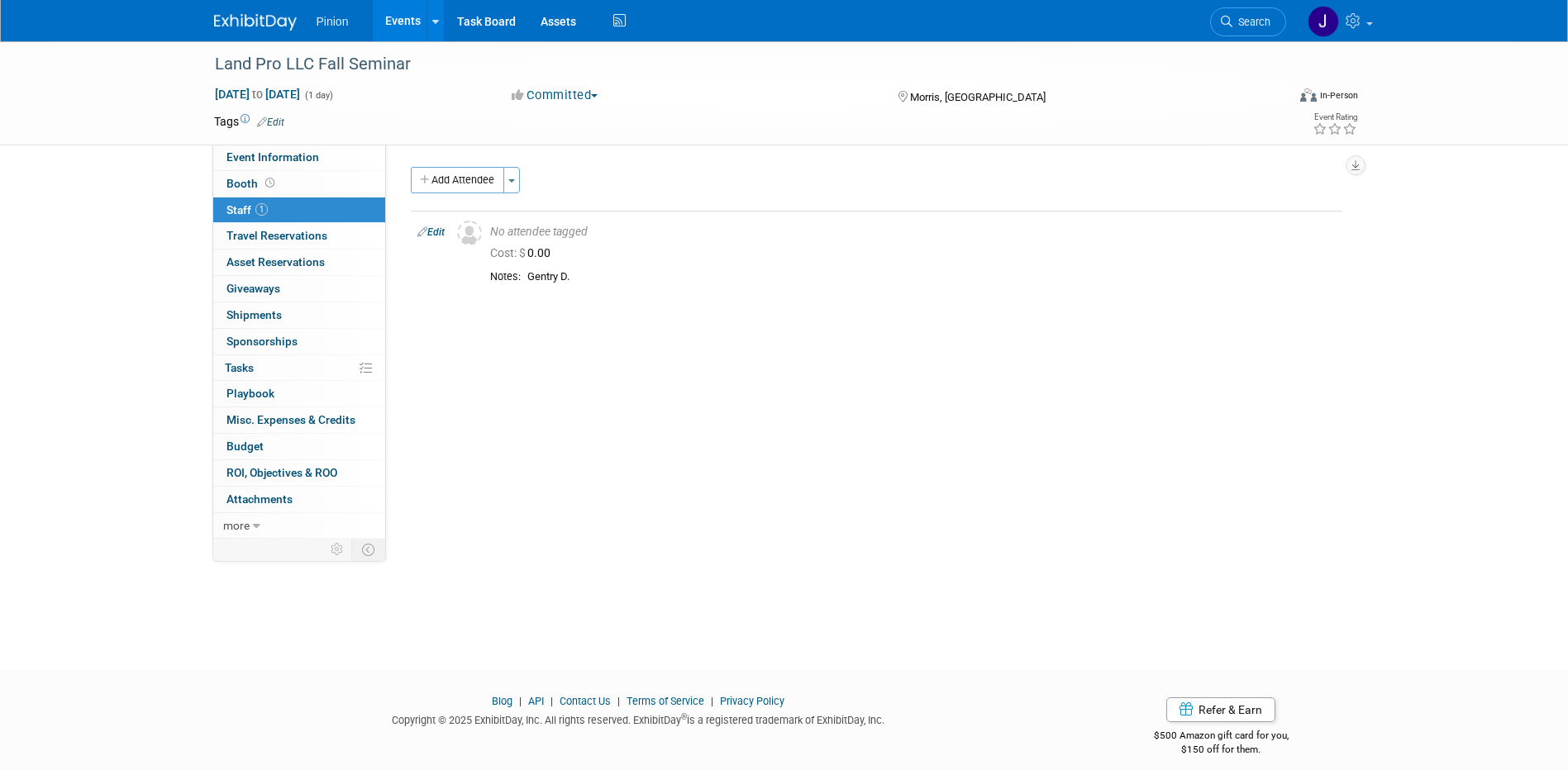
click at [274, 19] on img at bounding box center [256, 22] width 83 height 17
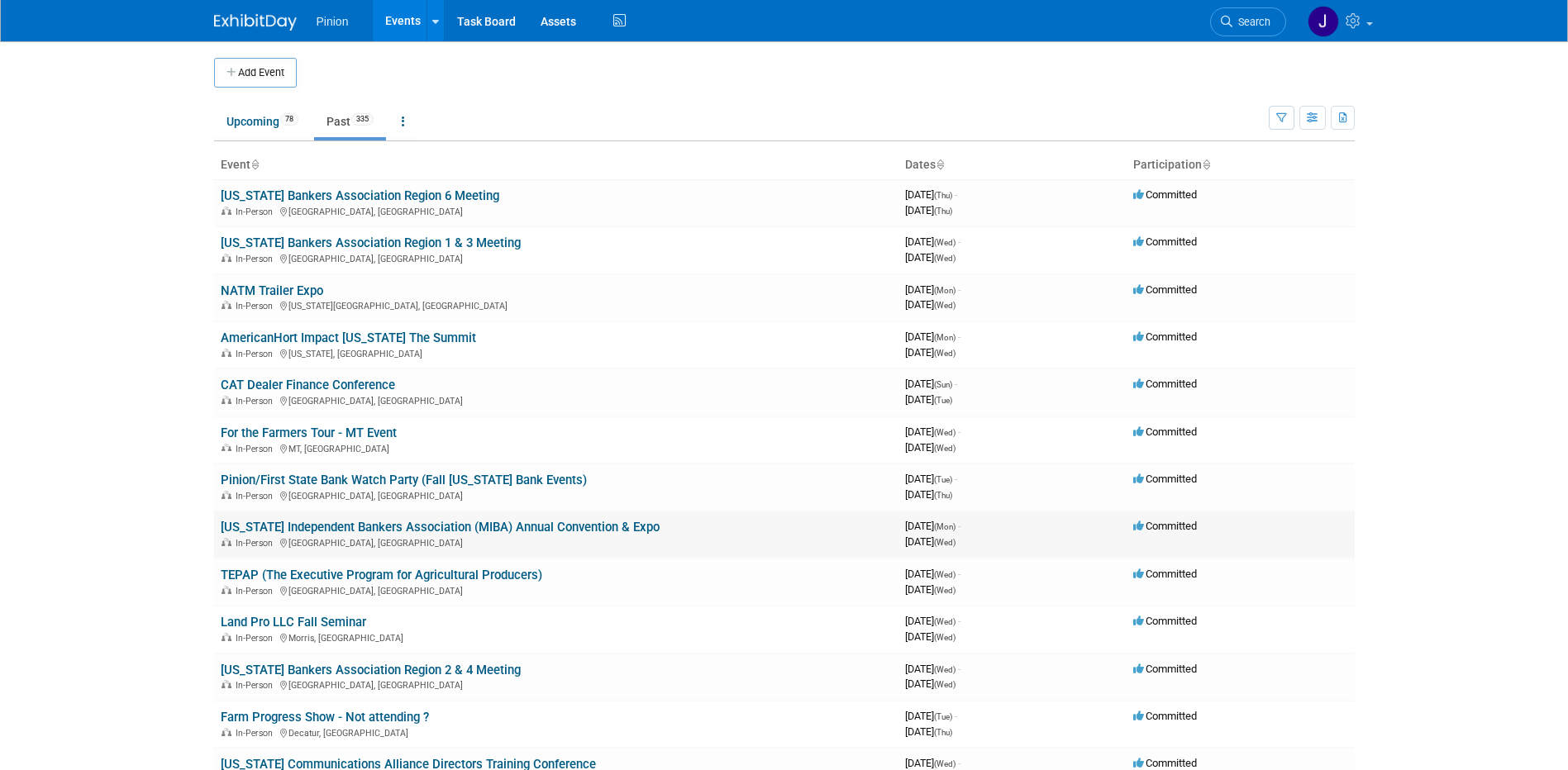
click at [495, 527] on link "[US_STATE] Independent Bankers Association (MIBA) Annual Convention & Expo" at bounding box center [440, 527] width 439 height 15
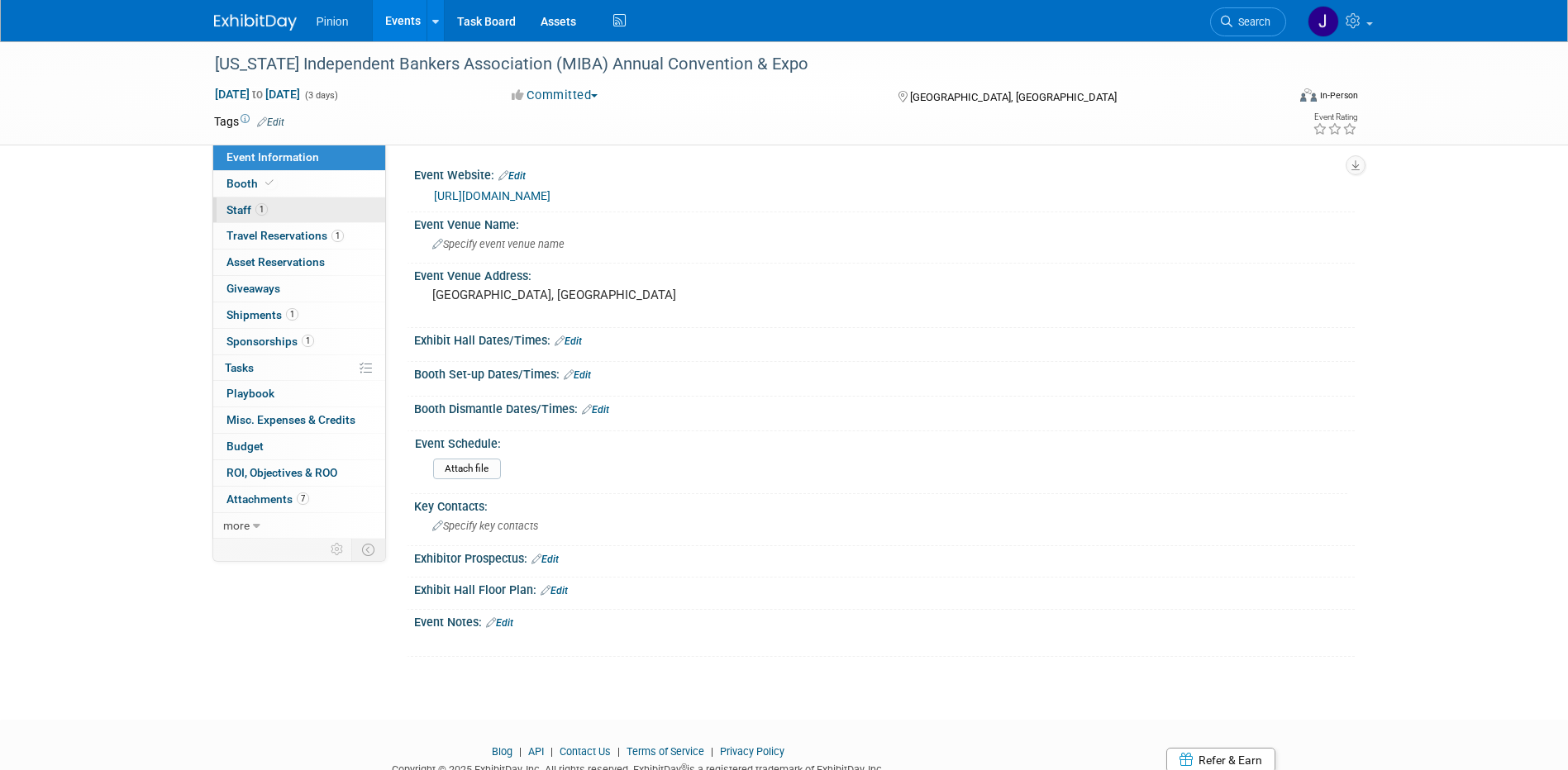
click at [246, 212] on span "Staff 1" at bounding box center [247, 209] width 41 height 13
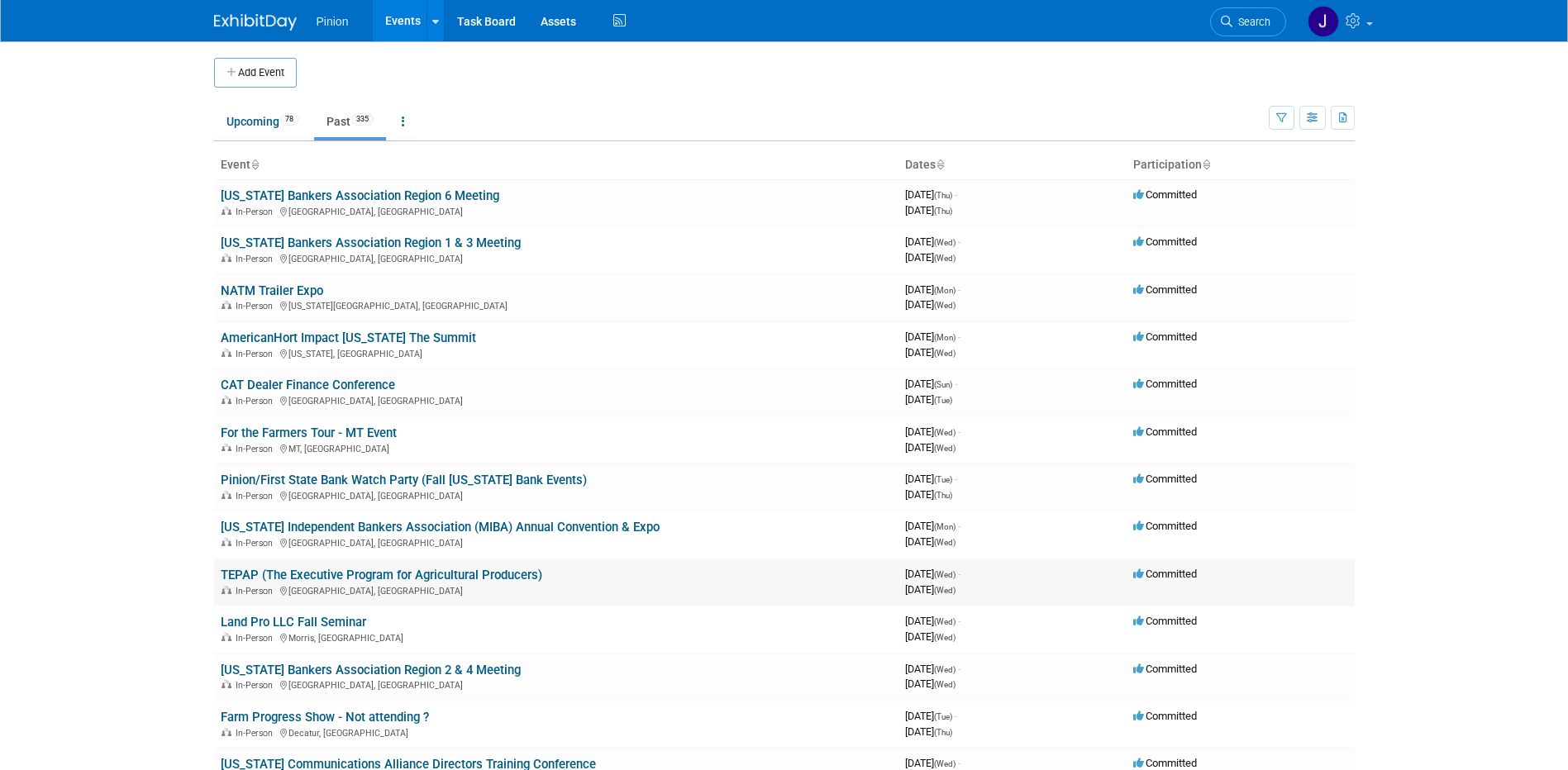
click at [309, 579] on link "TEPAP (The Executive Program for Agricultural Producers)" at bounding box center [381, 575] width 321 height 15
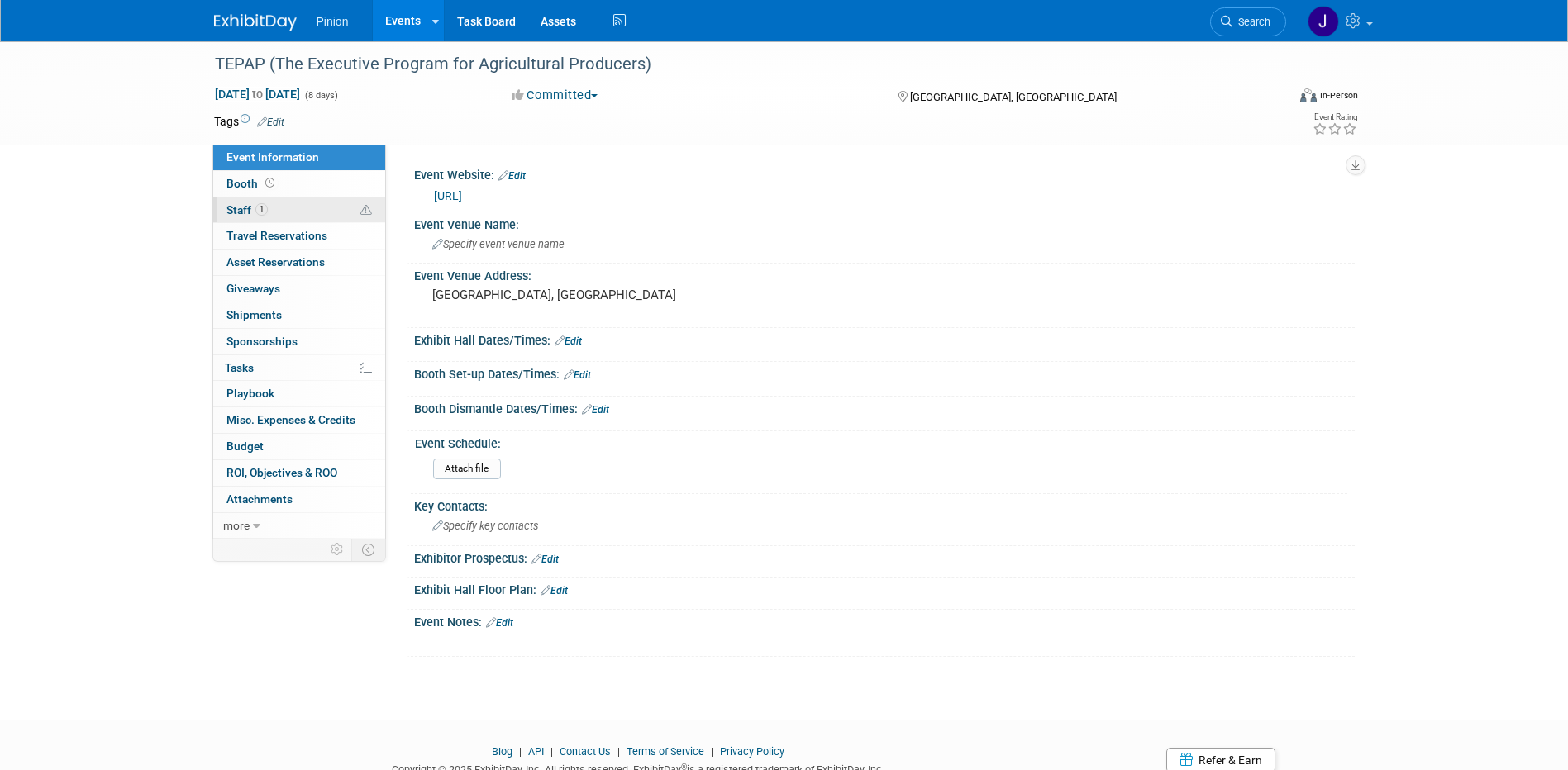
click at [247, 211] on span "Staff 1" at bounding box center [247, 209] width 41 height 13
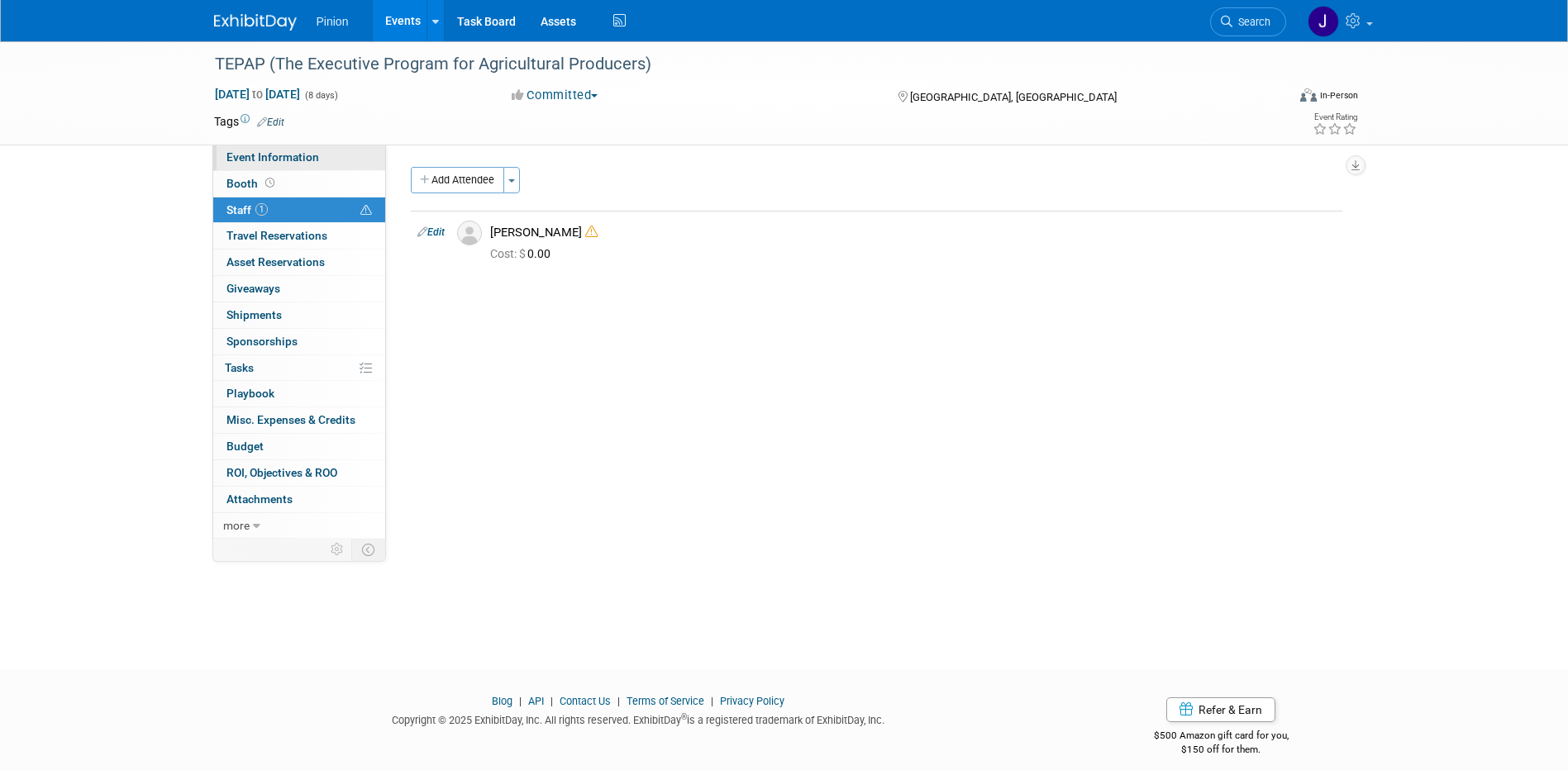
click at [257, 153] on span "Event Information" at bounding box center [273, 157] width 93 height 13
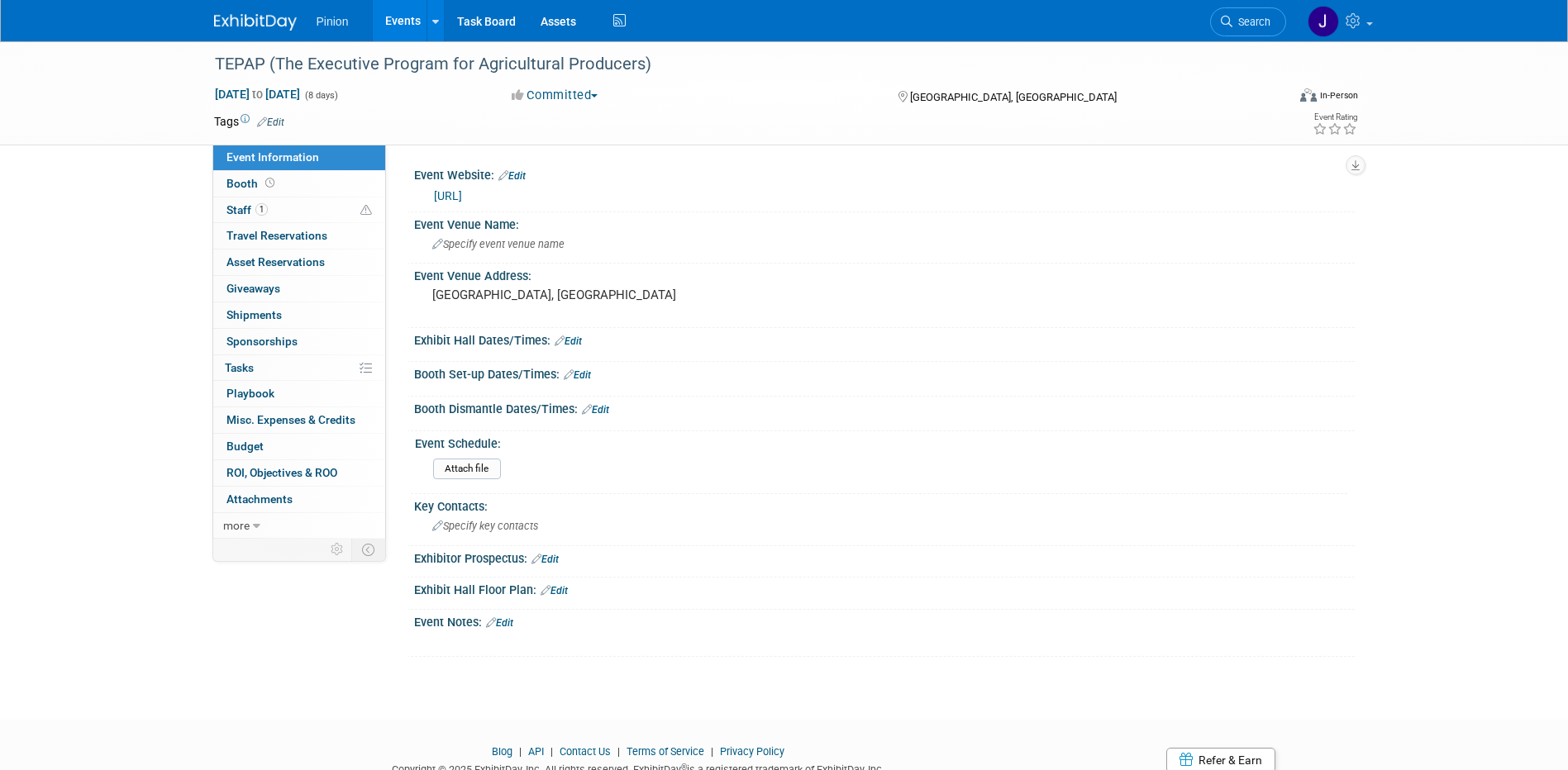
click at [462, 190] on link "[URL]" at bounding box center [448, 196] width 28 height 13
click at [660, 70] on div "TEPAP (The Executive Program for Agricultural Producers)" at bounding box center [735, 64] width 1053 height 30
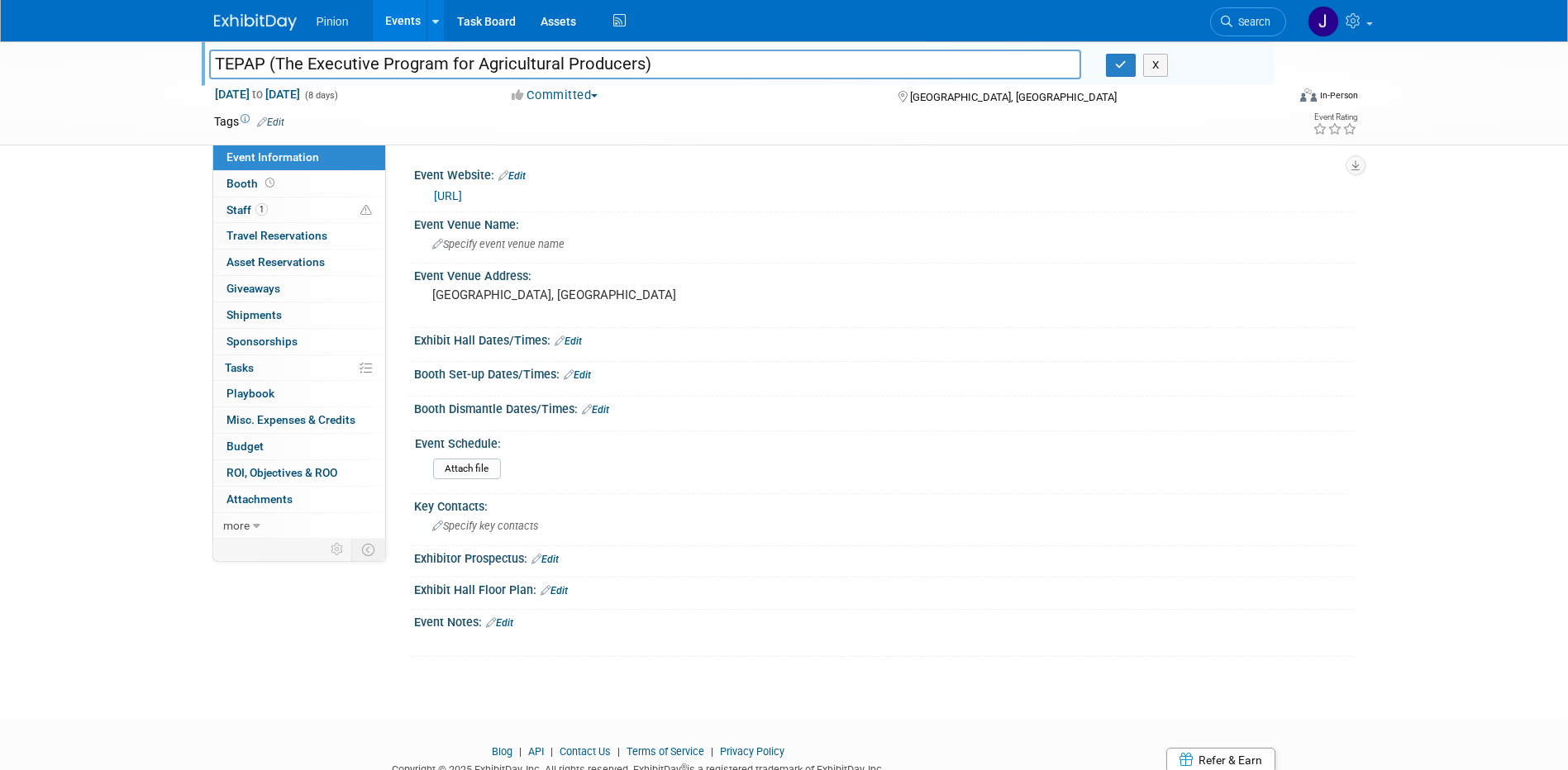
drag, startPoint x: 664, startPoint y: 65, endPoint x: 56, endPoint y: 51, distance: 608.2
click at [56, 51] on div "TEPAP (The Executive Program for Agricultural Producers) TEPAP (The Executive P…" at bounding box center [784, 93] width 1568 height 104
click at [1129, 65] on button "button" at bounding box center [1122, 65] width 30 height 23
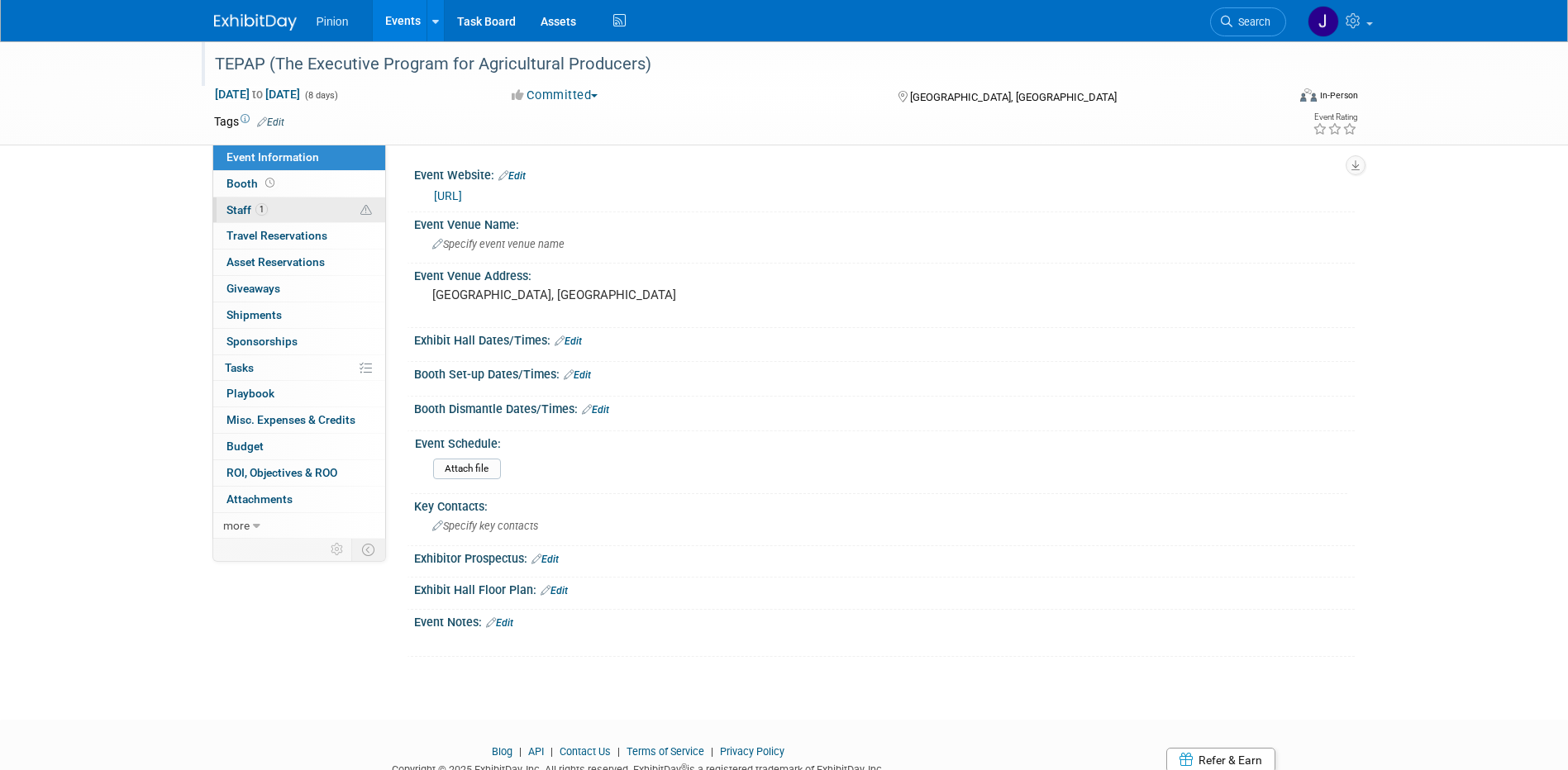
click at [274, 213] on link "1 Staff 1" at bounding box center [299, 210] width 172 height 26
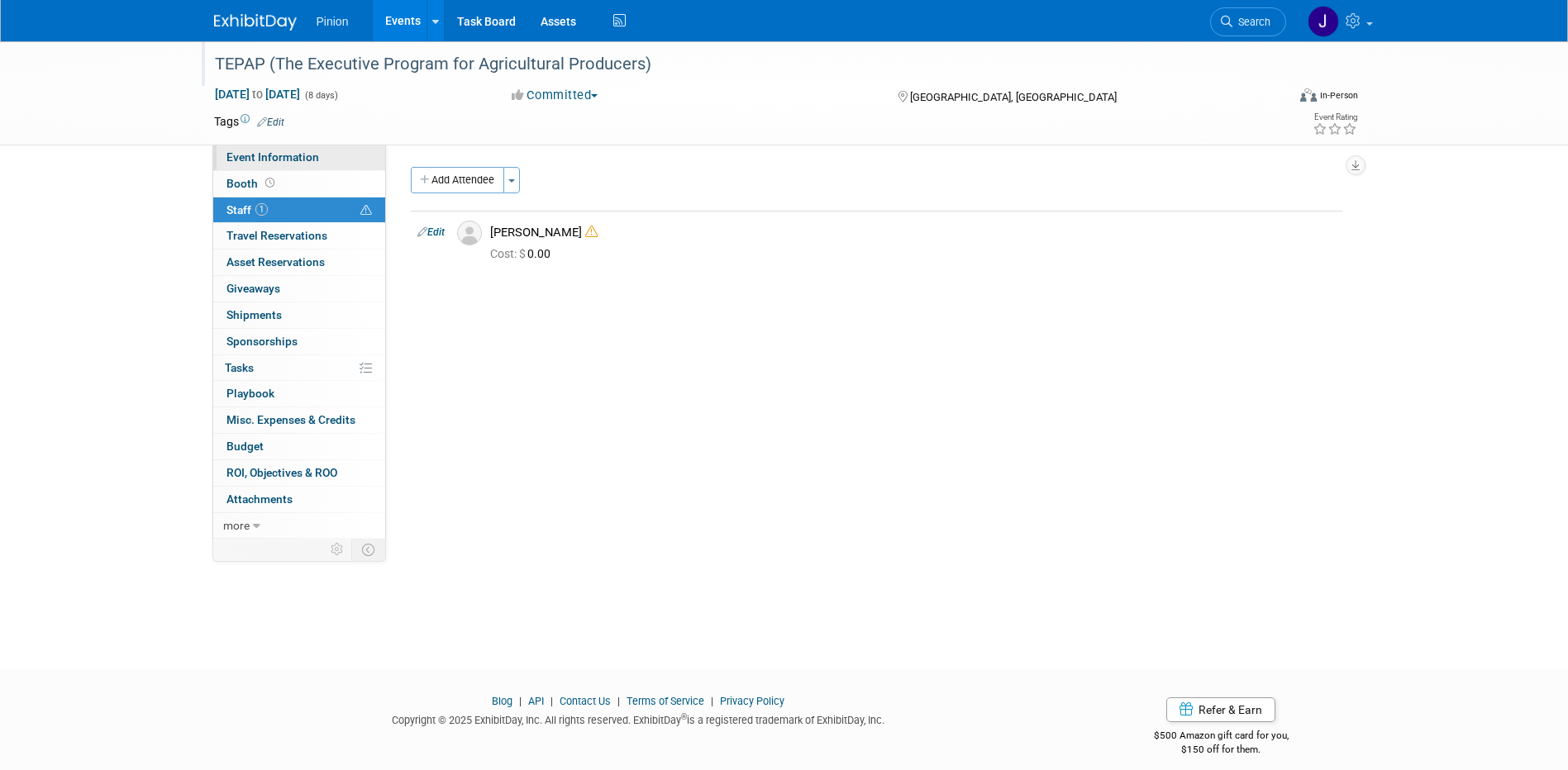
click at [271, 153] on span "Event Information" at bounding box center [273, 157] width 93 height 13
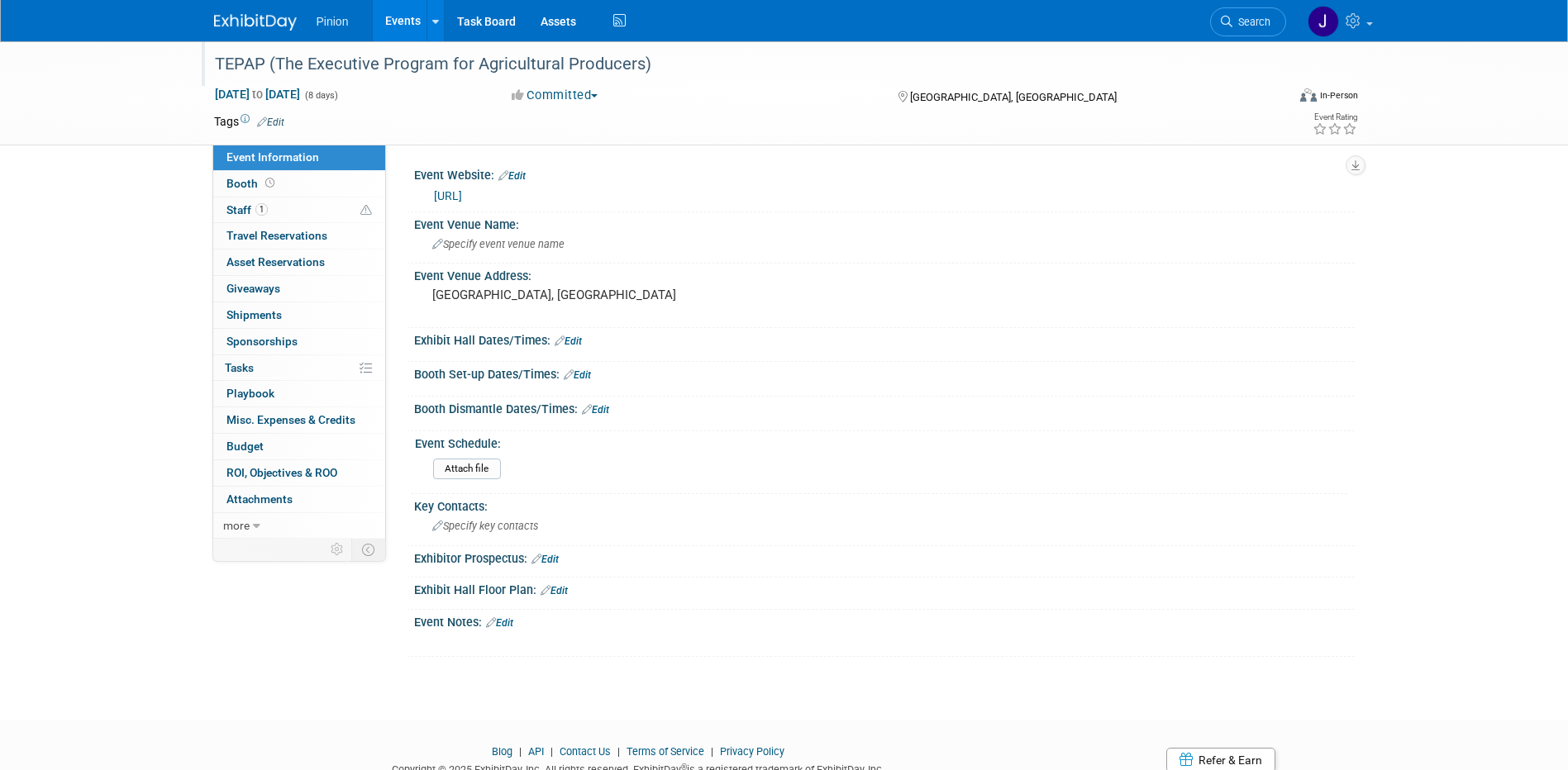
click at [462, 198] on link "[URL]" at bounding box center [448, 196] width 28 height 13
click at [529, 177] on div "Event Website: Edit" at bounding box center [884, 174] width 941 height 21
click at [521, 176] on link "Edit" at bounding box center [512, 176] width 27 height 11
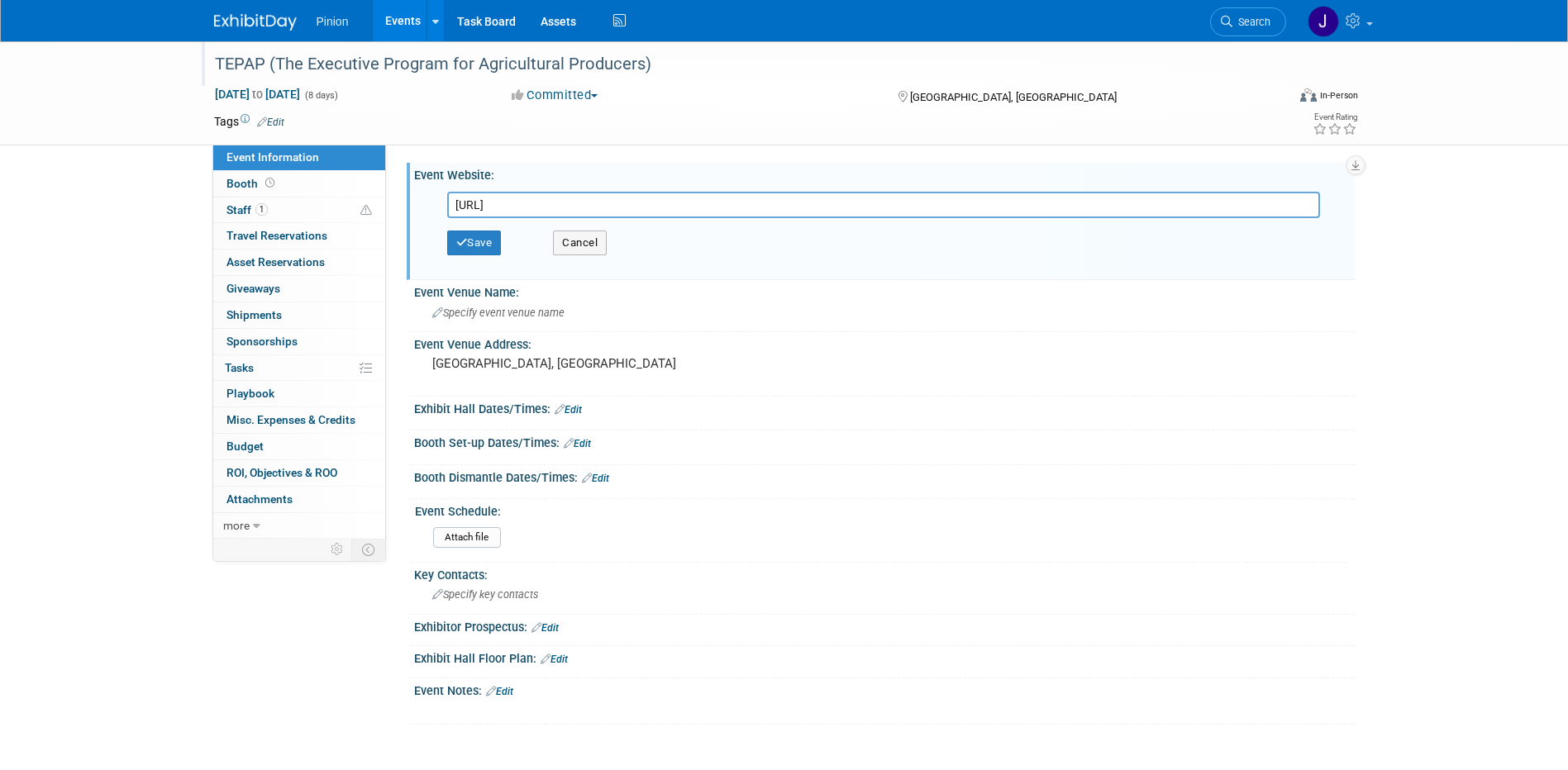
drag, startPoint x: 570, startPoint y: 208, endPoint x: 207, endPoint y: 202, distance: 363.0
click at [205, 203] on div "Event Information Event Info Booth Booth 1 Staff 1 Staff 0 Travel Reservations …" at bounding box center [784, 383] width 1166 height 684
type input "https://tepap.tamu.edu/wp-content/uploads/sites/2/2025/07/2026Flyer.pdf"
click at [467, 243] on button "Save" at bounding box center [475, 243] width 55 height 25
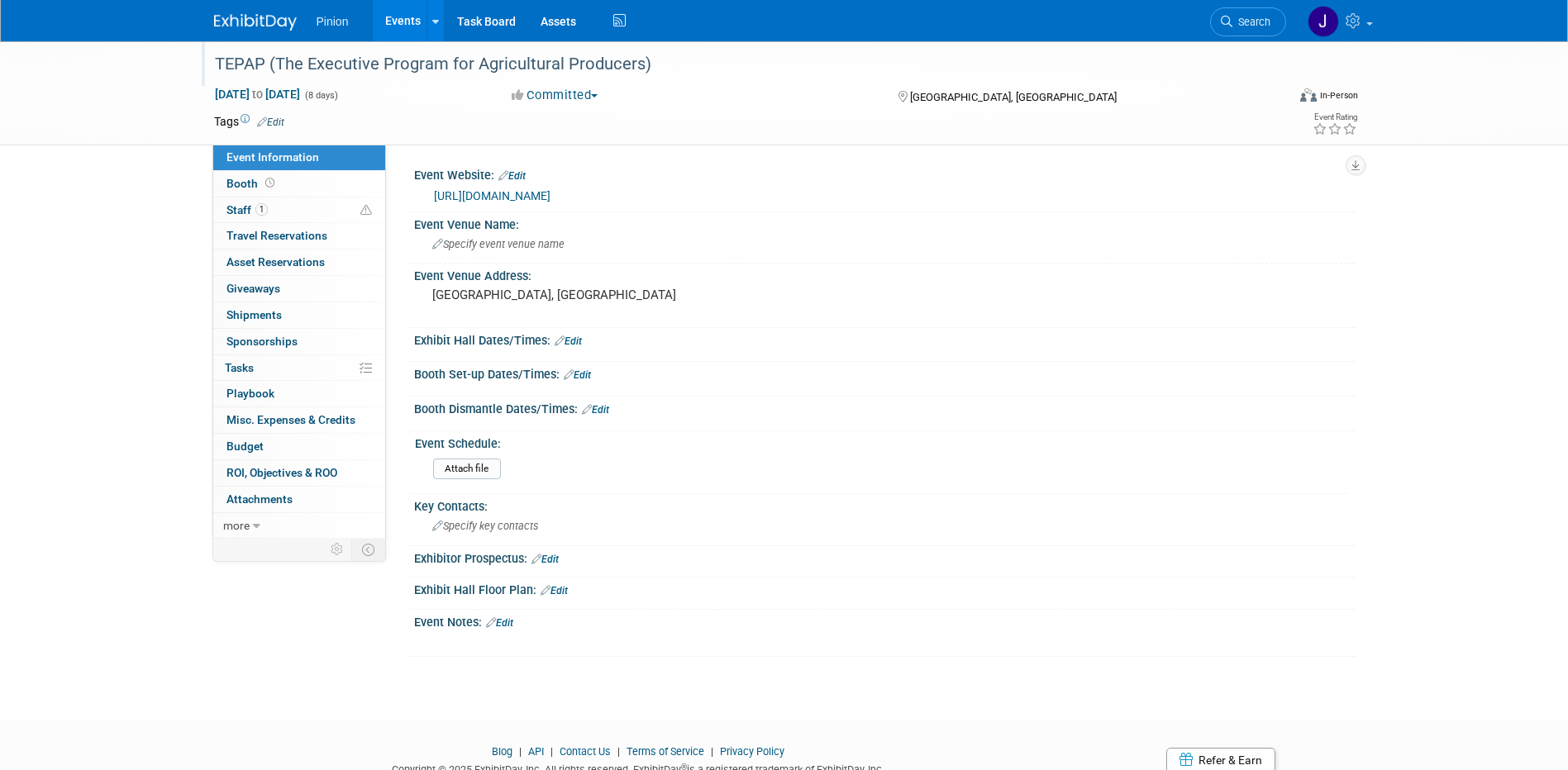
drag, startPoint x: 241, startPoint y: 24, endPoint x: 223, endPoint y: 47, distance: 29.2
click at [241, 24] on img at bounding box center [256, 22] width 83 height 17
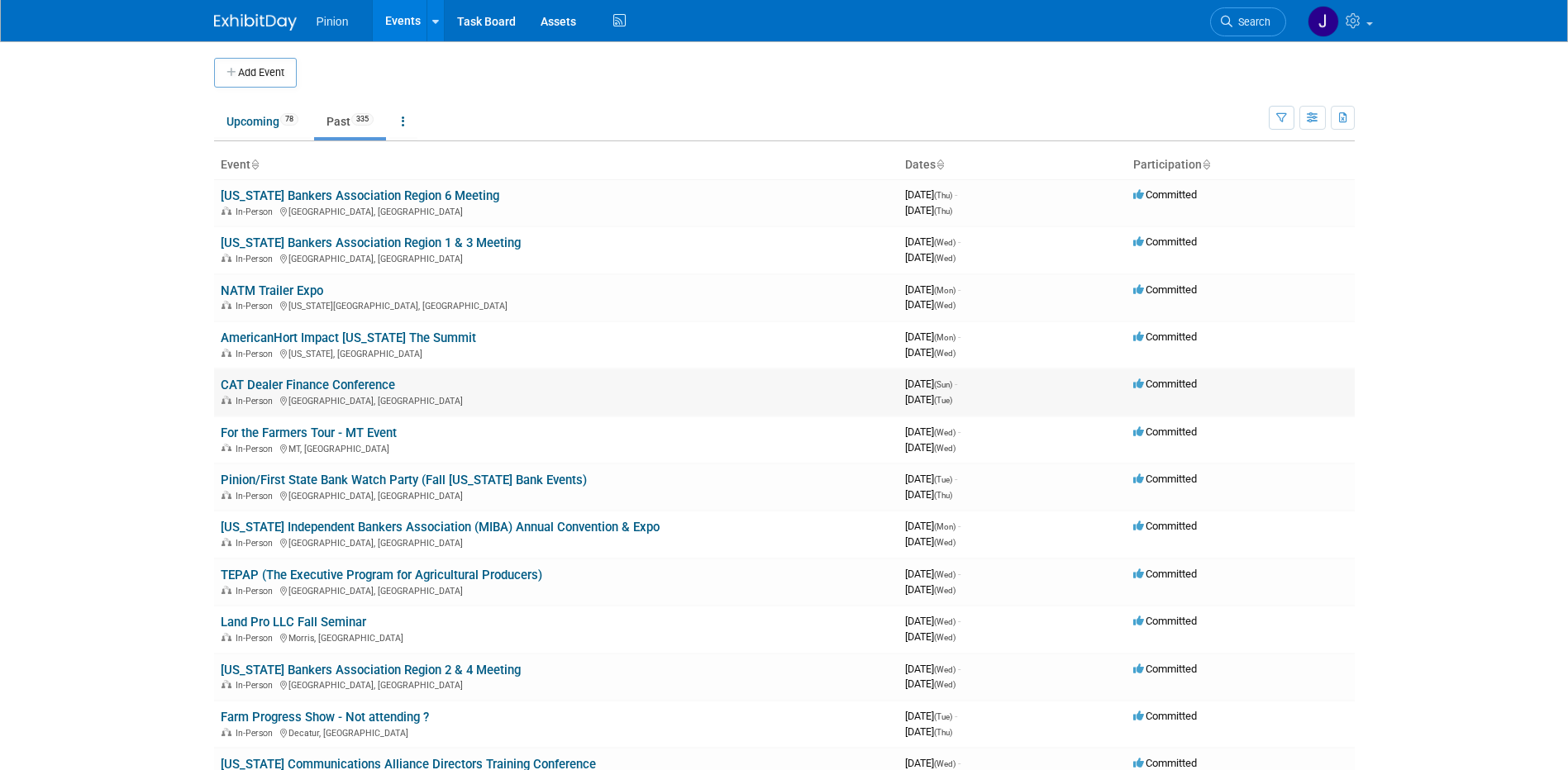
click at [289, 385] on link "CAT Dealer Finance Conference" at bounding box center [308, 385] width 175 height 15
click at [256, 291] on link "NATM Trailer Expo" at bounding box center [272, 290] width 102 height 15
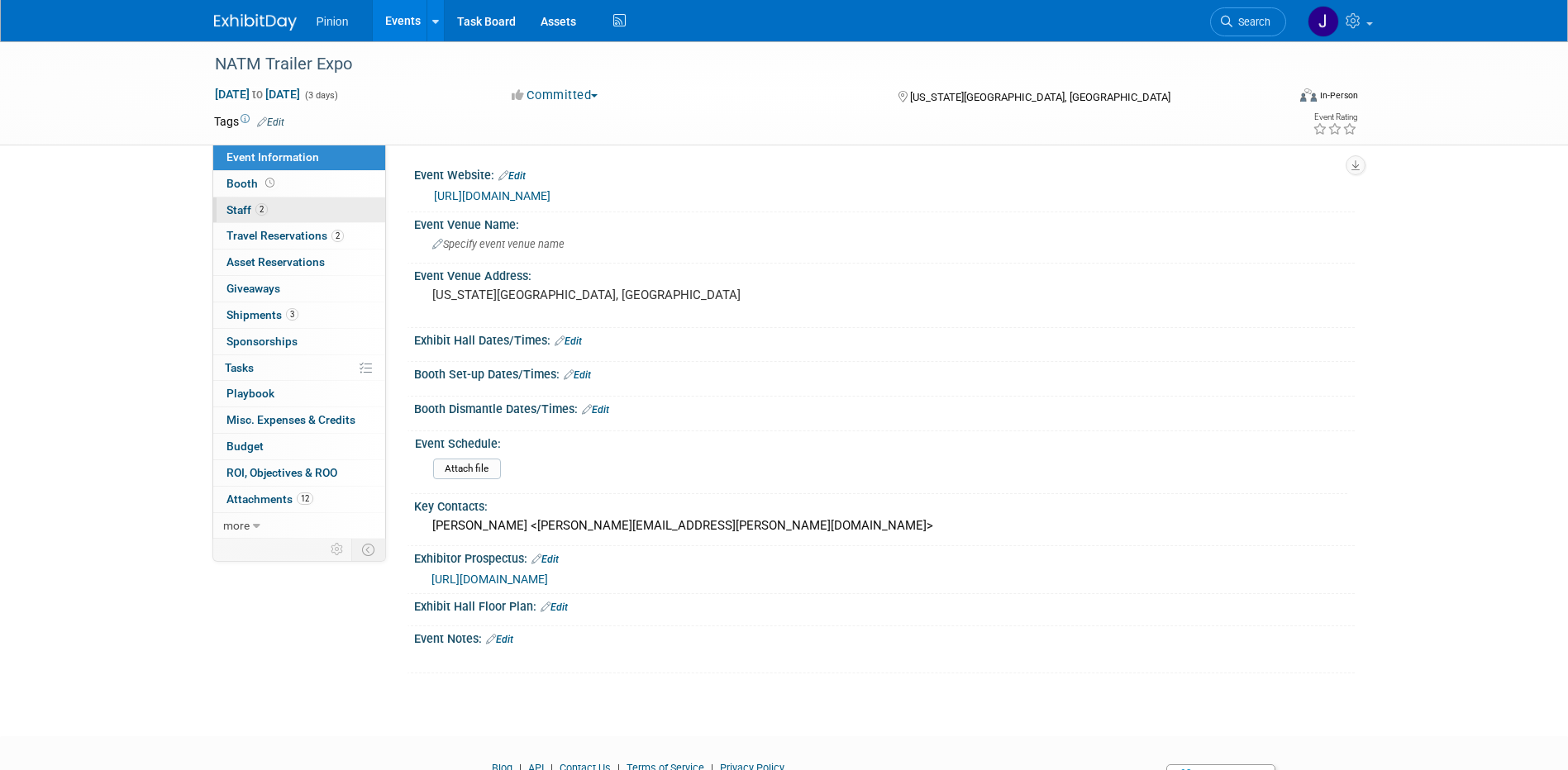
click at [256, 212] on span "2" at bounding box center [262, 209] width 12 height 12
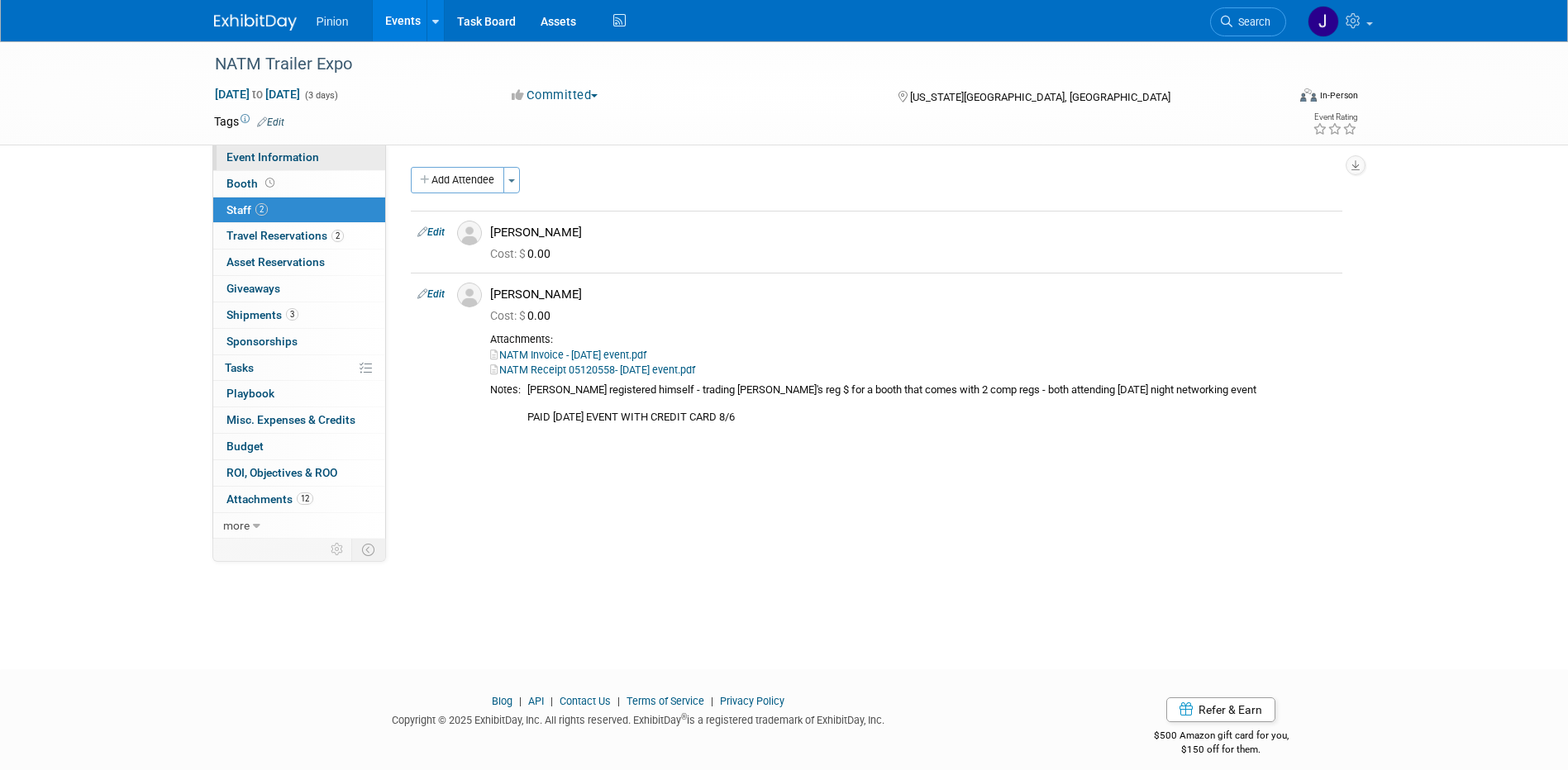
click at [273, 153] on span "Event Information" at bounding box center [273, 157] width 93 height 13
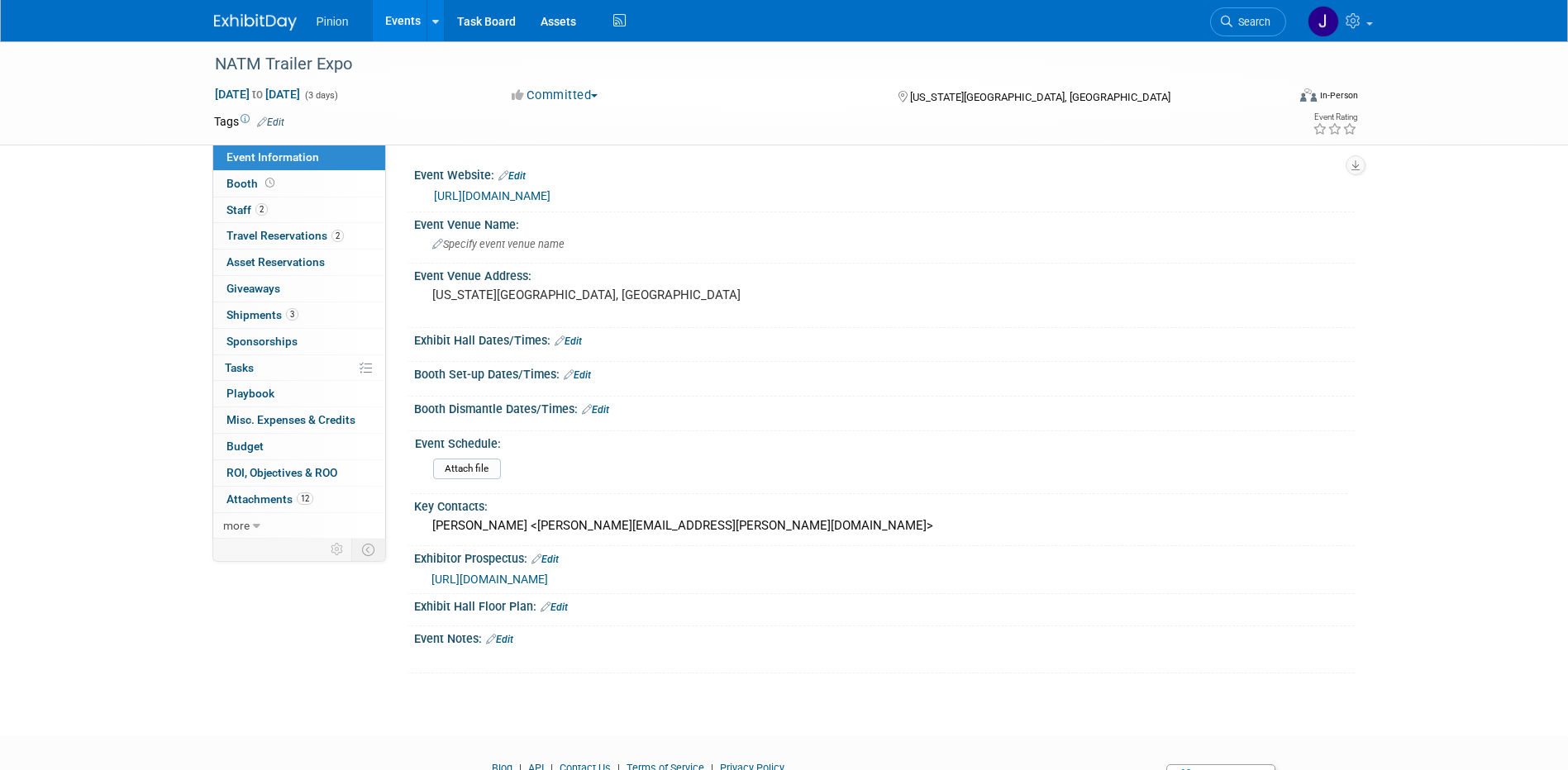
click at [506, 195] on link "https://www.trailerexpo.com/" at bounding box center [492, 196] width 116 height 13
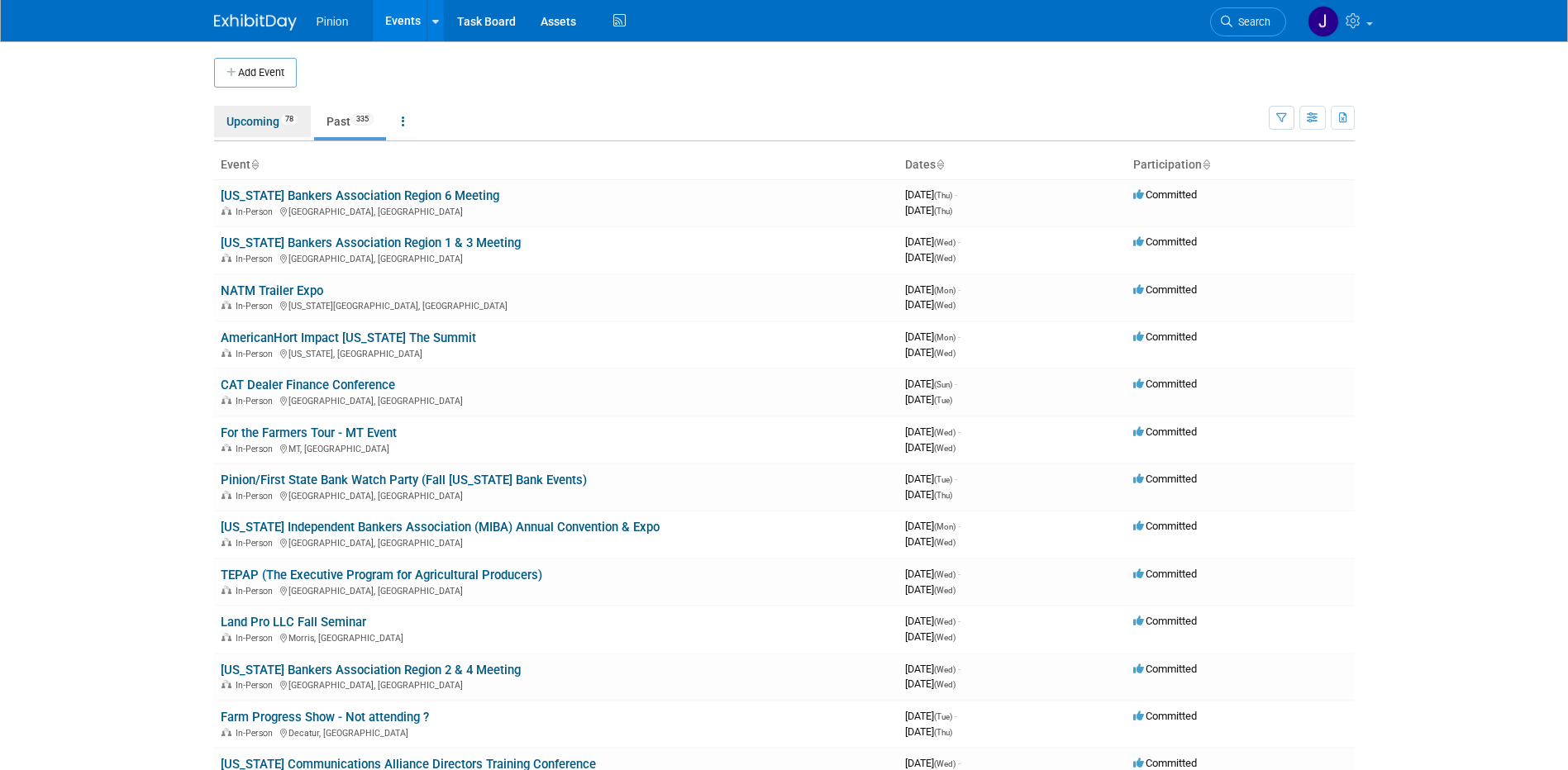
click at [255, 123] on link "Upcoming 78" at bounding box center [263, 122] width 97 height 32
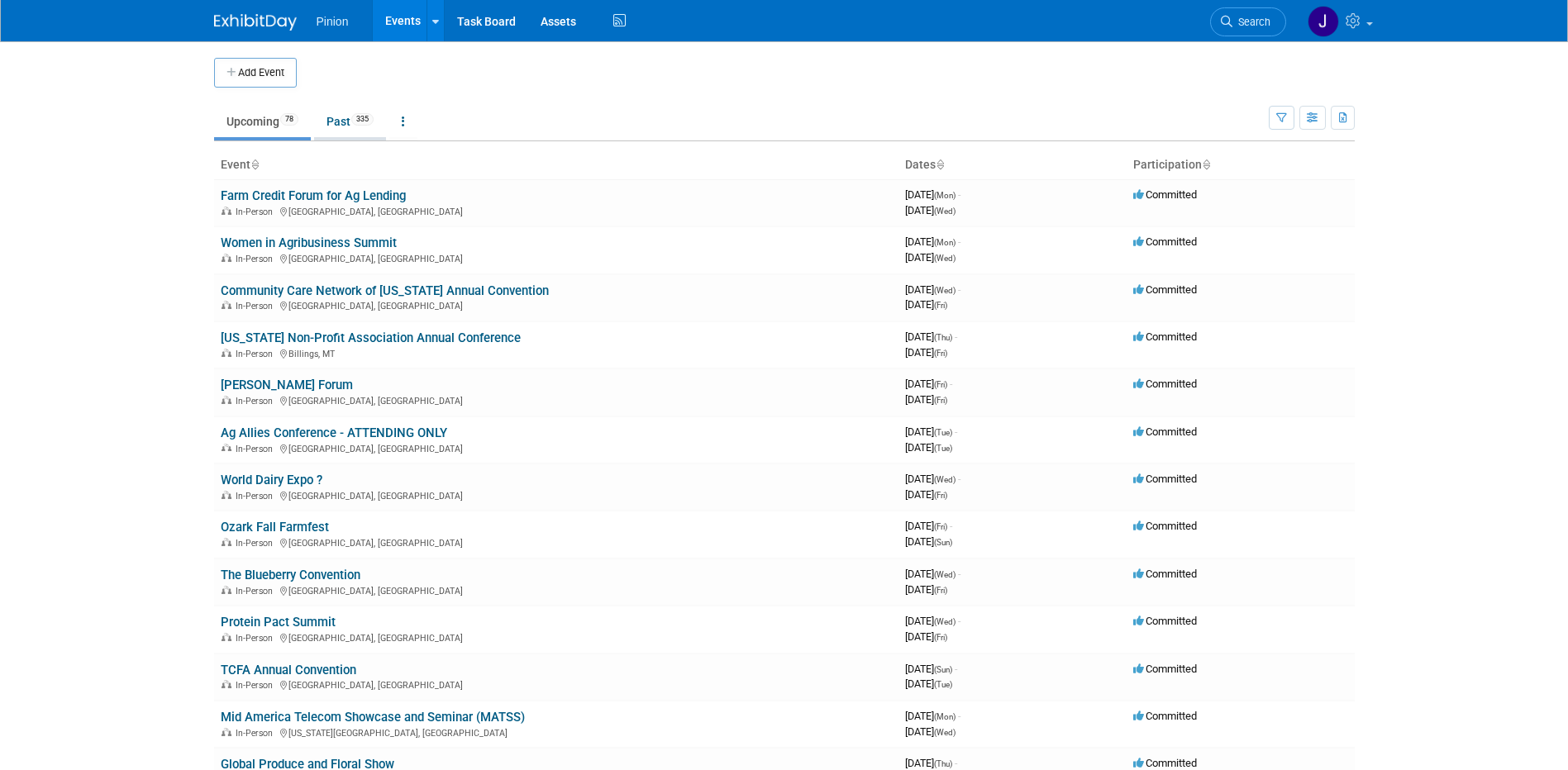
click at [350, 117] on link "Past 335" at bounding box center [350, 122] width 72 height 32
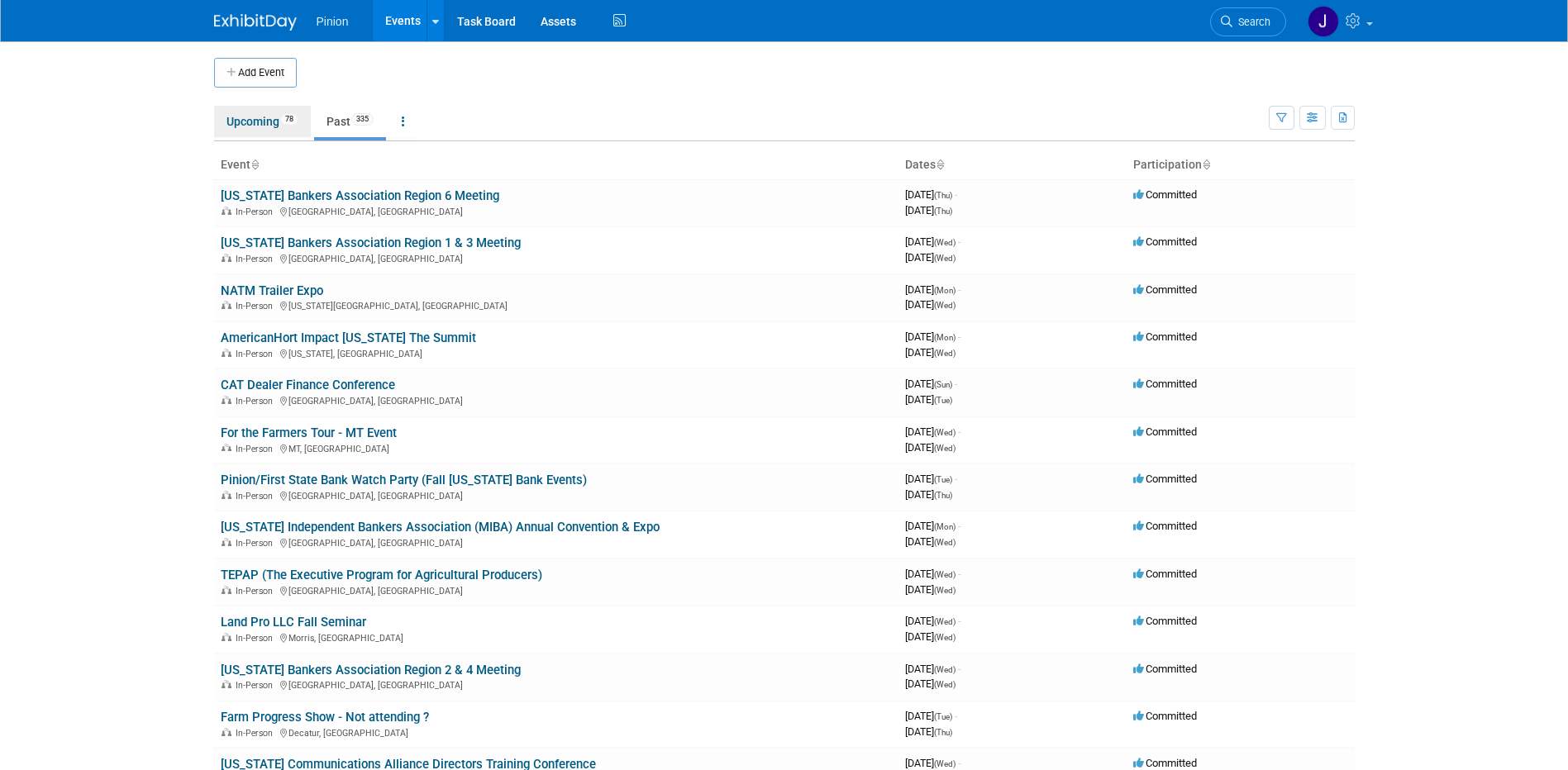
click at [236, 119] on link "Upcoming 78" at bounding box center [263, 122] width 97 height 32
